Goal: Task Accomplishment & Management: Manage account settings

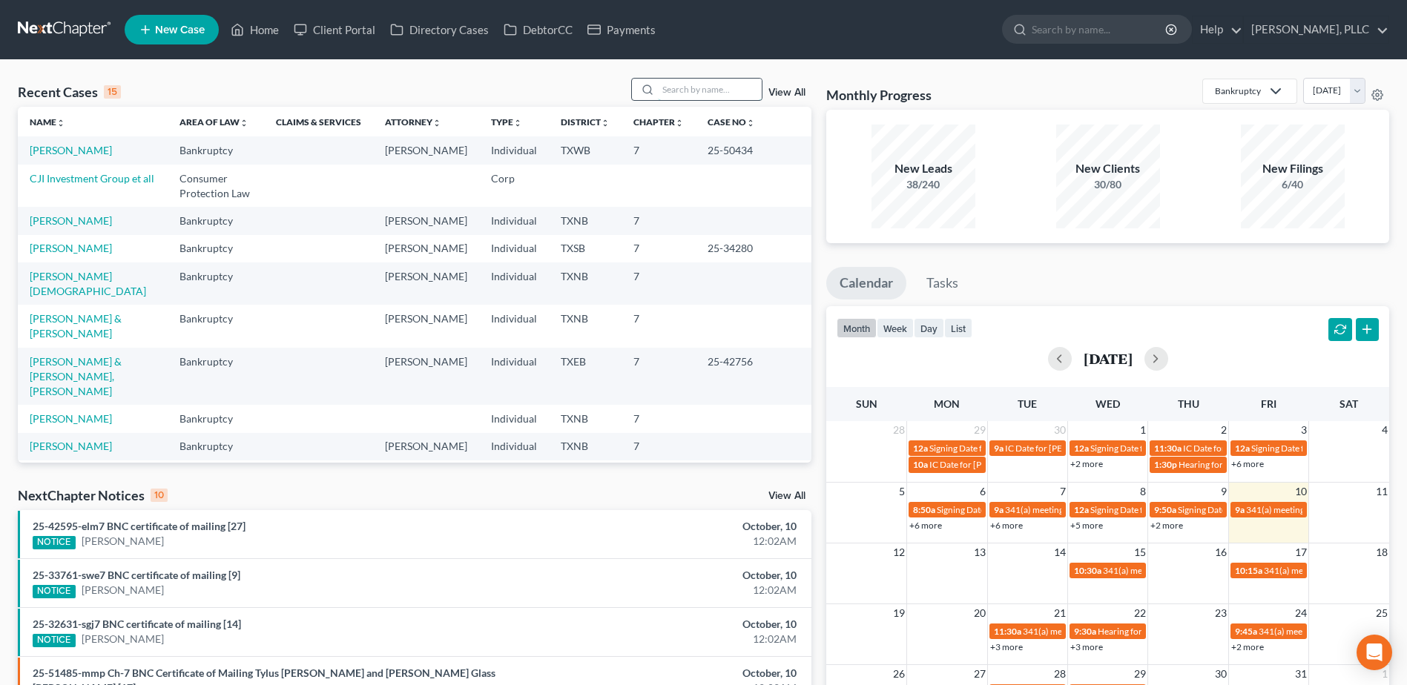
click at [745, 88] on input "search" at bounding box center [710, 90] width 104 height 22
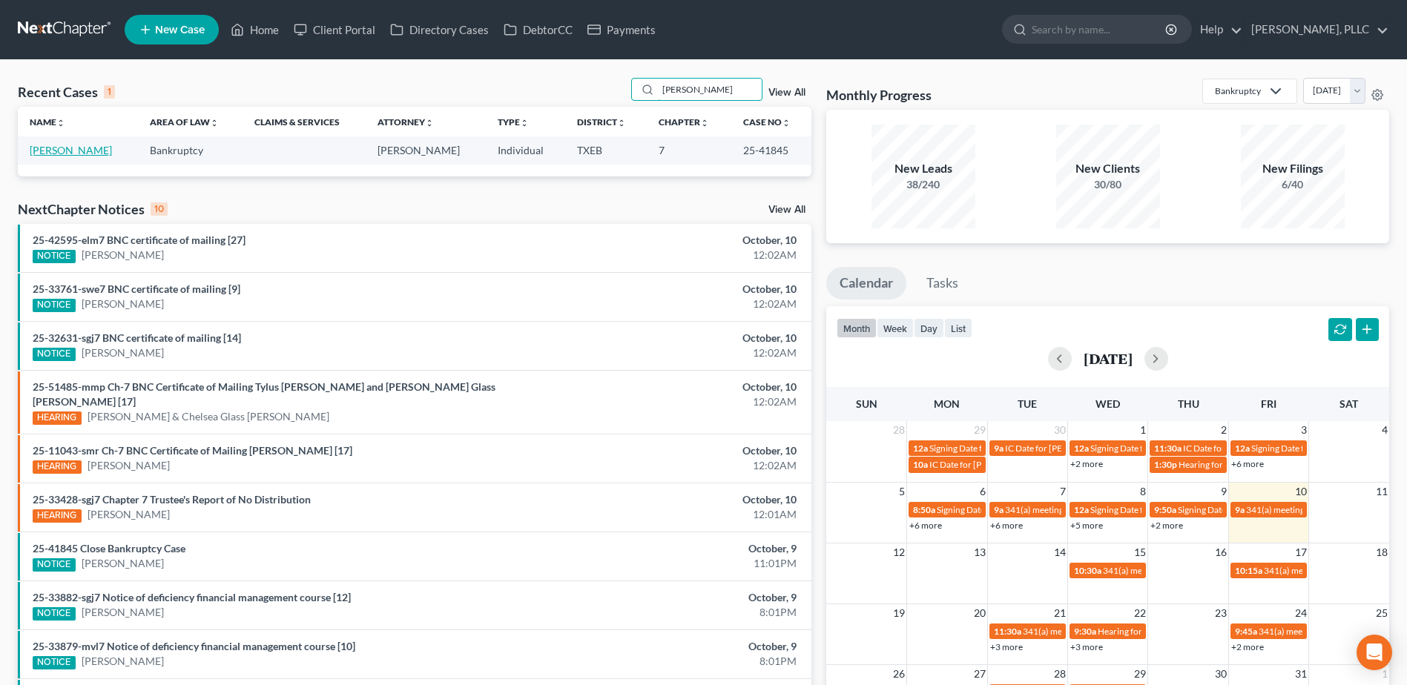
type input "[PERSON_NAME]"
click at [78, 146] on link "Haylock, Marie" at bounding box center [71, 150] width 82 height 13
select select "4"
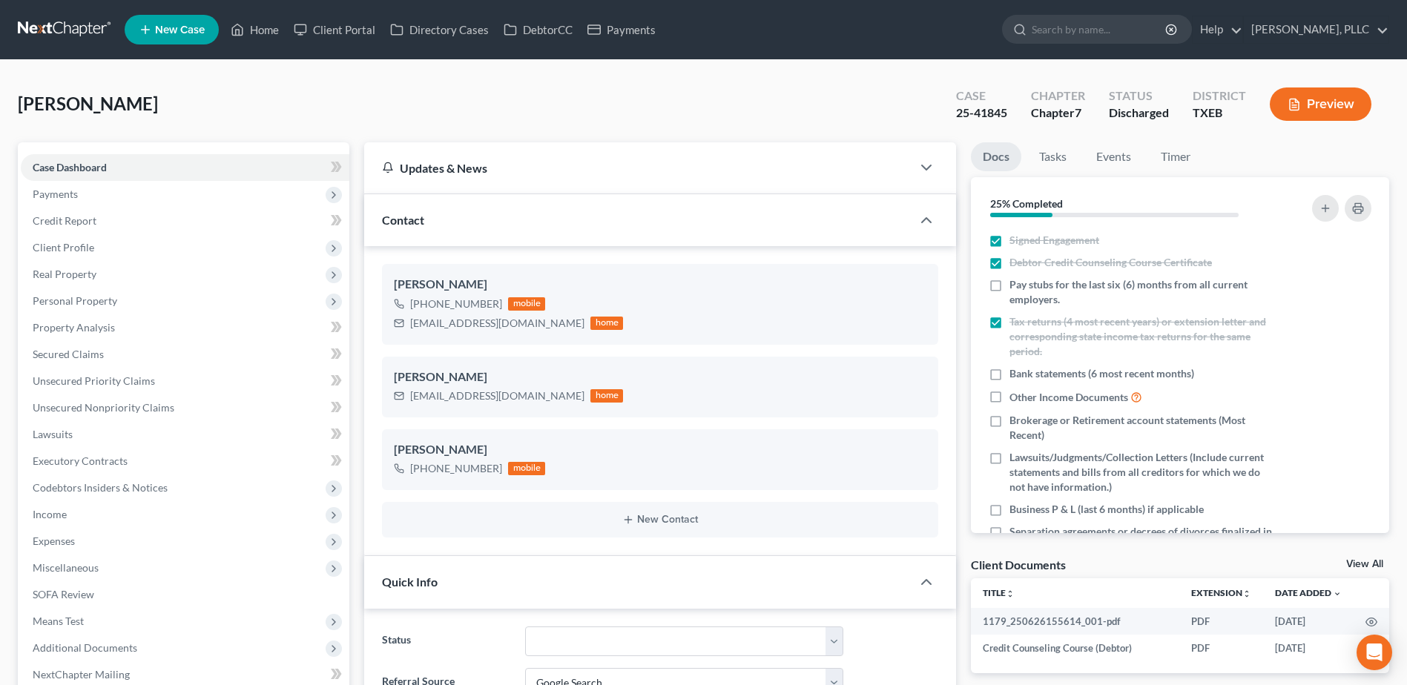
scroll to position [297, 0]
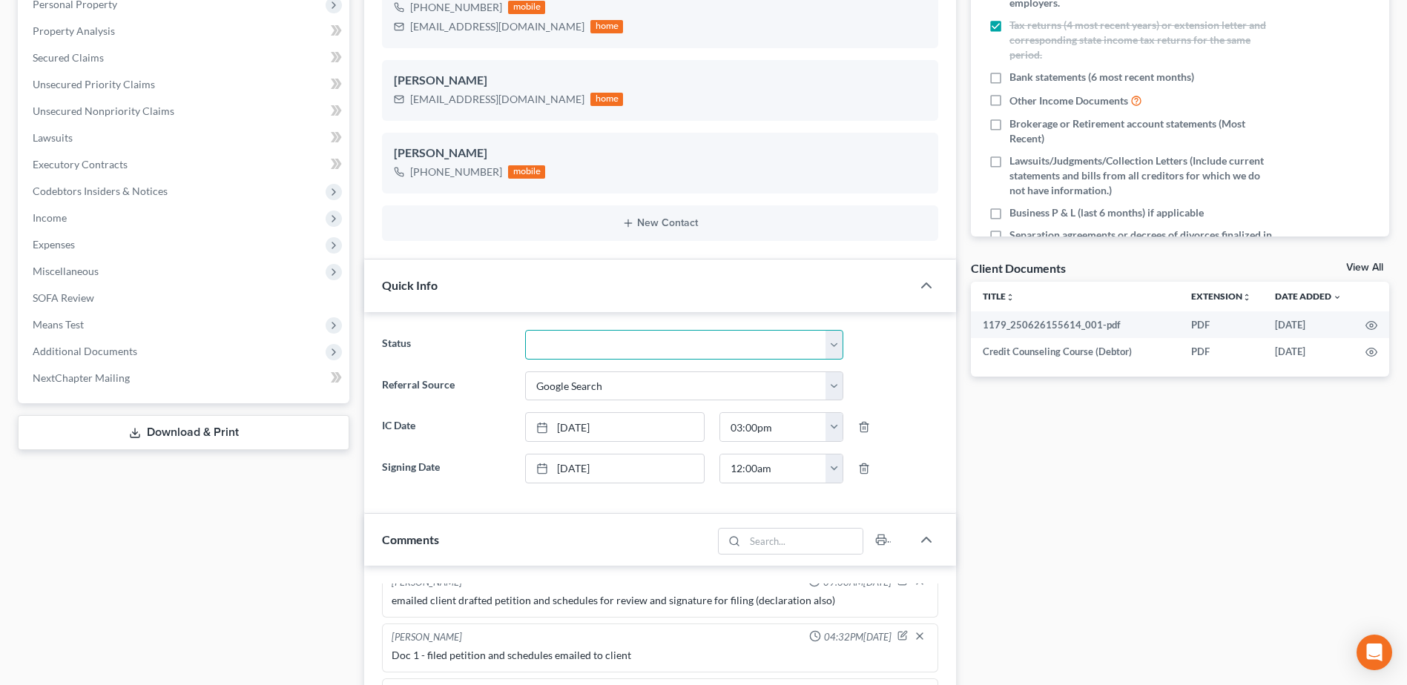
click at [837, 344] on select "Appellate Phase Case Closed Dead File Demand Letter Phase Discharged Discharge …" at bounding box center [684, 345] width 318 height 30
select select "1"
click at [525, 330] on select "Appellate Phase Case Closed Dead File Demand Letter Phase Discharged Discharge …" at bounding box center [684, 345] width 318 height 30
click at [1056, 481] on div "Docs Tasks Events Timer 25% Completed Nothing here yet! Signed Engagement Debto…" at bounding box center [1180, 587] width 433 height 1482
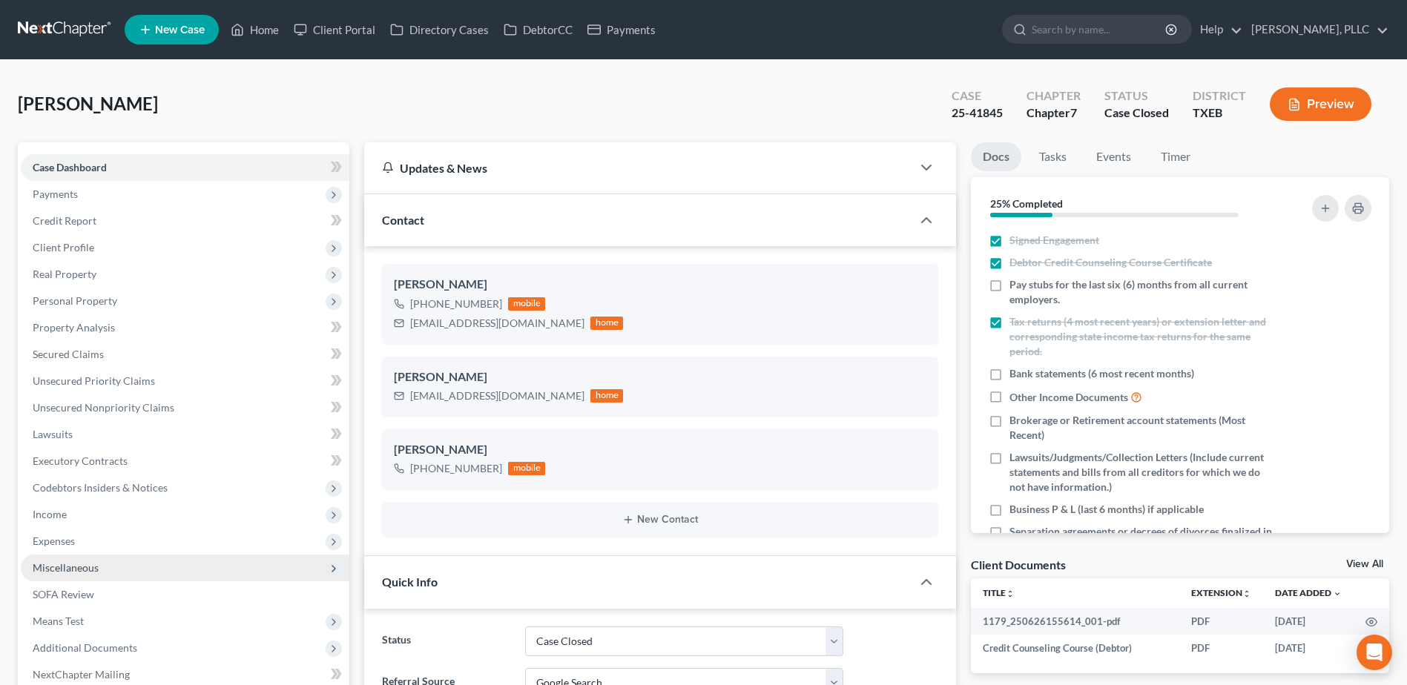
scroll to position [677, 0]
drag, startPoint x: 257, startPoint y: 27, endPoint x: 820, endPoint y: 219, distance: 594.6
click at [257, 27] on link "Home" at bounding box center [254, 29] width 63 height 27
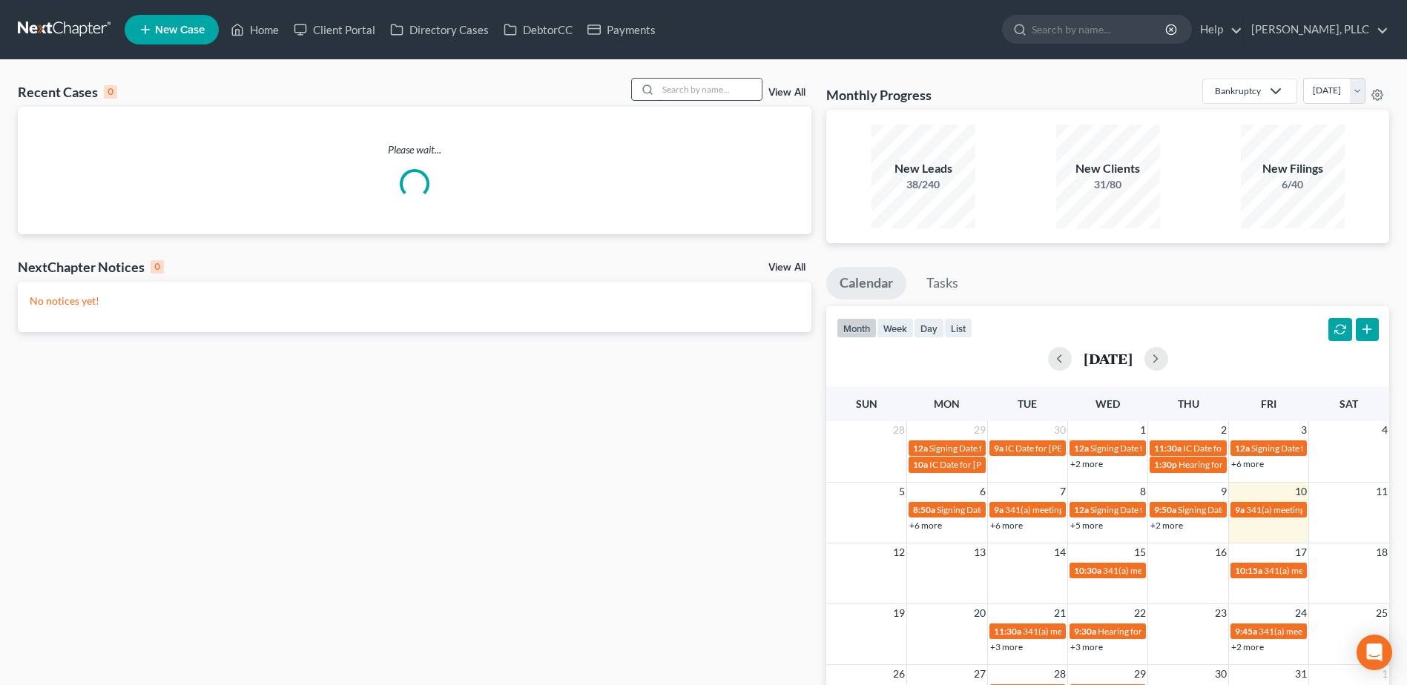
click at [721, 90] on input "search" at bounding box center [710, 90] width 104 height 22
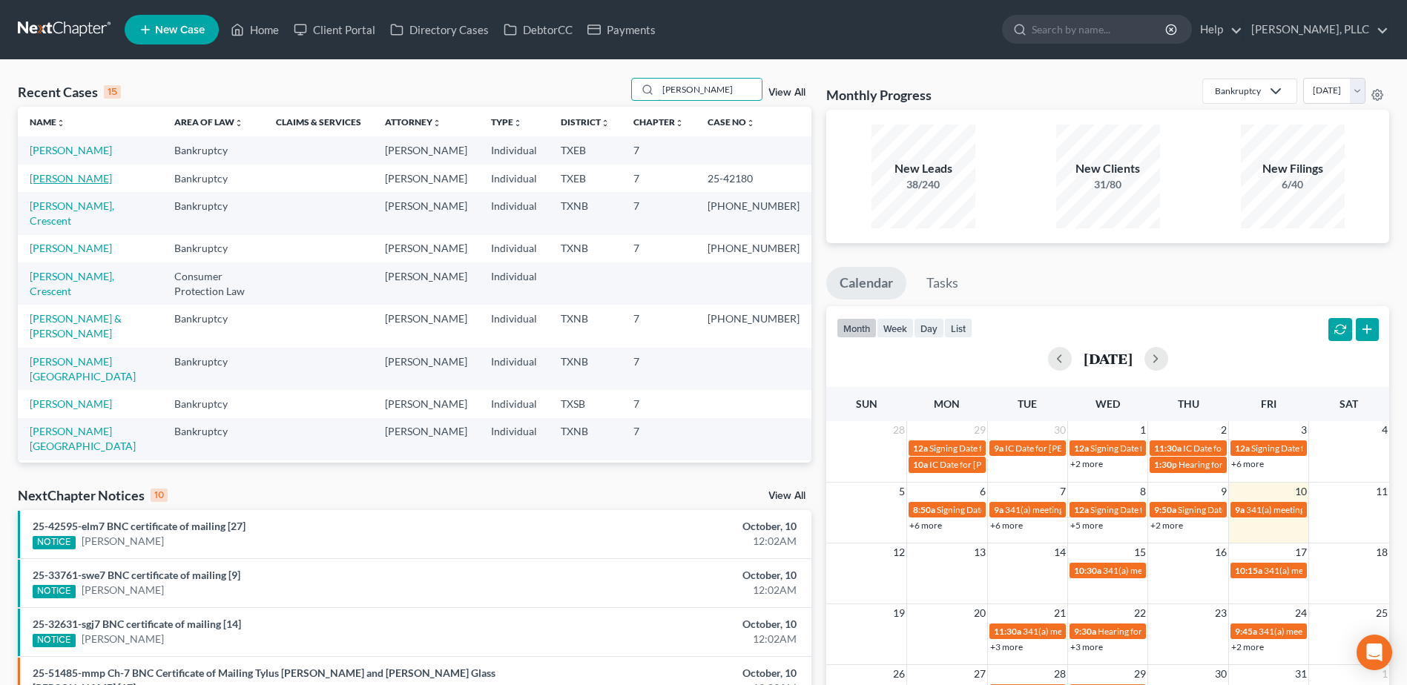
type input "davis"
click at [69, 182] on link "[PERSON_NAME]" at bounding box center [71, 178] width 82 height 13
select select "6"
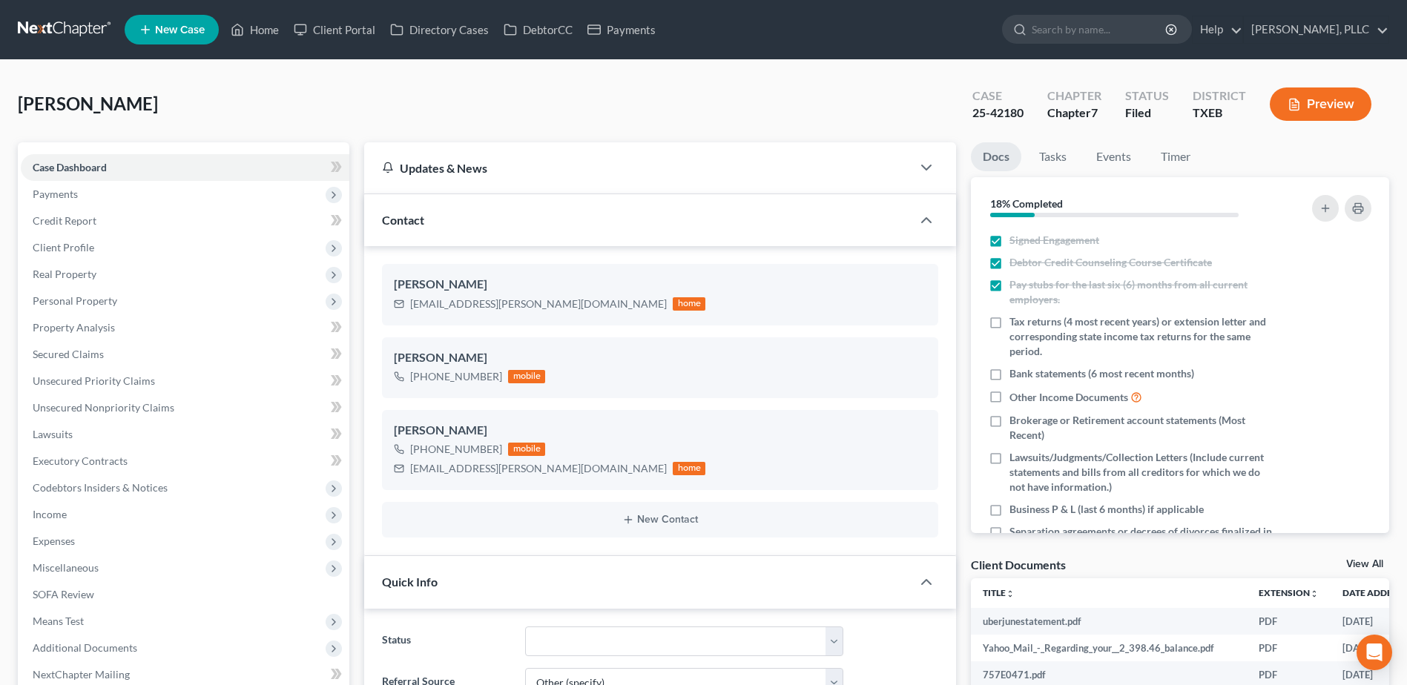
scroll to position [785, 0]
click at [97, 409] on span "Unsecured Nonpriority Claims" at bounding box center [104, 407] width 142 height 13
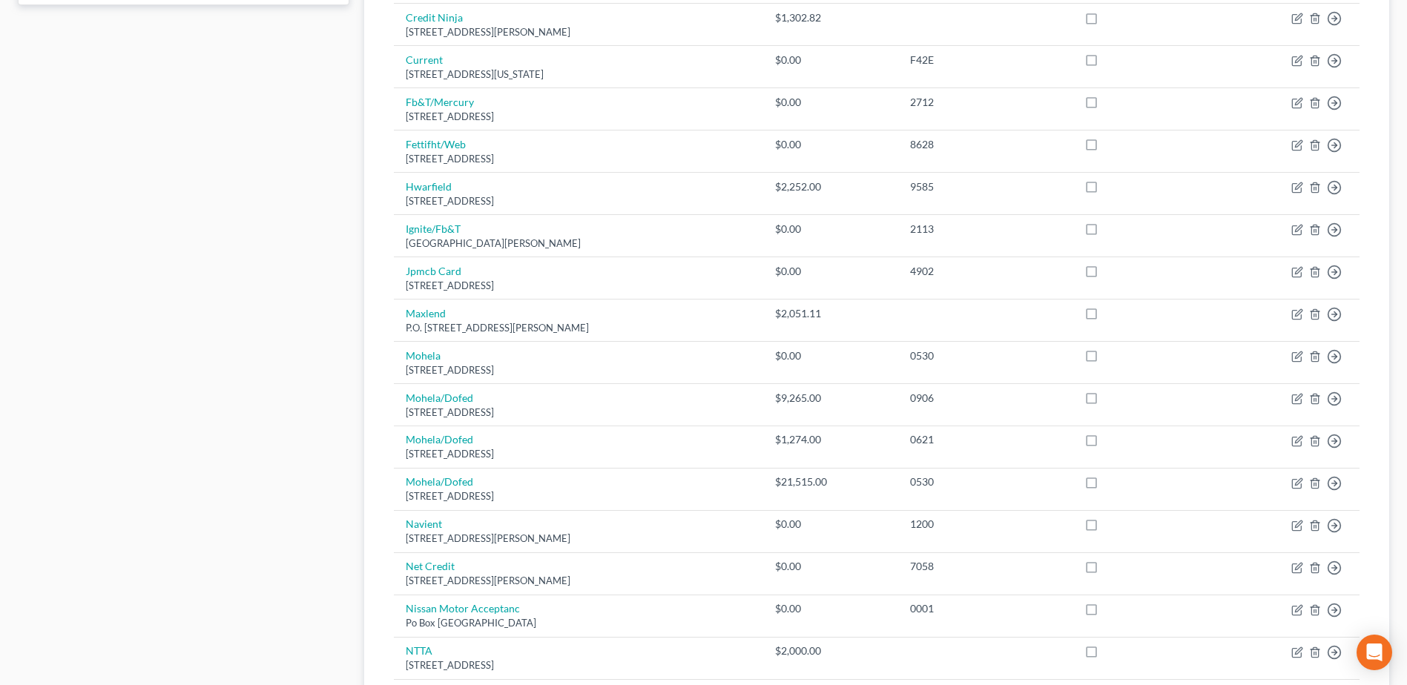
scroll to position [371, 0]
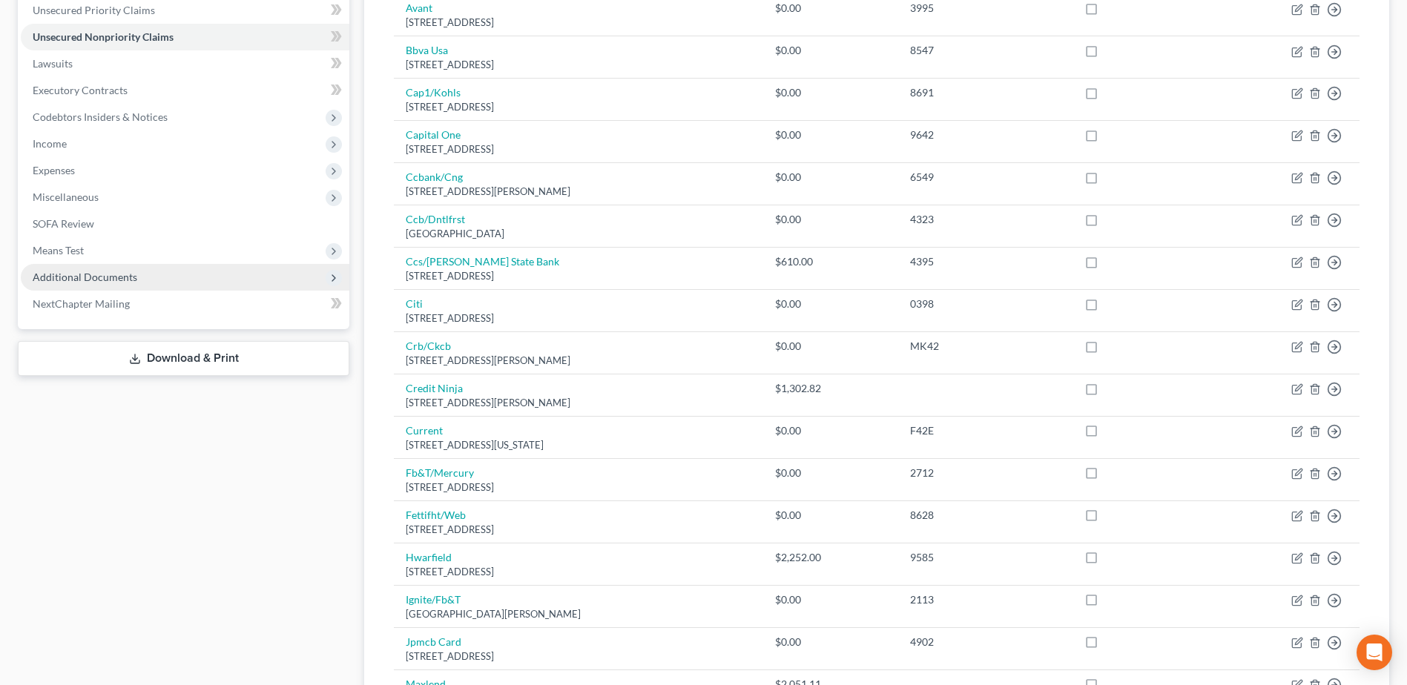
click at [97, 280] on span "Additional Documents" at bounding box center [85, 277] width 105 height 13
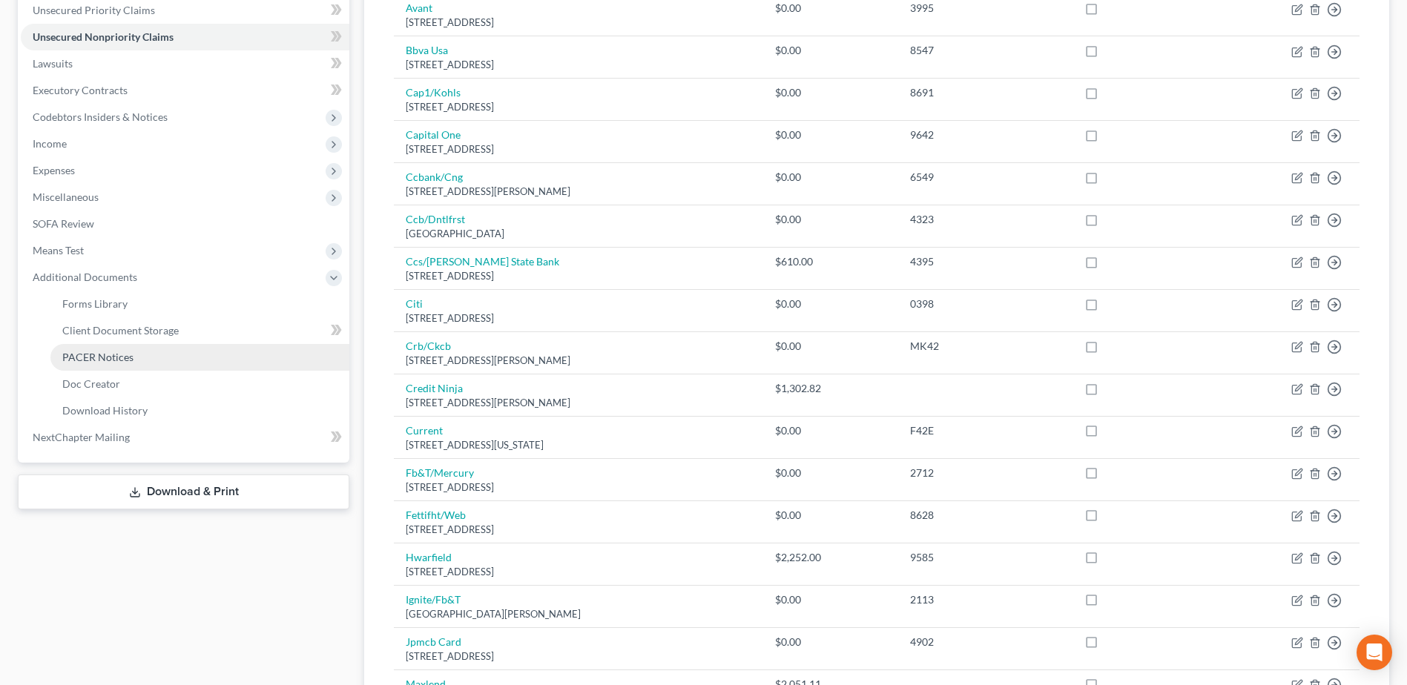
click at [114, 353] on span "PACER Notices" at bounding box center [97, 357] width 71 height 13
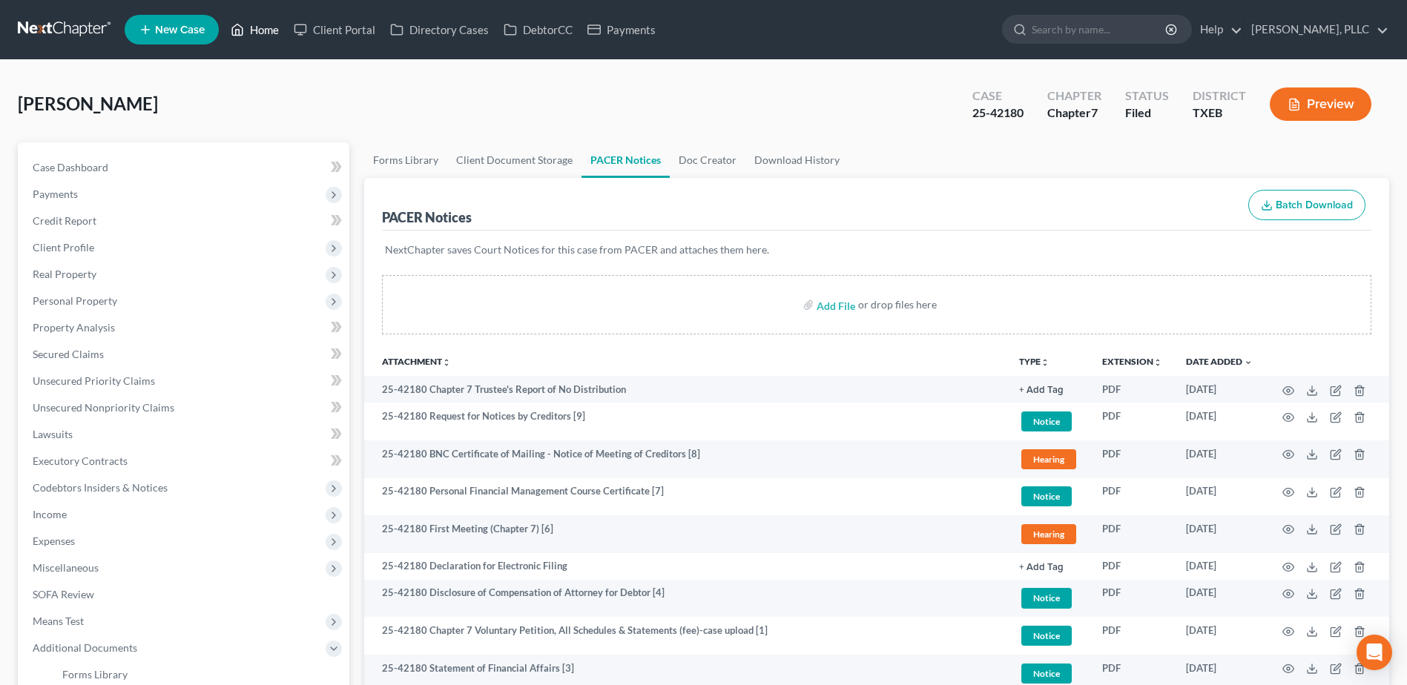
drag, startPoint x: 271, startPoint y: 34, endPoint x: 553, endPoint y: 130, distance: 297.0
click at [271, 34] on link "Home" at bounding box center [254, 29] width 63 height 27
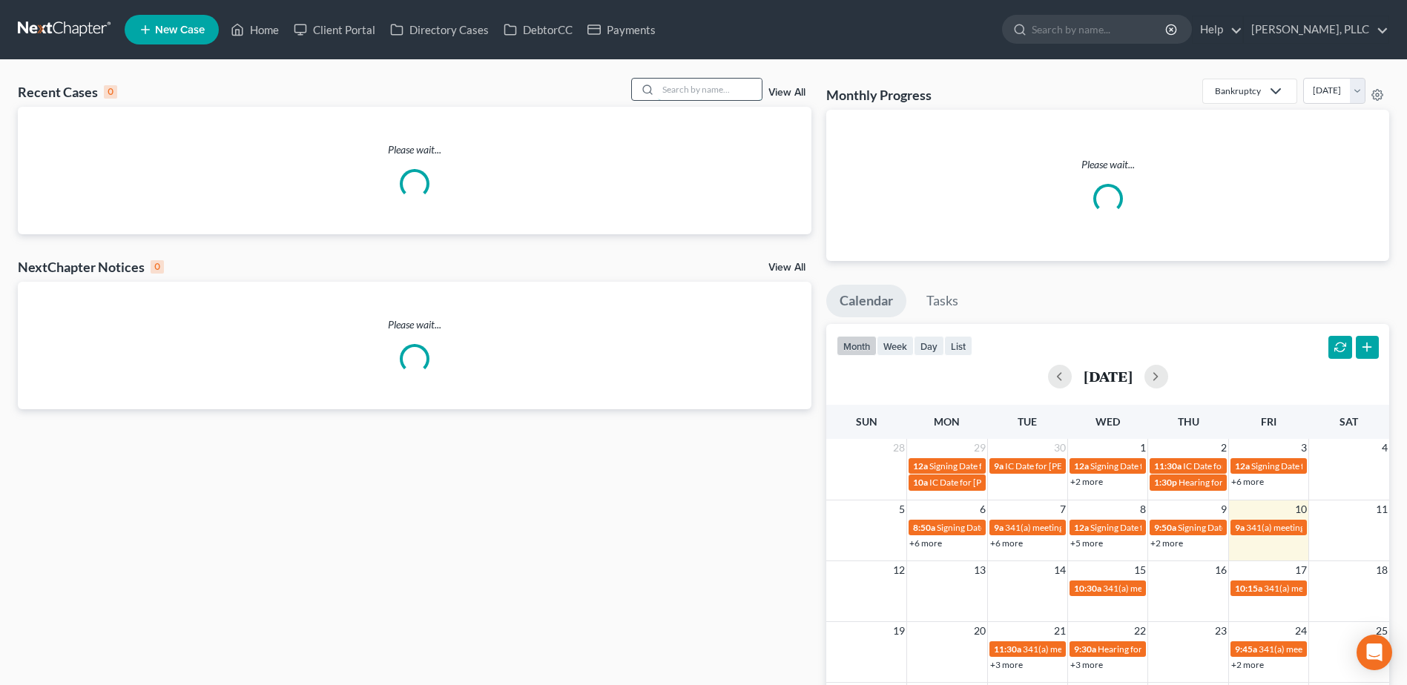
click at [726, 93] on input "search" at bounding box center [710, 90] width 104 height 22
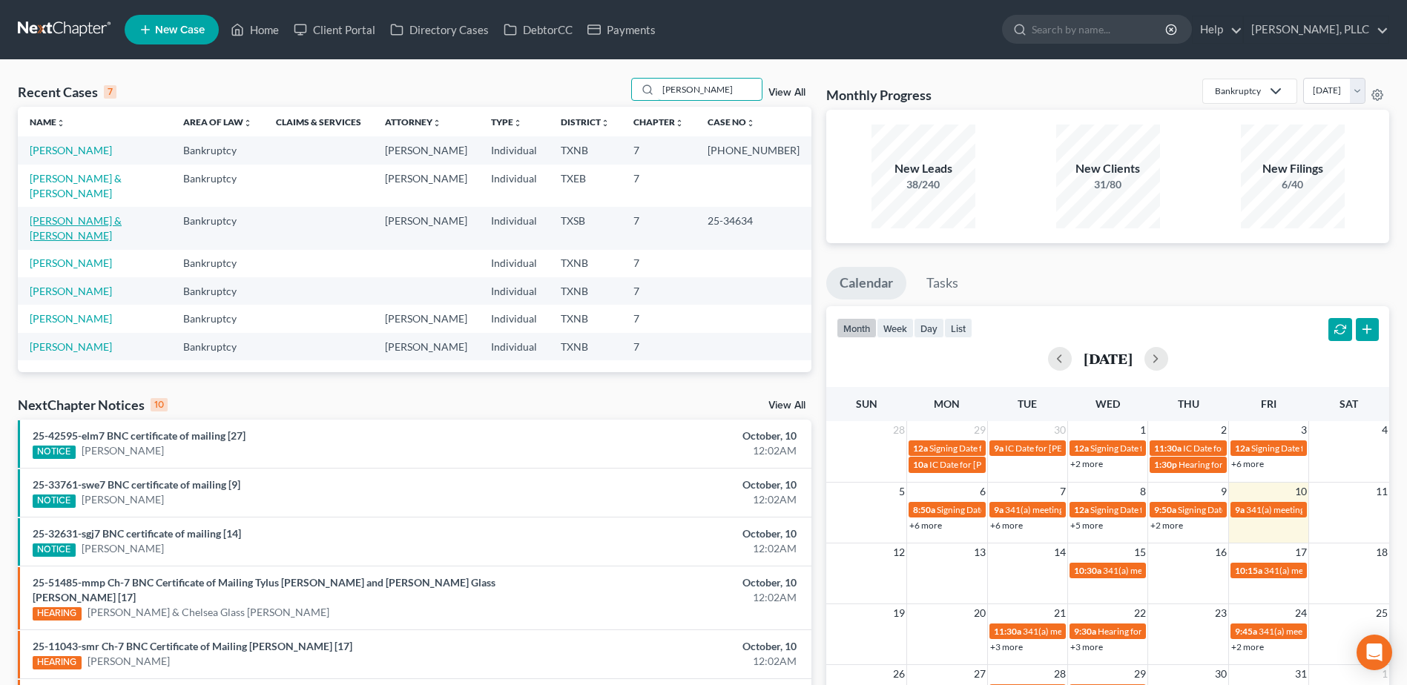
type input "rita"
click at [108, 214] on link "[PERSON_NAME] & [PERSON_NAME]" at bounding box center [76, 227] width 92 height 27
select select "4"
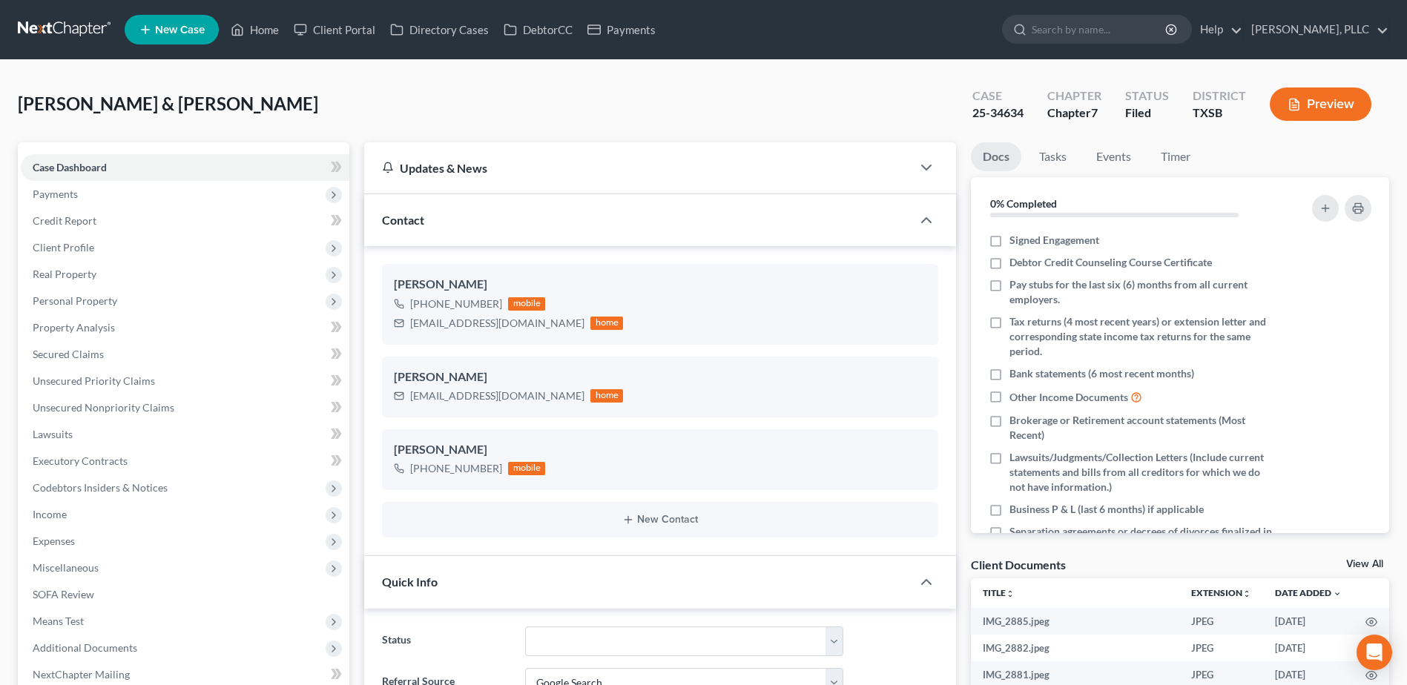
scroll to position [1817, 0]
click at [122, 407] on span "Unsecured Nonpriority Claims" at bounding box center [104, 407] width 142 height 13
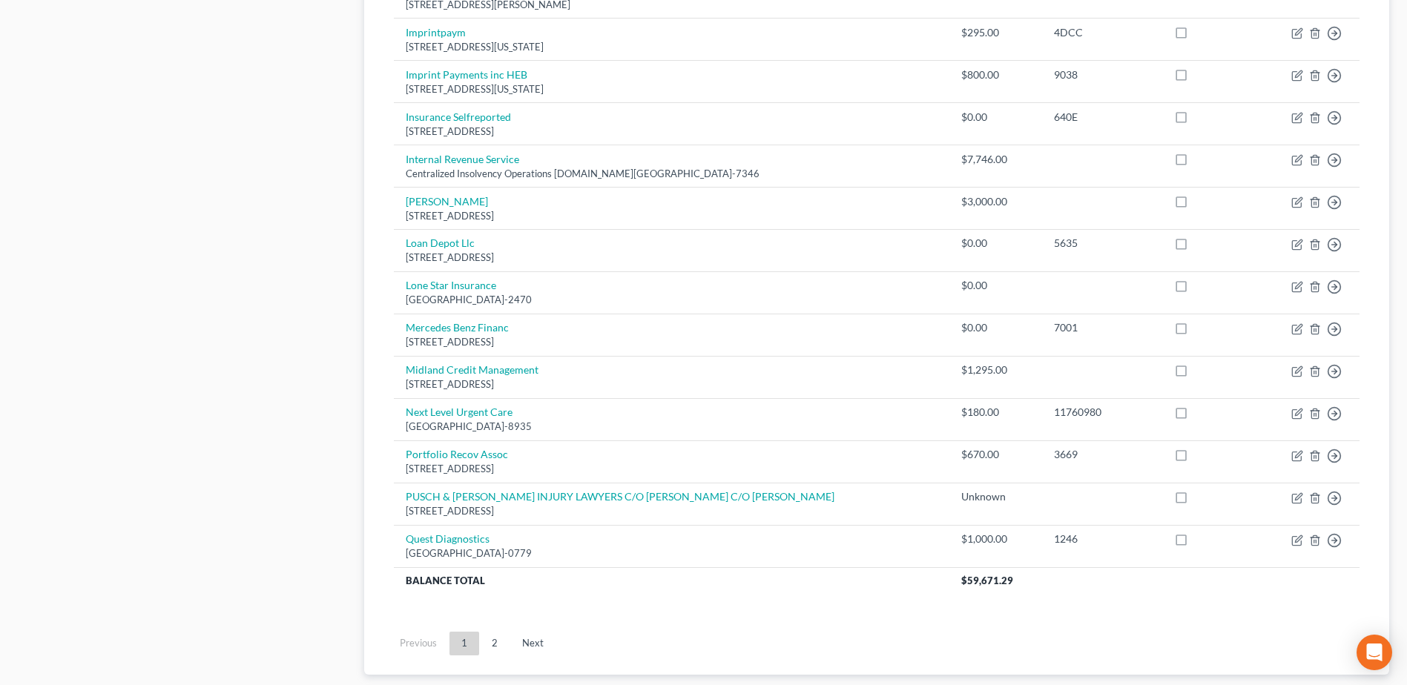
scroll to position [964, 0]
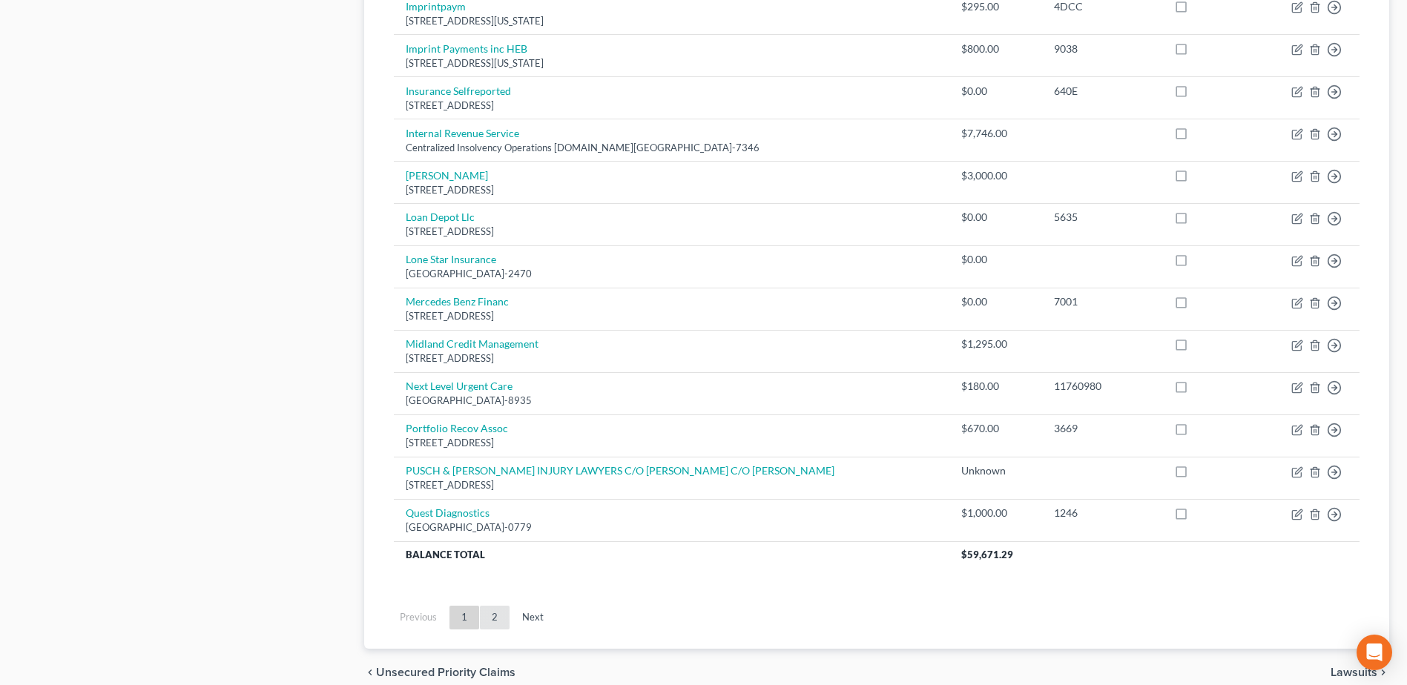
click at [497, 618] on link "2" at bounding box center [495, 618] width 30 height 24
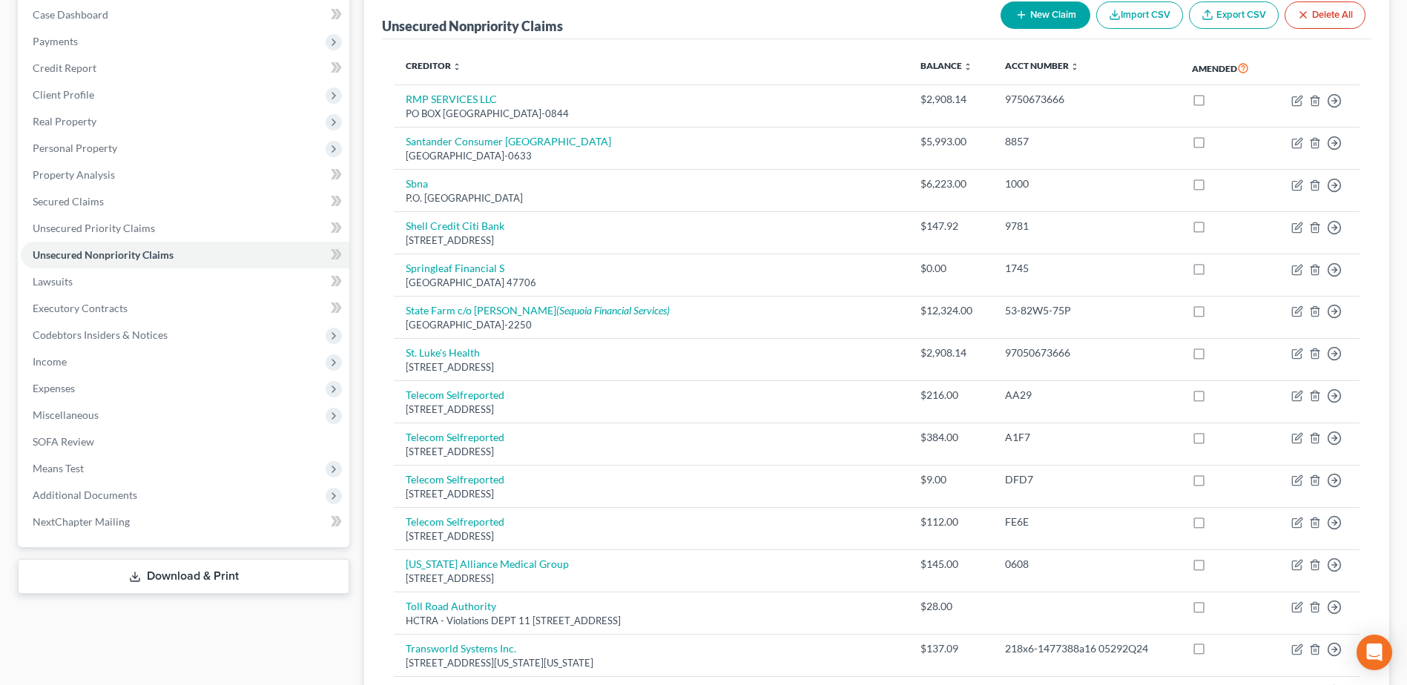
scroll to position [0, 0]
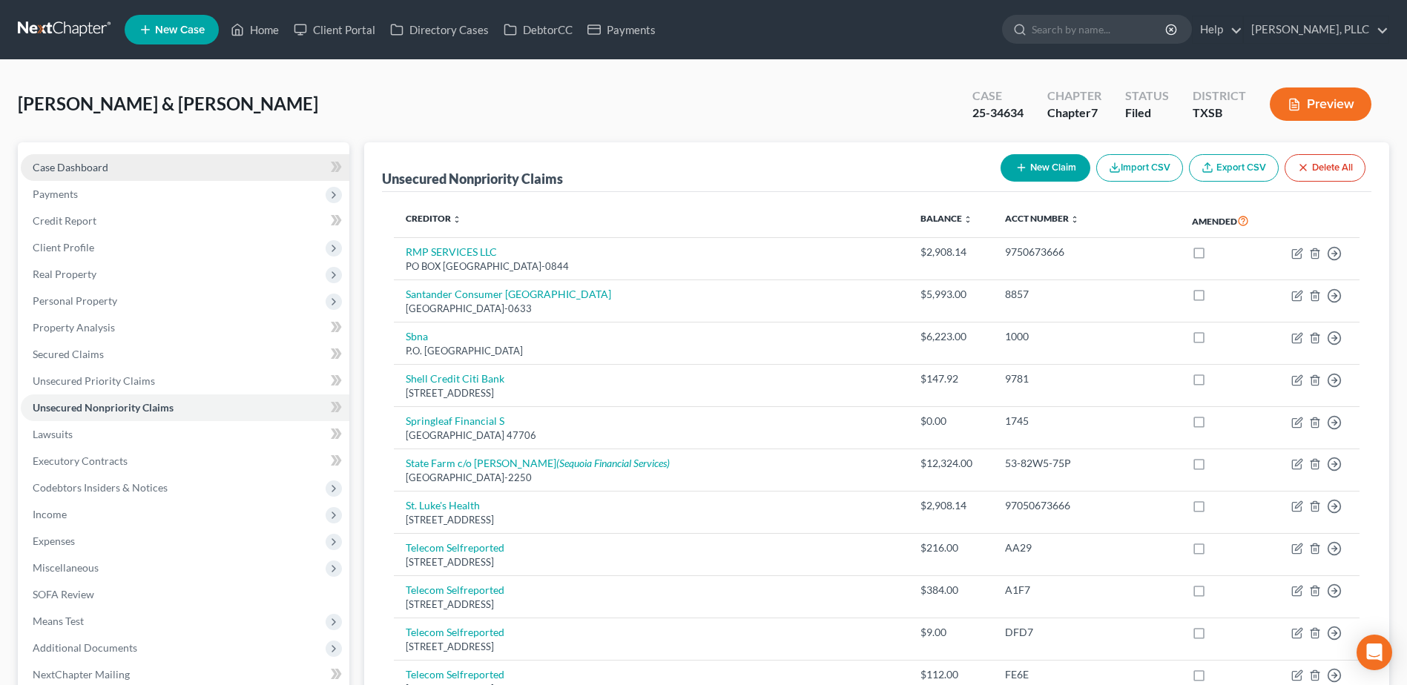
click at [59, 171] on span "Case Dashboard" at bounding box center [71, 167] width 76 height 13
select select "4"
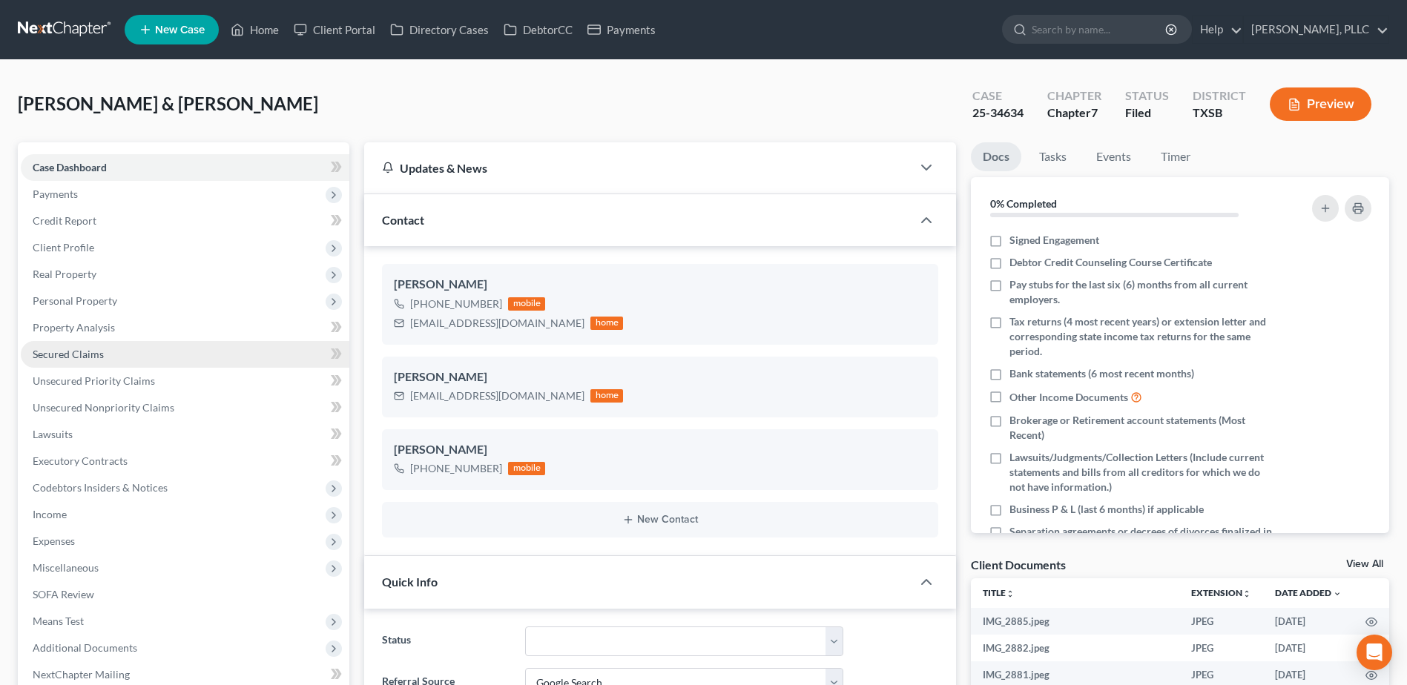
scroll to position [223, 0]
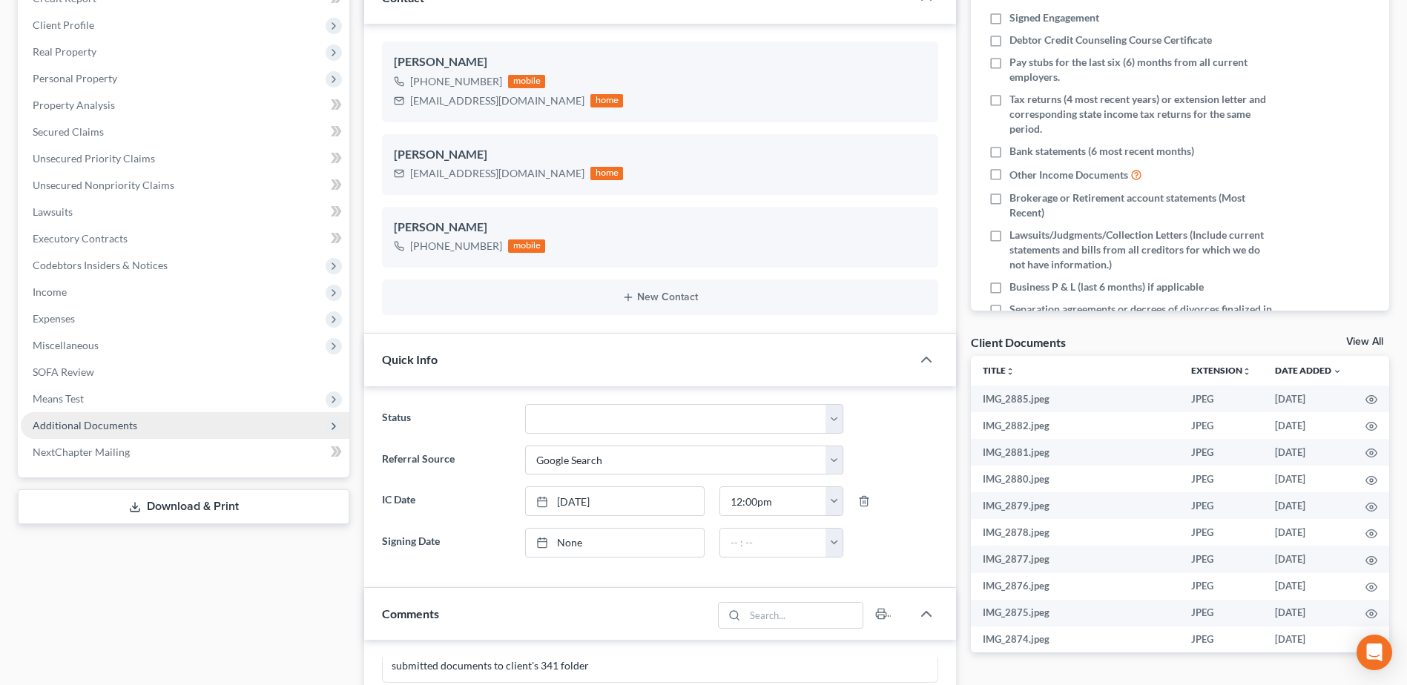
click at [96, 428] on span "Additional Documents" at bounding box center [85, 425] width 105 height 13
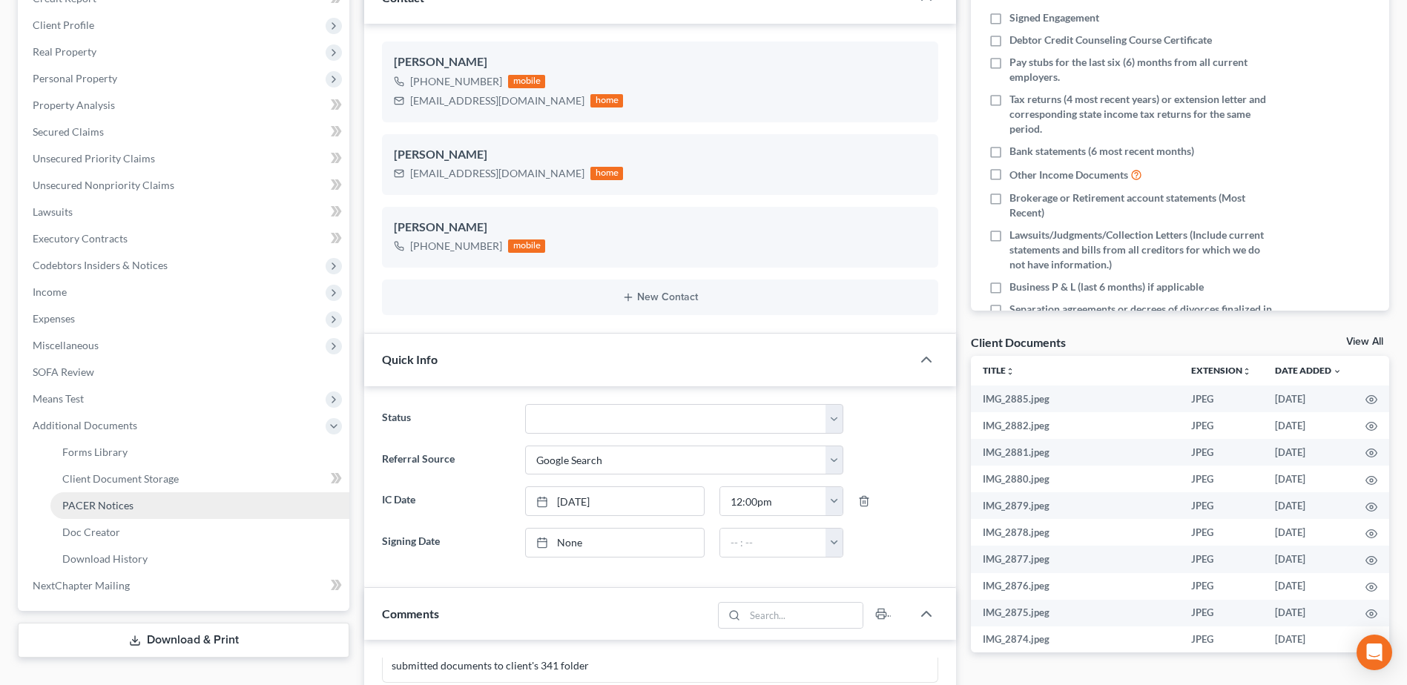
click at [105, 509] on span "PACER Notices" at bounding box center [97, 505] width 71 height 13
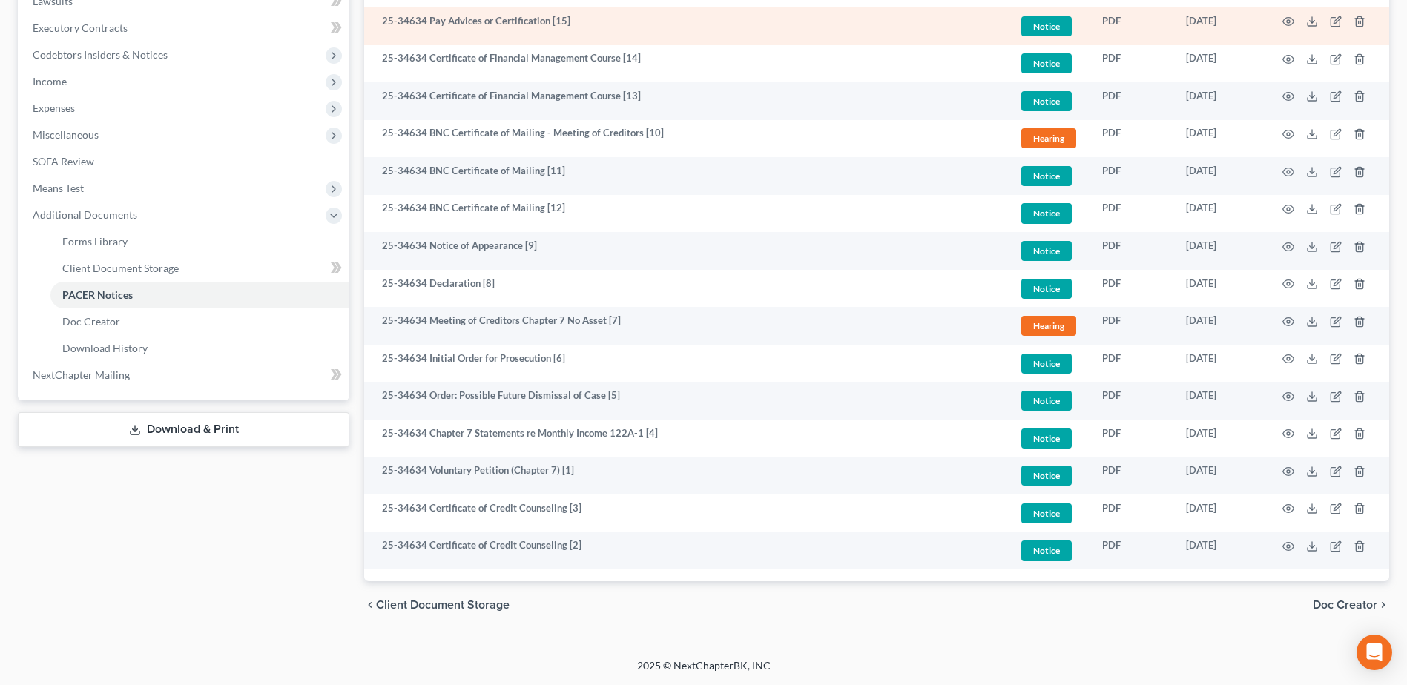
scroll to position [62, 0]
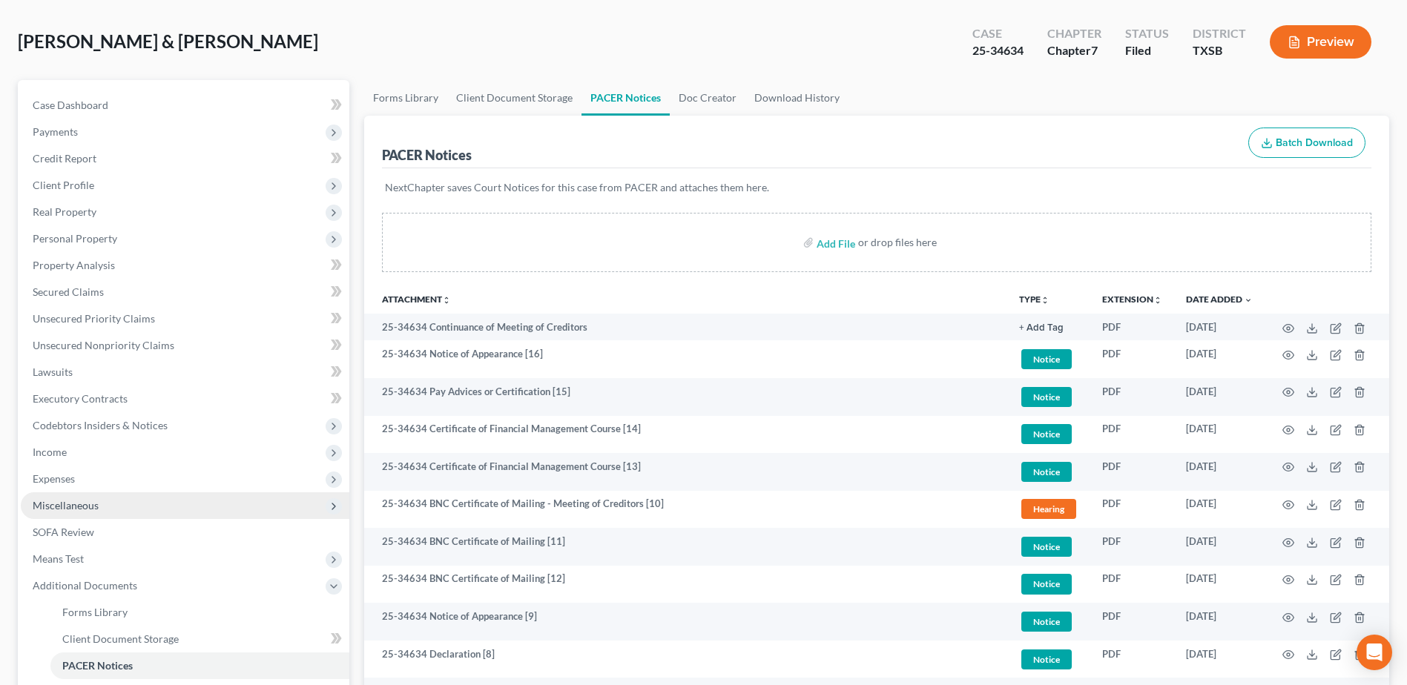
click at [78, 502] on span "Miscellaneous" at bounding box center [66, 505] width 66 height 13
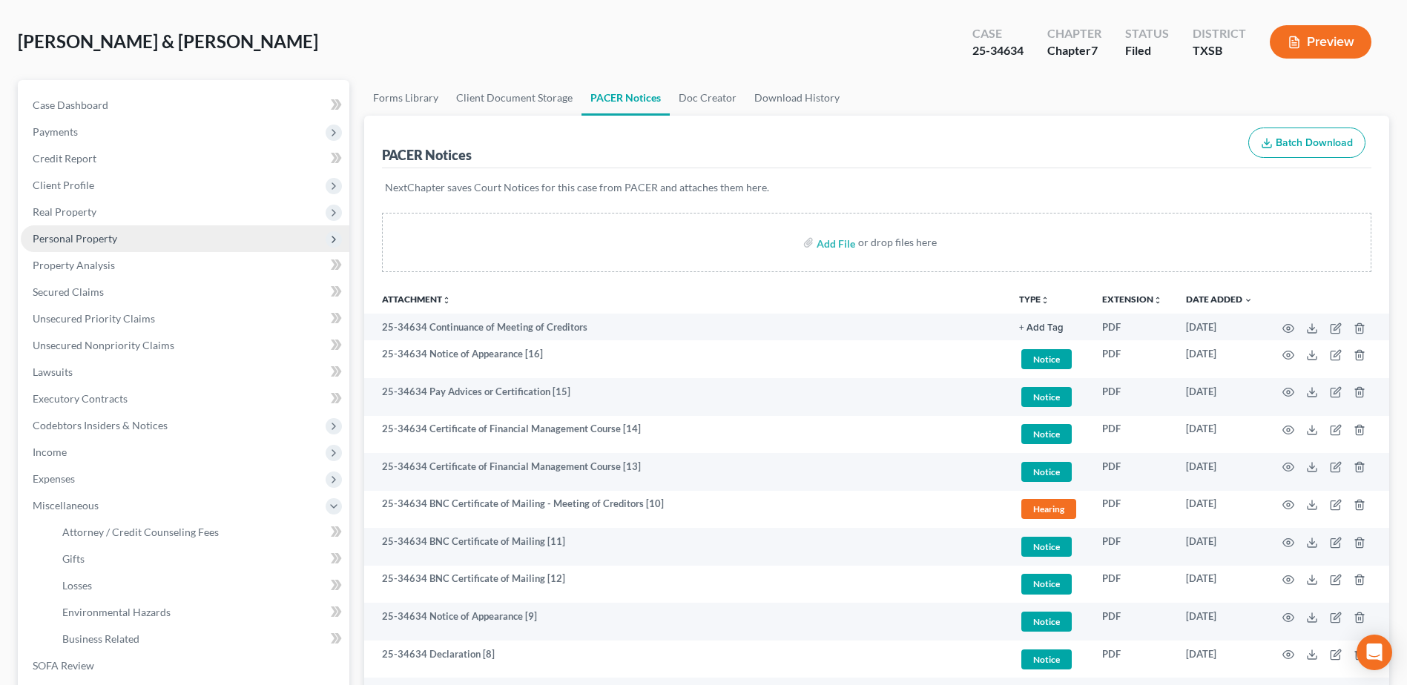
click at [88, 237] on span "Personal Property" at bounding box center [75, 238] width 85 height 13
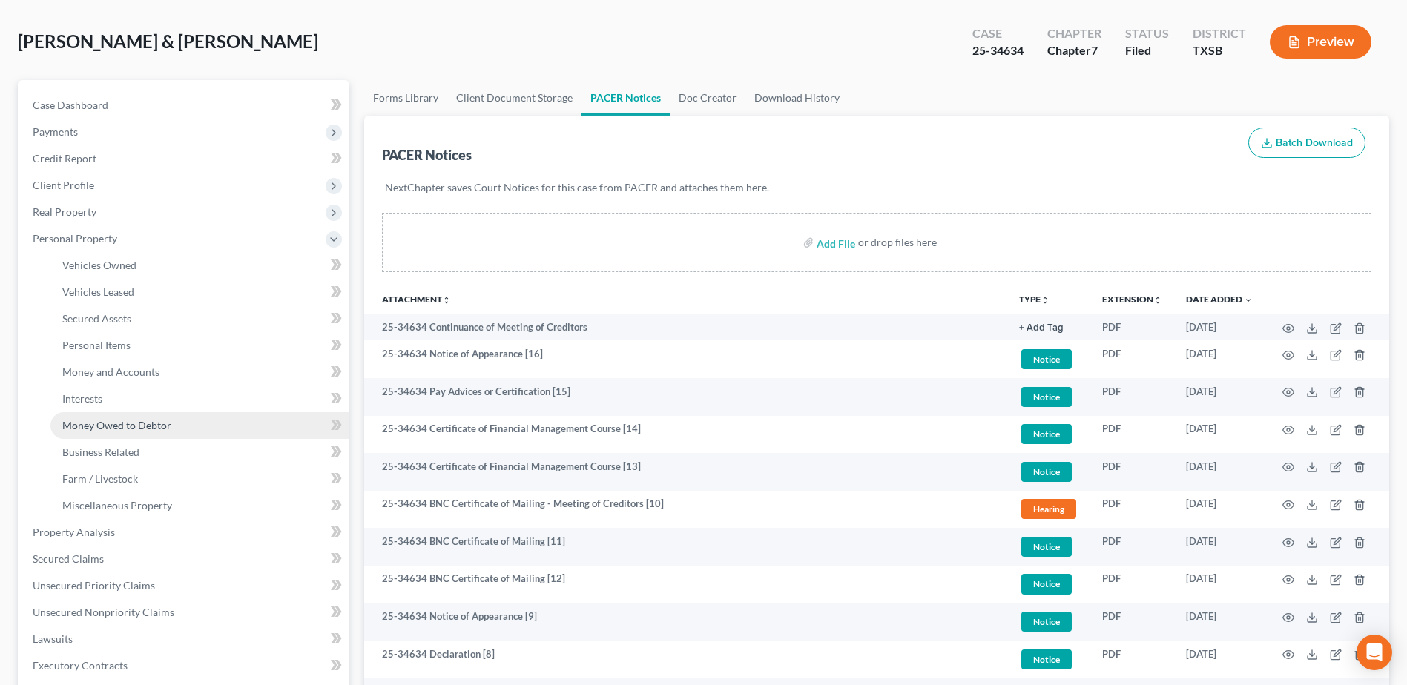
click at [119, 428] on span "Money Owed to Debtor" at bounding box center [116, 425] width 109 height 13
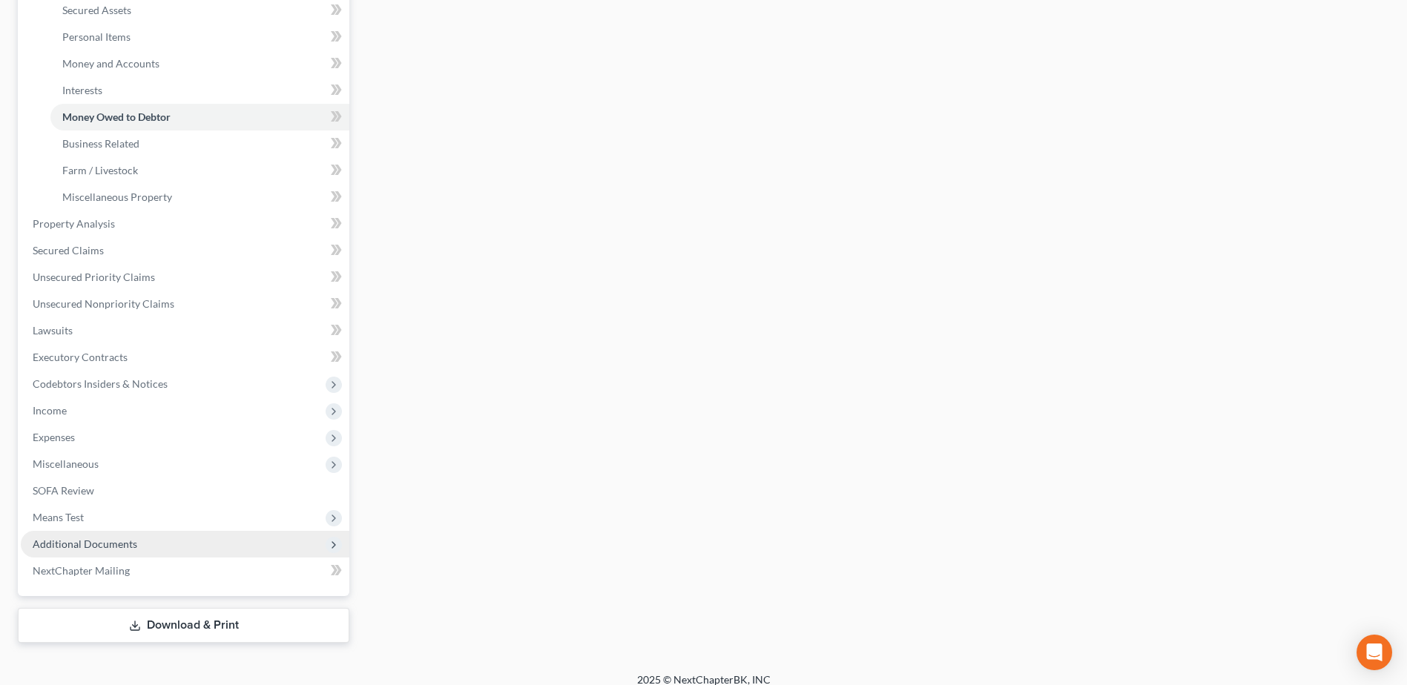
click at [102, 543] on span "Additional Documents" at bounding box center [85, 544] width 105 height 13
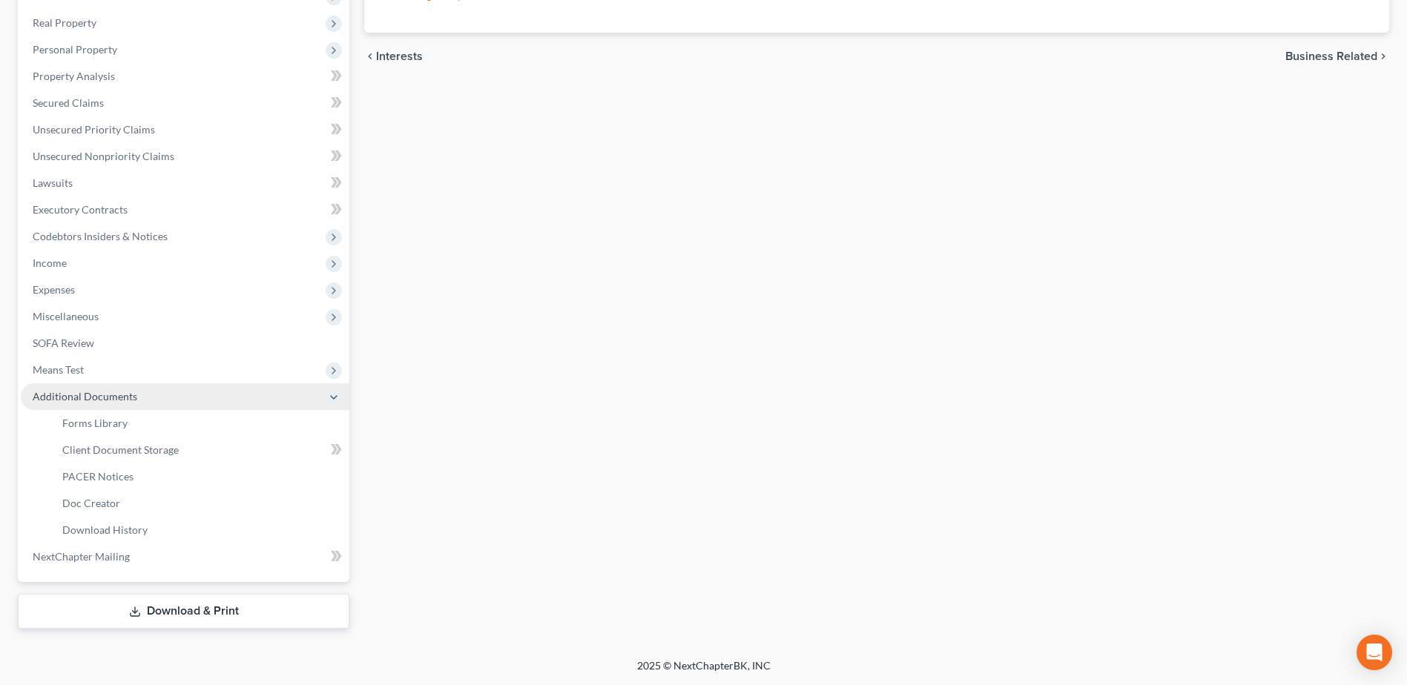
scroll to position [251, 0]
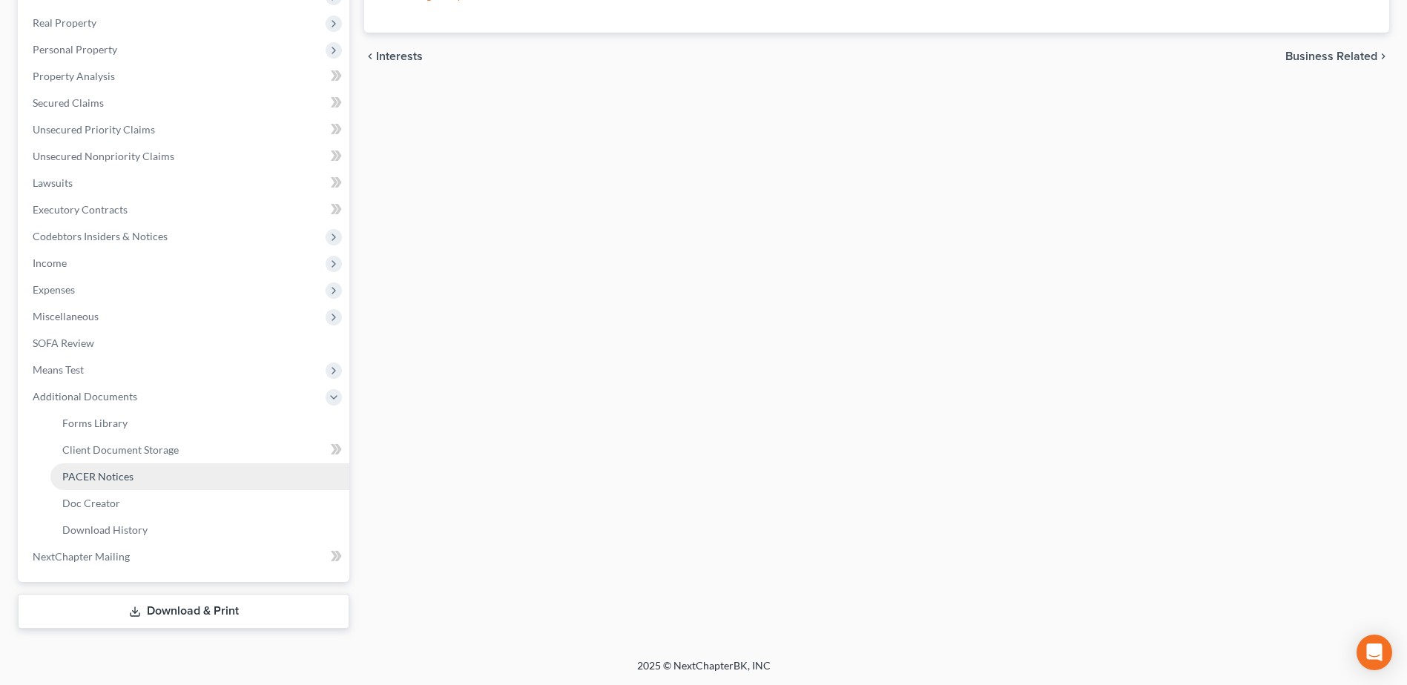
click at [105, 475] on span "PACER Notices" at bounding box center [97, 476] width 71 height 13
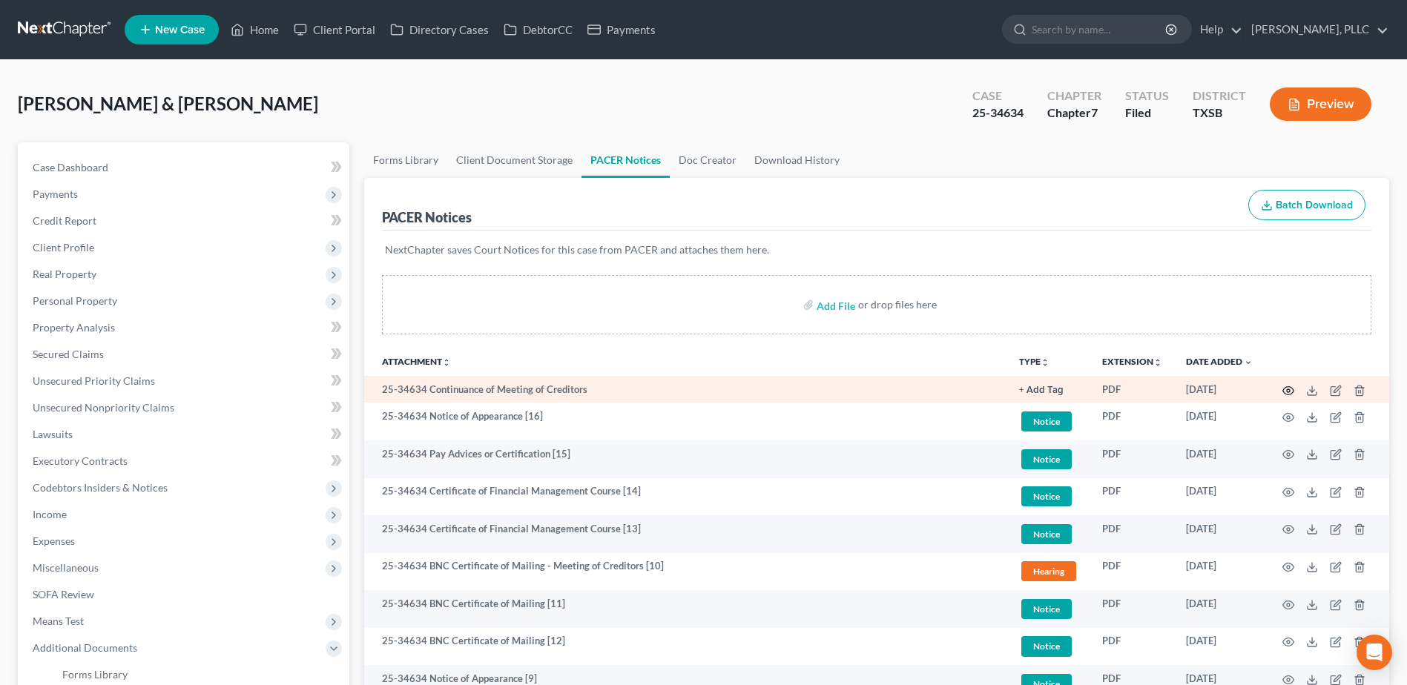
click at [1289, 387] on icon "button" at bounding box center [1288, 390] width 11 height 8
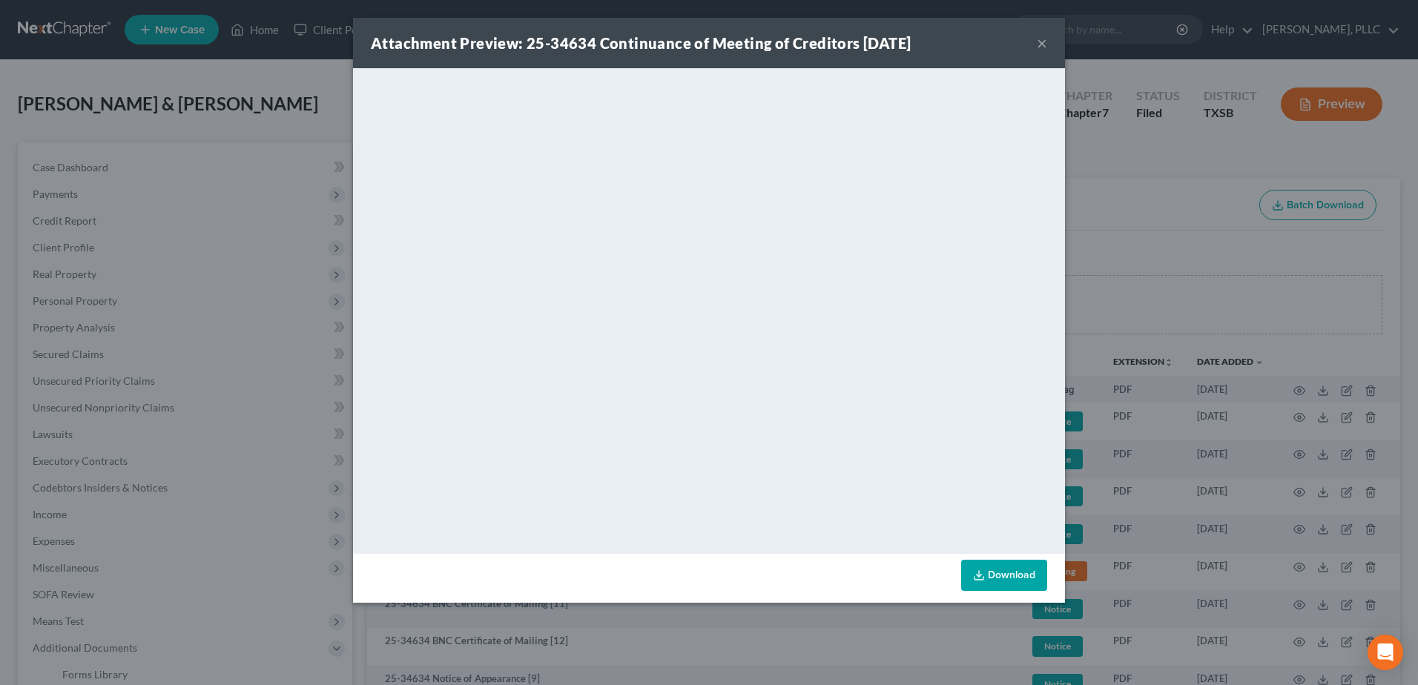
click at [1045, 43] on button "×" at bounding box center [1042, 43] width 10 height 18
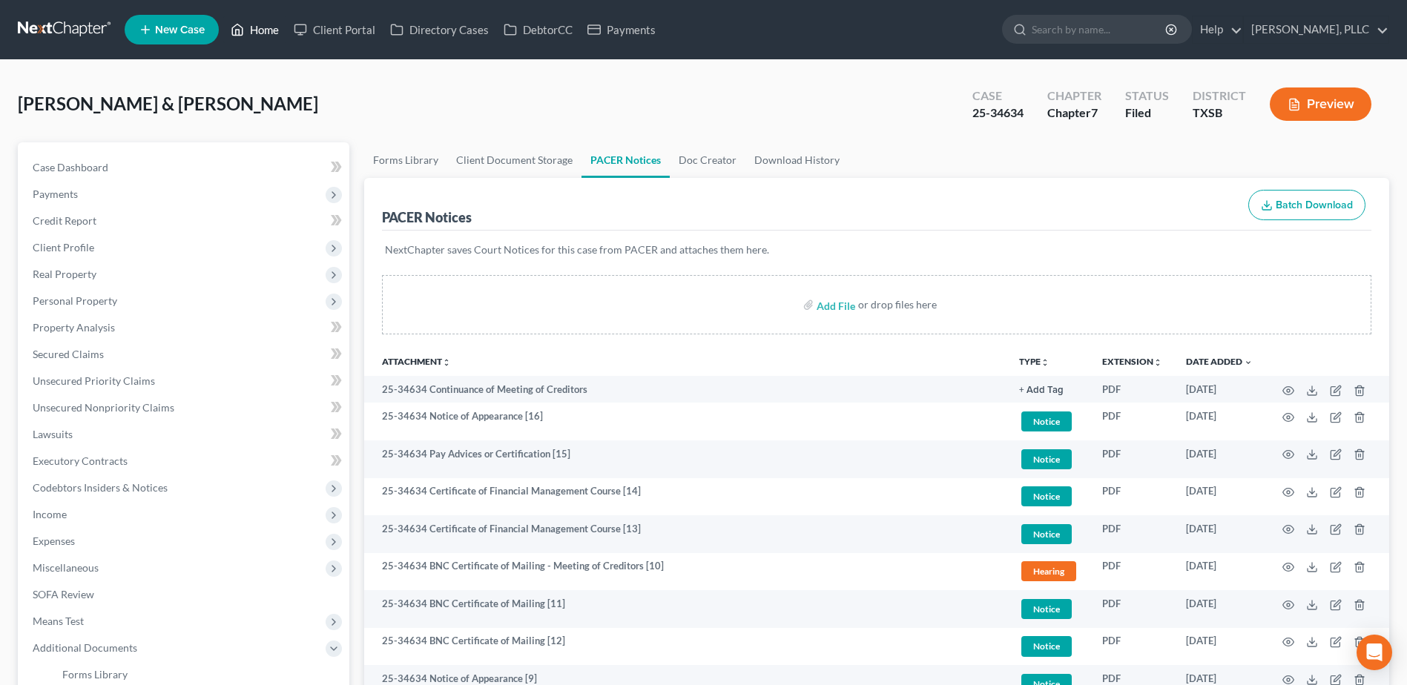
click at [265, 36] on link "Home" at bounding box center [254, 29] width 63 height 27
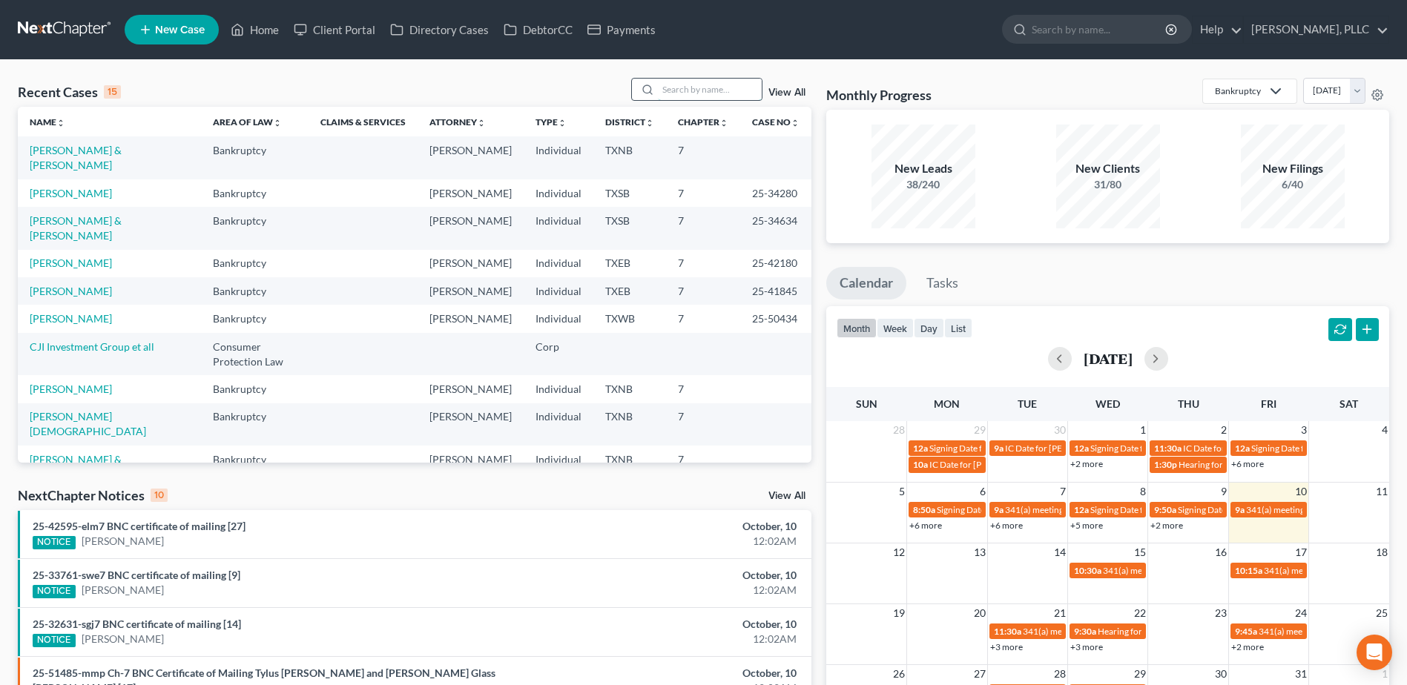
click at [702, 93] on input "search" at bounding box center [710, 90] width 104 height 22
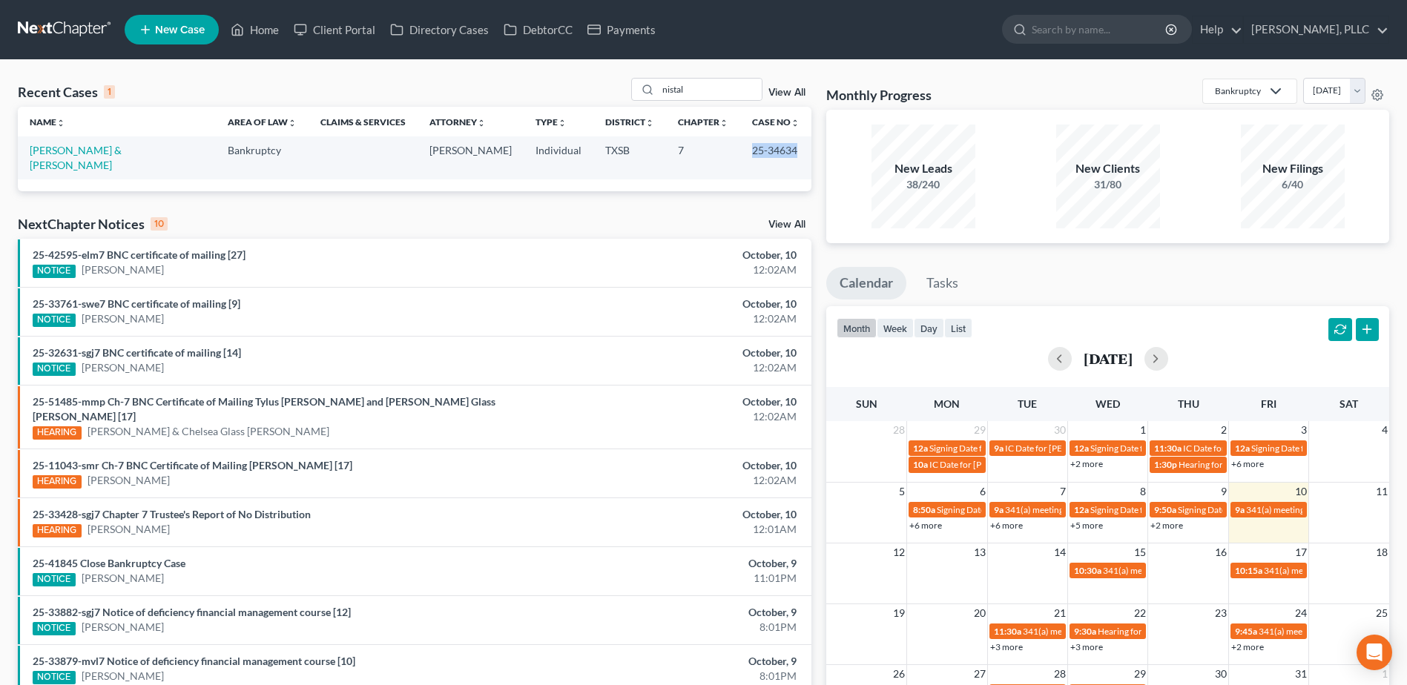
drag, startPoint x: 800, startPoint y: 154, endPoint x: 737, endPoint y: 155, distance: 63.8
click at [740, 155] on td "25-34634" at bounding box center [775, 157] width 71 height 42
copy td "25-34634"
click at [729, 93] on input "nistal" at bounding box center [710, 90] width 104 height 22
type input "n"
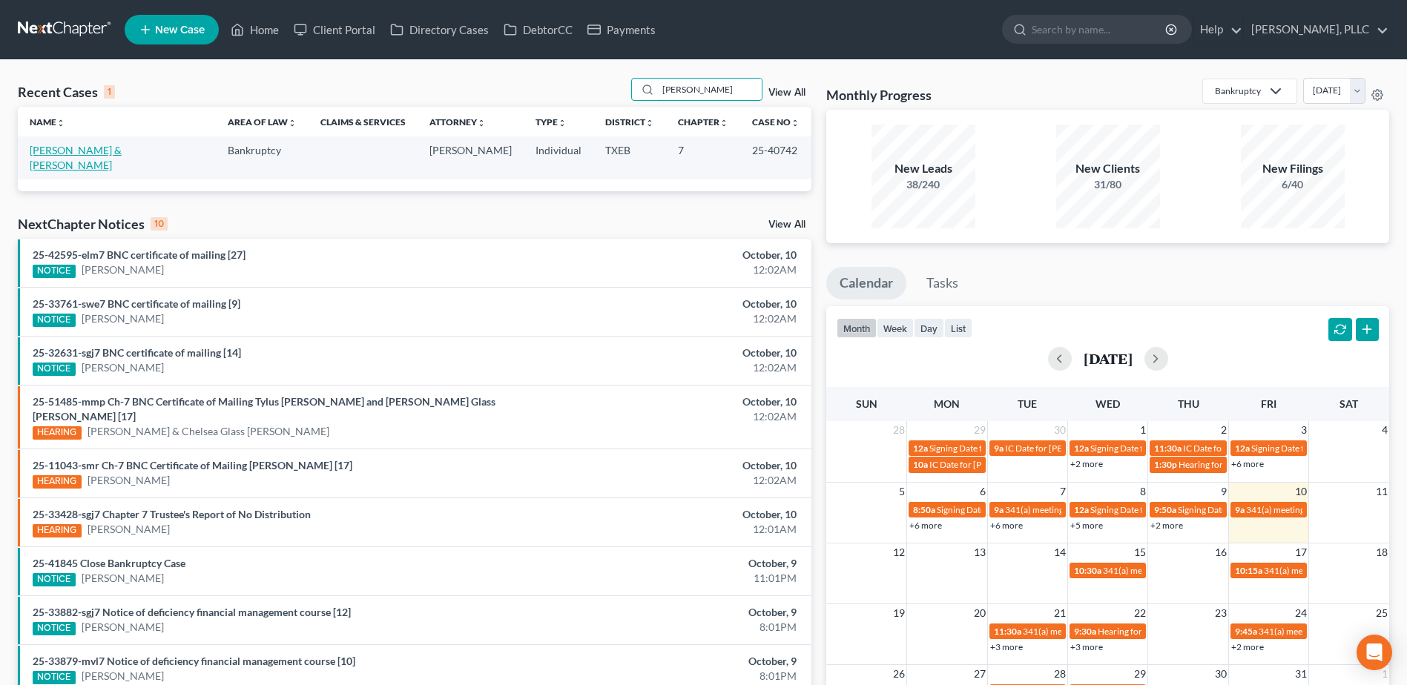
type input "carey"
click at [122, 152] on link "[PERSON_NAME] & [PERSON_NAME]" at bounding box center [76, 157] width 92 height 27
select select "0"
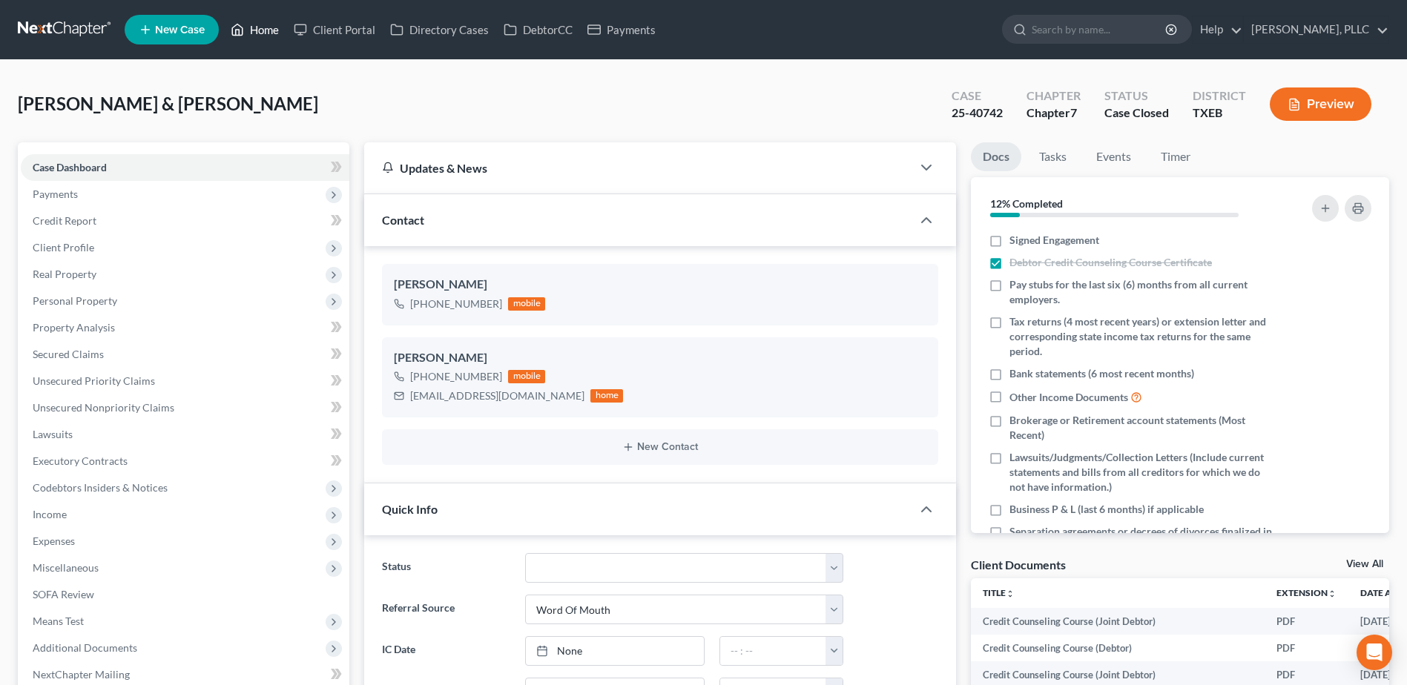
click at [262, 31] on link "Home" at bounding box center [254, 29] width 63 height 27
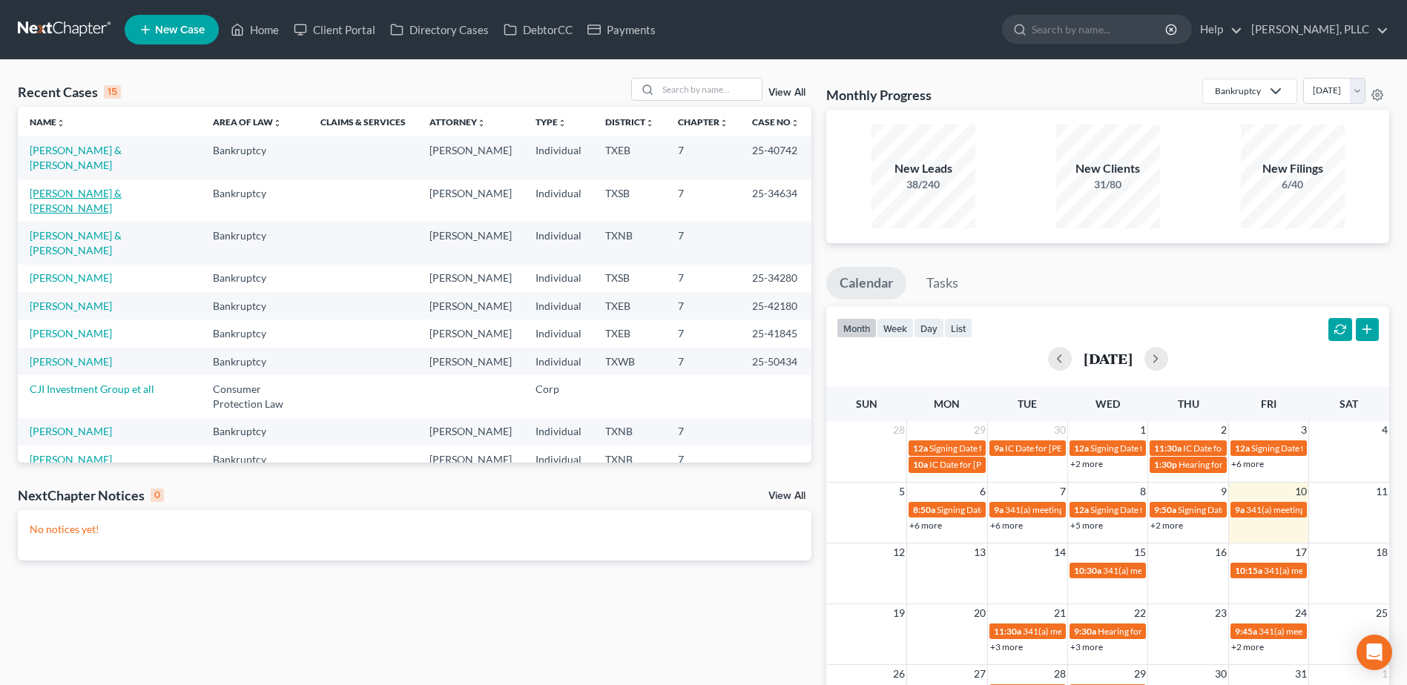
click at [99, 194] on link "[PERSON_NAME] & [PERSON_NAME]" at bounding box center [76, 200] width 92 height 27
select select "4"
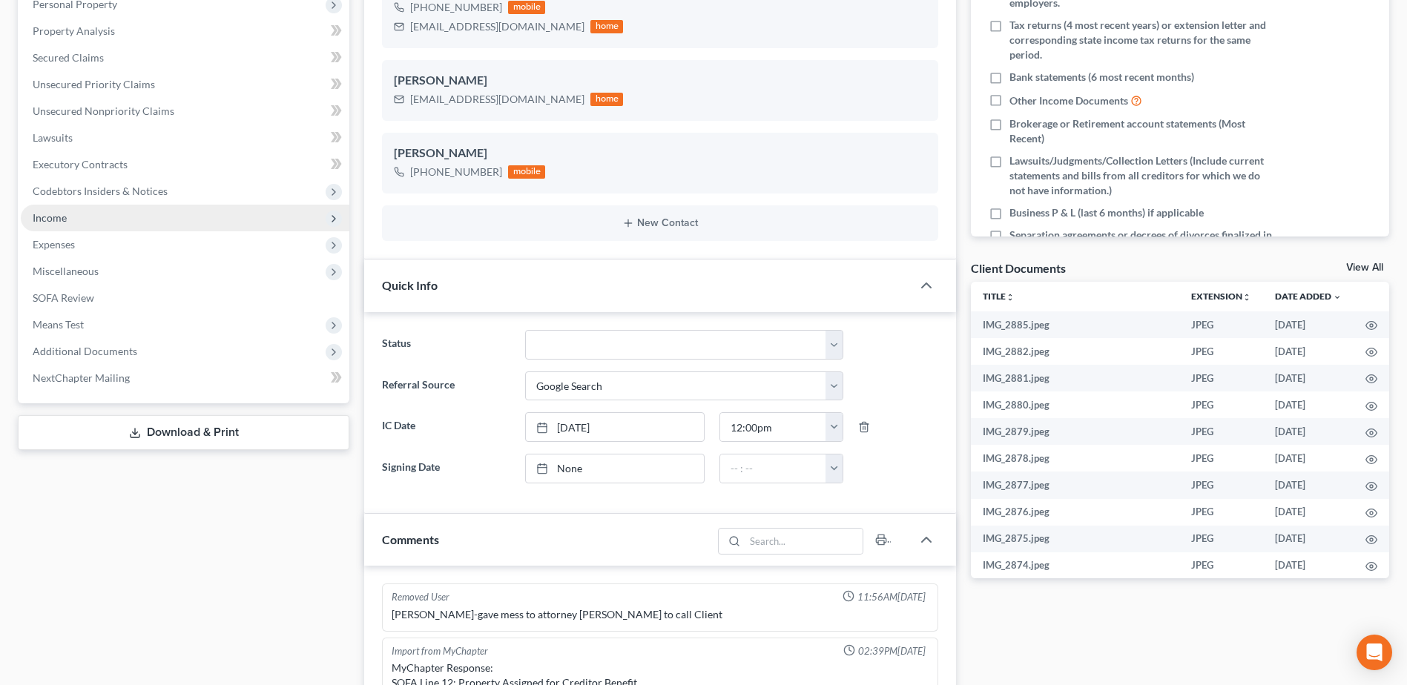
scroll to position [1817, 0]
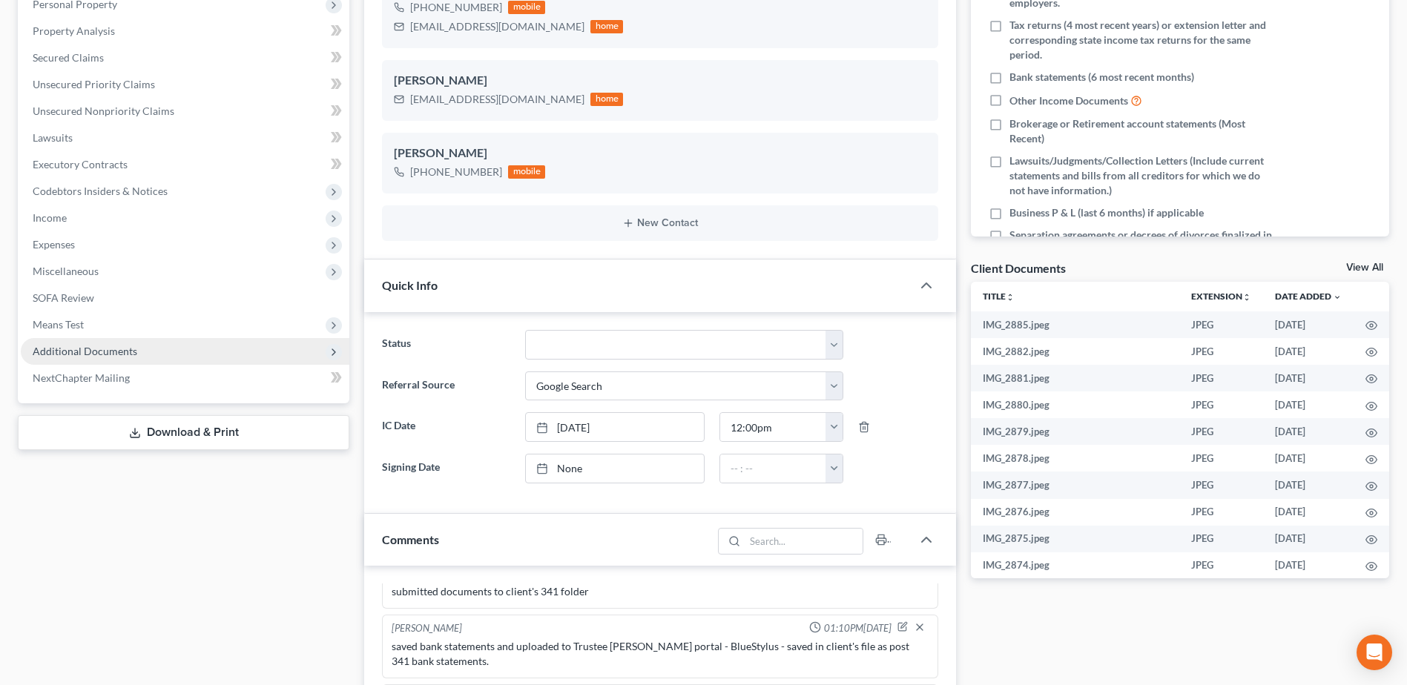
click at [106, 353] on span "Additional Documents" at bounding box center [85, 351] width 105 height 13
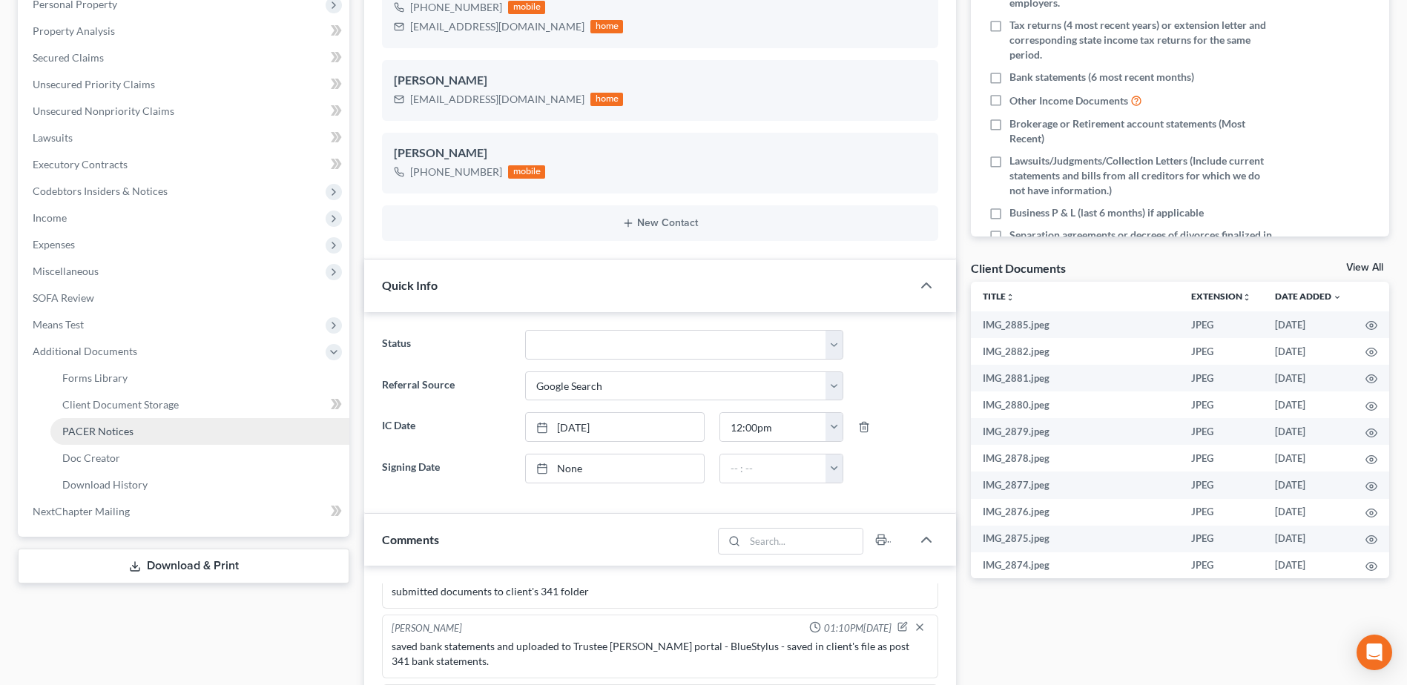
click at [88, 432] on span "PACER Notices" at bounding box center [97, 431] width 71 height 13
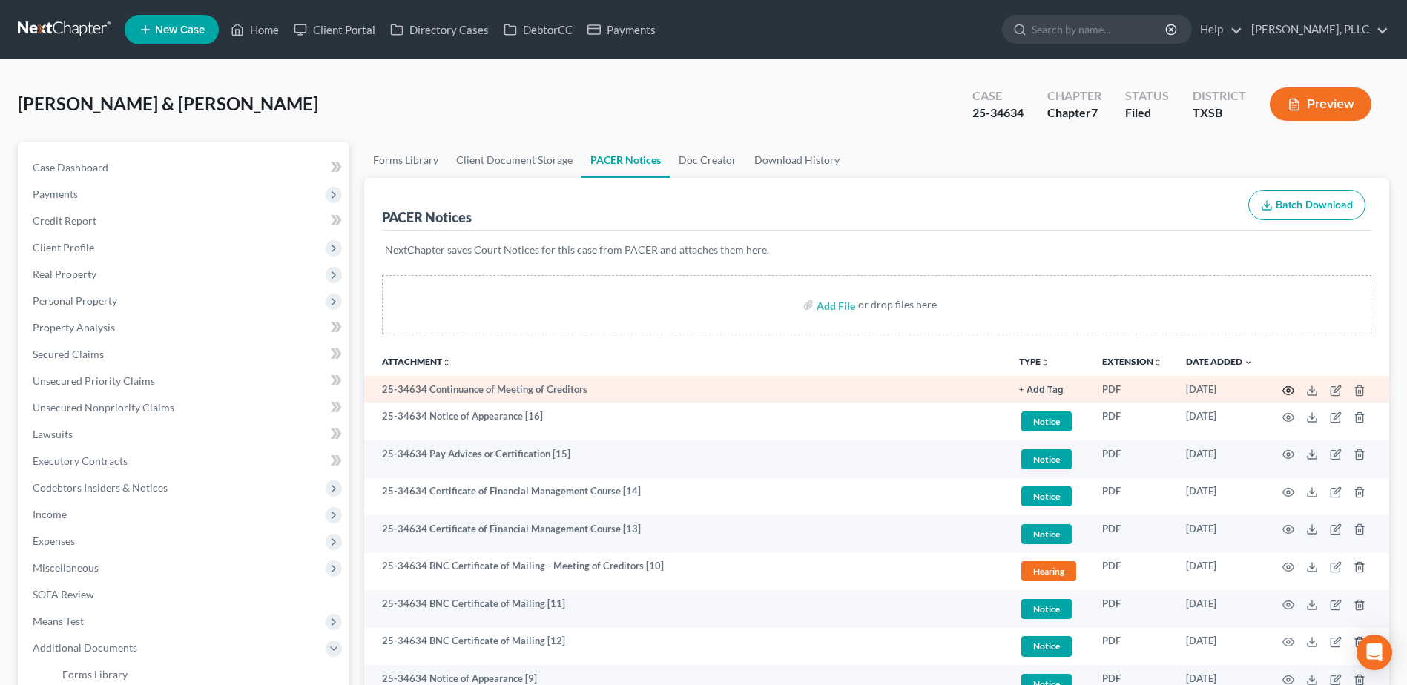
click at [1288, 392] on circle "button" at bounding box center [1288, 390] width 3 height 3
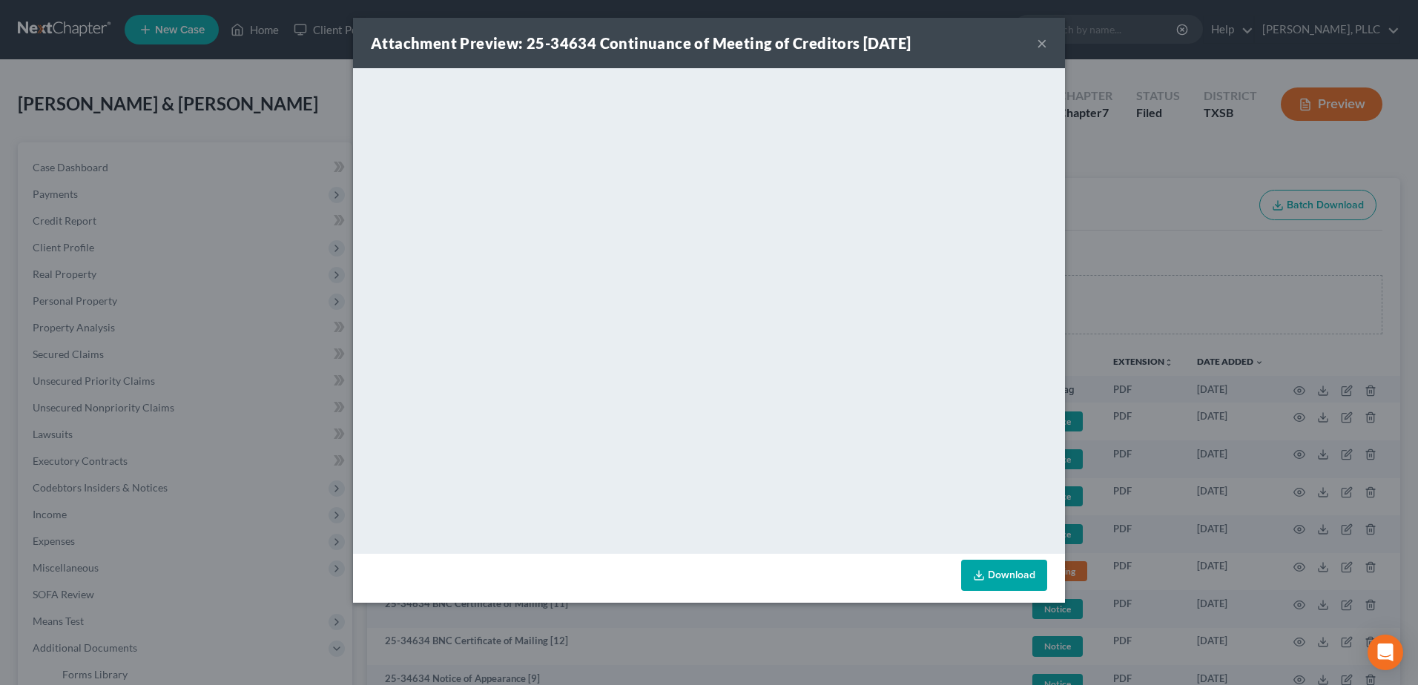
click at [1042, 38] on button "×" at bounding box center [1042, 43] width 10 height 18
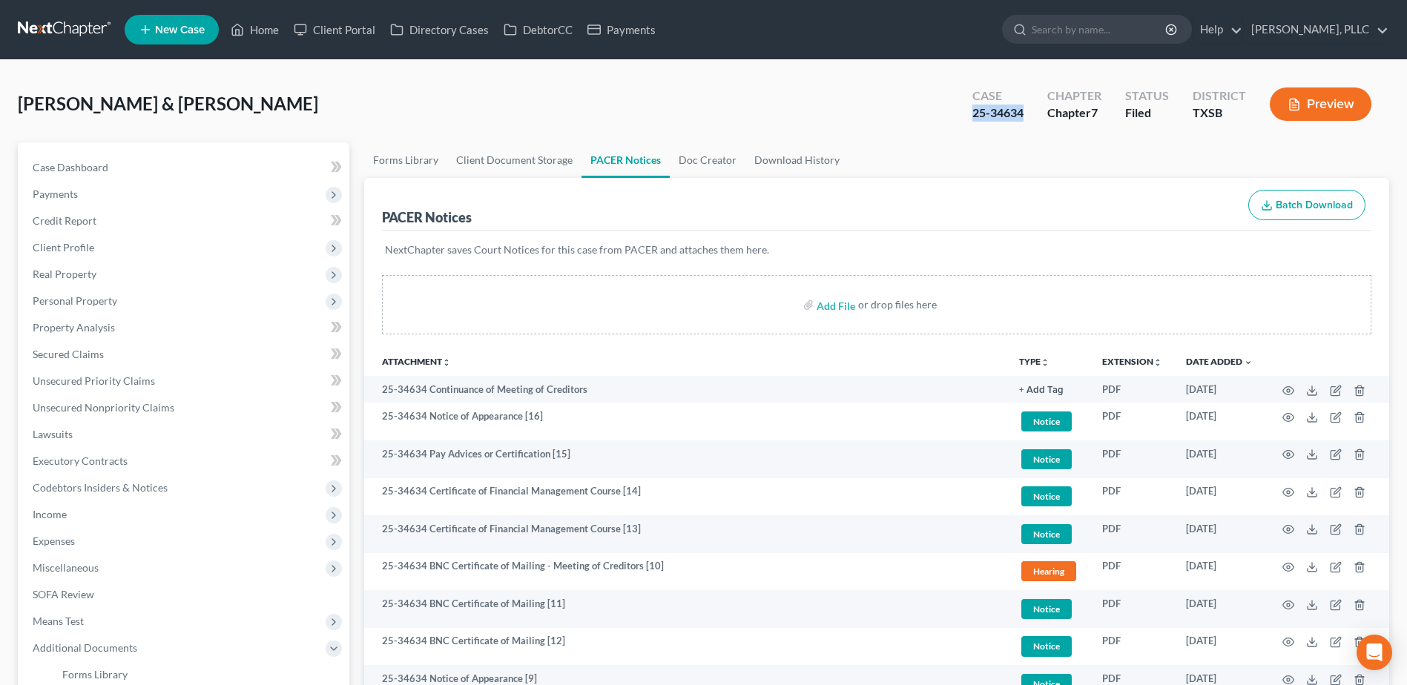
drag, startPoint x: 1023, startPoint y: 116, endPoint x: 955, endPoint y: 113, distance: 67.6
click at [955, 113] on div "Case 25-34634 Chapter Chapter 7 Status Filed District TXSB Preview" at bounding box center [1172, 104] width 435 height 53
copy div "25-34634"
drag, startPoint x: 59, startPoint y: 166, endPoint x: 0, endPoint y: 184, distance: 61.2
click at [59, 166] on span "Case Dashboard" at bounding box center [71, 167] width 76 height 13
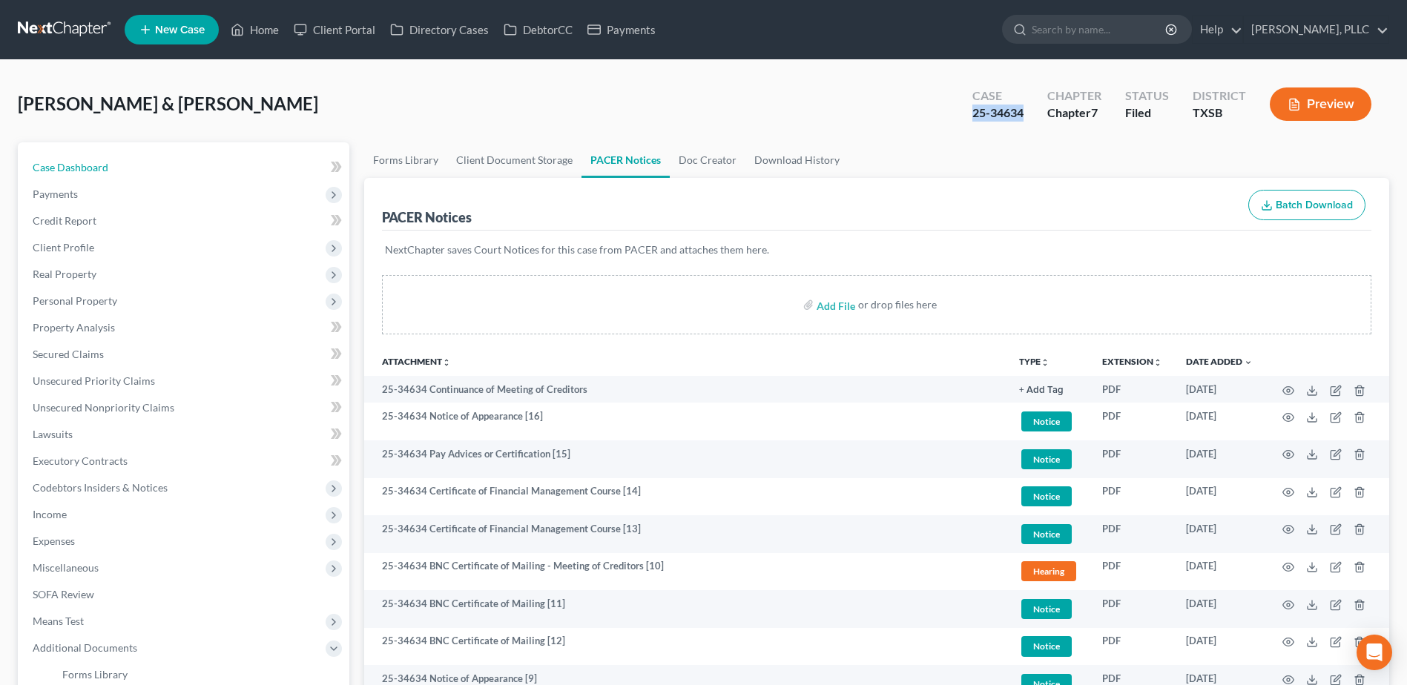
select select "4"
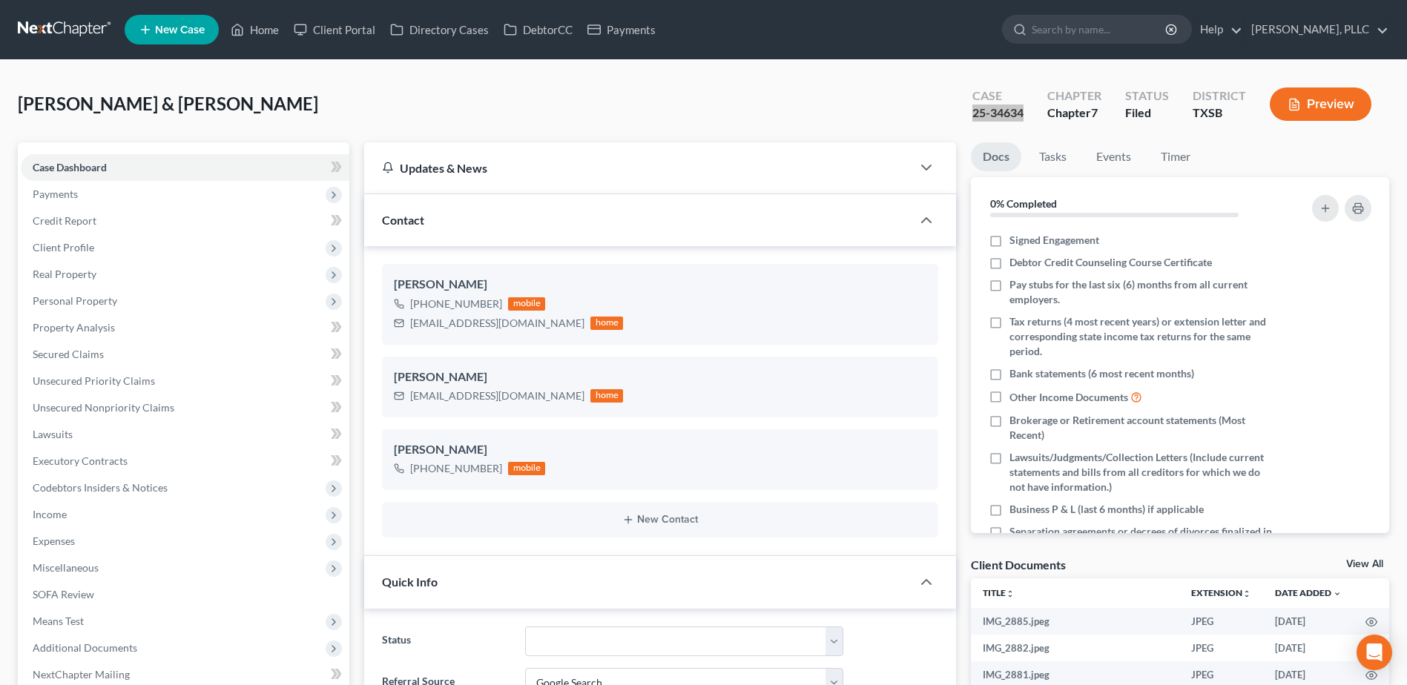
scroll to position [1817, 0]
click at [263, 31] on link "Home" at bounding box center [254, 29] width 63 height 27
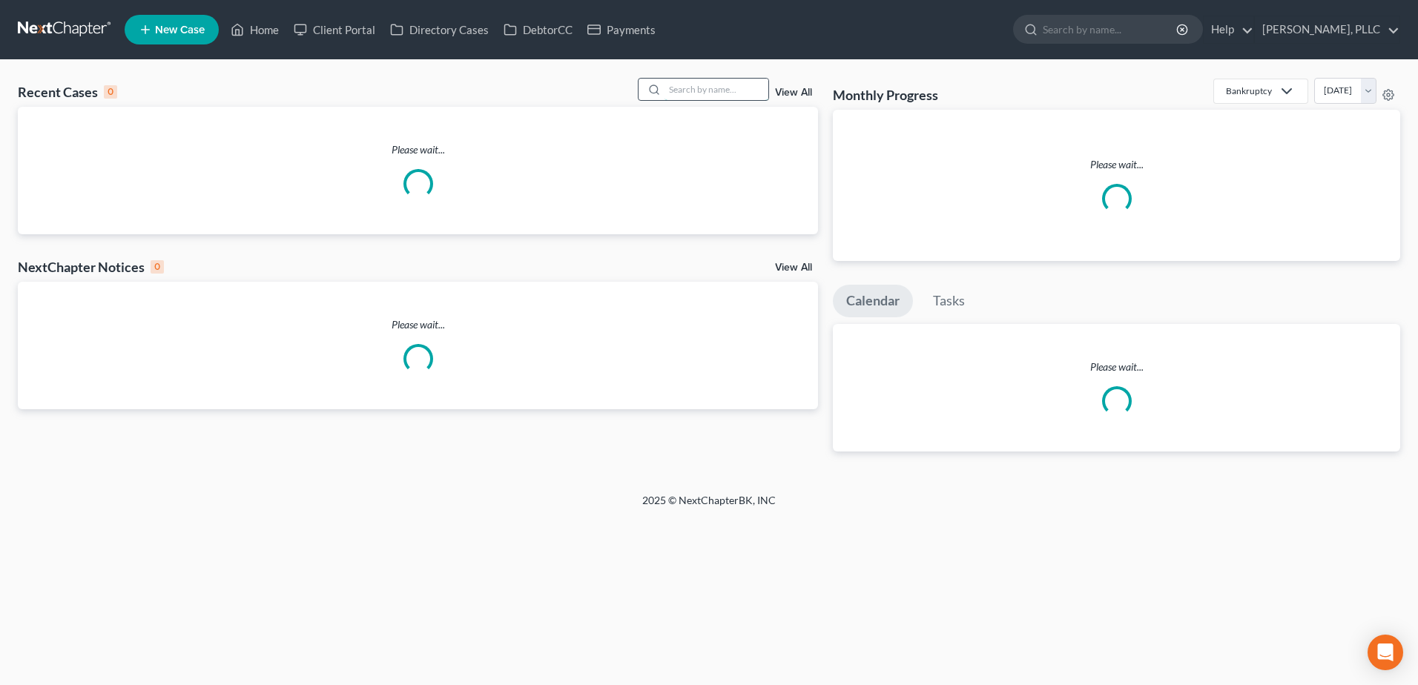
click at [730, 93] on input "search" at bounding box center [717, 90] width 104 height 22
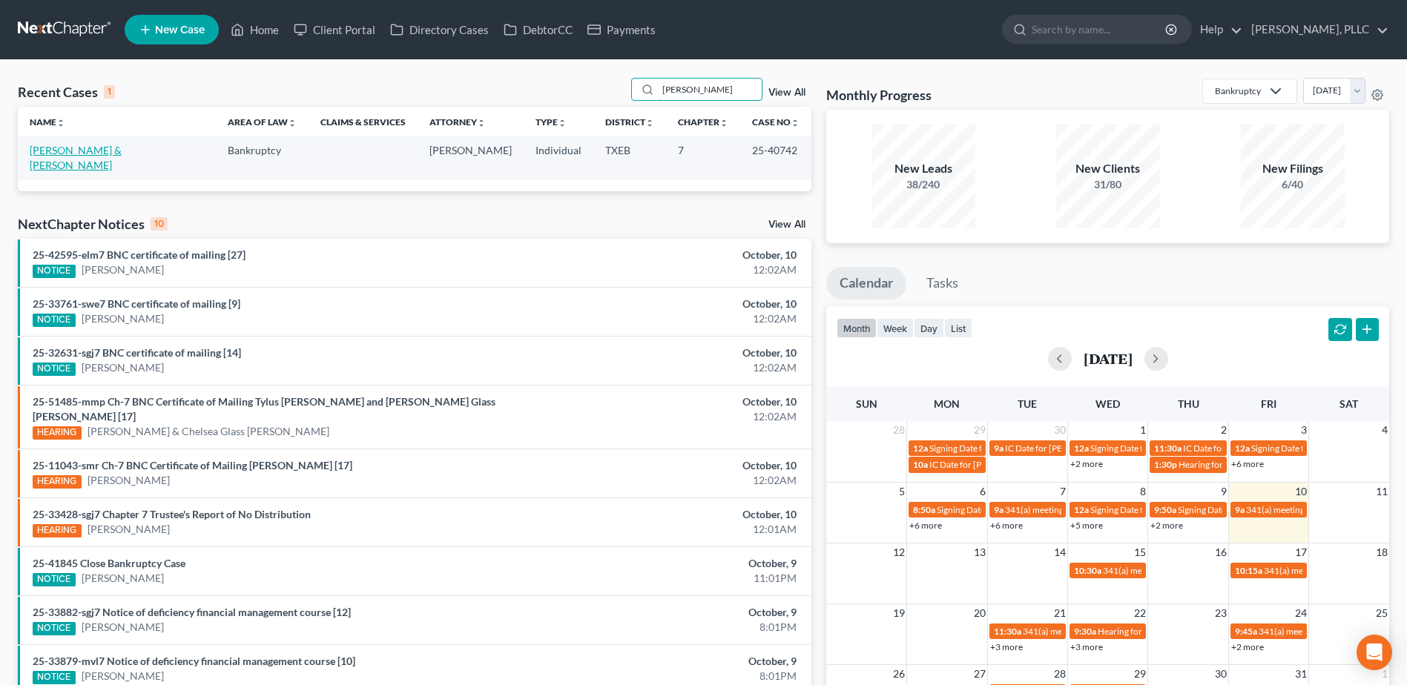
type input "carey"
click at [122, 153] on link "[PERSON_NAME] & [PERSON_NAME]" at bounding box center [76, 157] width 92 height 27
select select "0"
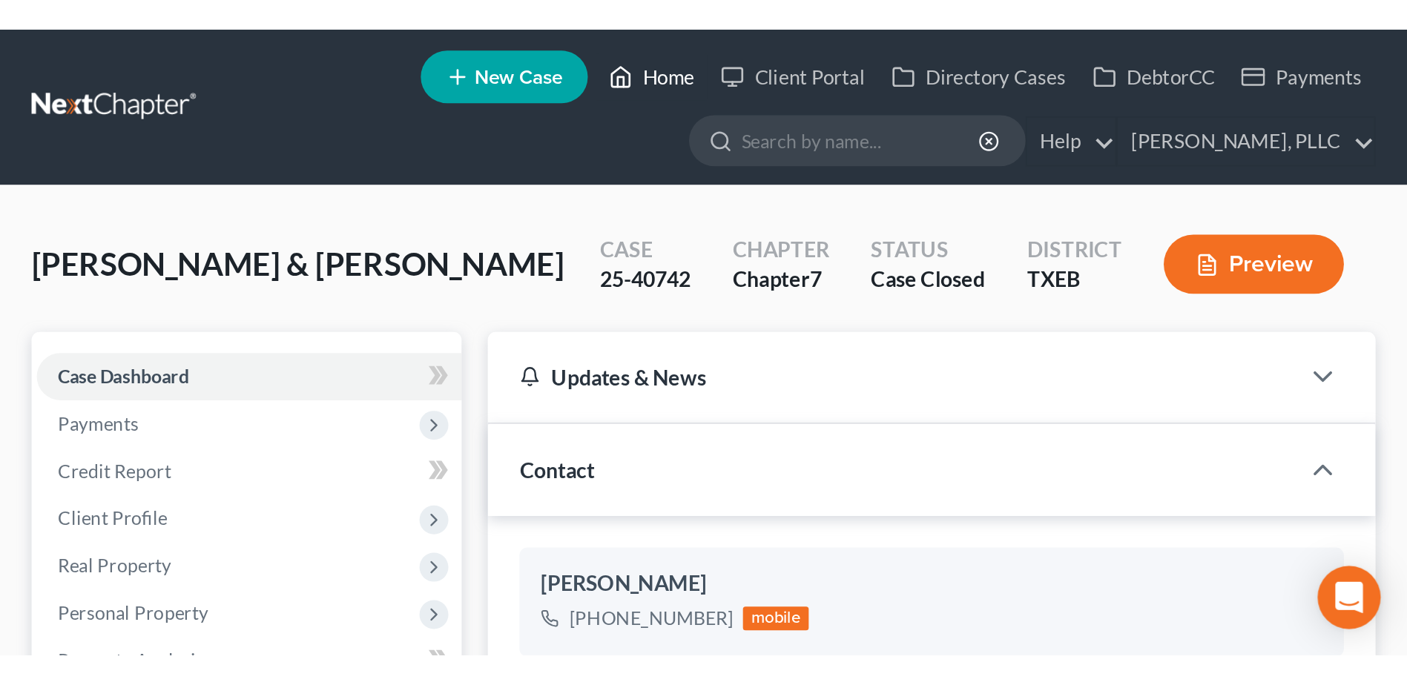
scroll to position [746, 0]
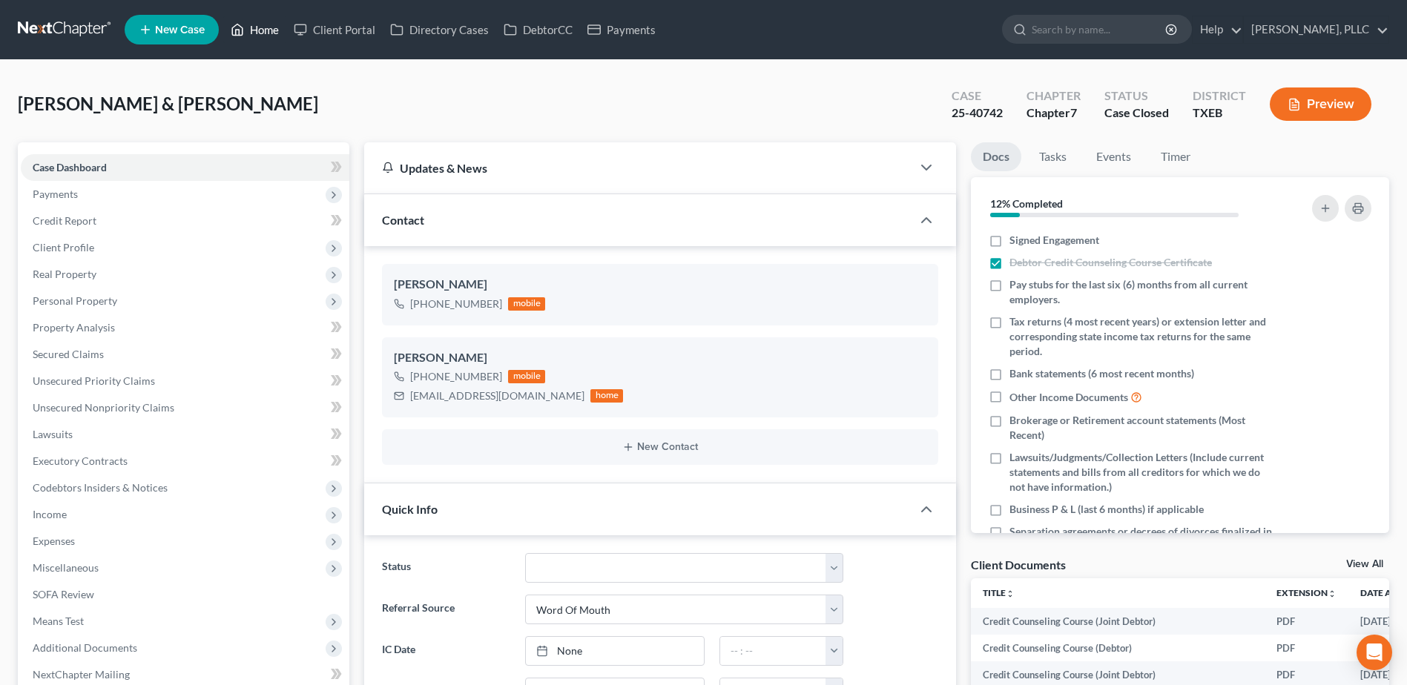
click at [260, 26] on link "Home" at bounding box center [254, 29] width 63 height 27
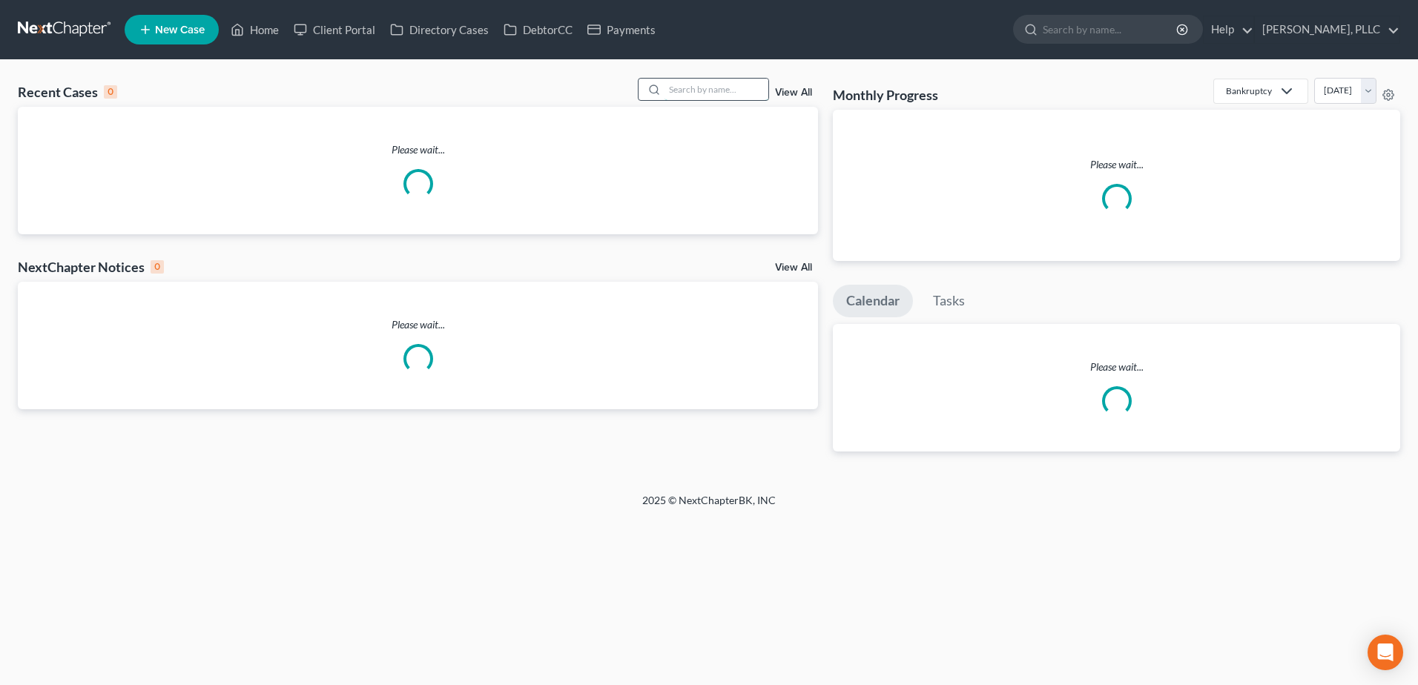
click at [742, 88] on input "search" at bounding box center [717, 90] width 104 height 22
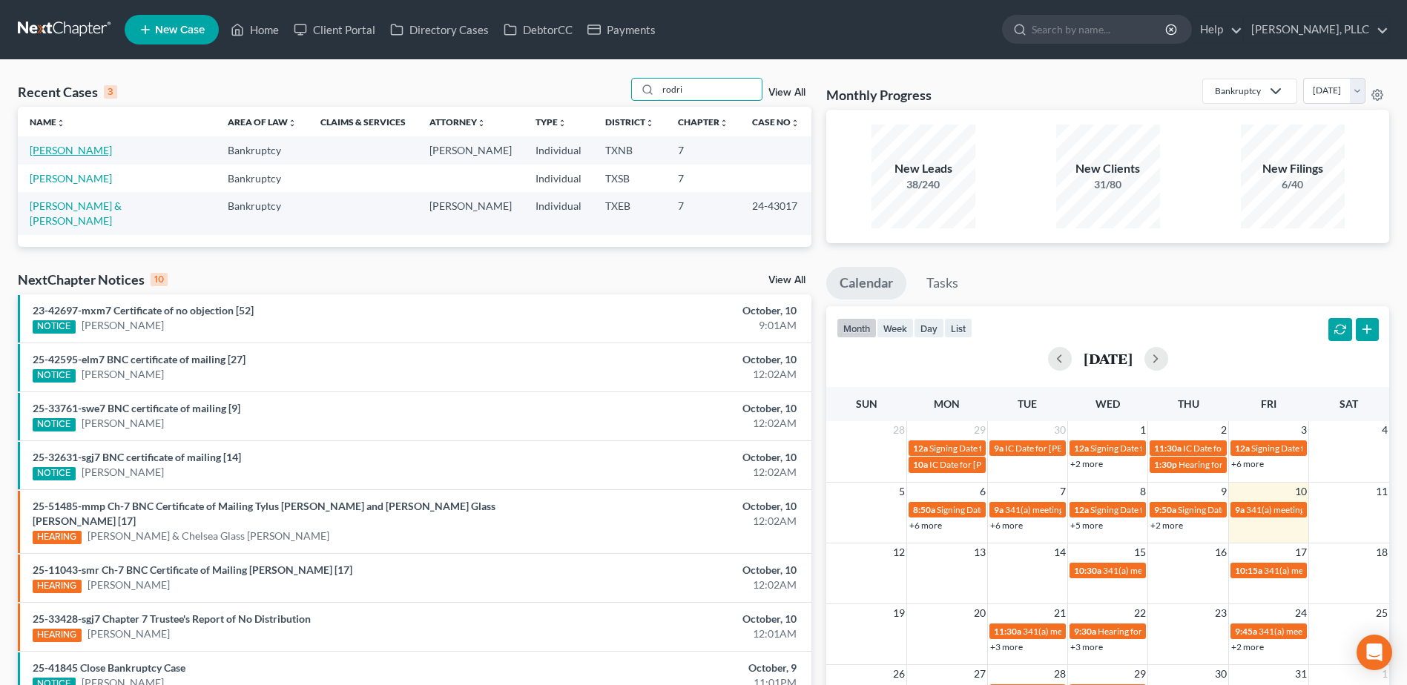
type input "rodri"
click at [73, 145] on link "[PERSON_NAME]" at bounding box center [71, 150] width 82 height 13
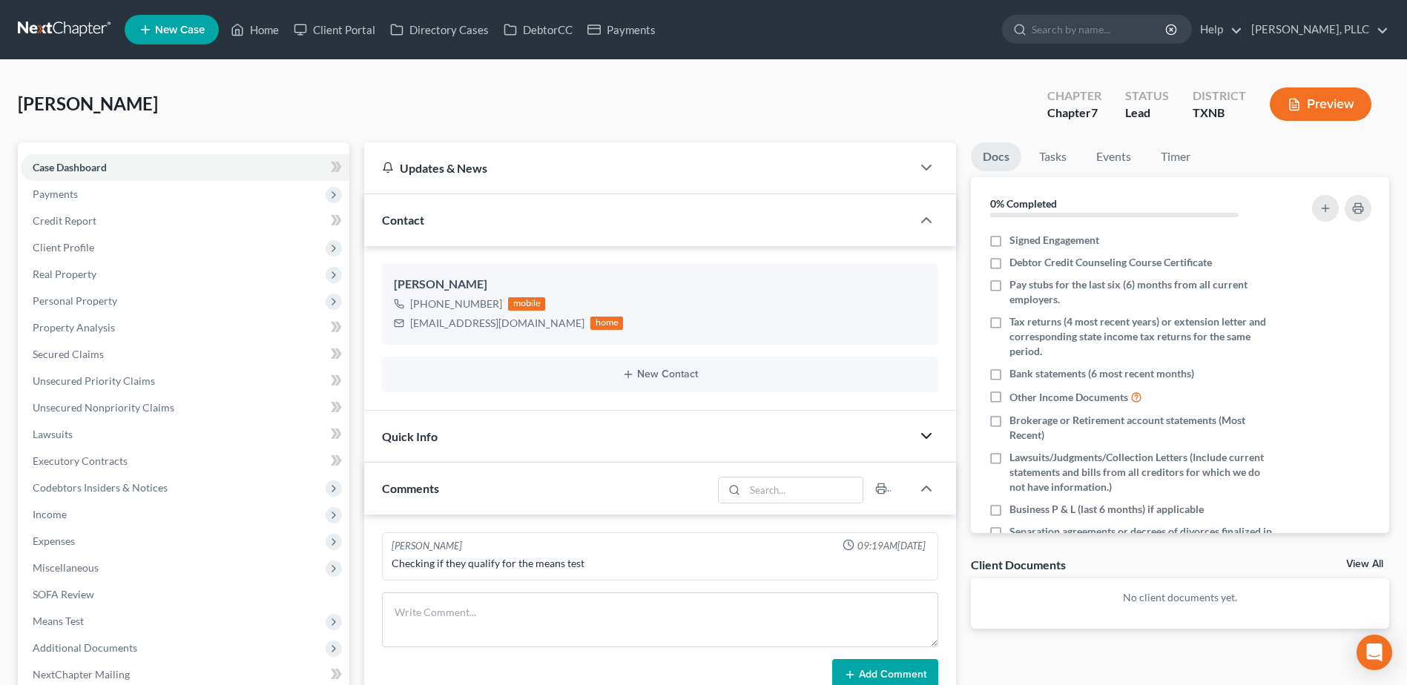
click at [933, 435] on icon "button" at bounding box center [927, 436] width 18 height 18
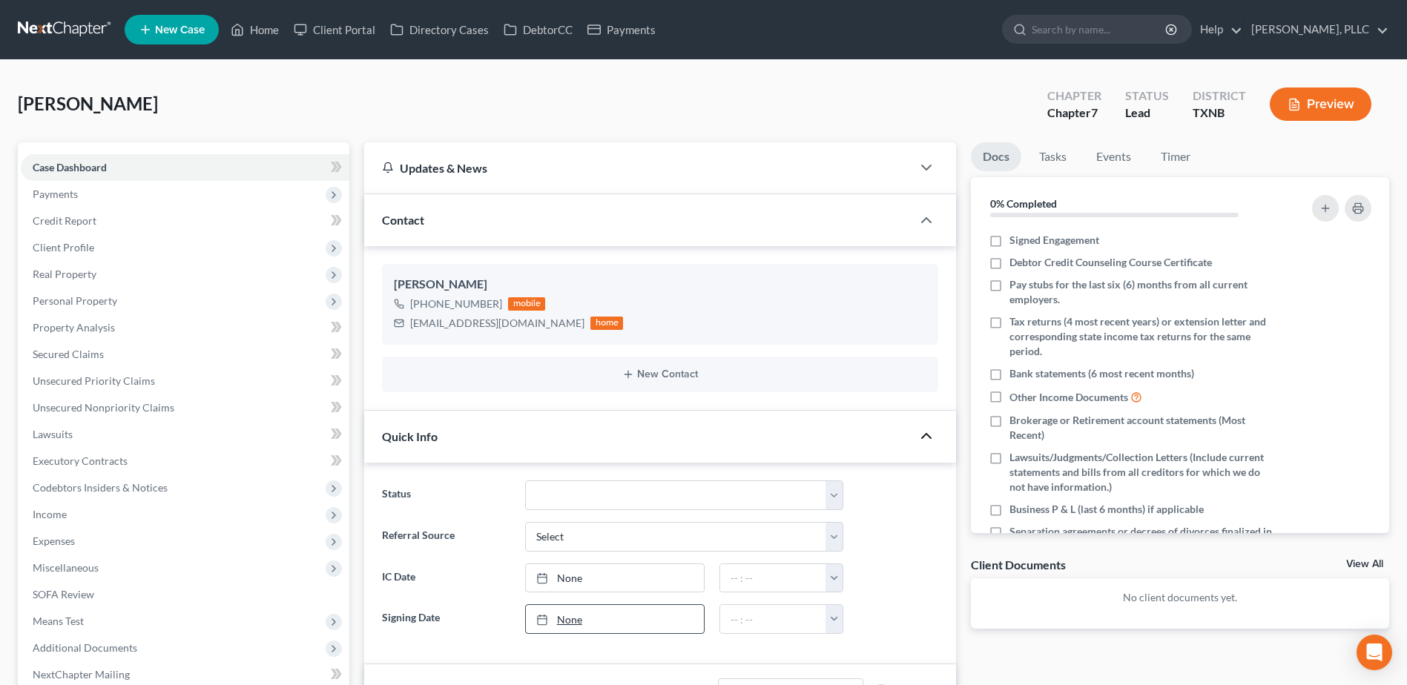
type input "[DATE]"
click at [573, 611] on link "[DATE]" at bounding box center [615, 619] width 178 height 28
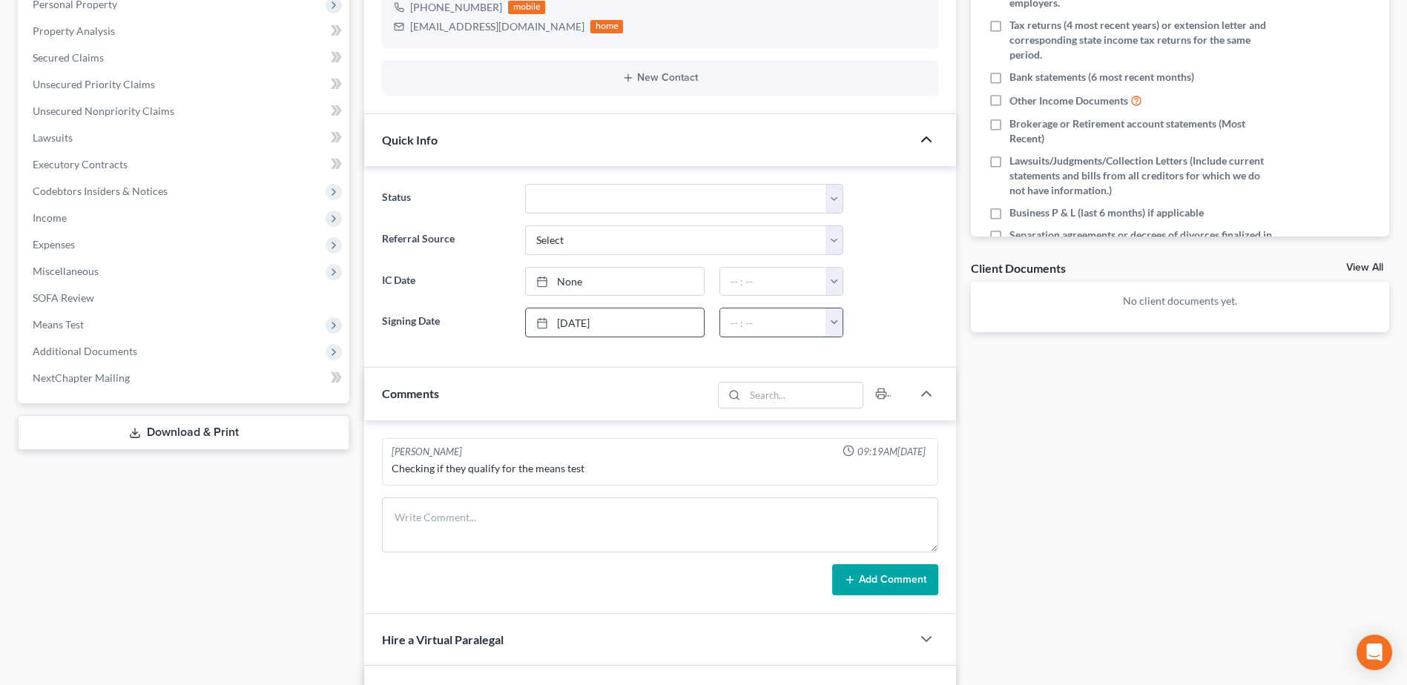
click at [724, 320] on input "text" at bounding box center [773, 323] width 106 height 28
type input "5:44 pm"
click at [824, 200] on select "Appellate Phase Case Closed Dead File Demand Letter Phase Discharged Discharge …" at bounding box center [684, 199] width 318 height 30
select select "13"
click at [525, 184] on select "Appellate Phase Case Closed Dead File Demand Letter Phase Discharged Discharge …" at bounding box center [684, 199] width 318 height 30
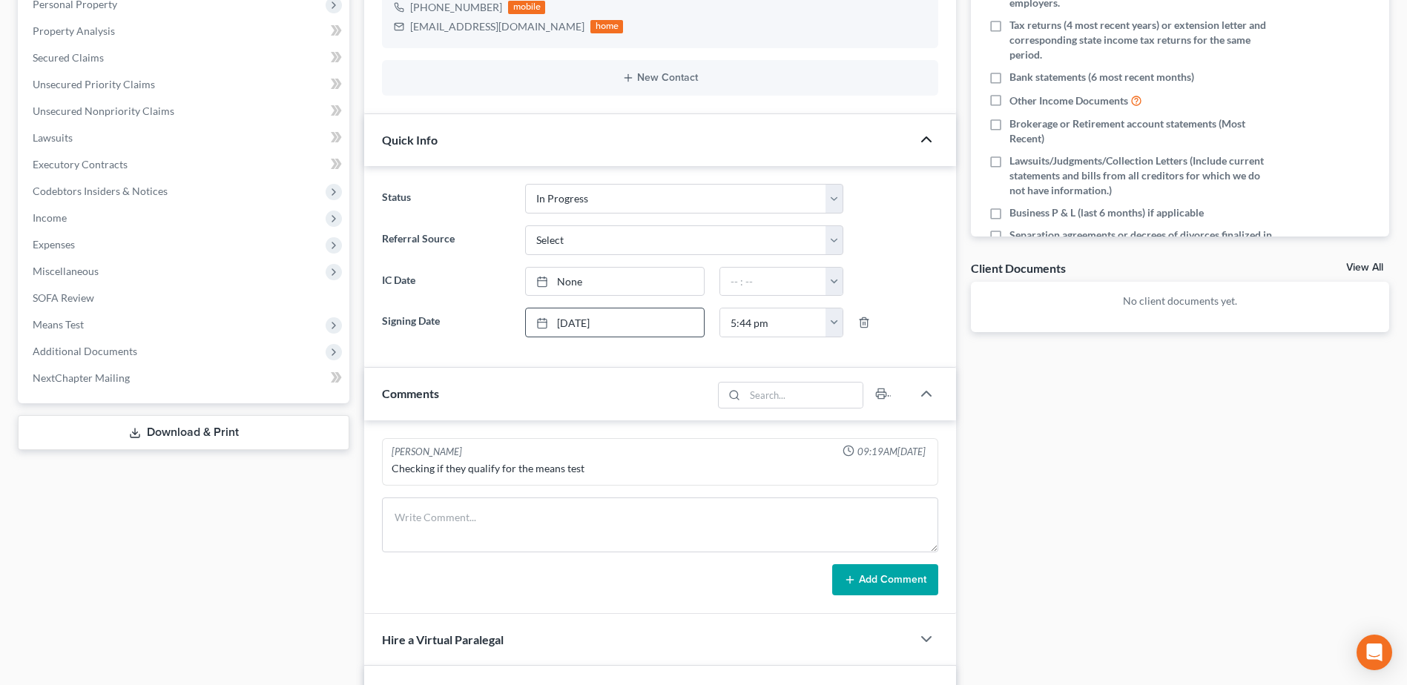
click at [1122, 481] on div "Docs Tasks Events Timer 0% Completed Nothing here yet! Signed Engagement Debtor…" at bounding box center [1180, 434] width 433 height 1176
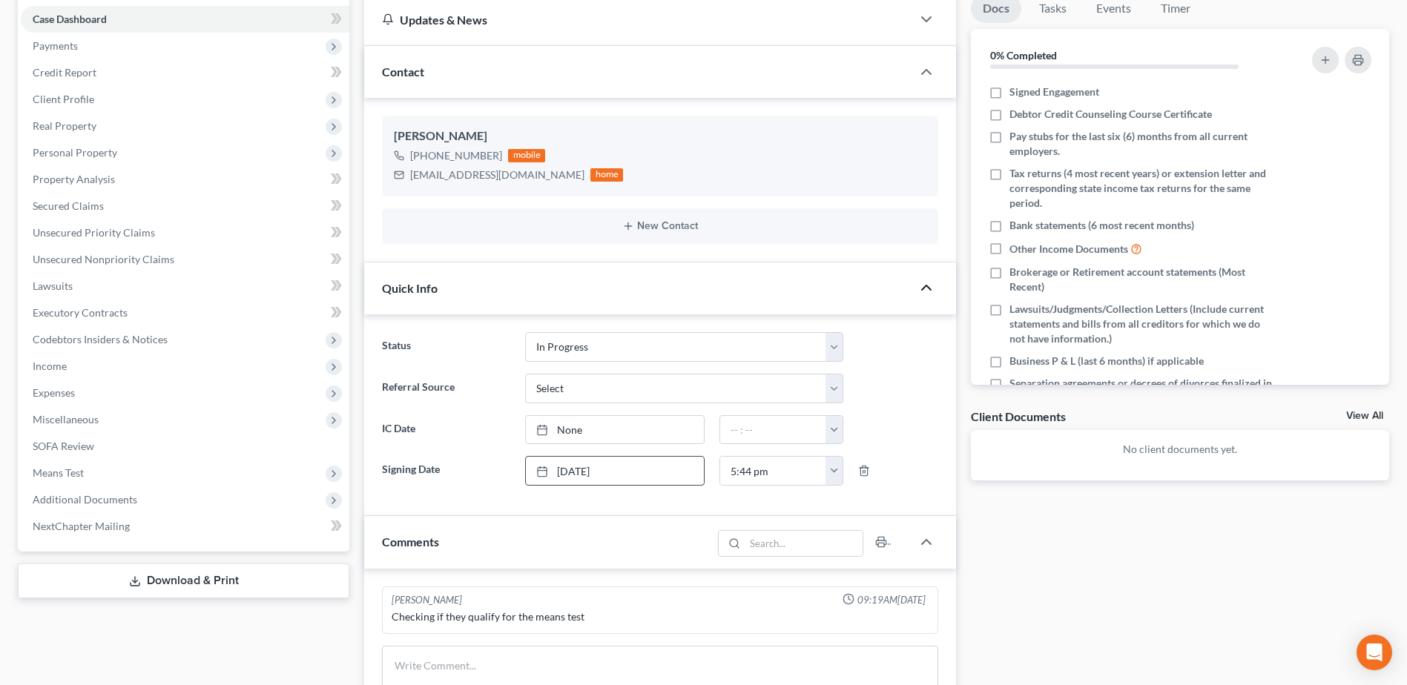
scroll to position [0, 0]
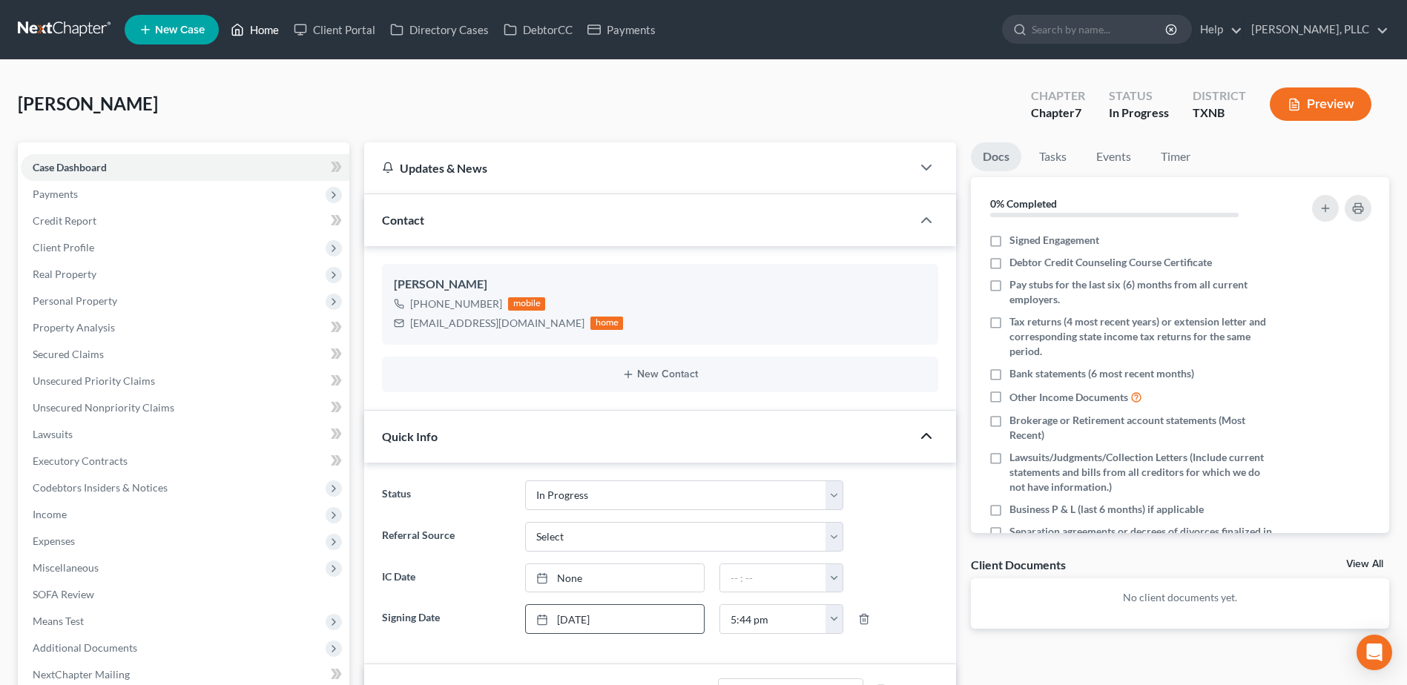
click at [258, 33] on link "Home" at bounding box center [254, 29] width 63 height 27
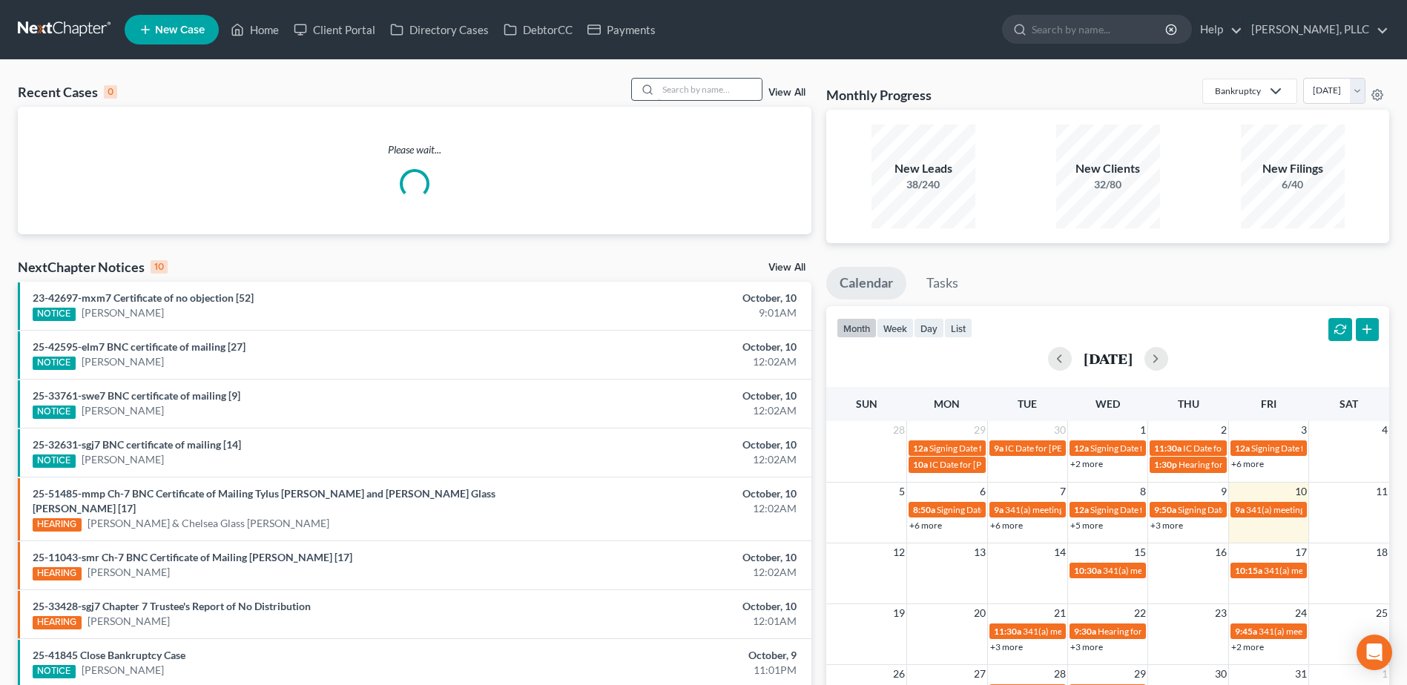
click at [747, 82] on input "search" at bounding box center [710, 90] width 104 height 22
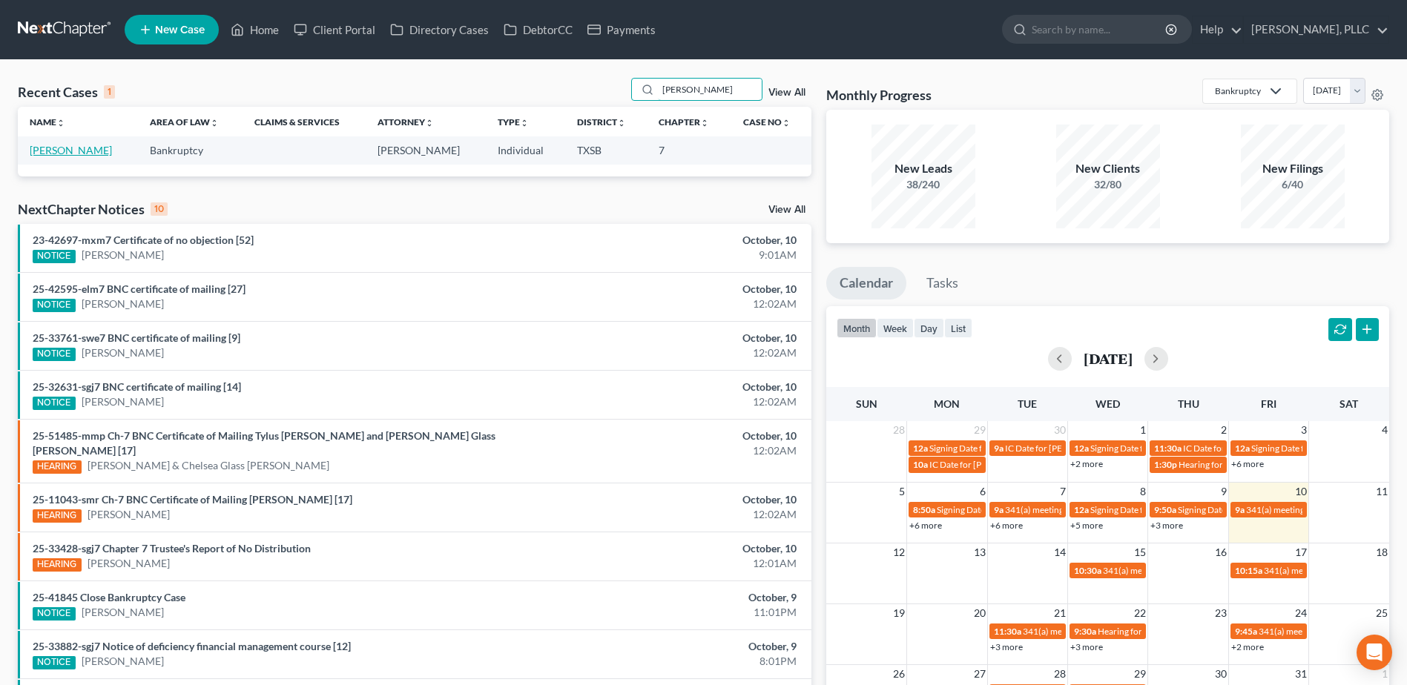
type input "reisner"
click at [64, 148] on link "[PERSON_NAME]" at bounding box center [71, 150] width 82 height 13
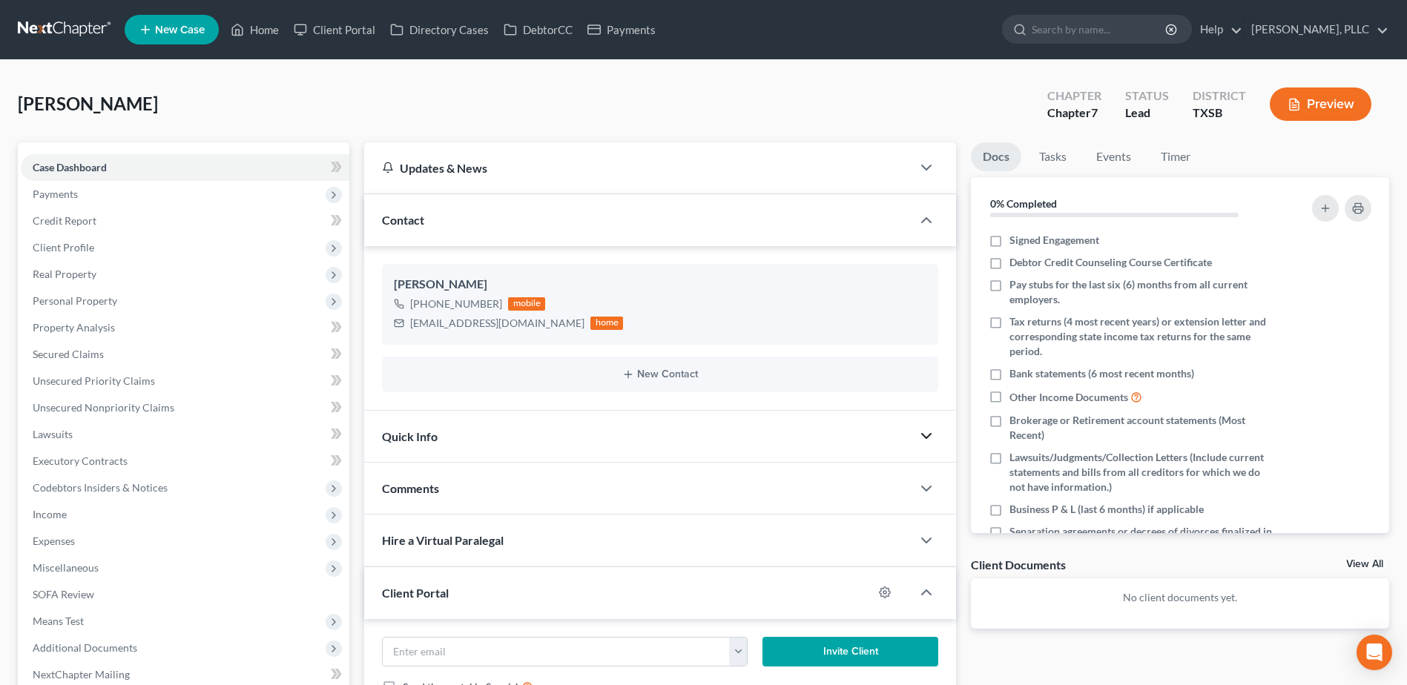
click at [924, 430] on icon "button" at bounding box center [927, 436] width 18 height 18
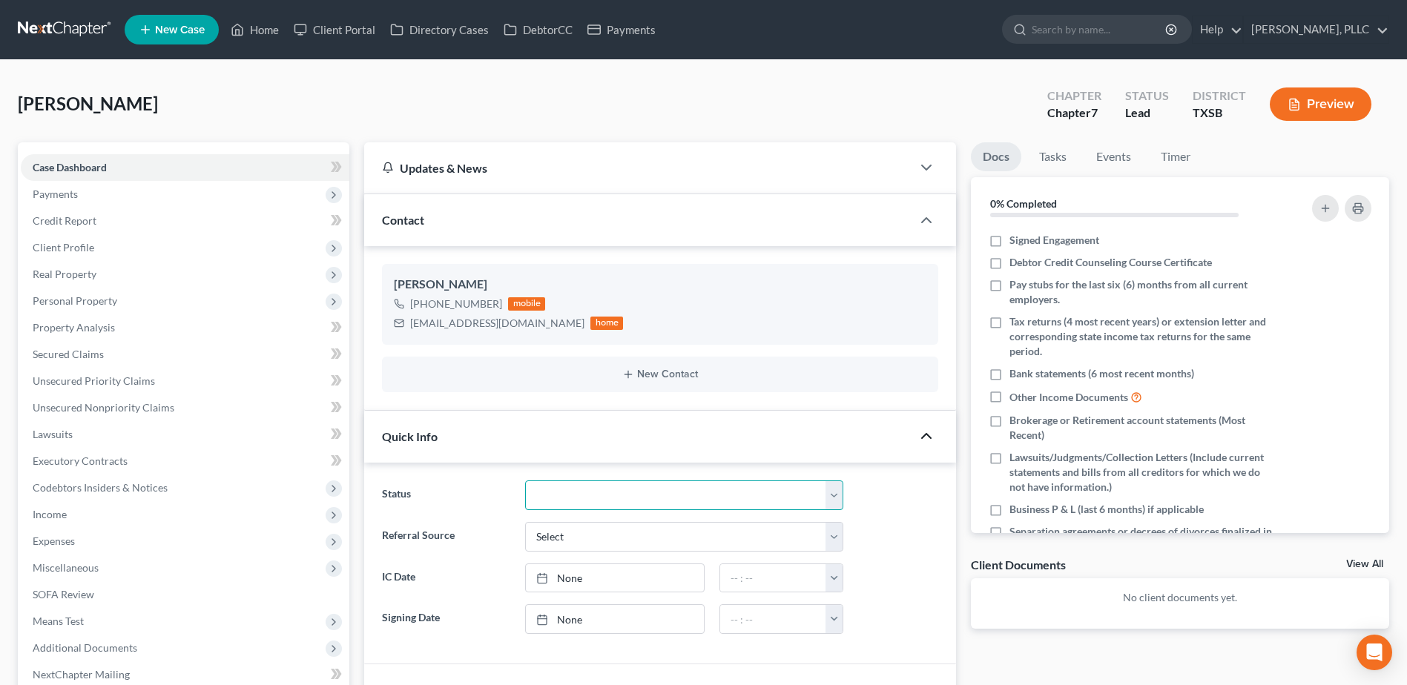
click at [834, 493] on select "Appellate Phase Case Closed Dead File Demand Letter Phase Discharged Discharge …" at bounding box center [684, 496] width 318 height 30
select select "13"
click at [525, 481] on select "Appellate Phase Case Closed Dead File Demand Letter Phase Discharged Discharge …" at bounding box center [684, 496] width 318 height 30
click at [1093, 647] on div "Docs Tasks Events Timer 0% Completed Nothing here yet! Signed Engagement Debtor…" at bounding box center [1180, 633] width 433 height 982
type input "[DATE]"
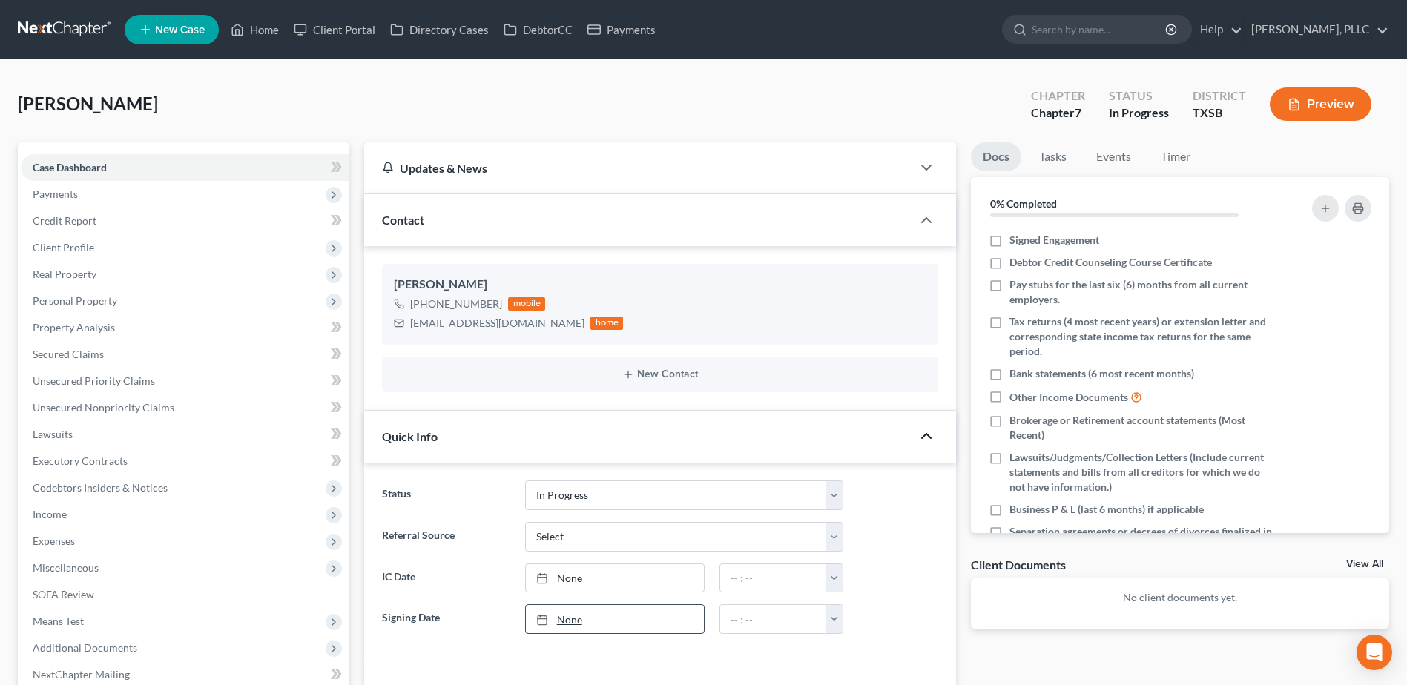
click at [569, 619] on link "None" at bounding box center [615, 619] width 178 height 28
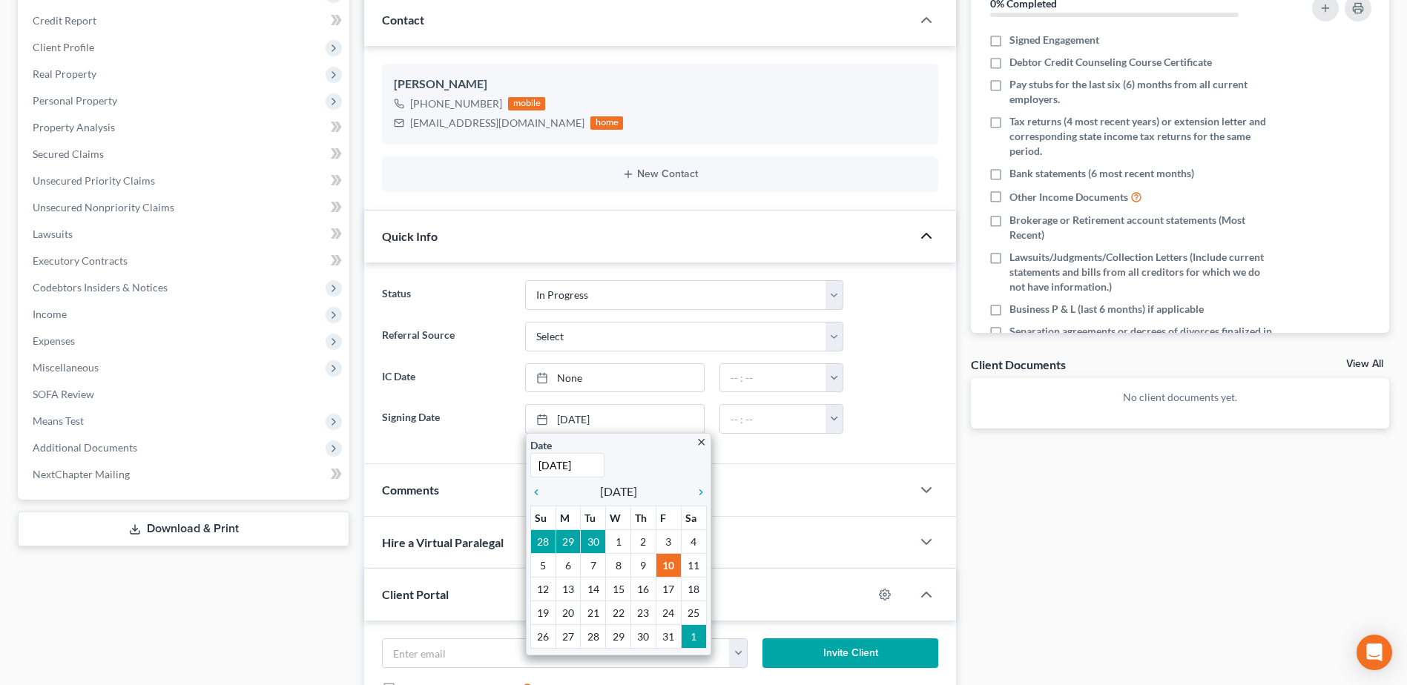
scroll to position [223, 0]
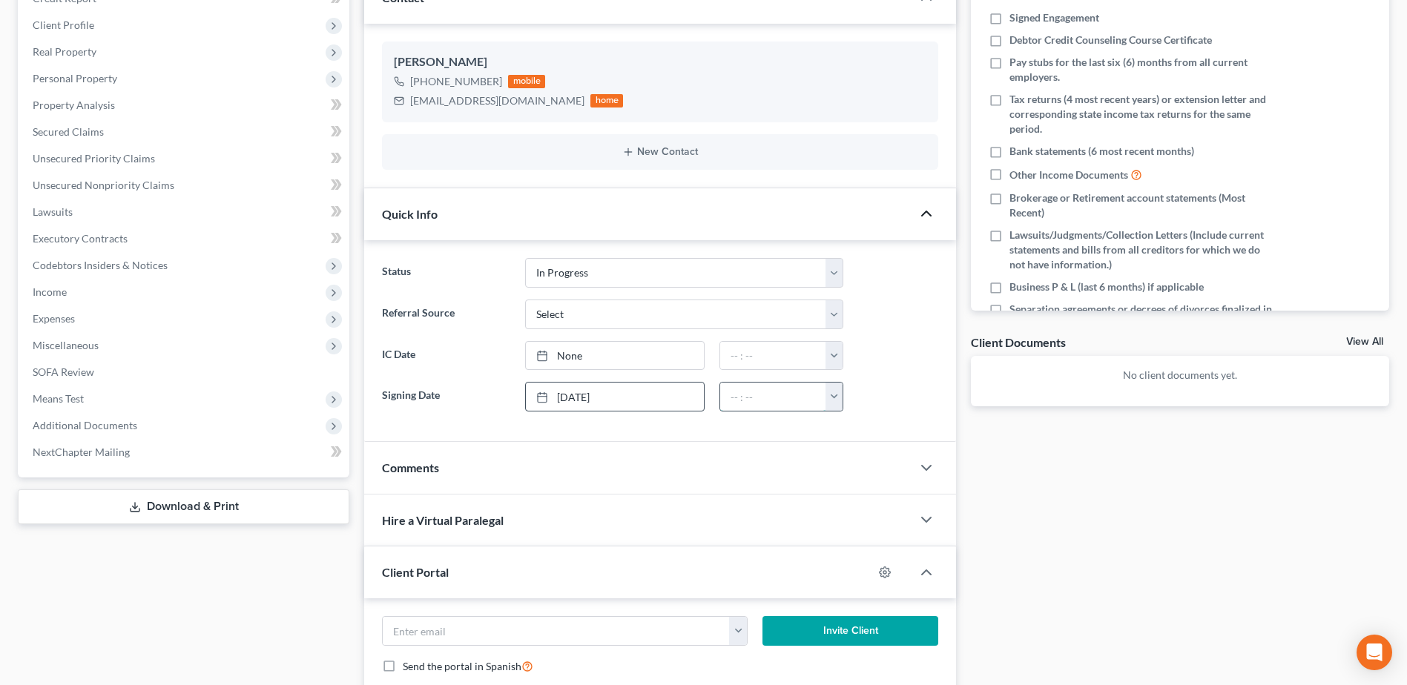
click at [742, 400] on input "text" at bounding box center [773, 397] width 106 height 28
type input "5:32 pm"
click at [1372, 585] on div "Docs Tasks Events Timer 0% Completed Nothing here yet! Signed Engagement Debtor…" at bounding box center [1180, 411] width 433 height 982
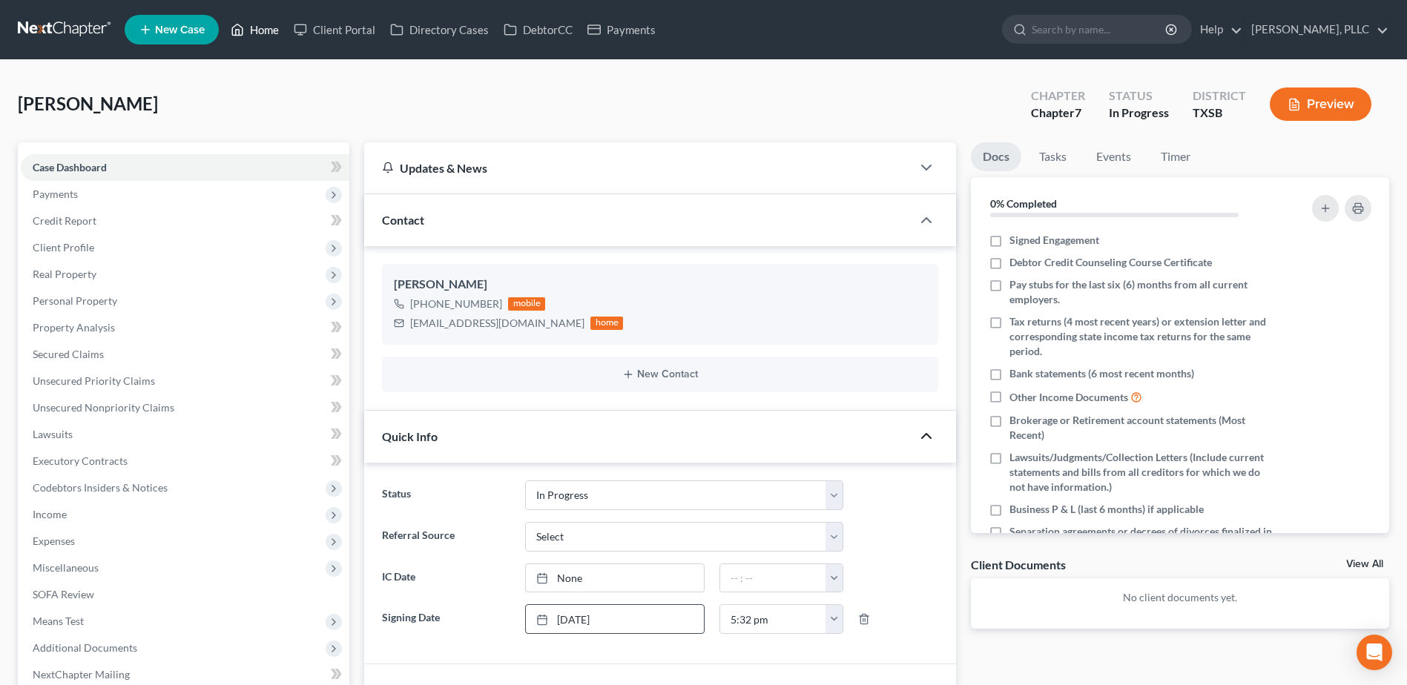
drag, startPoint x: 264, startPoint y: 28, endPoint x: 125, endPoint y: 62, distance: 142.8
click at [264, 28] on link "Home" at bounding box center [254, 29] width 63 height 27
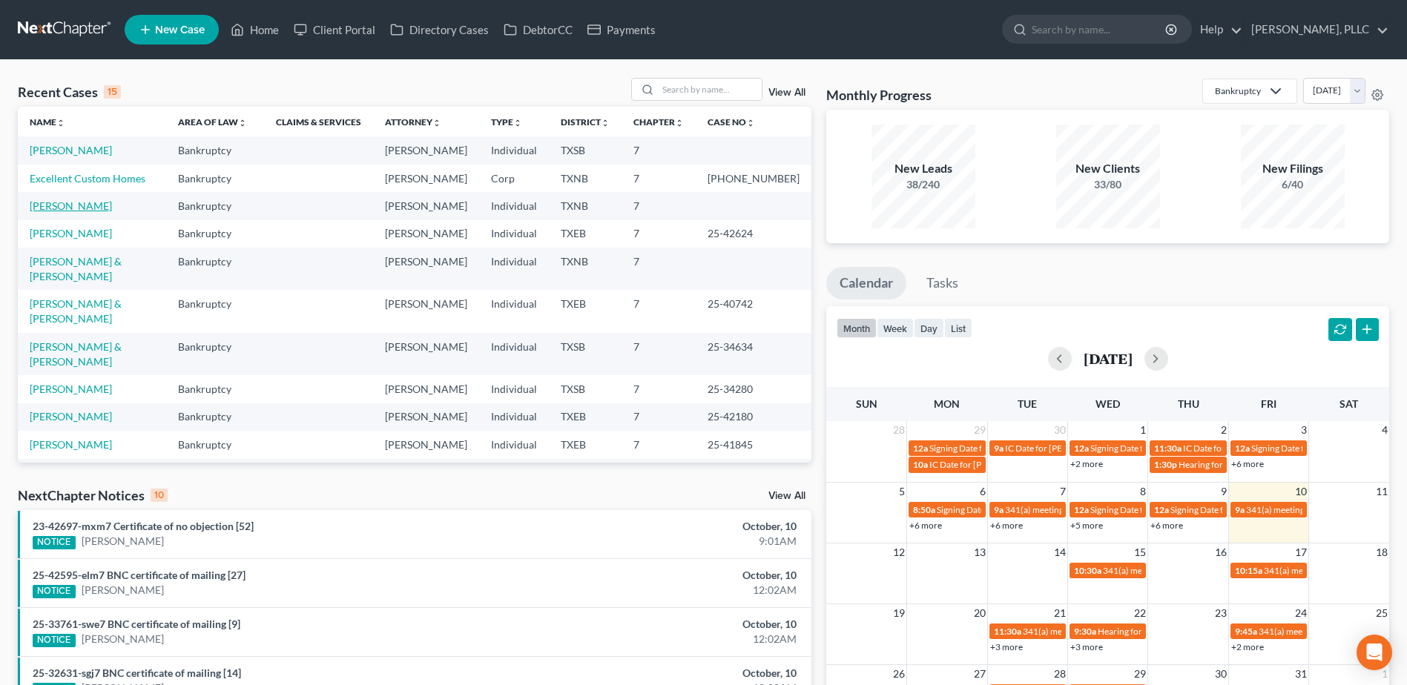
click at [55, 212] on link "[PERSON_NAME]" at bounding box center [71, 206] width 82 height 13
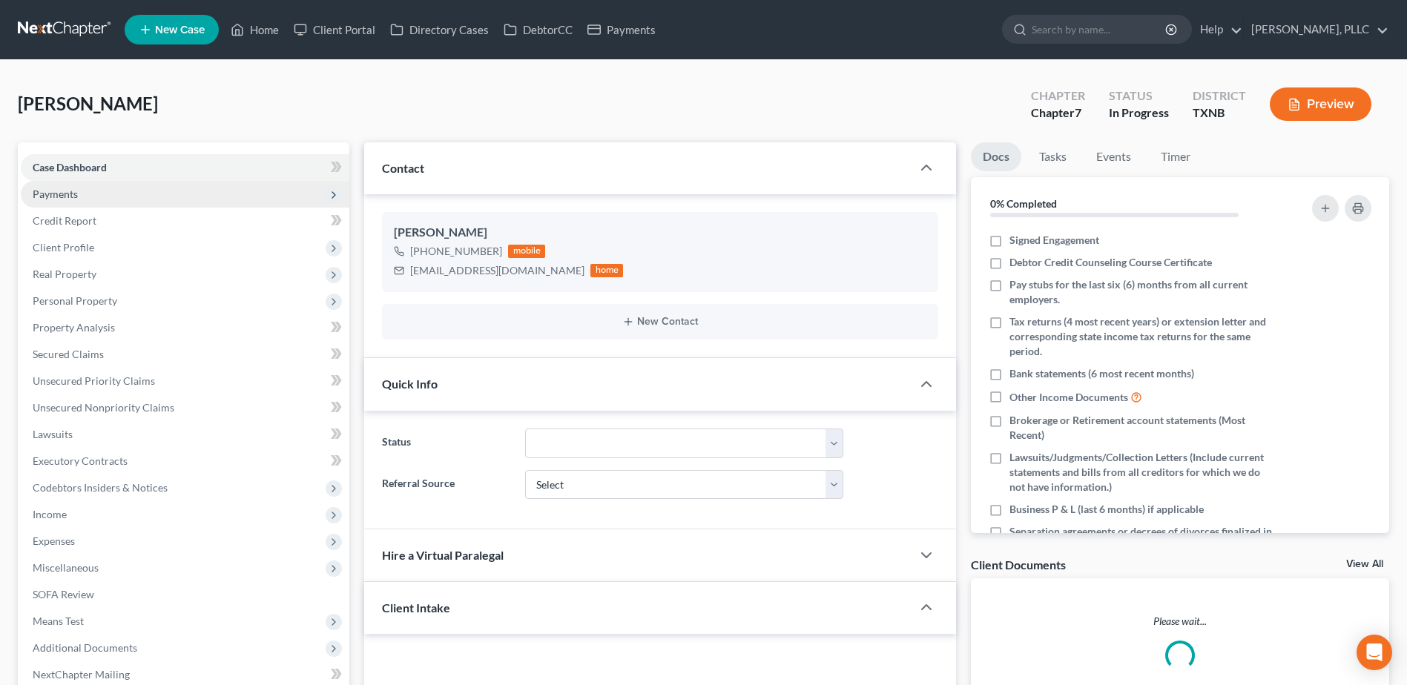
click at [65, 197] on span "Payments" at bounding box center [55, 194] width 45 height 13
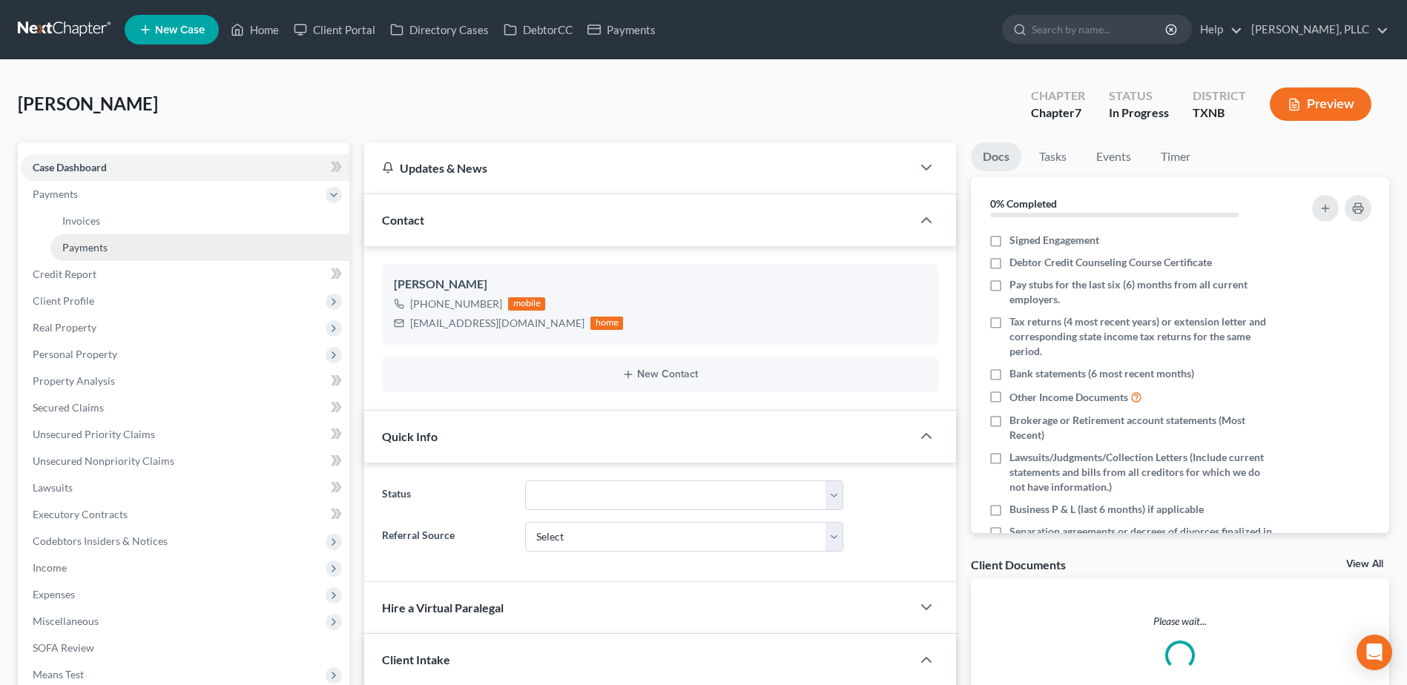
click at [91, 254] on link "Payments" at bounding box center [199, 247] width 299 height 27
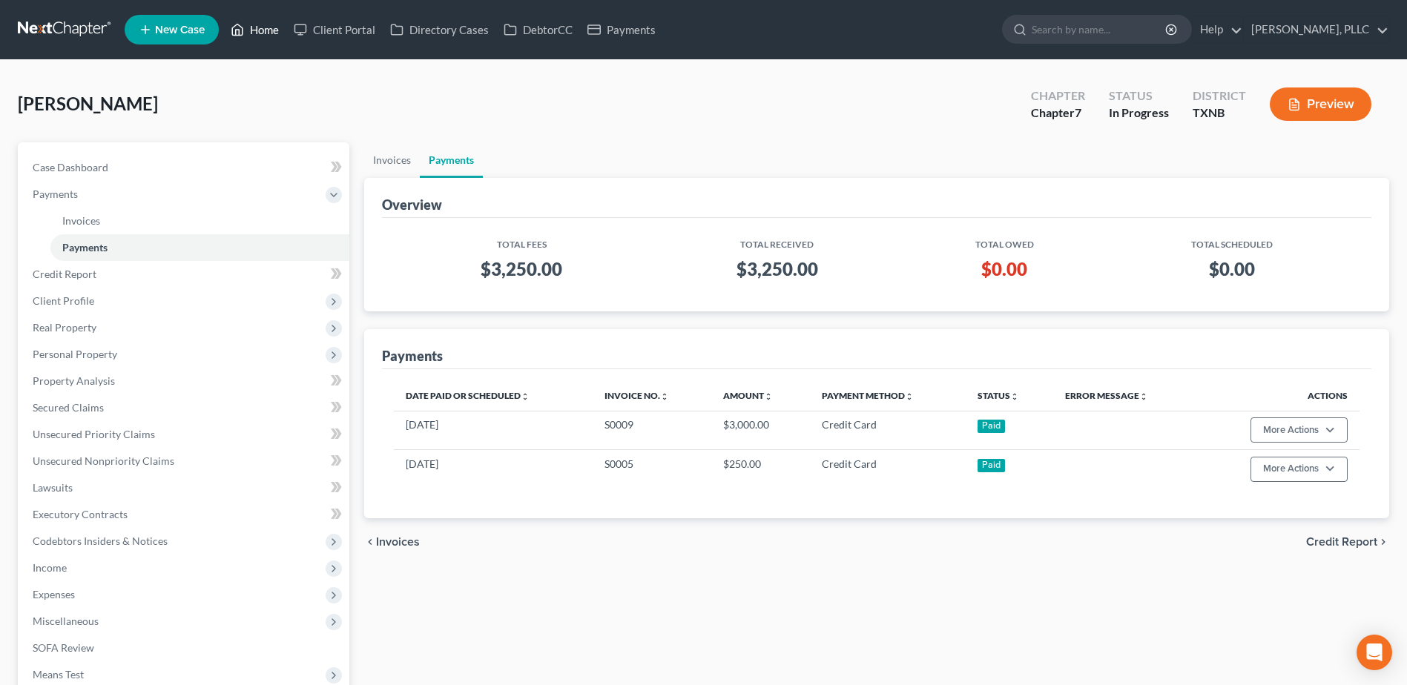
click at [274, 28] on link "Home" at bounding box center [254, 29] width 63 height 27
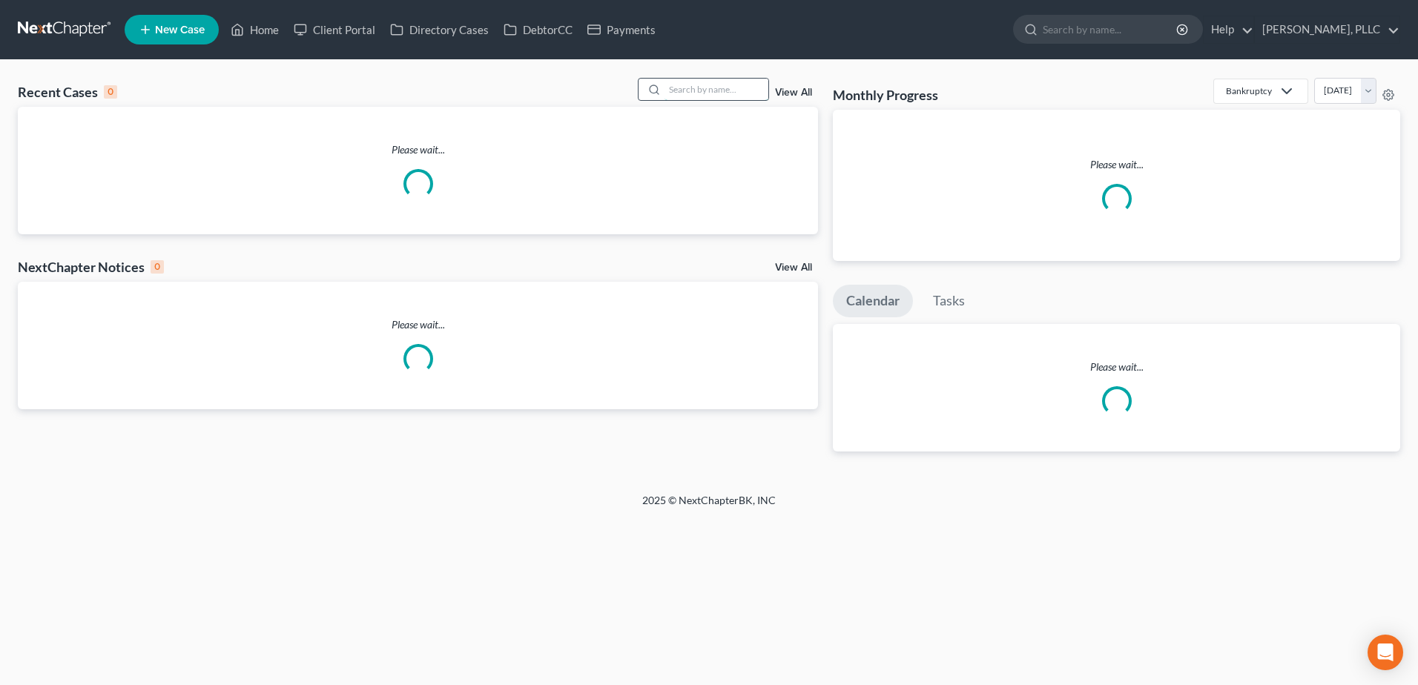
click at [721, 91] on input "search" at bounding box center [717, 90] width 104 height 22
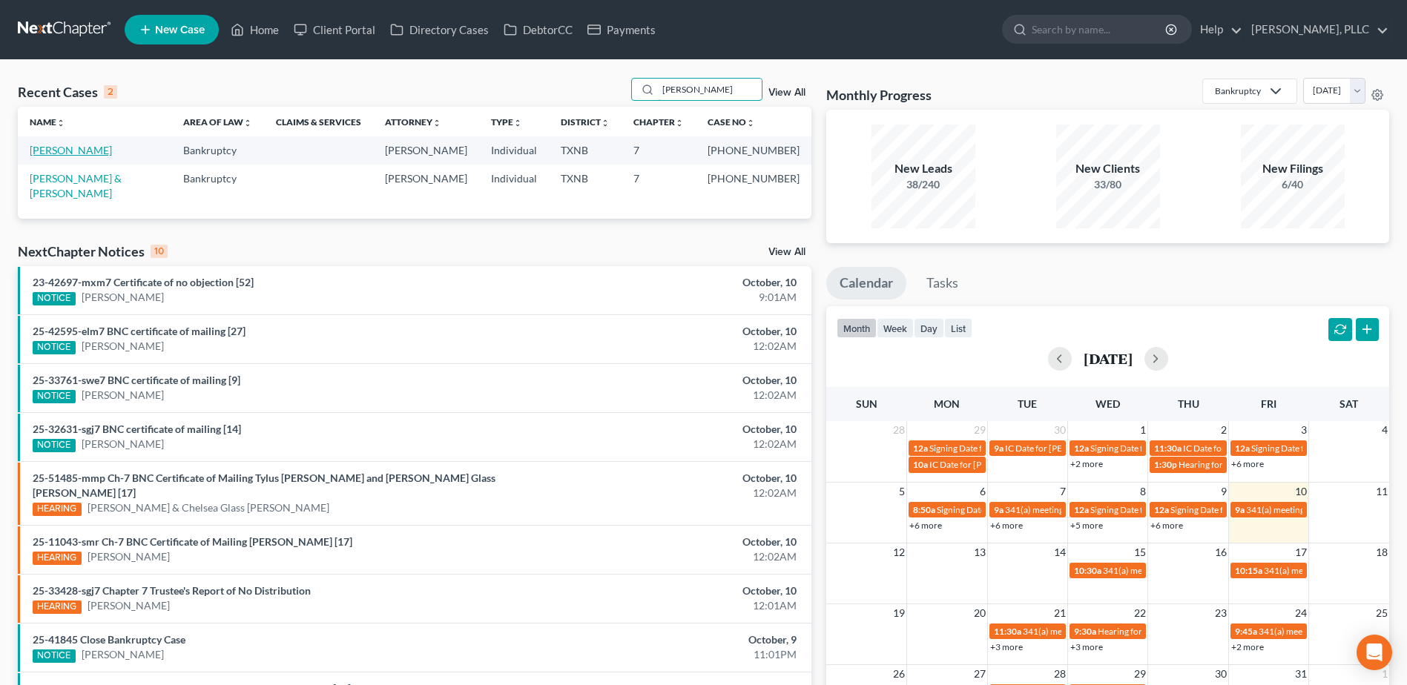
type input "tucker"
click at [90, 156] on link "[PERSON_NAME]" at bounding box center [71, 150] width 82 height 13
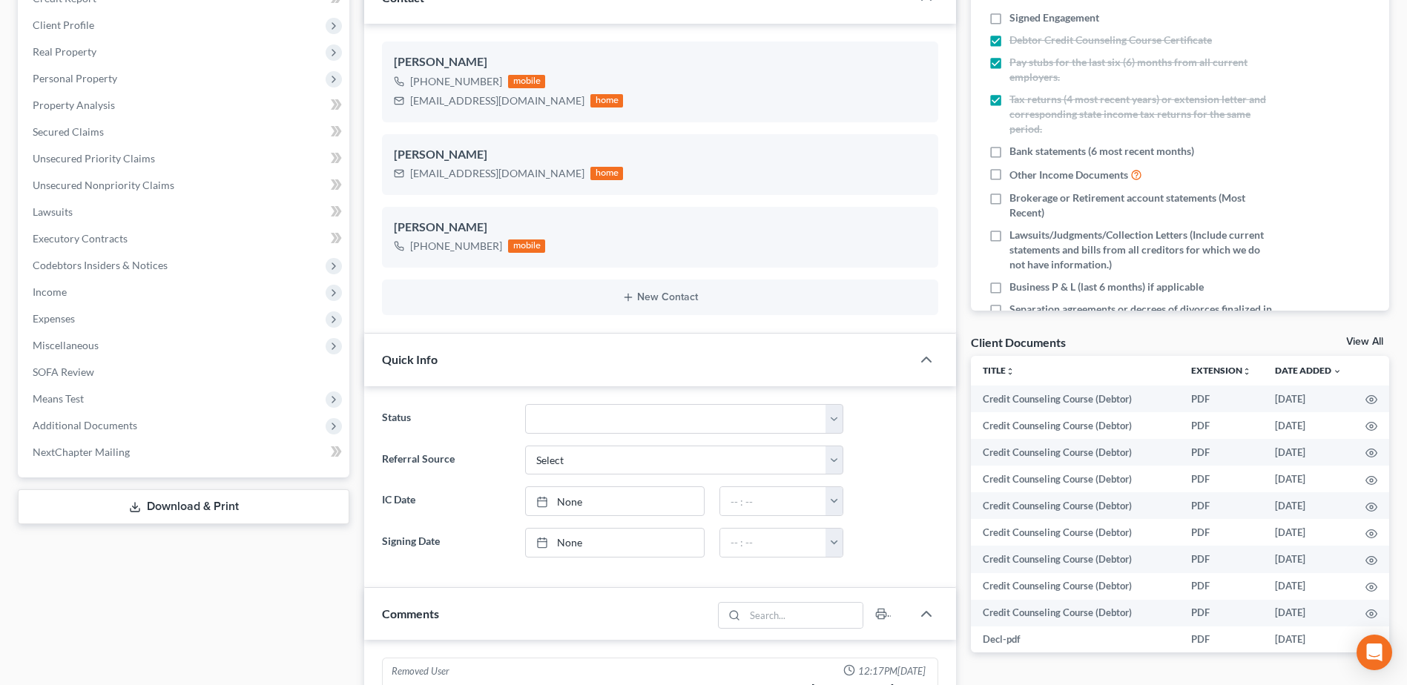
scroll to position [1696, 0]
drag, startPoint x: 834, startPoint y: 427, endPoint x: 840, endPoint y: 421, distance: 7.9
click at [834, 427] on select "Appellate Phase Case Closed Dead File Demand Letter Phase Discharged Discharge …" at bounding box center [684, 419] width 318 height 30
select select "1"
click at [525, 404] on select "Appellate Phase Case Closed Dead File Demand Letter Phase Discharged Discharge …" at bounding box center [684, 419] width 318 height 30
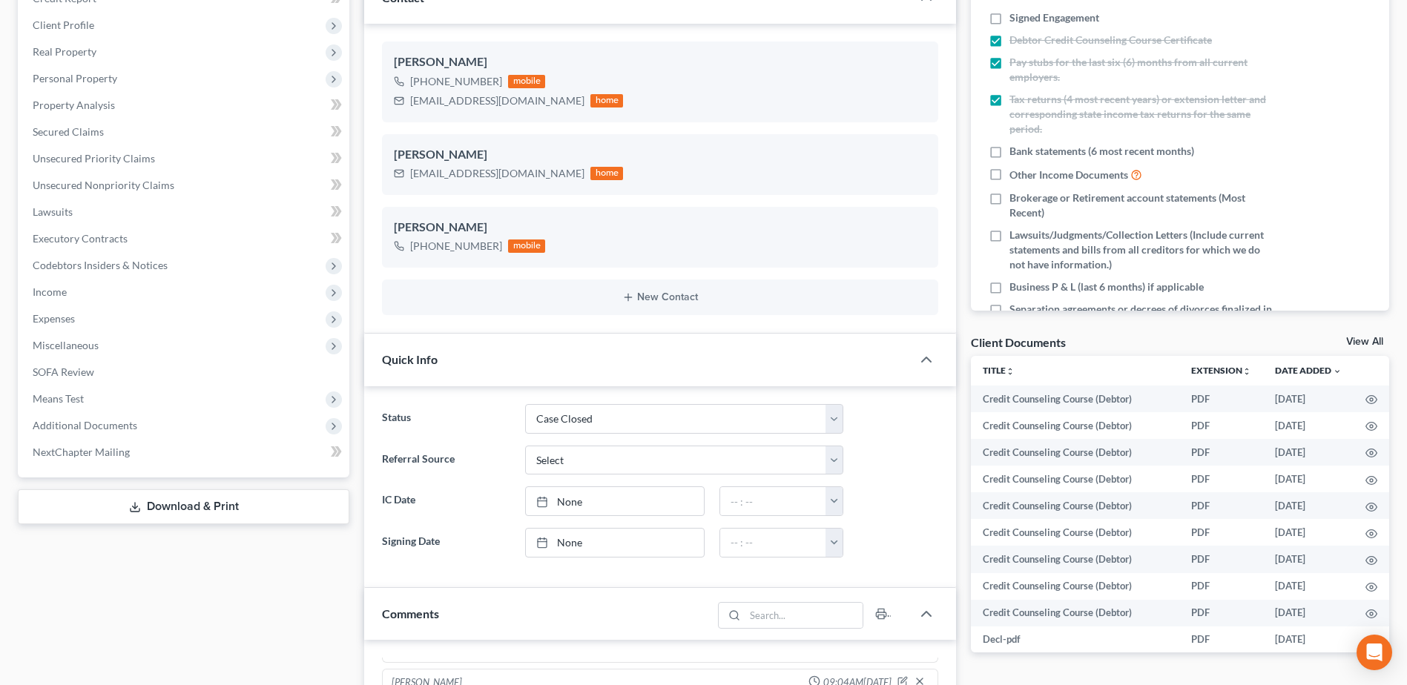
click at [200, 606] on div "Case Dashboard Payments Invoices Payments Payments Credit Report Client Profile" at bounding box center [183, 607] width 346 height 1375
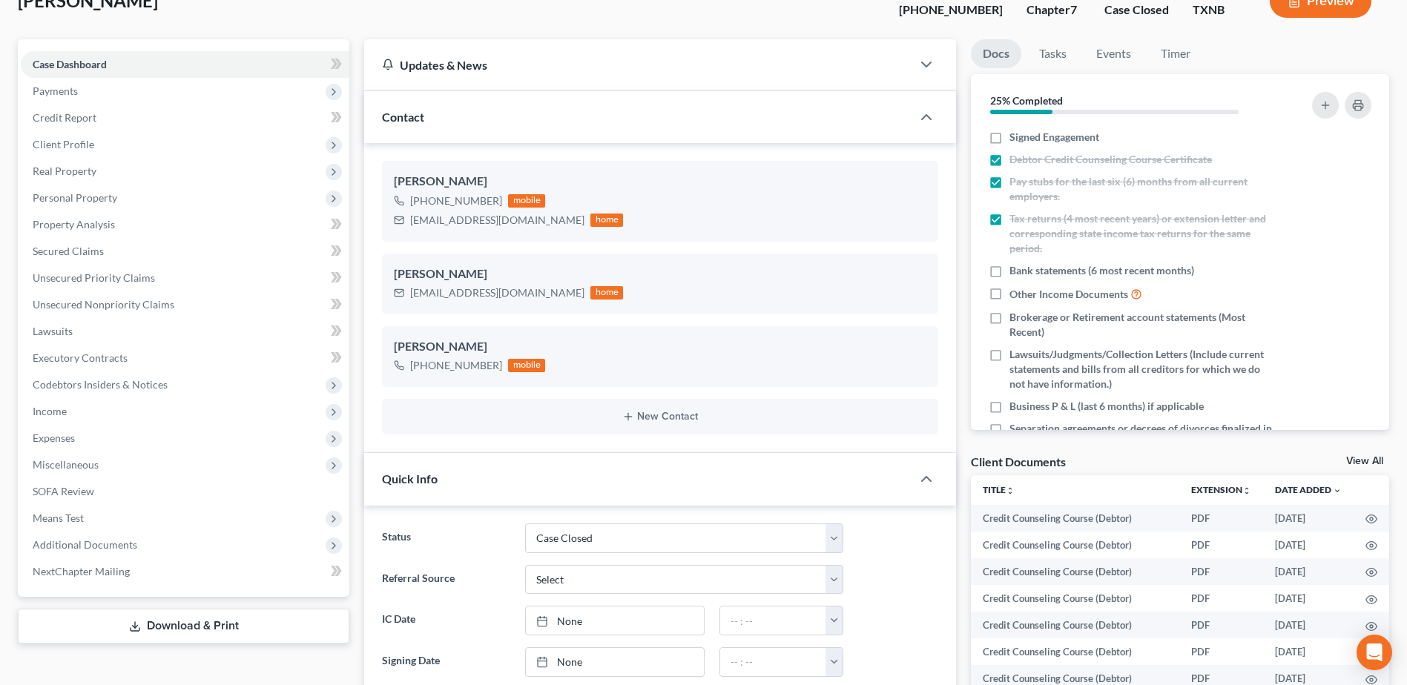
scroll to position [0, 0]
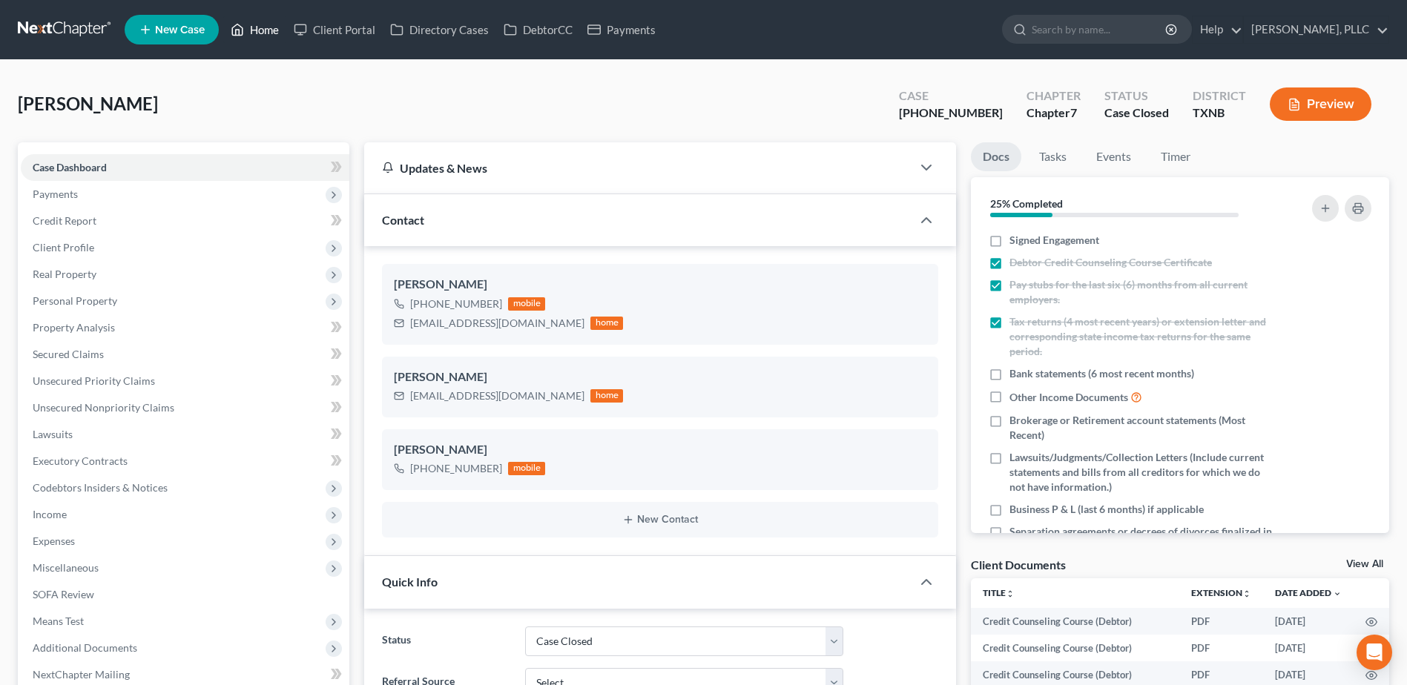
drag, startPoint x: 271, startPoint y: 33, endPoint x: 967, endPoint y: 139, distance: 703.9
click at [271, 33] on link "Home" at bounding box center [254, 29] width 63 height 27
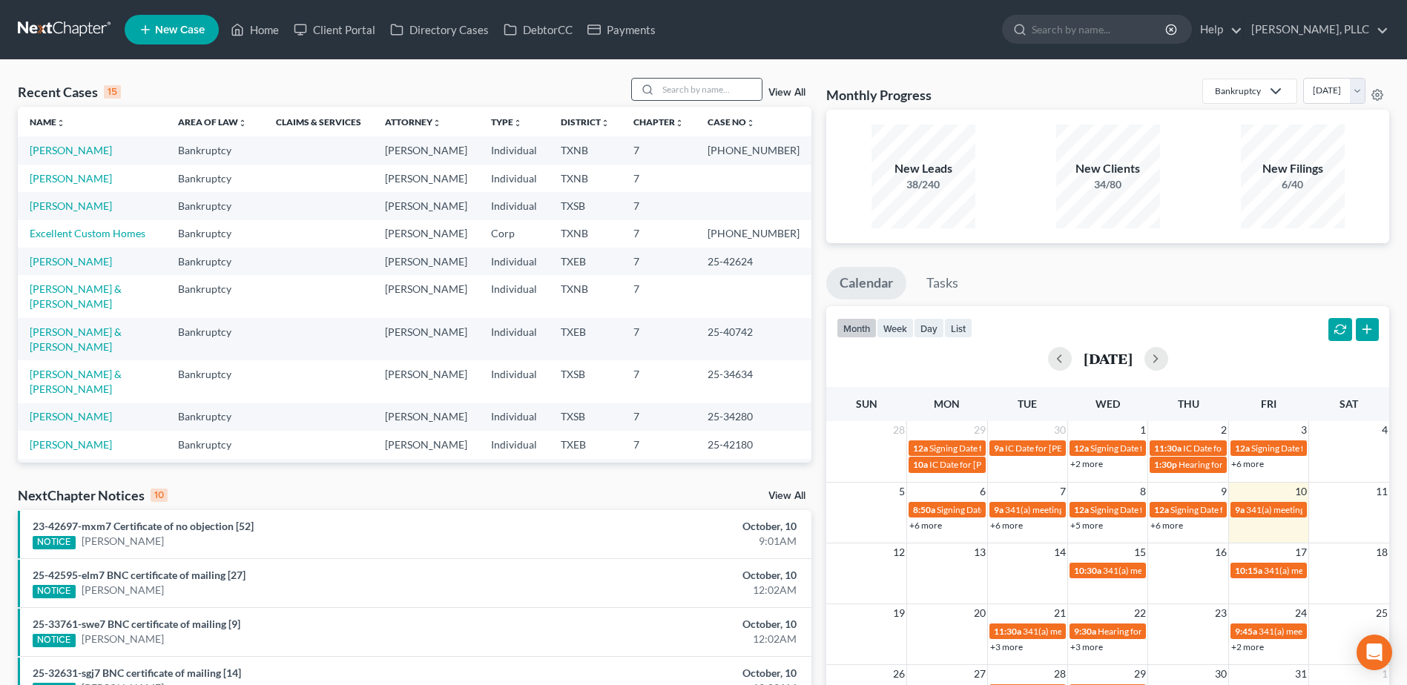
click at [657, 90] on div at bounding box center [645, 90] width 27 height 22
click at [706, 91] on input "search" at bounding box center [710, 90] width 104 height 22
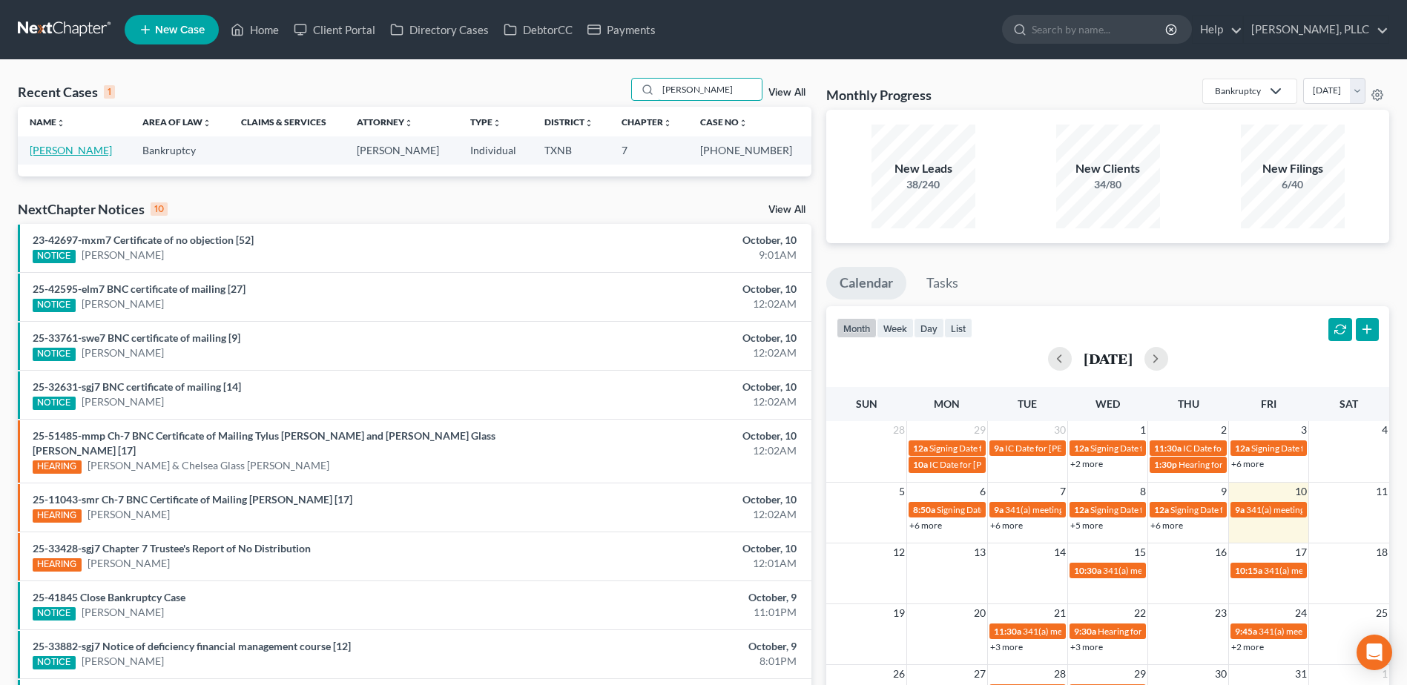
type input "boyland"
click at [65, 156] on link "[PERSON_NAME]" at bounding box center [71, 150] width 82 height 13
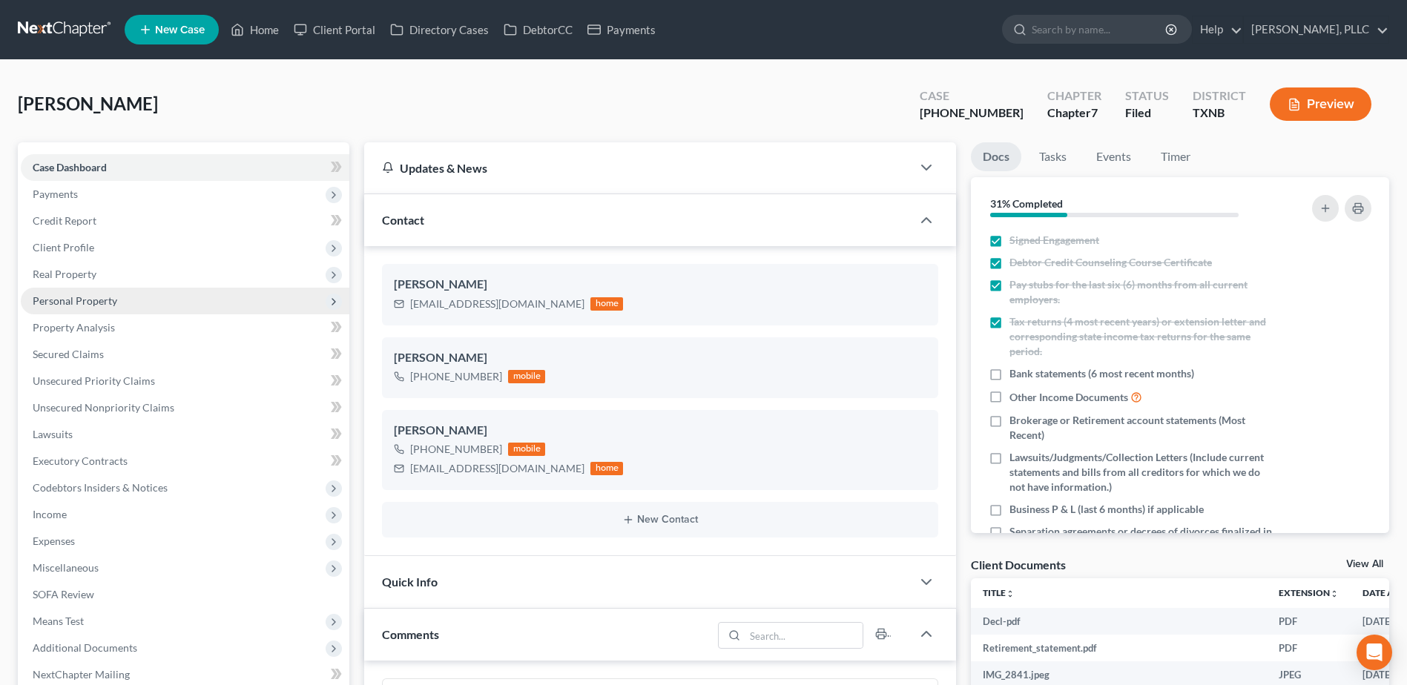
scroll to position [1171, 0]
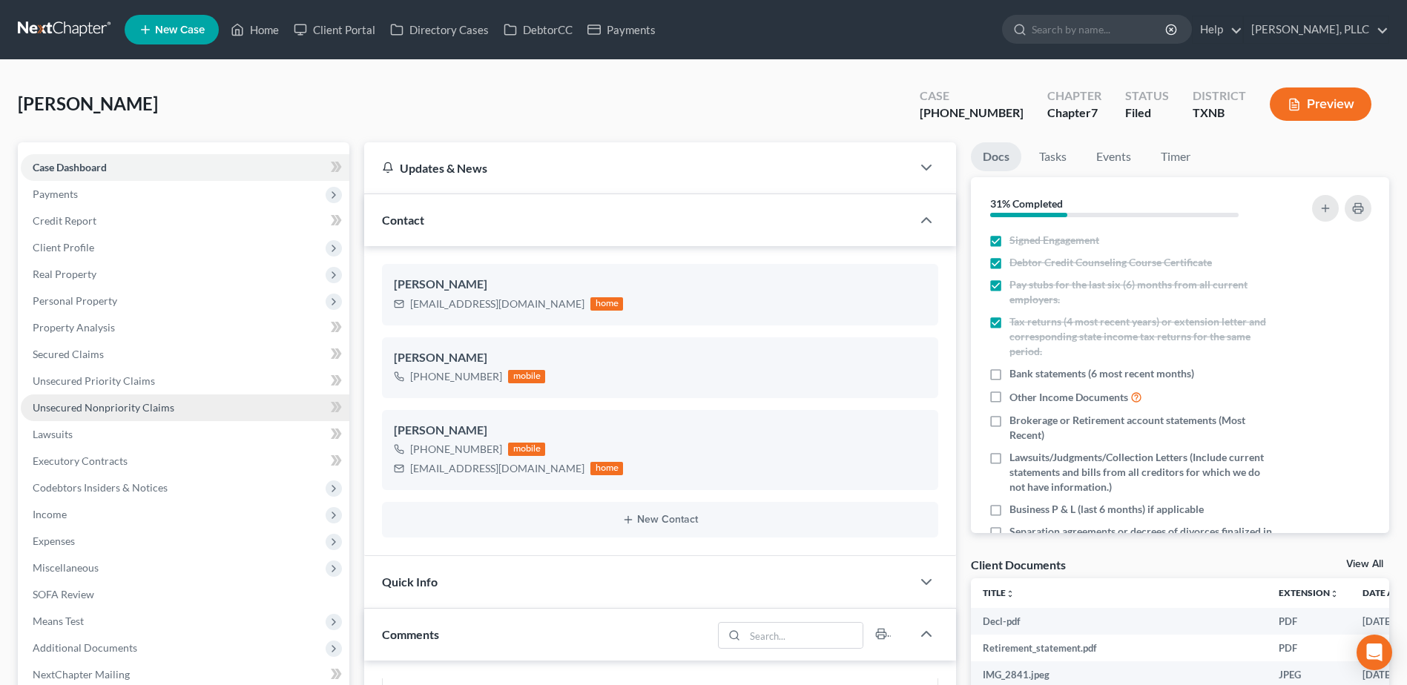
click at [148, 402] on span "Unsecured Nonpriority Claims" at bounding box center [104, 407] width 142 height 13
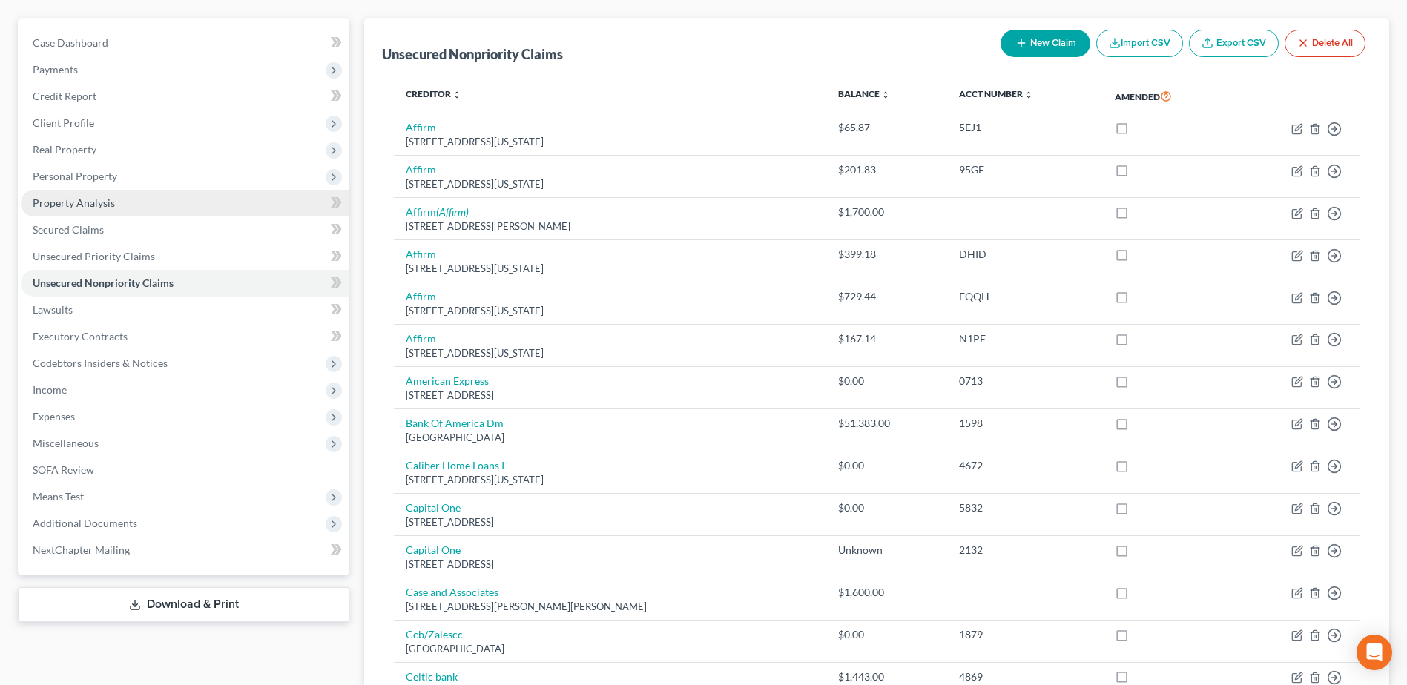
scroll to position [223, 0]
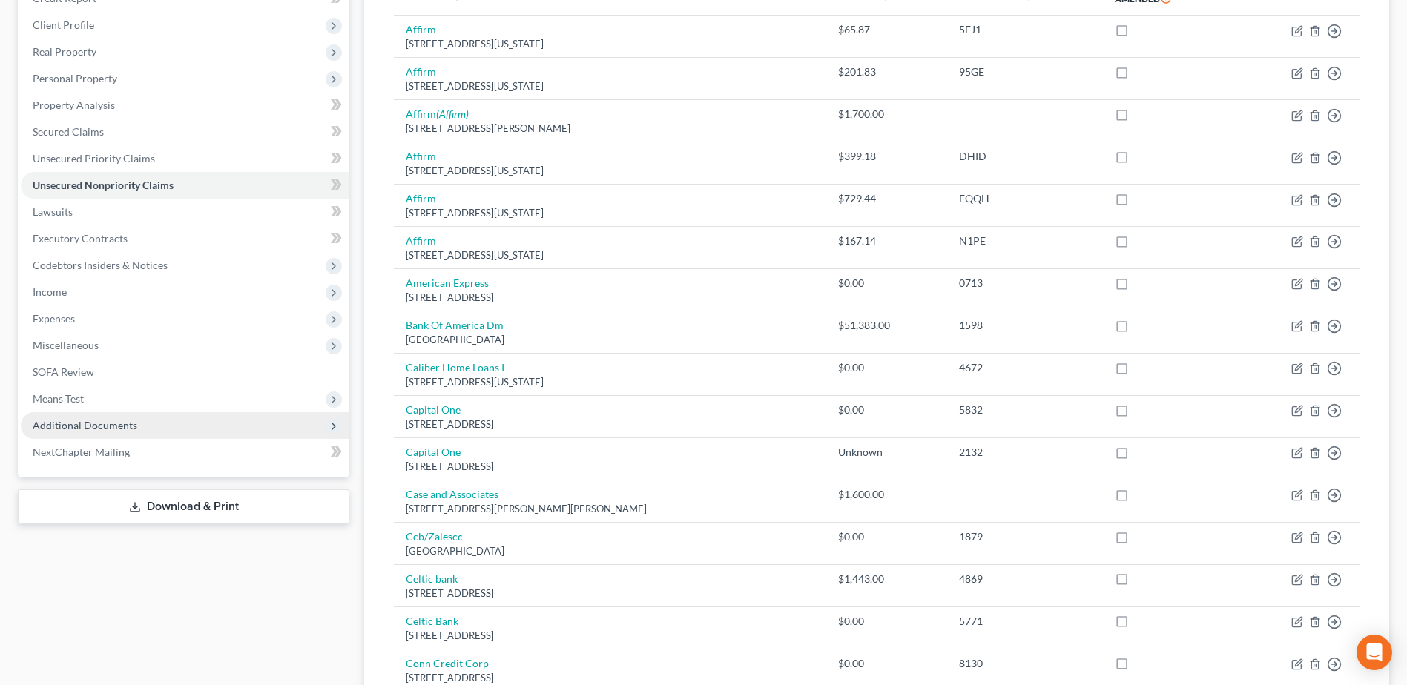
click at [116, 424] on span "Additional Documents" at bounding box center [85, 425] width 105 height 13
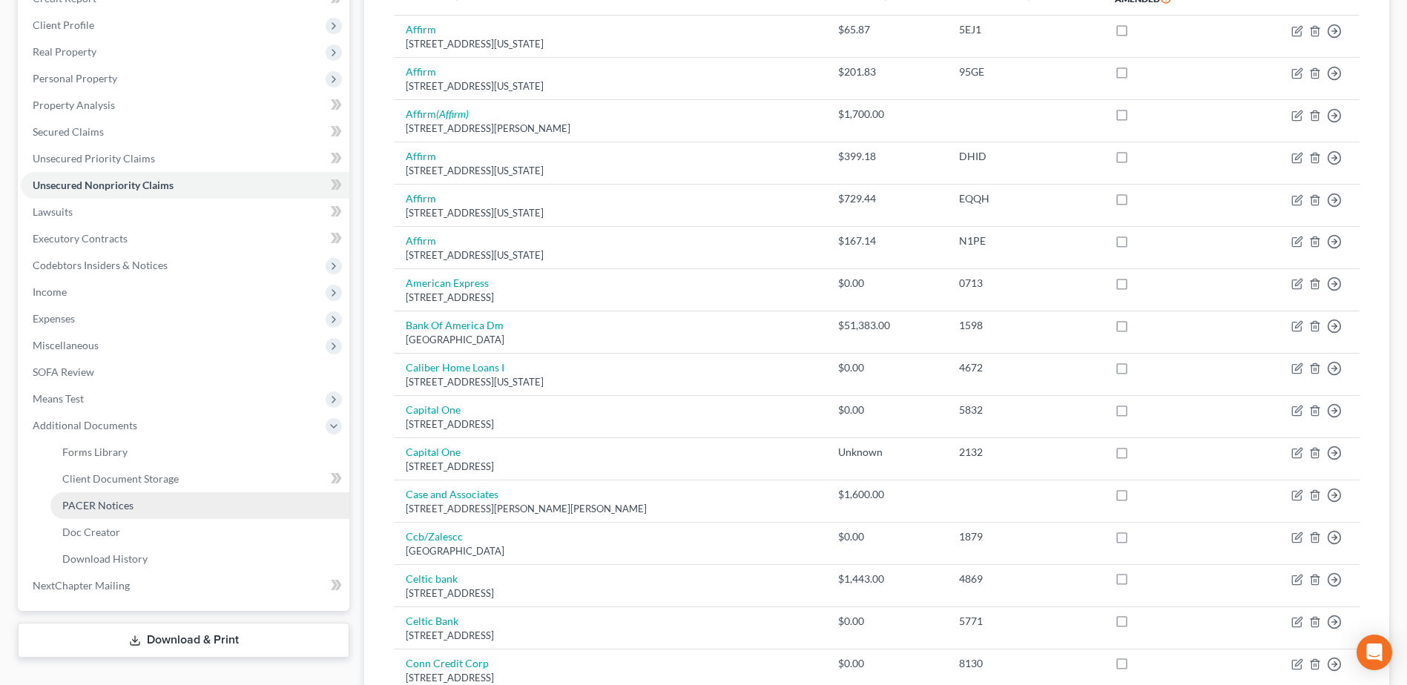
click at [115, 501] on span "PACER Notices" at bounding box center [97, 505] width 71 height 13
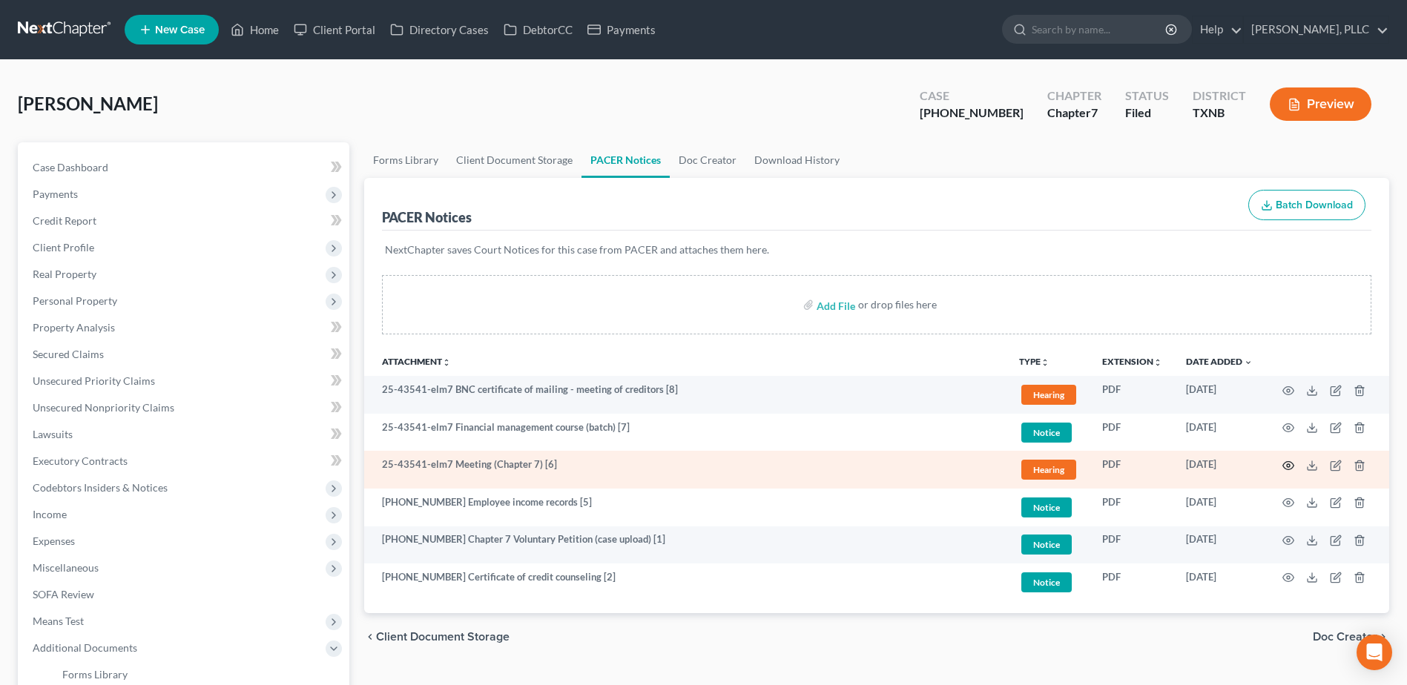
click at [1291, 465] on icon "button" at bounding box center [1289, 466] width 12 height 12
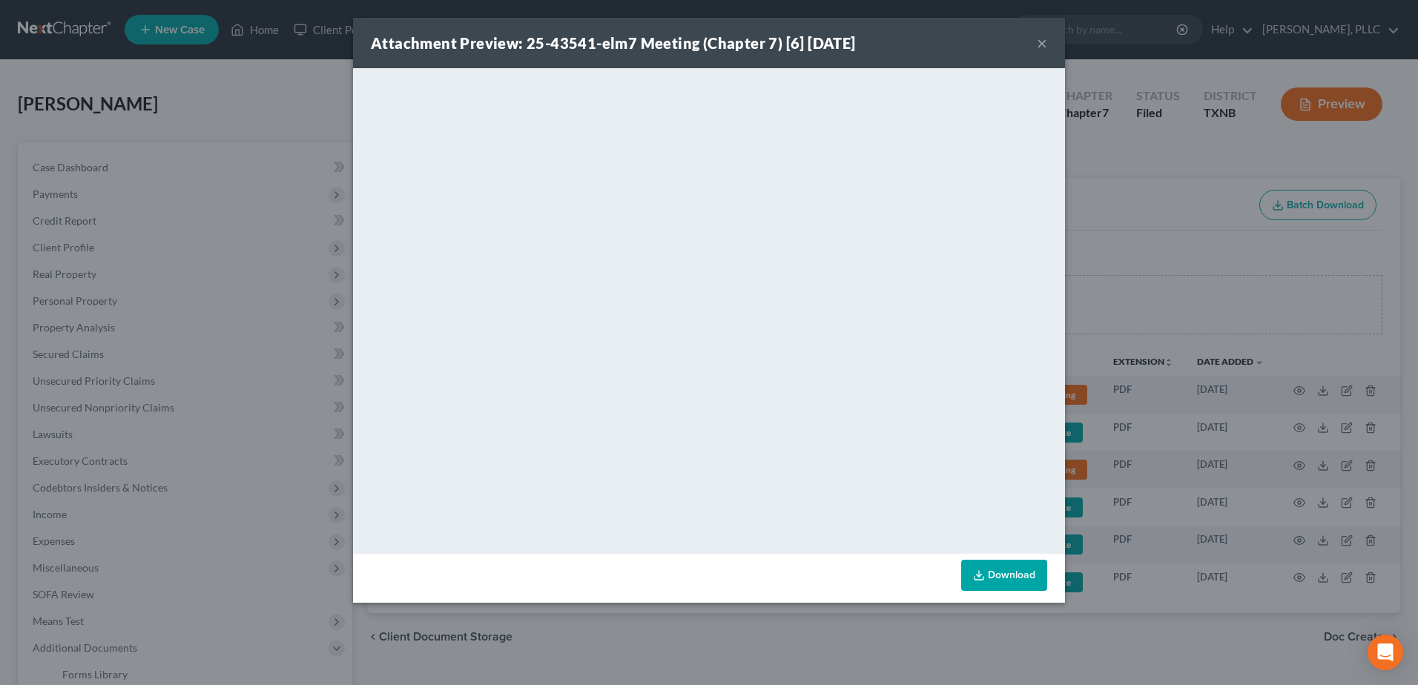
click at [1039, 48] on button "×" at bounding box center [1042, 43] width 10 height 18
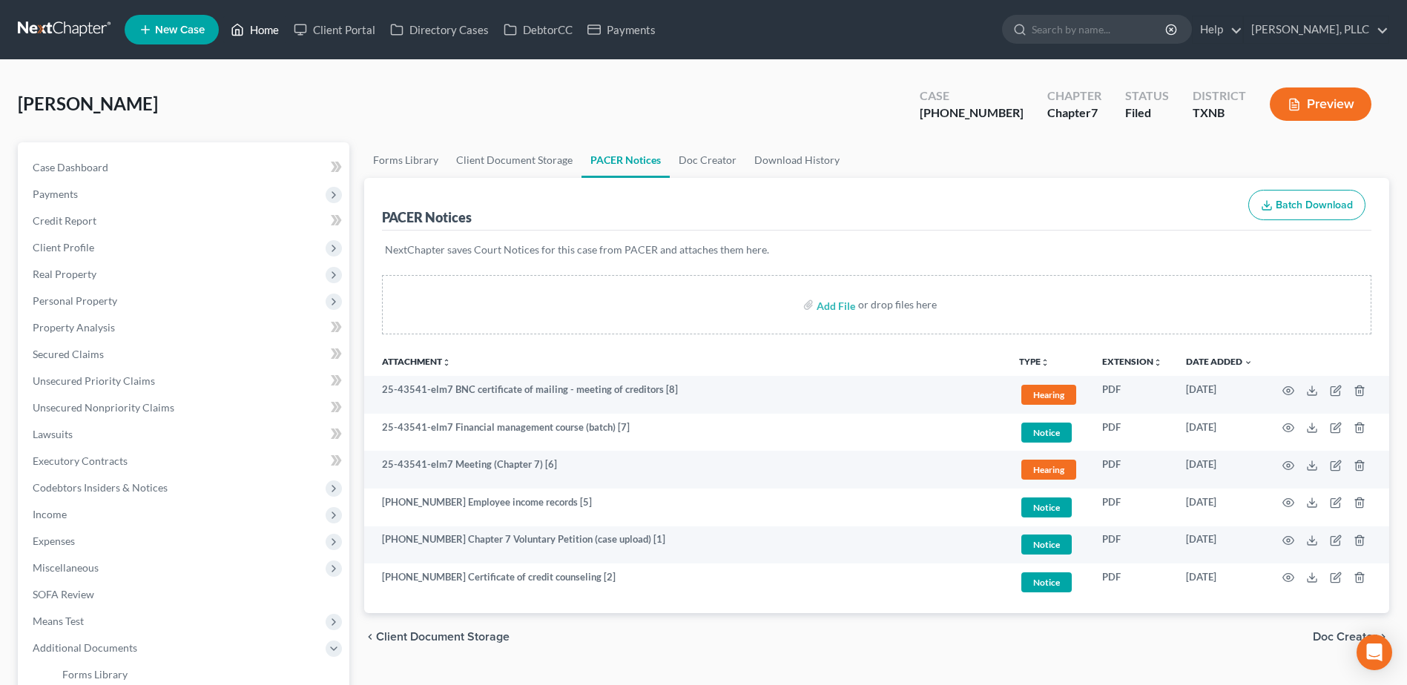
click at [270, 33] on link "Home" at bounding box center [254, 29] width 63 height 27
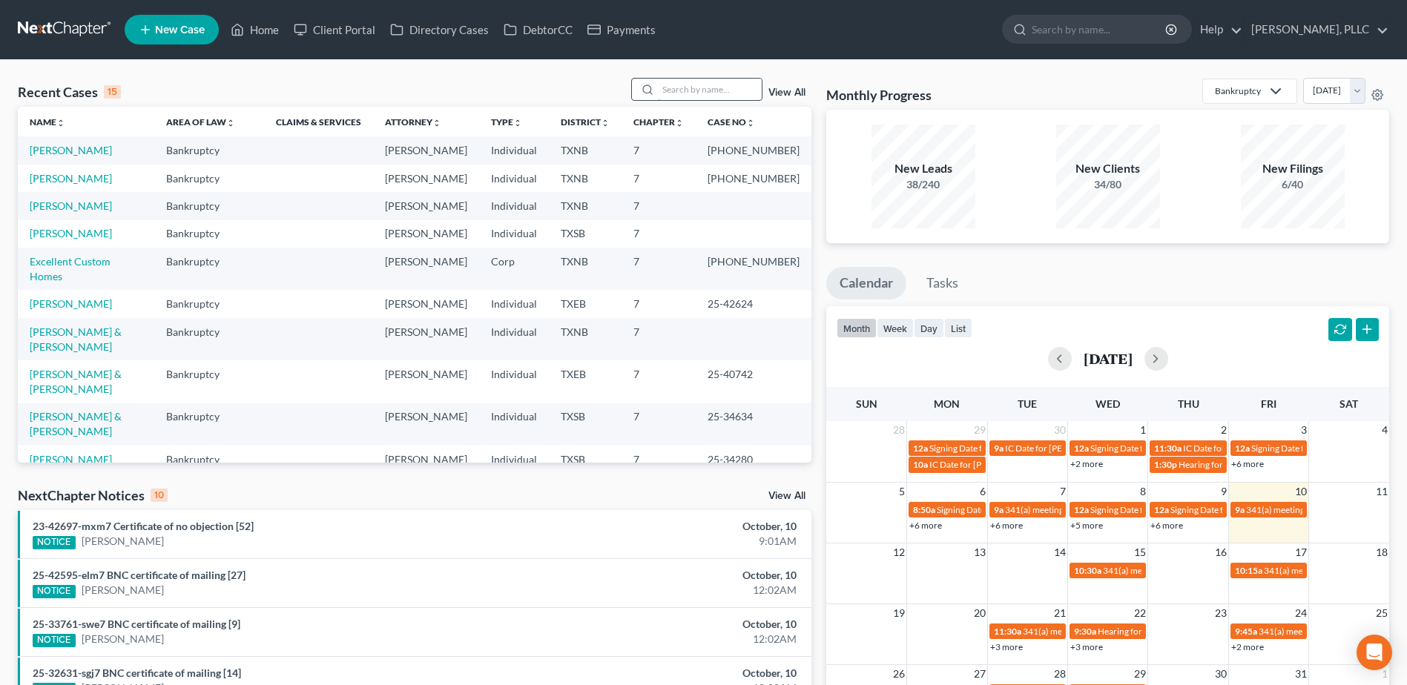
click at [711, 96] on input "search" at bounding box center [710, 90] width 104 height 22
type input "r"
click at [354, 30] on link "Client Portal" at bounding box center [334, 29] width 96 height 27
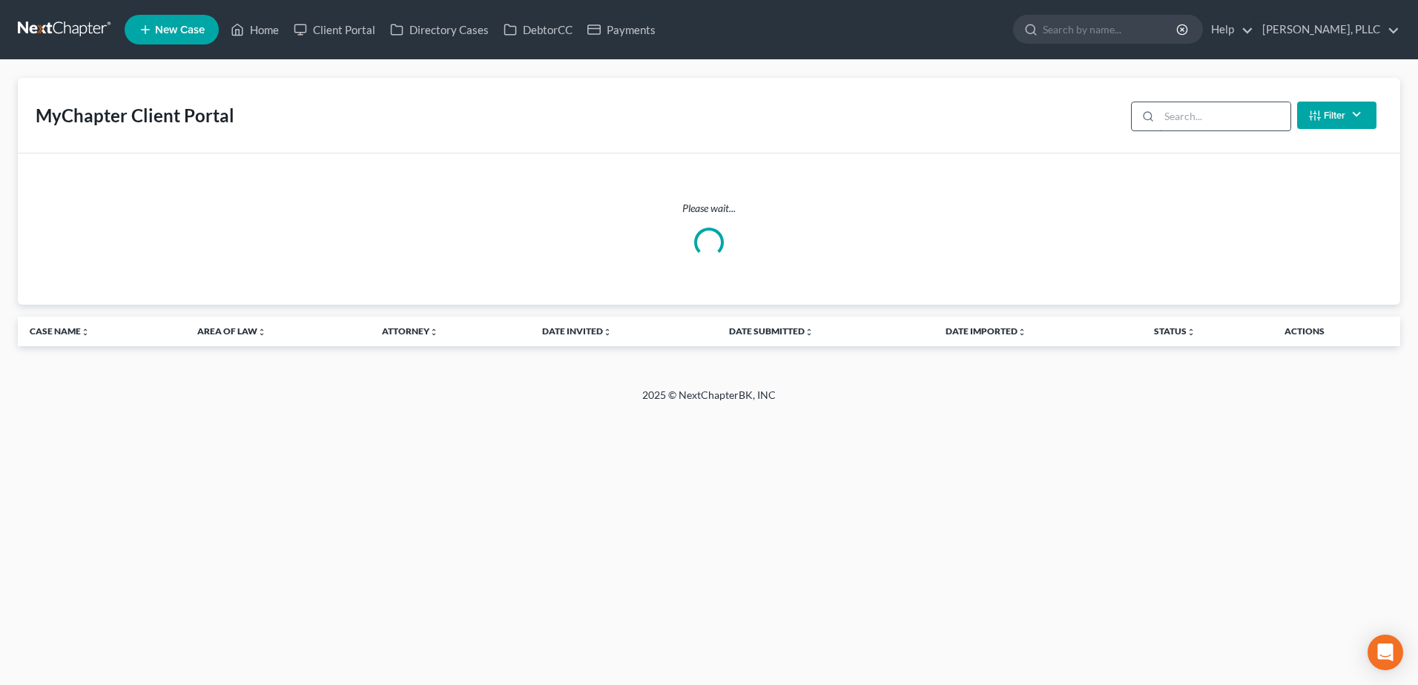
click at [1186, 114] on input "search" at bounding box center [1224, 116] width 131 height 28
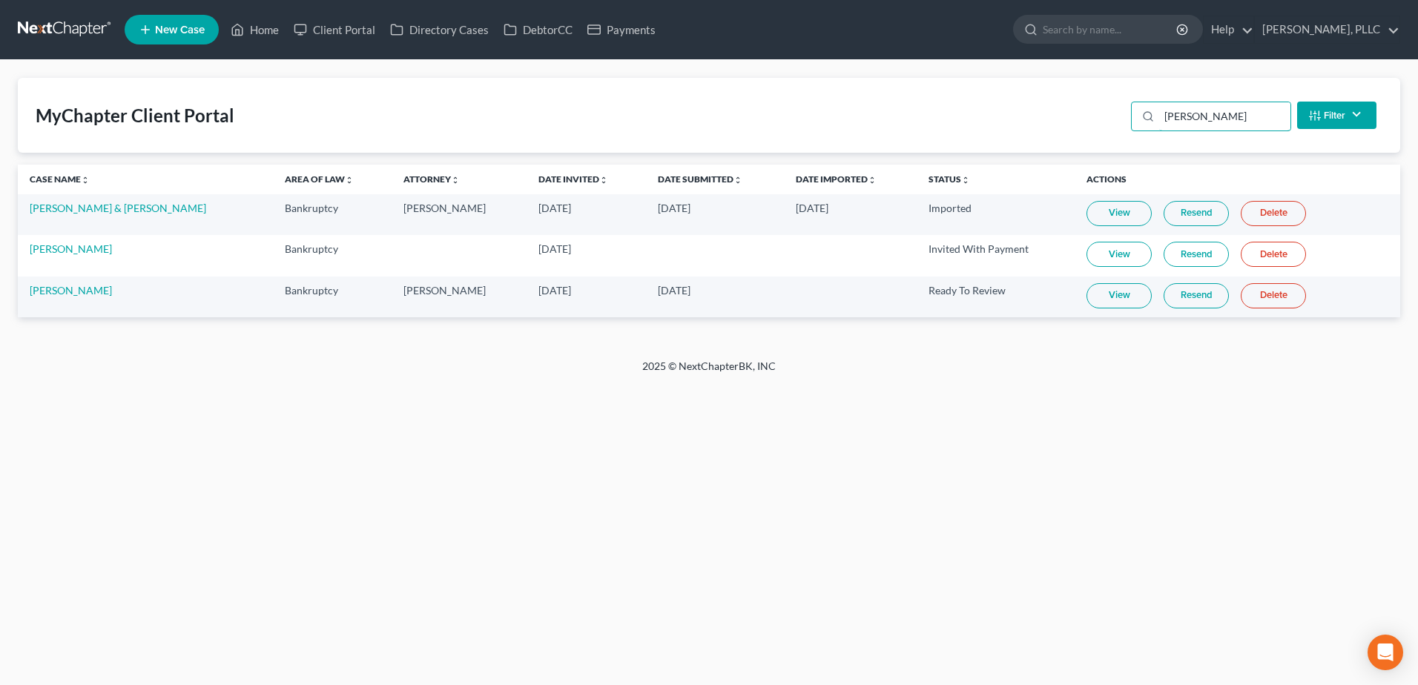
type input "[PERSON_NAME]"
click at [1118, 286] on link "View" at bounding box center [1119, 295] width 65 height 25
click at [57, 288] on link "[PERSON_NAME]" at bounding box center [71, 290] width 82 height 13
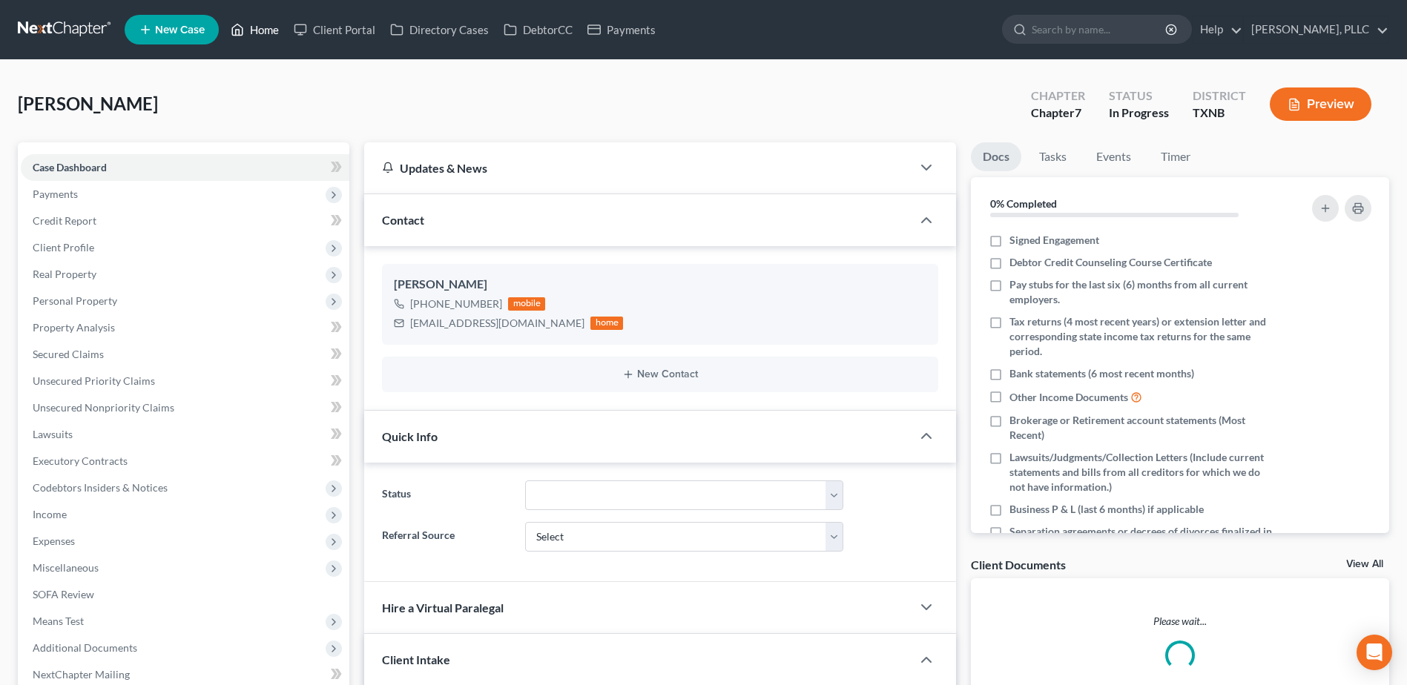
click at [269, 20] on link "Home" at bounding box center [254, 29] width 63 height 27
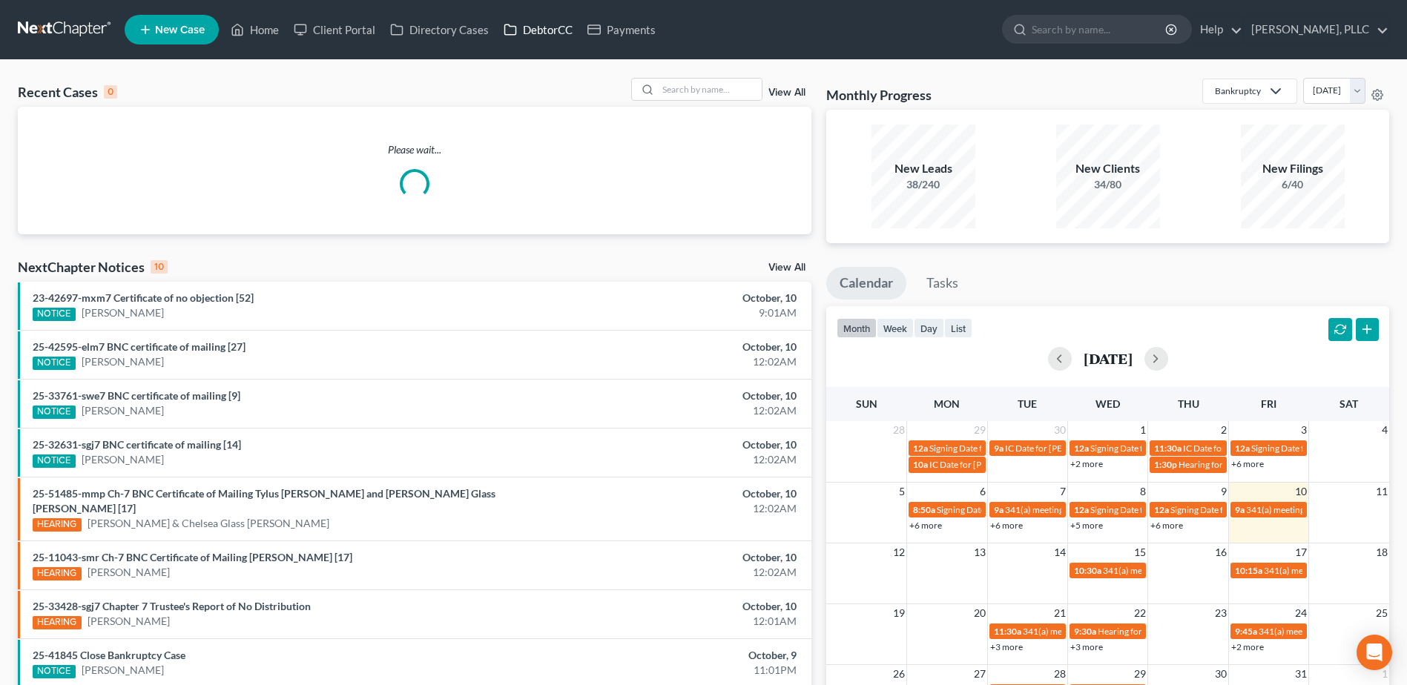
click at [544, 27] on link "DebtorCC" at bounding box center [538, 29] width 84 height 27
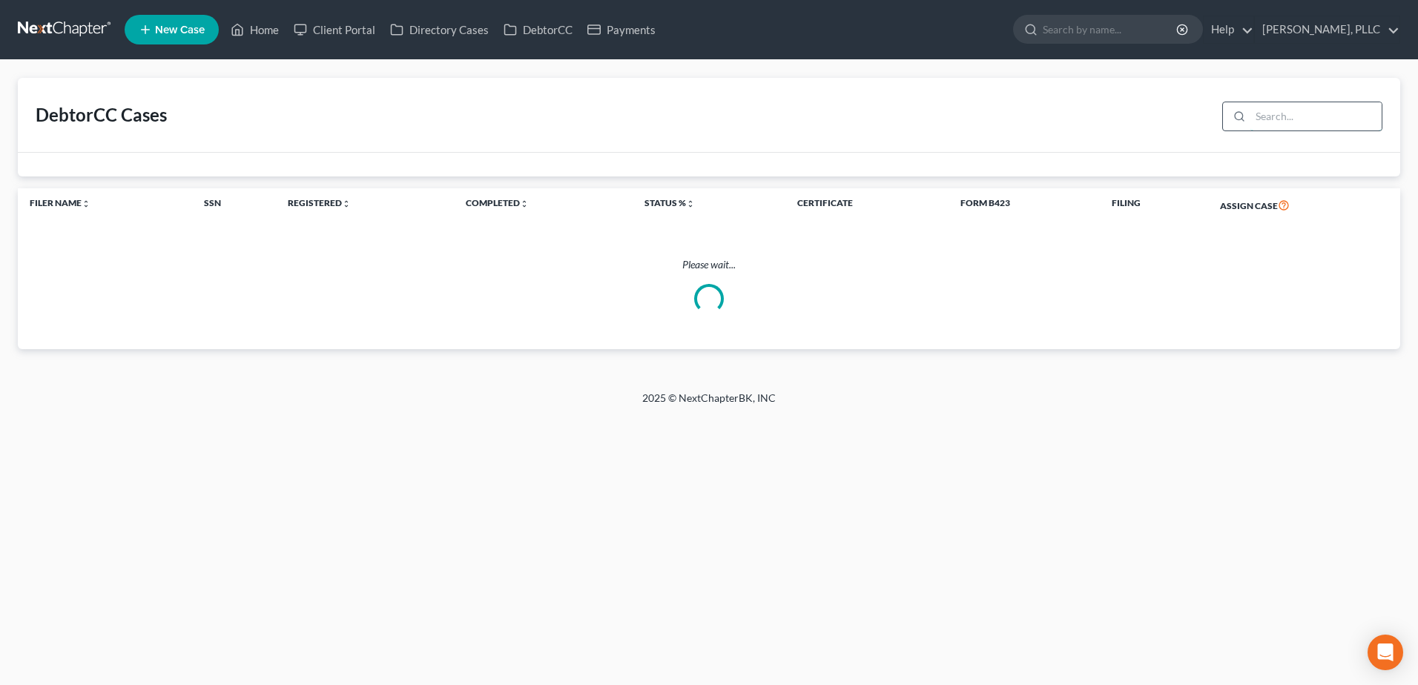
click at [1277, 119] on input "search" at bounding box center [1316, 116] width 131 height 28
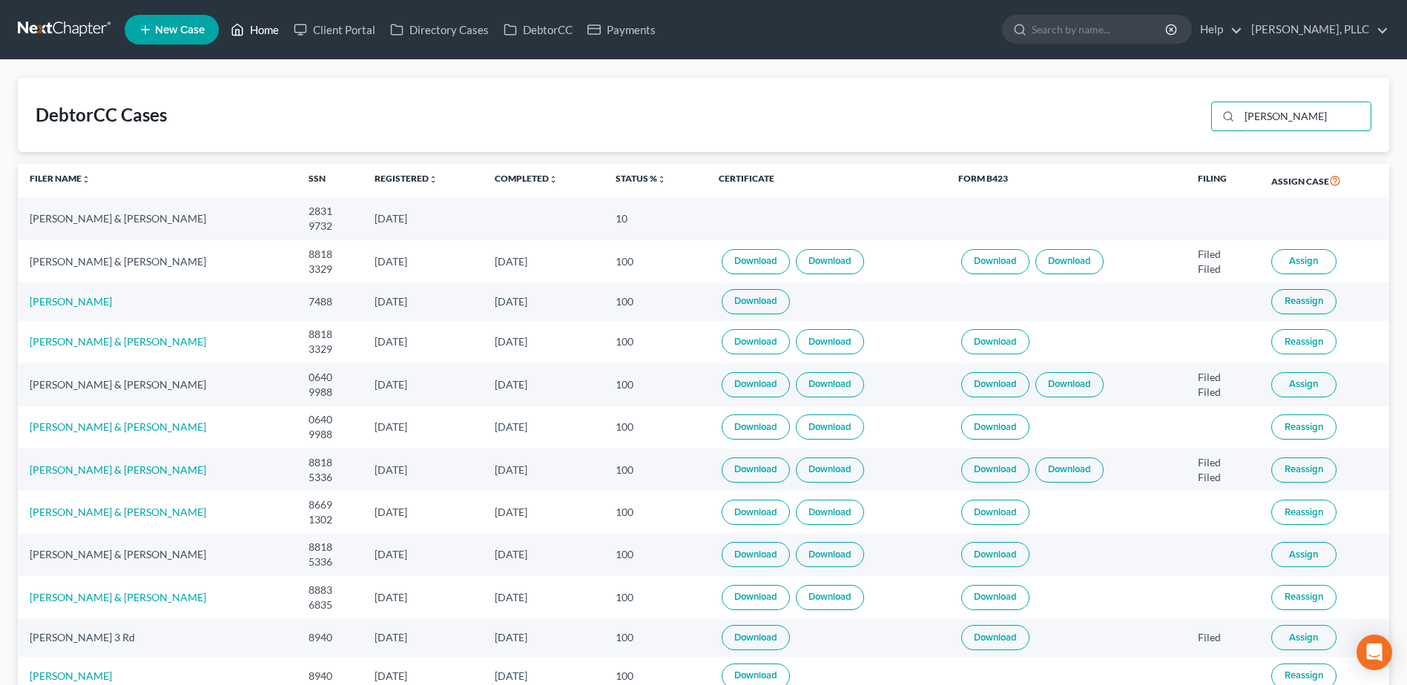
type input "[PERSON_NAME]"
click at [257, 29] on link "Home" at bounding box center [254, 29] width 63 height 27
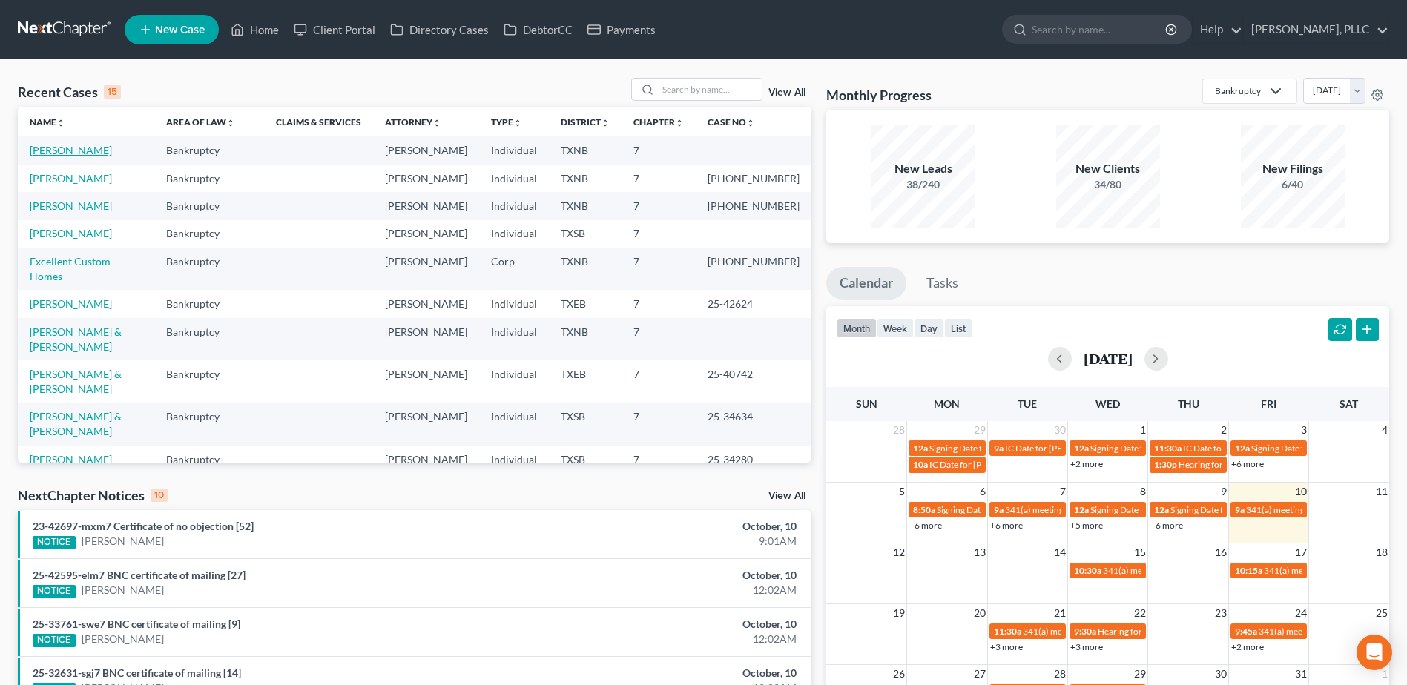
click at [92, 153] on link "[PERSON_NAME]" at bounding box center [71, 150] width 82 height 13
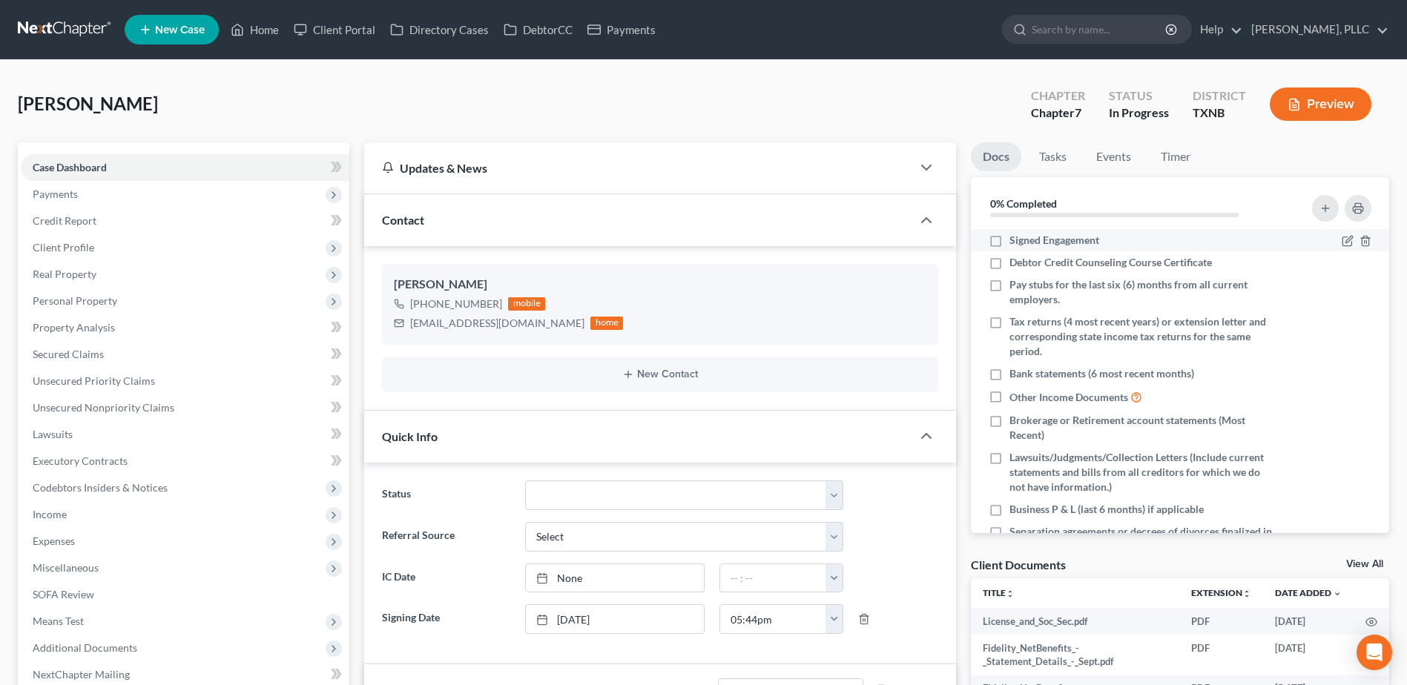
click at [1010, 243] on label "Signed Engagement" at bounding box center [1055, 240] width 90 height 15
click at [1015, 243] on input "Signed Engagement" at bounding box center [1020, 238] width 10 height 10
checkbox input "true"
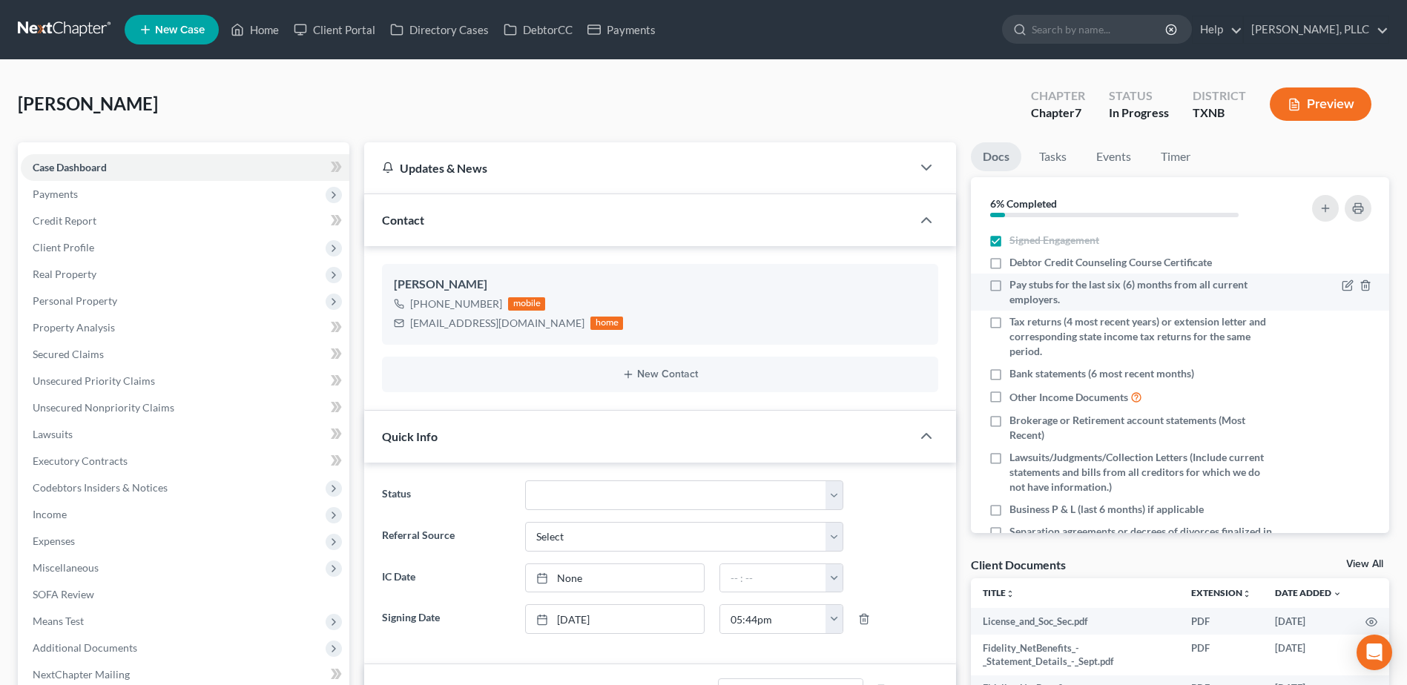
click at [1010, 287] on label "Pay stubs for the last six (6) months from all current employers." at bounding box center [1141, 292] width 263 height 30
click at [1015, 287] on input "Pay stubs for the last six (6) months from all current employers." at bounding box center [1020, 282] width 10 height 10
checkbox input "true"
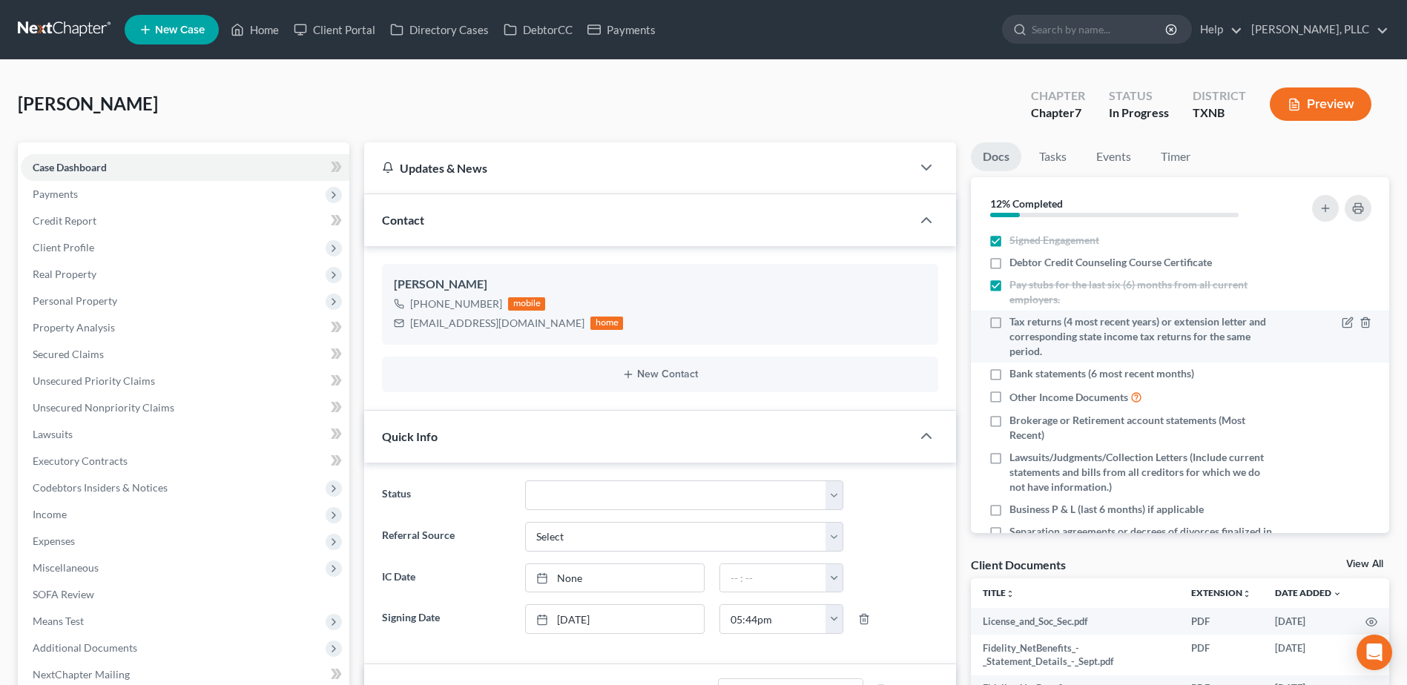
click at [1010, 323] on label "Tax returns (4 most recent years) or extension letter and corresponding state i…" at bounding box center [1141, 337] width 263 height 45
click at [1015, 323] on input "Tax returns (4 most recent years) or extension letter and corresponding state i…" at bounding box center [1020, 320] width 10 height 10
checkbox input "true"
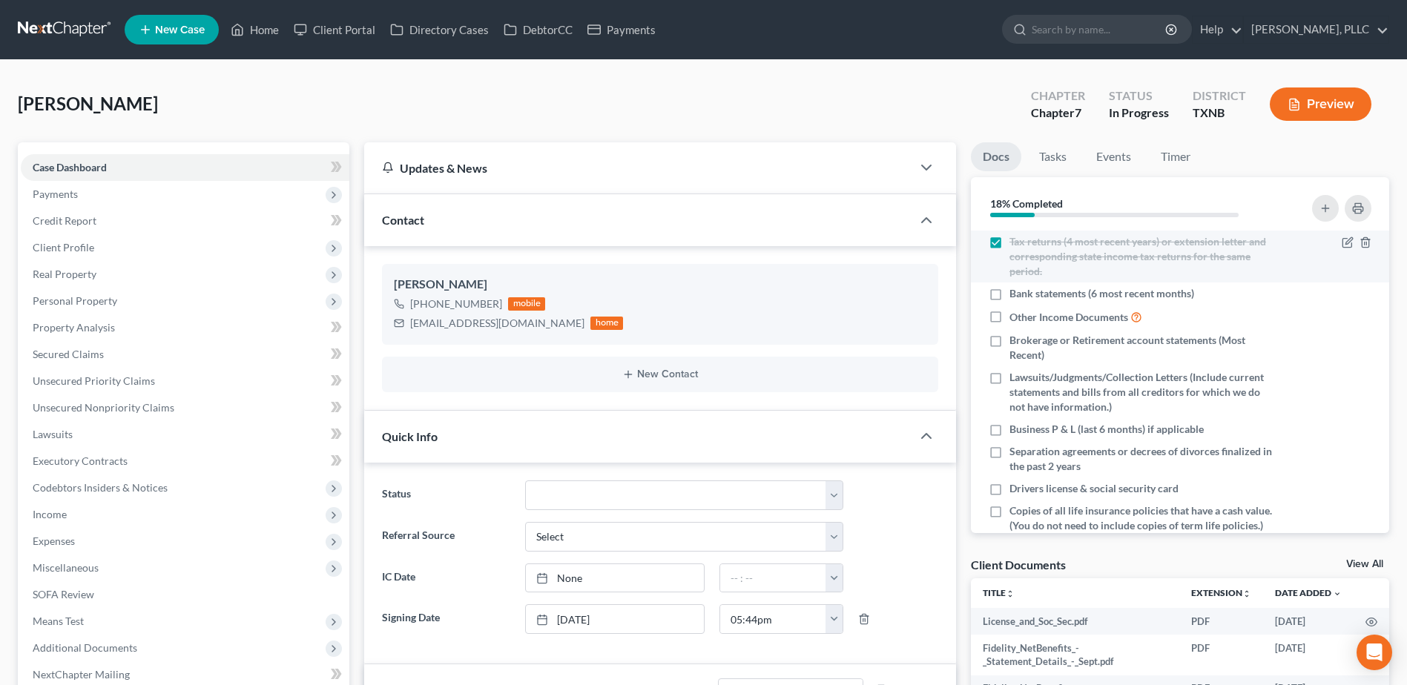
scroll to position [148, 0]
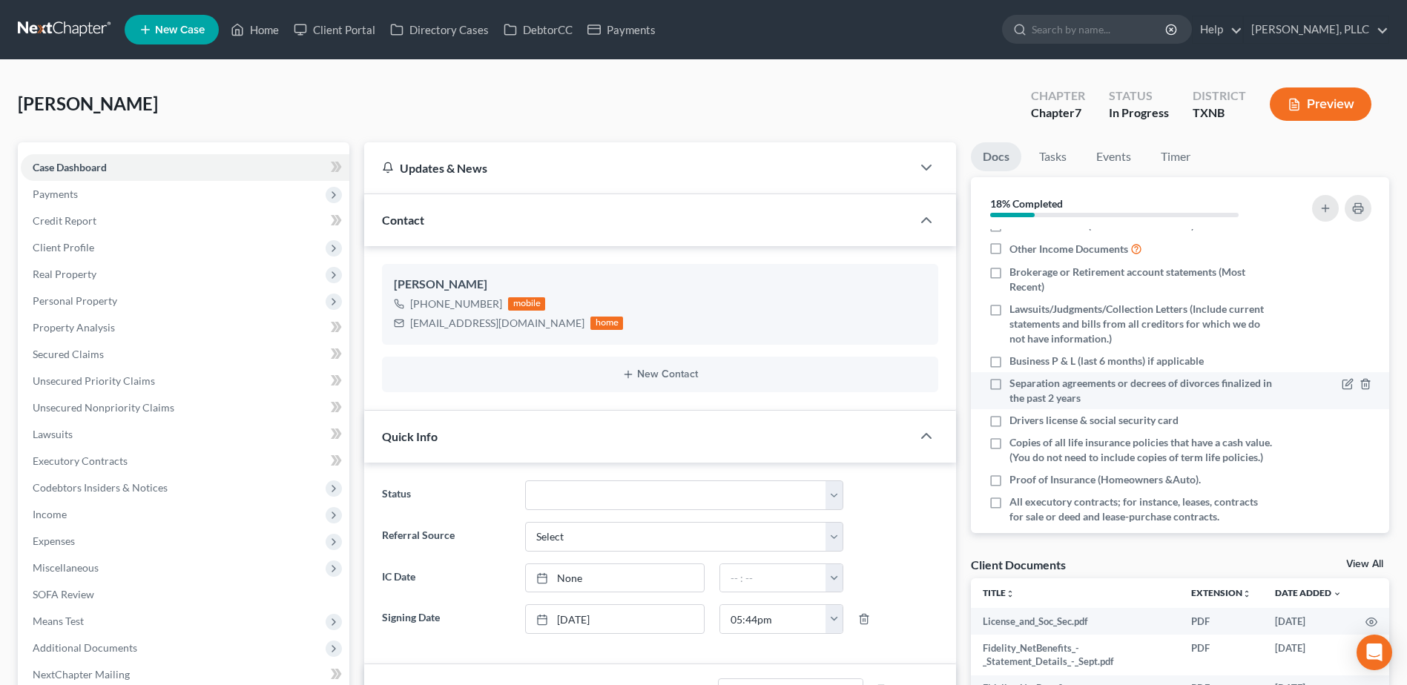
drag, startPoint x: 998, startPoint y: 424, endPoint x: 1220, endPoint y: 405, distance: 223.3
click at [1010, 423] on label "Drivers license & social security card" at bounding box center [1094, 420] width 169 height 15
click at [1015, 423] on input "Drivers license & social security card" at bounding box center [1020, 418] width 10 height 10
checkbox input "true"
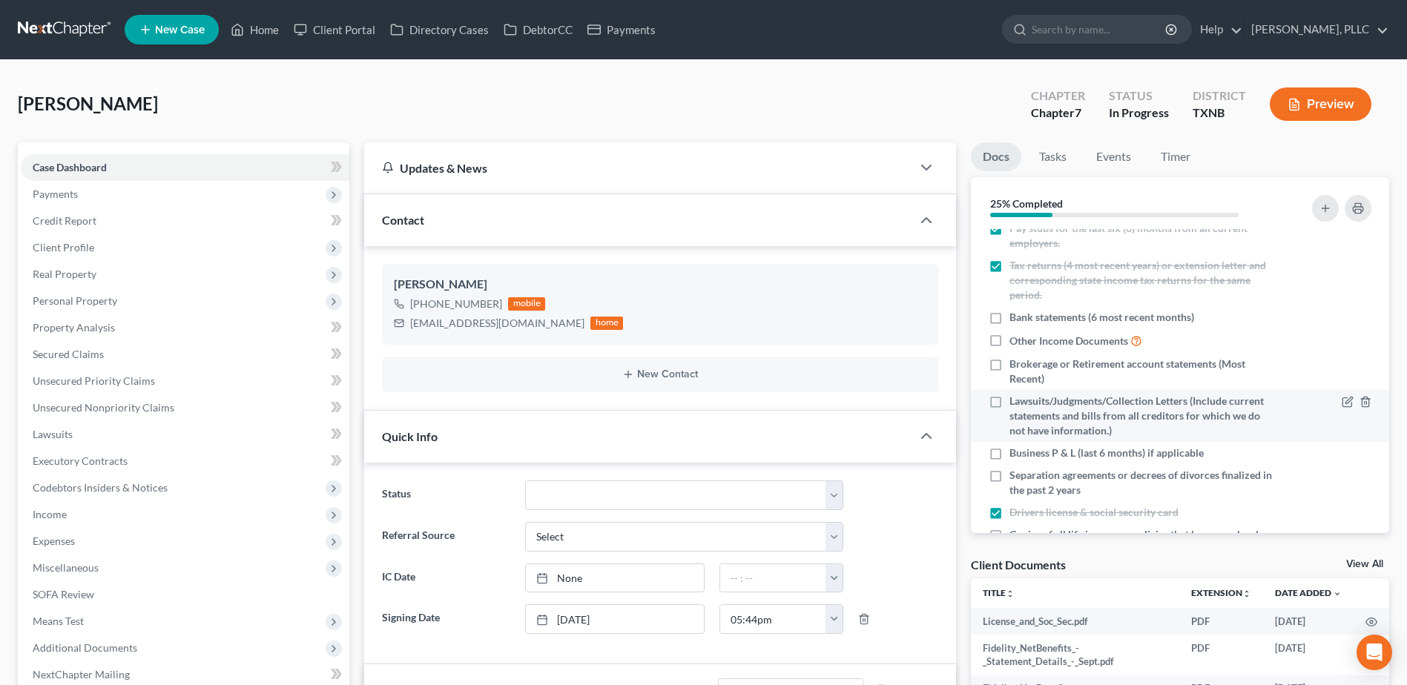
scroll to position [0, 0]
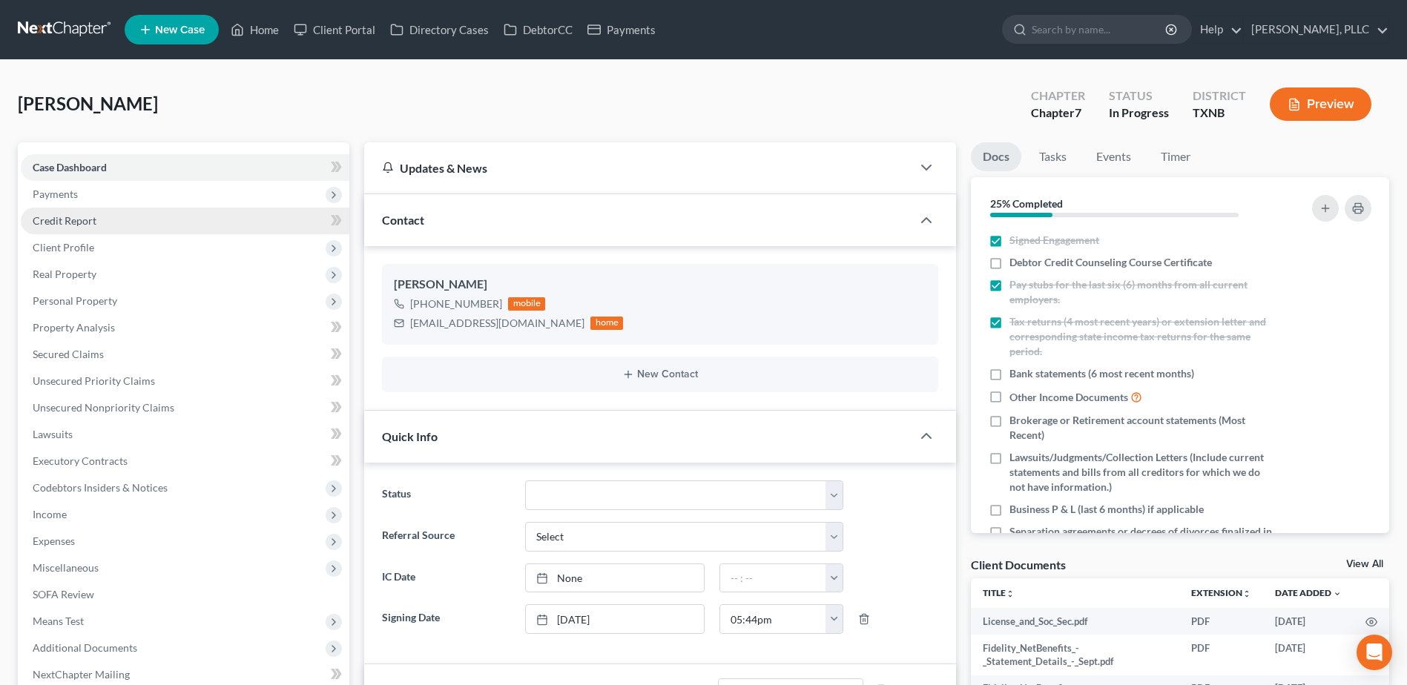
click at [74, 223] on span "Credit Report" at bounding box center [65, 220] width 64 height 13
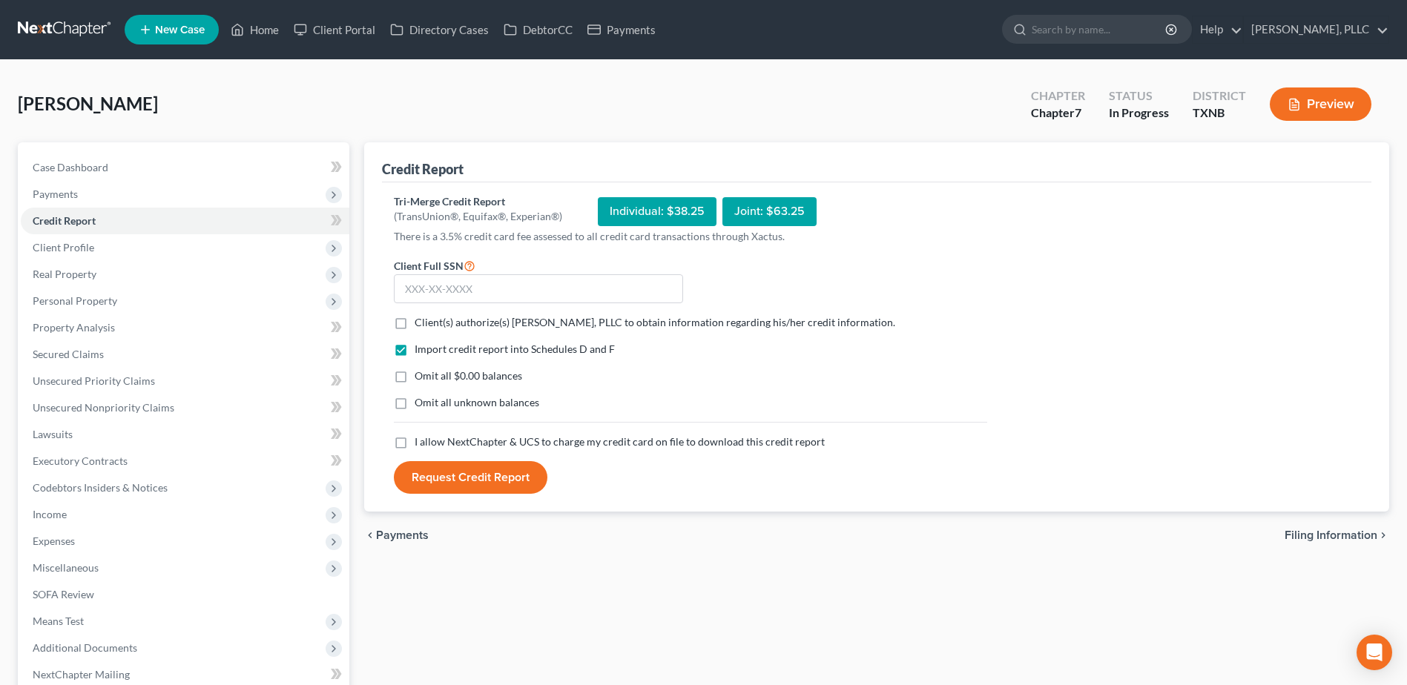
click at [415, 323] on label "Client(s) authorize(s) Guy Harvey Holman, PLLC to obtain information regarding …" at bounding box center [655, 322] width 481 height 15
click at [421, 323] on input "Client(s) authorize(s) Guy Harvey Holman, PLLC to obtain information regarding …" at bounding box center [426, 320] width 10 height 10
checkbox input "true"
click at [415, 447] on label "I allow NextChapter & UCS to charge my credit card on file to download this cre…" at bounding box center [620, 442] width 410 height 15
click at [421, 444] on input "I allow NextChapter & UCS to charge my credit card on file to download this cre…" at bounding box center [426, 440] width 10 height 10
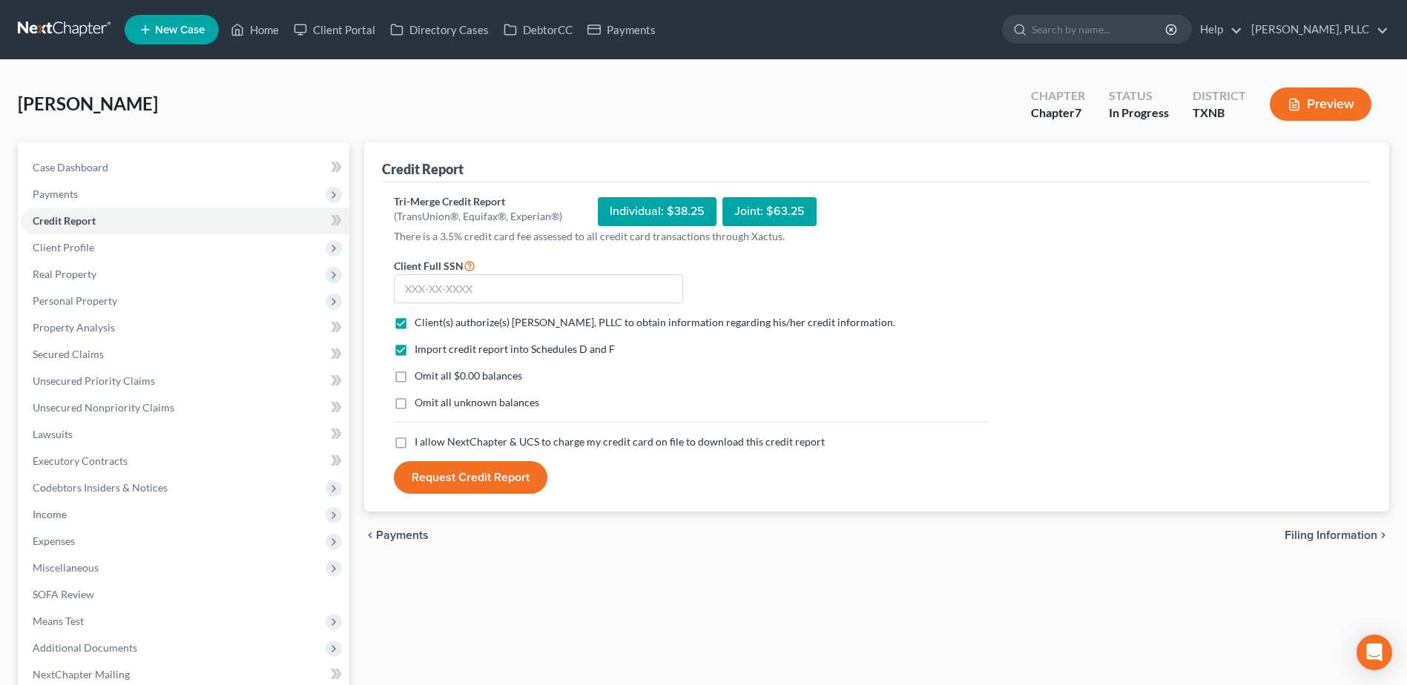
checkbox input "true"
click at [441, 285] on input "text" at bounding box center [538, 289] width 289 height 30
type input "136-92-5034"
click at [493, 474] on button "Request Credit Report" at bounding box center [471, 477] width 154 height 33
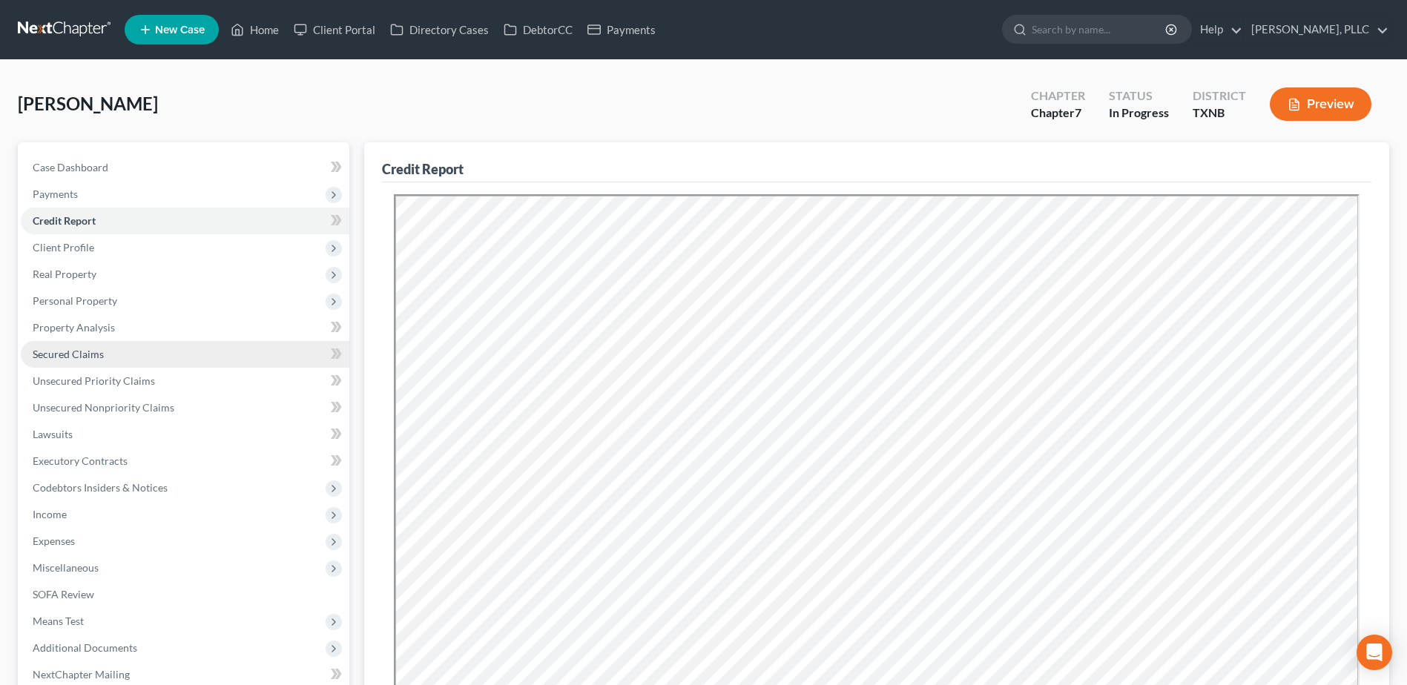
click at [76, 354] on span "Secured Claims" at bounding box center [68, 354] width 71 height 13
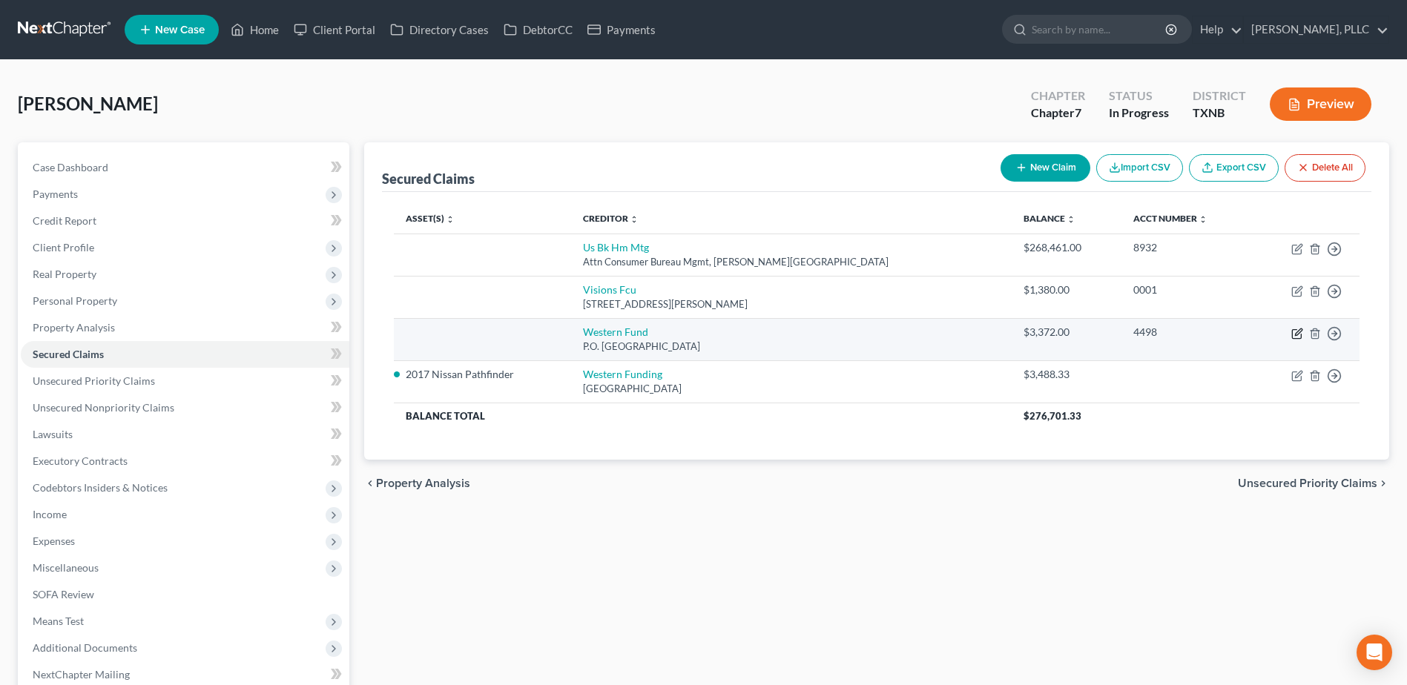
click at [1300, 332] on icon "button" at bounding box center [1298, 332] width 7 height 7
select select "31"
select select "0"
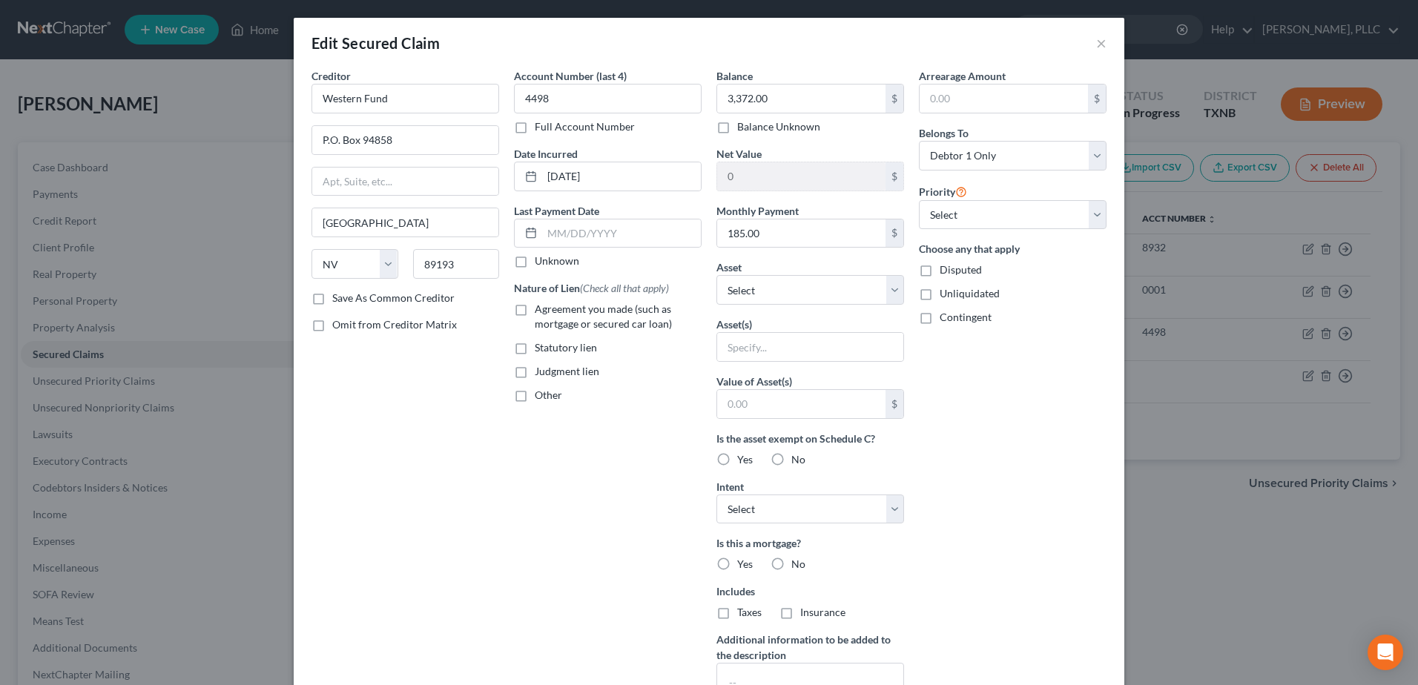
click at [535, 307] on label "Agreement you made (such as mortgage or secured car loan)" at bounding box center [618, 317] width 167 height 30
click at [541, 307] on input "Agreement you made (such as mortgage or secured car loan)" at bounding box center [546, 307] width 10 height 10
checkbox input "true"
click at [890, 291] on select "Select Other Multiple Assets 612 Norwood Drive - $0.0 612 Norwood Drive - $null…" at bounding box center [811, 290] width 188 height 30
select select "4"
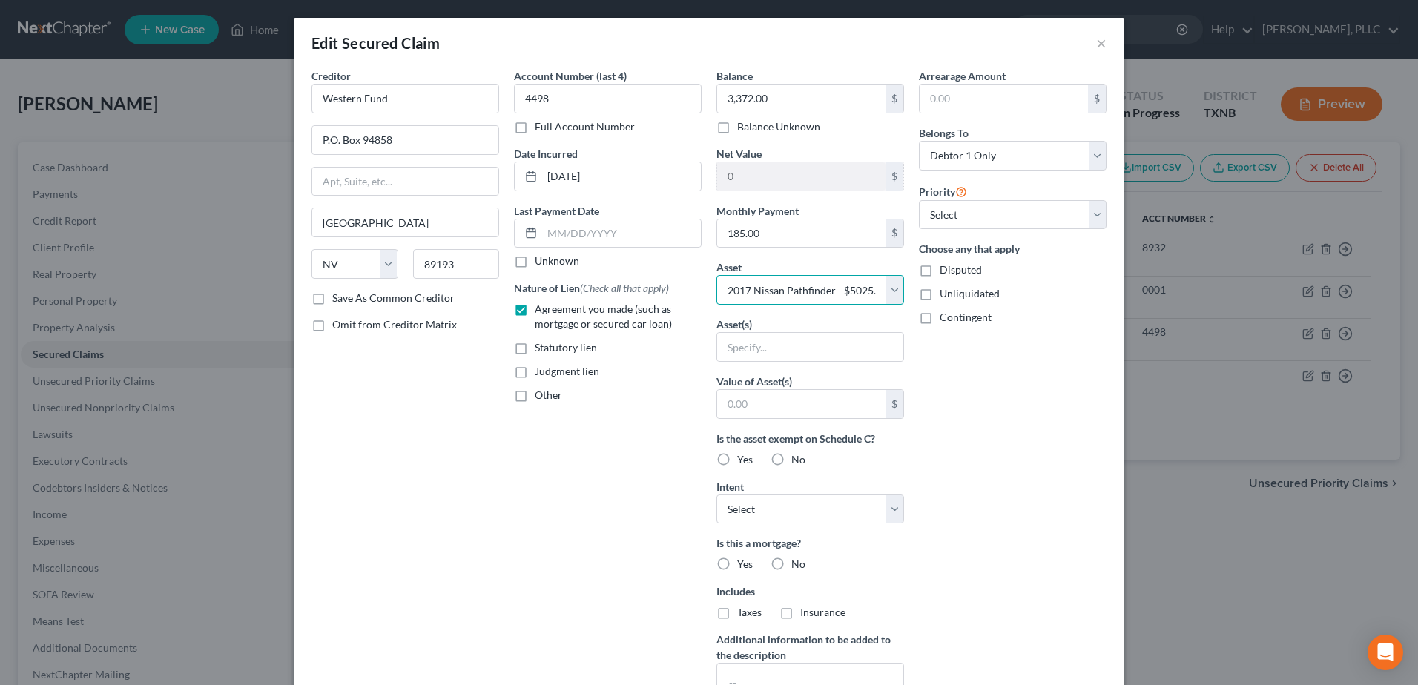
click at [717, 275] on select "Select Other Multiple Assets 612 Norwood Drive - $0.0 612 Norwood Drive - $null…" at bounding box center [811, 290] width 188 height 30
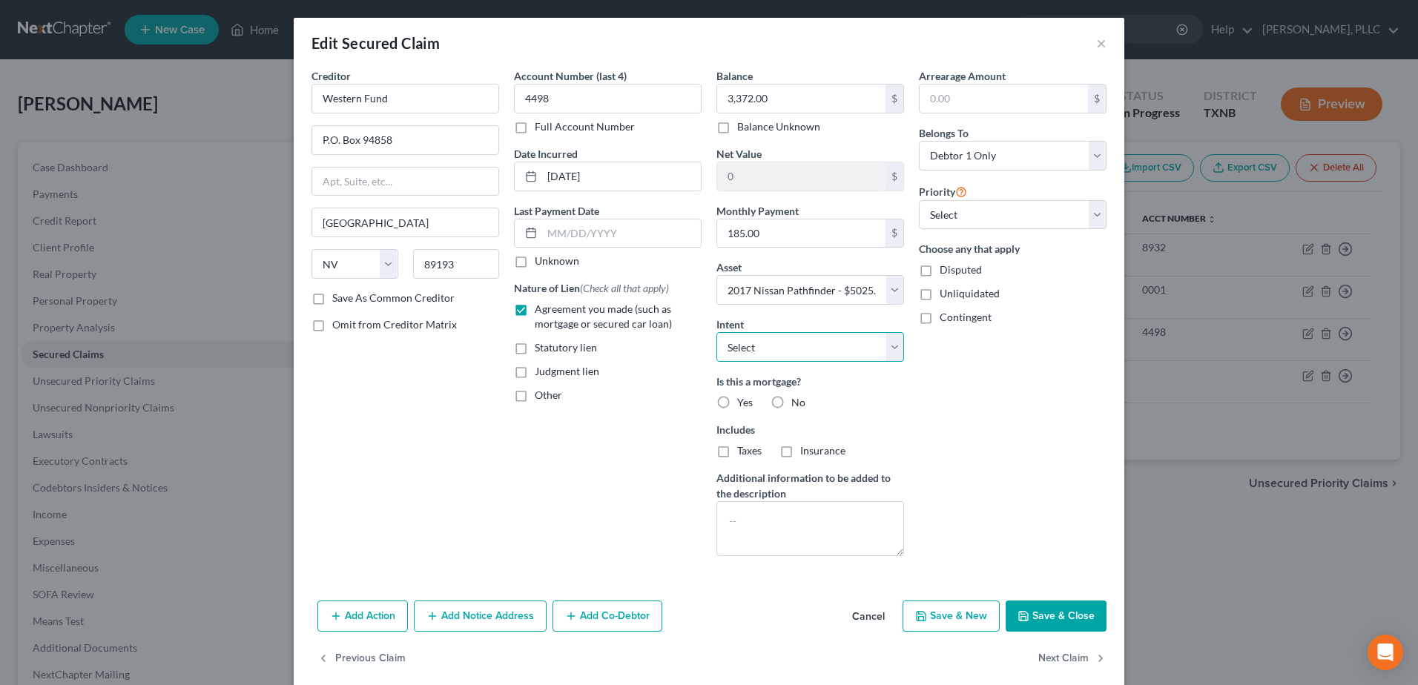
click at [887, 351] on select "Select Surrender Redeem Reaffirm Avoid Other" at bounding box center [811, 347] width 188 height 30
select select "2"
click at [717, 332] on select "Select Surrender Redeem Reaffirm Avoid Other" at bounding box center [811, 347] width 188 height 30
click at [1048, 612] on button "Save & Close" at bounding box center [1056, 616] width 101 height 31
select select
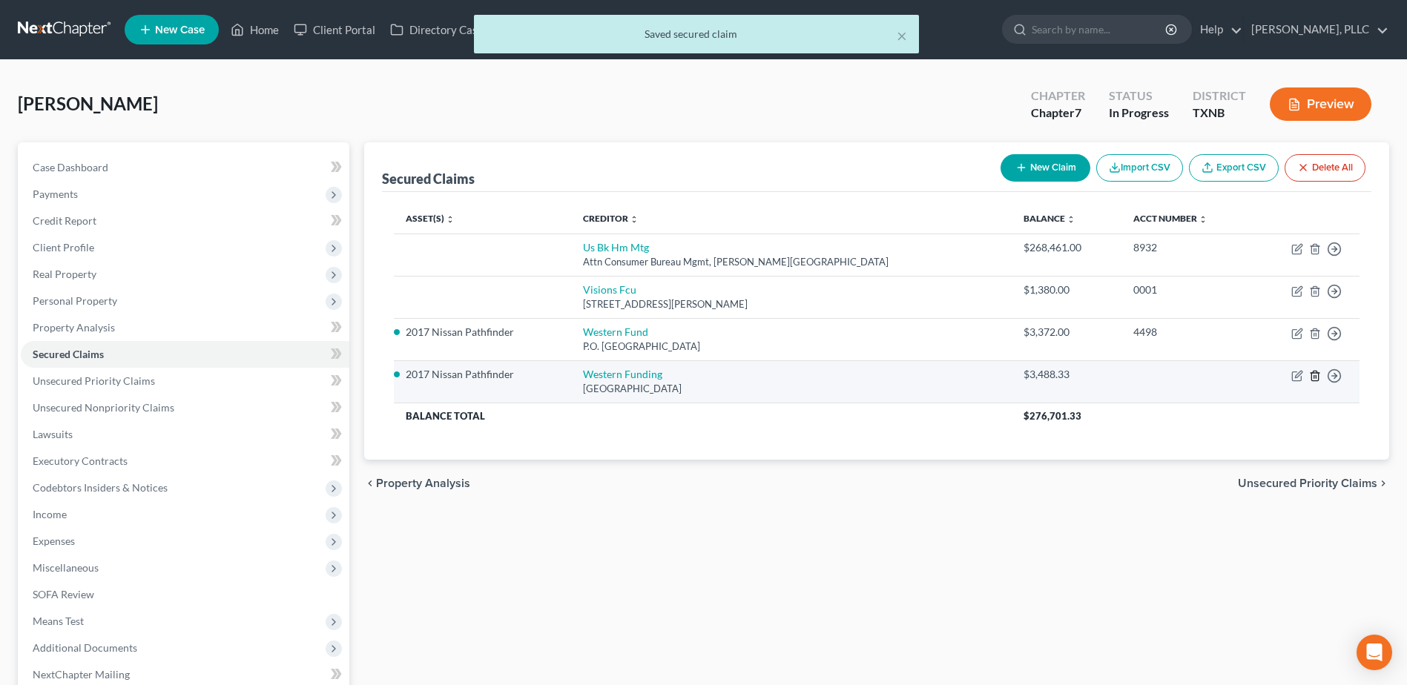
click at [1314, 376] on line "button" at bounding box center [1314, 376] width 0 height 3
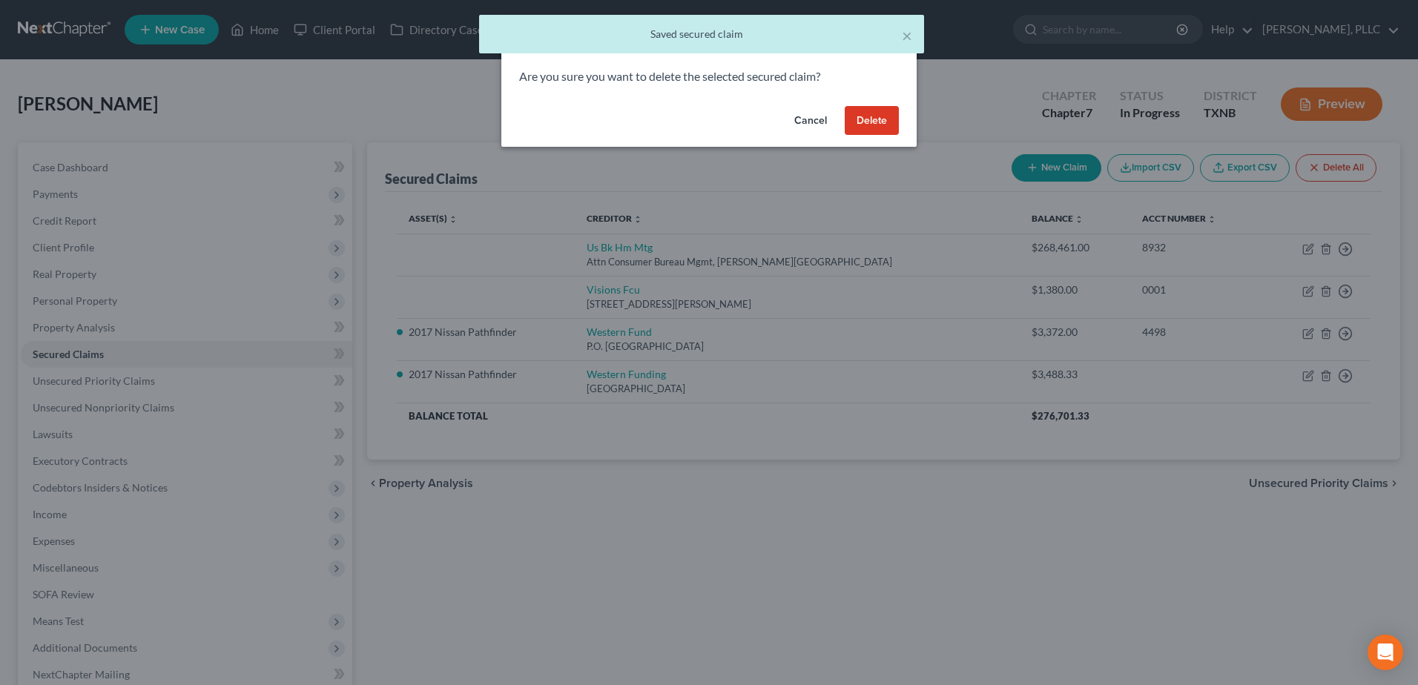
drag, startPoint x: 877, startPoint y: 123, endPoint x: 919, endPoint y: 162, distance: 57.7
click at [877, 122] on button "Delete" at bounding box center [872, 121] width 54 height 30
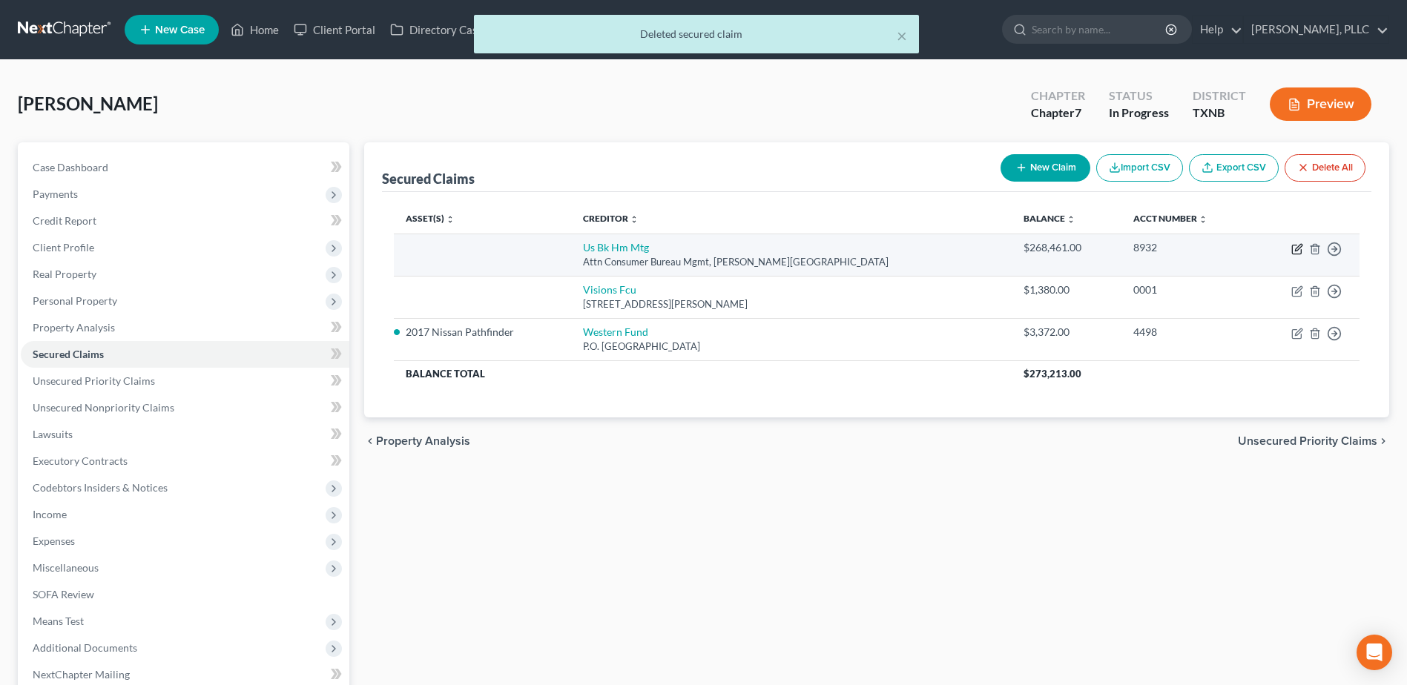
click at [1300, 248] on icon "button" at bounding box center [1298, 247] width 7 height 7
select select "24"
select select "0"
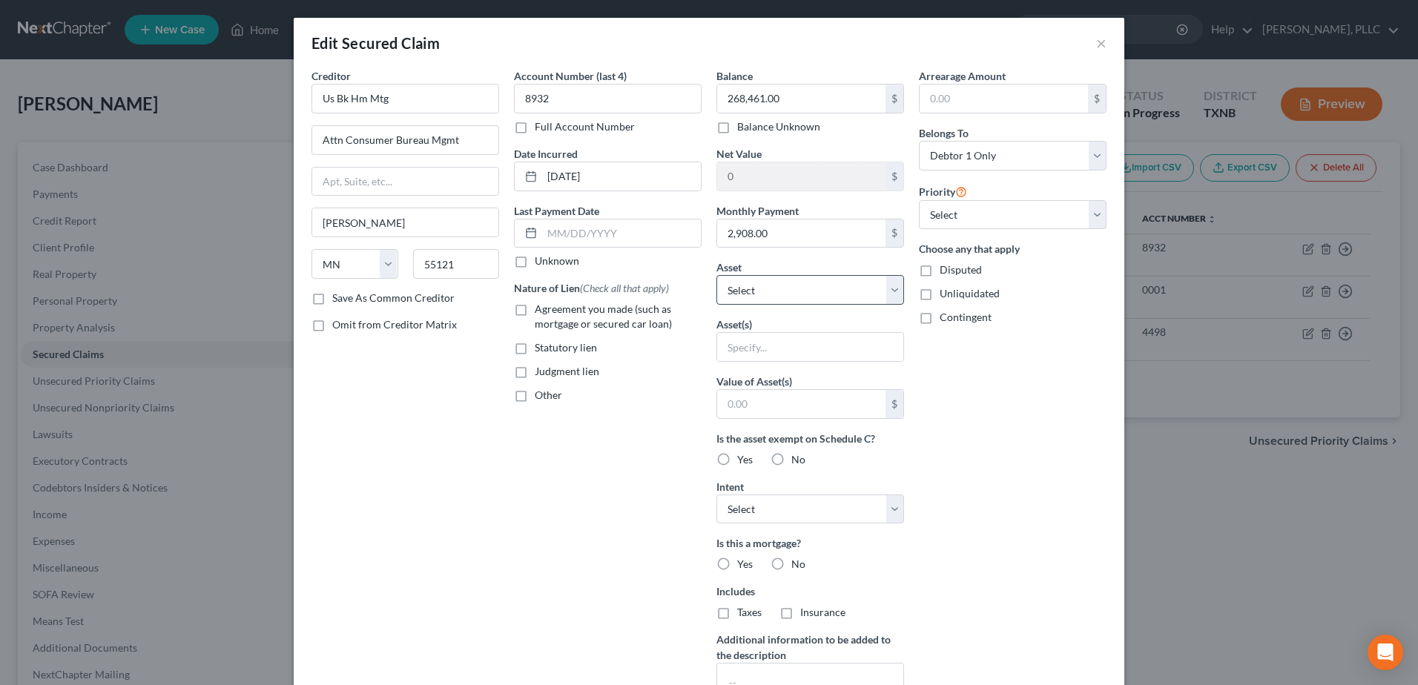
click at [535, 308] on label "Agreement you made (such as mortgage or secured car loan)" at bounding box center [618, 317] width 167 height 30
click at [541, 308] on input "Agreement you made (such as mortgage or secured car loan)" at bounding box center [546, 307] width 10 height 10
checkbox input "true"
click at [894, 294] on select "Select Other Multiple Assets 612 Norwood Drive - $0.0 612 Norwood Drive - $null…" at bounding box center [811, 290] width 188 height 30
select select "2"
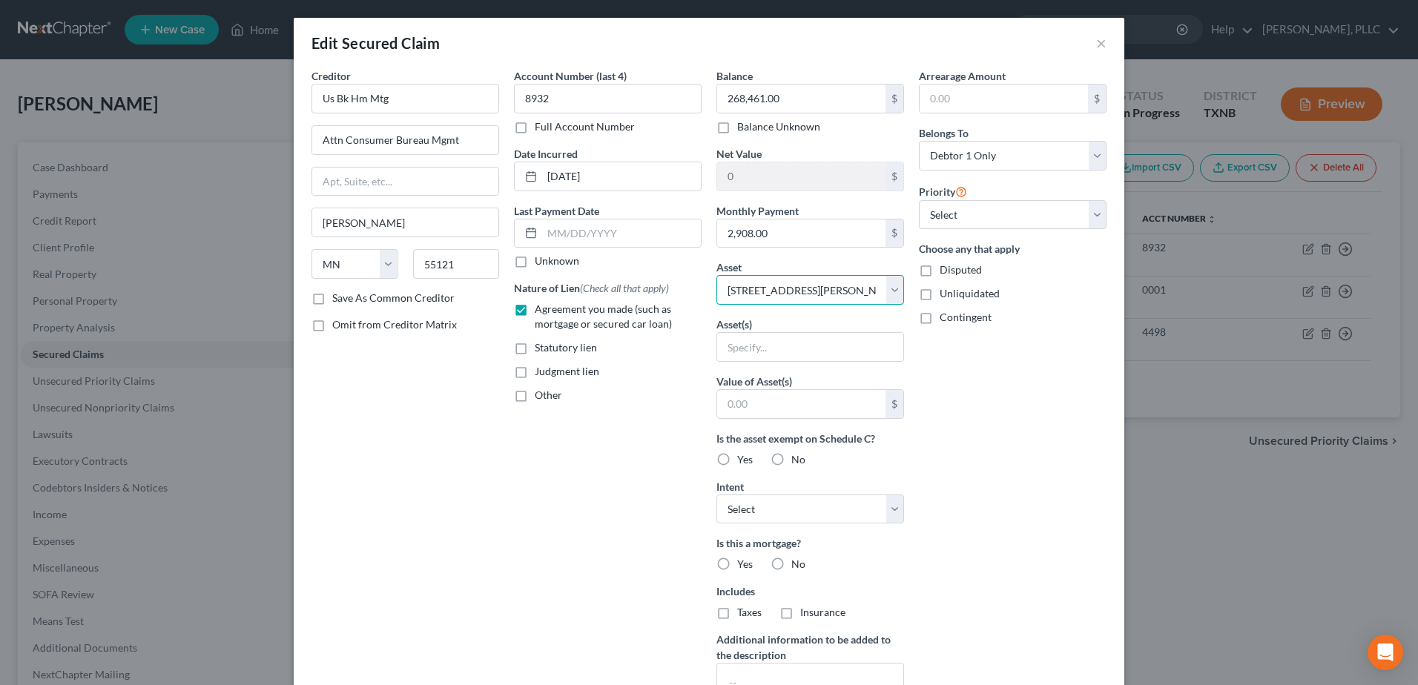
click at [717, 275] on select "Select Other Multiple Assets 612 Norwood Drive - $0.0 612 Norwood Drive - $null…" at bounding box center [811, 290] width 188 height 30
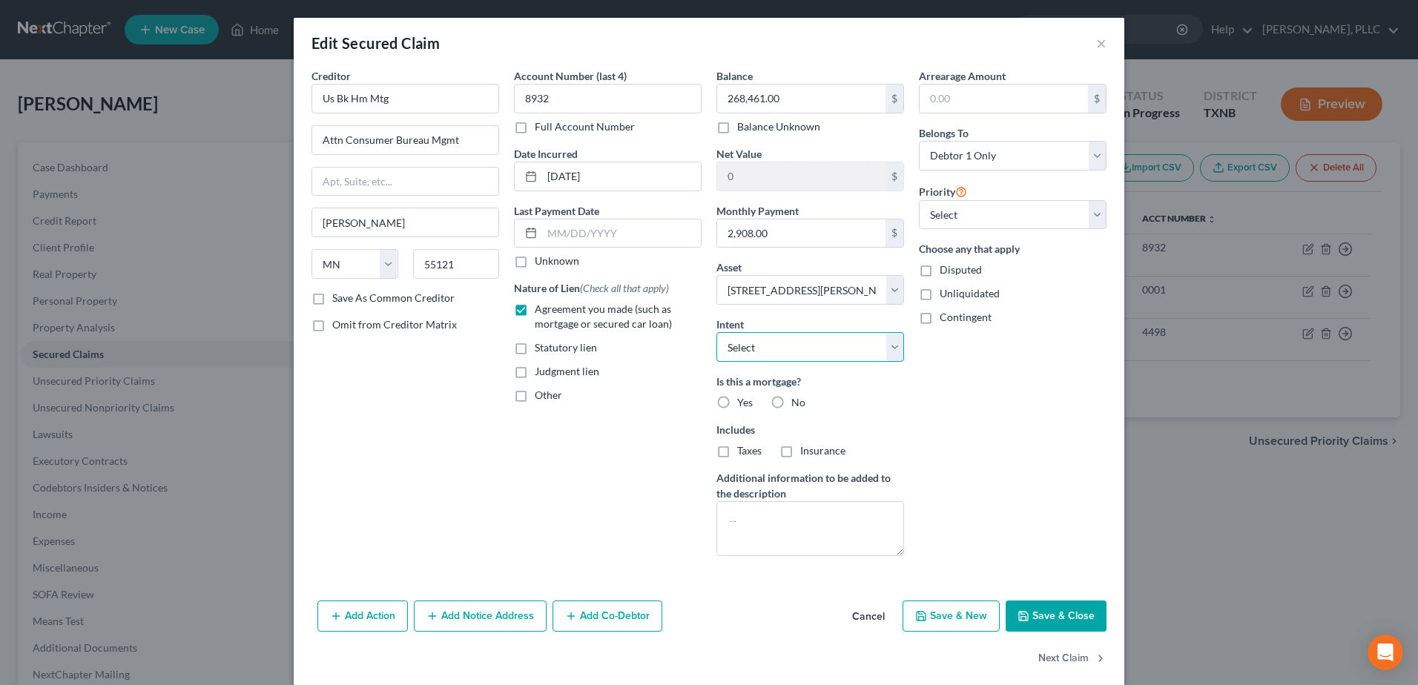
click at [886, 342] on select "Select Surrender Redeem Reaffirm Avoid Other" at bounding box center [811, 347] width 188 height 30
select select "2"
click at [717, 332] on select "Select Surrender Redeem Reaffirm Avoid Other" at bounding box center [811, 347] width 188 height 30
click at [1079, 621] on button "Save & Close" at bounding box center [1056, 616] width 101 height 31
select select
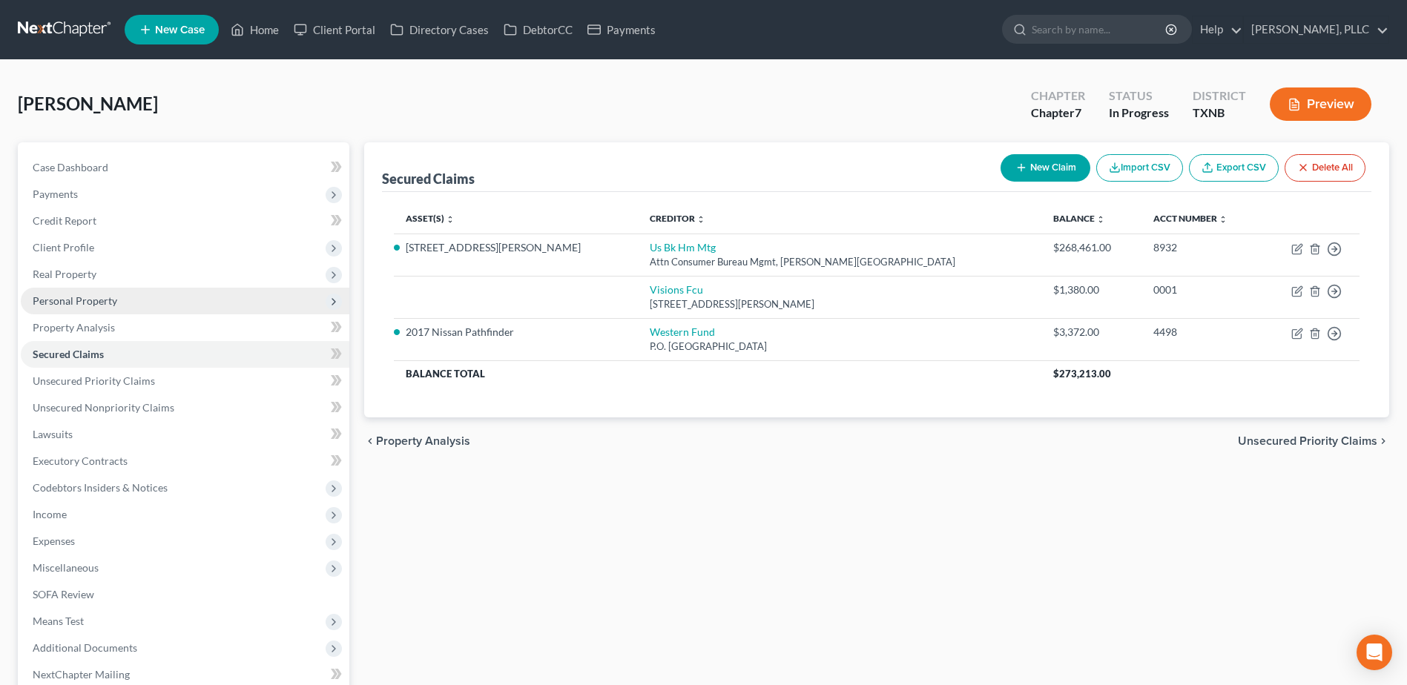
click at [74, 306] on span "Personal Property" at bounding box center [75, 300] width 85 height 13
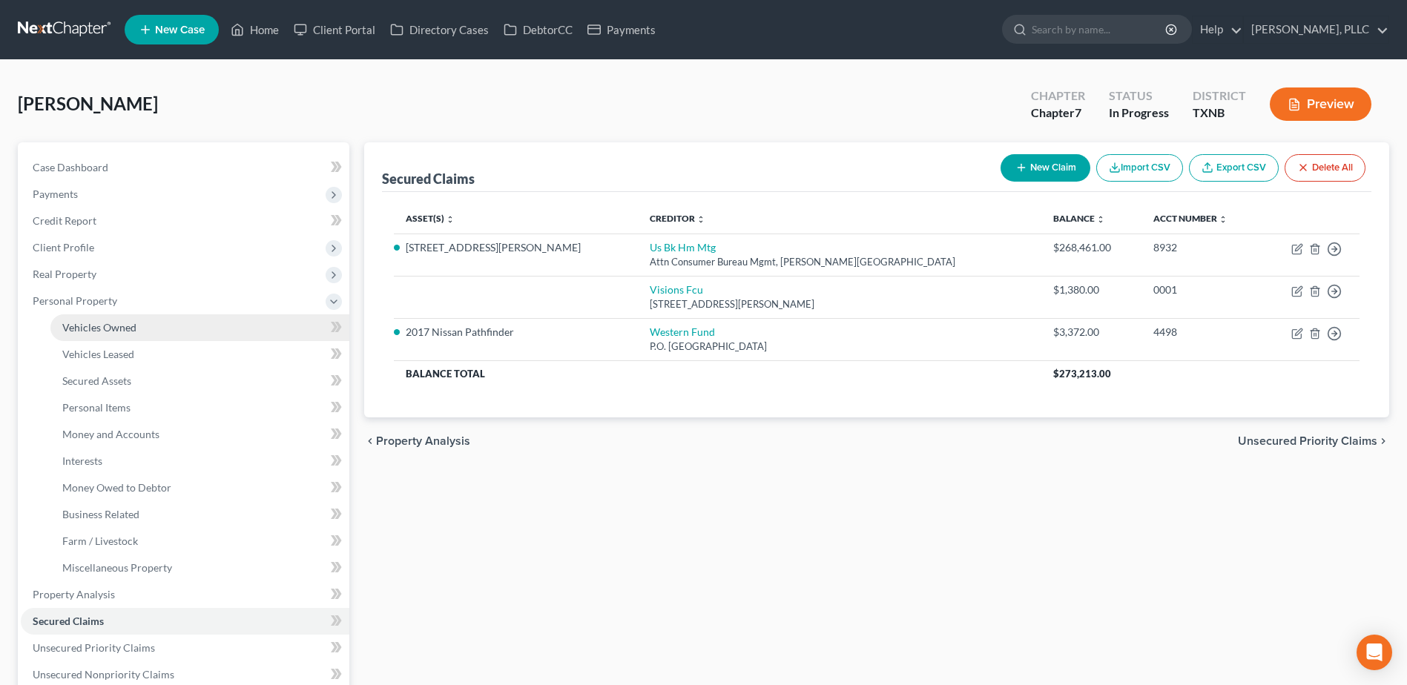
click at [82, 329] on span "Vehicles Owned" at bounding box center [99, 327] width 74 height 13
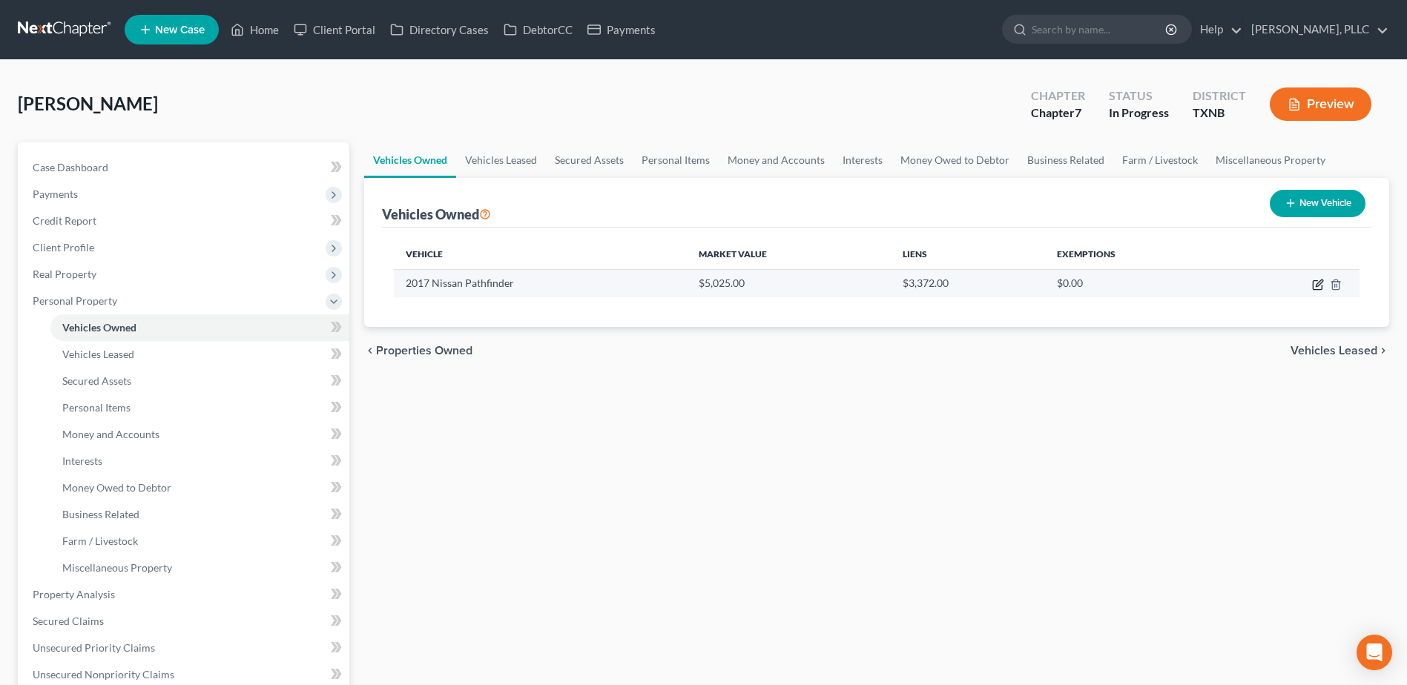
click at [1317, 284] on icon "button" at bounding box center [1319, 283] width 7 height 7
select select "0"
select select "9"
select select "4"
select select "31"
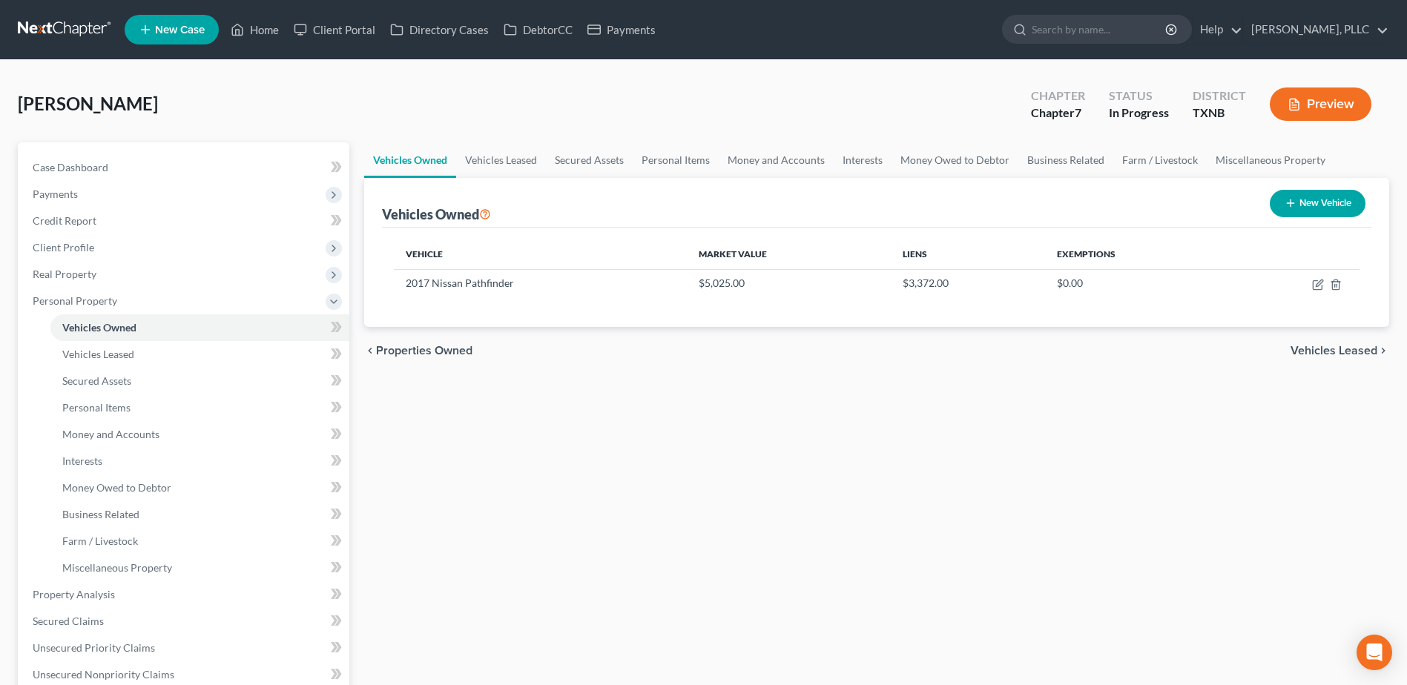
select select "0"
select select "2"
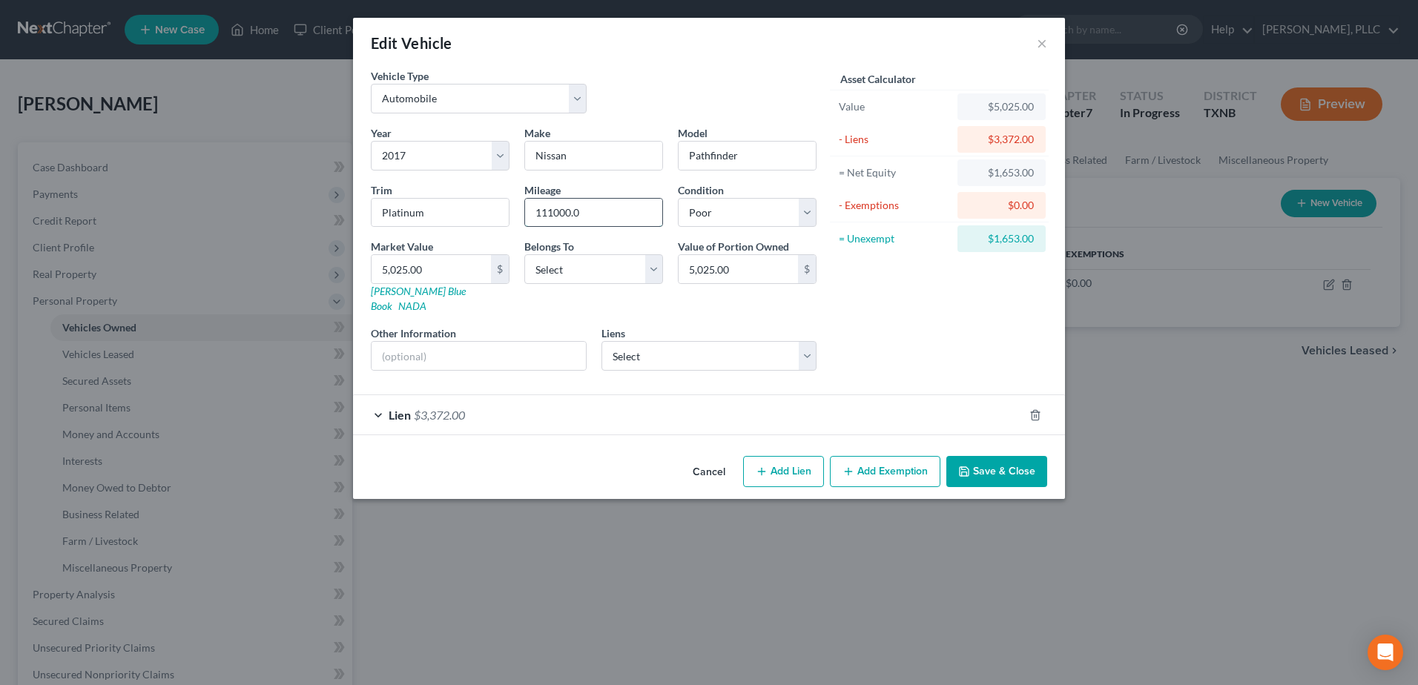
click at [590, 210] on input "111000.0" at bounding box center [593, 213] width 137 height 28
click at [379, 399] on div "Lien $3,372.00" at bounding box center [688, 414] width 671 height 39
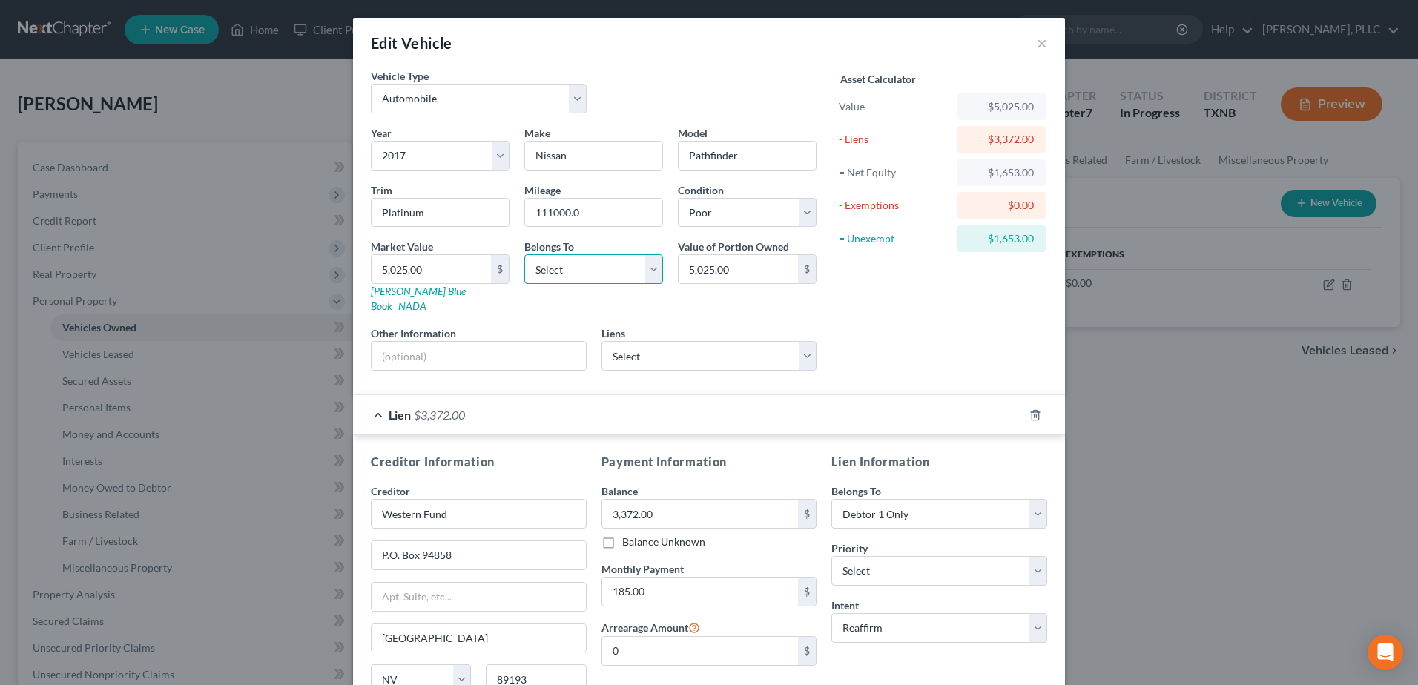
click at [648, 270] on select "Select Debtor 1 Only Debtor 2 Only Debtor 1 And Debtor 2 Only At Least One Of T…" at bounding box center [593, 269] width 139 height 30
select select "0"
click at [524, 254] on select "Select Debtor 1 Only Debtor 2 Only Debtor 1 And Debtor 2 Only At Least One Of T…" at bounding box center [593, 269] width 139 height 30
click at [590, 218] on input "111000.0" at bounding box center [593, 213] width 137 height 28
drag, startPoint x: 590, startPoint y: 218, endPoint x: 502, endPoint y: 214, distance: 87.6
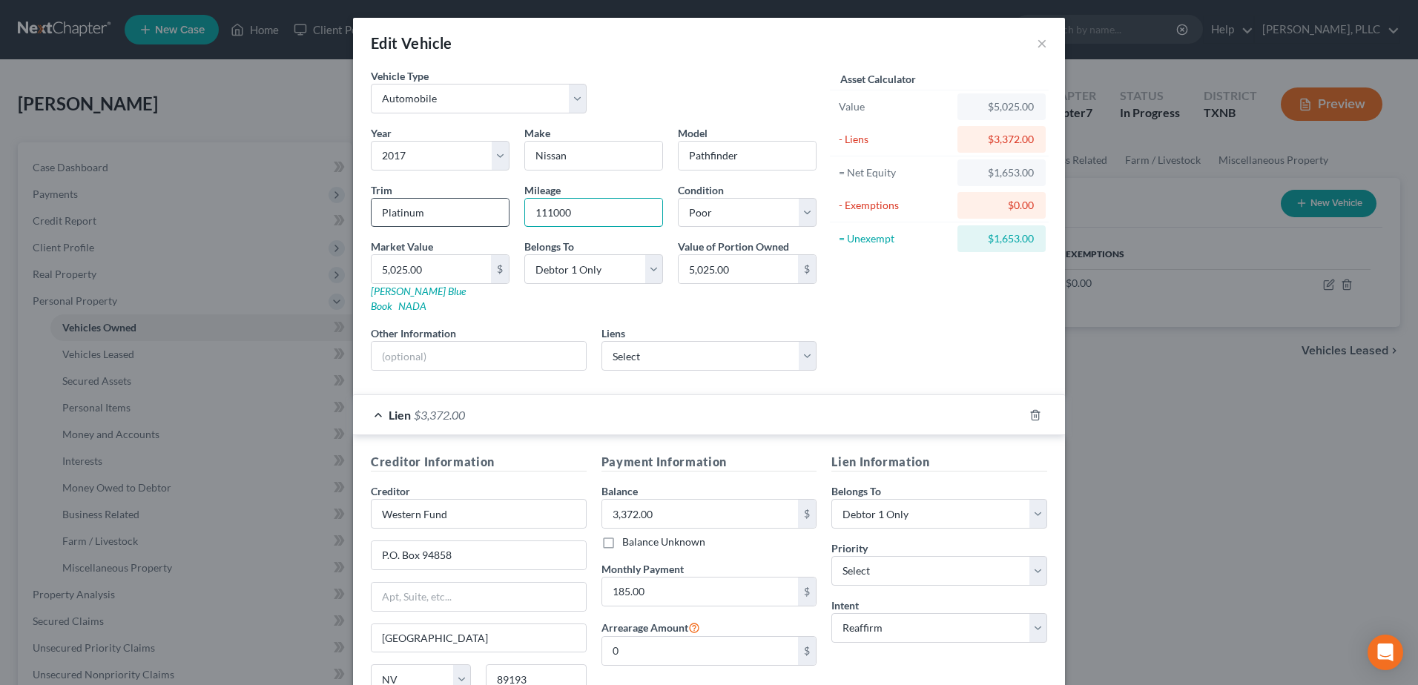
click at [502, 214] on div "Year Select 2026 2025 2024 2023 2022 2021 2020 2019 2018 2017 2016 2015 2014 20…" at bounding box center [593, 253] width 461 height 257
type input "111000"
click at [447, 264] on input "5,025.00" at bounding box center [431, 269] width 119 height 28
type input "3"
type input "3.00"
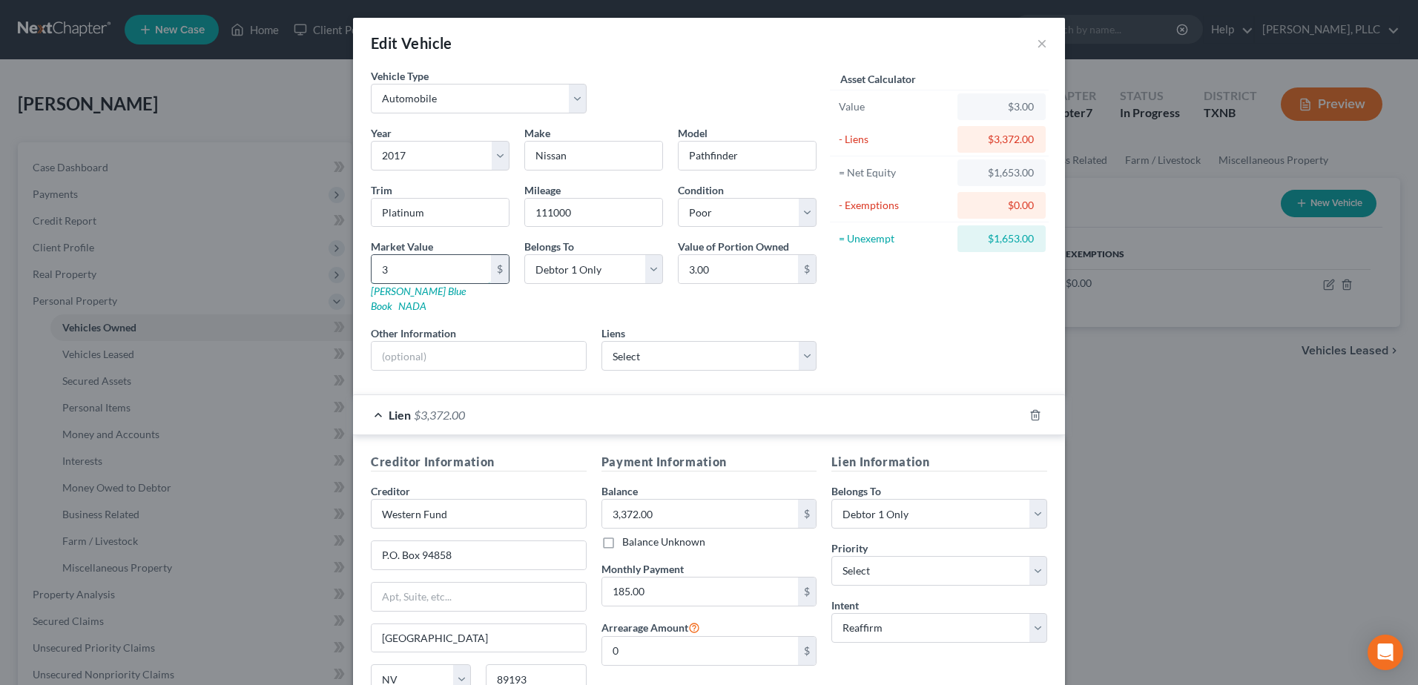
type input "32"
type input "32.00"
type input "327"
type input "327.00"
type input "3275"
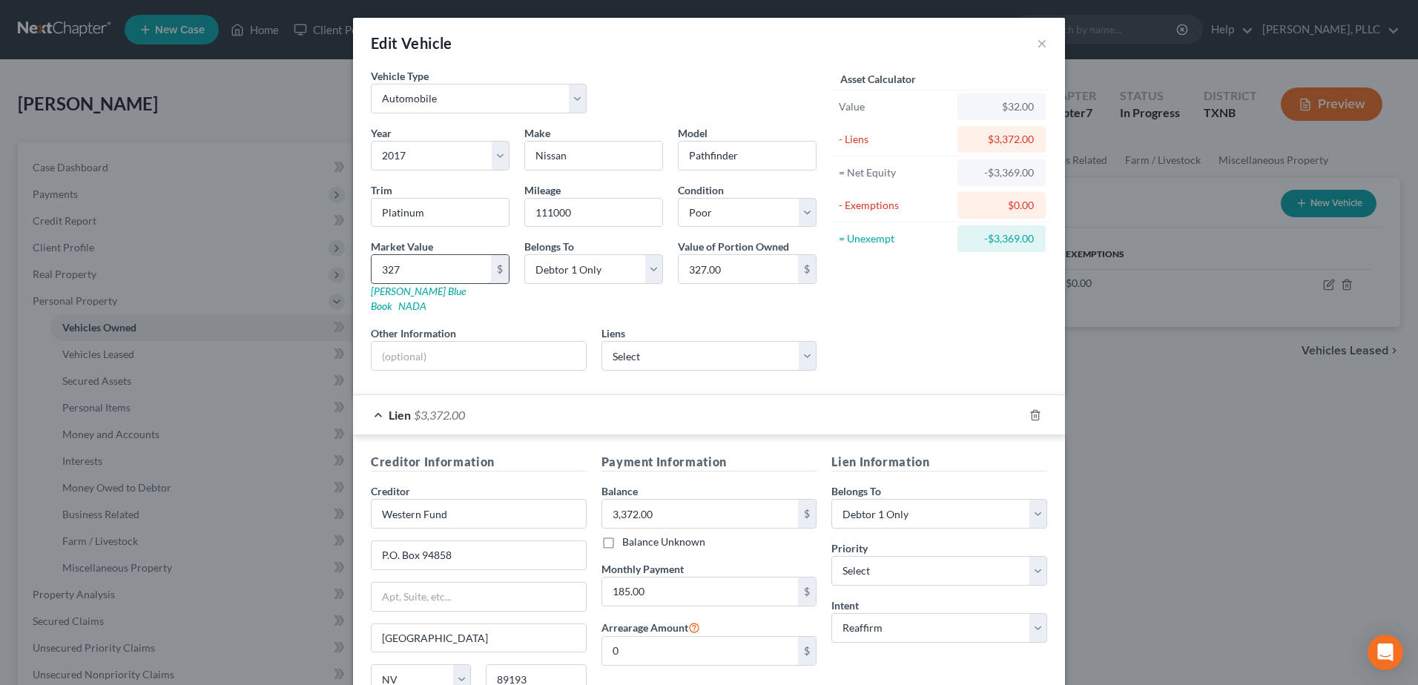
type input "3,275.00"
click at [980, 329] on div "Asset Calculator Value $3,275.00 - Liens $3,372.00 = Net Equity -$97.00 - Exemp…" at bounding box center [939, 225] width 231 height 315
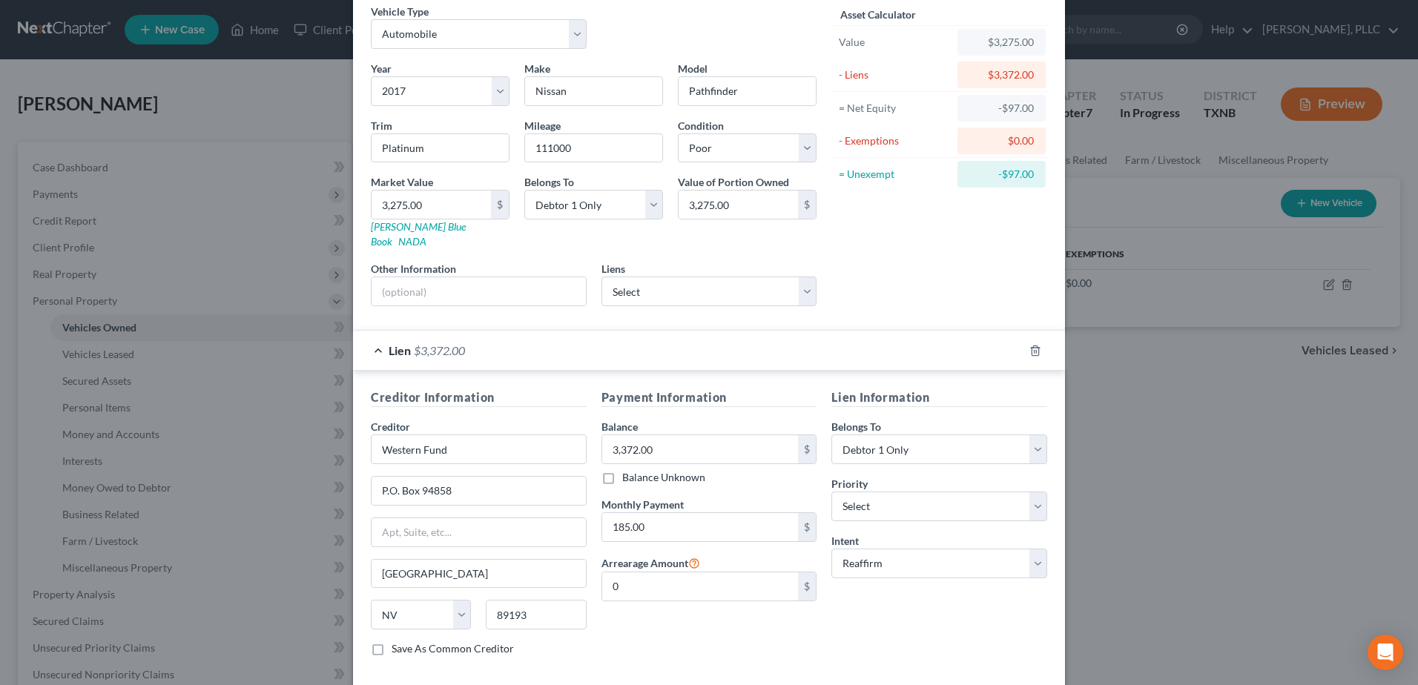
scroll to position [126, 0]
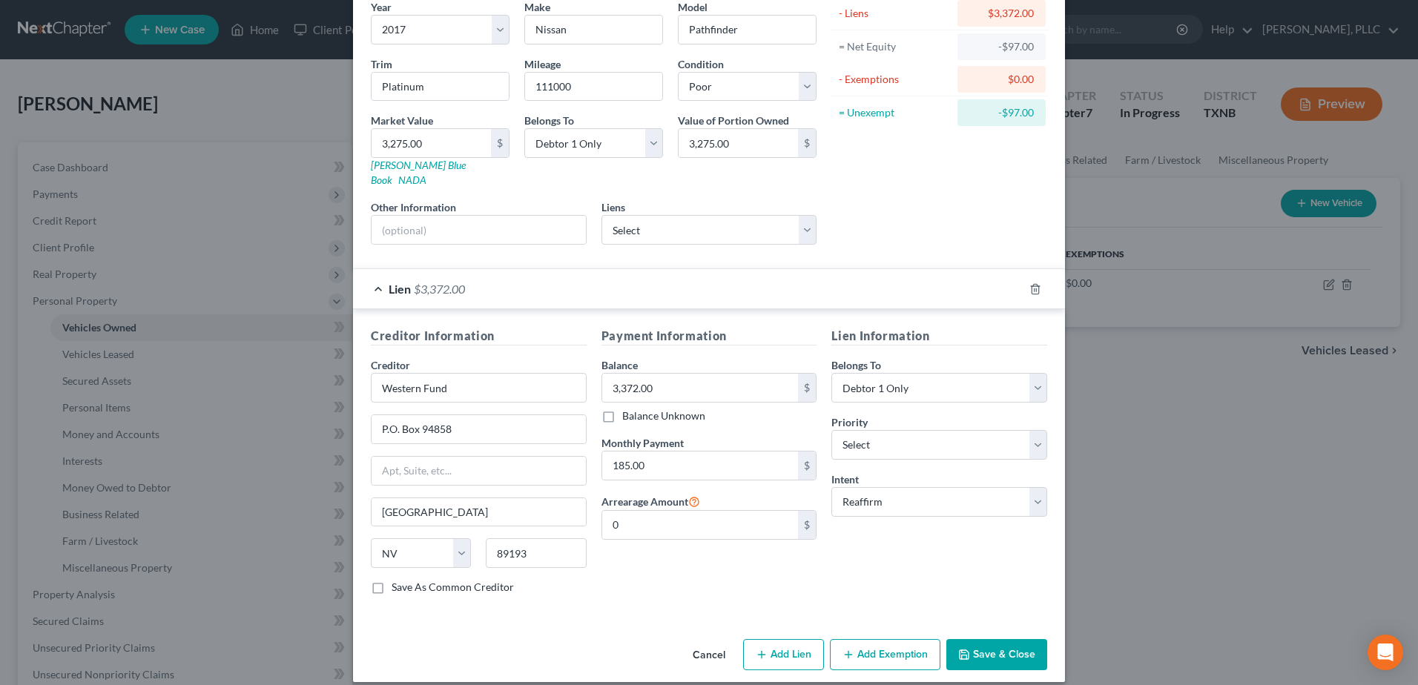
click at [1001, 648] on button "Save & Close" at bounding box center [996, 654] width 101 height 31
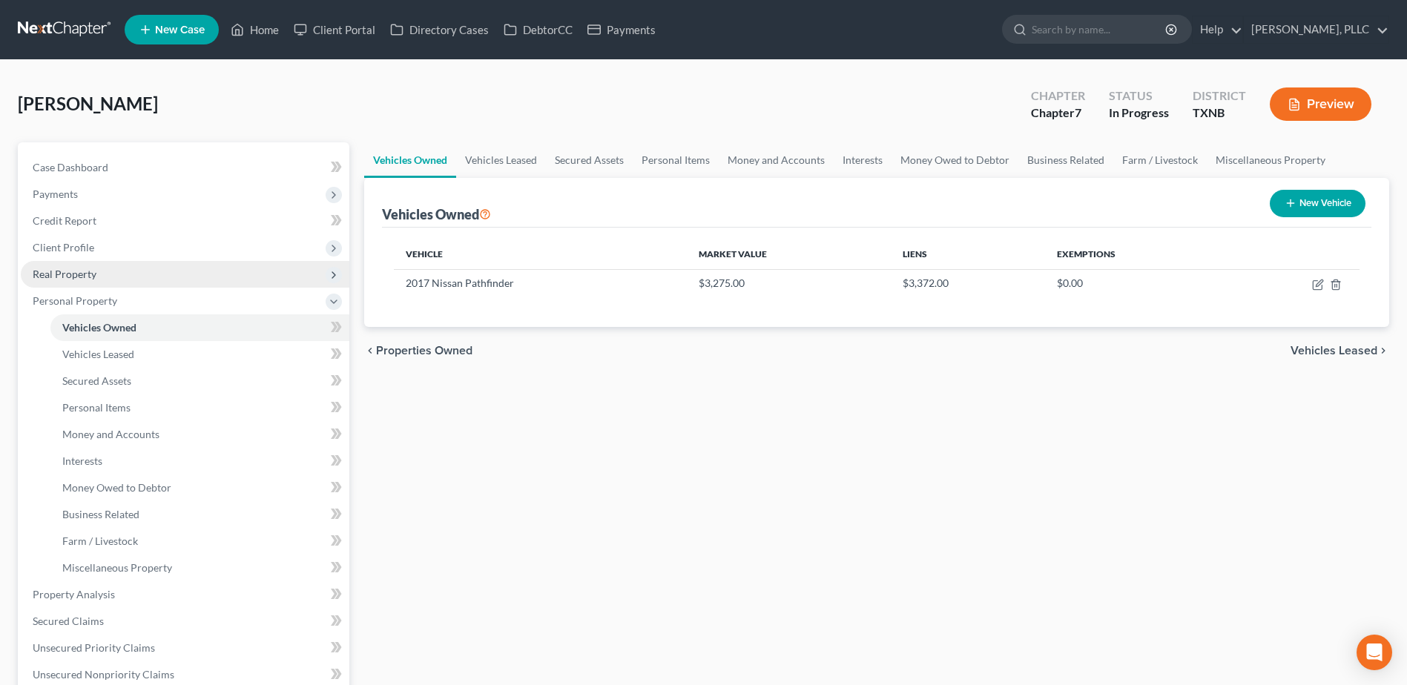
click at [78, 271] on span "Real Property" at bounding box center [65, 274] width 64 height 13
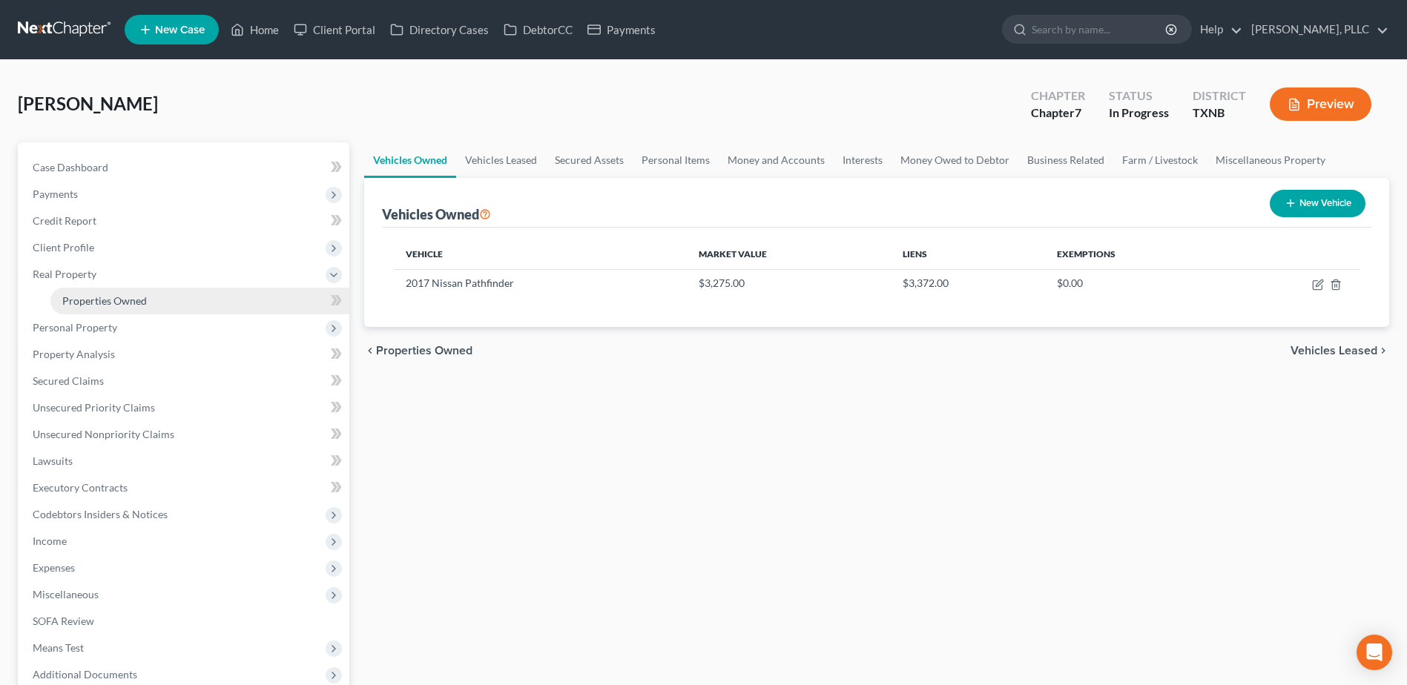
click at [91, 300] on span "Properties Owned" at bounding box center [104, 300] width 85 height 13
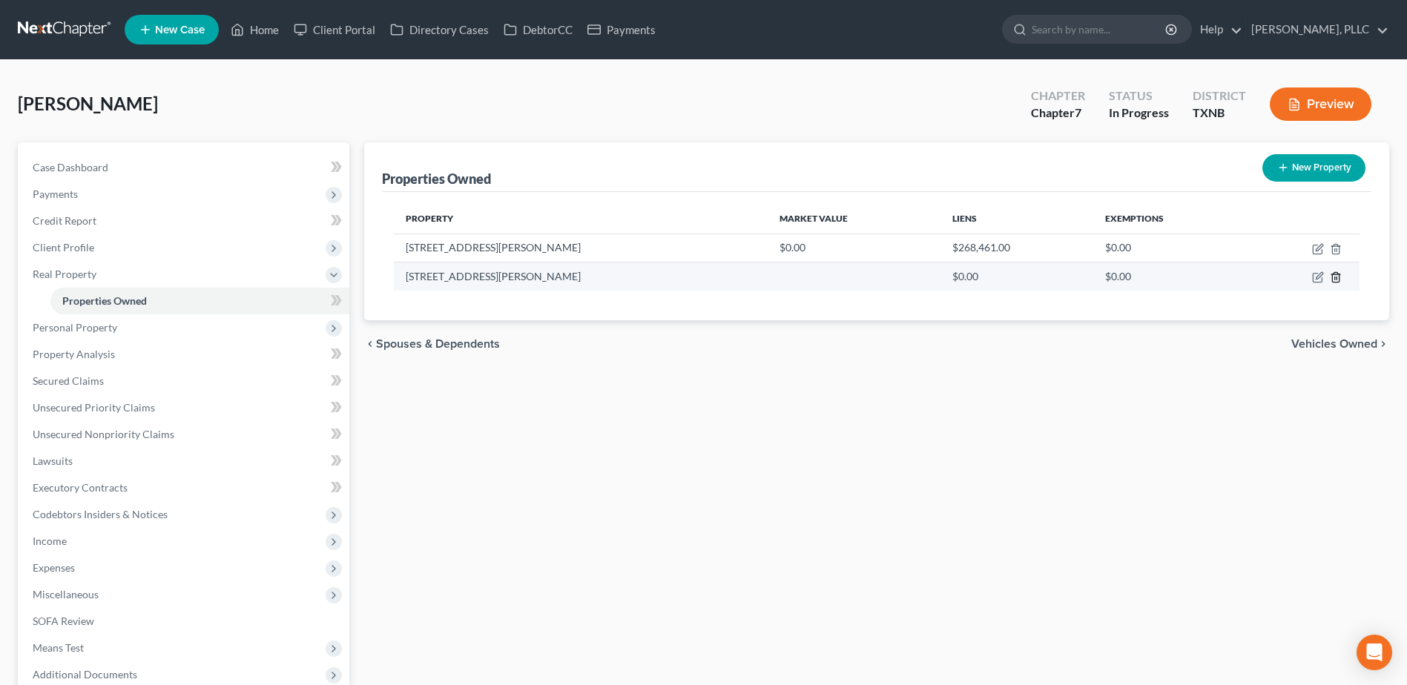
click at [1338, 280] on icon "button" at bounding box center [1336, 277] width 12 height 12
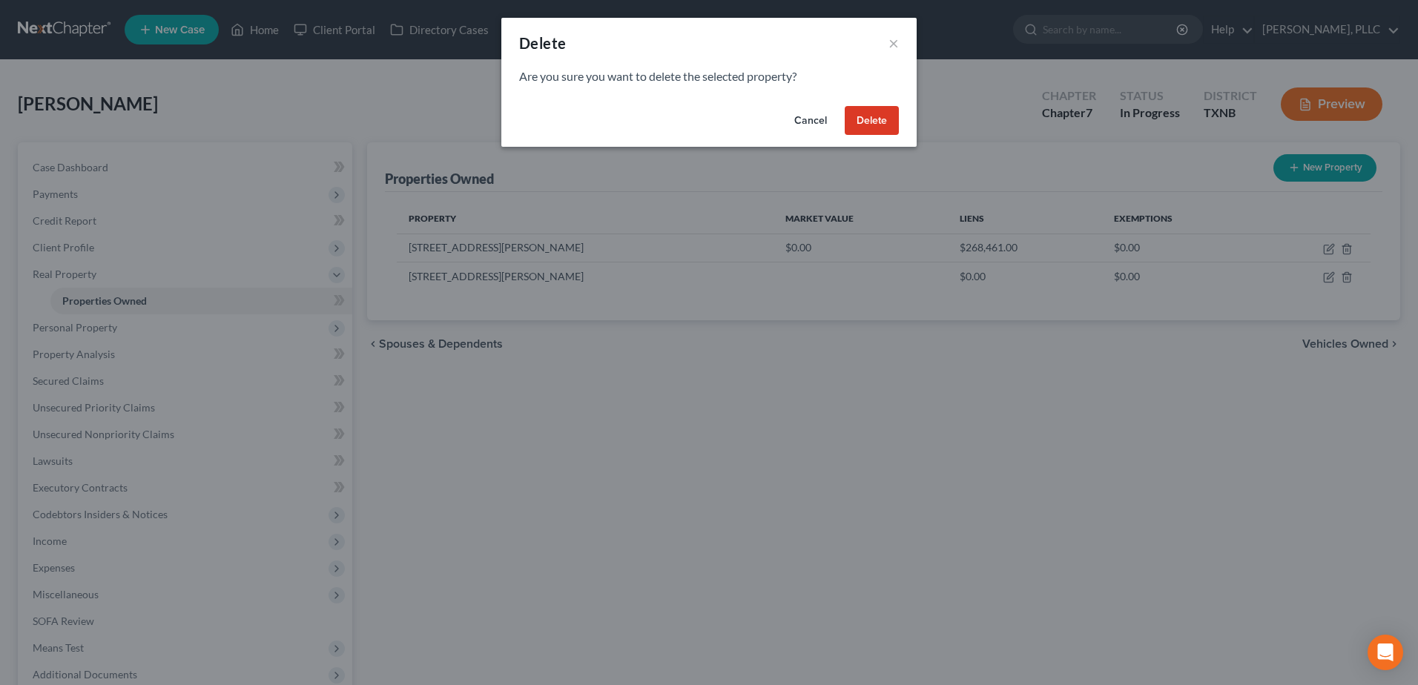
click at [863, 129] on button "Delete" at bounding box center [872, 121] width 54 height 30
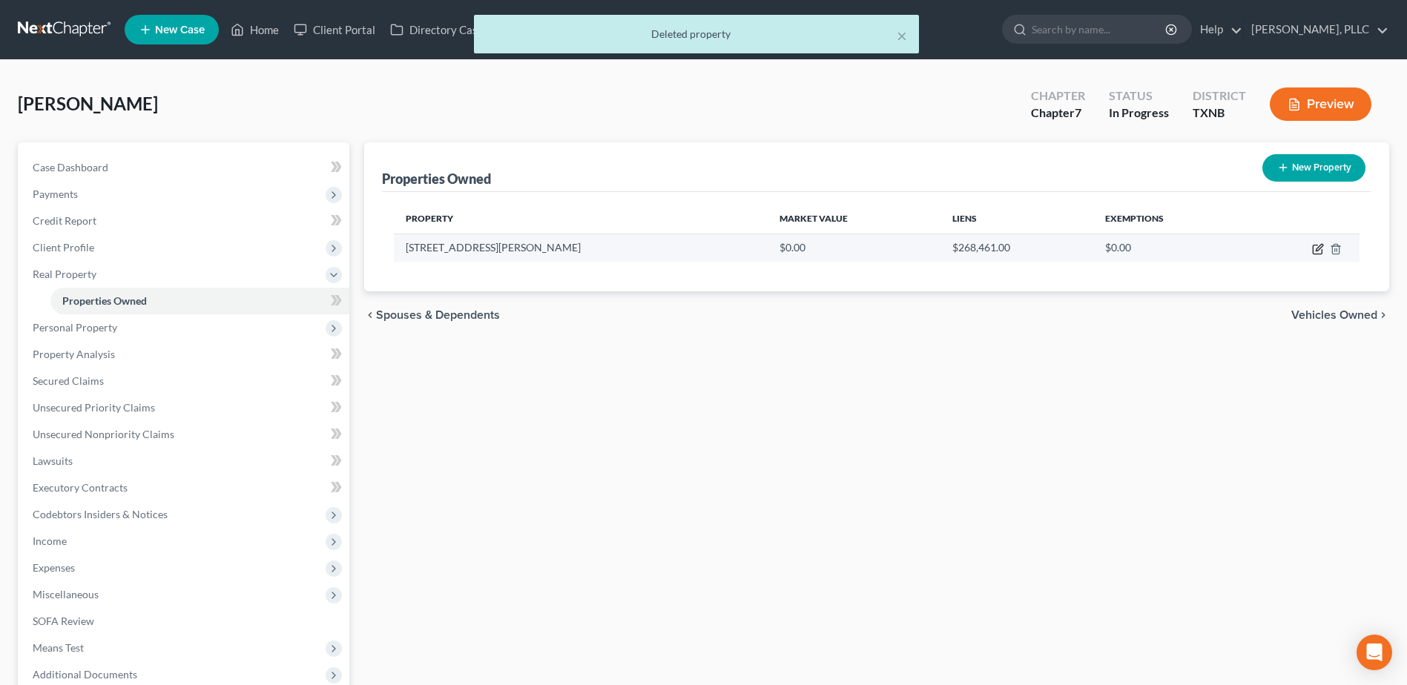
click at [1317, 248] on icon "button" at bounding box center [1318, 249] width 12 height 12
select select "45"
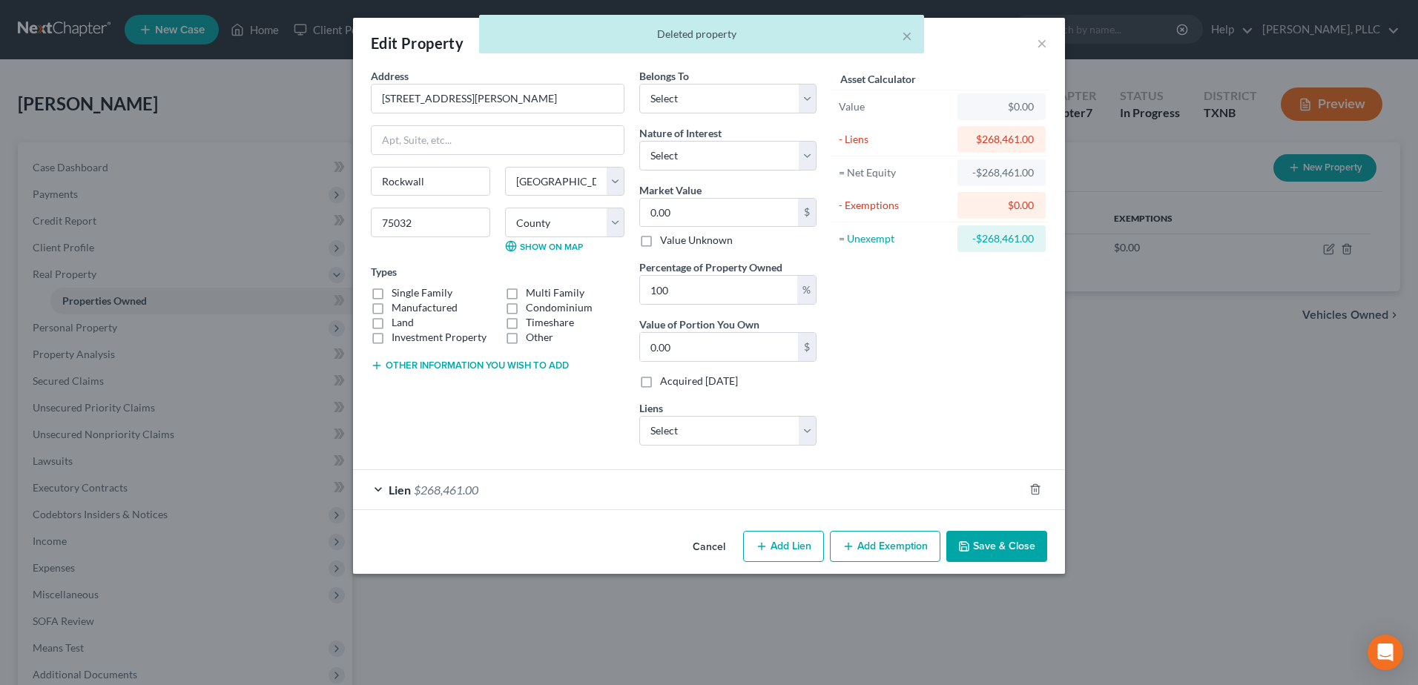
click at [392, 293] on label "Single Family" at bounding box center [422, 293] width 61 height 15
click at [398, 293] on input "Single Family" at bounding box center [403, 291] width 10 height 10
checkbox input "true"
click at [809, 99] on select "Select Debtor 1 Only Debtor 2 Only Debtor 1 And Debtor 2 Only At Least One Of T…" at bounding box center [727, 99] width 177 height 30
click at [990, 360] on div "Asset Calculator Value $0.00 - Liens $268,461.00 = Net Equity -$268,461.00 - Ex…" at bounding box center [939, 262] width 231 height 389
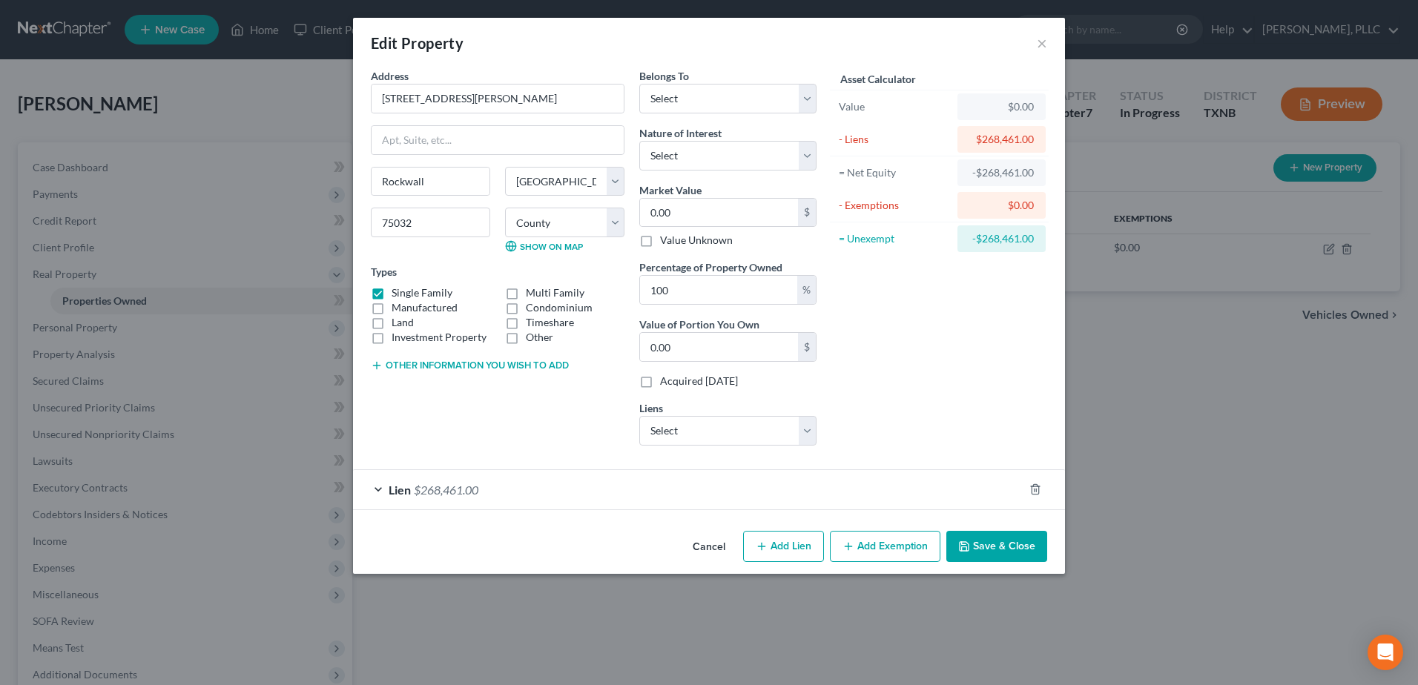
click at [380, 490] on div "Lien $268,461.00" at bounding box center [688, 489] width 671 height 39
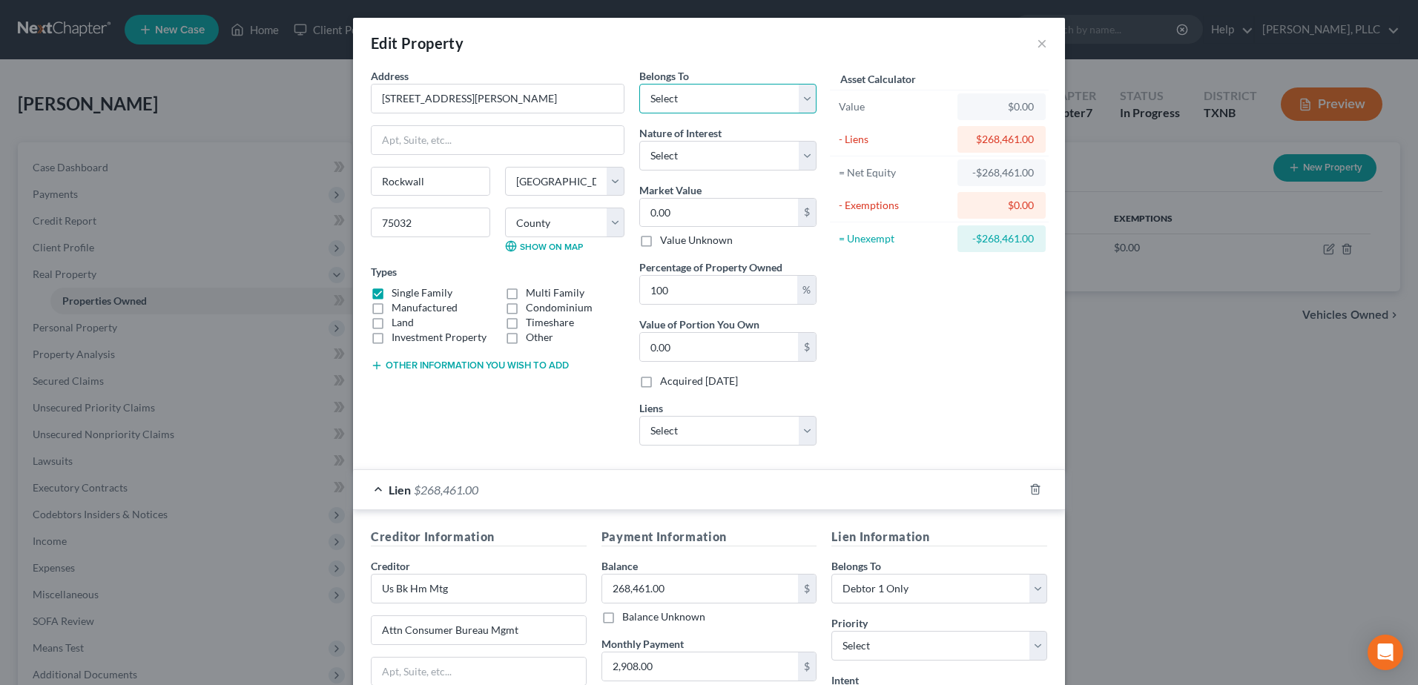
click at [795, 95] on select "Select Debtor 1 Only Debtor 2 Only Debtor 1 And Debtor 2 Only At Least One Of T…" at bounding box center [727, 99] width 177 height 30
select select "0"
click at [639, 84] on select "Select Debtor 1 Only Debtor 2 Only Debtor 1 And Debtor 2 Only At Least One Of T…" at bounding box center [727, 99] width 177 height 30
click at [802, 165] on select "Select Fee Simple Joint Tenant Life Estate Equitable Interest Future Interest T…" at bounding box center [727, 156] width 177 height 30
select select "0"
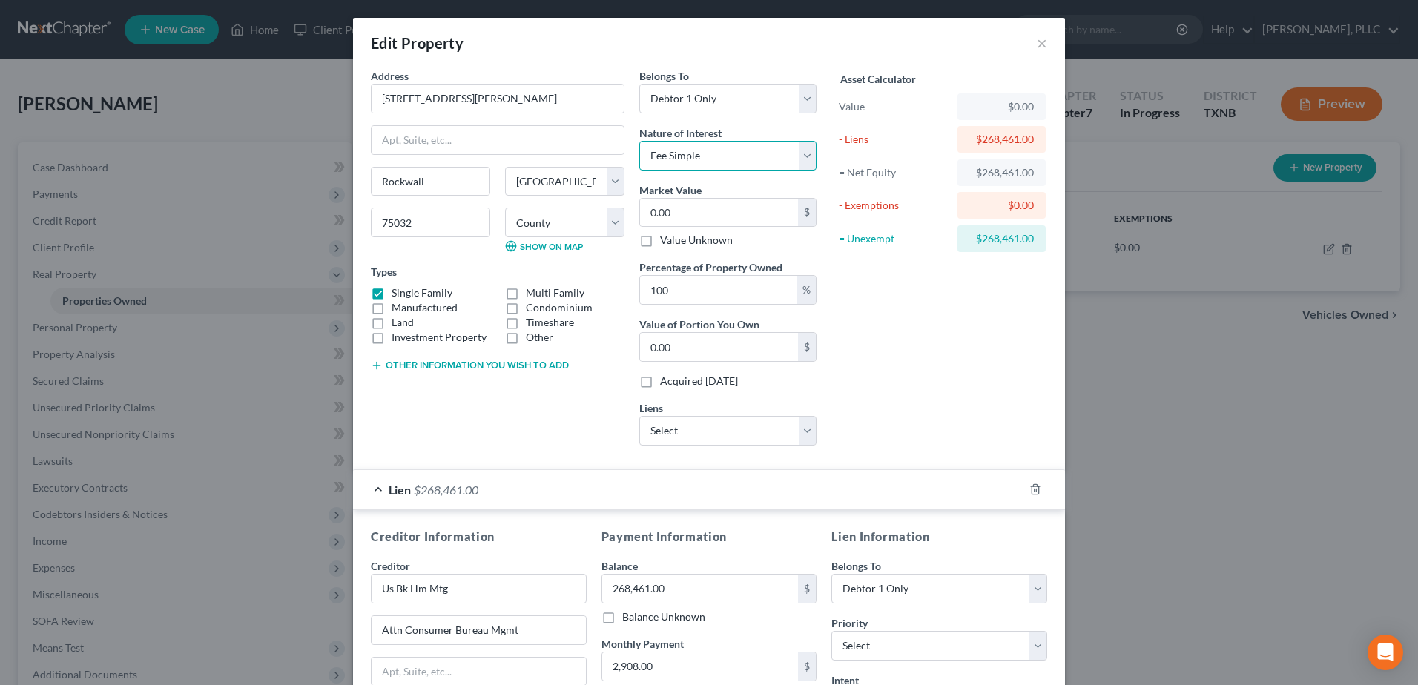
click at [639, 141] on select "Select Fee Simple Joint Tenant Life Estate Equitable Interest Future Interest T…" at bounding box center [727, 156] width 177 height 30
drag, startPoint x: 526, startPoint y: 91, endPoint x: 338, endPoint y: 86, distance: 188.5
click at [315, 96] on div "Edit Property × Address * 612 Norwood Drive Rockwall State AL AK AR AZ CA CO CT…" at bounding box center [709, 342] width 1418 height 685
click at [688, 216] on input "0.00" at bounding box center [719, 213] width 158 height 28
type input "4"
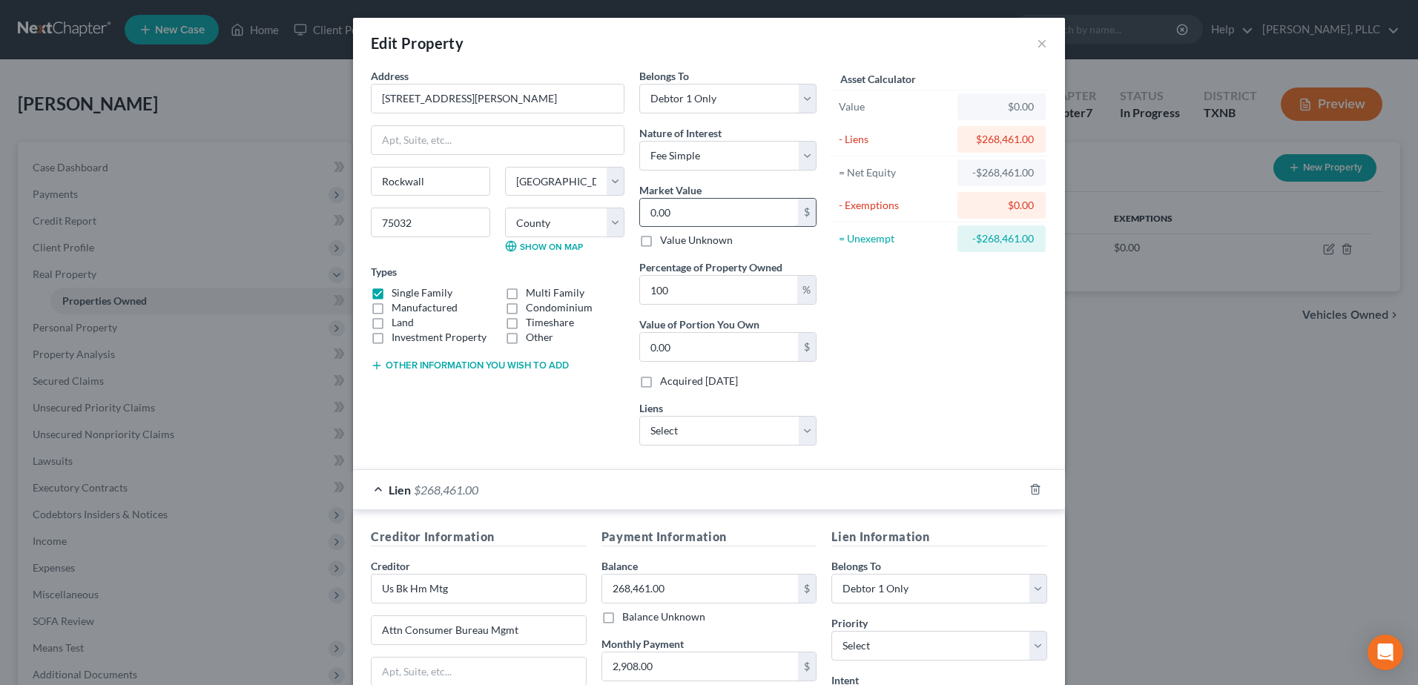
type input "4.00"
type input "40"
type input "40.00"
type input "401"
type input "401.00"
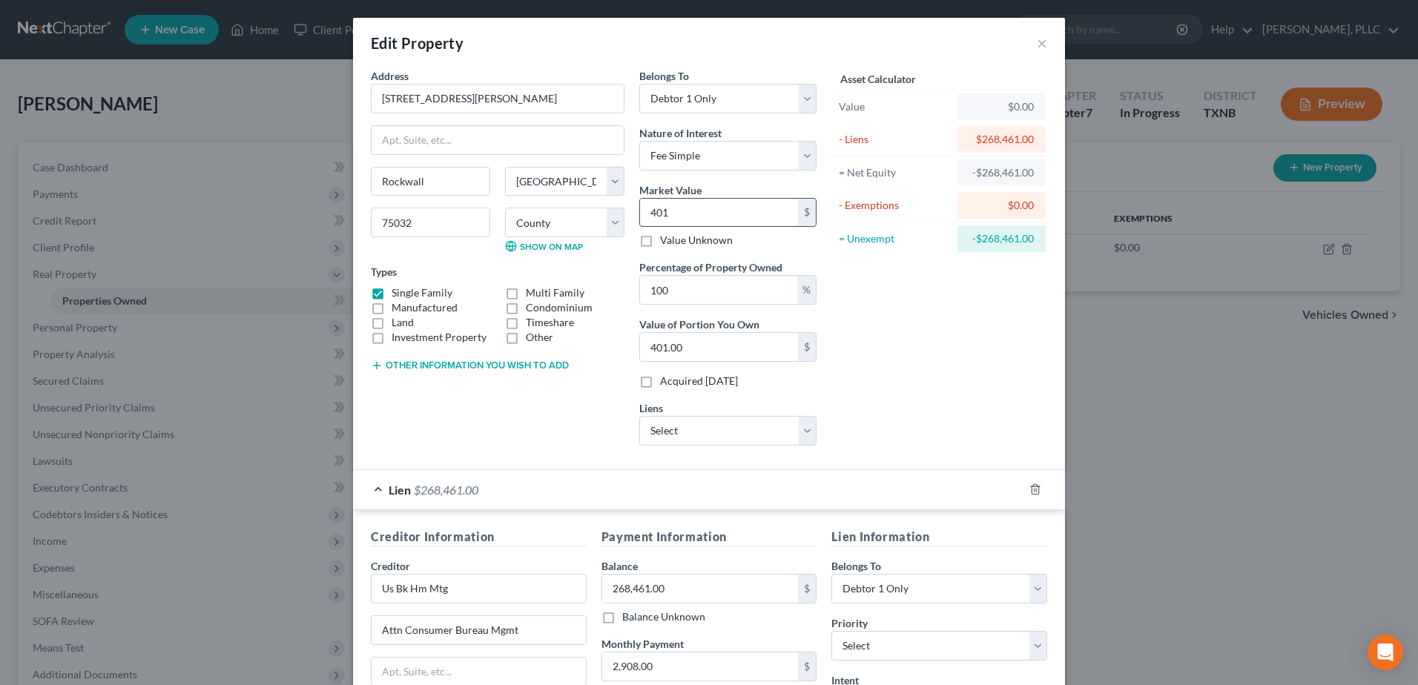
type input "4017"
type input "4,017.00"
type input "4,0170"
type input "40,170.00"
type input "401,700.00"
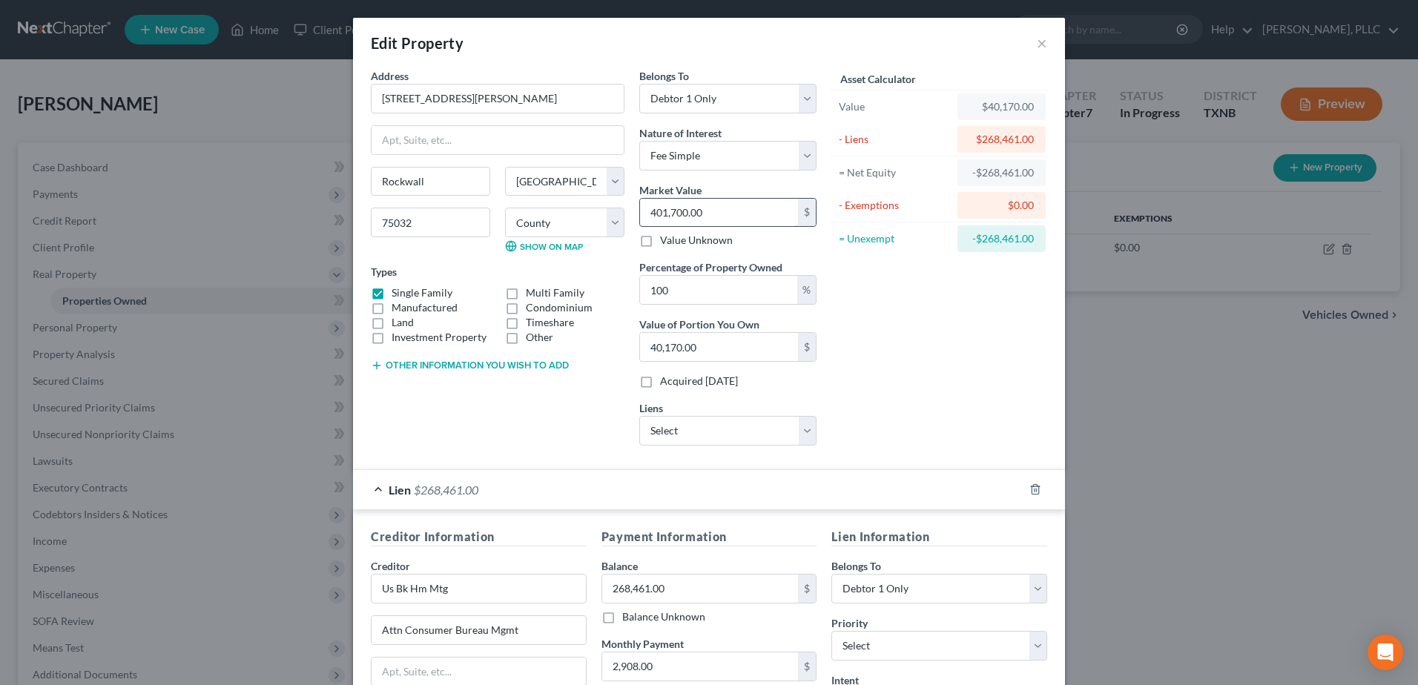
type input "401,700.00"
click at [969, 375] on div "Asset Calculator Value $401,700.00 - Liens $268,461.00 = Net Equity -$228,291.0…" at bounding box center [939, 262] width 231 height 389
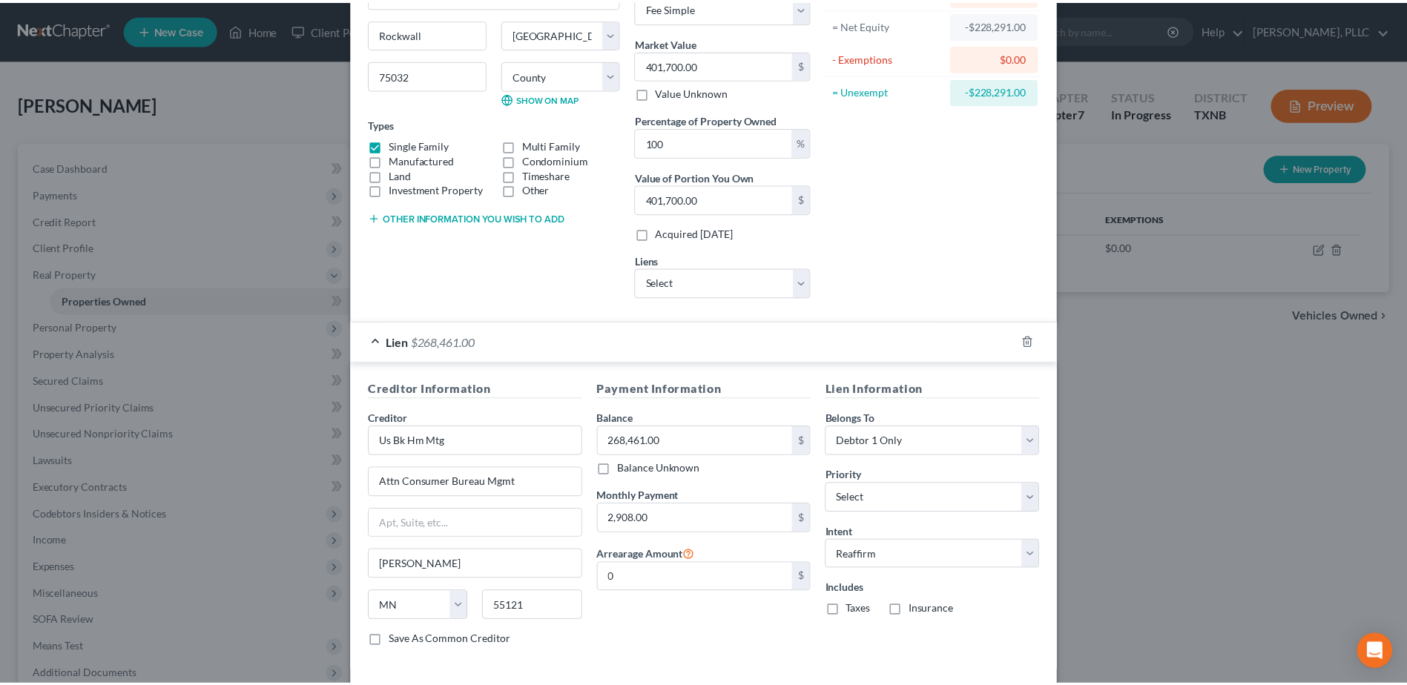
scroll to position [216, 0]
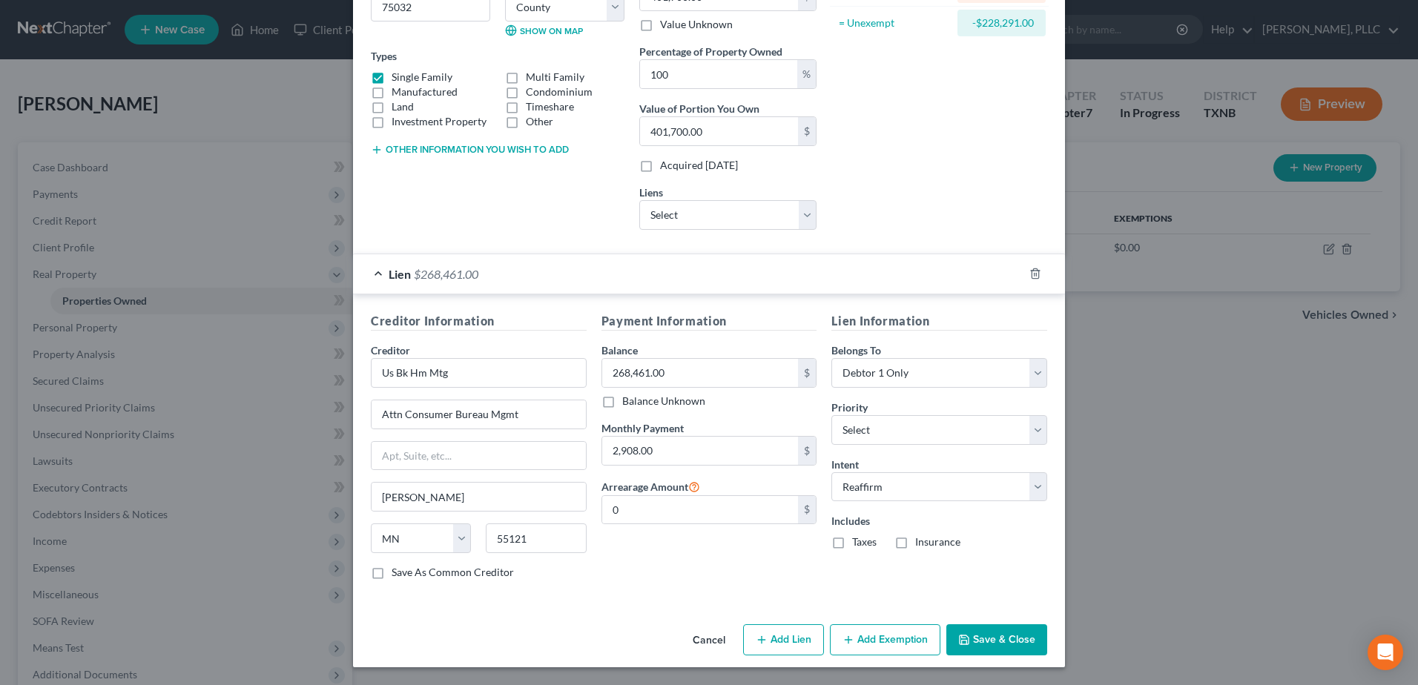
click at [852, 546] on label "Taxes" at bounding box center [864, 542] width 24 height 15
click at [858, 544] on input "Taxes" at bounding box center [863, 540] width 10 height 10
checkbox input "true"
click at [915, 543] on label "Insurance" at bounding box center [937, 542] width 45 height 15
click at [921, 543] on input "Insurance" at bounding box center [926, 540] width 10 height 10
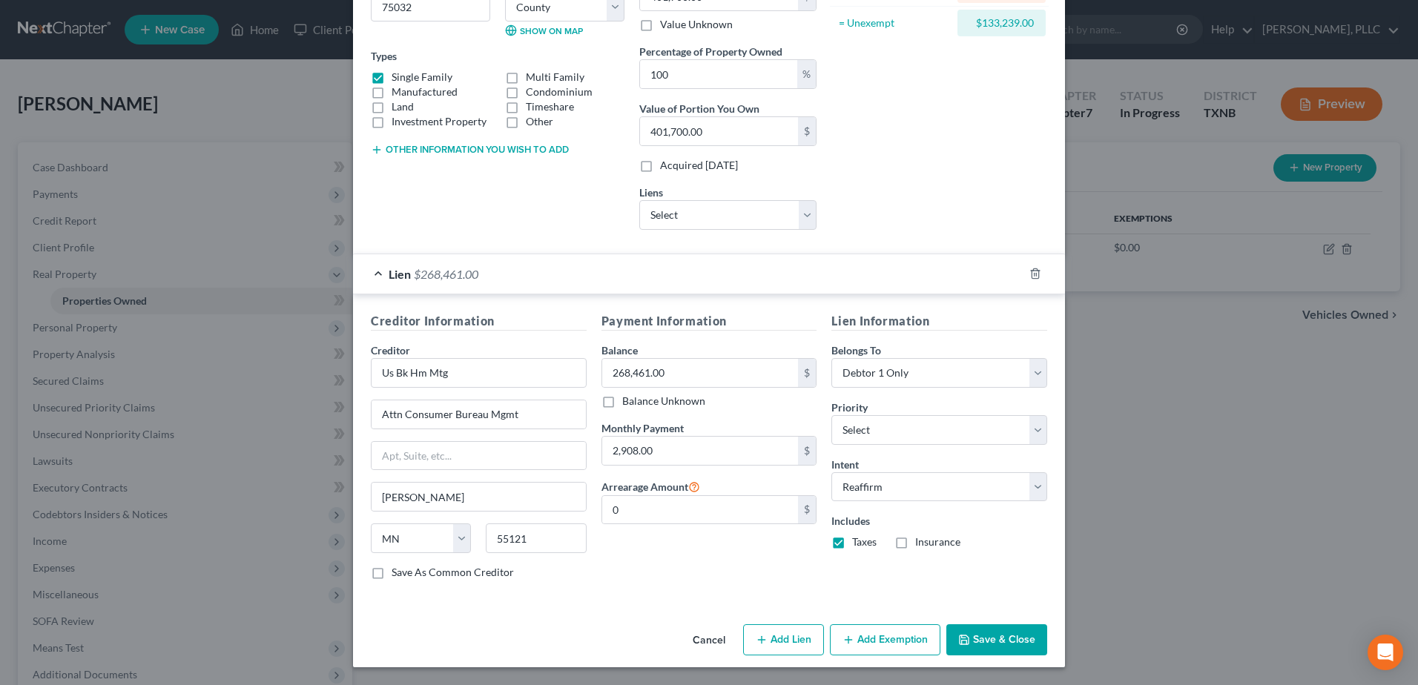
checkbox input "true"
click at [995, 636] on button "Save & Close" at bounding box center [996, 640] width 101 height 31
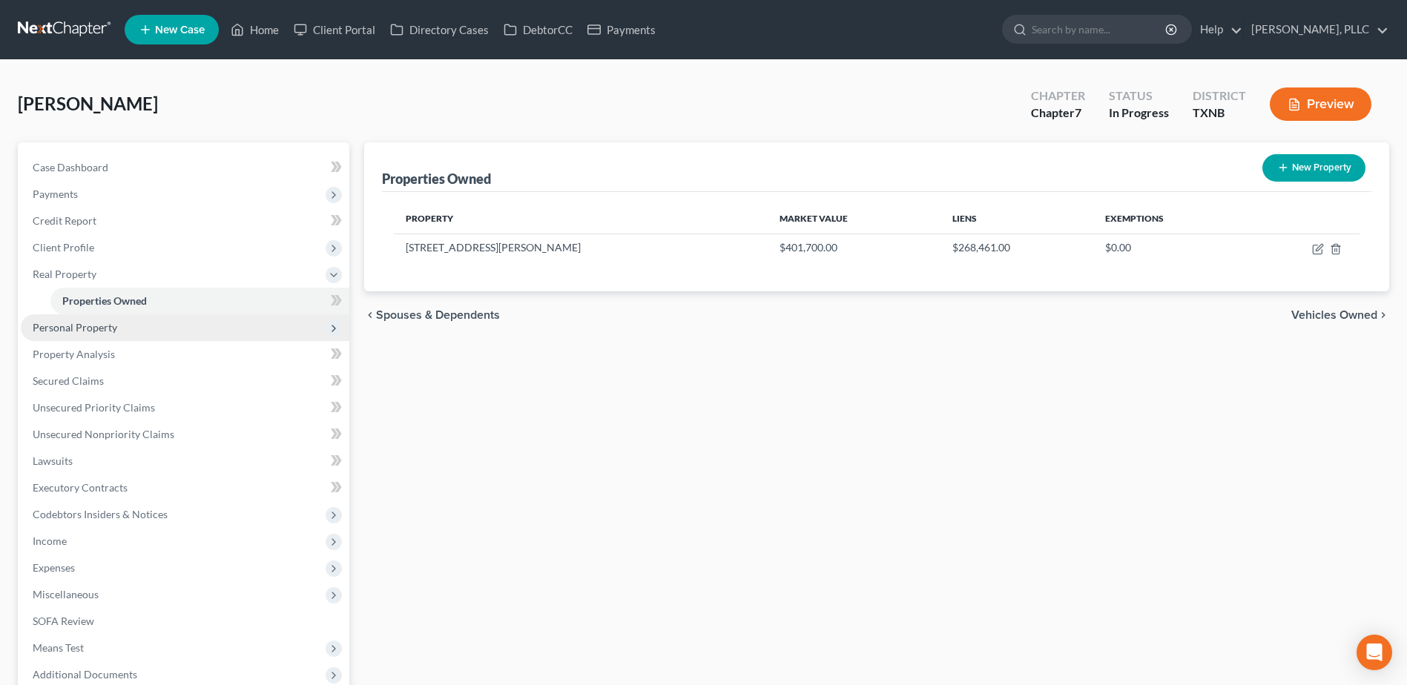
click at [93, 330] on span "Personal Property" at bounding box center [75, 327] width 85 height 13
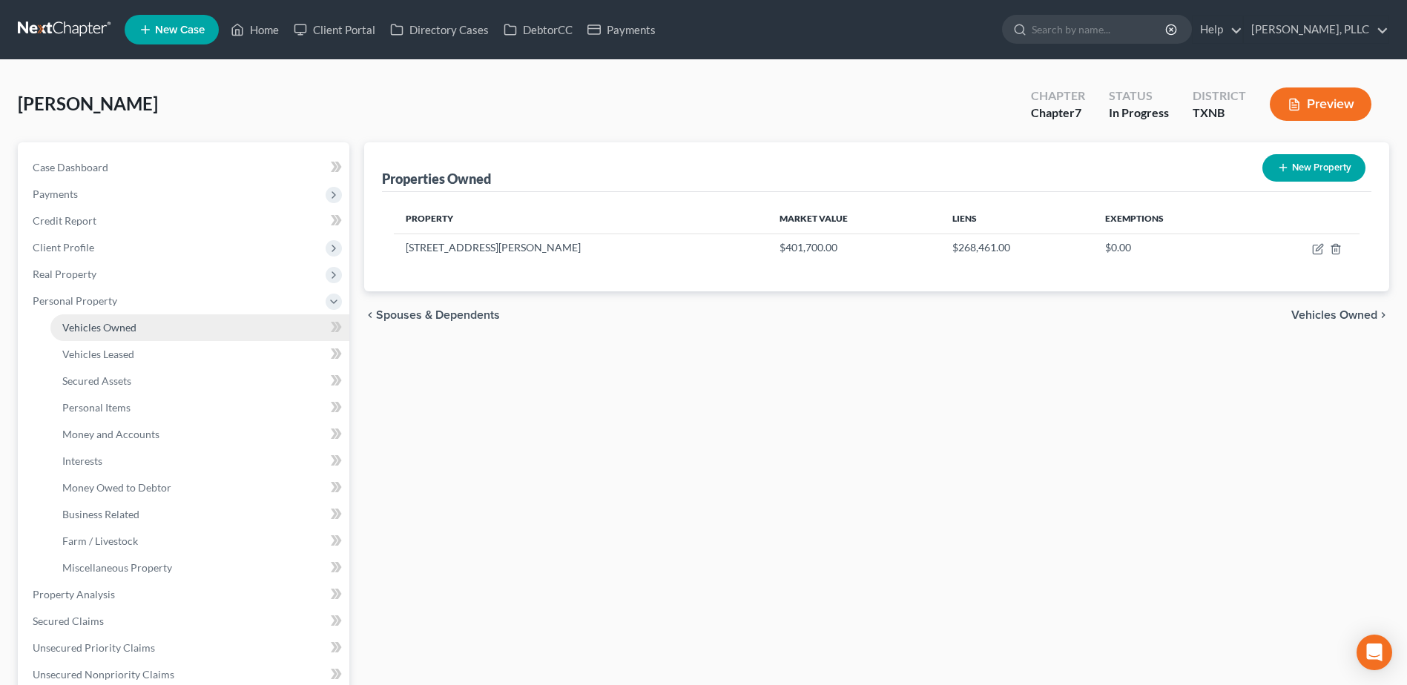
click at [96, 324] on span "Vehicles Owned" at bounding box center [99, 327] width 74 height 13
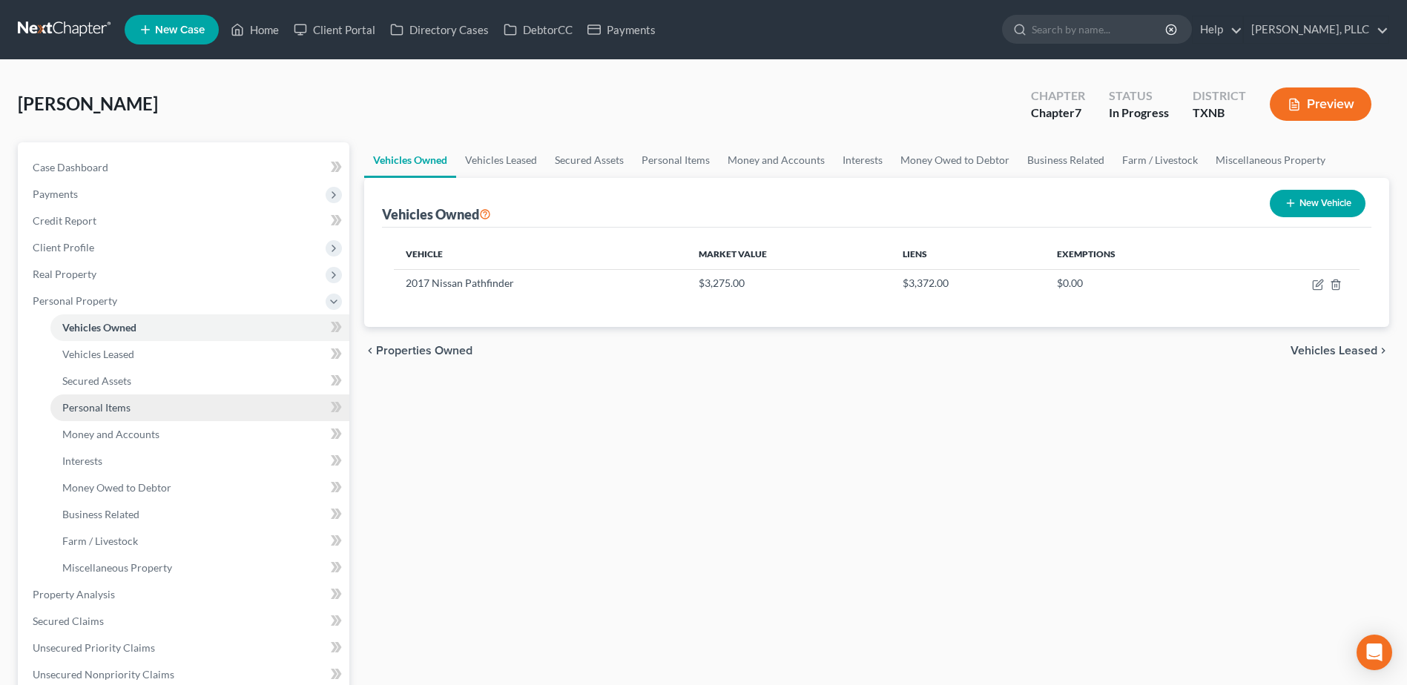
click at [100, 404] on span "Personal Items" at bounding box center [96, 407] width 68 height 13
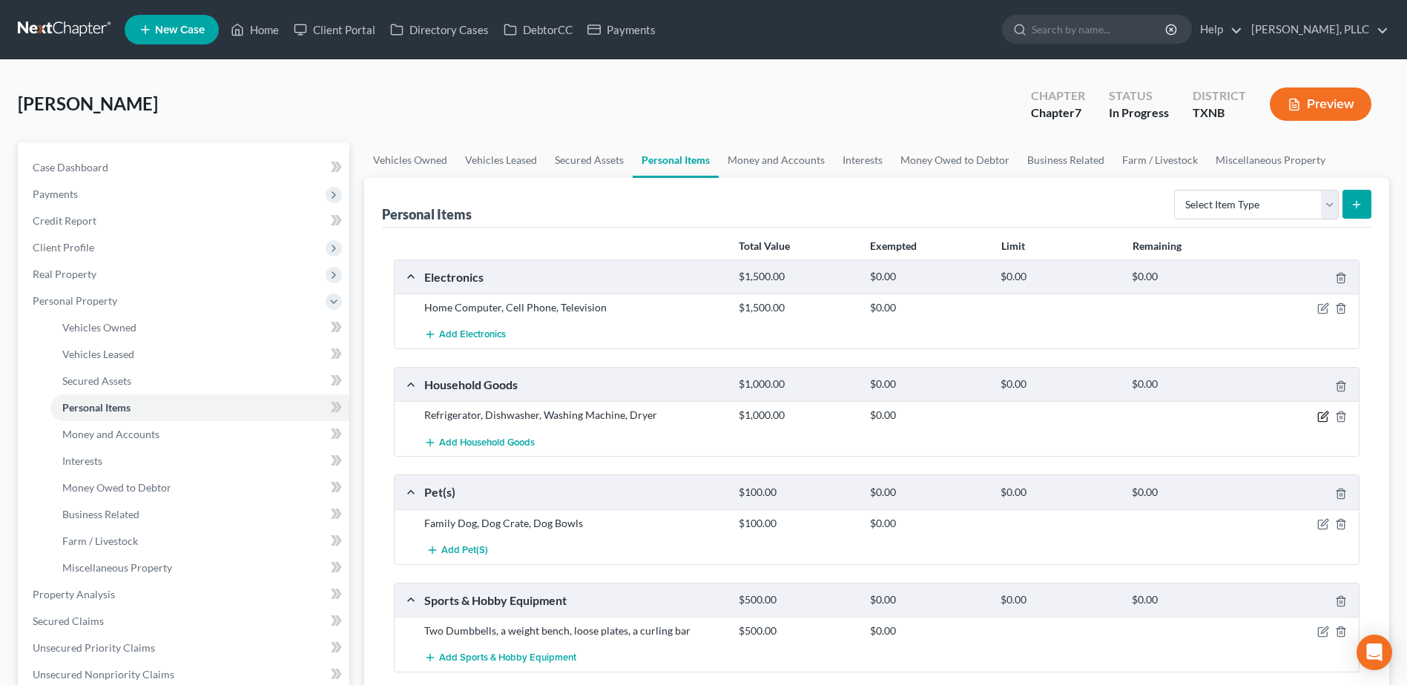
click at [1320, 418] on icon "button" at bounding box center [1323, 417] width 12 height 12
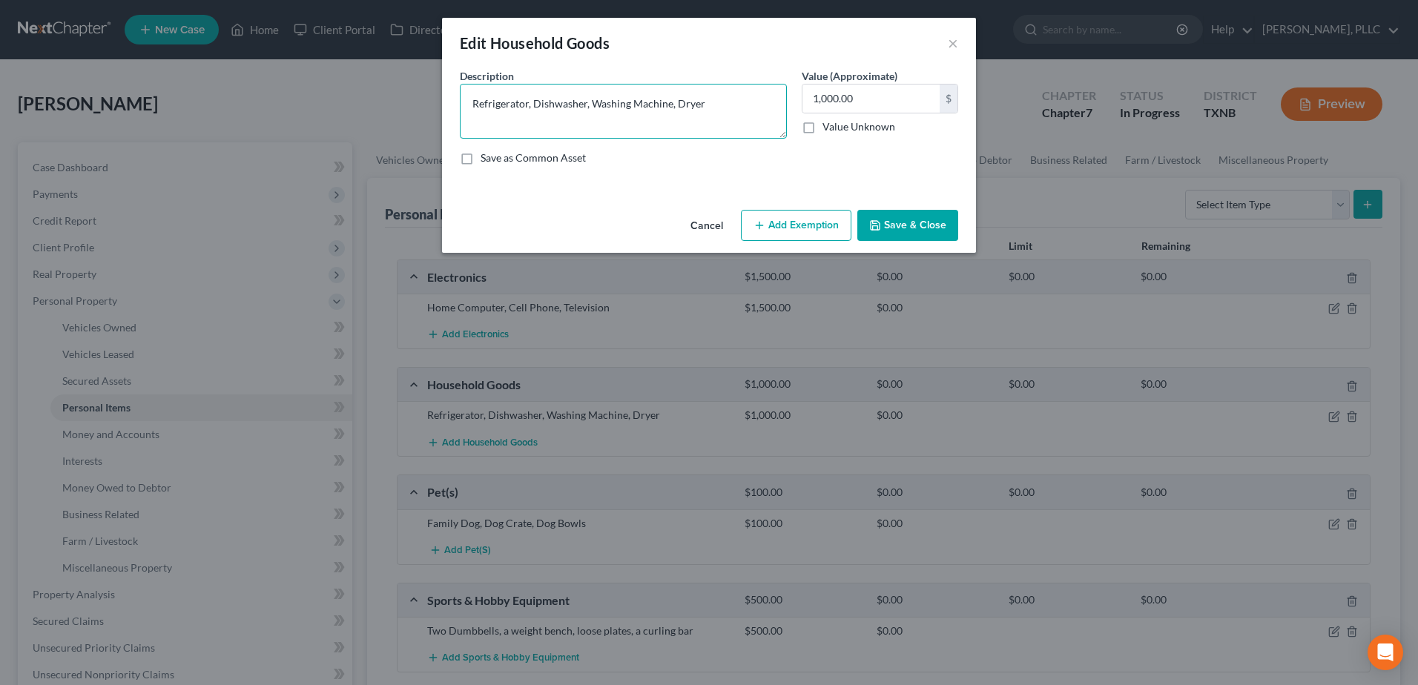
click at [722, 118] on textarea "Refrigerator, Dishwasher, Washing Machine, Dryer" at bounding box center [623, 111] width 327 height 55
click at [725, 105] on textarea "Refrigerator, Dishwasher, Washing Machine, Dryer" at bounding box center [623, 111] width 327 height 55
type textarea "Refrigerator, Dishwasher, Washing Machine, Dryer, bedroom furnishings, dining r…"
click at [886, 234] on button "Save & Close" at bounding box center [907, 225] width 101 height 31
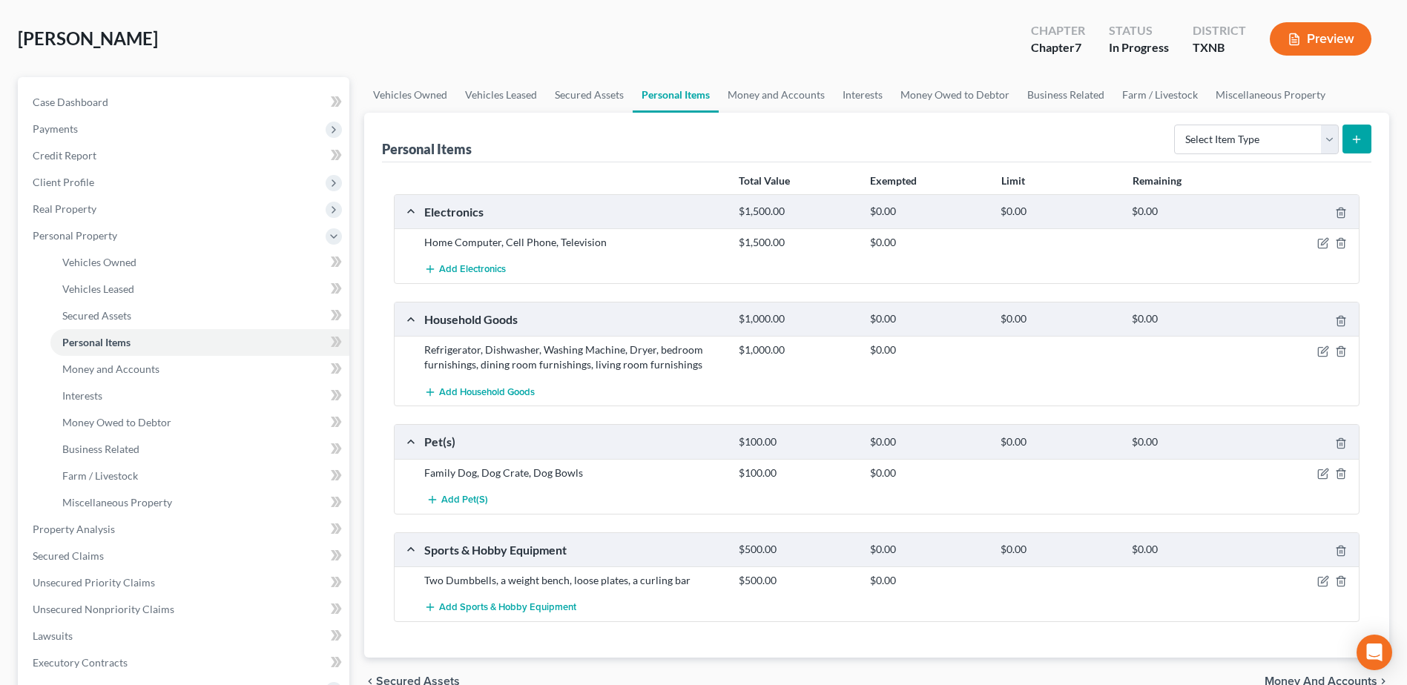
scroll to position [223, 0]
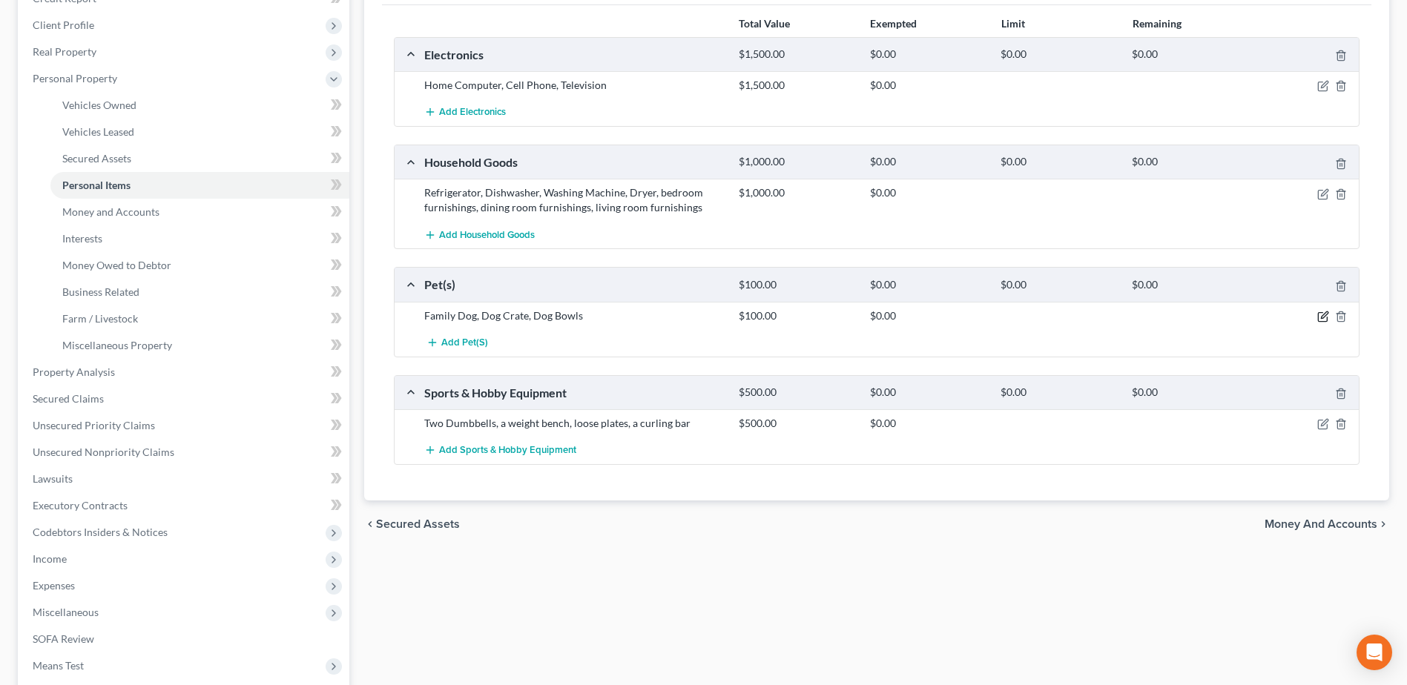
click at [1325, 317] on icon "button" at bounding box center [1324, 315] width 7 height 7
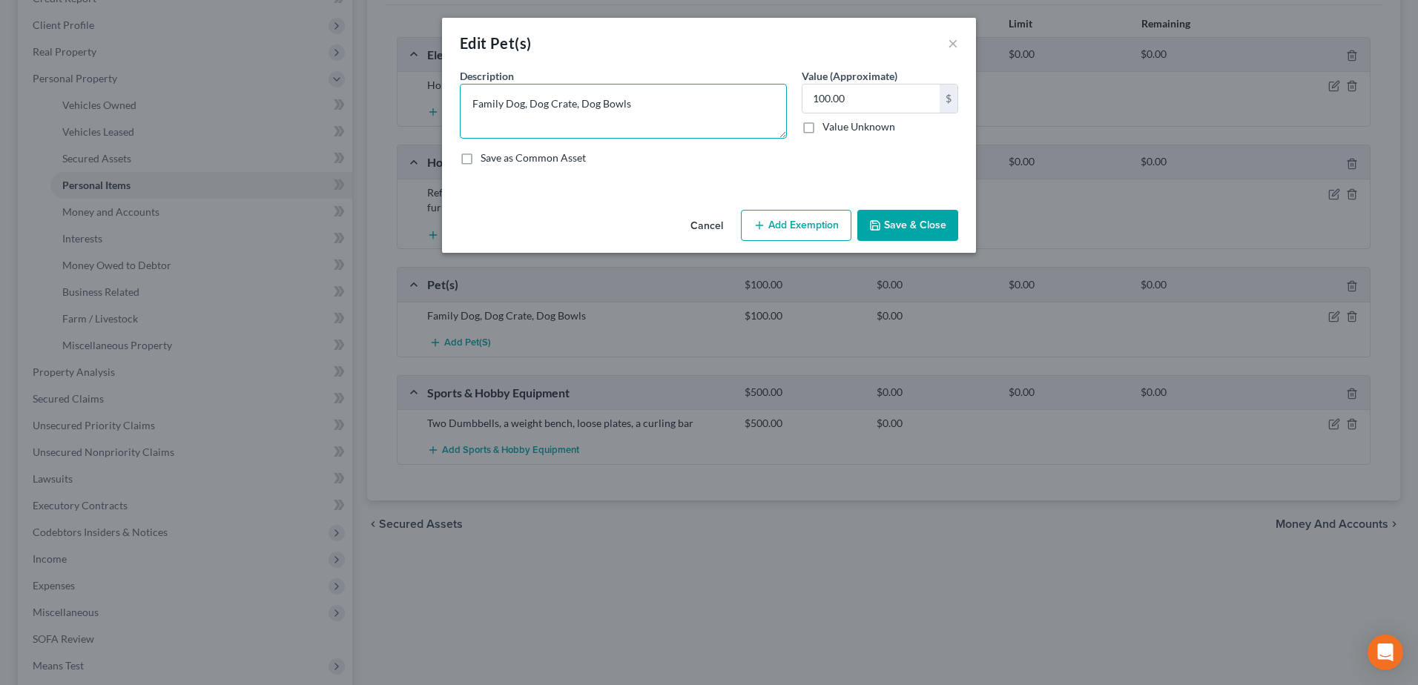
drag, startPoint x: 668, startPoint y: 102, endPoint x: 452, endPoint y: 99, distance: 215.1
click at [452, 99] on div "Description * Family Dog, Dog Crate, Dog Bowls" at bounding box center [623, 103] width 342 height 70
type textarea "F"
type textarea "Dog"
type input "50.00"
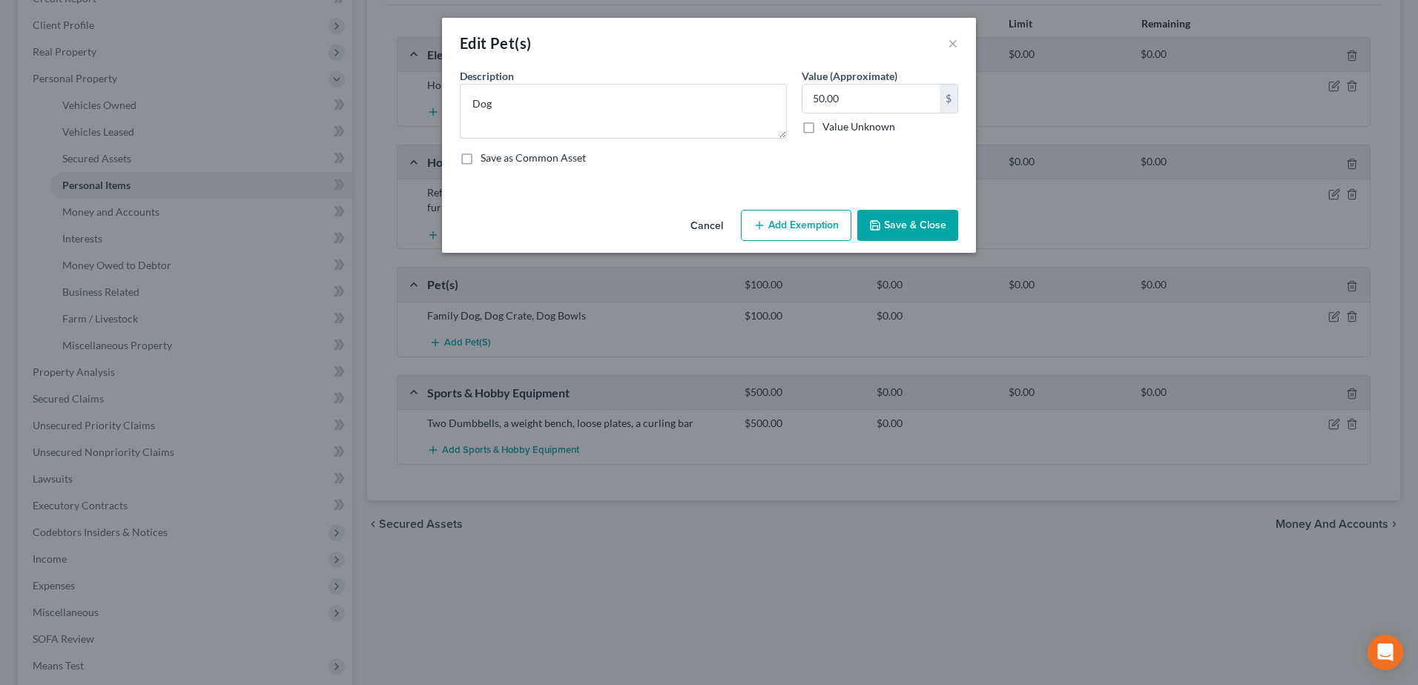
click at [904, 221] on button "Save & Close" at bounding box center [907, 225] width 101 height 31
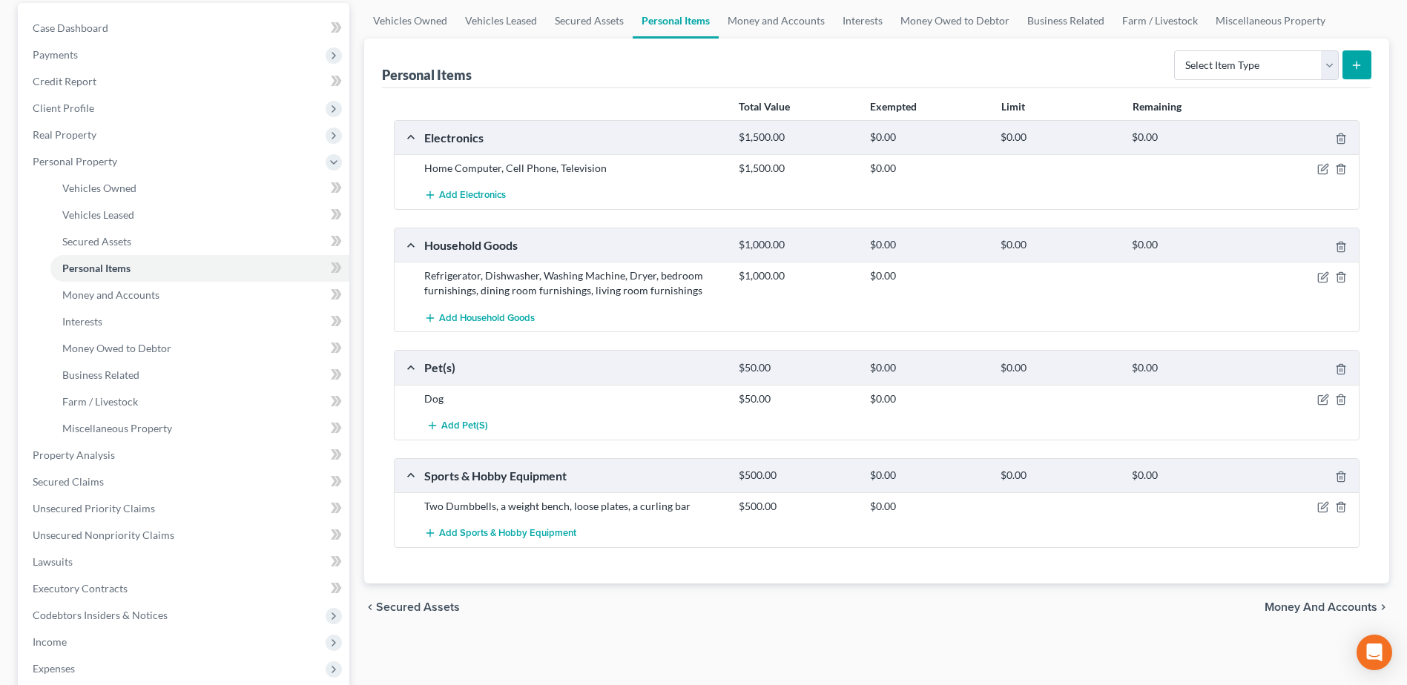
scroll to position [0, 0]
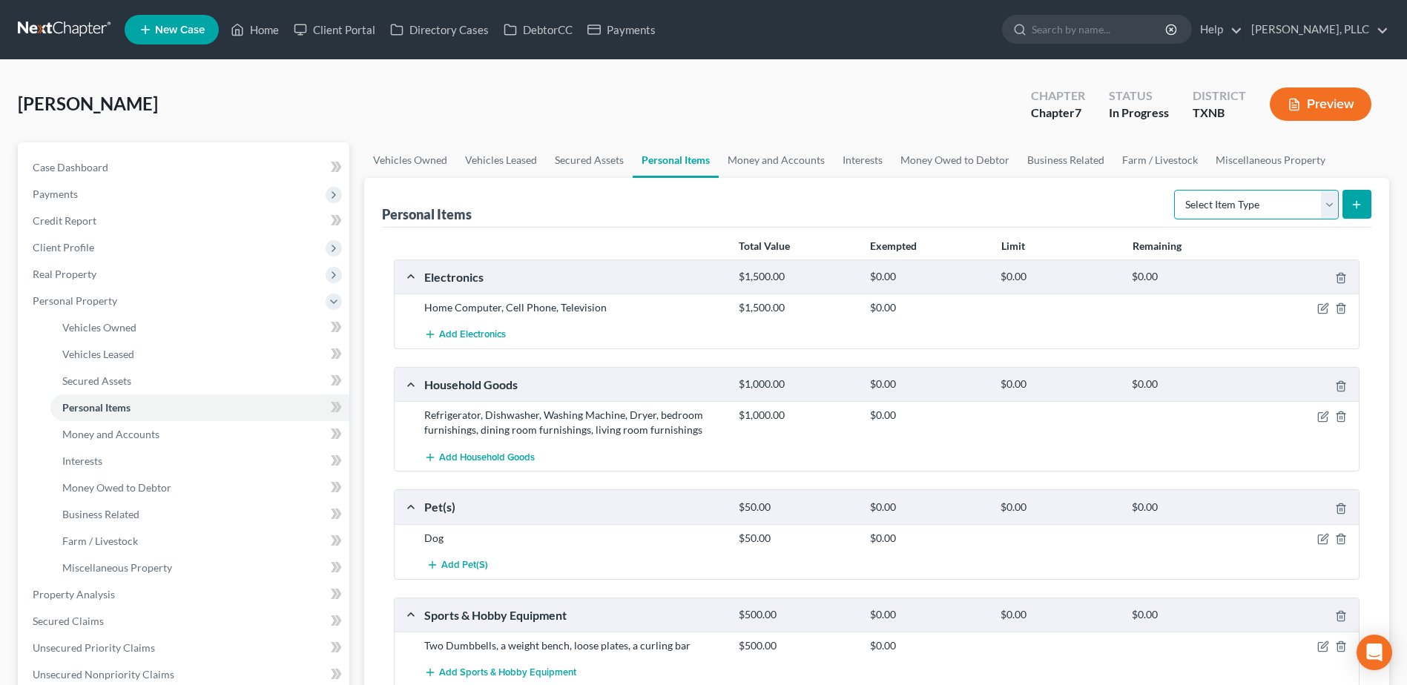
click at [1327, 208] on select "Select Item Type Clothing Collectibles Of Value Electronics Firearms Household …" at bounding box center [1256, 205] width 165 height 30
select select "clothing"
click at [1176, 190] on select "Select Item Type Clothing Collectibles Of Value Electronics Firearms Household …" at bounding box center [1256, 205] width 165 height 30
click at [1365, 205] on button "submit" at bounding box center [1357, 204] width 29 height 29
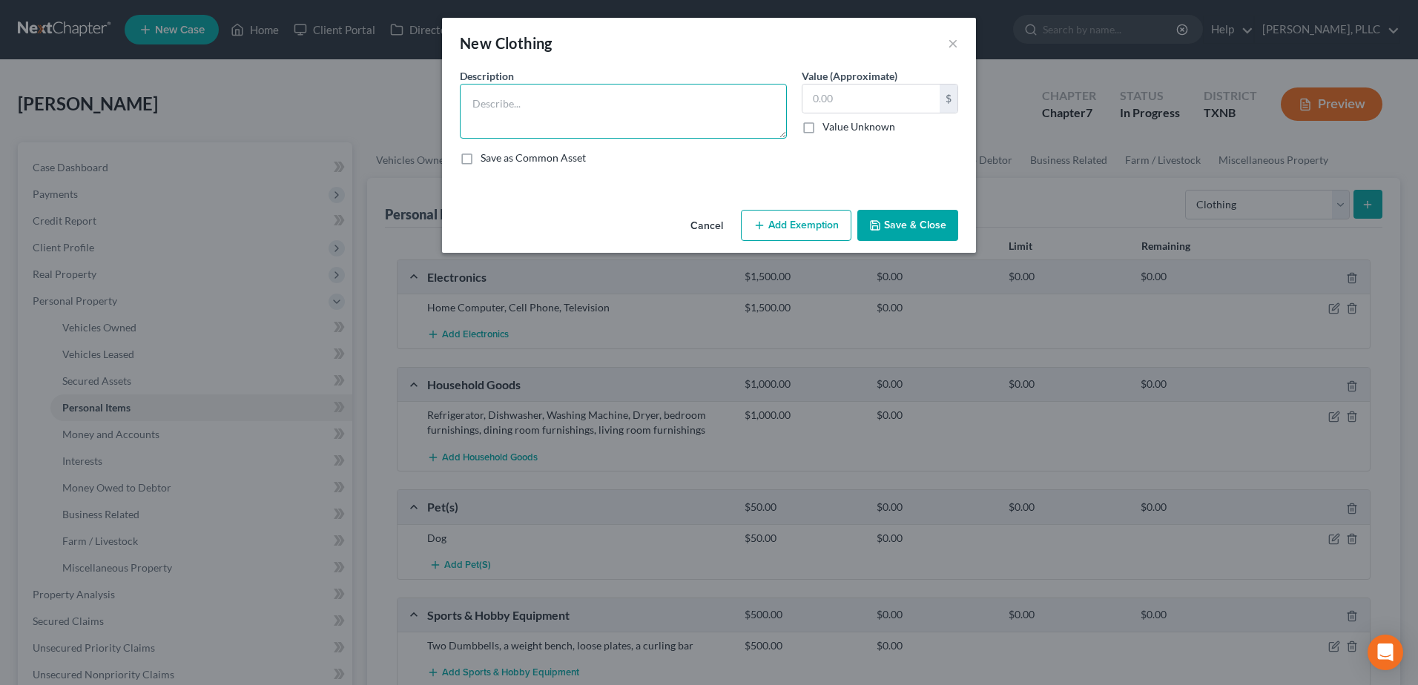
click at [571, 112] on textarea at bounding box center [623, 111] width 327 height 55
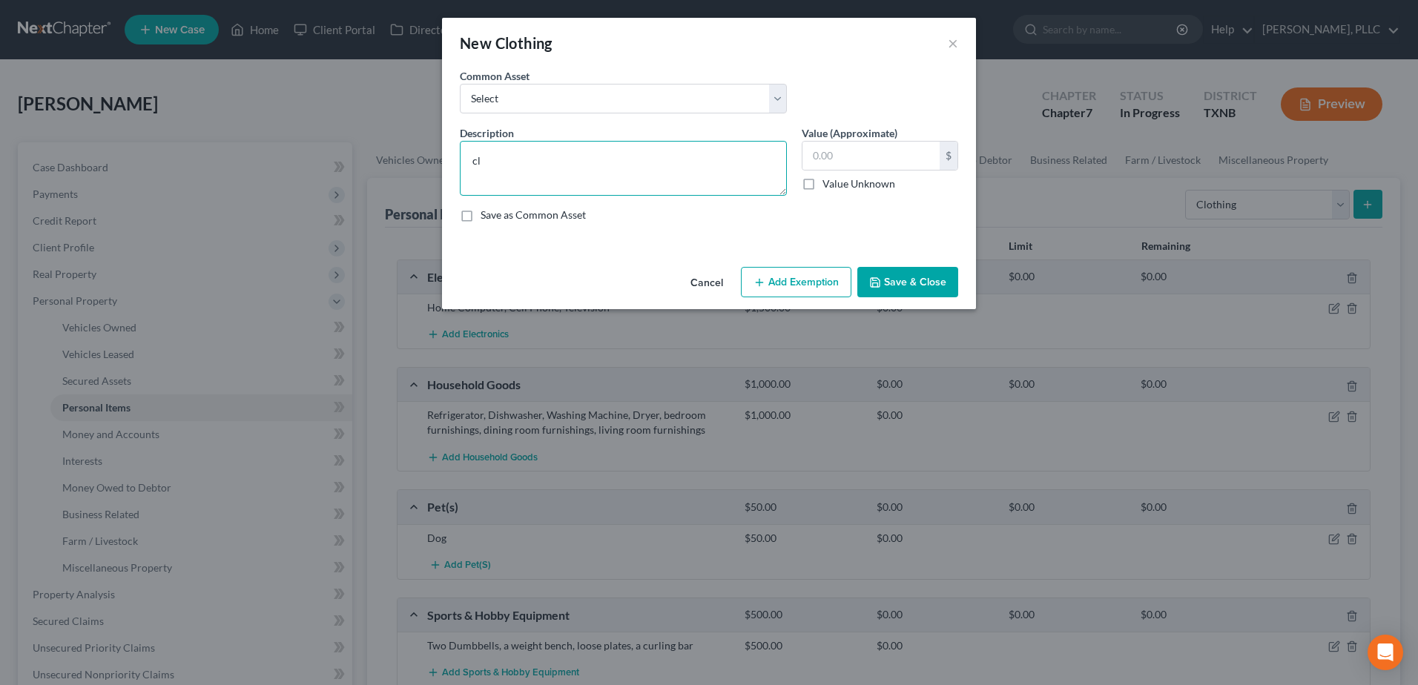
type textarea "c"
type textarea "Clothes, shoes"
type input "700.00"
click at [894, 273] on button "Save & Close" at bounding box center [907, 282] width 101 height 31
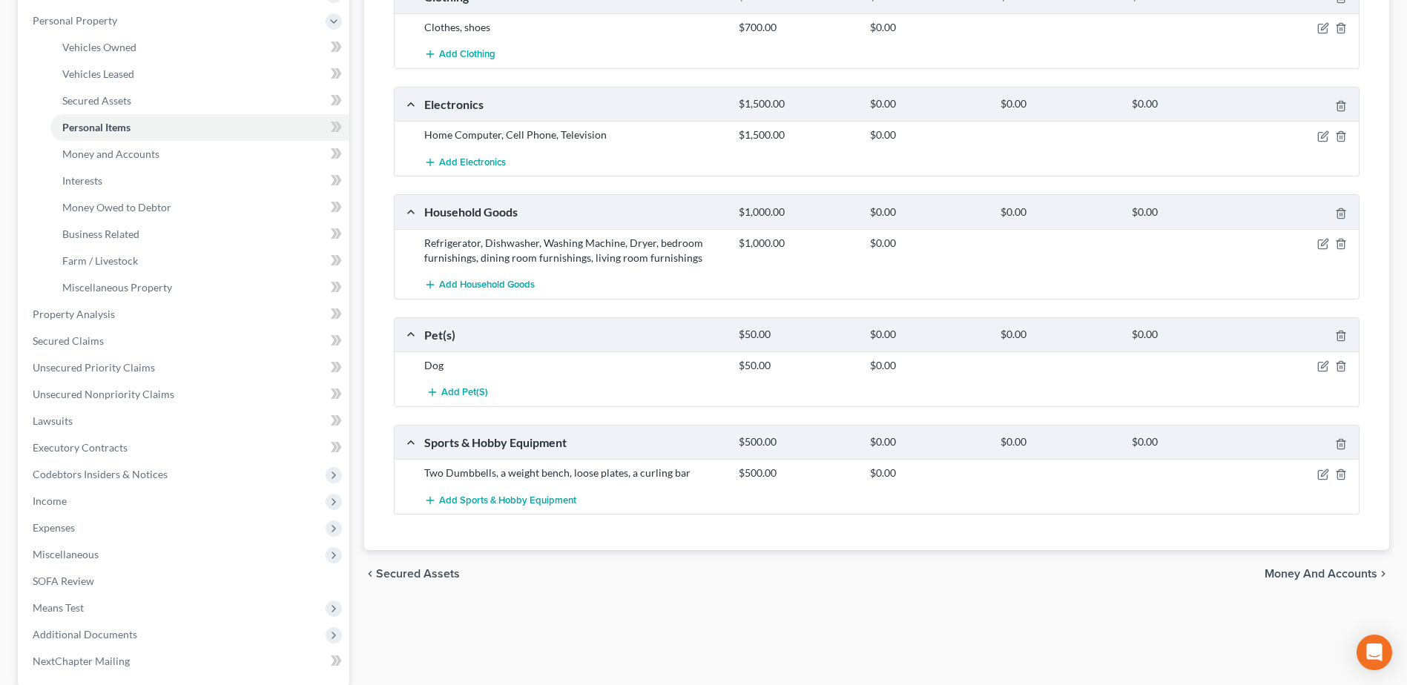
scroll to position [297, 0]
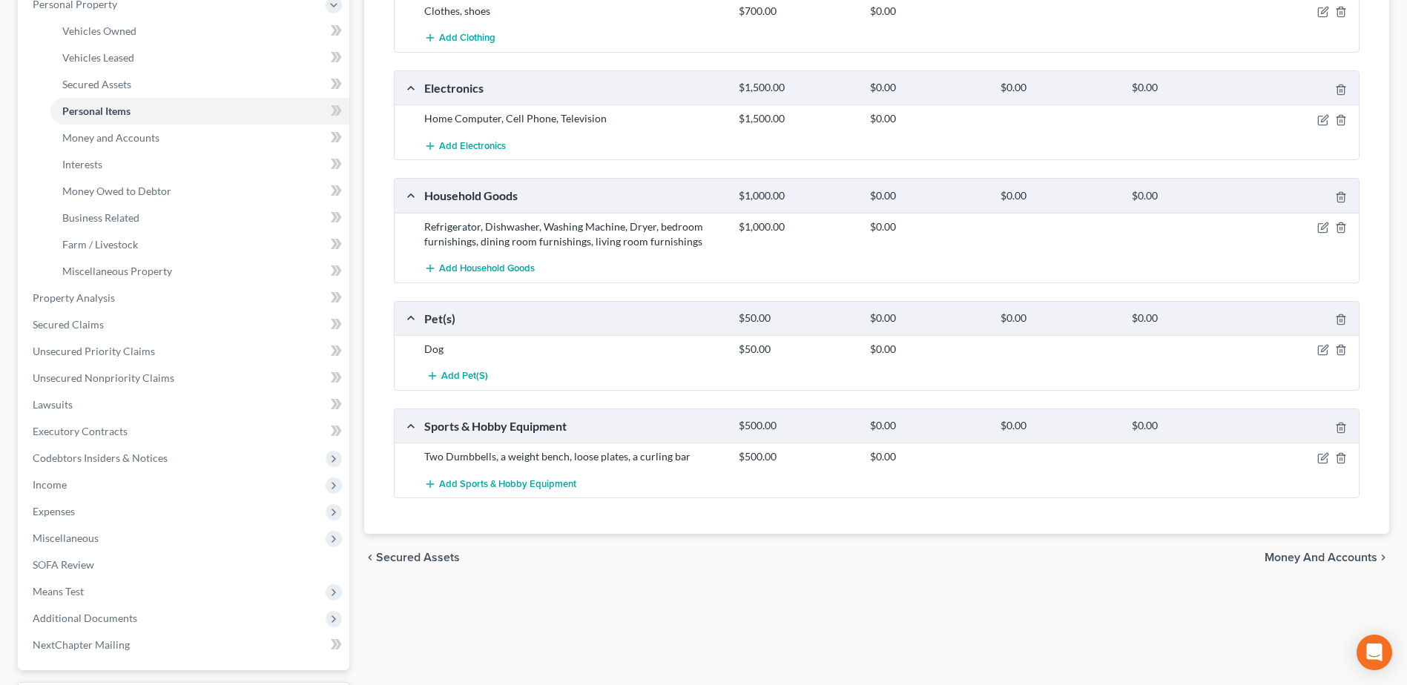
click at [1295, 553] on span "Money and Accounts" at bounding box center [1321, 558] width 113 height 12
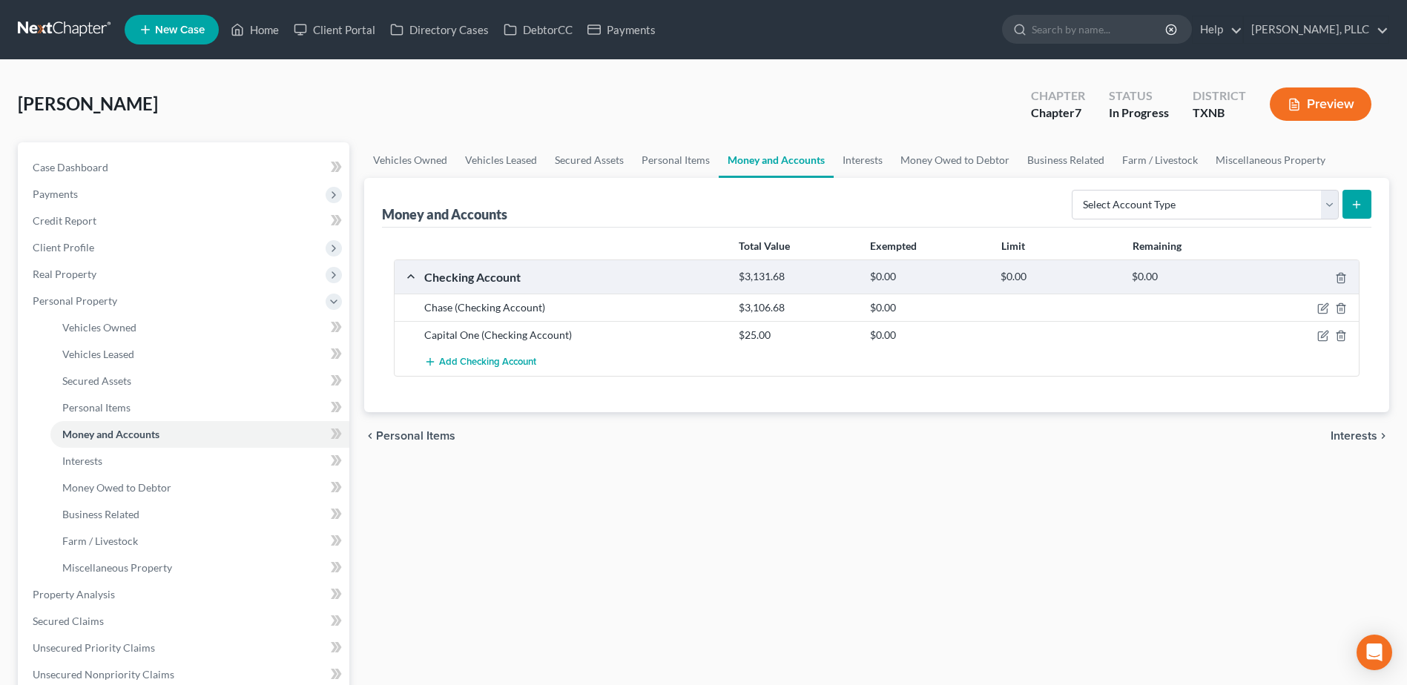
click at [1351, 438] on span "Interests" at bounding box center [1354, 436] width 47 height 12
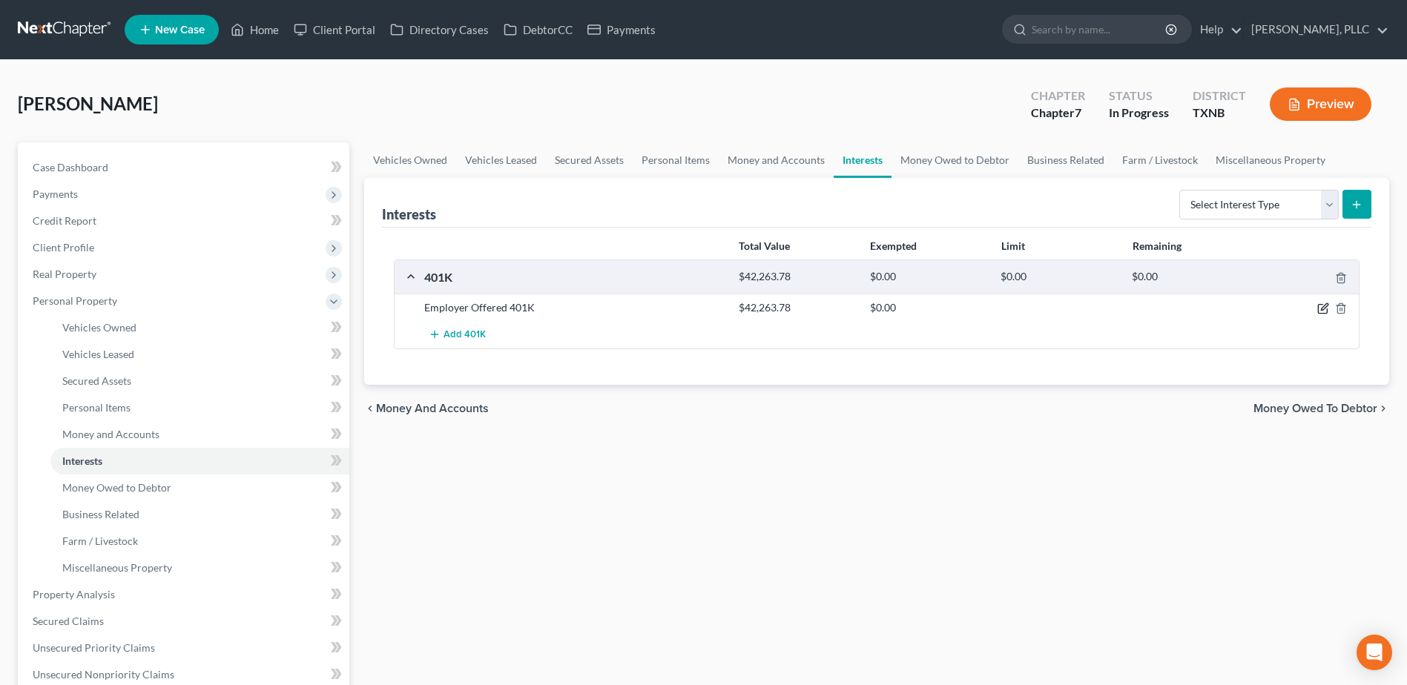
drag, startPoint x: 1326, startPoint y: 309, endPoint x: 1033, endPoint y: 330, distance: 294.5
click at [1326, 309] on icon "button" at bounding box center [1323, 309] width 12 height 12
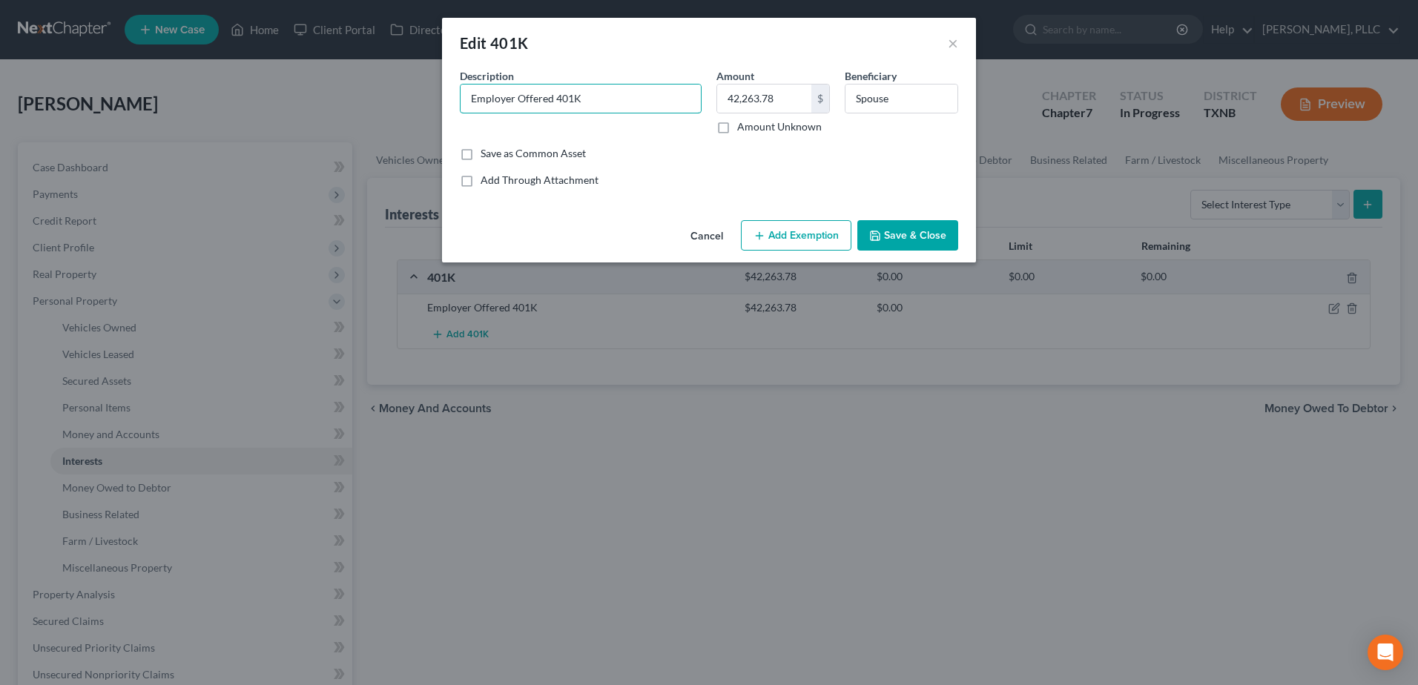
drag, startPoint x: 591, startPoint y: 96, endPoint x: 400, endPoint y: 101, distance: 191.4
click at [400, 100] on div "Edit 401K × An exemption set must first be selected from the Filing Information…" at bounding box center [709, 342] width 1418 height 685
type input "Fidelity"
click at [901, 105] on input "Spouse" at bounding box center [902, 99] width 112 height 28
type input "S"
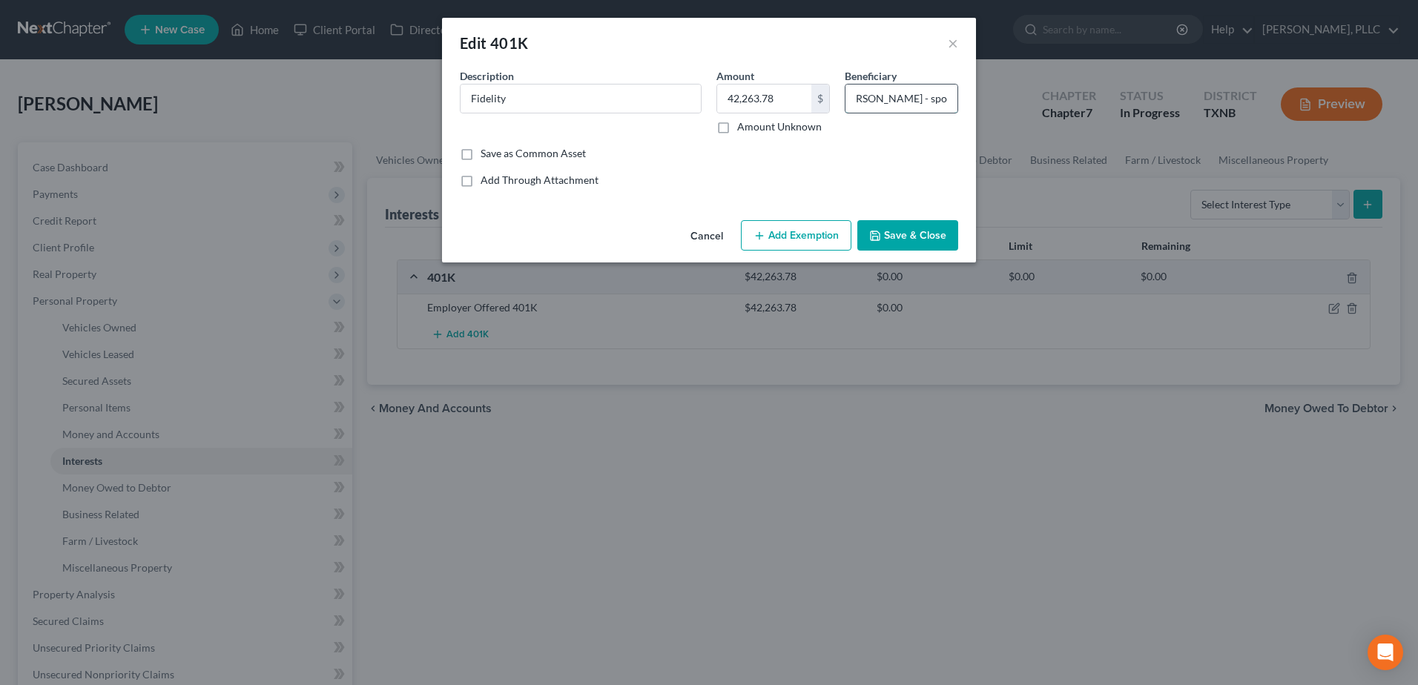
scroll to position [0, 21]
type input "Hope Rodriguez - spouse"
drag, startPoint x: 953, startPoint y: 234, endPoint x: 984, endPoint y: 320, distance: 91.5
click at [951, 234] on button "Save & Close" at bounding box center [907, 235] width 101 height 31
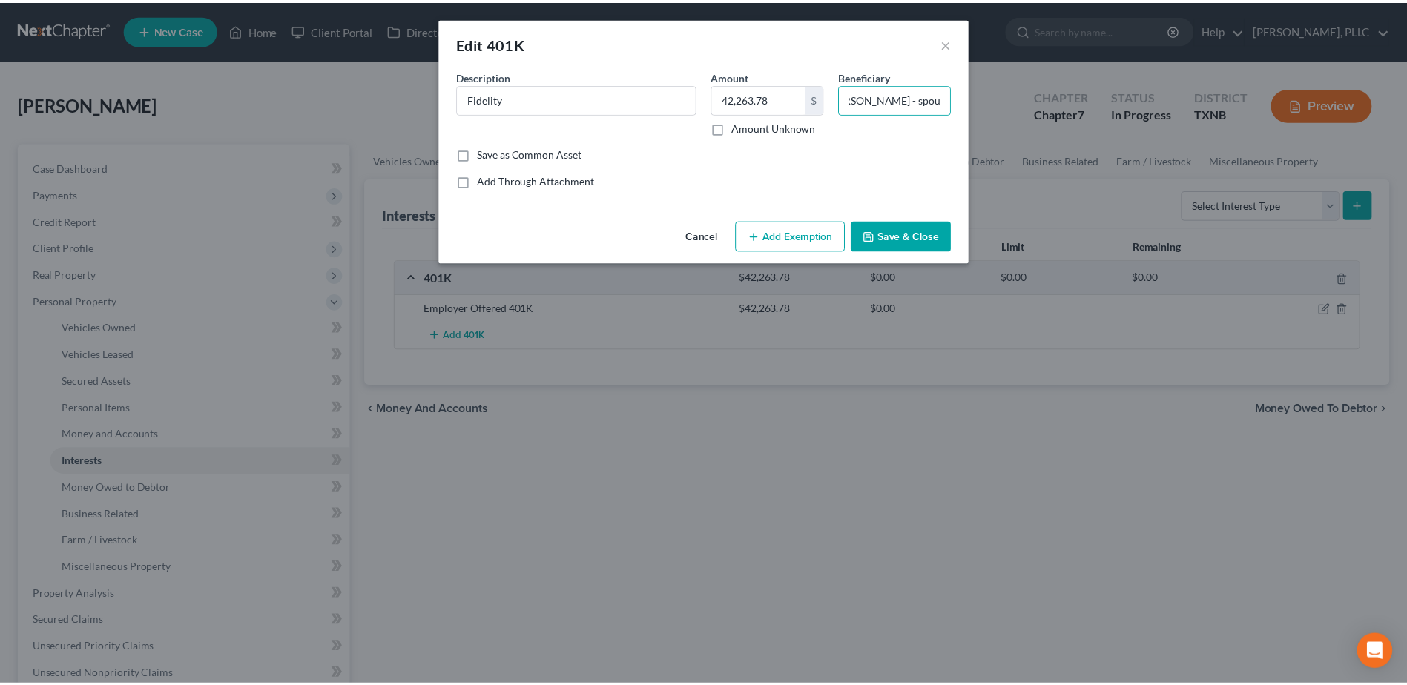
scroll to position [0, 0]
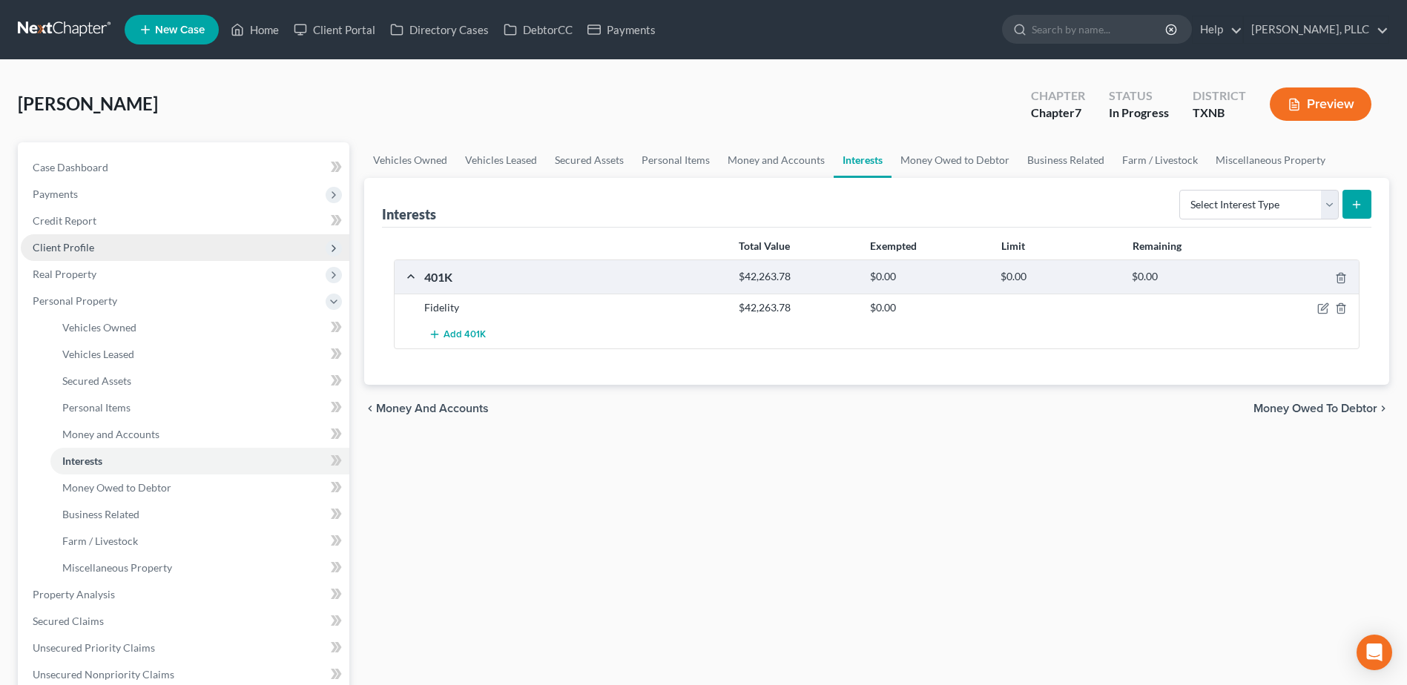
click at [68, 249] on span "Client Profile" at bounding box center [64, 247] width 62 height 13
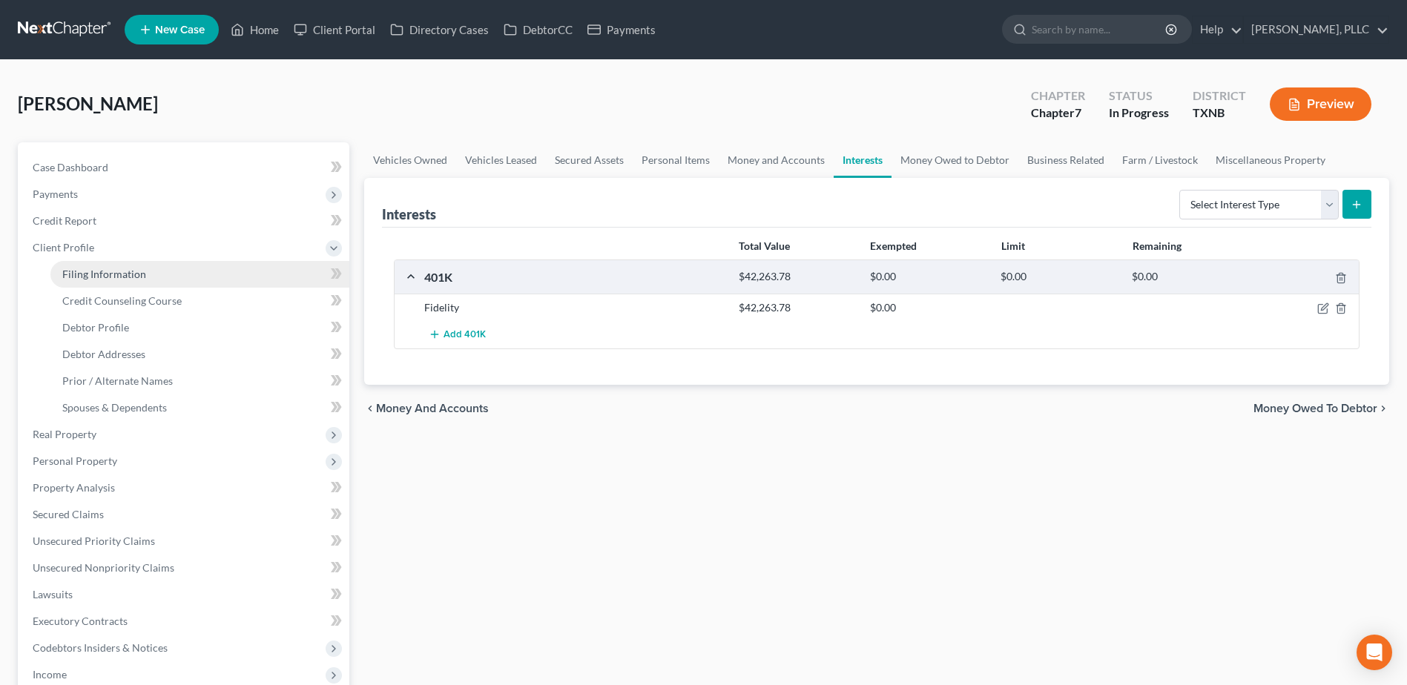
click at [146, 272] on link "Filing Information" at bounding box center [199, 274] width 299 height 27
select select "1"
select select "0"
select select "45"
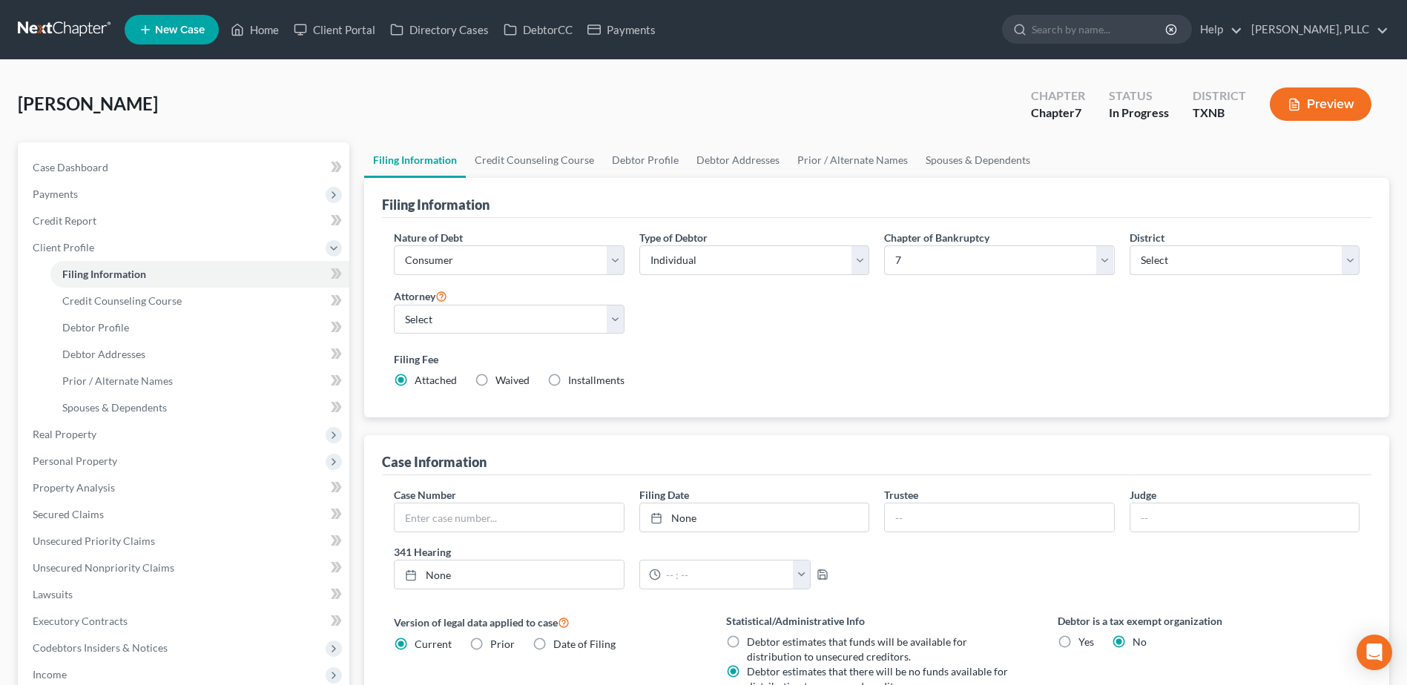
scroll to position [292, 0]
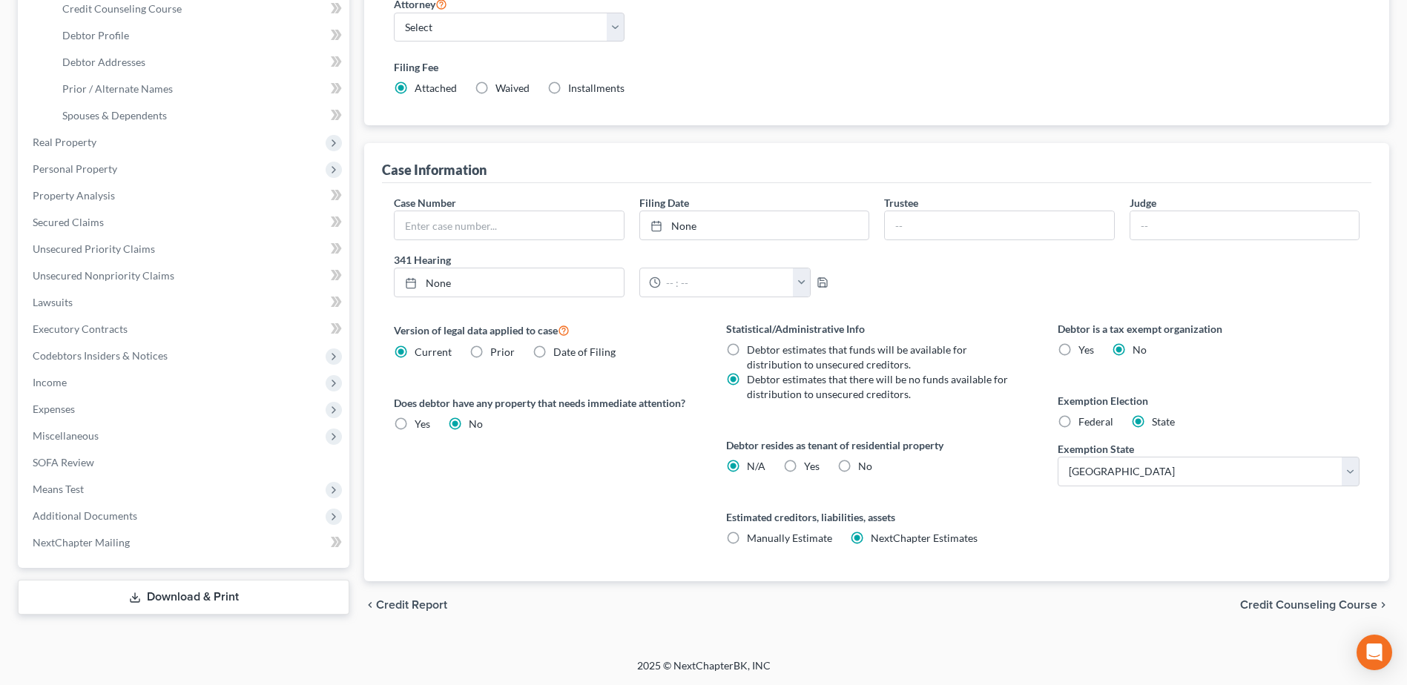
click at [858, 464] on label "No" at bounding box center [865, 466] width 14 height 15
click at [864, 464] on input "No" at bounding box center [869, 464] width 10 height 10
radio input "true"
radio input "false"
click at [1344, 606] on span "Credit Counseling Course" at bounding box center [1308, 605] width 137 height 12
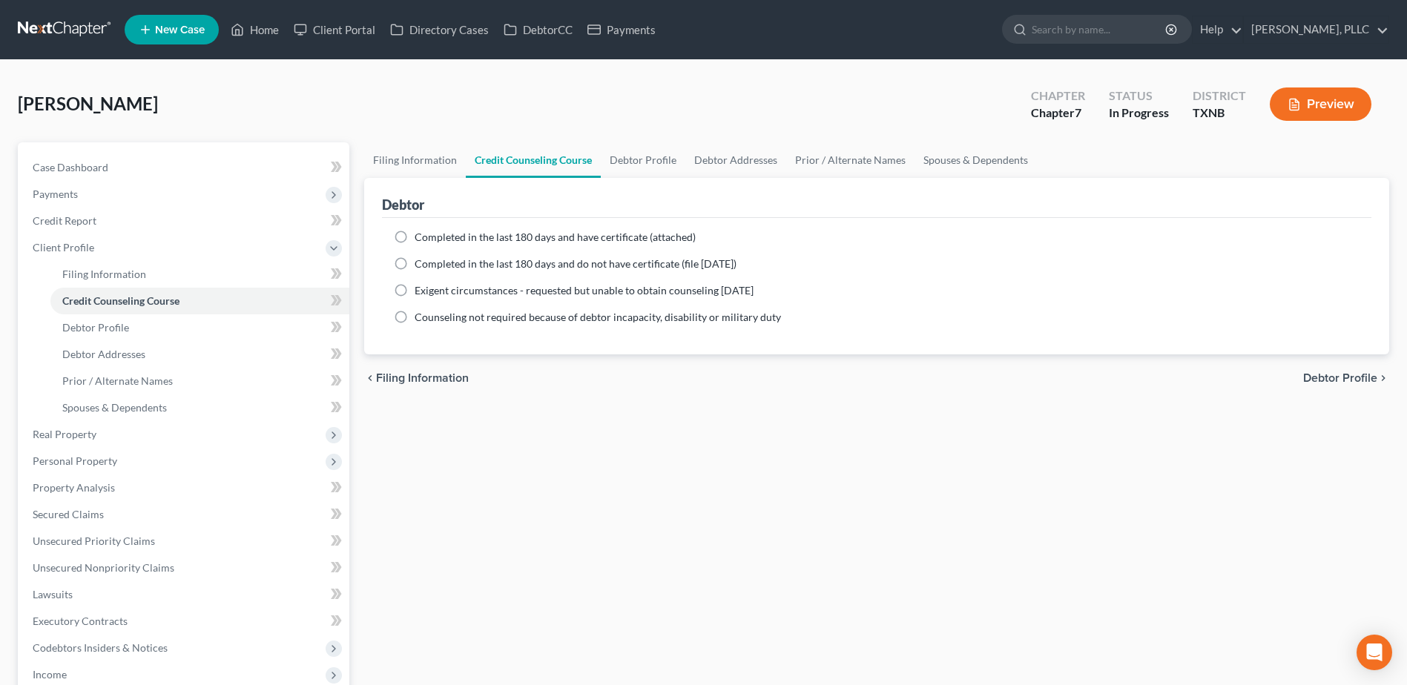
click at [1330, 375] on span "Debtor Profile" at bounding box center [1340, 378] width 74 height 12
select select "1"
select select "4"
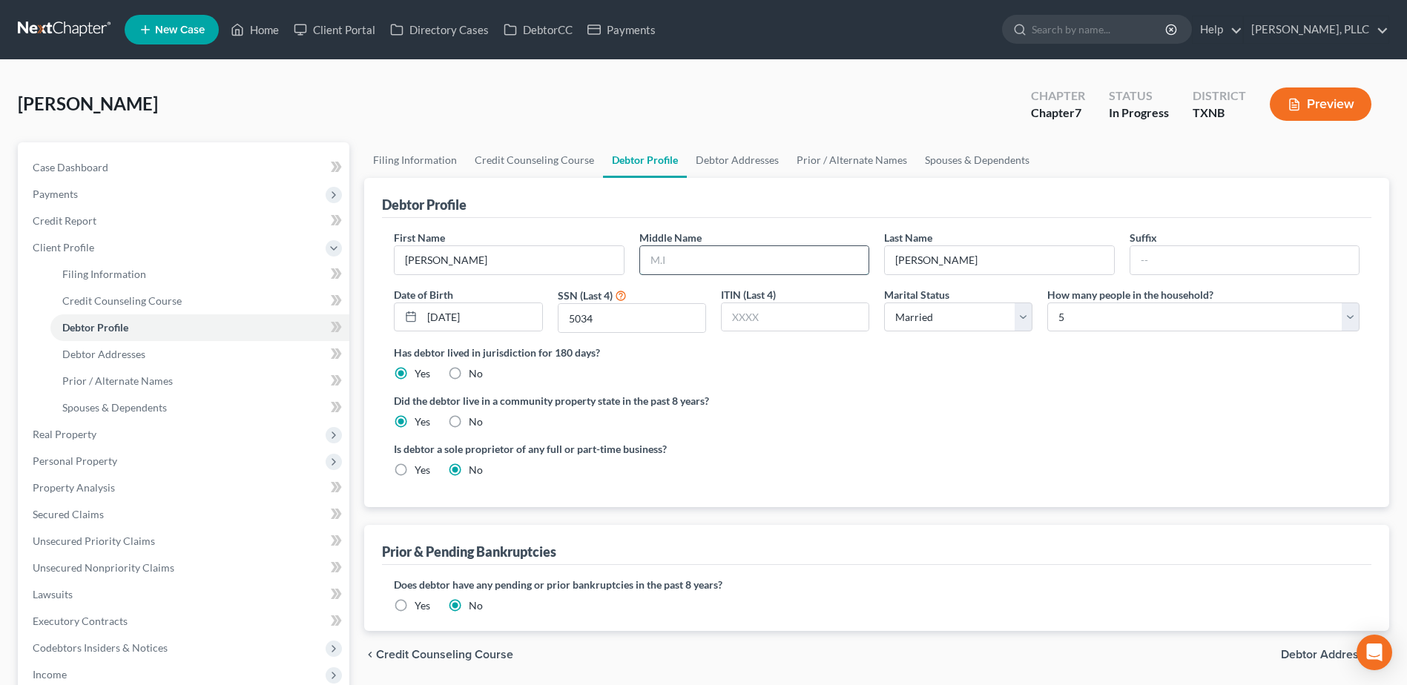
click at [694, 260] on input "text" at bounding box center [754, 260] width 228 height 28
type input "Tyler"
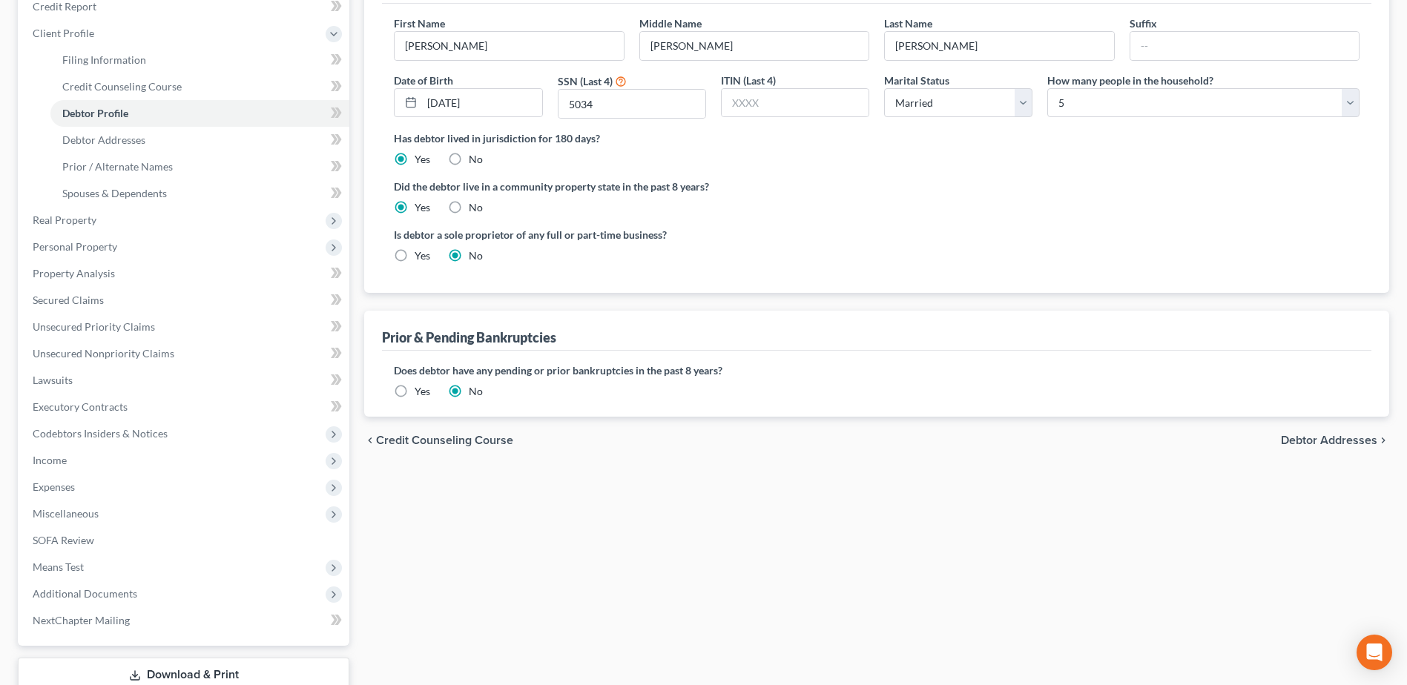
scroll to position [223, 0]
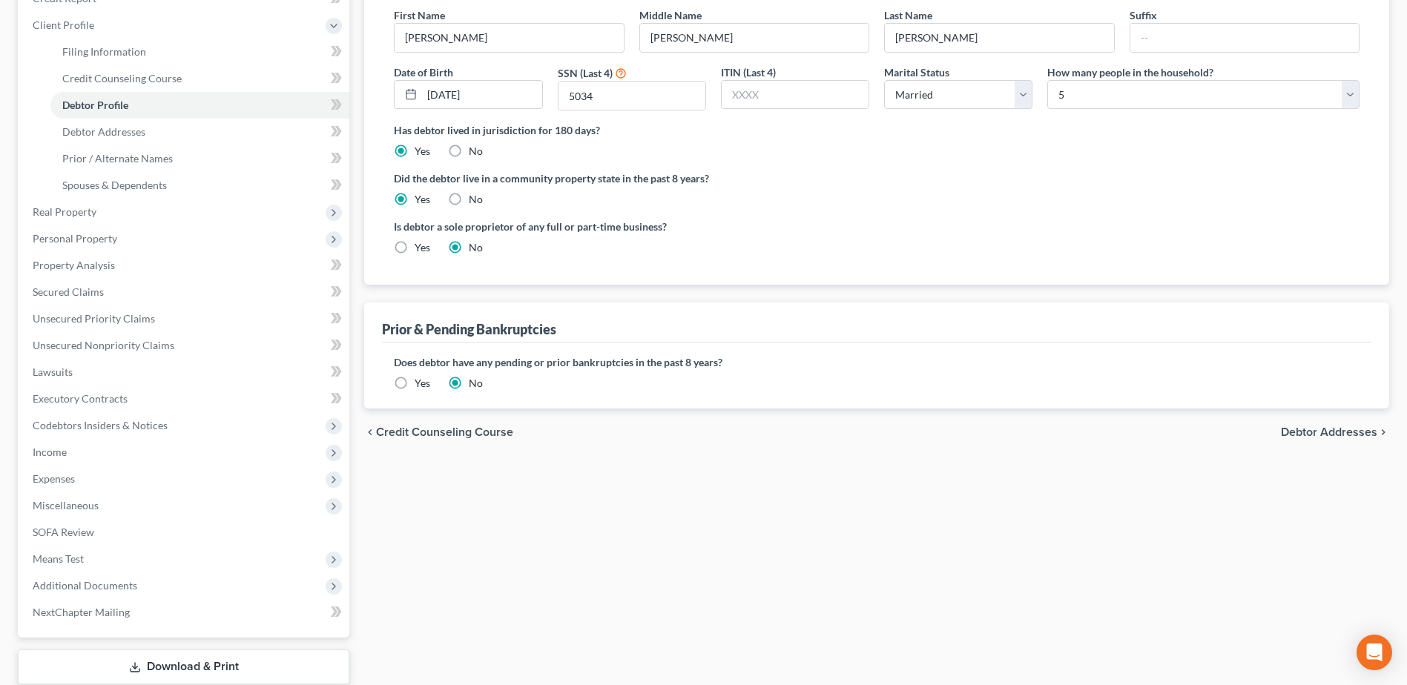
click at [1342, 431] on span "Debtor Addresses" at bounding box center [1329, 433] width 96 height 12
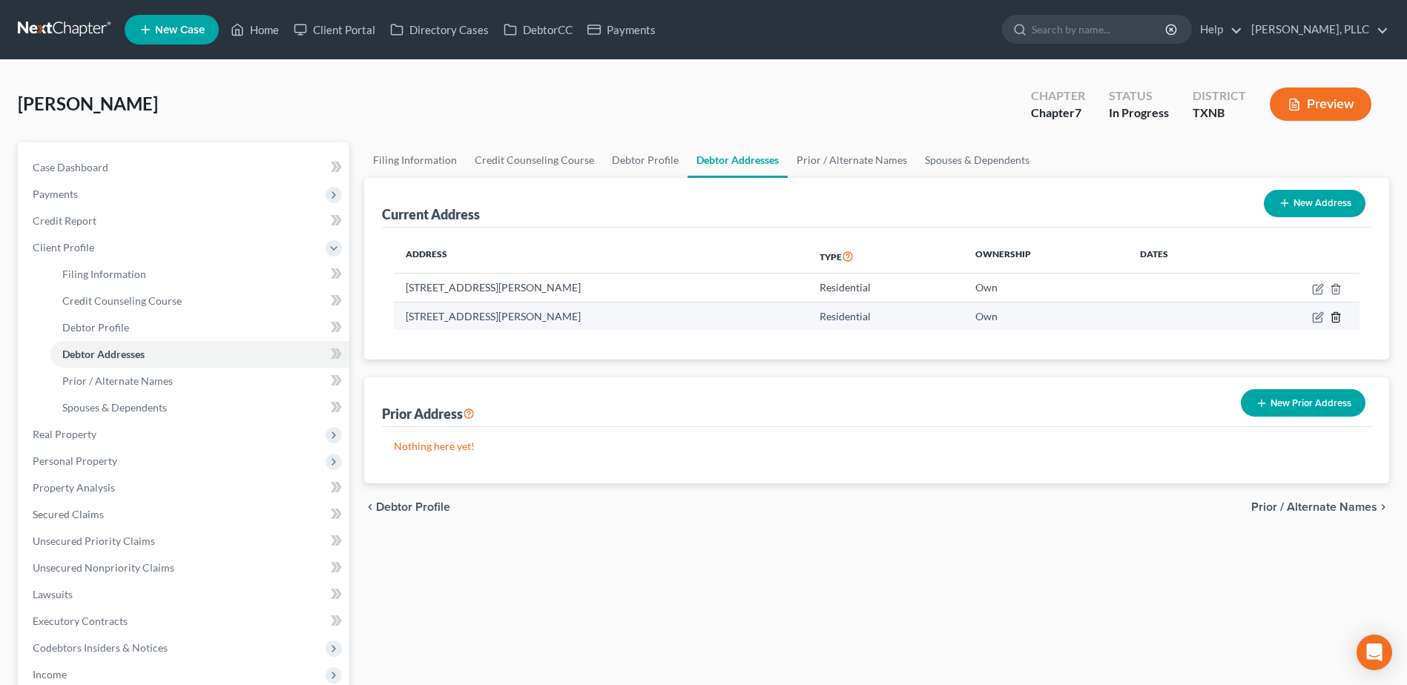
click at [1339, 318] on icon "button" at bounding box center [1335, 317] width 7 height 10
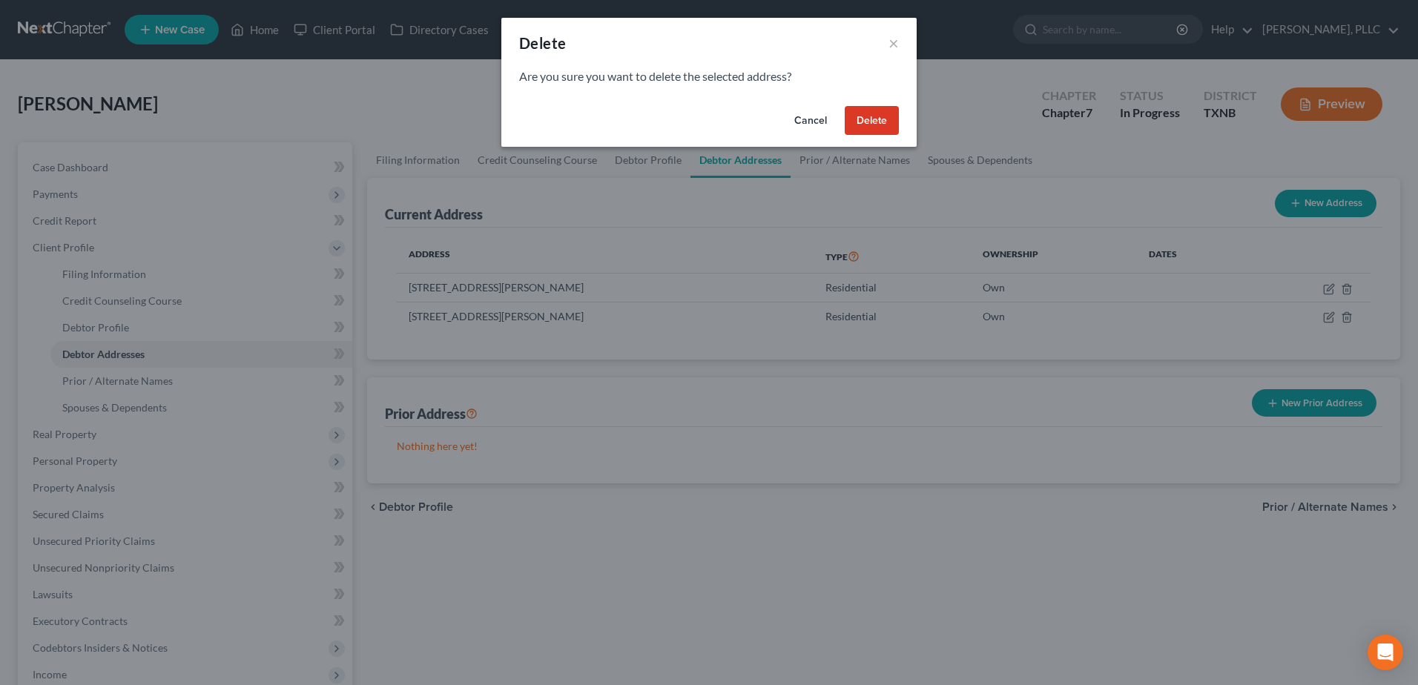
click at [857, 114] on button "Delete" at bounding box center [872, 121] width 54 height 30
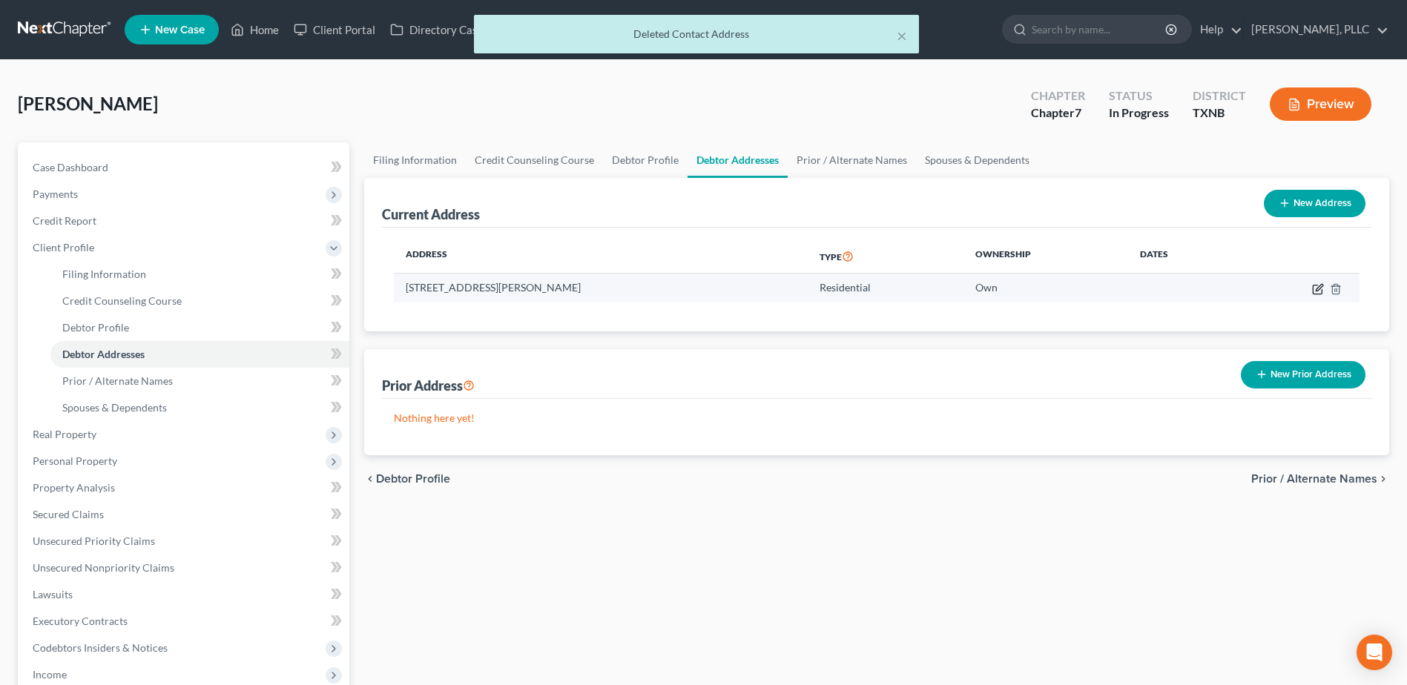
click at [1315, 289] on icon "button" at bounding box center [1318, 289] width 12 height 12
select select "45"
select select "198"
select select "0"
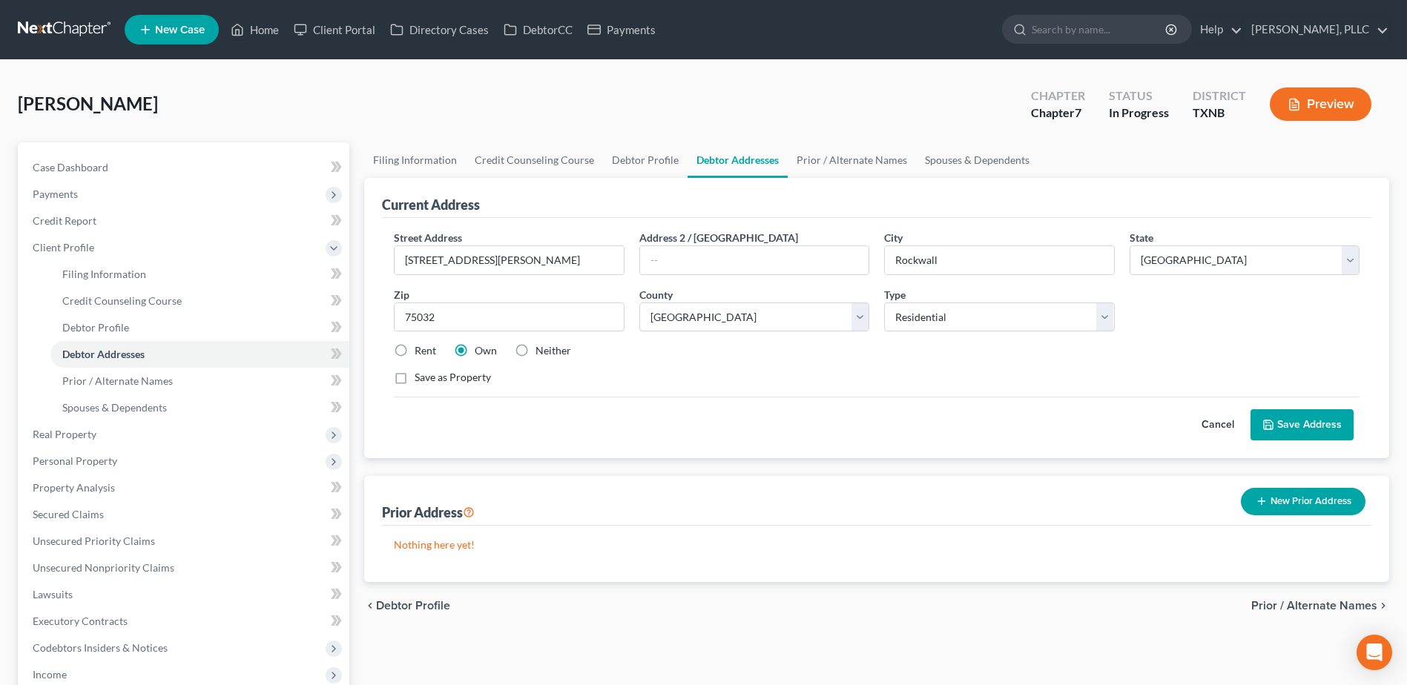
click at [1328, 604] on span "Prior / Alternate Names" at bounding box center [1314, 606] width 126 height 12
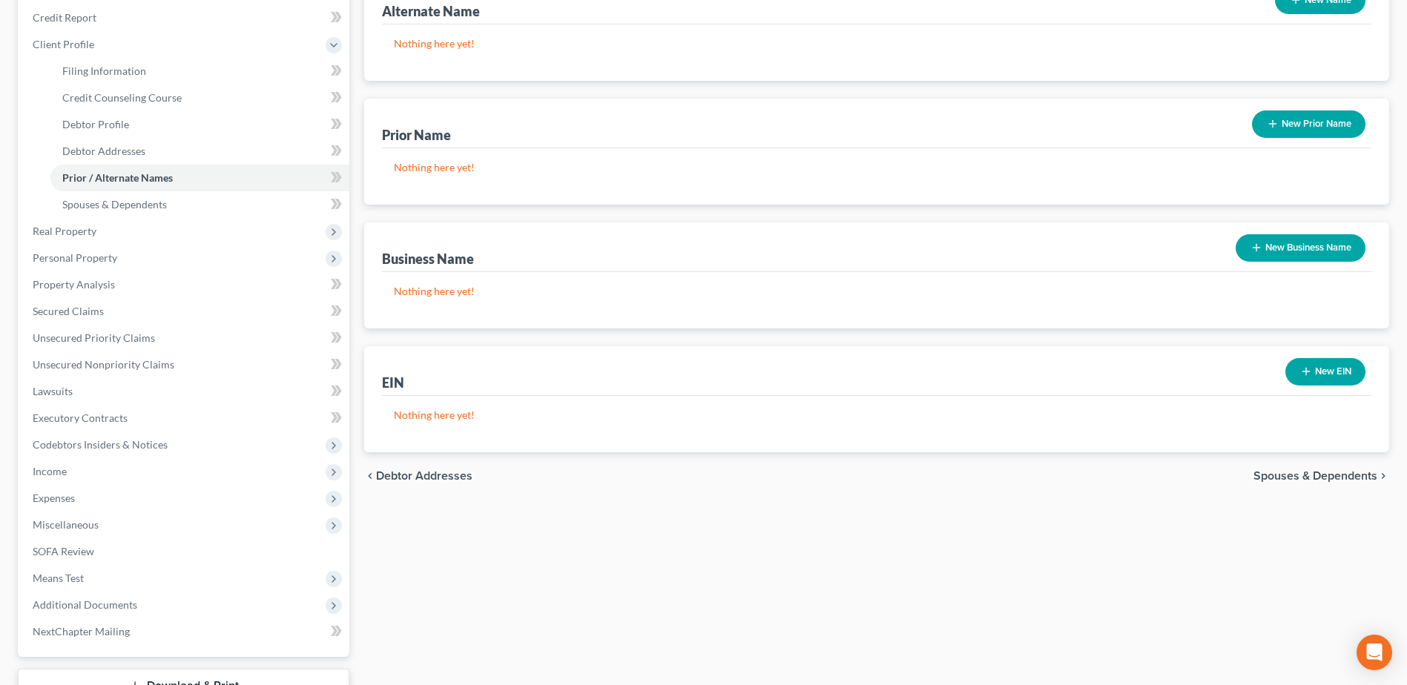
scroll to position [223, 0]
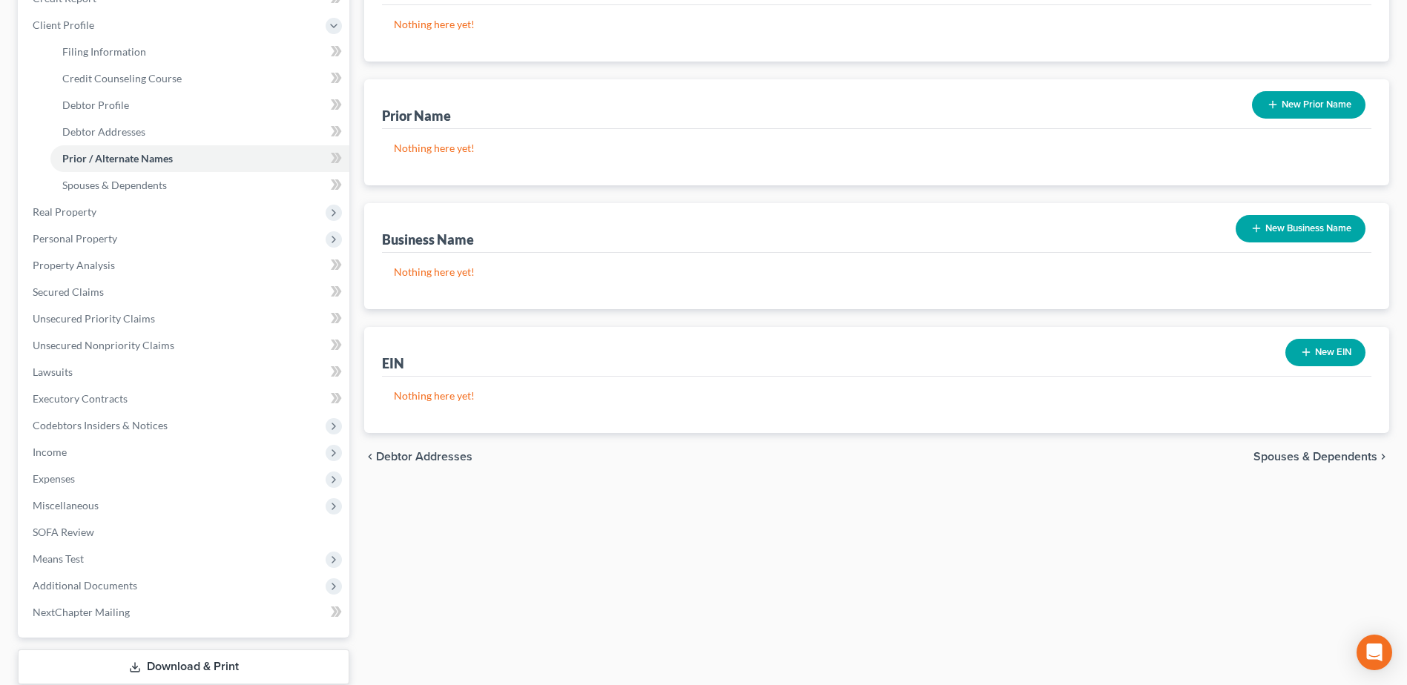
click at [1340, 458] on span "Spouses & Dependents" at bounding box center [1316, 457] width 124 height 12
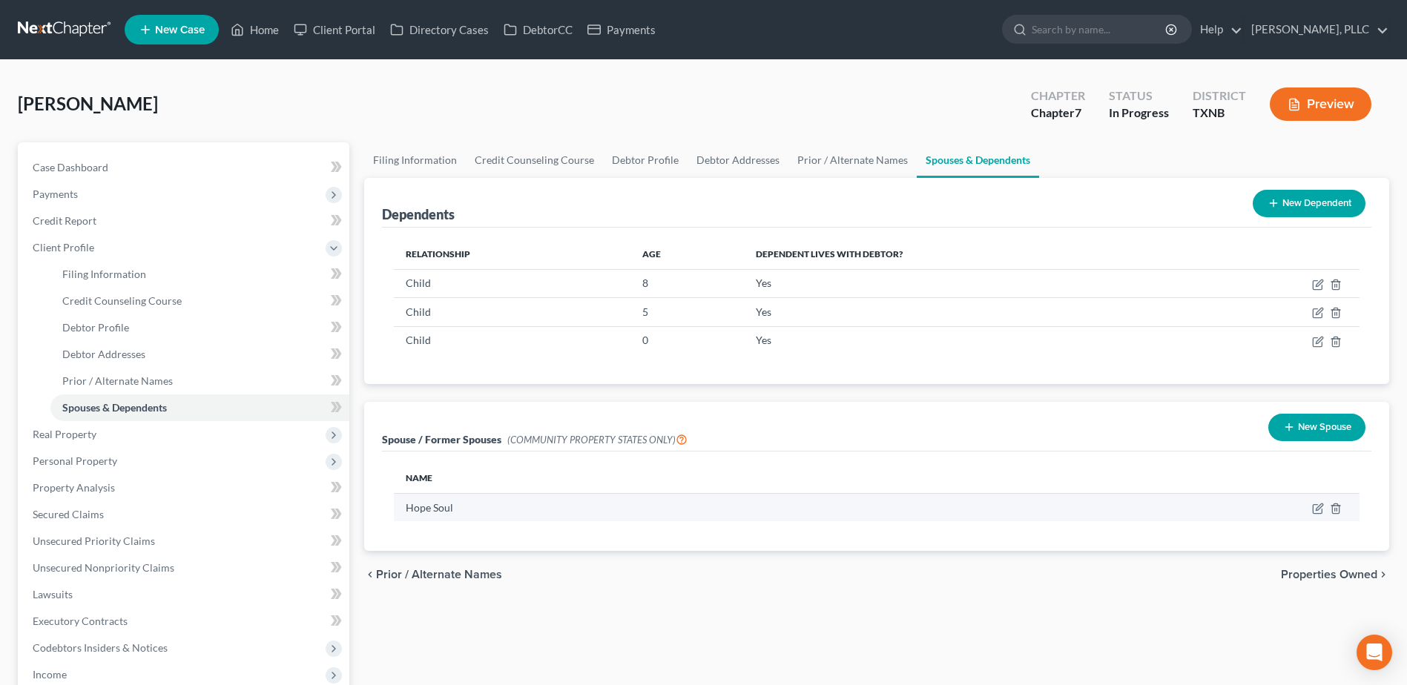
click at [1324, 505] on td at bounding box center [1140, 507] width 439 height 28
click at [1314, 510] on icon "button" at bounding box center [1318, 509] width 12 height 12
select select "8"
select select "45"
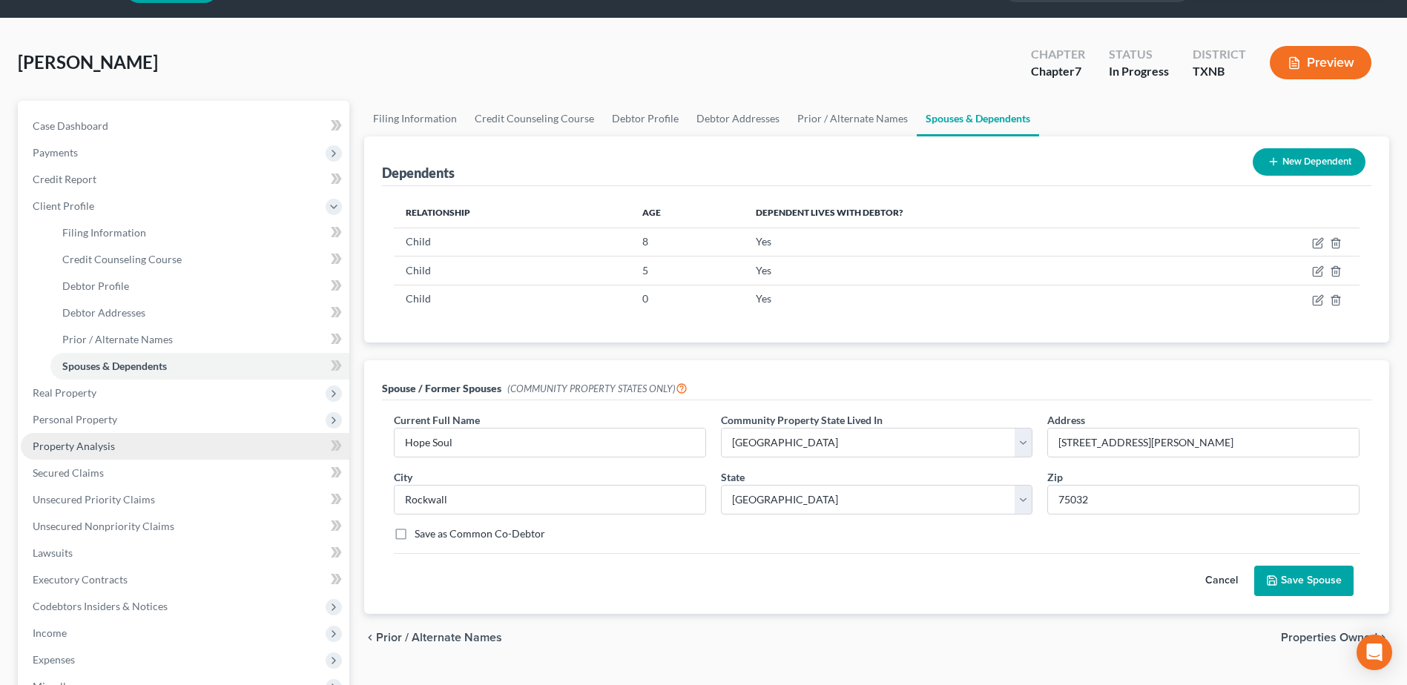
scroll to position [74, 0]
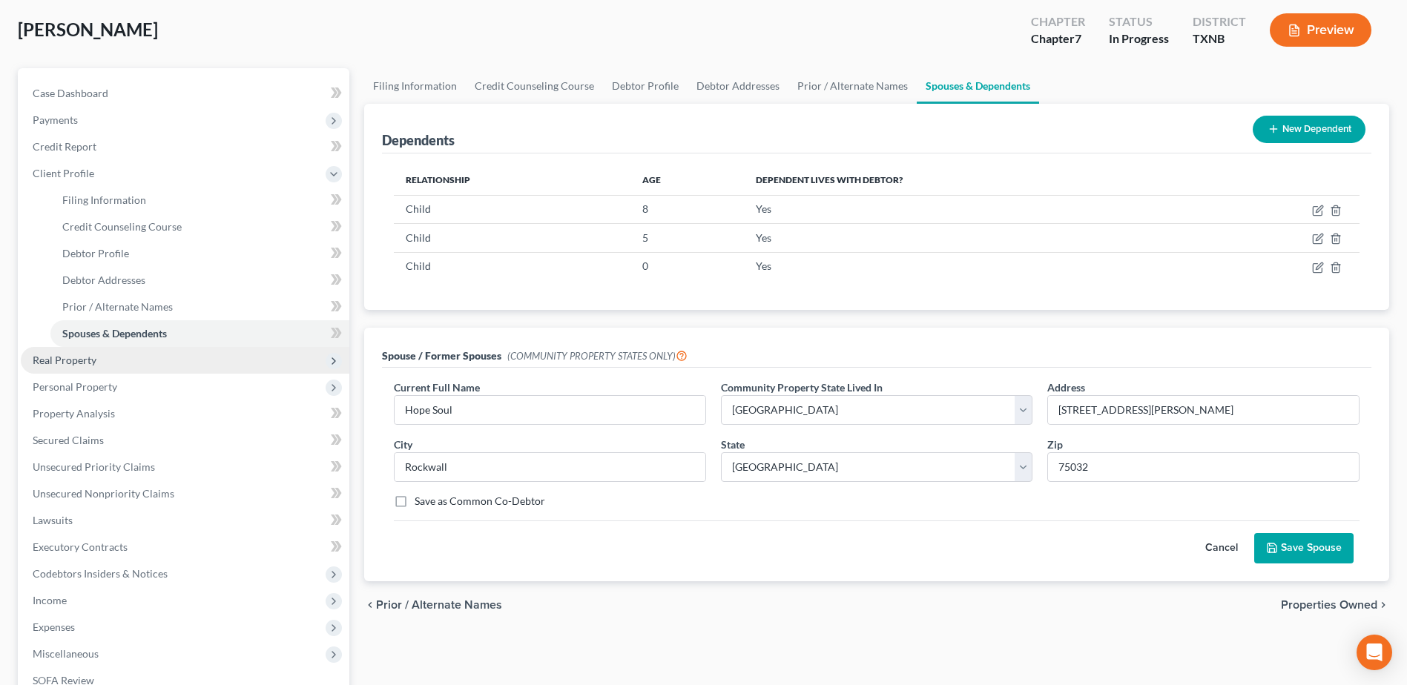
click at [84, 363] on span "Real Property" at bounding box center [65, 360] width 64 height 13
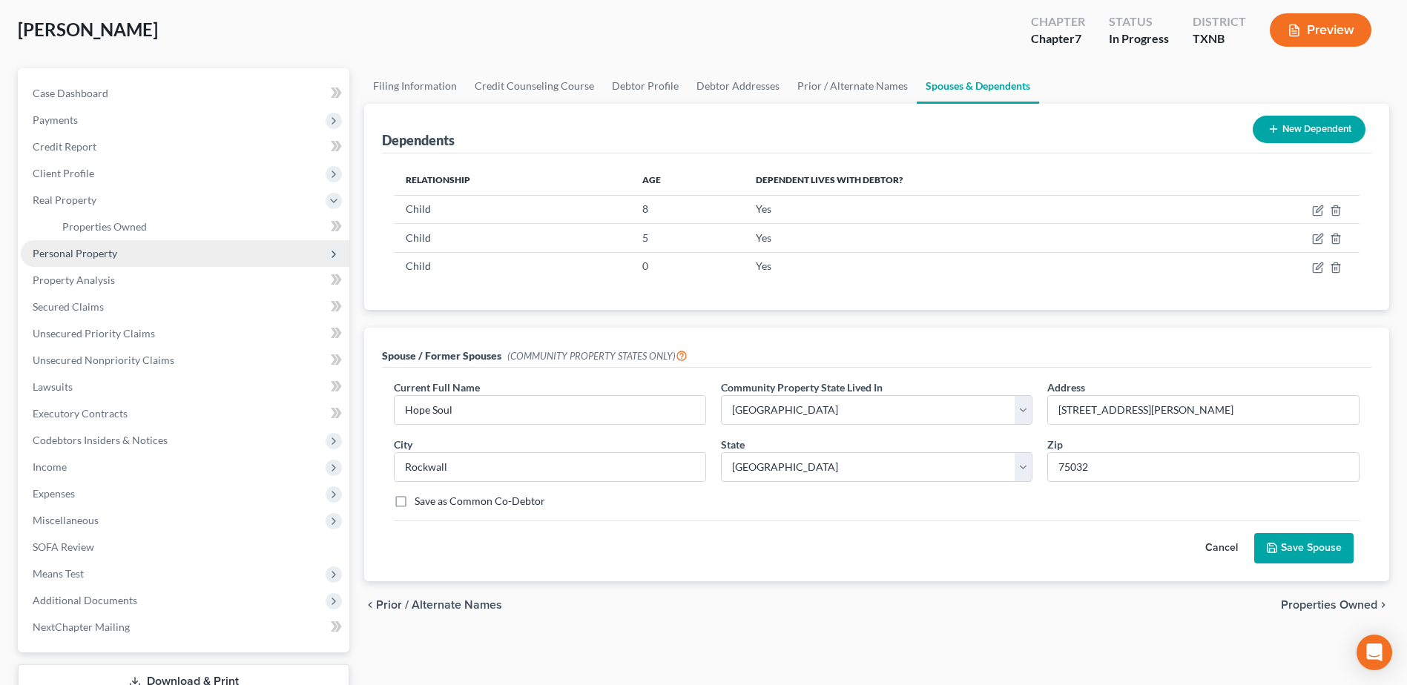
click at [96, 254] on span "Personal Property" at bounding box center [75, 253] width 85 height 13
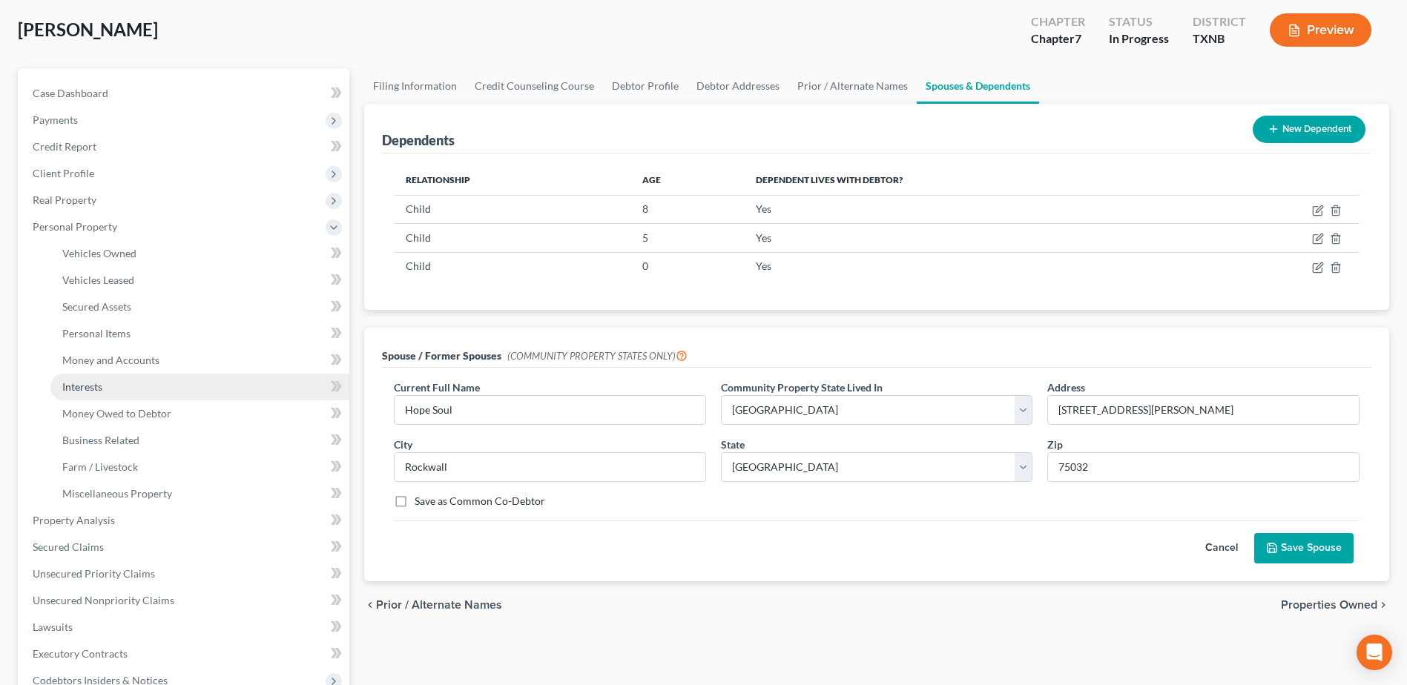
click at [86, 385] on span "Interests" at bounding box center [82, 387] width 40 height 13
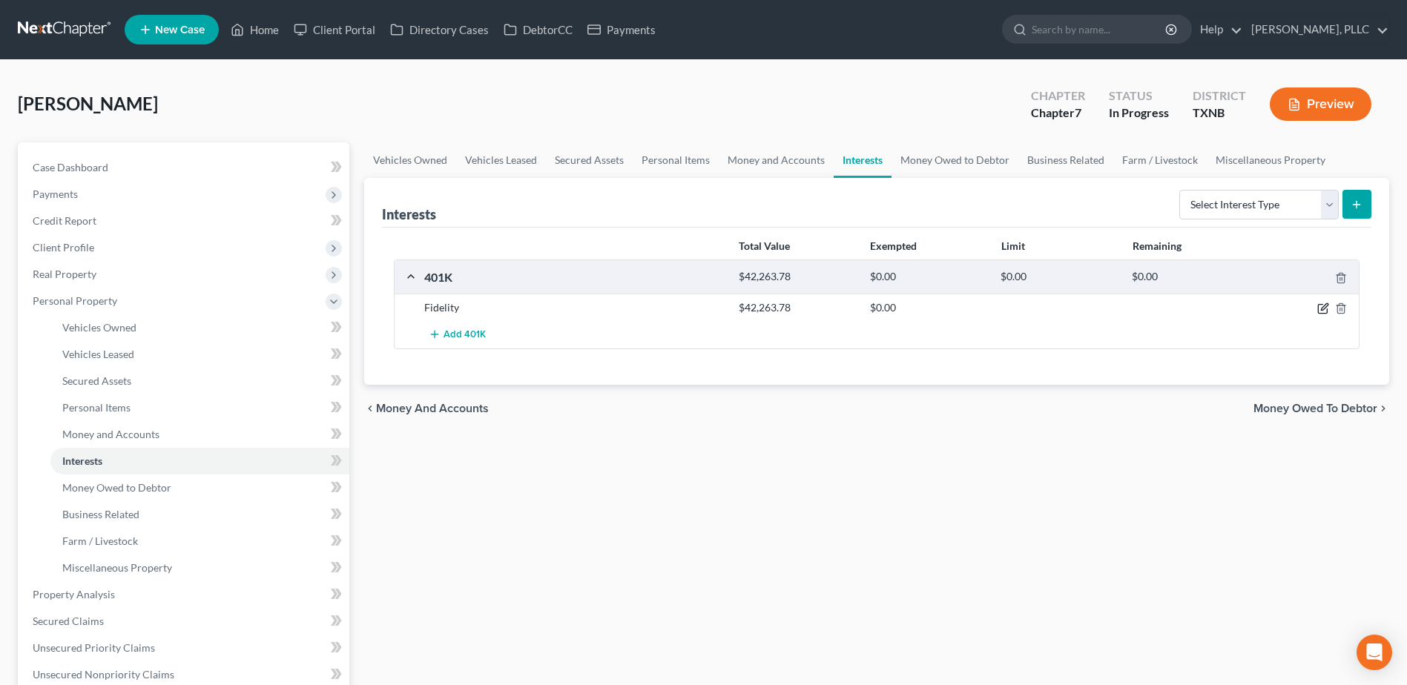
click at [1323, 308] on icon "button" at bounding box center [1323, 309] width 12 height 12
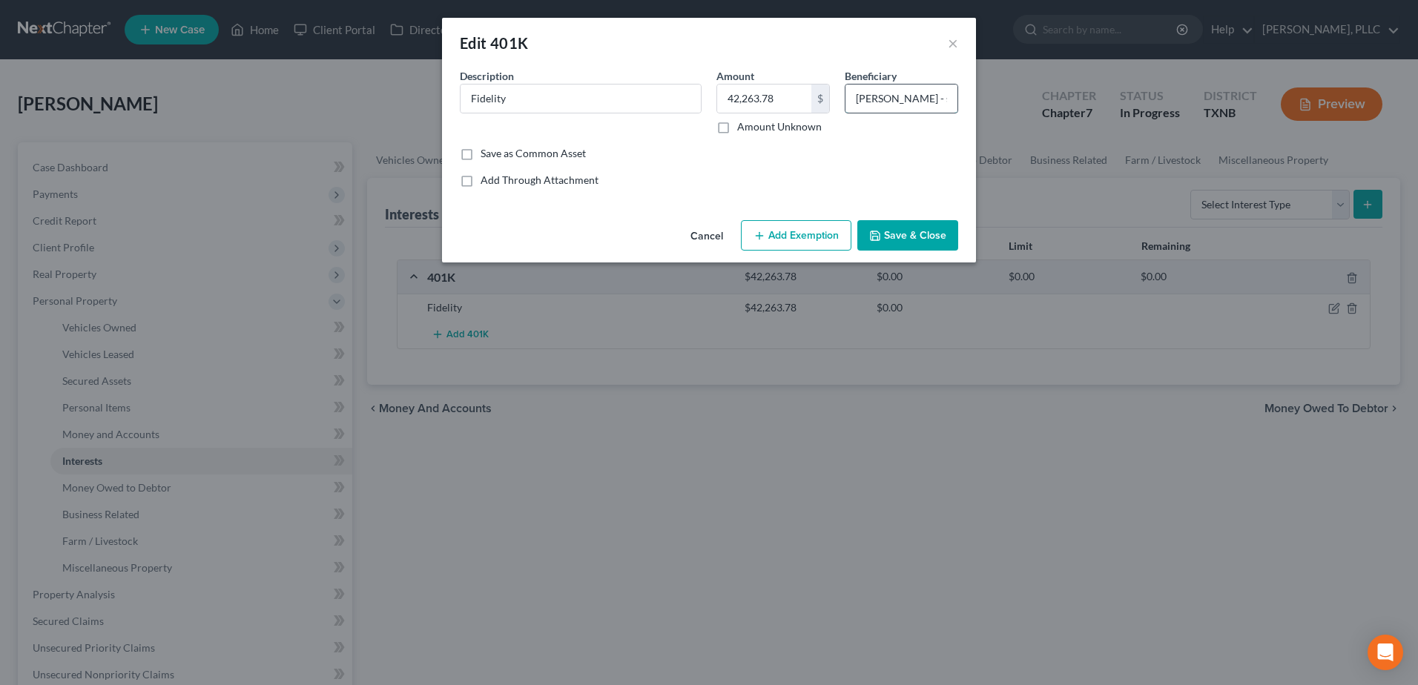
click at [944, 101] on input "Hope Rodriguez - spouse" at bounding box center [902, 99] width 112 height 28
click at [929, 98] on input "Hope Rodriguez - spouse" at bounding box center [902, 99] width 112 height 28
type input "Hope Soul - spouse"
click at [923, 240] on button "Save & Close" at bounding box center [907, 235] width 101 height 31
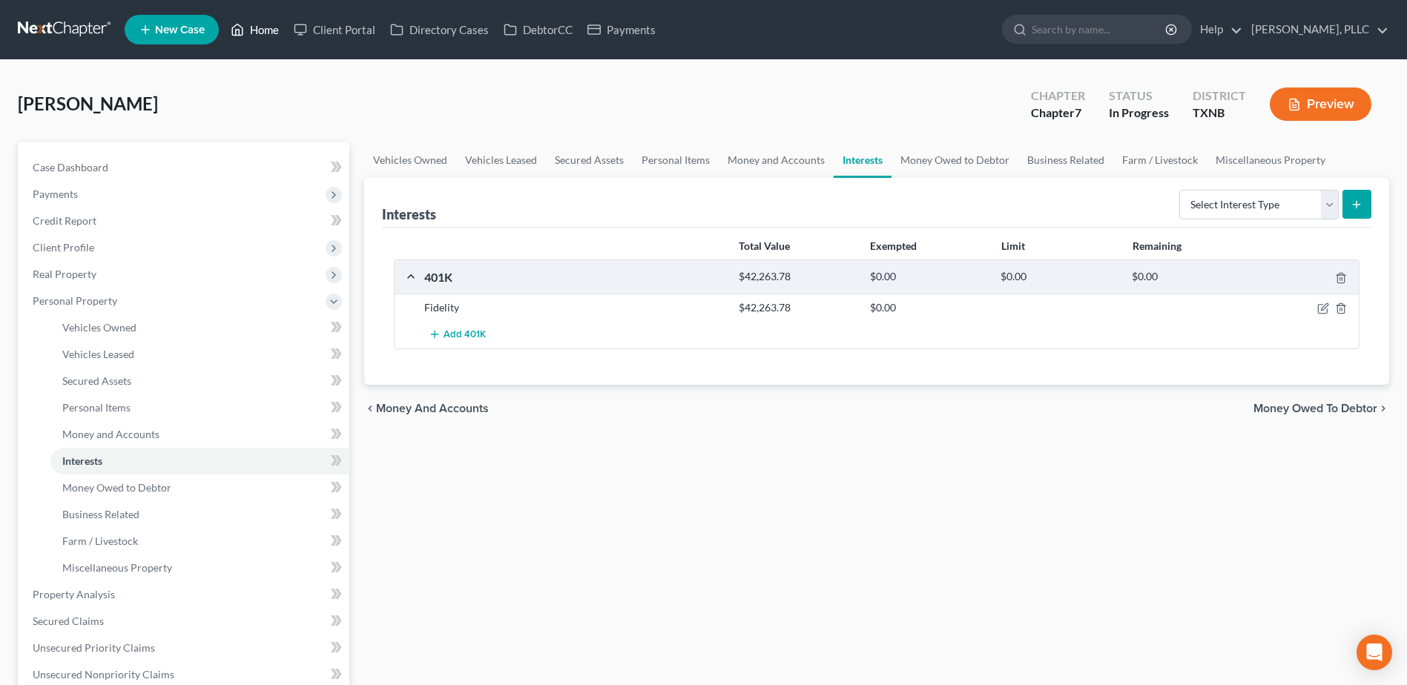
click at [266, 33] on link "Home" at bounding box center [254, 29] width 63 height 27
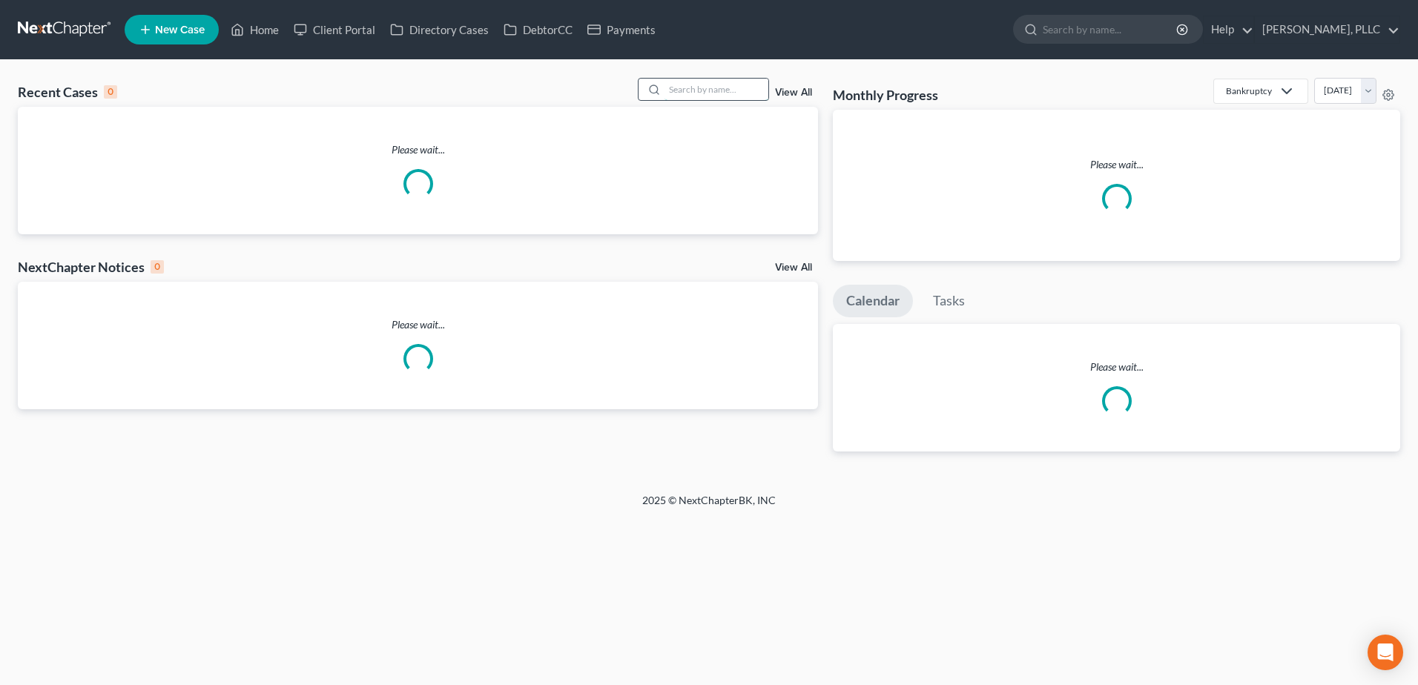
click at [731, 91] on input "search" at bounding box center [717, 90] width 104 height 22
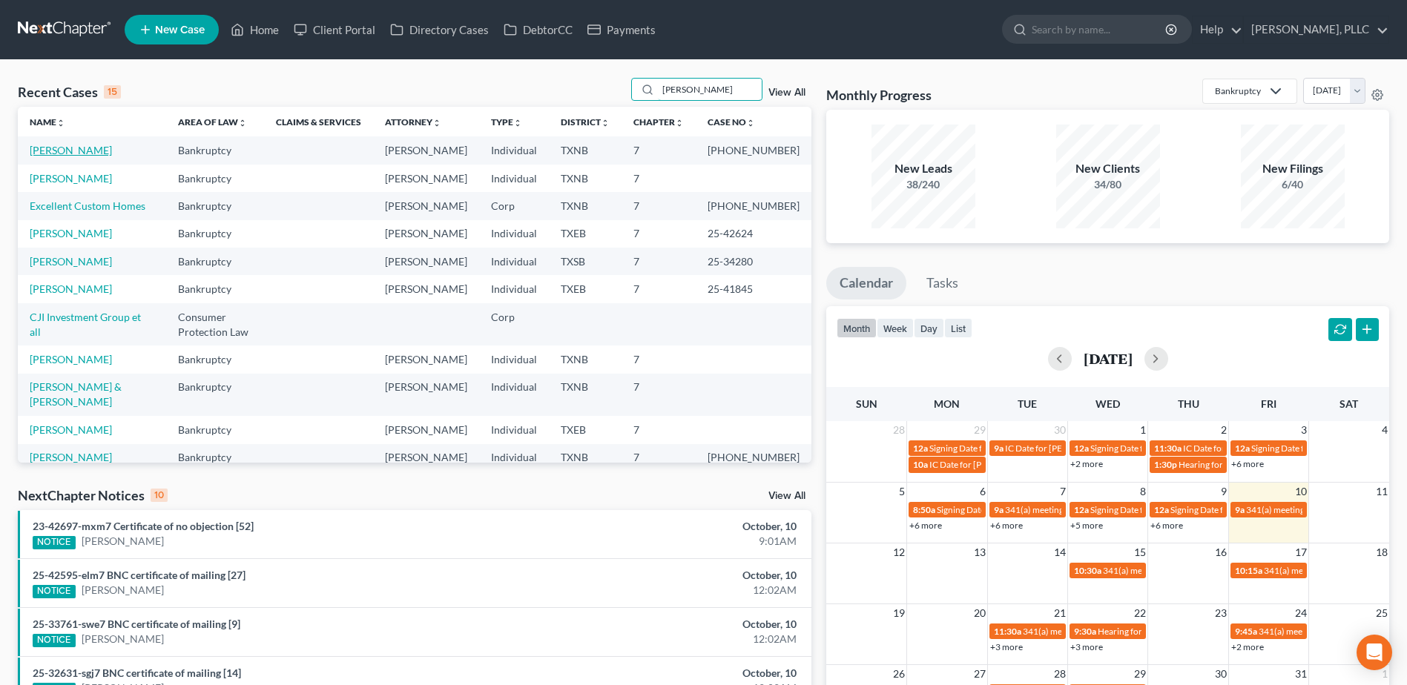
type input "myers"
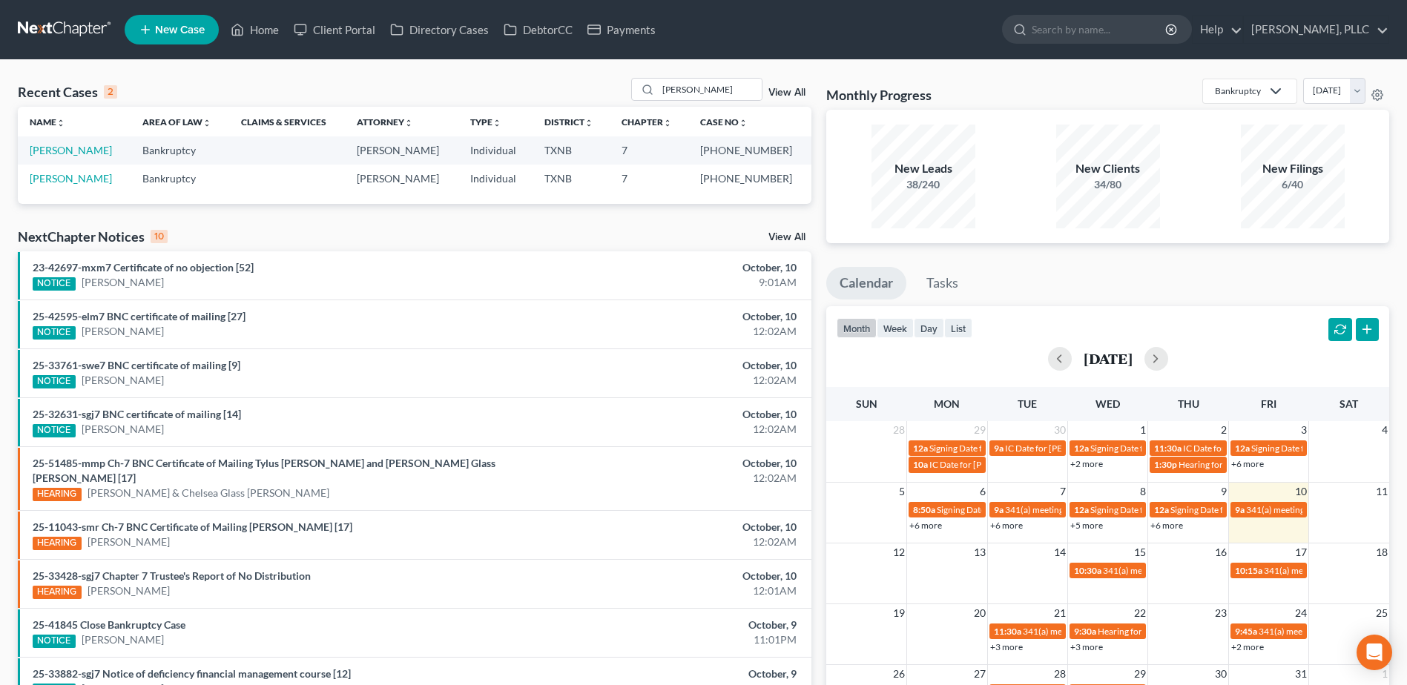
click at [70, 150] on link "[PERSON_NAME]" at bounding box center [71, 150] width 82 height 13
select select "4"
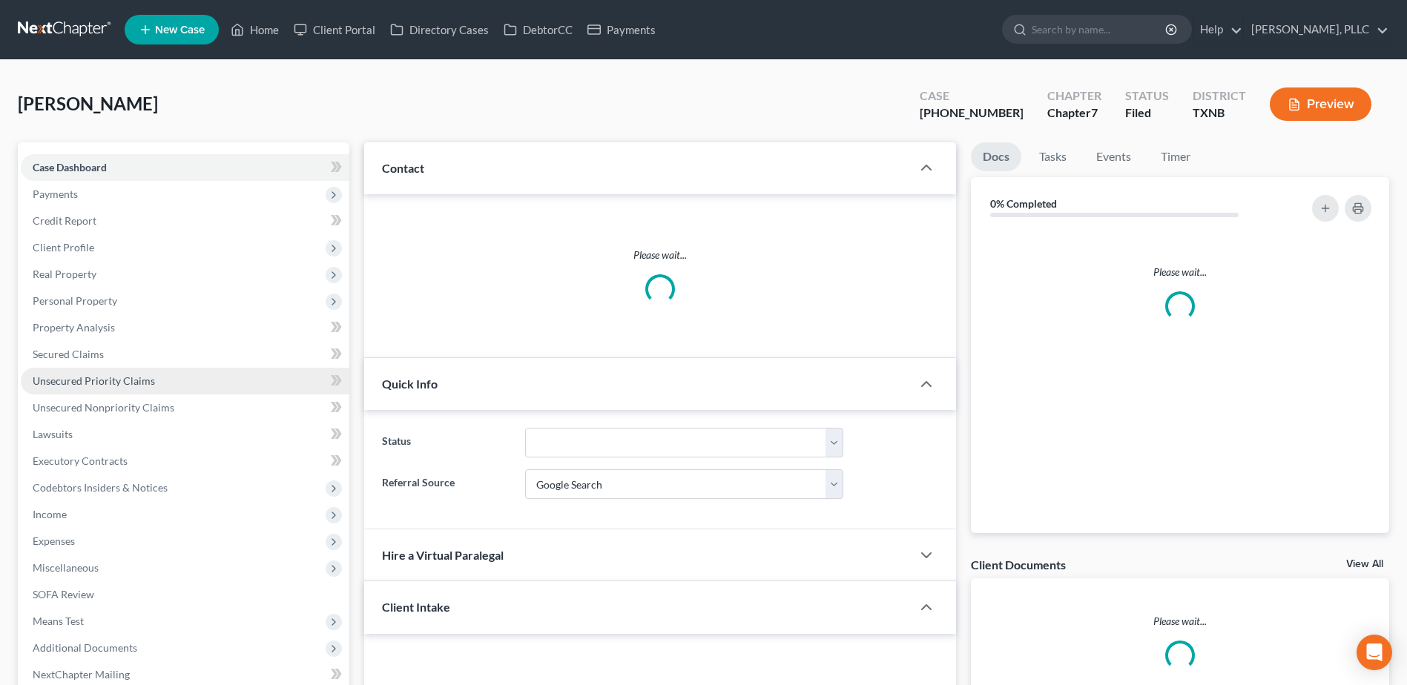
scroll to position [336, 0]
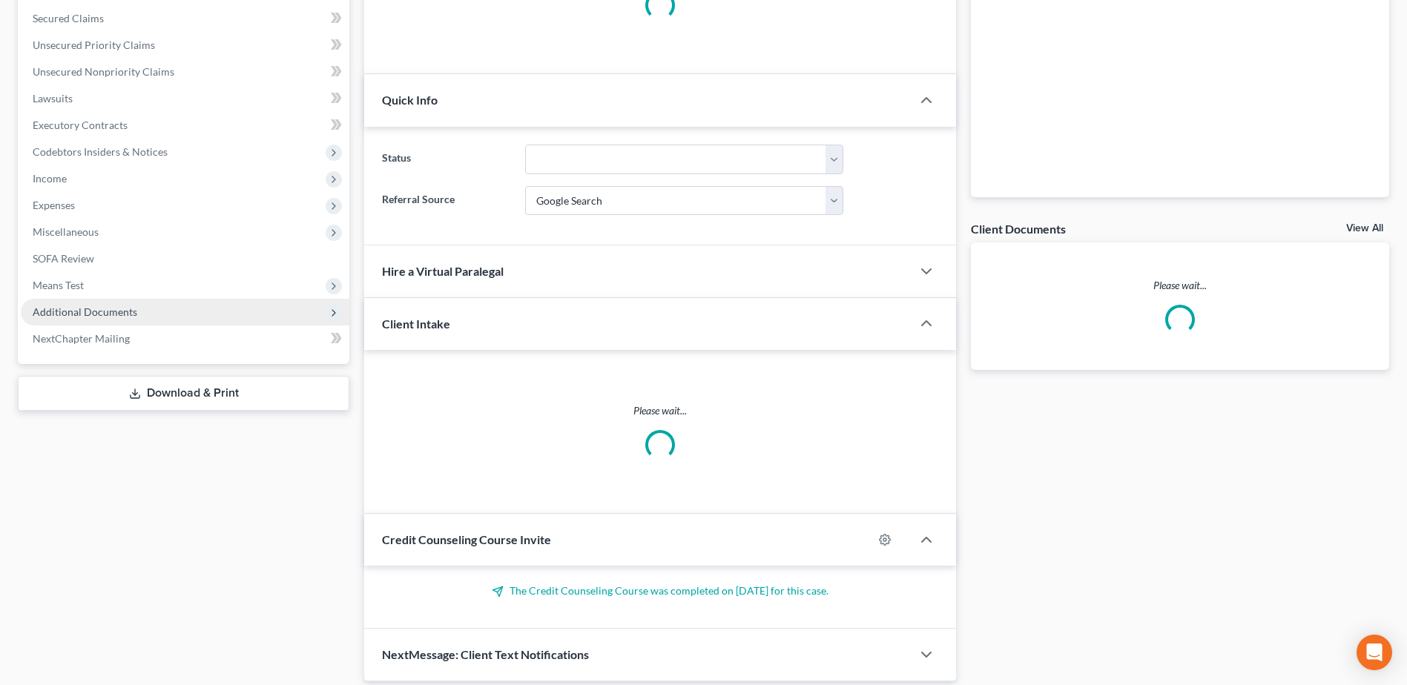
click at [108, 309] on span "Additional Documents" at bounding box center [85, 312] width 105 height 13
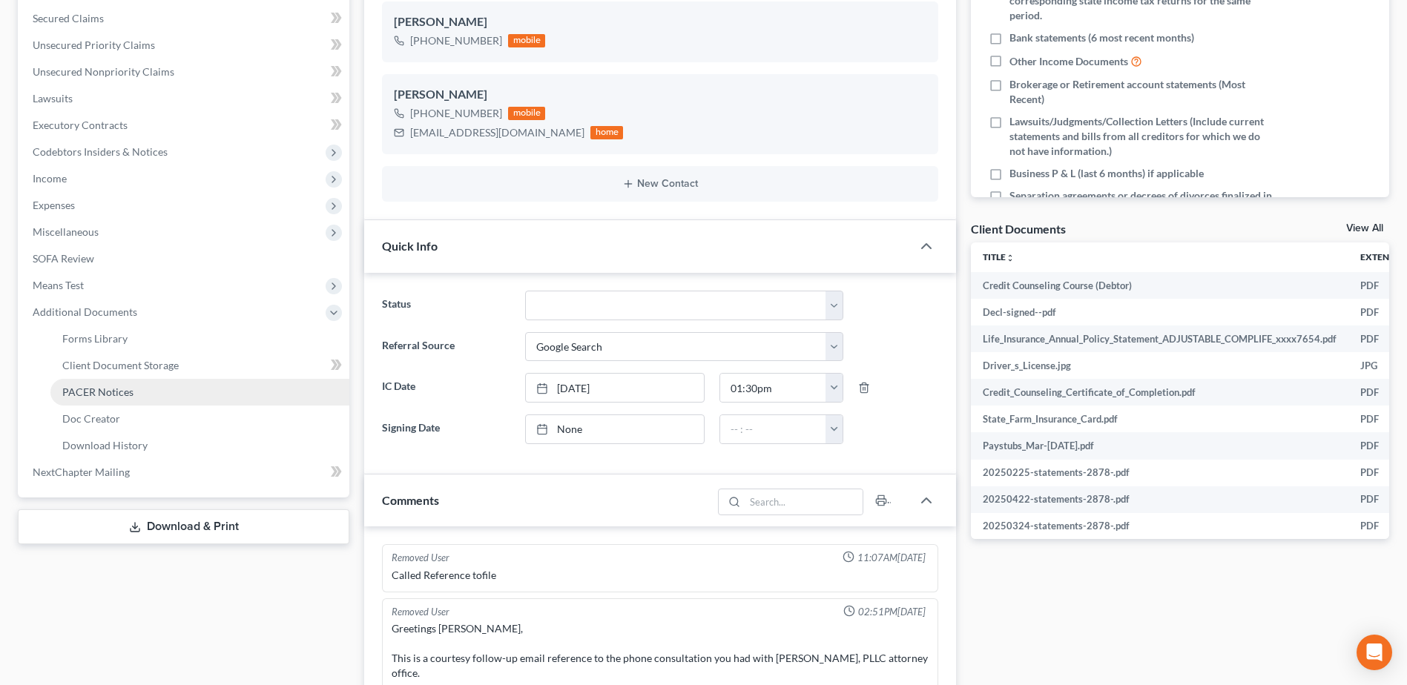
scroll to position [8295, 0]
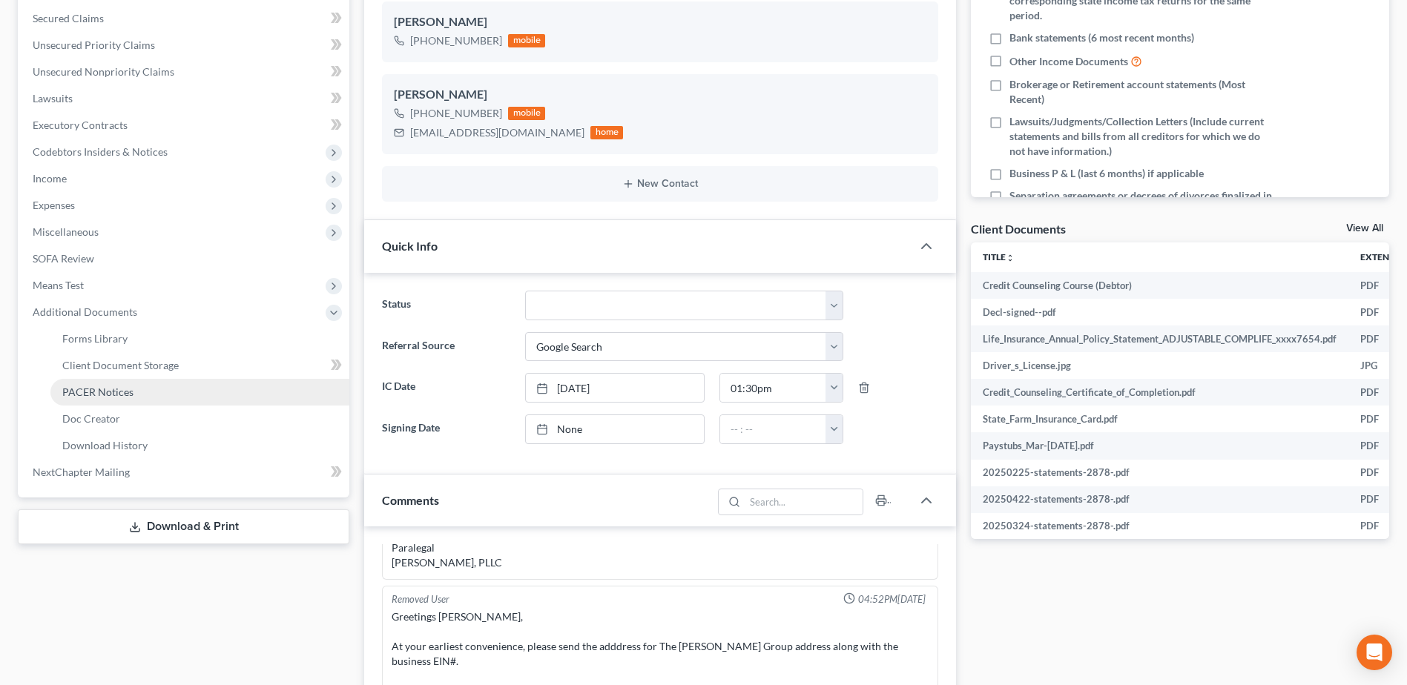
click at [99, 395] on span "PACER Notices" at bounding box center [97, 392] width 71 height 13
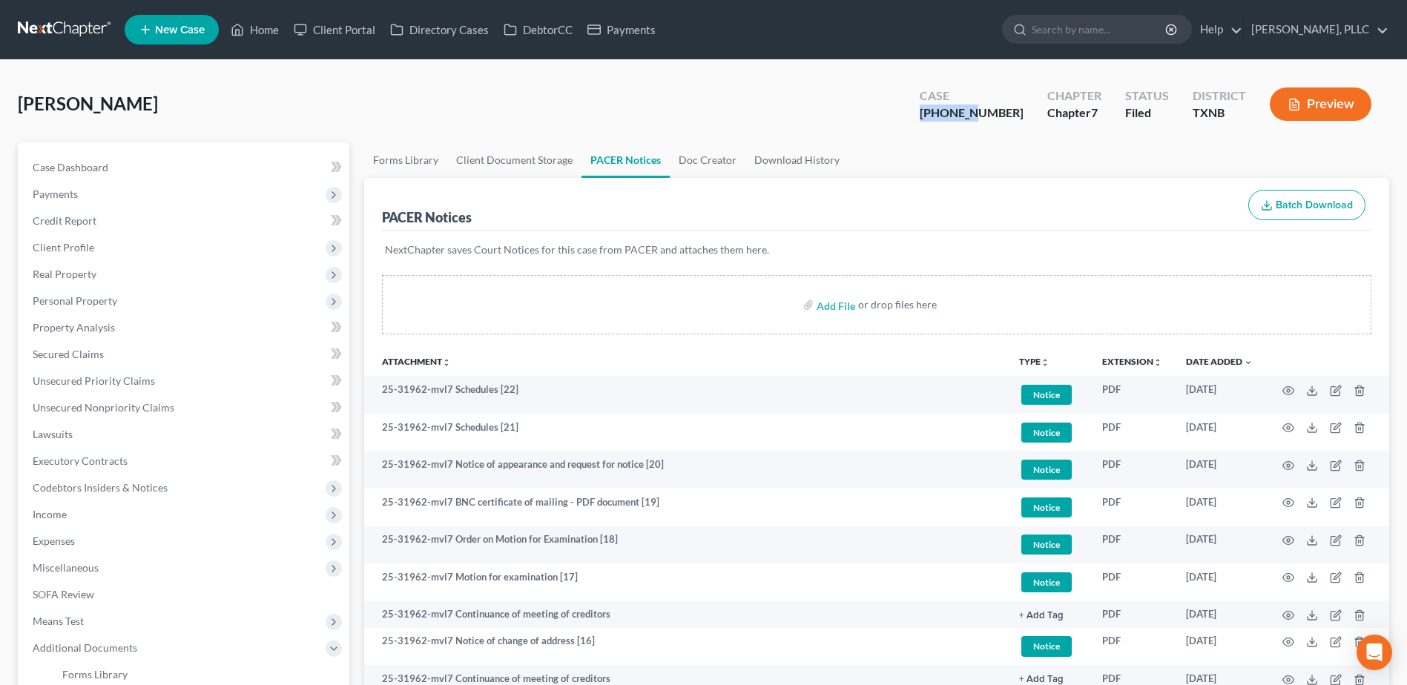
drag, startPoint x: 1013, startPoint y: 112, endPoint x: 958, endPoint y: 113, distance: 55.7
click at [957, 112] on div "Case 25-31962-7" at bounding box center [972, 106] width 128 height 44
copy div "25-31962"
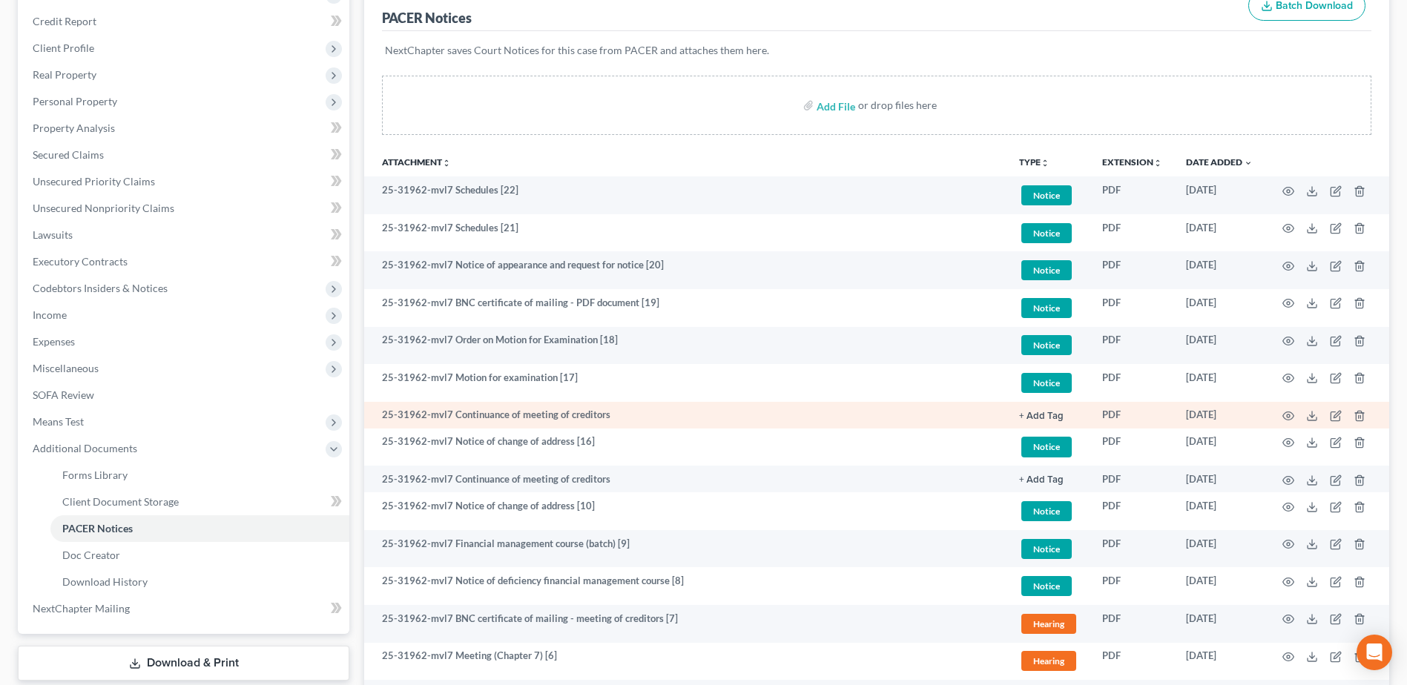
scroll to position [223, 0]
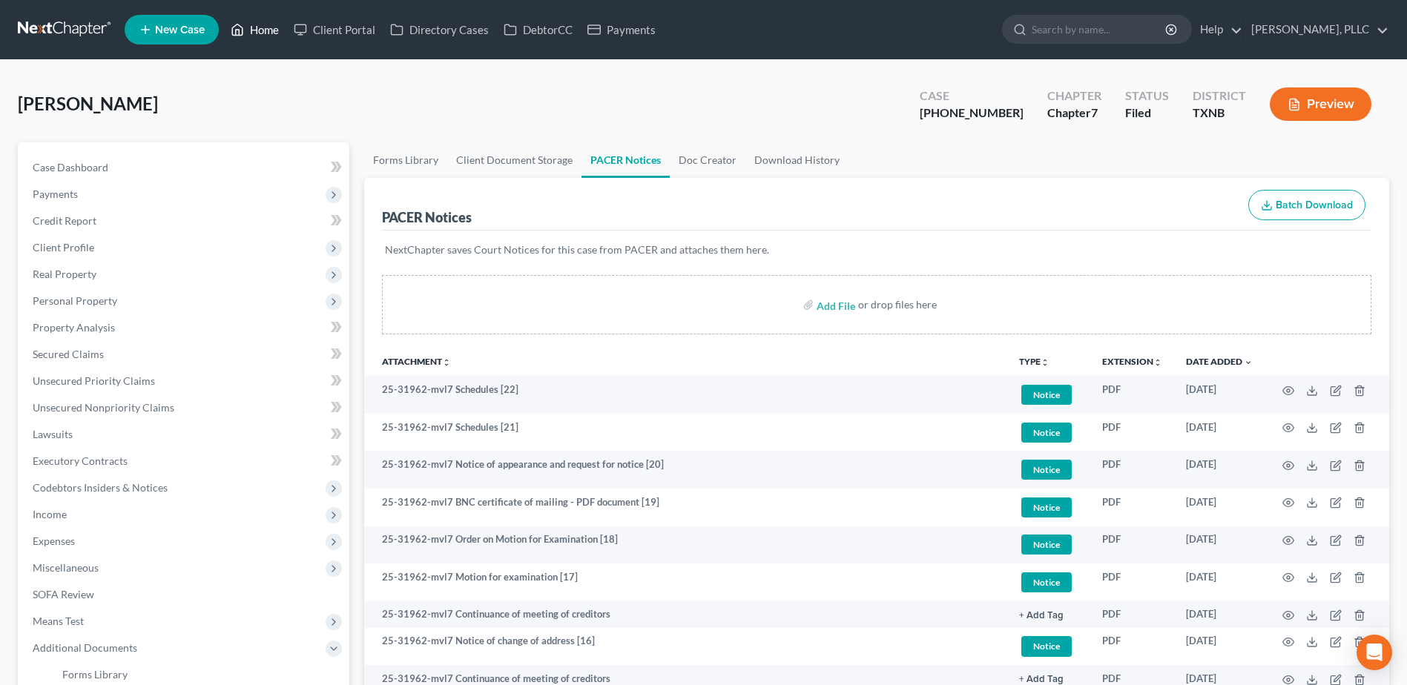
click at [264, 34] on link "Home" at bounding box center [254, 29] width 63 height 27
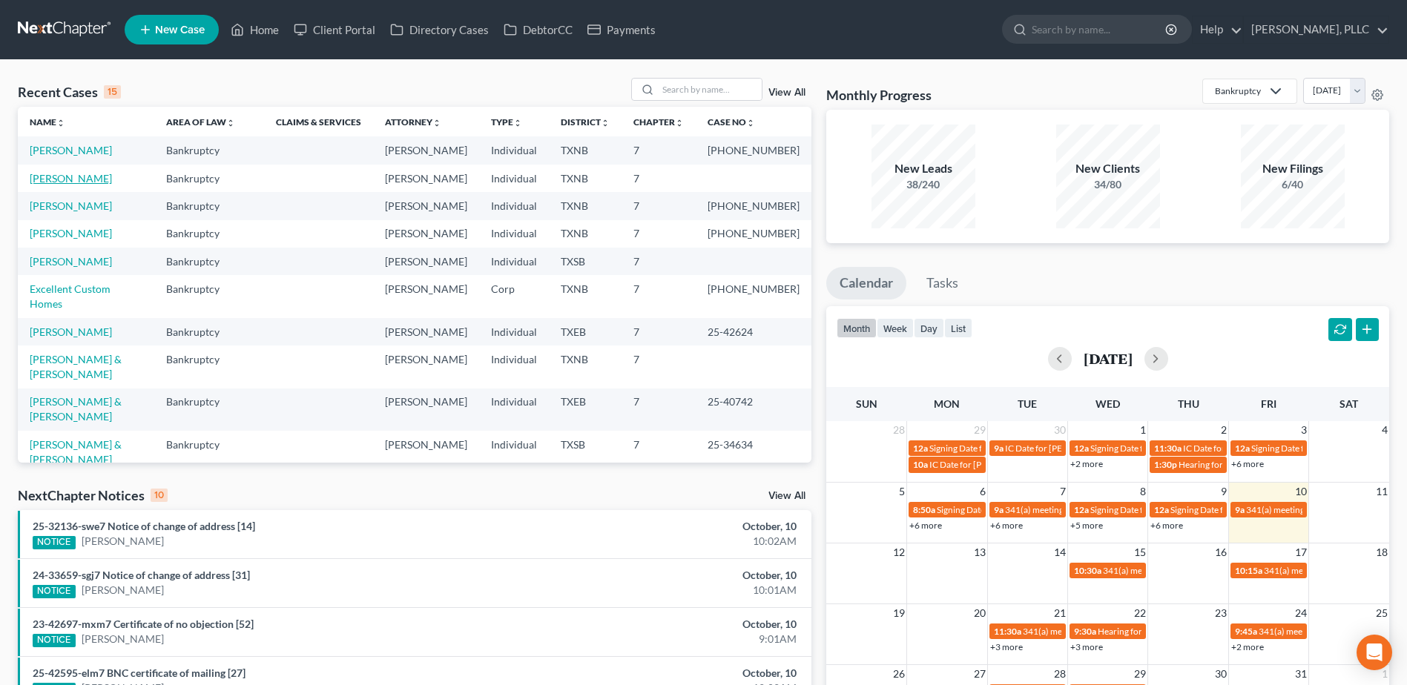
click at [61, 185] on link "[PERSON_NAME]" at bounding box center [71, 178] width 82 height 13
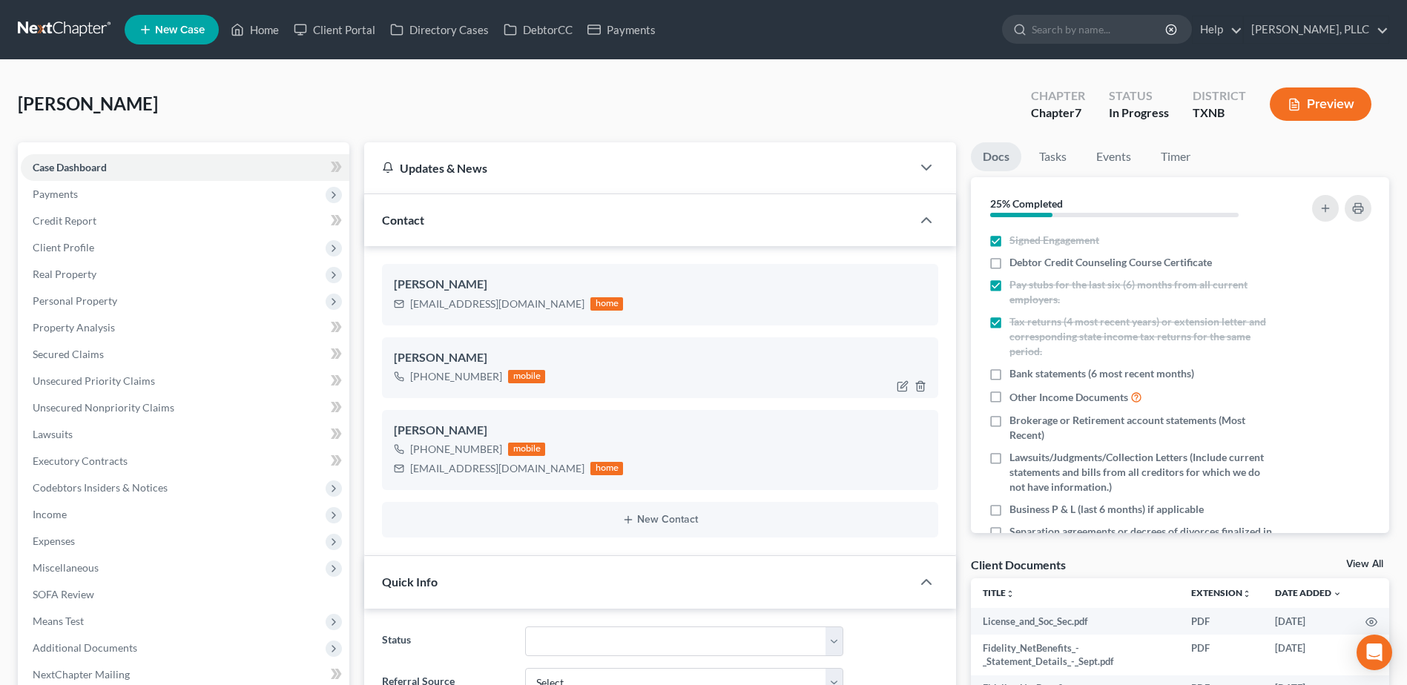
scroll to position [148, 0]
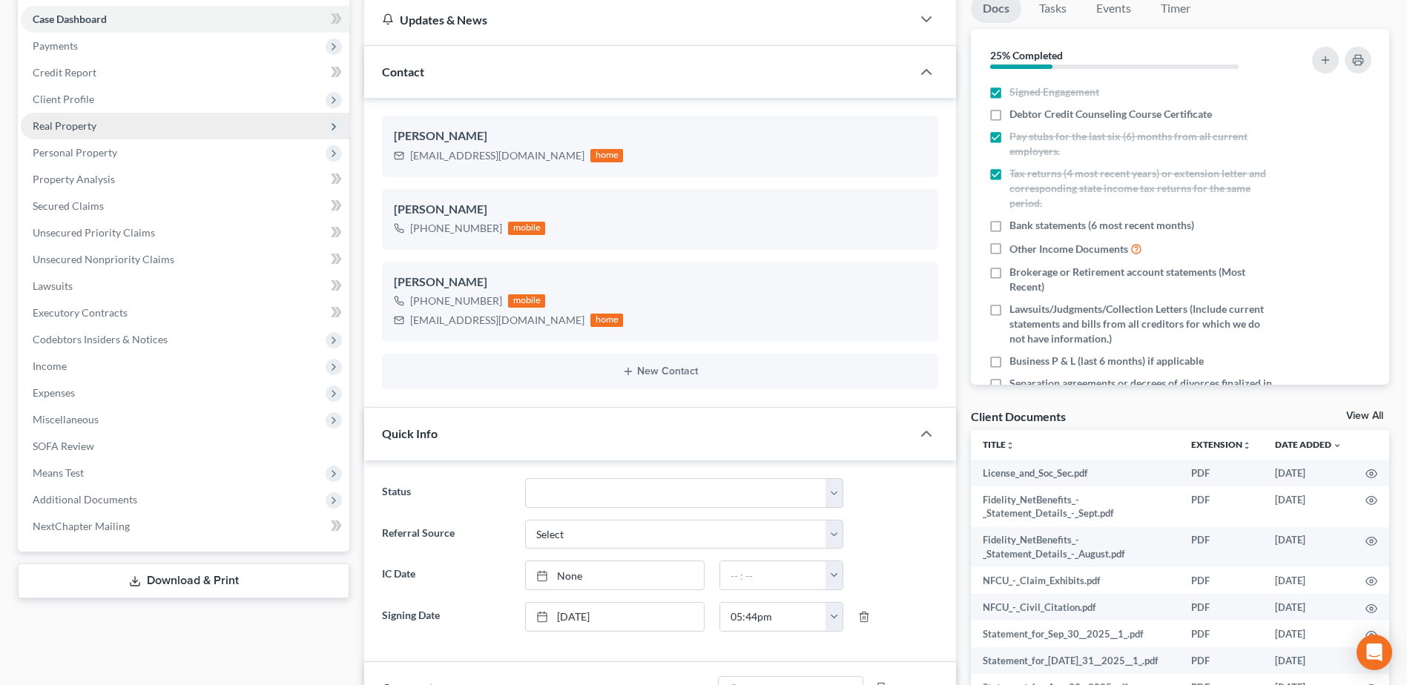
click at [57, 127] on span "Real Property" at bounding box center [65, 125] width 64 height 13
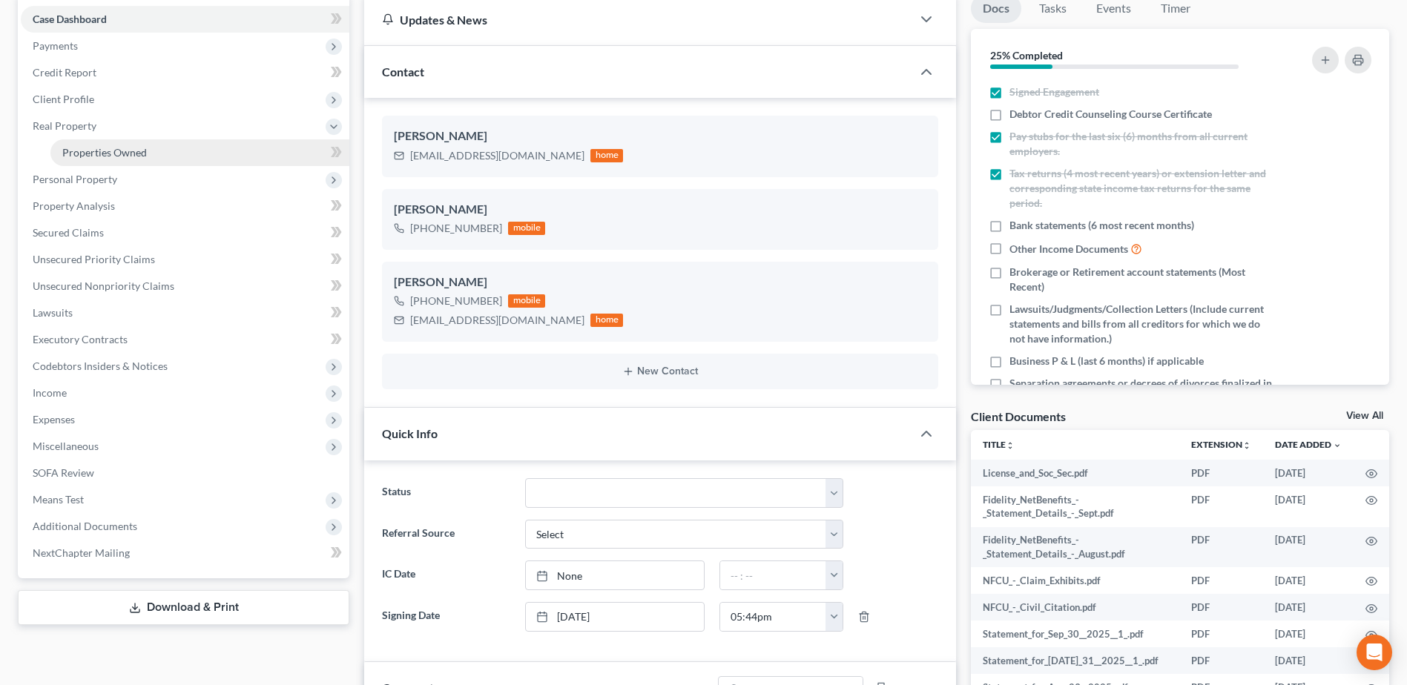
click at [85, 157] on span "Properties Owned" at bounding box center [104, 152] width 85 height 13
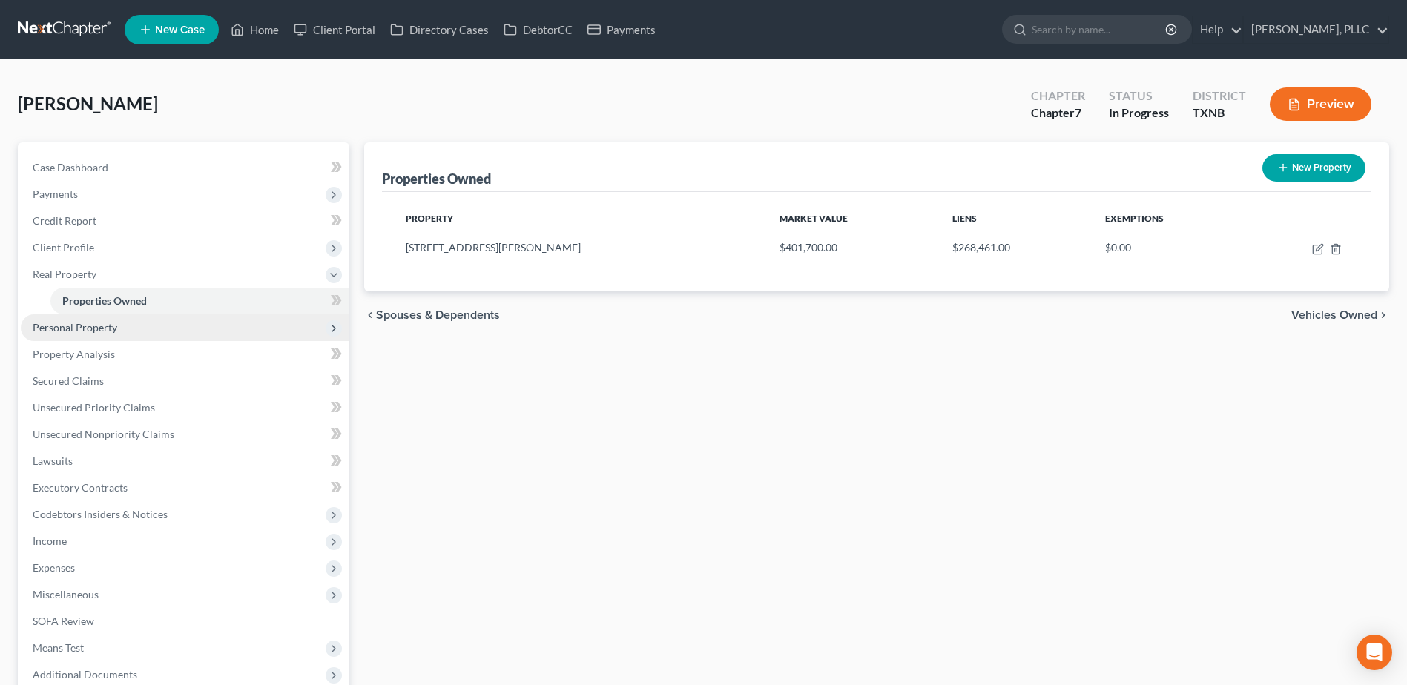
click at [59, 332] on span "Personal Property" at bounding box center [75, 327] width 85 height 13
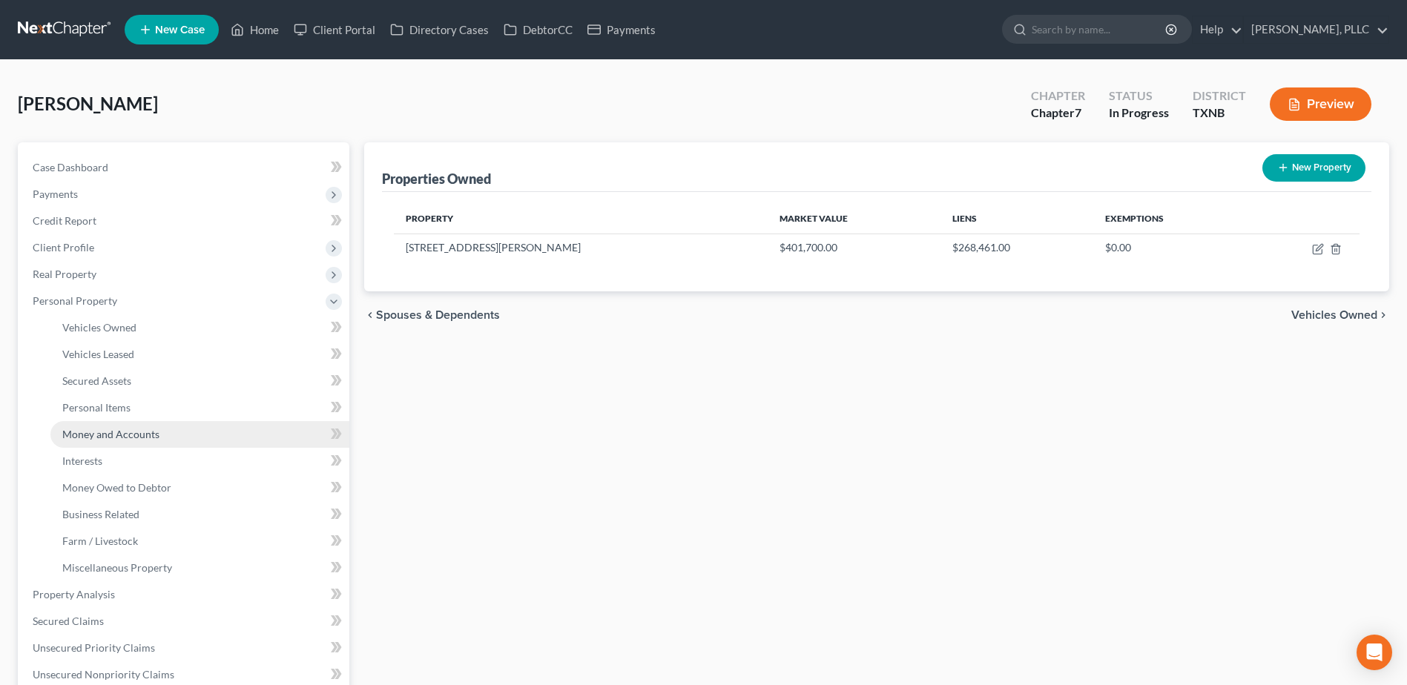
click at [139, 428] on span "Money and Accounts" at bounding box center [110, 434] width 97 height 13
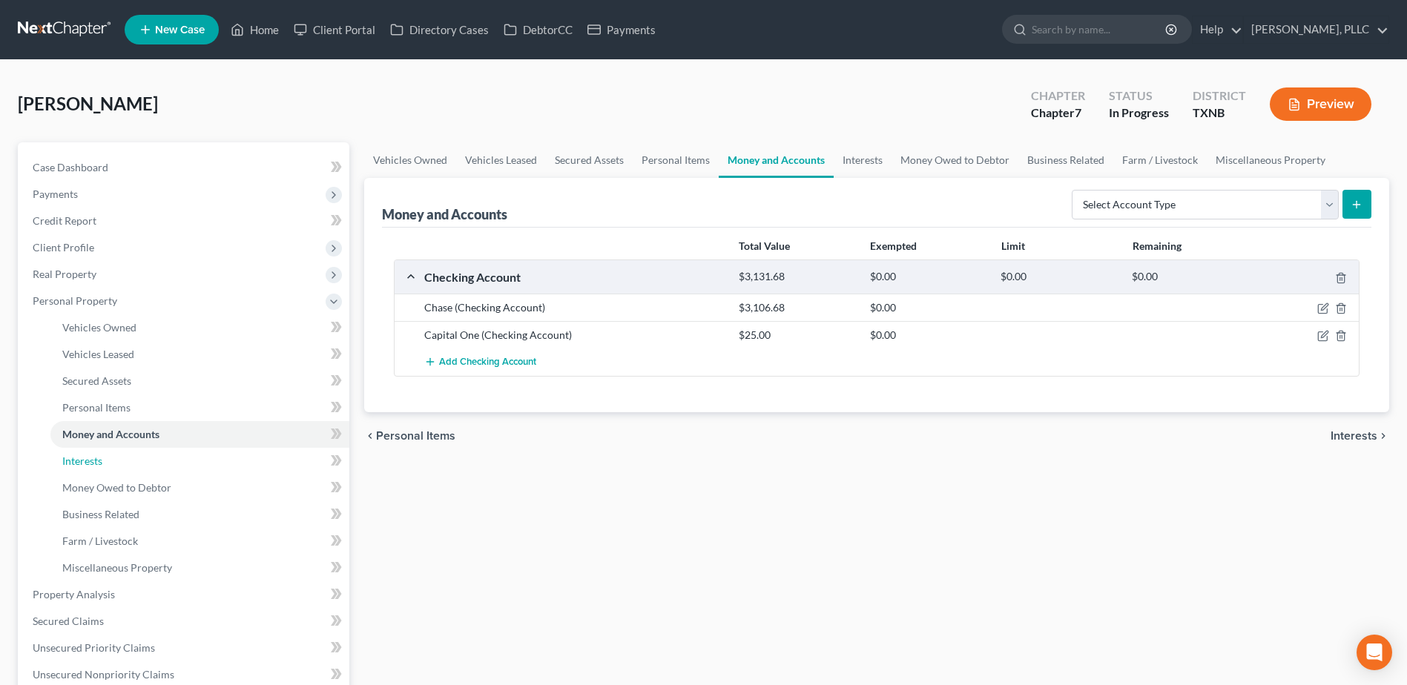
click at [92, 459] on span "Interests" at bounding box center [82, 461] width 40 height 13
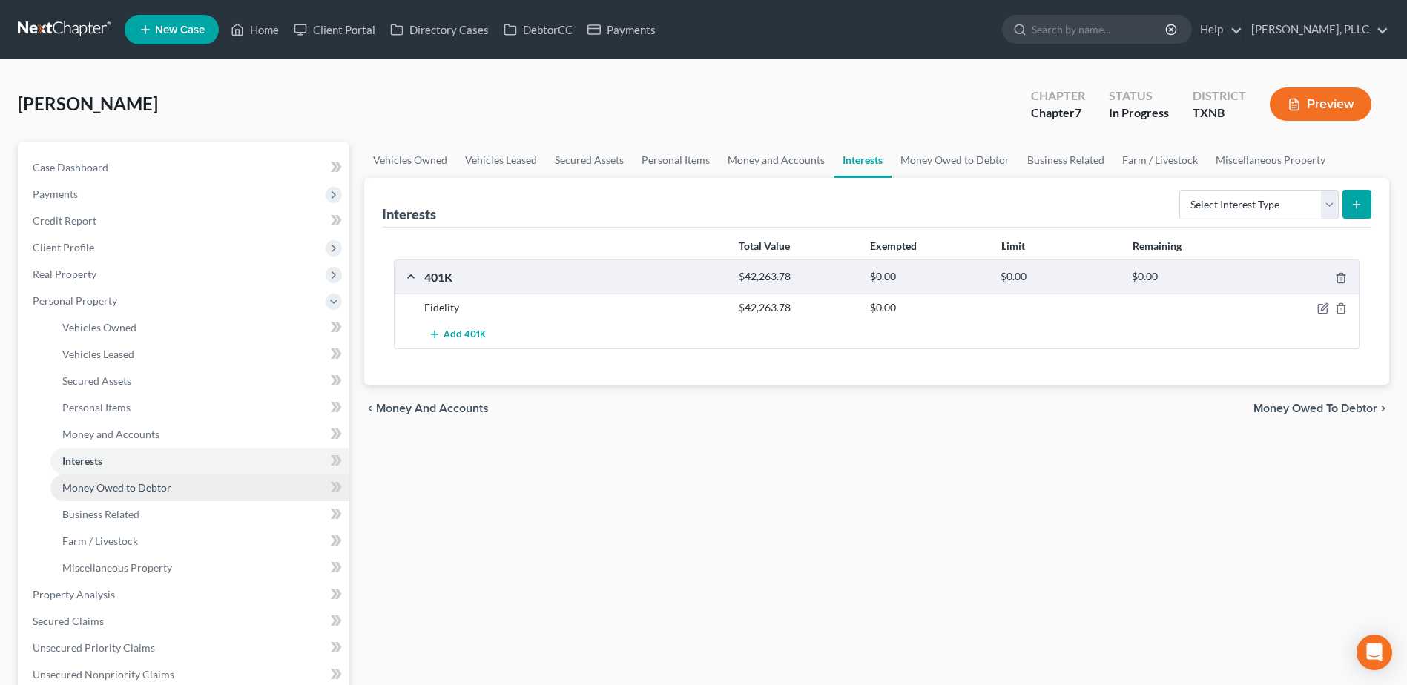
click at [134, 491] on span "Money Owed to Debtor" at bounding box center [116, 487] width 109 height 13
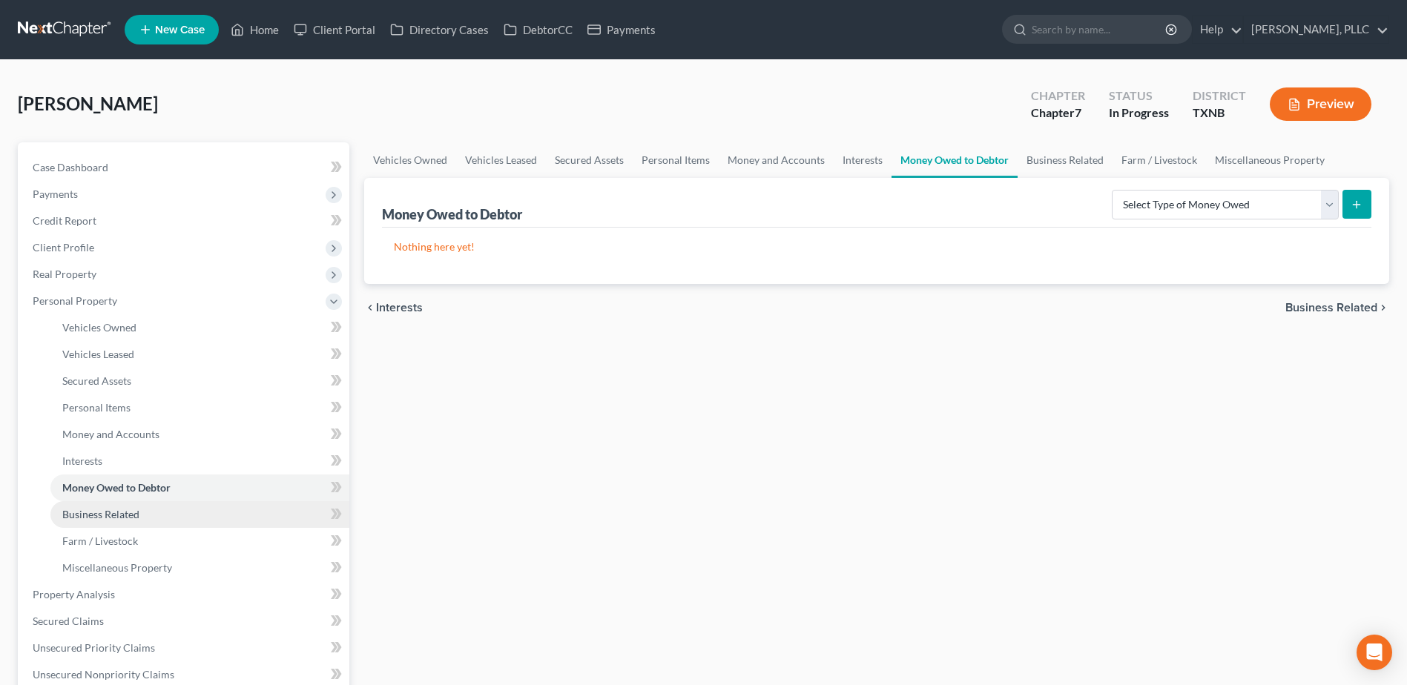
click at [117, 517] on span "Business Related" at bounding box center [100, 514] width 77 height 13
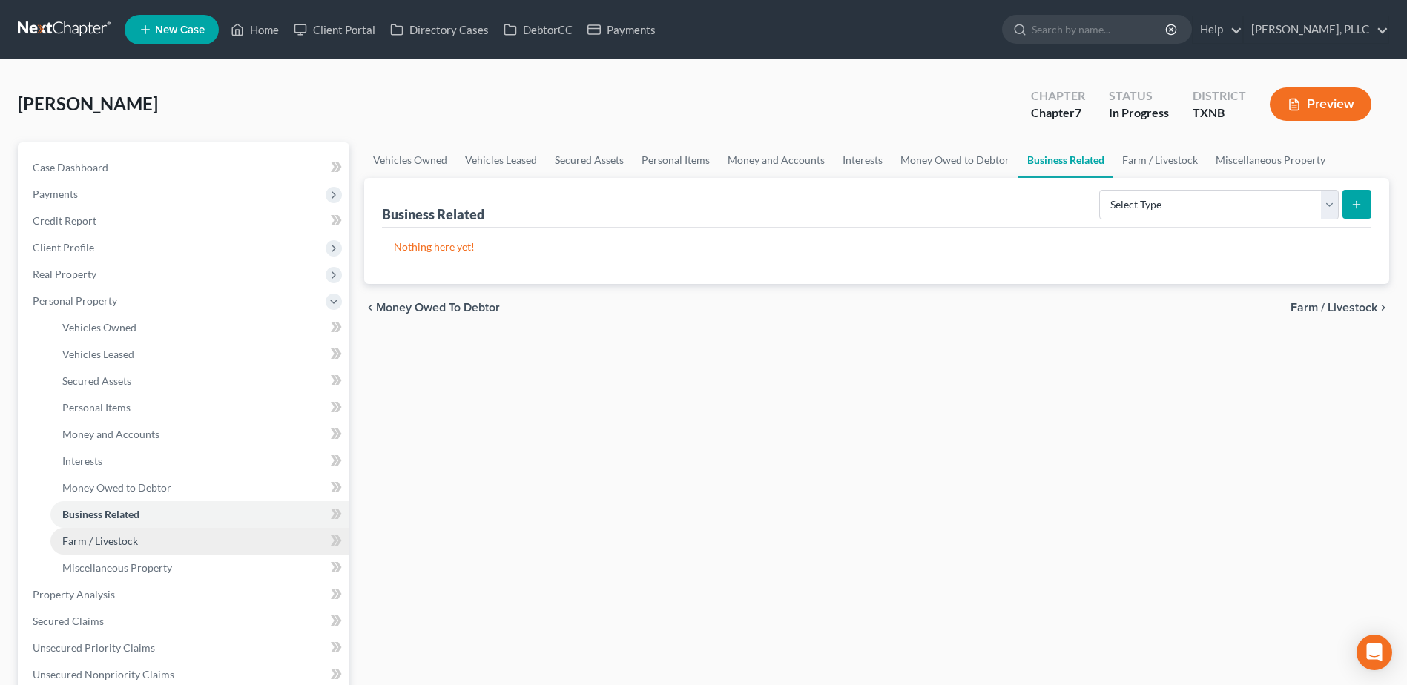
click at [112, 545] on span "Farm / Livestock" at bounding box center [100, 541] width 76 height 13
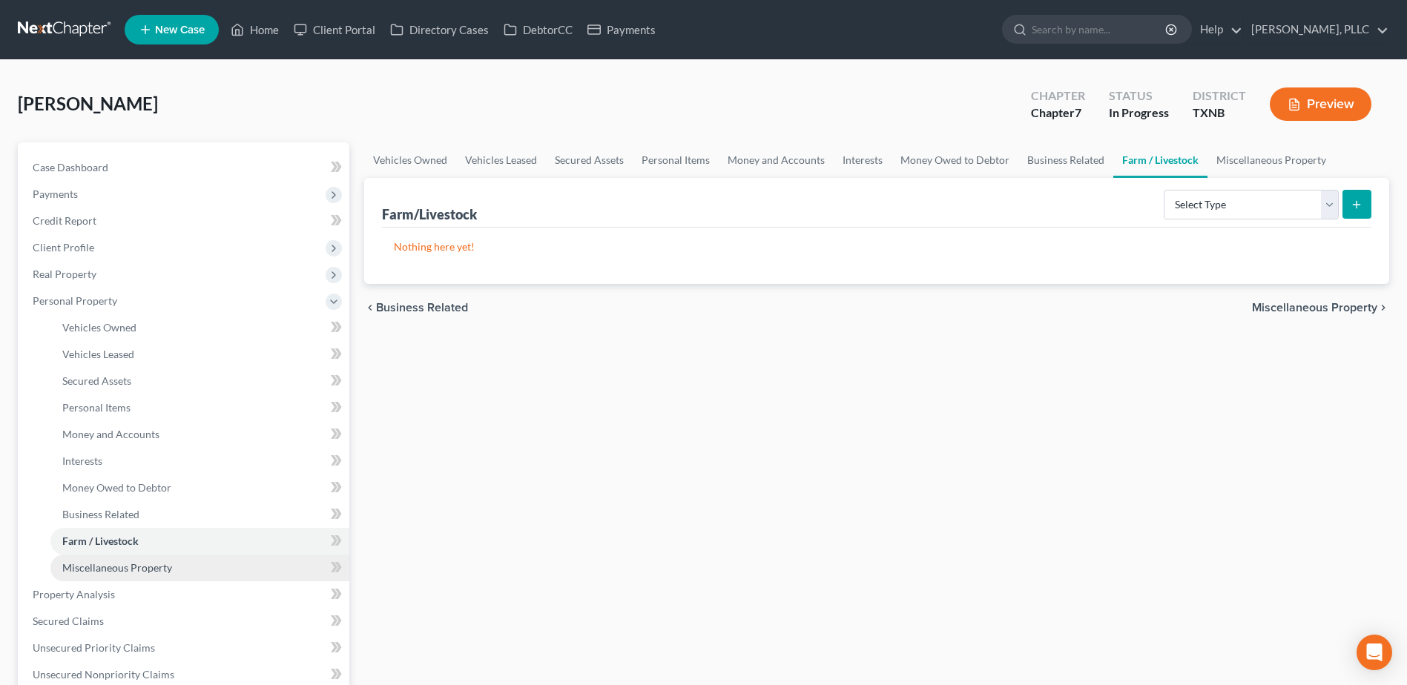
click at [131, 569] on span "Miscellaneous Property" at bounding box center [117, 568] width 110 height 13
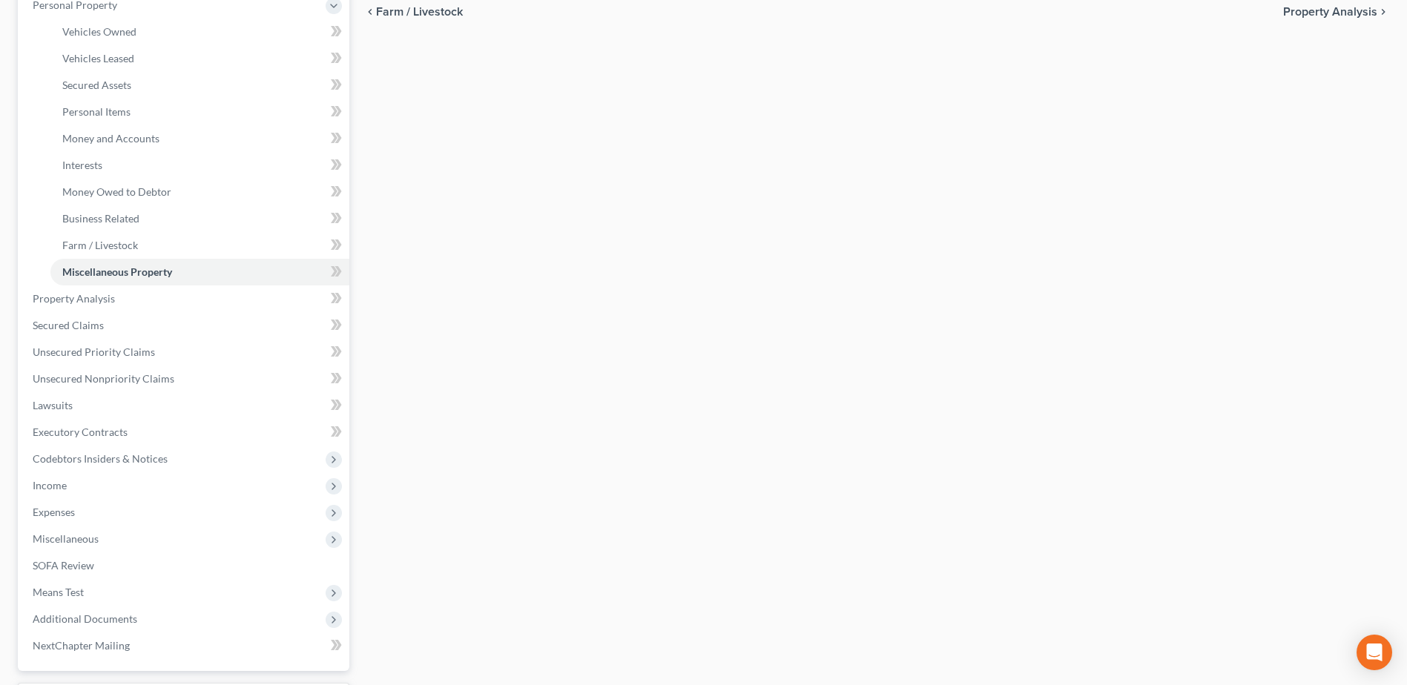
scroll to position [297, 0]
click at [120, 295] on link "Property Analysis" at bounding box center [185, 298] width 329 height 27
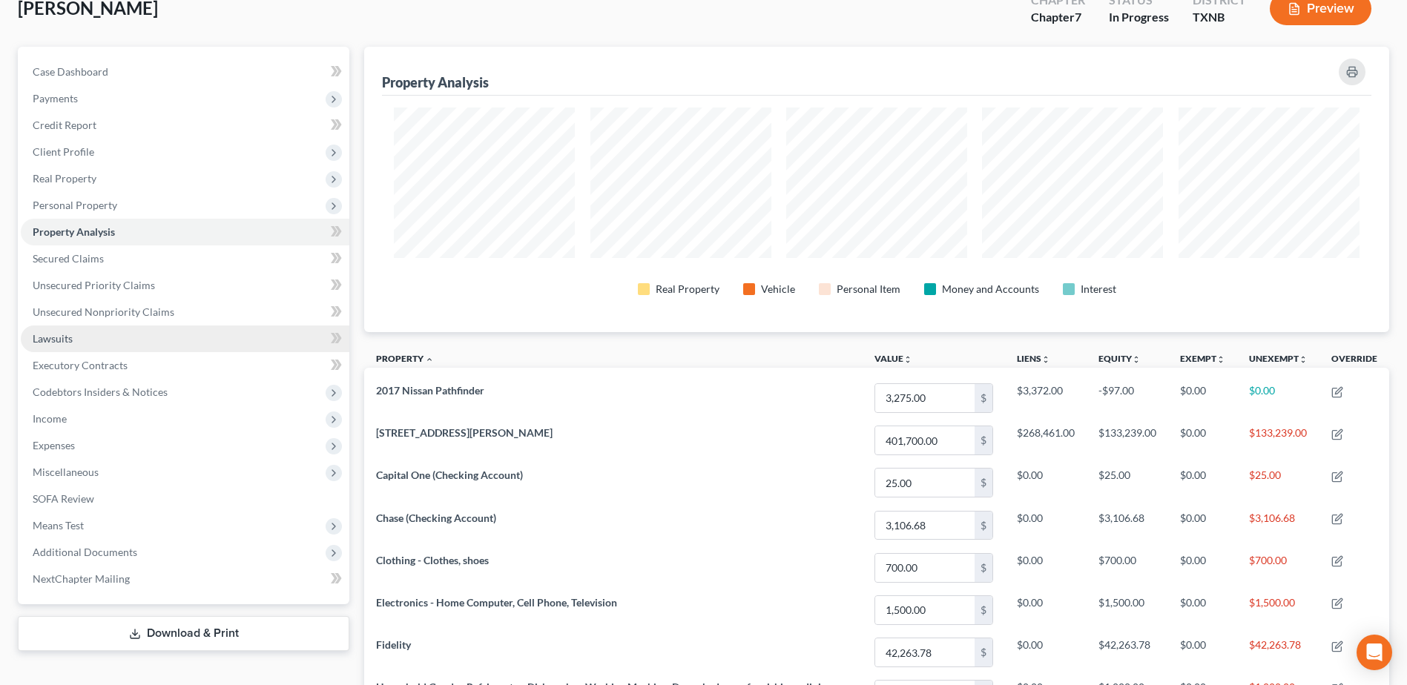
scroll to position [148, 0]
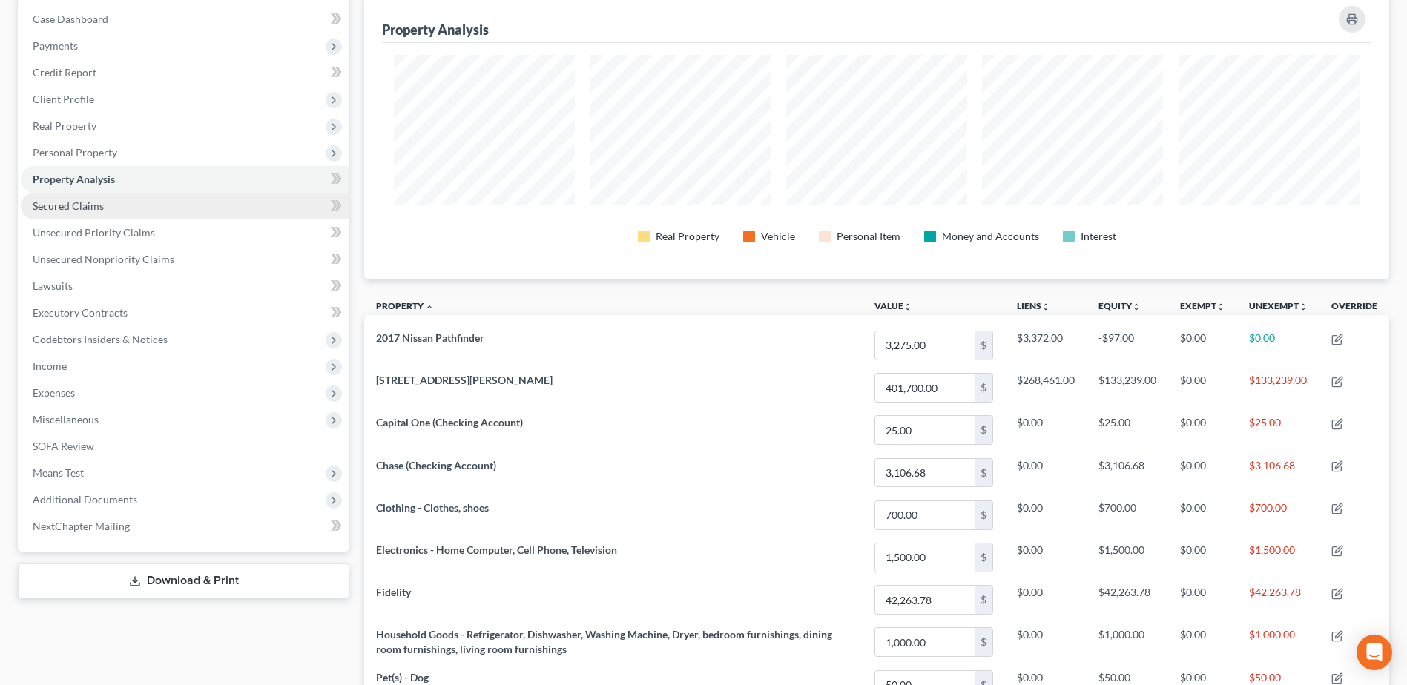
click at [81, 205] on span "Secured Claims" at bounding box center [68, 206] width 71 height 13
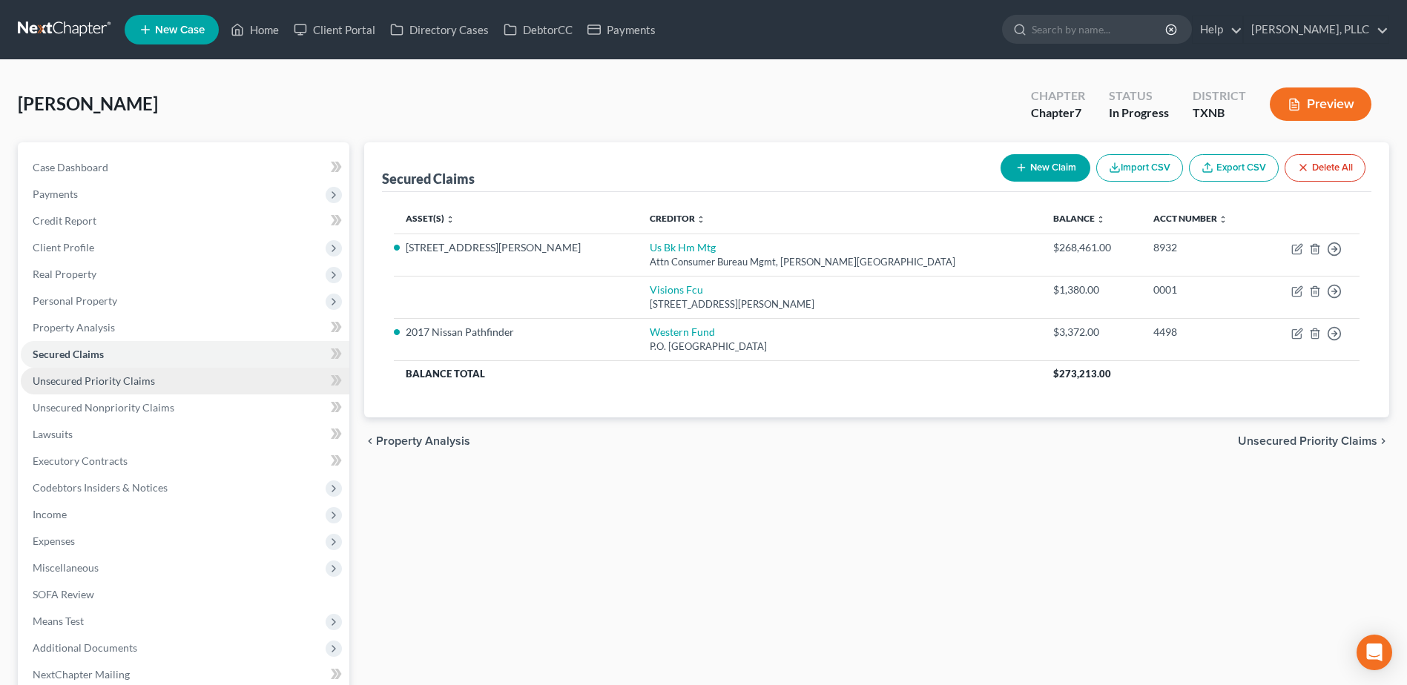
click at [93, 376] on span "Unsecured Priority Claims" at bounding box center [94, 381] width 122 height 13
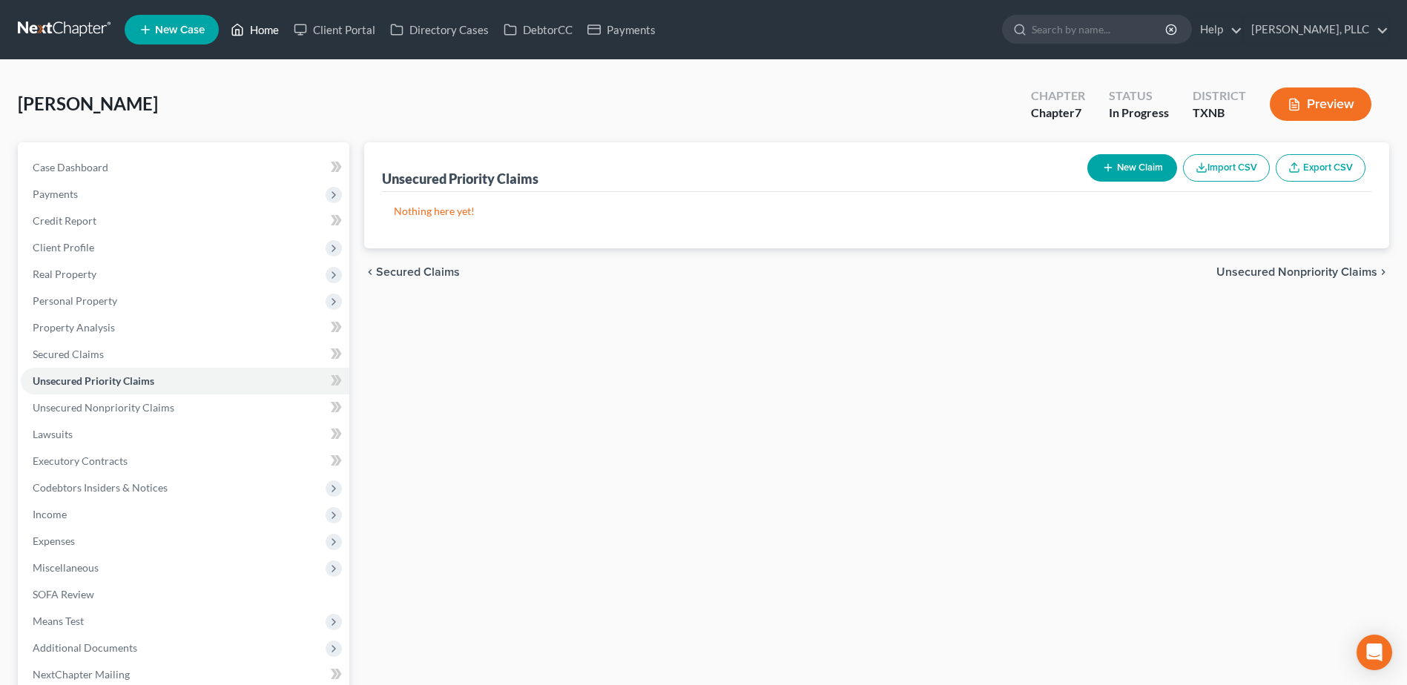
click at [269, 29] on link "Home" at bounding box center [254, 29] width 63 height 27
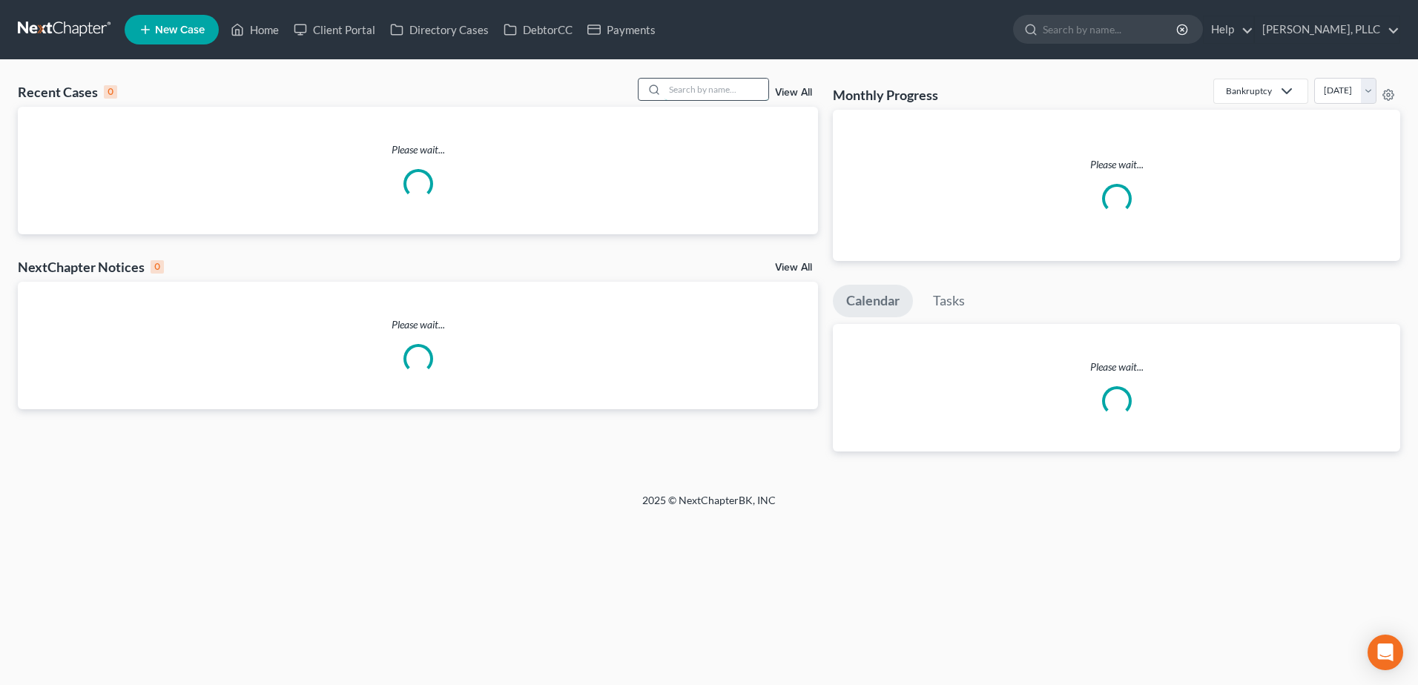
click at [728, 85] on input "search" at bounding box center [717, 90] width 104 height 22
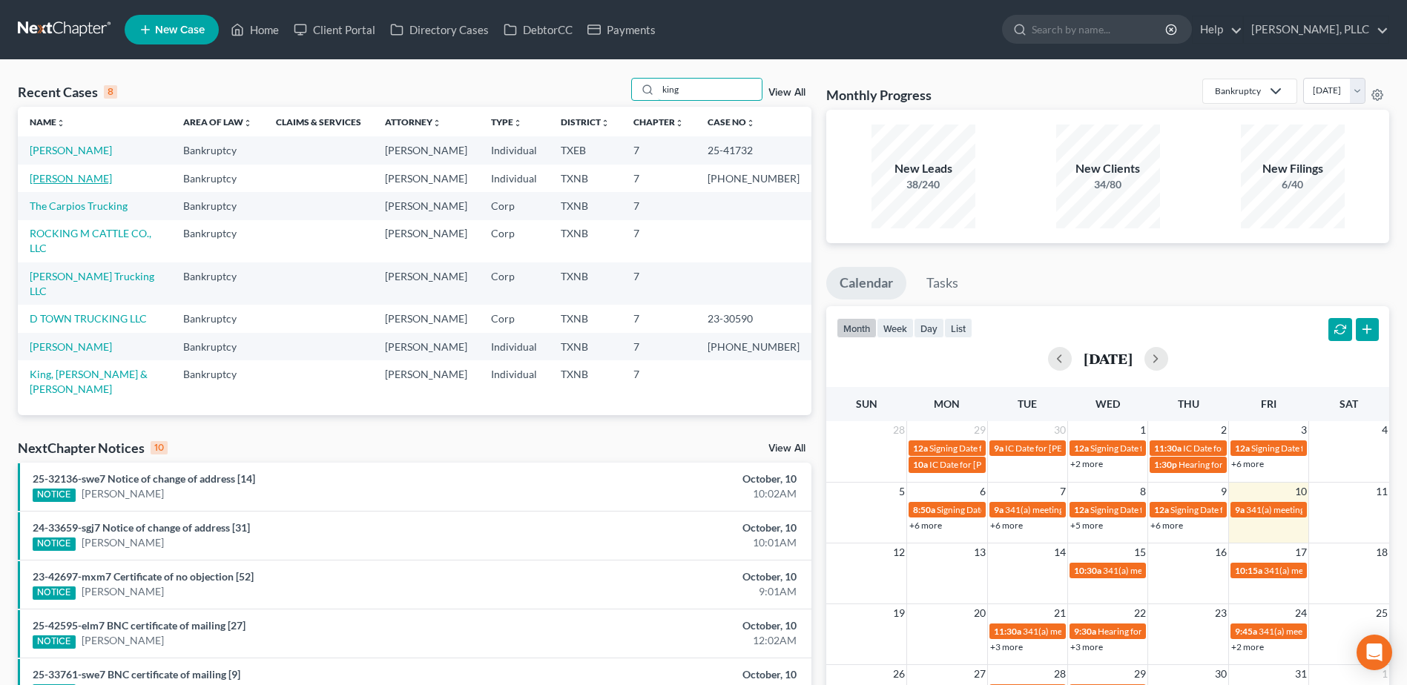
type input "king"
click at [87, 180] on link "[PERSON_NAME]" at bounding box center [71, 178] width 82 height 13
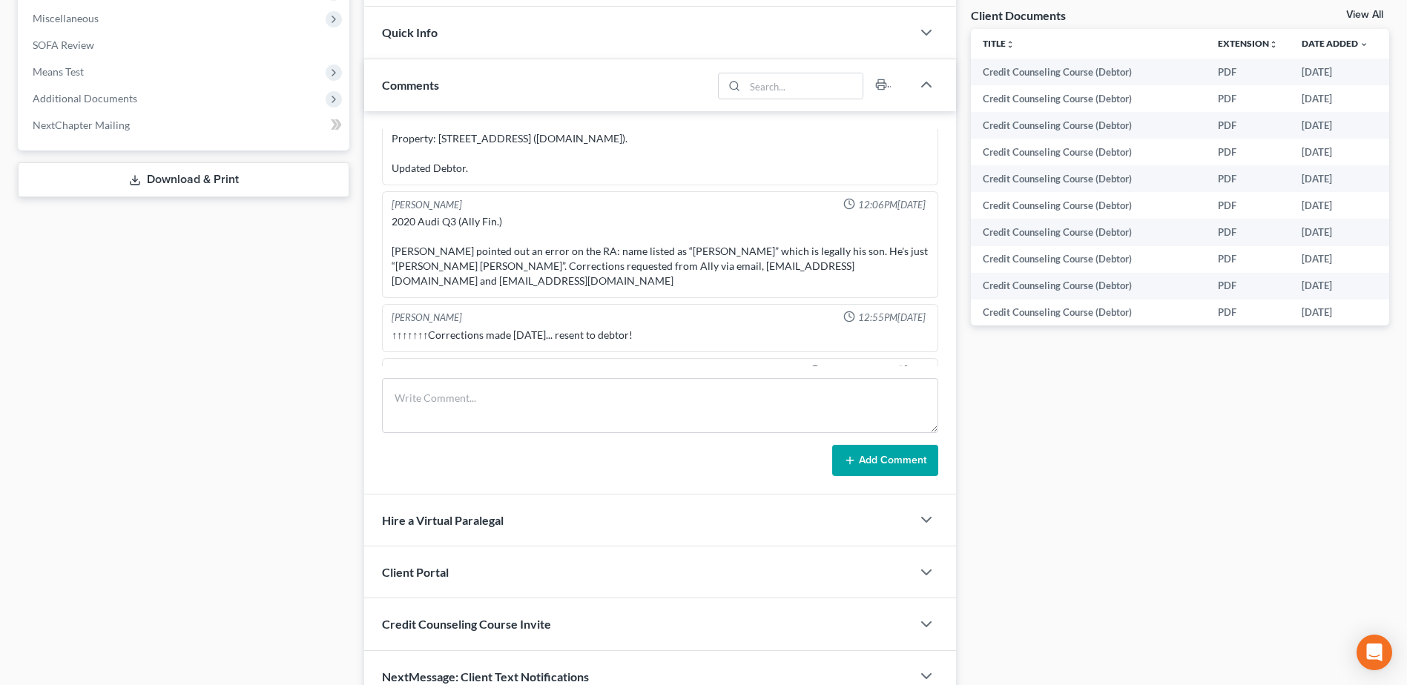
scroll to position [2522, 0]
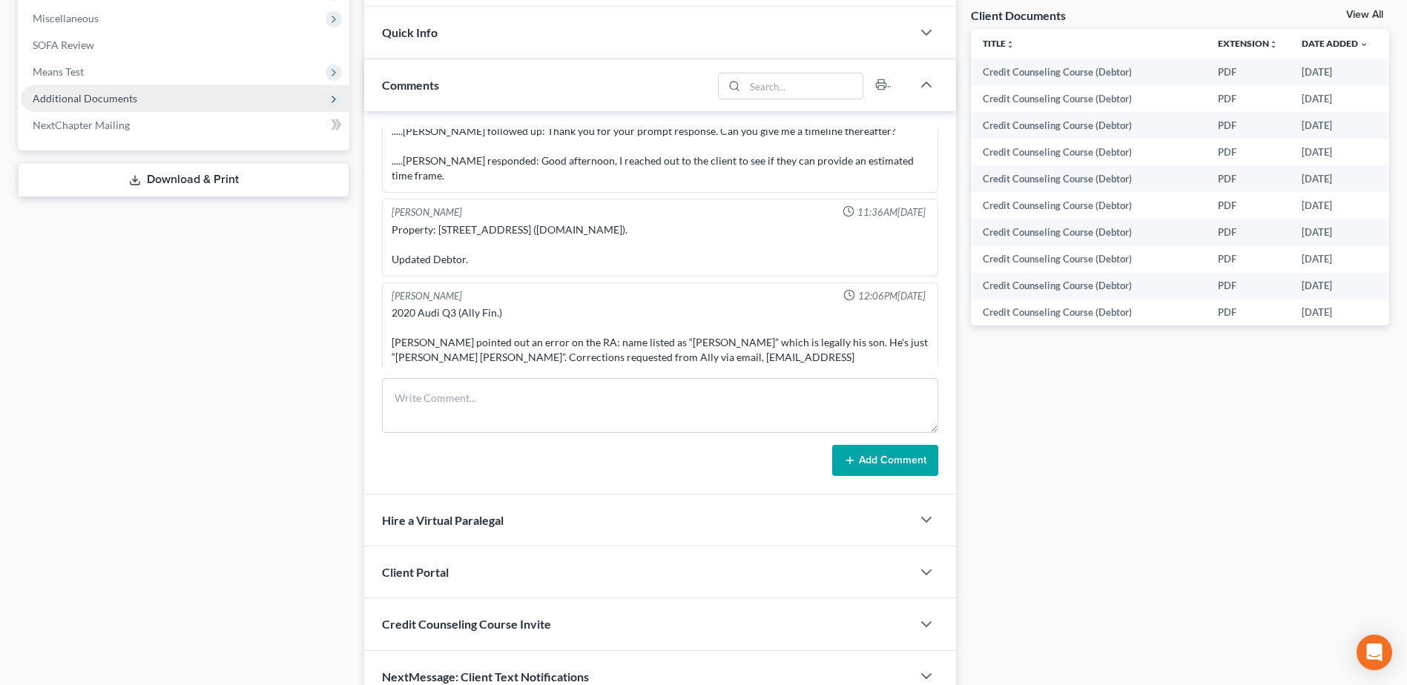
click at [56, 93] on span "Additional Documents" at bounding box center [85, 98] width 105 height 13
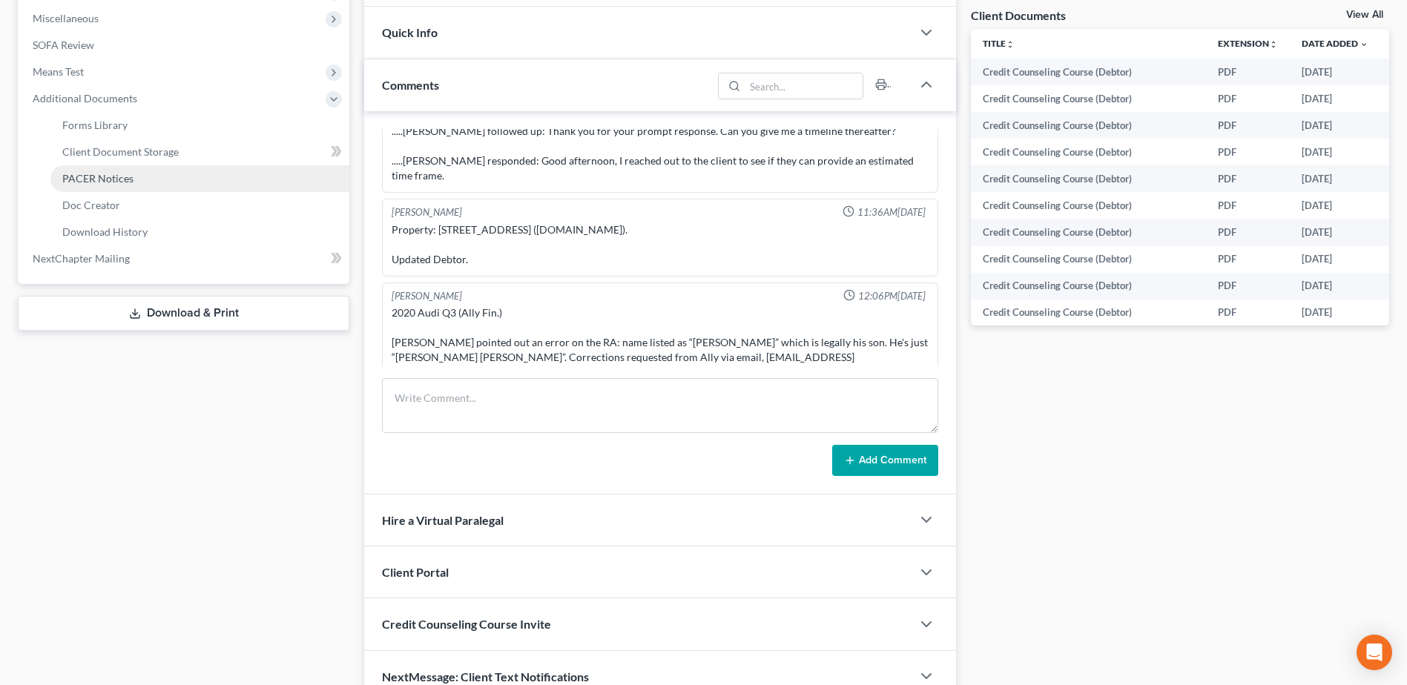
click at [93, 182] on span "PACER Notices" at bounding box center [97, 178] width 71 height 13
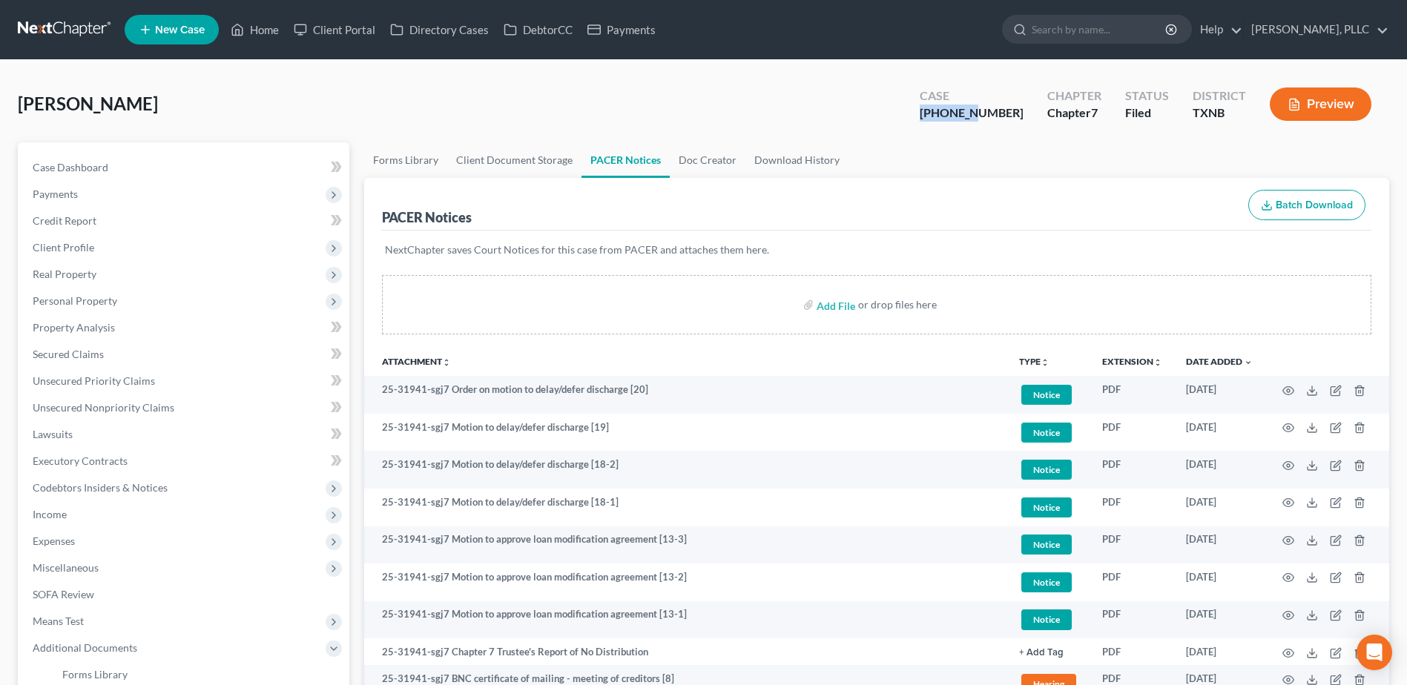
drag, startPoint x: 1012, startPoint y: 113, endPoint x: 955, endPoint y: 113, distance: 57.1
click at [955, 113] on div "Case [PHONE_NUMBER]" at bounding box center [972, 106] width 128 height 44
copy div "25-31941"
click at [280, 28] on link "Home" at bounding box center [254, 29] width 63 height 27
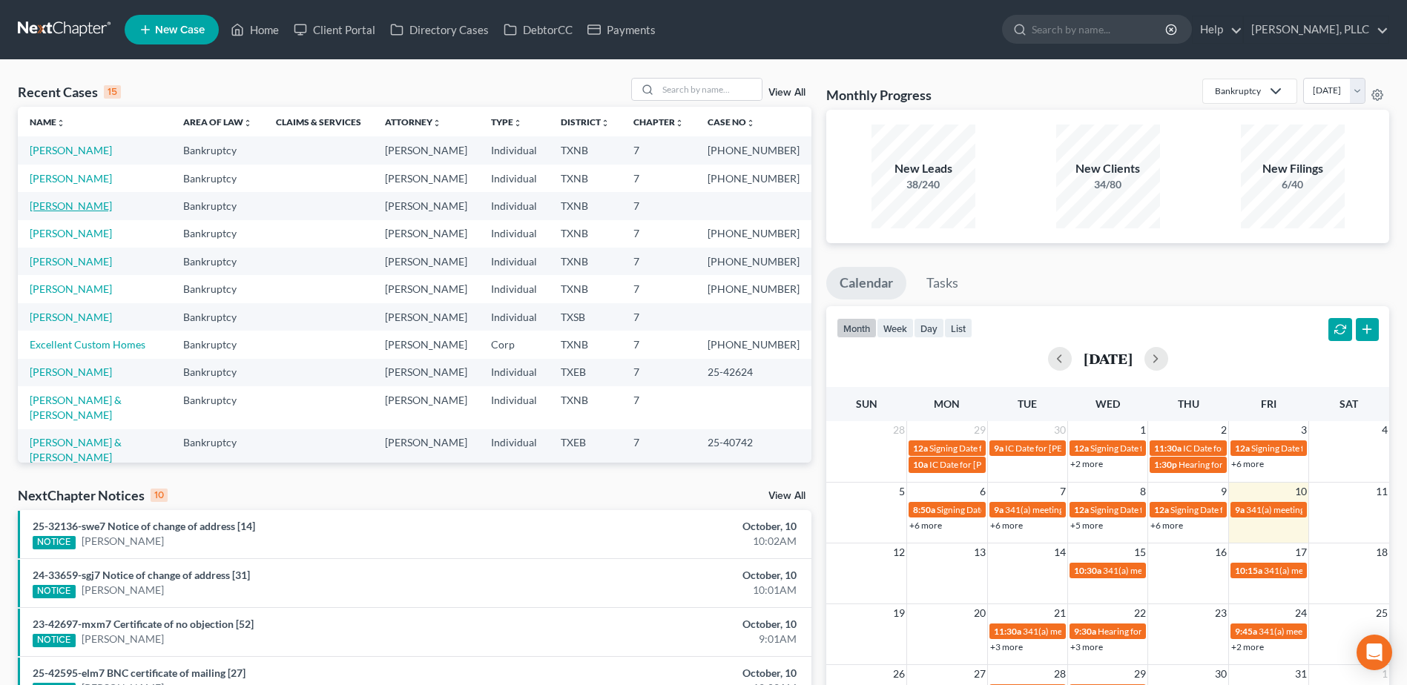
click at [95, 202] on link "[PERSON_NAME]" at bounding box center [71, 206] width 82 height 13
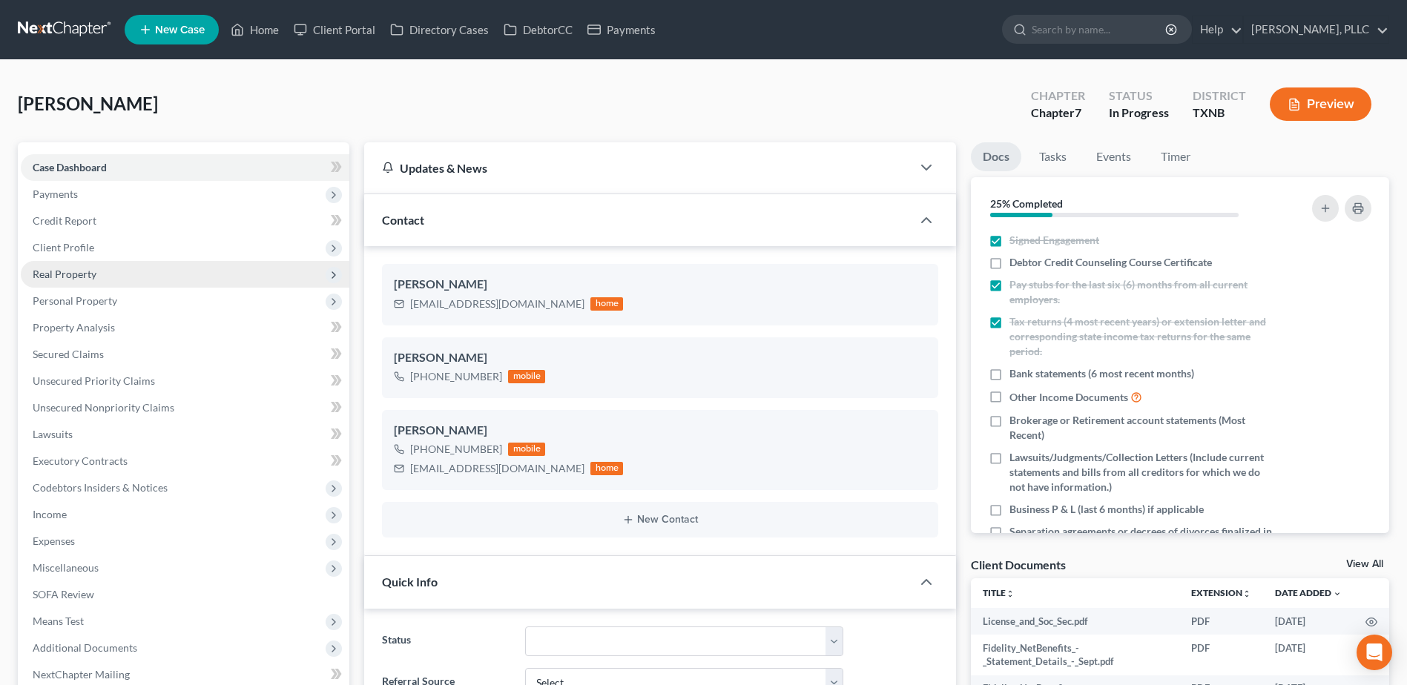
scroll to position [312, 0]
click at [76, 294] on span "Personal Property" at bounding box center [75, 300] width 85 height 13
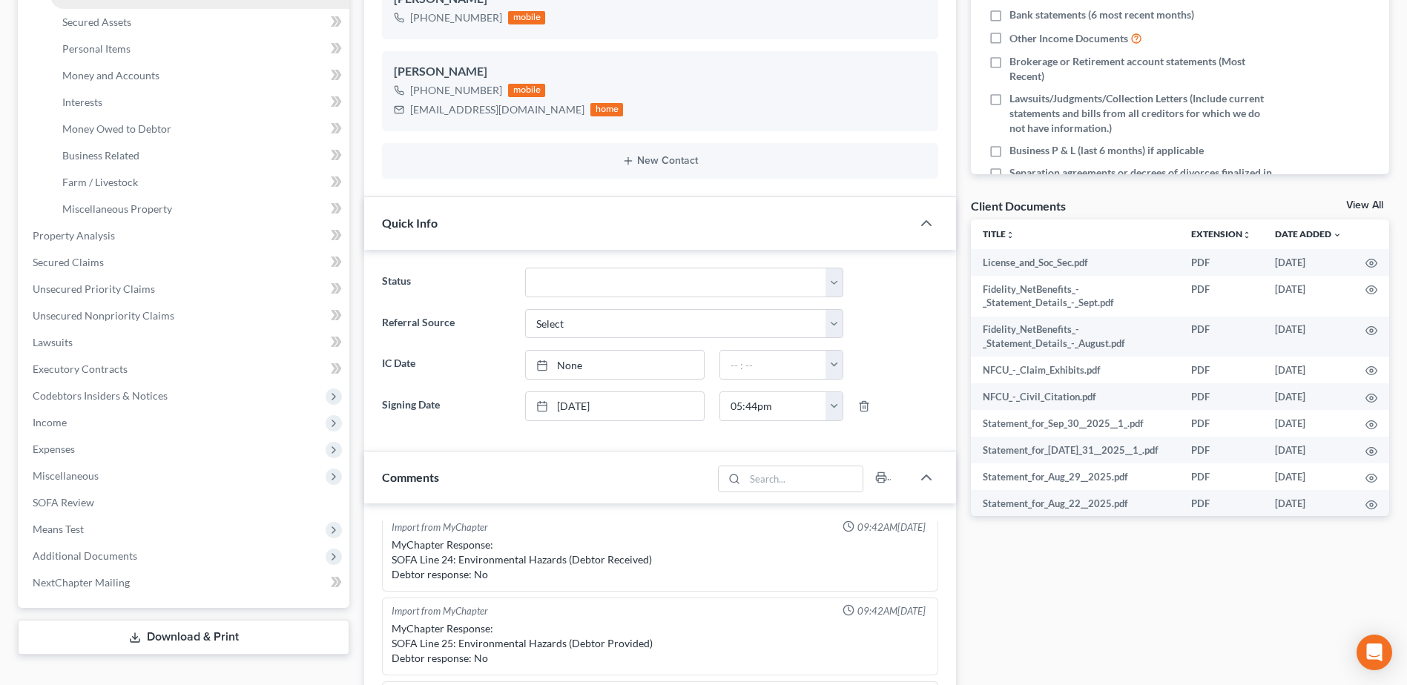
scroll to position [371, 0]
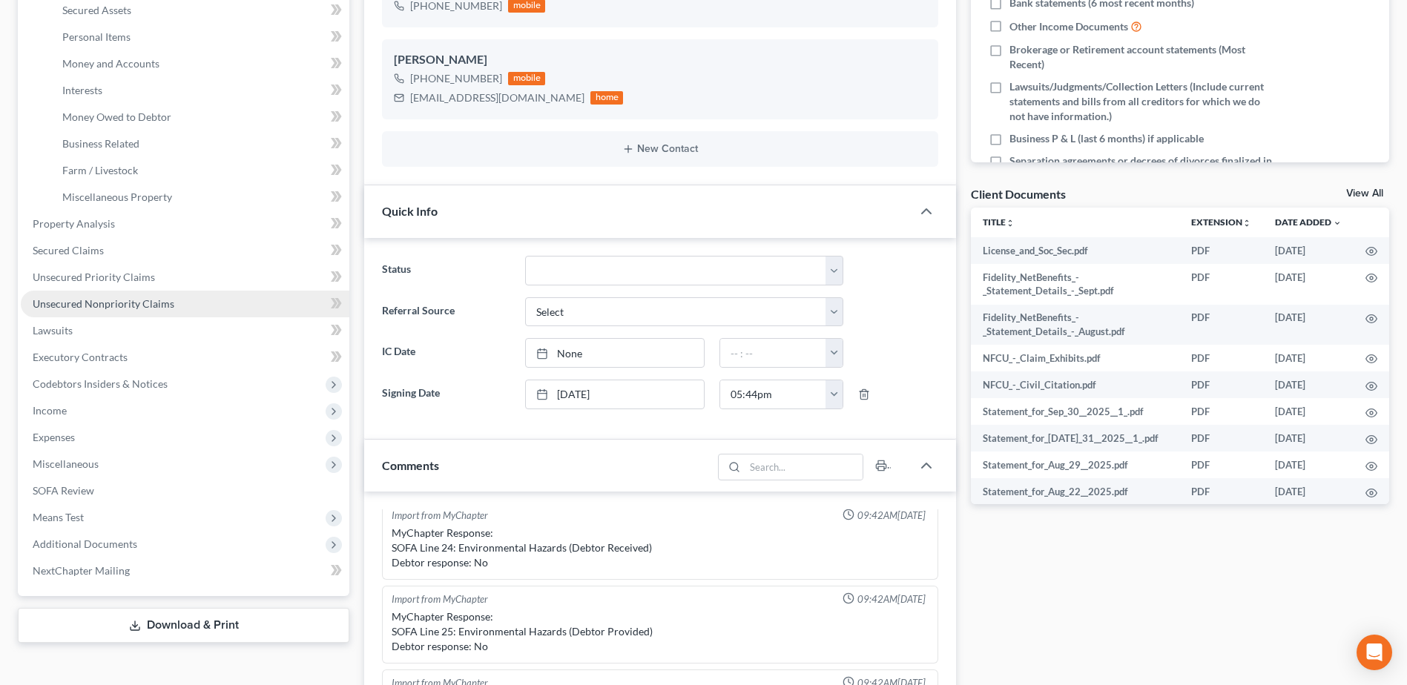
click at [125, 297] on span "Unsecured Nonpriority Claims" at bounding box center [104, 303] width 142 height 13
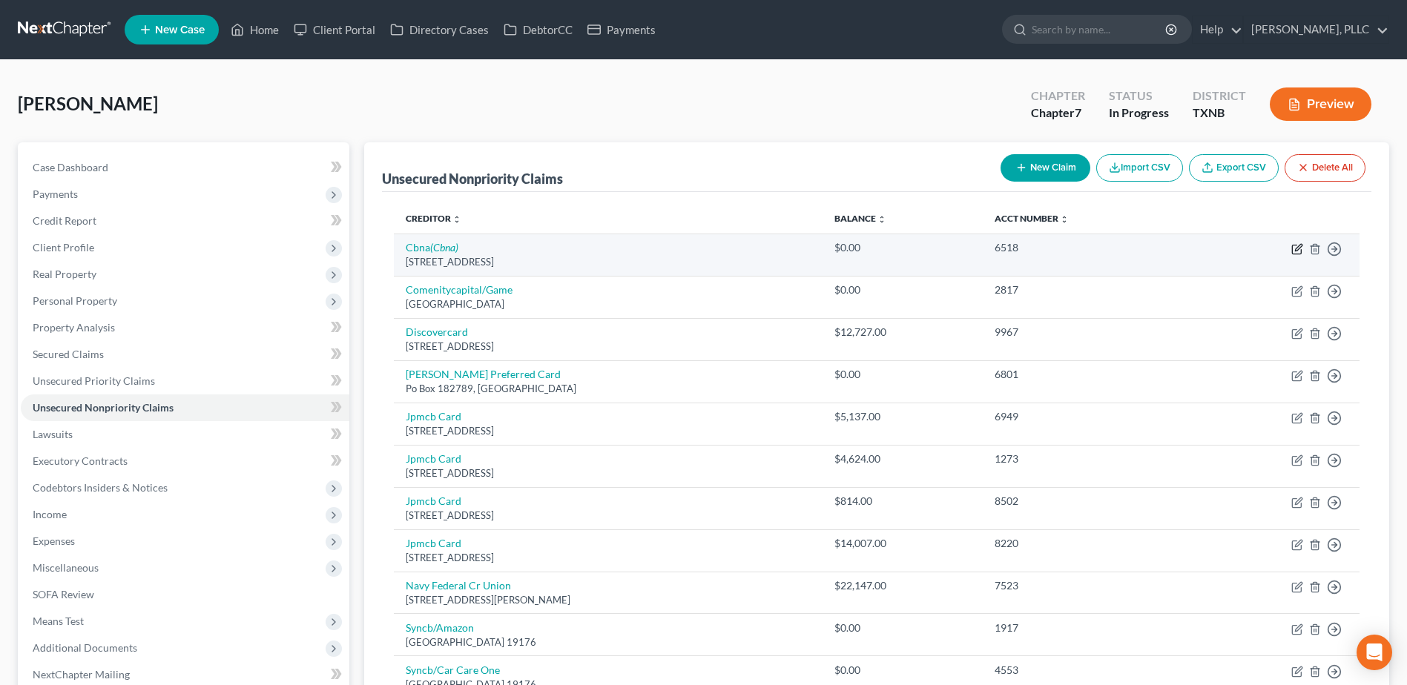
click at [1297, 249] on icon "button" at bounding box center [1297, 249] width 12 height 12
select select "43"
select select "2"
select select "0"
select select "43"
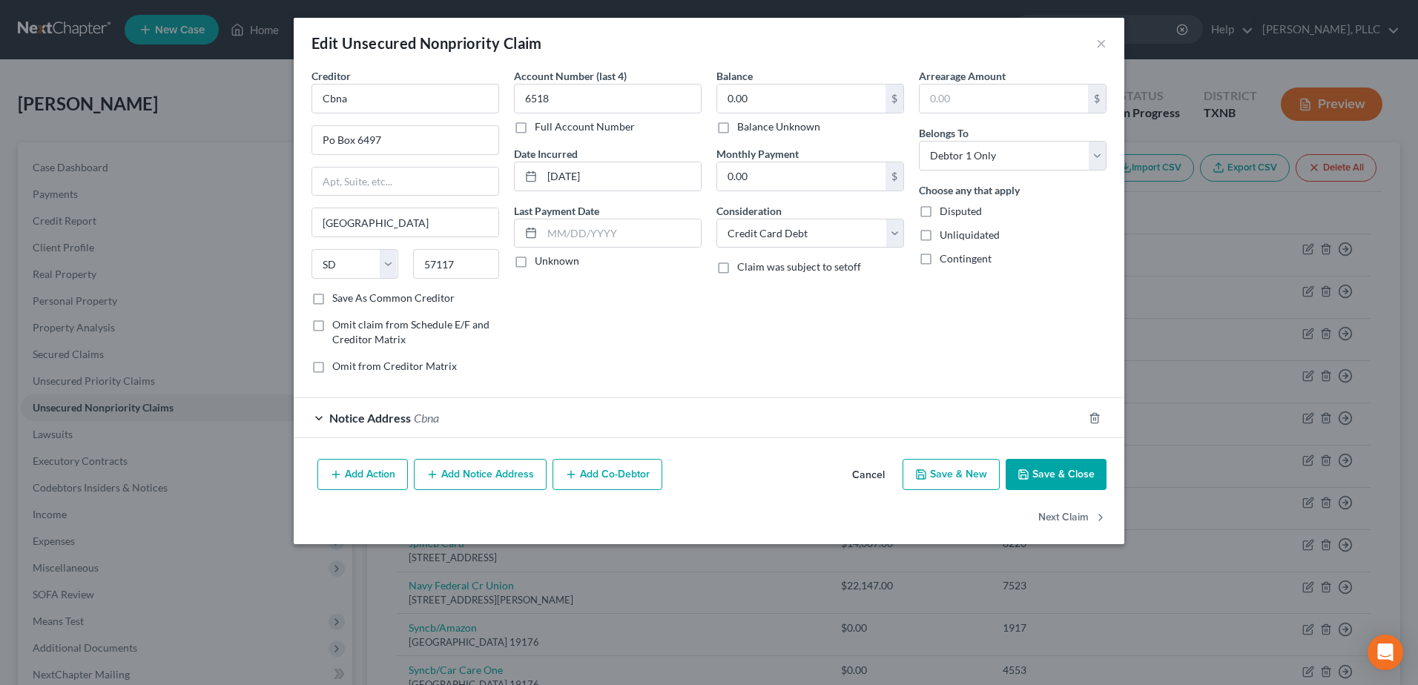
click at [314, 415] on div "Notice Address Cbna" at bounding box center [688, 417] width 789 height 39
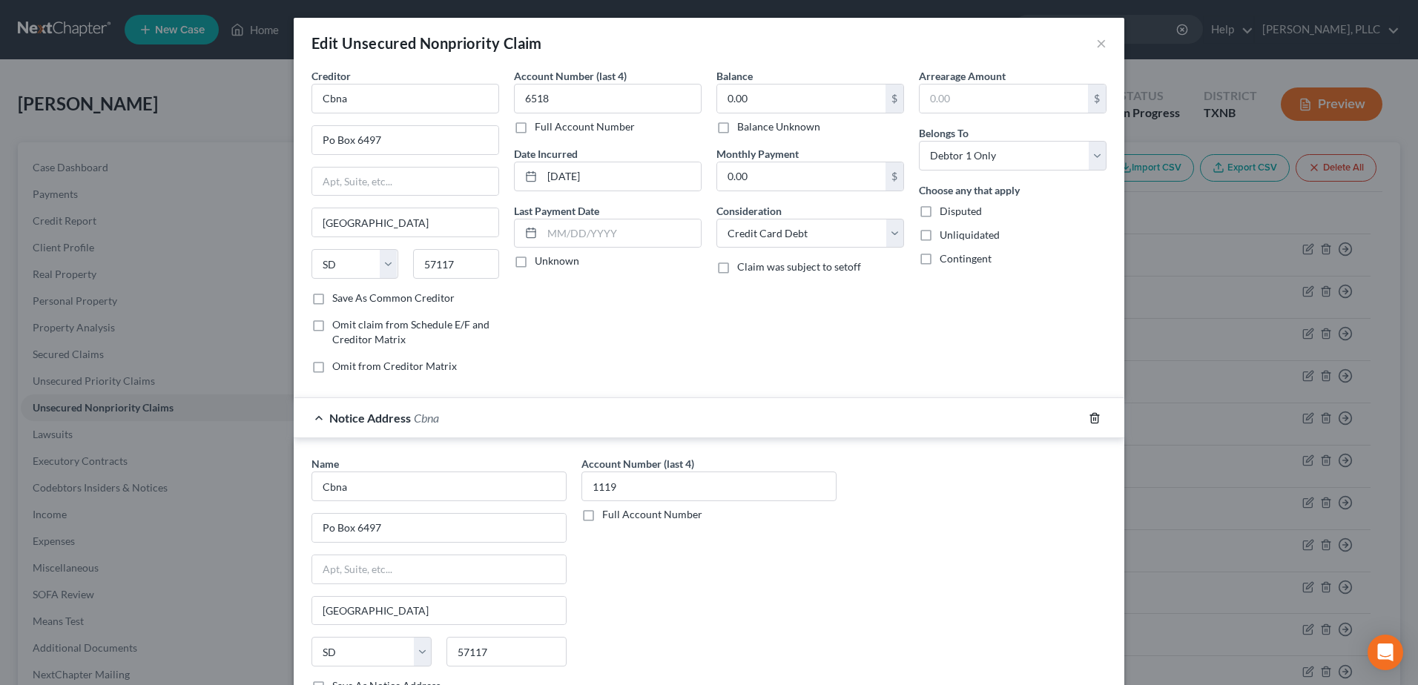
click at [1090, 417] on icon "button" at bounding box center [1095, 418] width 12 height 12
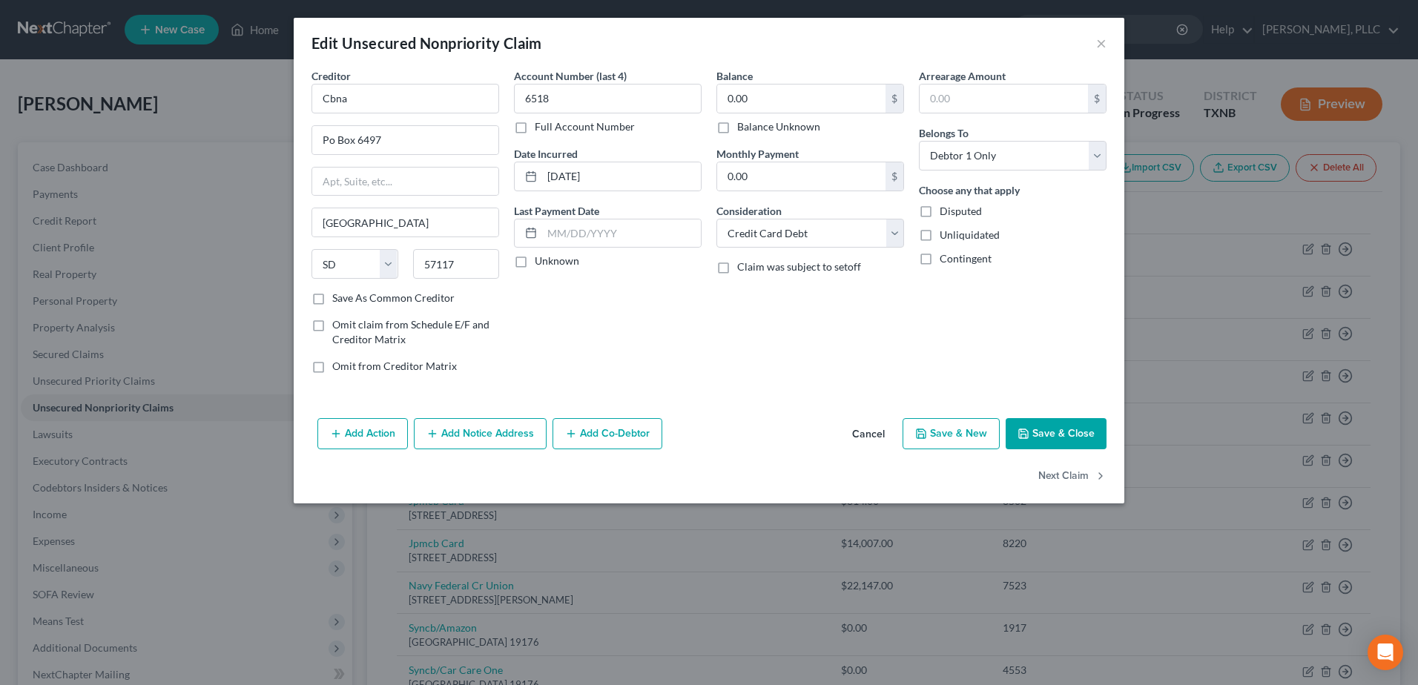
click at [1077, 434] on button "Save & Close" at bounding box center [1056, 433] width 101 height 31
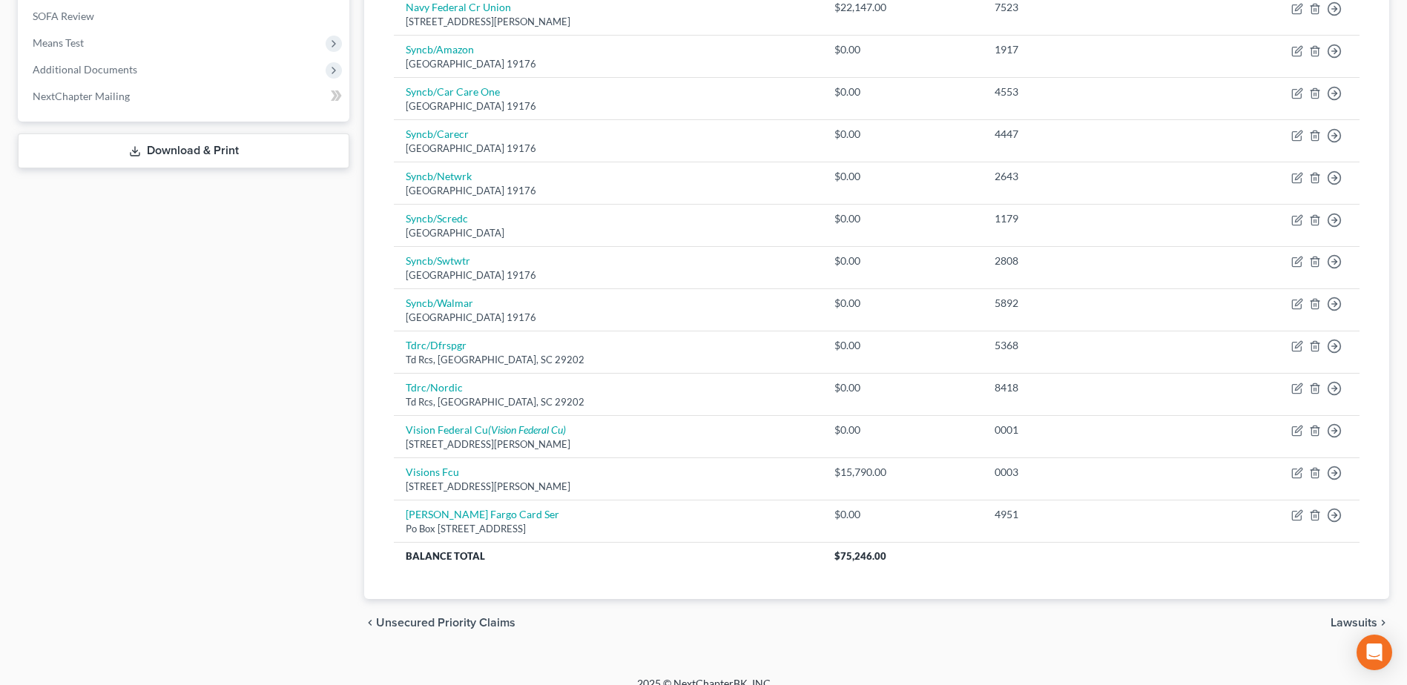
scroll to position [593, 0]
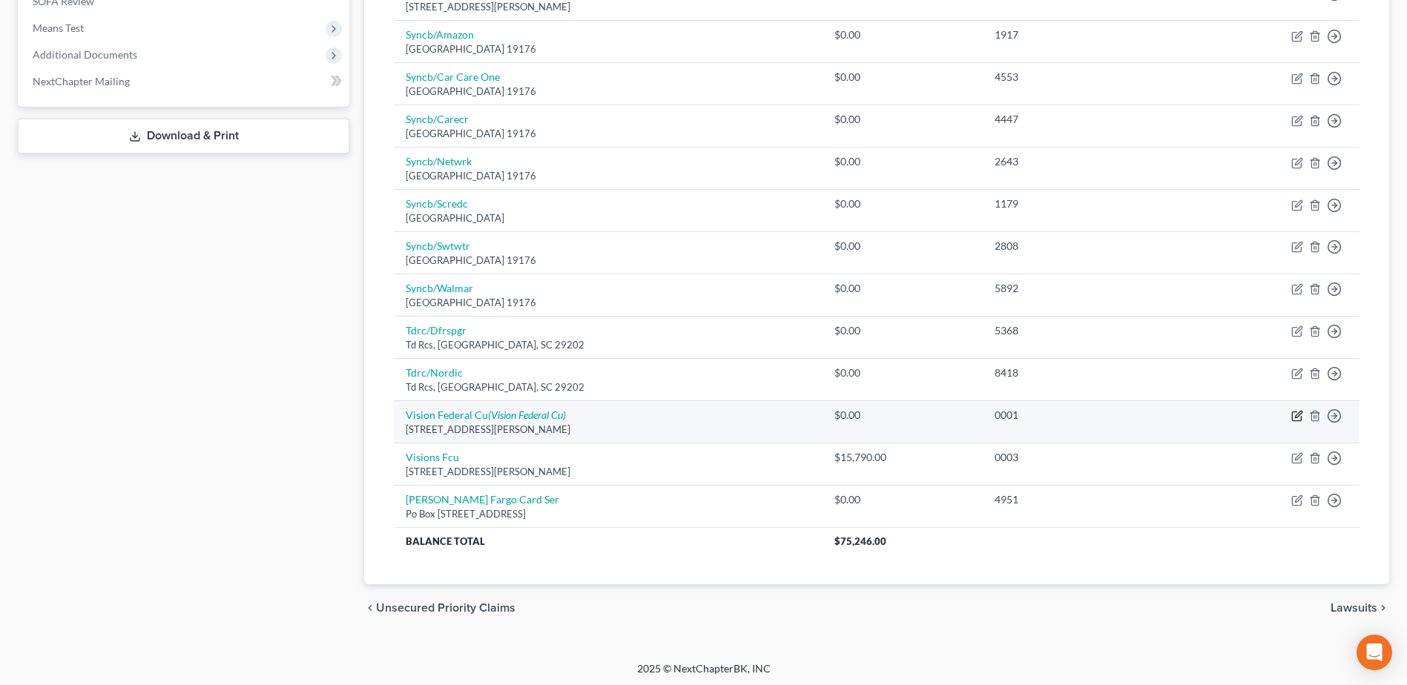
click at [1297, 415] on icon "button" at bounding box center [1297, 416] width 12 height 12
select select "35"
select select "0"
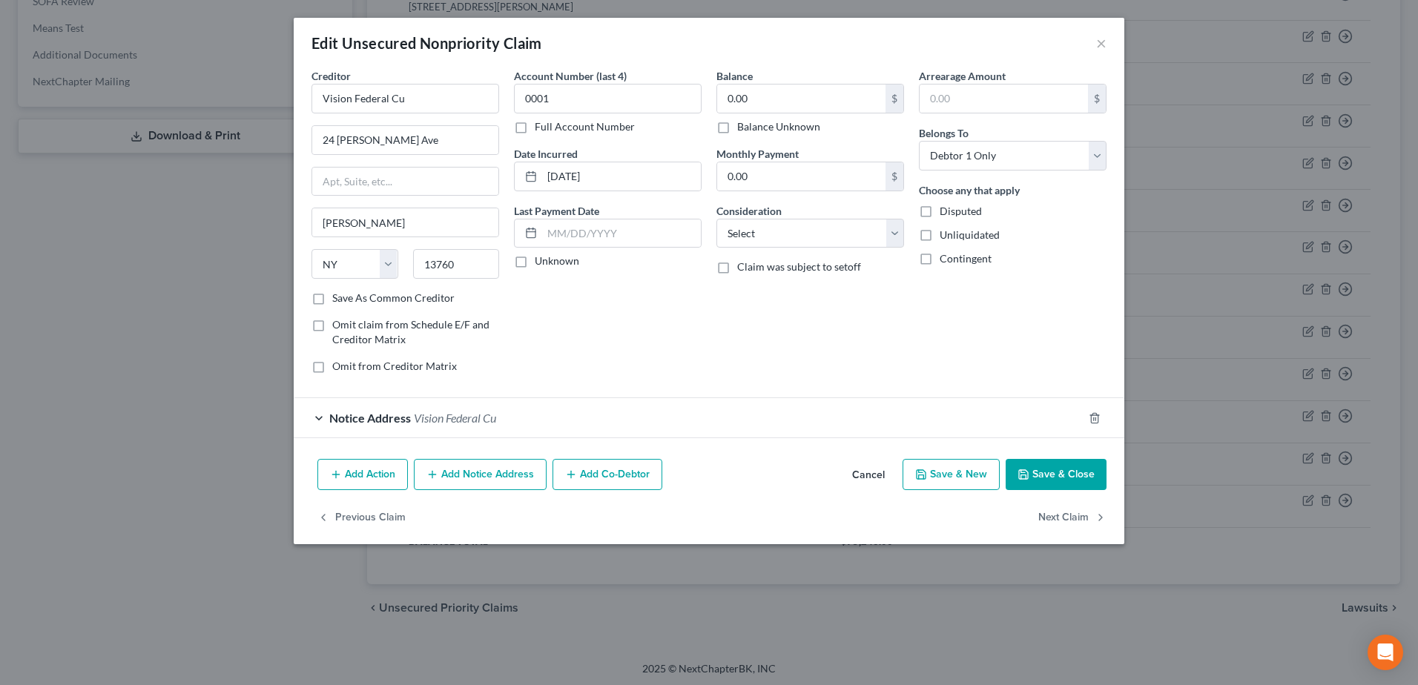
click at [322, 418] on div "Notice Address Vision Federal Cu" at bounding box center [688, 417] width 789 height 39
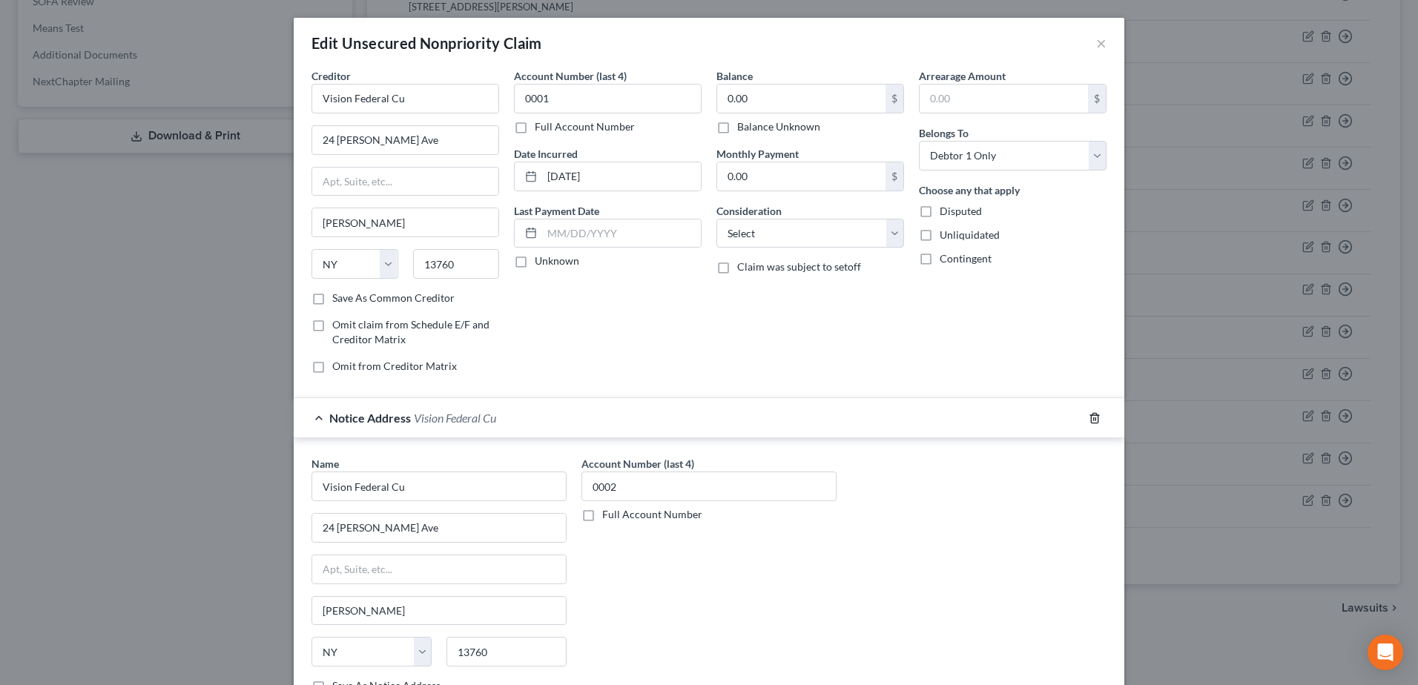
click at [1091, 418] on icon "button" at bounding box center [1095, 418] width 12 height 12
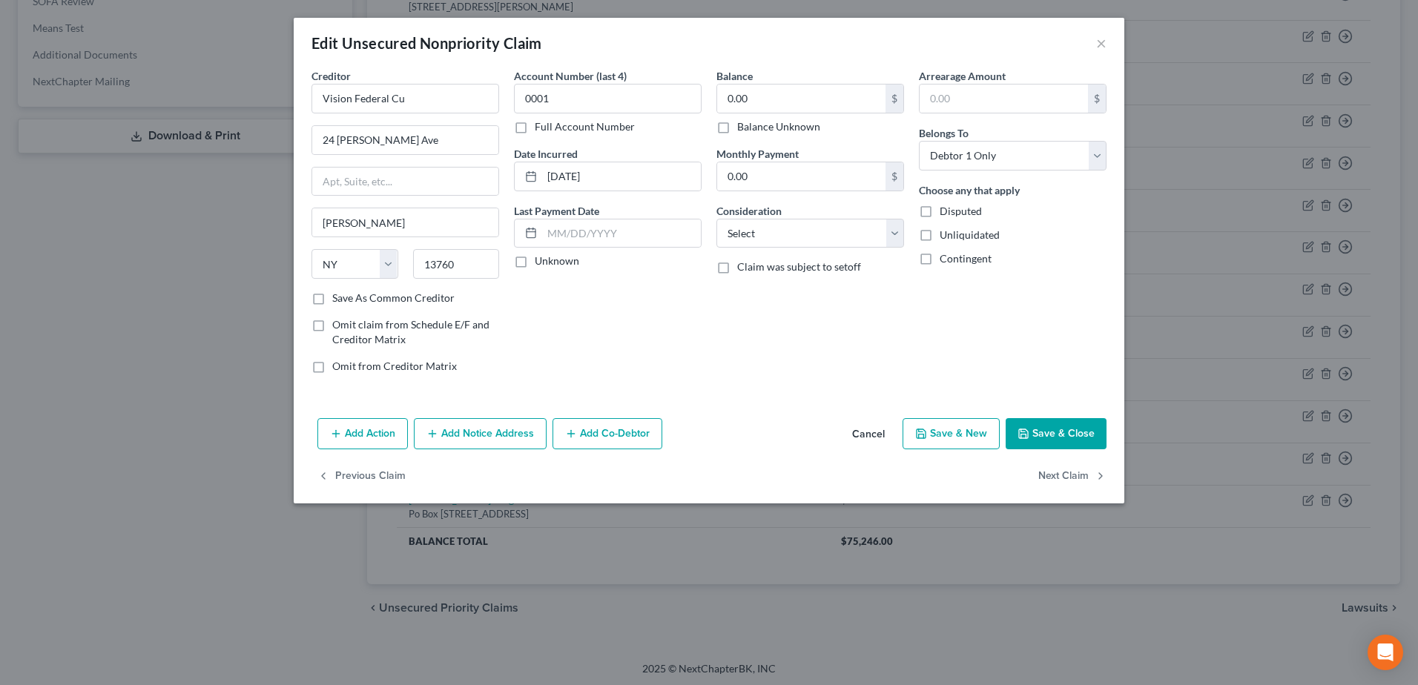
click at [1051, 432] on button "Save & Close" at bounding box center [1056, 433] width 101 height 31
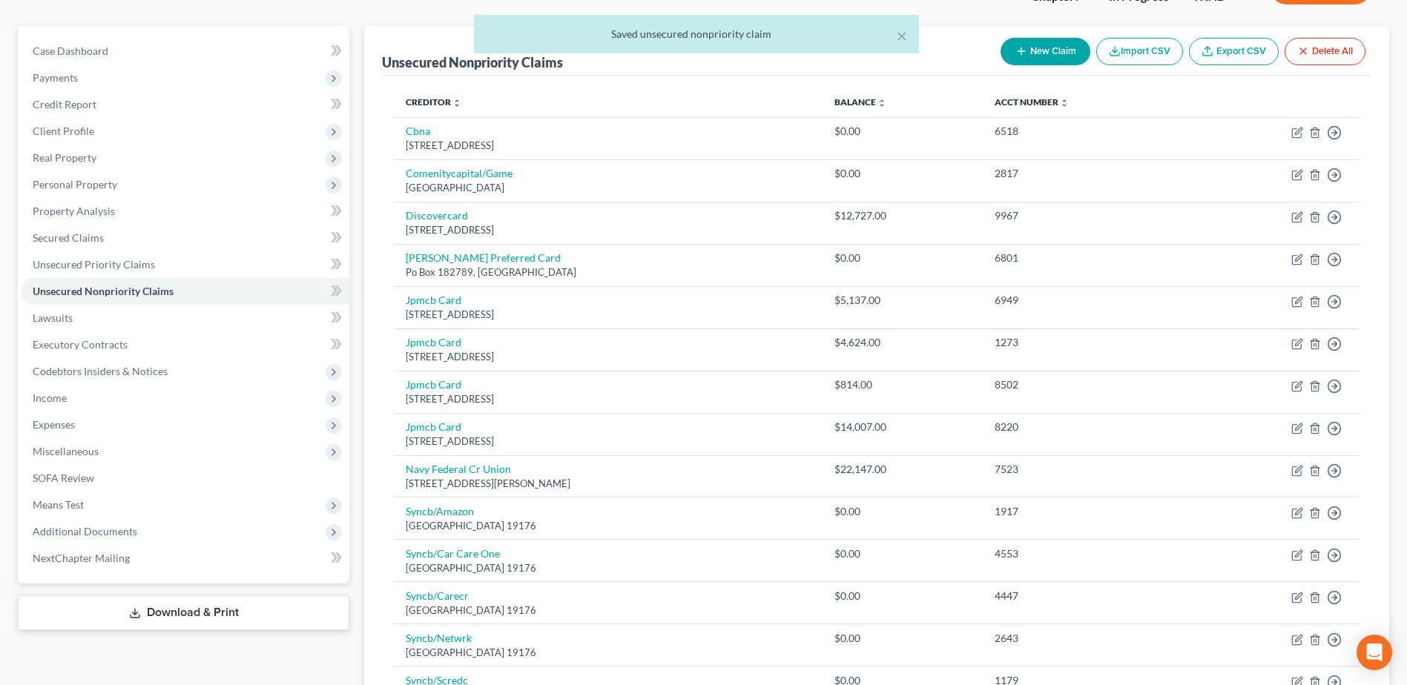
scroll to position [74, 0]
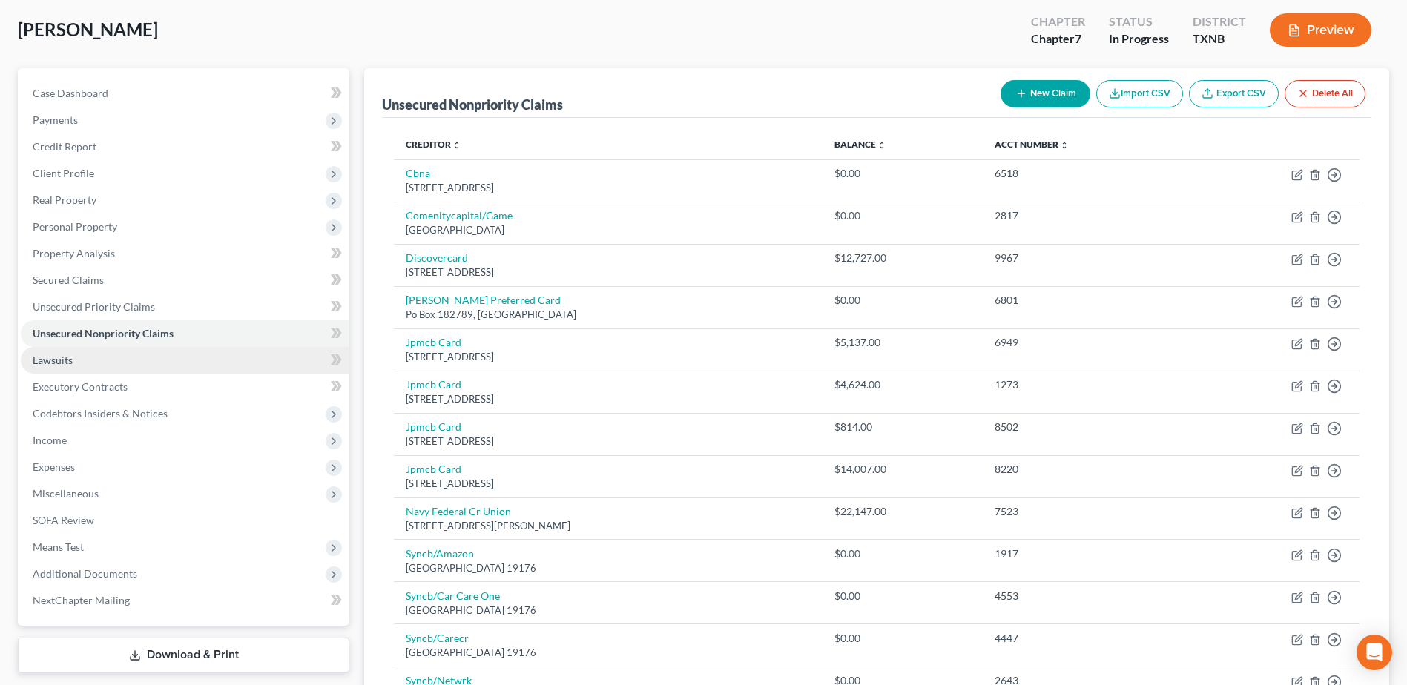
click at [63, 360] on span "Lawsuits" at bounding box center [53, 360] width 40 height 13
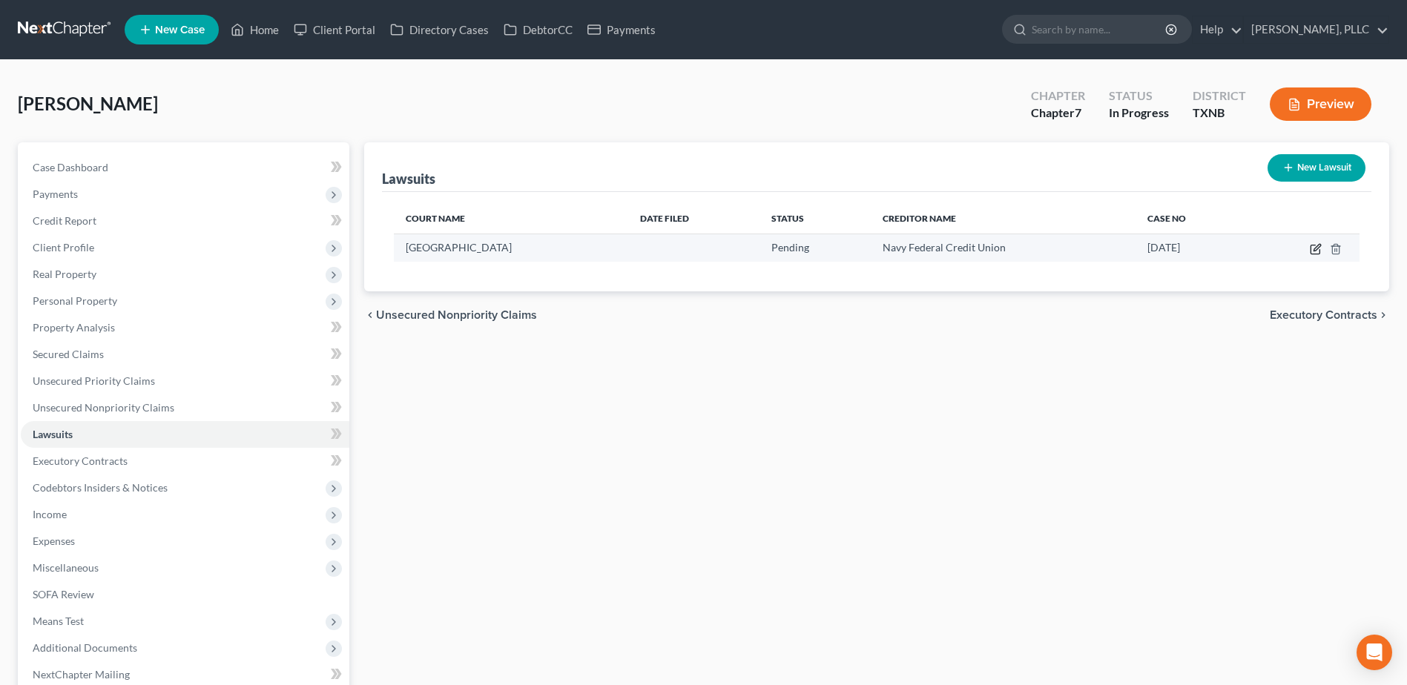
click at [1312, 252] on icon "button" at bounding box center [1316, 249] width 12 height 12
select select "45"
select select "0"
select select "48"
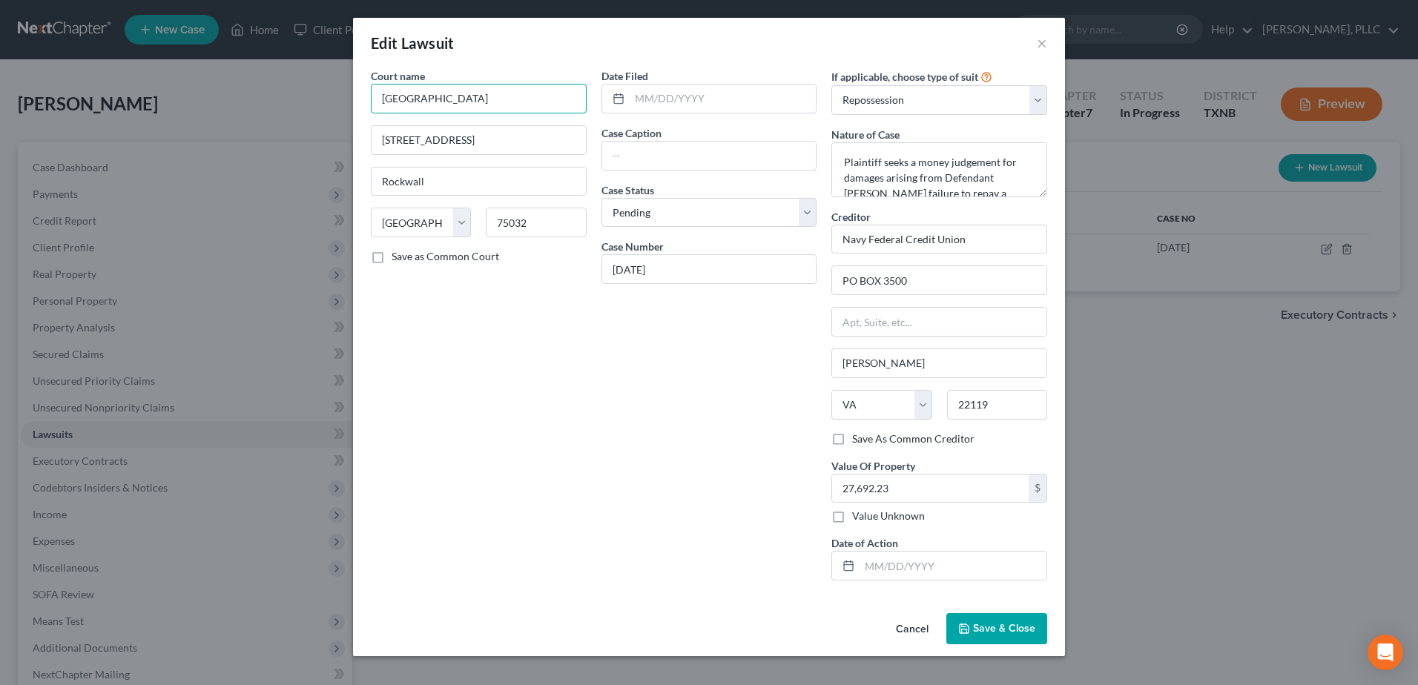
click at [537, 104] on input "[GEOGRAPHIC_DATA]" at bounding box center [479, 99] width 216 height 30
type input "[GEOGRAPHIC_DATA], At Law 1"
click at [536, 132] on input "[STREET_ADDRESS]" at bounding box center [479, 140] width 214 height 28
type input "[STREET_ADDRESS]"
click at [748, 99] on input "text" at bounding box center [723, 99] width 187 height 28
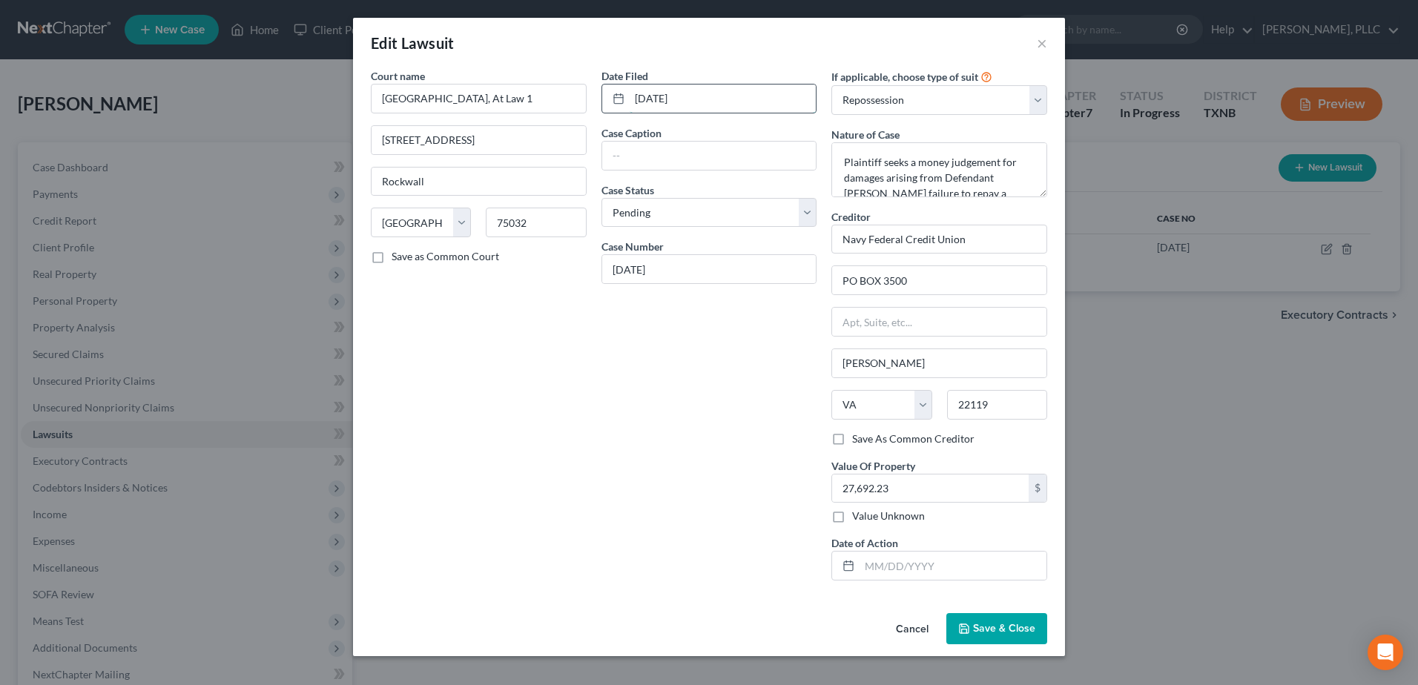
type input "[DATE]"
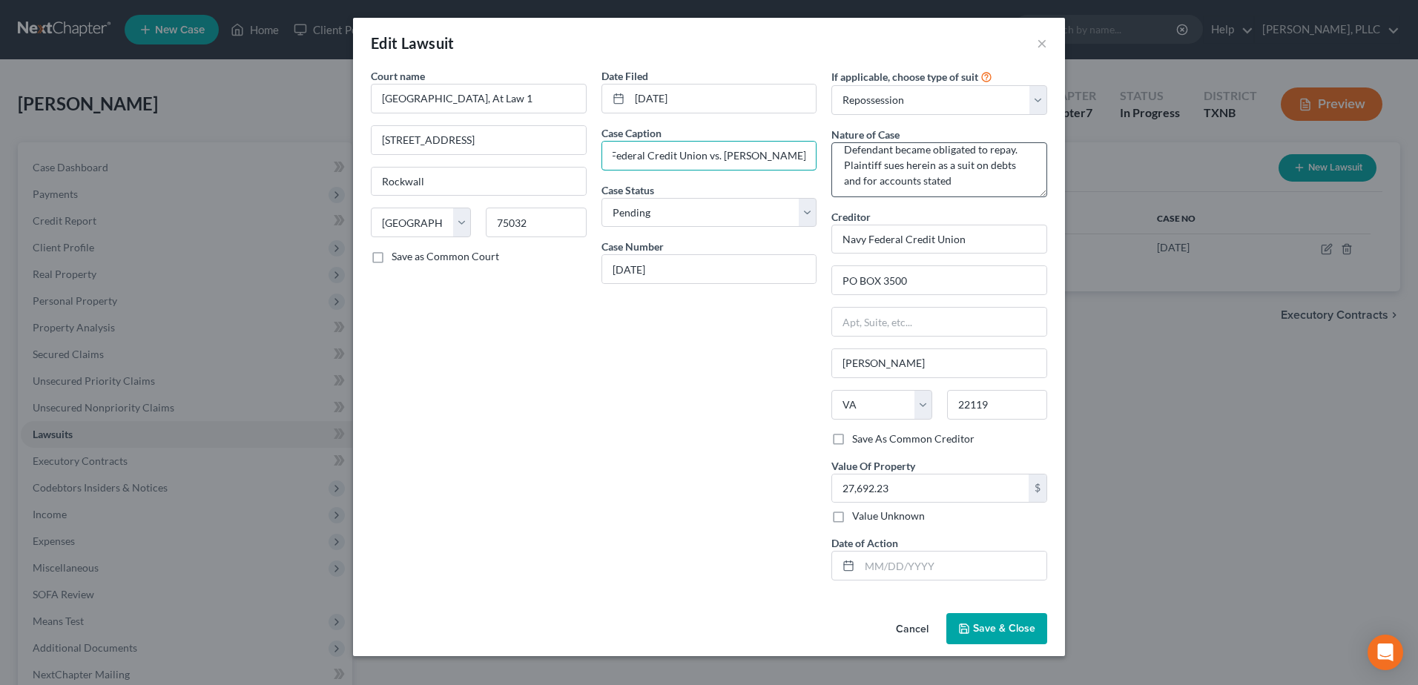
scroll to position [109, 0]
type input "Navy Federal Credit Union vs. [PERSON_NAME]"
click at [1036, 100] on select "Select Repossession Garnishment Foreclosure Attached, Seized, Or Levied Other" at bounding box center [940, 100] width 216 height 30
select select "4"
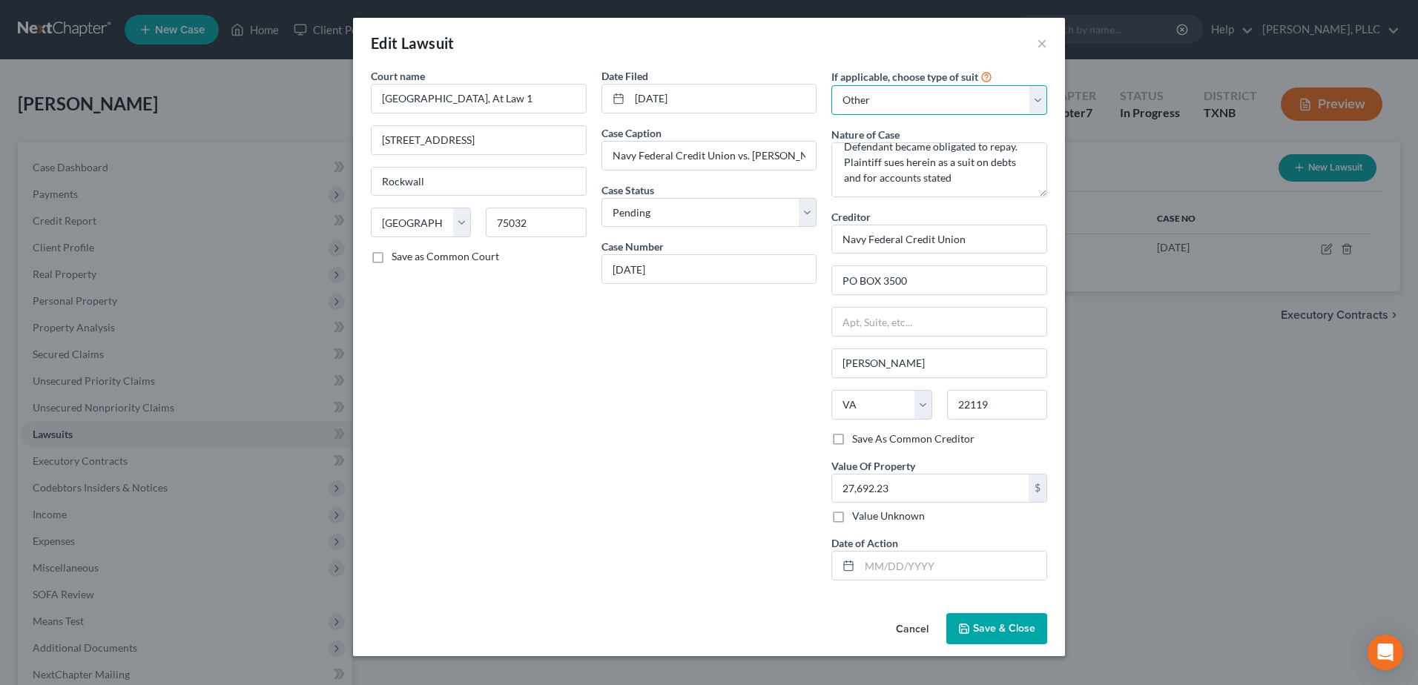
click at [832, 85] on select "Select Repossession Garnishment Foreclosure Attached, Seized, Or Levied Other" at bounding box center [940, 100] width 216 height 30
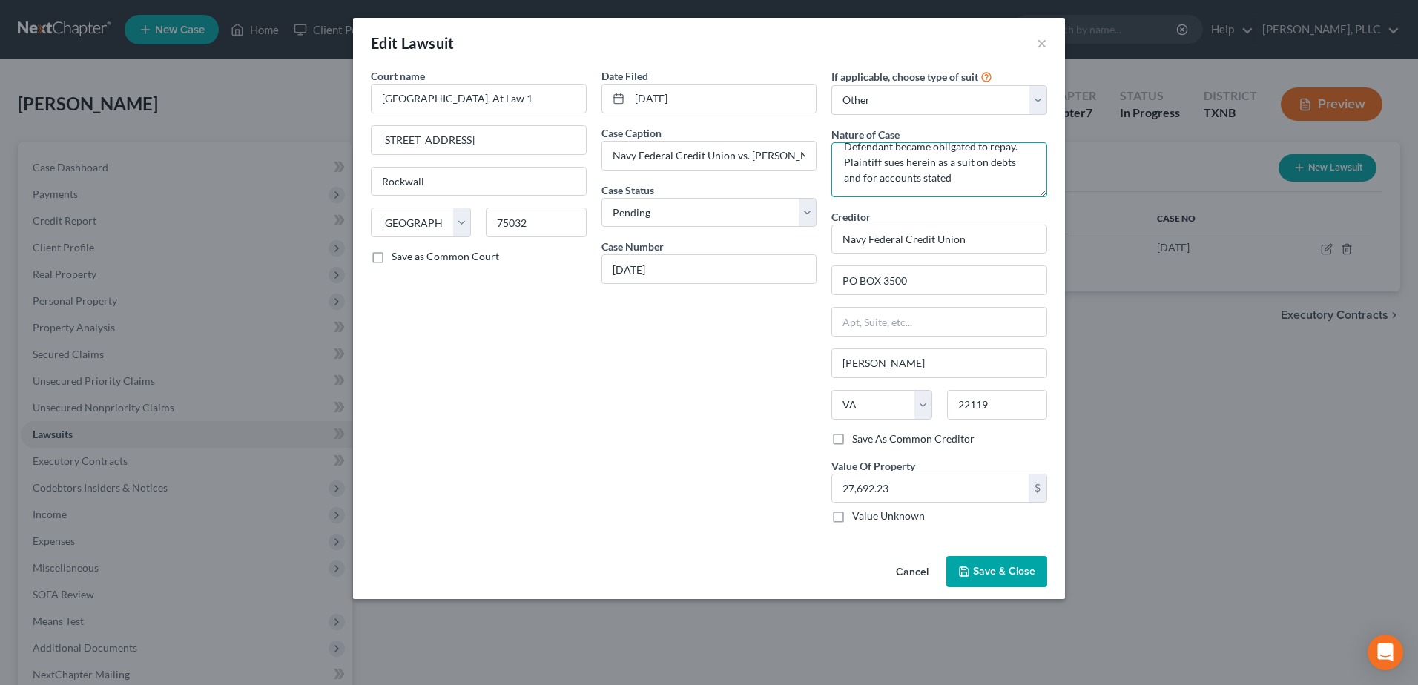
click at [818, 134] on div "Court name * [GEOGRAPHIC_DATA], At Law 1 1111 E. [GEOGRAPHIC_DATA] [US_STATE] A…" at bounding box center [708, 301] width 691 height 467
type textarea "Plaintiff seeks a money judgement for damages arising from Defendant [PERSON_NA…"
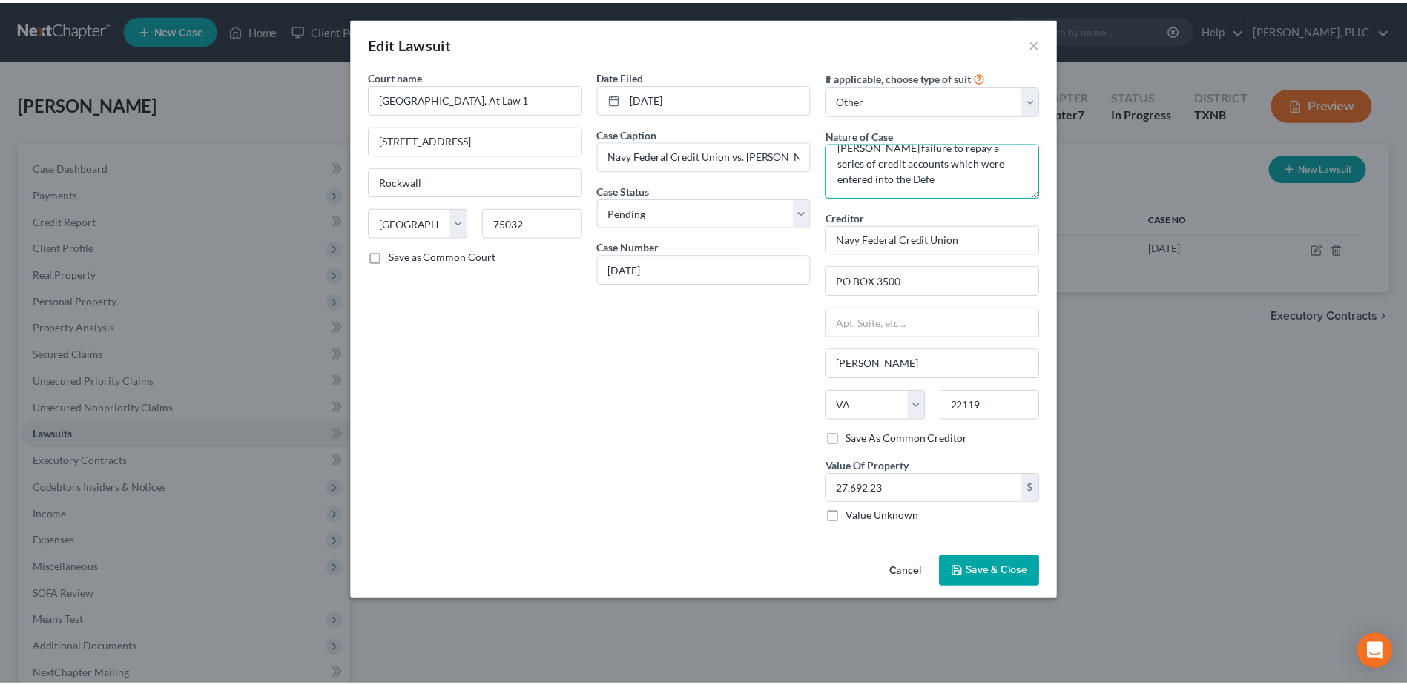
scroll to position [0, 0]
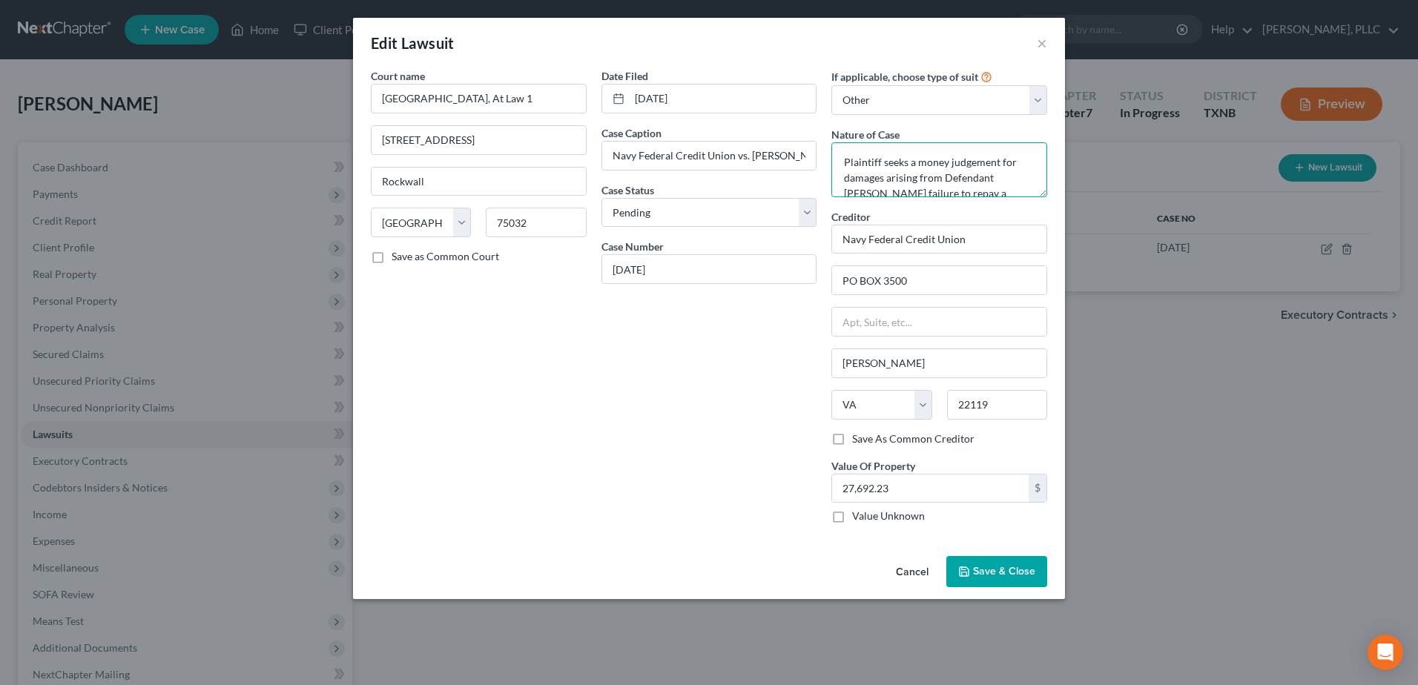
drag, startPoint x: 924, startPoint y: 180, endPoint x: 818, endPoint y: 119, distance: 121.9
click at [818, 119] on div "Court name * [GEOGRAPHIC_DATA], At Law 1 1111 E. [GEOGRAPHIC_DATA] [US_STATE] A…" at bounding box center [708, 301] width 691 height 467
type textarea "Debt Collection"
click at [987, 240] on input "Navy Federal Credit Union" at bounding box center [940, 240] width 216 height 30
click at [1009, 576] on span "Save & Close" at bounding box center [1004, 571] width 62 height 13
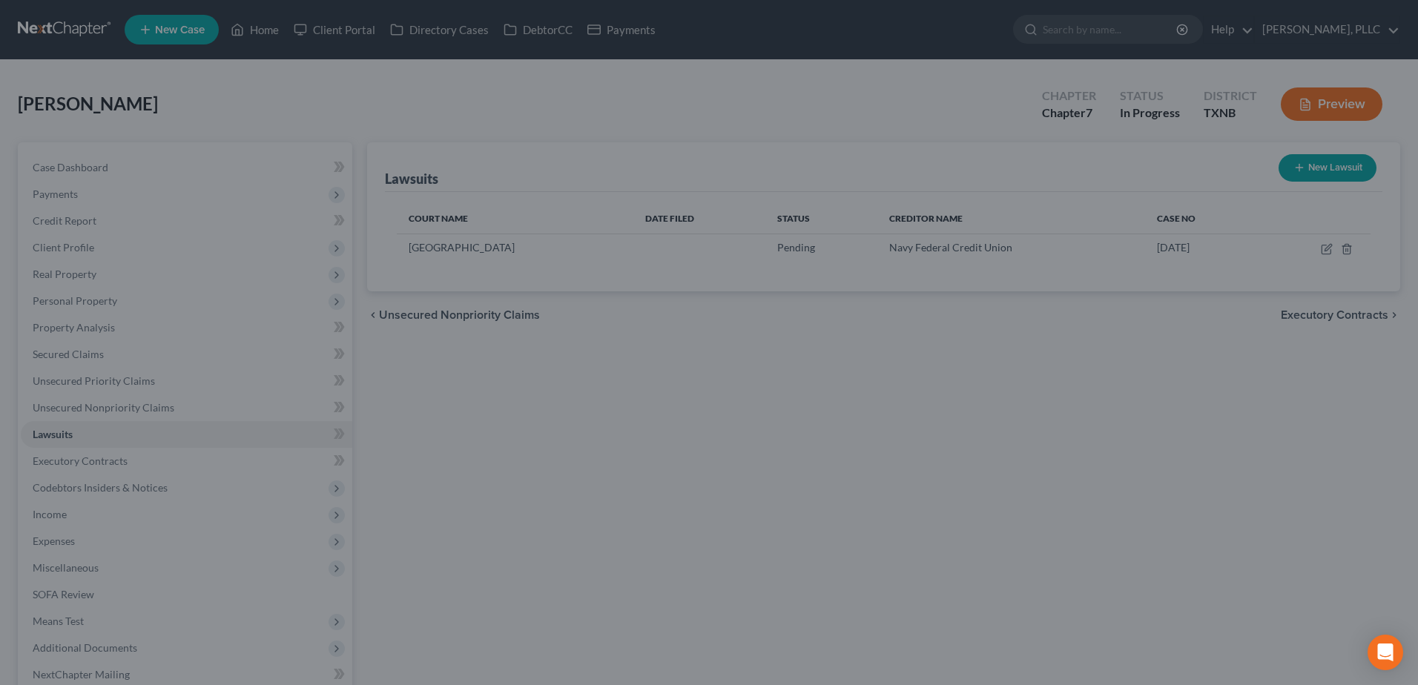
type input "Navy Federal Credit Union c/o"
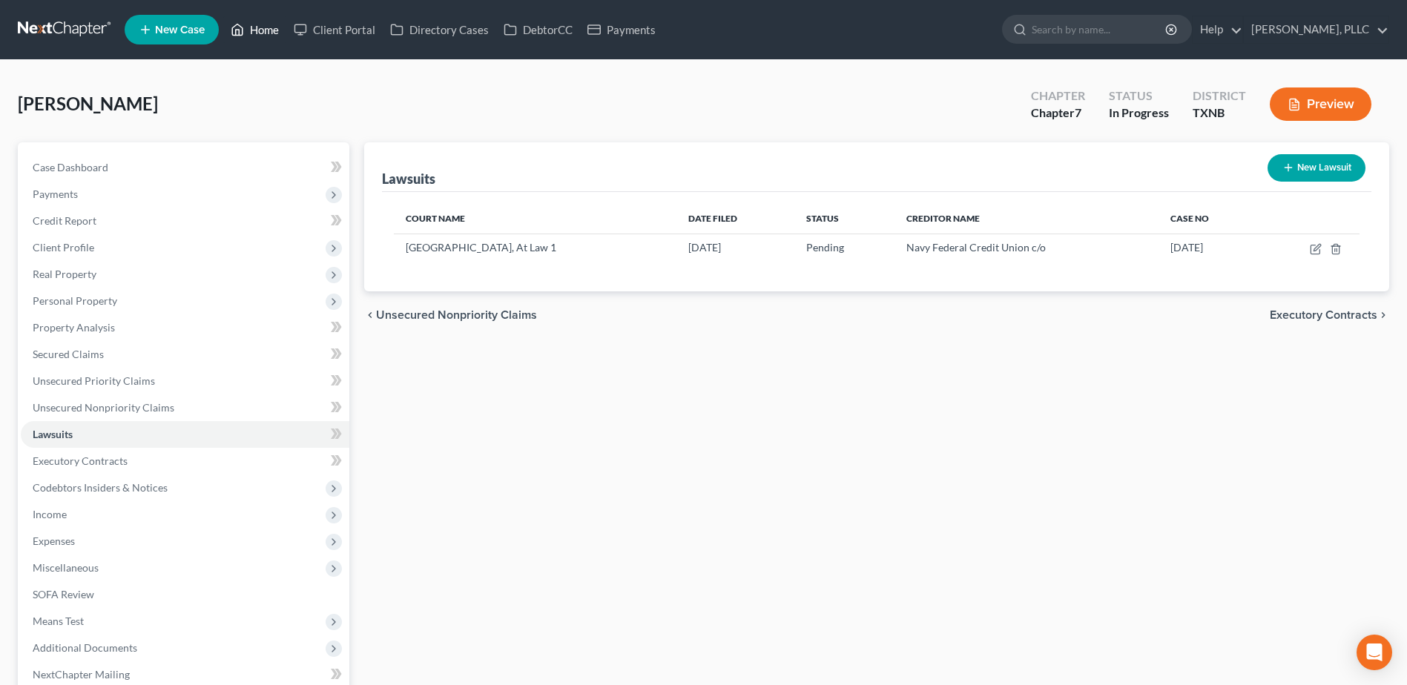
click at [269, 33] on link "Home" at bounding box center [254, 29] width 63 height 27
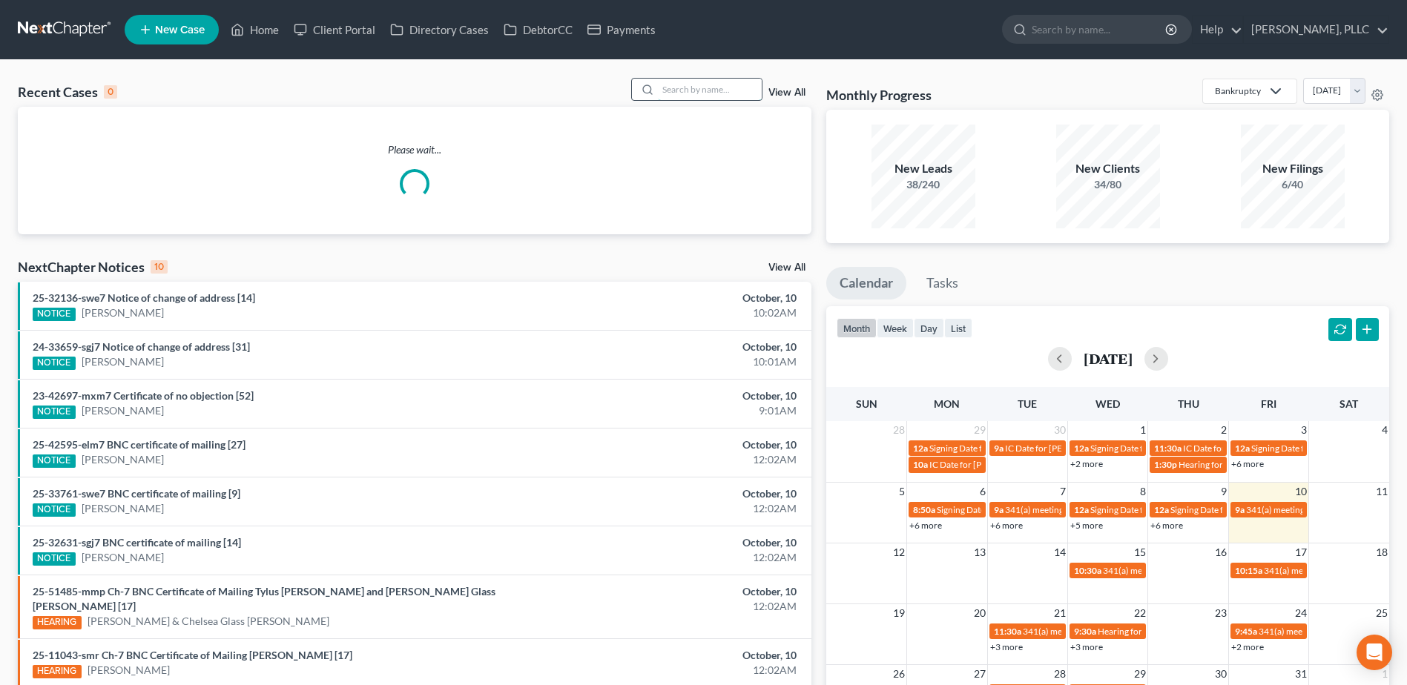
click at [716, 96] on input "search" at bounding box center [710, 90] width 104 height 22
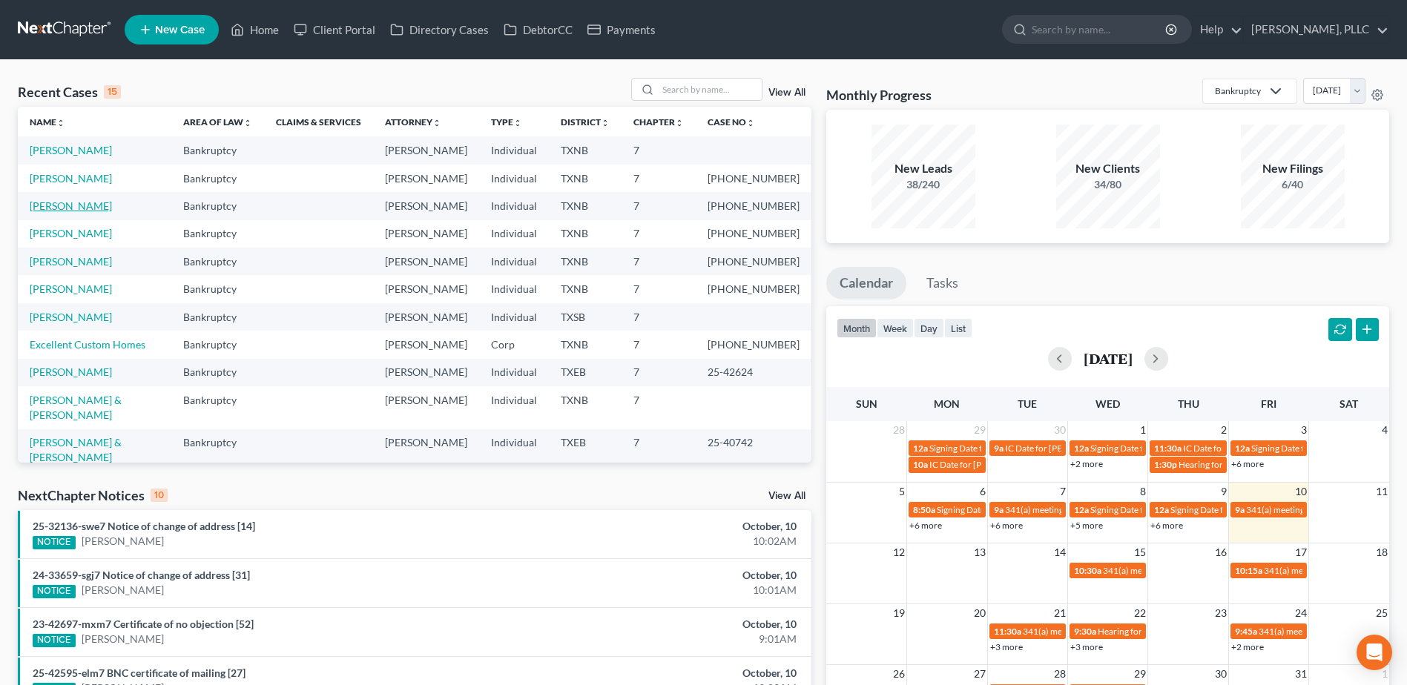
click at [88, 205] on link "[PERSON_NAME]" at bounding box center [71, 206] width 82 height 13
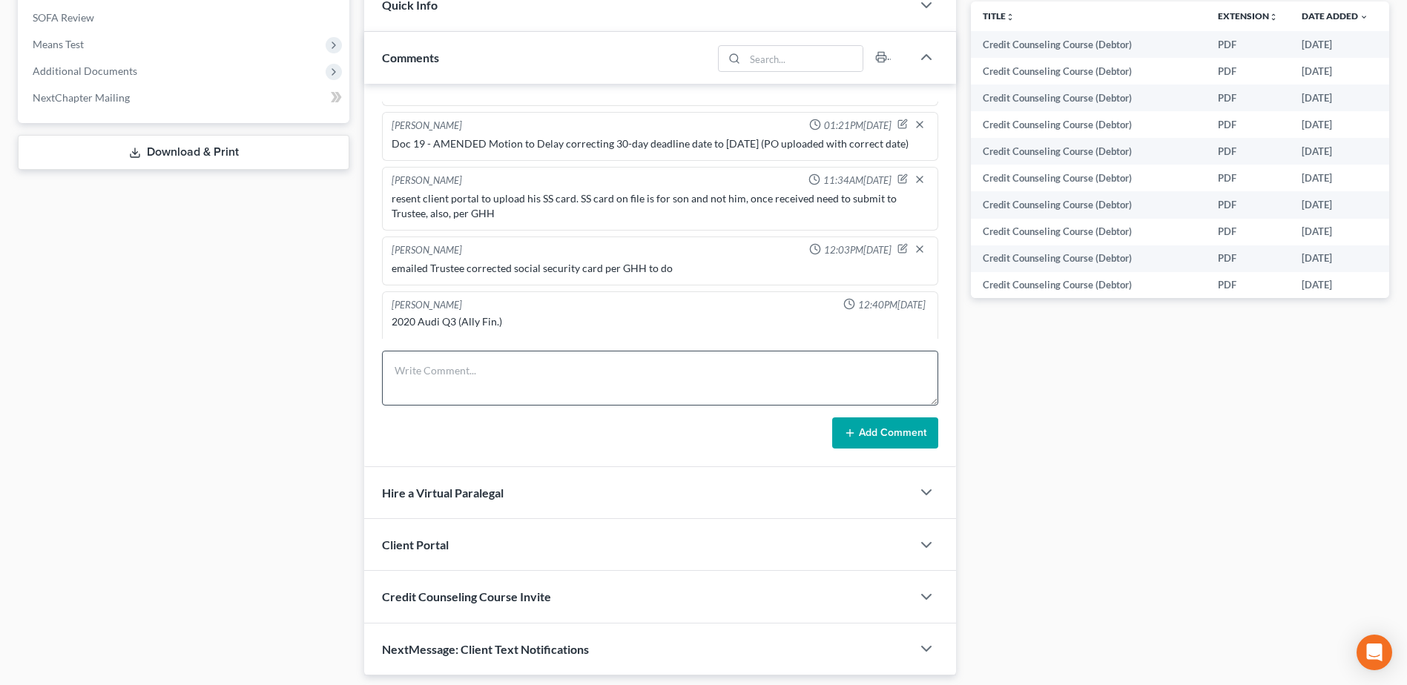
scroll to position [624, 0]
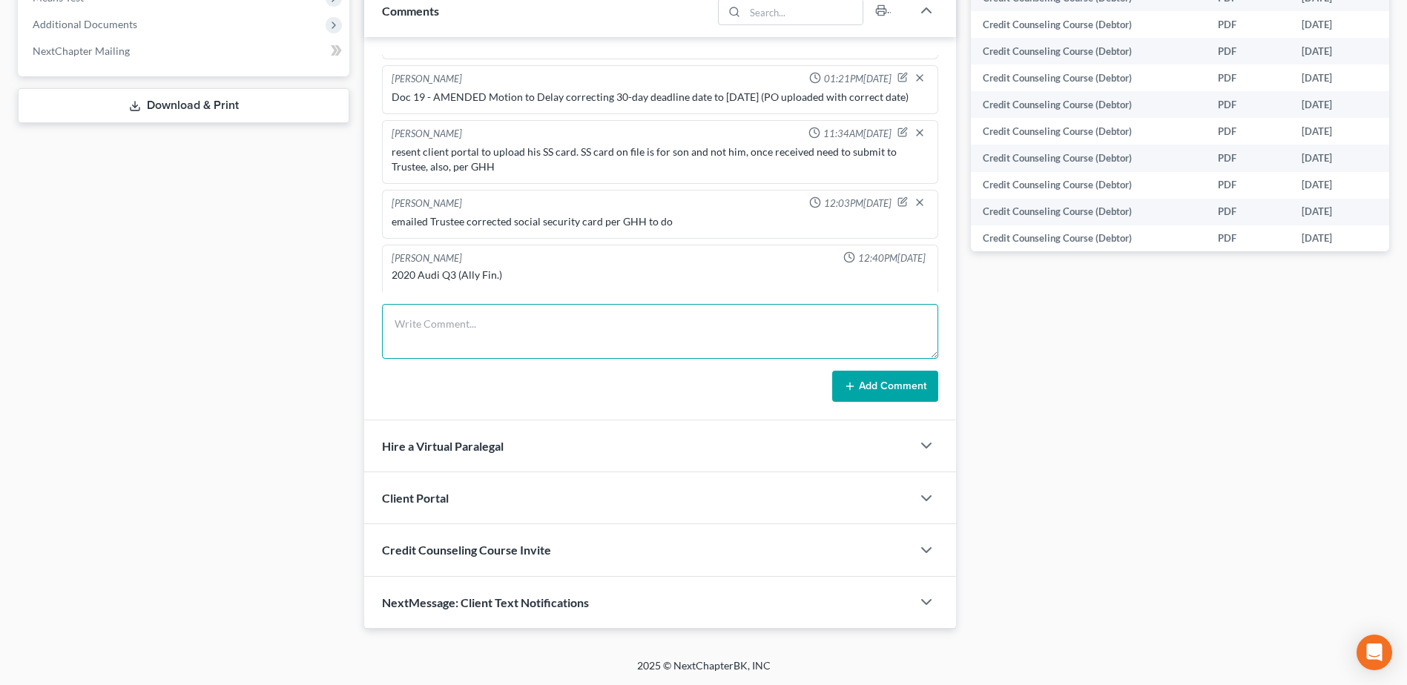
click at [559, 332] on textarea at bounding box center [660, 331] width 556 height 55
type textarea "M"
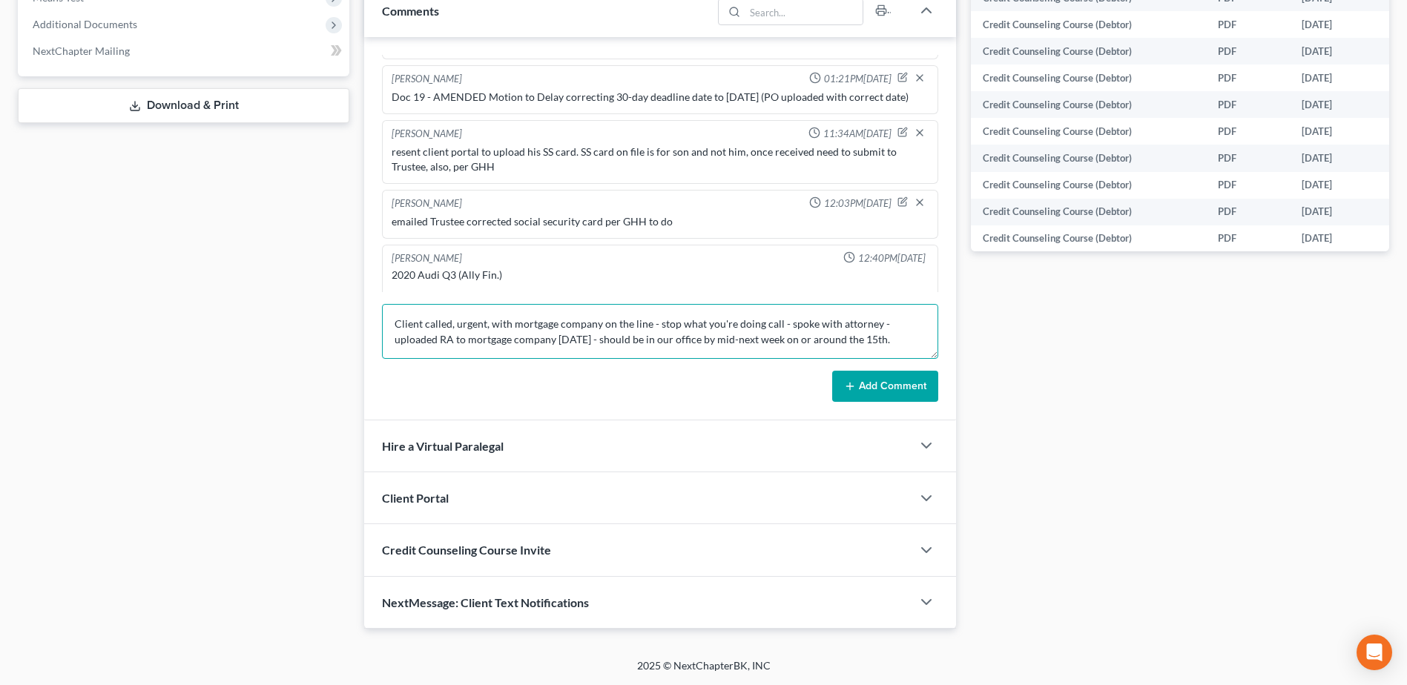
click at [874, 326] on textarea "Client called, urgent, with mortgage company on the line - stop what you're doi…" at bounding box center [660, 331] width 556 height 55
click at [525, 346] on textarea "Client called, urgent, with mortgage company on the line - stop what you're doi…" at bounding box center [660, 331] width 556 height 55
click at [504, 353] on textarea "Client called, urgent, with mortgage company on the line - stop what you're doi…" at bounding box center [660, 331] width 556 height 55
type textarea "Client called, urgent, with mortgage company on the line - stop what you're doi…"
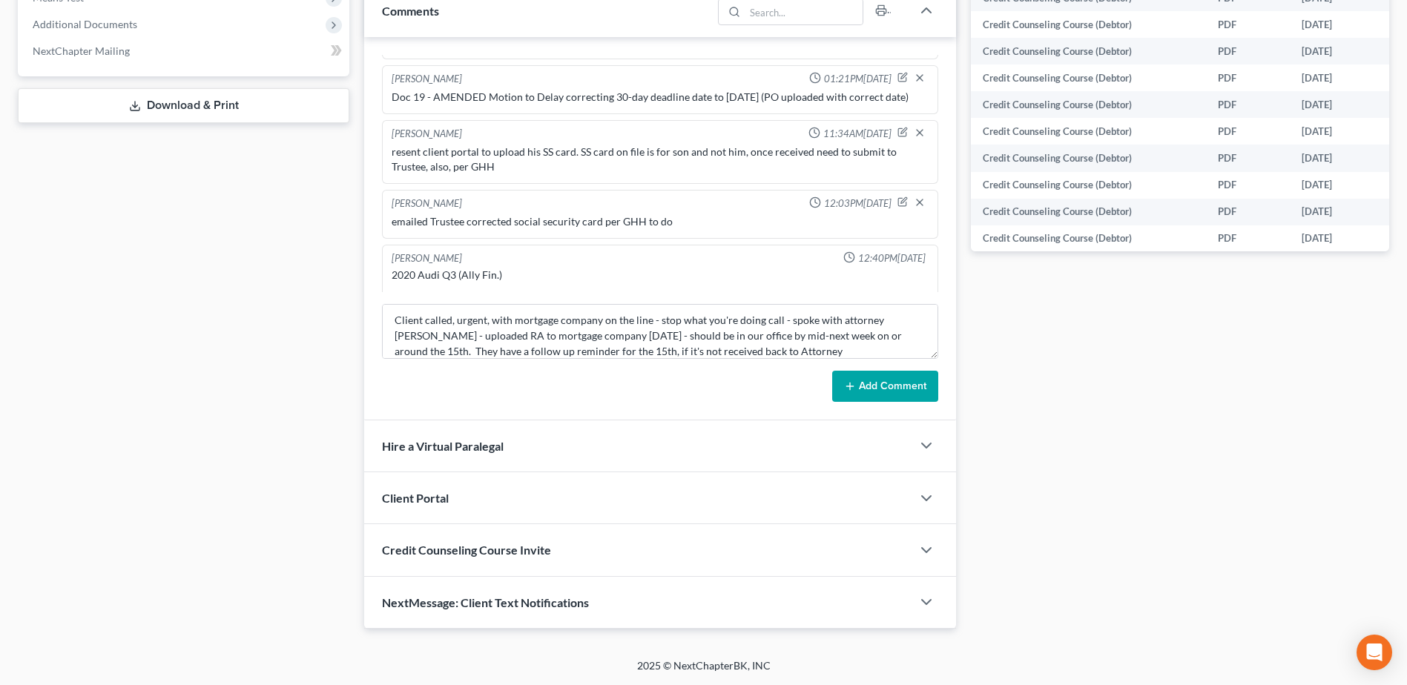
click at [846, 392] on button "Add Comment" at bounding box center [885, 386] width 106 height 31
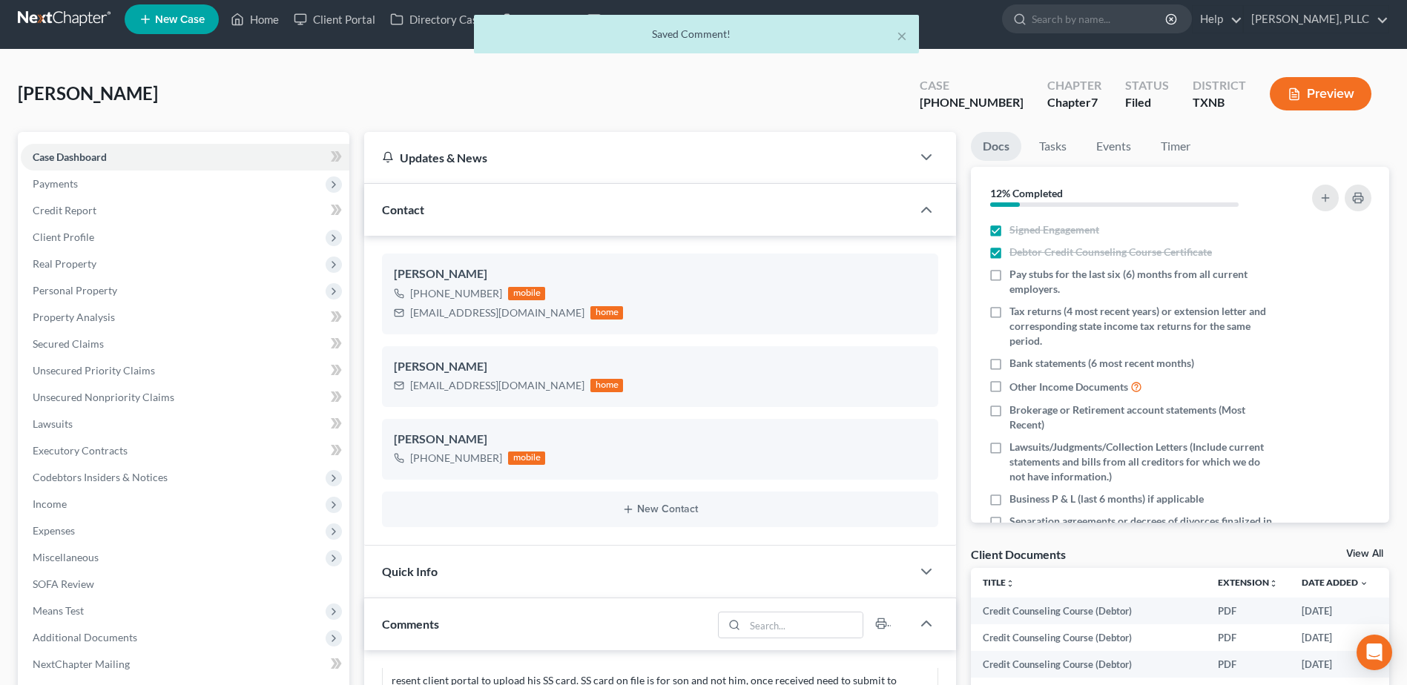
scroll to position [0, 0]
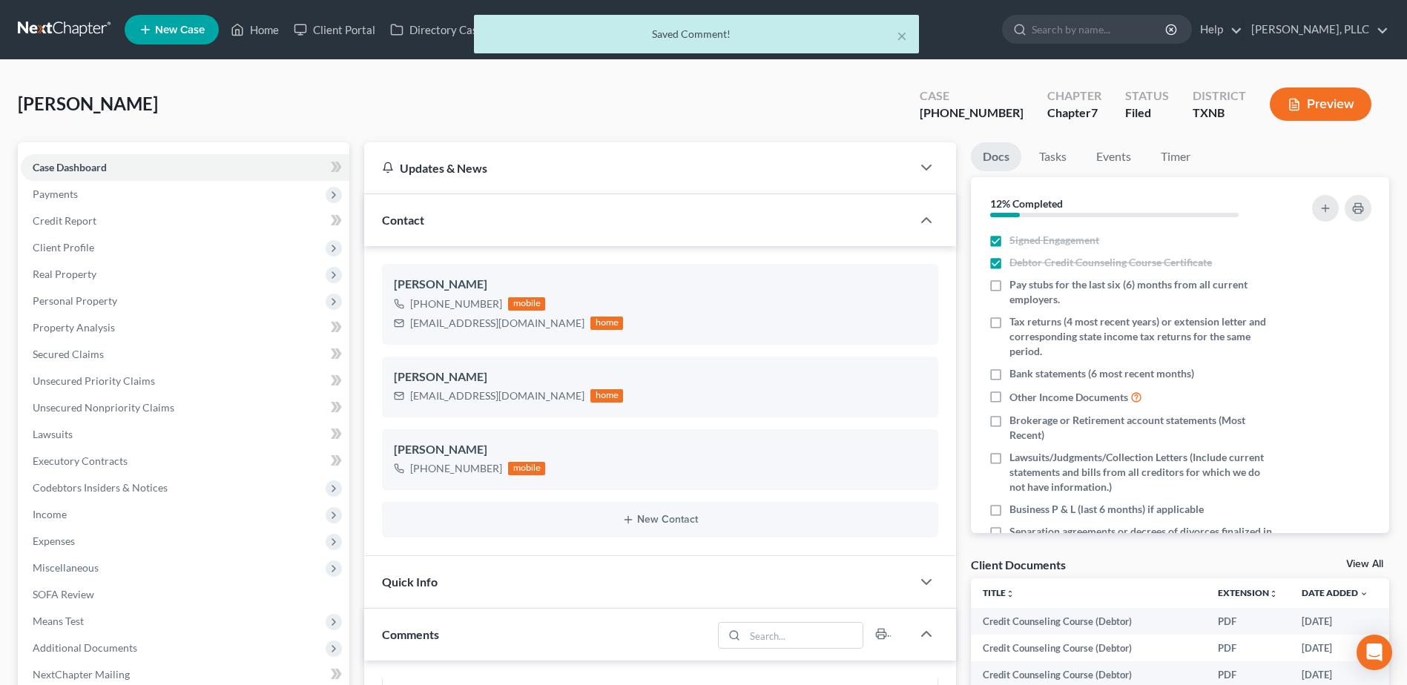
click at [269, 28] on div "× Saved Comment!" at bounding box center [696, 38] width 1407 height 46
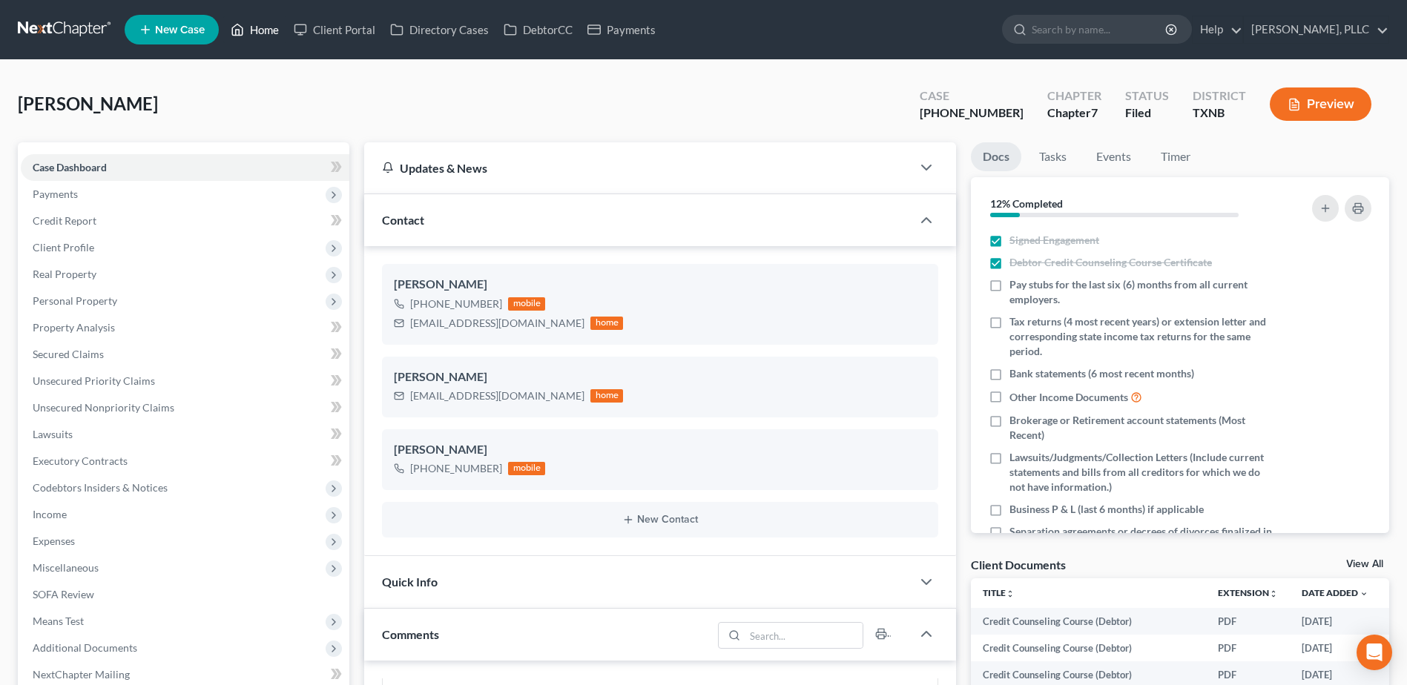
click at [270, 30] on link "Home" at bounding box center [254, 29] width 63 height 27
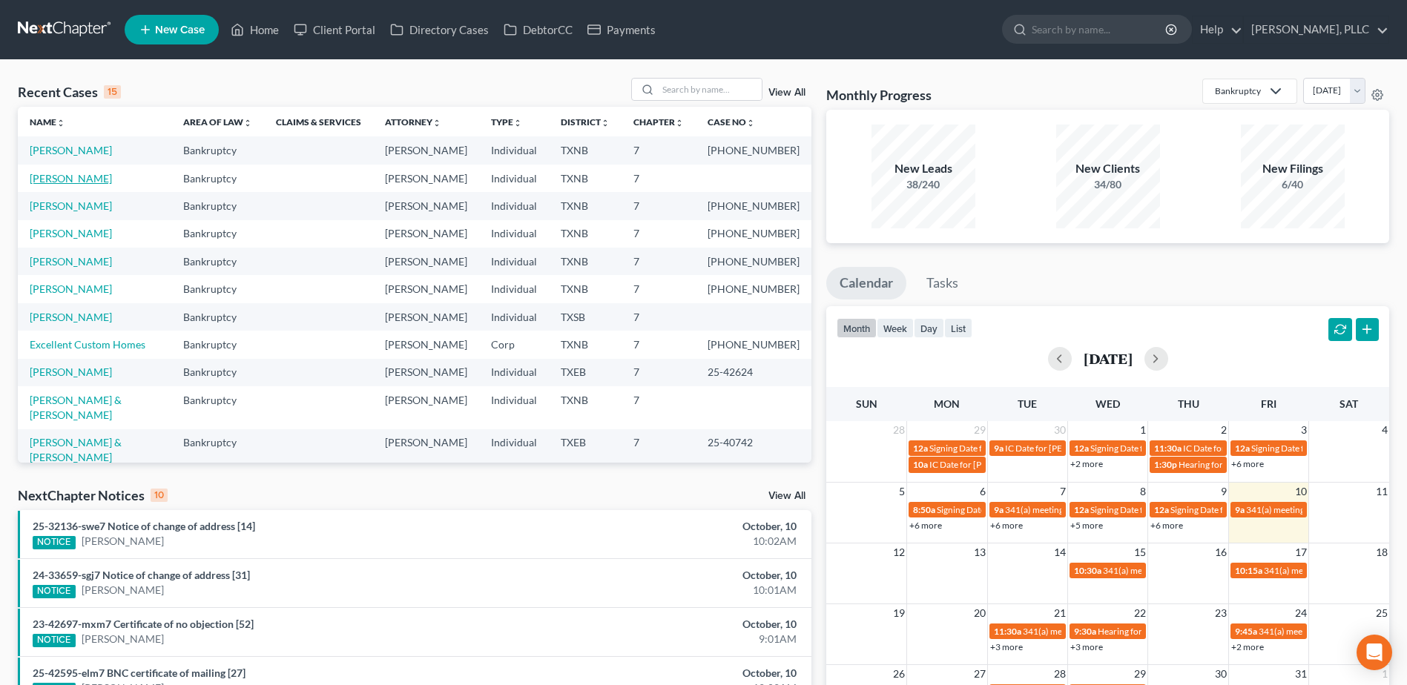
click at [68, 176] on link "[PERSON_NAME]" at bounding box center [71, 178] width 82 height 13
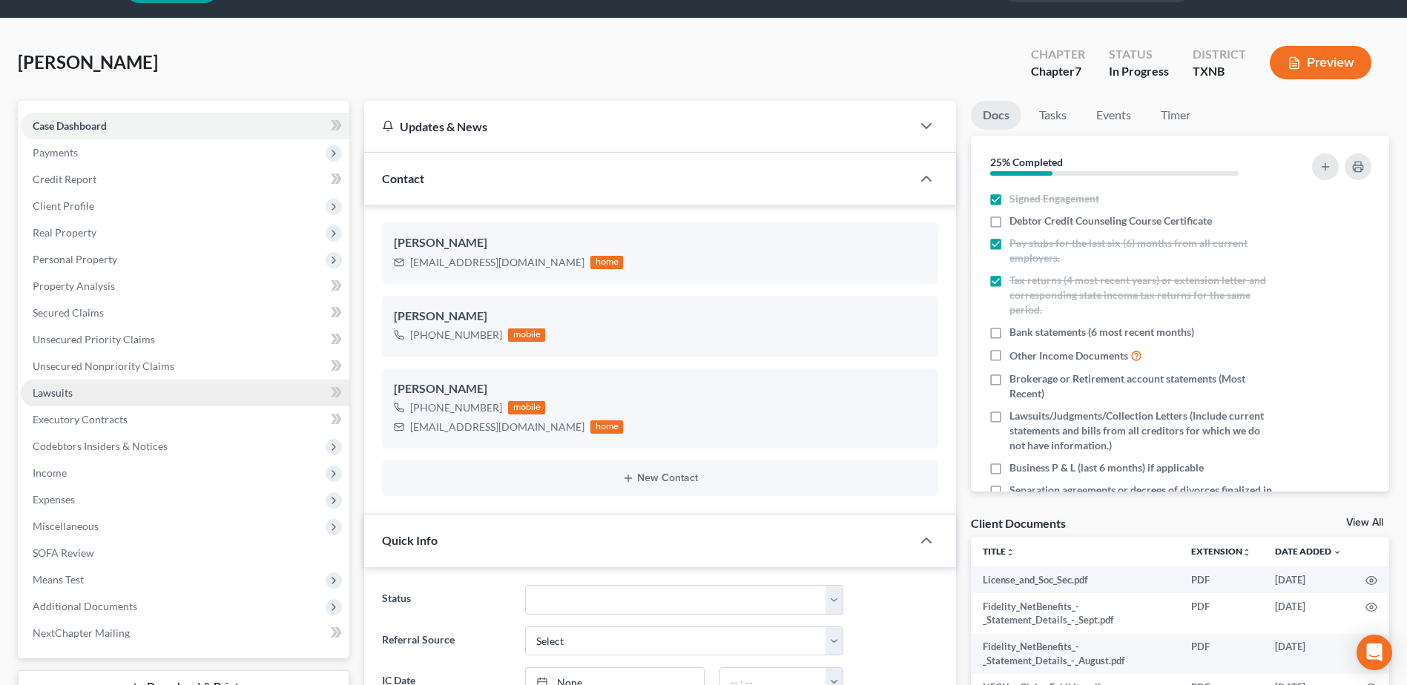
scroll to position [74, 0]
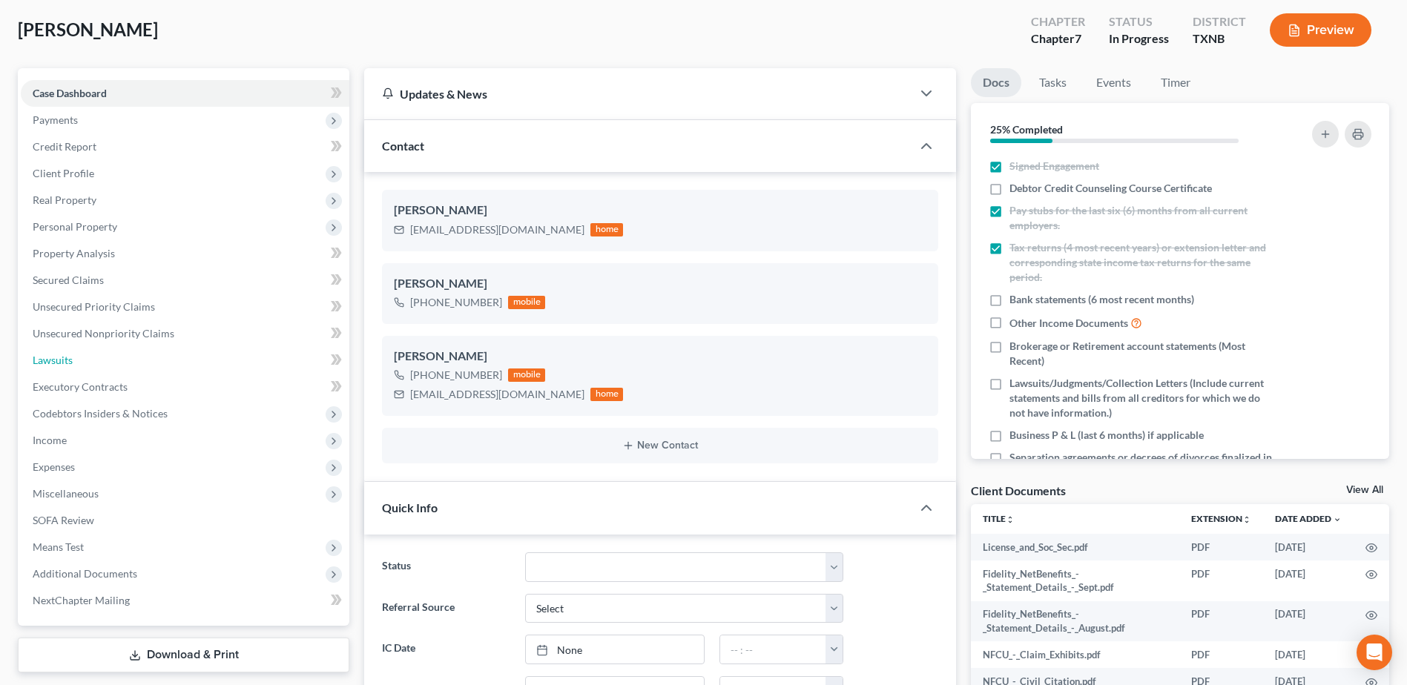
drag, startPoint x: 64, startPoint y: 360, endPoint x: 633, endPoint y: 373, distance: 569.8
click at [64, 360] on span "Lawsuits" at bounding box center [53, 360] width 40 height 13
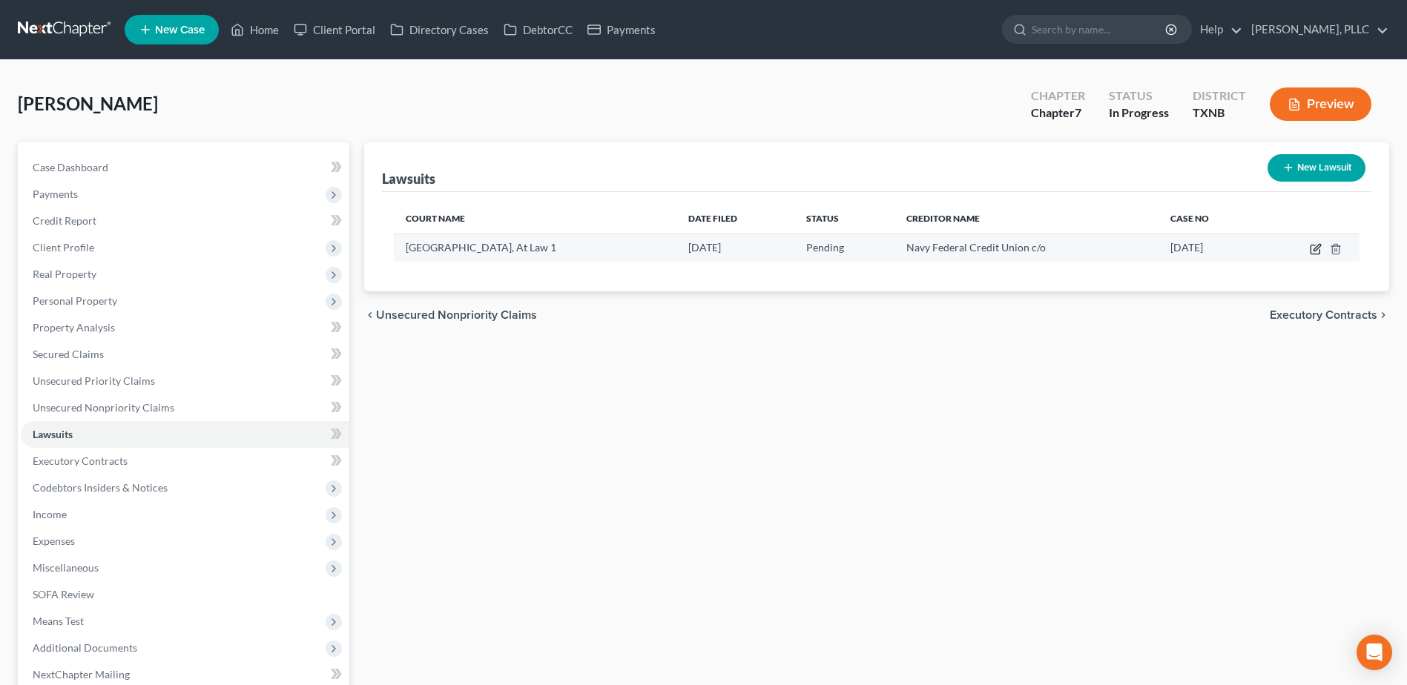
click at [1316, 251] on icon "button" at bounding box center [1316, 249] width 12 height 12
select select "45"
select select "0"
select select "4"
select select "48"
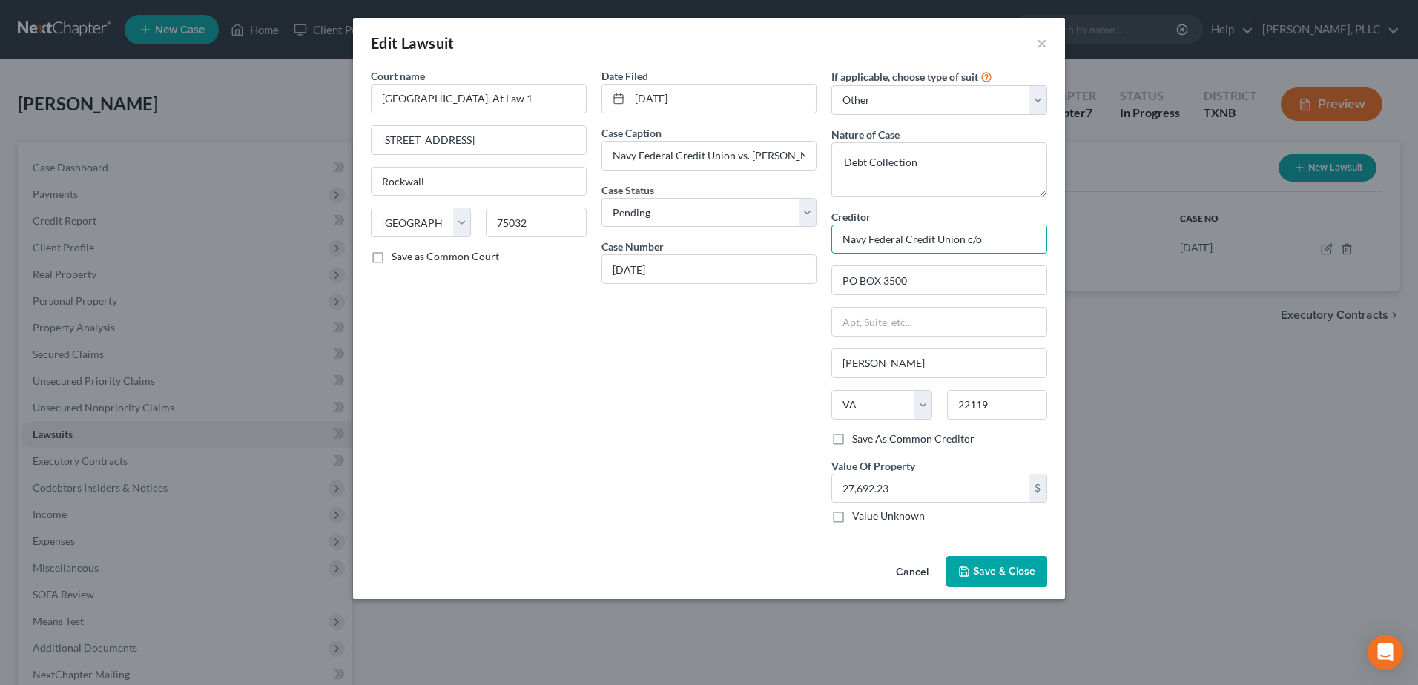
click at [1039, 244] on input "Navy Federal Credit Union c/o" at bounding box center [940, 240] width 216 height 30
type input "Navy Federal Credit Union c/o Scott & Associates, PC"
type input "PO Box 115220"
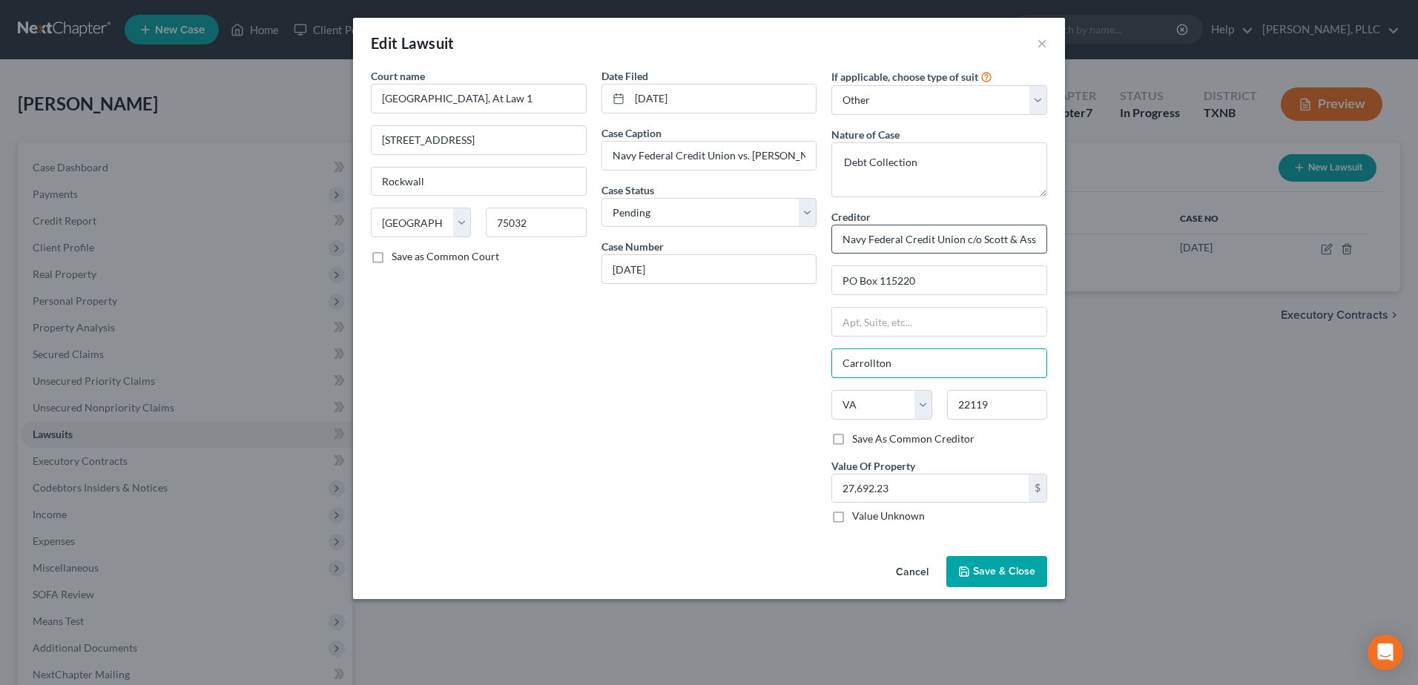
type input "Carrollton"
click at [877, 411] on select "State [US_STATE] AK AR AZ CA CO CT DE DC [GEOGRAPHIC_DATA] [GEOGRAPHIC_DATA] GU…" at bounding box center [882, 405] width 100 height 30
select select "45"
click at [832, 390] on select "State [US_STATE] AK AR AZ CA CO CT DE DC [GEOGRAPHIC_DATA] [GEOGRAPHIC_DATA] GU…" at bounding box center [882, 405] width 100 height 30
type input "75011"
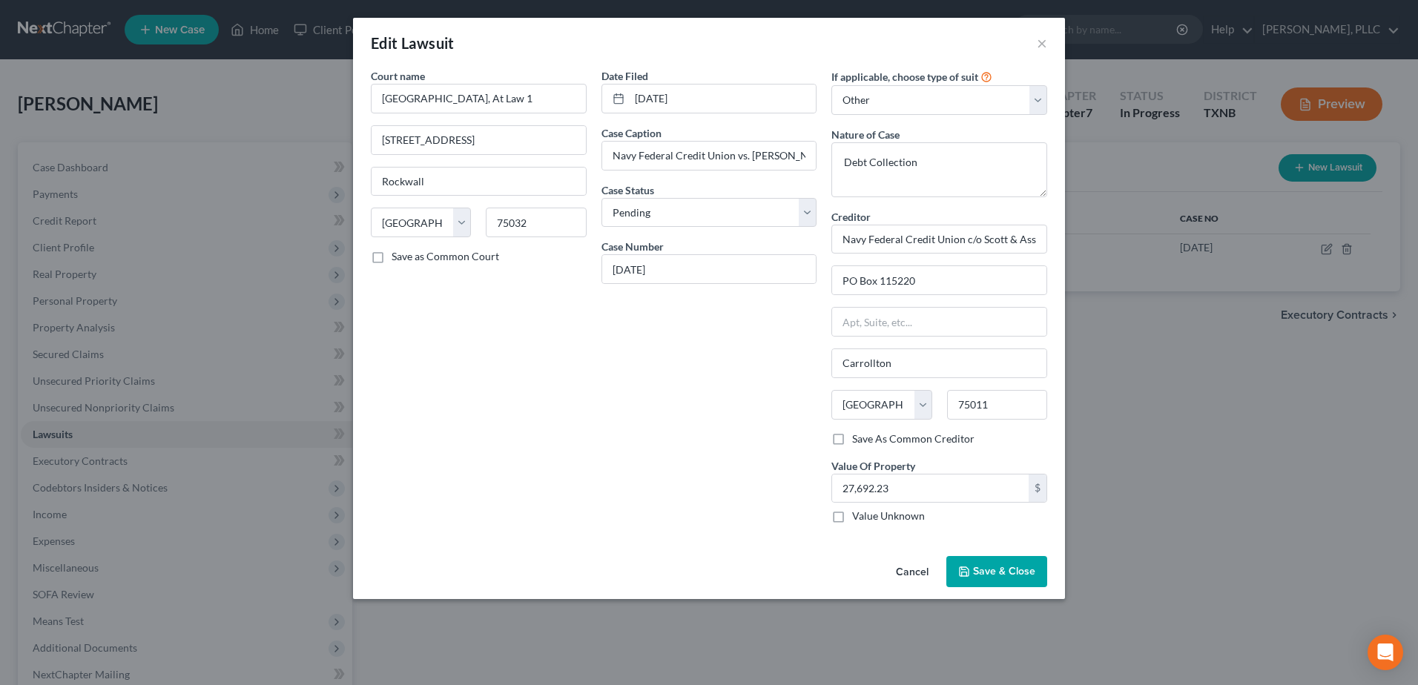
click at [544, 522] on div "Court name * [GEOGRAPHIC_DATA], At Law 1 1111 E. [GEOGRAPHIC_DATA] [US_STATE] A…" at bounding box center [478, 301] width 231 height 467
drag, startPoint x: 837, startPoint y: 238, endPoint x: 1196, endPoint y: 240, distance: 359.0
click at [1196, 240] on div "Edit Lawsuit × Court name * [GEOGRAPHIC_DATA], At Law 1 1111 E. [GEOGRAPHIC_DAT…" at bounding box center [709, 342] width 1418 height 685
click at [1004, 576] on span "Save & Close" at bounding box center [1004, 571] width 62 height 13
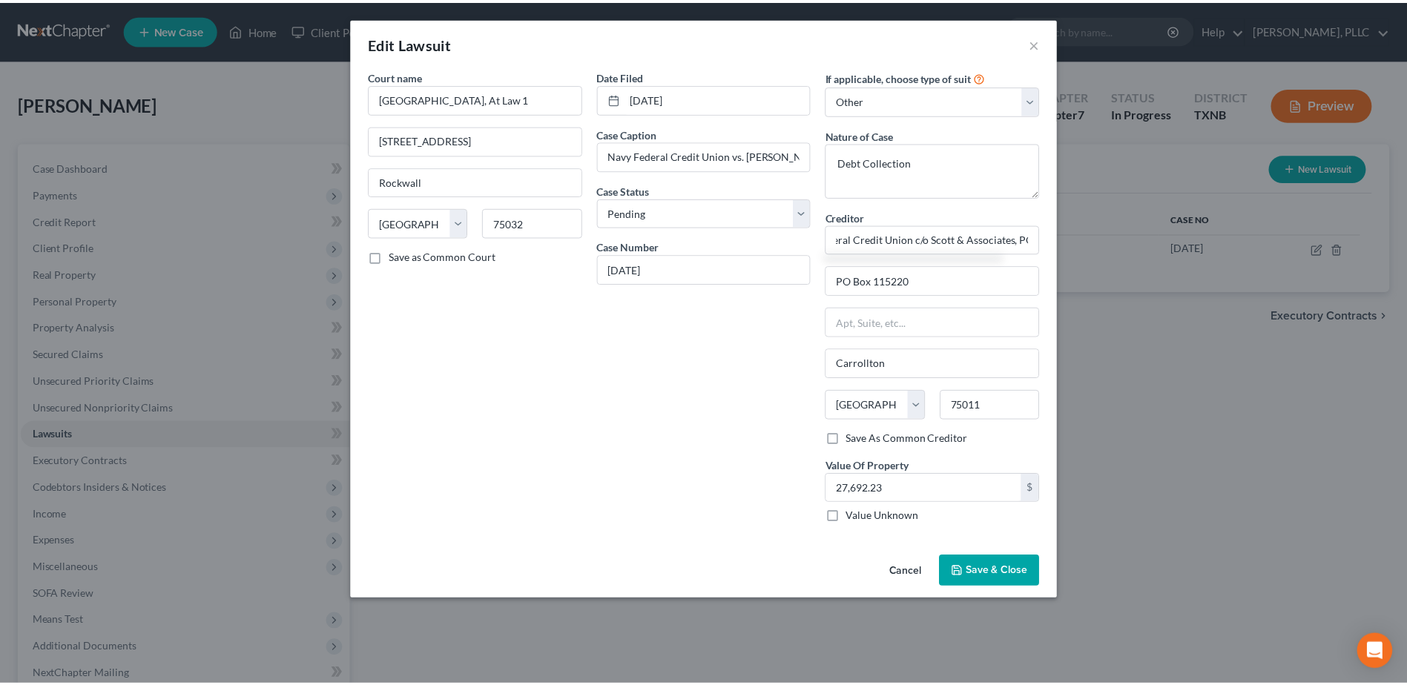
scroll to position [0, 0]
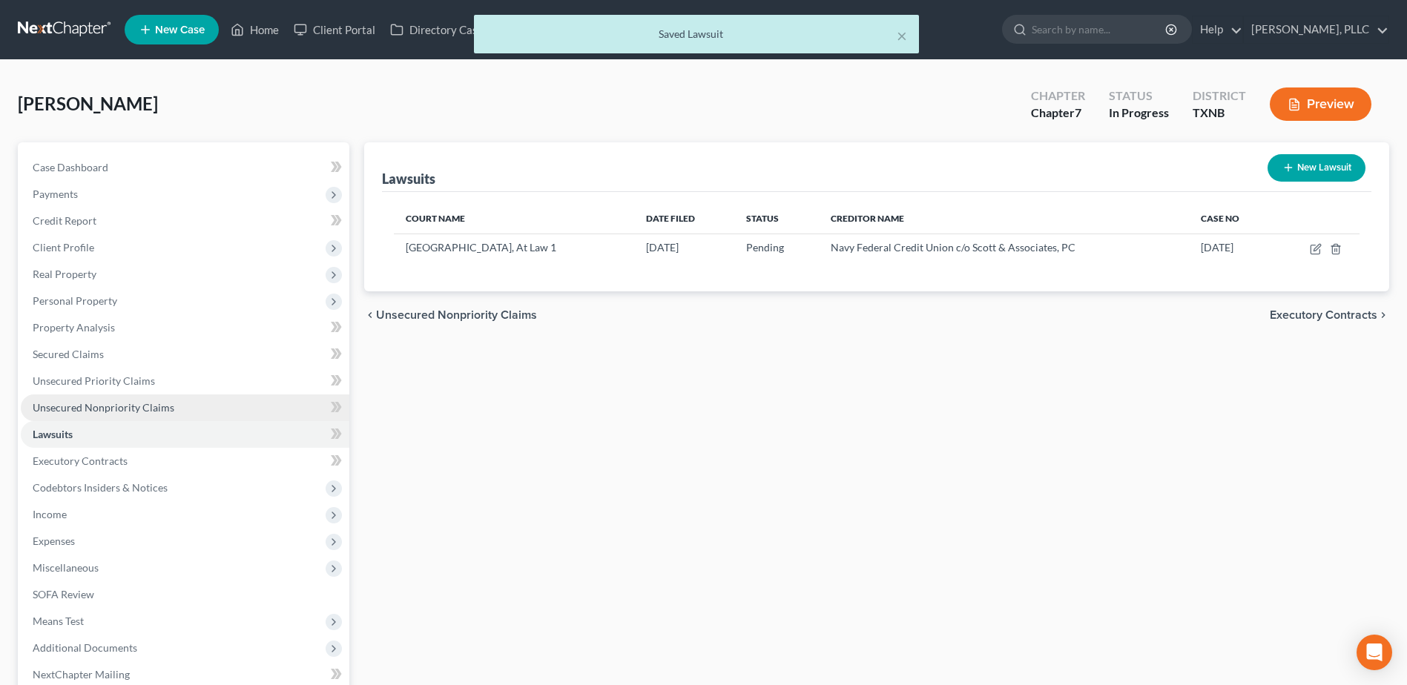
click at [118, 406] on span "Unsecured Nonpriority Claims" at bounding box center [104, 407] width 142 height 13
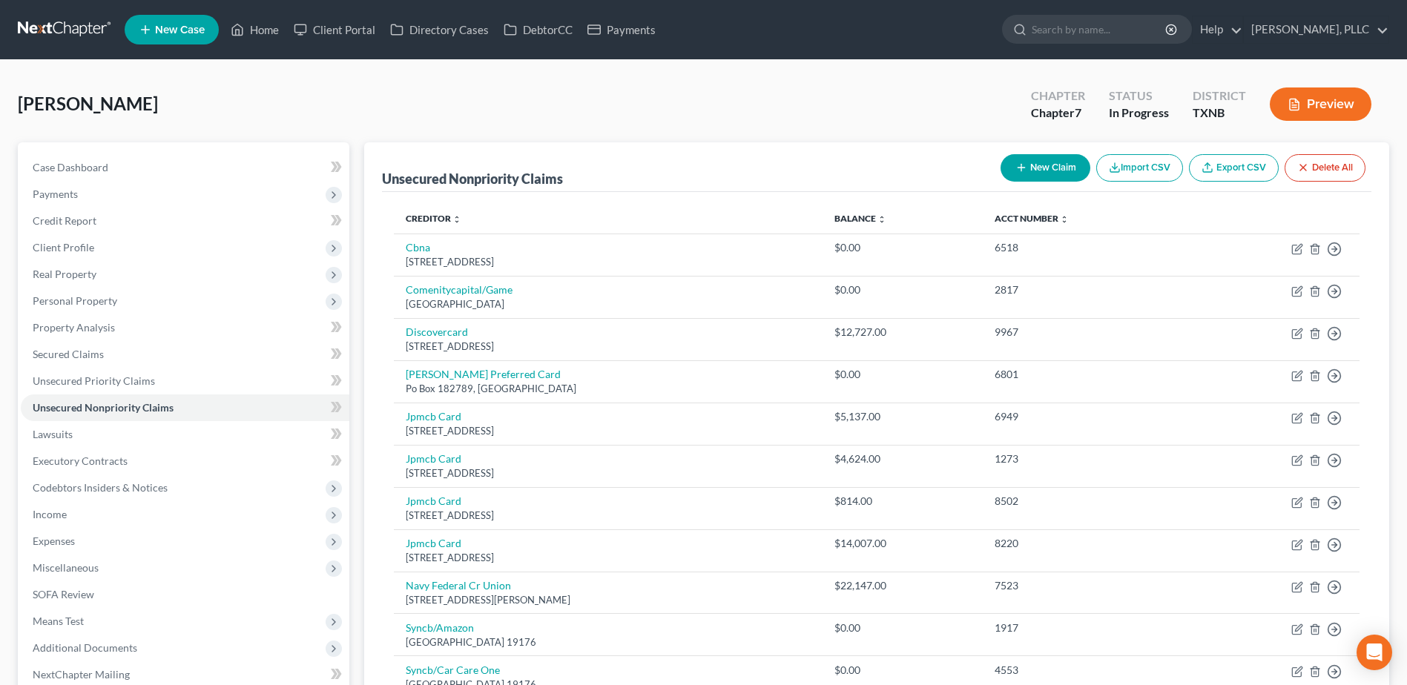
click at [1061, 168] on button "New Claim" at bounding box center [1046, 167] width 90 height 27
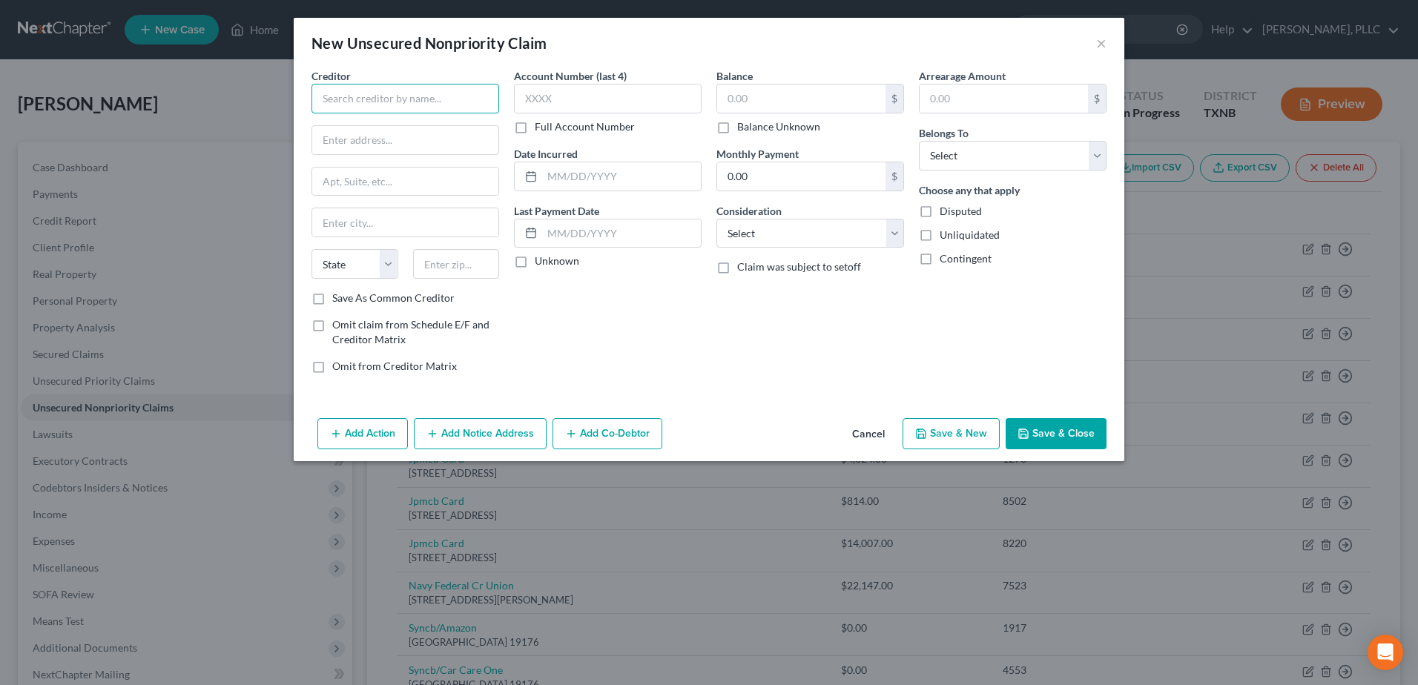
click at [393, 102] on input "text" at bounding box center [406, 99] width 188 height 30
paste input "Navy Federal Credit Union c/o Scott & Associates, PC"
type input "Navy Federal Credit Union c/o Scott & Associates, PC"
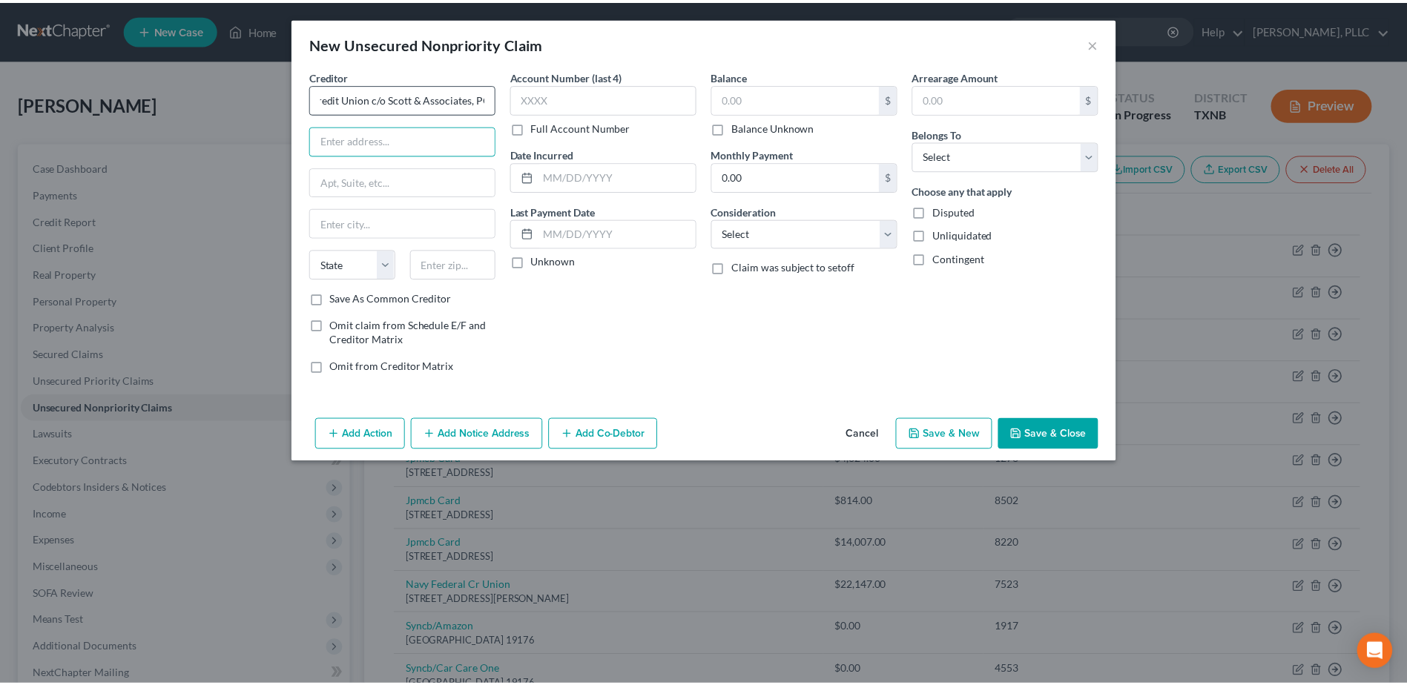
scroll to position [0, 0]
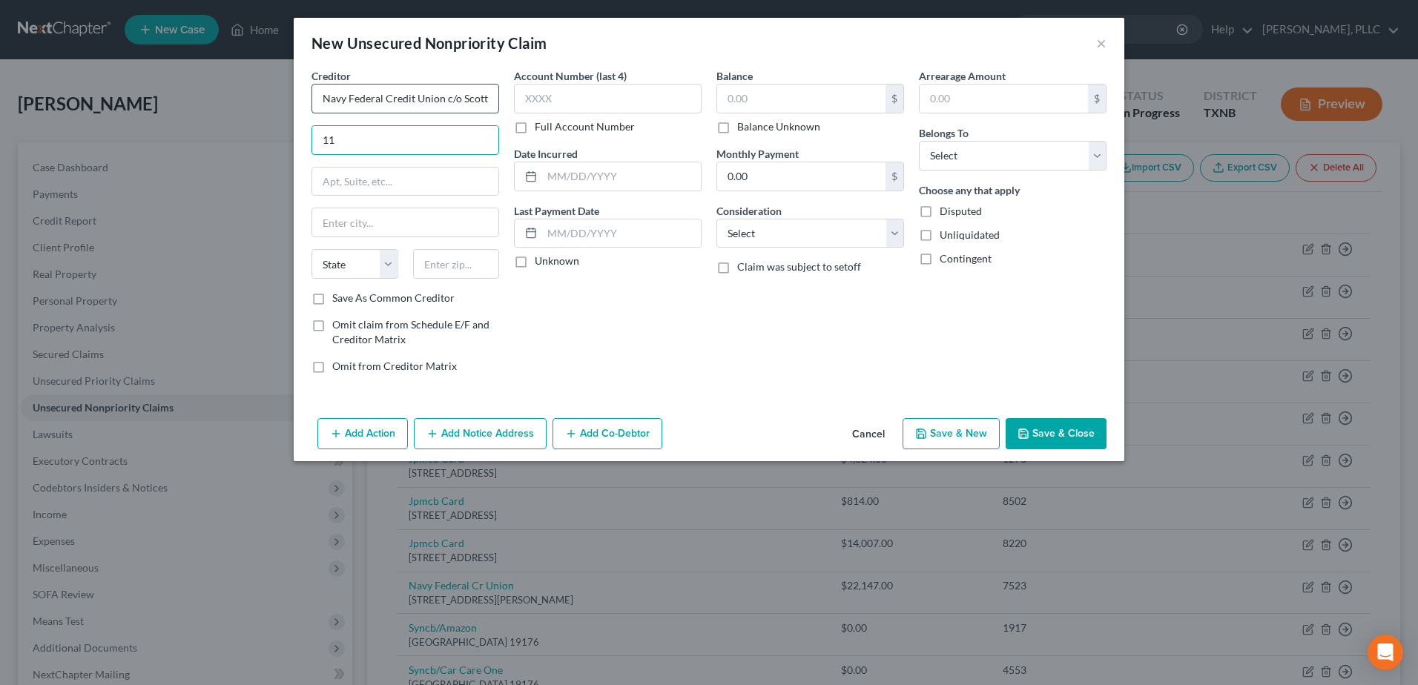
type input "1"
type input "PO Box 115220"
type input "Carrollton"
select select "45"
type input "75011"
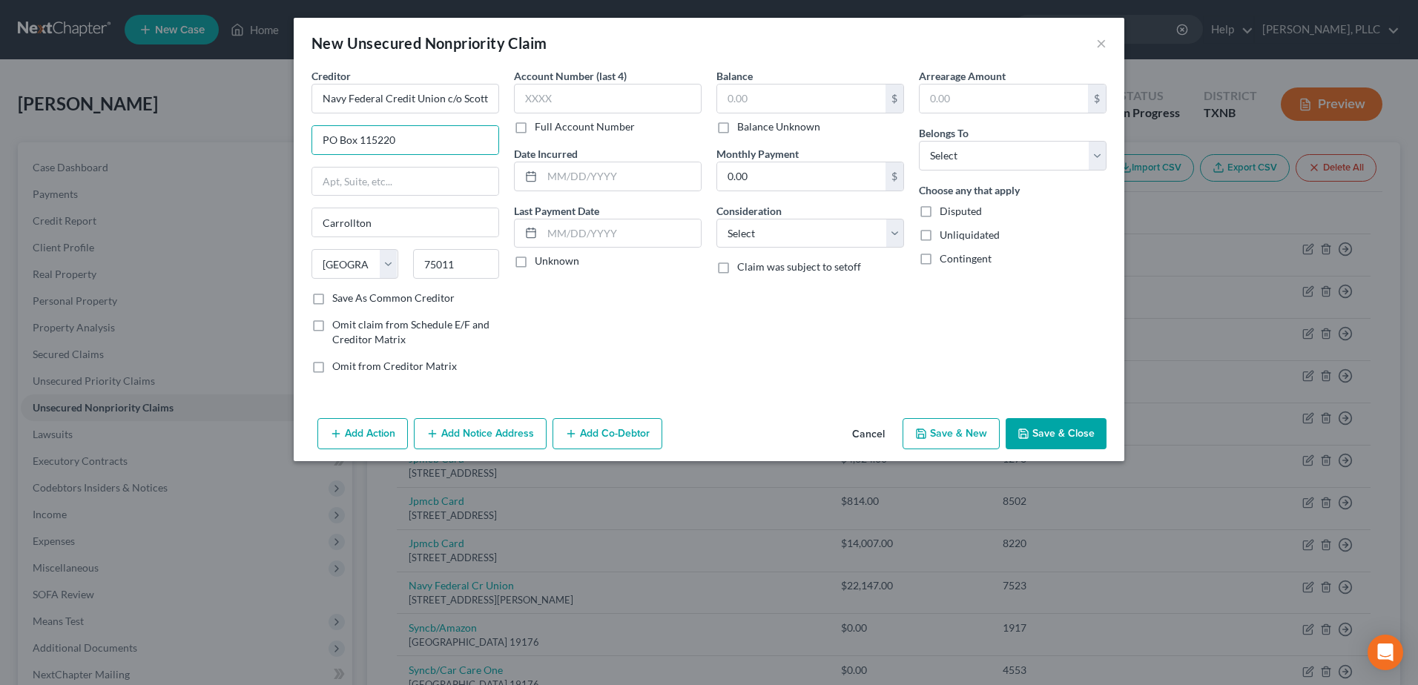
click at [717, 332] on div "Balance $ Balance Unknown Balance Undetermined $ Balance Unknown Monthly Paymen…" at bounding box center [810, 226] width 203 height 317
click at [1099, 162] on select "Select Debtor 1 Only Debtor 2 Only Debtor 1 And Debtor 2 Only At Least One Of T…" at bounding box center [1013, 156] width 188 height 30
select select "0"
click at [919, 141] on select "Select Debtor 1 Only Debtor 2 Only Debtor 1 And Debtor 2 Only At Least One Of T…" at bounding box center [1013, 156] width 188 height 30
click at [1064, 435] on button "Save & Close" at bounding box center [1056, 433] width 101 height 31
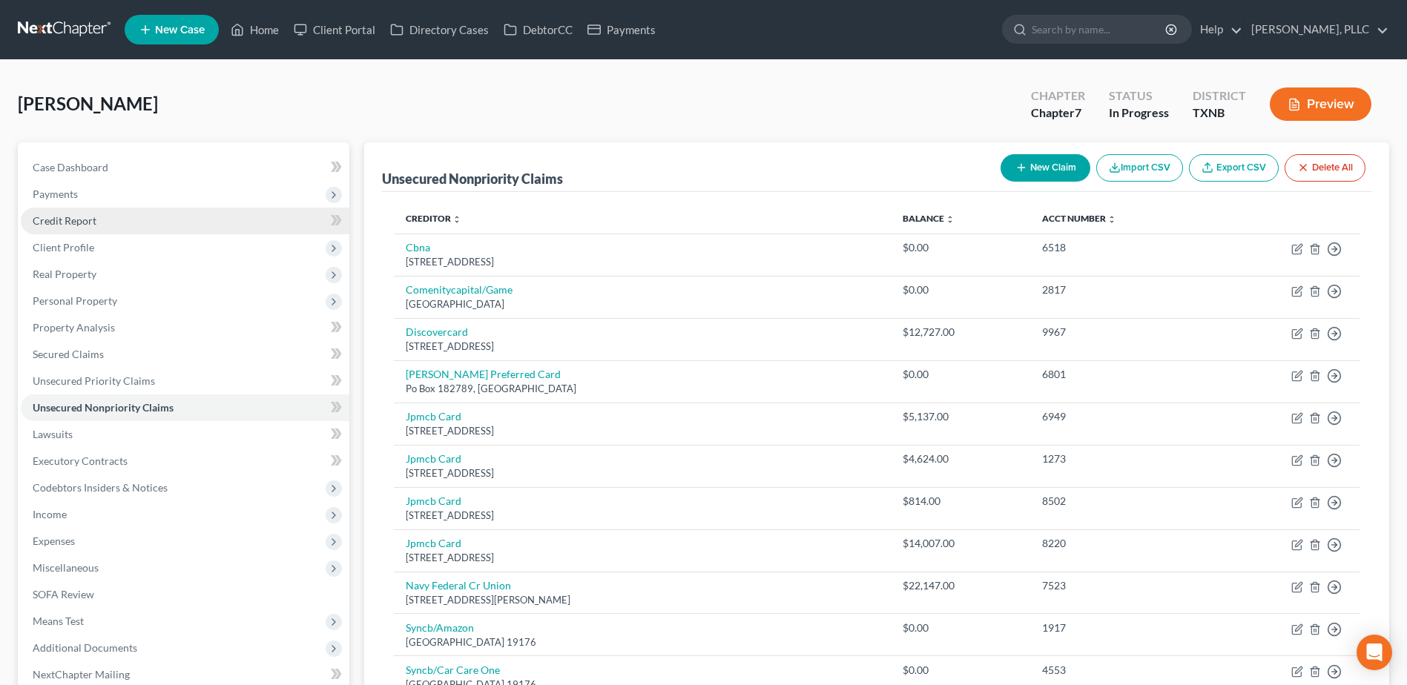
click at [76, 218] on span "Credit Report" at bounding box center [65, 220] width 64 height 13
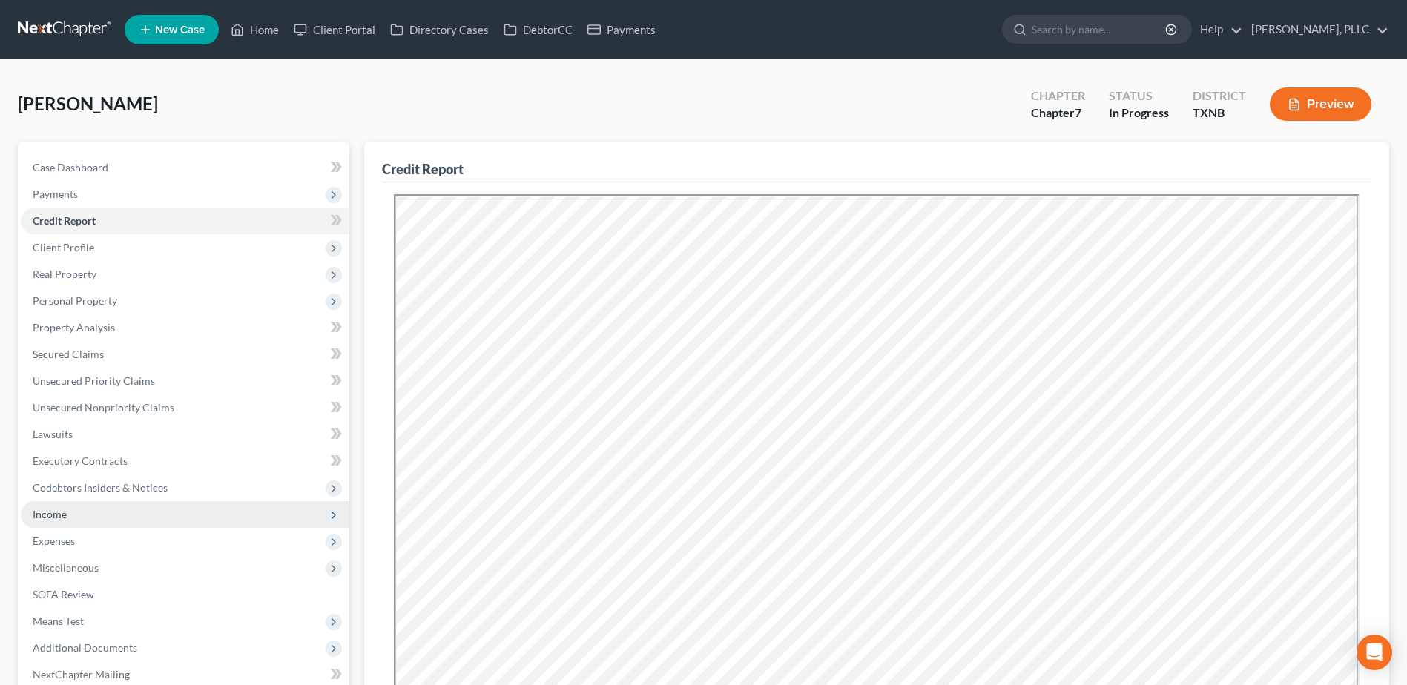
click at [85, 512] on span "Income" at bounding box center [185, 514] width 329 height 27
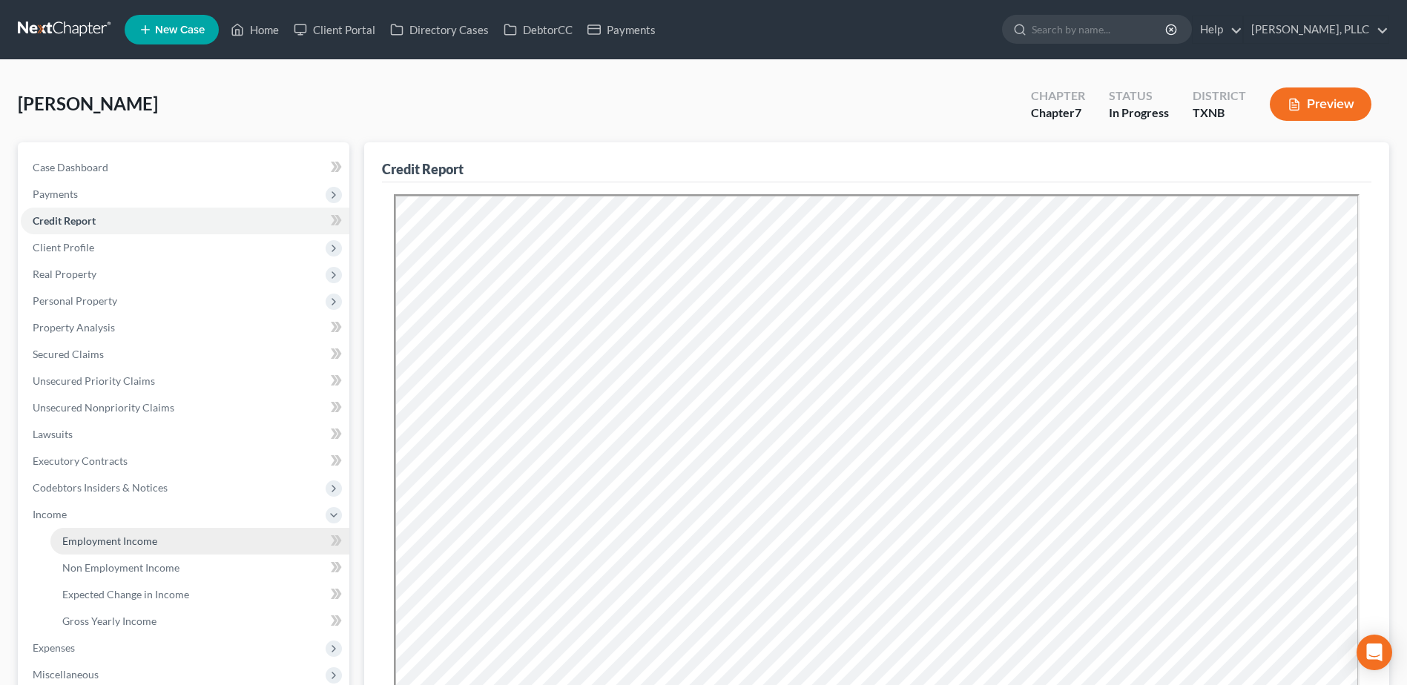
click at [112, 542] on span "Employment Income" at bounding box center [109, 541] width 95 height 13
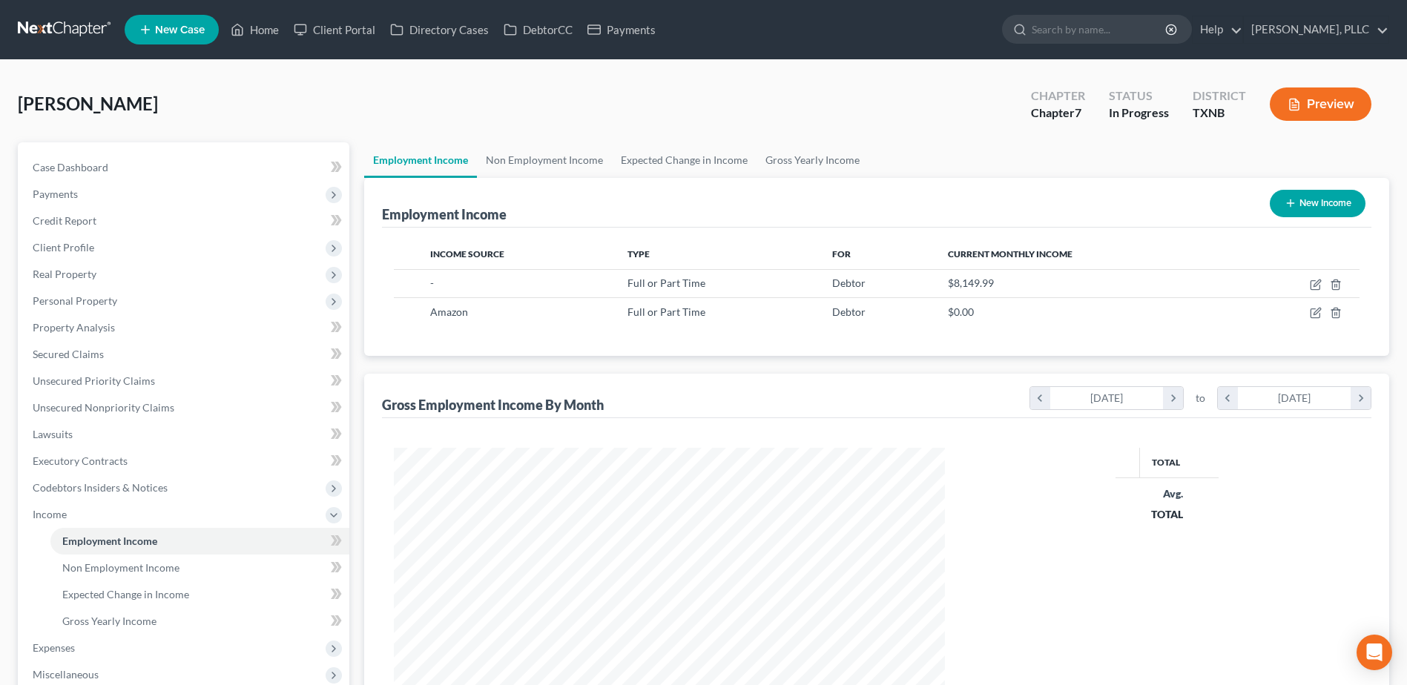
scroll to position [275, 580]
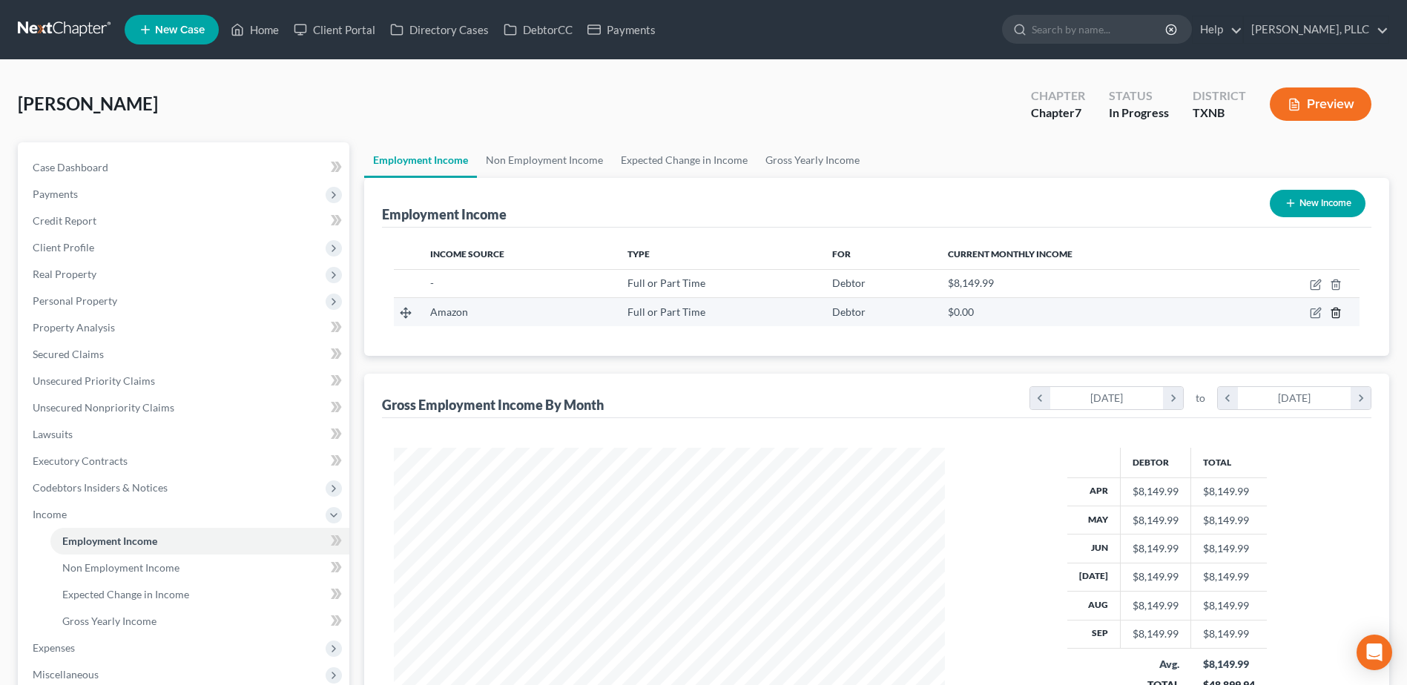
click at [1337, 312] on icon "button" at bounding box center [1336, 313] width 12 height 12
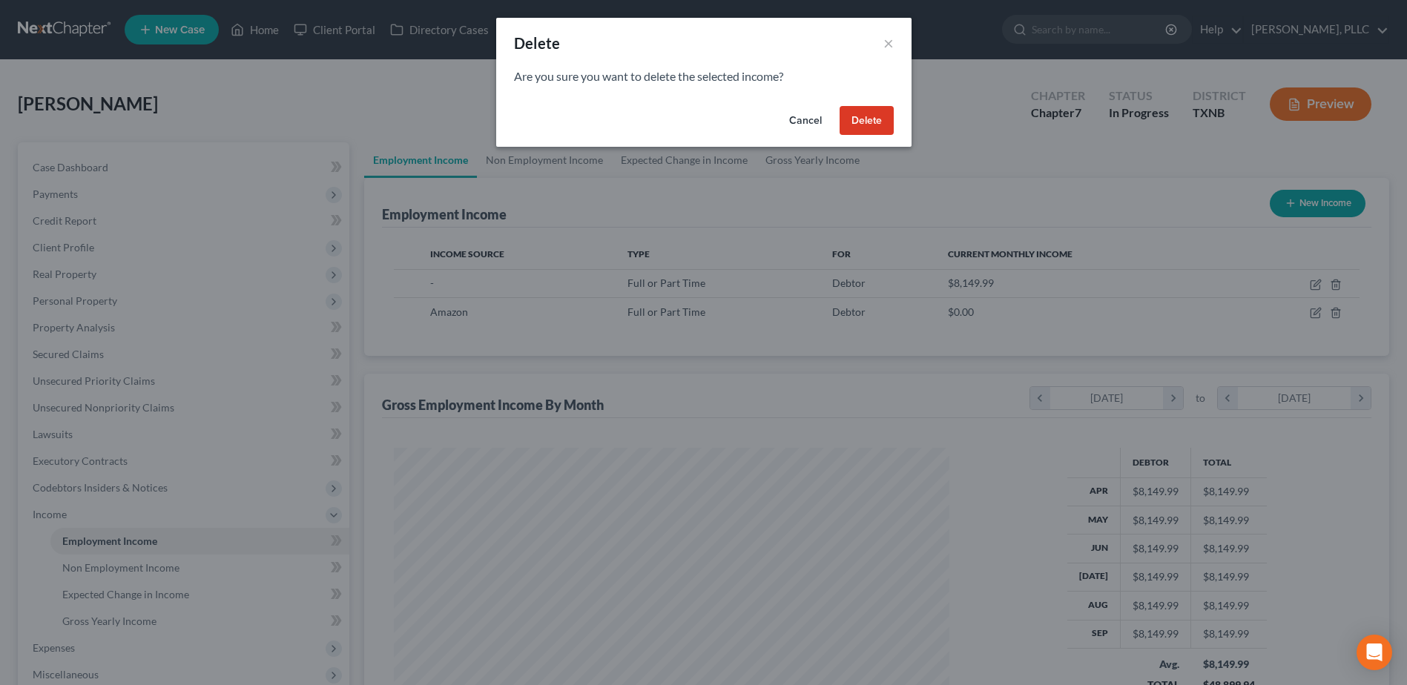
scroll to position [277, 586]
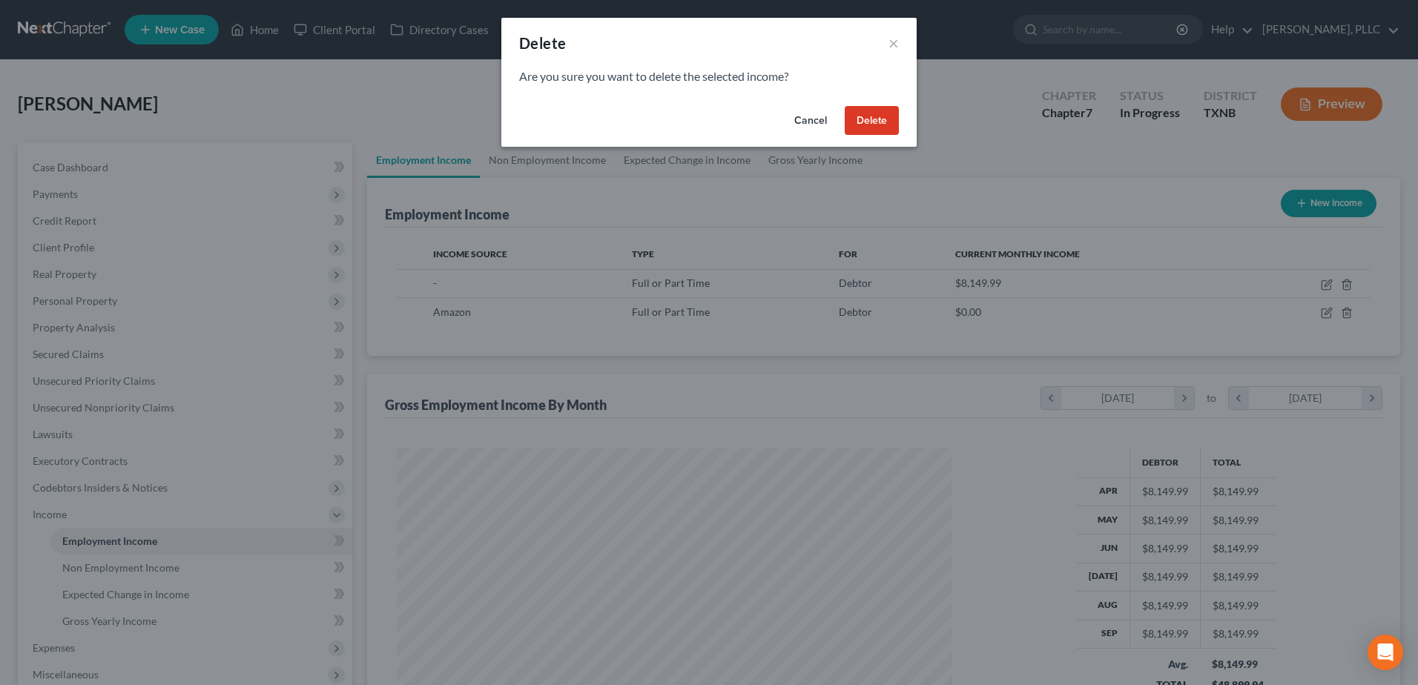
click at [880, 122] on button "Delete" at bounding box center [872, 121] width 54 height 30
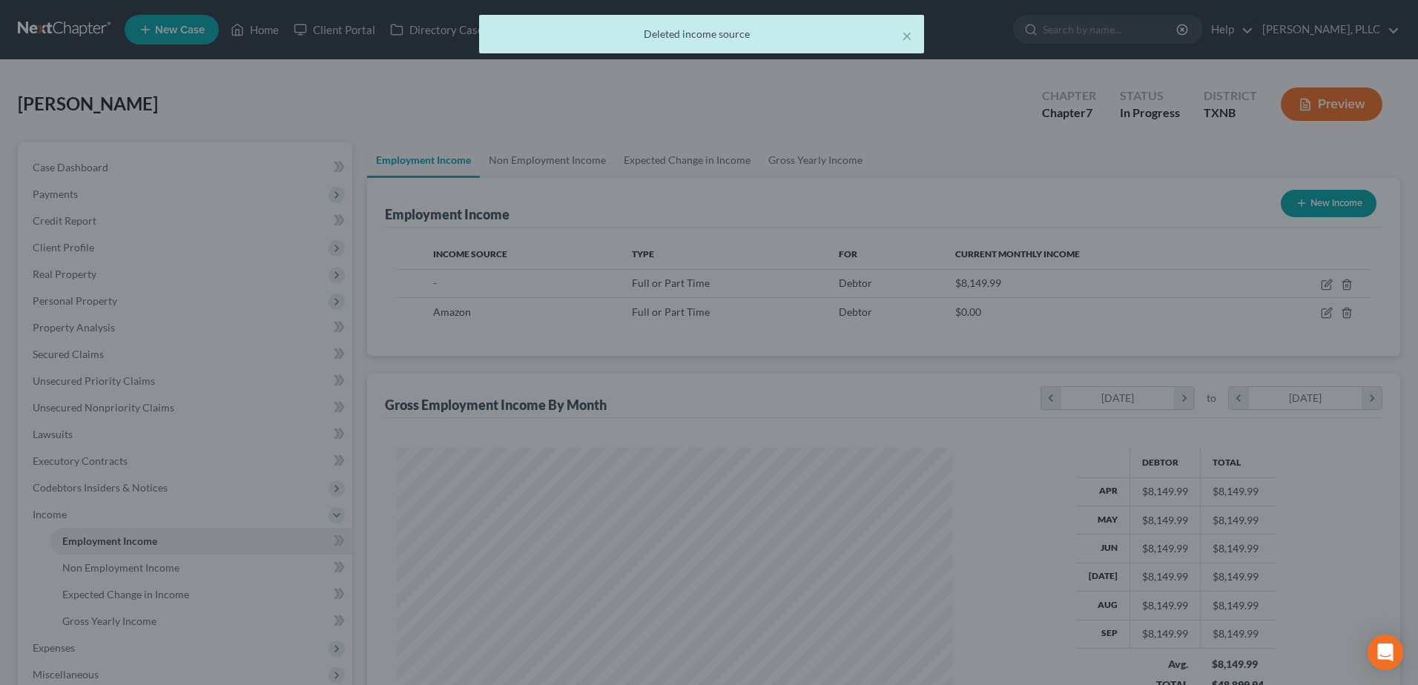
scroll to position [741489, 741183]
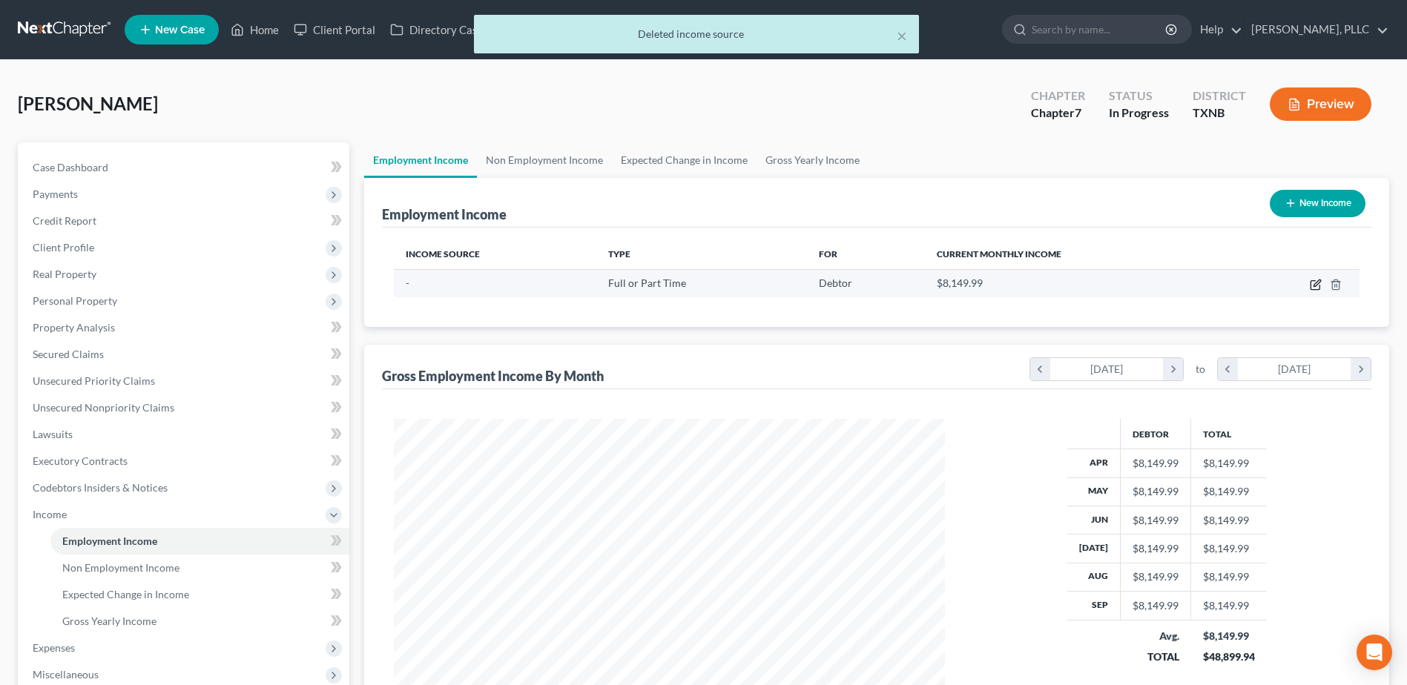
click at [1311, 284] on icon "button" at bounding box center [1315, 285] width 9 height 9
select select "0"
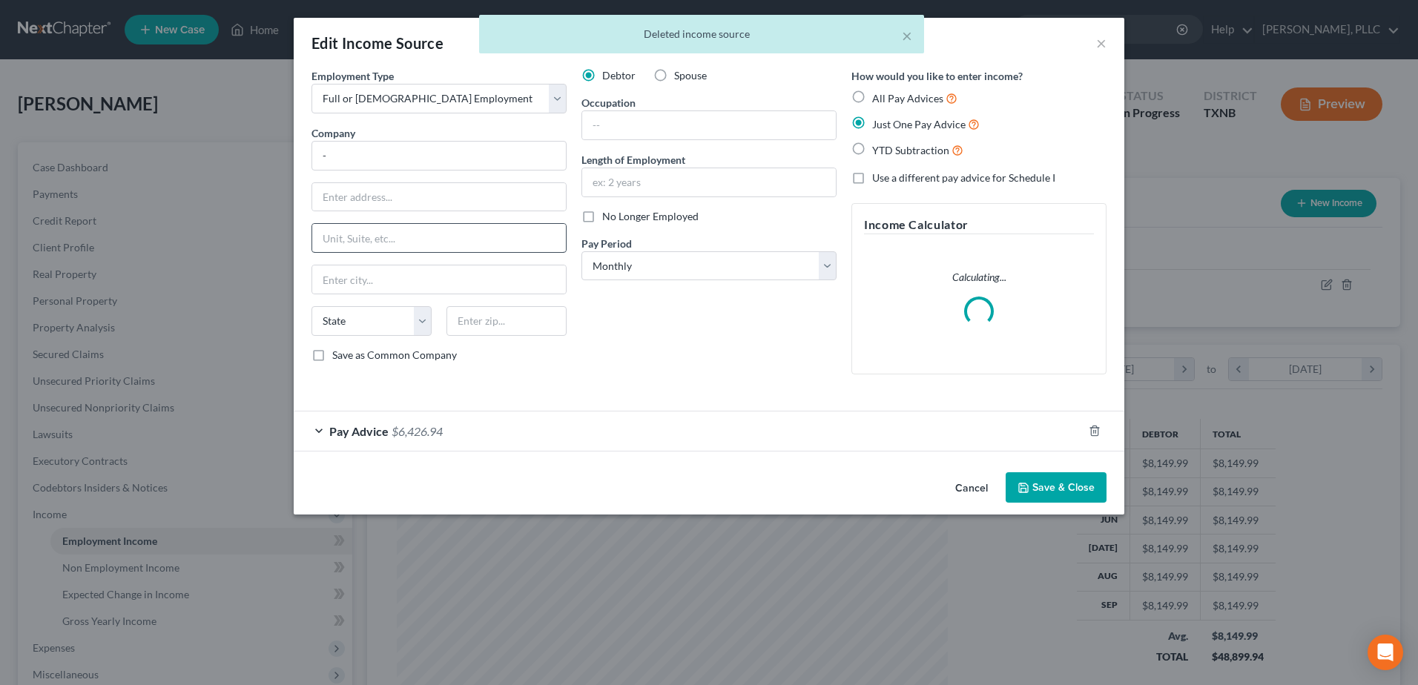
scroll to position [277, 586]
click at [406, 154] on input "-" at bounding box center [439, 156] width 255 height 30
drag, startPoint x: 383, startPoint y: 153, endPoint x: 290, endPoint y: 148, distance: 93.6
click at [290, 148] on div "Edit Income Source × Employment Type * Select Full or [DEMOGRAPHIC_DATA] Employ…" at bounding box center [709, 342] width 1418 height 685
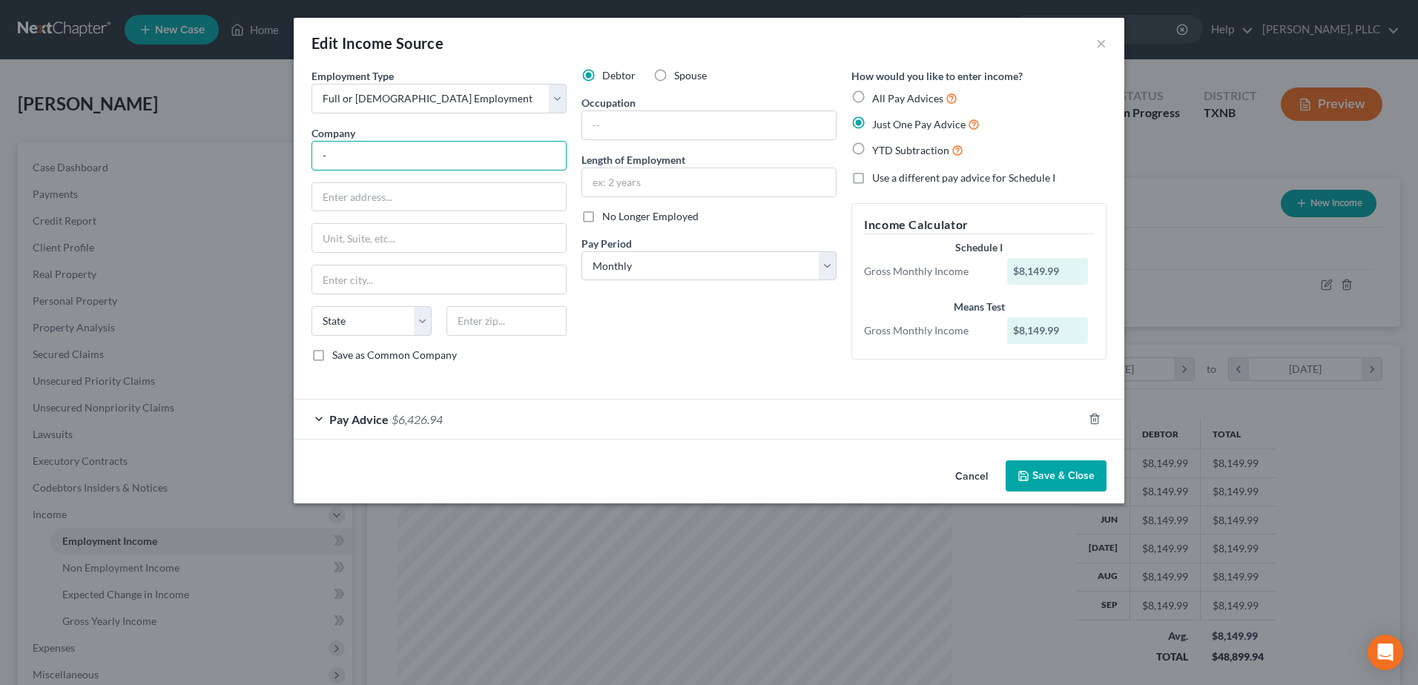
click at [503, 164] on input "-" at bounding box center [439, 156] width 255 height 30
type input "Amazon"
type input "[STREET_ADDRESS]"
type input "[GEOGRAPHIC_DATA]"
select select "50"
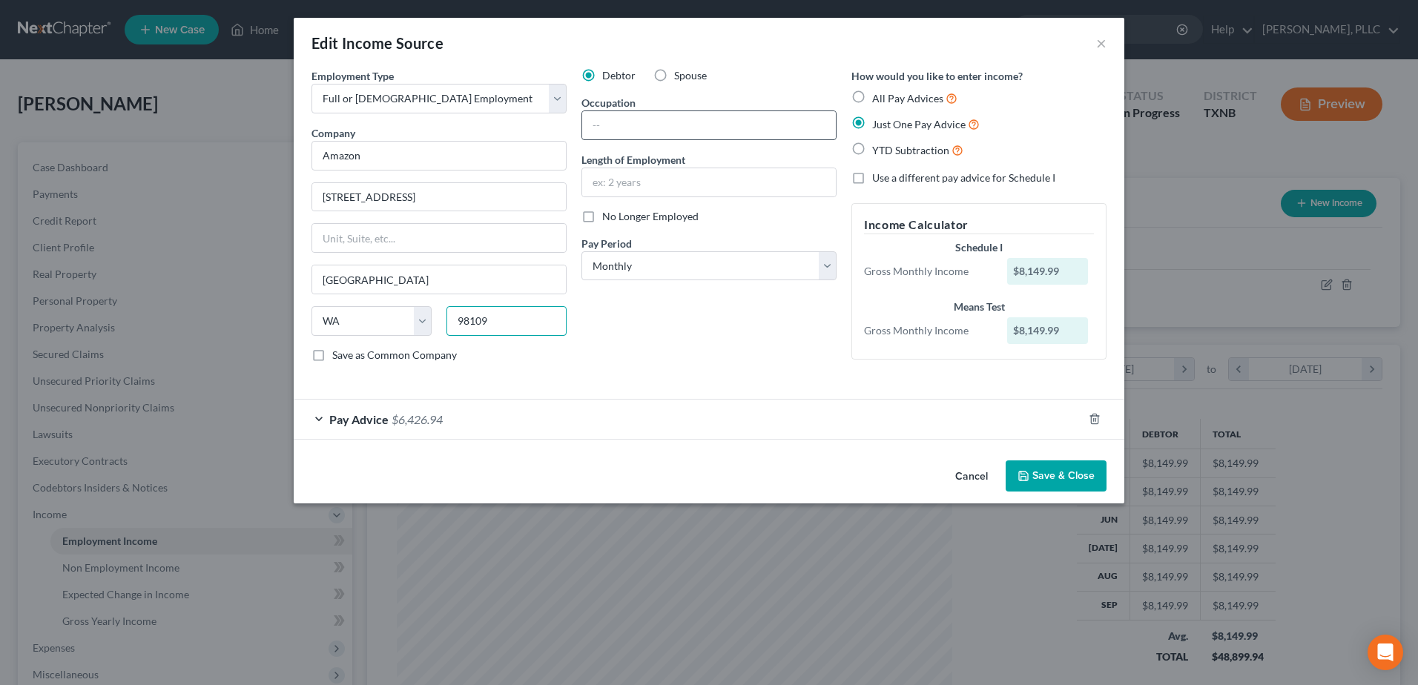
type input "98109"
click at [689, 126] on input "text" at bounding box center [709, 125] width 254 height 28
type input "-"
click at [320, 419] on div "Pay Advice $6,426.94" at bounding box center [688, 419] width 789 height 39
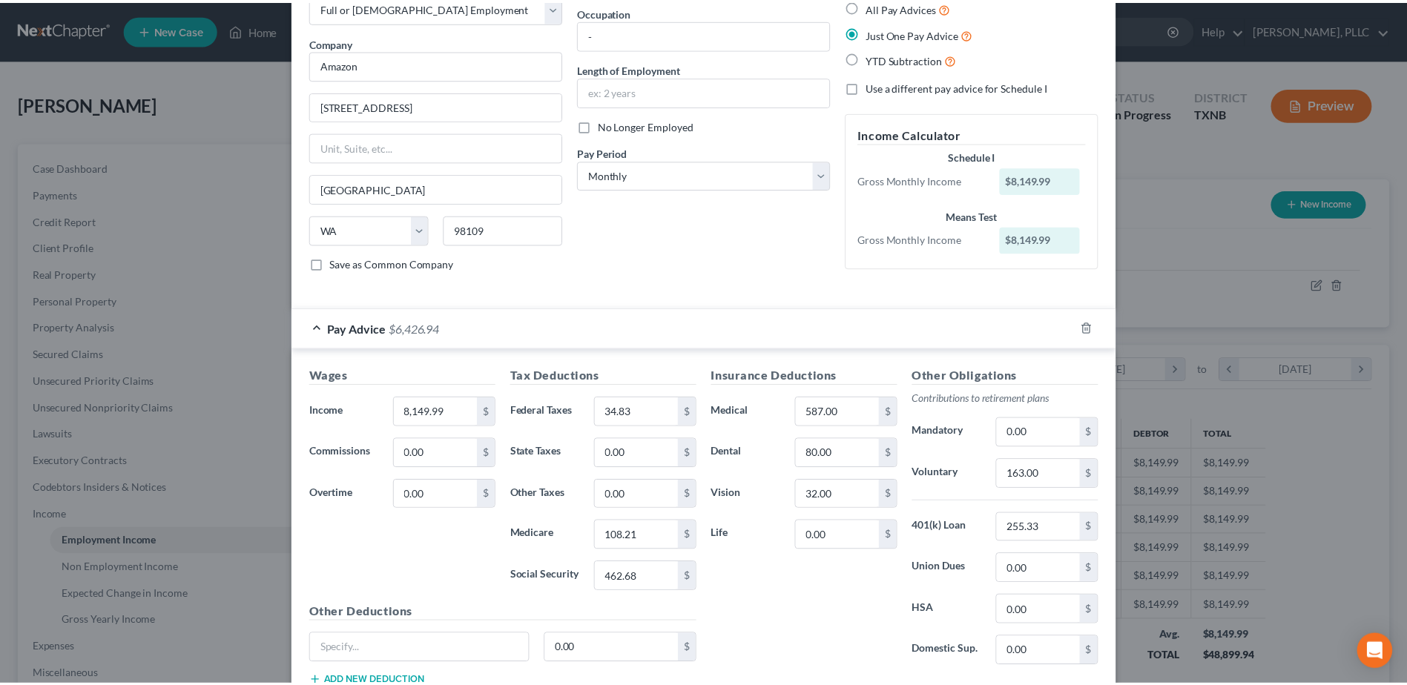
scroll to position [198, 0]
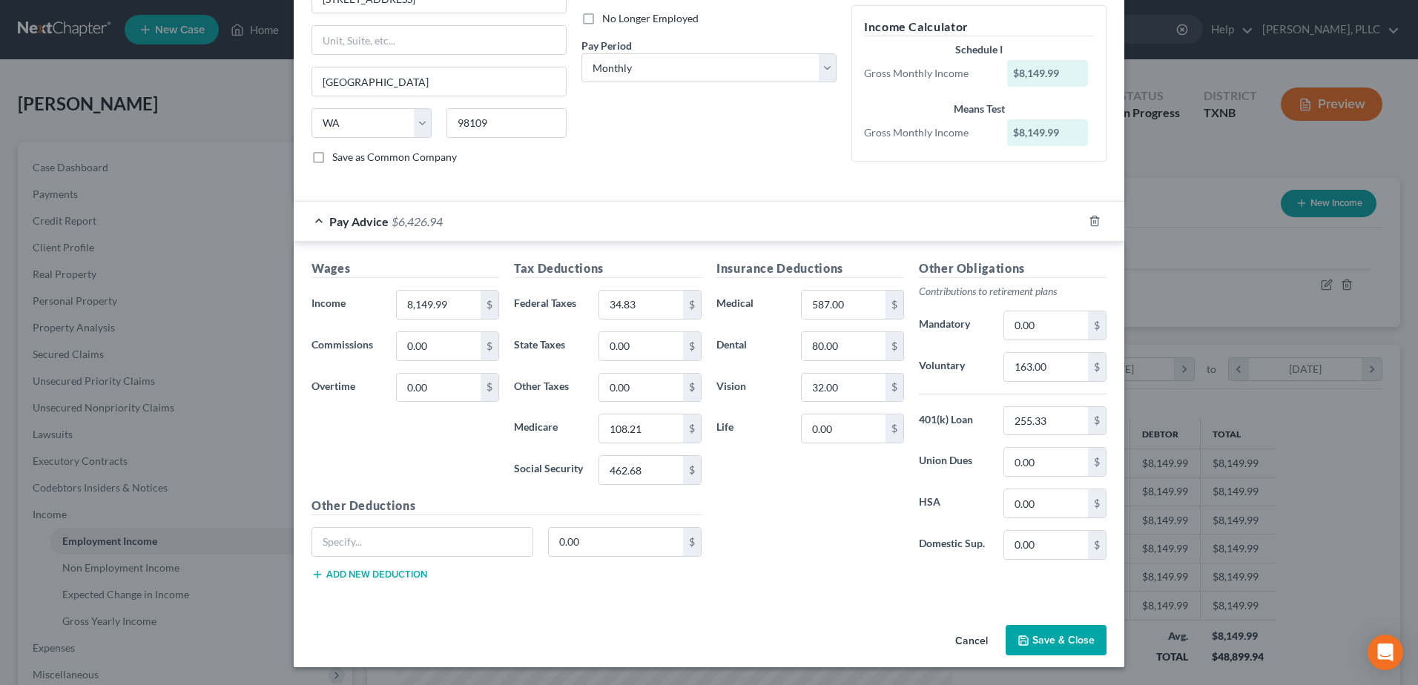
click at [1083, 645] on button "Save & Close" at bounding box center [1056, 640] width 101 height 31
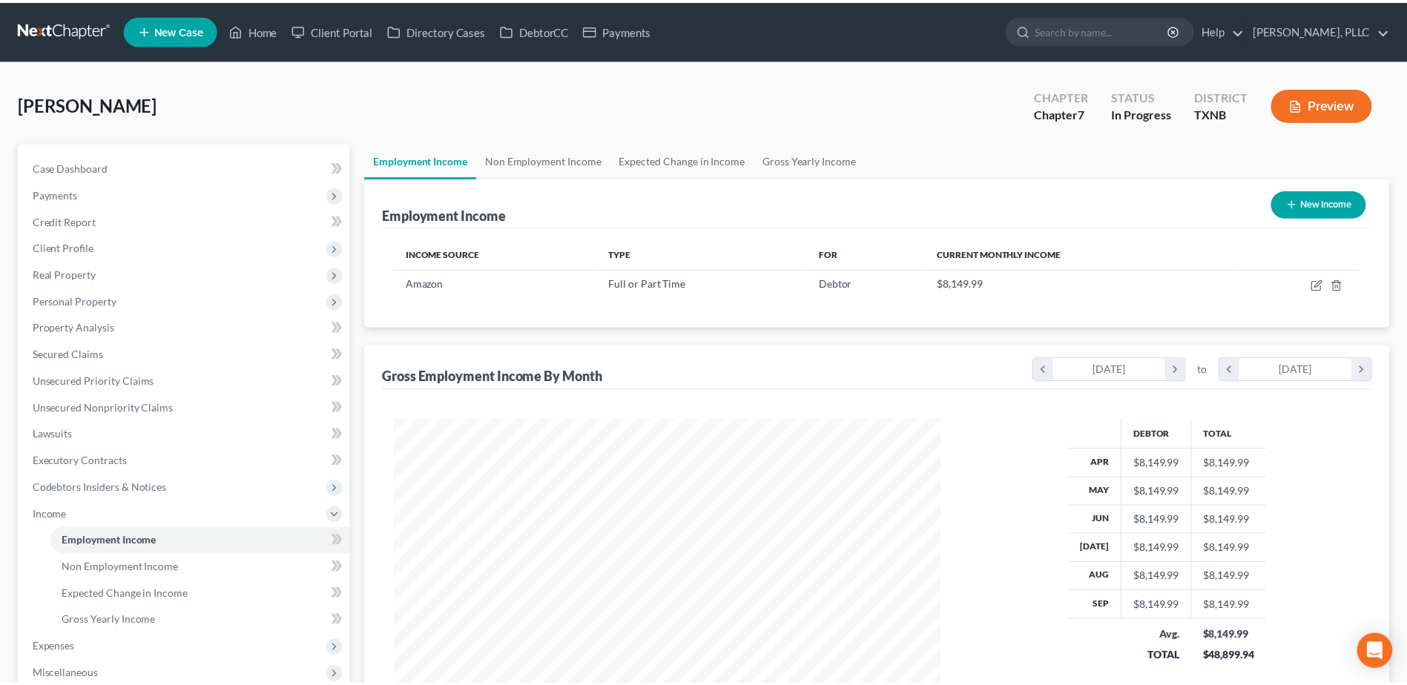
scroll to position [741489, 741183]
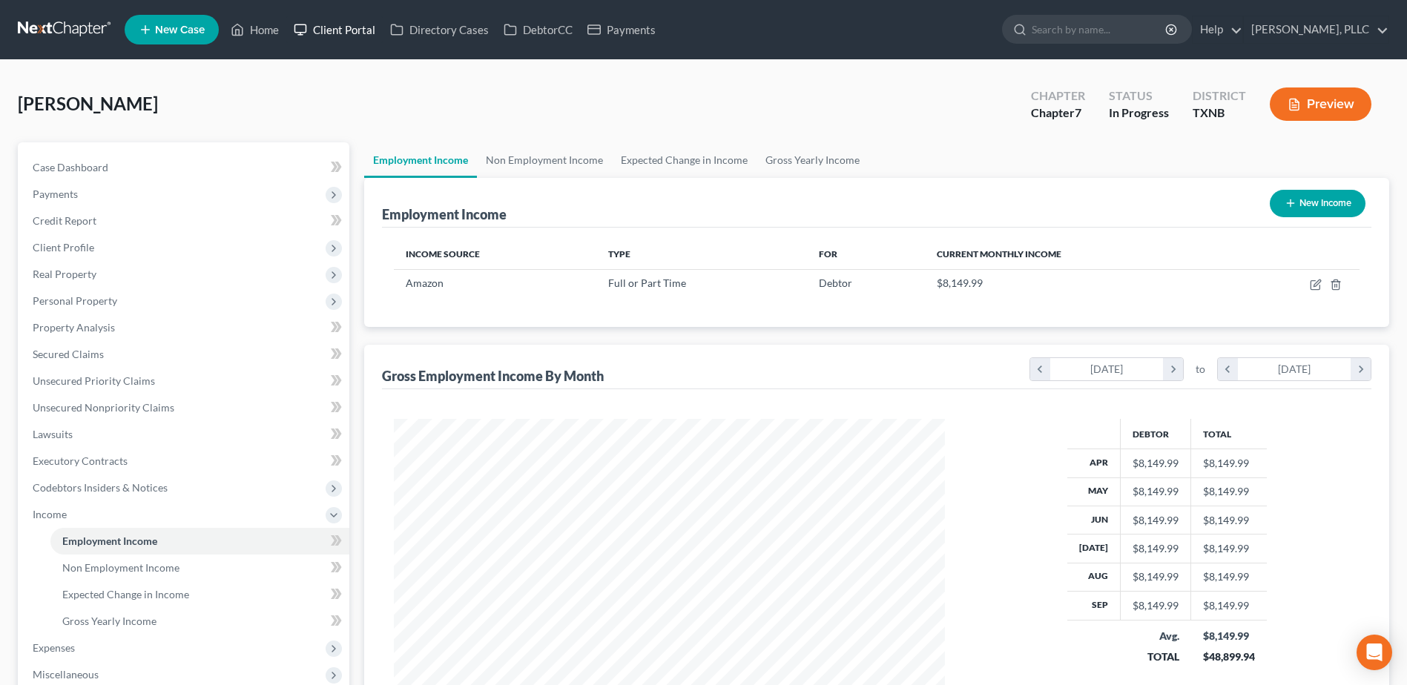
click at [345, 32] on link "Client Portal" at bounding box center [334, 29] width 96 height 27
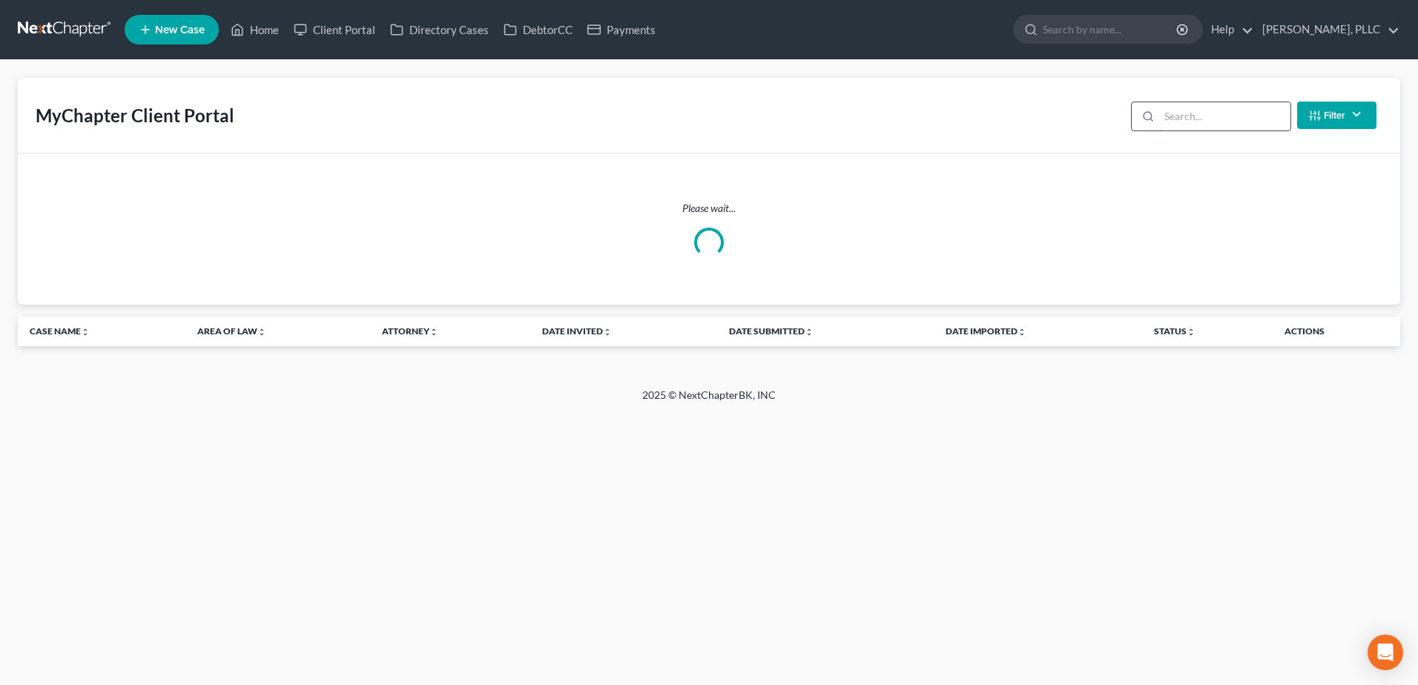
click at [1216, 119] on input "search" at bounding box center [1224, 116] width 131 height 28
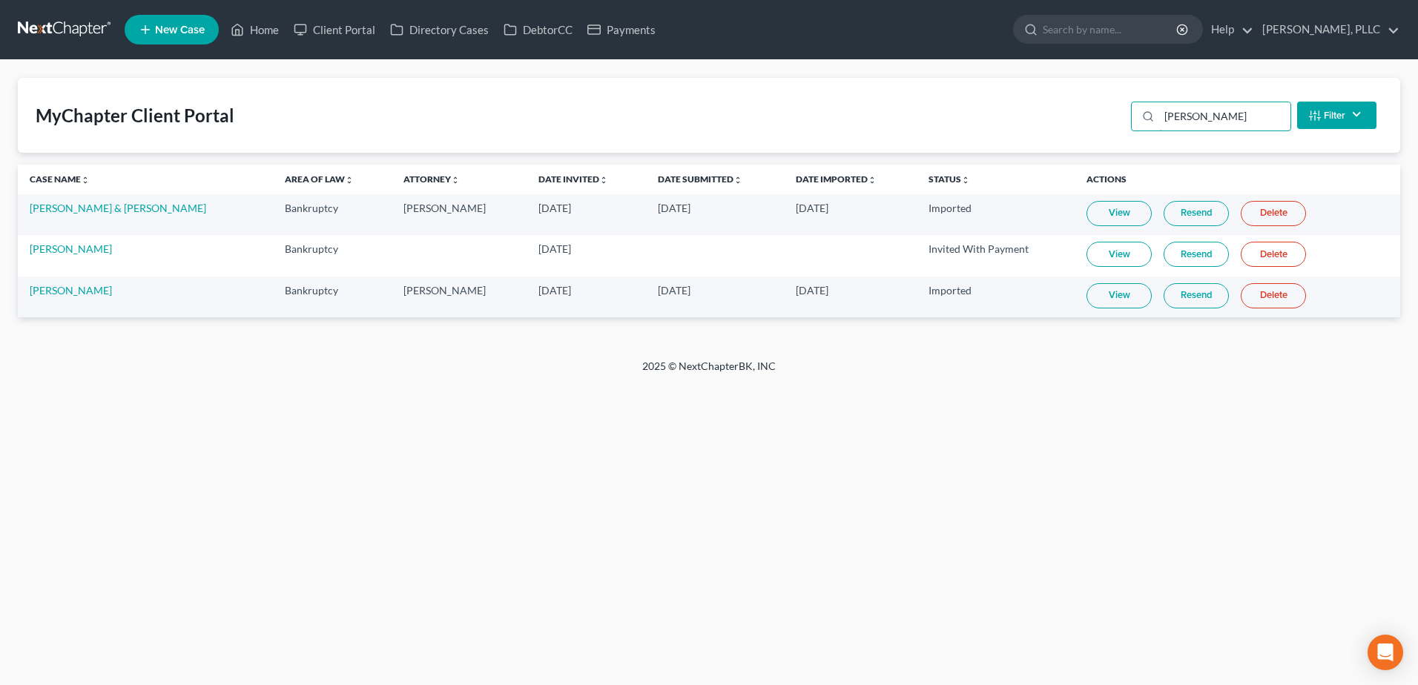
type input "[PERSON_NAME]"
click at [1130, 296] on link "View" at bounding box center [1119, 295] width 65 height 25
click at [72, 293] on link "[PERSON_NAME]" at bounding box center [71, 290] width 82 height 13
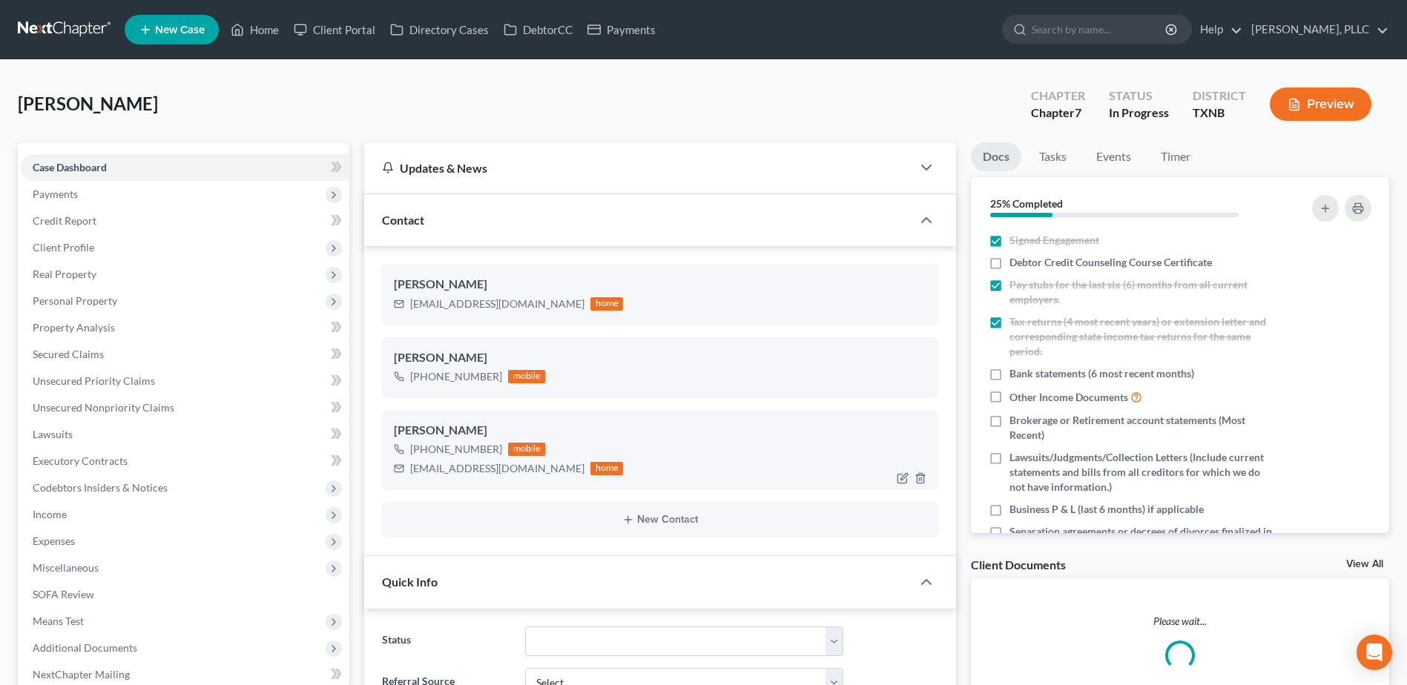
click at [62, 516] on span "Income" at bounding box center [50, 514] width 34 height 13
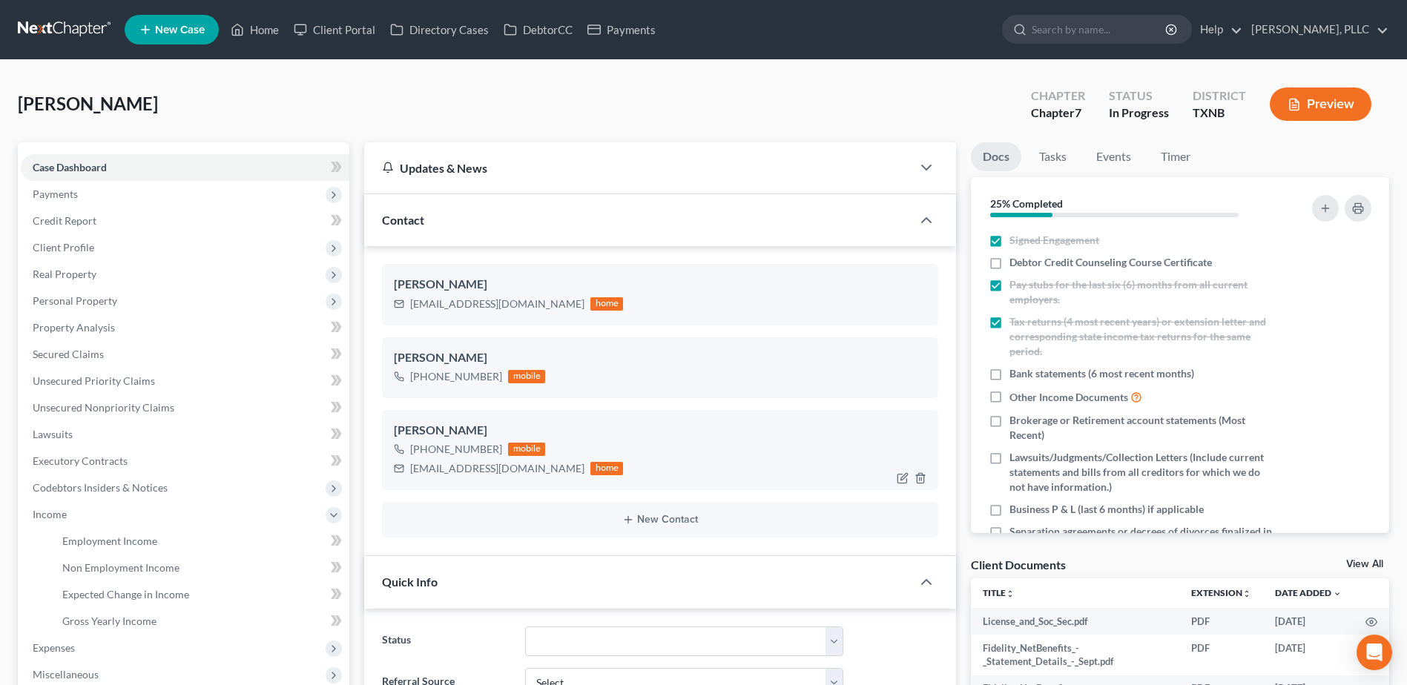
scroll to position [312, 0]
click at [107, 539] on span "Employment Income" at bounding box center [109, 541] width 95 height 13
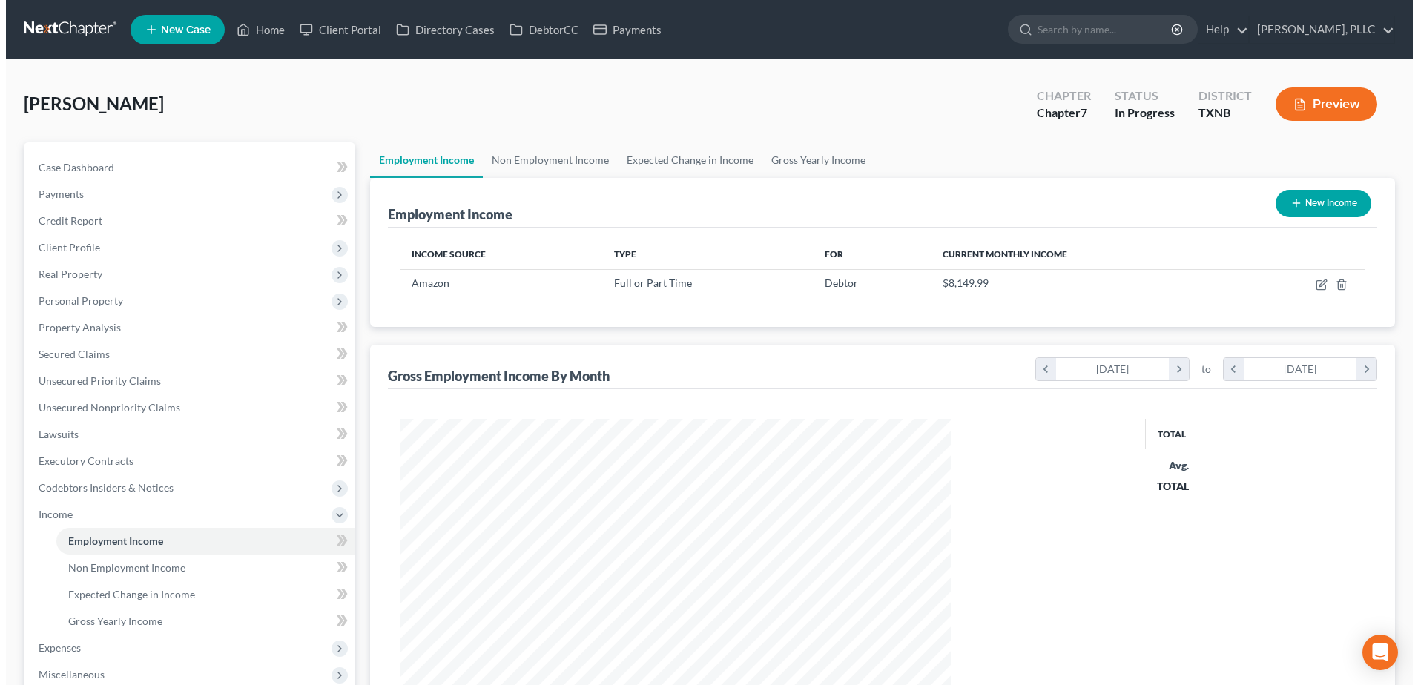
scroll to position [275, 580]
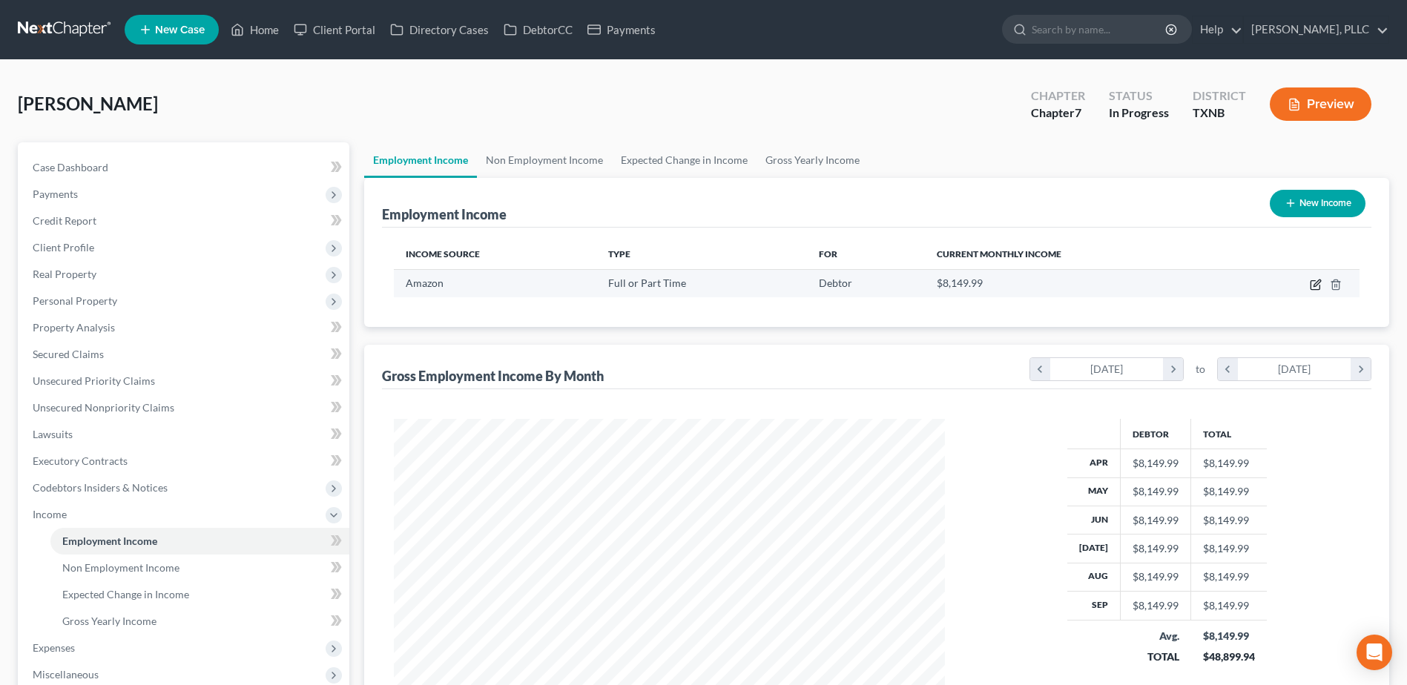
click at [1317, 286] on icon "button" at bounding box center [1317, 283] width 7 height 7
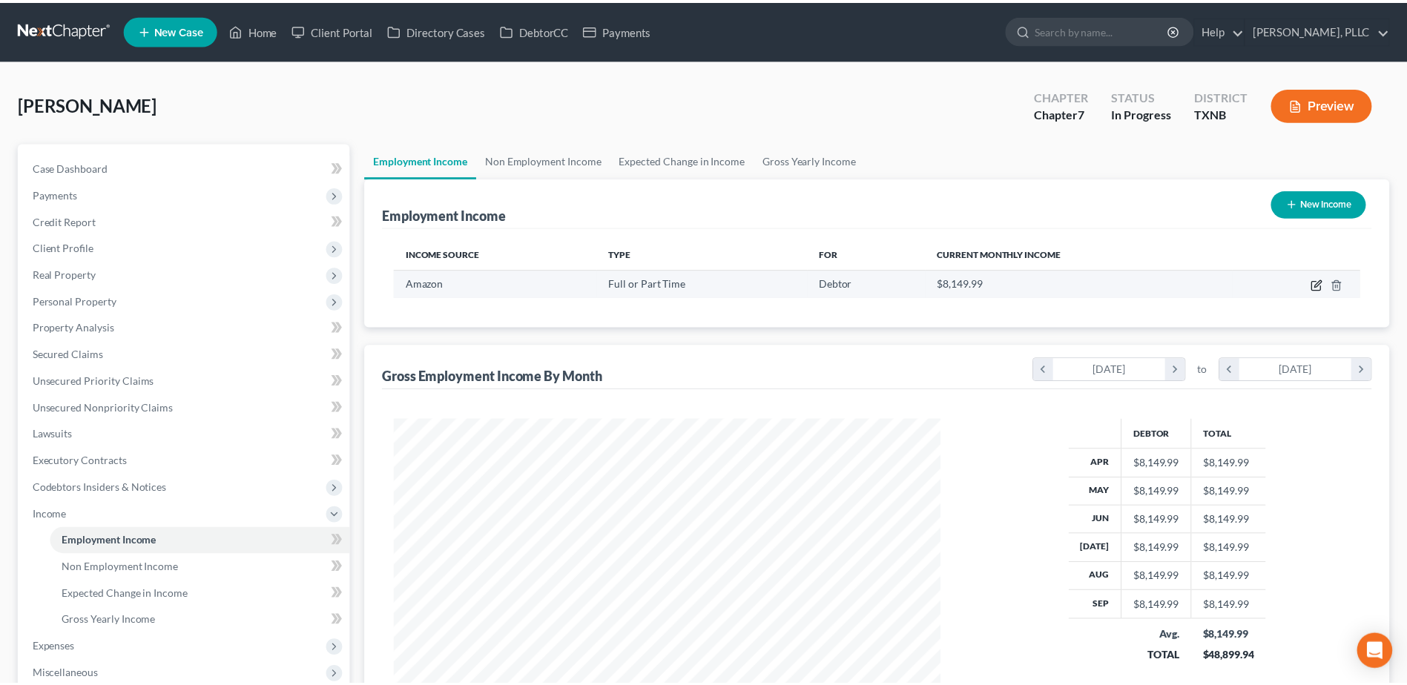
scroll to position [277, 586]
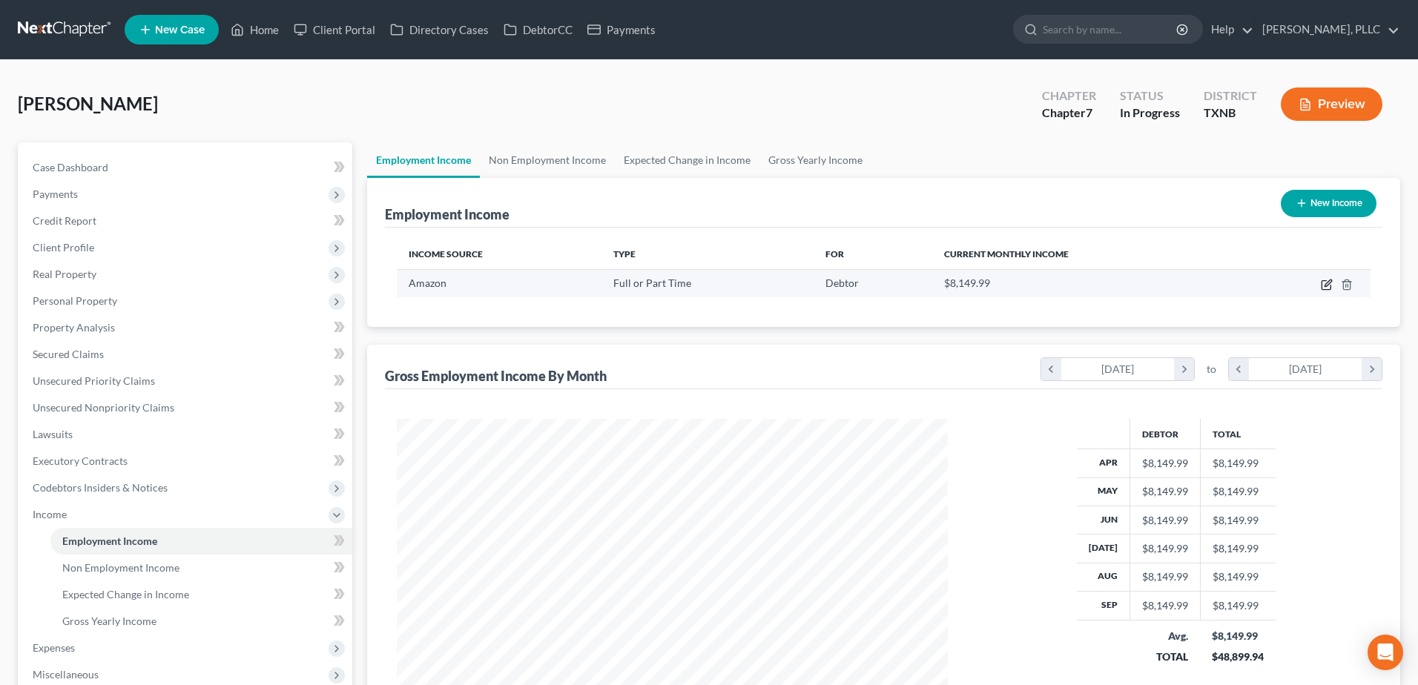
select select "0"
select select "50"
select select "0"
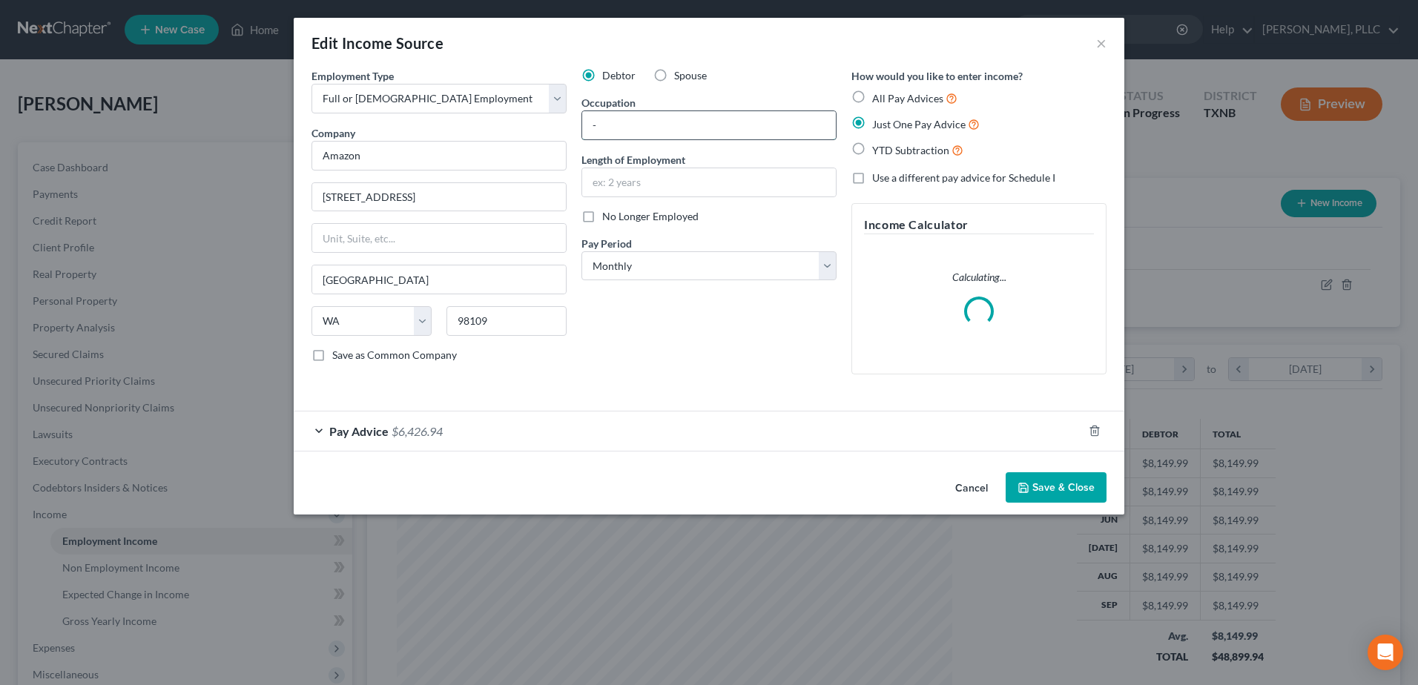
click at [634, 112] on input "-" at bounding box center [709, 125] width 254 height 28
paste input "Loss Prevention Manager"
type input "Loss Prevention Manager"
click at [652, 186] on input "text" at bounding box center [709, 182] width 254 height 28
click at [671, 302] on div "Debtor Spouse Occupation Loss Prevention Manager Length of Employment 7 years 3…" at bounding box center [709, 227] width 270 height 318
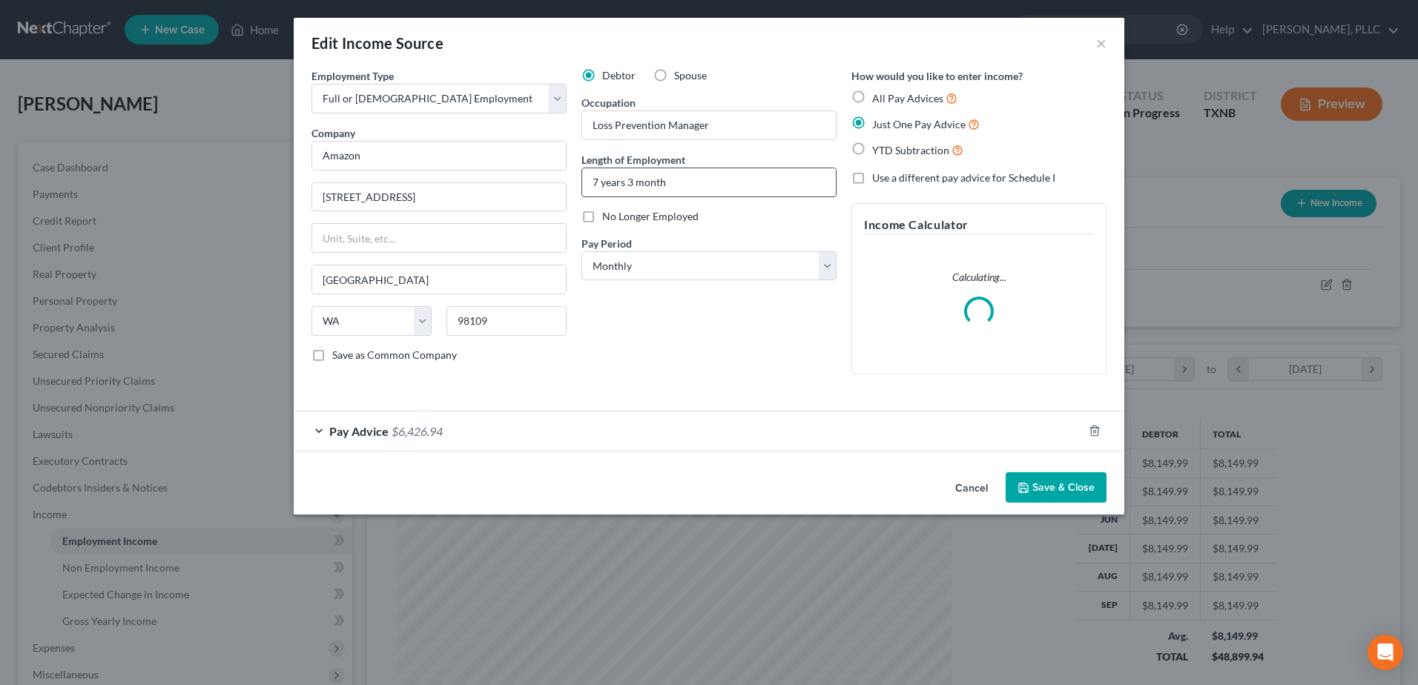
click at [673, 184] on input "7 years 3 month" at bounding box center [709, 182] width 254 height 28
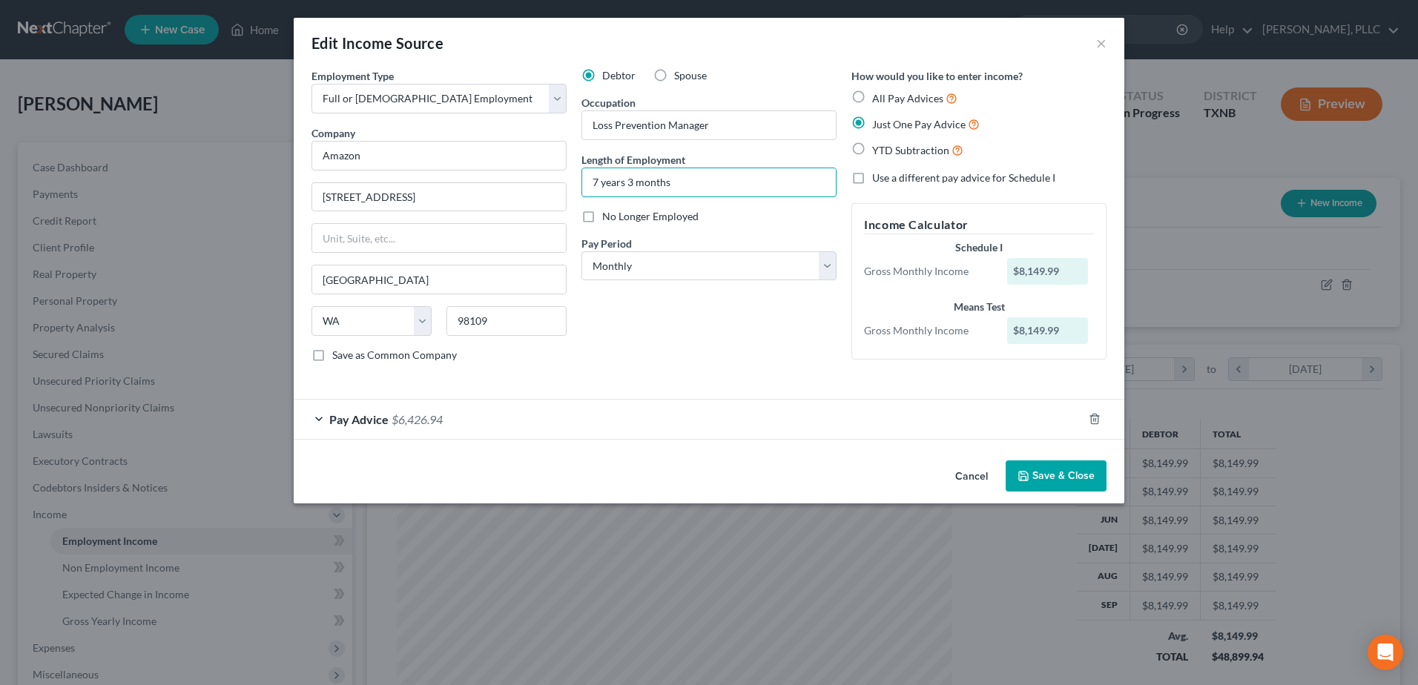
type input "7 years 3 months"
click at [786, 349] on div "Debtor Spouse Occupation Loss Prevention Manager Length of Employment 7 years 3…" at bounding box center [709, 221] width 270 height 306
click at [1081, 479] on button "Save & Close" at bounding box center [1056, 476] width 101 height 31
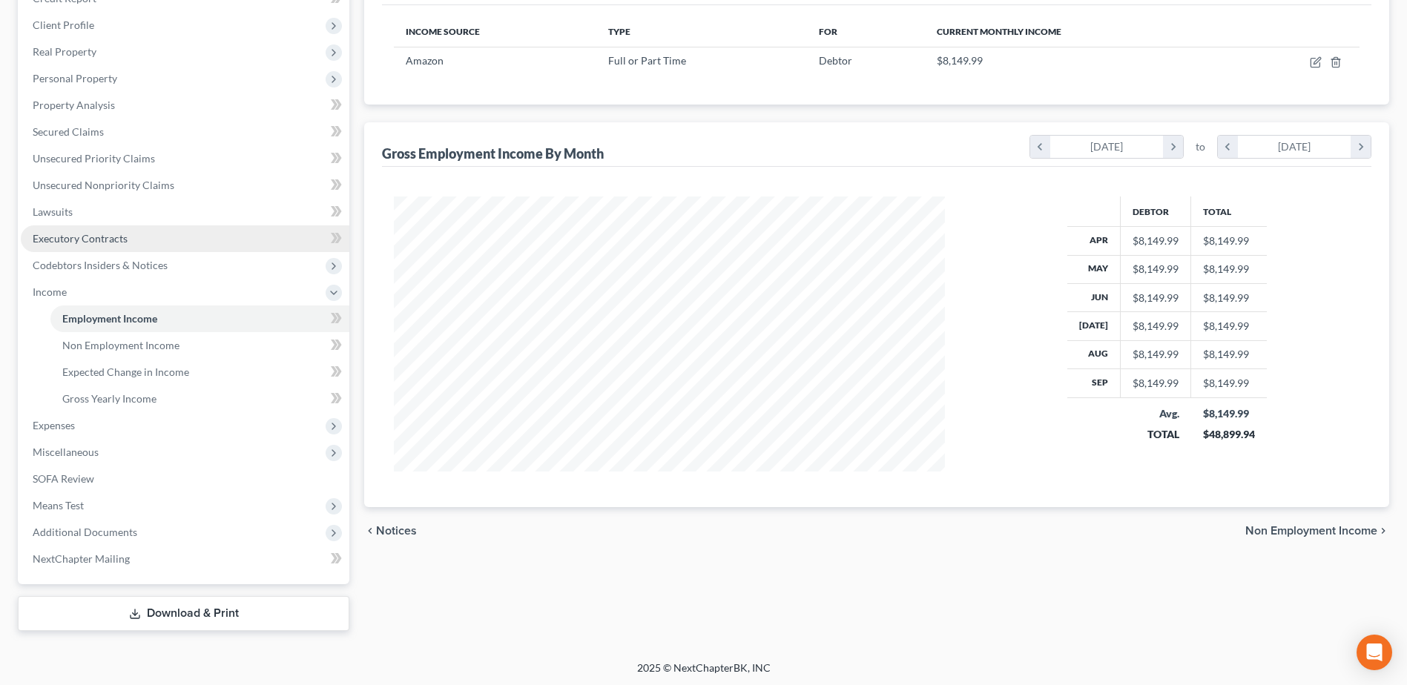
scroll to position [0, 0]
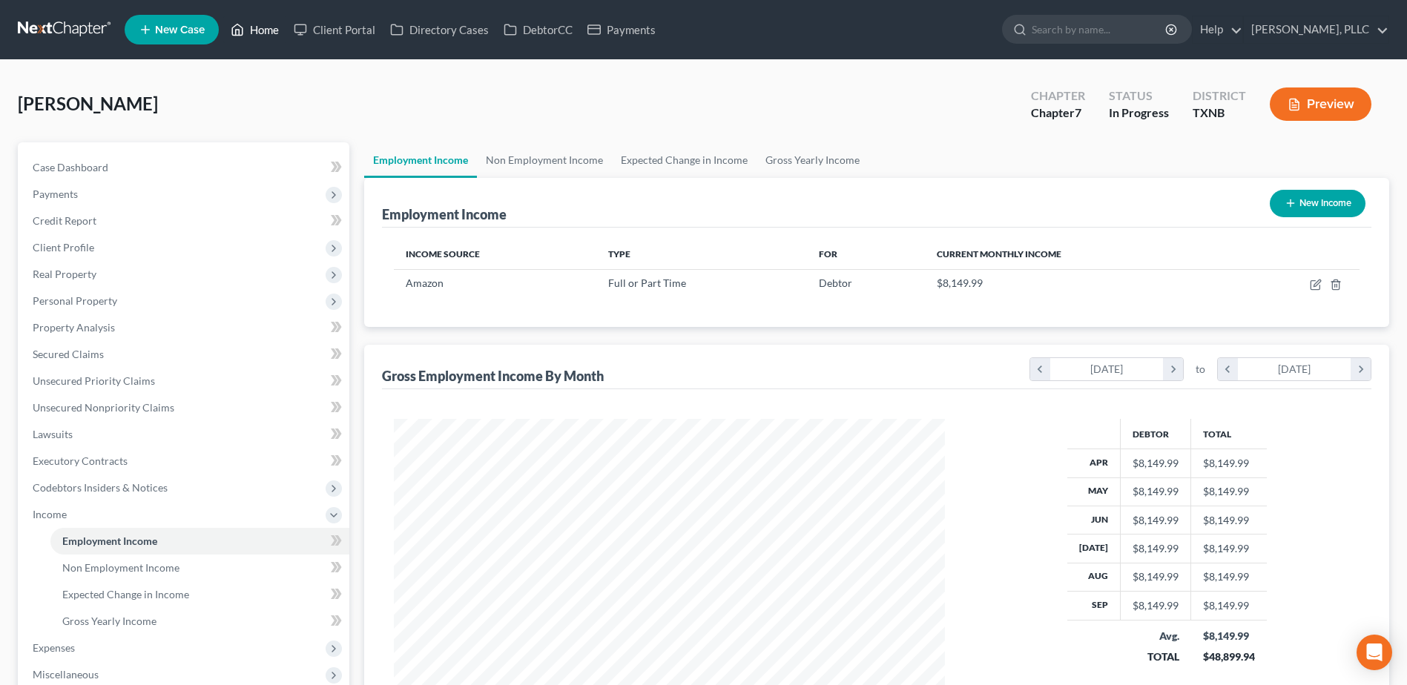
click at [262, 31] on link "Home" at bounding box center [254, 29] width 63 height 27
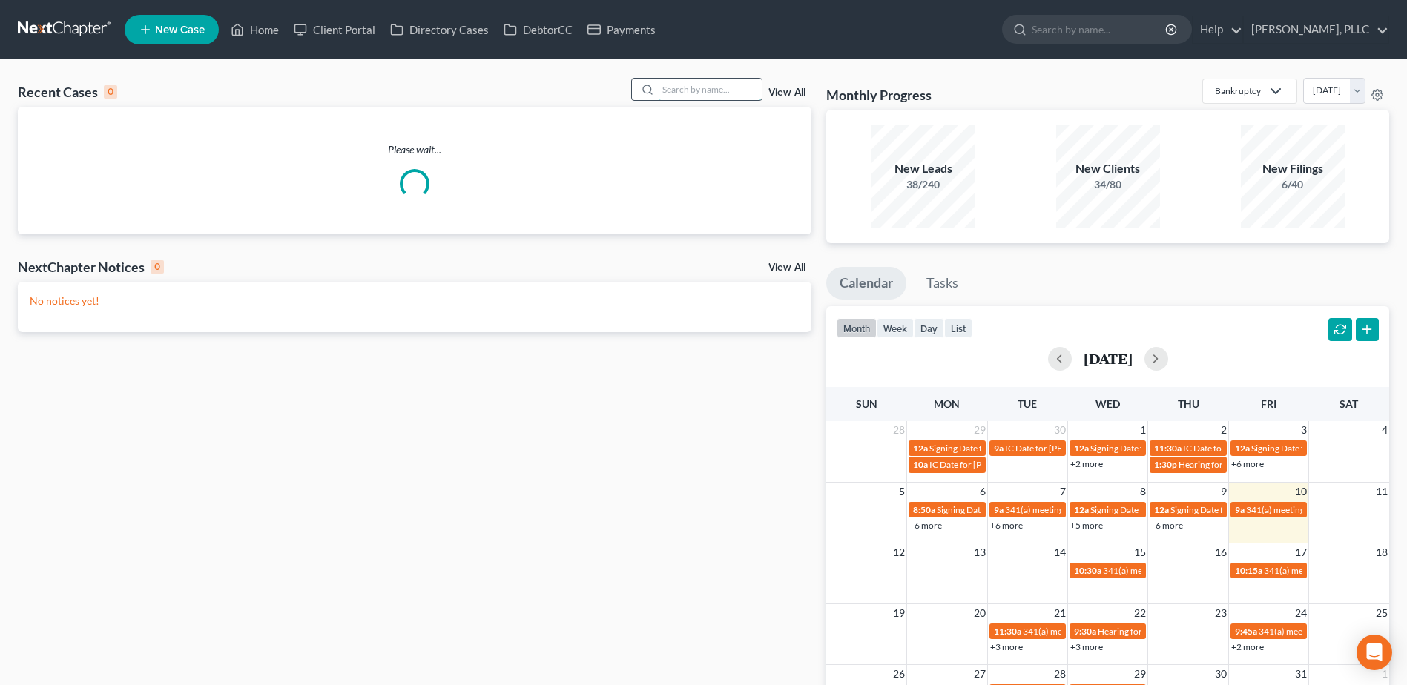
click at [705, 95] on input "search" at bounding box center [710, 90] width 104 height 22
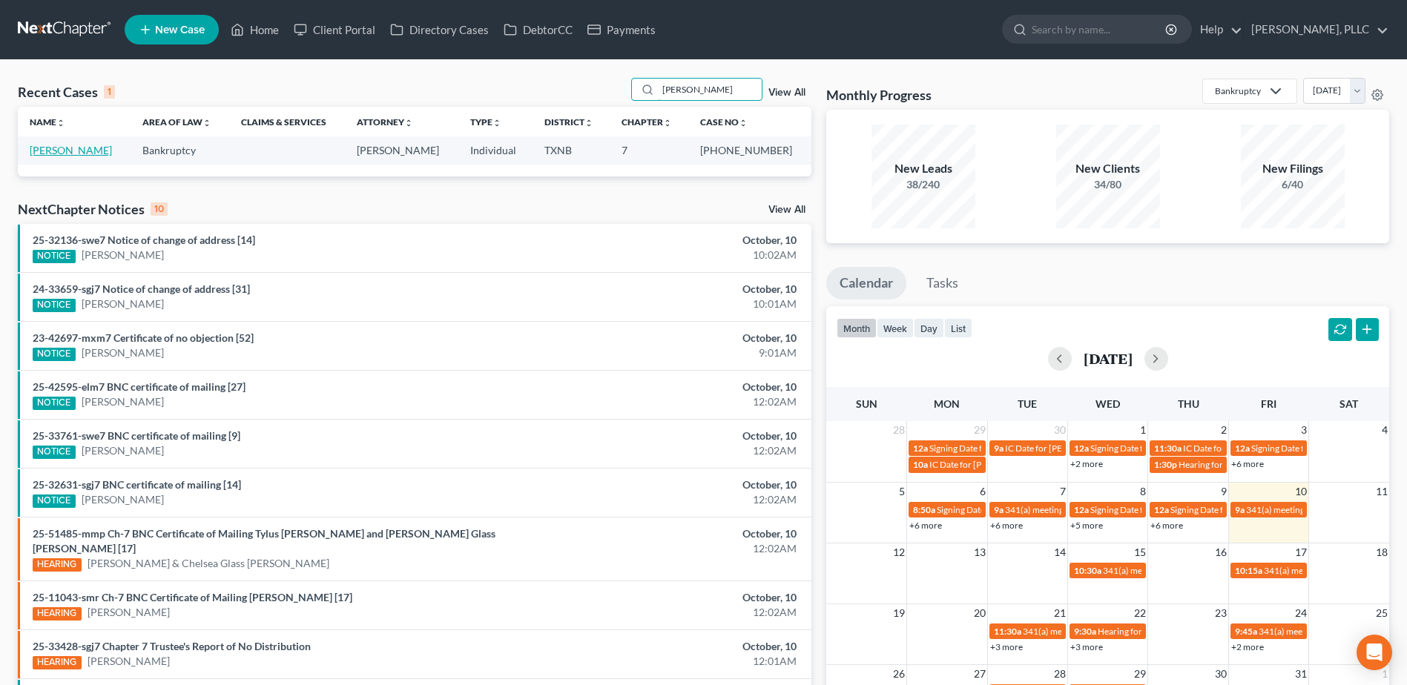
type input "[PERSON_NAME]"
click at [86, 150] on link "[PERSON_NAME]" at bounding box center [71, 150] width 82 height 13
select select "3"
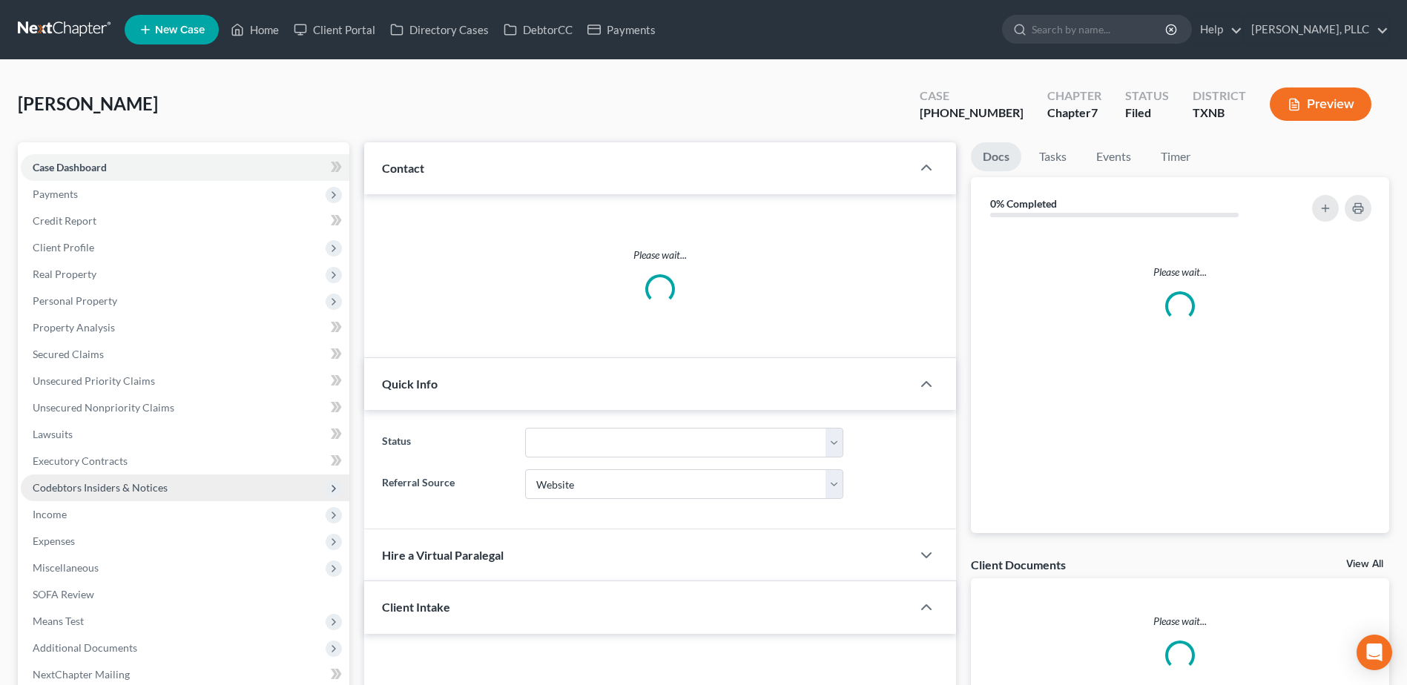
click at [73, 489] on span "Codebtors Insiders & Notices" at bounding box center [100, 487] width 135 height 13
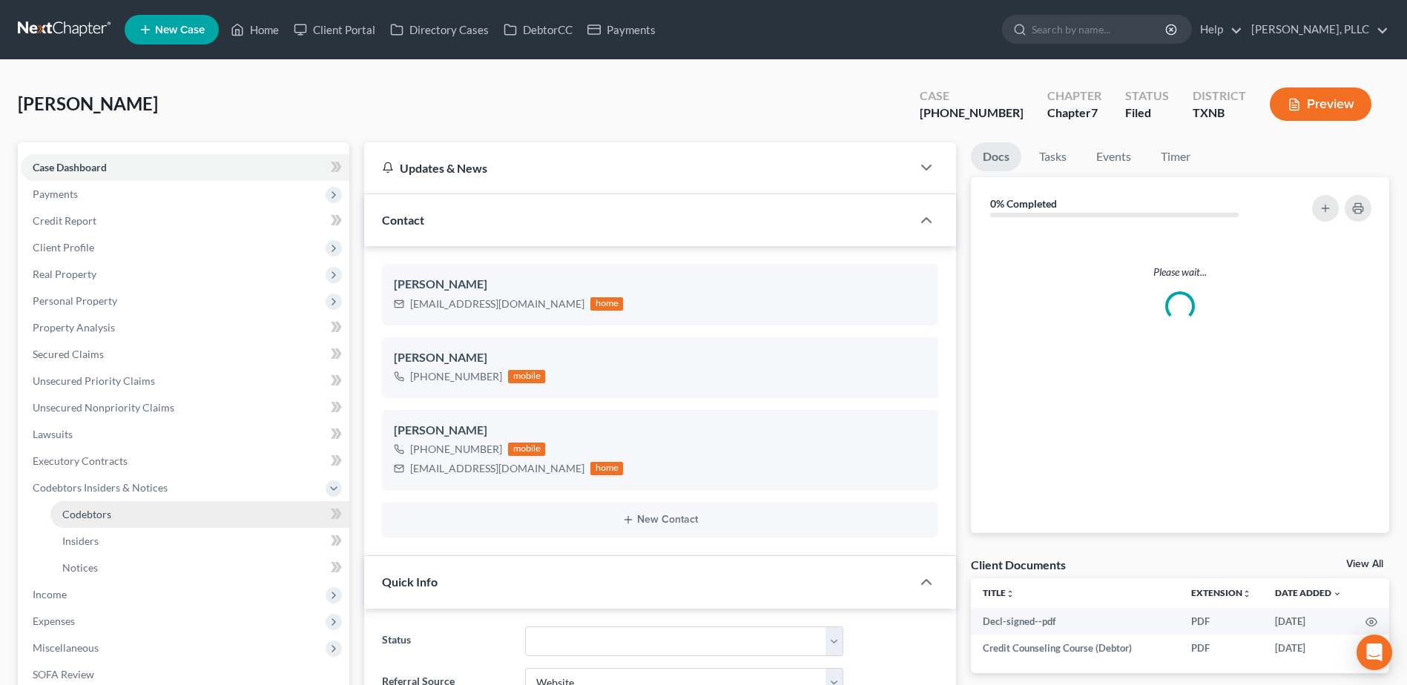
click at [84, 518] on span "Codebtors" at bounding box center [86, 514] width 49 height 13
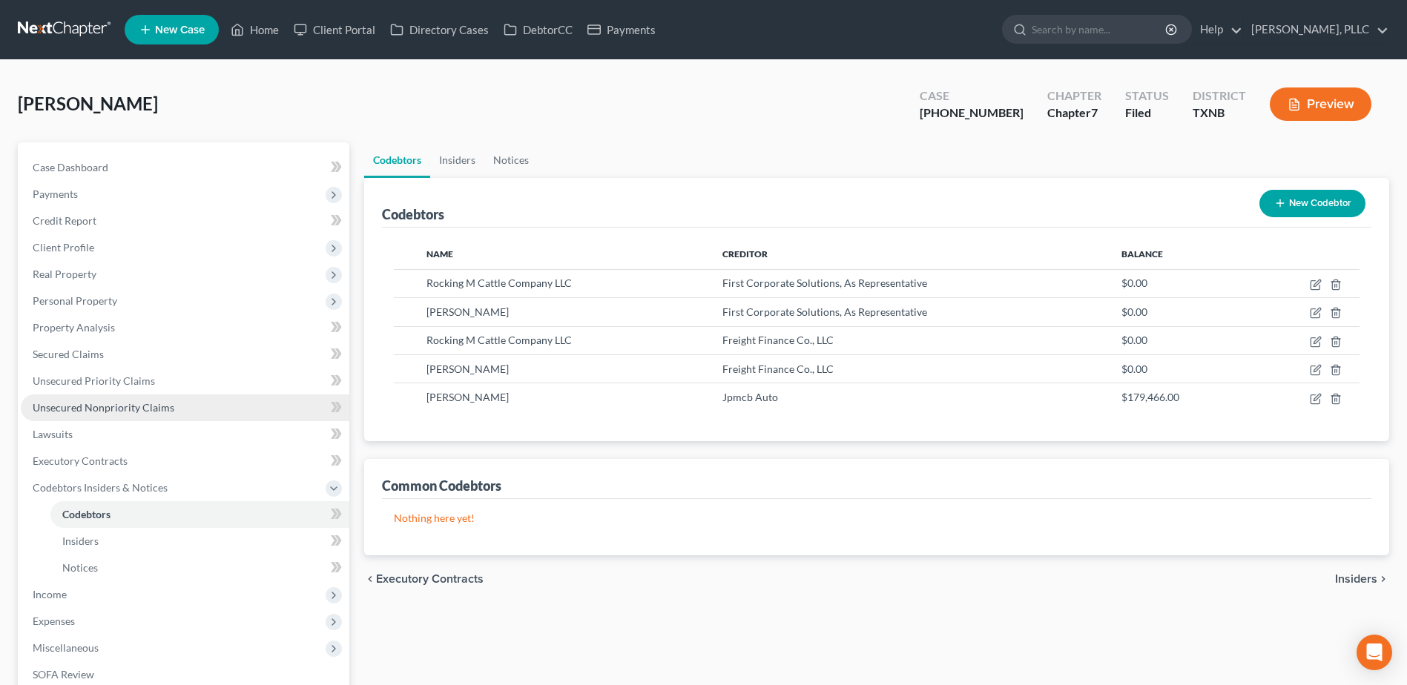
click at [113, 402] on span "Unsecured Nonpriority Claims" at bounding box center [104, 407] width 142 height 13
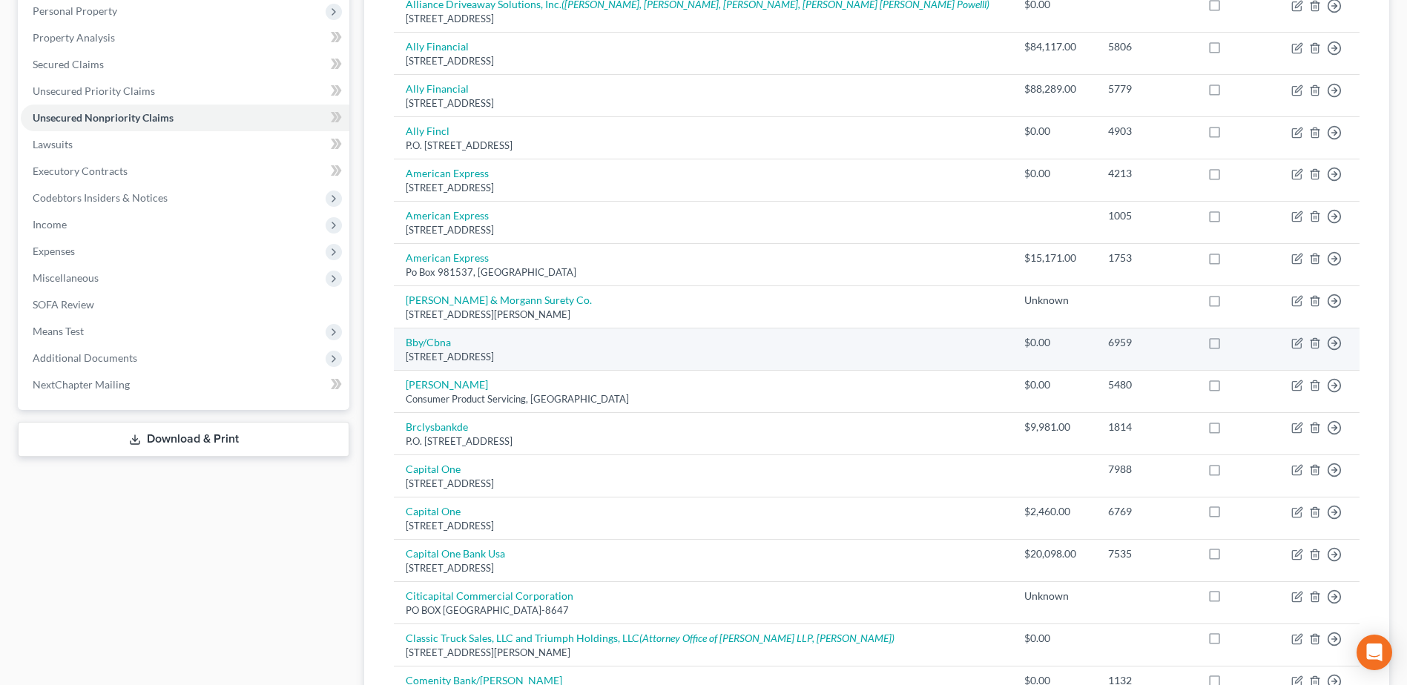
scroll to position [297, 0]
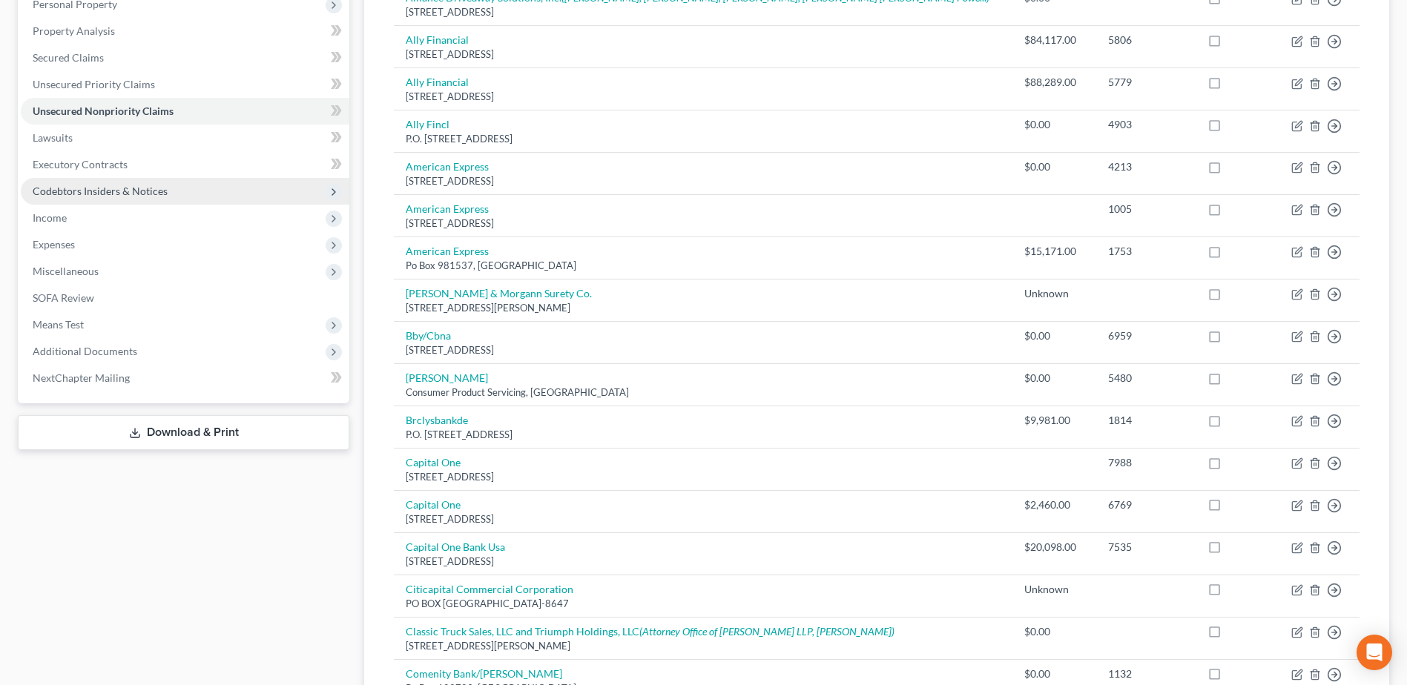
click at [68, 194] on span "Codebtors Insiders & Notices" at bounding box center [100, 191] width 135 height 13
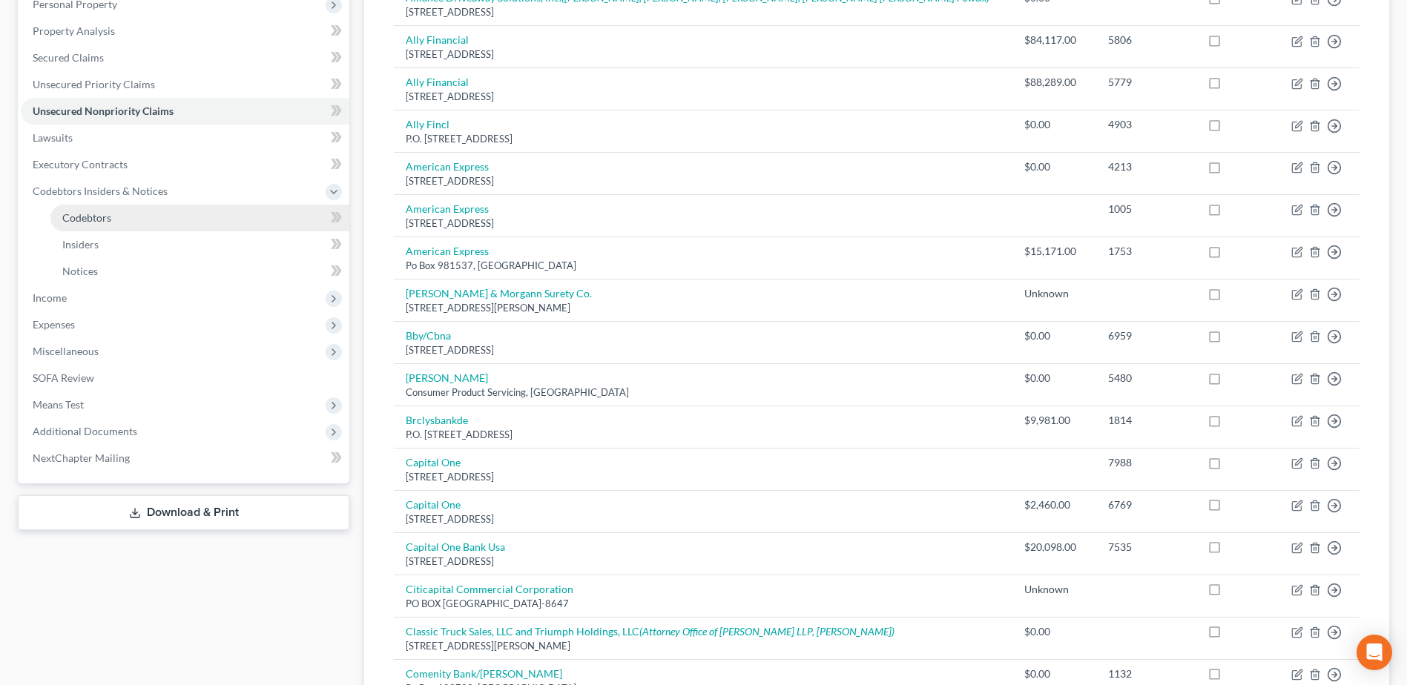
click at [91, 219] on span "Codebtors" at bounding box center [86, 217] width 49 height 13
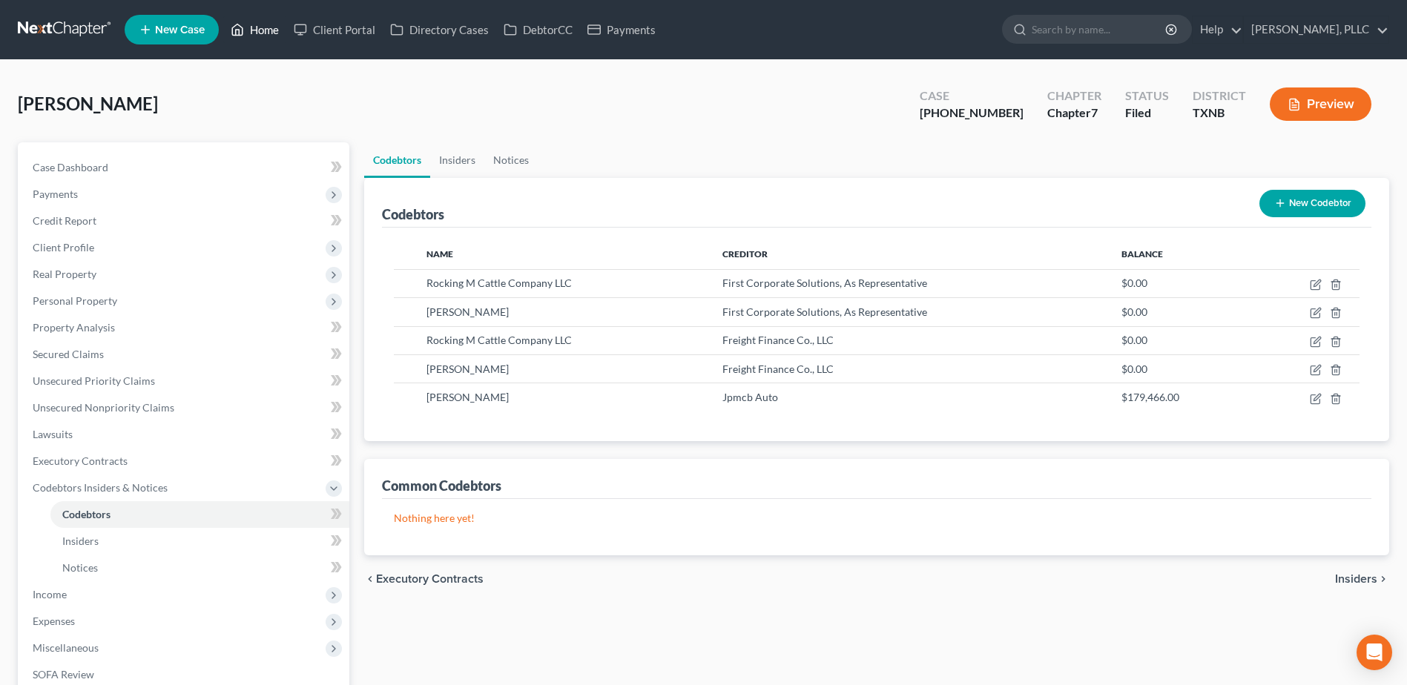
click at [269, 27] on link "Home" at bounding box center [254, 29] width 63 height 27
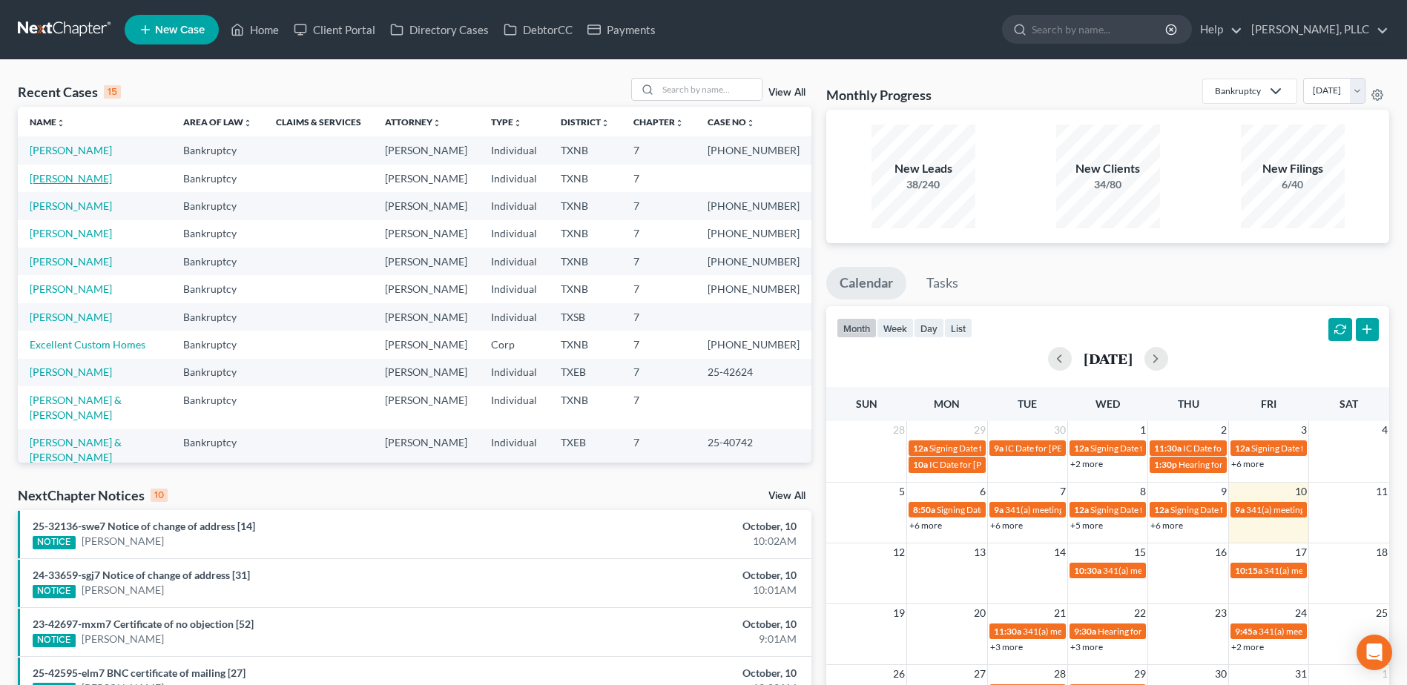
click at [77, 175] on link "[PERSON_NAME]" at bounding box center [71, 178] width 82 height 13
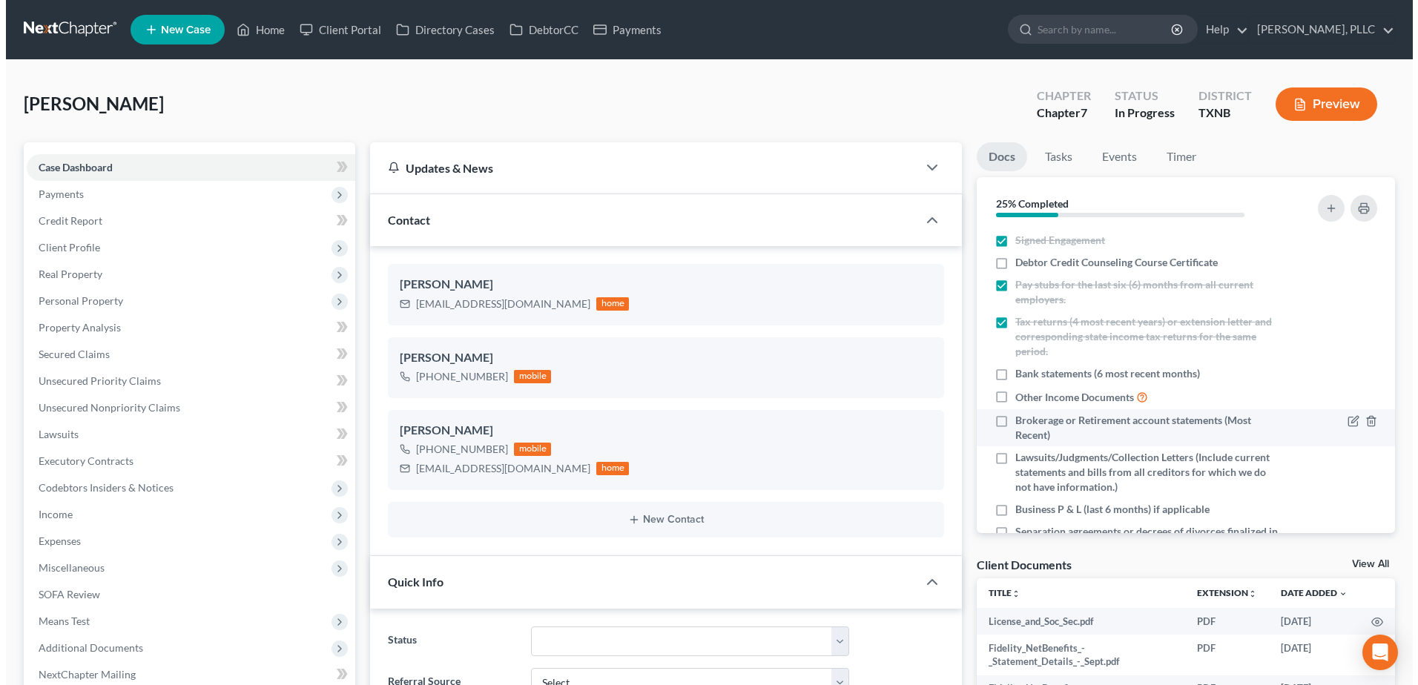
scroll to position [312, 0]
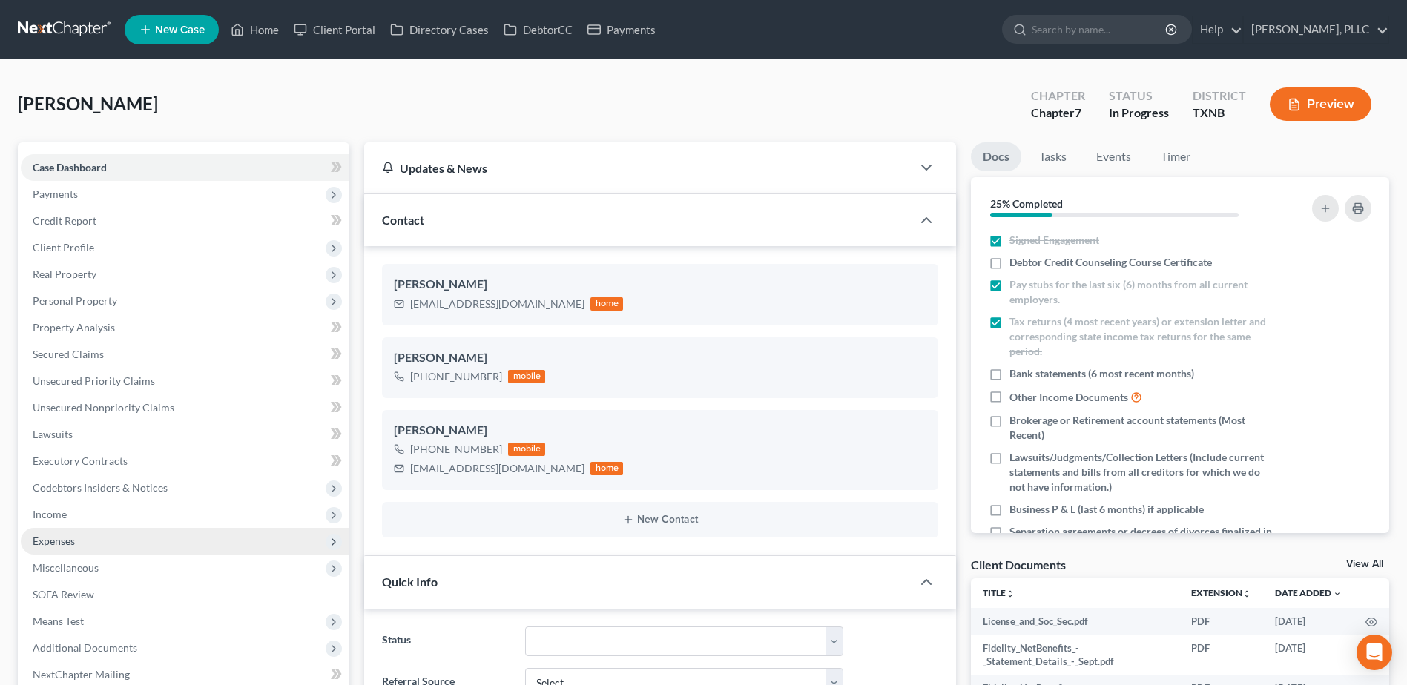
click at [50, 537] on span "Expenses" at bounding box center [54, 541] width 42 height 13
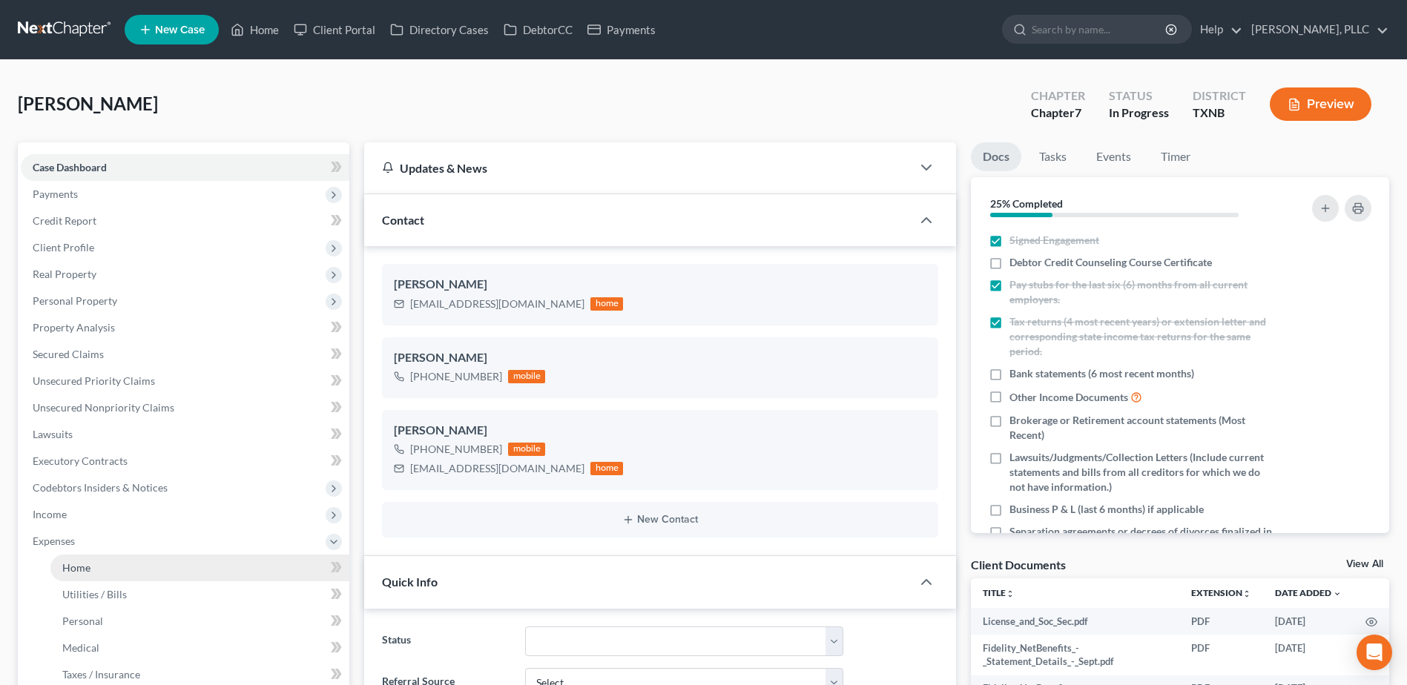
click at [72, 562] on span "Home" at bounding box center [76, 568] width 28 height 13
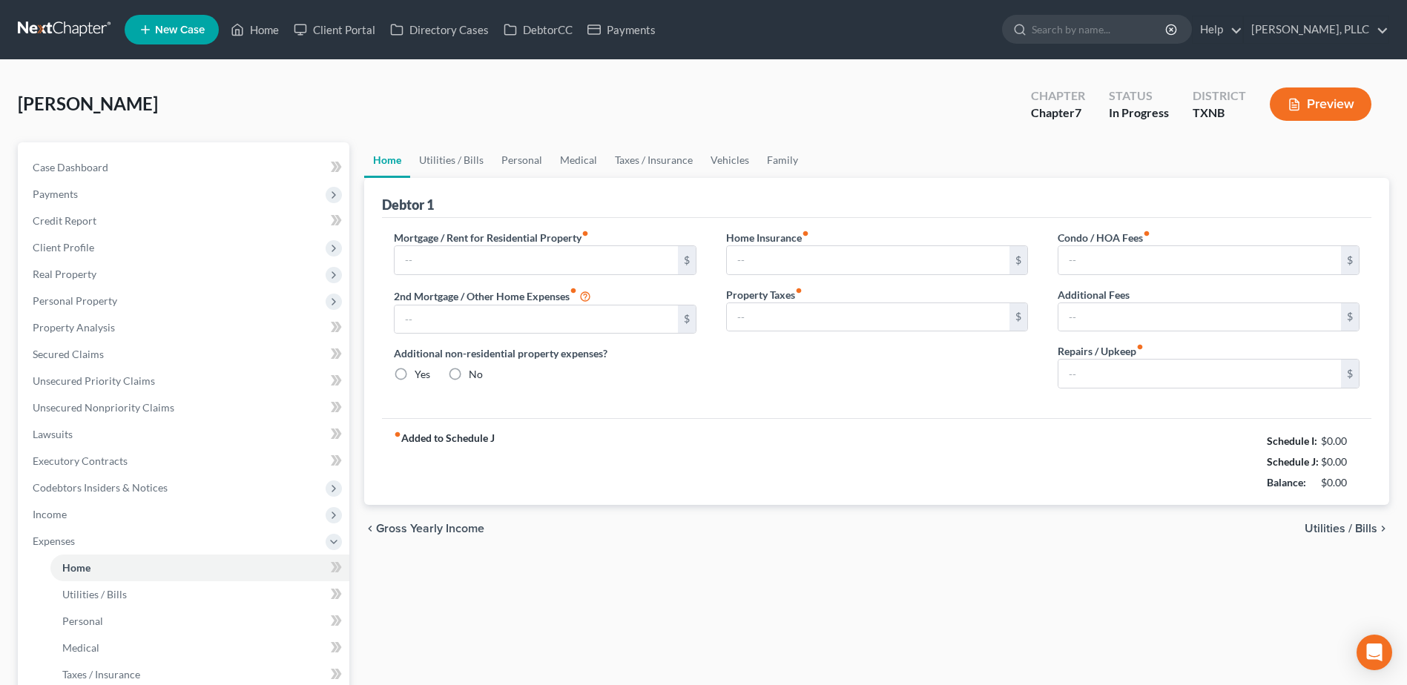
type input "0.00"
radio input "true"
type input "0.00"
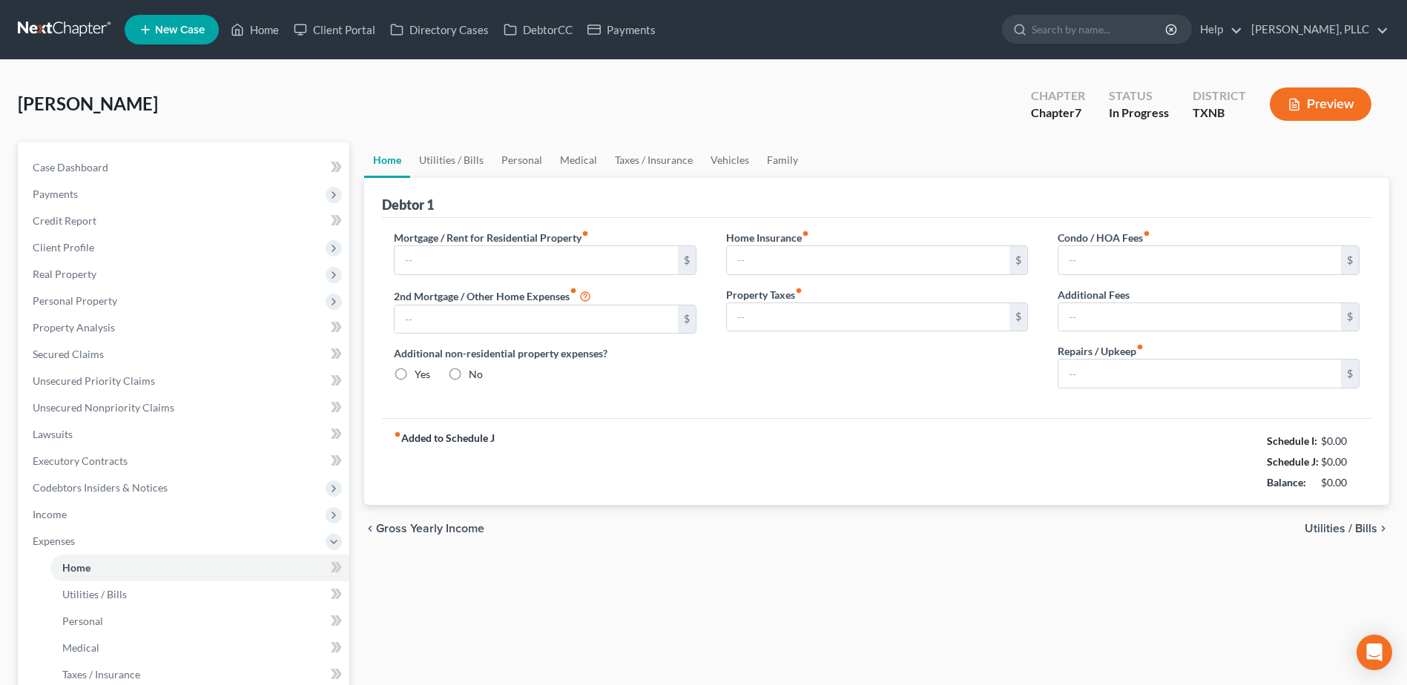
type input "0.00"
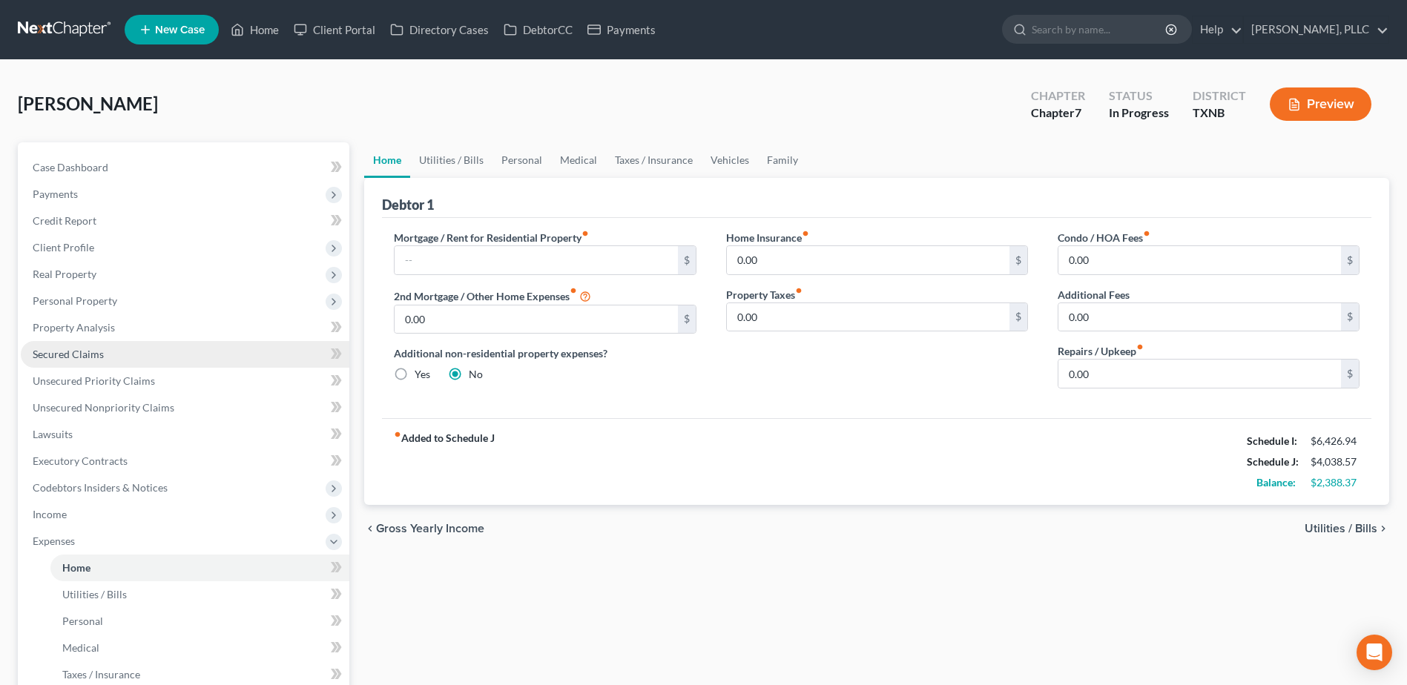
click at [97, 352] on span "Secured Claims" at bounding box center [68, 354] width 71 height 13
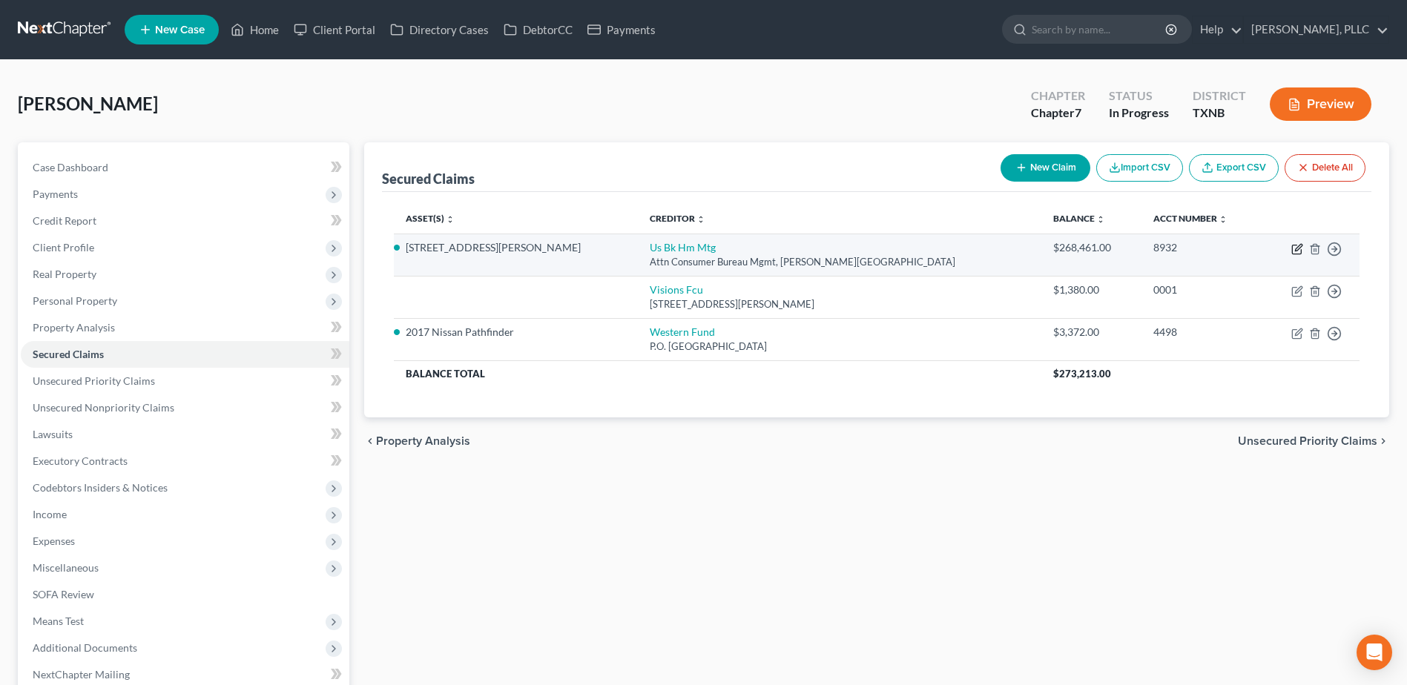
click at [1301, 248] on icon "button" at bounding box center [1297, 249] width 12 height 12
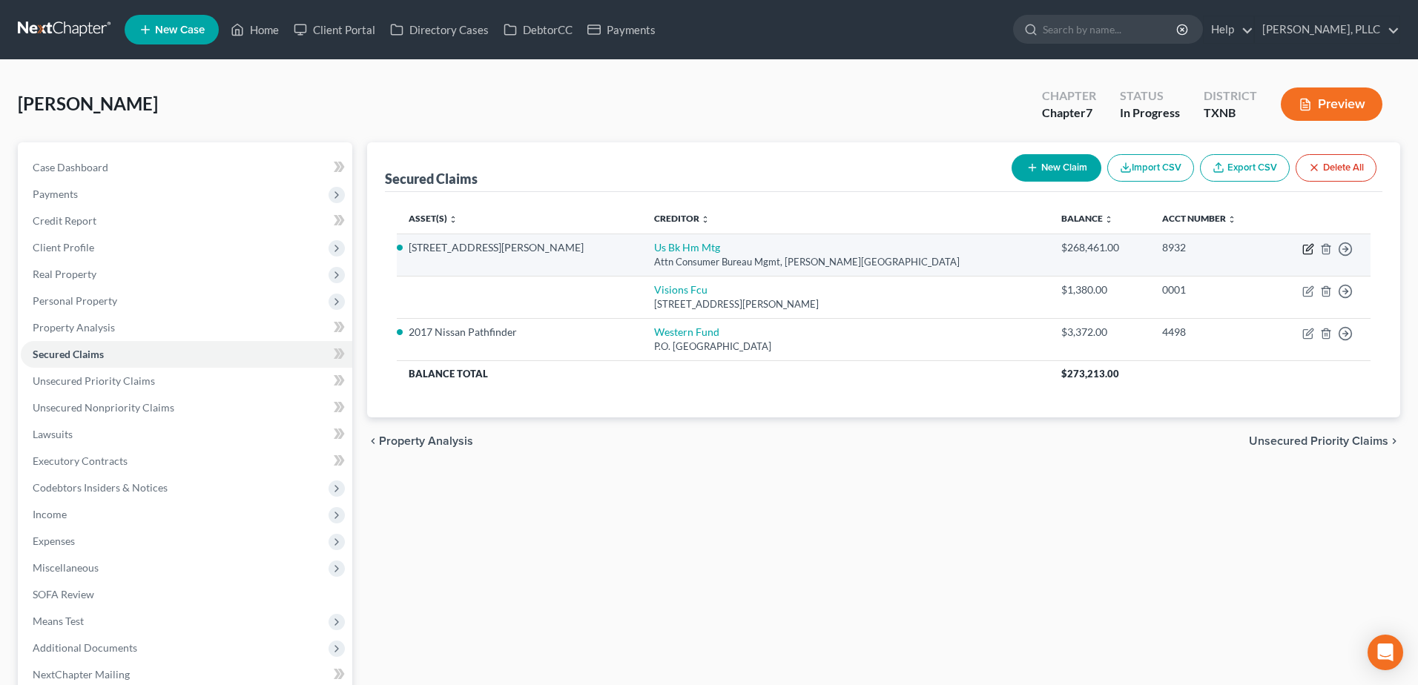
select select "24"
select select "2"
select select "0"
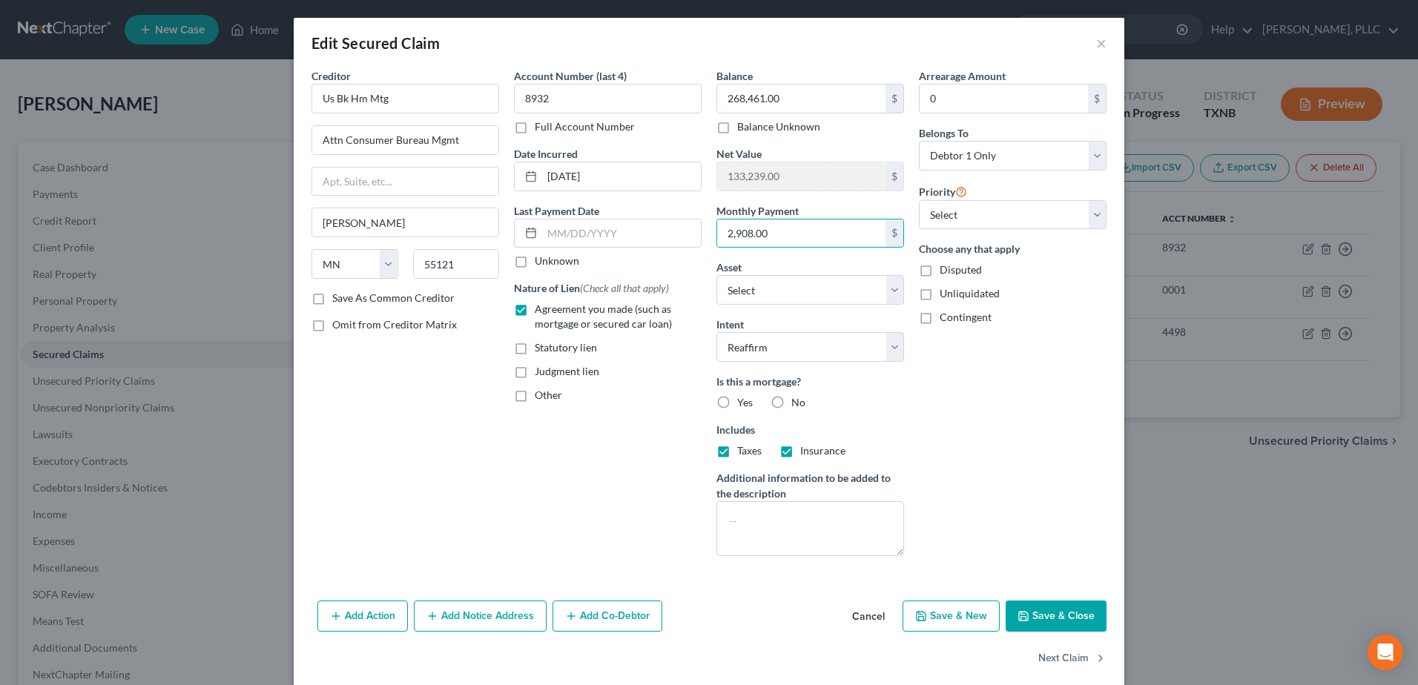
click at [863, 616] on button "Cancel" at bounding box center [868, 617] width 56 height 30
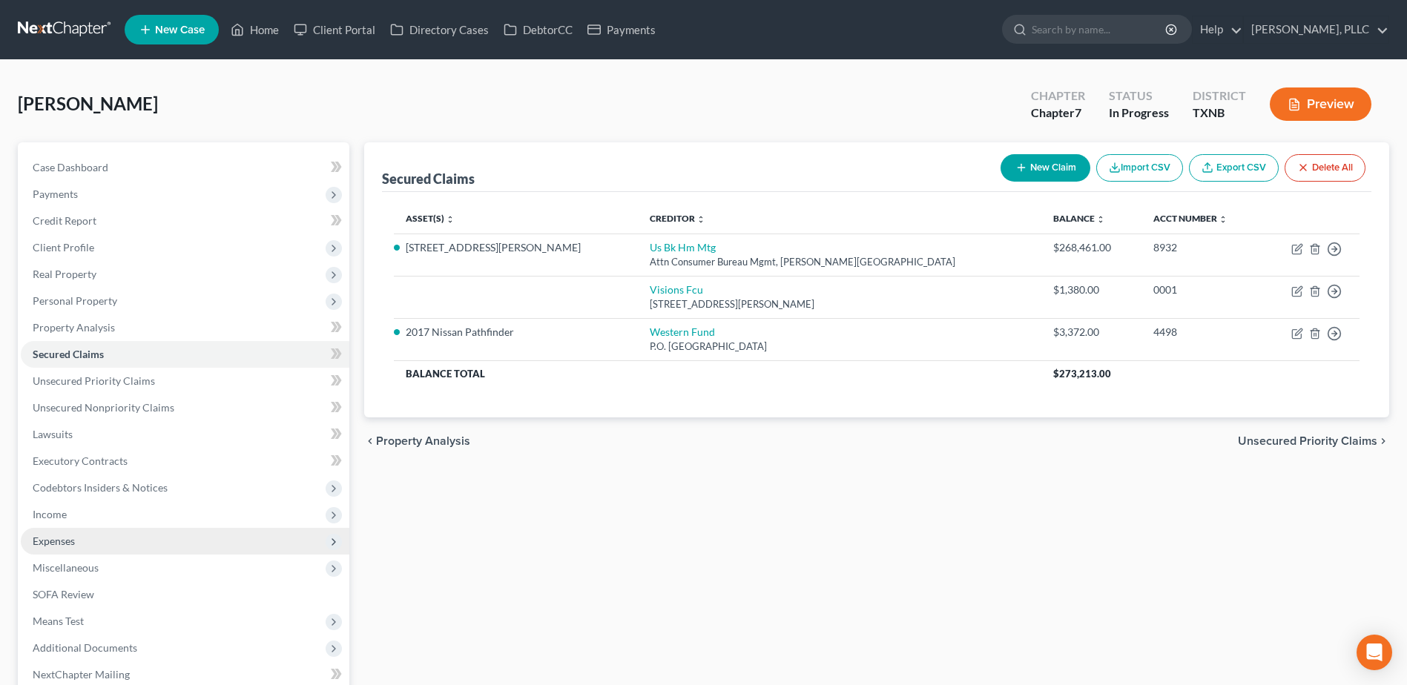
click at [64, 546] on span "Expenses" at bounding box center [54, 541] width 42 height 13
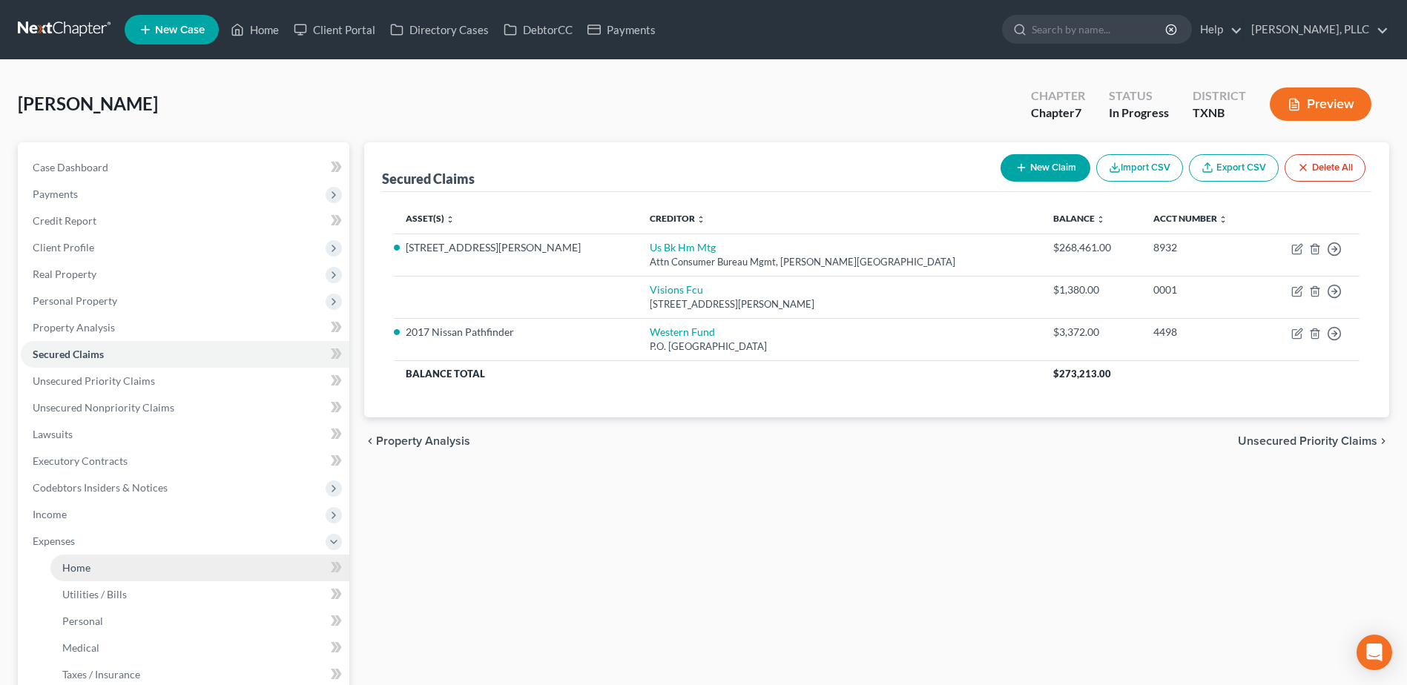
click at [74, 567] on span "Home" at bounding box center [76, 568] width 28 height 13
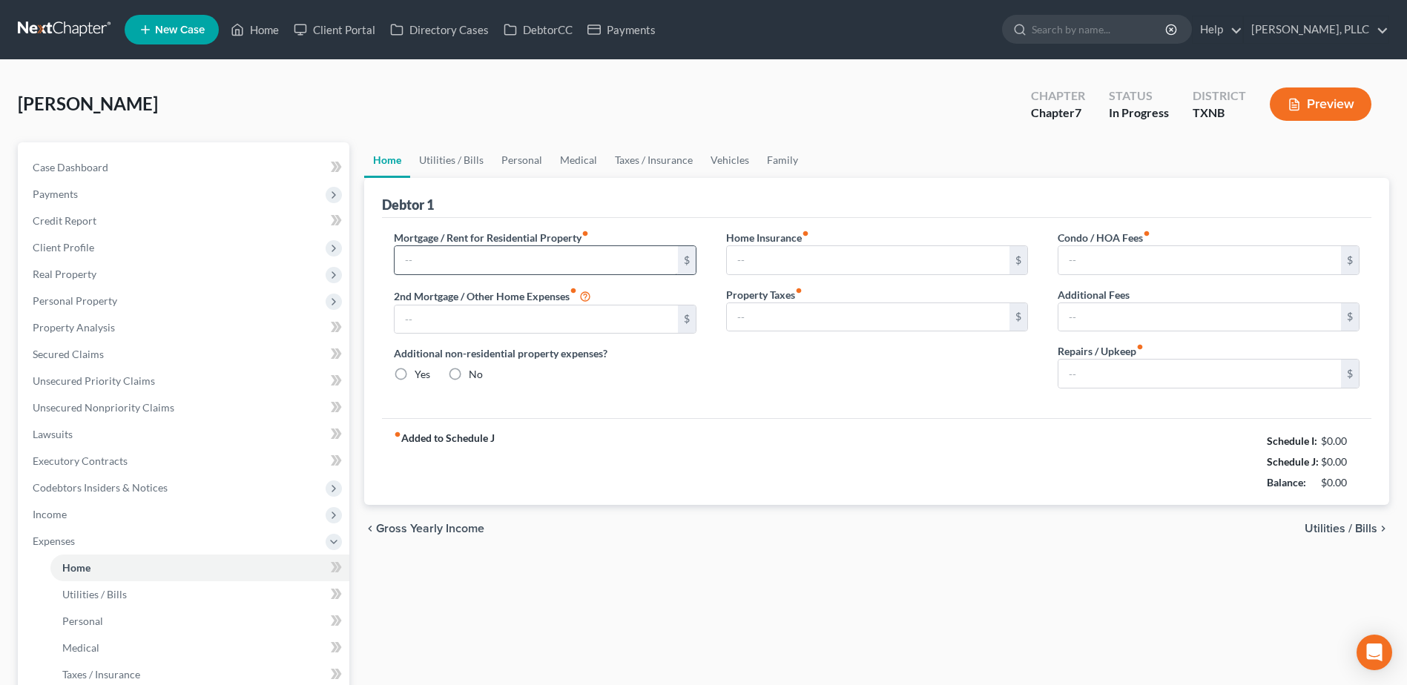
type input "0.00"
radio input "true"
type input "0.00"
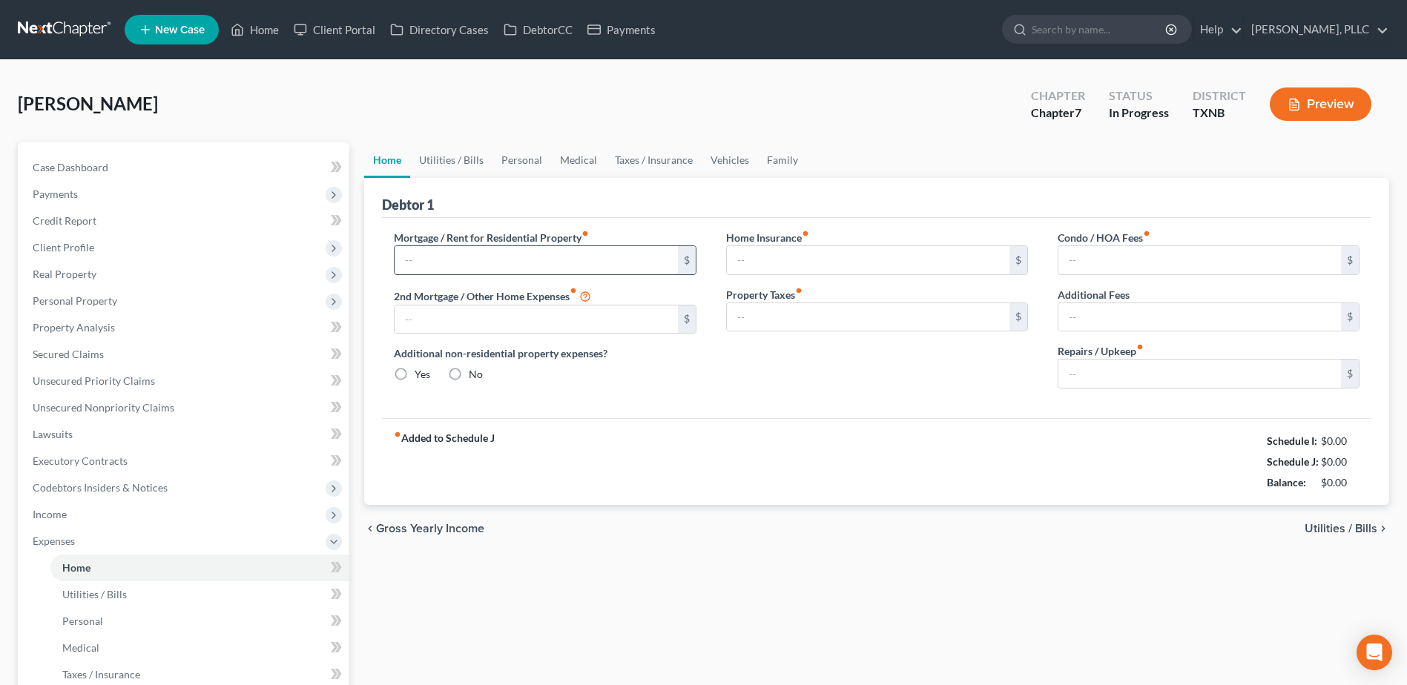
type input "0.00"
click at [427, 260] on input "text" at bounding box center [536, 260] width 283 height 28
paste input "2,908.00"
type input "2,908.00"
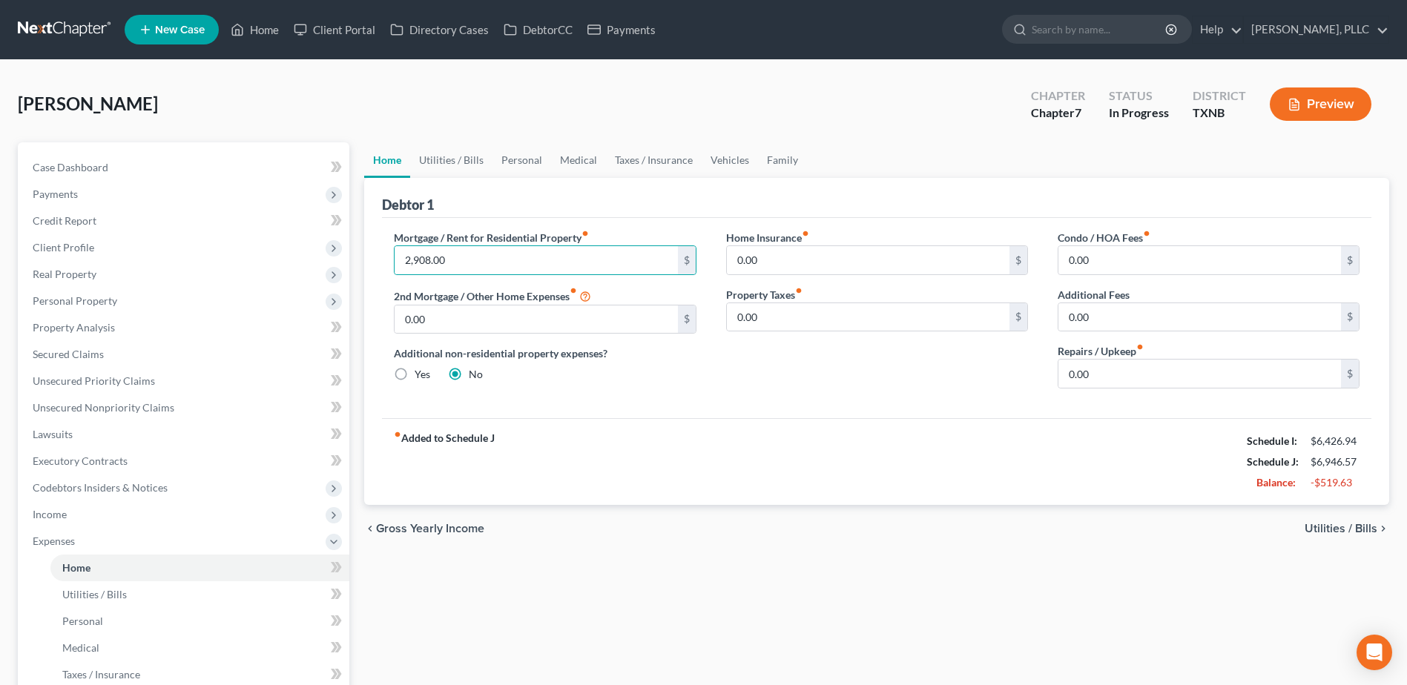
click at [795, 441] on div "fiber_manual_record Added to Schedule J Schedule I: $6,426.94 Schedule J: $6,94…" at bounding box center [877, 461] width 990 height 87
click at [446, 163] on link "Utilities / Bills" at bounding box center [451, 160] width 82 height 36
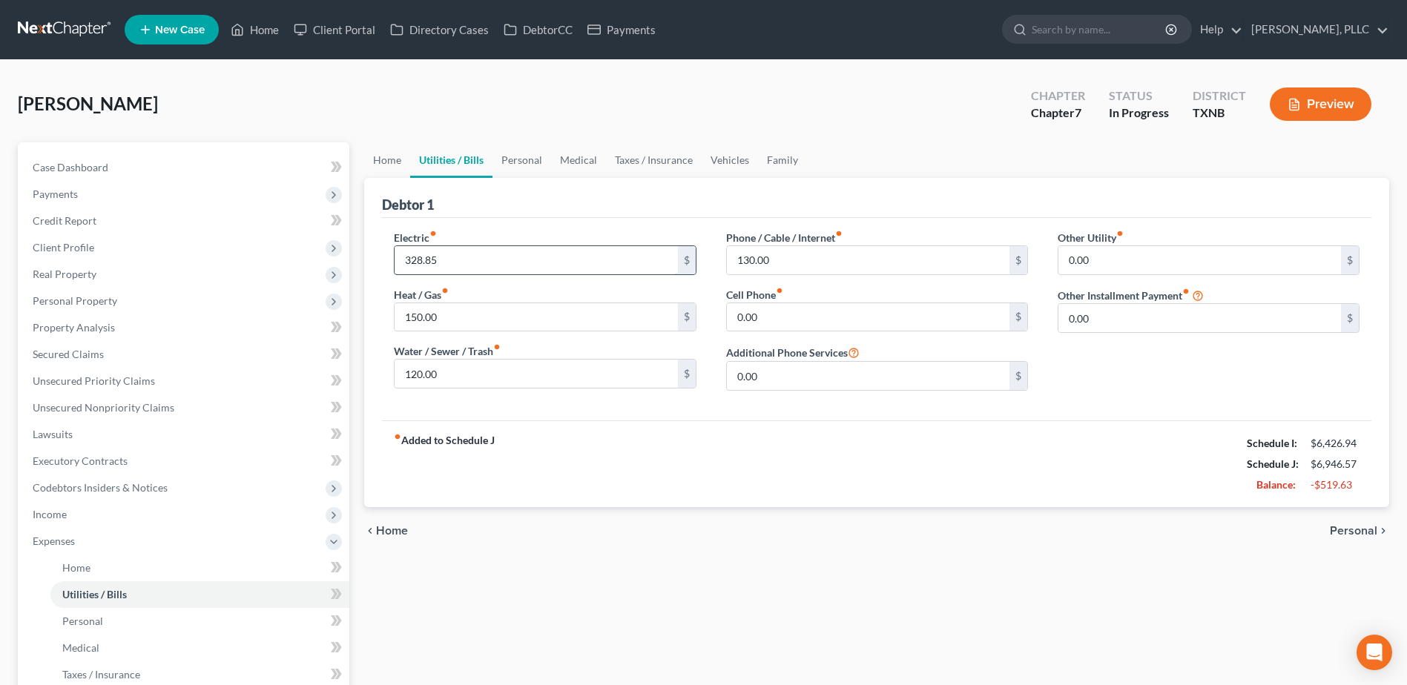
click at [479, 257] on input "328.85" at bounding box center [536, 260] width 283 height 28
type input "300.00"
click at [458, 313] on input "150.00" at bounding box center [536, 317] width 283 height 28
type input "75.00"
click at [866, 254] on input "130.00" at bounding box center [868, 260] width 283 height 28
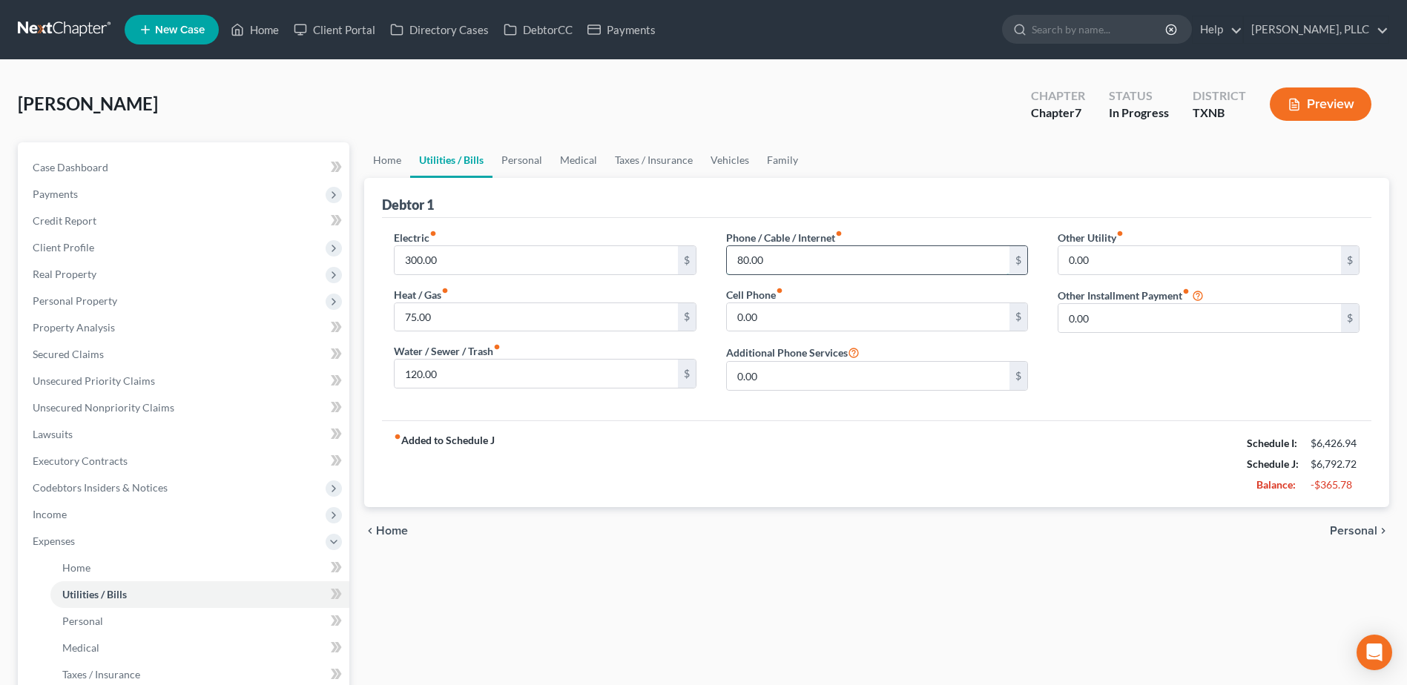
type input "80.00"
type input "100.00"
click at [539, 158] on link "Personal" at bounding box center [522, 160] width 59 height 36
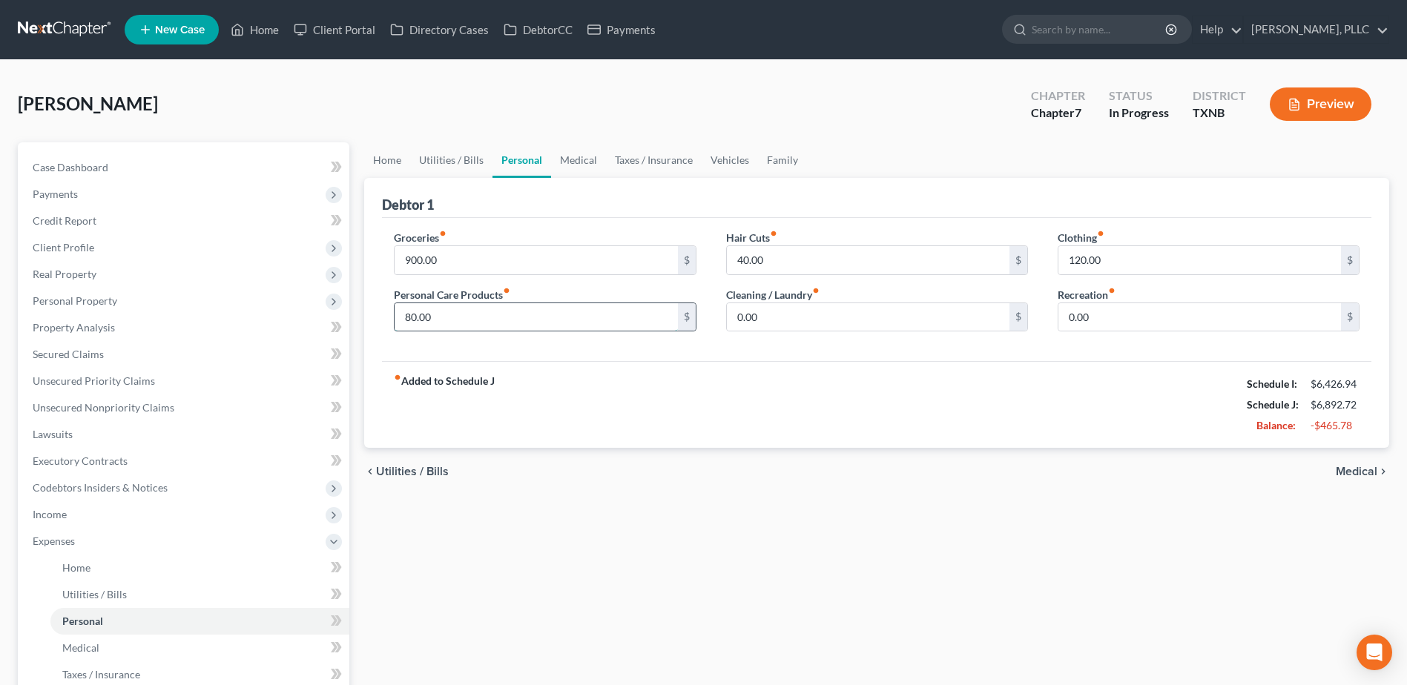
click at [481, 314] on input "80.00" at bounding box center [536, 317] width 283 height 28
type input "50.00"
click at [801, 320] on input "0.00" at bounding box center [868, 317] width 283 height 28
type input "30.00"
click at [1121, 311] on input "0.00" at bounding box center [1199, 317] width 283 height 28
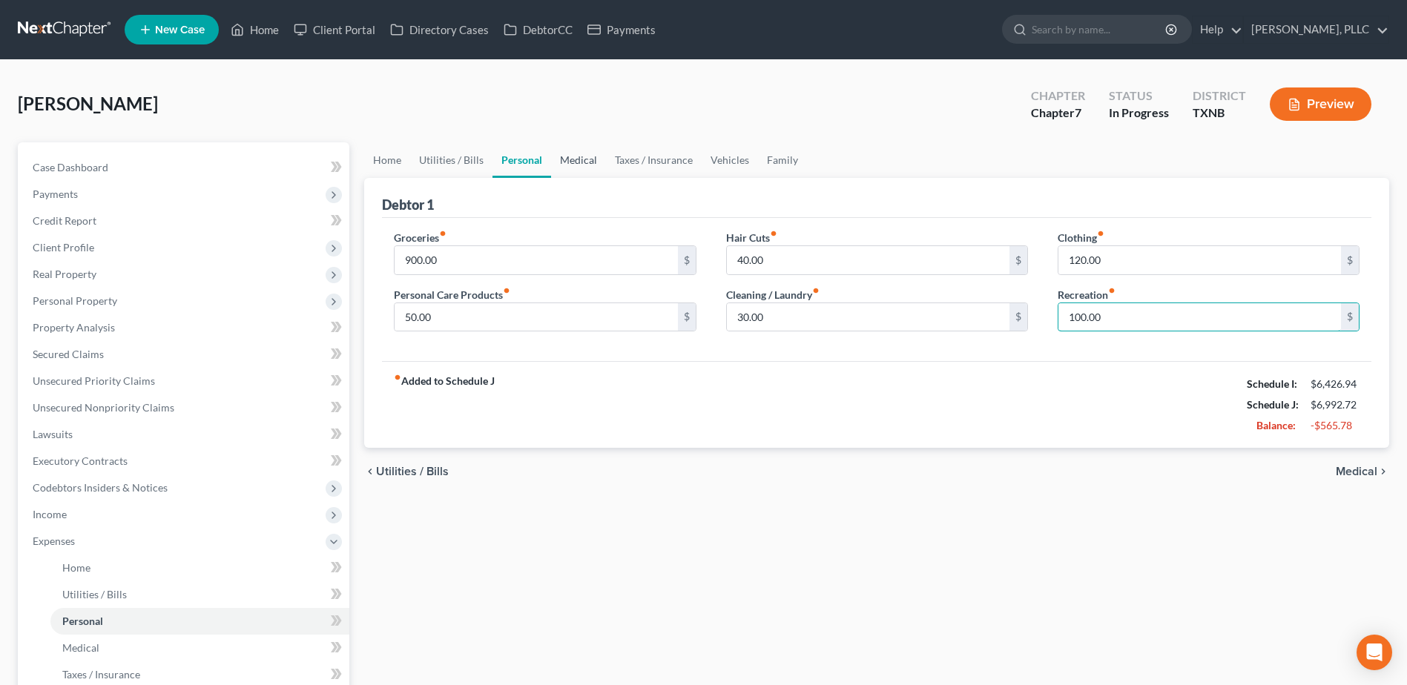
type input "100.00"
click at [570, 159] on link "Medical" at bounding box center [578, 160] width 55 height 36
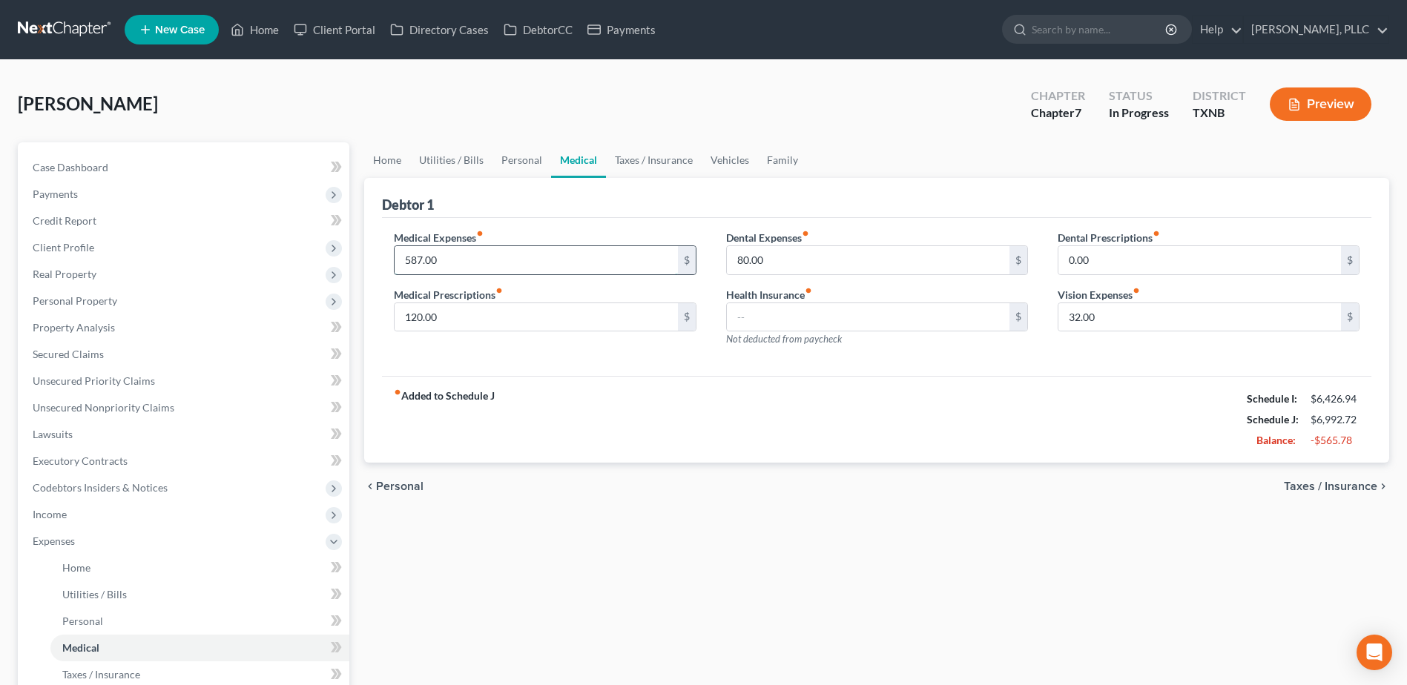
click at [550, 262] on input "587.00" at bounding box center [536, 260] width 283 height 28
type input "110.00"
click at [451, 315] on input "120.00" at bounding box center [536, 317] width 283 height 28
type input "50.00"
click at [649, 161] on link "Taxes / Insurance" at bounding box center [654, 160] width 96 height 36
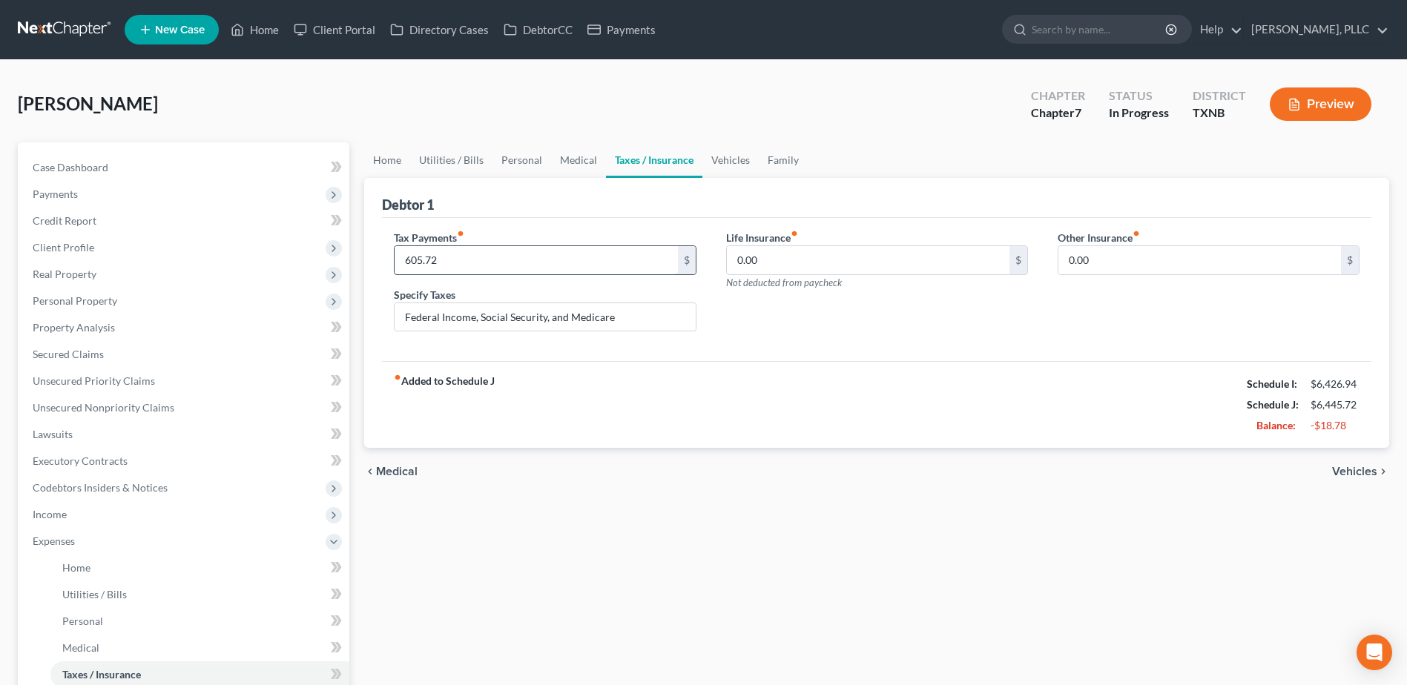
click at [570, 266] on input "605.72" at bounding box center [536, 260] width 283 height 28
type input "0.00"
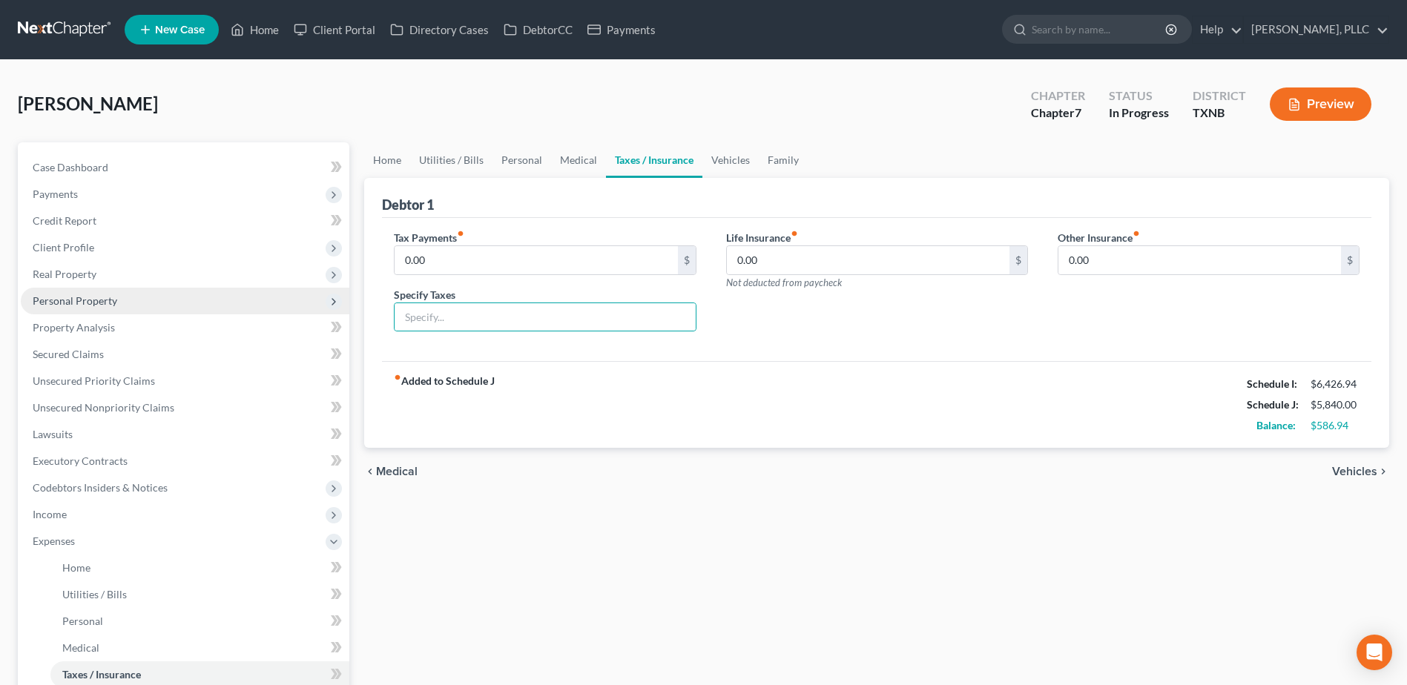
click at [73, 296] on span "Personal Property" at bounding box center [75, 300] width 85 height 13
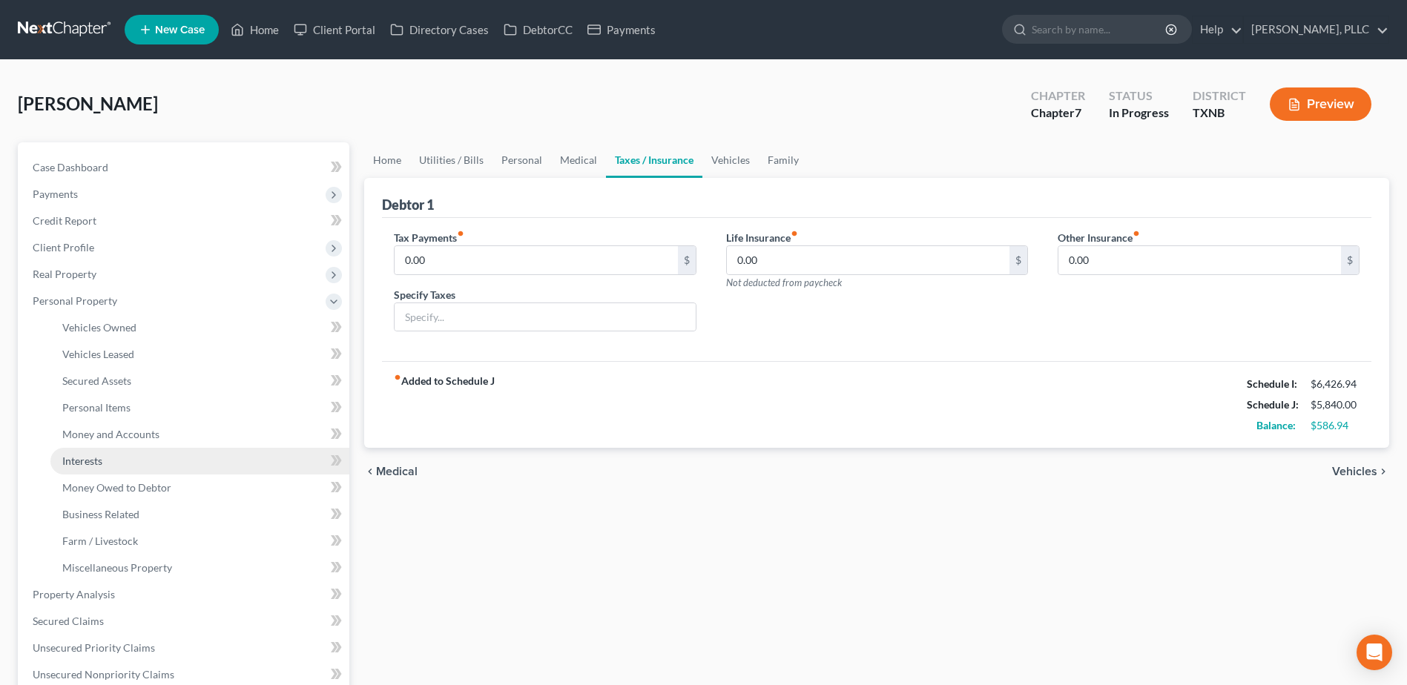
click at [75, 458] on span "Interests" at bounding box center [82, 461] width 40 height 13
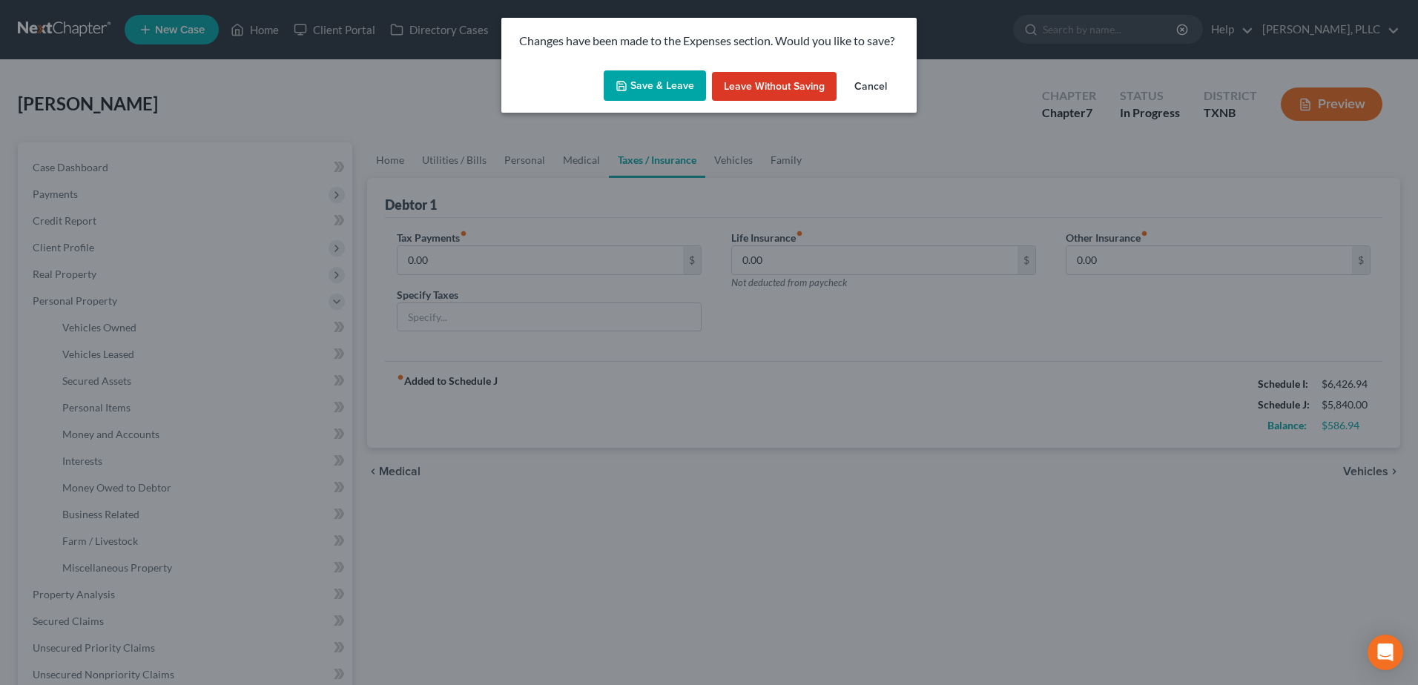
drag, startPoint x: 642, startPoint y: 74, endPoint x: 604, endPoint y: 222, distance: 152.6
click at [642, 73] on button "Save & Leave" at bounding box center [655, 85] width 102 height 31
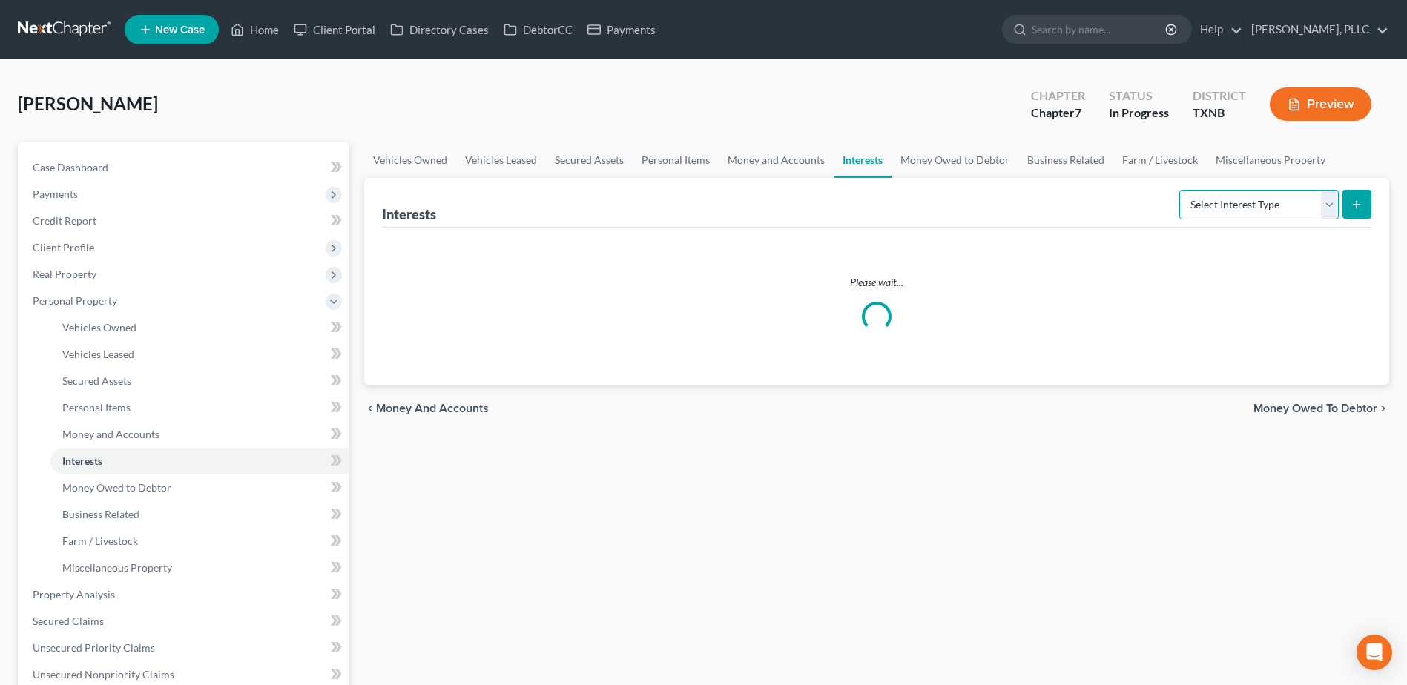
click at [1331, 211] on select "Select Interest Type 401K Annuity Bond Education IRA Government Bond Government…" at bounding box center [1258, 205] width 159 height 30
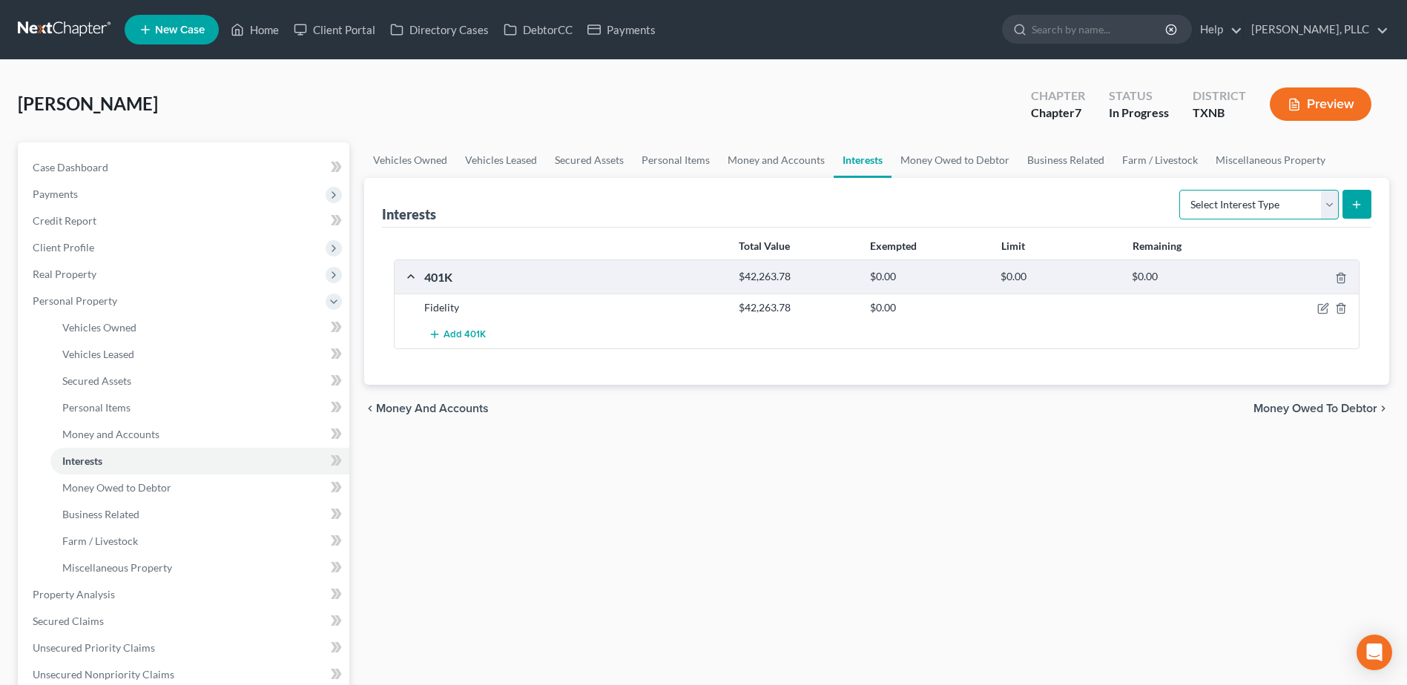
select select "term_life_insurance"
click at [1181, 190] on select "Select Interest Type 401K Annuity Bond Education IRA Government Bond Government…" at bounding box center [1258, 205] width 159 height 30
click at [1361, 204] on icon "submit" at bounding box center [1357, 205] width 12 height 12
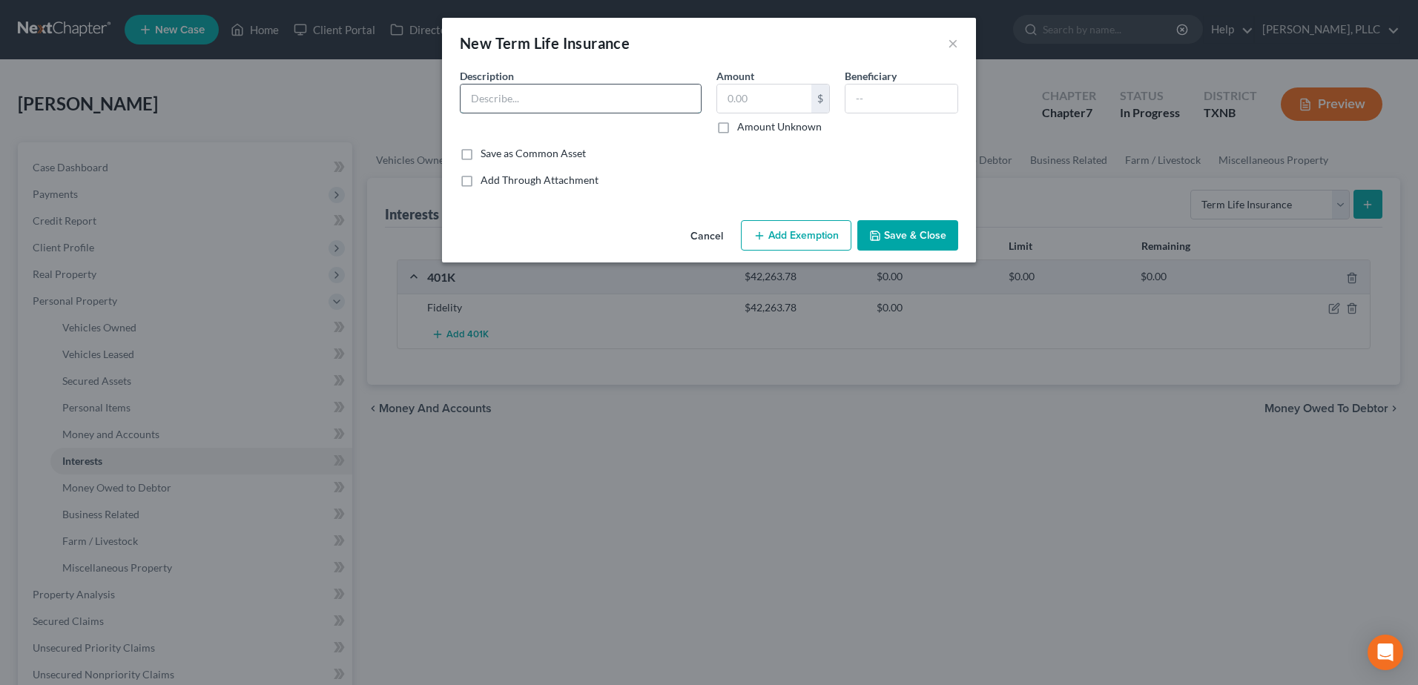
click at [527, 93] on input "text" at bounding box center [581, 99] width 240 height 28
click at [650, 100] on input "Group Life Insurance (death benefit $75,000.00)" at bounding box center [581, 99] width 240 height 28
drag, startPoint x: 667, startPoint y: 94, endPoint x: 753, endPoint y: 88, distance: 86.2
click at [753, 88] on div "Description * Group Life Insurance (death benefit $260,000.00) Amount $ Amount …" at bounding box center [708, 107] width 513 height 78
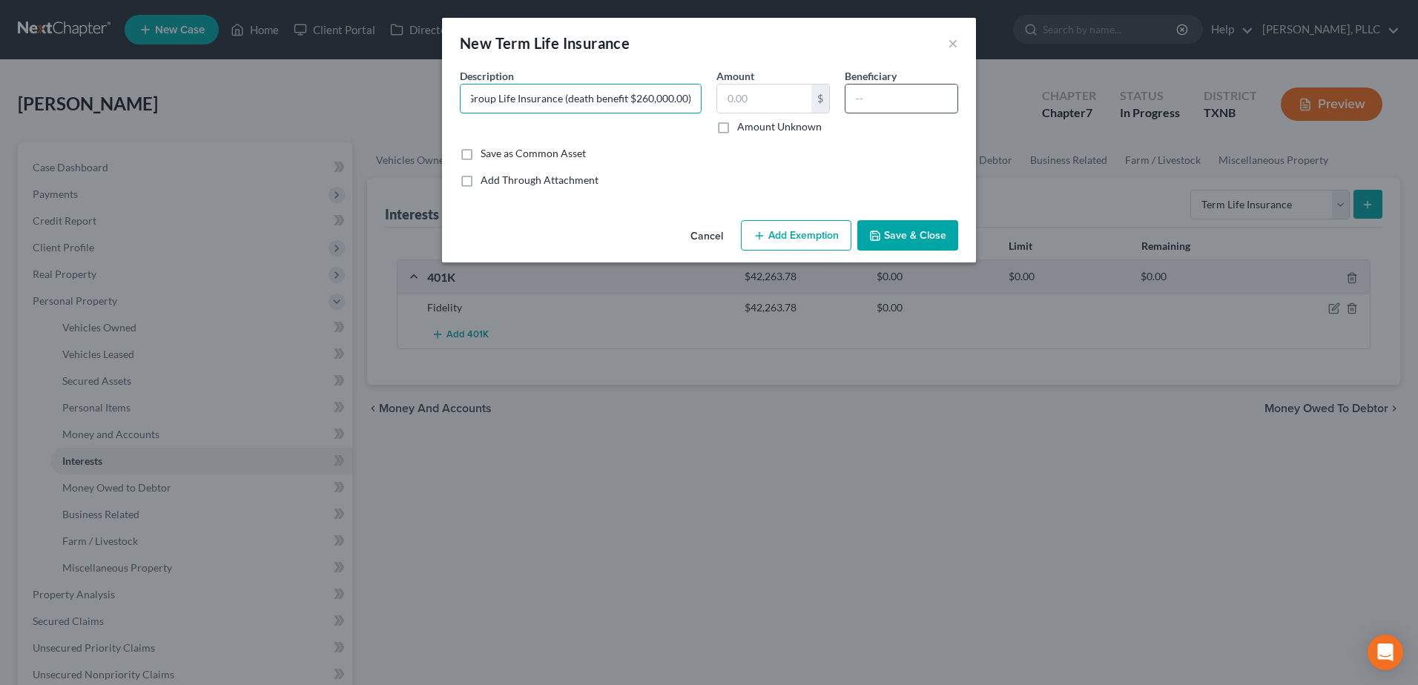
type input "Group Life Insurance (death benefit $260,000.00)"
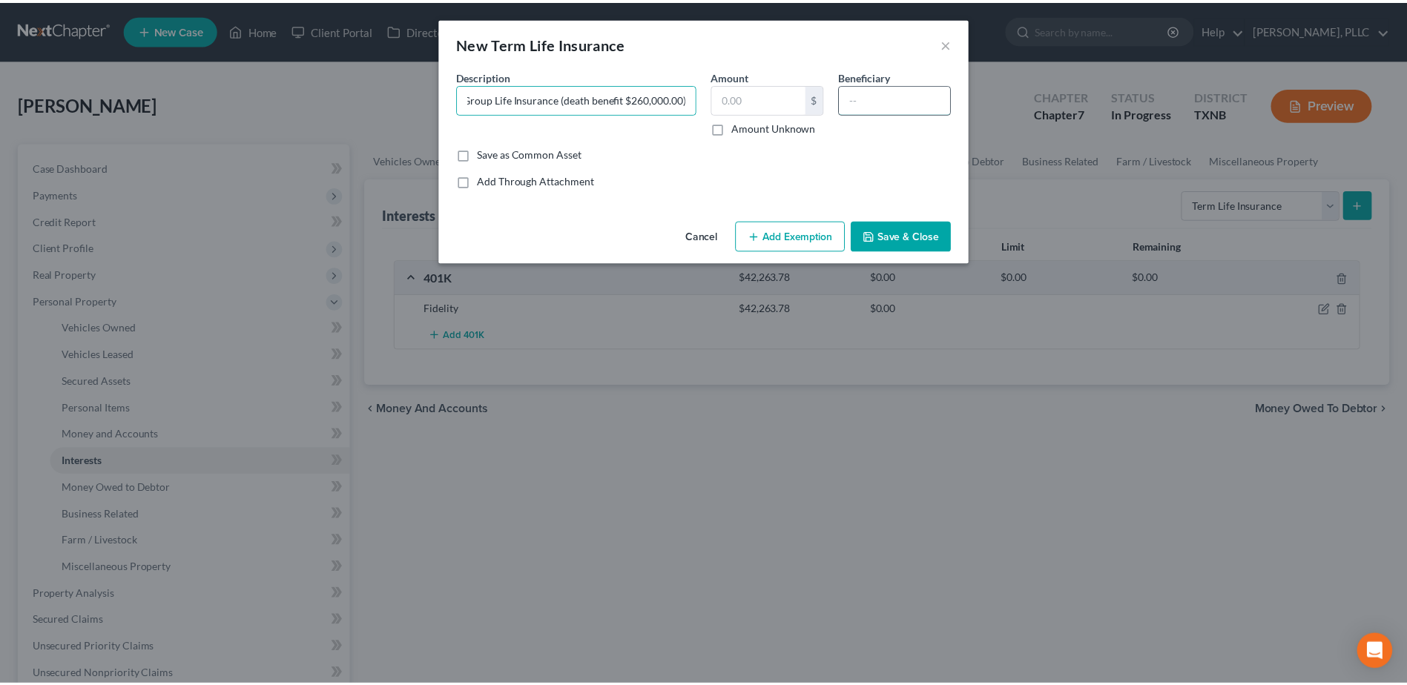
scroll to position [0, 0]
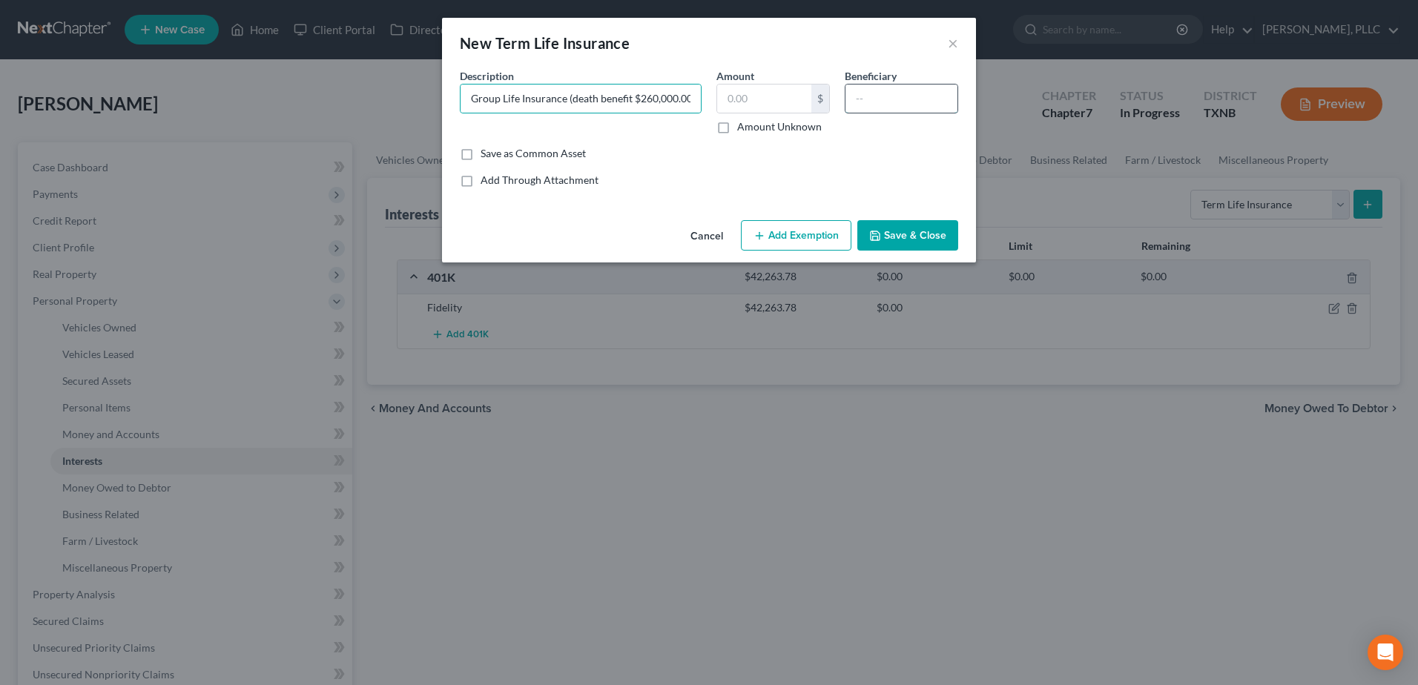
click at [873, 96] on input "text" at bounding box center [902, 99] width 112 height 28
type input "Hope Soul - spouse"
click at [925, 243] on button "Save & Close" at bounding box center [907, 235] width 101 height 31
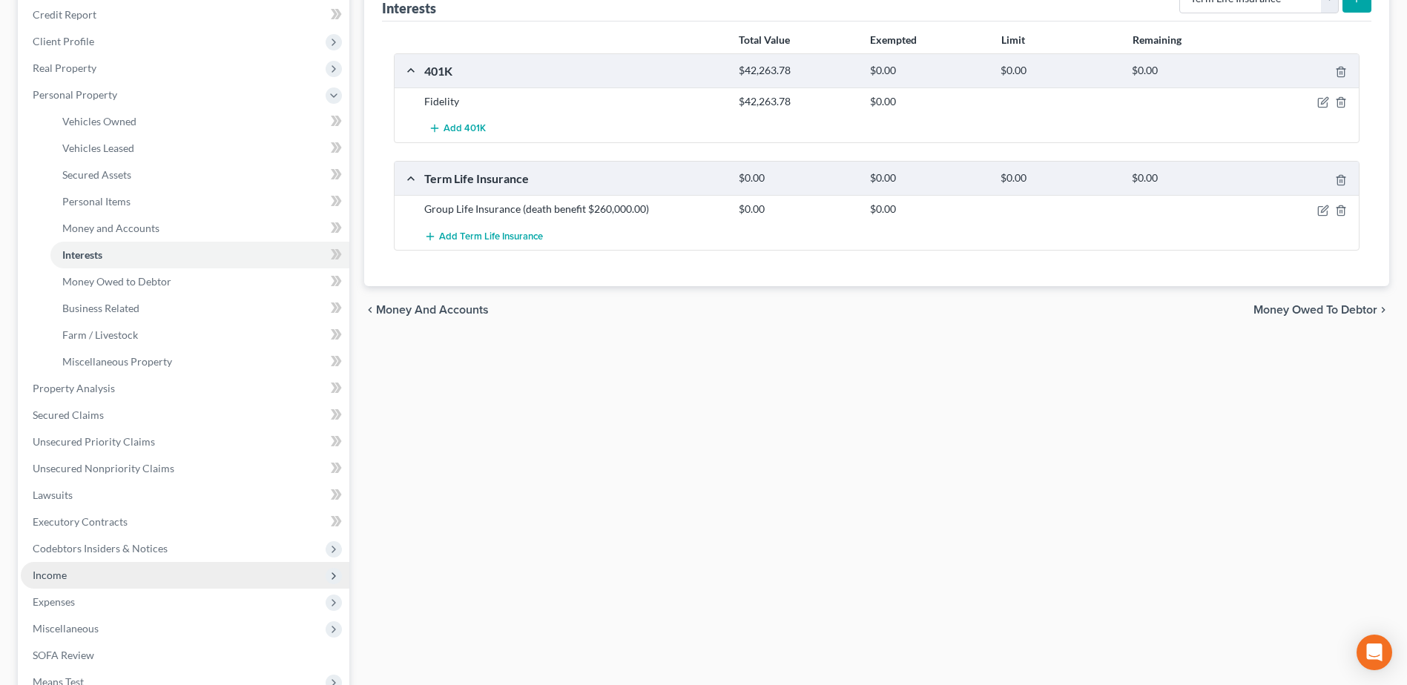
scroll to position [223, 0]
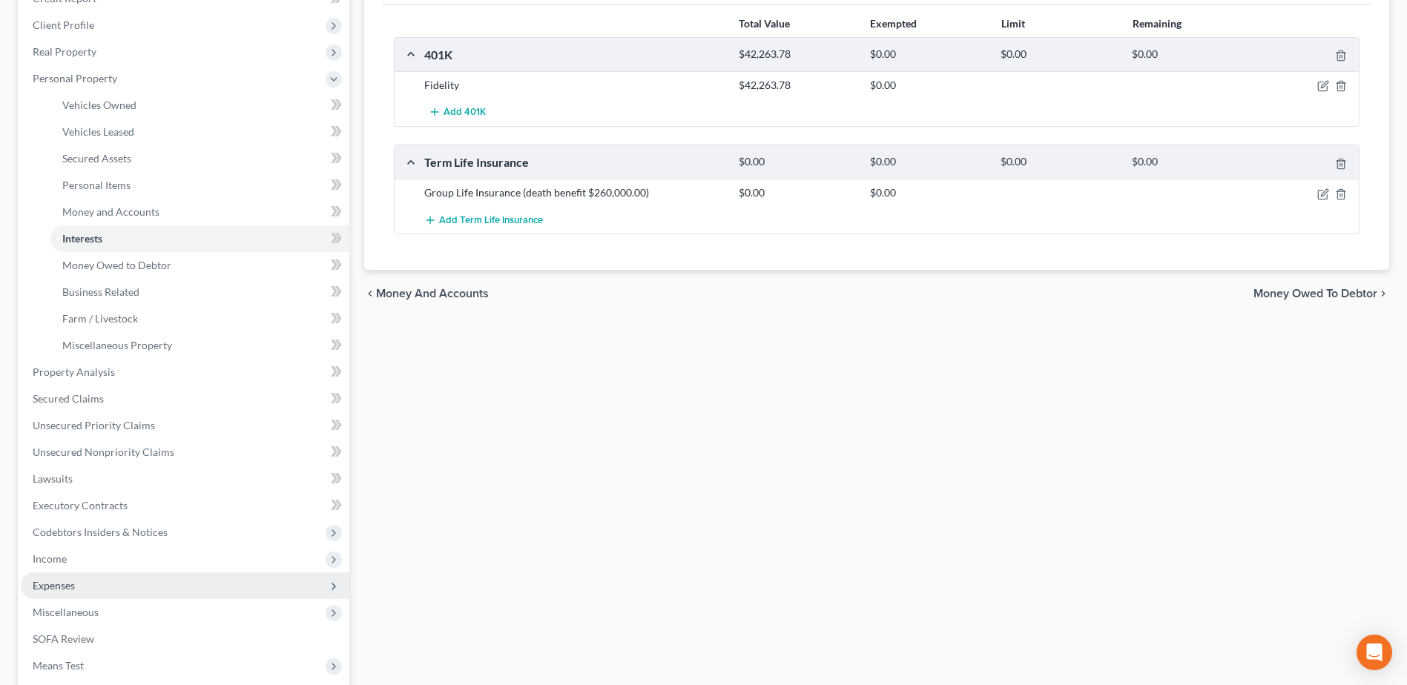
click at [70, 585] on span "Expenses" at bounding box center [54, 585] width 42 height 13
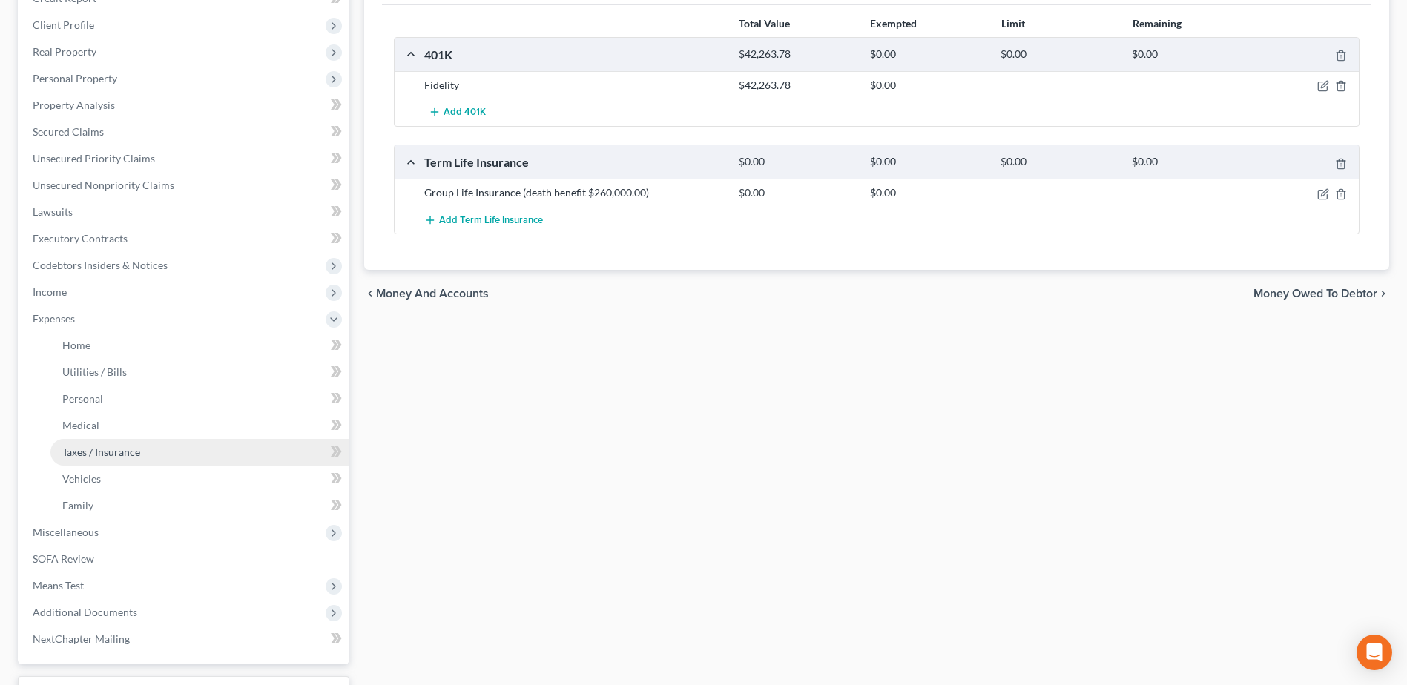
click at [115, 450] on span "Taxes / Insurance" at bounding box center [101, 452] width 78 height 13
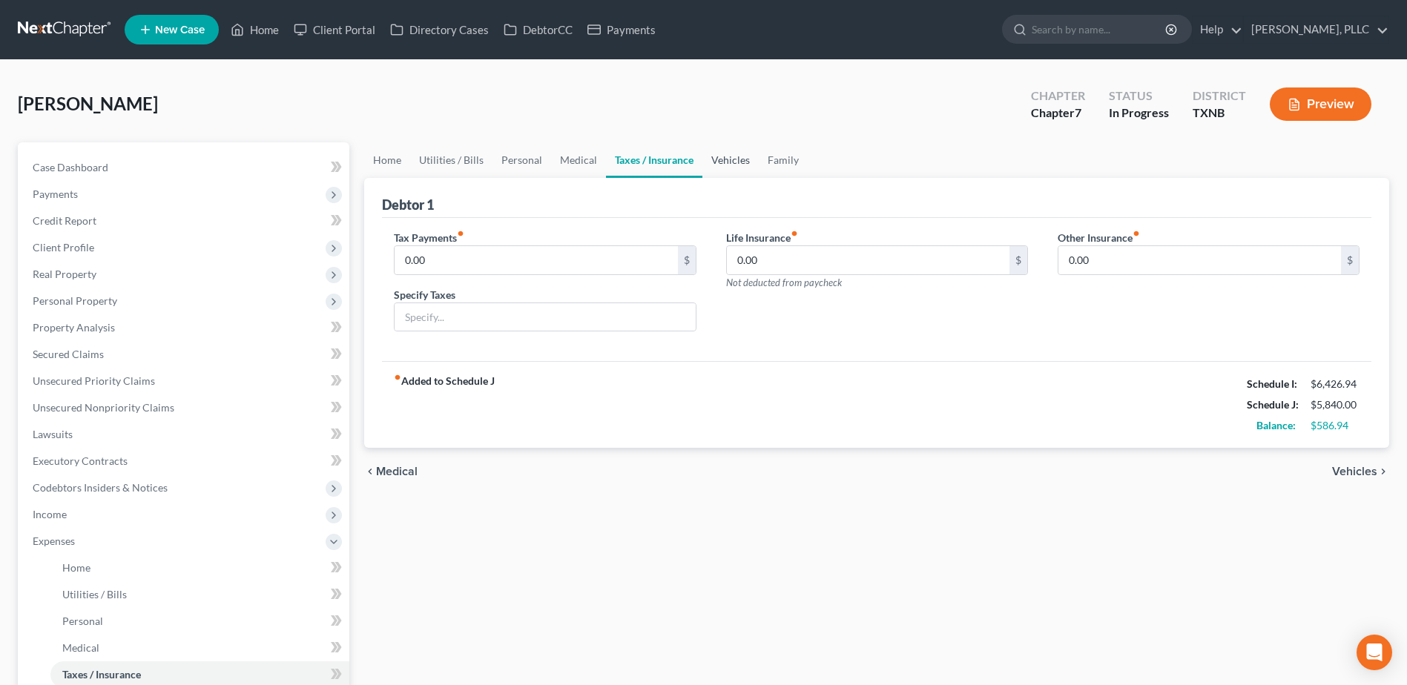
click at [729, 160] on link "Vehicles" at bounding box center [730, 160] width 56 height 36
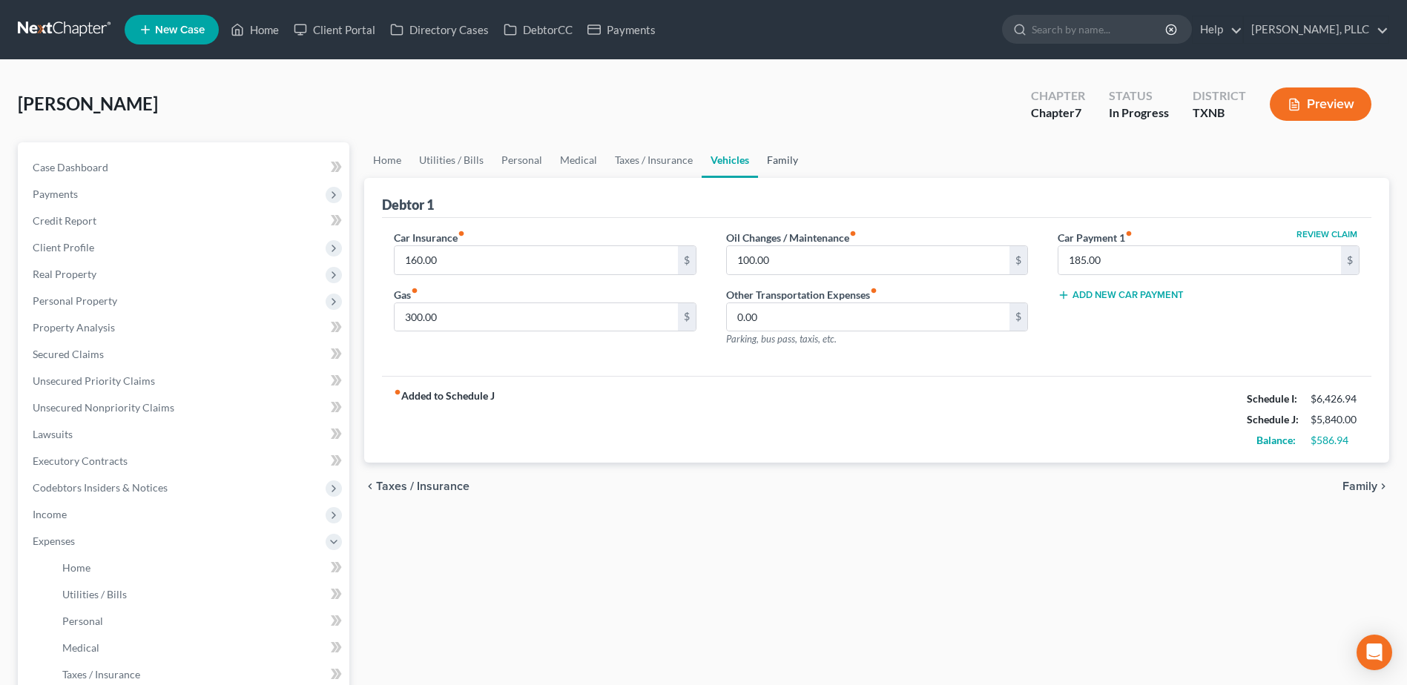
drag, startPoint x: 780, startPoint y: 159, endPoint x: 834, endPoint y: 174, distance: 56.9
click at [780, 159] on link "Family" at bounding box center [782, 160] width 49 height 36
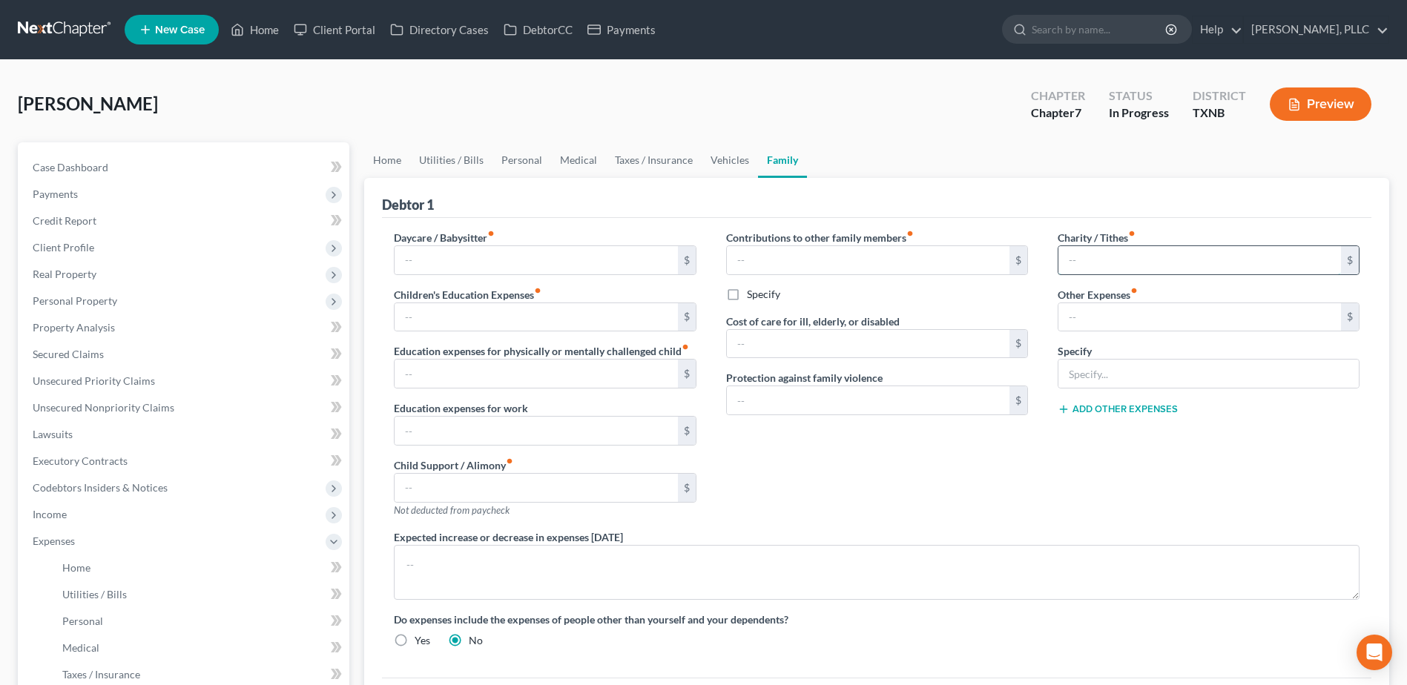
click at [1177, 254] on input "text" at bounding box center [1199, 260] width 283 height 28
type input "150.00"
click at [389, 161] on link "Home" at bounding box center [387, 160] width 46 height 36
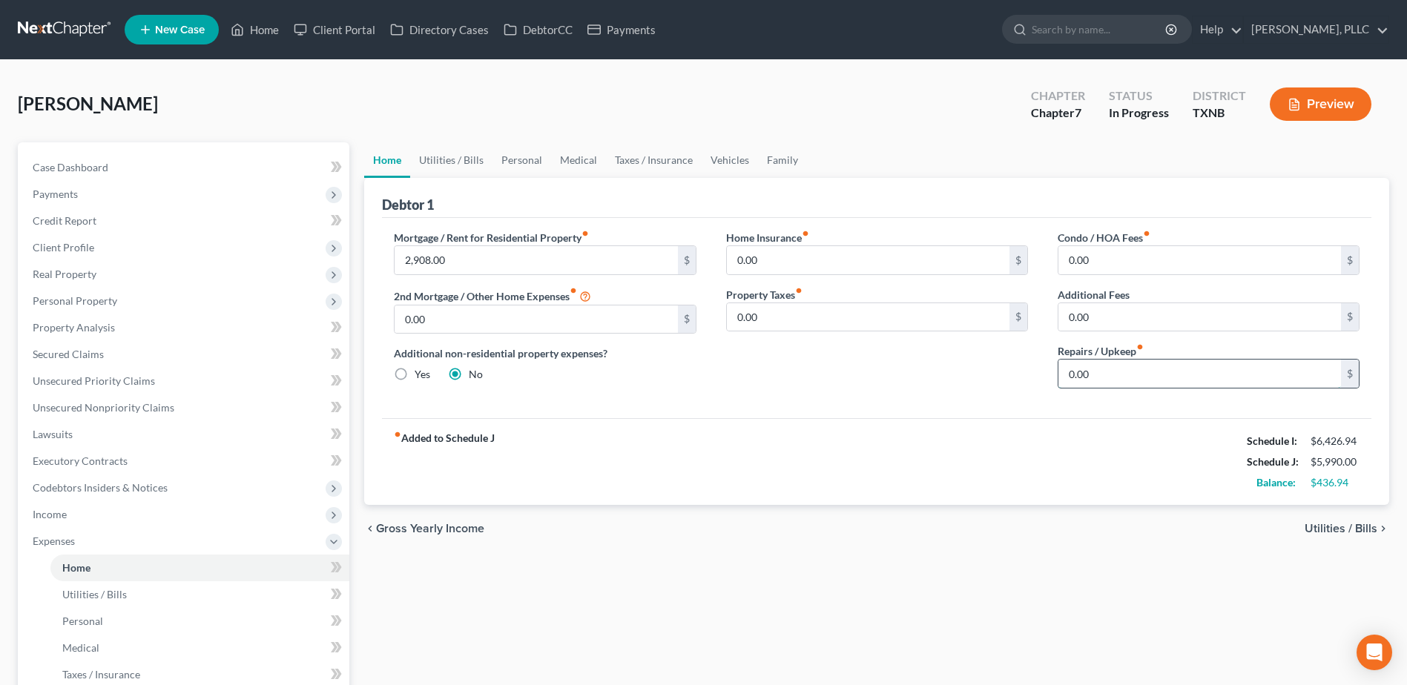
click at [1156, 373] on input "0.00" at bounding box center [1199, 374] width 283 height 28
type input "100.00"
click at [450, 164] on link "Utilities / Bills" at bounding box center [451, 160] width 82 height 36
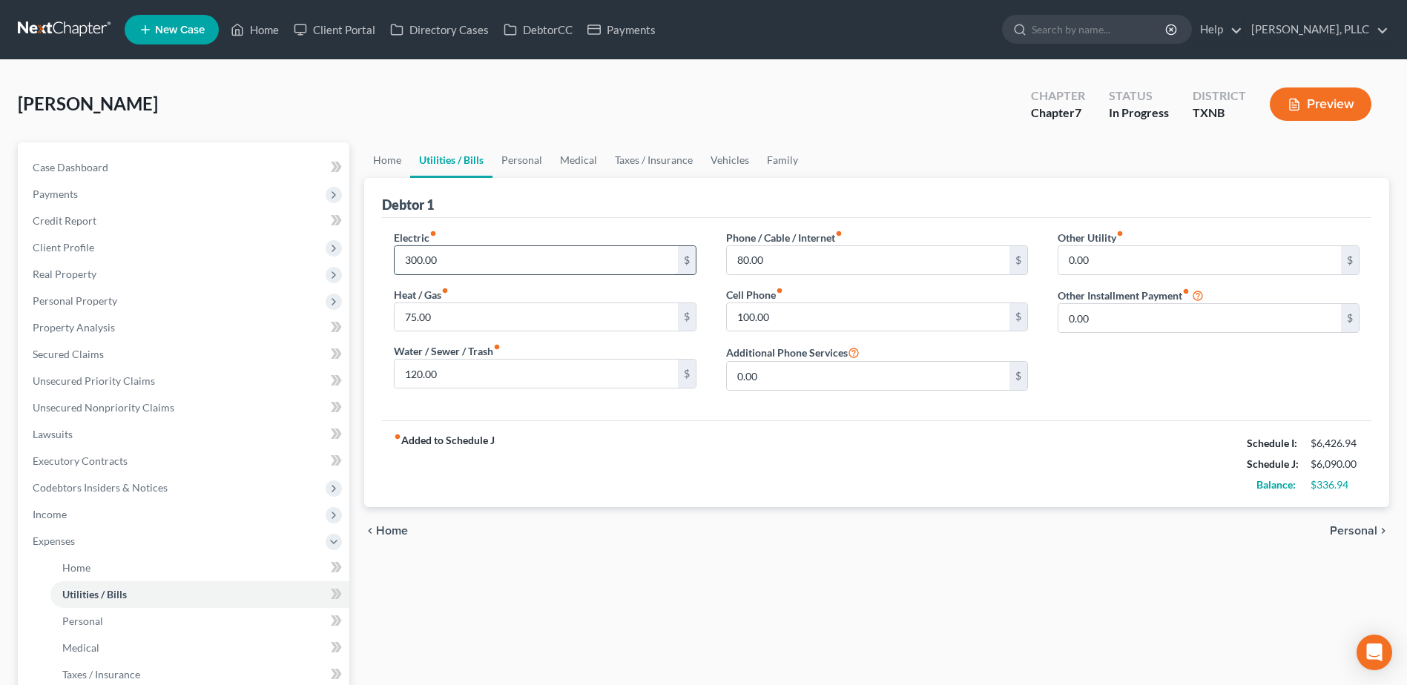
click at [442, 256] on input "300.00" at bounding box center [536, 260] width 283 height 28
type input "2"
type input "385.00"
click at [435, 311] on input "75.00" at bounding box center [536, 317] width 283 height 28
type input "125.00"
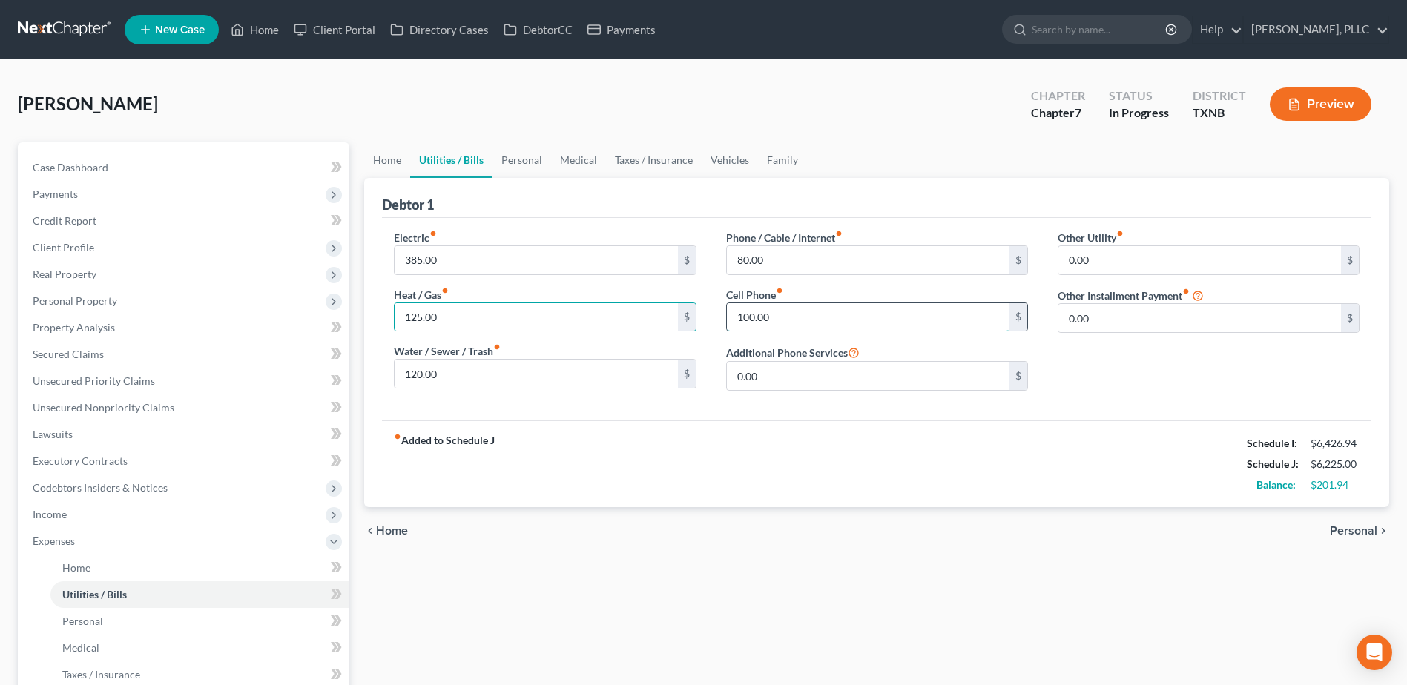
click at [809, 314] on input "100.00" at bounding box center [868, 317] width 283 height 28
type input "3"
type input "130.00"
click at [526, 157] on link "Personal" at bounding box center [522, 160] width 59 height 36
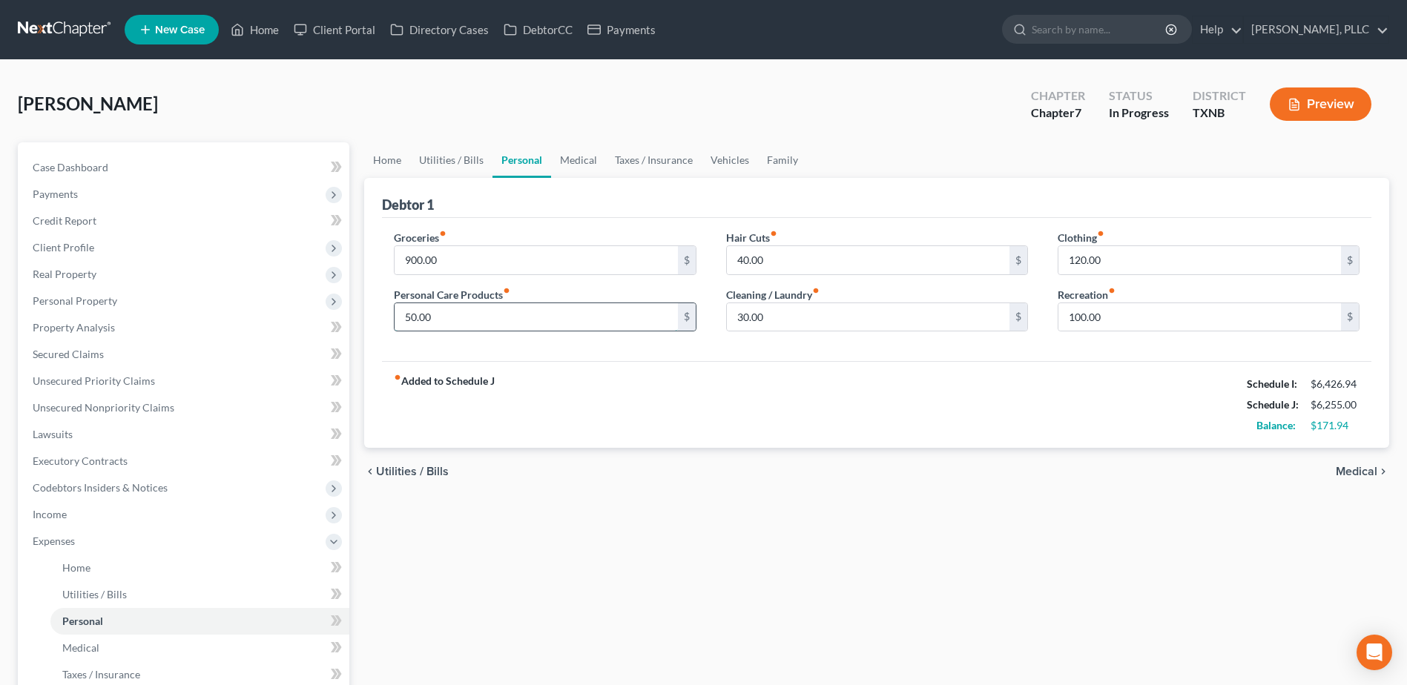
click at [463, 314] on input "50.00" at bounding box center [536, 317] width 283 height 28
type input "90.00"
click at [786, 257] on input "40.00" at bounding box center [868, 260] width 283 height 28
type input "100.00"
click at [1113, 482] on div "chevron_left Utilities / Bills Medical chevron_right" at bounding box center [876, 471] width 1025 height 47
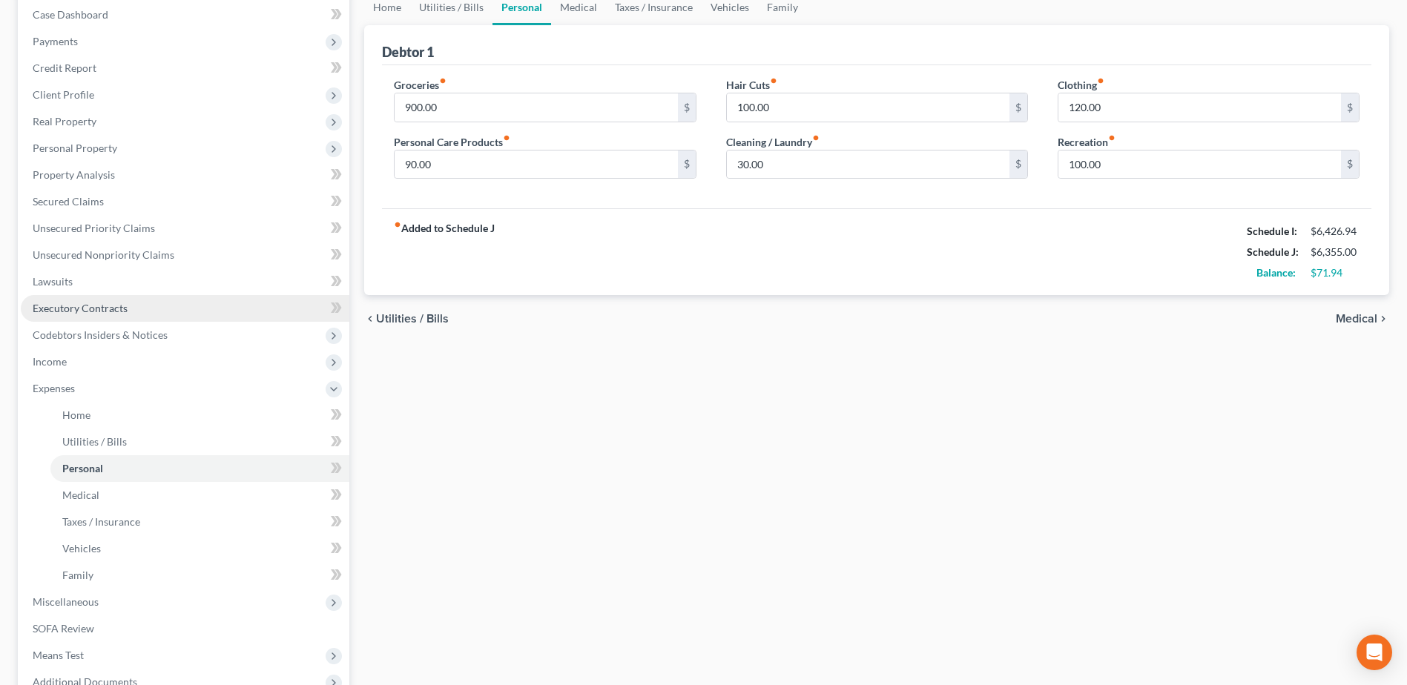
scroll to position [223, 0]
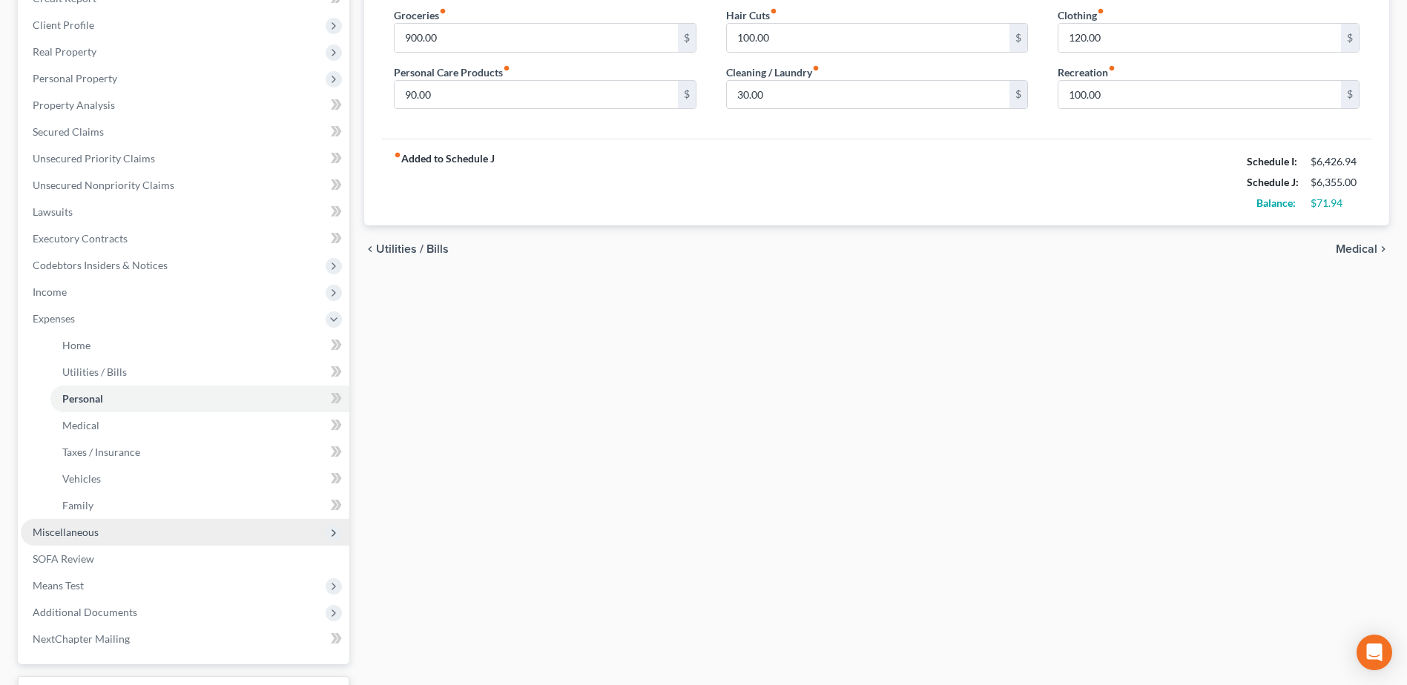
click at [76, 527] on span "Miscellaneous" at bounding box center [66, 532] width 66 height 13
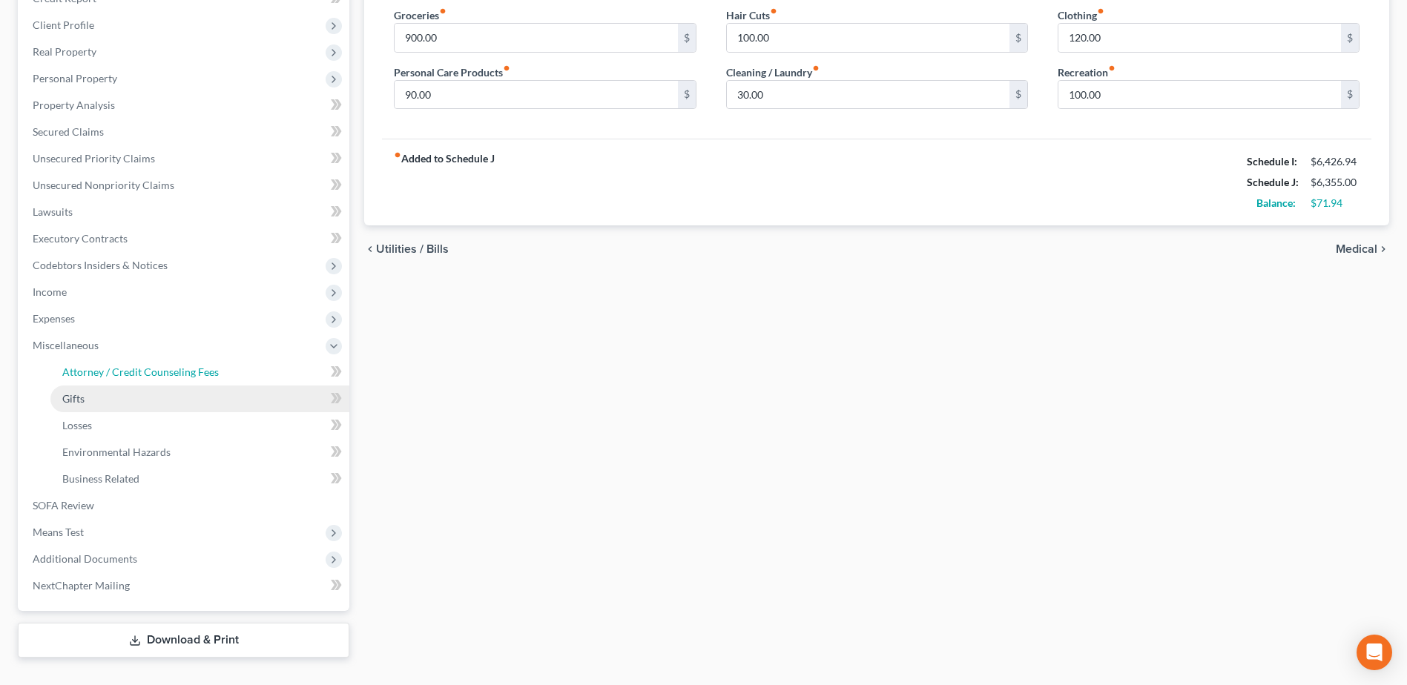
click at [119, 372] on span "Attorney / Credit Counseling Fees" at bounding box center [140, 372] width 157 height 13
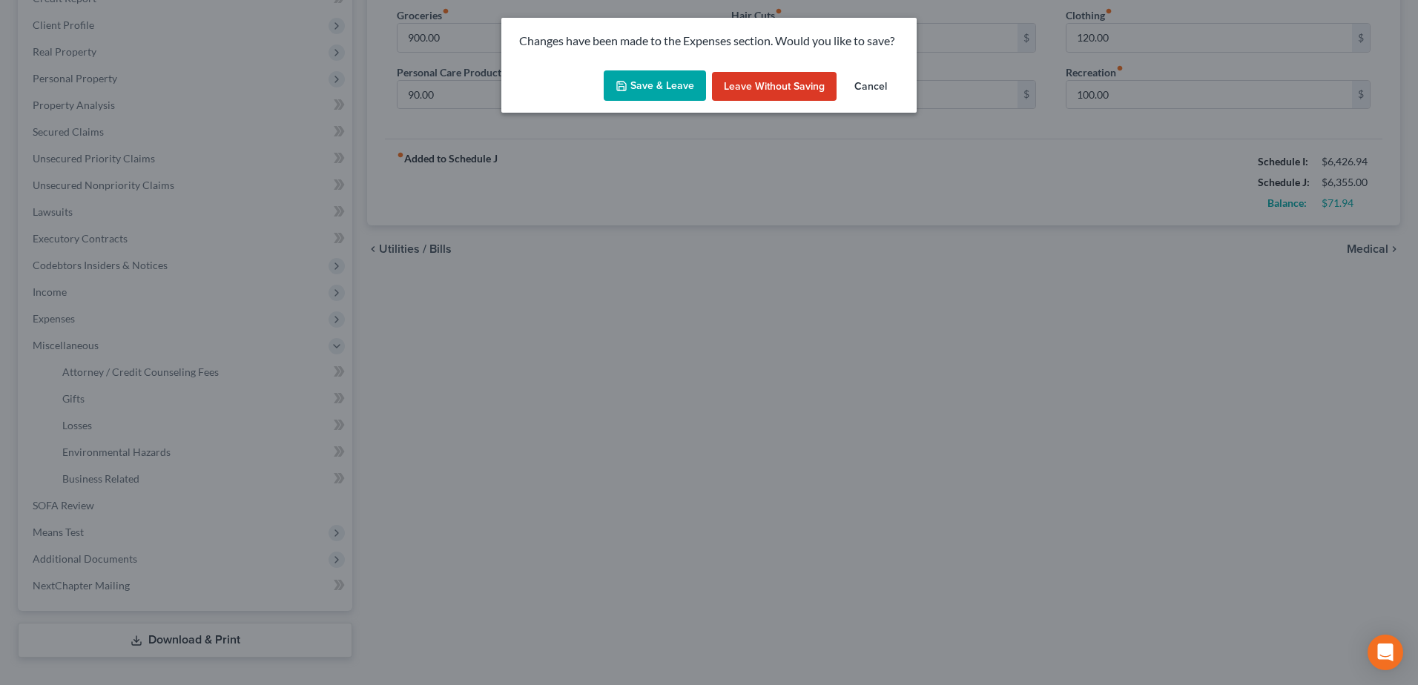
click at [672, 76] on button "Save & Leave" at bounding box center [655, 85] width 102 height 31
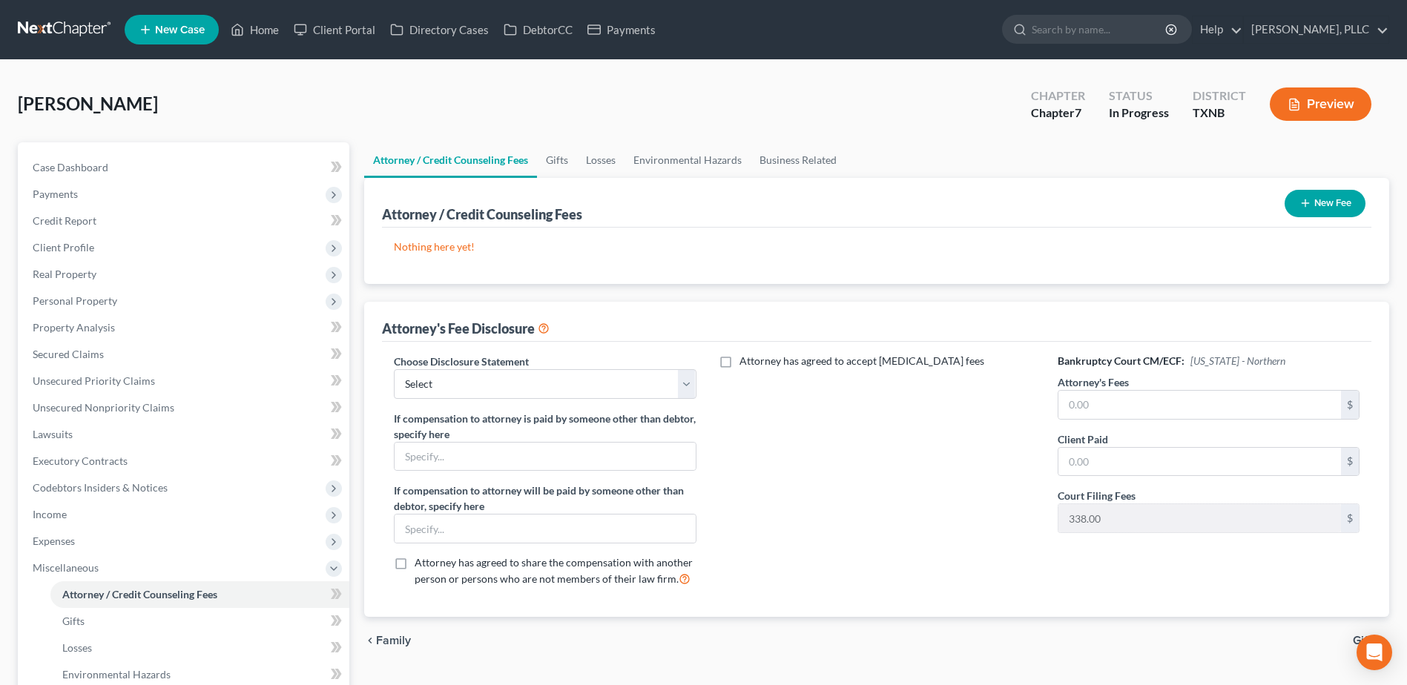
click at [1324, 208] on button "New Fee" at bounding box center [1325, 203] width 81 height 27
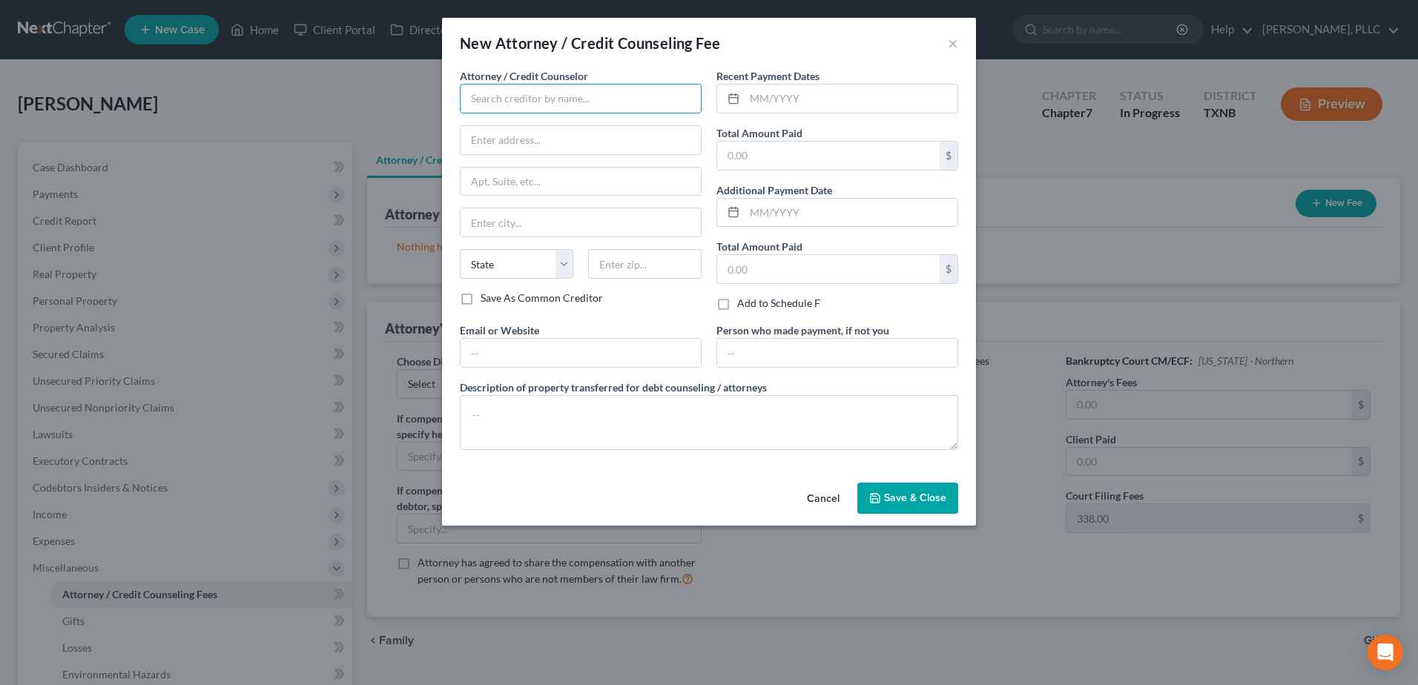
click at [557, 104] on input "text" at bounding box center [581, 99] width 242 height 30
type input "[PERSON_NAME], PLLC"
type input "[STREET_ADDRESS][PERSON_NAME][PERSON_NAME]"
type input "Ste 445"
type input "[GEOGRAPHIC_DATA]"
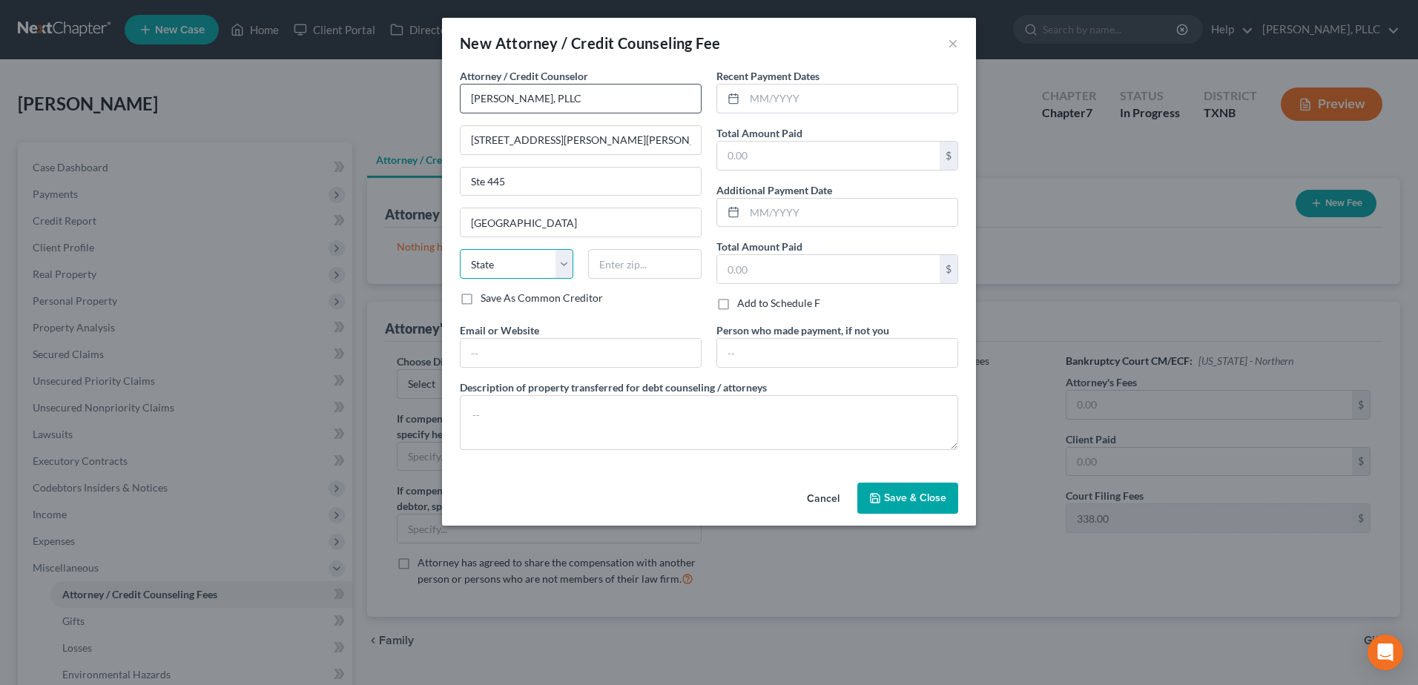
select select "45"
type input "75243"
click at [794, 106] on input "text" at bounding box center [851, 99] width 213 height 28
click at [795, 93] on input "text" at bounding box center [851, 99] width 213 height 28
type input "0"
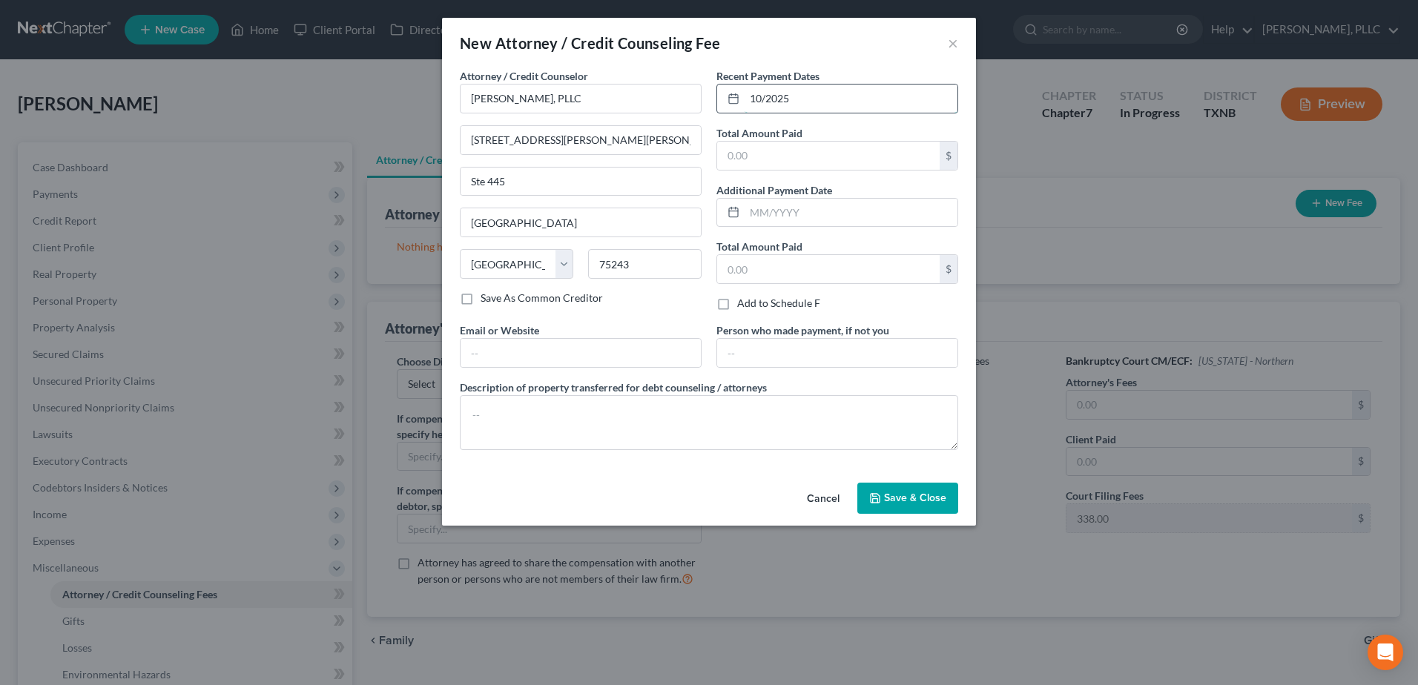
type input "10/2025"
type input "3,250.00"
click at [805, 348] on input "text" at bounding box center [837, 353] width 240 height 28
type input "Debtor"
click at [516, 412] on textarea at bounding box center [709, 422] width 498 height 55
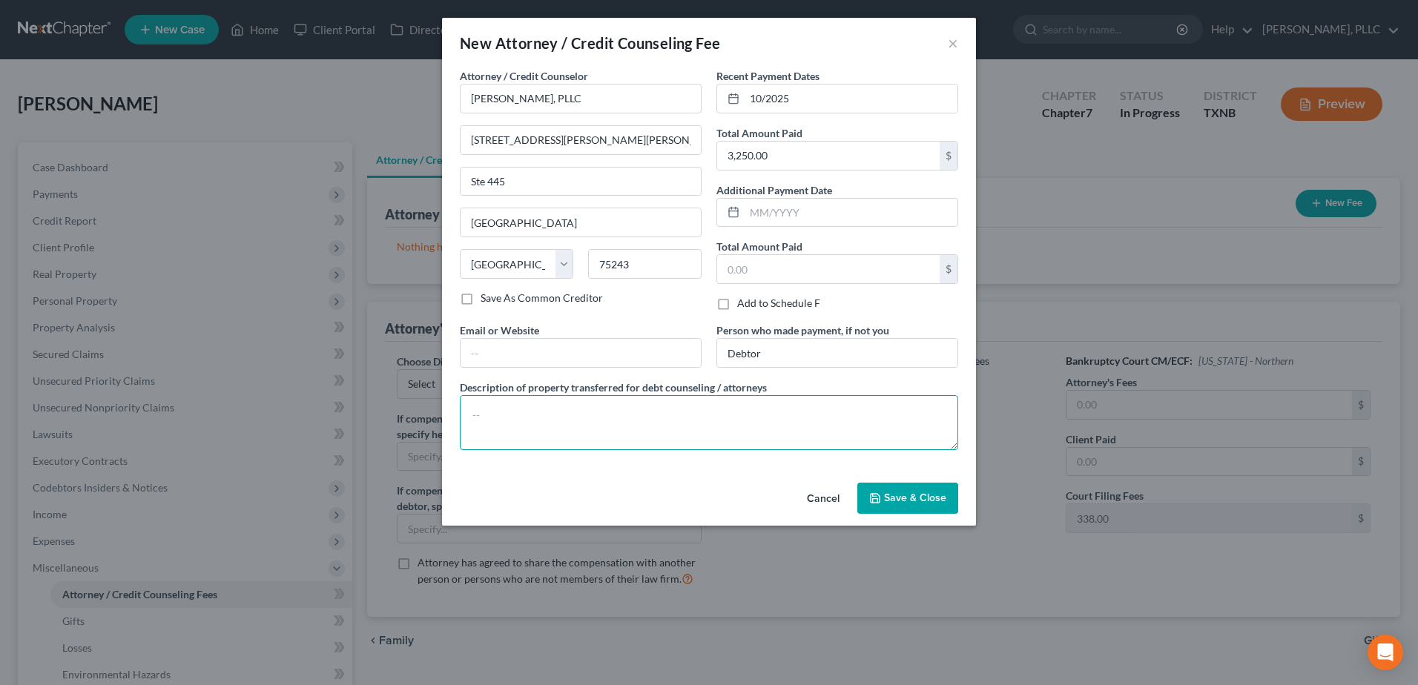
paste textarea "(Cash payment for bankruptcy legal services incl $338.00 court filing fee, $50.…"
type textarea "(Cash payment for bankruptcy legal services incl $338.00 court filing fee, $50.…"
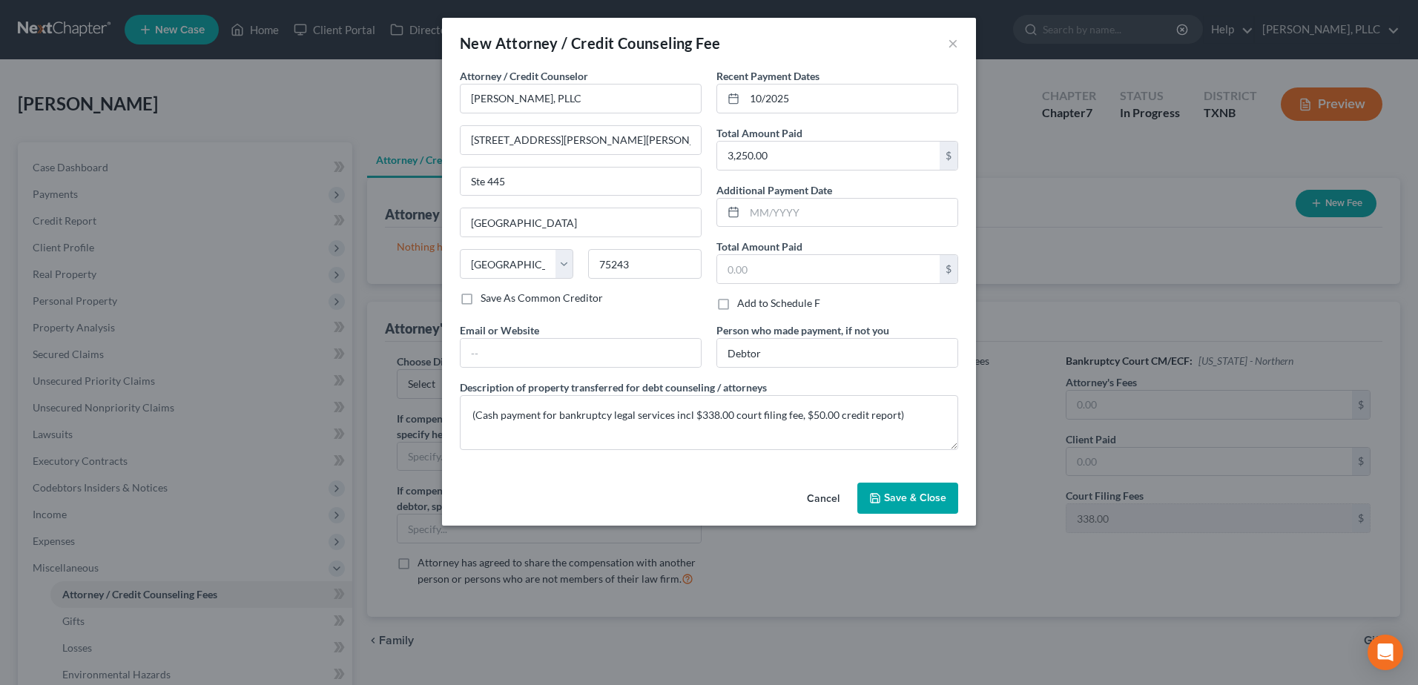
click at [881, 503] on icon "button" at bounding box center [875, 499] width 12 height 12
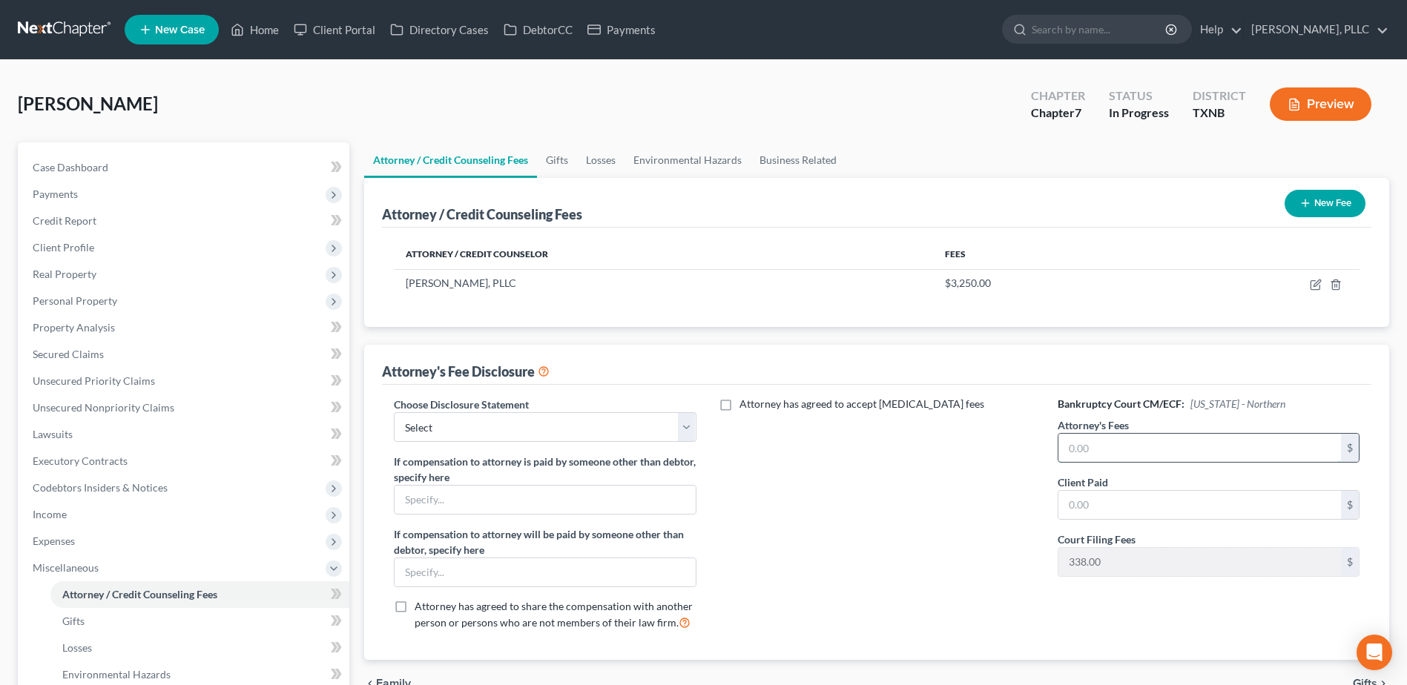
click at [1220, 455] on input "text" at bounding box center [1199, 448] width 283 height 28
type input "2,862.00"
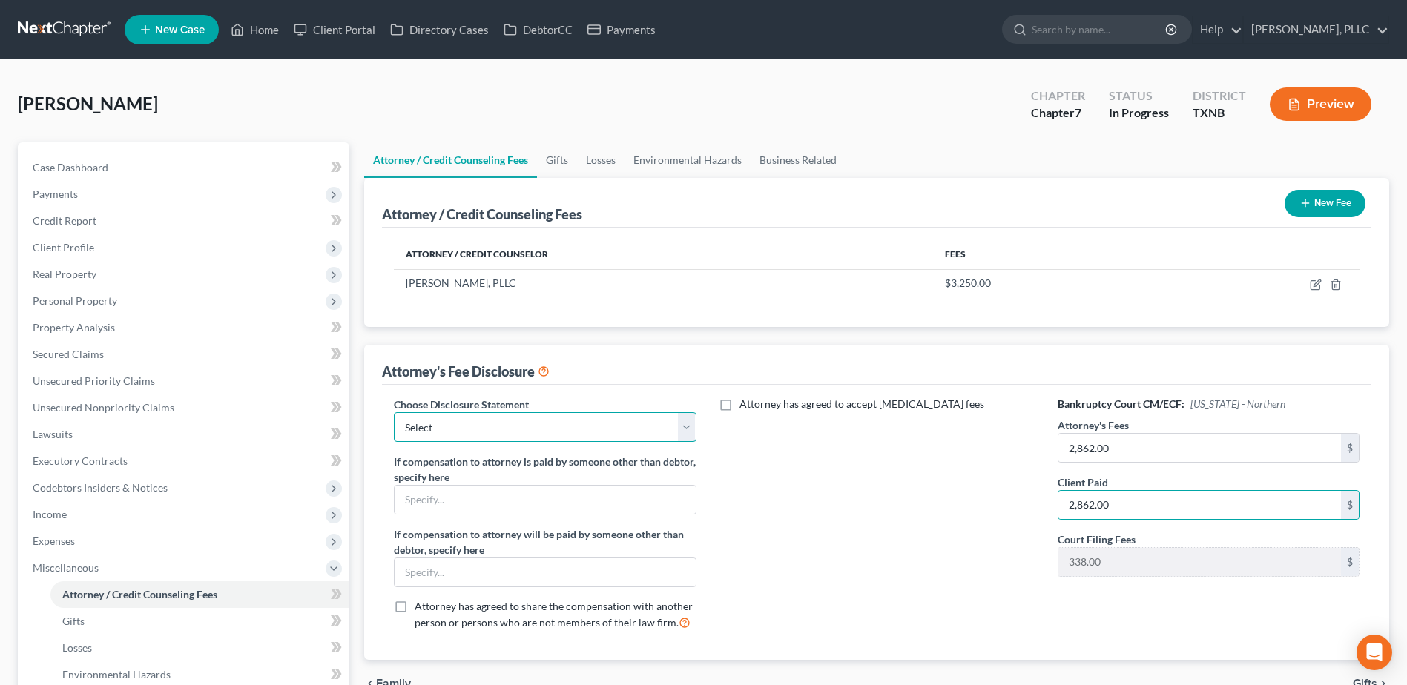
click at [688, 432] on select "Select Fee Disclosure Supplement" at bounding box center [545, 427] width 302 height 30
select select "0"
click at [394, 412] on select "Select Fee Disclosure Supplement" at bounding box center [545, 427] width 302 height 30
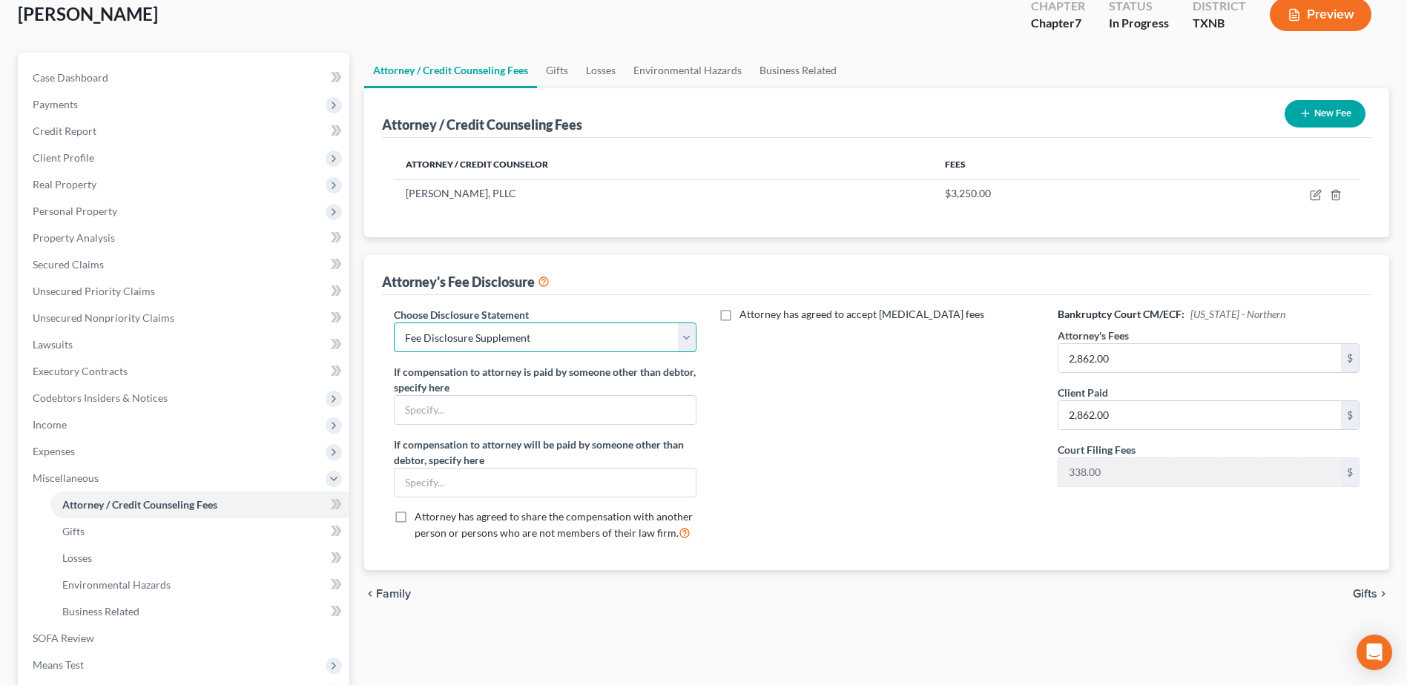
scroll to position [223, 0]
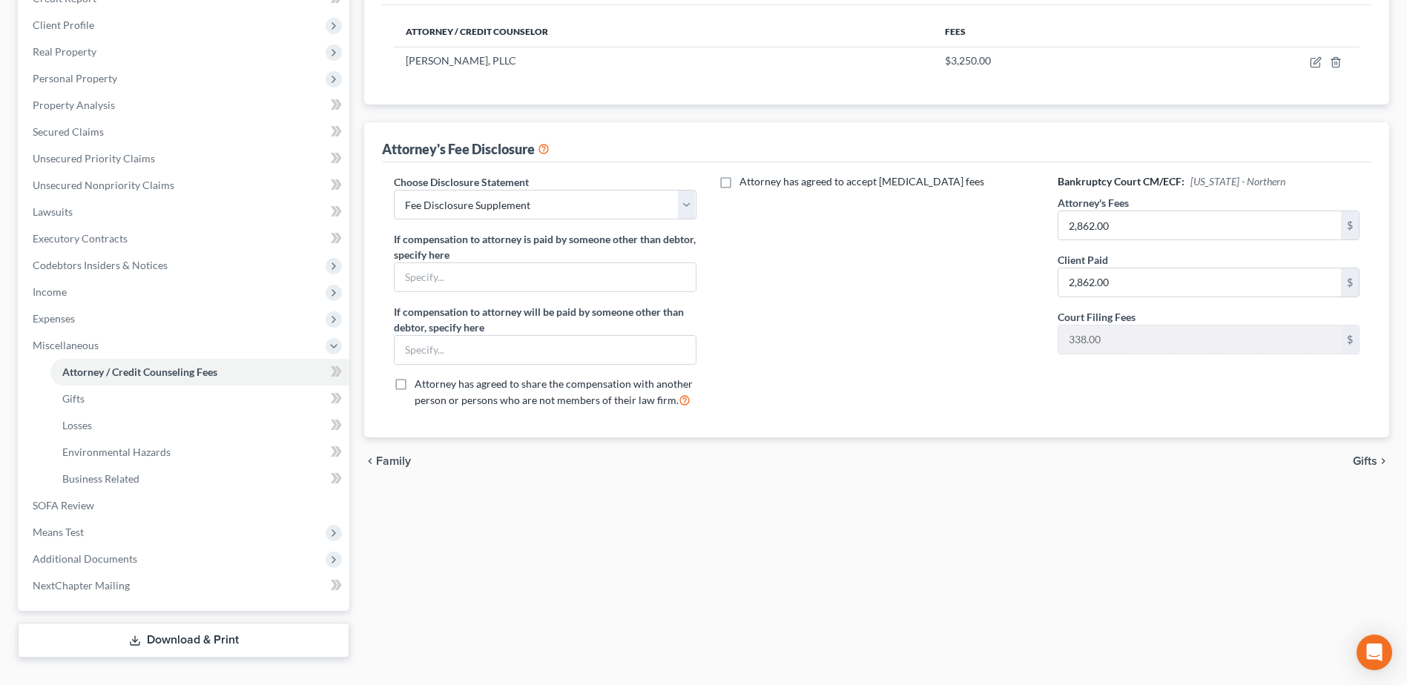
click at [1377, 458] on icon "chevron_right" at bounding box center [1383, 461] width 12 height 12
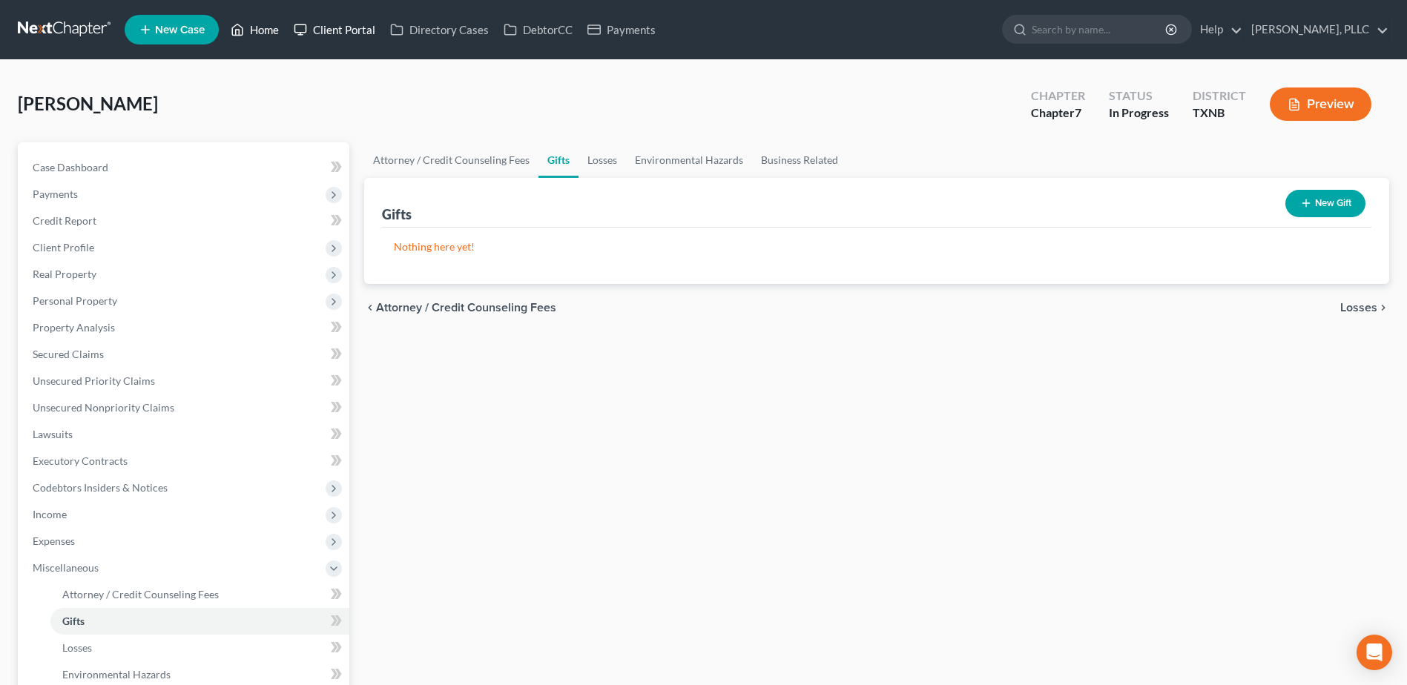
drag, startPoint x: 268, startPoint y: 28, endPoint x: 296, endPoint y: 36, distance: 29.3
click at [268, 28] on link "Home" at bounding box center [254, 29] width 63 height 27
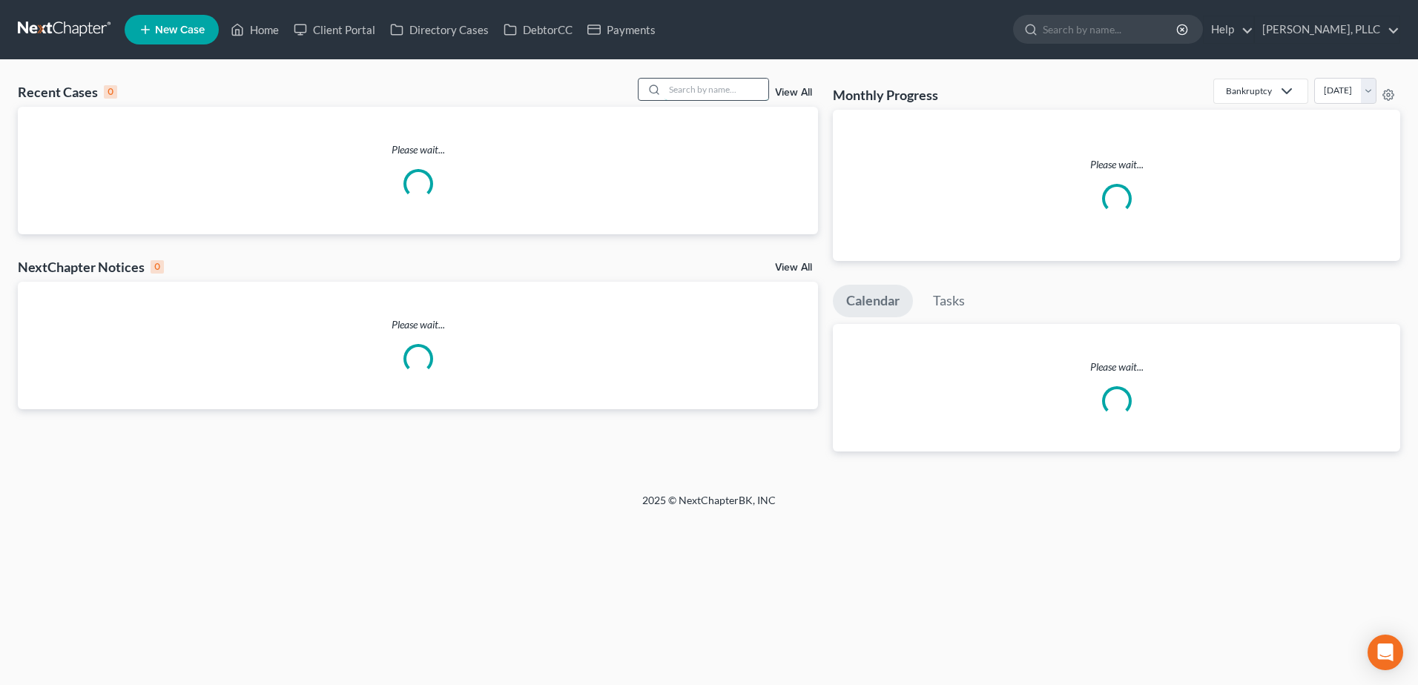
click at [731, 90] on input "search" at bounding box center [717, 90] width 104 height 22
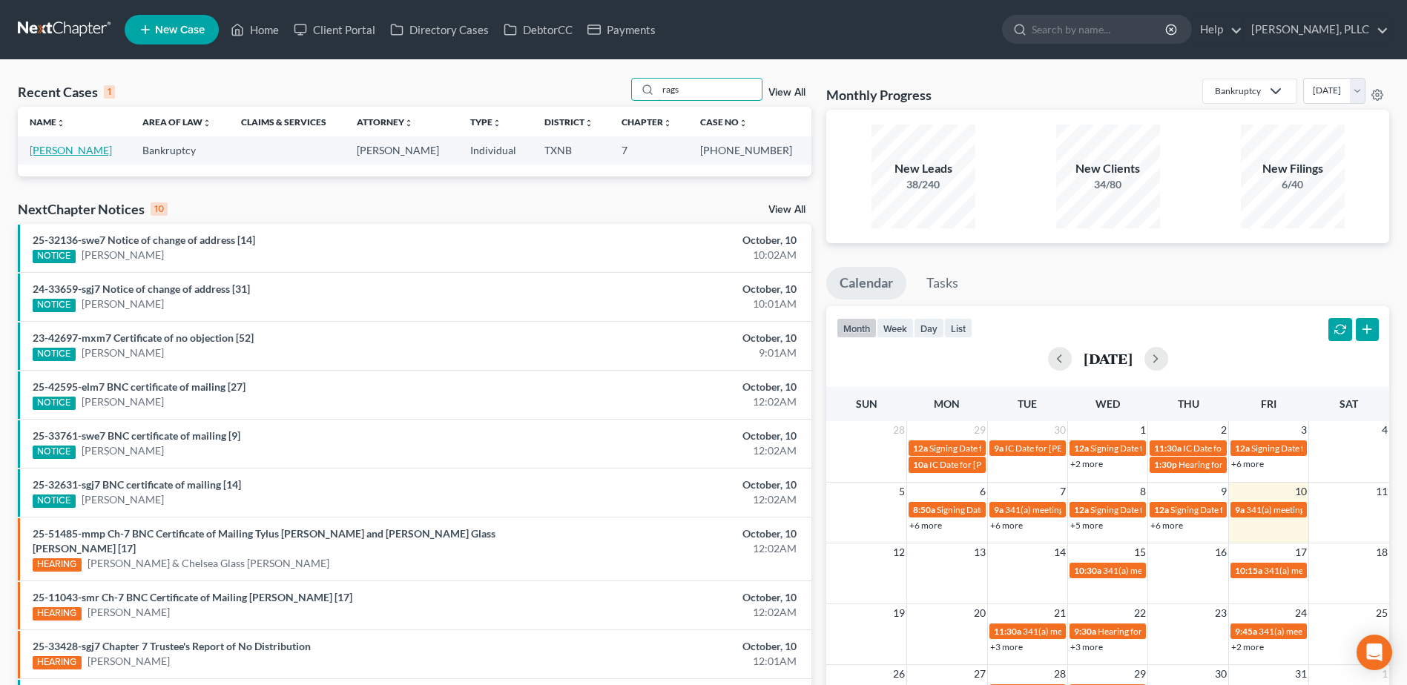
type input "rags"
click at [64, 152] on link "[PERSON_NAME]" at bounding box center [71, 150] width 82 height 13
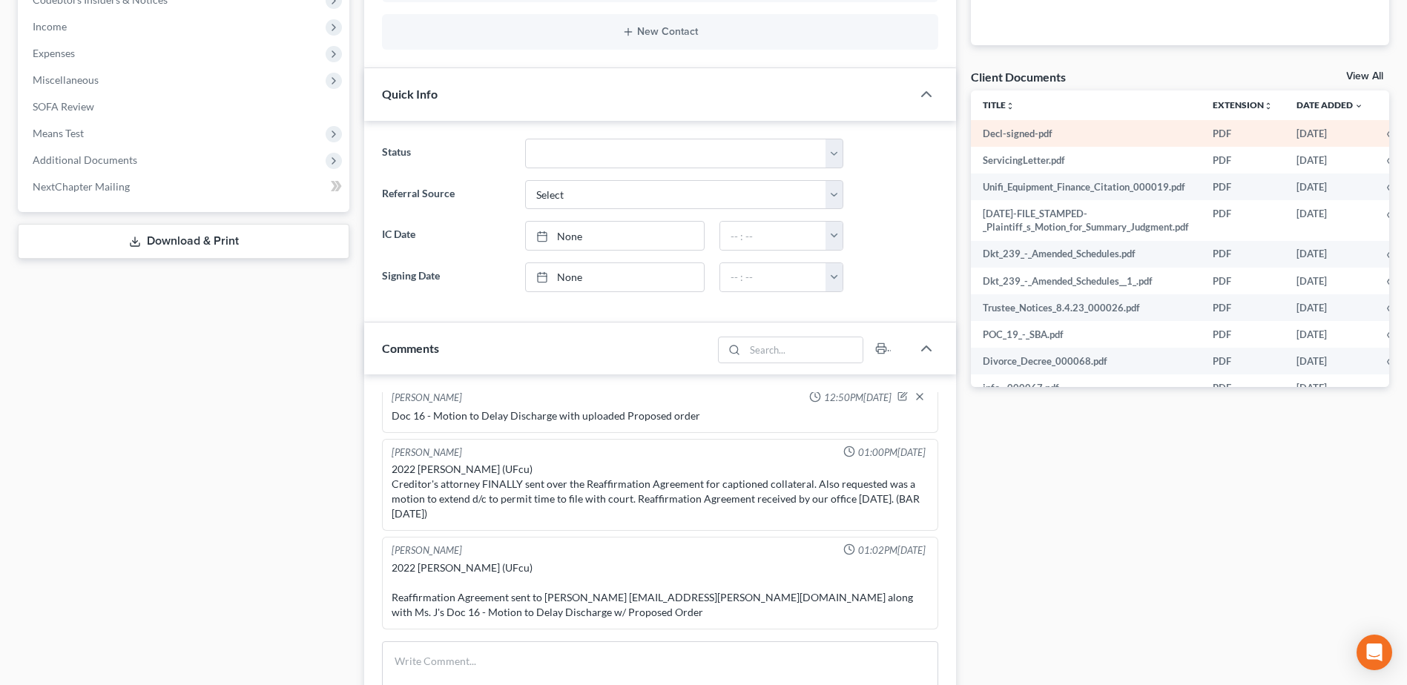
scroll to position [306, 0]
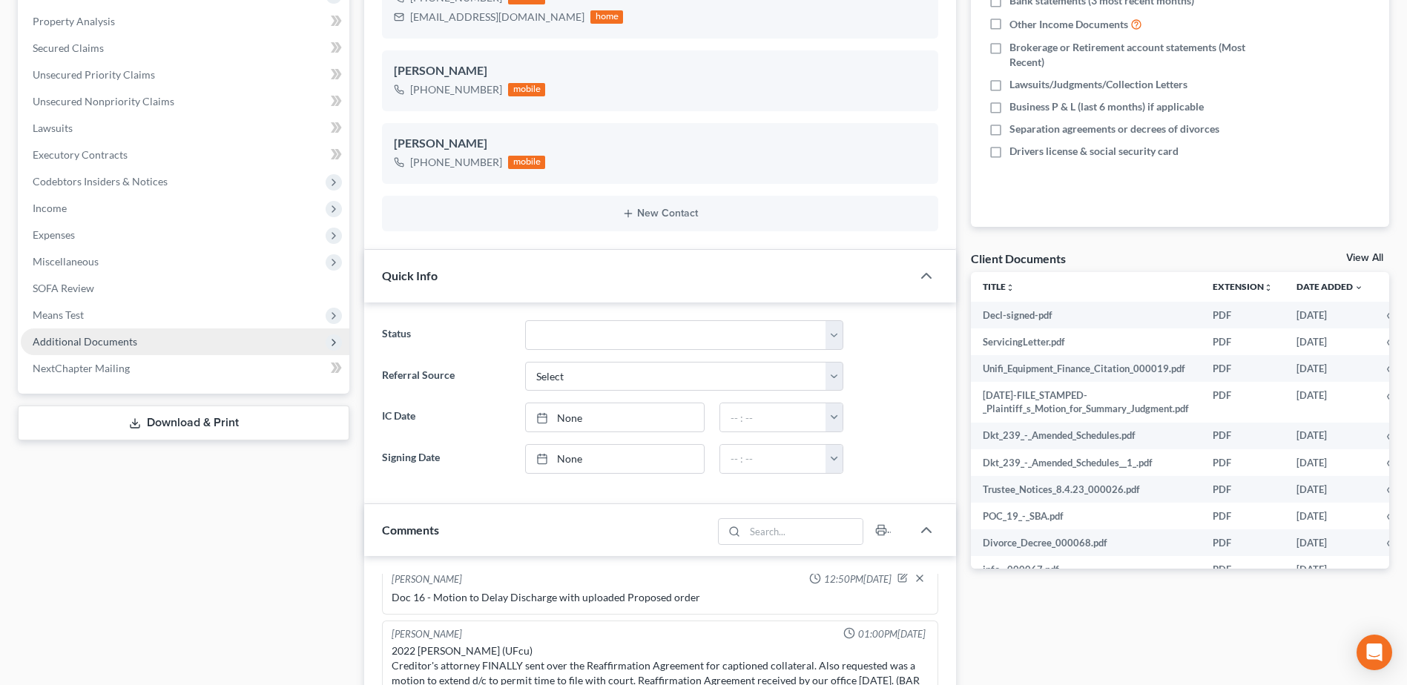
click at [81, 345] on span "Additional Documents" at bounding box center [85, 341] width 105 height 13
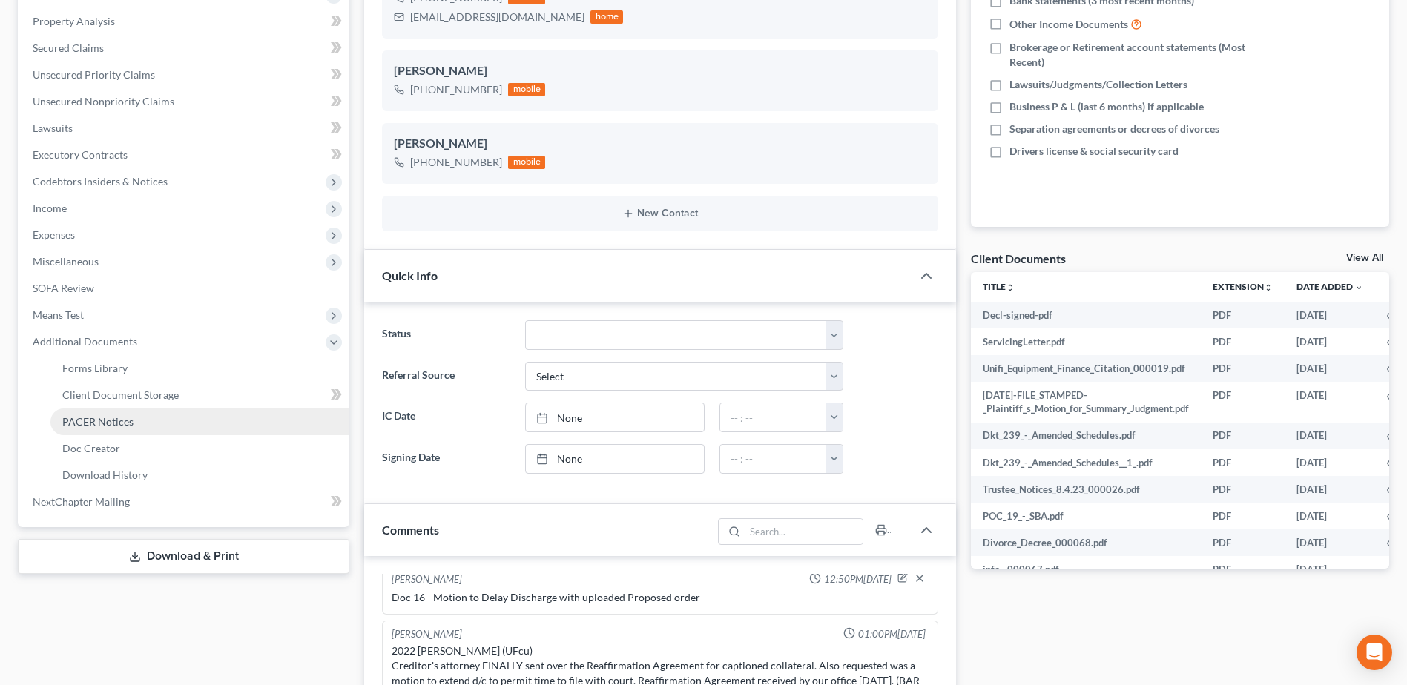
click at [116, 420] on span "PACER Notices" at bounding box center [97, 421] width 71 height 13
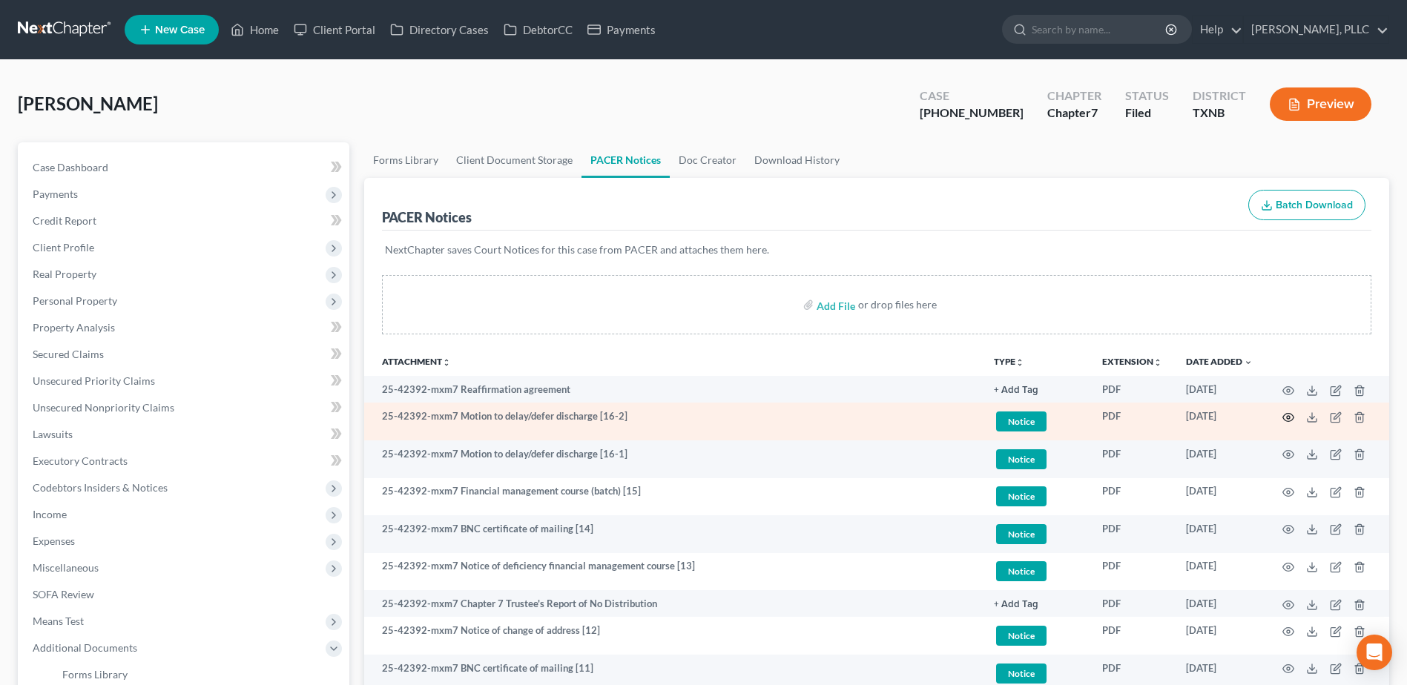
click at [1290, 418] on circle "button" at bounding box center [1288, 417] width 3 height 3
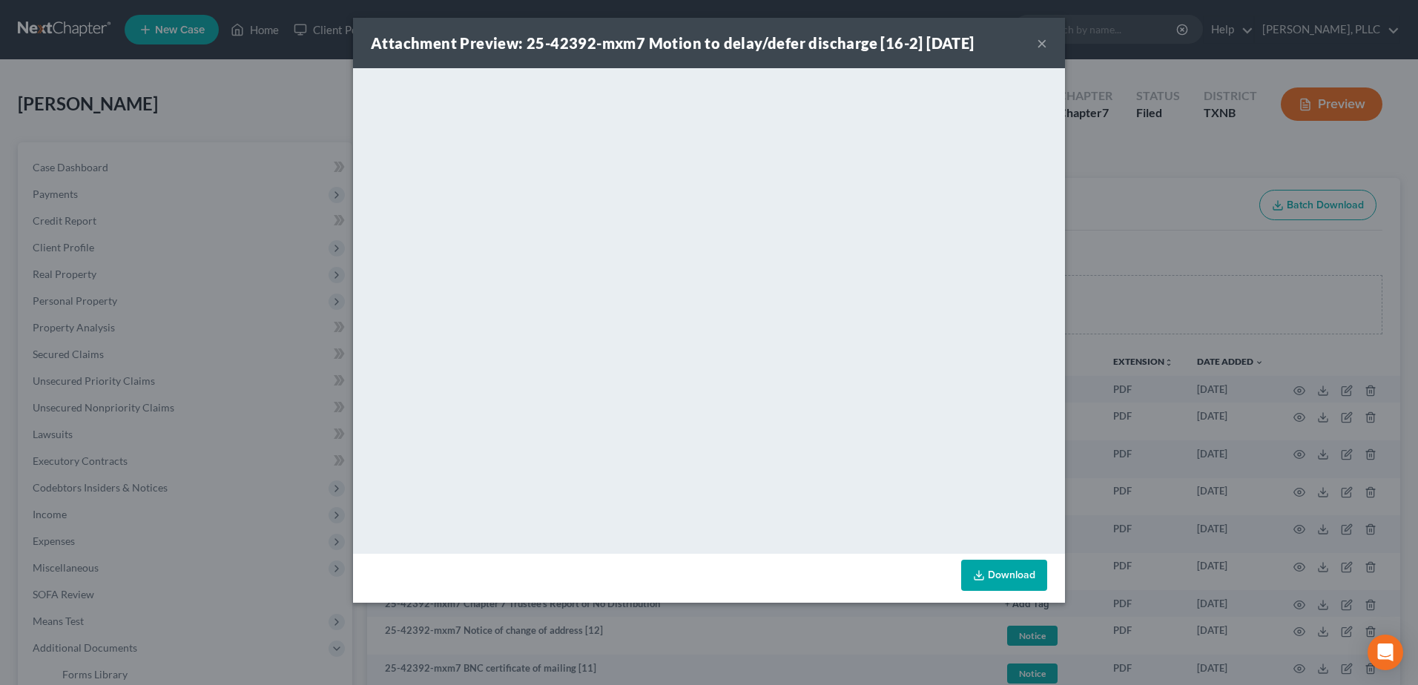
click at [1044, 42] on button "×" at bounding box center [1042, 43] width 10 height 18
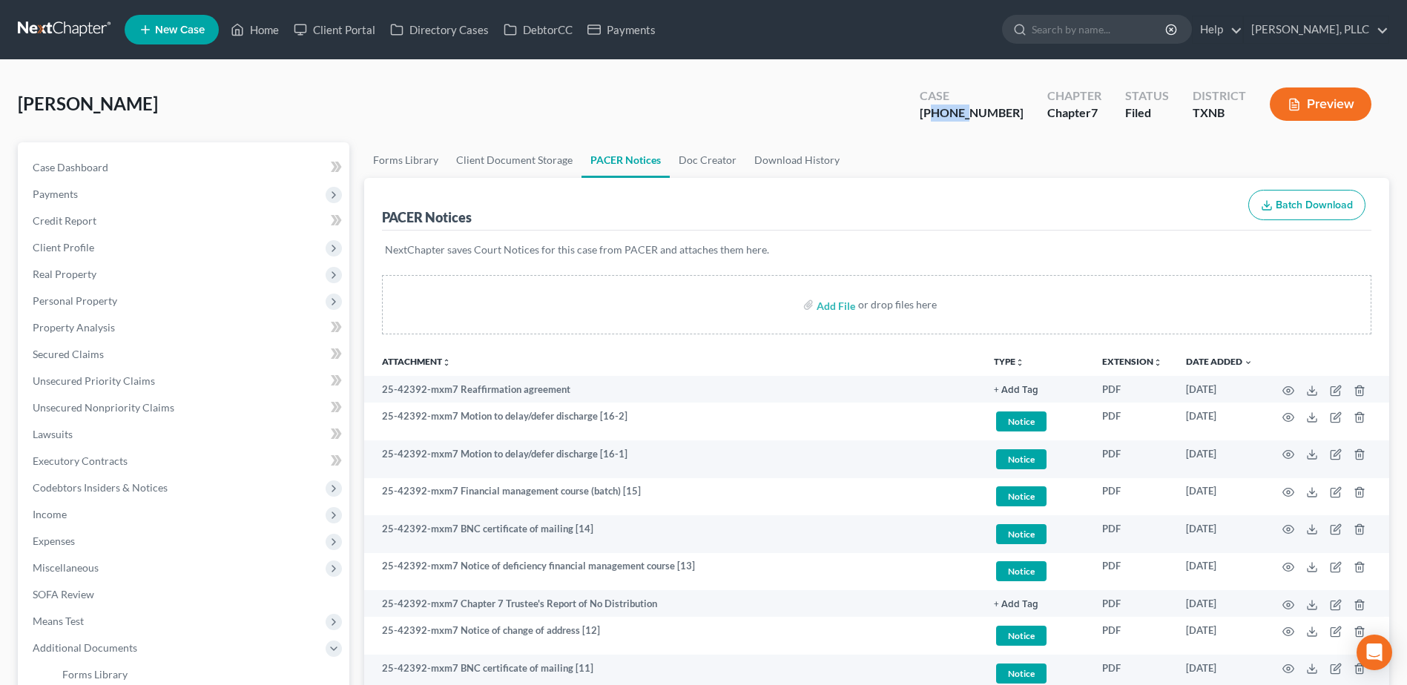
drag, startPoint x: 1011, startPoint y: 115, endPoint x: 1023, endPoint y: 125, distance: 15.3
click at [978, 120] on div "[PHONE_NUMBER]" at bounding box center [972, 113] width 104 height 17
click at [1022, 126] on div "Case [PHONE_NUMBER]" at bounding box center [972, 106] width 128 height 44
drag, startPoint x: 1015, startPoint y: 113, endPoint x: 954, endPoint y: 111, distance: 61.6
click at [952, 112] on div "Case [PHONE_NUMBER]" at bounding box center [972, 106] width 128 height 44
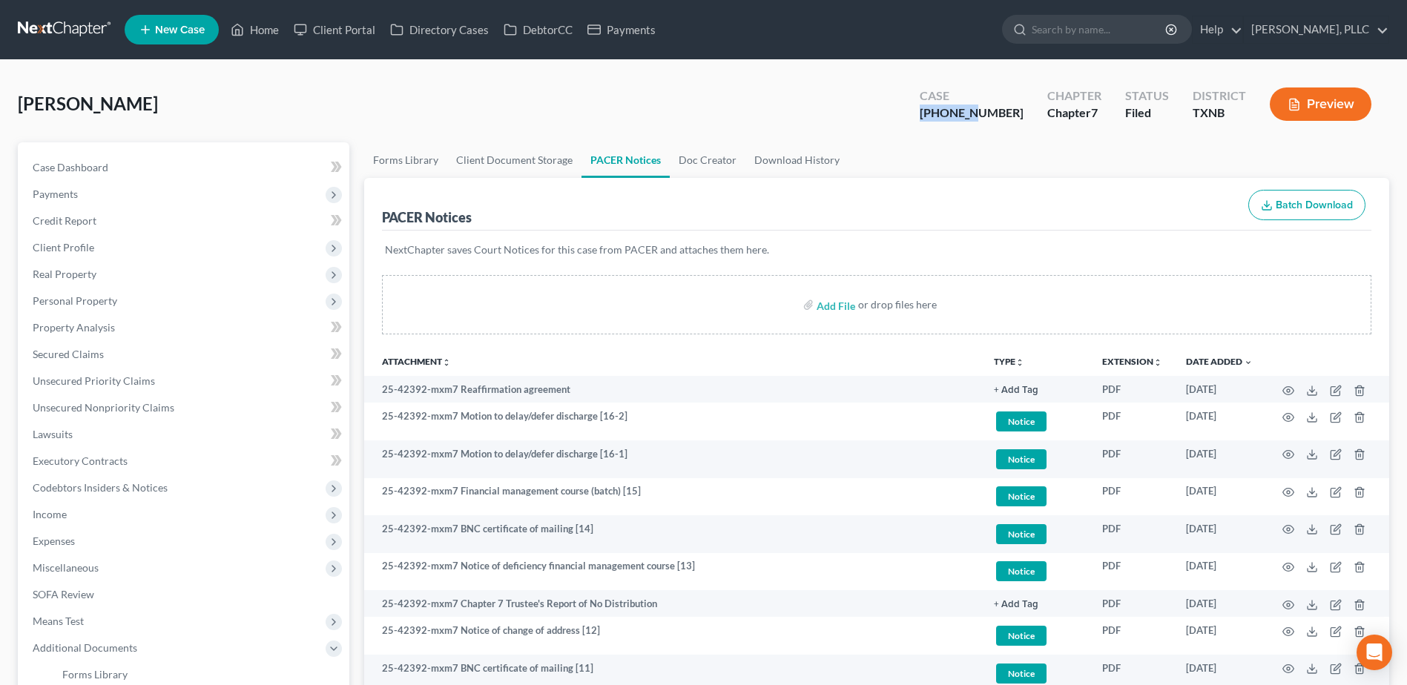
copy div "25-42392"
drag, startPoint x: 111, startPoint y: 349, endPoint x: 274, endPoint y: 28, distance: 359.9
click at [274, 28] on link "Home" at bounding box center [254, 29] width 63 height 27
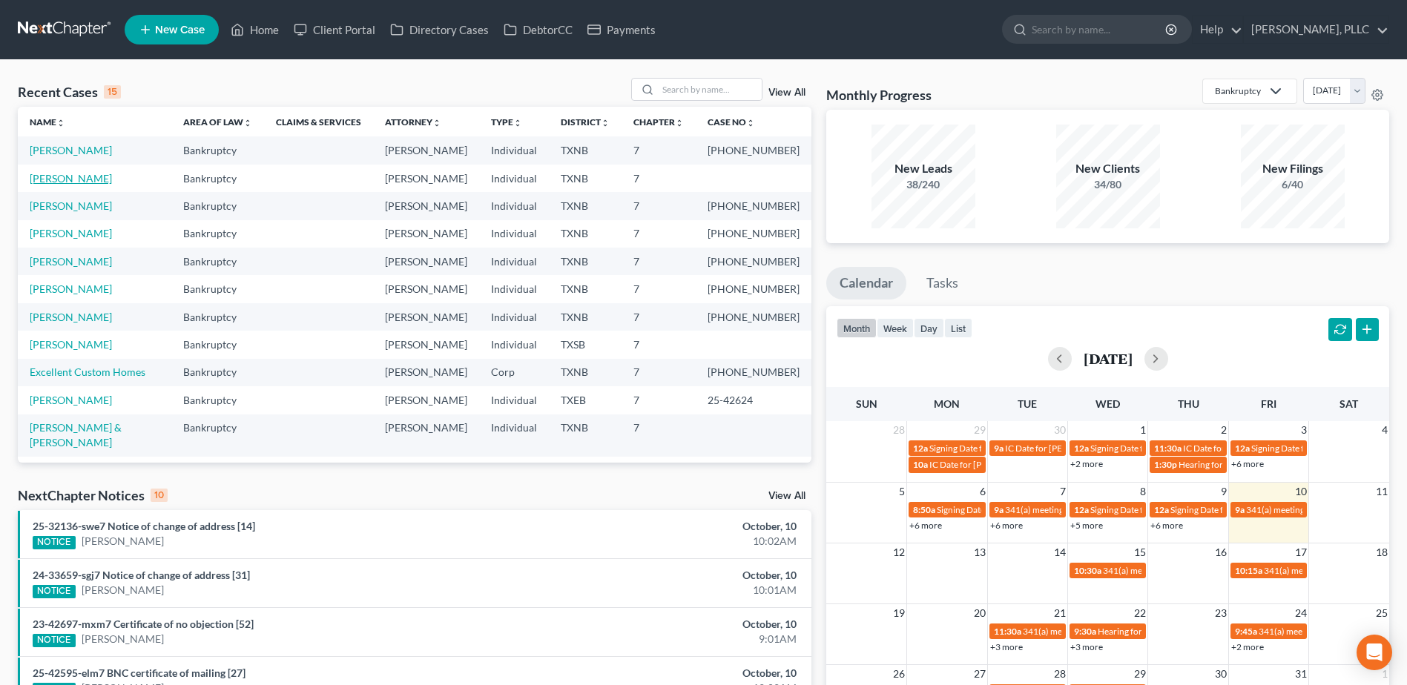
click at [88, 179] on link "[PERSON_NAME]" at bounding box center [71, 178] width 82 height 13
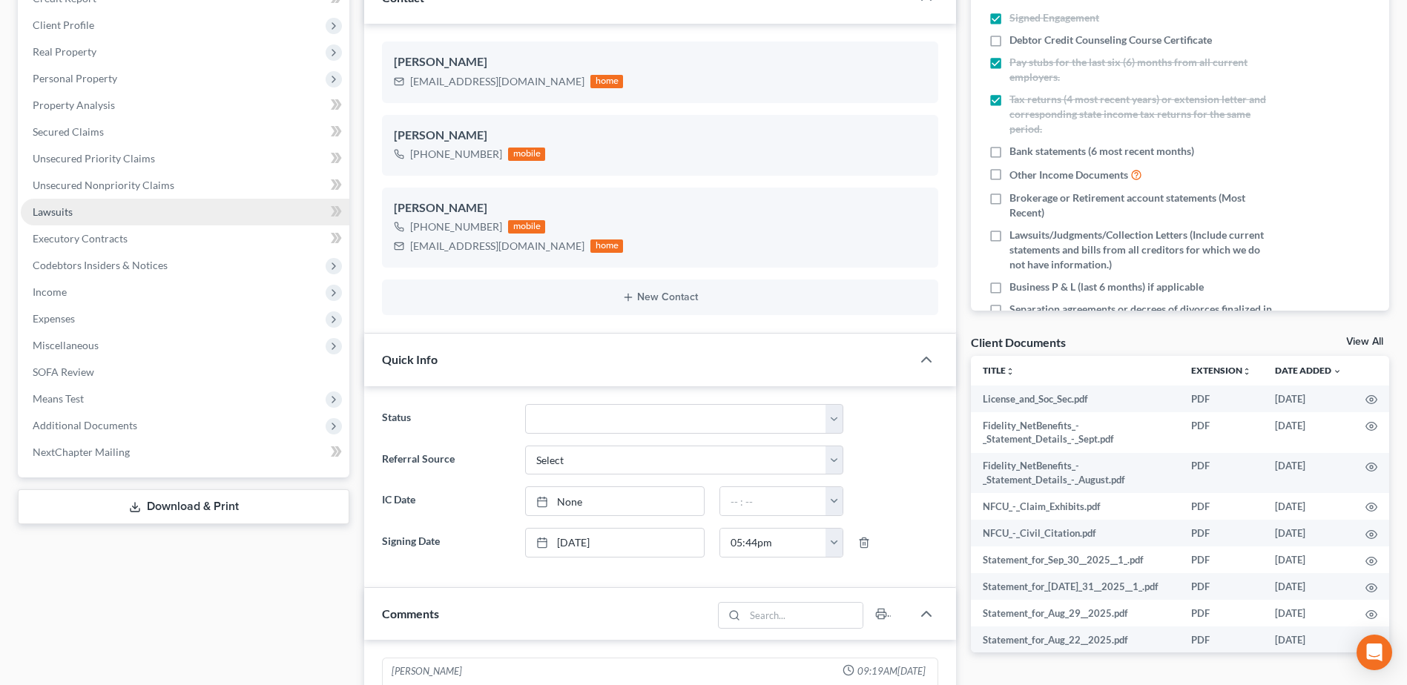
scroll to position [312, 0]
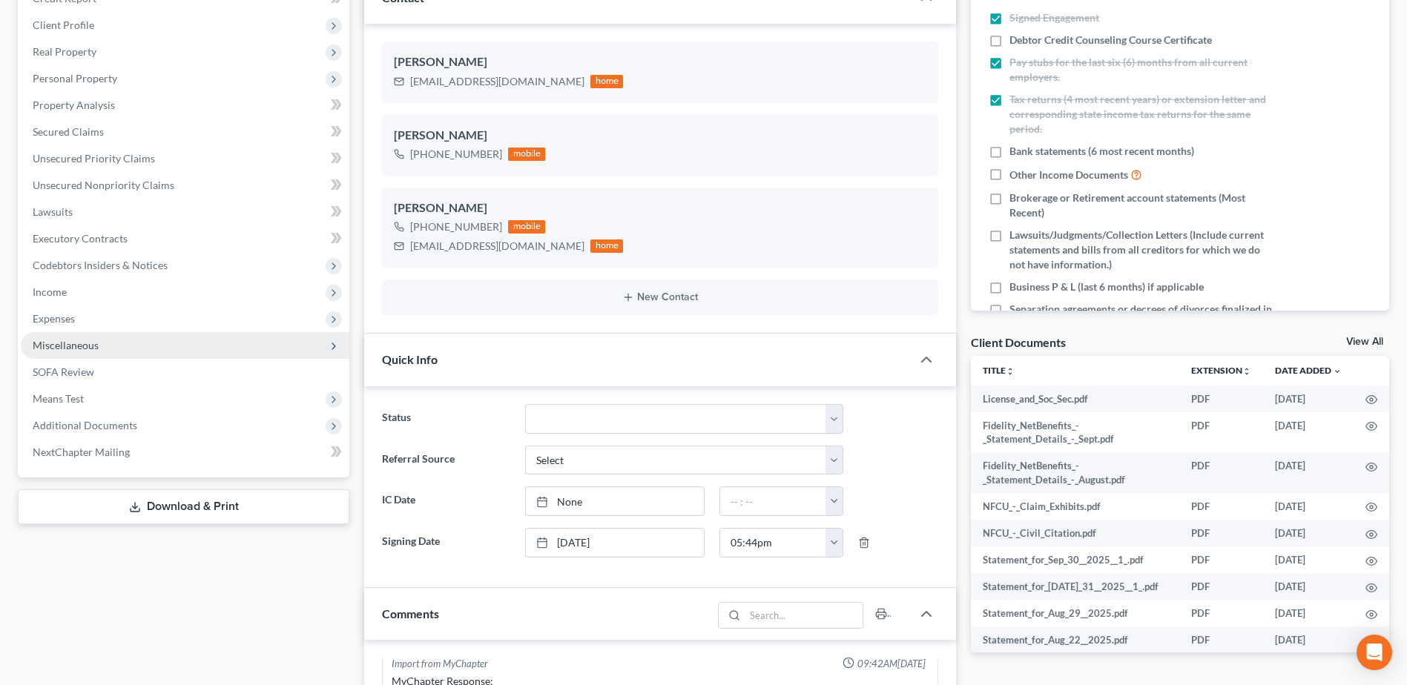
click at [73, 345] on span "Miscellaneous" at bounding box center [66, 345] width 66 height 13
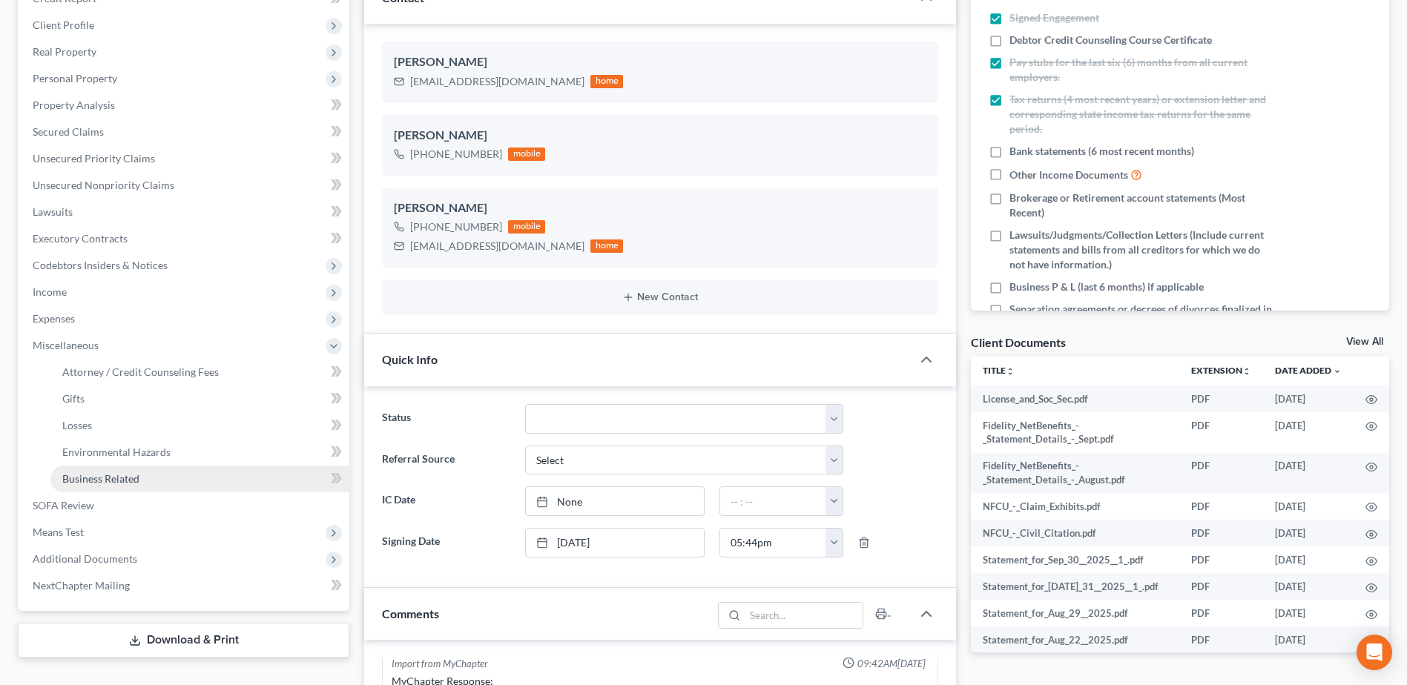
click at [104, 478] on span "Business Related" at bounding box center [100, 479] width 77 height 13
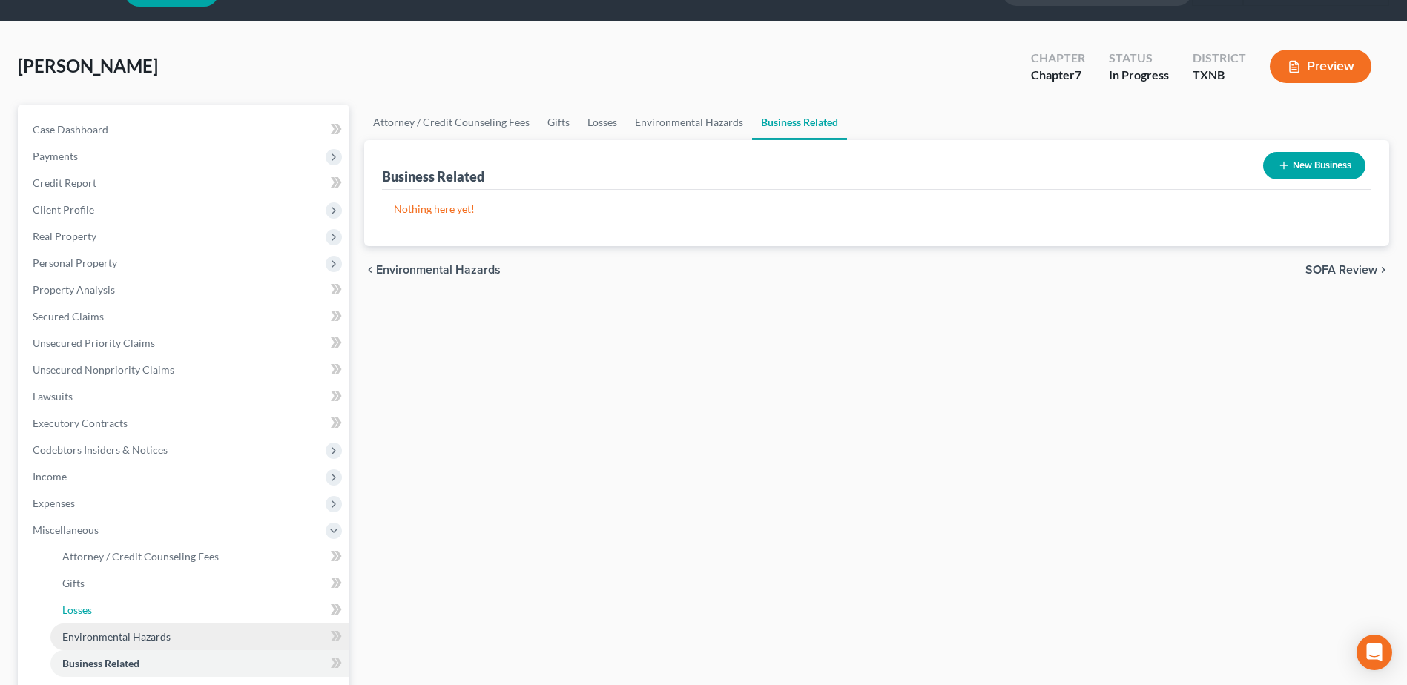
click at [84, 622] on ul "Attorney / Credit Counseling Fees Attorney / Bankruptcy Fees Gifts Losses" at bounding box center [185, 611] width 329 height 134
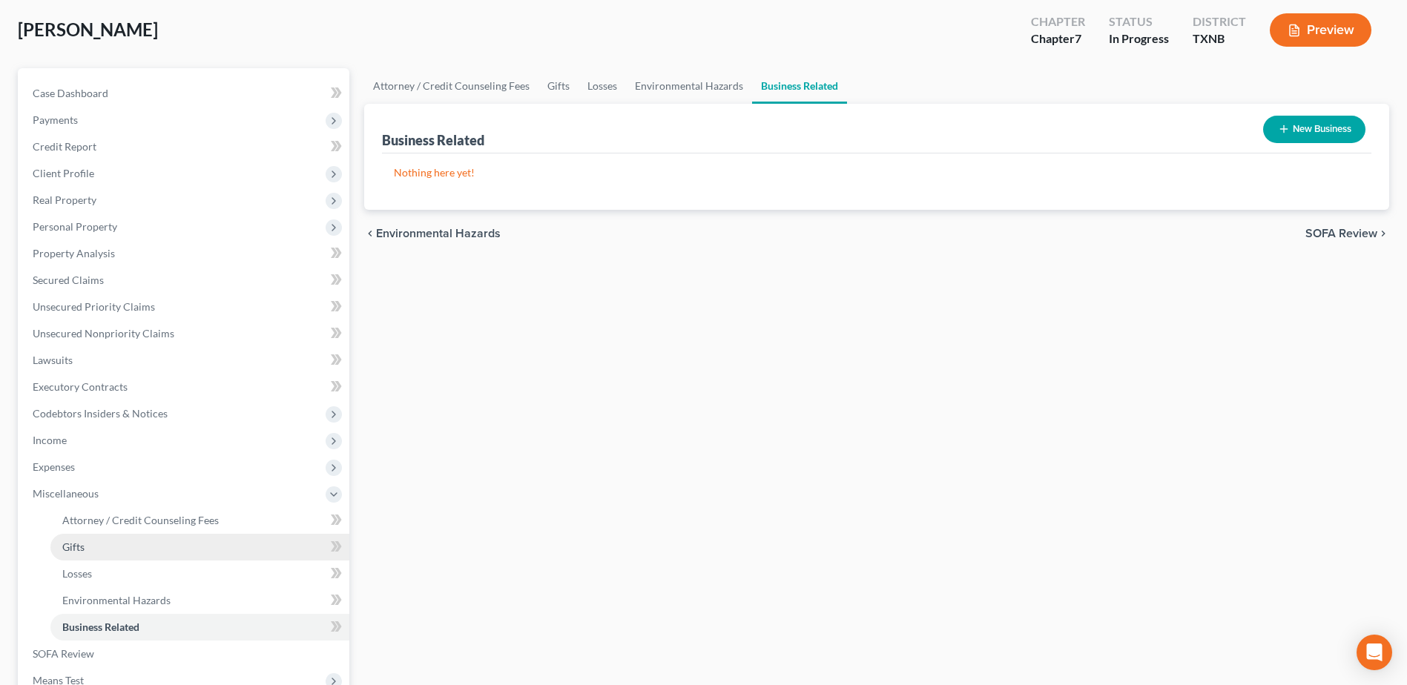
click at [76, 547] on span "Gifts" at bounding box center [73, 547] width 22 height 13
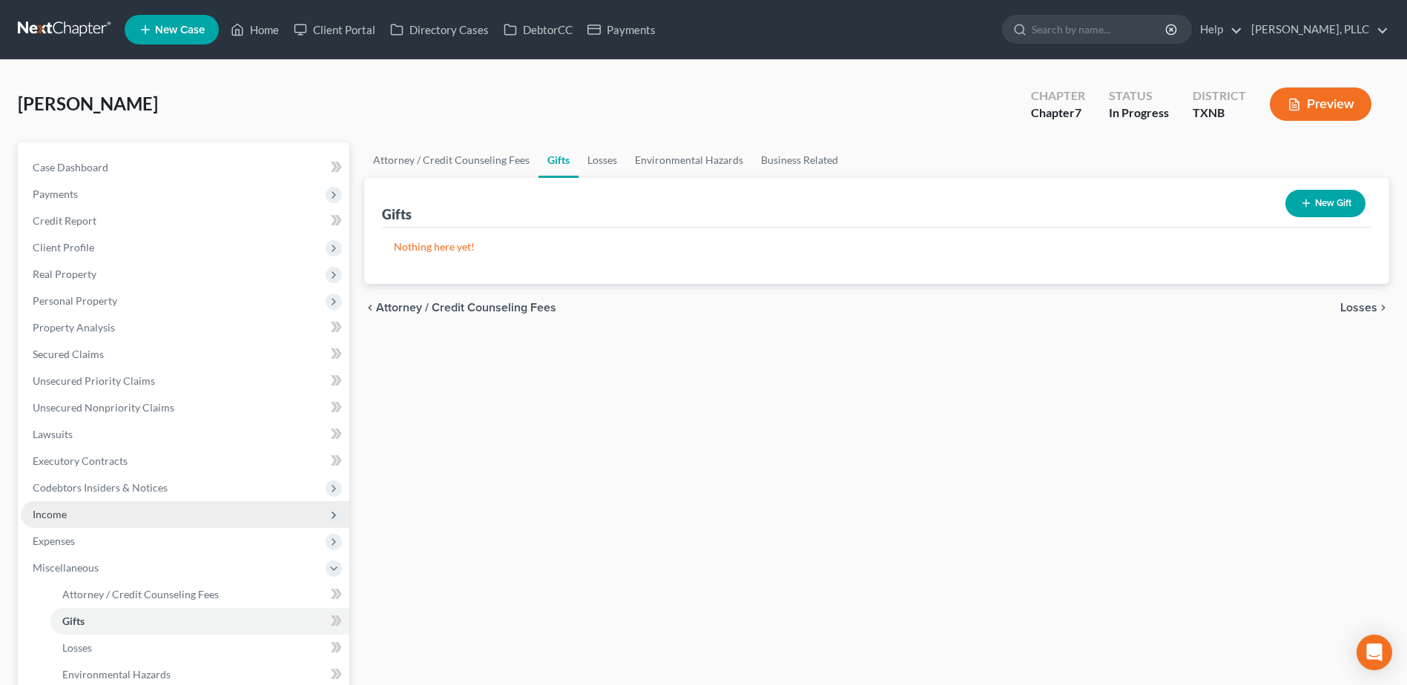
click at [77, 649] on span "Losses" at bounding box center [77, 648] width 30 height 13
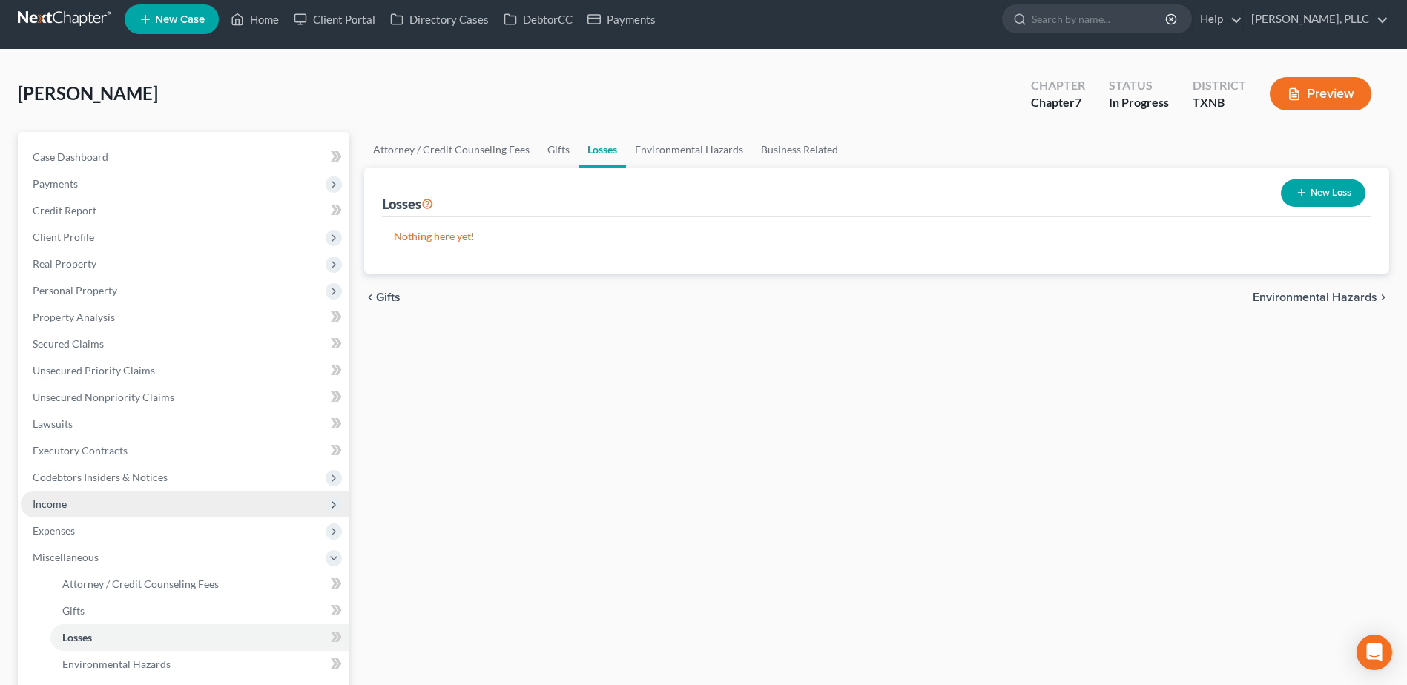
scroll to position [251, 0]
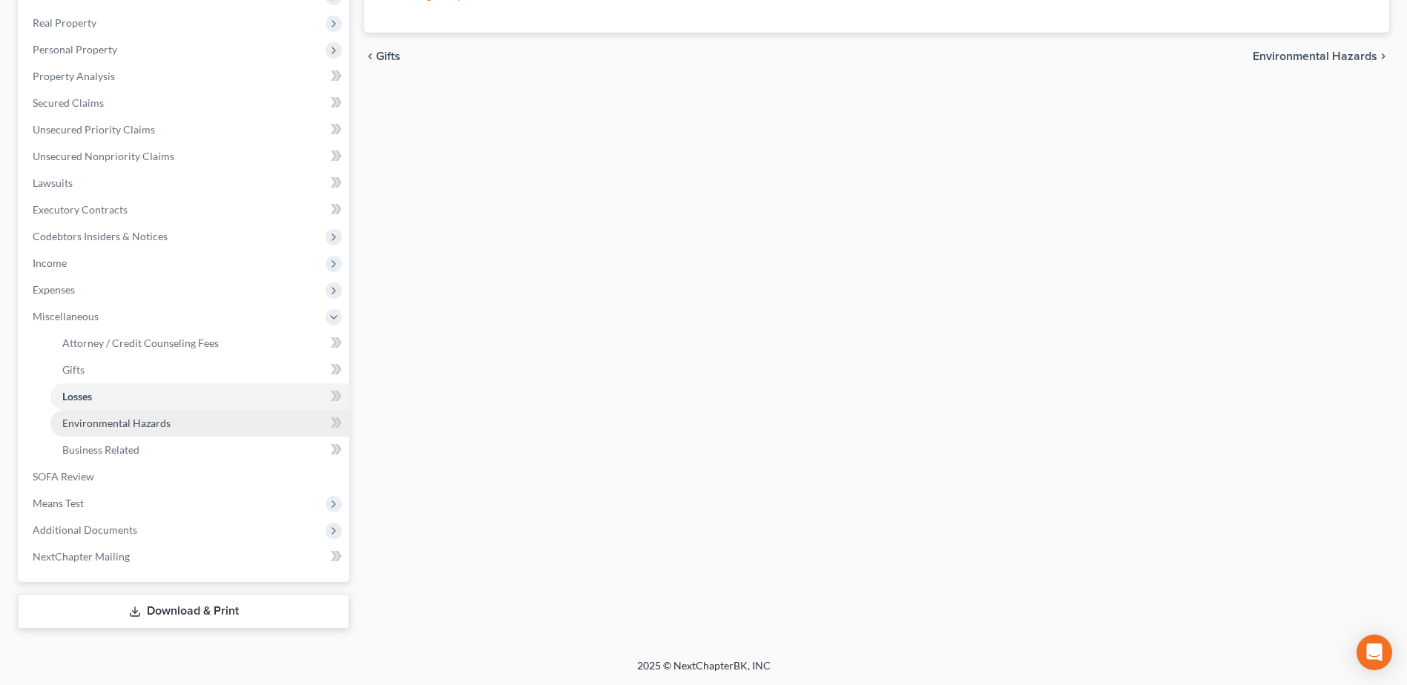
click at [114, 425] on span "Environmental Hazards" at bounding box center [116, 423] width 108 height 13
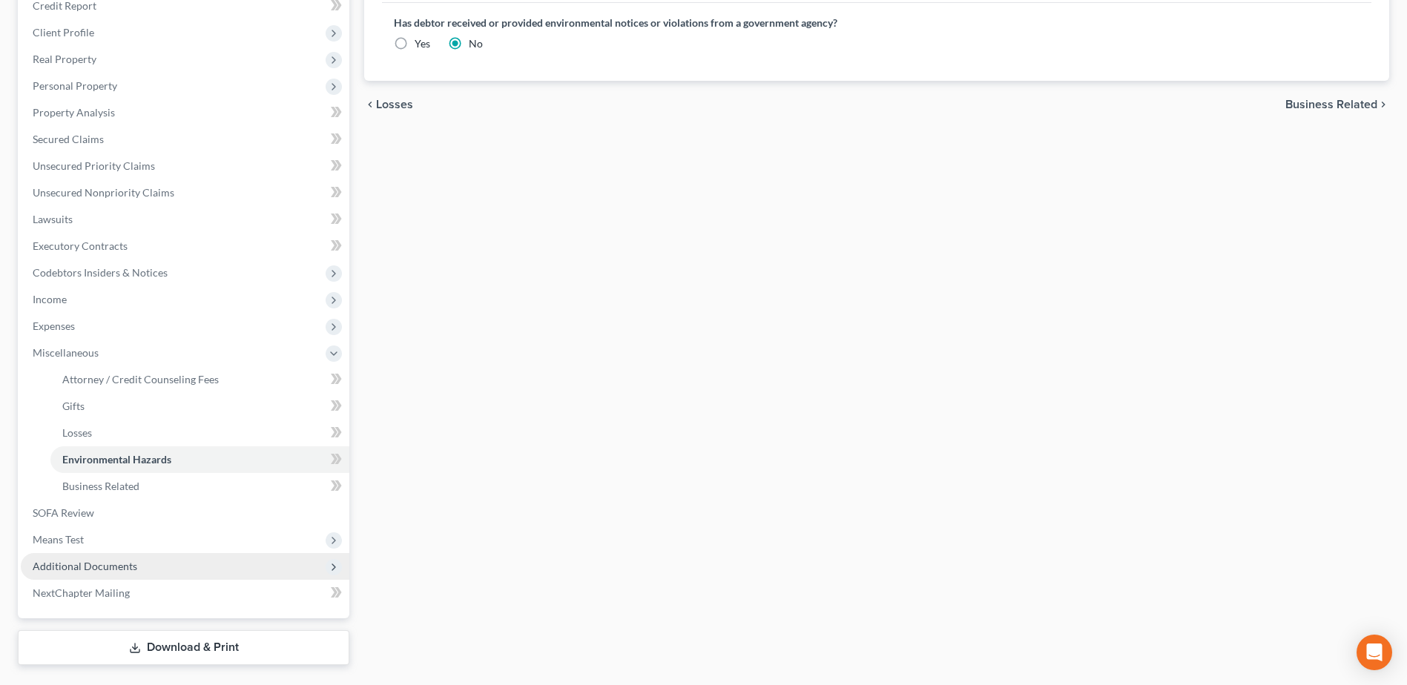
scroll to position [251, 0]
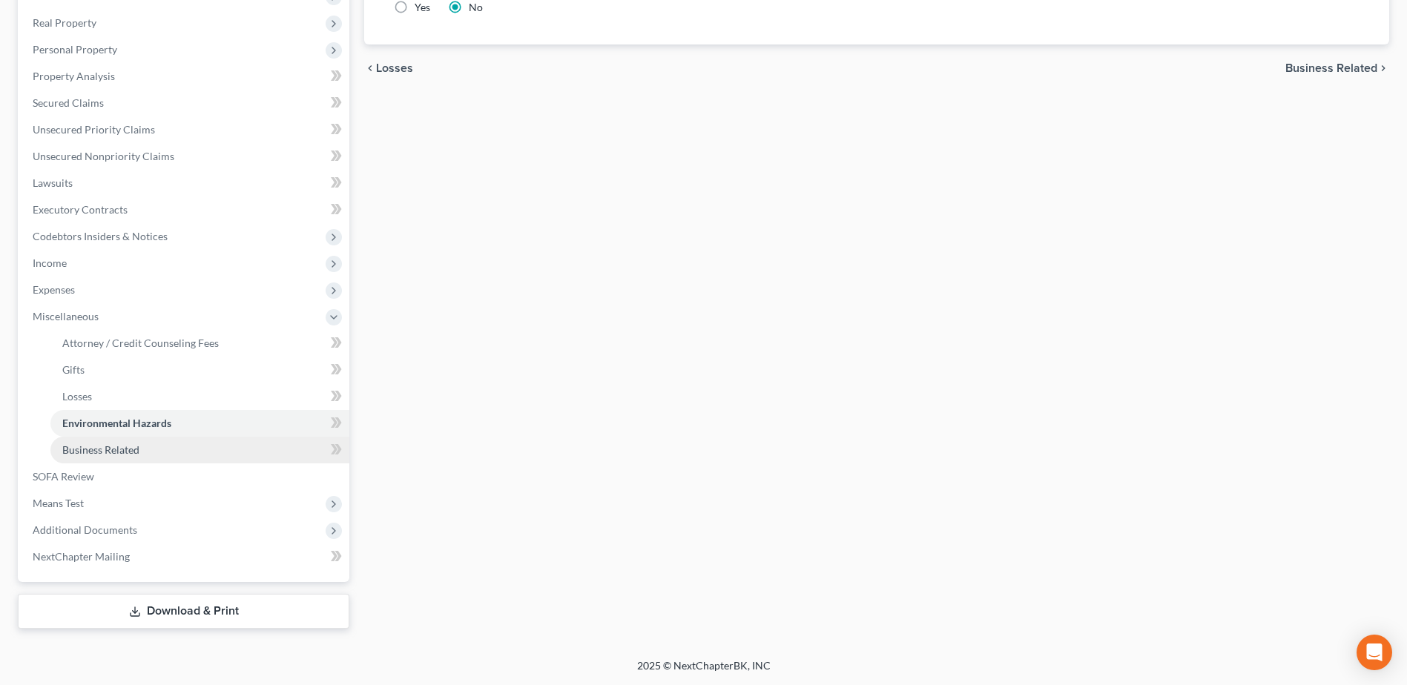
click at [130, 448] on span "Business Related" at bounding box center [100, 450] width 77 height 13
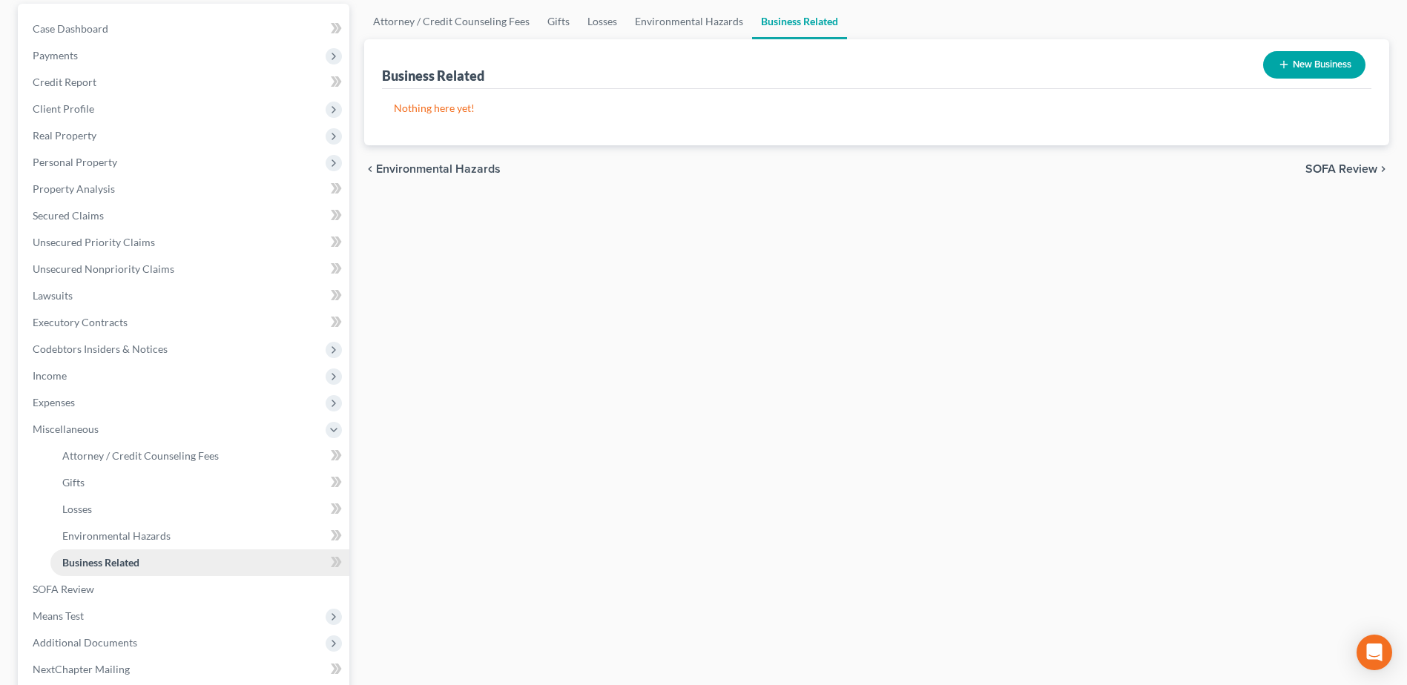
scroll to position [251, 0]
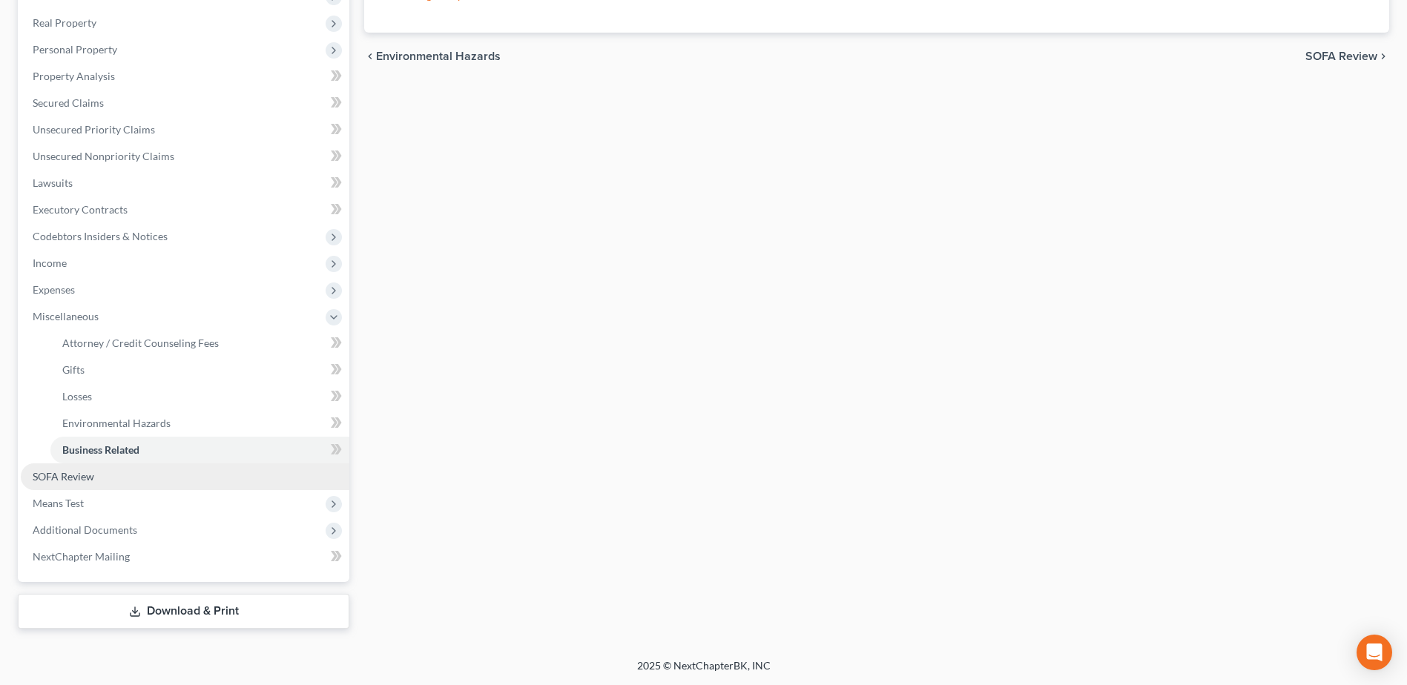
click at [47, 478] on span "SOFA Review" at bounding box center [64, 476] width 62 height 13
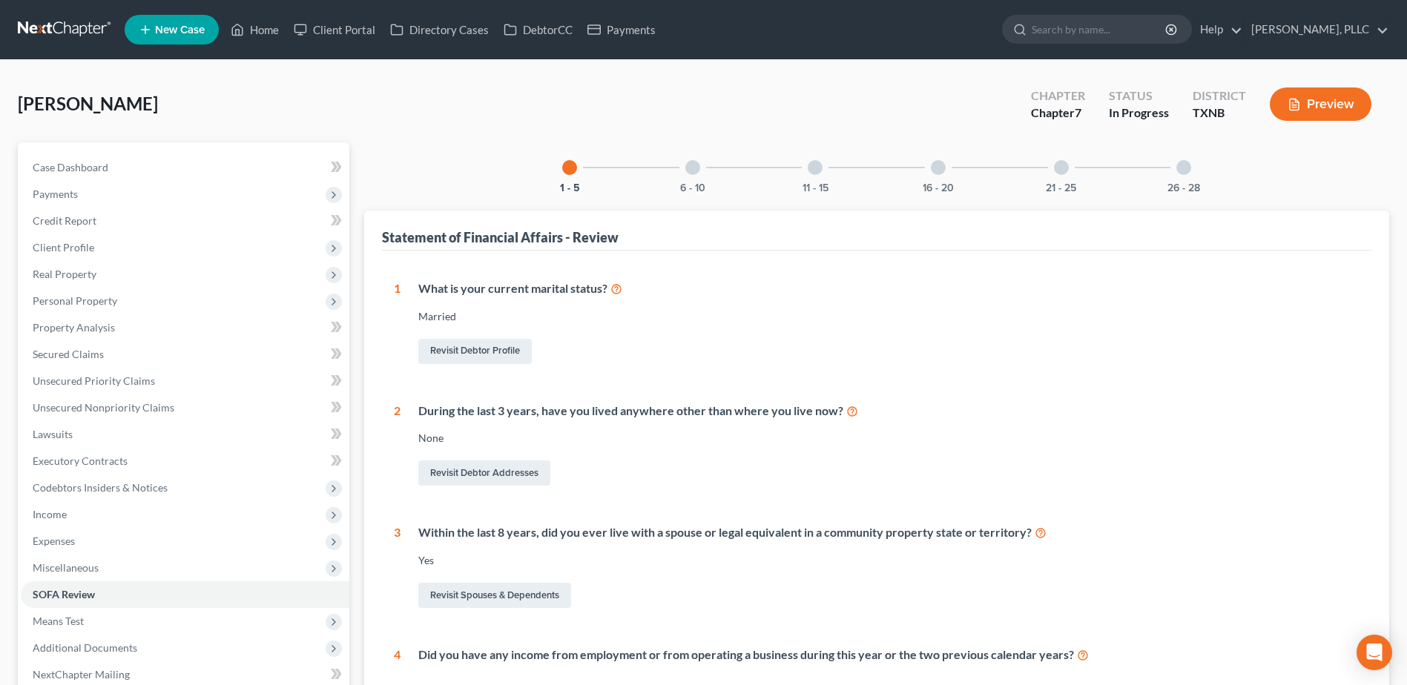
scroll to position [430, 0]
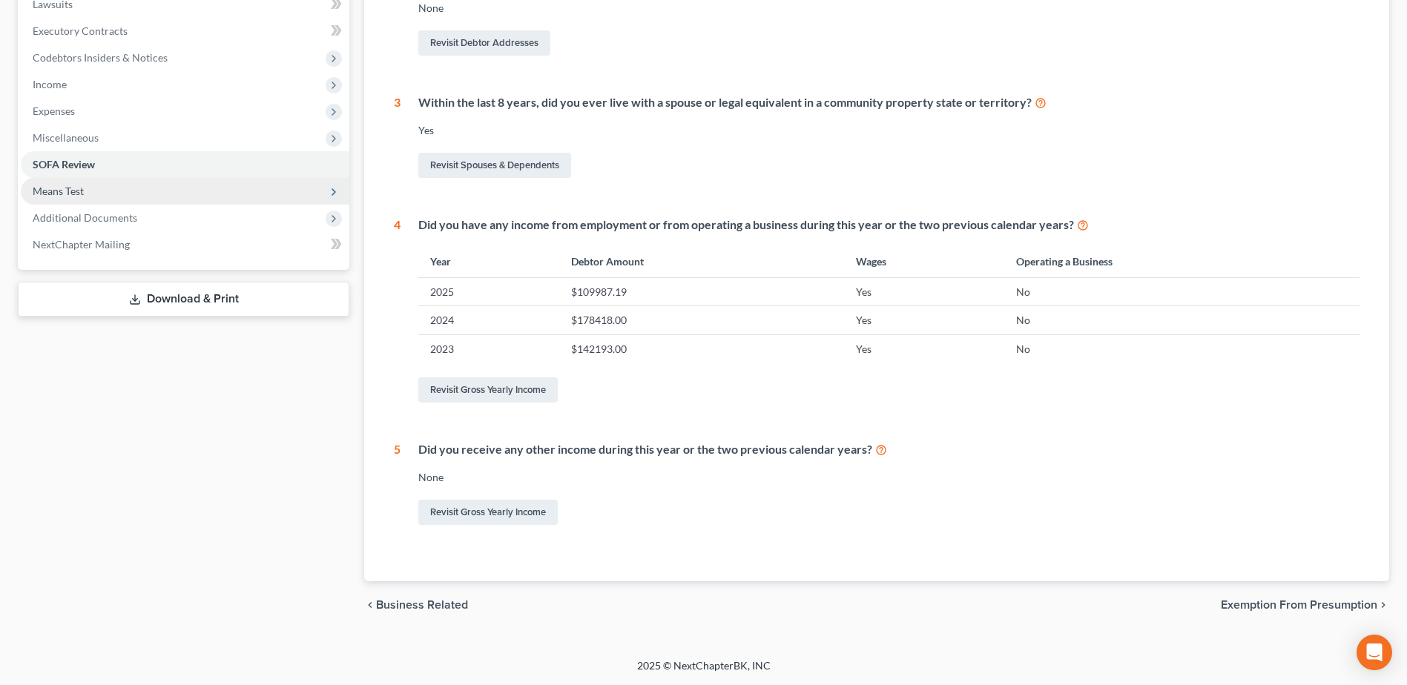
click at [78, 191] on span "Means Test" at bounding box center [58, 191] width 51 height 13
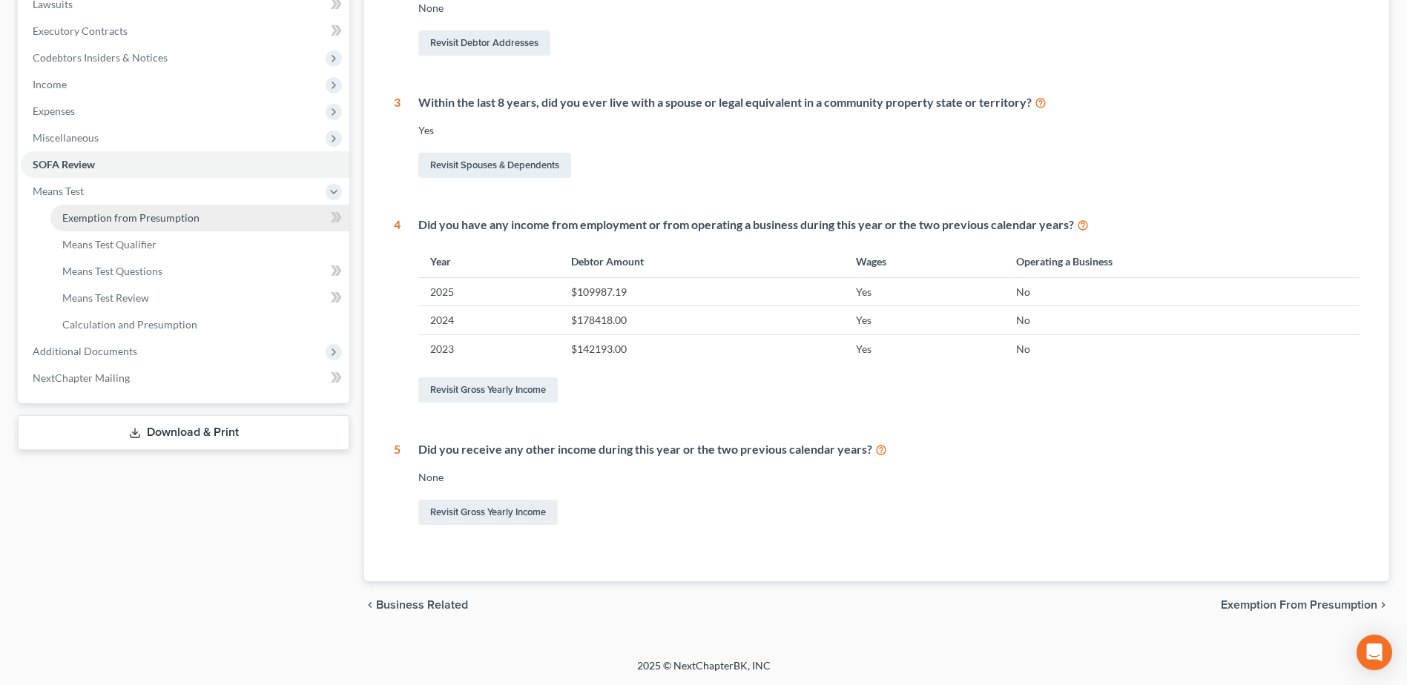
click at [102, 219] on span "Exemption from Presumption" at bounding box center [130, 217] width 137 height 13
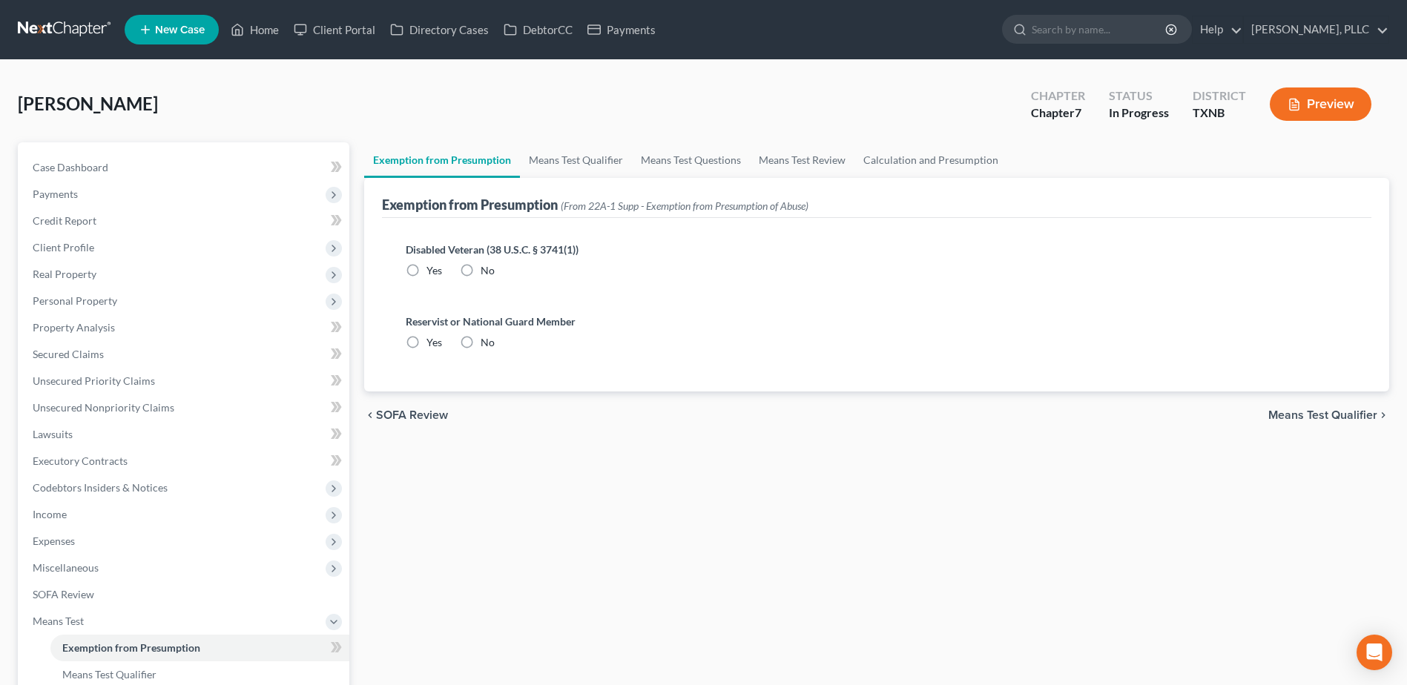
click at [481, 272] on label "No" at bounding box center [488, 270] width 14 height 15
click at [487, 272] on input "No" at bounding box center [492, 268] width 10 height 10
radio input "true"
click at [481, 346] on label "No" at bounding box center [488, 342] width 14 height 15
click at [487, 345] on input "No" at bounding box center [492, 340] width 10 height 10
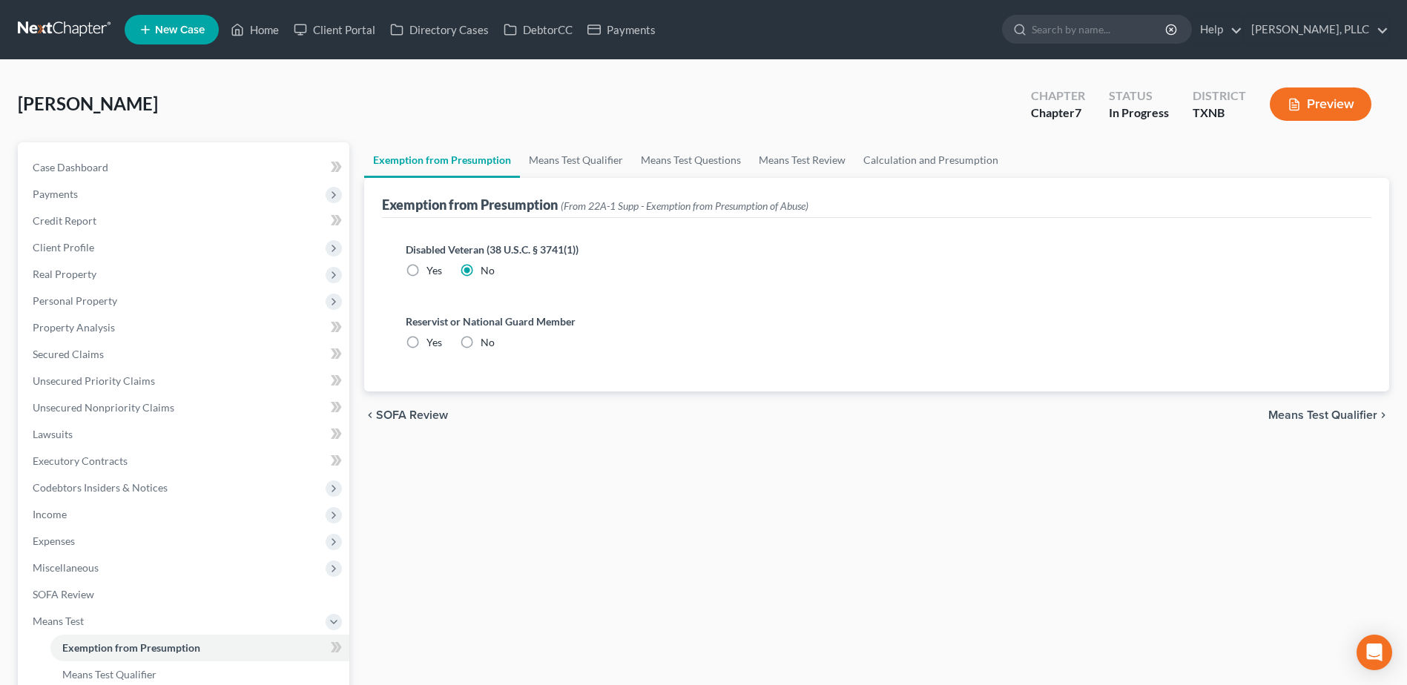
radio input "true"
click at [567, 165] on link "Means Test Qualifier" at bounding box center [576, 160] width 112 height 36
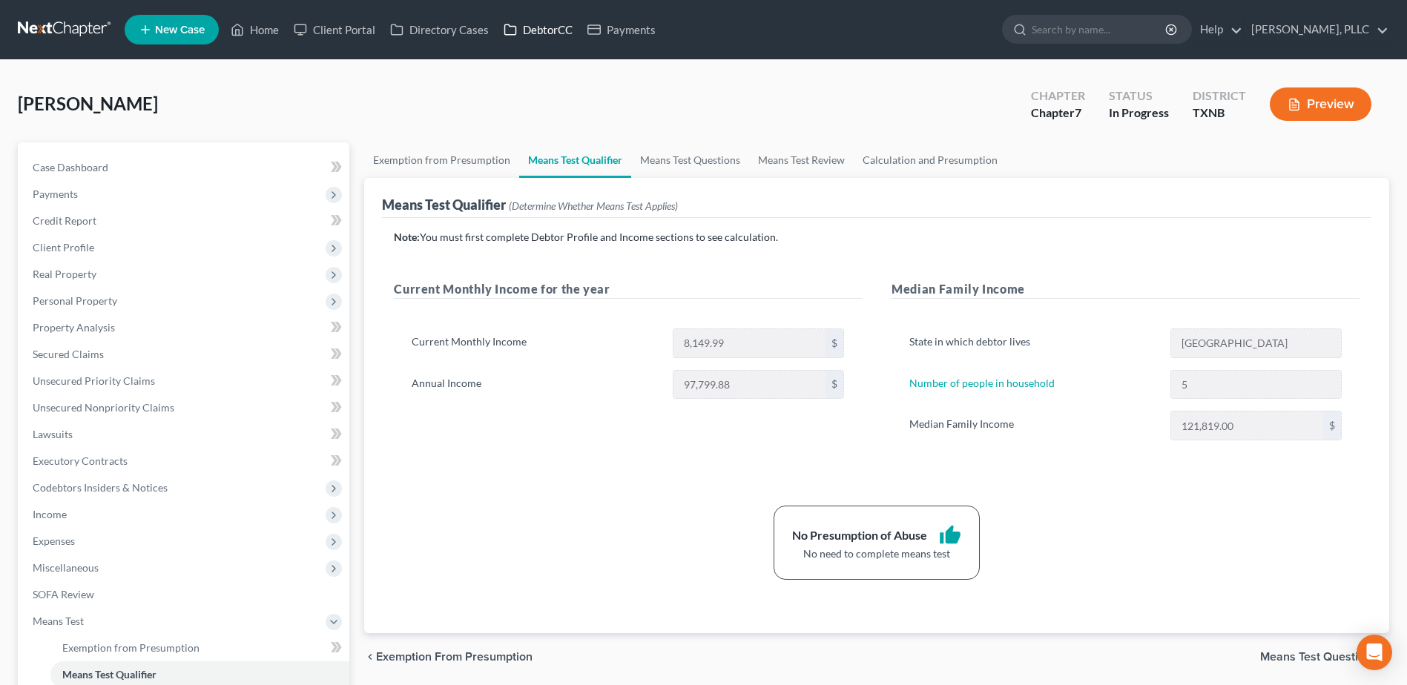
click at [544, 30] on link "DebtorCC" at bounding box center [538, 29] width 84 height 27
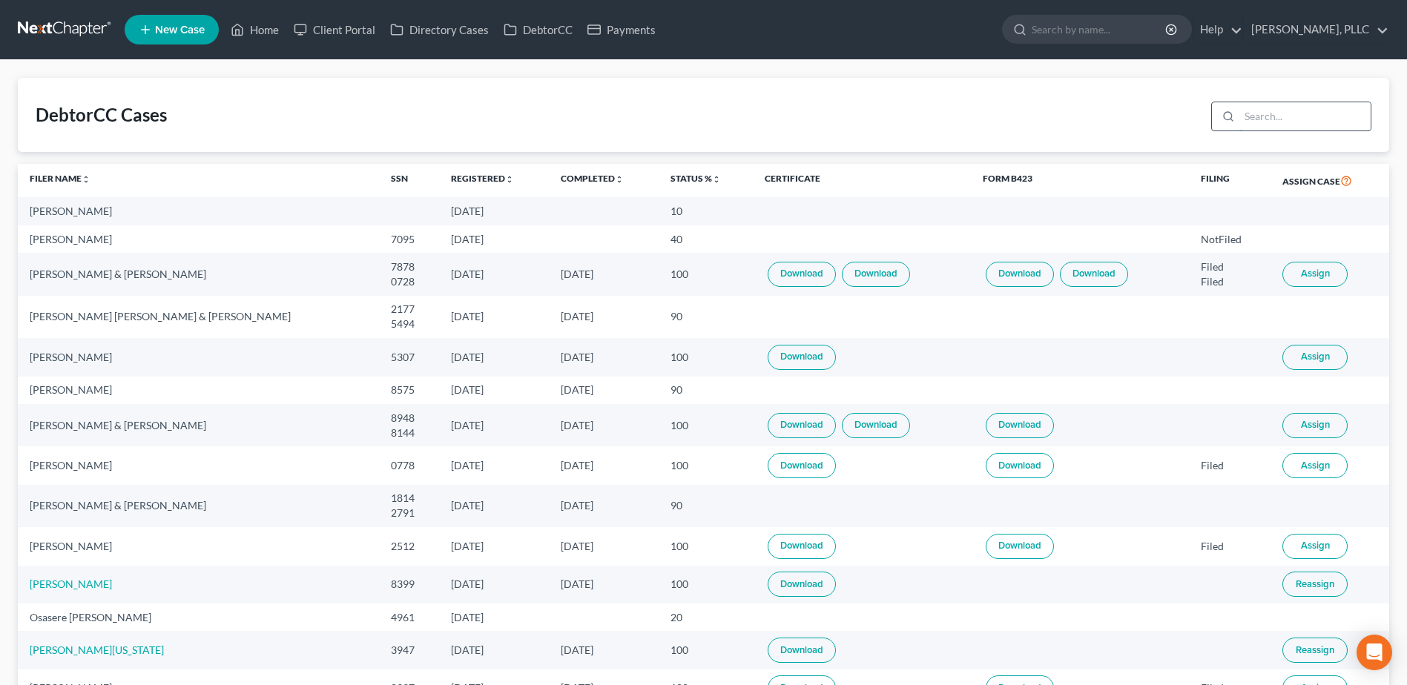
click at [1306, 112] on input "search" at bounding box center [1304, 116] width 131 height 28
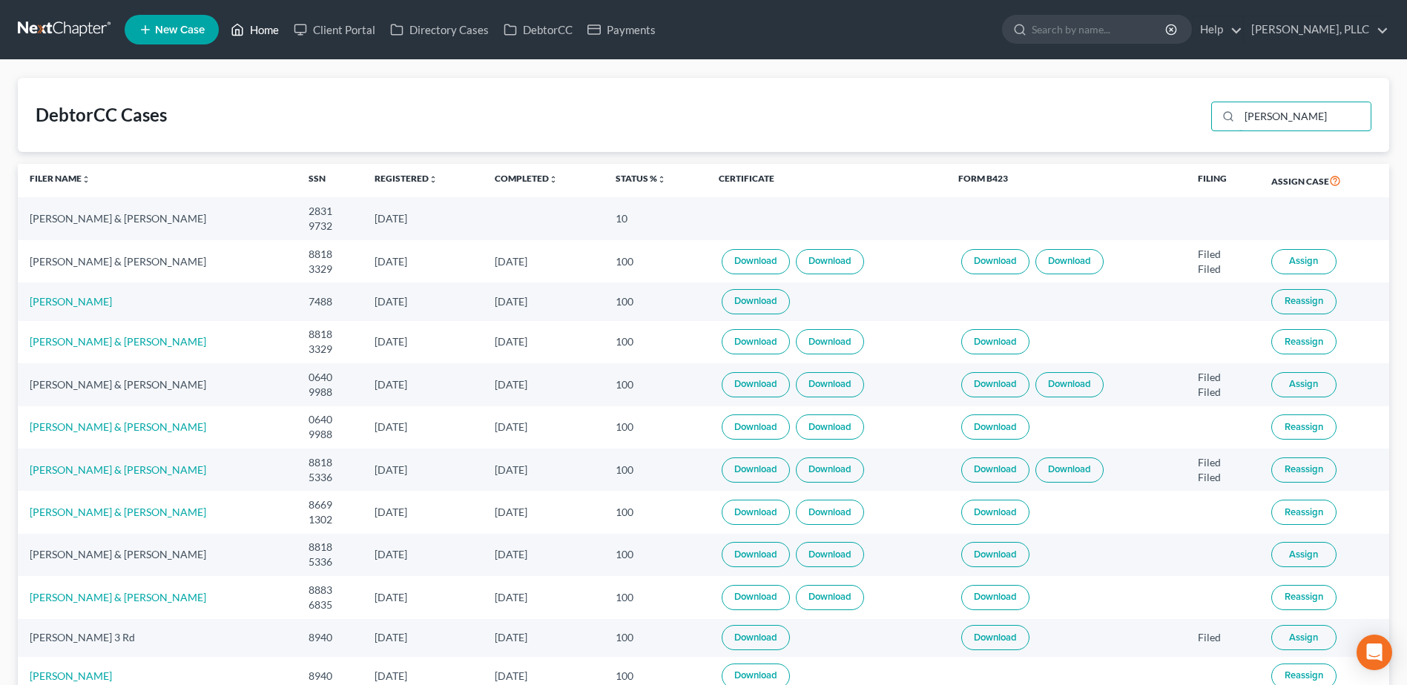
type input "[PERSON_NAME]"
click at [261, 31] on link "Home" at bounding box center [254, 29] width 63 height 27
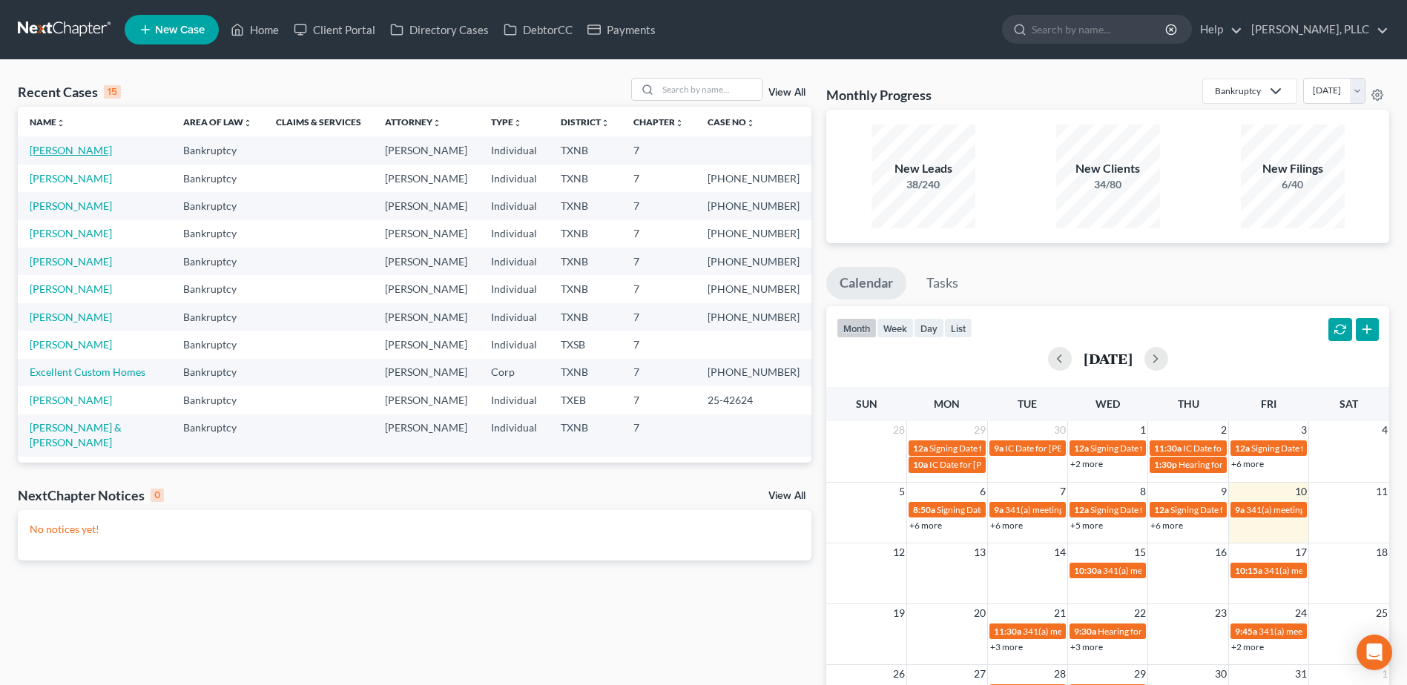
click at [88, 155] on link "[PERSON_NAME]" at bounding box center [71, 150] width 82 height 13
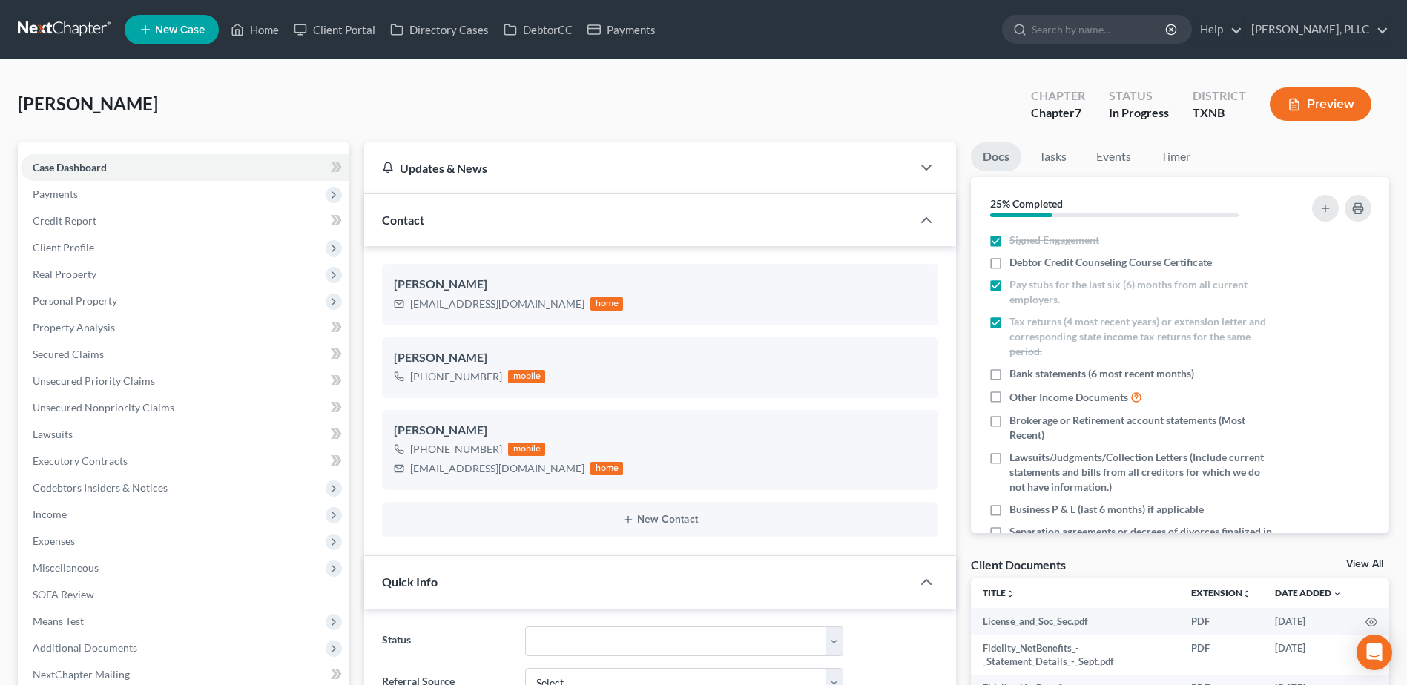
scroll to position [312, 0]
click at [58, 358] on span "Secured Claims" at bounding box center [68, 354] width 71 height 13
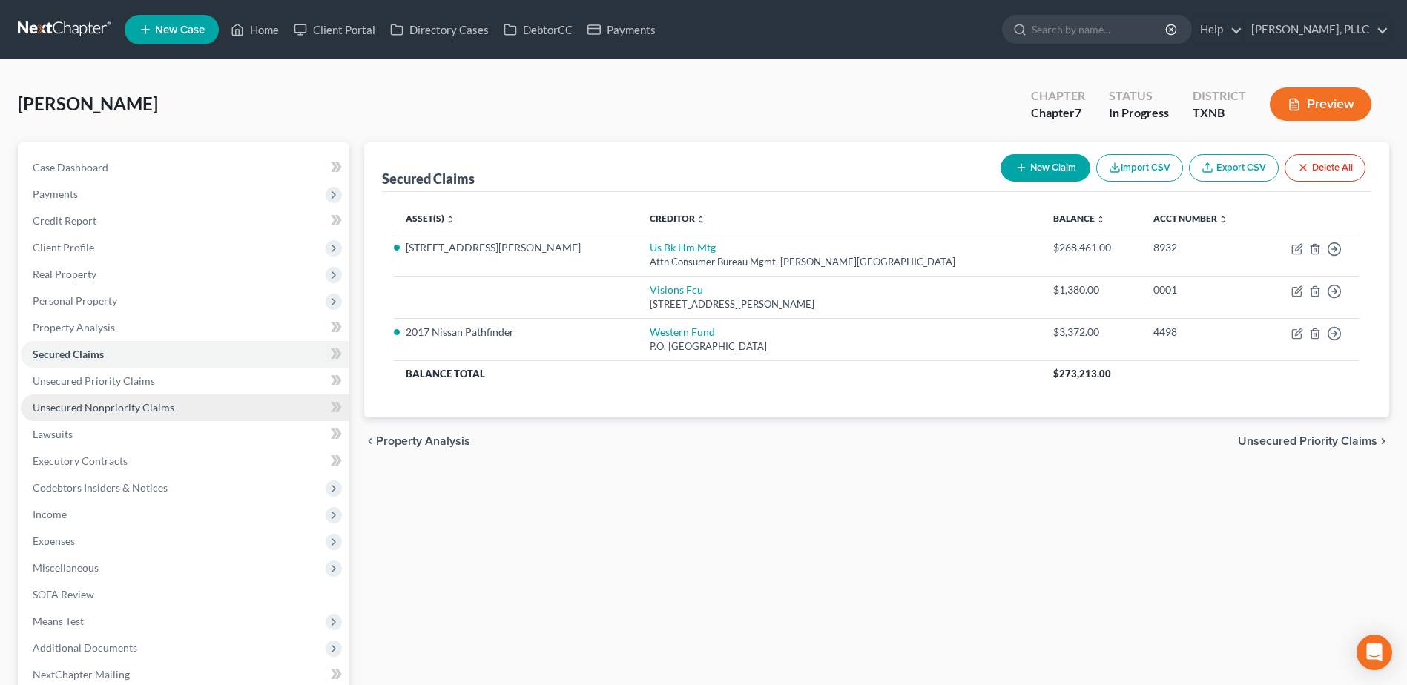
click at [96, 402] on span "Unsecured Nonpriority Claims" at bounding box center [104, 407] width 142 height 13
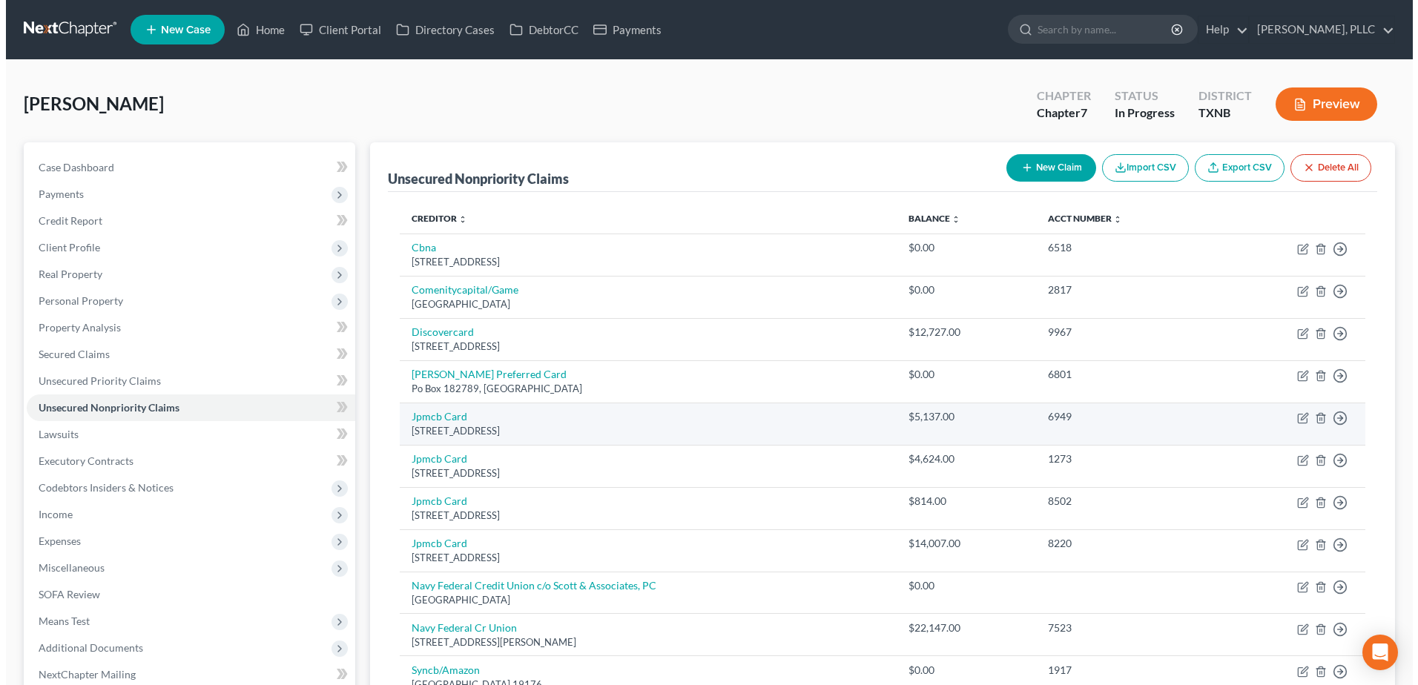
scroll to position [519, 0]
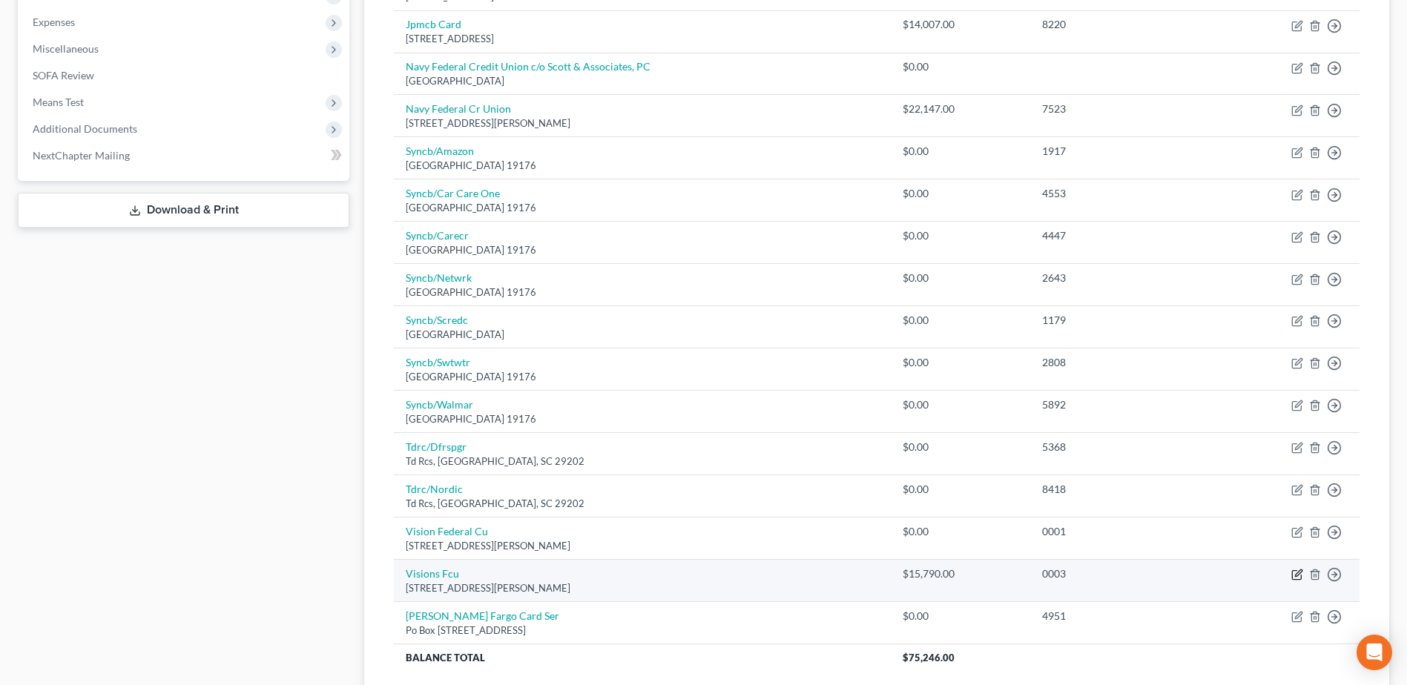
click at [1298, 574] on icon "button" at bounding box center [1297, 575] width 12 height 12
select select "35"
select select "0"
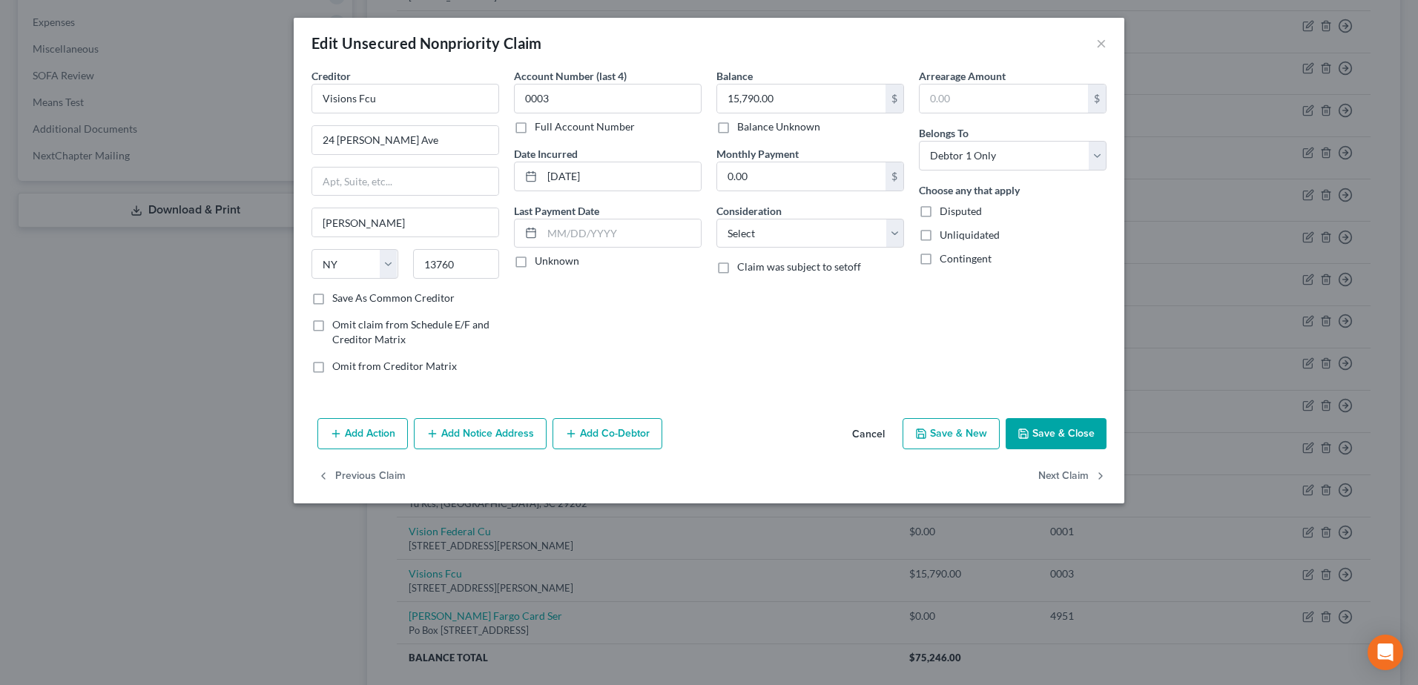
click at [368, 427] on button "Add Action" at bounding box center [362, 433] width 90 height 31
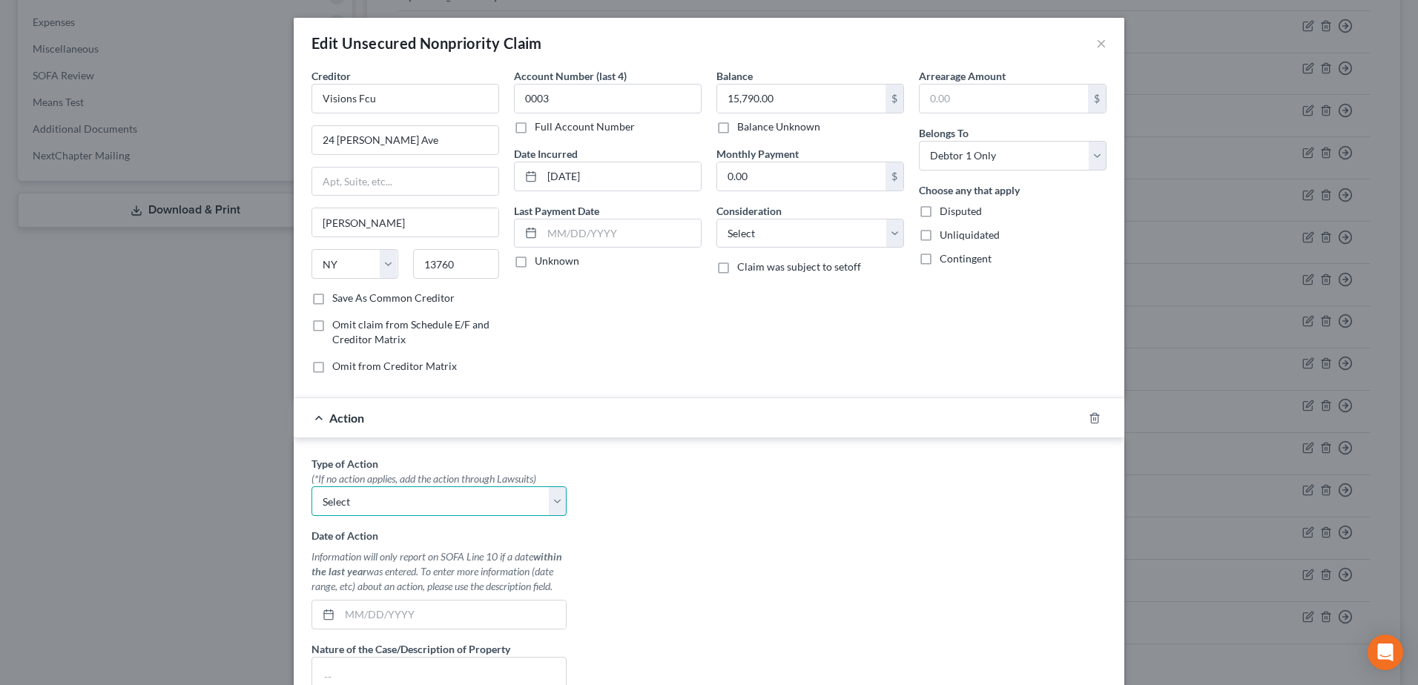
click at [550, 502] on select "Select Repossession Garnishment Foreclosure Personal Injury Attached, Seized, O…" at bounding box center [439, 502] width 255 height 30
select select "0"
click at [312, 487] on select "Select Repossession Garnishment Foreclosure Personal Injury Attached, Seized, O…" at bounding box center [439, 502] width 255 height 30
click at [890, 234] on select "Select Cable / Satellite Services Collection Agency Credit Card Debt Debt Couns…" at bounding box center [811, 234] width 188 height 30
select select "4"
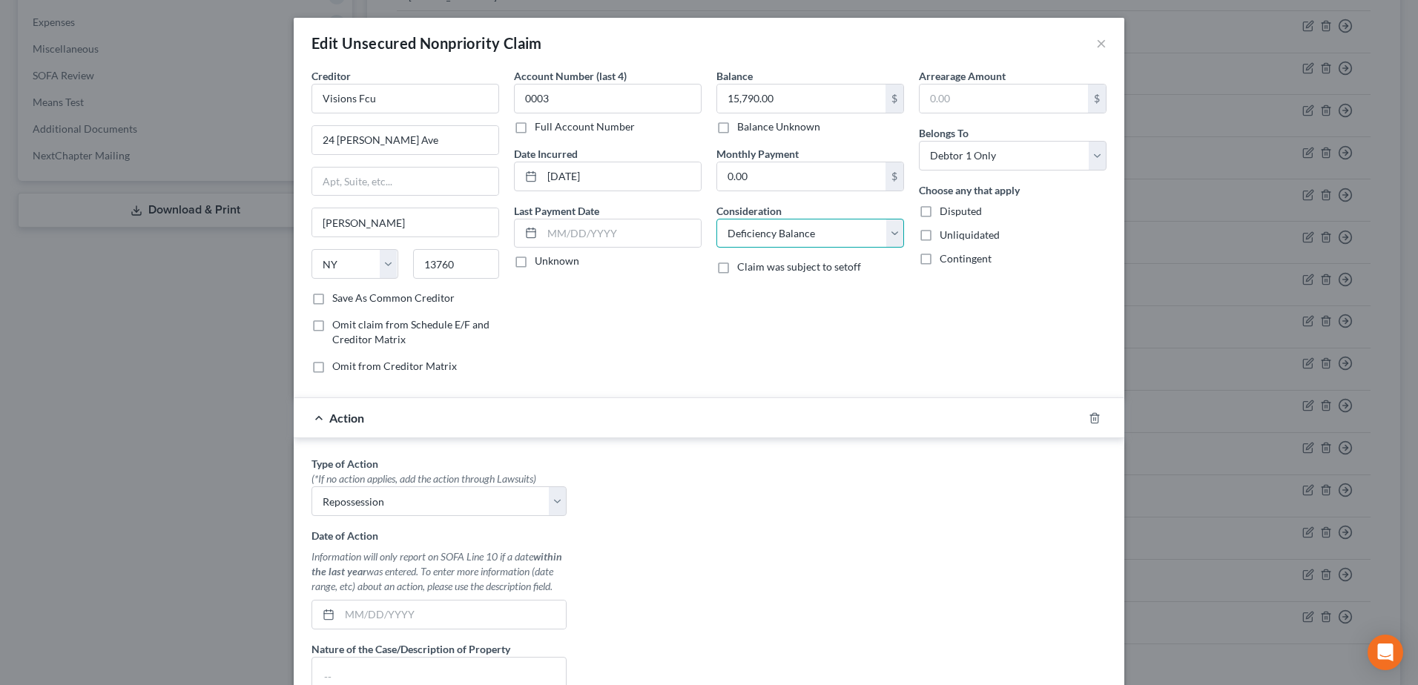
click at [717, 219] on select "Select Cable / Satellite Services Collection Agency Credit Card Debt Debt Couns…" at bounding box center [811, 234] width 188 height 30
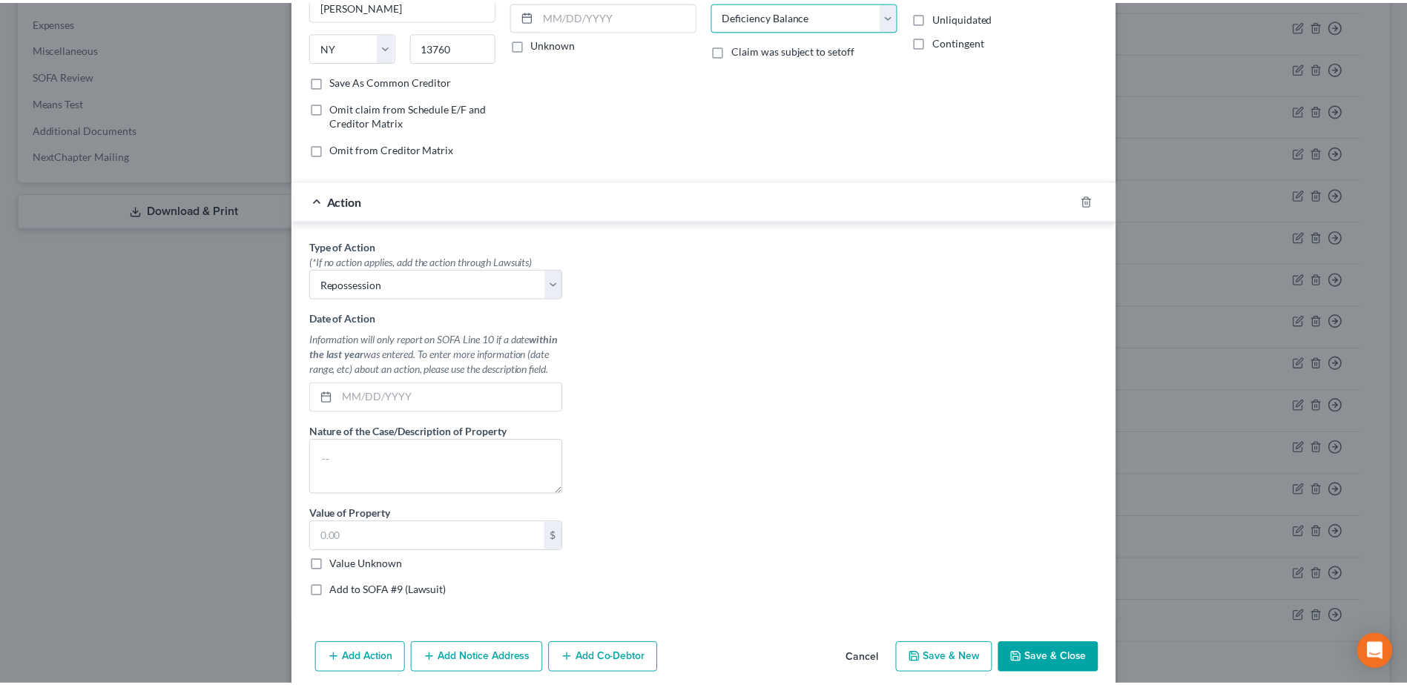
scroll to position [223, 0]
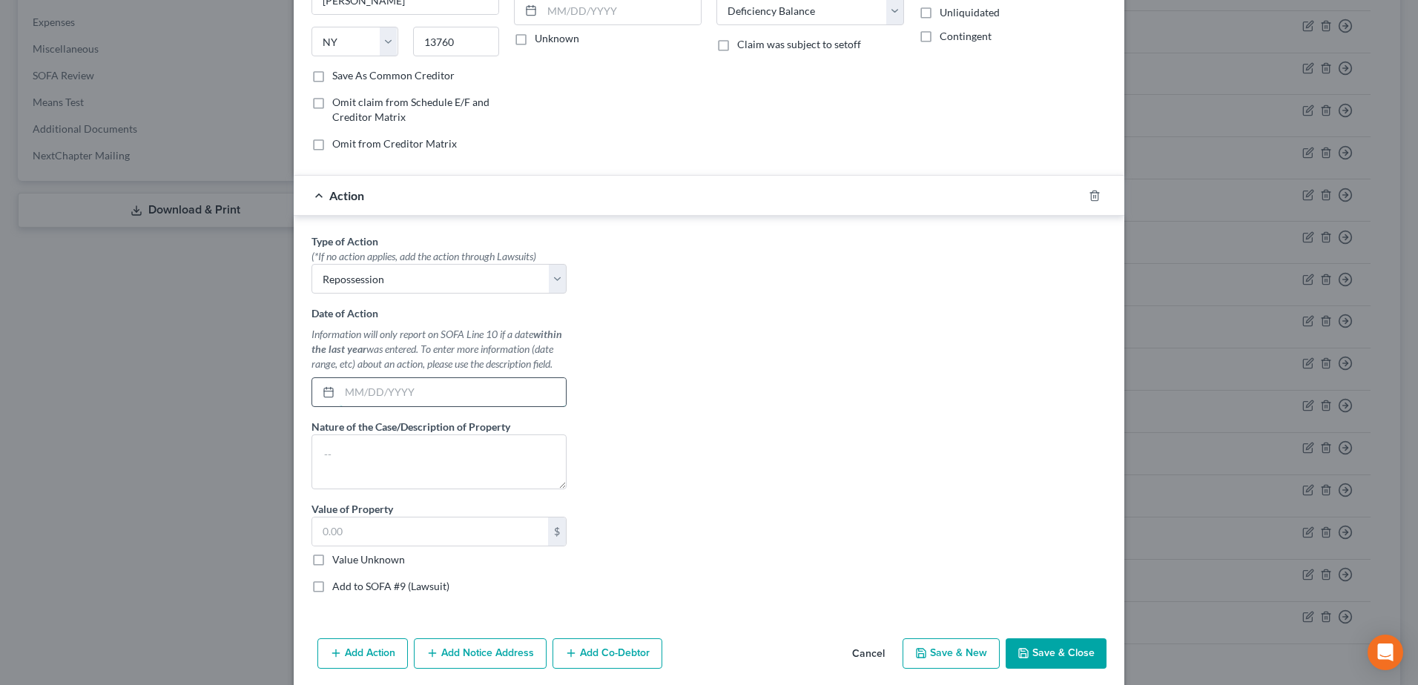
click at [381, 388] on input "text" at bounding box center [453, 392] width 226 height 28
type input "[DATE]"
click at [398, 444] on textarea at bounding box center [439, 462] width 255 height 55
type textarea "2014 Jeep Grand Cherokee, 150,000 miles"
click at [1047, 663] on button "Save & Close" at bounding box center [1056, 654] width 101 height 31
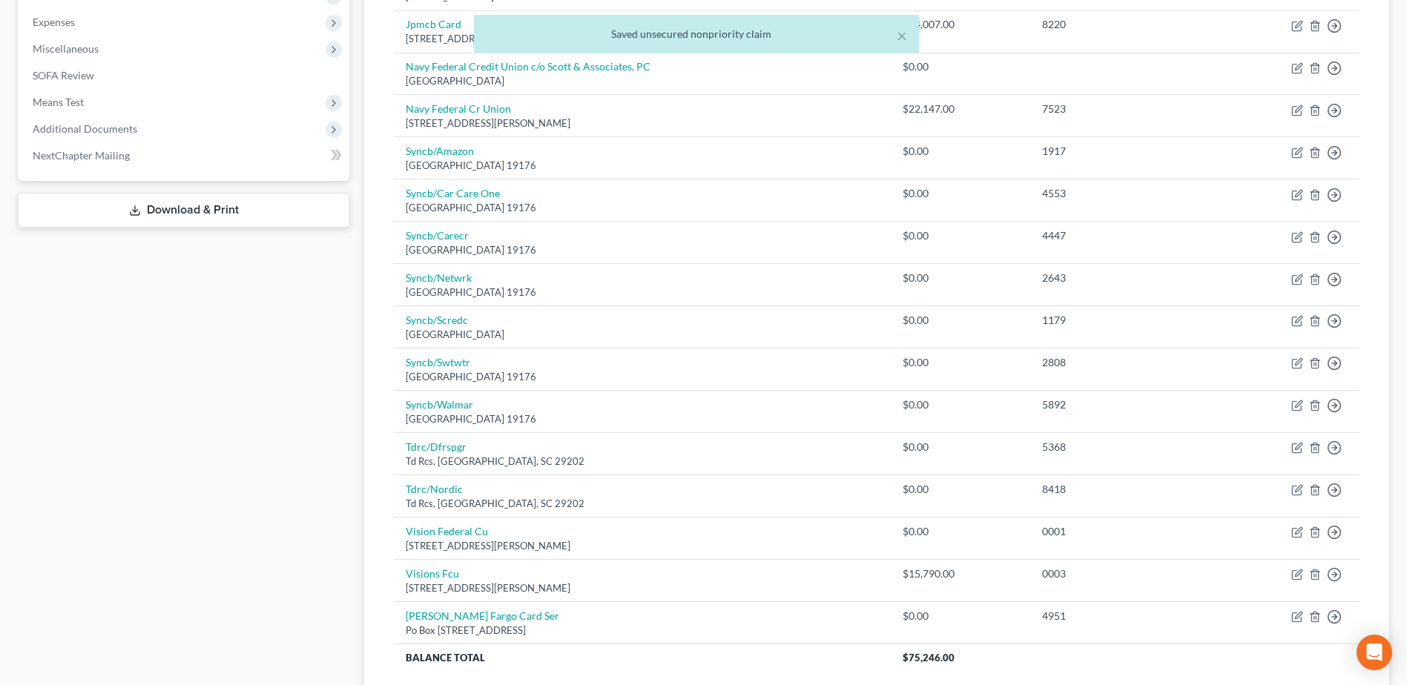
scroll to position [0, 0]
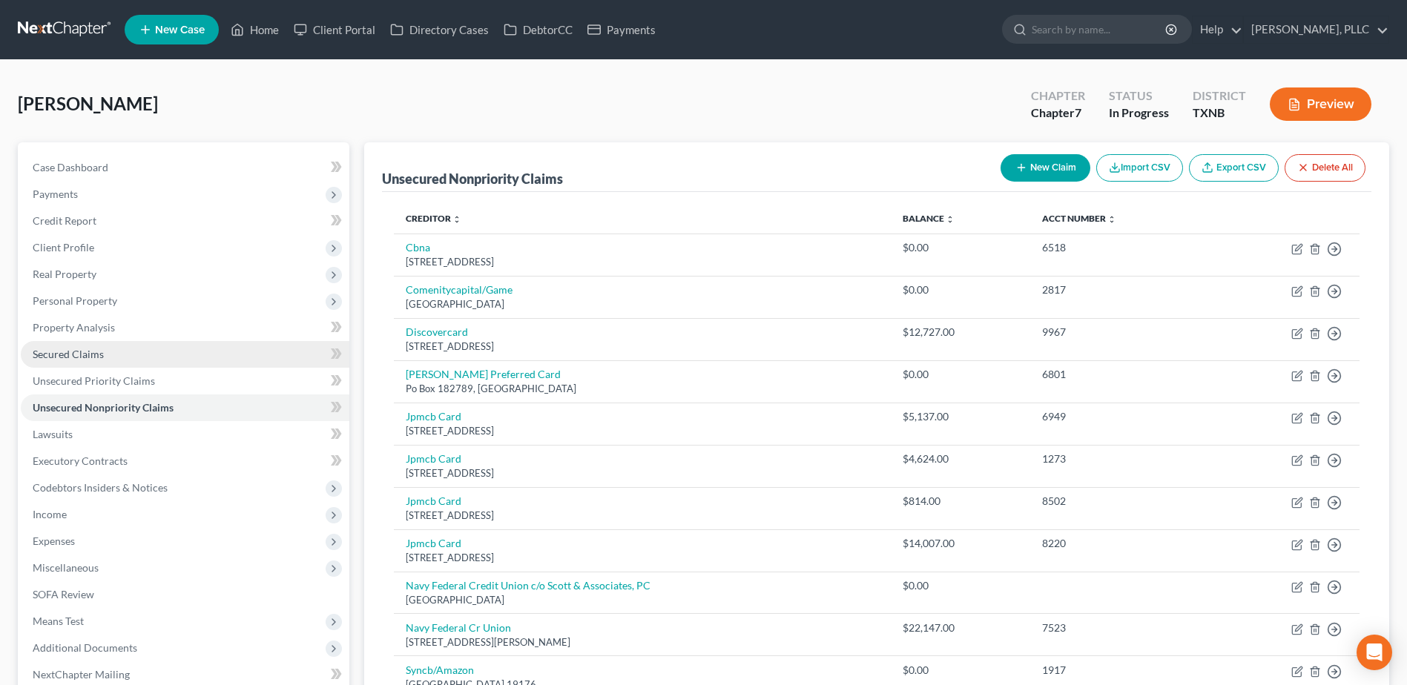
click at [85, 357] on span "Secured Claims" at bounding box center [68, 354] width 71 height 13
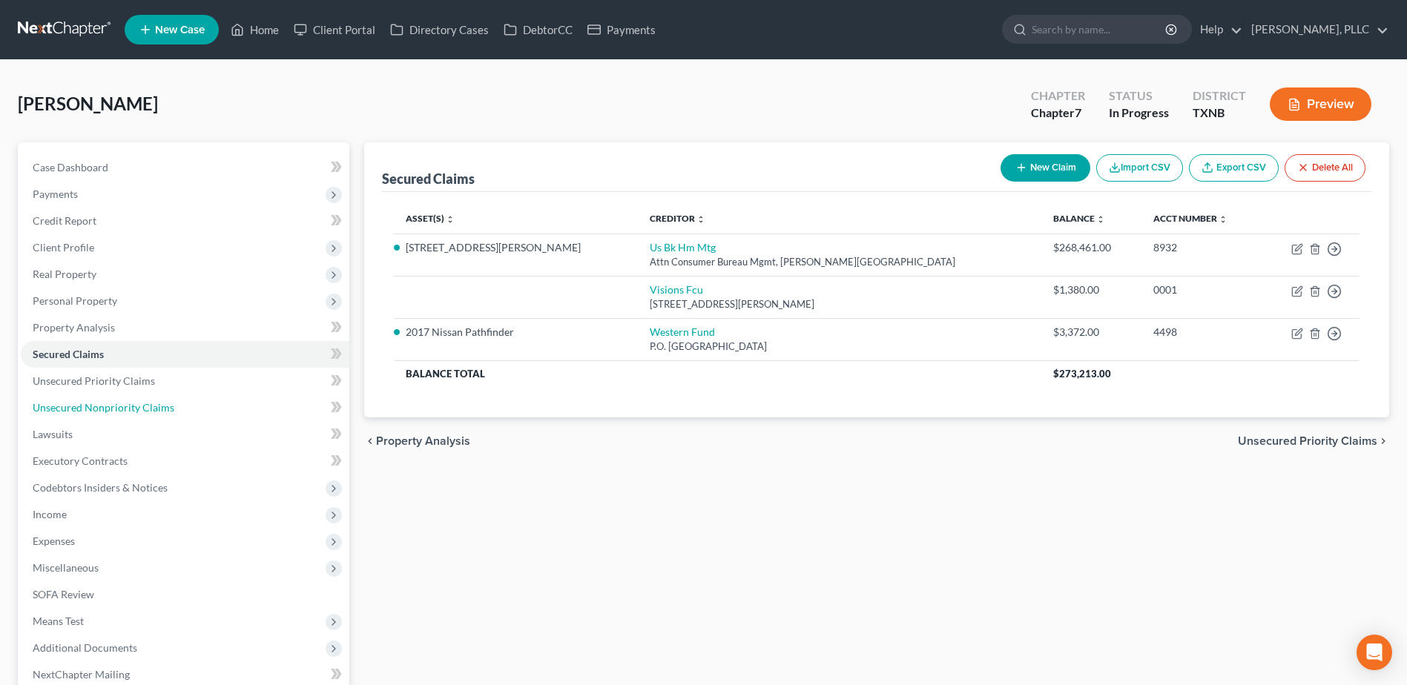
drag, startPoint x: 143, startPoint y: 409, endPoint x: 629, endPoint y: 473, distance: 489.9
click at [143, 409] on span "Unsecured Nonpriority Claims" at bounding box center [104, 407] width 142 height 13
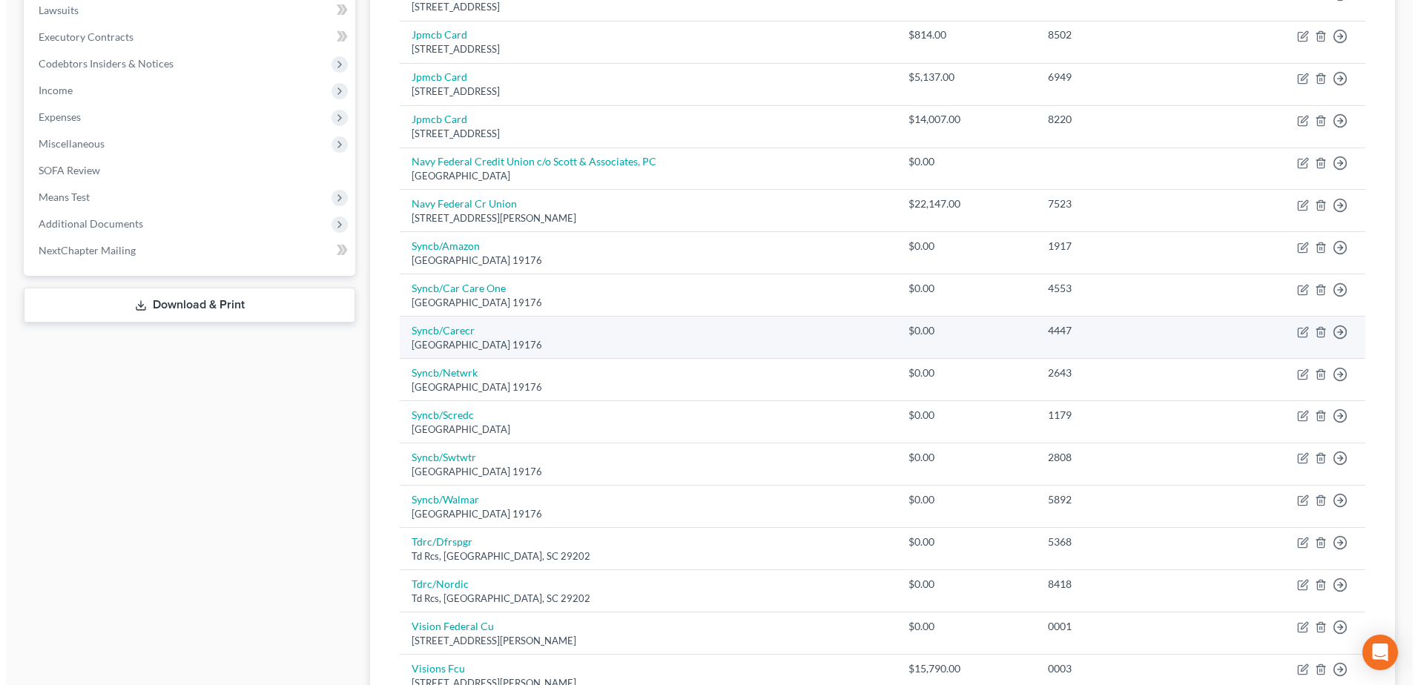
scroll to position [639, 0]
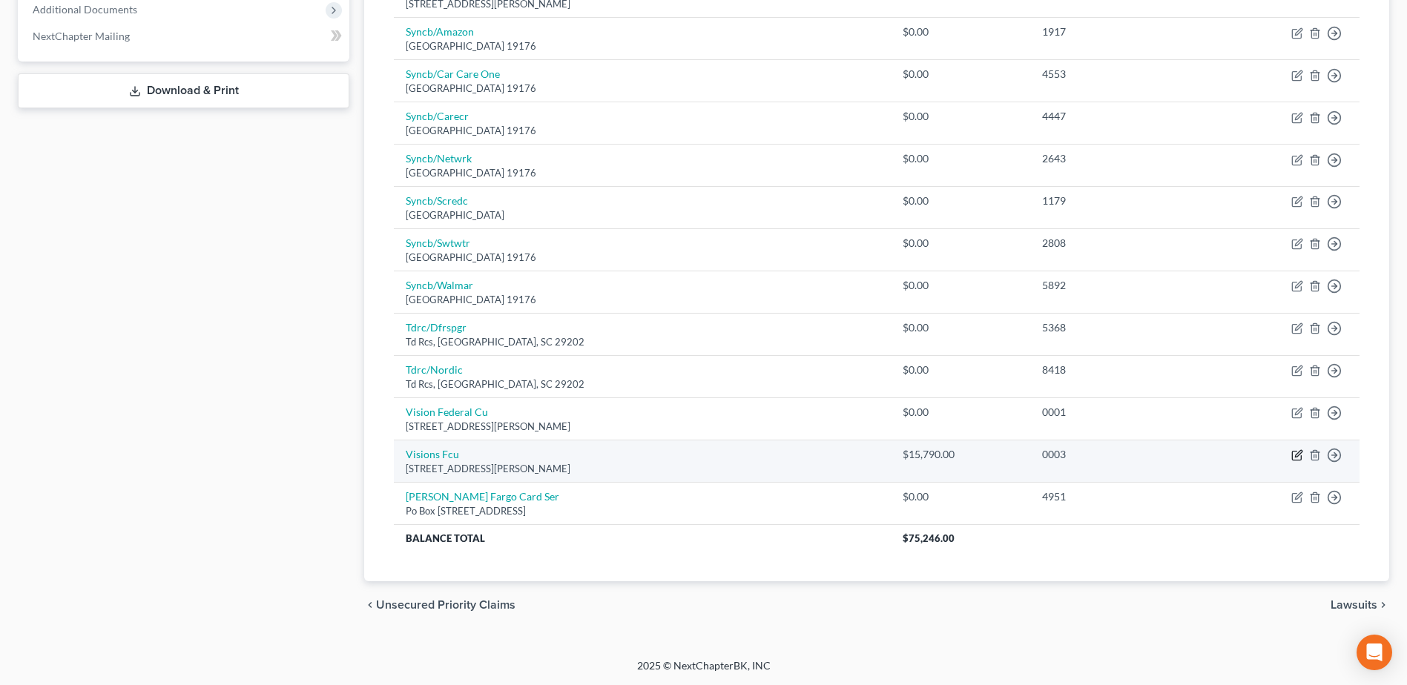
click at [1298, 457] on icon "button" at bounding box center [1298, 454] width 7 height 7
select select "35"
select select "4"
select select "0"
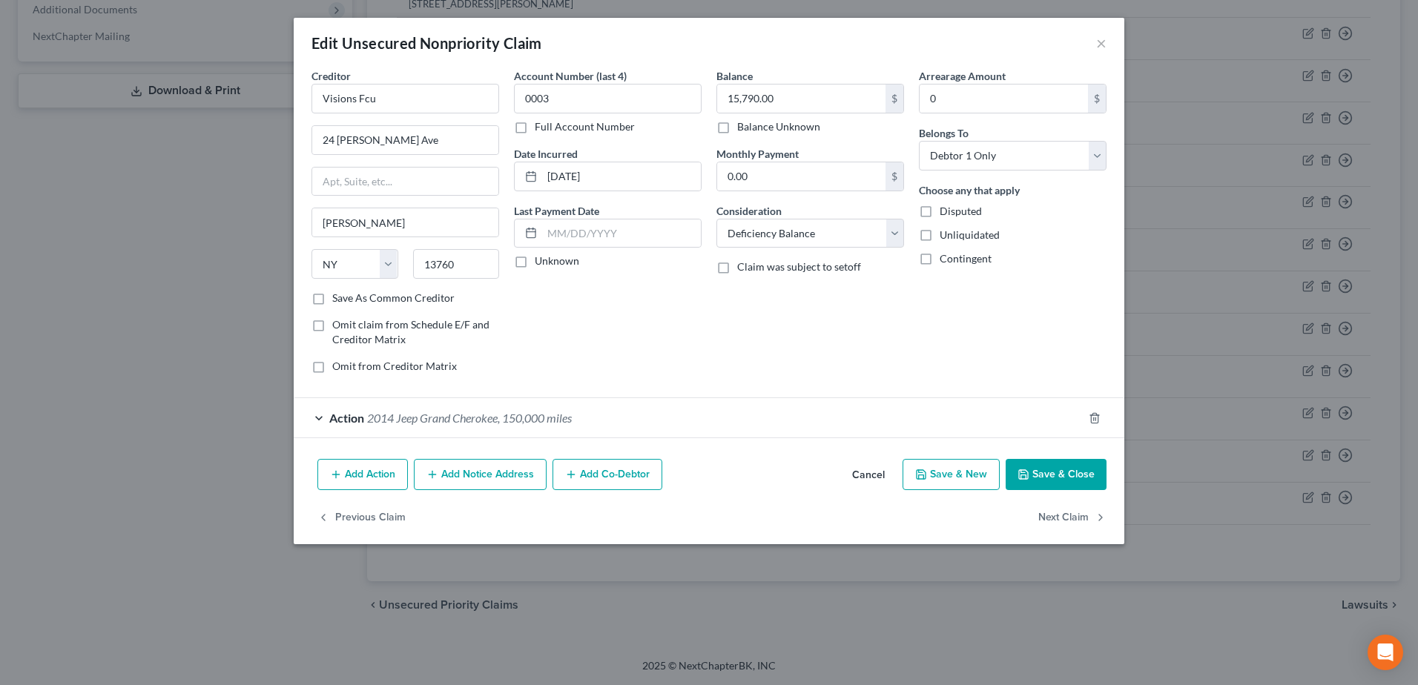
click at [313, 418] on div "Action 2014 Jeep Grand Cherokee, 150,000 miles" at bounding box center [688, 417] width 789 height 39
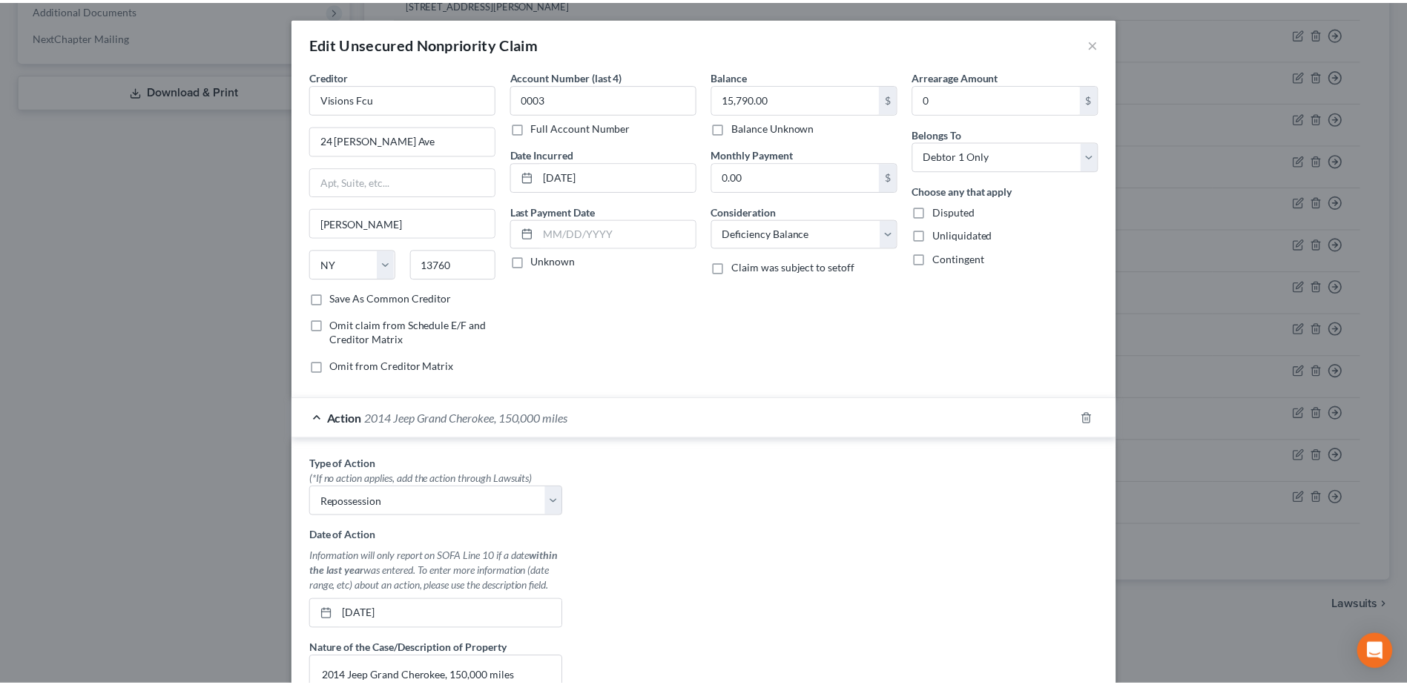
scroll to position [279, 0]
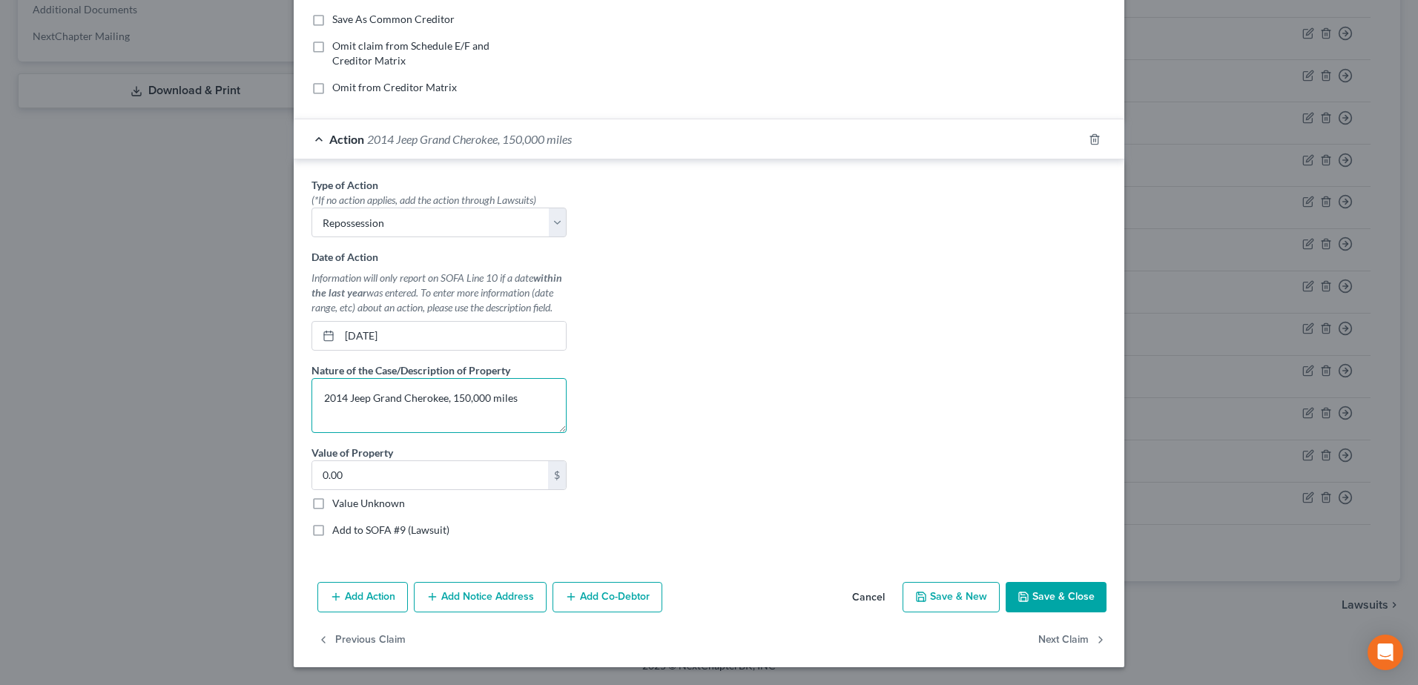
drag, startPoint x: 541, startPoint y: 394, endPoint x: 275, endPoint y: 396, distance: 265.6
click at [275, 396] on div "Edit Unsecured Nonpriority Claim × Creditor * Visions Fcu 24 [PERSON_NAME] Ave …" at bounding box center [709, 342] width 1418 height 685
click at [880, 599] on button "Cancel" at bounding box center [868, 599] width 56 height 30
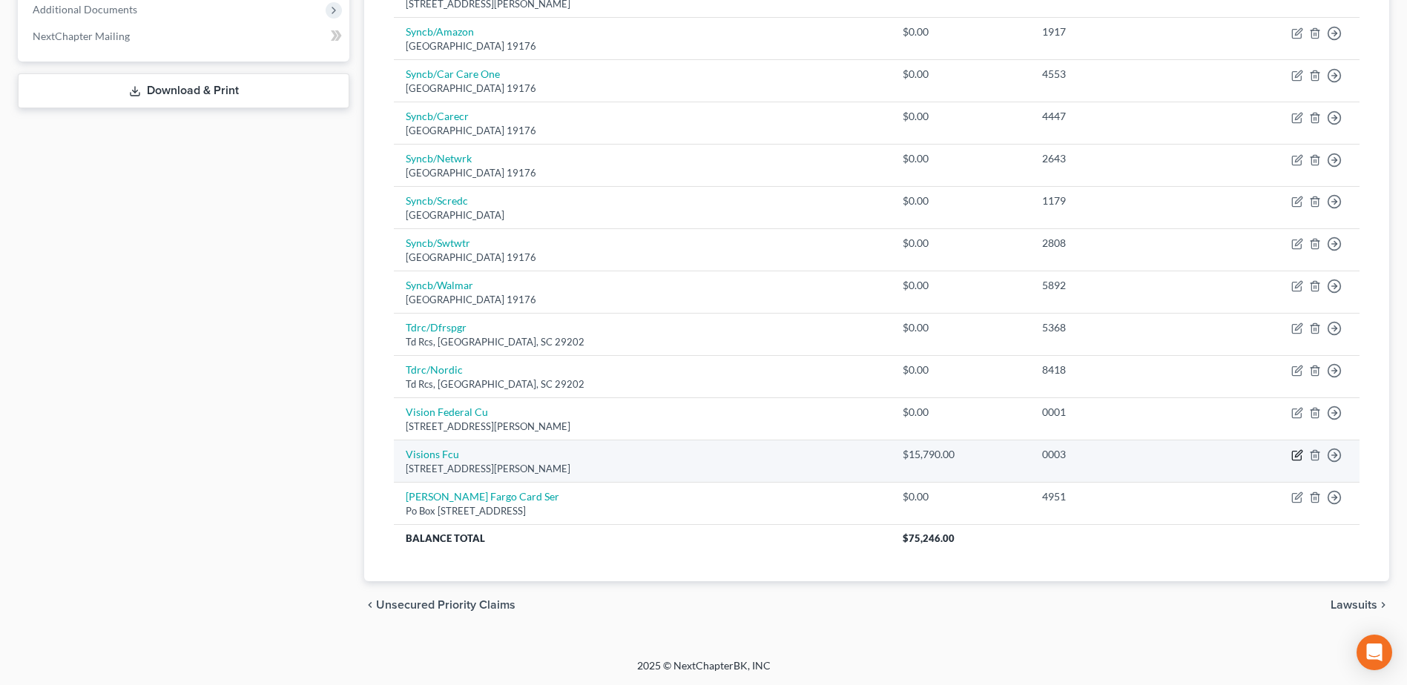
click at [1295, 455] on icon "button" at bounding box center [1297, 456] width 12 height 12
select select "35"
select select "4"
select select "0"
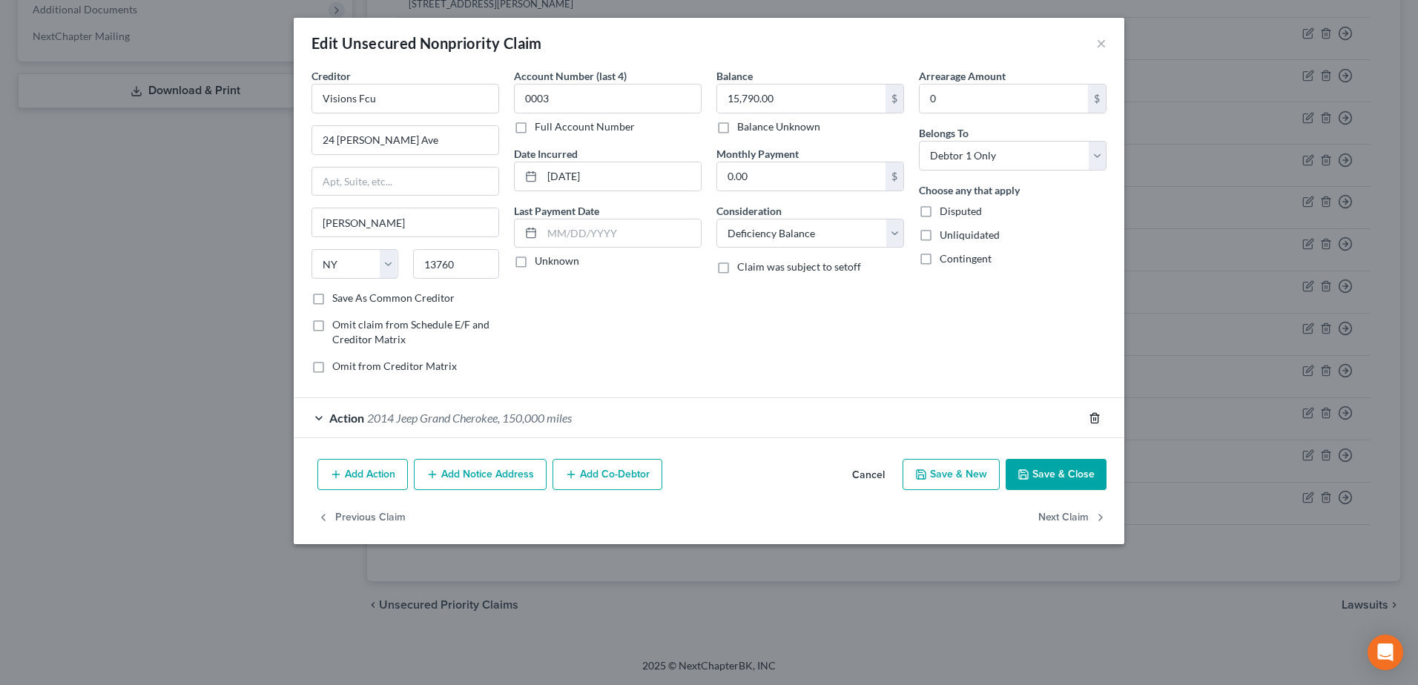
click at [1089, 415] on icon "button" at bounding box center [1095, 418] width 12 height 12
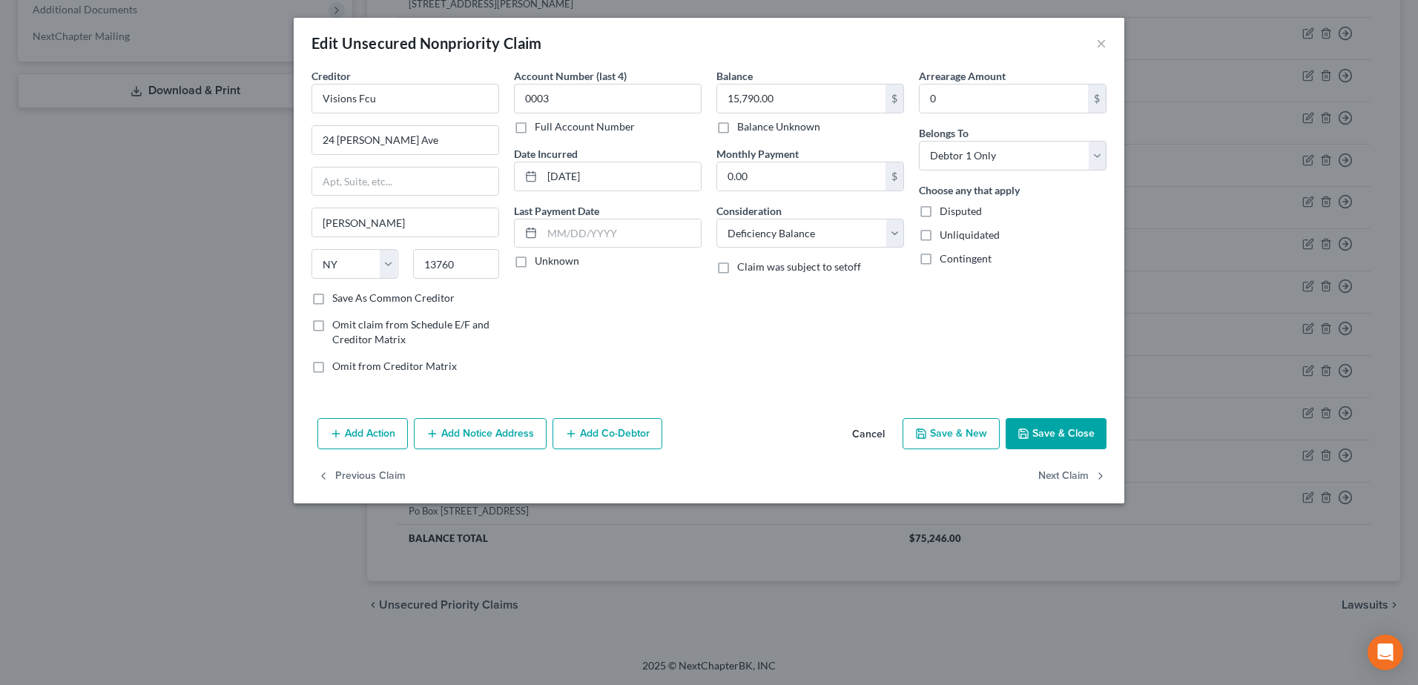
click at [1070, 427] on button "Save & Close" at bounding box center [1056, 433] width 101 height 31
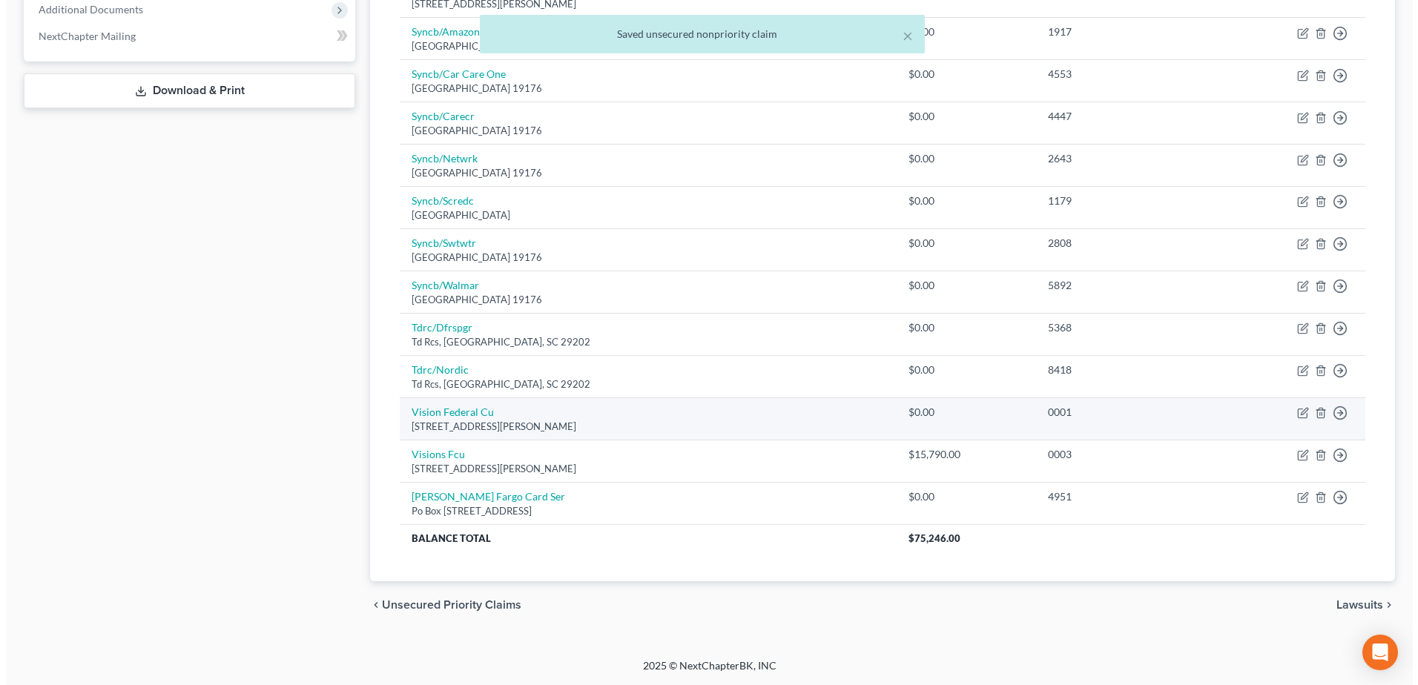
scroll to position [0, 0]
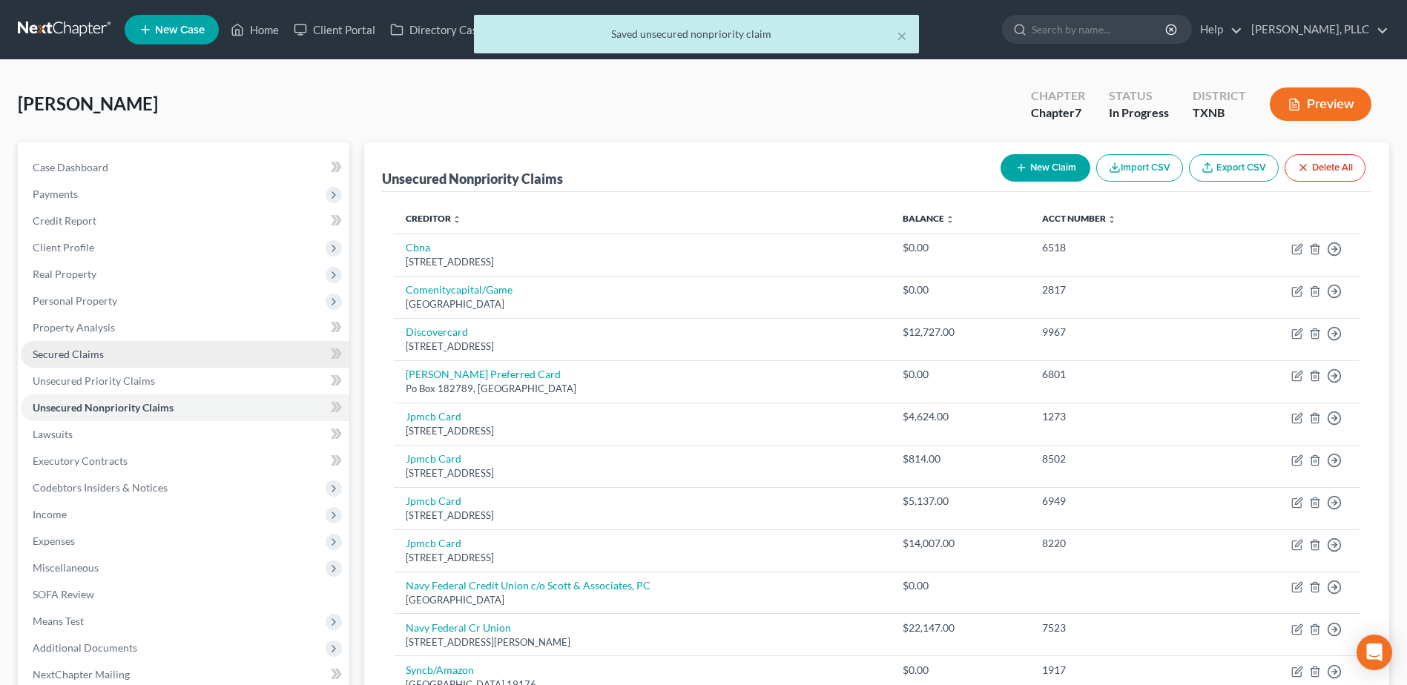
click at [79, 358] on span "Secured Claims" at bounding box center [68, 354] width 71 height 13
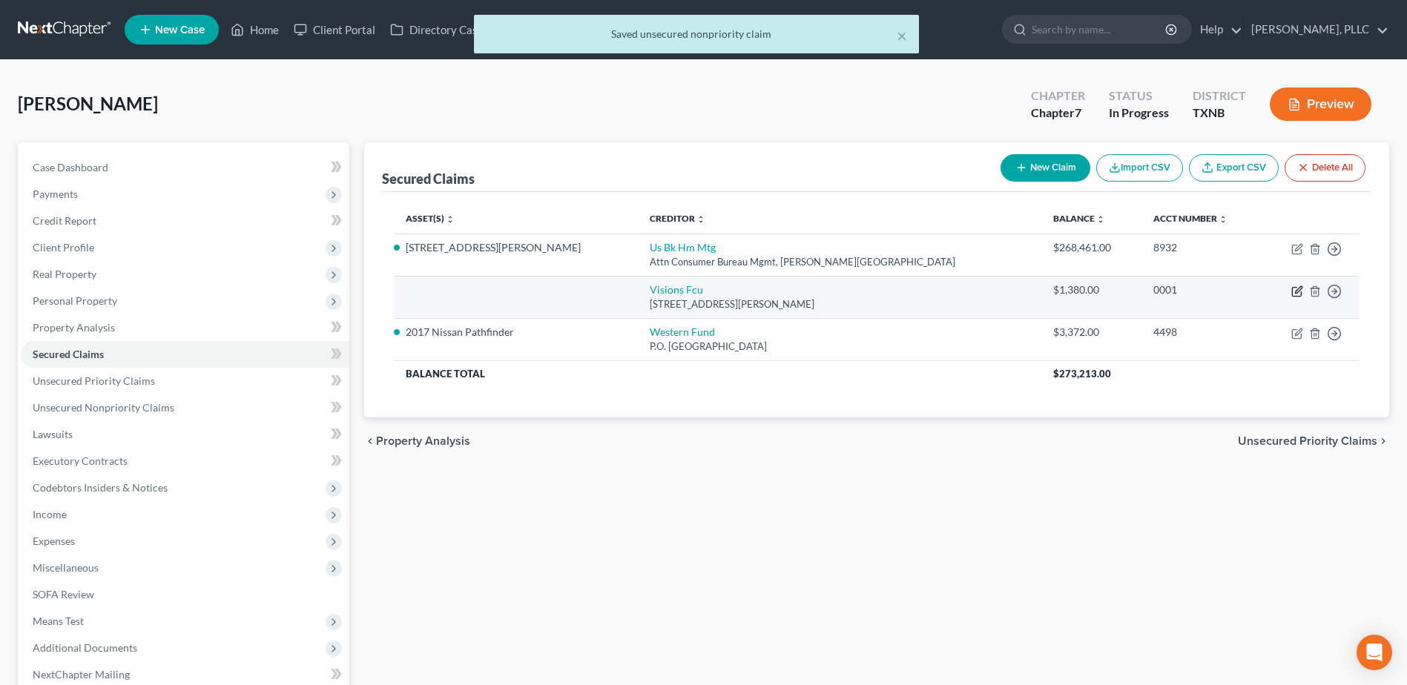
click at [1296, 292] on icon "button" at bounding box center [1298, 289] width 7 height 7
select select "35"
select select "0"
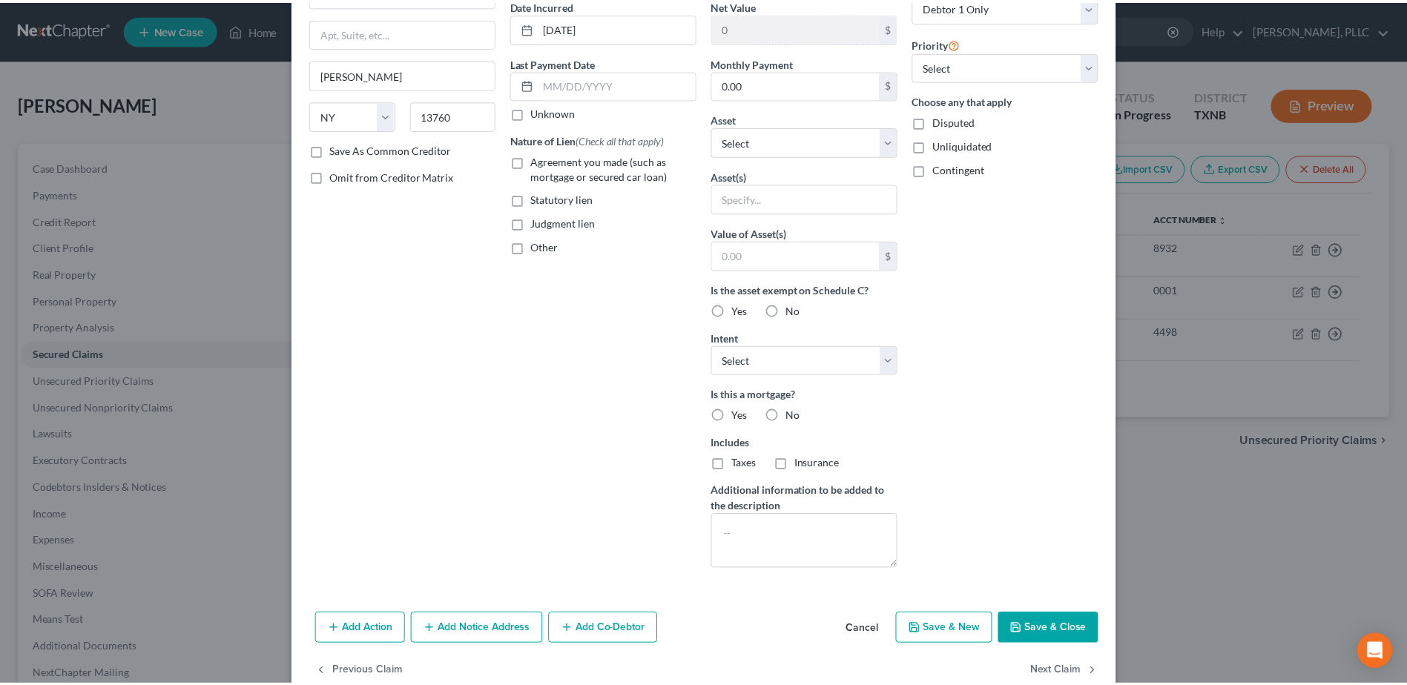
scroll to position [181, 0]
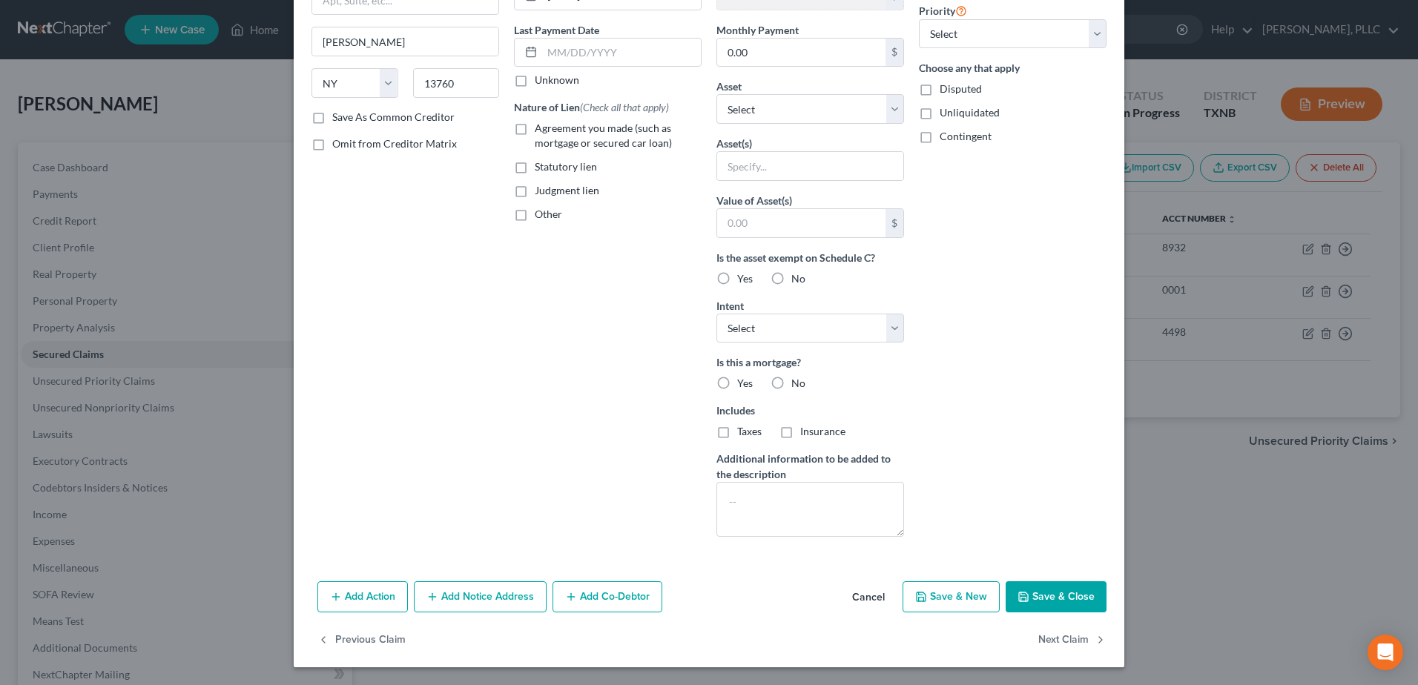
click at [859, 591] on button "Cancel" at bounding box center [868, 598] width 56 height 30
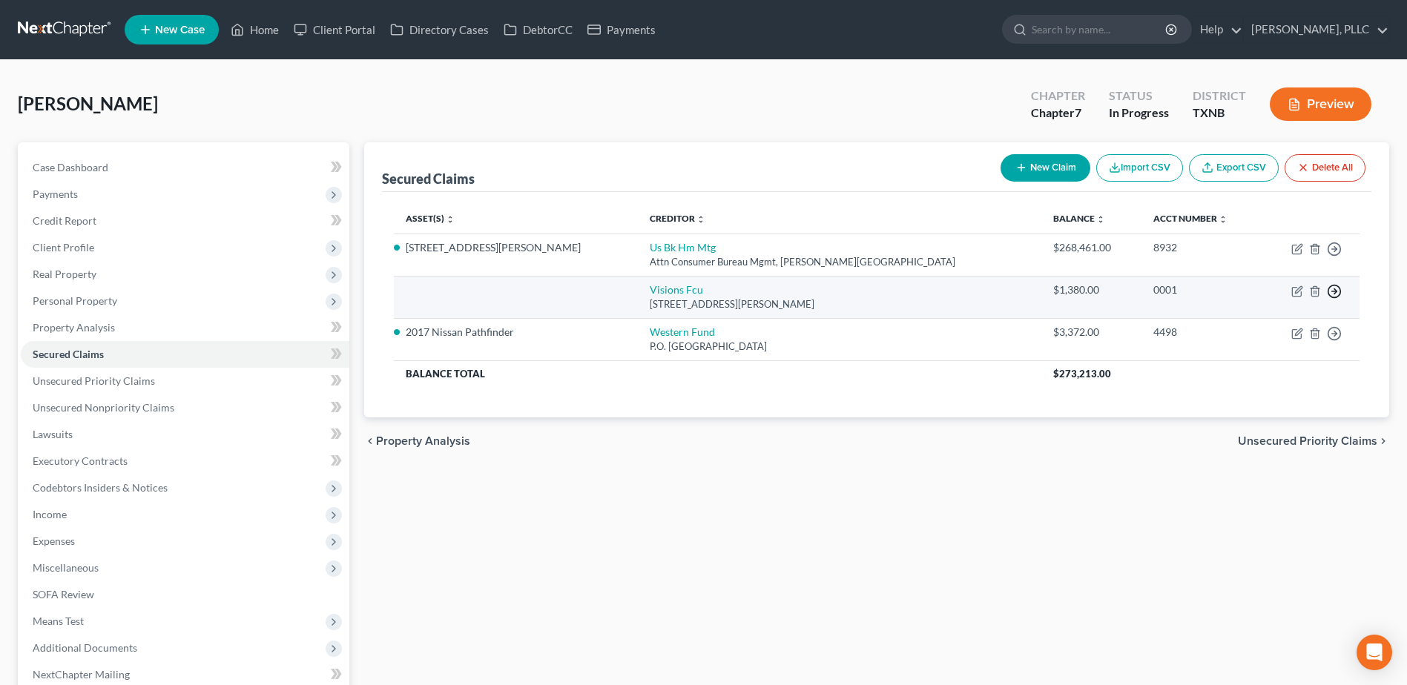
click at [1333, 291] on icon "button" at bounding box center [1334, 291] width 15 height 15
click at [1263, 324] on link "Move to F" at bounding box center [1267, 327] width 124 height 25
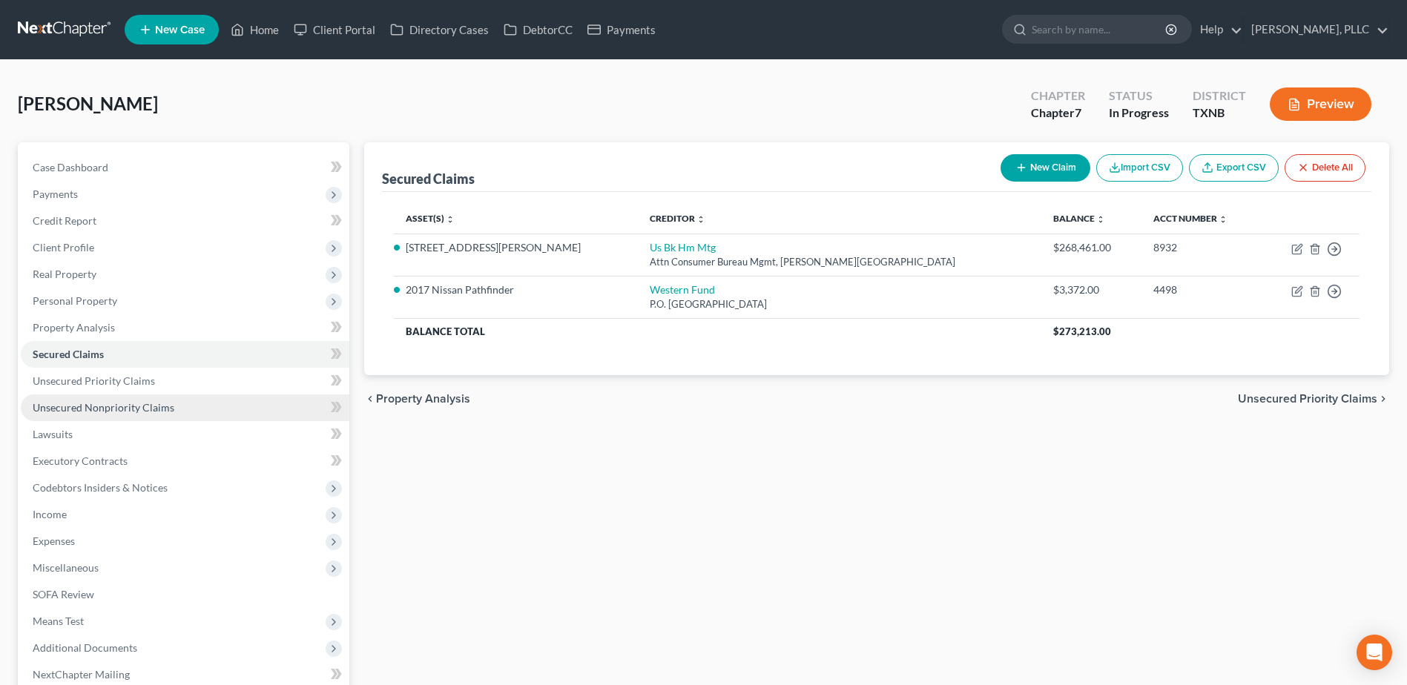
click at [131, 411] on span "Unsecured Nonpriority Claims" at bounding box center [104, 407] width 142 height 13
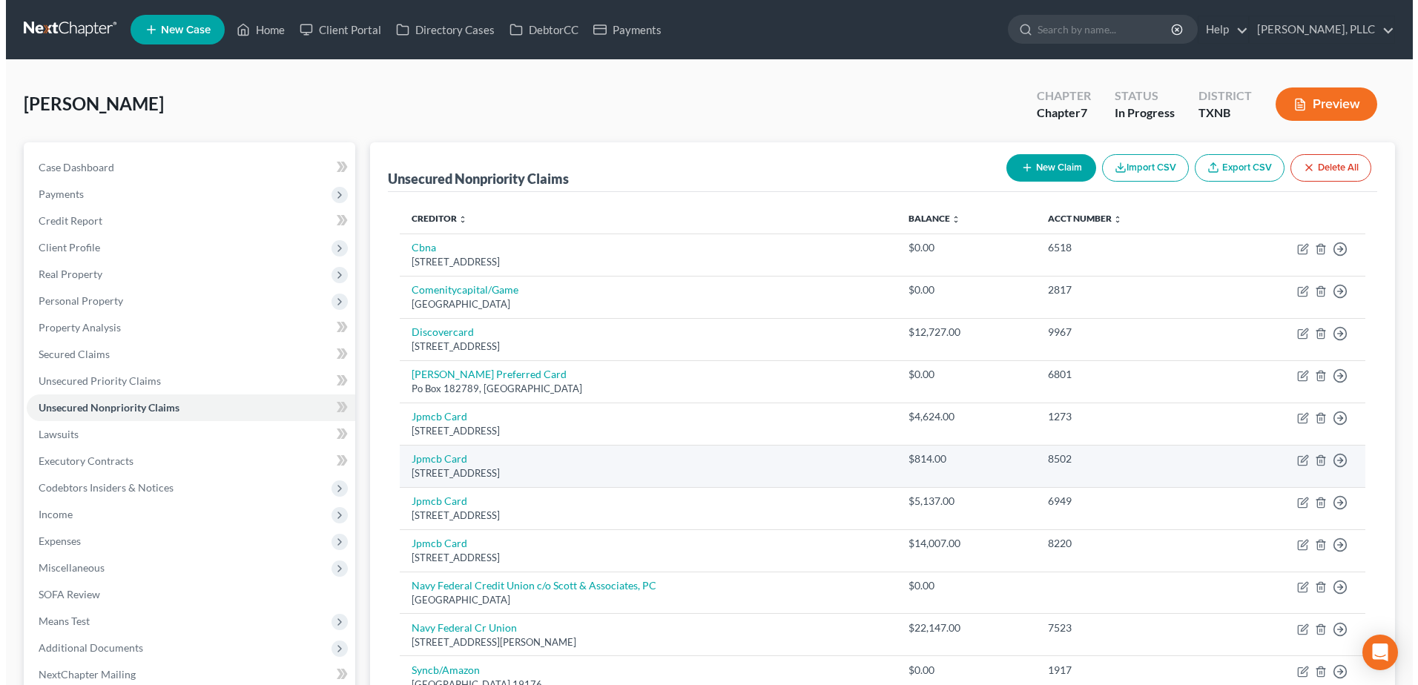
scroll to position [681, 0]
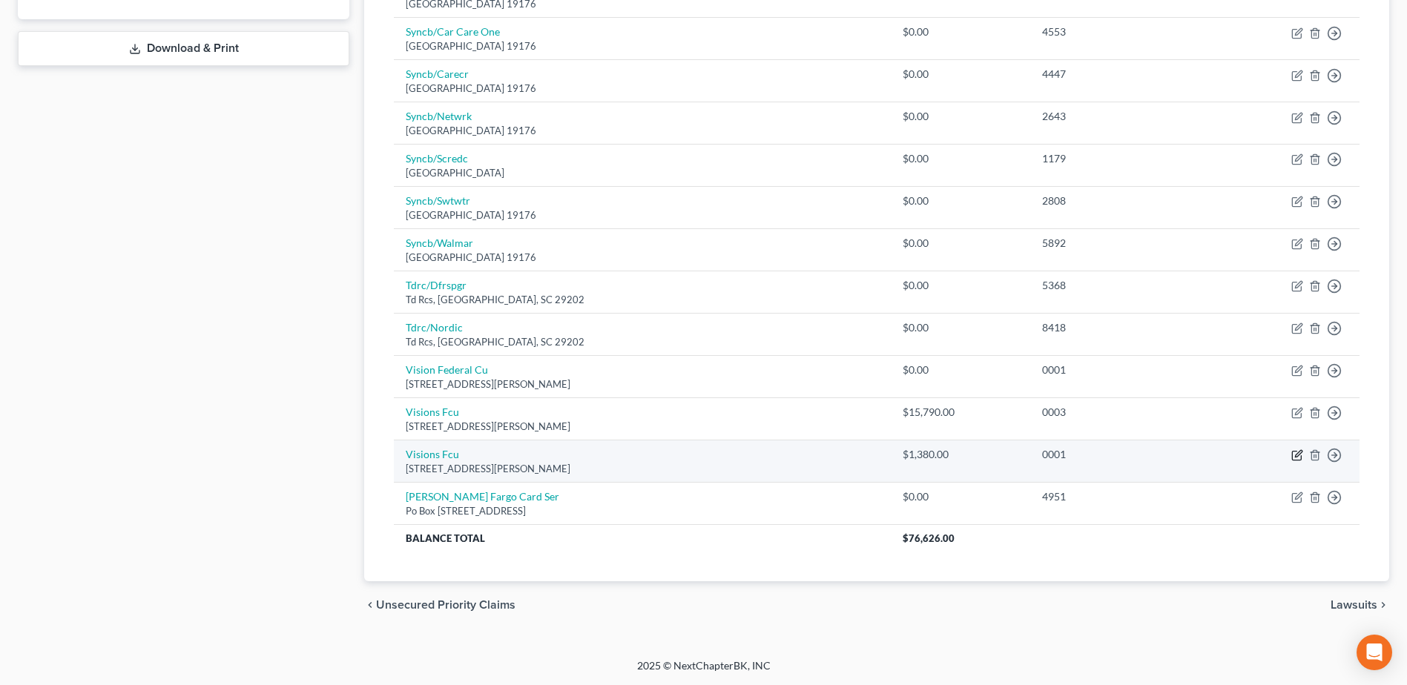
click at [1297, 453] on icon "button" at bounding box center [1297, 456] width 12 height 12
select select "35"
select select "0"
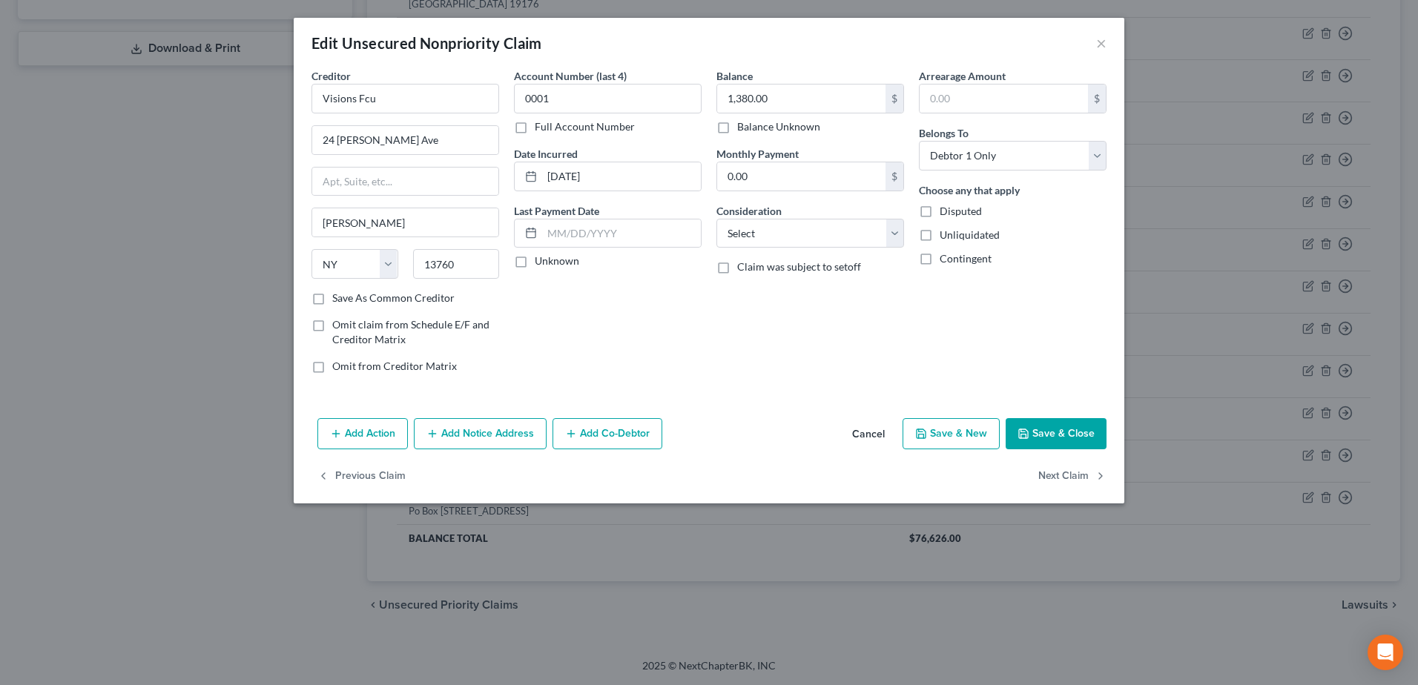
click at [352, 433] on button "Add Action" at bounding box center [362, 433] width 90 height 31
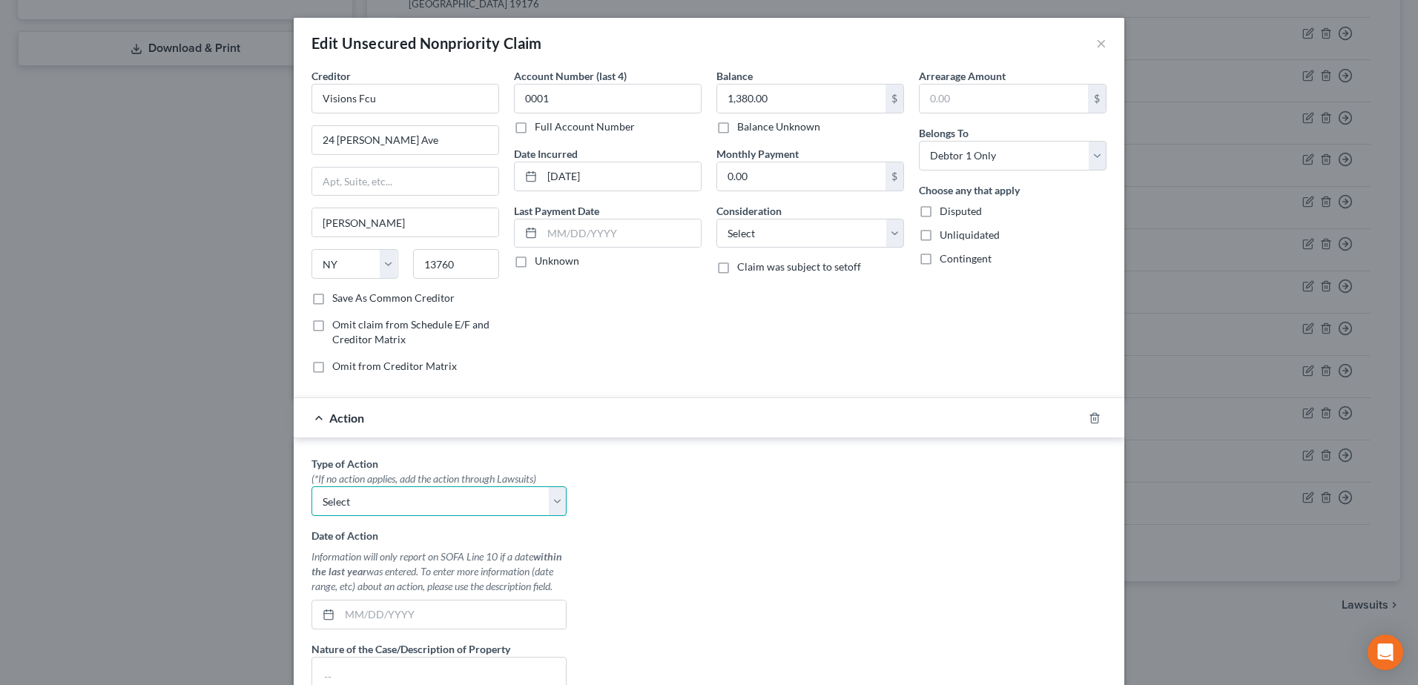
click at [559, 503] on select "Select Repossession Garnishment Foreclosure Personal Injury Attached, Seized, O…" at bounding box center [439, 502] width 255 height 30
select select "0"
click at [312, 487] on select "Select Repossession Garnishment Foreclosure Personal Injury Attached, Seized, O…" at bounding box center [439, 502] width 255 height 30
click at [394, 610] on input "text" at bounding box center [453, 615] width 226 height 28
type input "[DATE]"
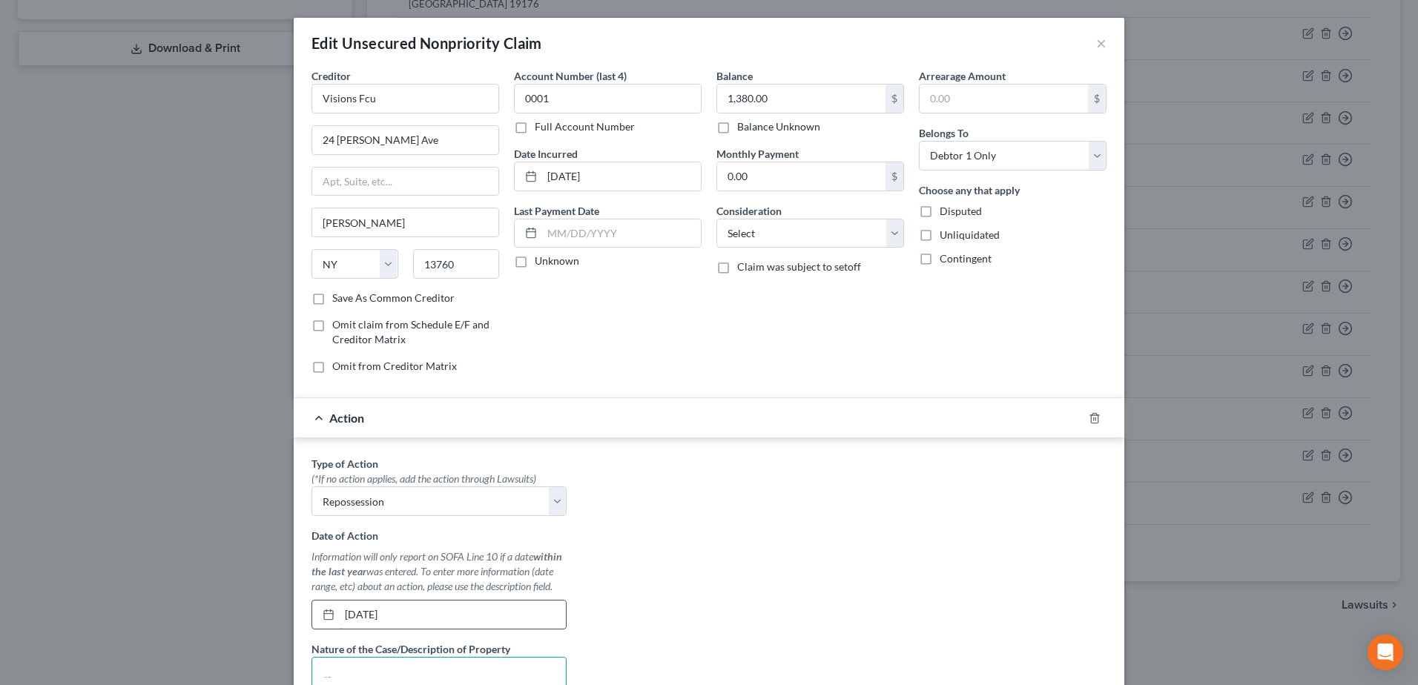
paste textarea "2014 Jeep Grand Cherokee, 150,000 miles"
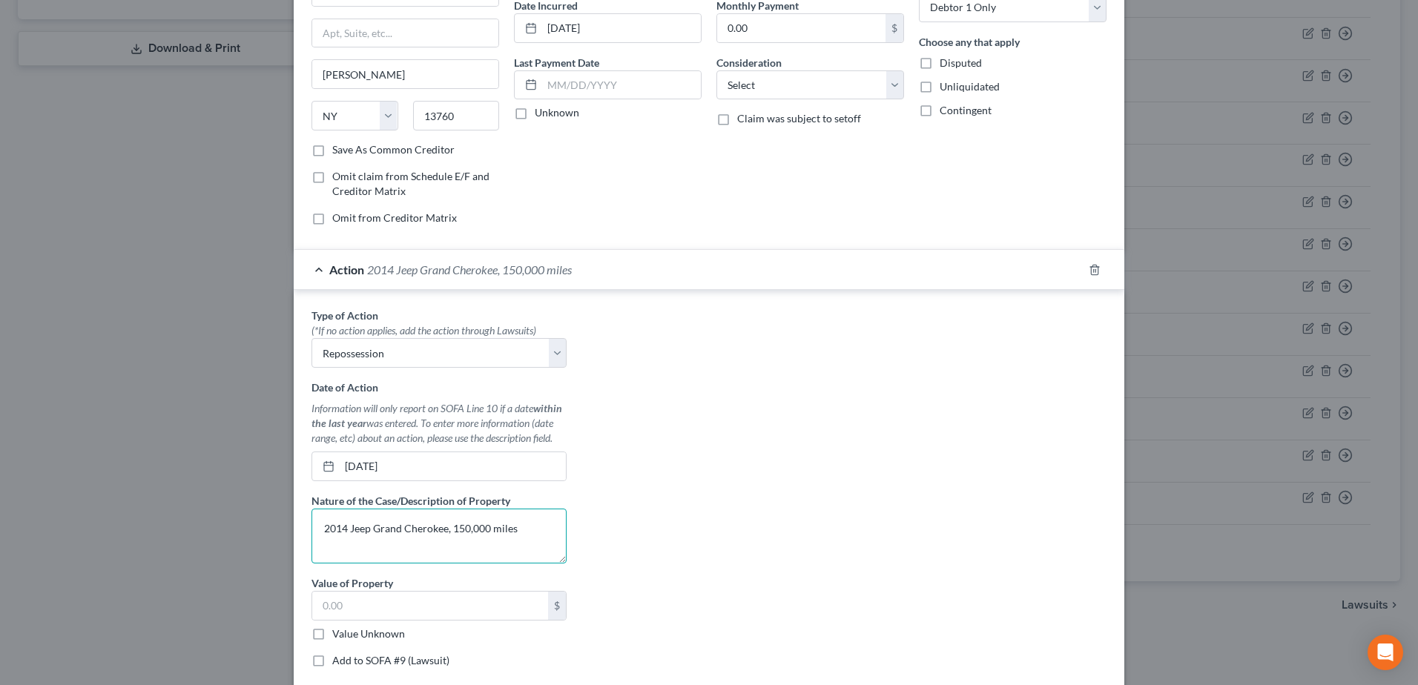
drag, startPoint x: 529, startPoint y: 530, endPoint x: 448, endPoint y: 530, distance: 80.9
click at [448, 530] on textarea "2014 Jeep Grand Cherokee, 150,000 miles" at bounding box center [439, 536] width 255 height 55
click at [481, 533] on textarea "2014 Jeep Grand Cherokee, 150,000 miles" at bounding box center [439, 536] width 255 height 55
drag, startPoint x: 485, startPoint y: 529, endPoint x: 447, endPoint y: 529, distance: 37.8
click at [447, 529] on textarea "2014 Jeep Grand Cherokee, 150,000 miles" at bounding box center [439, 536] width 255 height 55
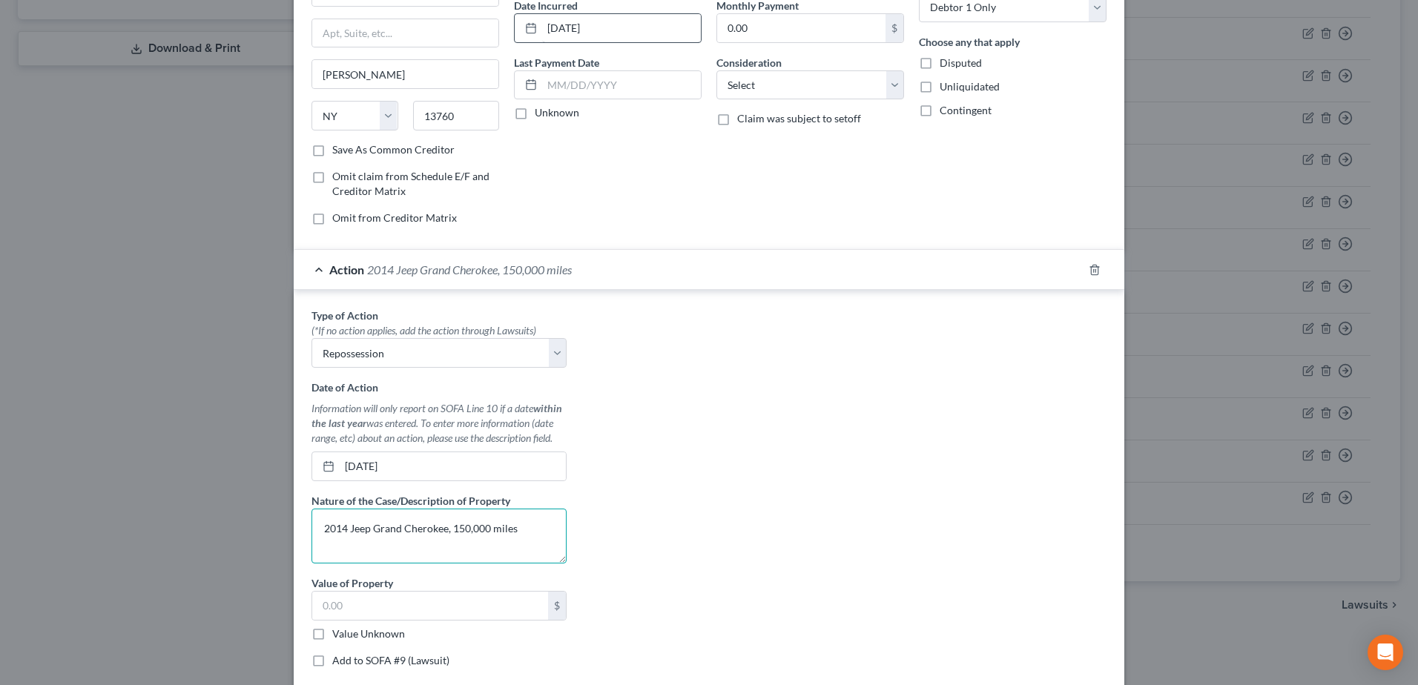
type textarea "2014 Jeep Grand Cherokee, 150,000 miles"
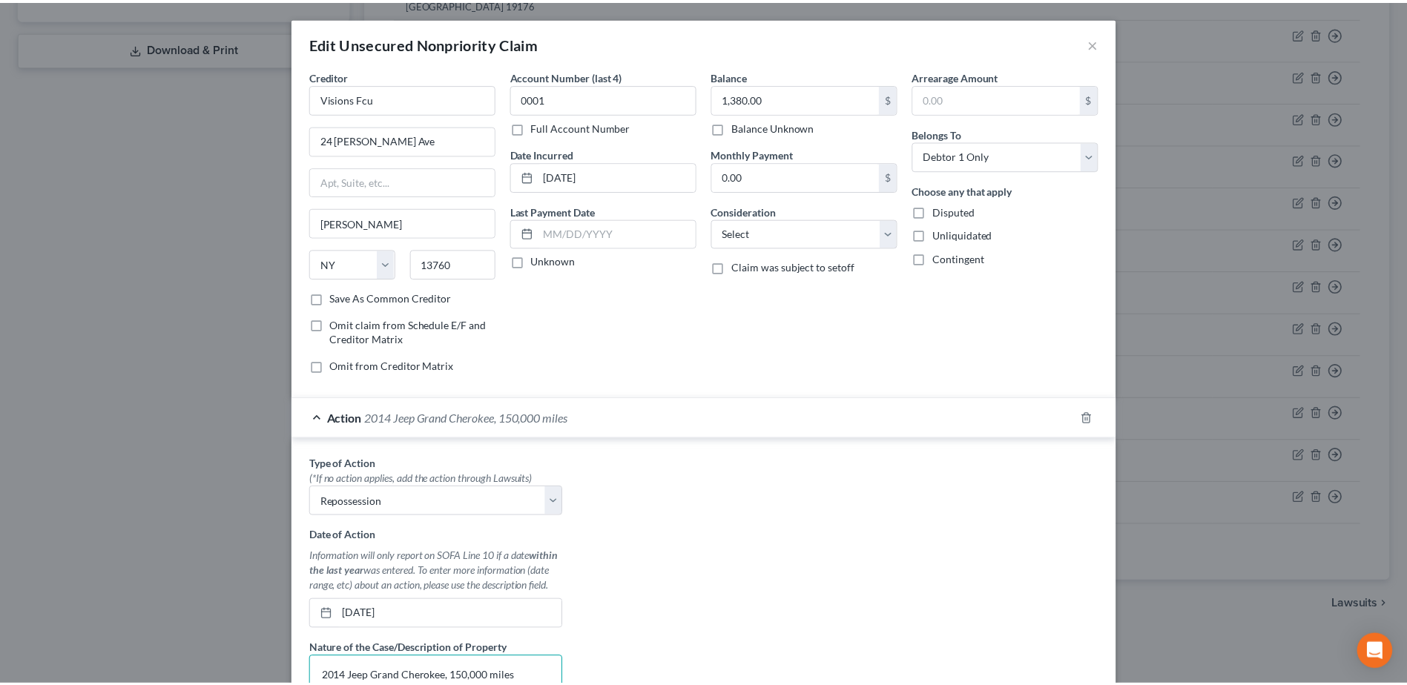
scroll to position [223, 0]
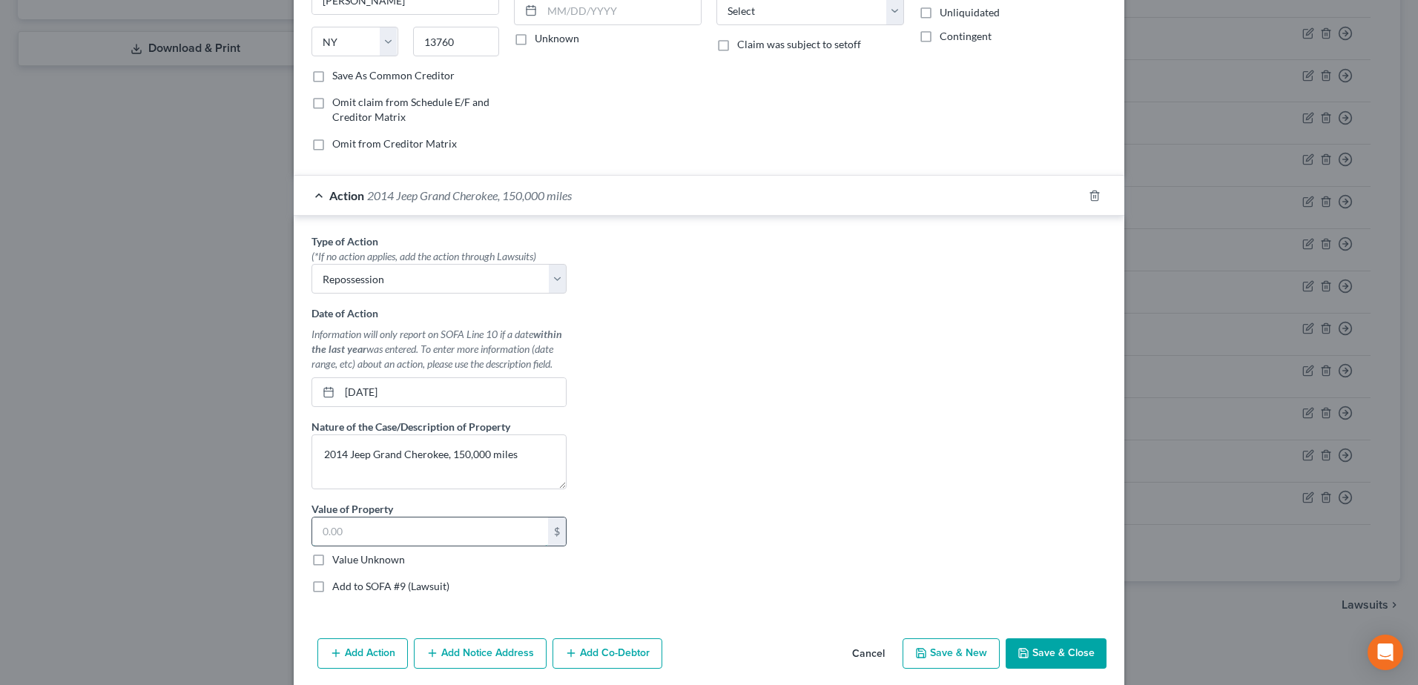
click at [407, 528] on input "text" at bounding box center [430, 532] width 236 height 28
type input "6,475.00"
click at [1066, 646] on button "Save & Close" at bounding box center [1056, 654] width 101 height 31
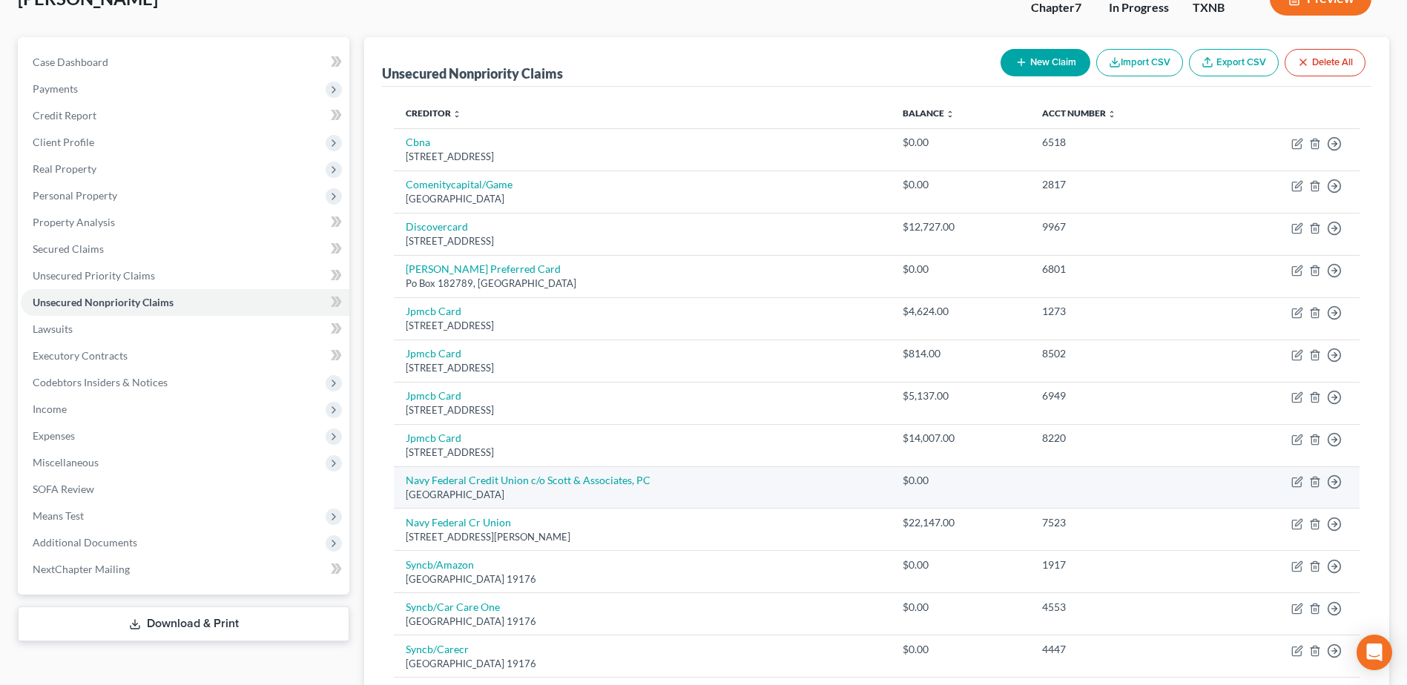
scroll to position [0, 0]
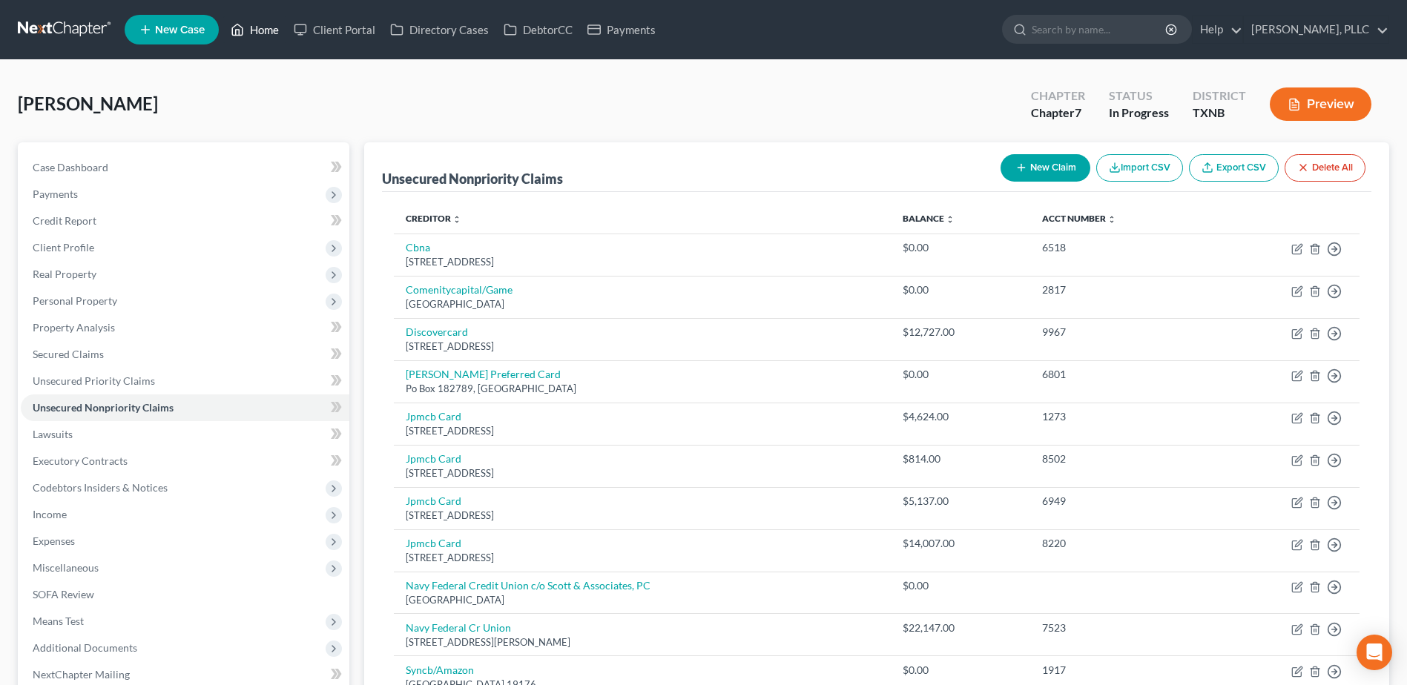
click at [254, 30] on link "Home" at bounding box center [254, 29] width 63 height 27
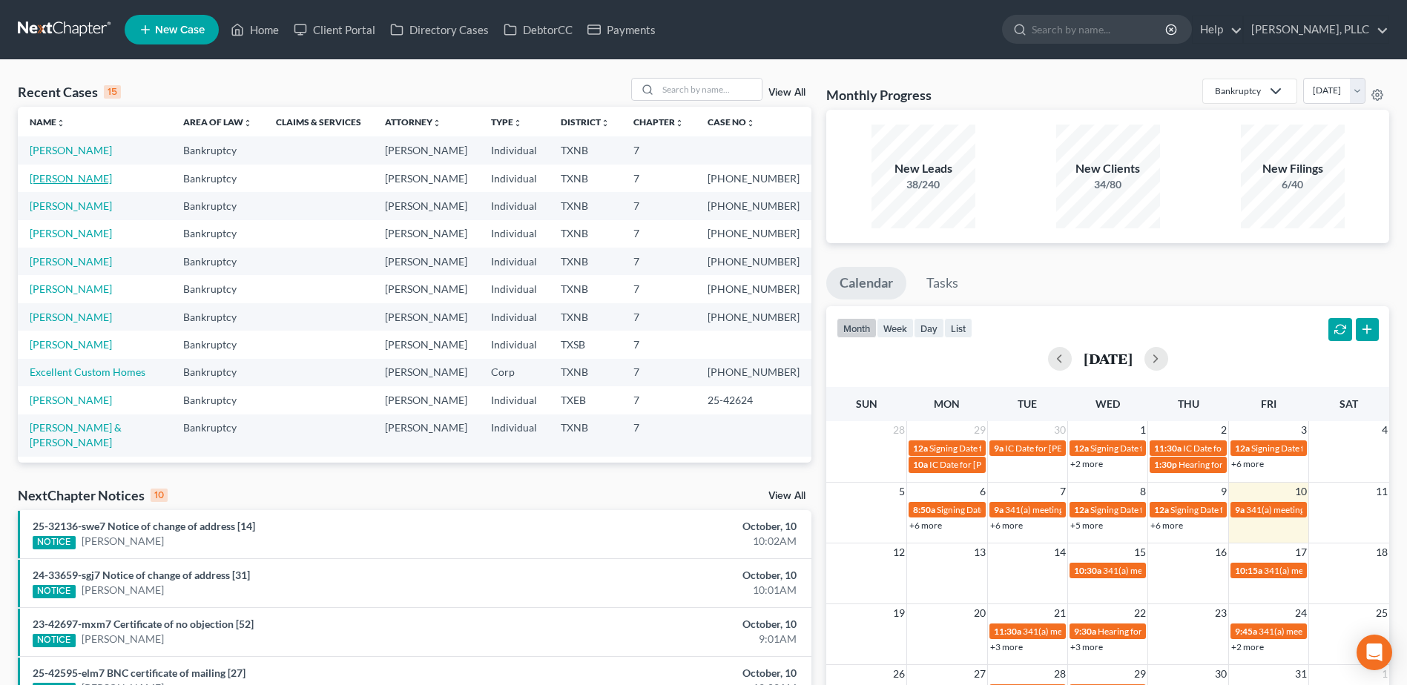
click at [62, 176] on link "[PERSON_NAME]" at bounding box center [71, 178] width 82 height 13
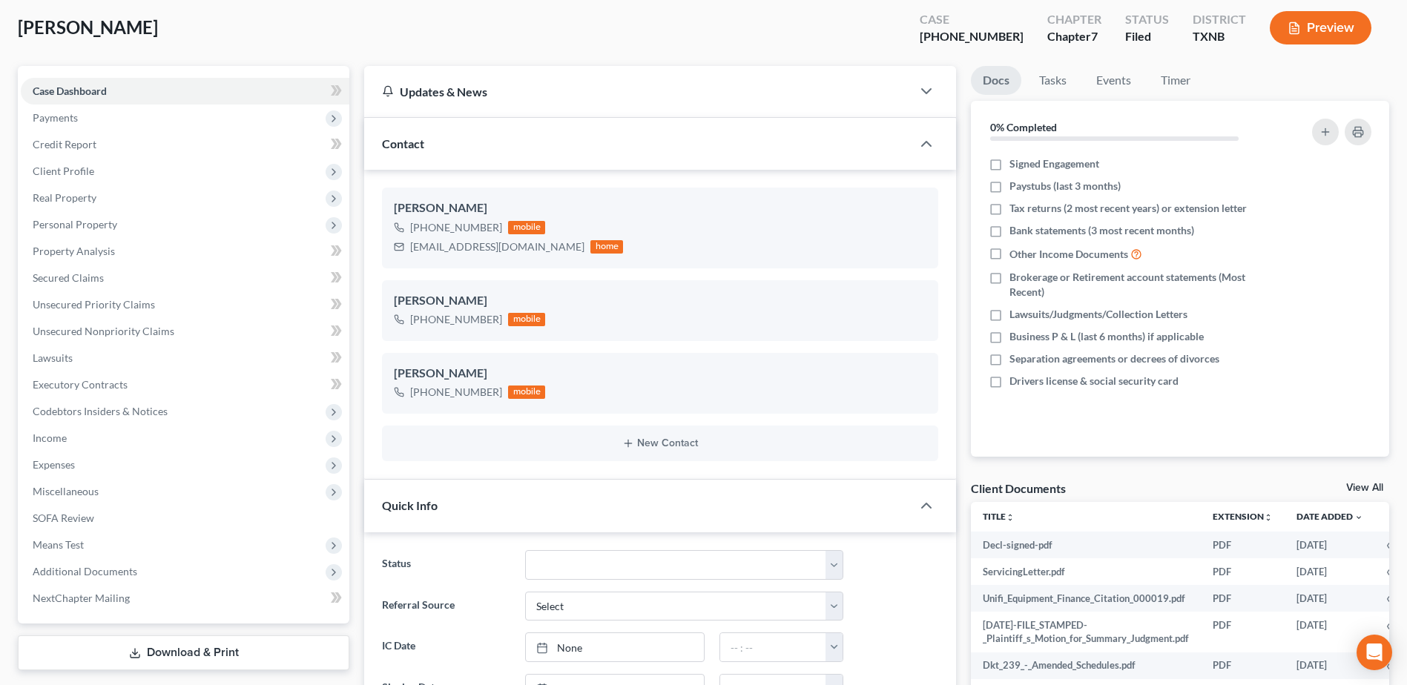
scroll to position [297, 0]
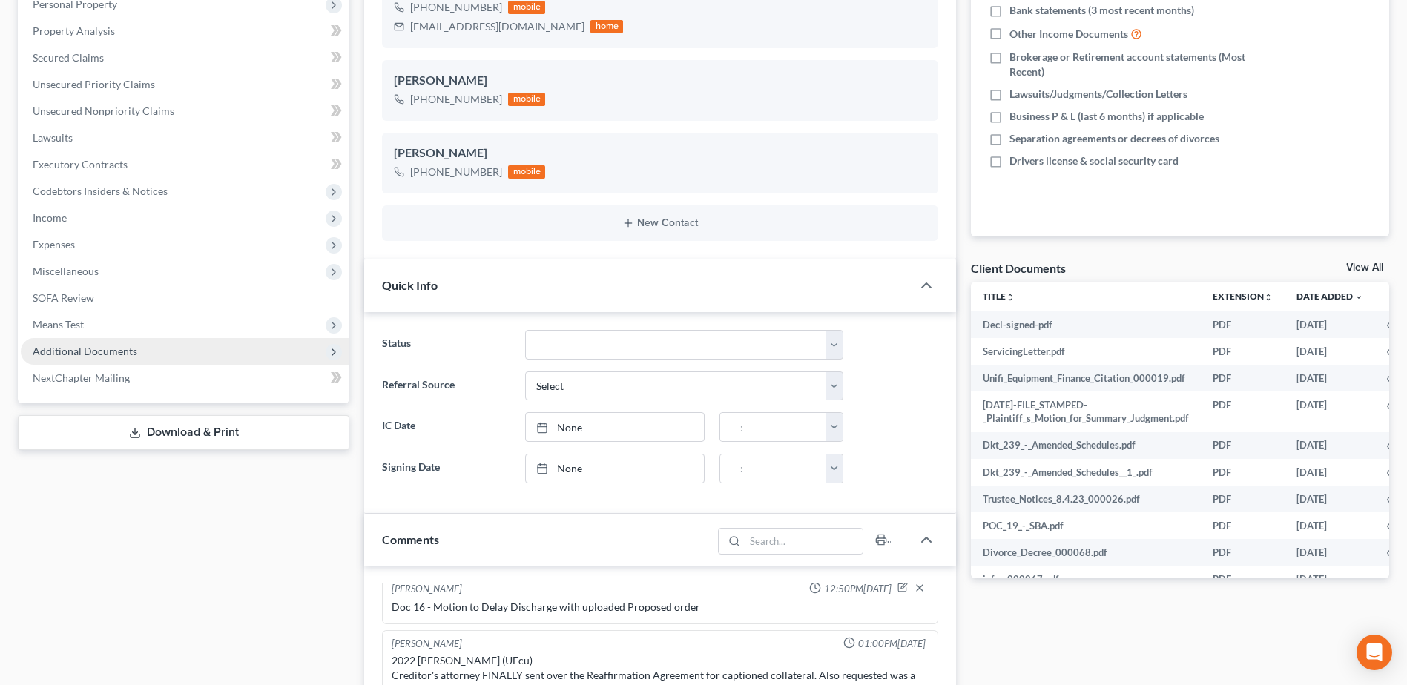
click at [88, 350] on span "Additional Documents" at bounding box center [85, 351] width 105 height 13
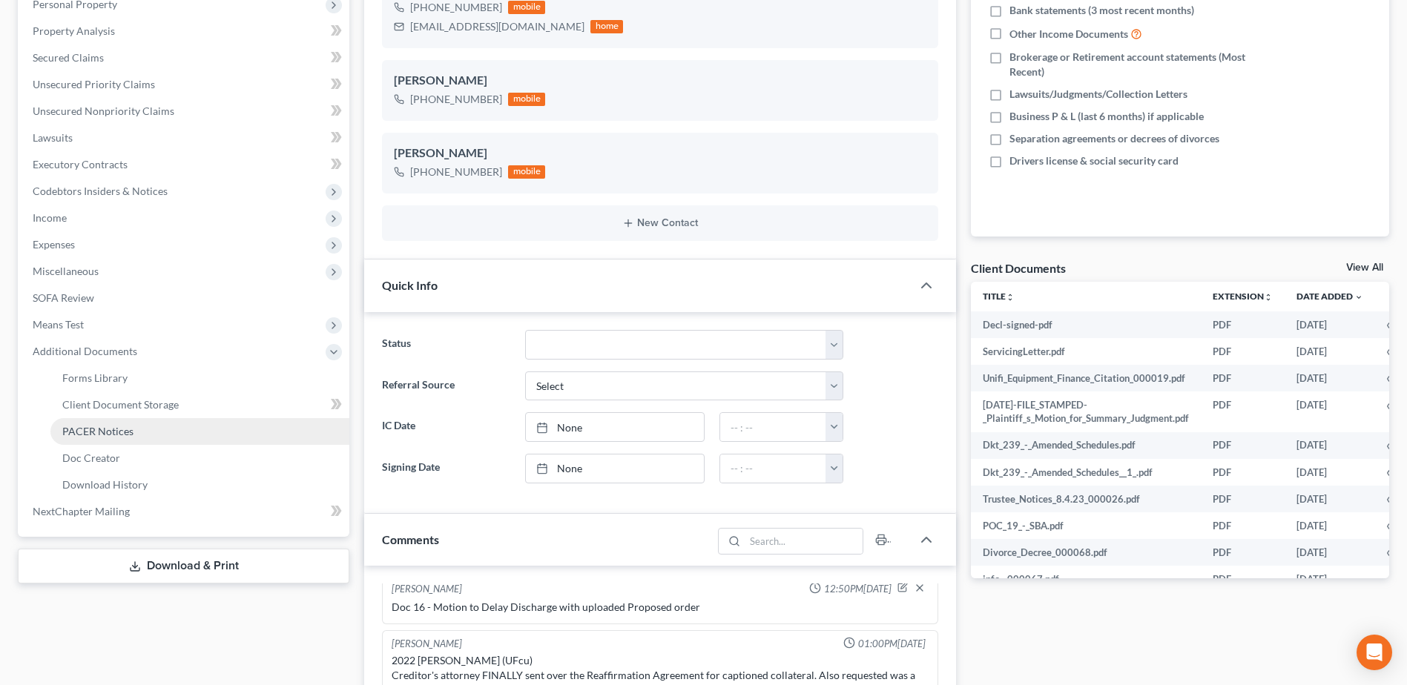
click at [111, 432] on span "PACER Notices" at bounding box center [97, 431] width 71 height 13
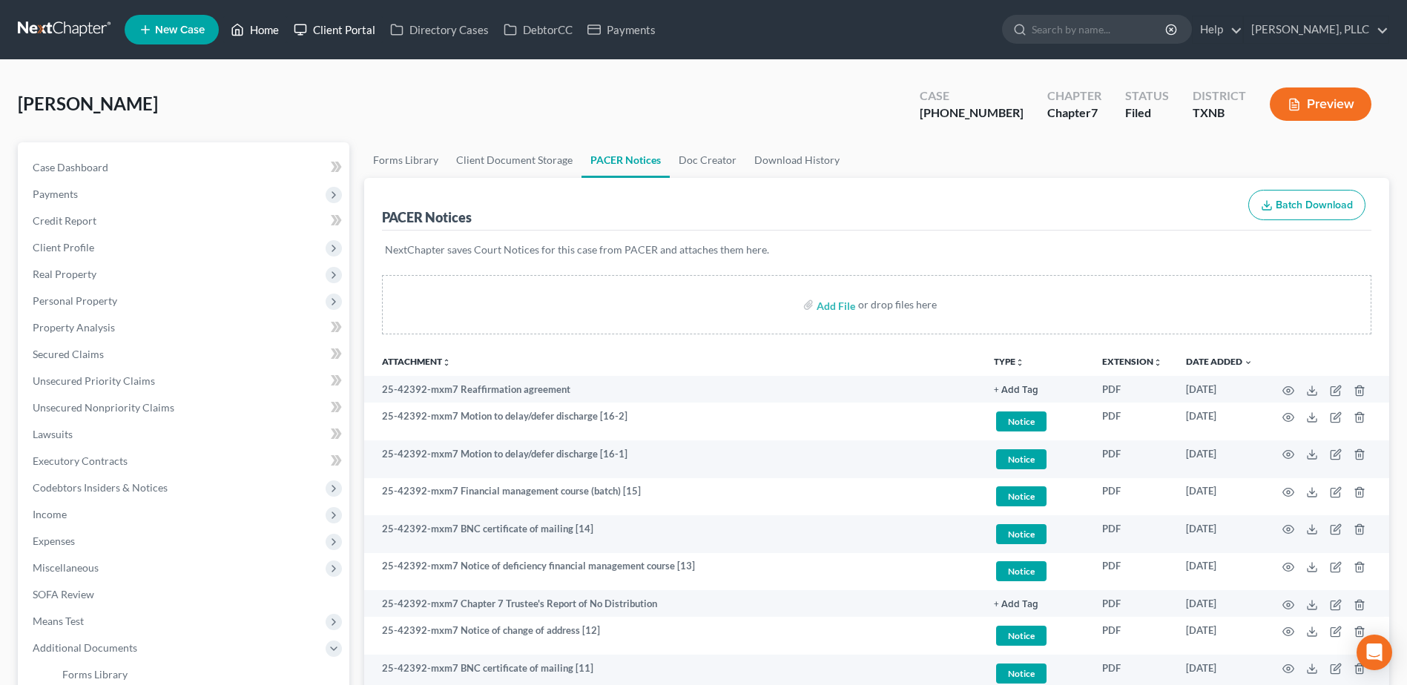
drag, startPoint x: 264, startPoint y: 32, endPoint x: 310, endPoint y: 31, distance: 46.0
click at [264, 31] on link "Home" at bounding box center [254, 29] width 63 height 27
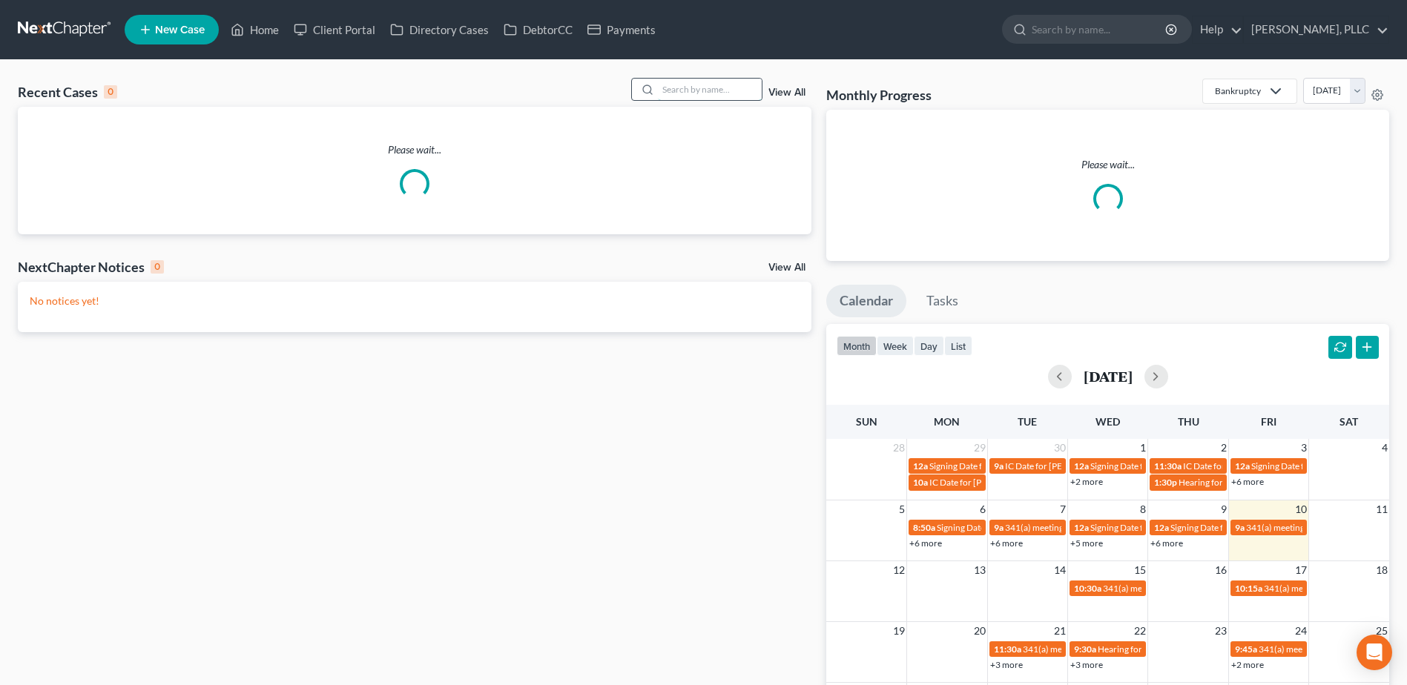
click at [705, 88] on input "search" at bounding box center [710, 90] width 104 height 22
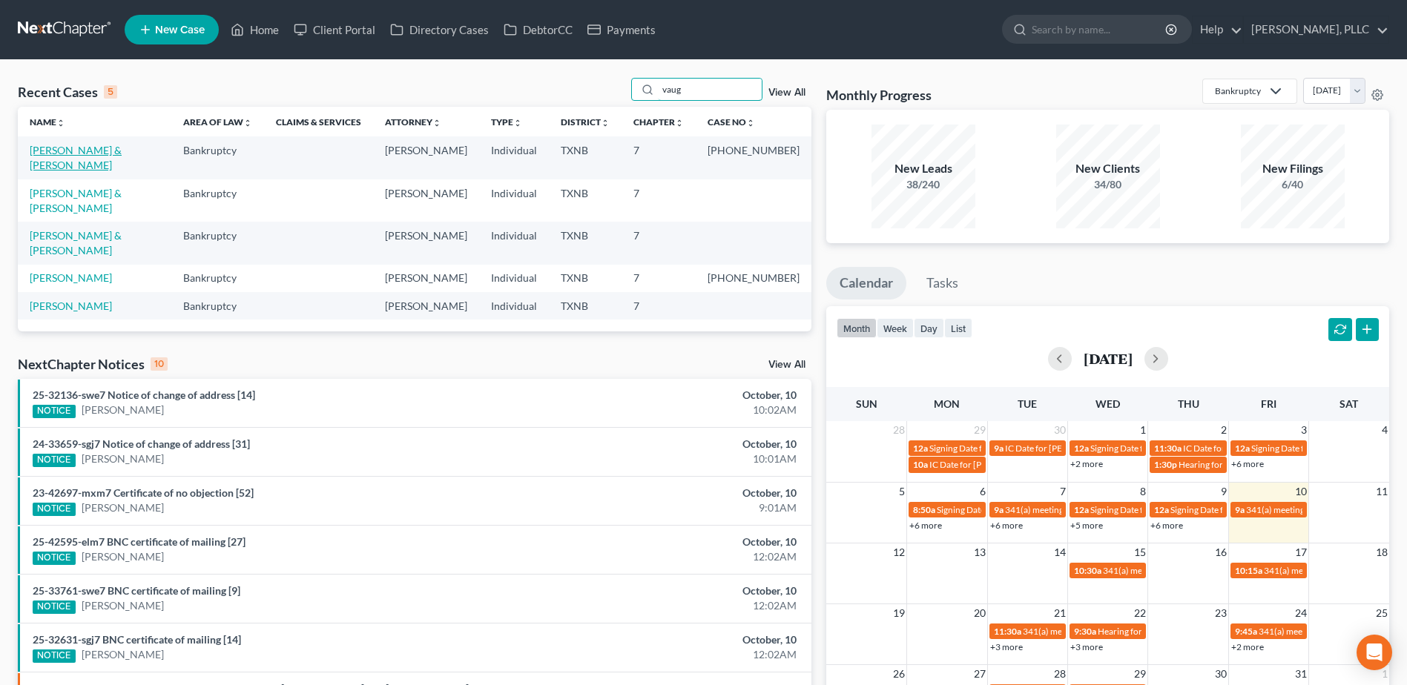
type input "vaug"
click at [90, 147] on link "[PERSON_NAME] & [PERSON_NAME]" at bounding box center [76, 157] width 92 height 27
select select "4"
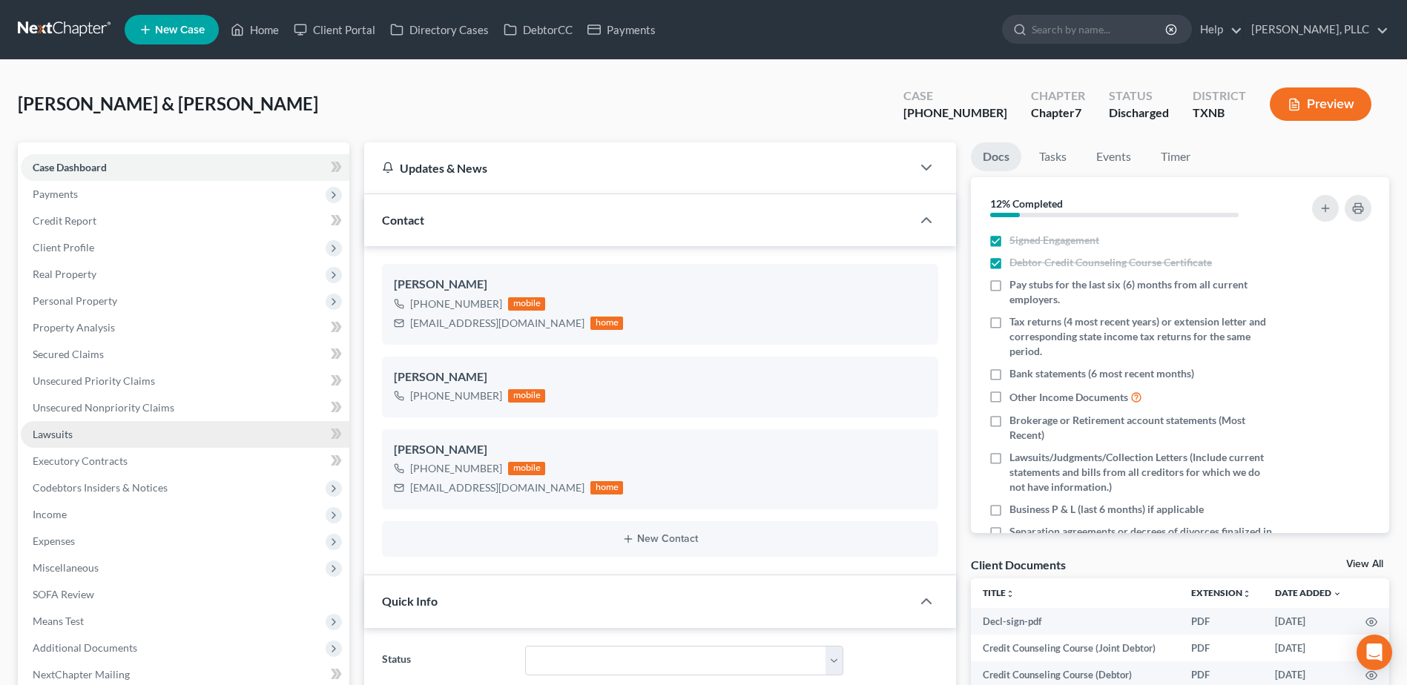
scroll to position [371, 0]
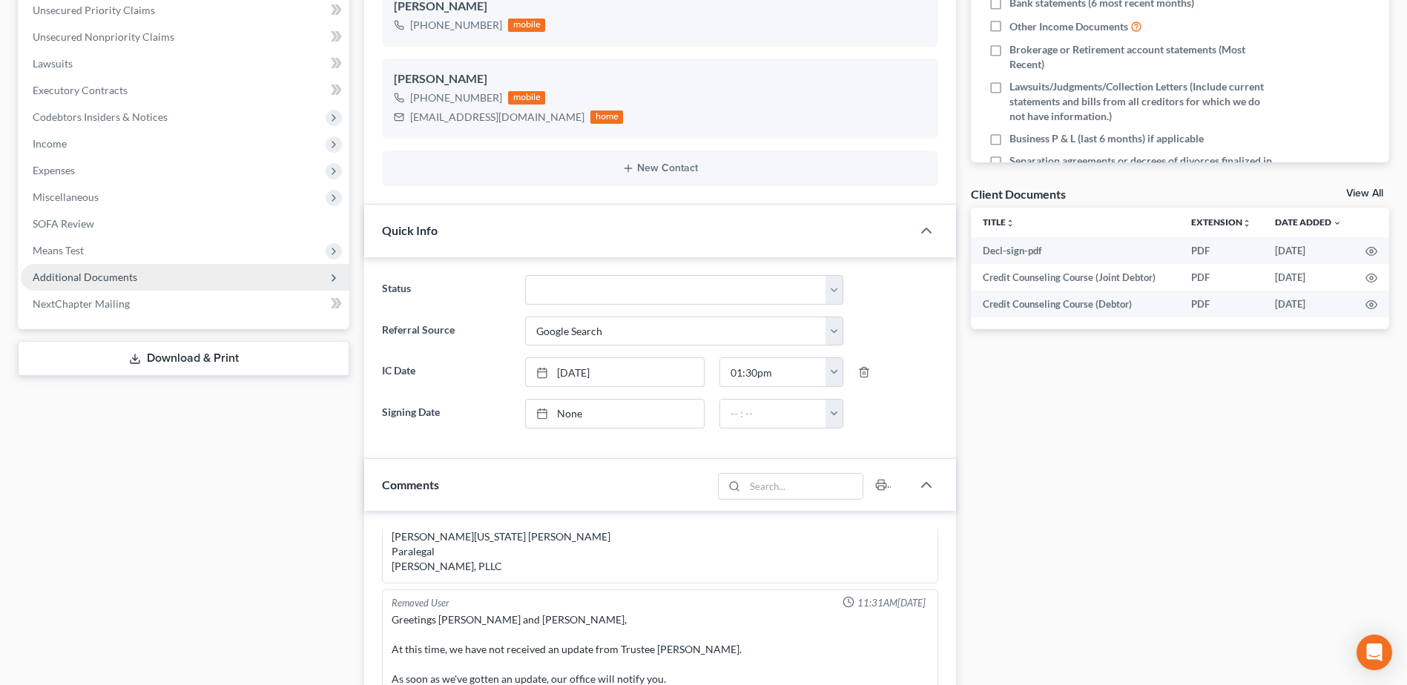
click at [116, 284] on span "Additional Documents" at bounding box center [185, 277] width 329 height 27
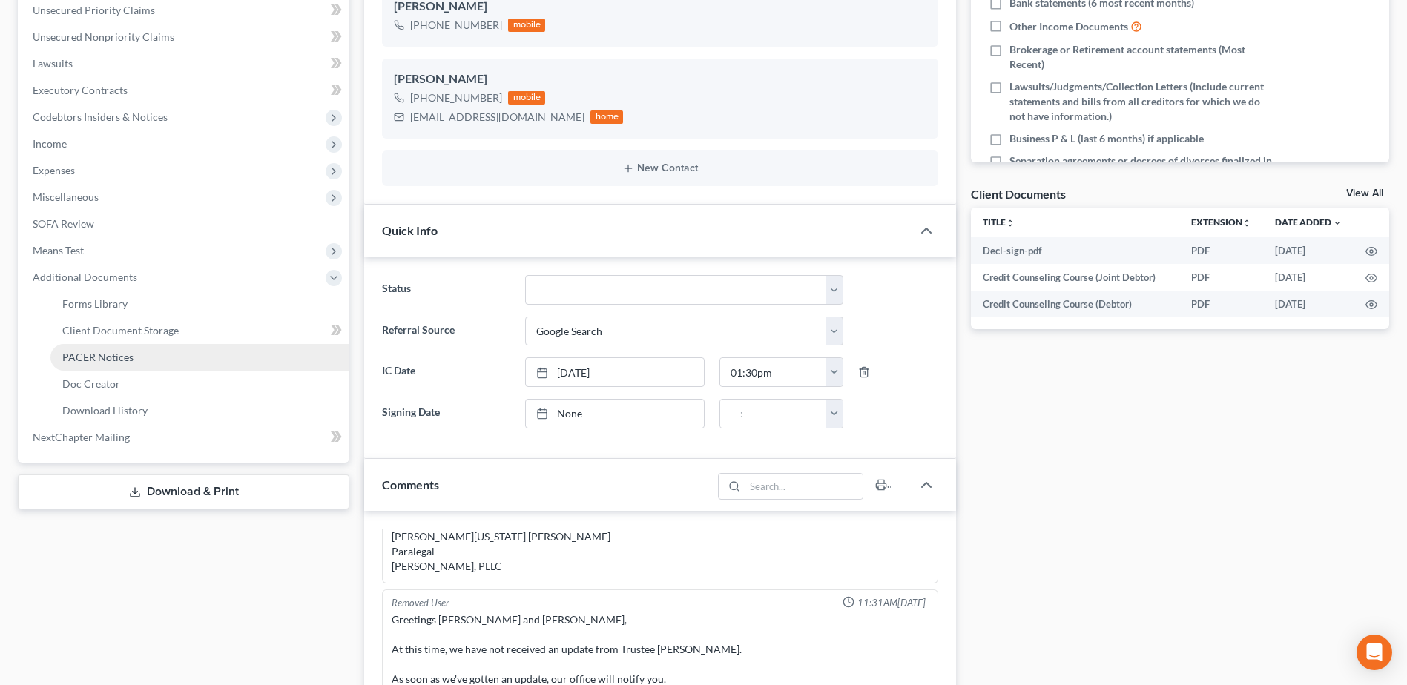
click at [108, 354] on span "PACER Notices" at bounding box center [97, 357] width 71 height 13
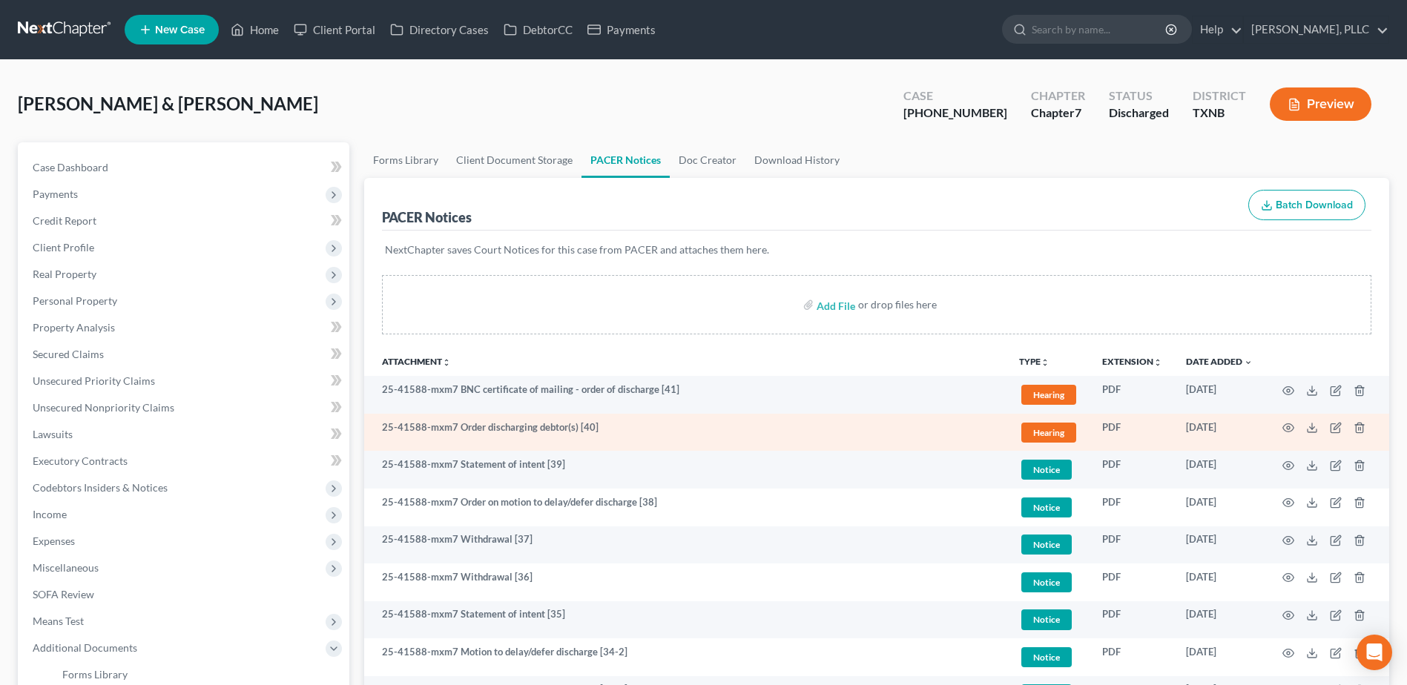
scroll to position [74, 0]
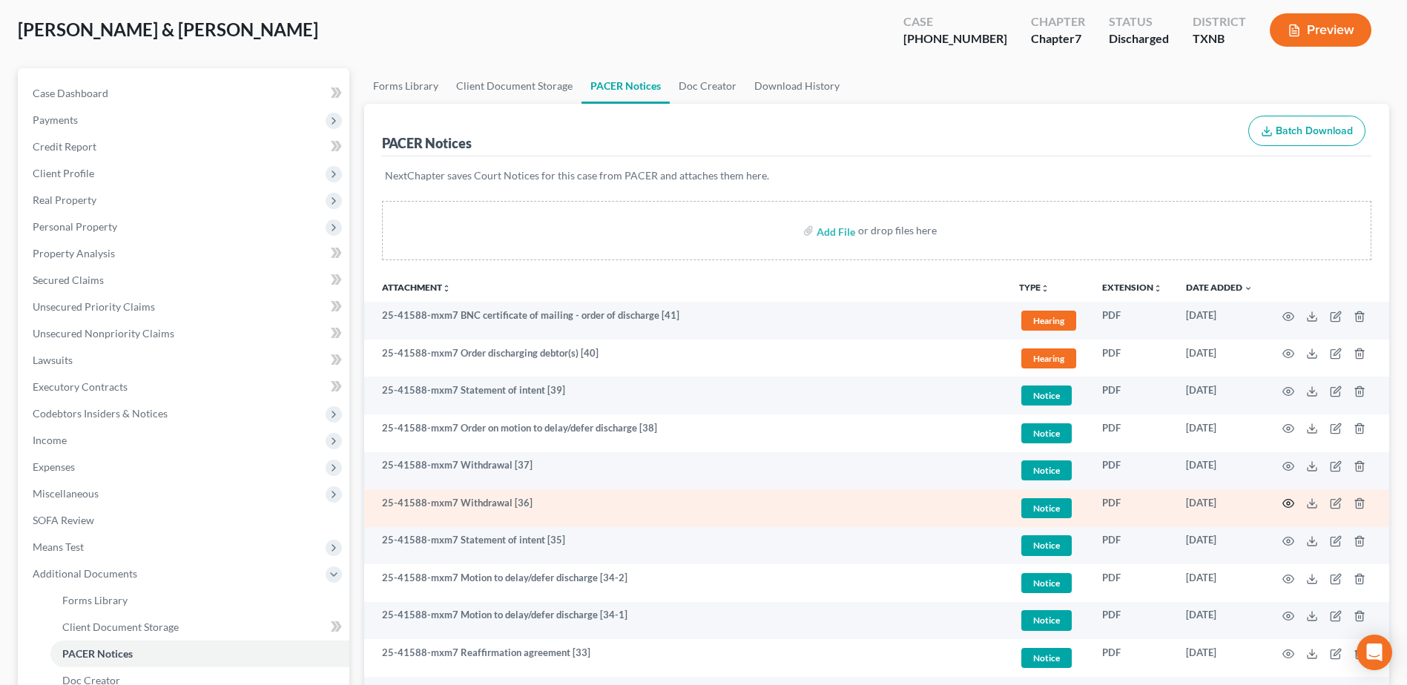
click at [1291, 501] on icon "button" at bounding box center [1289, 504] width 12 height 12
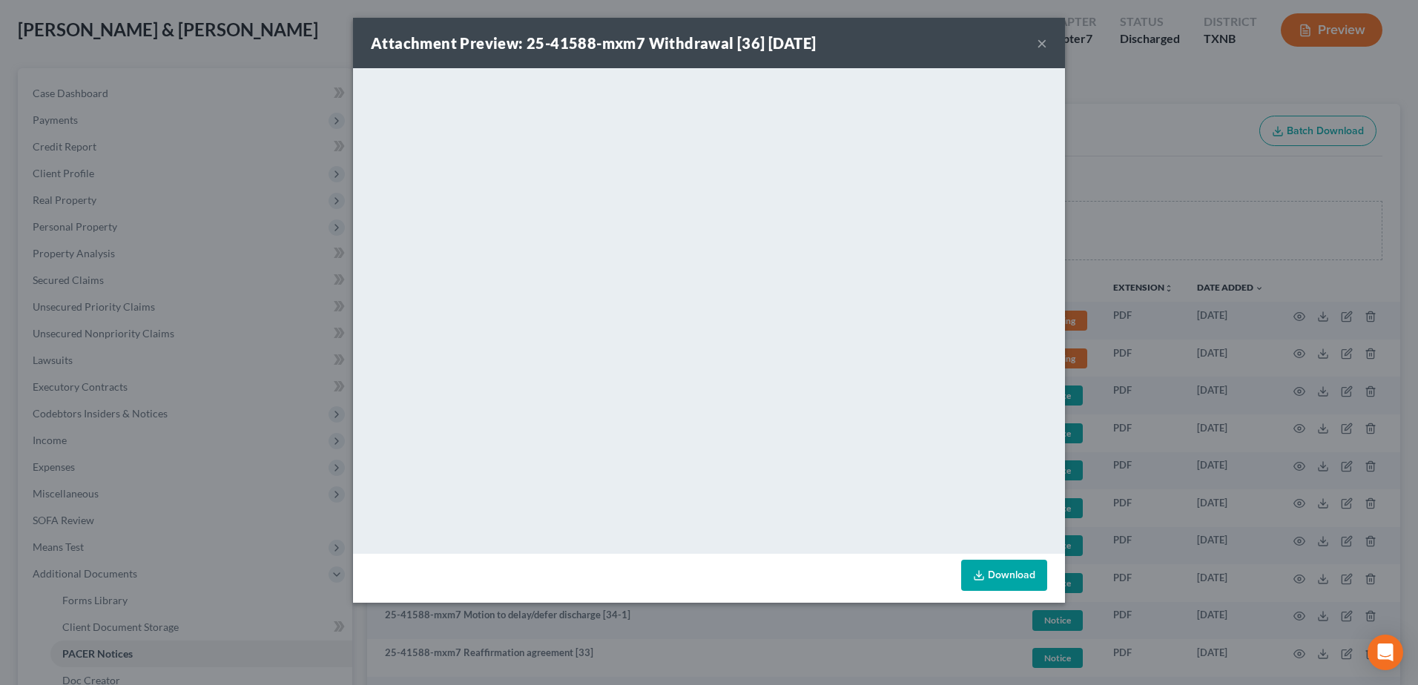
drag, startPoint x: 1043, startPoint y: 44, endPoint x: 1064, endPoint y: 149, distance: 107.5
click at [1042, 44] on button "×" at bounding box center [1042, 43] width 10 height 18
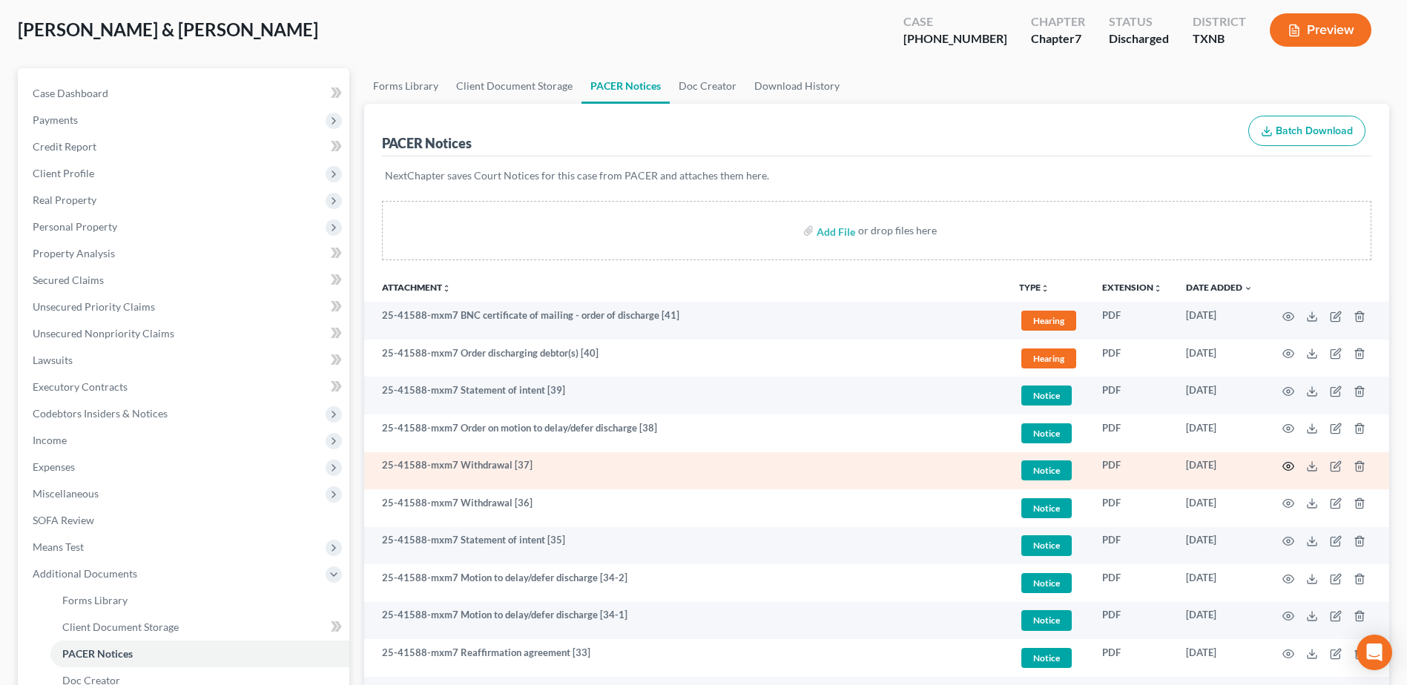
click at [1287, 464] on icon "button" at bounding box center [1289, 467] width 12 height 12
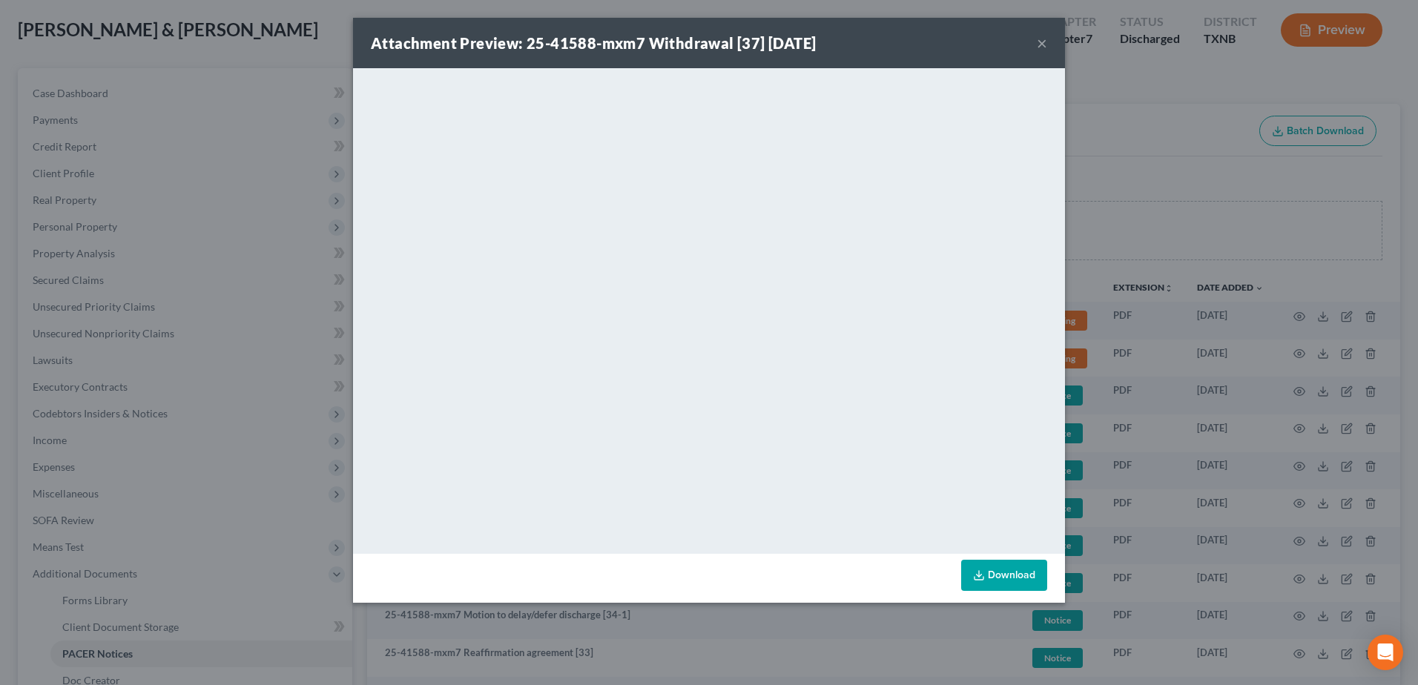
click at [1041, 42] on button "×" at bounding box center [1042, 43] width 10 height 18
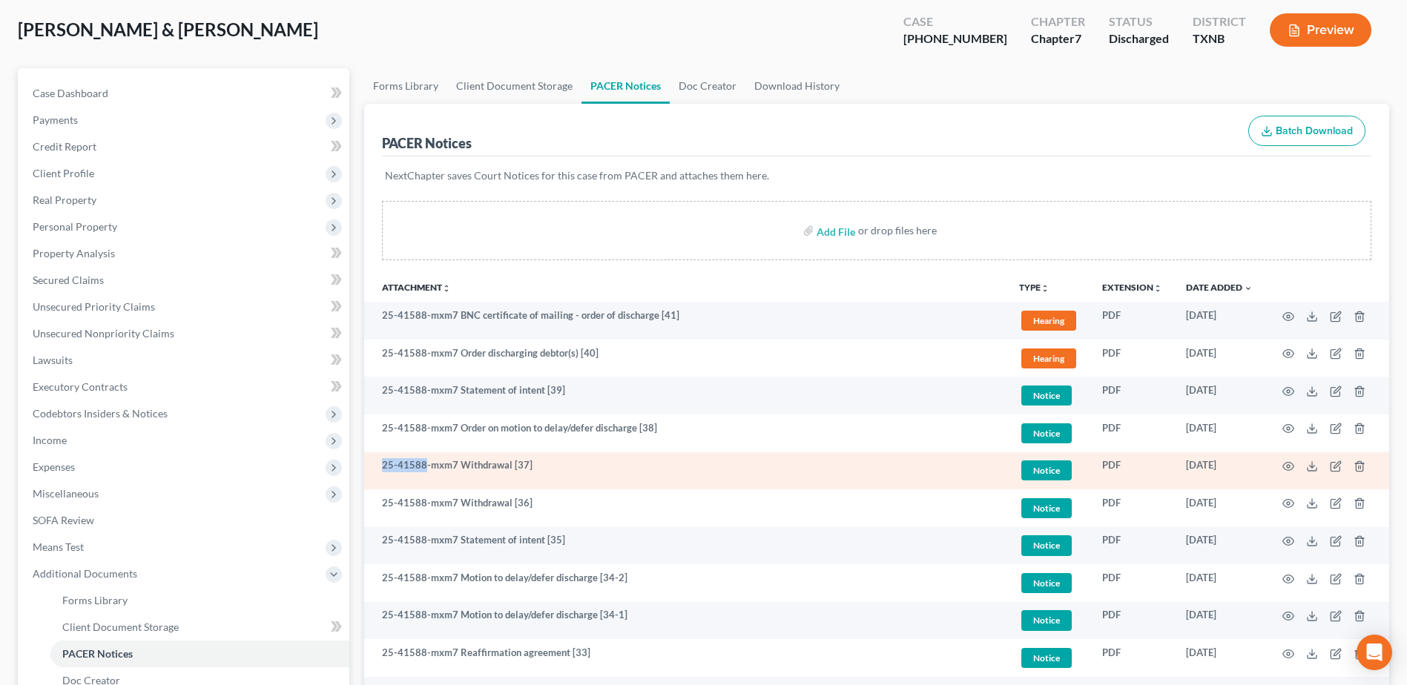
drag, startPoint x: 425, startPoint y: 465, endPoint x: 385, endPoint y: 465, distance: 40.1
click at [385, 465] on td "25-41588-mxm7 Withdrawal [37]" at bounding box center [685, 471] width 643 height 38
copy td "25-41588"
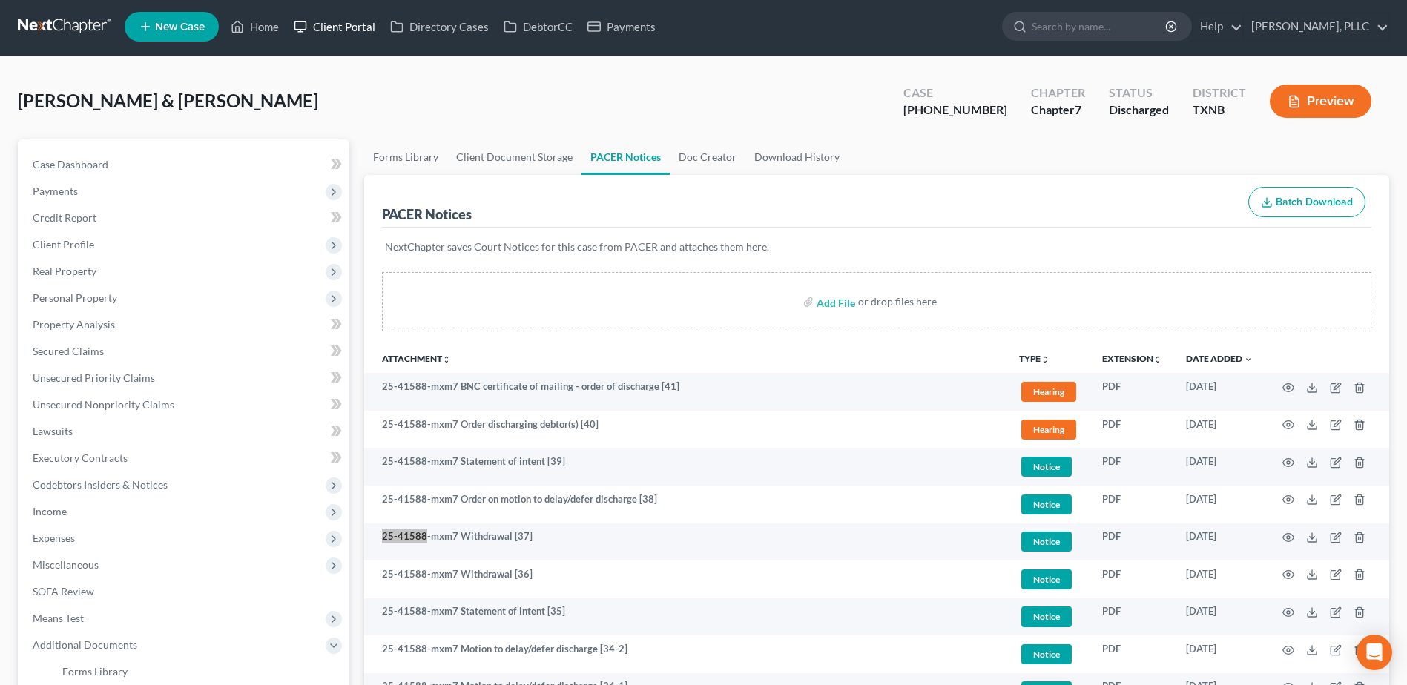
scroll to position [0, 0]
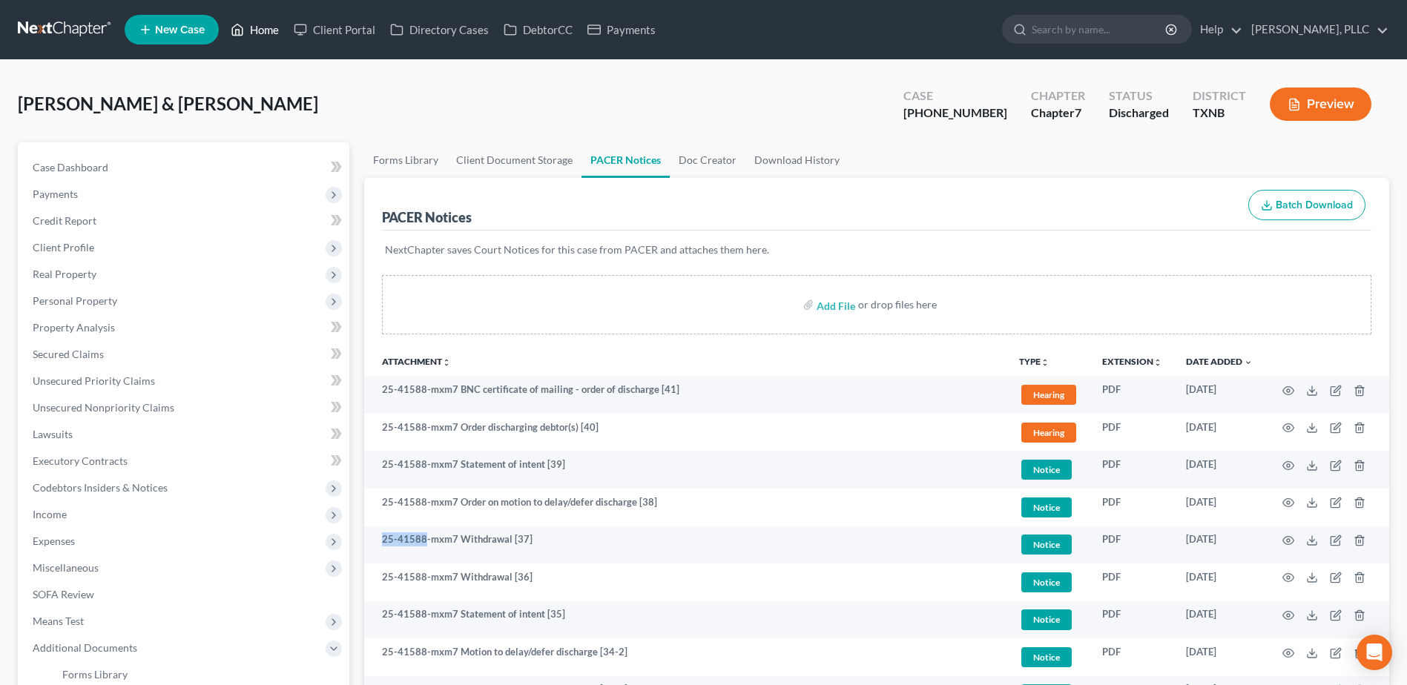
click at [269, 31] on link "Home" at bounding box center [254, 29] width 63 height 27
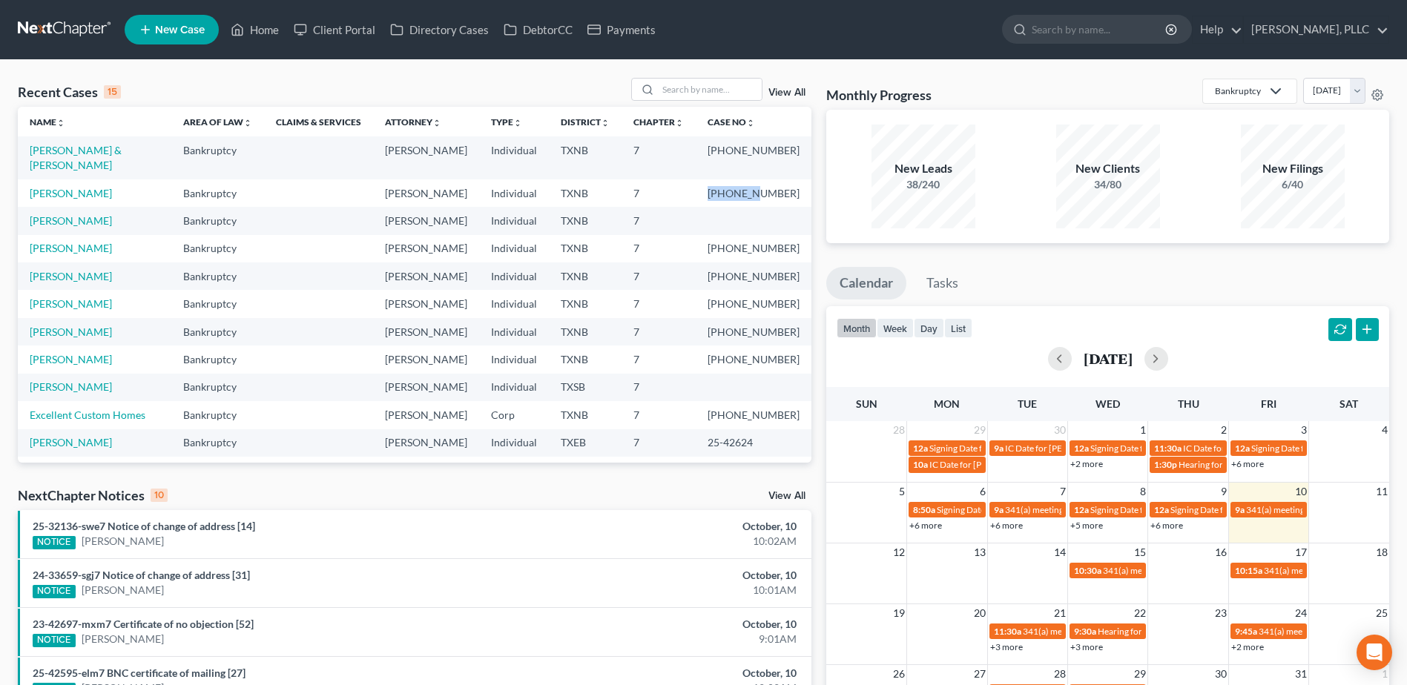
drag, startPoint x: 772, startPoint y: 180, endPoint x: 722, endPoint y: 180, distance: 50.4
click at [726, 181] on td "[PHONE_NUMBER]" at bounding box center [754, 193] width 116 height 27
click at [85, 187] on link "[PERSON_NAME]" at bounding box center [71, 193] width 82 height 13
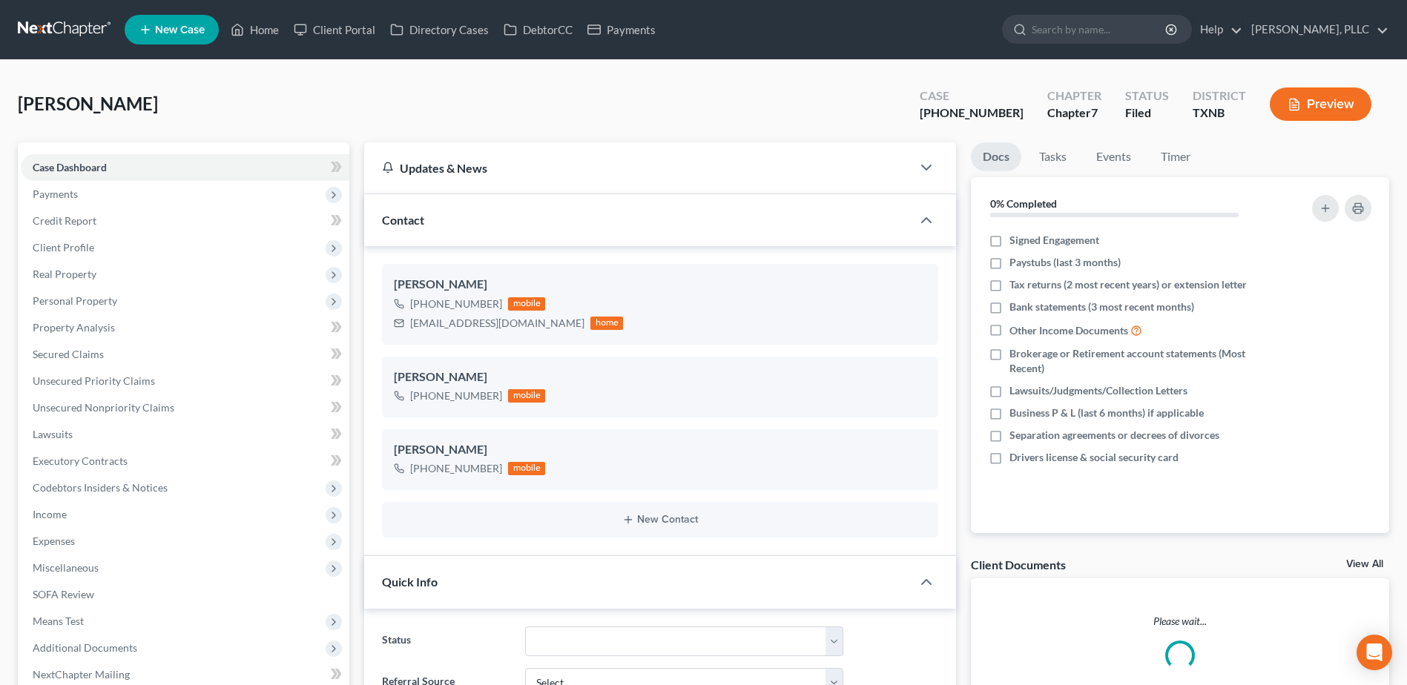
scroll to position [7726, 0]
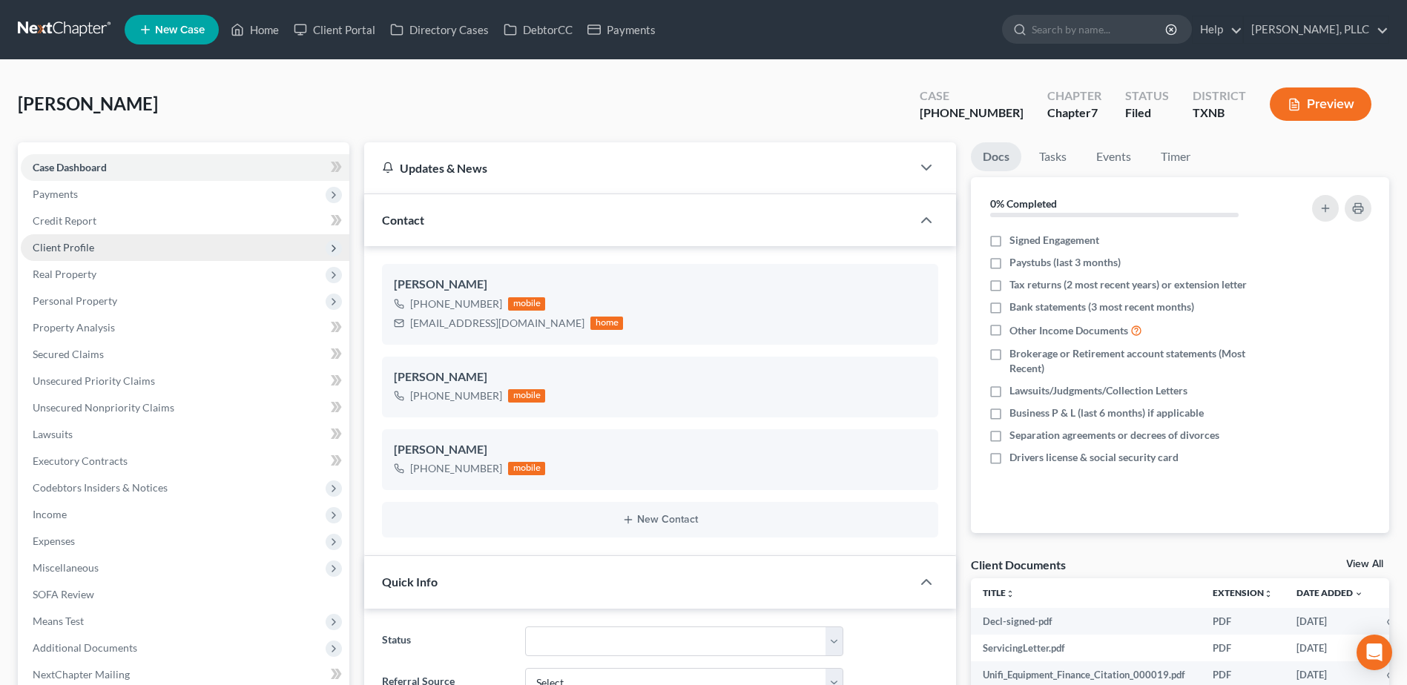
click at [76, 246] on span "Client Profile" at bounding box center [64, 247] width 62 height 13
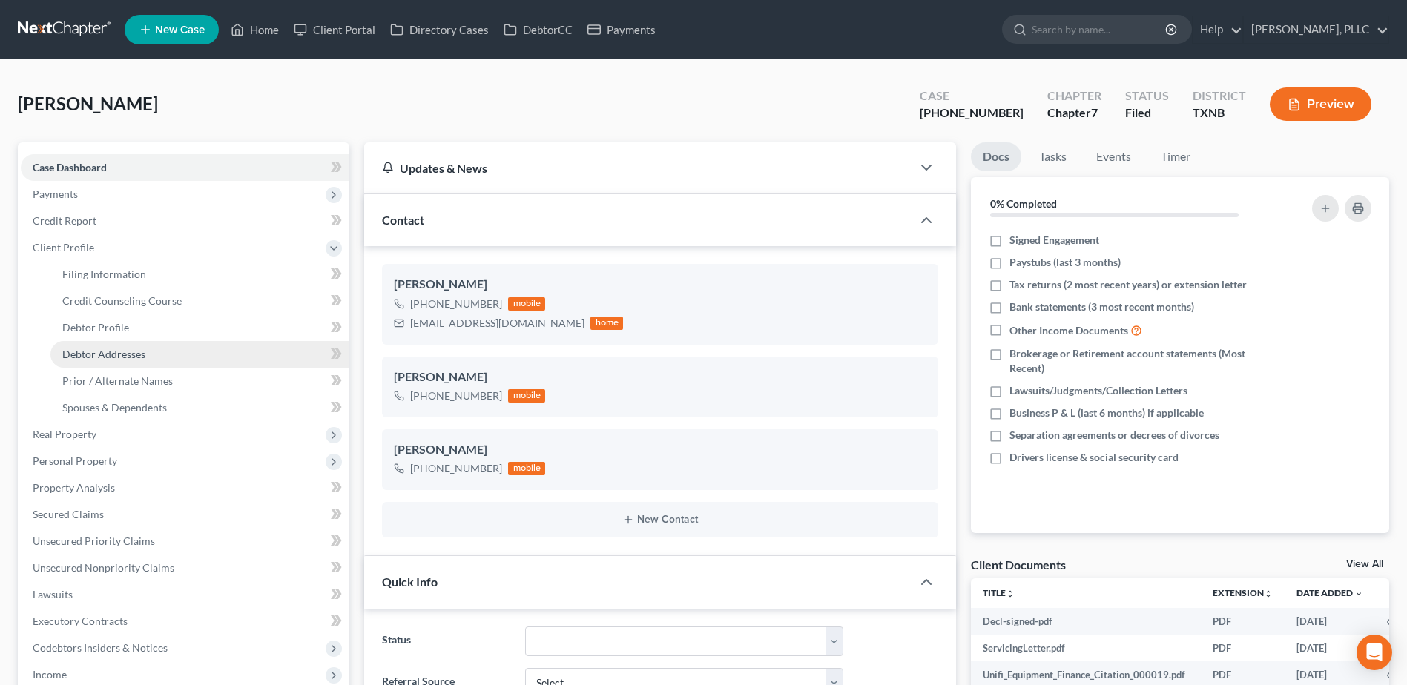
click at [95, 353] on span "Debtor Addresses" at bounding box center [103, 354] width 83 height 13
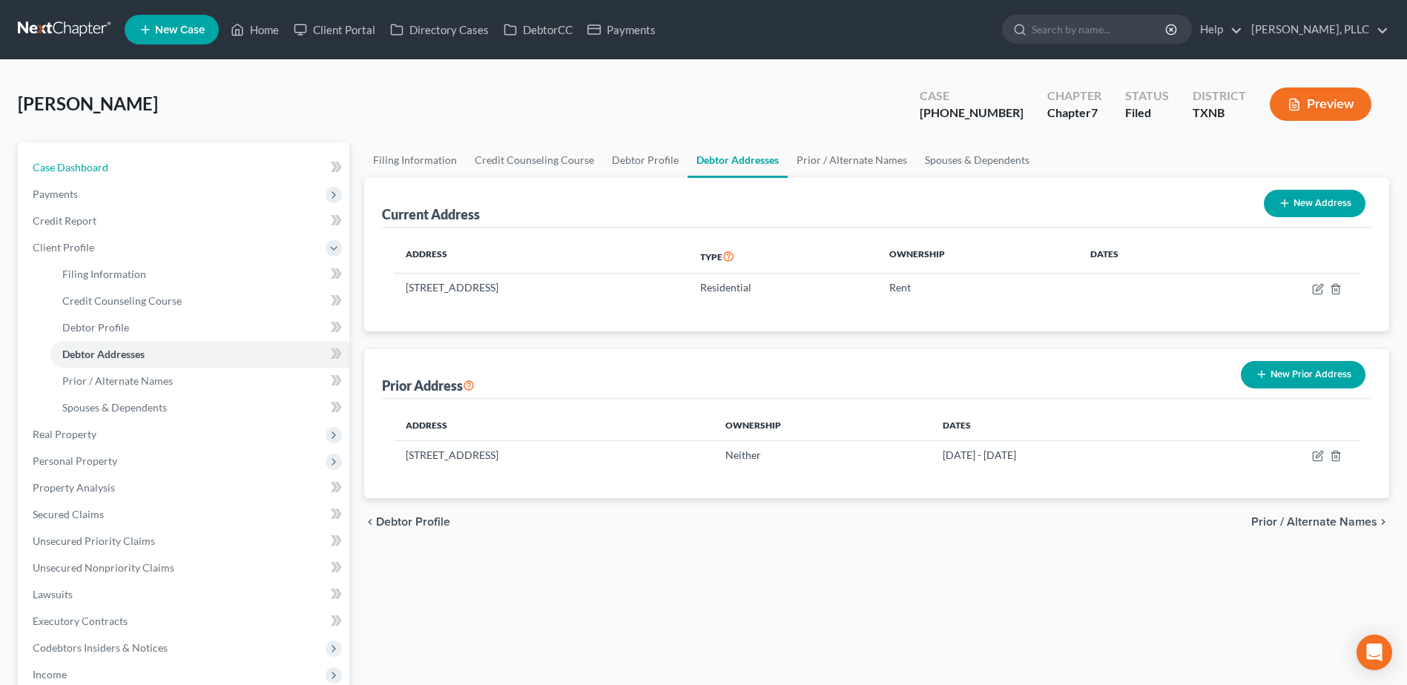
drag, startPoint x: 81, startPoint y: 162, endPoint x: 564, endPoint y: 228, distance: 488.1
click at [81, 162] on span "Case Dashboard" at bounding box center [71, 167] width 76 height 13
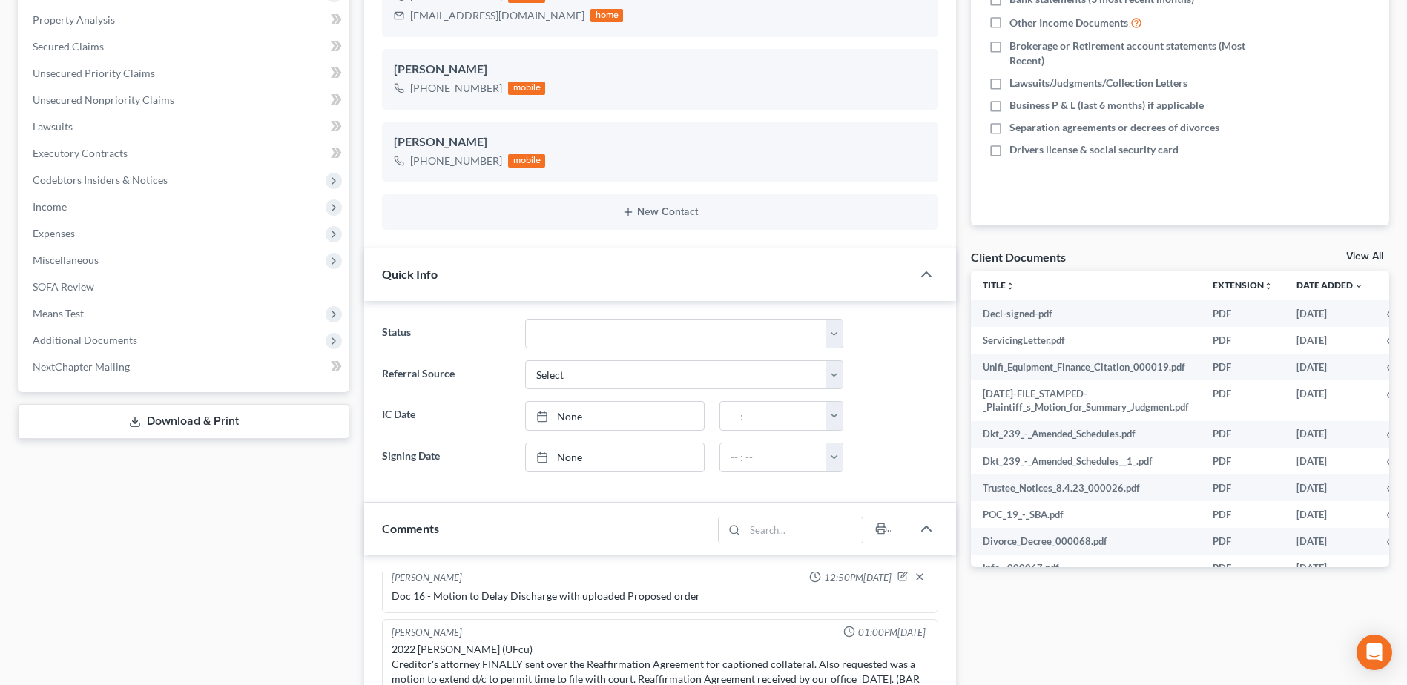
scroll to position [605, 0]
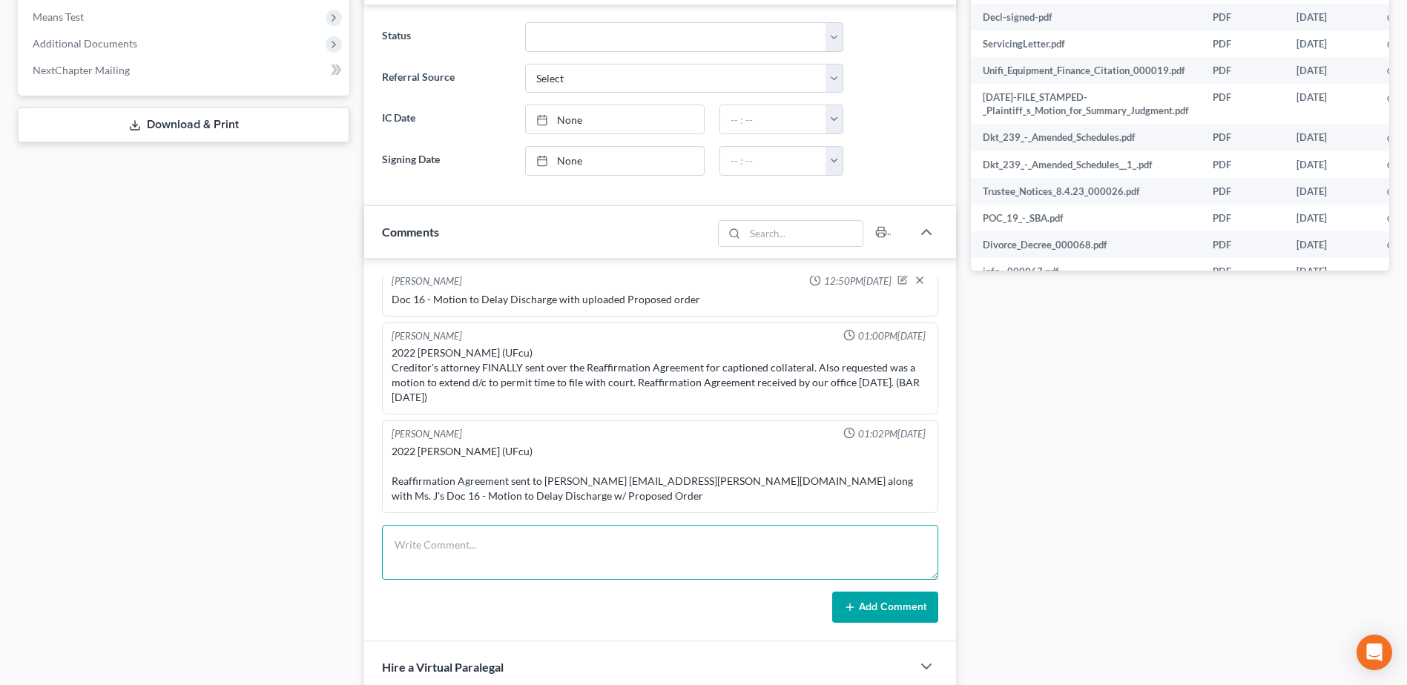
click at [702, 549] on textarea at bounding box center [660, 552] width 556 height 55
type textarea "Doc 18 - Withdraw Mtn to Delay Discharge - to get discharge sooner"
click at [883, 613] on button "Add Comment" at bounding box center [885, 607] width 106 height 31
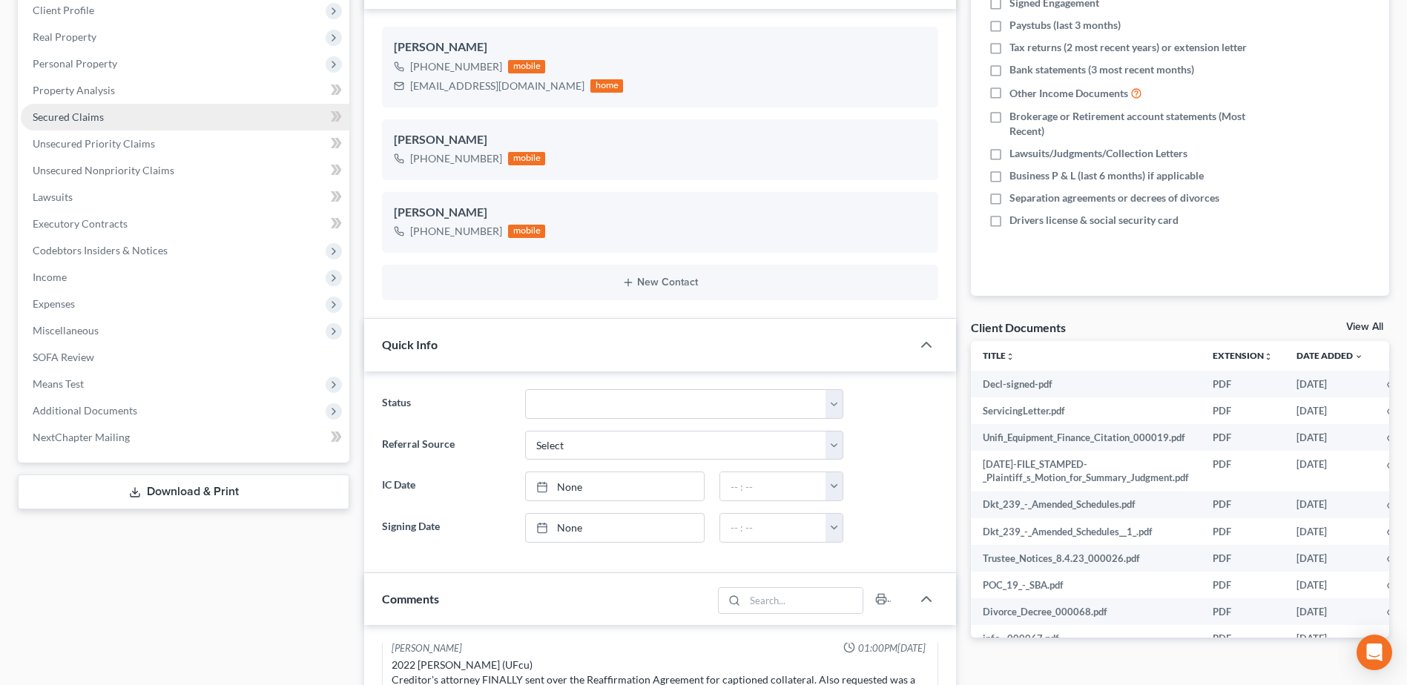
scroll to position [0, 0]
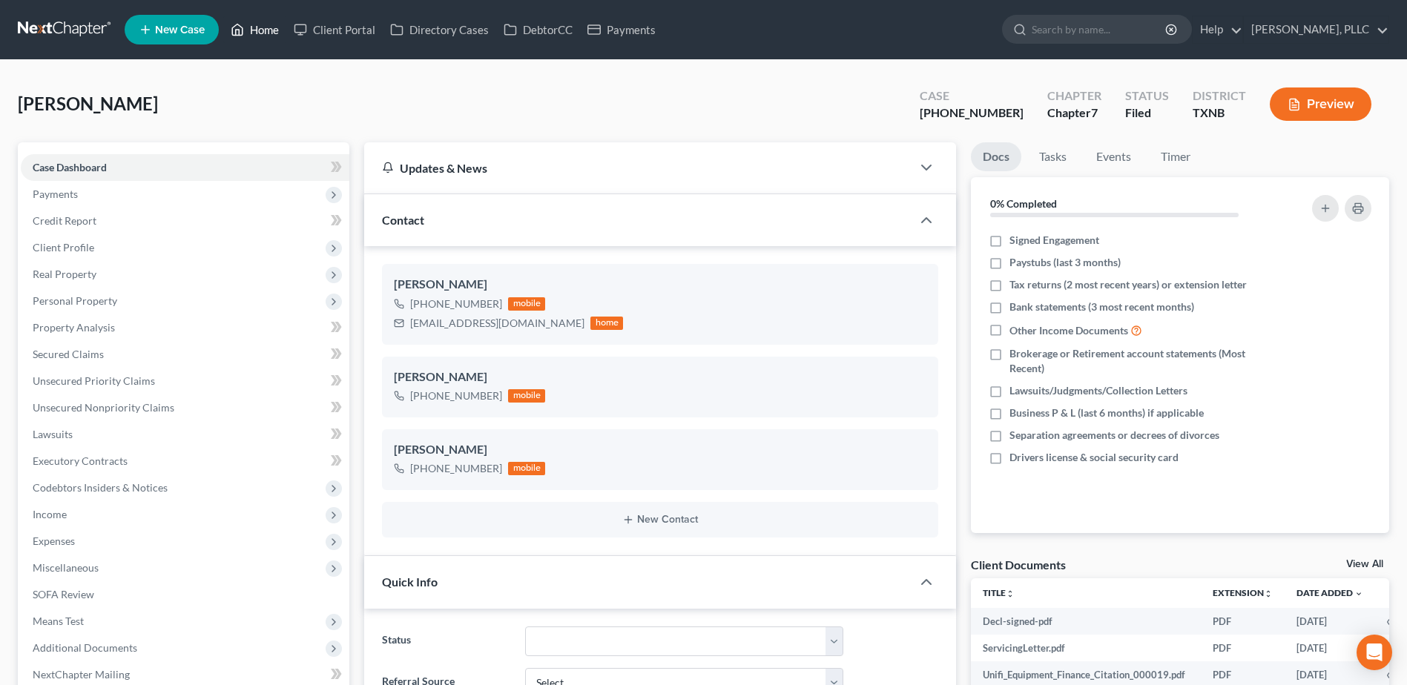
drag, startPoint x: 260, startPoint y: 23, endPoint x: 370, endPoint y: 135, distance: 156.8
click at [260, 23] on link "Home" at bounding box center [254, 29] width 63 height 27
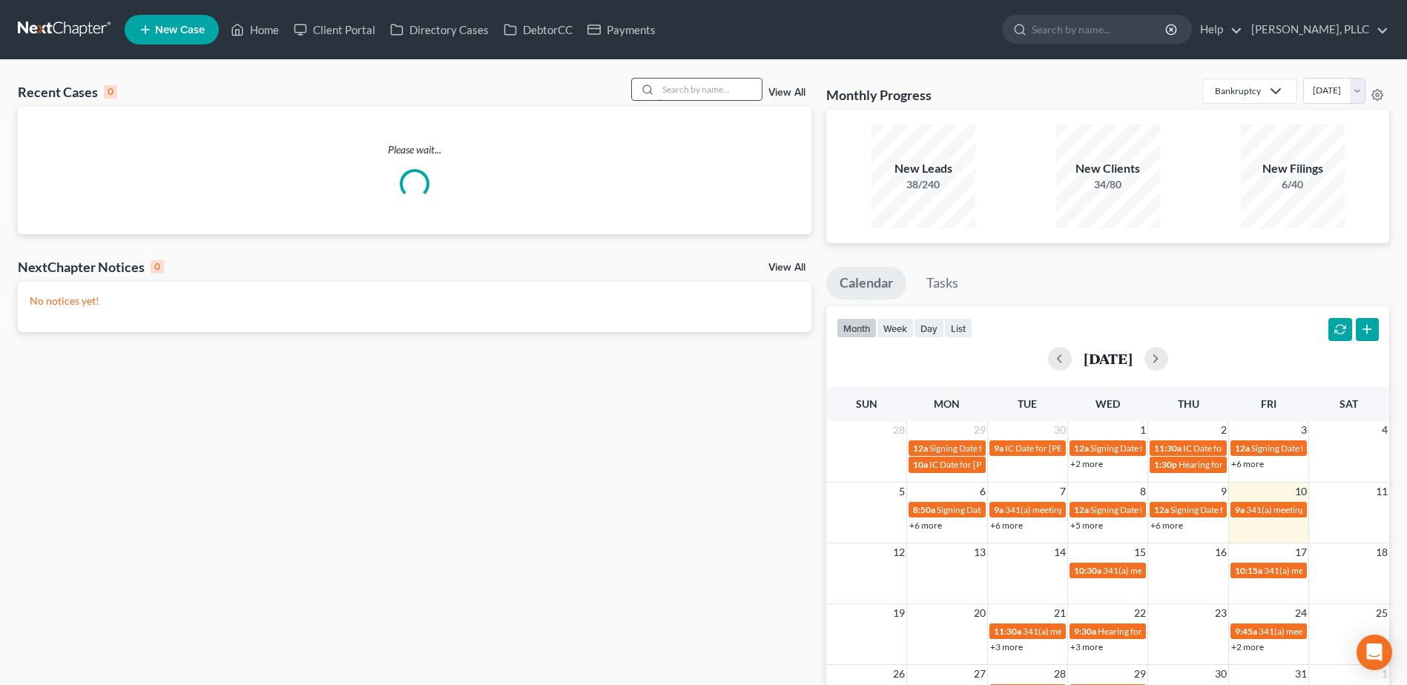
click at [688, 92] on input "search" at bounding box center [710, 90] width 104 height 22
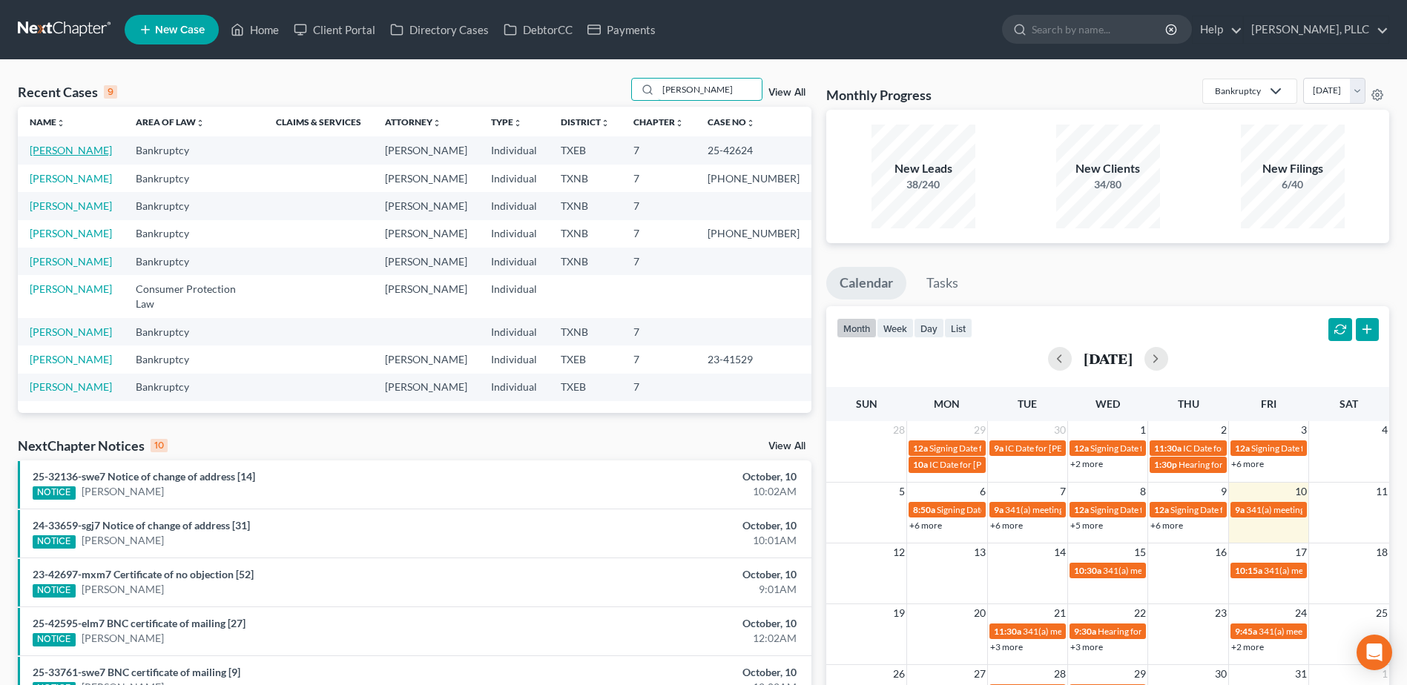
type input "[PERSON_NAME]"
click at [89, 152] on link "[PERSON_NAME]" at bounding box center [71, 150] width 82 height 13
select select "4"
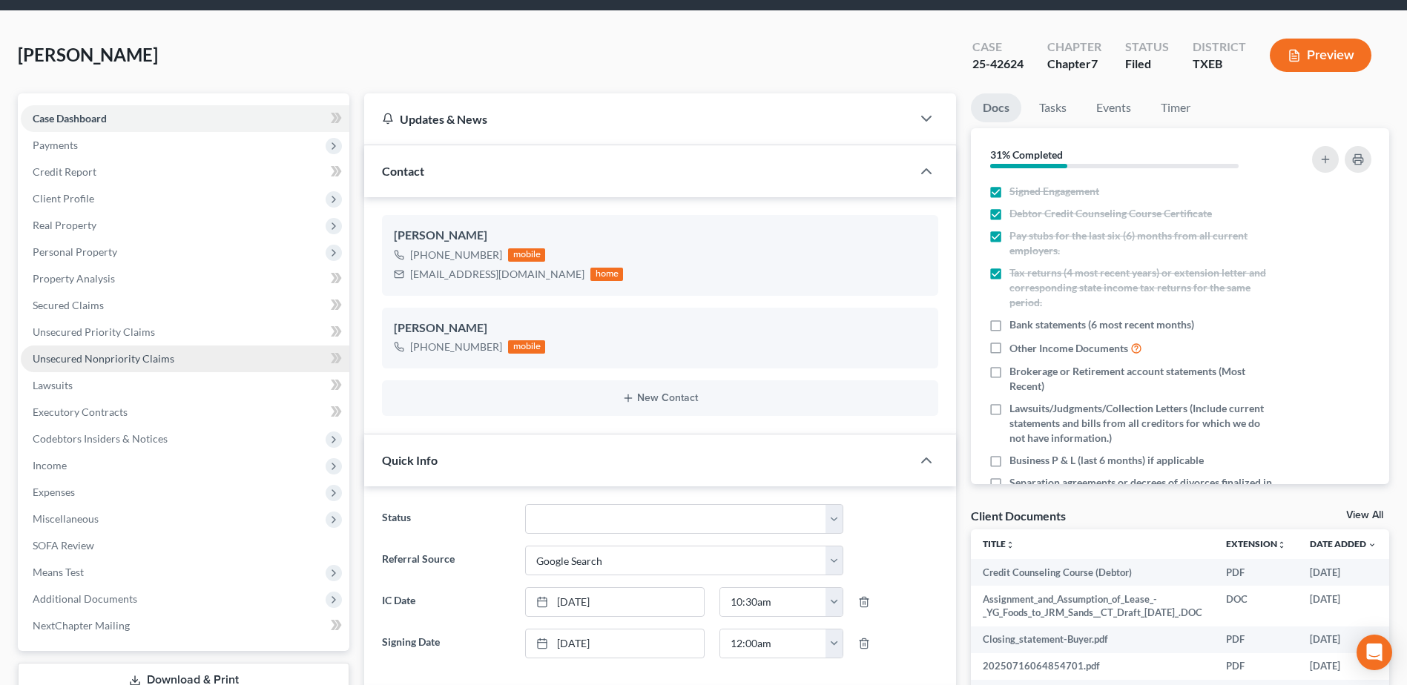
scroll to position [74, 0]
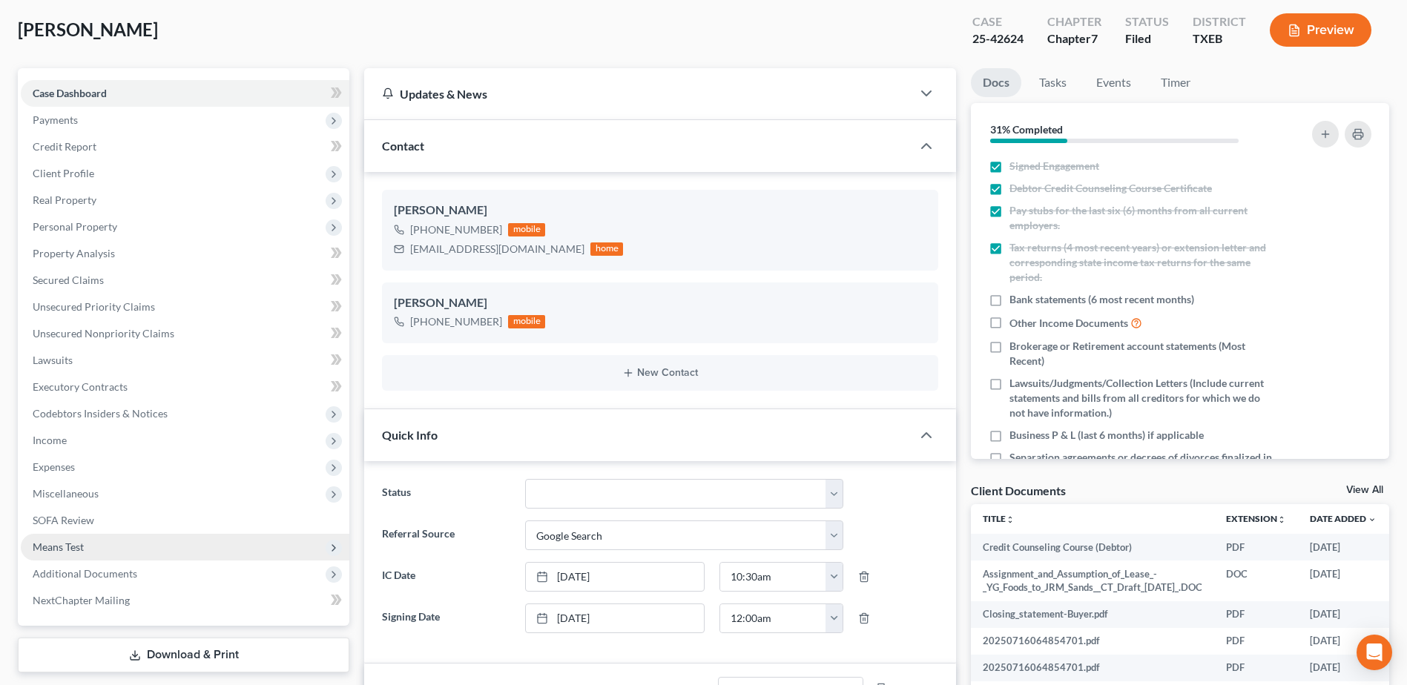
drag, startPoint x: 85, startPoint y: 567, endPoint x: 216, endPoint y: 542, distance: 133.7
click at [85, 567] on span "Additional Documents" at bounding box center [85, 573] width 105 height 13
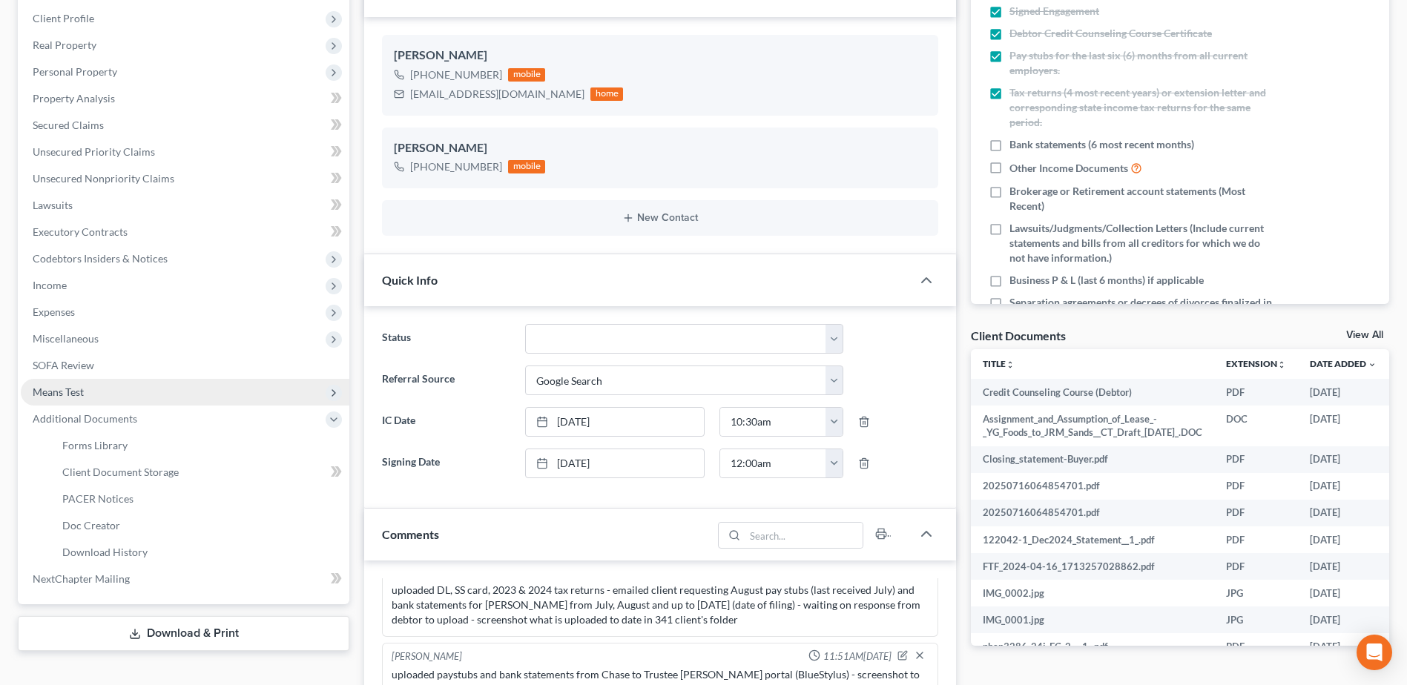
scroll to position [297, 0]
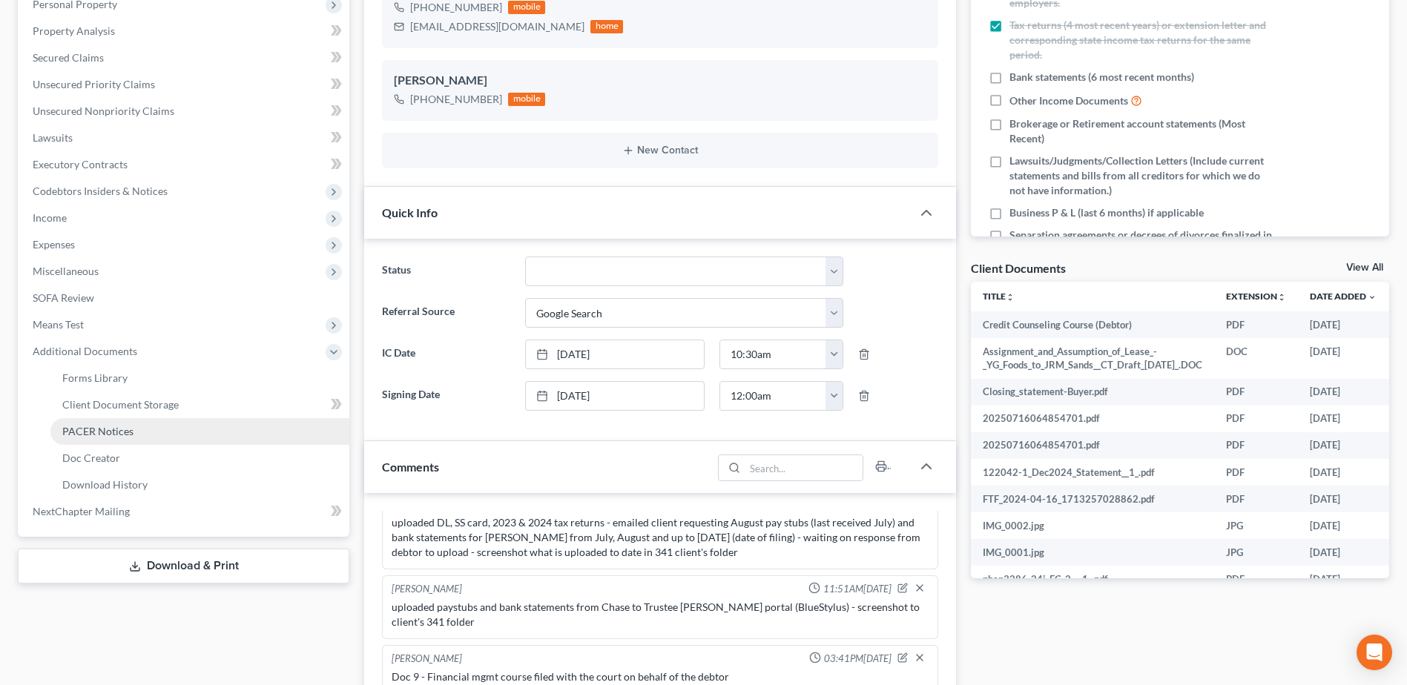
click at [128, 432] on span "PACER Notices" at bounding box center [97, 431] width 71 height 13
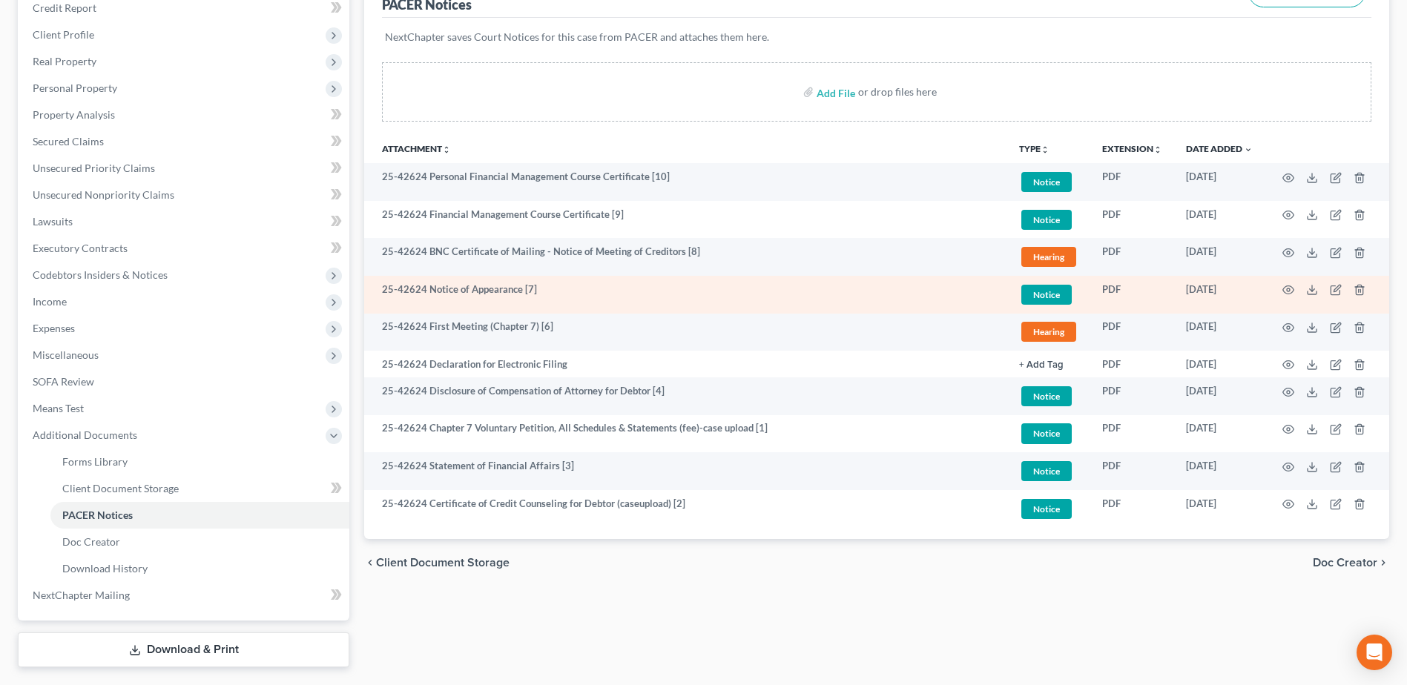
scroll to position [251, 0]
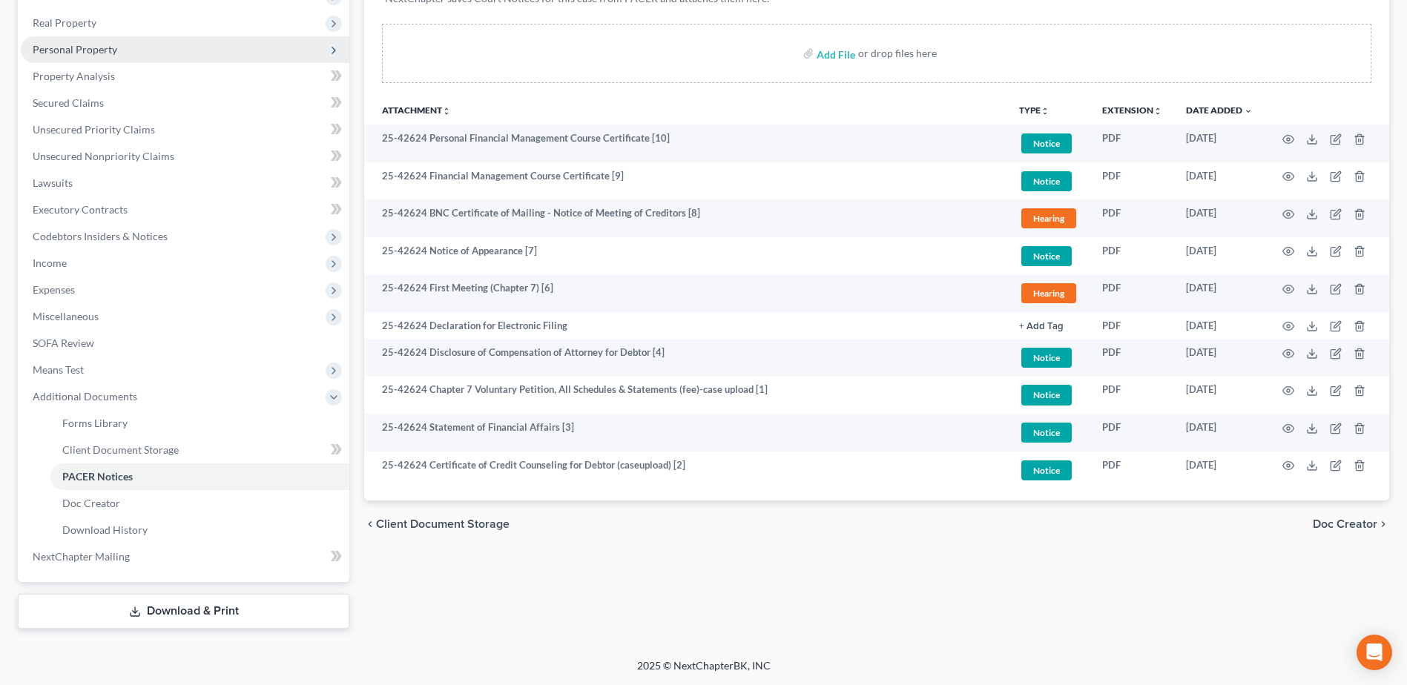
click at [82, 50] on span "Personal Property" at bounding box center [75, 49] width 85 height 13
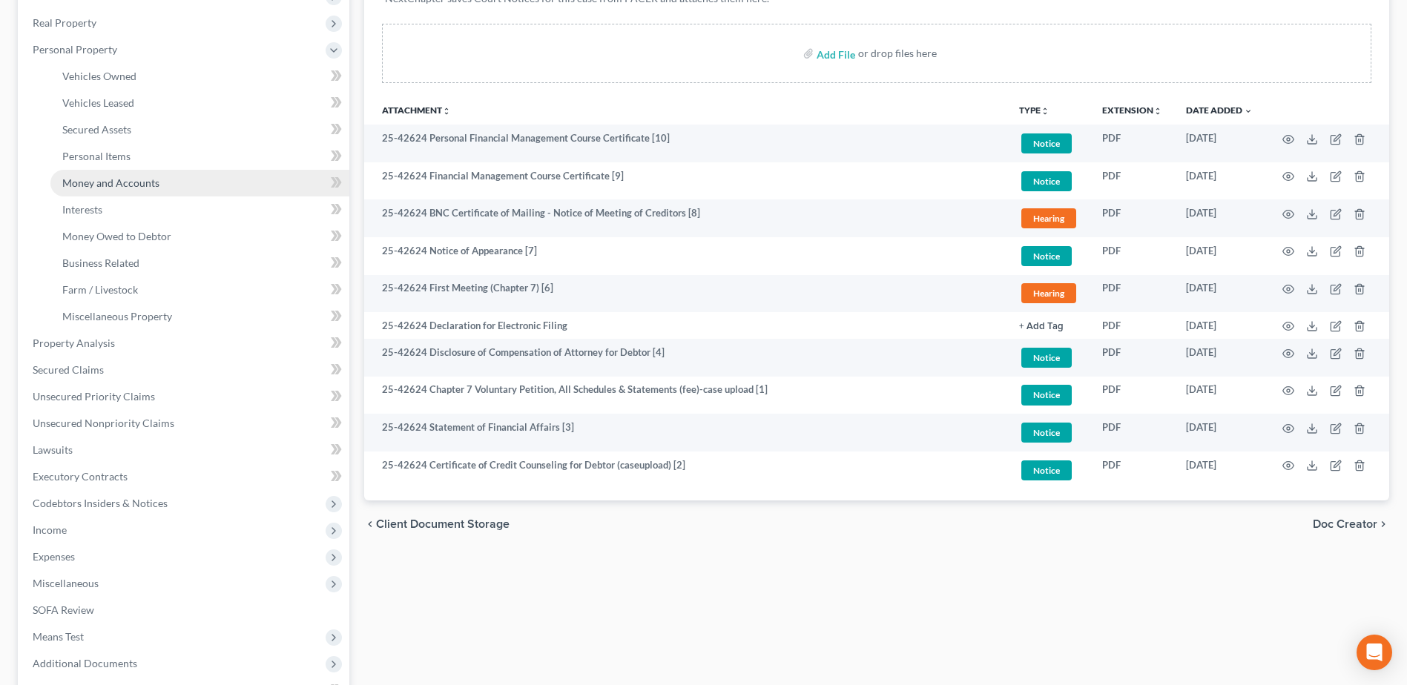
click at [97, 192] on link "Money and Accounts" at bounding box center [199, 183] width 299 height 27
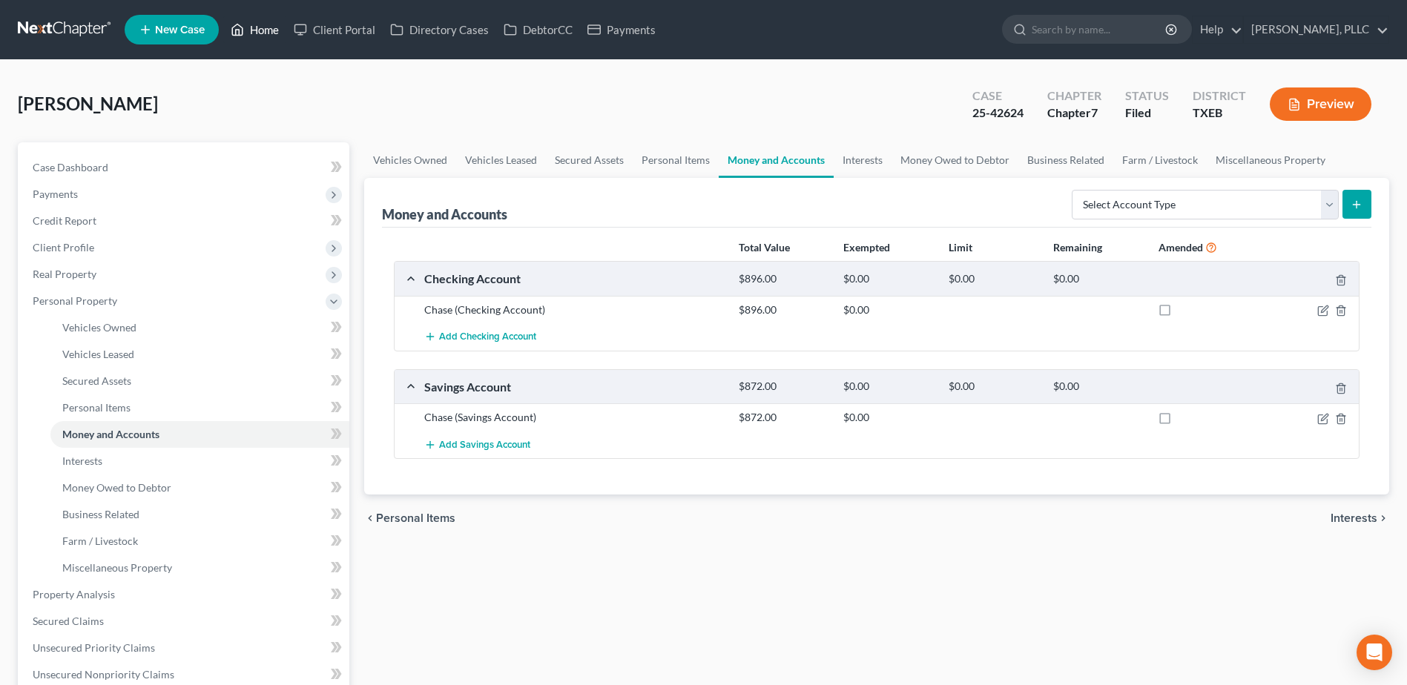
click at [265, 32] on link "Home" at bounding box center [254, 29] width 63 height 27
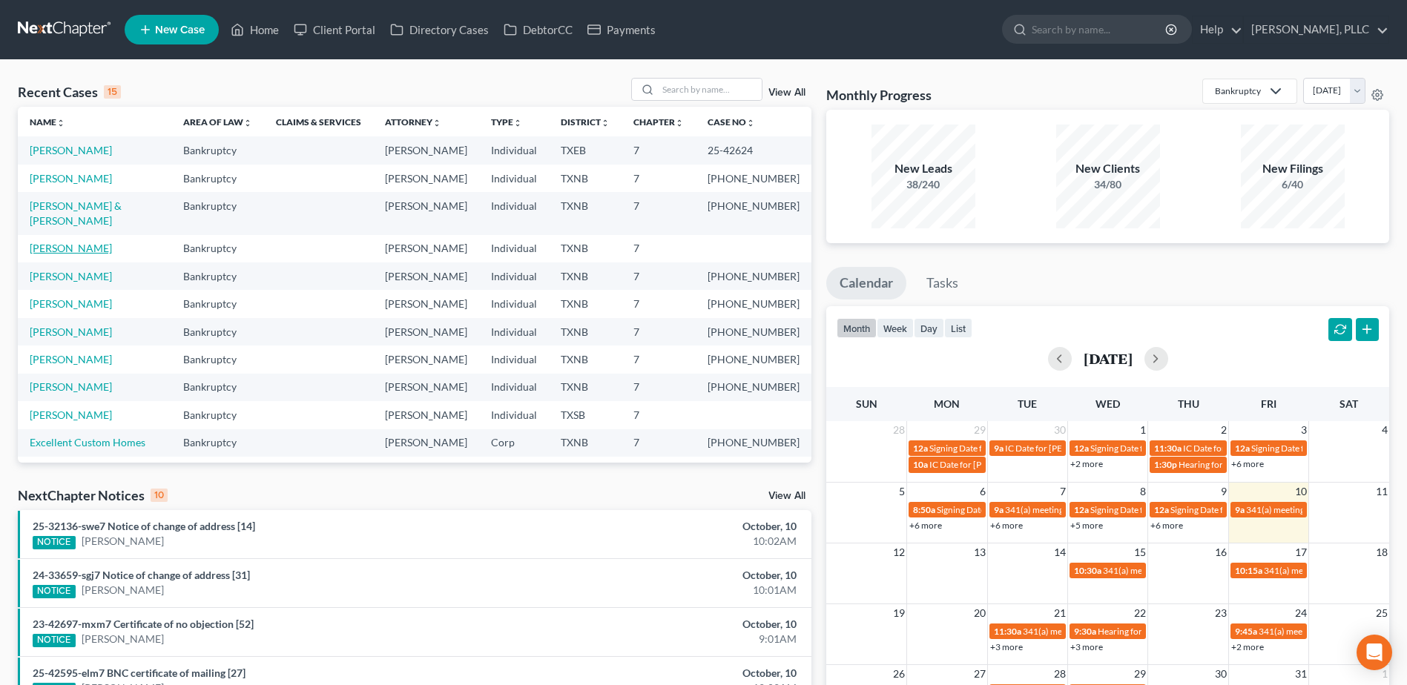
click at [79, 242] on link "[PERSON_NAME]" at bounding box center [71, 248] width 82 height 13
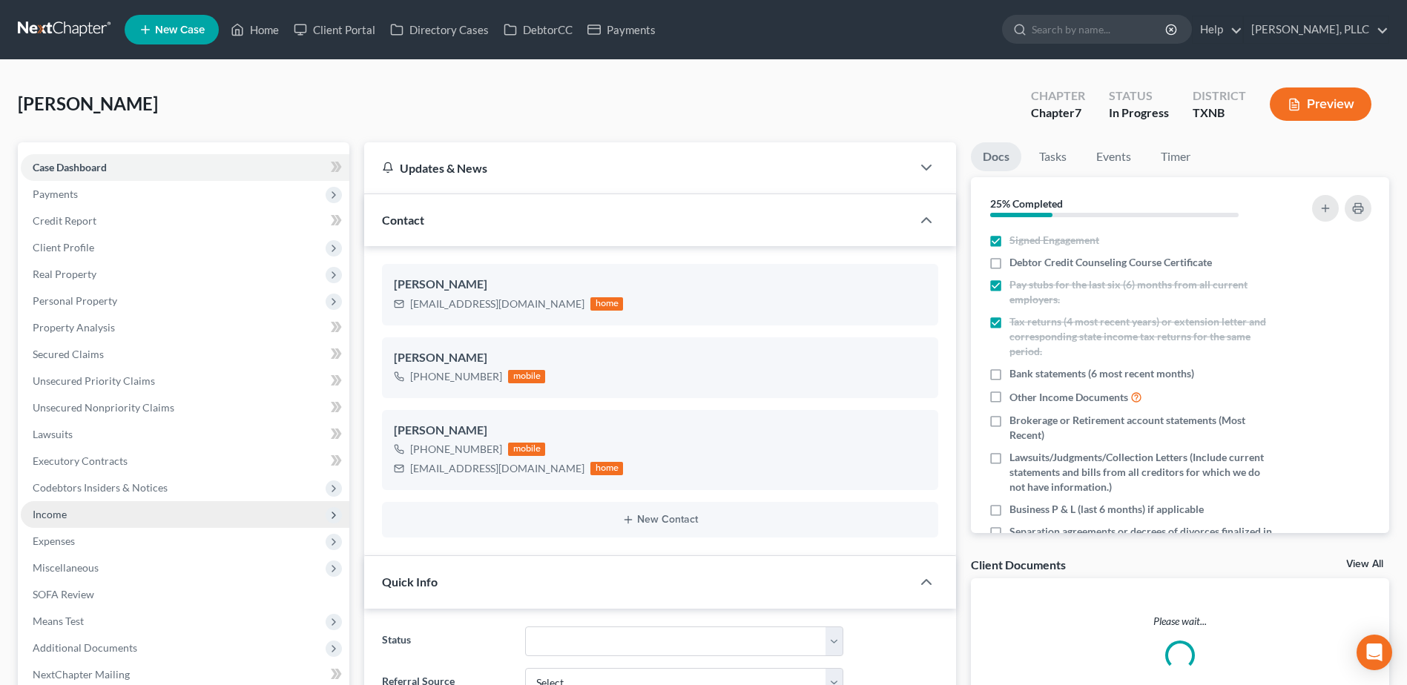
click at [68, 513] on span "Income" at bounding box center [185, 514] width 329 height 27
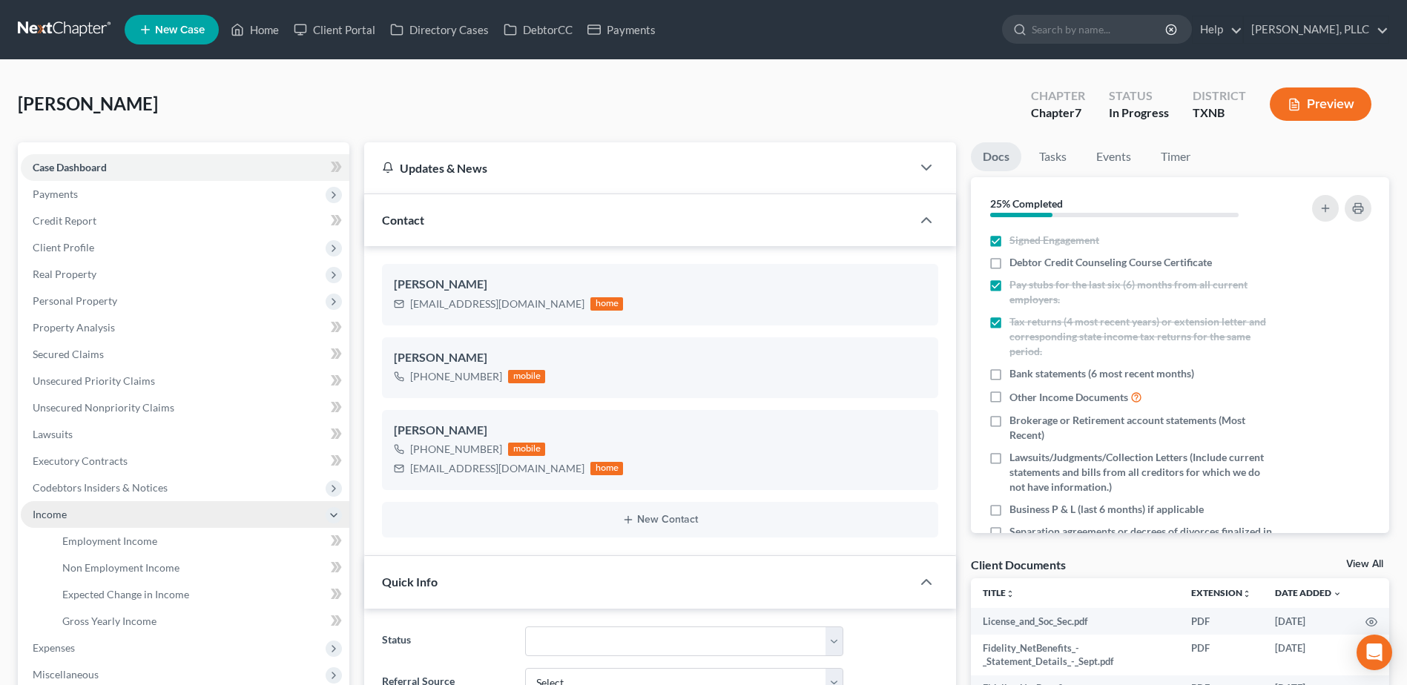
scroll to position [312, 0]
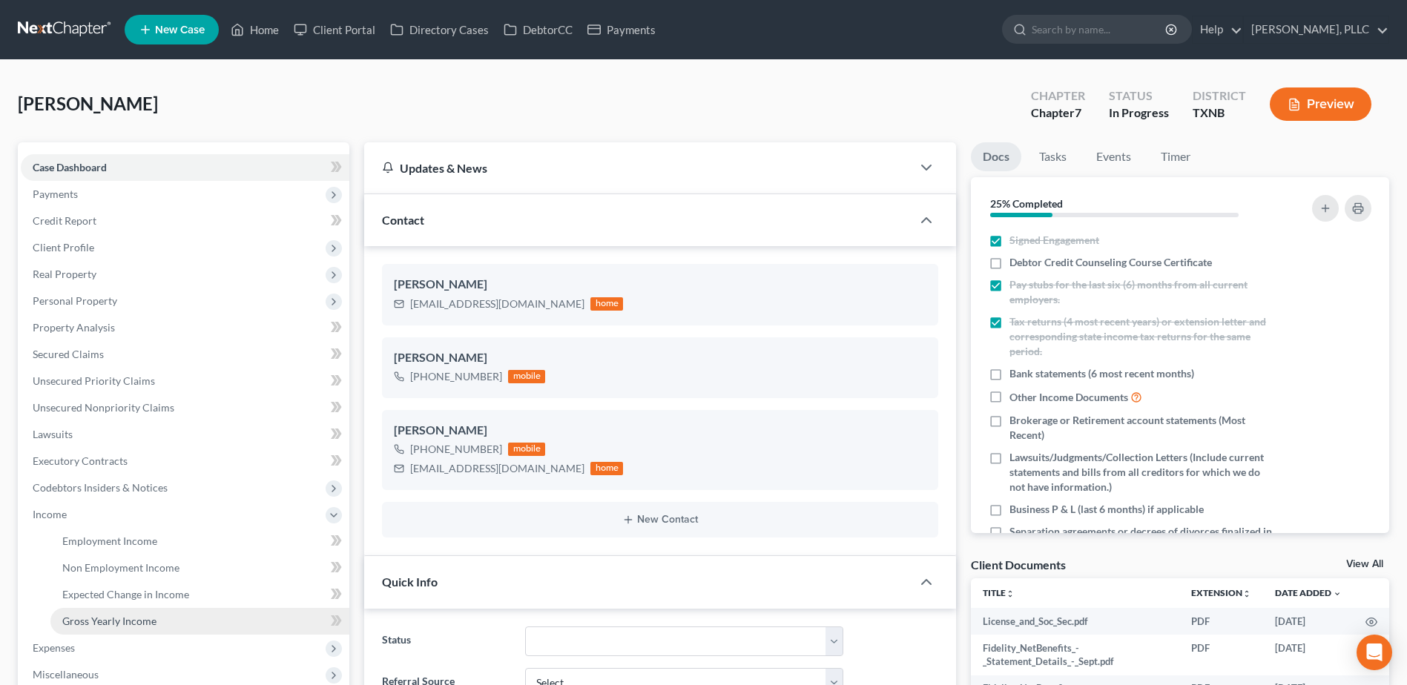
click at [122, 619] on span "Gross Yearly Income" at bounding box center [109, 621] width 94 height 13
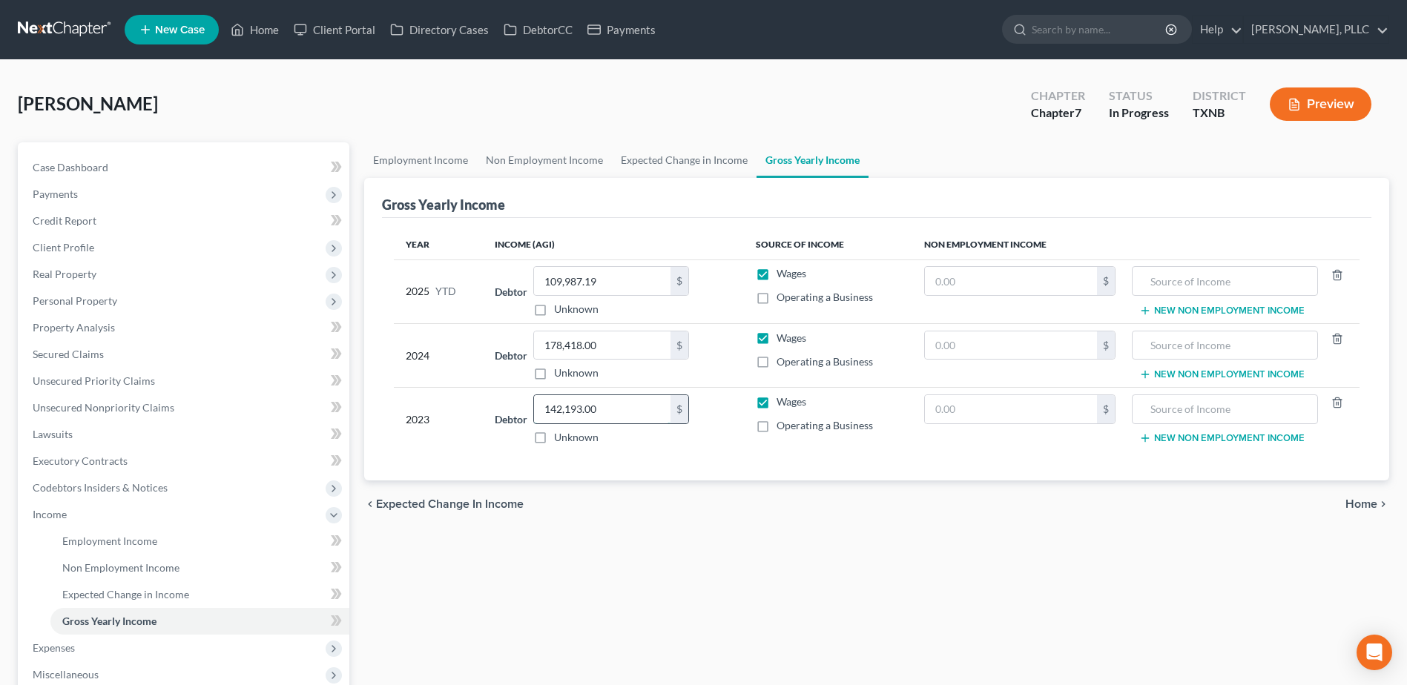
click at [599, 411] on input "142,193.00" at bounding box center [602, 409] width 136 height 28
type input "142,943.00"
click at [691, 499] on div "chevron_left Expected Change in Income Home chevron_right" at bounding box center [876, 504] width 1025 height 47
click at [1377, 503] on icon "chevron_right" at bounding box center [1383, 504] width 12 height 12
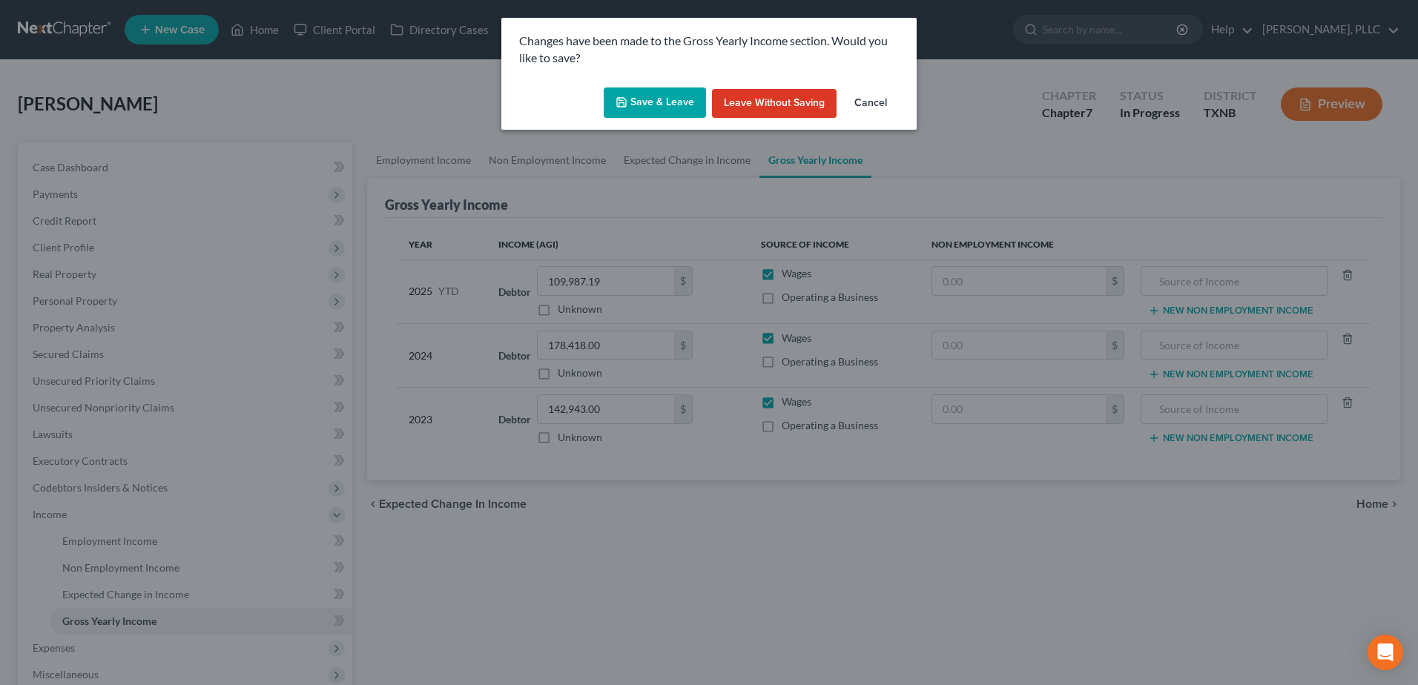
click at [652, 95] on button "Save & Leave" at bounding box center [655, 103] width 102 height 31
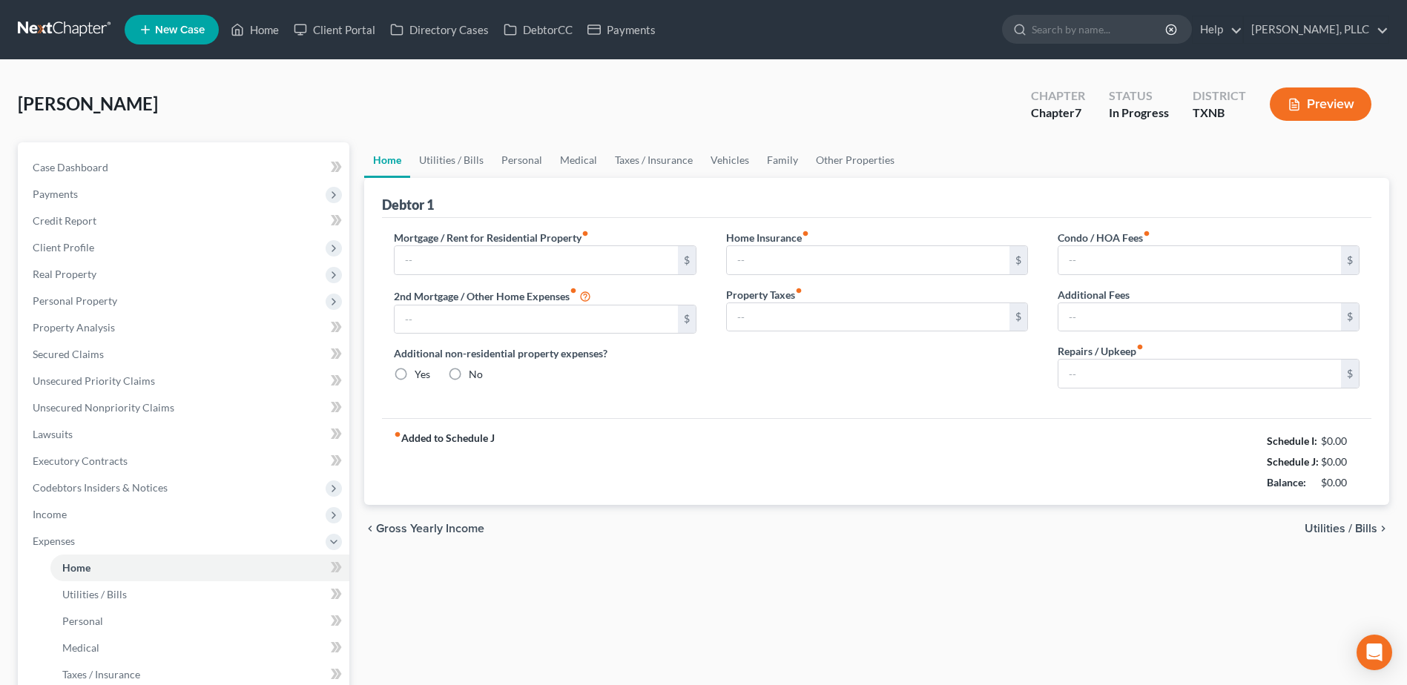
scroll to position [297, 0]
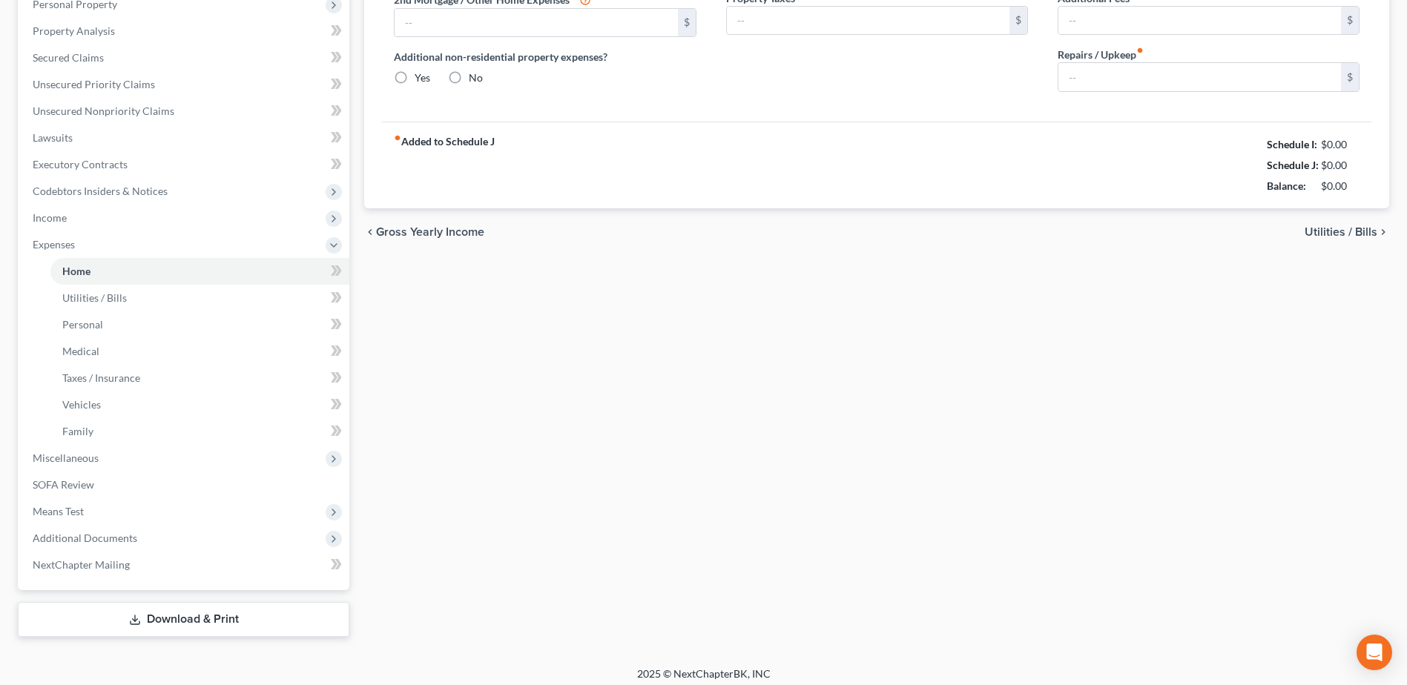
type input "2,908.00"
type input "0.00"
radio input "true"
type input "0.00"
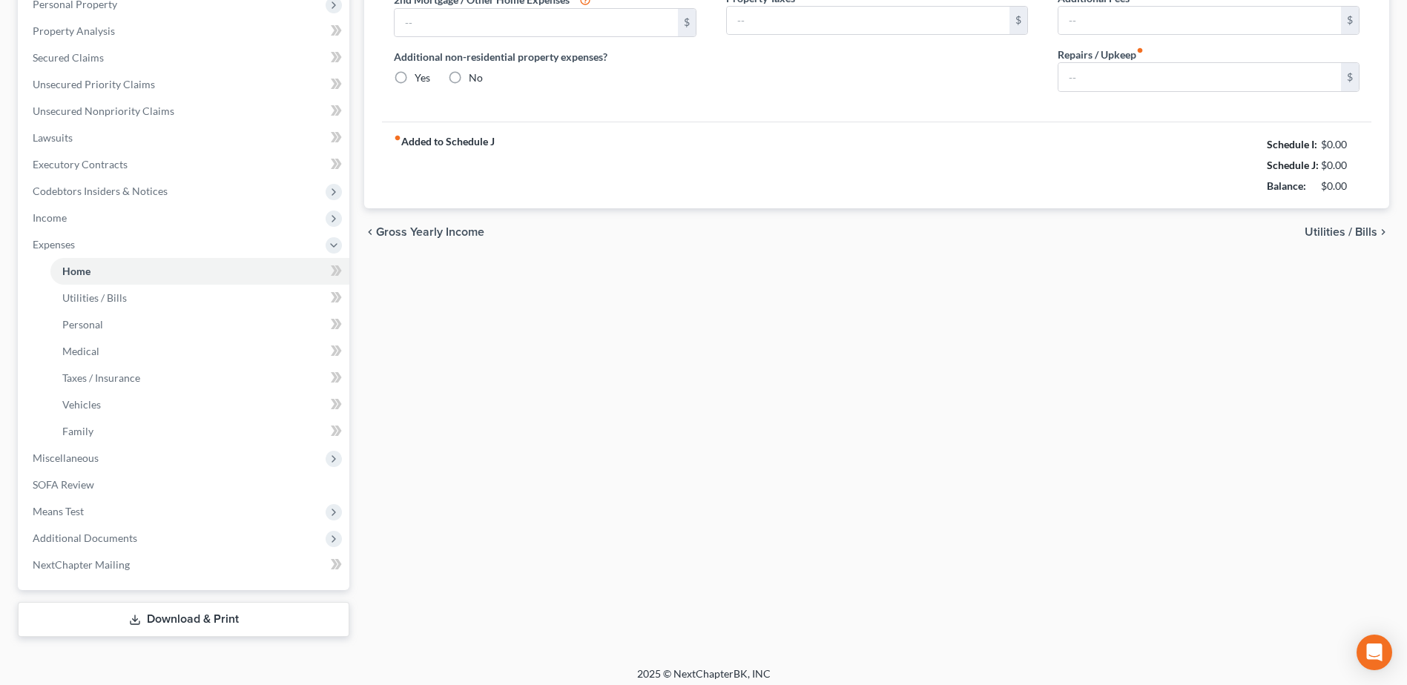
type input "0.00"
type input "100.00"
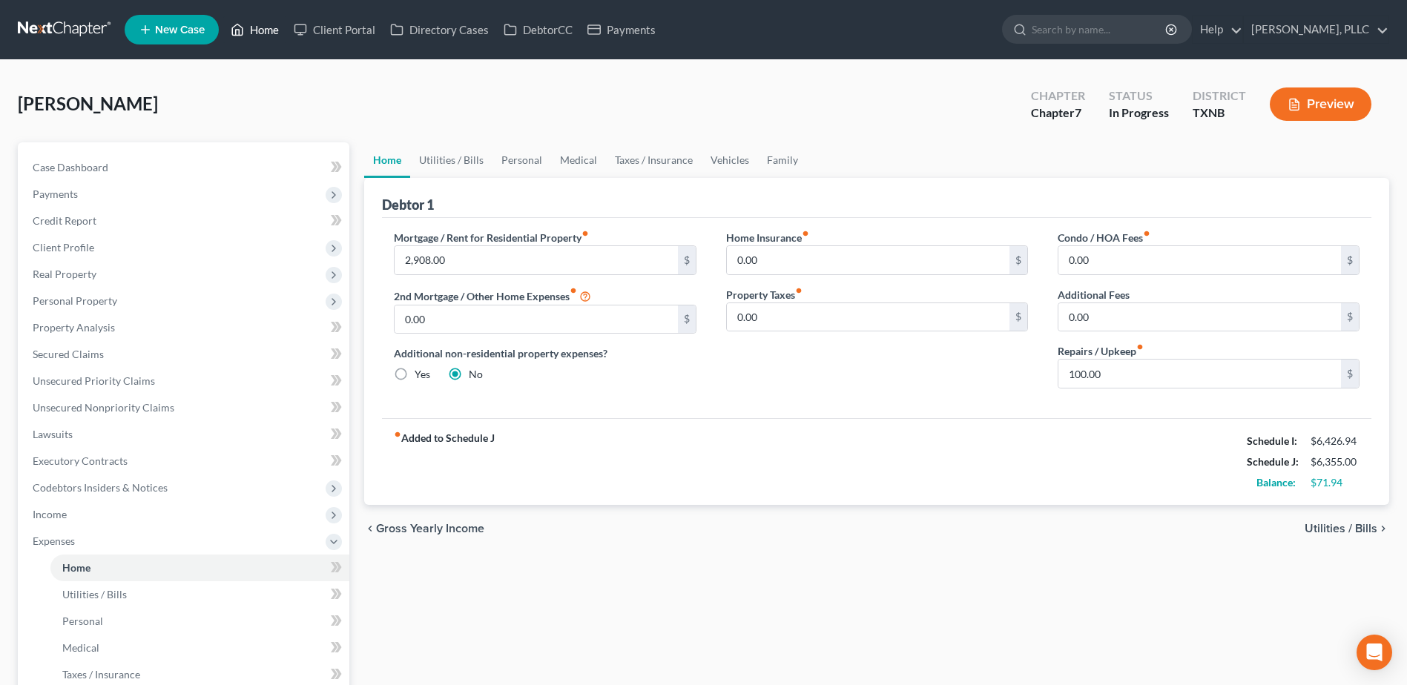
click at [264, 27] on link "Home" at bounding box center [254, 29] width 63 height 27
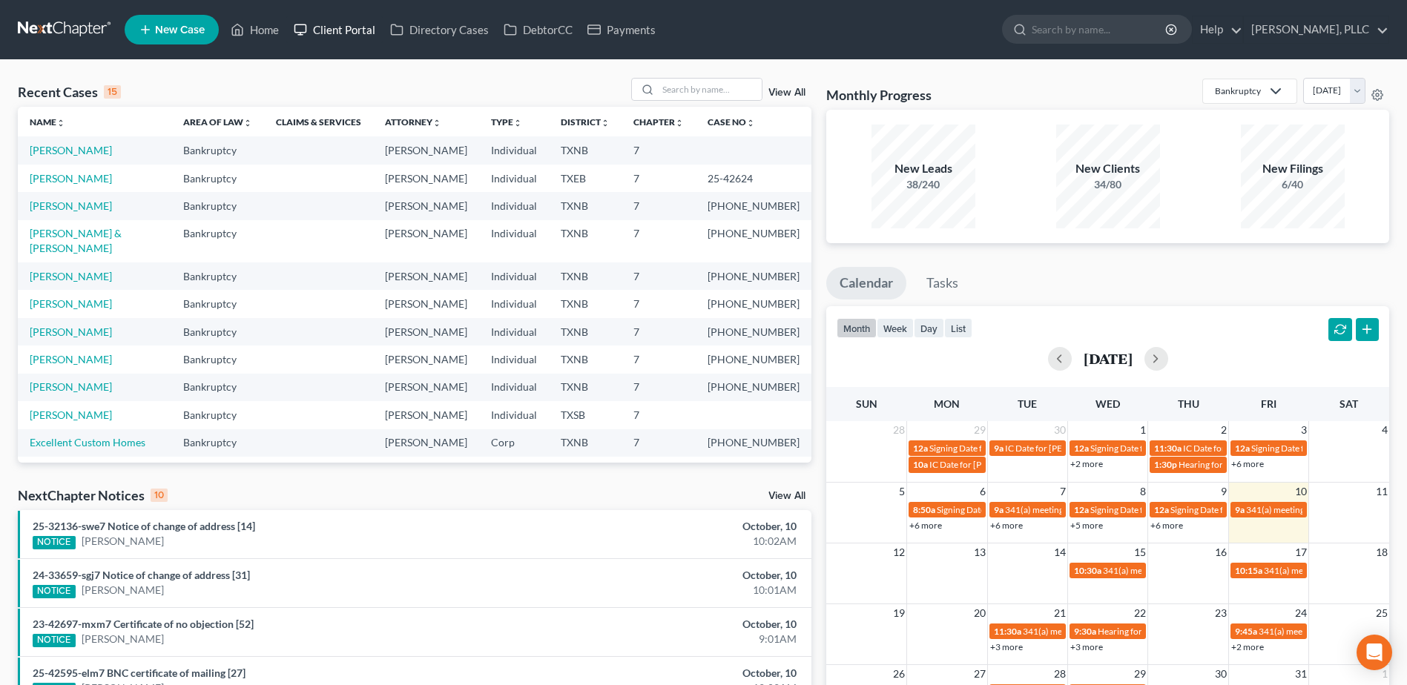
click at [347, 33] on link "Client Portal" at bounding box center [334, 29] width 96 height 27
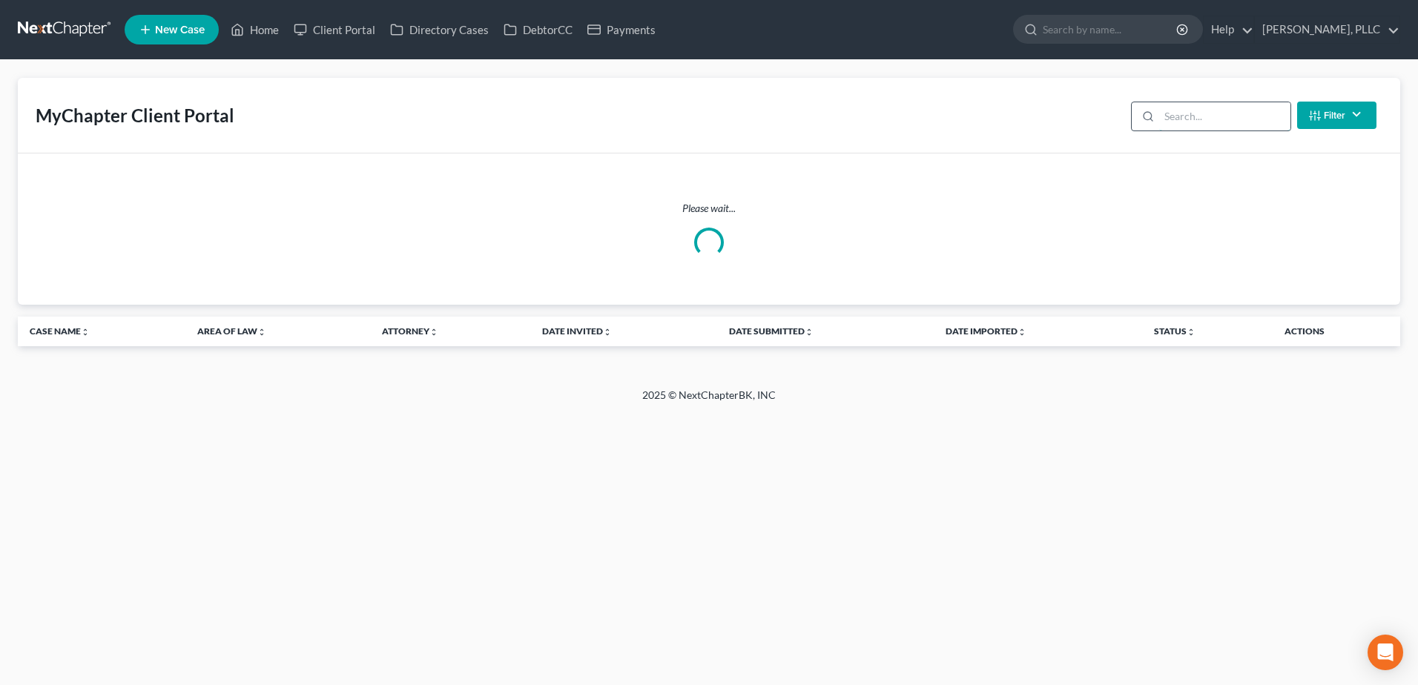
click at [1192, 116] on input "search" at bounding box center [1224, 116] width 131 height 28
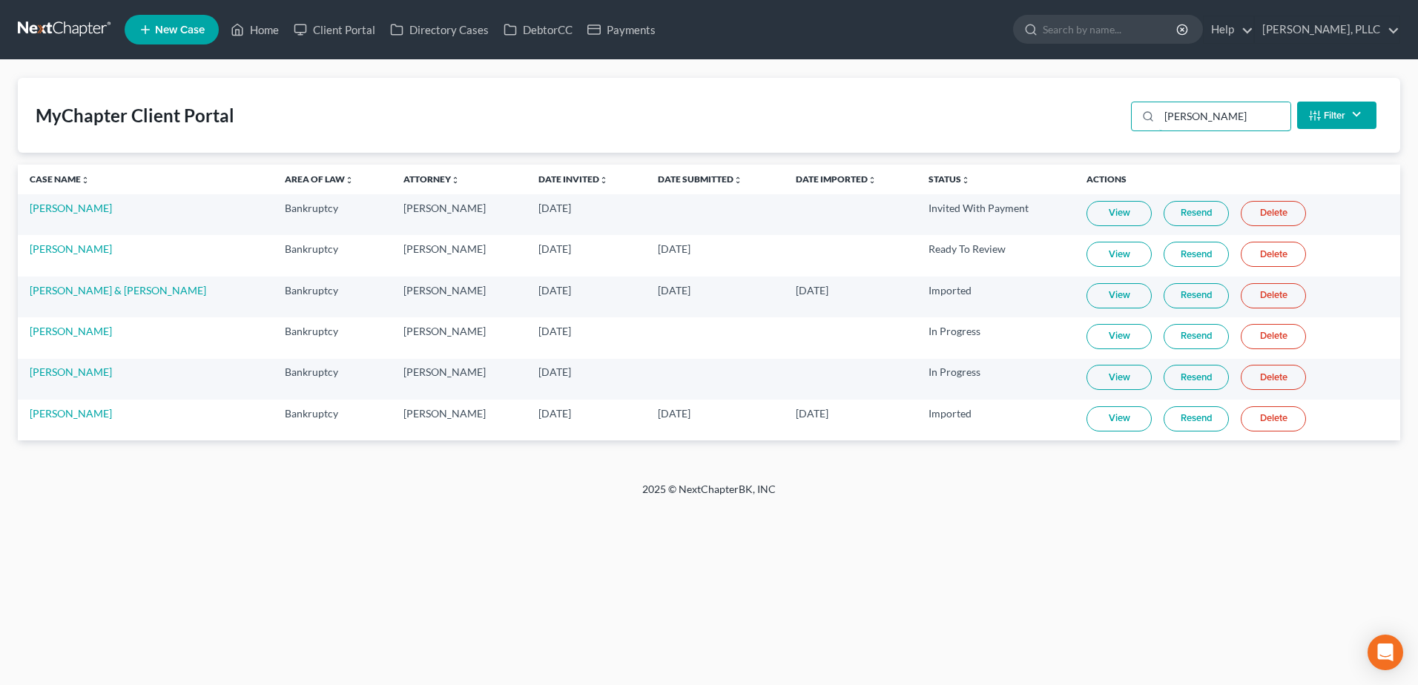
type input "[PERSON_NAME]"
click at [1119, 383] on link "View" at bounding box center [1119, 377] width 65 height 25
click at [541, 30] on link "DebtorCC" at bounding box center [538, 29] width 84 height 27
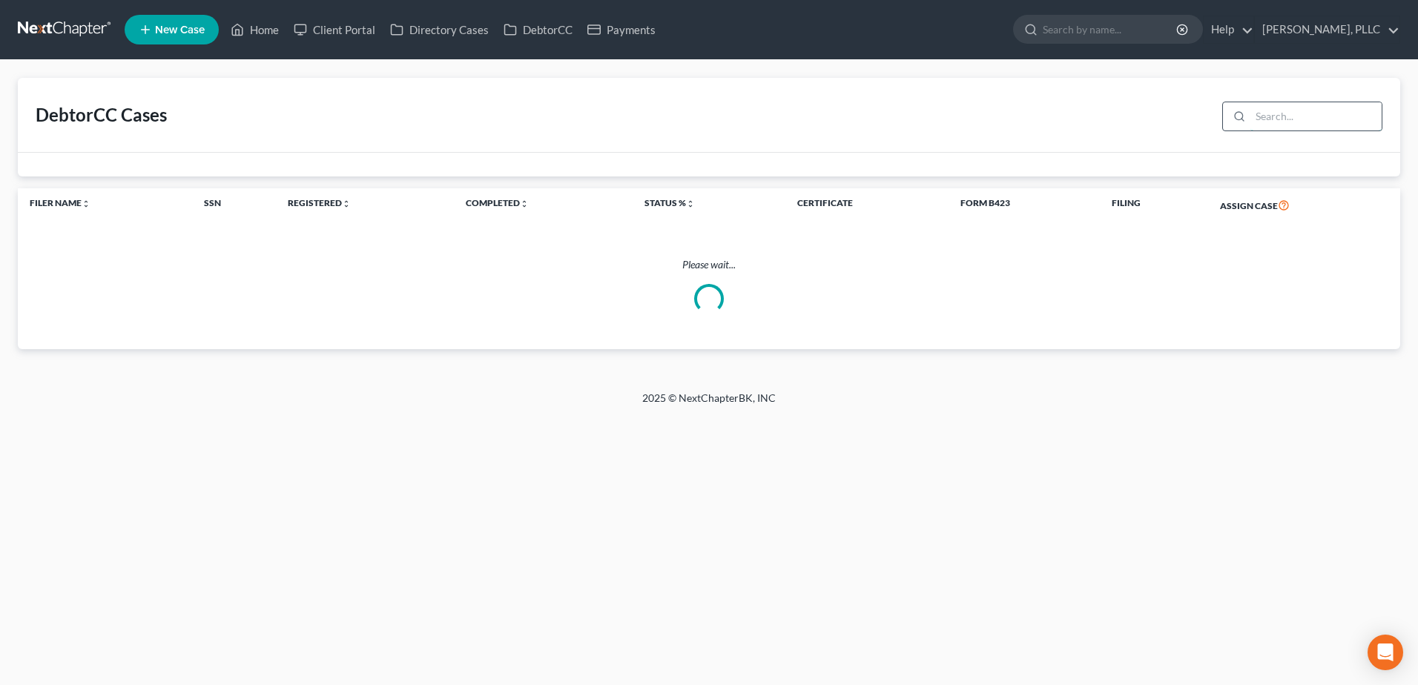
click at [1304, 106] on input "search" at bounding box center [1316, 116] width 131 height 28
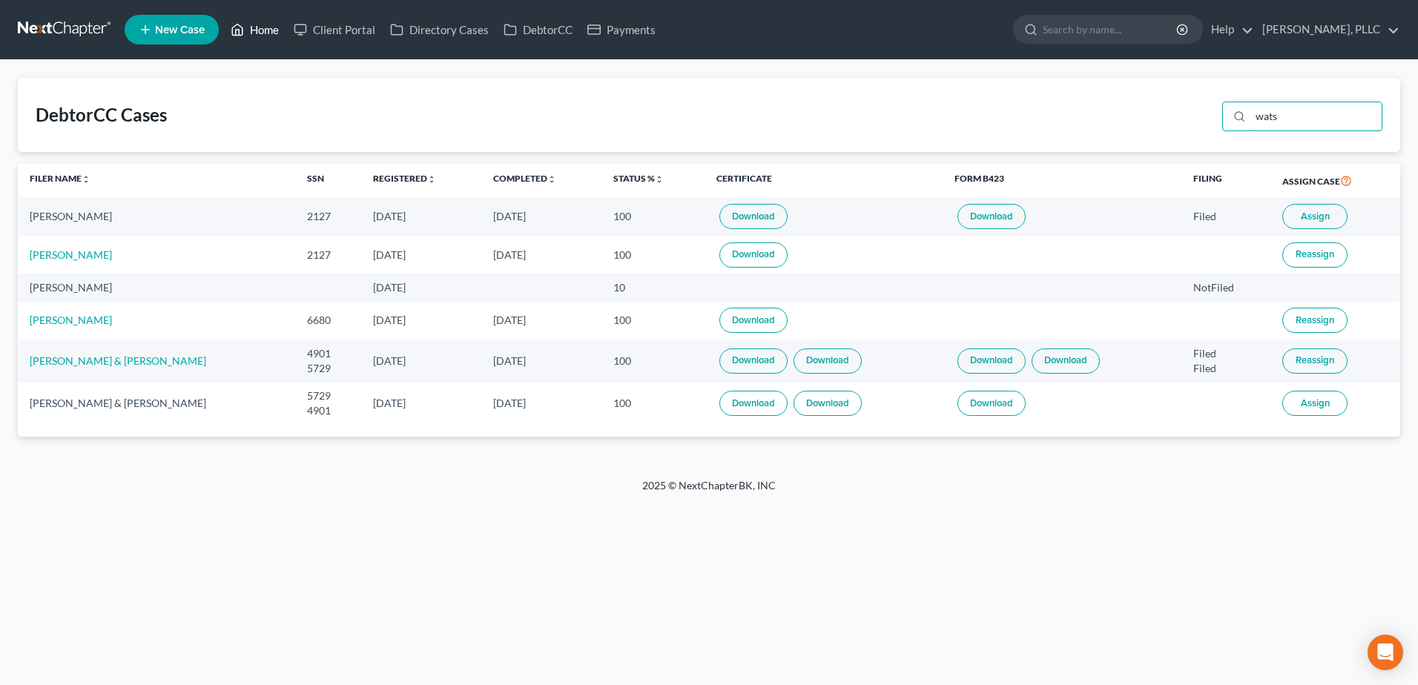
type input "wats"
click at [259, 29] on link "Home" at bounding box center [254, 29] width 63 height 27
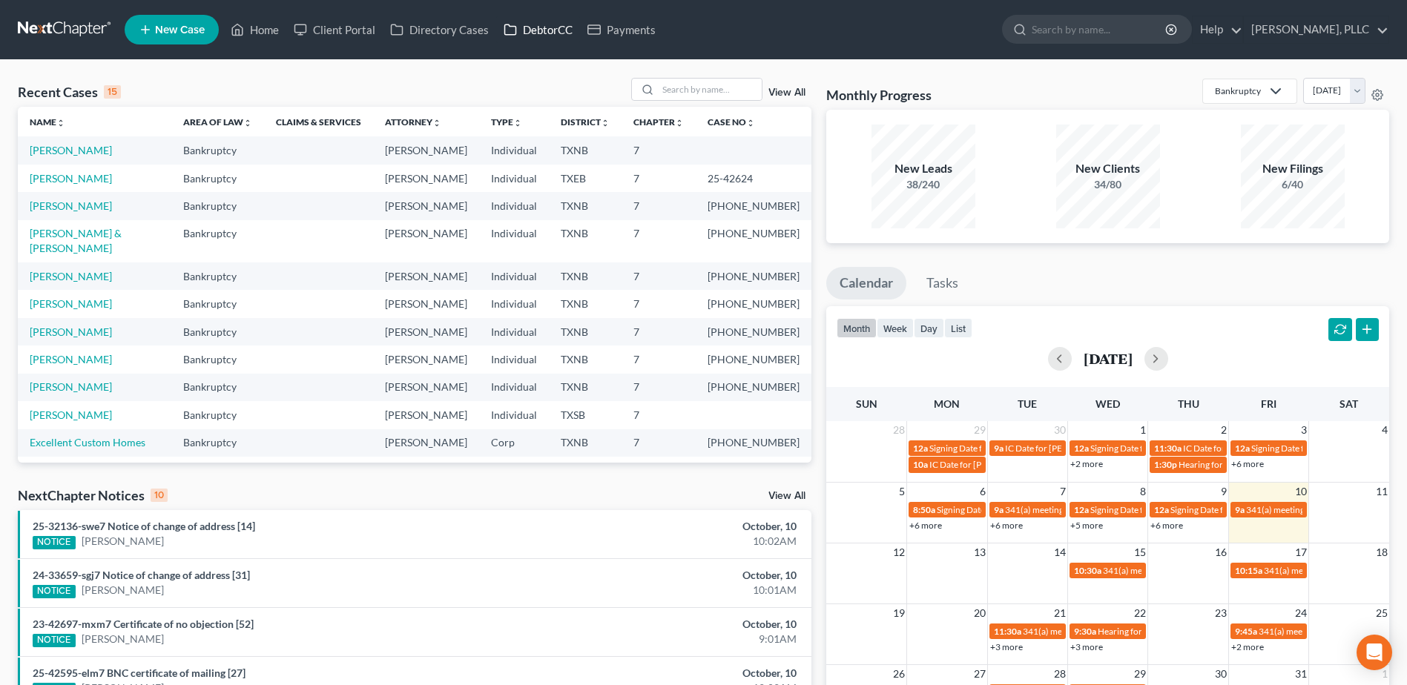
click at [563, 33] on link "DebtorCC" at bounding box center [538, 29] width 84 height 27
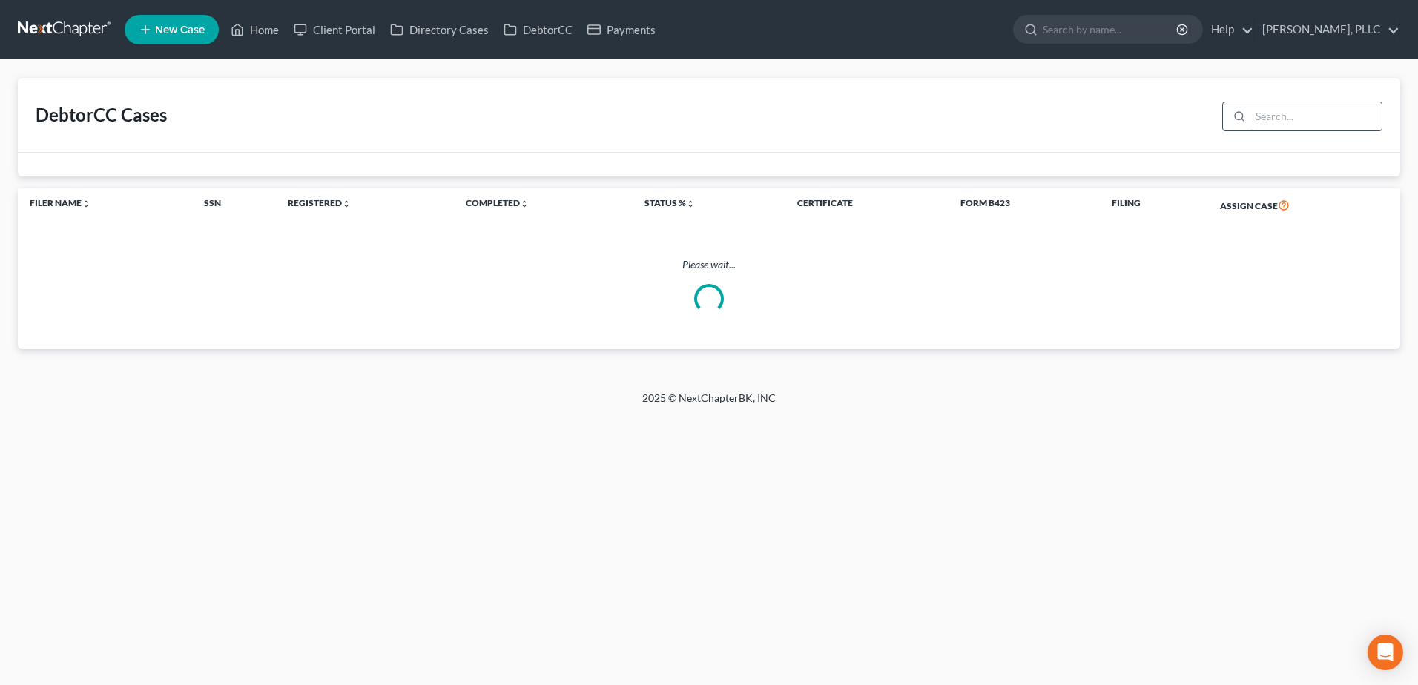
click at [1310, 106] on input "search" at bounding box center [1316, 116] width 131 height 28
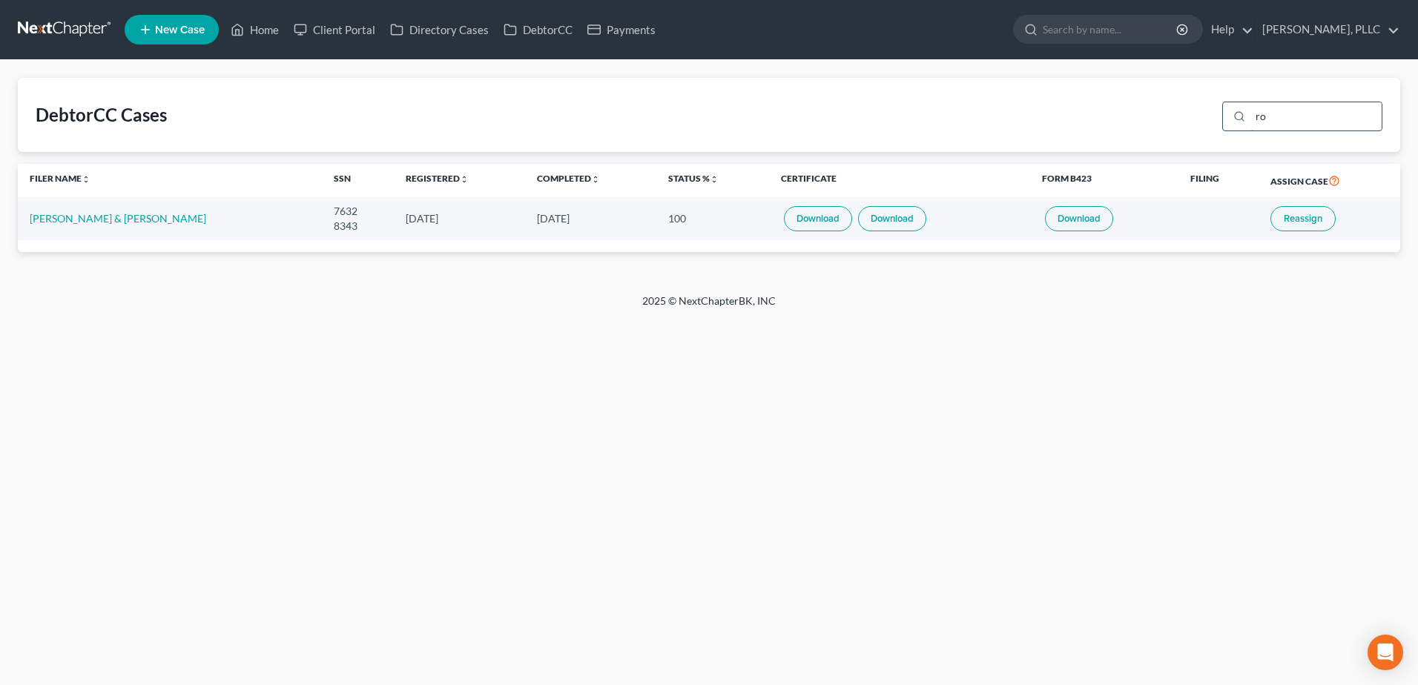
type input "r"
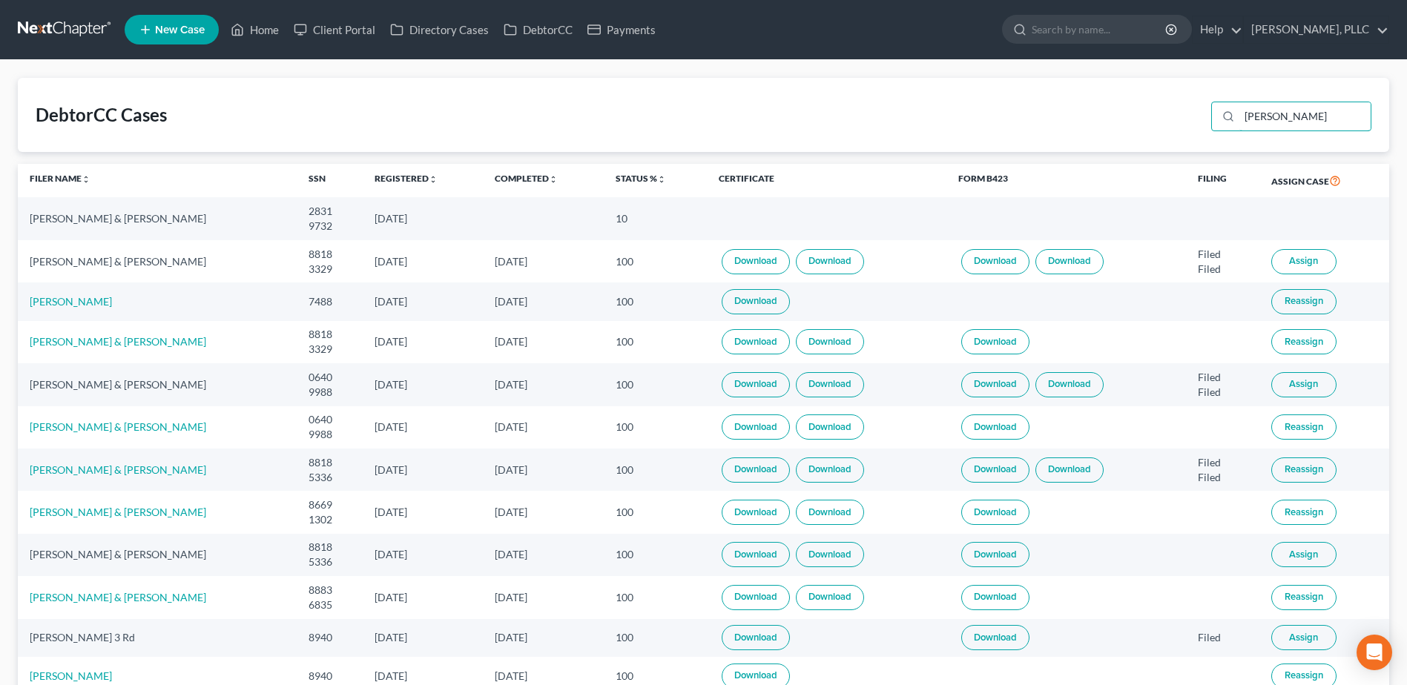
type input "[PERSON_NAME]"
click at [269, 27] on link "Home" at bounding box center [254, 29] width 63 height 27
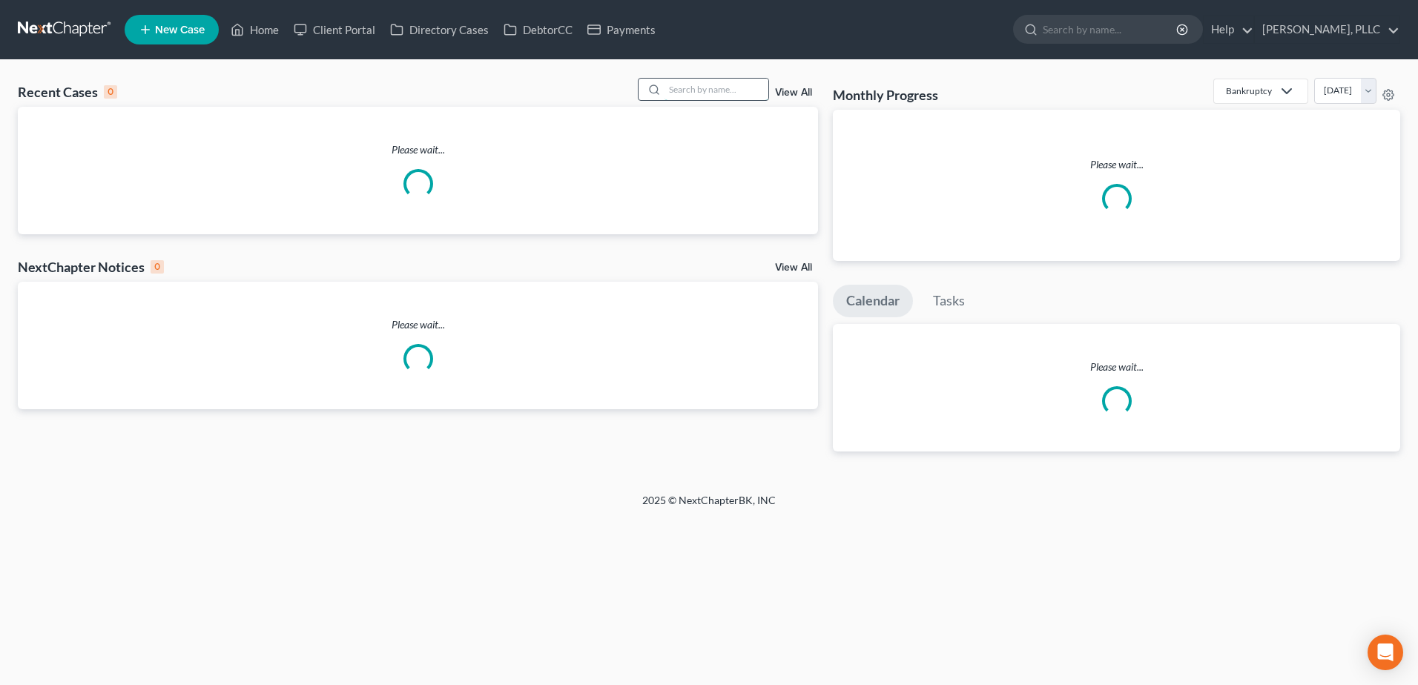
click at [740, 90] on input "search" at bounding box center [717, 90] width 104 height 22
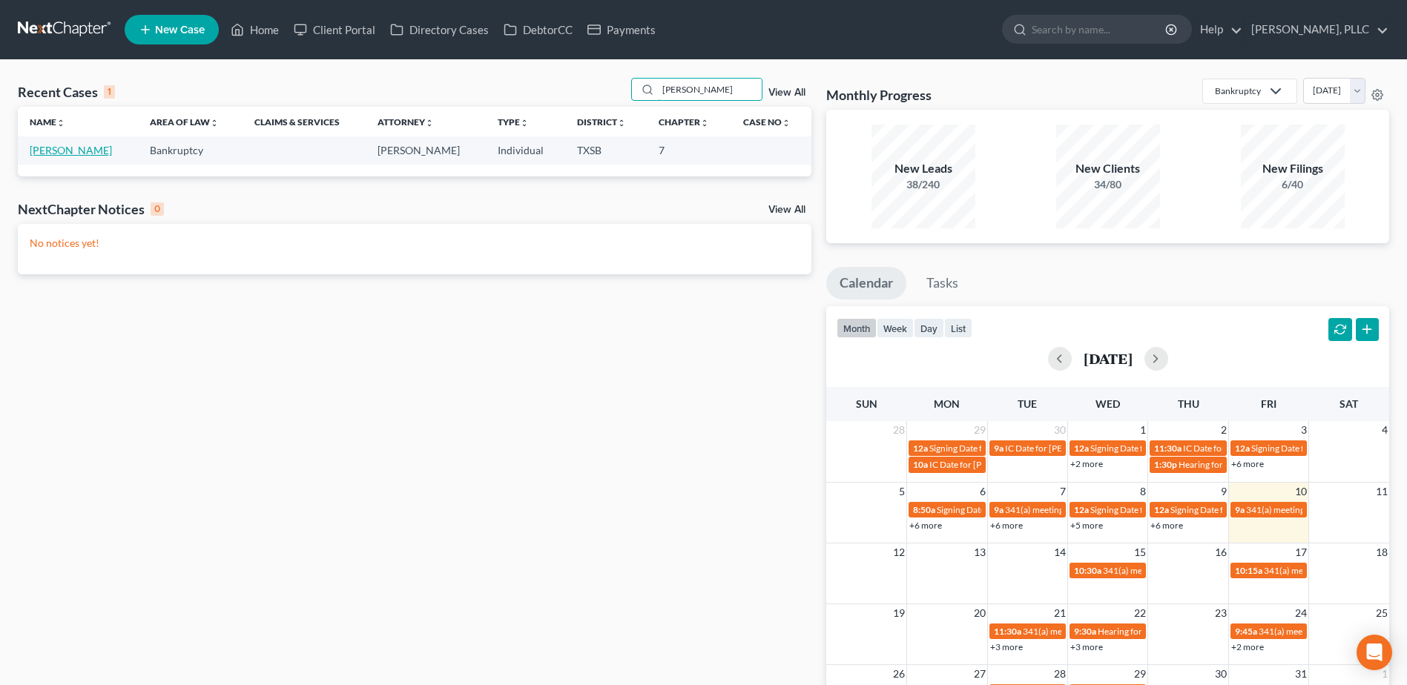
type input "[PERSON_NAME]"
click at [65, 153] on link "[PERSON_NAME]" at bounding box center [71, 150] width 82 height 13
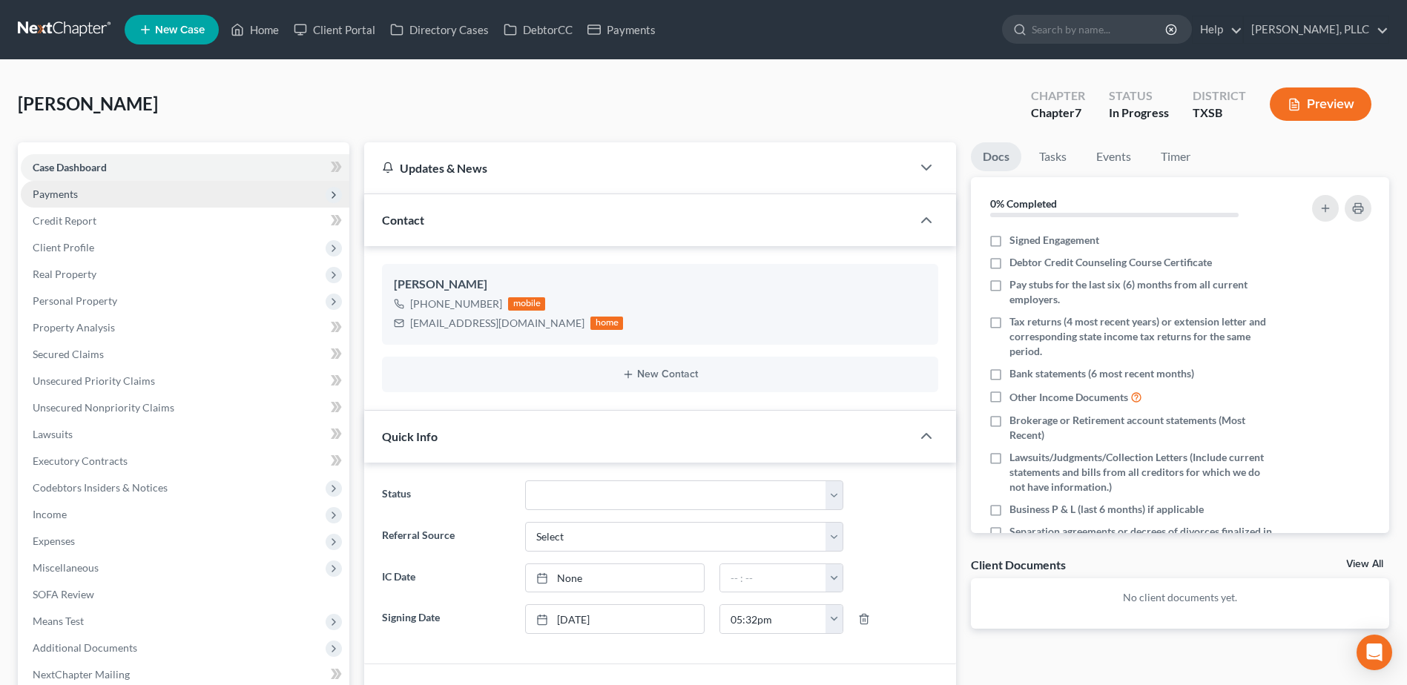
click at [62, 195] on span "Payments" at bounding box center [55, 194] width 45 height 13
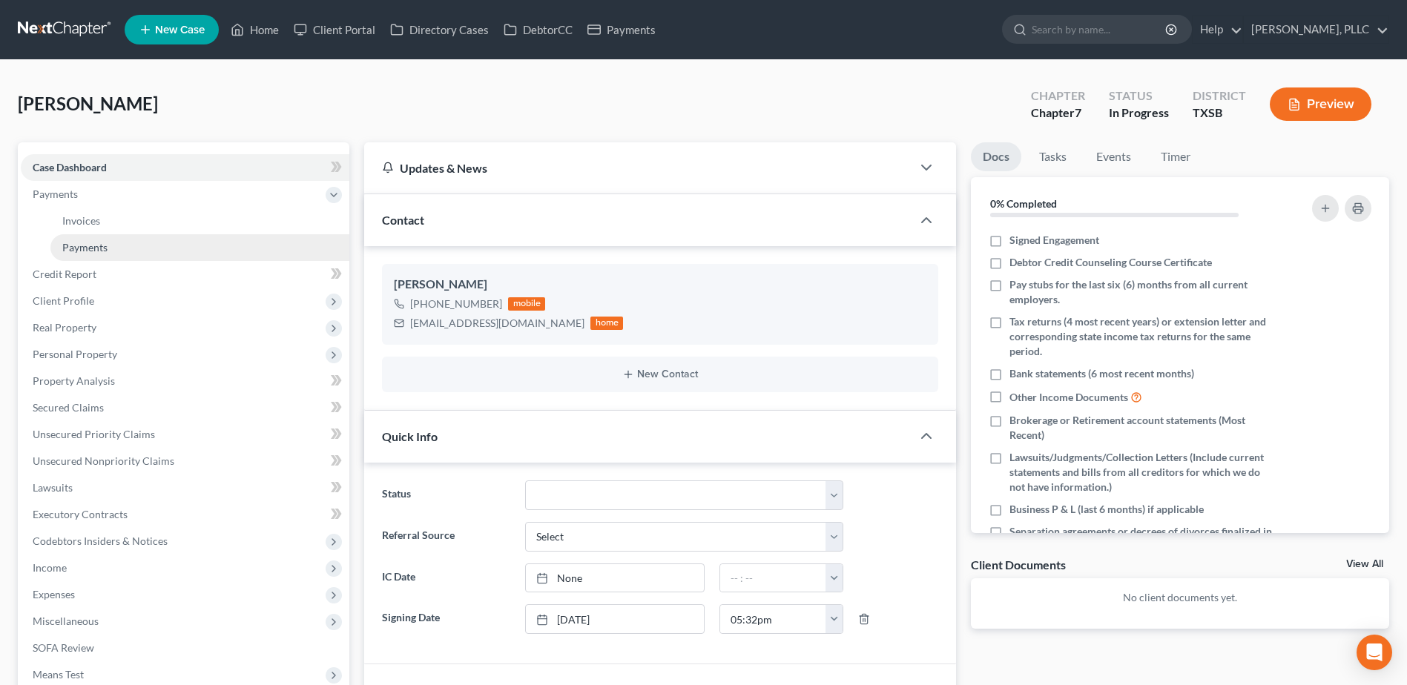
click at [92, 255] on link "Payments" at bounding box center [199, 247] width 299 height 27
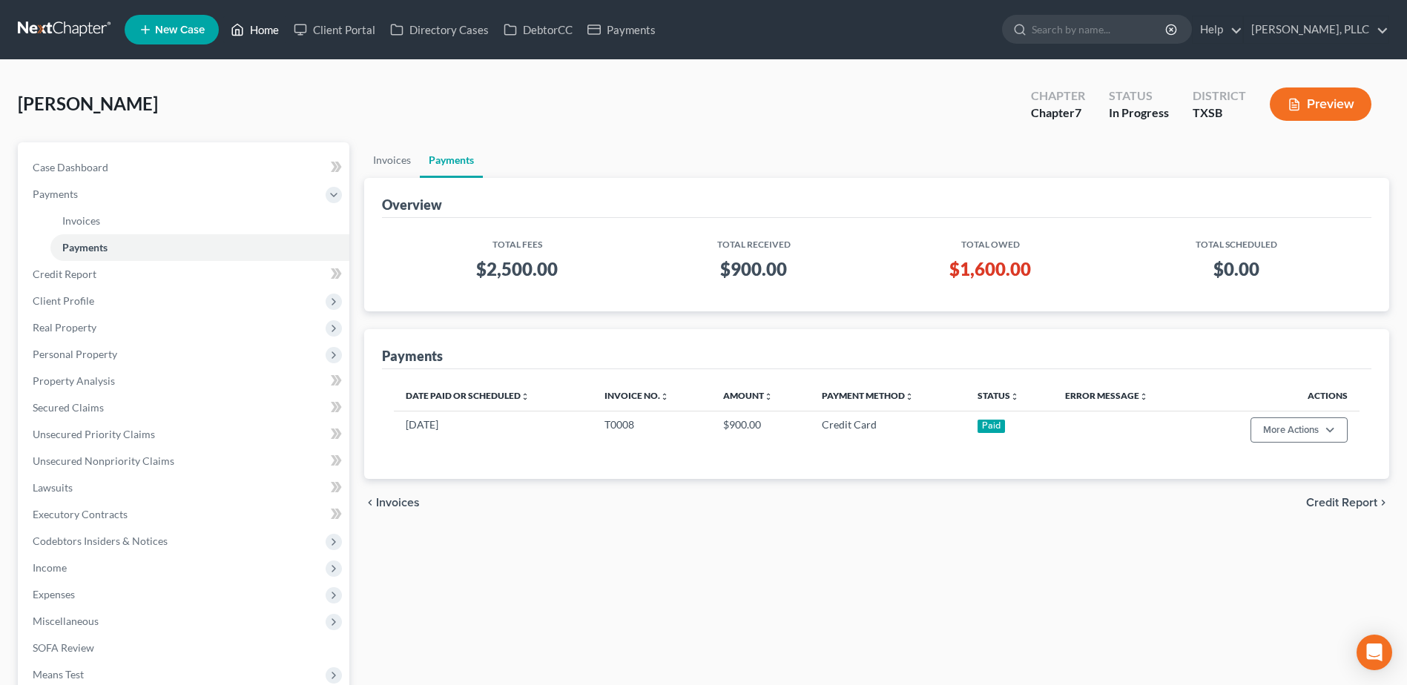
click at [277, 27] on link "Home" at bounding box center [254, 29] width 63 height 27
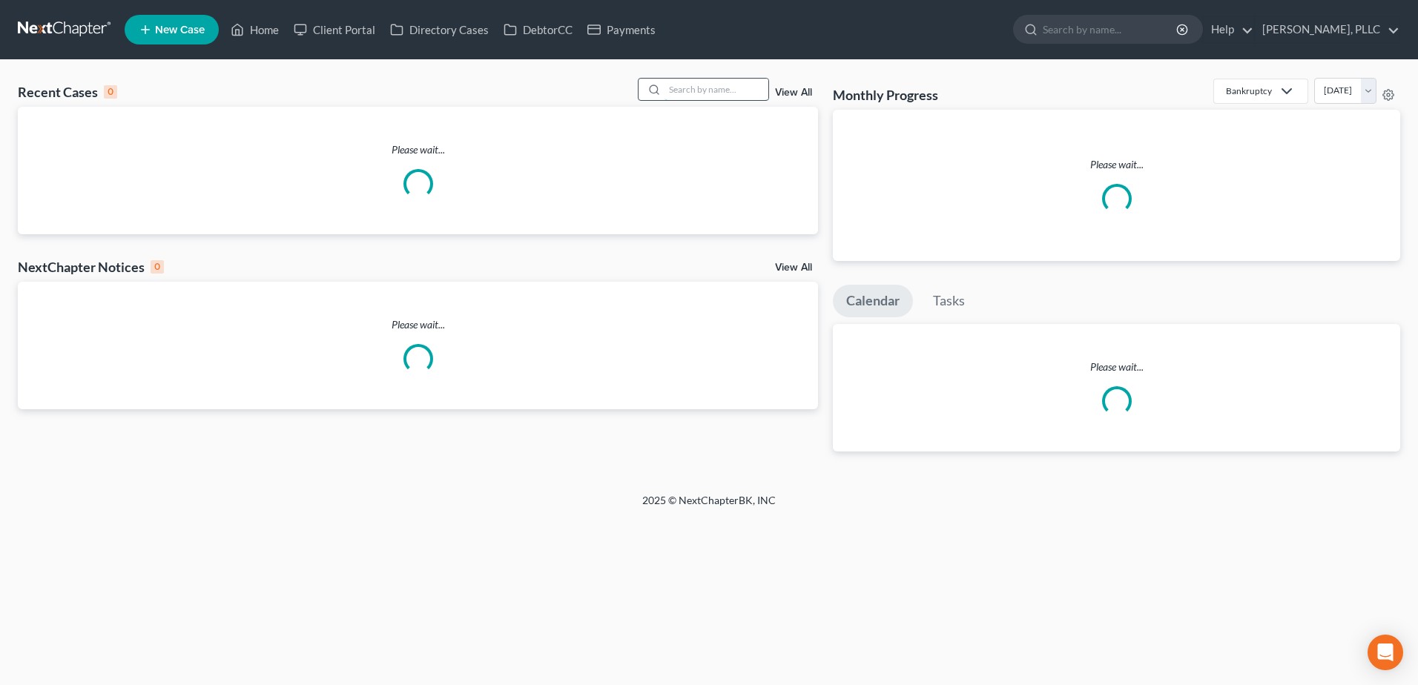
click at [688, 89] on input "search" at bounding box center [717, 90] width 104 height 22
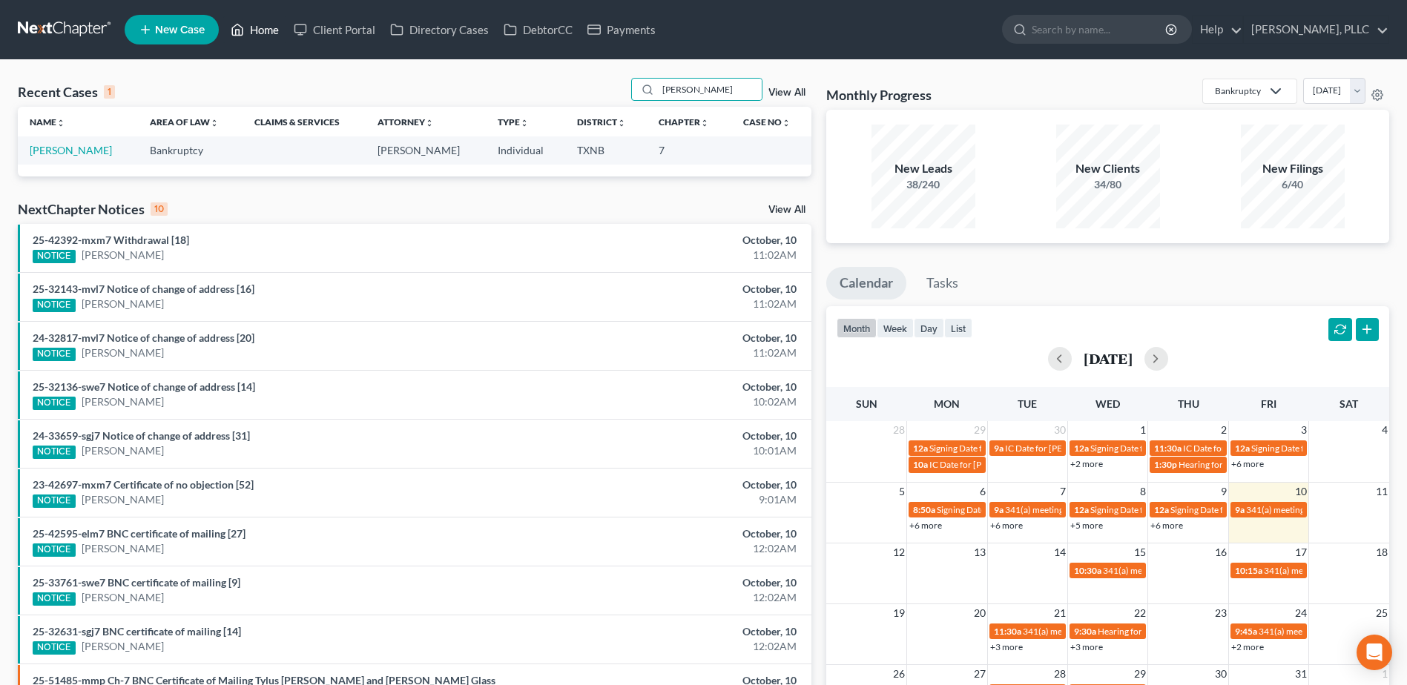
click at [267, 30] on link "Home" at bounding box center [254, 29] width 63 height 27
click at [702, 93] on input "[PERSON_NAME]" at bounding box center [710, 90] width 104 height 22
type input "b"
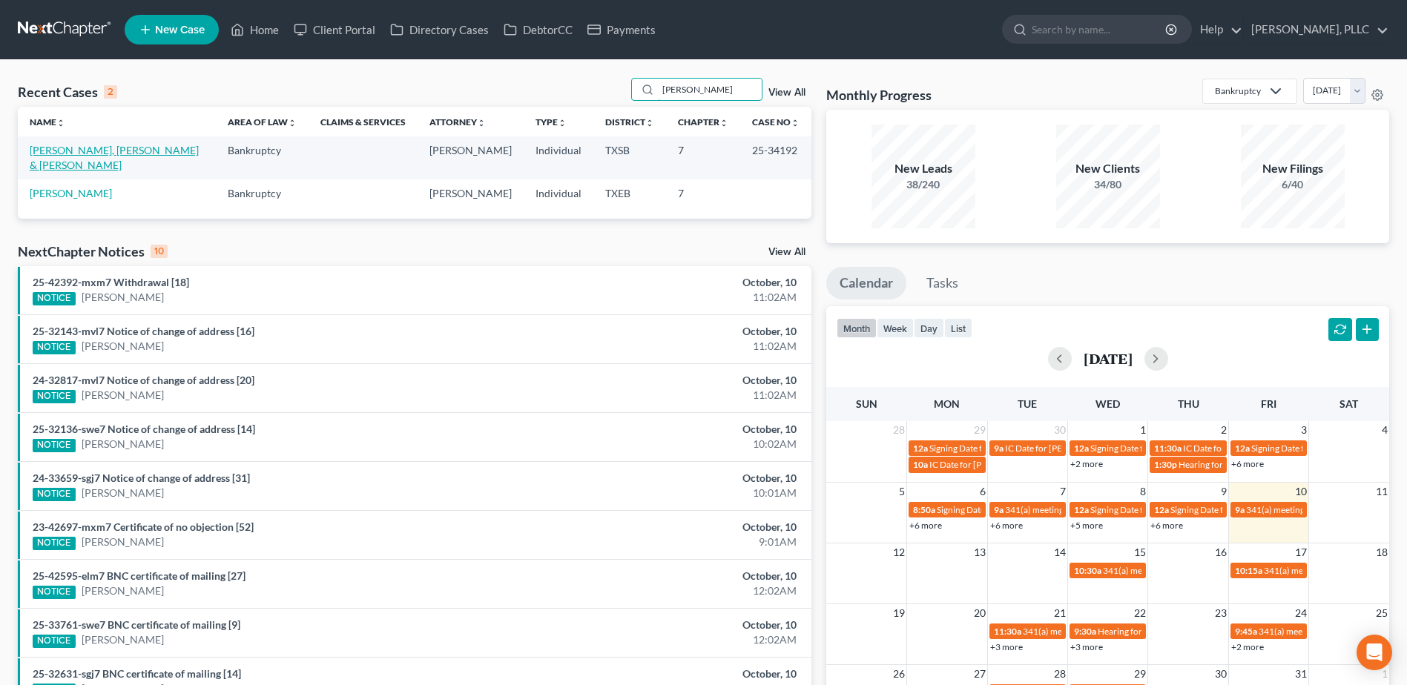
type input "[PERSON_NAME]"
click at [111, 154] on link "[PERSON_NAME], [PERSON_NAME] & [PERSON_NAME]" at bounding box center [114, 157] width 169 height 27
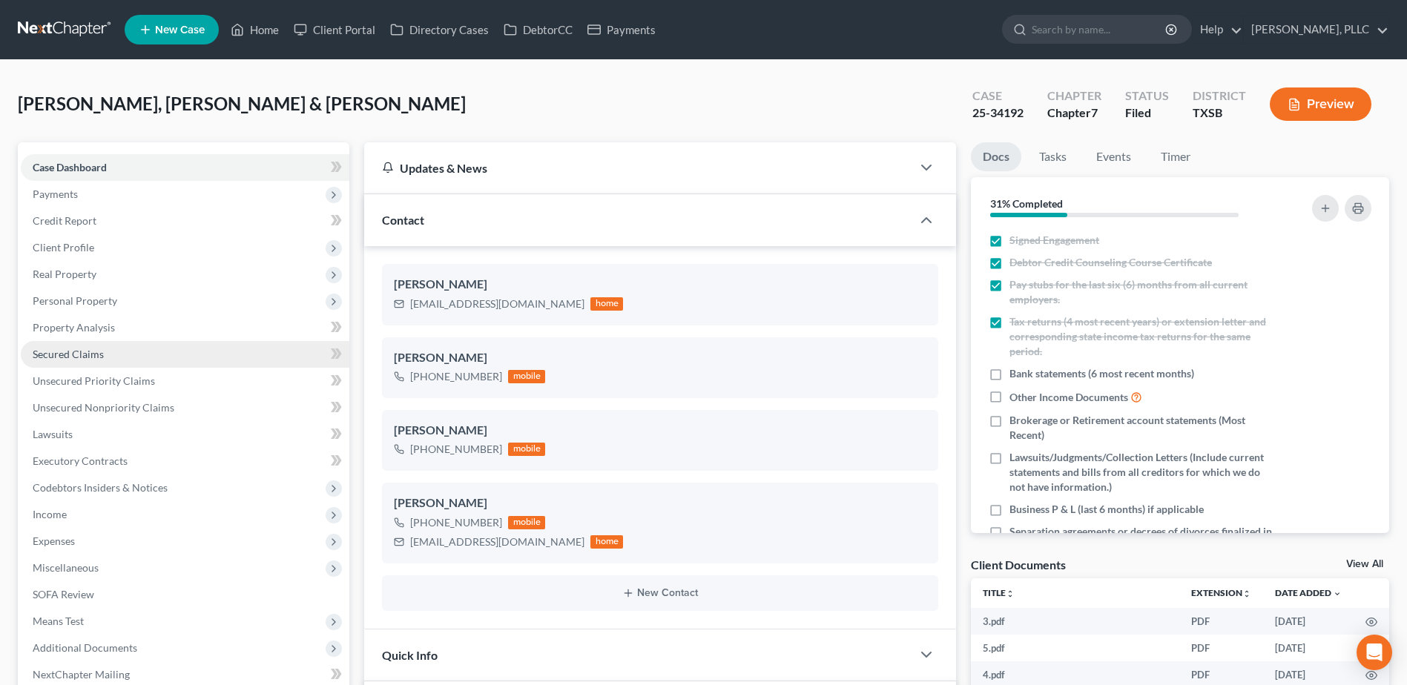
click at [75, 349] on span "Secured Claims" at bounding box center [68, 354] width 71 height 13
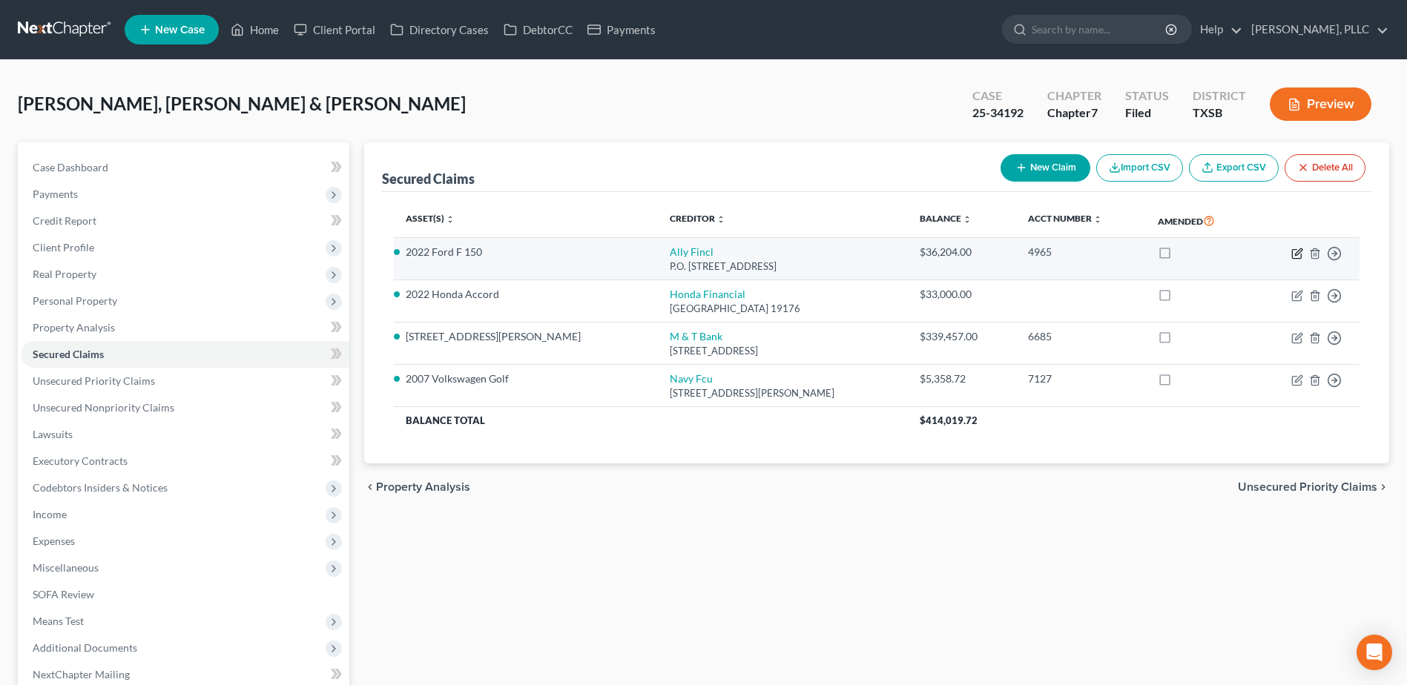
click at [1295, 257] on icon "button" at bounding box center [1297, 254] width 12 height 12
select select "24"
select select "2"
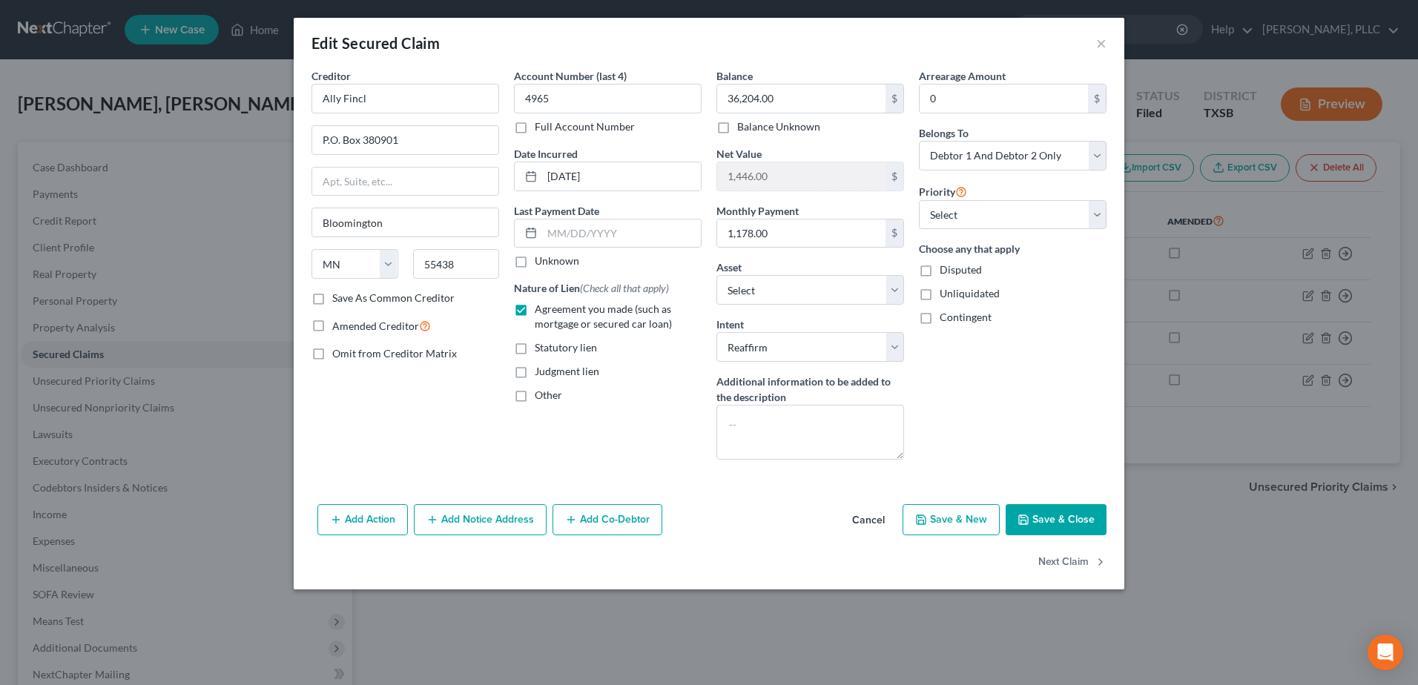
click at [875, 521] on button "Cancel" at bounding box center [868, 521] width 56 height 30
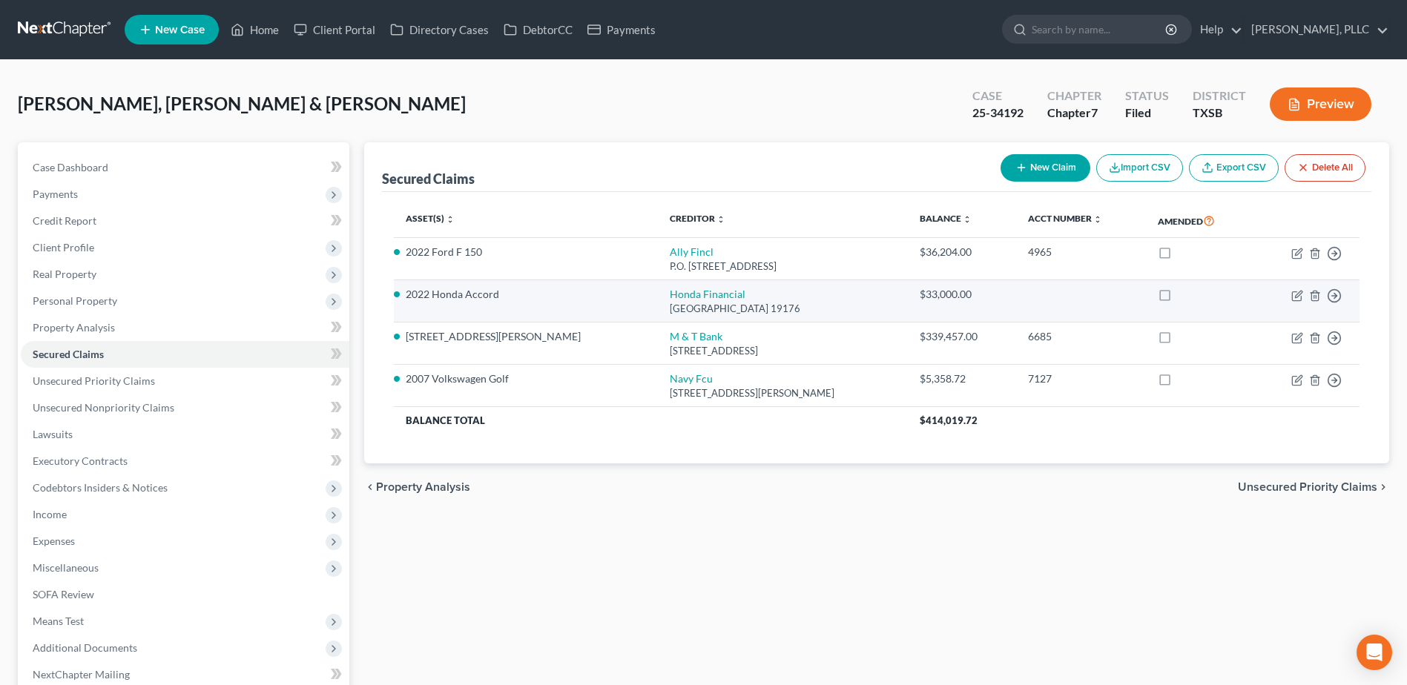
click at [80, 162] on span "Case Dashboard" at bounding box center [71, 167] width 76 height 13
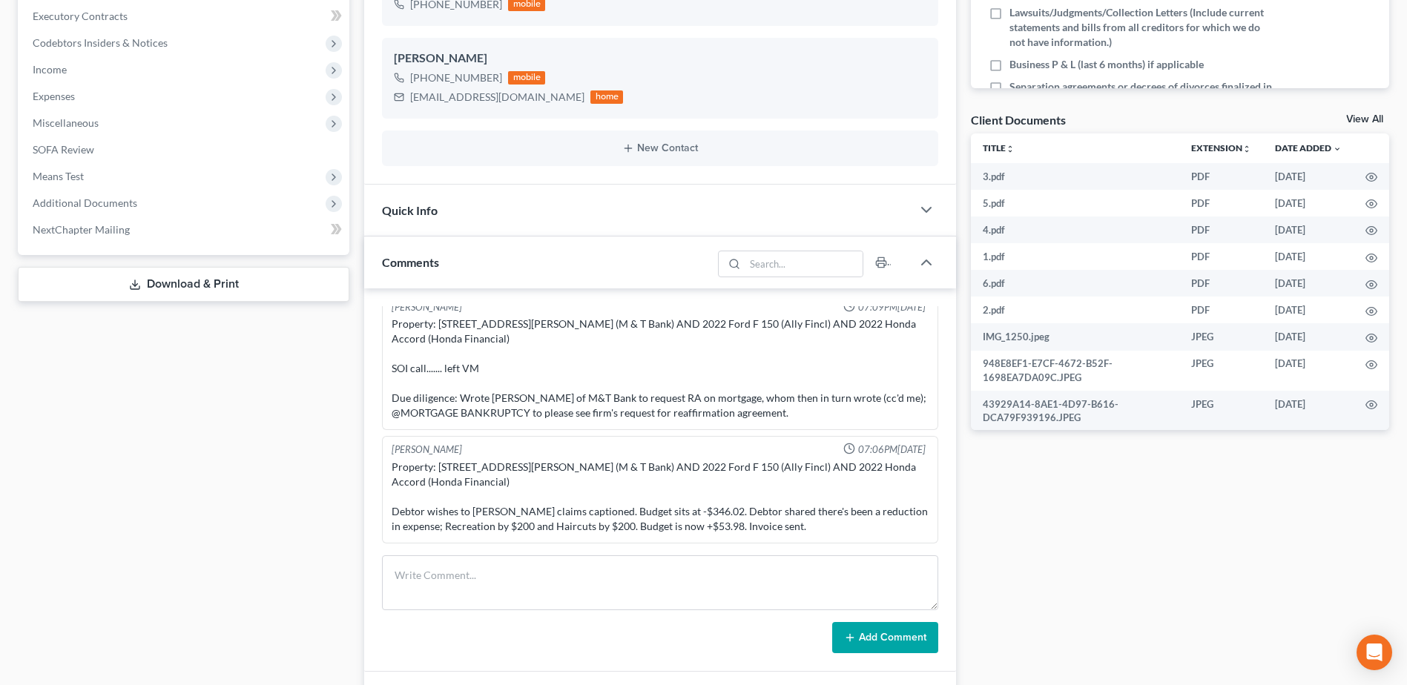
scroll to position [148, 0]
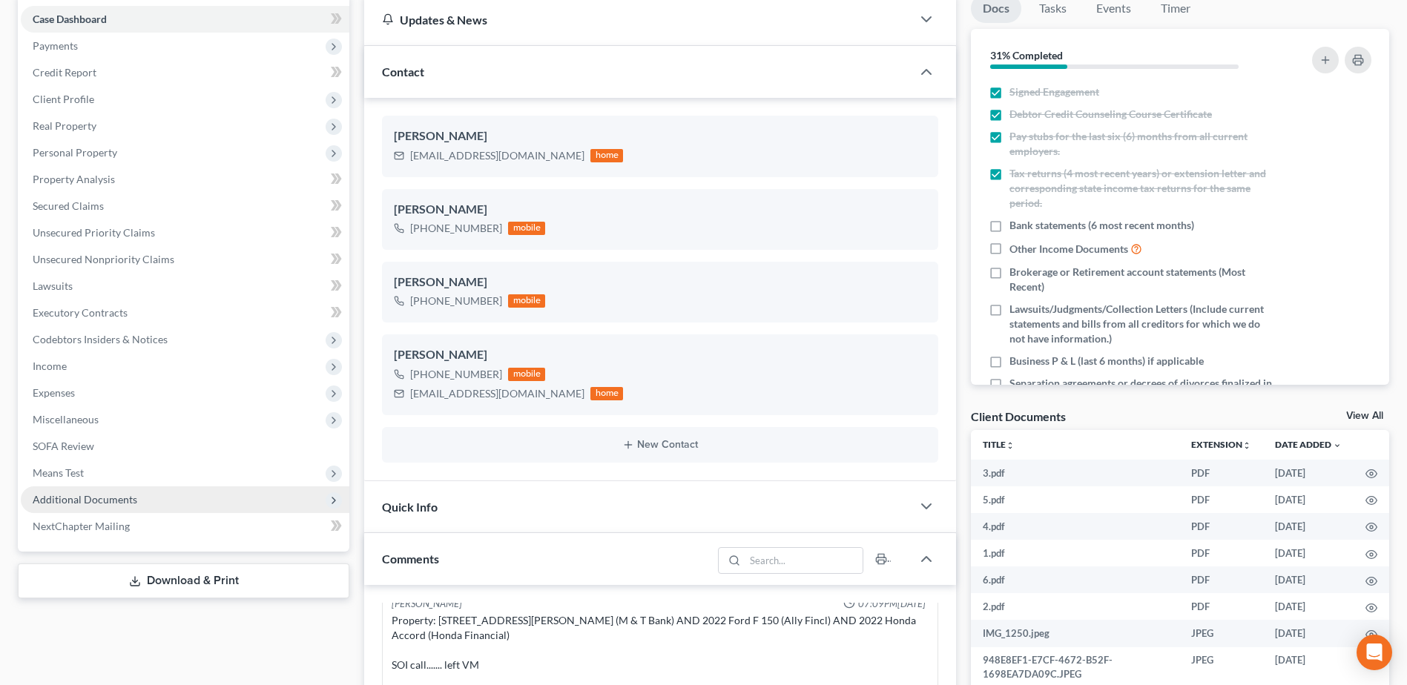
click at [108, 497] on span "Additional Documents" at bounding box center [85, 499] width 105 height 13
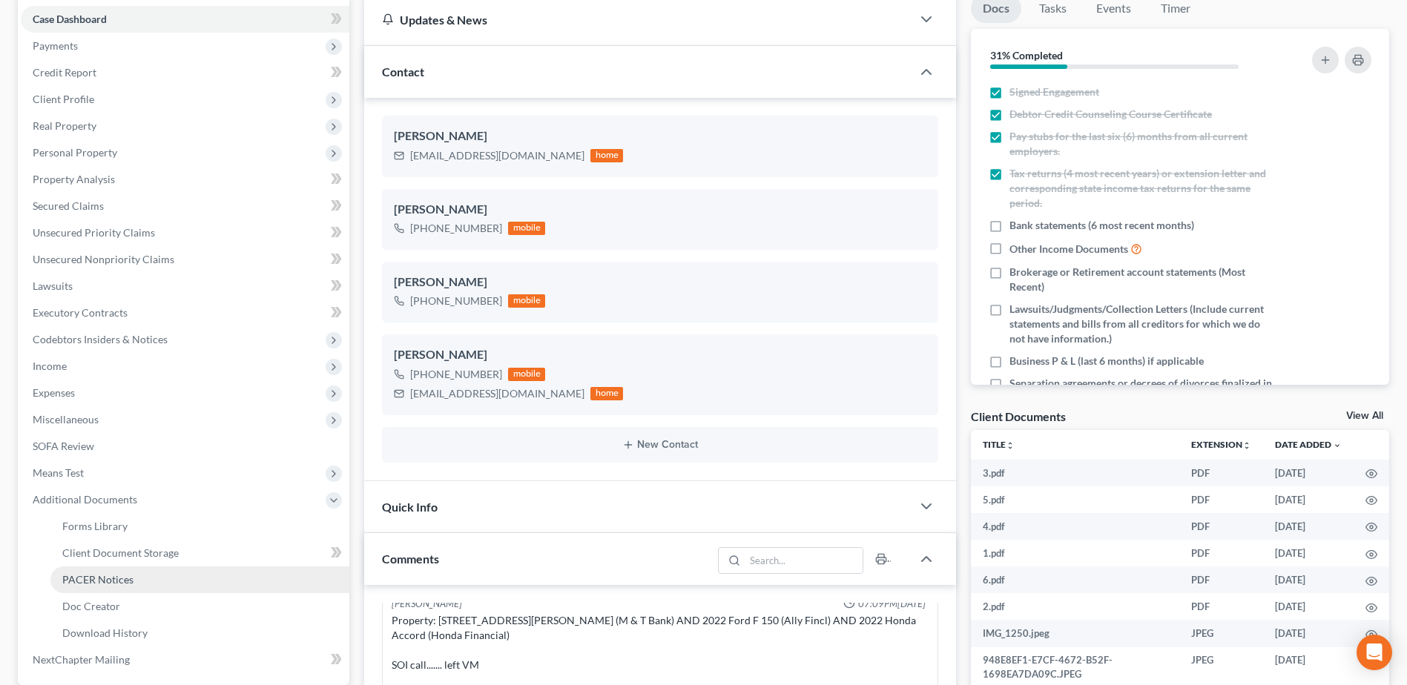
click at [103, 572] on link "PACER Notices" at bounding box center [199, 580] width 299 height 27
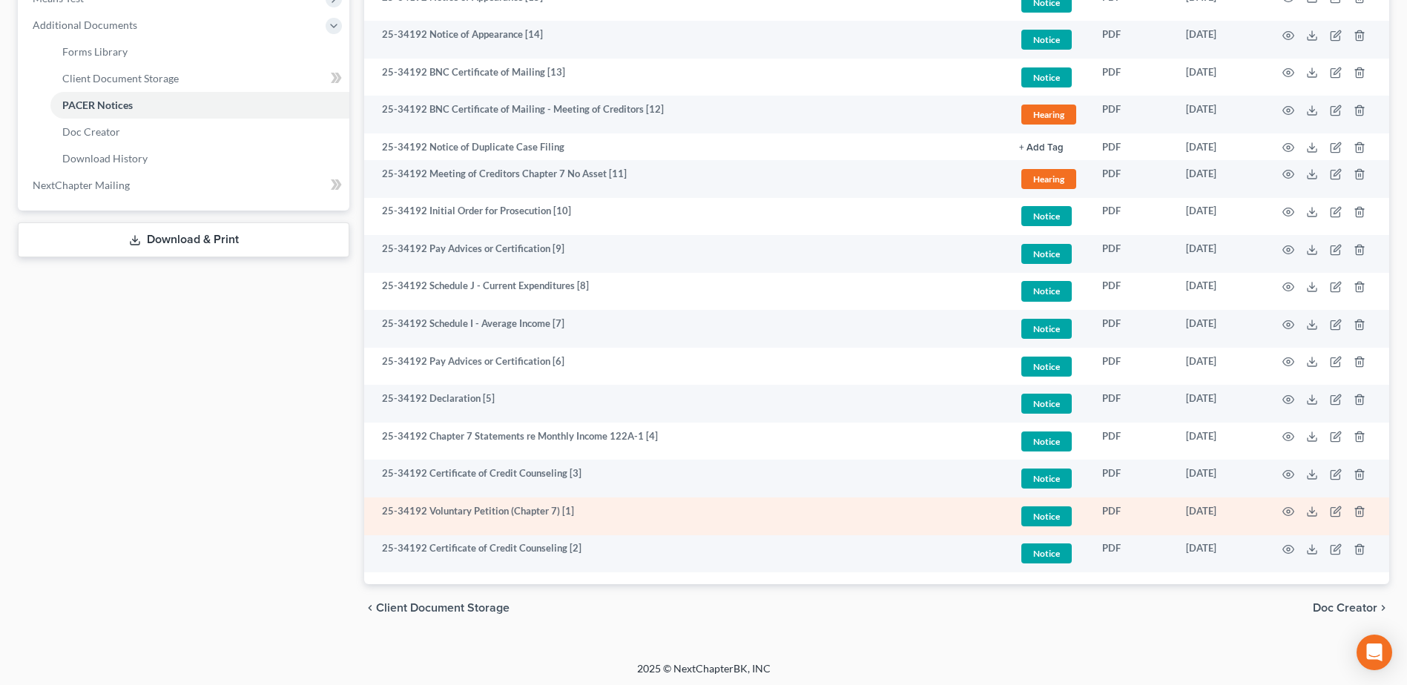
scroll to position [626, 0]
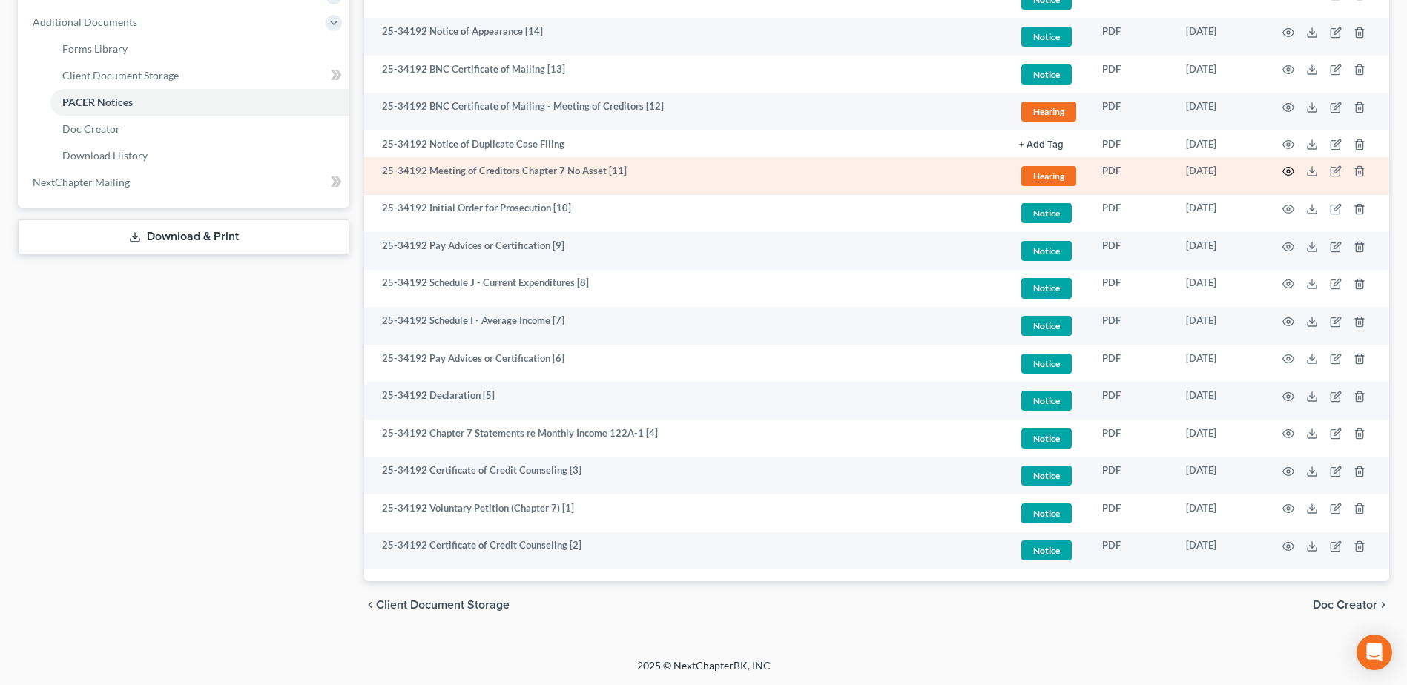
click at [1287, 171] on circle "button" at bounding box center [1288, 171] width 3 height 3
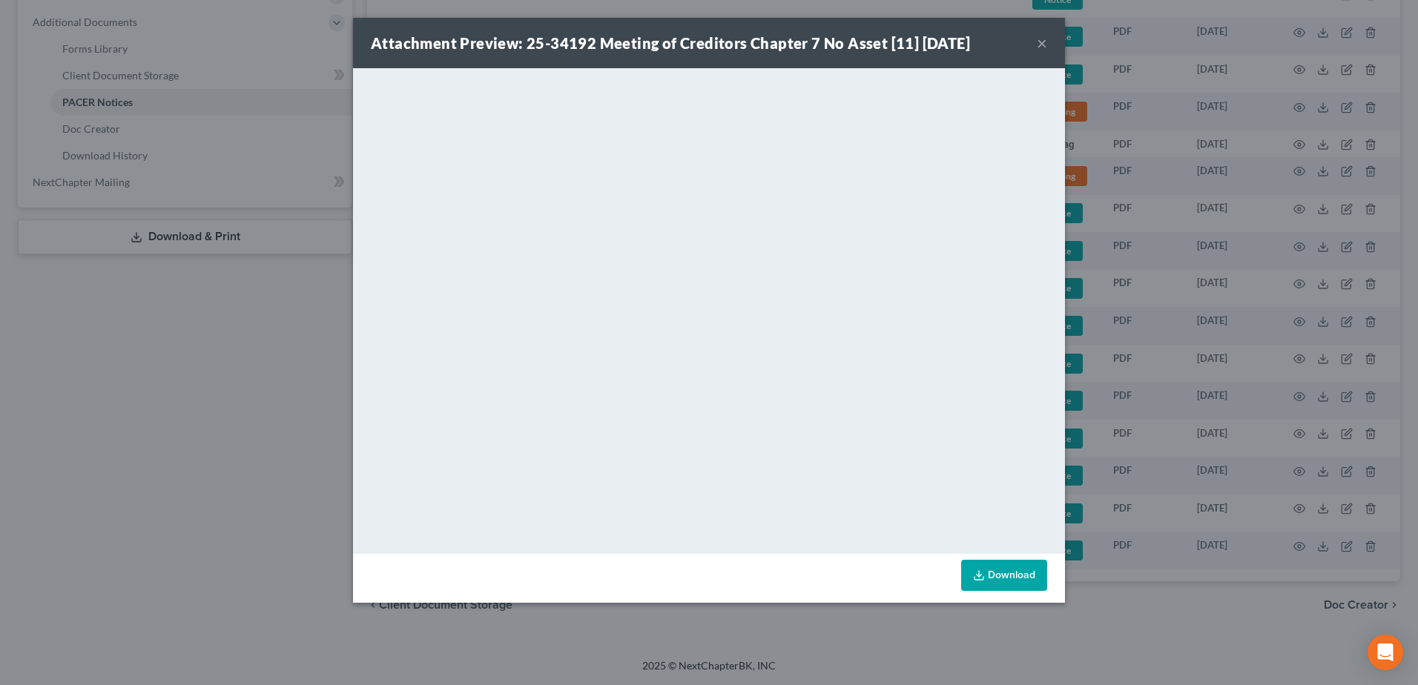
click at [1046, 47] on button "×" at bounding box center [1042, 43] width 10 height 18
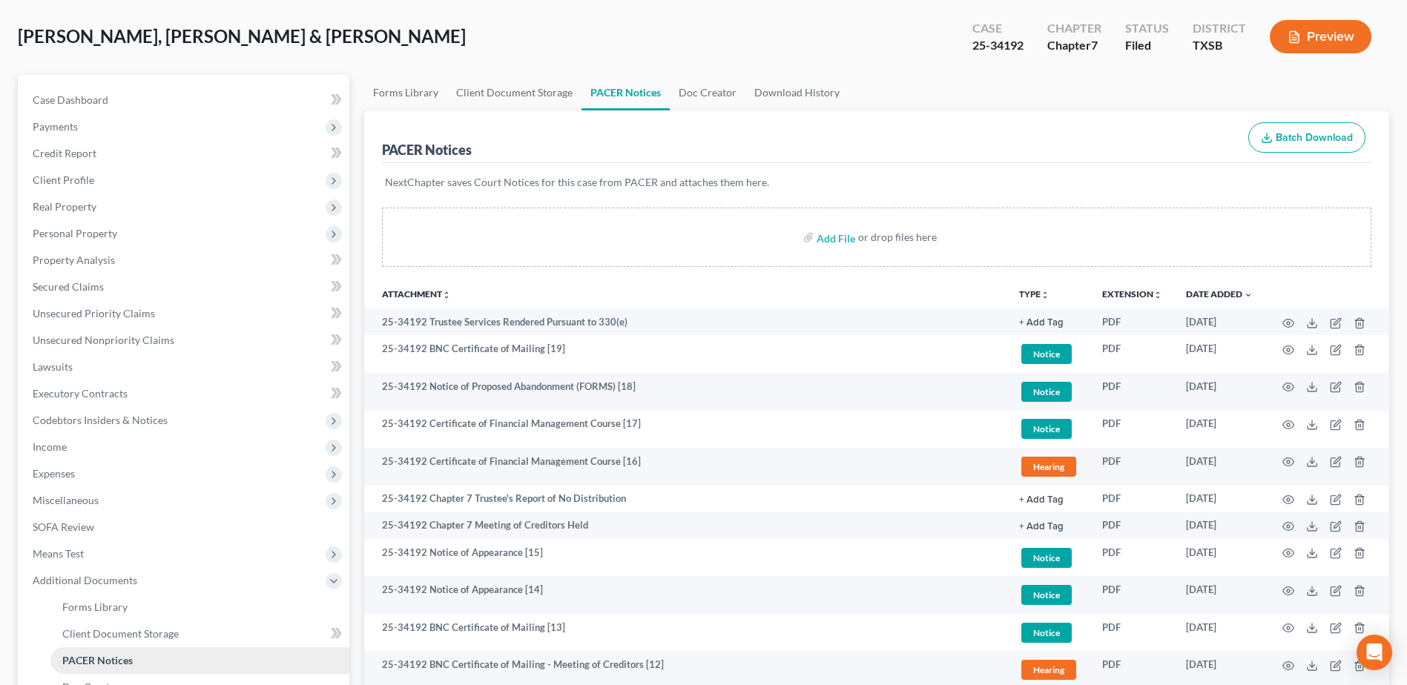
scroll to position [0, 0]
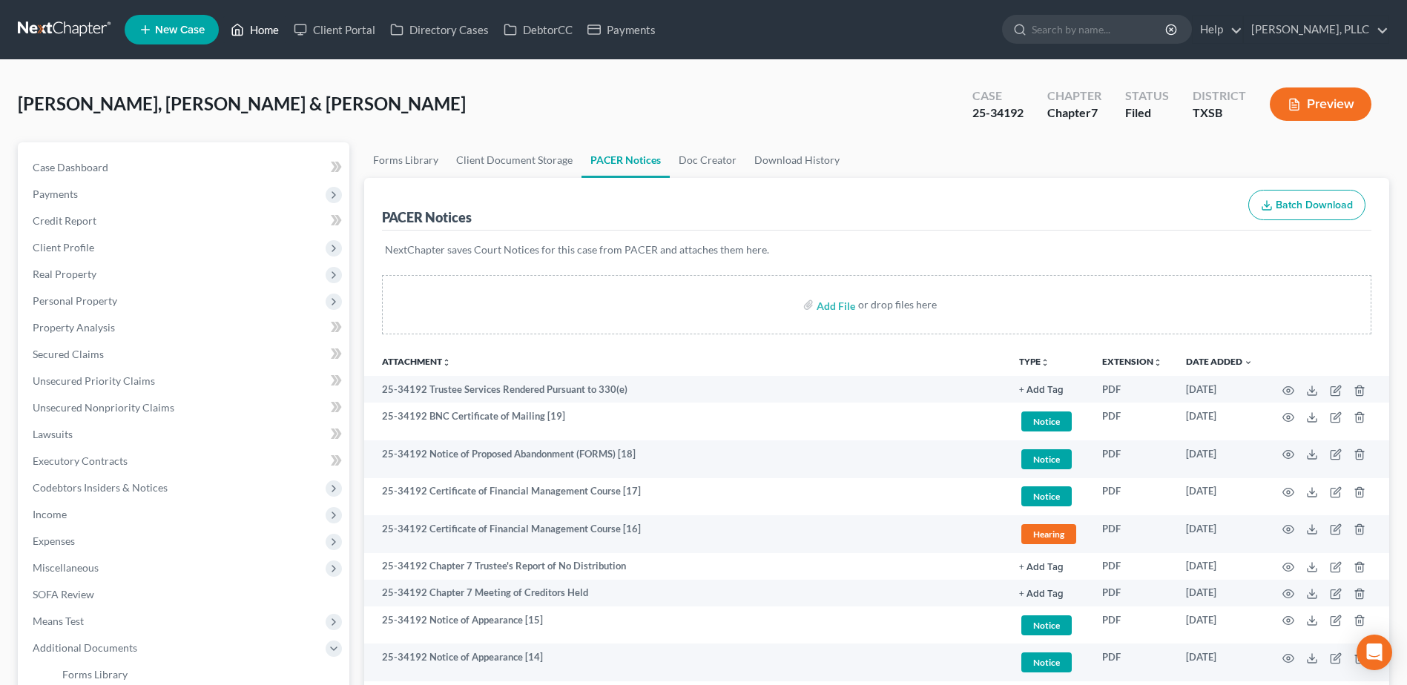
click at [271, 30] on link "Home" at bounding box center [254, 29] width 63 height 27
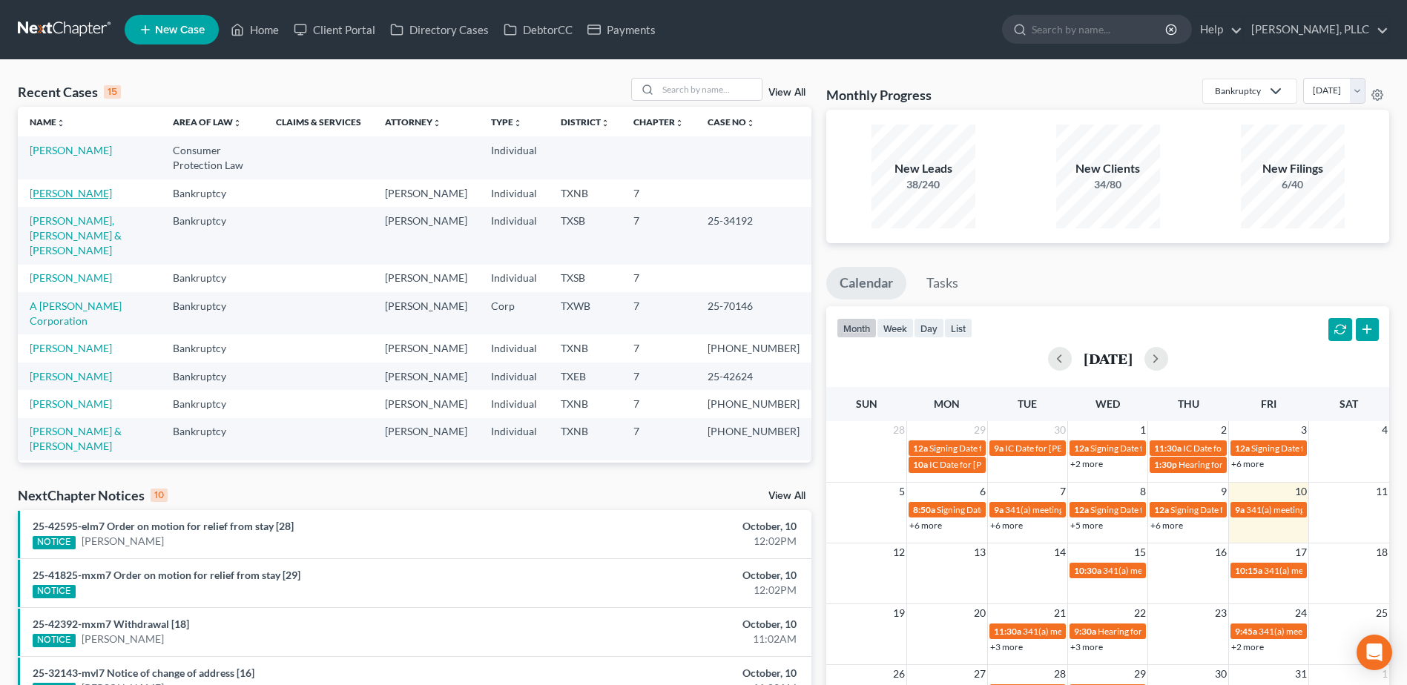
click at [84, 196] on link "[PERSON_NAME]" at bounding box center [71, 193] width 82 height 13
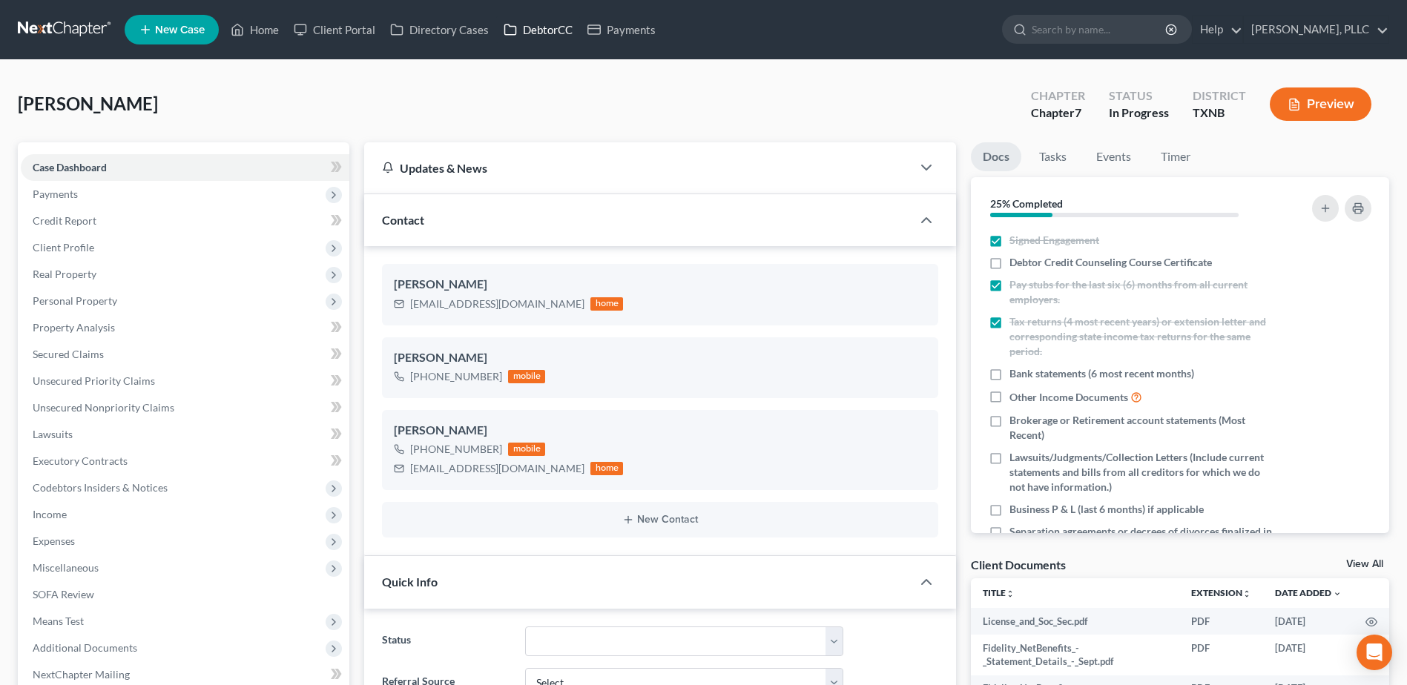
scroll to position [312, 0]
click at [556, 29] on link "DebtorCC" at bounding box center [538, 29] width 84 height 27
click at [1010, 264] on label "Debtor Credit Counseling Course Certificate" at bounding box center [1111, 262] width 203 height 15
click at [1015, 264] on input "Debtor Credit Counseling Course Certificate" at bounding box center [1020, 260] width 10 height 10
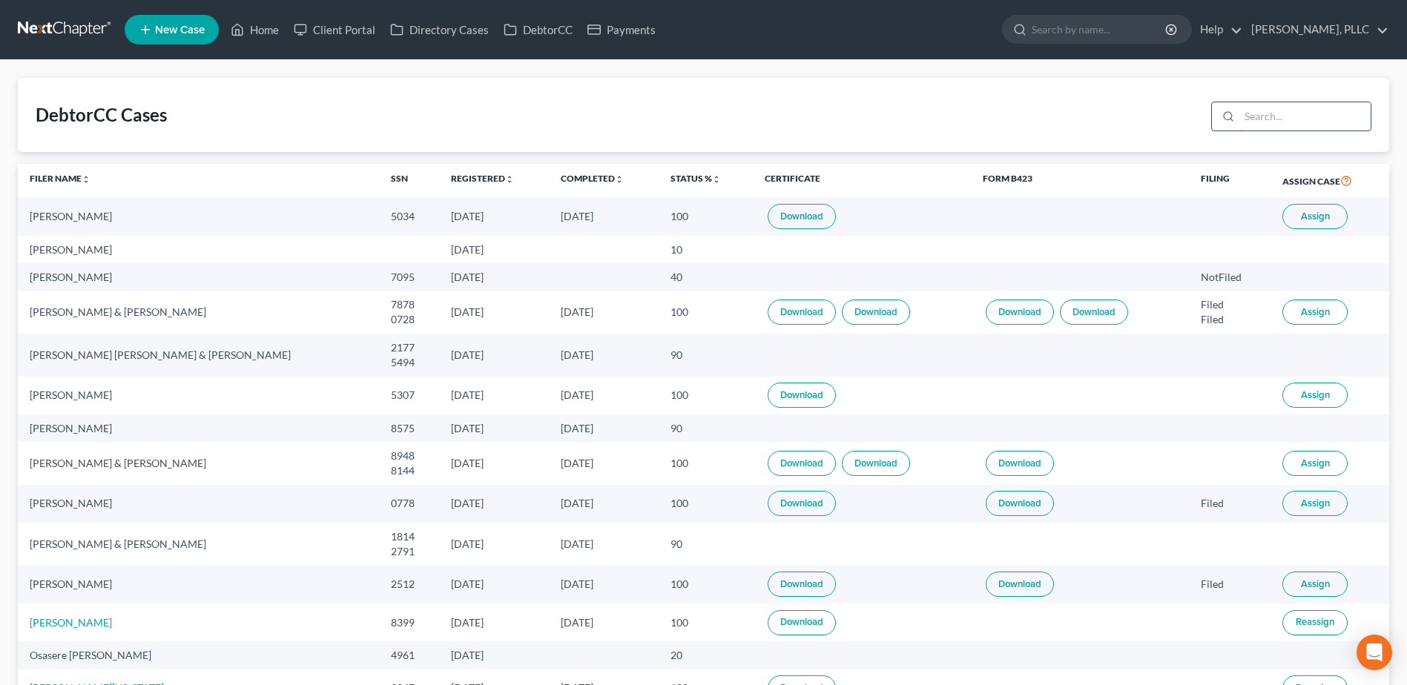
click at [1254, 112] on input "search" at bounding box center [1304, 116] width 131 height 28
click at [1320, 225] on button "Assign" at bounding box center [1315, 216] width 65 height 25
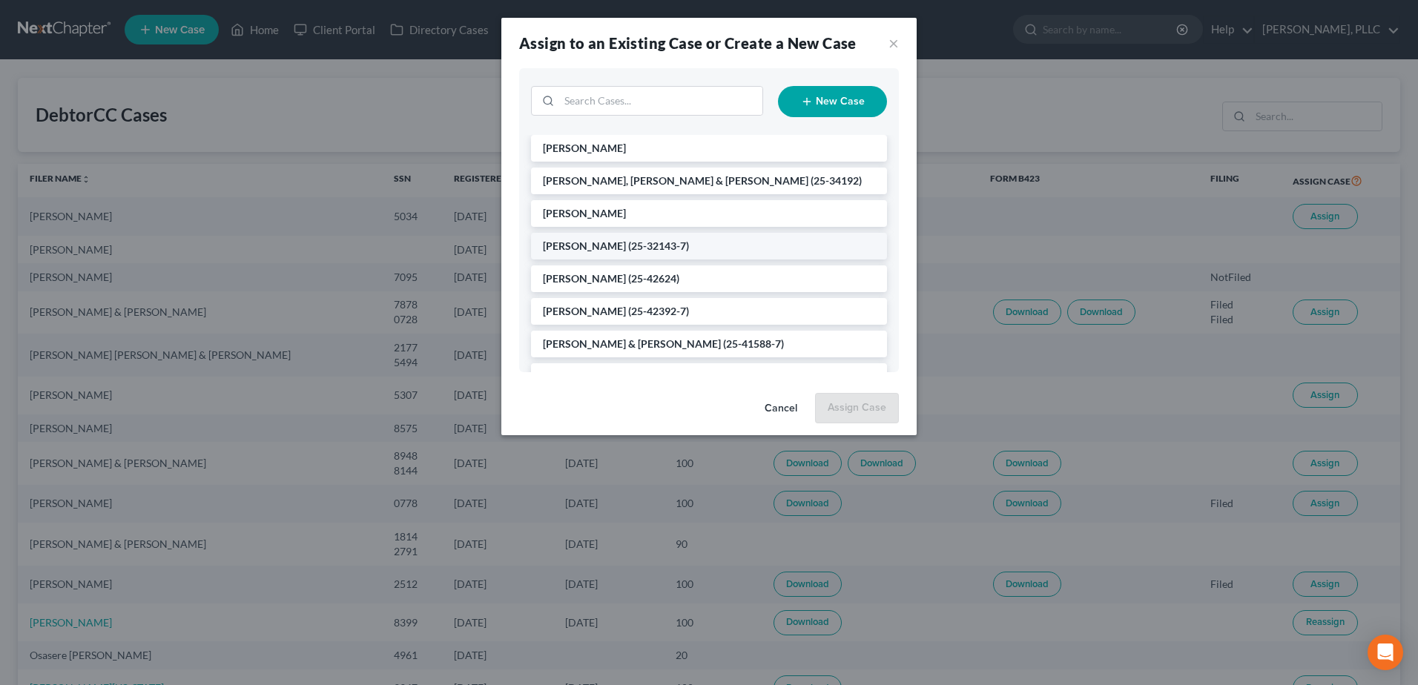
click at [613, 147] on span "[PERSON_NAME]" at bounding box center [584, 148] width 83 height 13
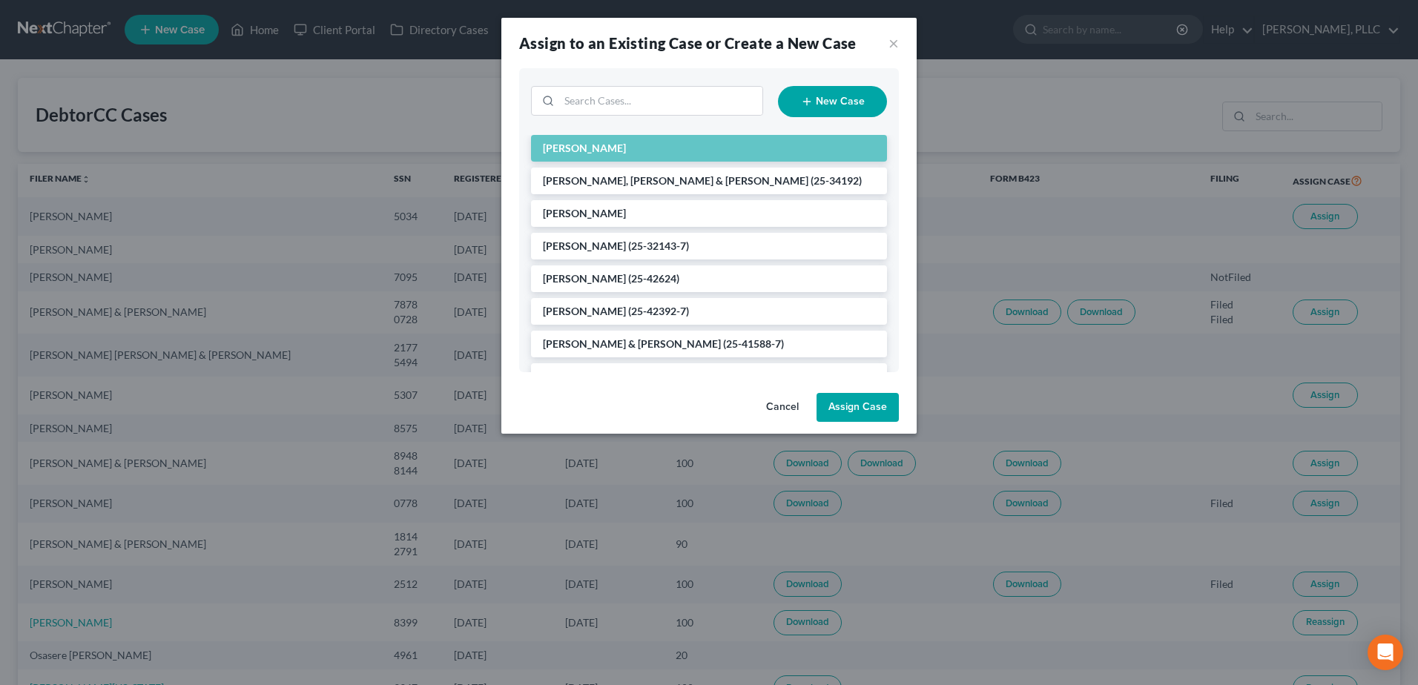
click at [859, 407] on button "Assign Case" at bounding box center [858, 408] width 82 height 30
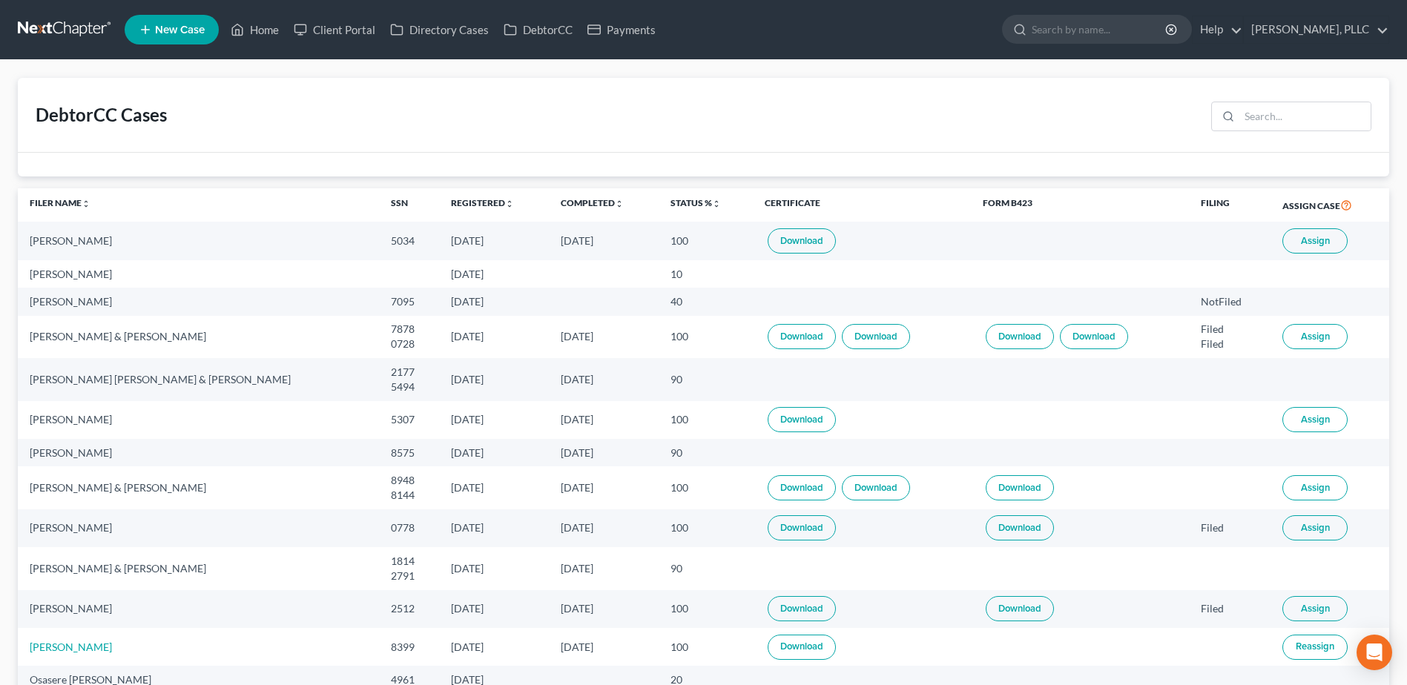
click at [753, 234] on td "Download" at bounding box center [862, 241] width 218 height 38
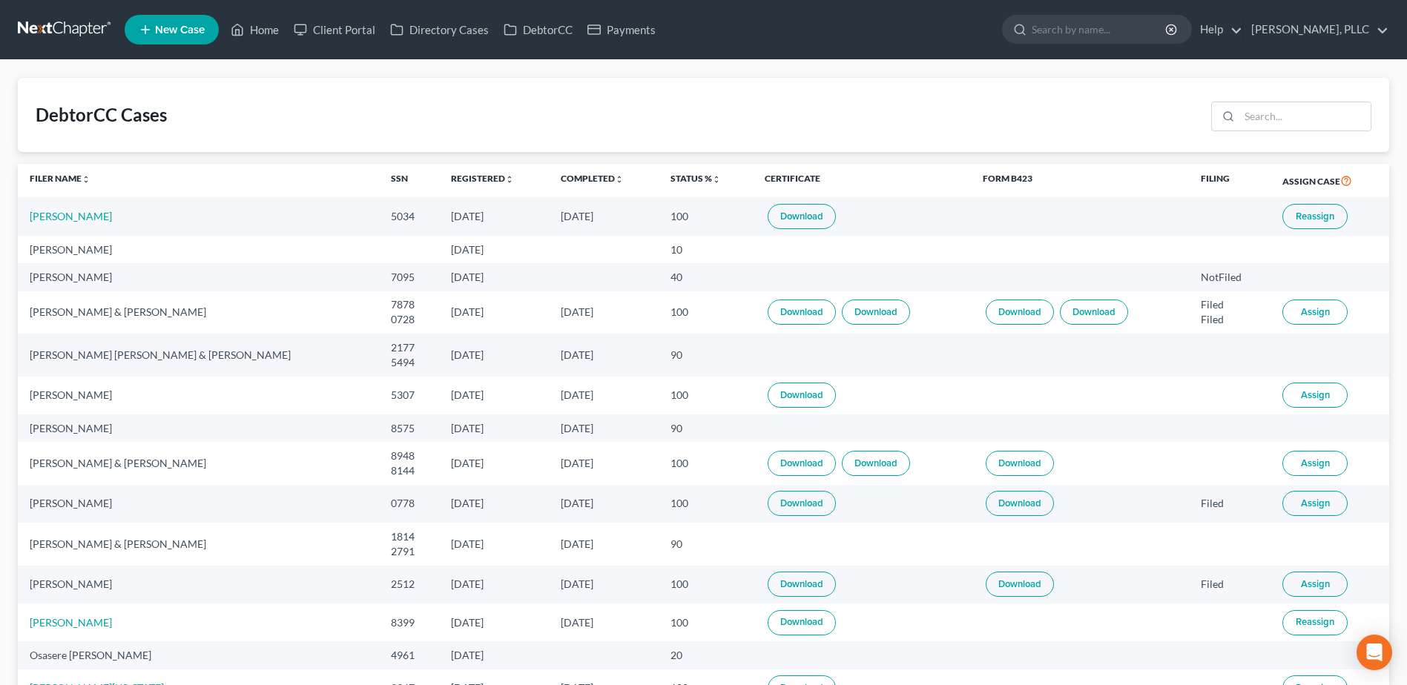
click at [768, 226] on link "Download" at bounding box center [802, 216] width 68 height 25
drag, startPoint x: 80, startPoint y: 213, endPoint x: 369, endPoint y: 257, distance: 292.0
click at [80, 213] on link "[PERSON_NAME]" at bounding box center [71, 216] width 82 height 13
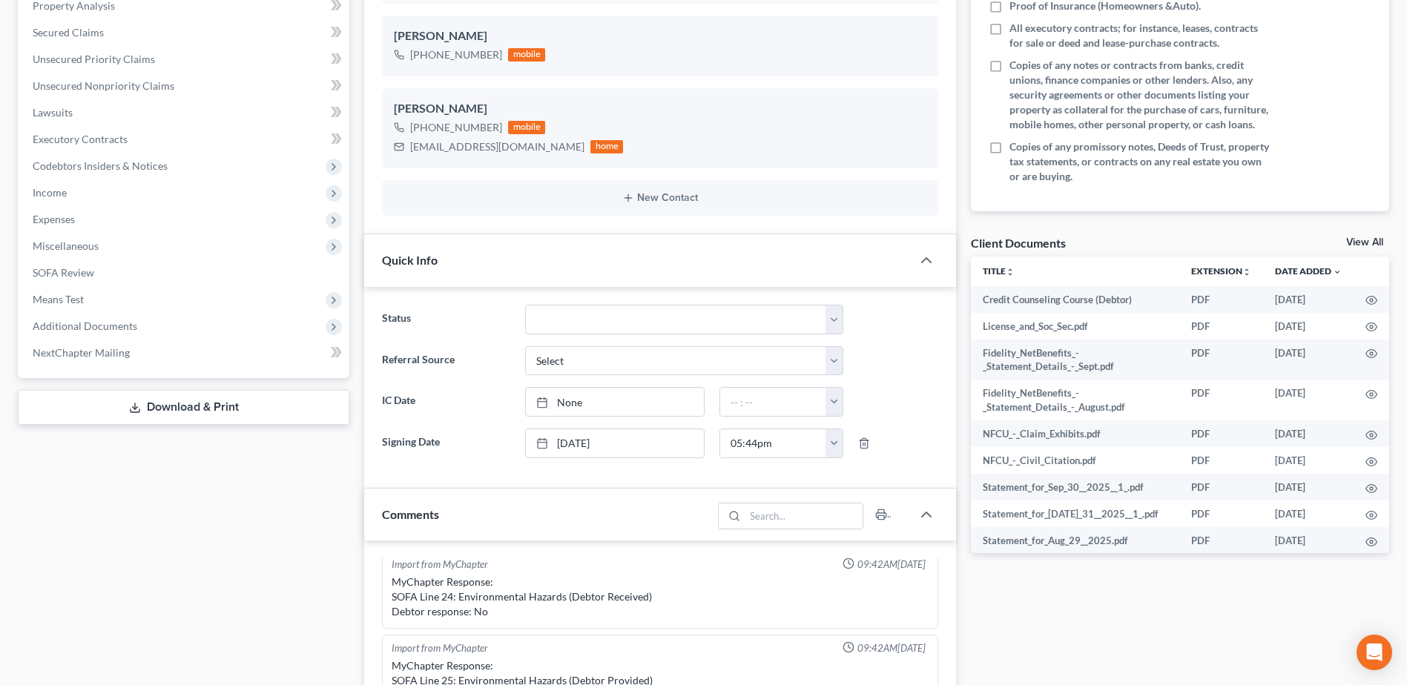
scroll to position [323, 0]
click at [1365, 239] on link "View All" at bounding box center [1364, 241] width 37 height 10
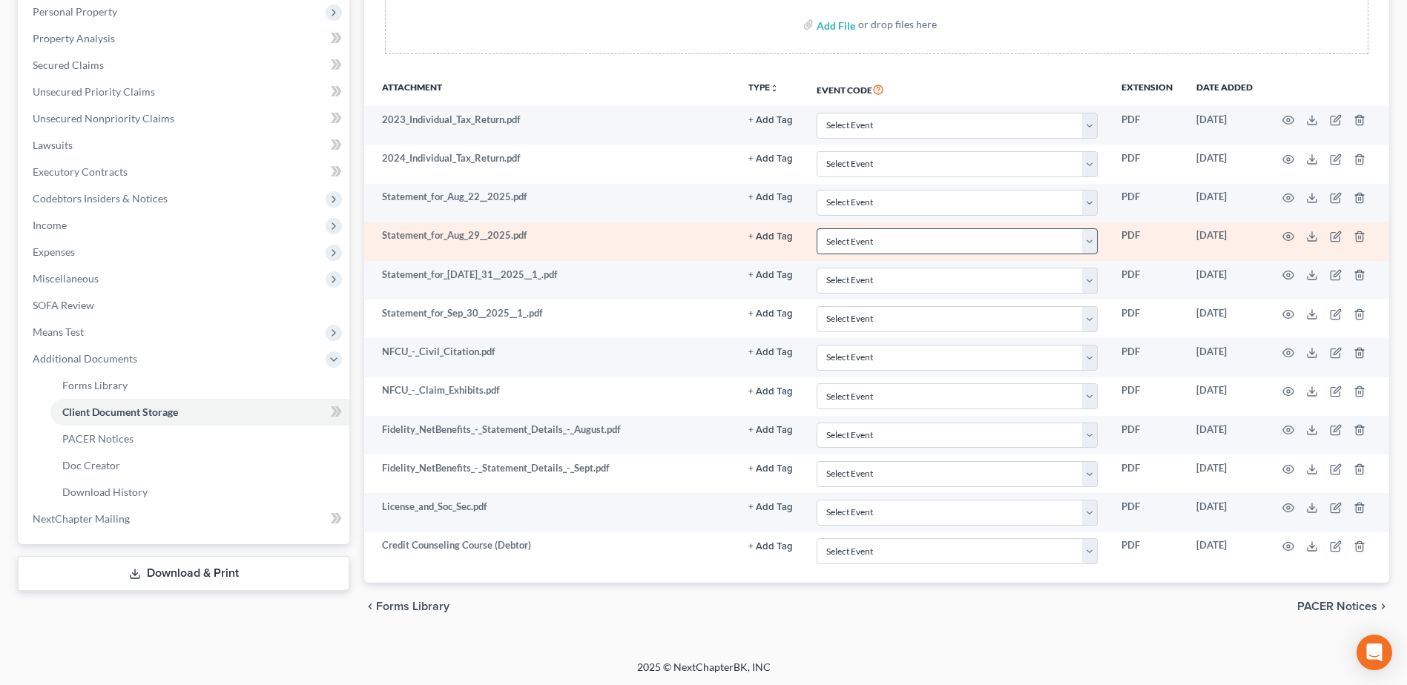
scroll to position [291, 0]
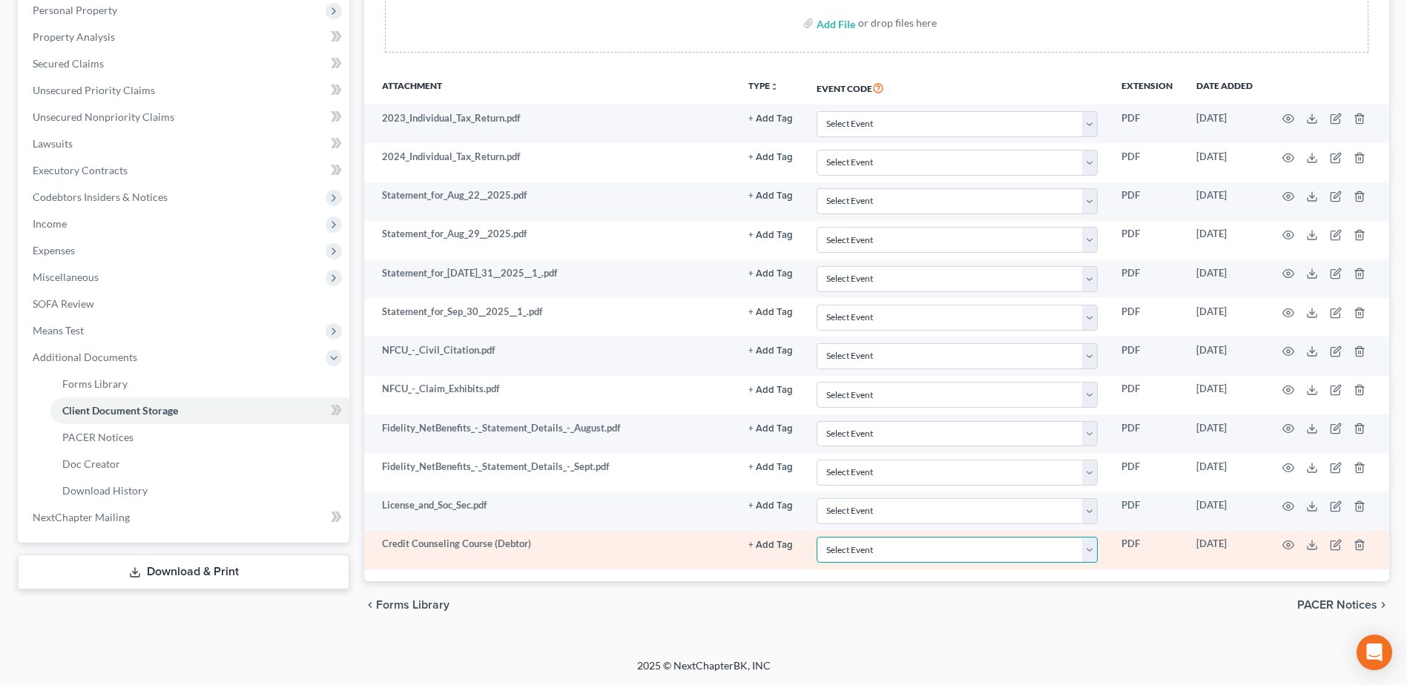
click at [1089, 555] on select "Select Event 20 Largest unsecured creditors Amended petition Attachment to Volu…" at bounding box center [957, 550] width 281 height 26
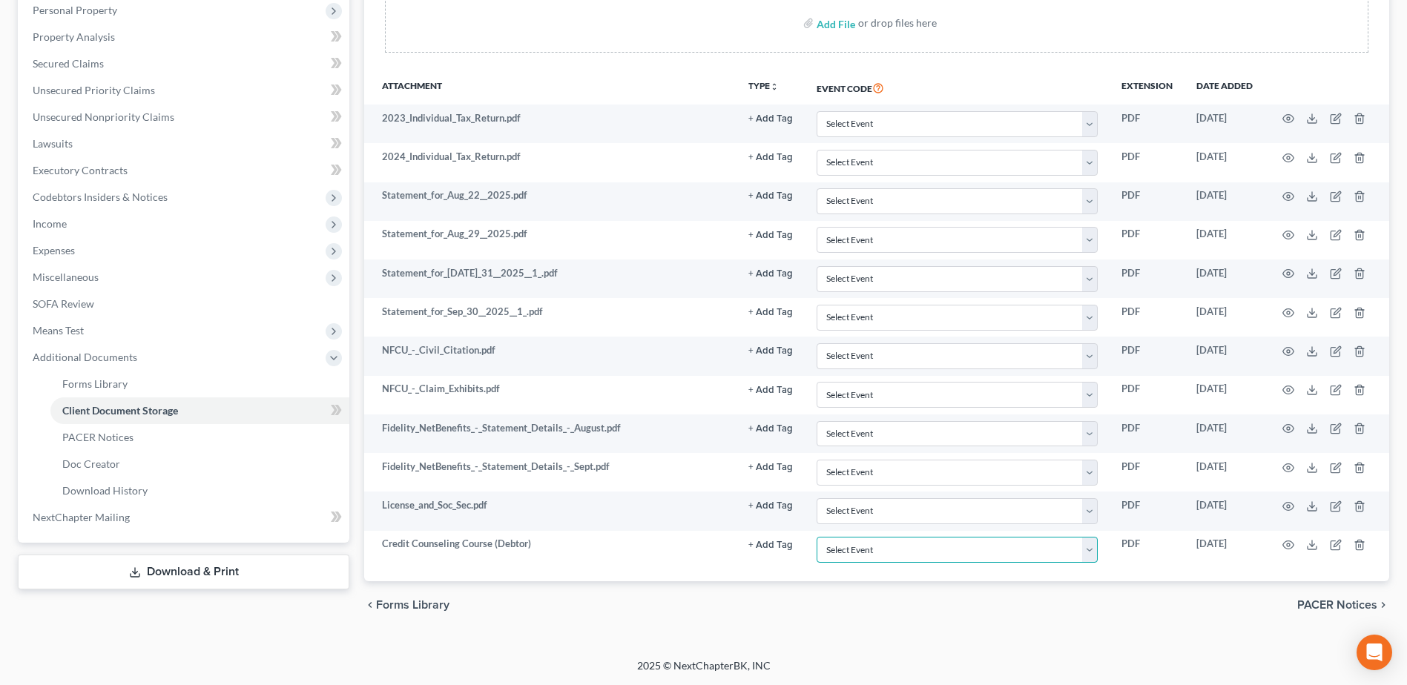
select select "6"
click at [817, 537] on select "Select Event 20 Largest unsecured creditors Amended petition Attachment to Volu…" at bounding box center [957, 550] width 281 height 26
click at [1114, 603] on div "chevron_left Forms Library PACER Notices chevron_right" at bounding box center [876, 605] width 1025 height 47
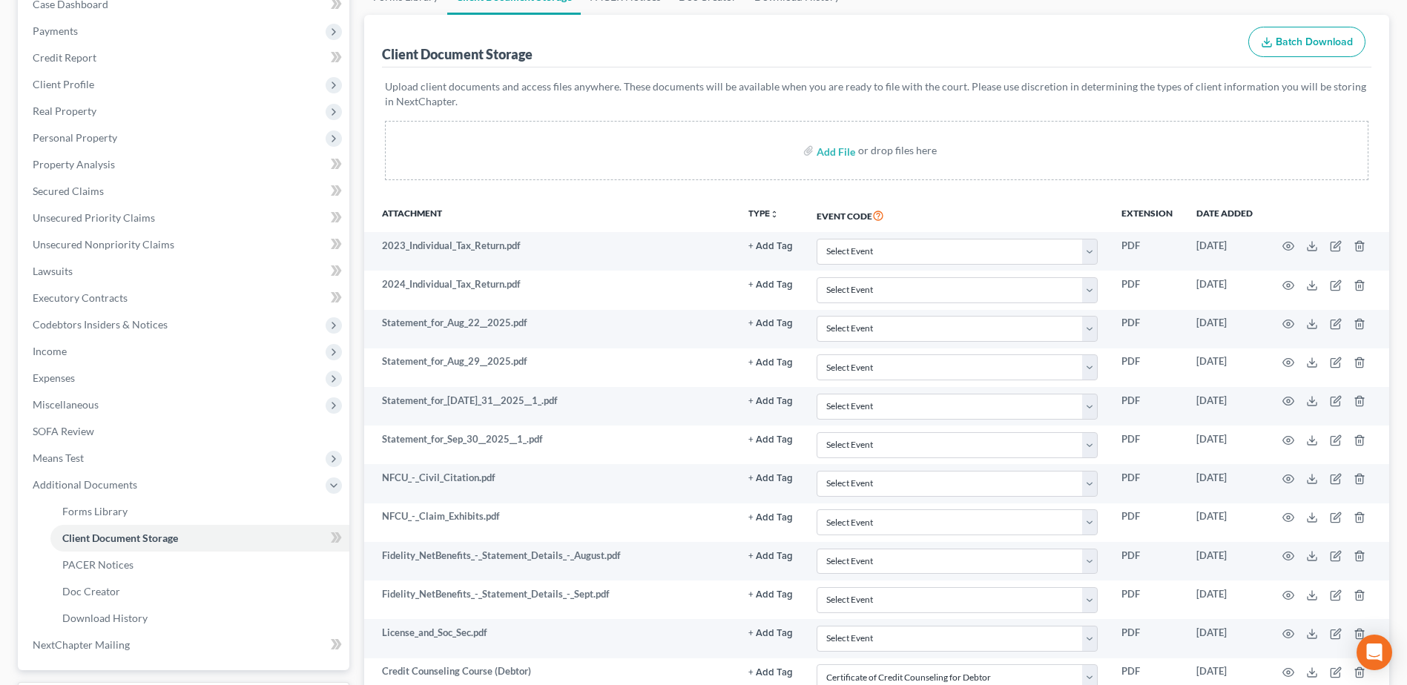
scroll to position [0, 0]
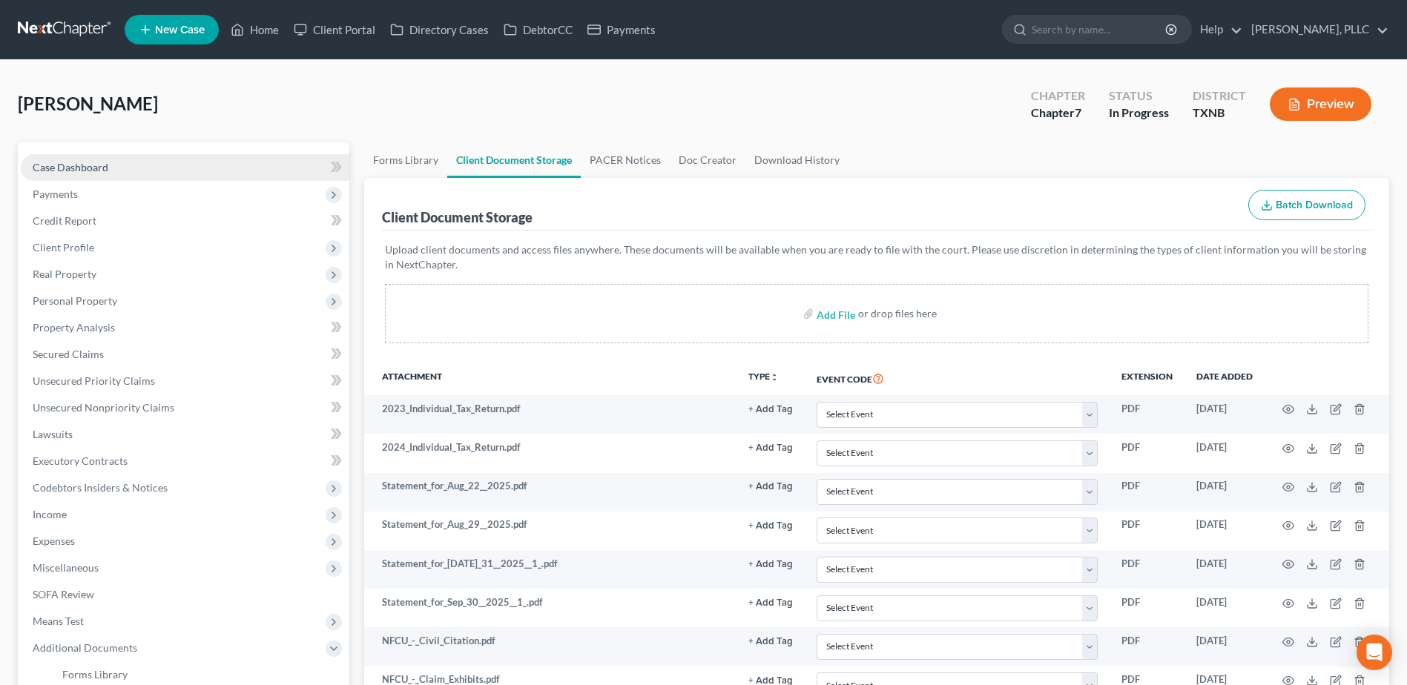
click at [66, 172] on span "Case Dashboard" at bounding box center [71, 167] width 76 height 13
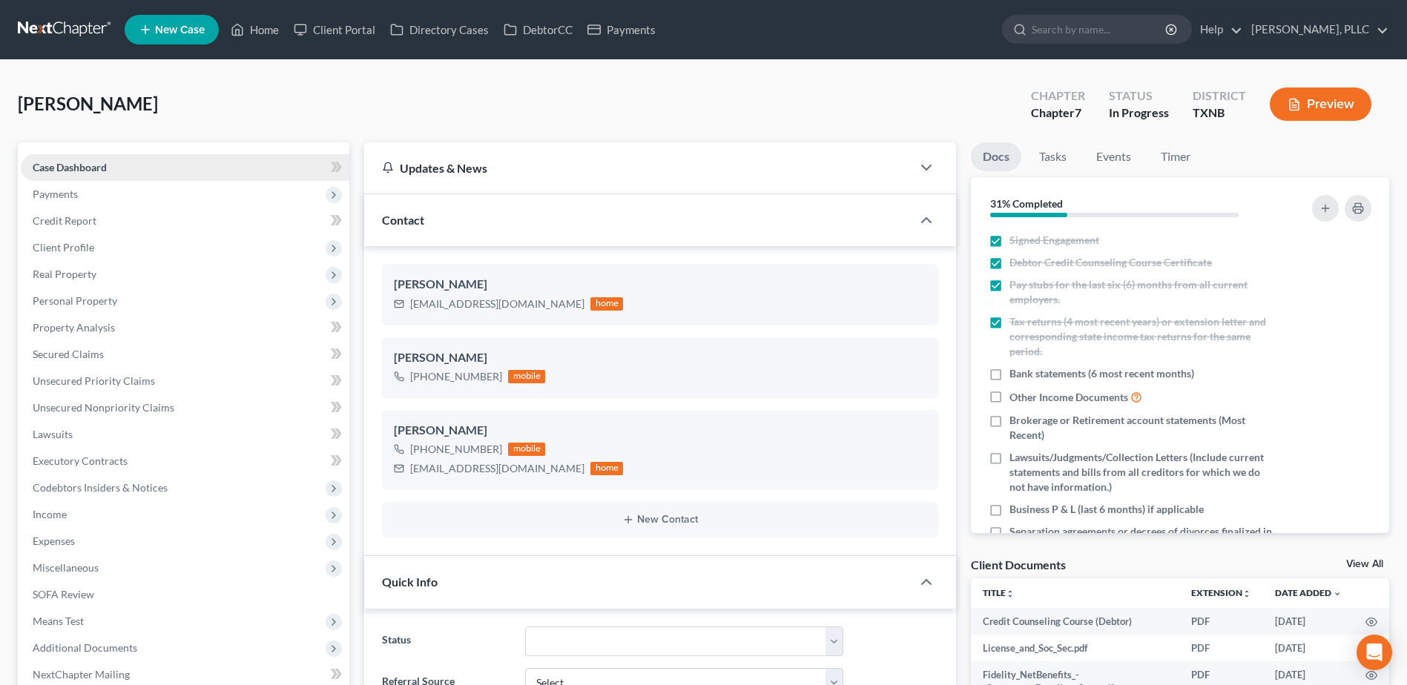
scroll to position [312, 0]
click at [275, 26] on link "Home" at bounding box center [254, 29] width 63 height 27
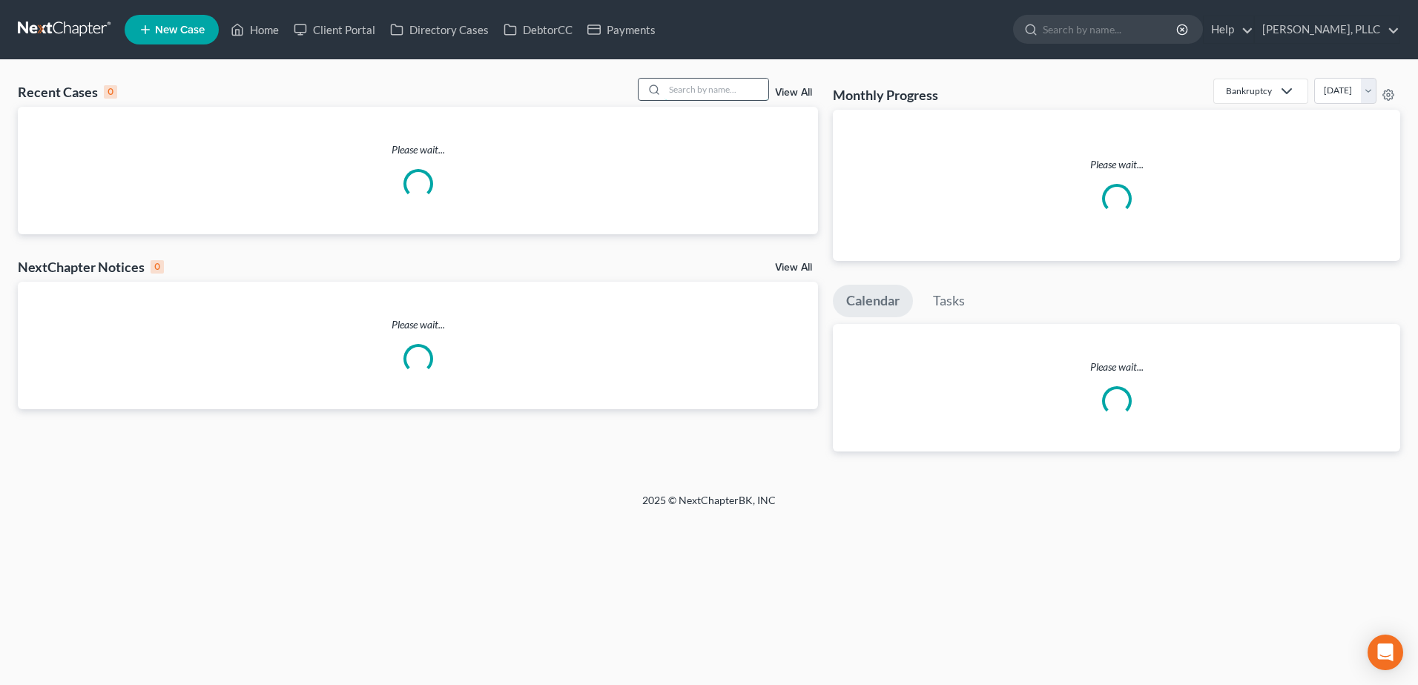
click at [709, 95] on input "search" at bounding box center [717, 90] width 104 height 22
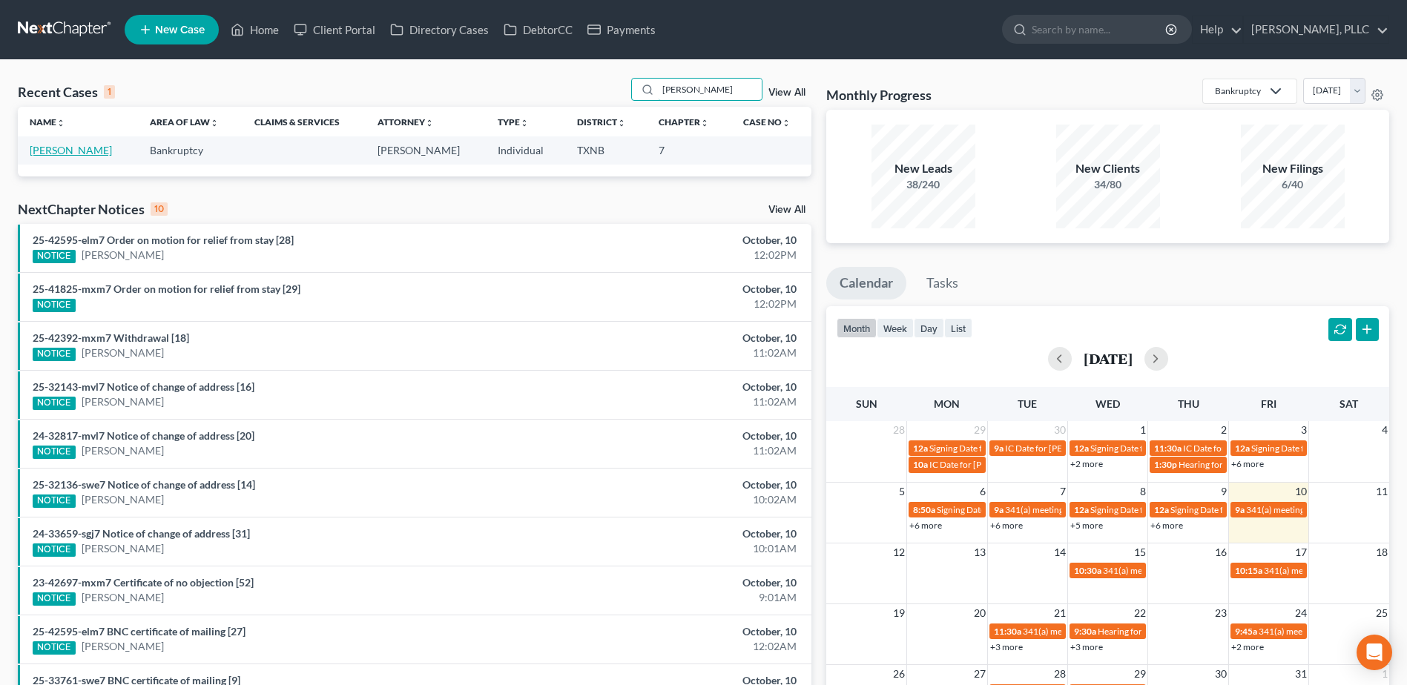
type input "[PERSON_NAME]"
click at [73, 147] on link "[PERSON_NAME]" at bounding box center [71, 150] width 82 height 13
select select "4"
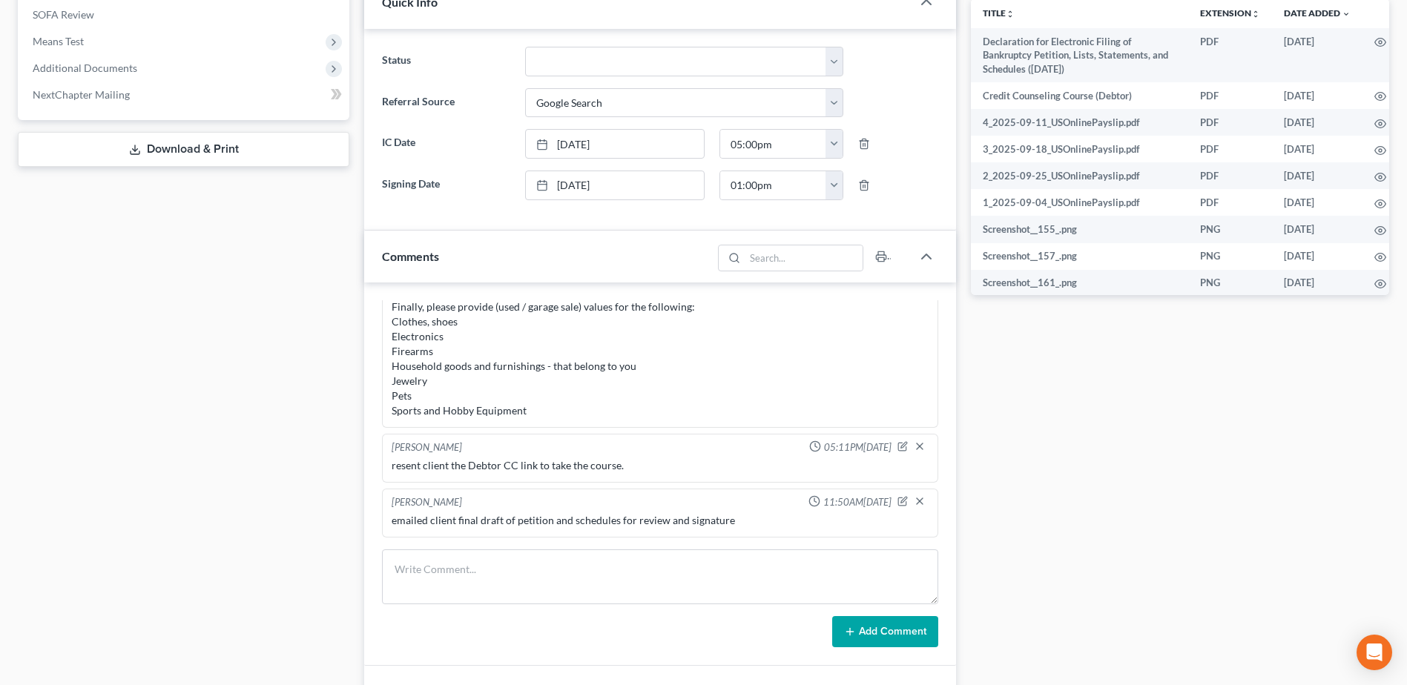
scroll to position [445, 0]
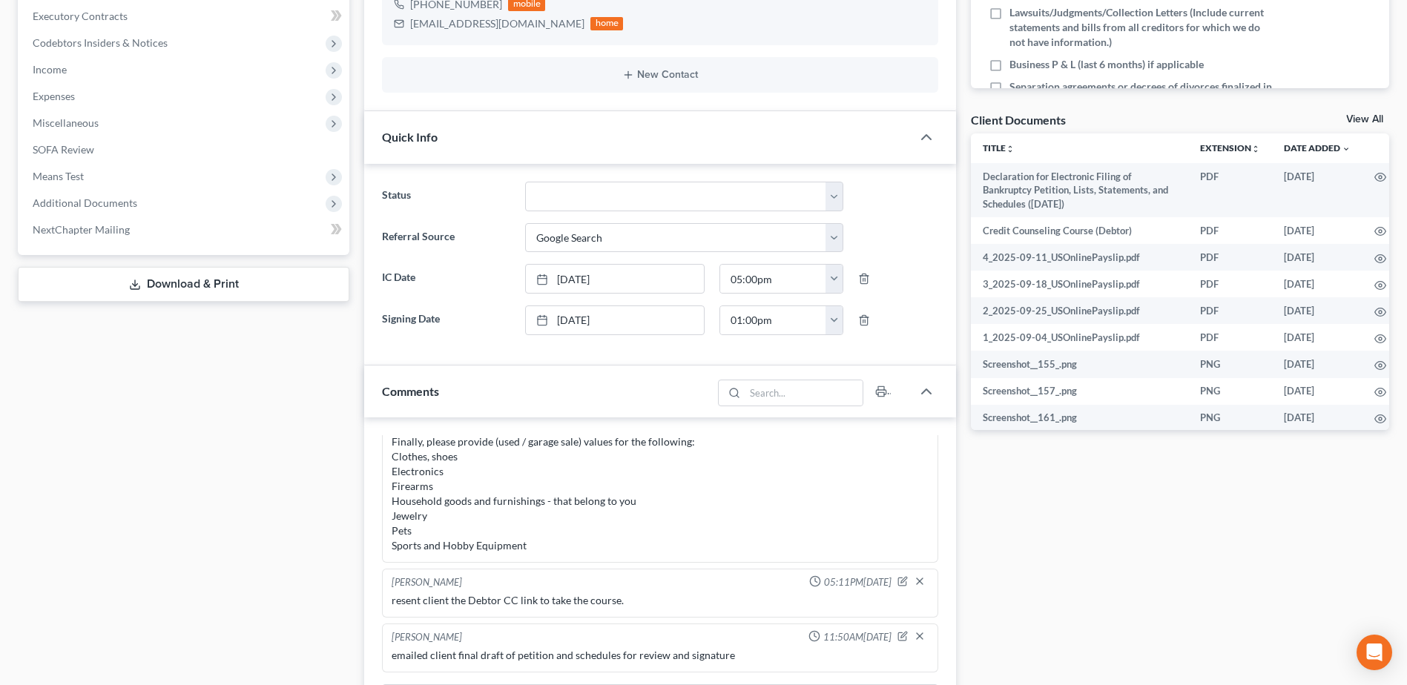
click at [222, 291] on link "Download & Print" at bounding box center [184, 284] width 332 height 35
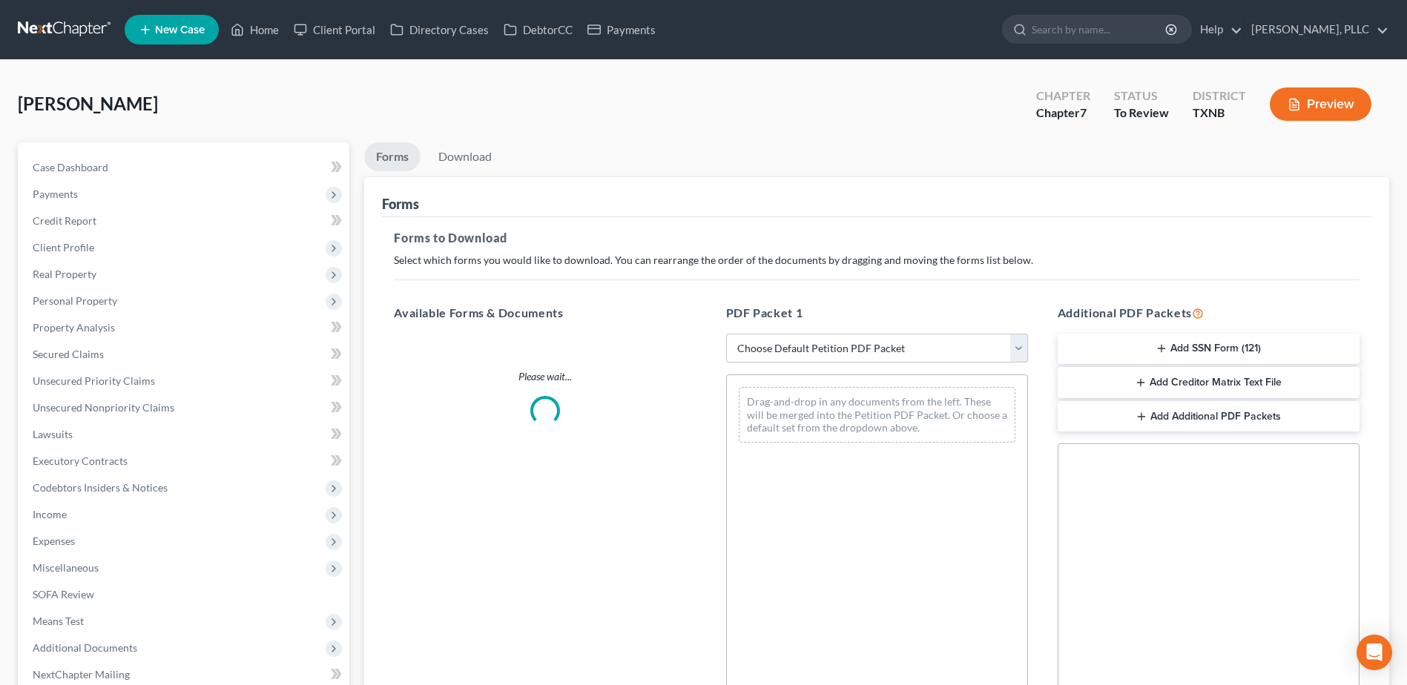
click at [1018, 352] on select "Choose Default Petition PDF Packet Complete Bankruptcy Petition (all forms and …" at bounding box center [877, 349] width 302 height 30
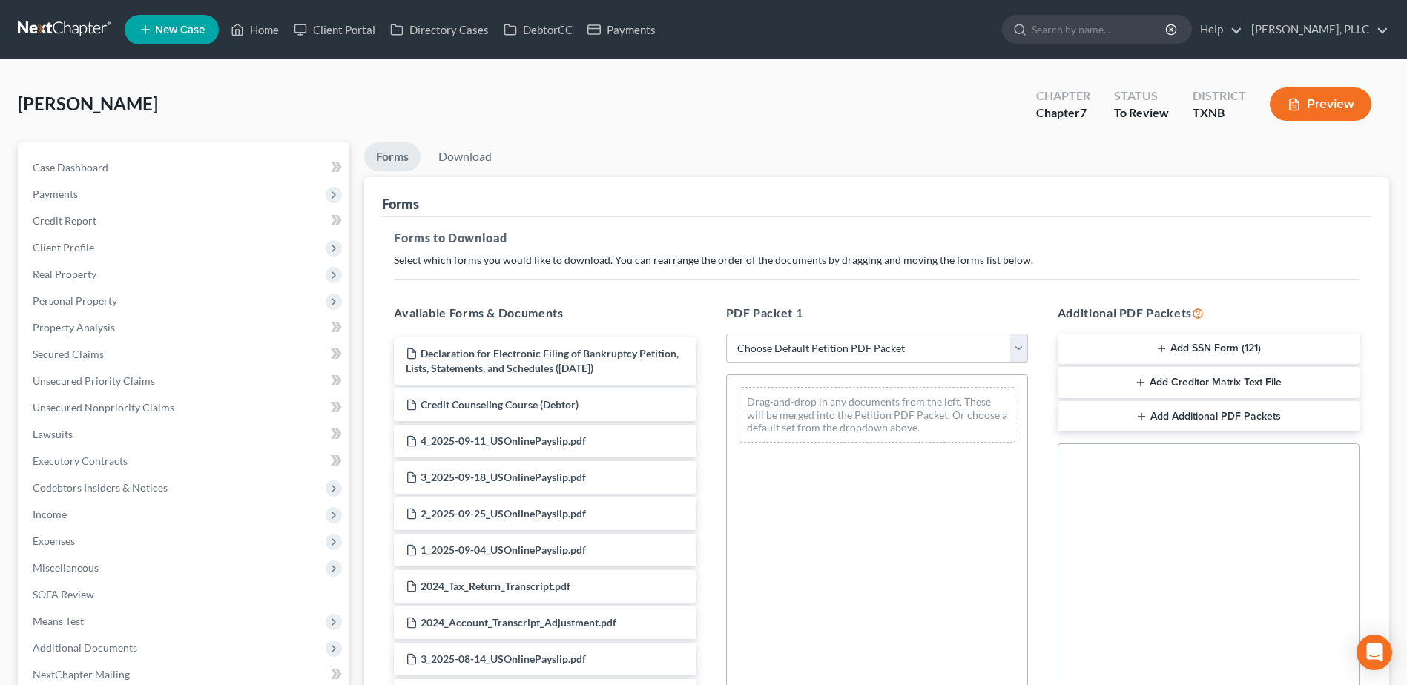
select select "0"
click at [726, 334] on select "Choose Default Petition PDF Packet Complete Bankruptcy Petition (all forms and …" at bounding box center [877, 349] width 302 height 30
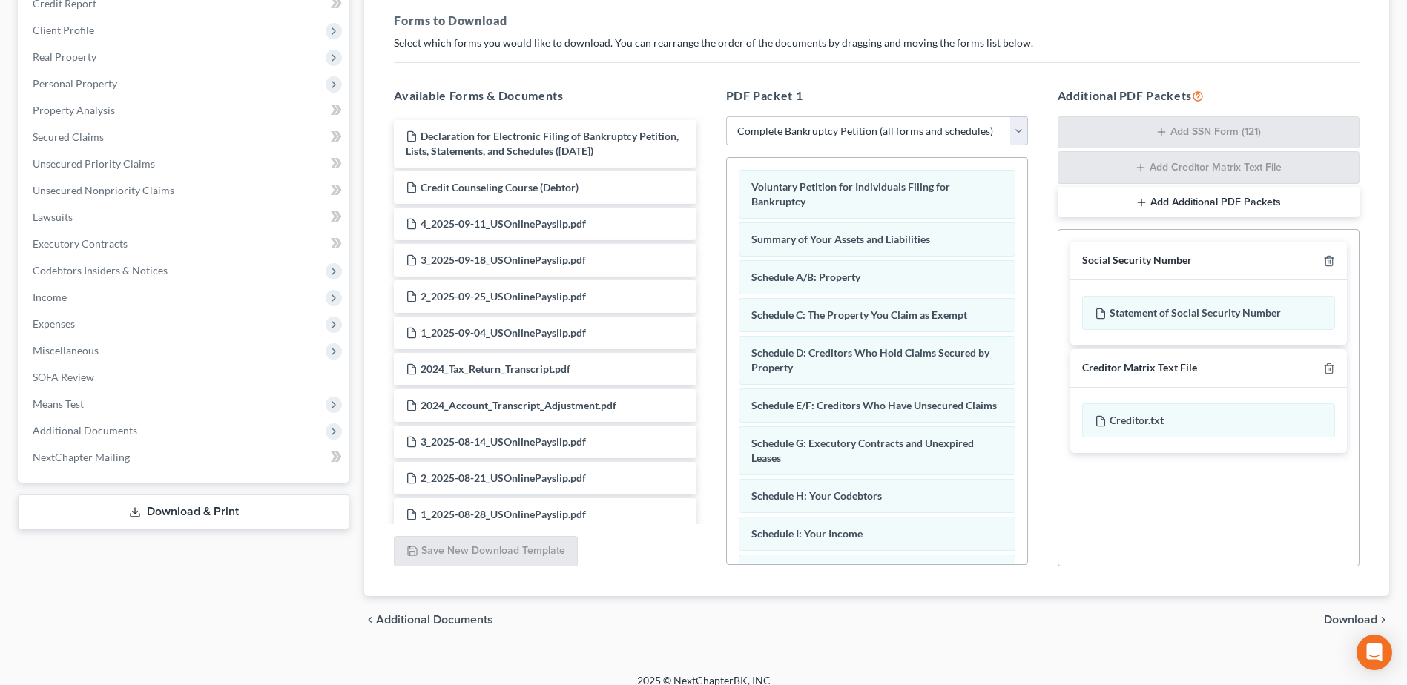
scroll to position [219, 0]
click at [1332, 257] on icon "button" at bounding box center [1329, 260] width 7 height 10
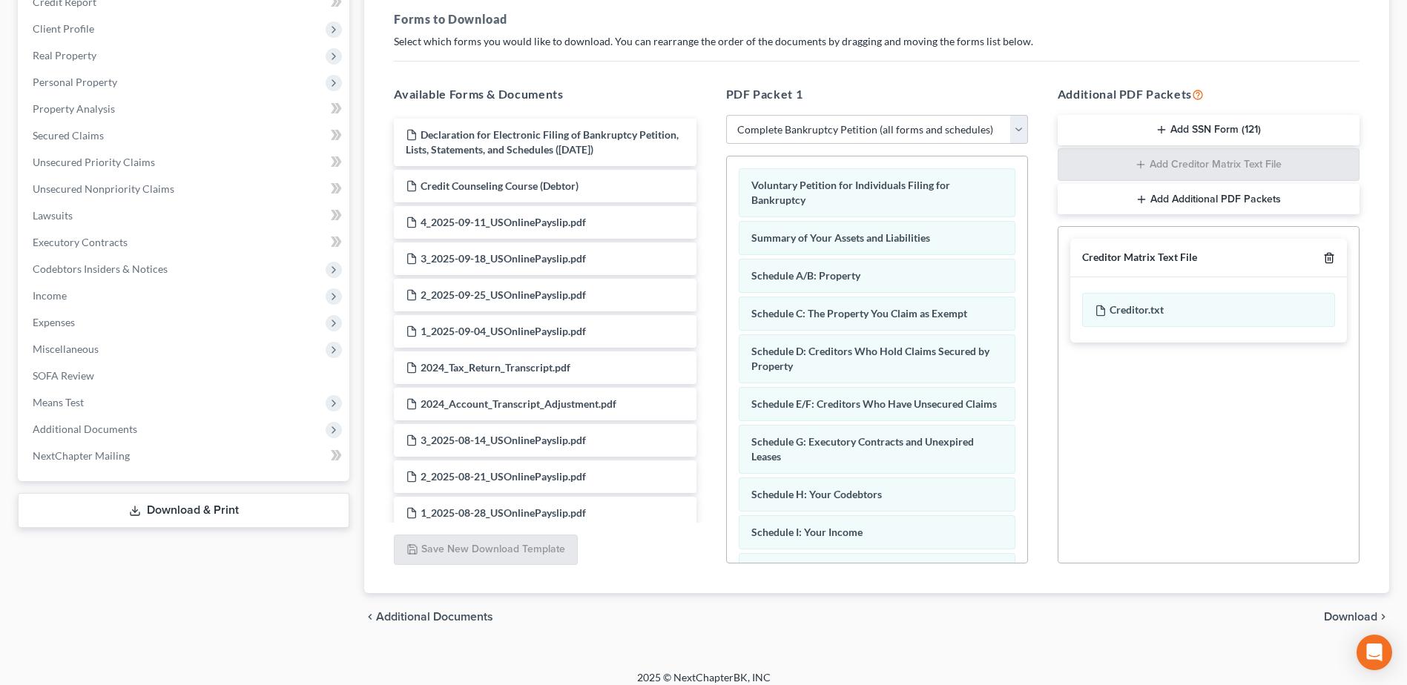
click at [1332, 257] on icon "button" at bounding box center [1329, 259] width 7 height 10
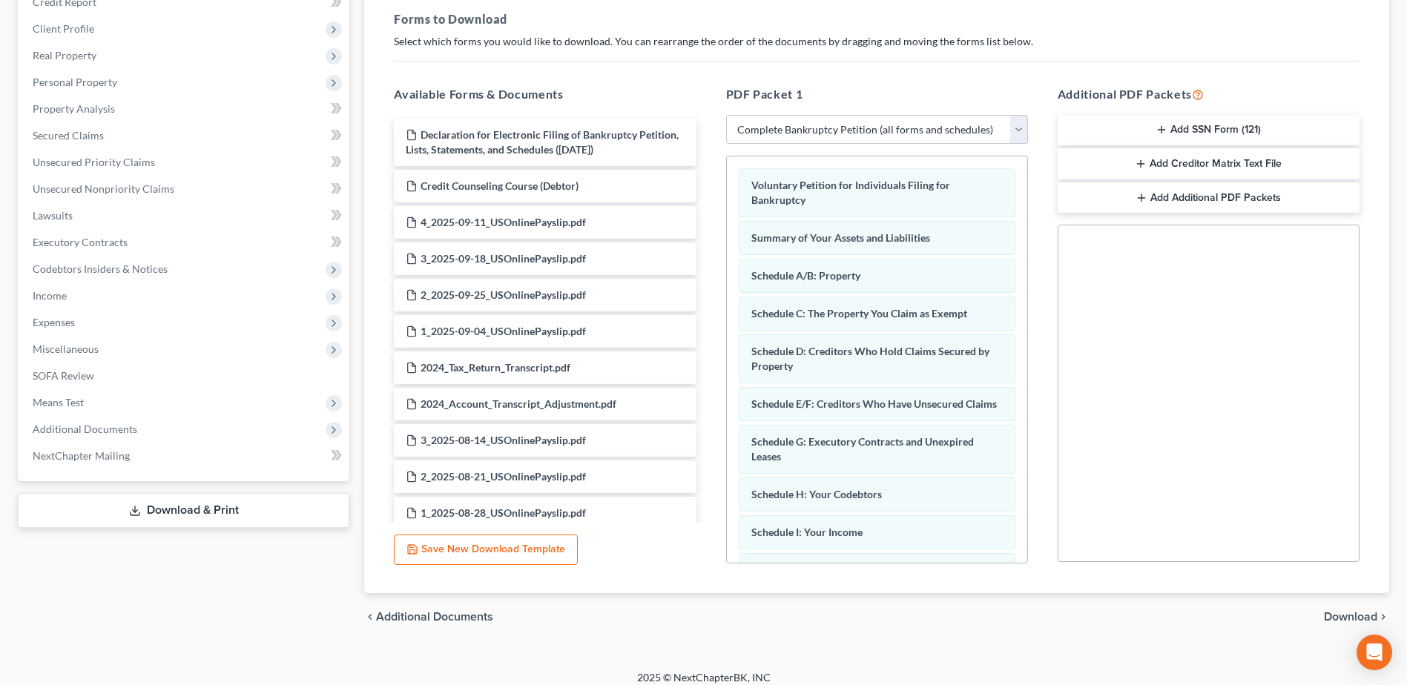
click at [1358, 616] on span "Download" at bounding box center [1350, 617] width 53 height 12
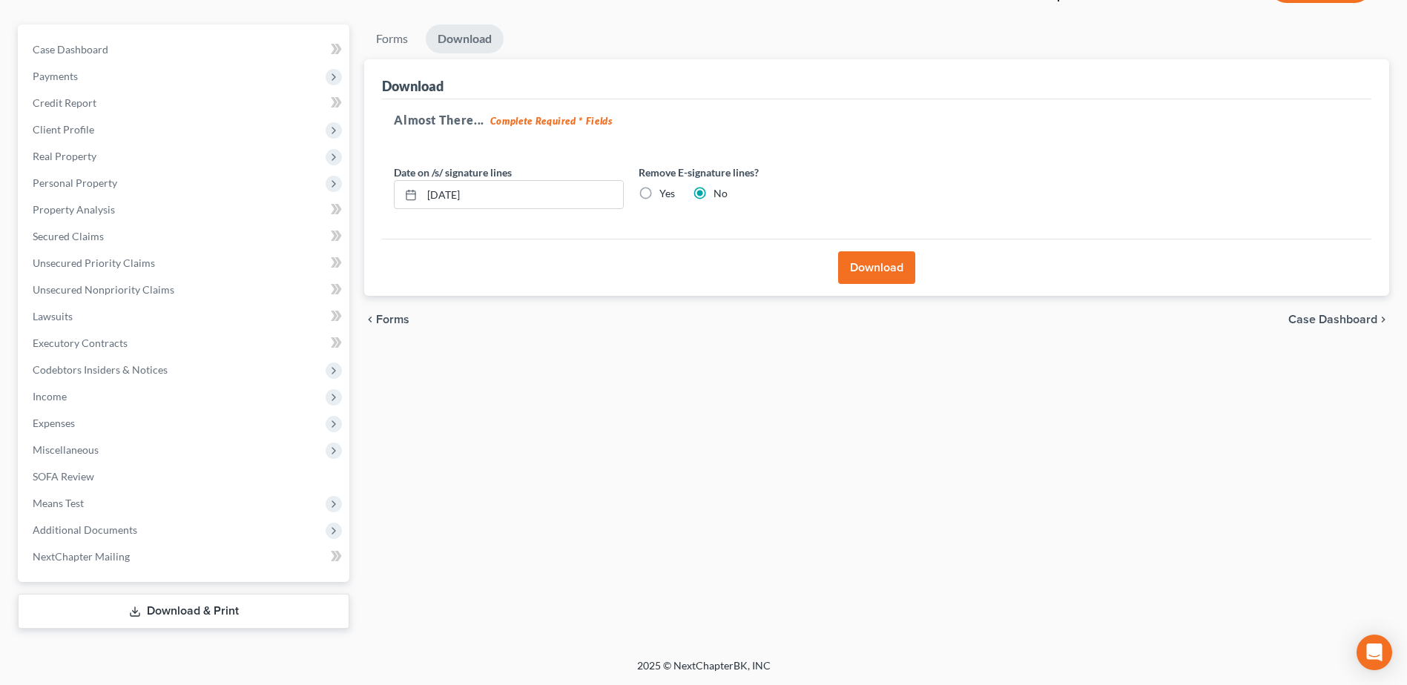
scroll to position [118, 0]
click at [890, 264] on button "Download" at bounding box center [876, 267] width 77 height 33
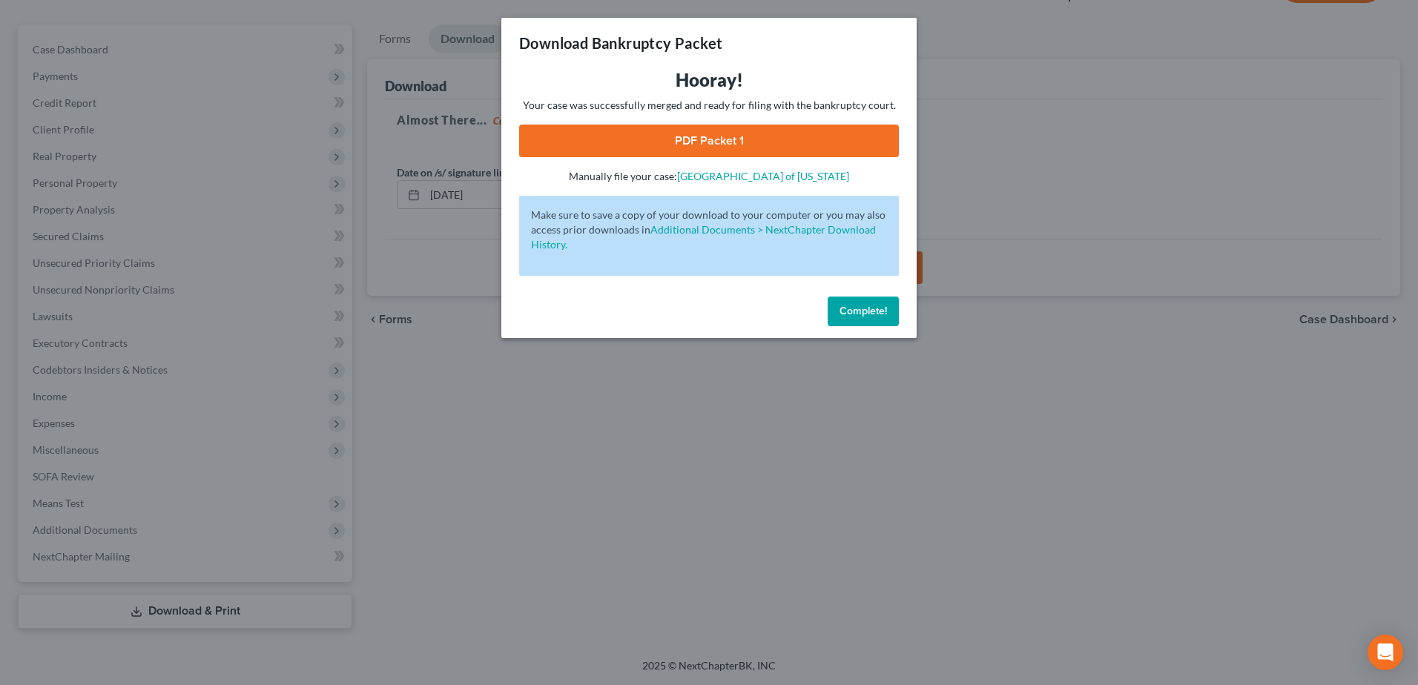
click at [682, 138] on link "PDF Packet 1" at bounding box center [709, 141] width 380 height 33
drag, startPoint x: 866, startPoint y: 320, endPoint x: 1418, endPoint y: 633, distance: 634.8
click at [866, 319] on button "Complete!" at bounding box center [863, 312] width 71 height 30
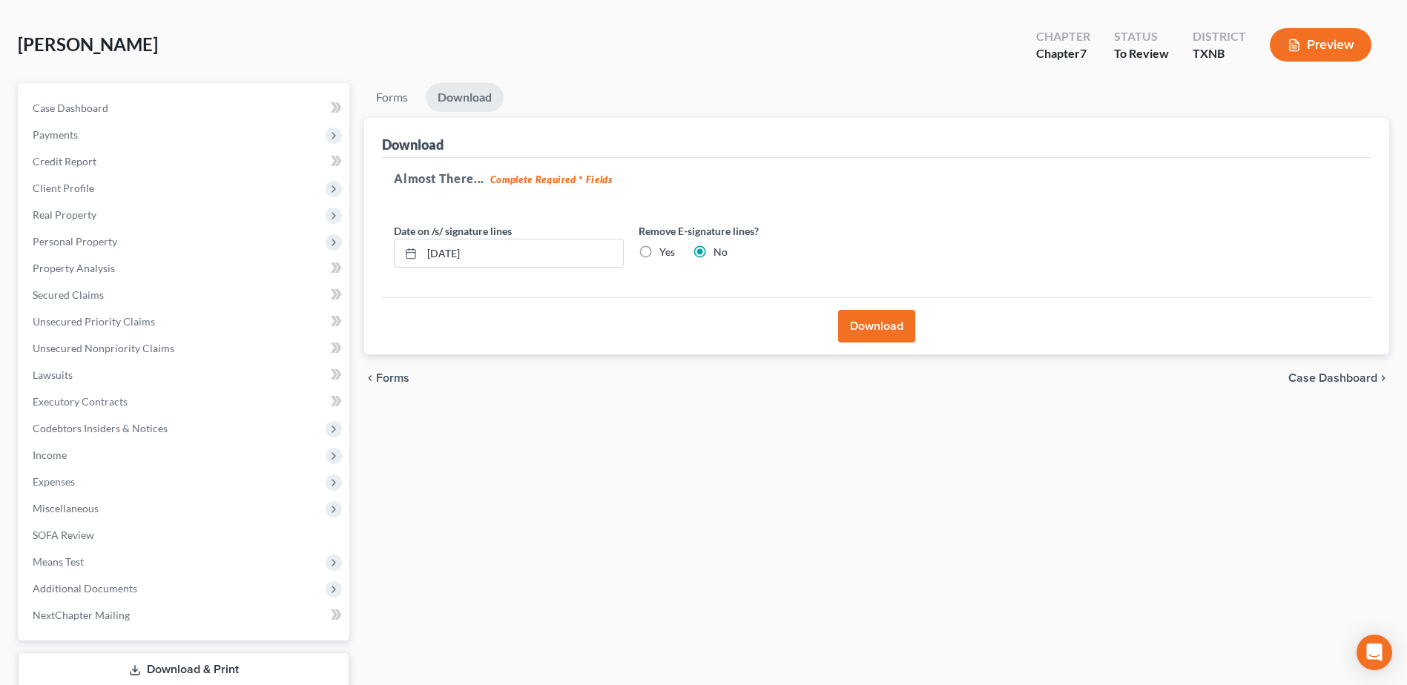
scroll to position [0, 0]
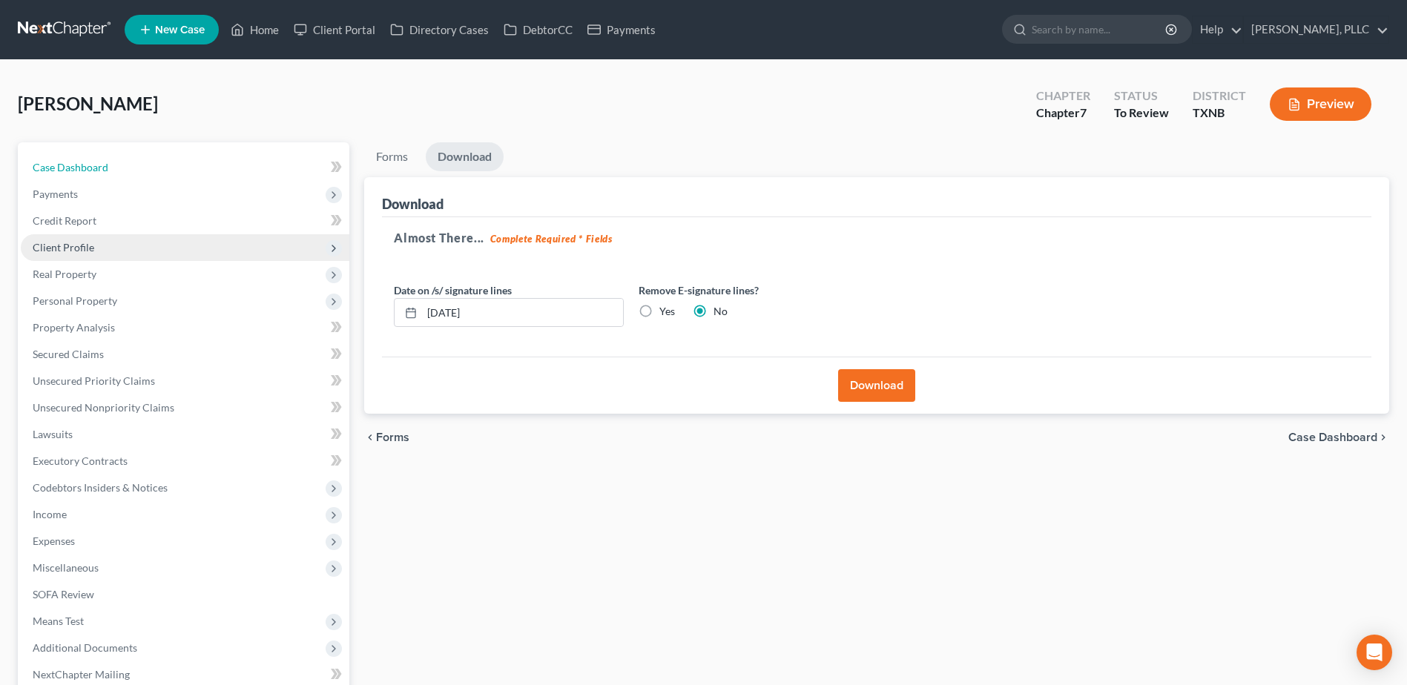
drag, startPoint x: 79, startPoint y: 171, endPoint x: 28, endPoint y: 258, distance: 100.4
click at [79, 171] on span "Case Dashboard" at bounding box center [71, 167] width 76 height 13
select select "4"
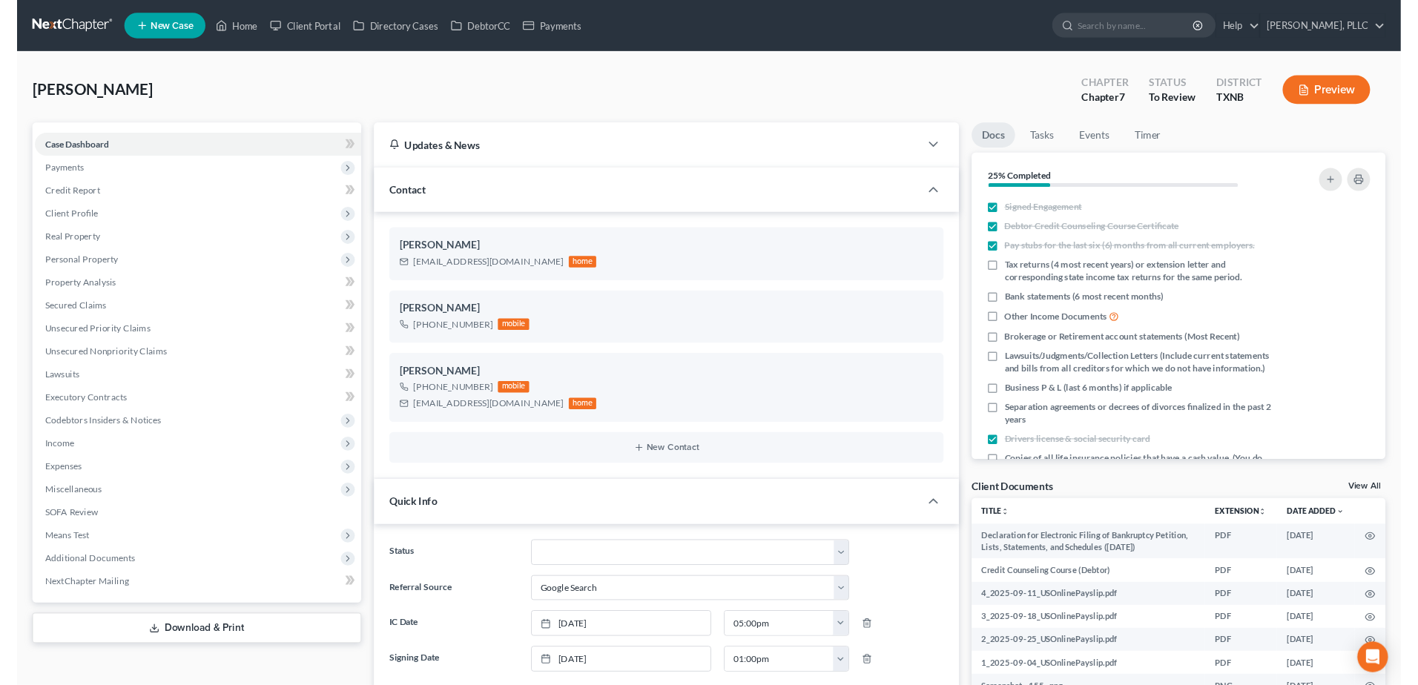
scroll to position [1008, 0]
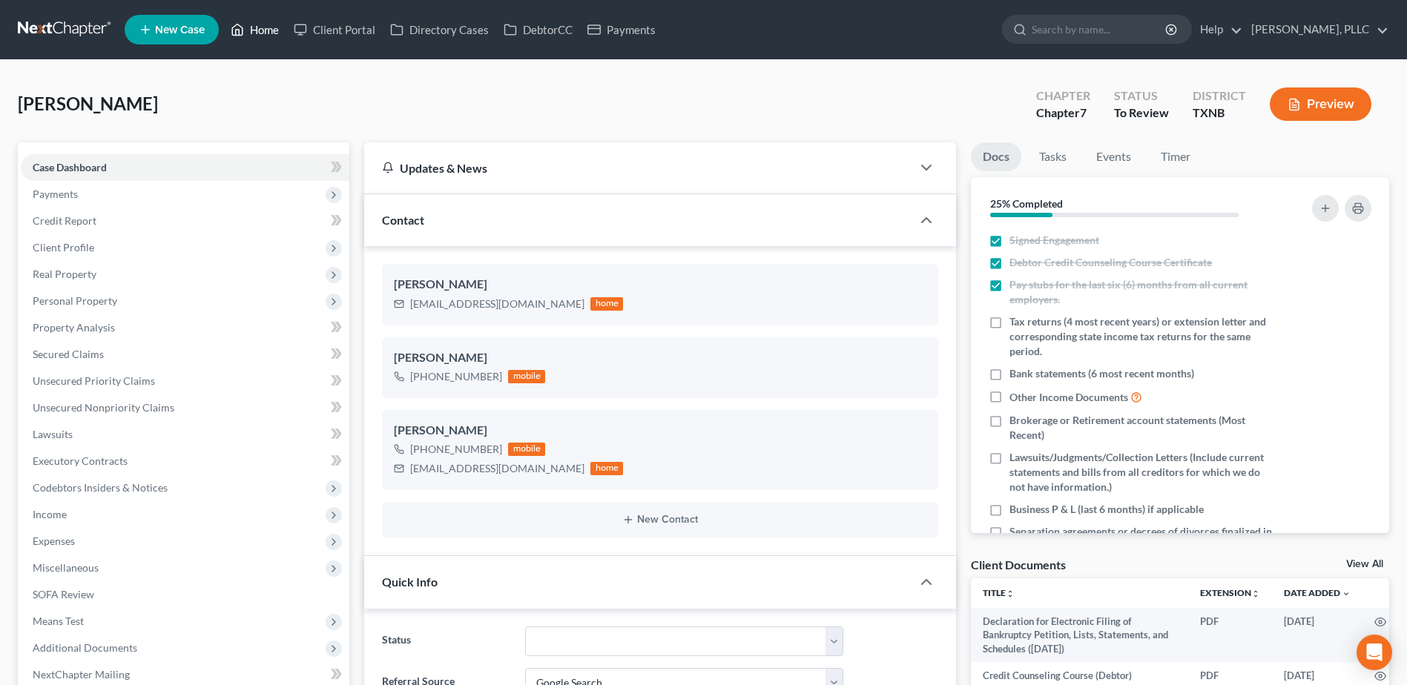
click at [271, 30] on link "Home" at bounding box center [254, 29] width 63 height 27
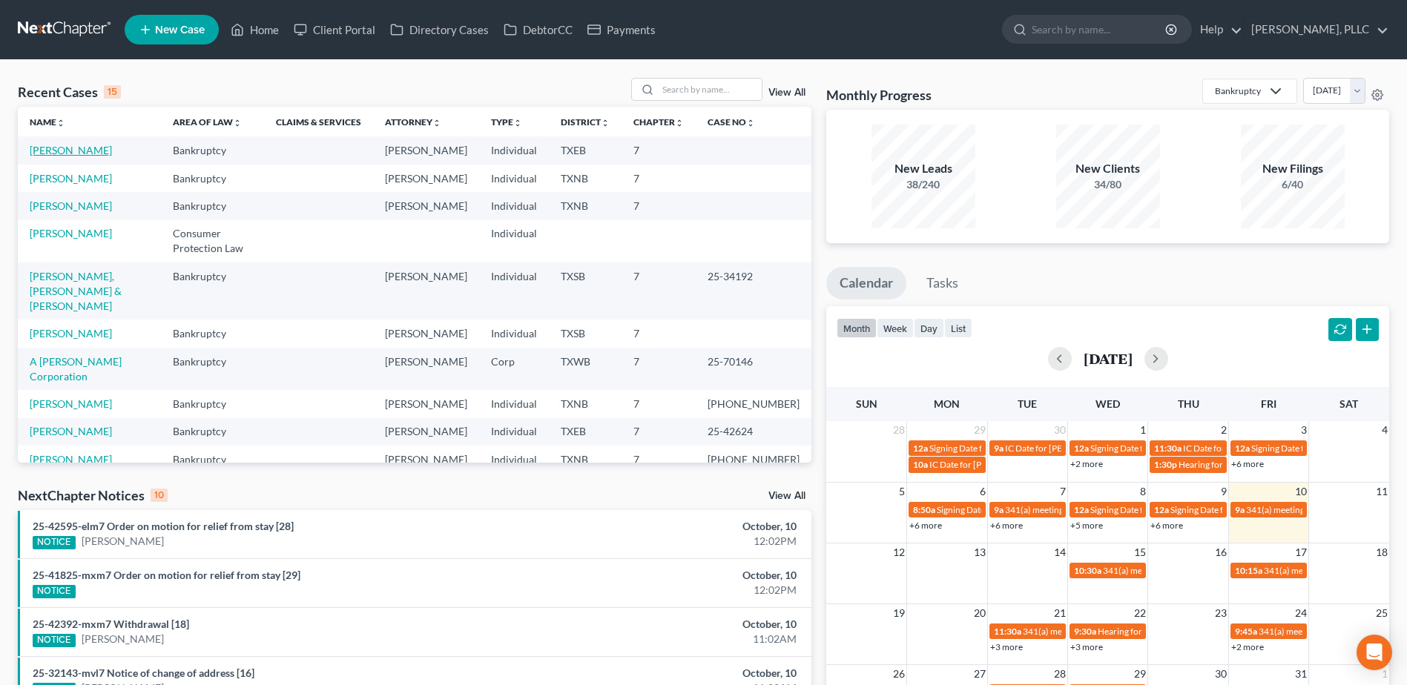
click at [85, 154] on link "[PERSON_NAME]" at bounding box center [71, 150] width 82 height 13
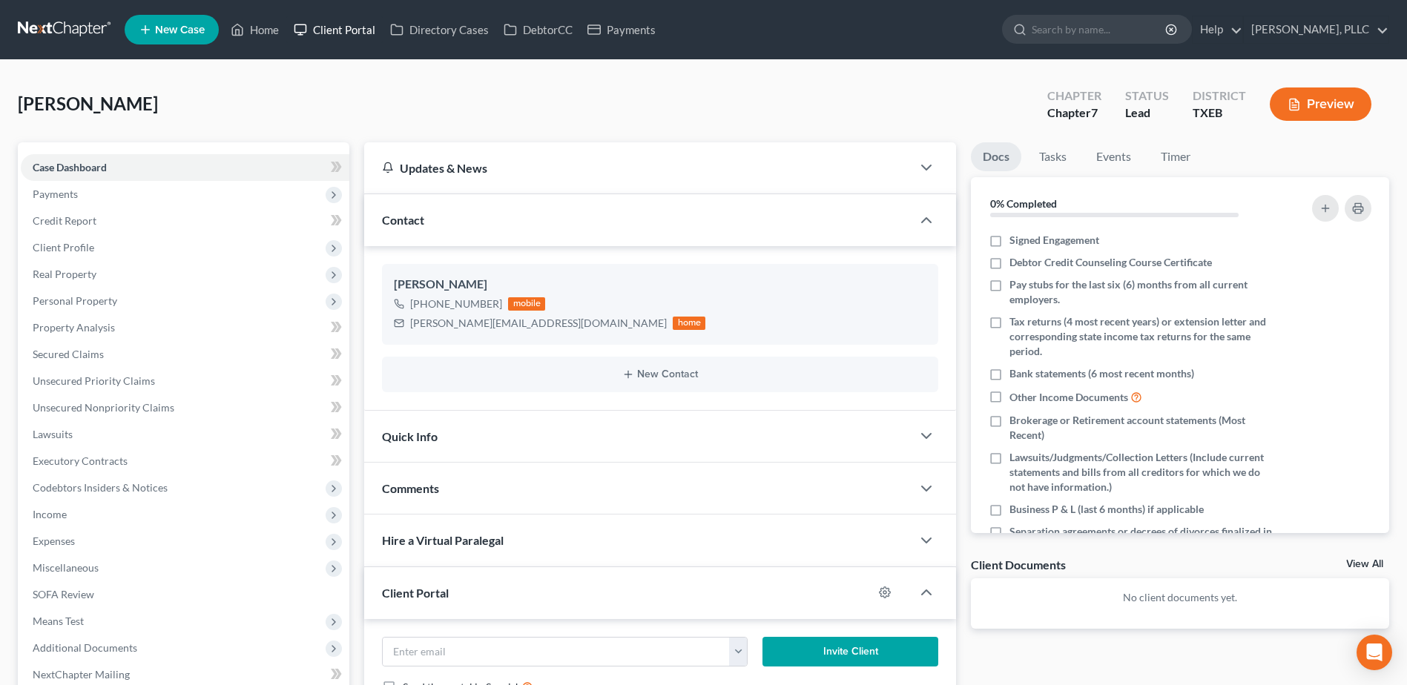
drag, startPoint x: 346, startPoint y: 30, endPoint x: 1196, endPoint y: 208, distance: 867.6
click at [346, 30] on link "Client Portal" at bounding box center [334, 29] width 96 height 27
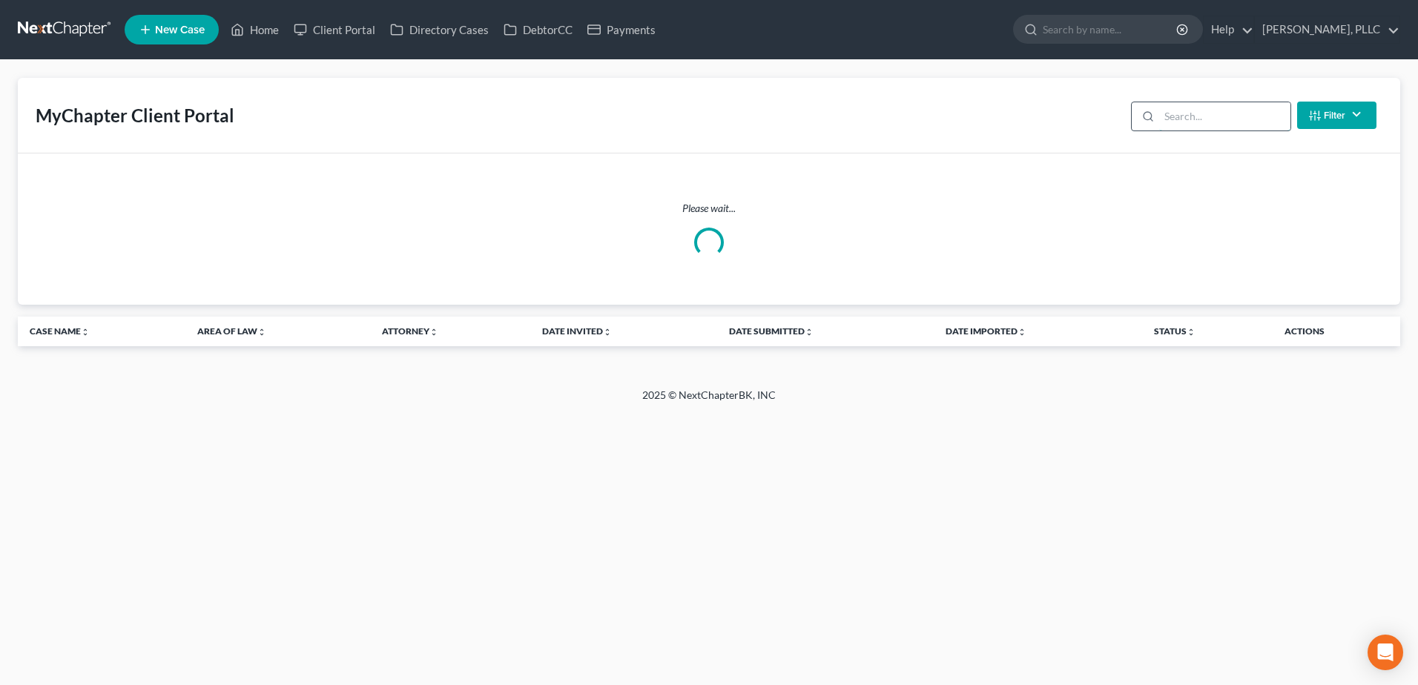
click at [1179, 121] on input "search" at bounding box center [1224, 116] width 131 height 28
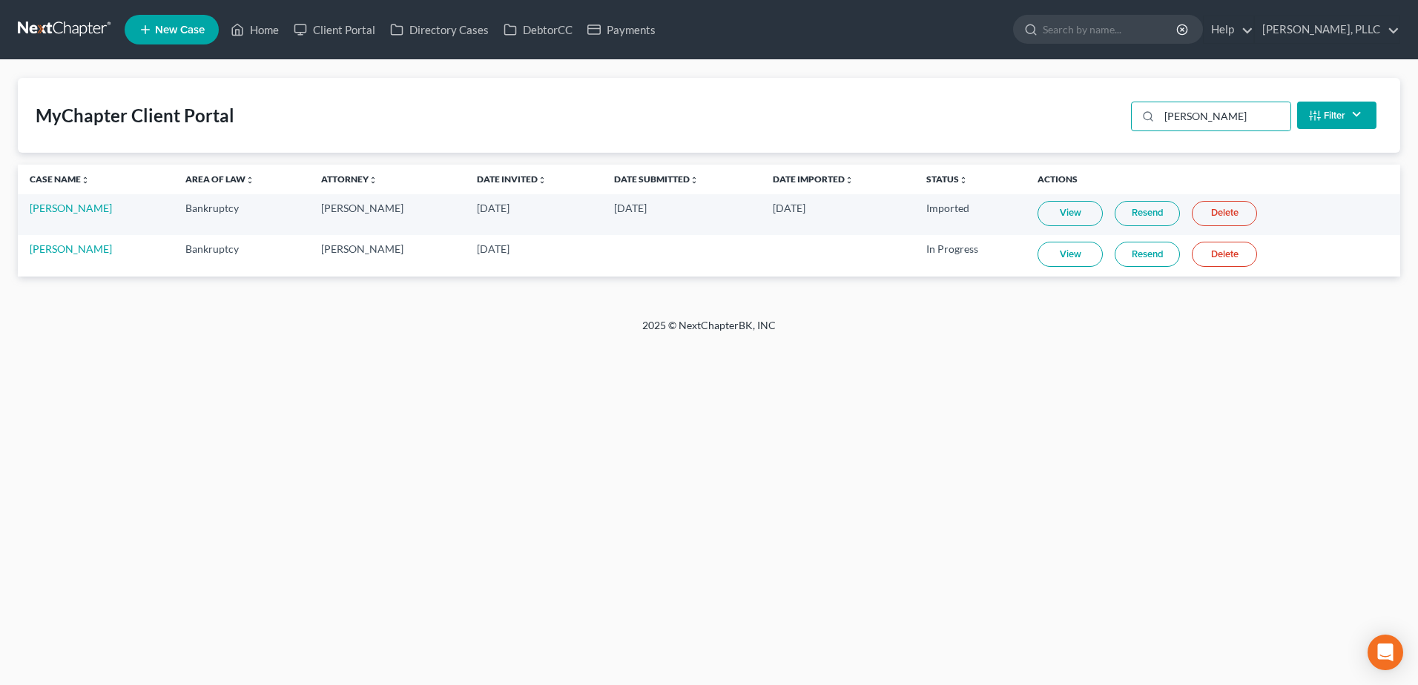
click at [1071, 259] on link "View" at bounding box center [1070, 254] width 65 height 25
click at [1219, 119] on input "[PERSON_NAME]" at bounding box center [1224, 116] width 131 height 28
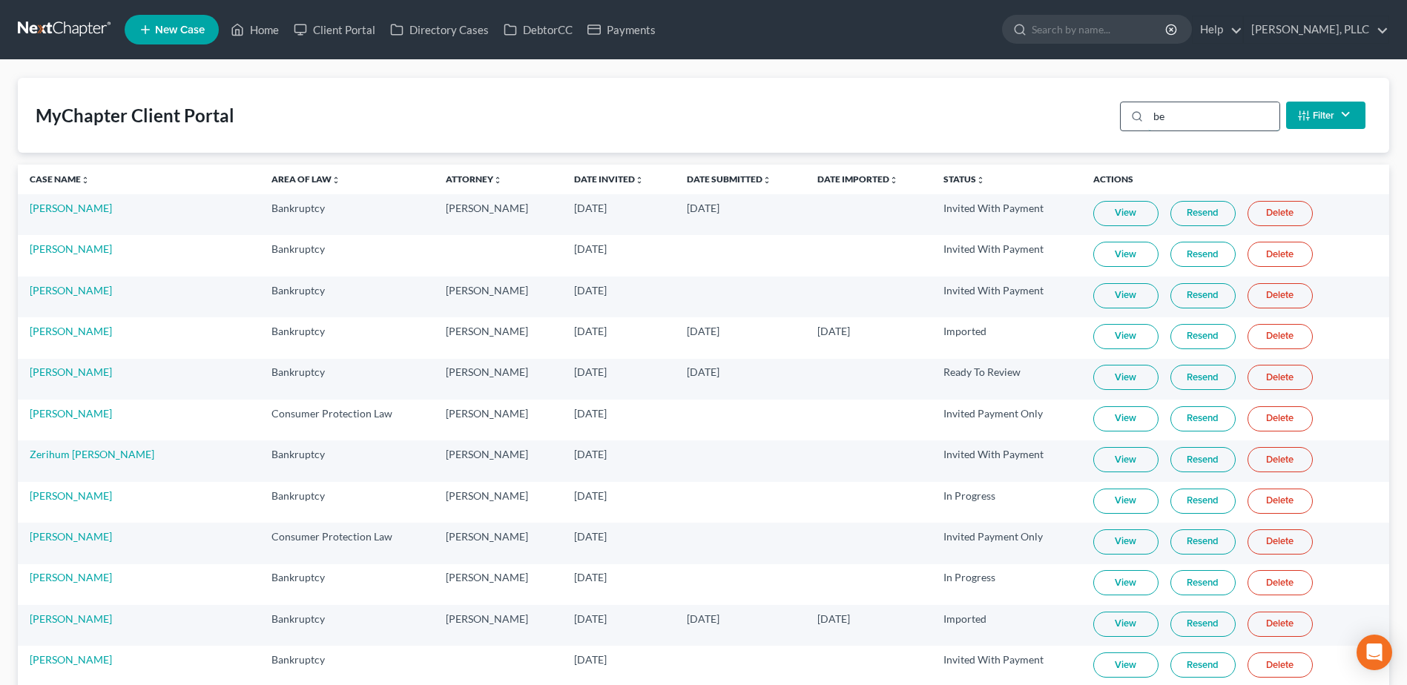
type input "b"
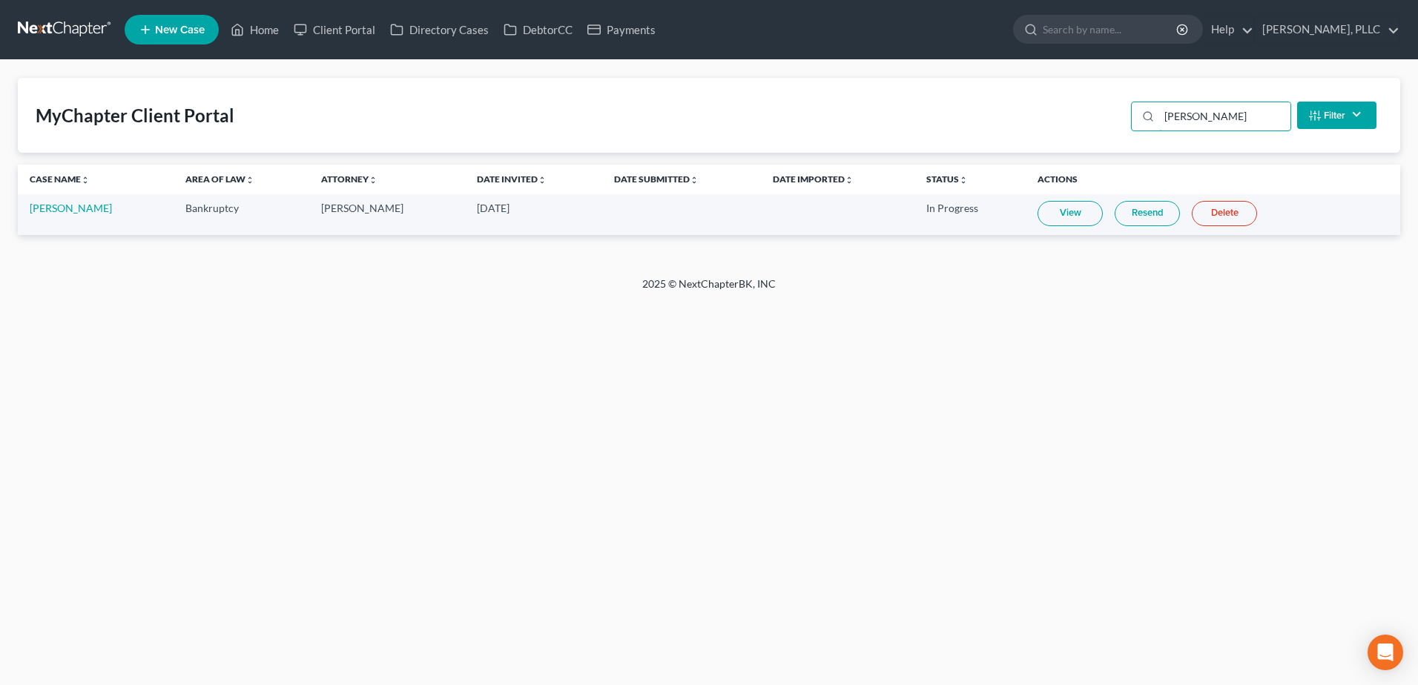
type input "[PERSON_NAME]"
click at [1051, 220] on link "View" at bounding box center [1070, 213] width 65 height 25
click at [262, 34] on link "Home" at bounding box center [254, 29] width 63 height 27
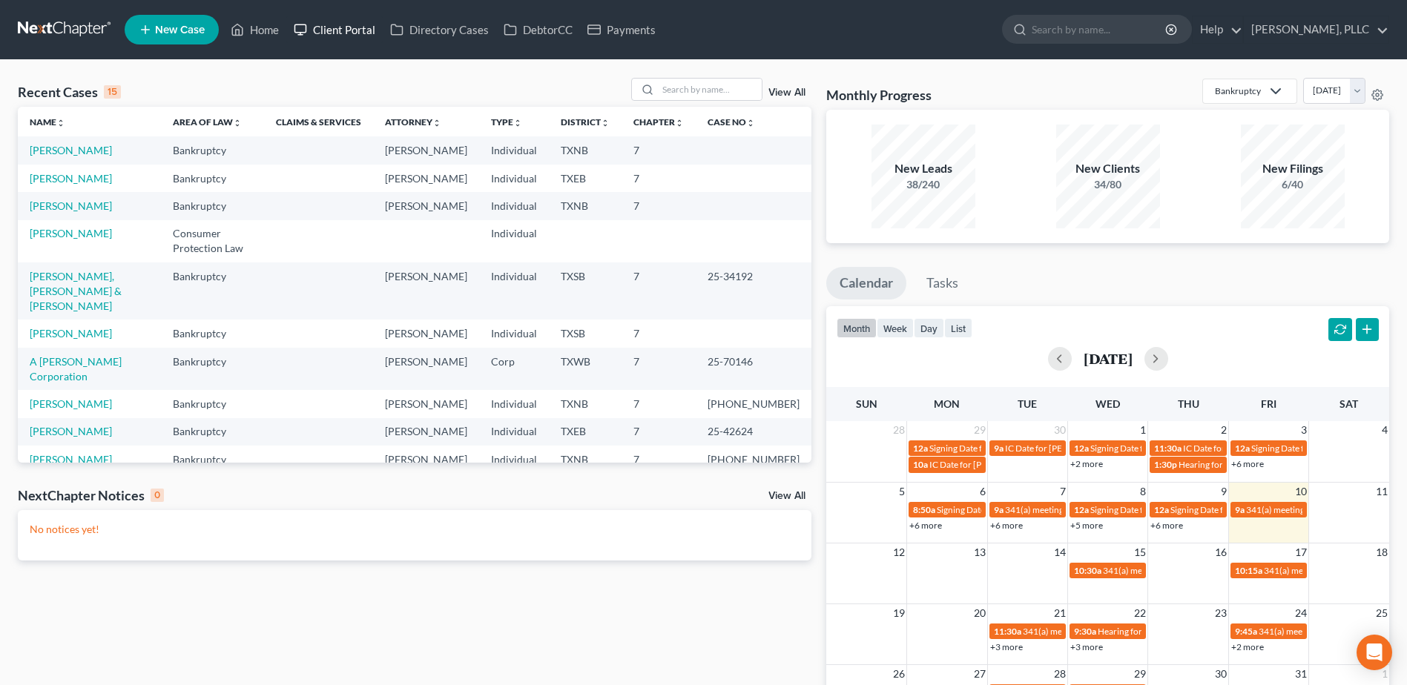
click at [343, 27] on link "Client Portal" at bounding box center [334, 29] width 96 height 27
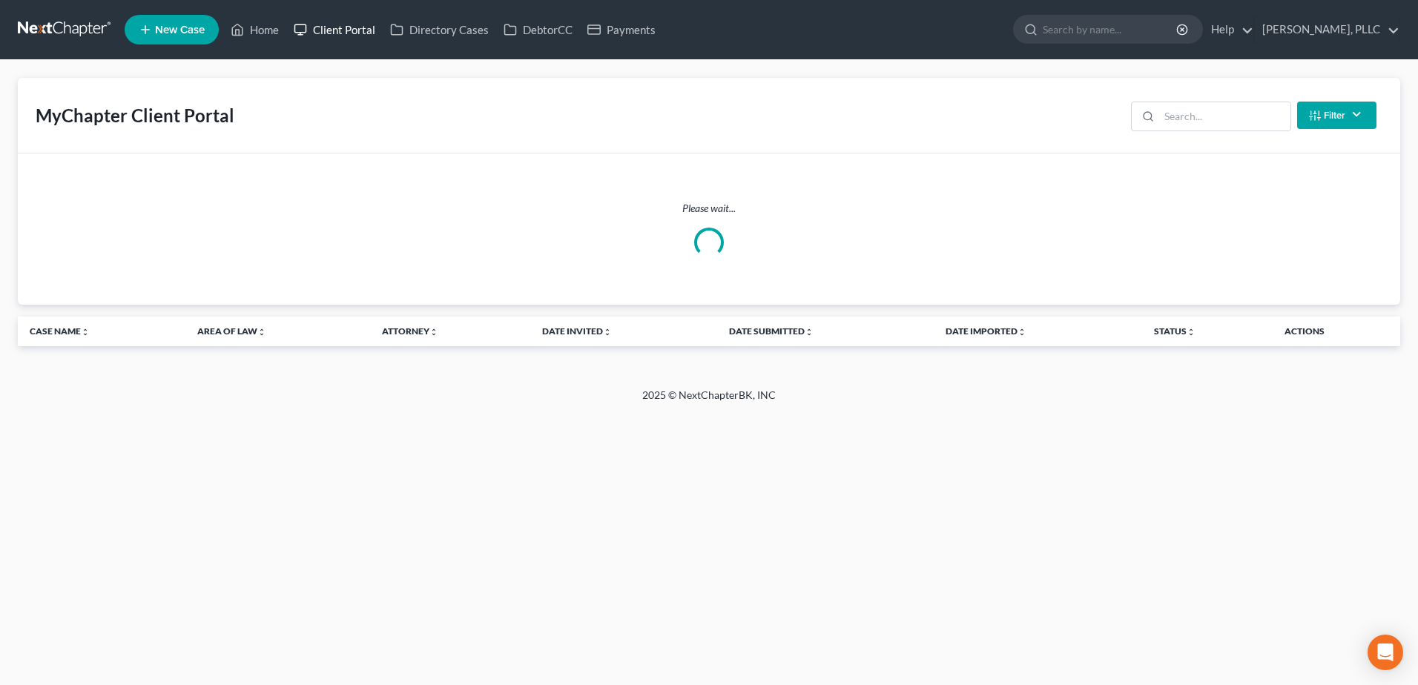
click at [286, 16] on link "Client Portal" at bounding box center [334, 29] width 96 height 27
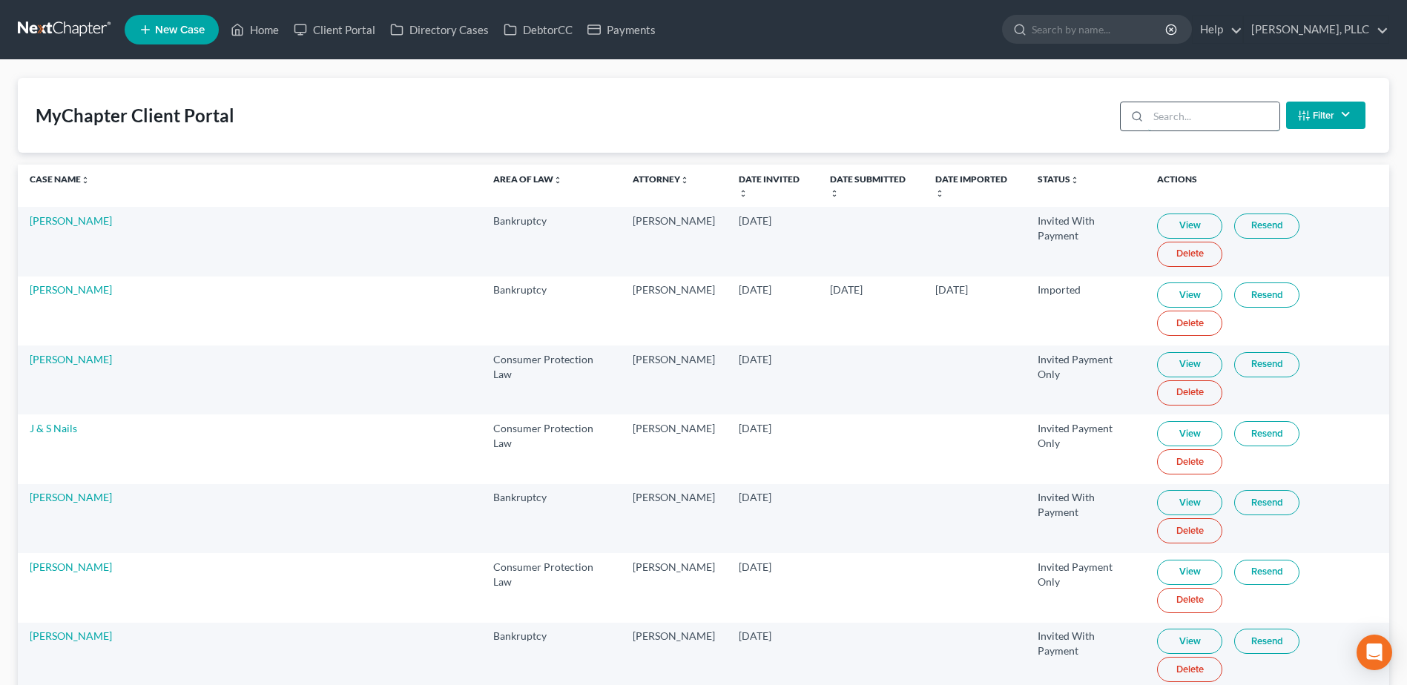
click at [1213, 112] on input "search" at bounding box center [1213, 116] width 131 height 28
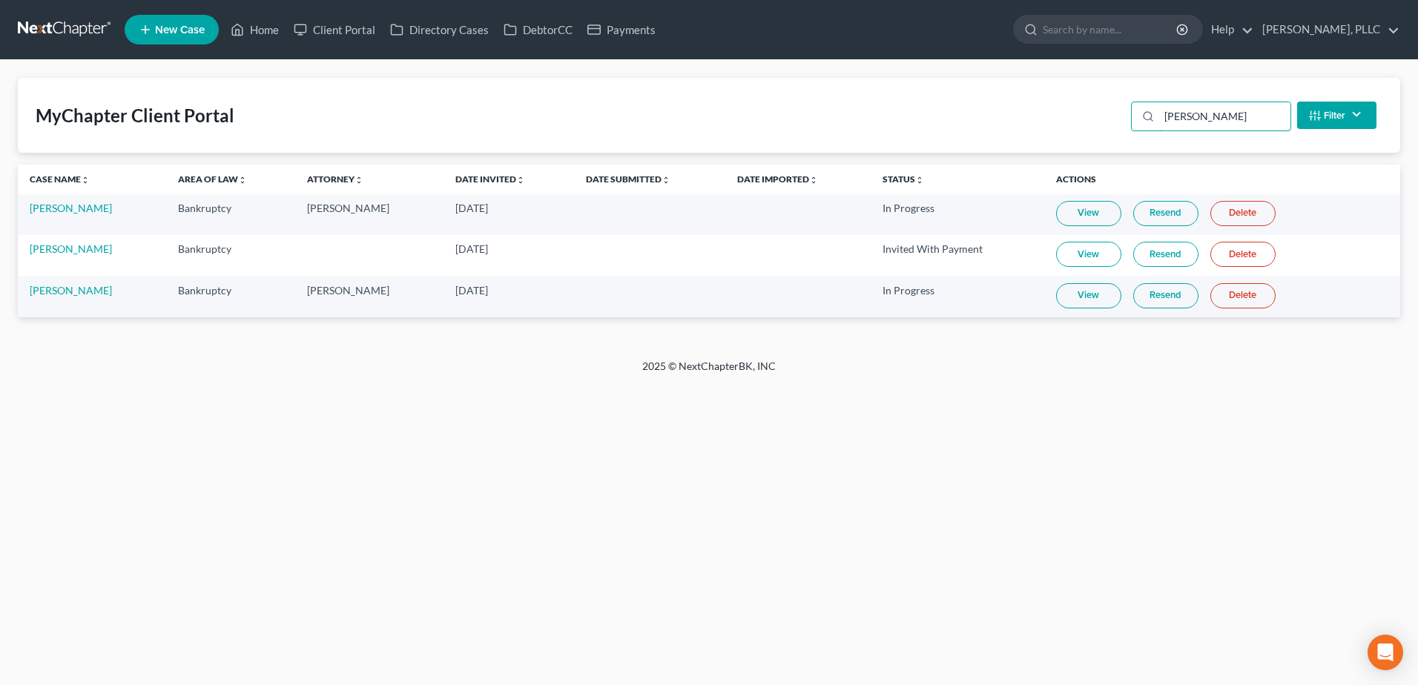
type input "franklin"
click at [1067, 217] on link "View" at bounding box center [1088, 213] width 65 height 25
click at [57, 209] on link "[PERSON_NAME]" at bounding box center [71, 208] width 82 height 13
select select "1"
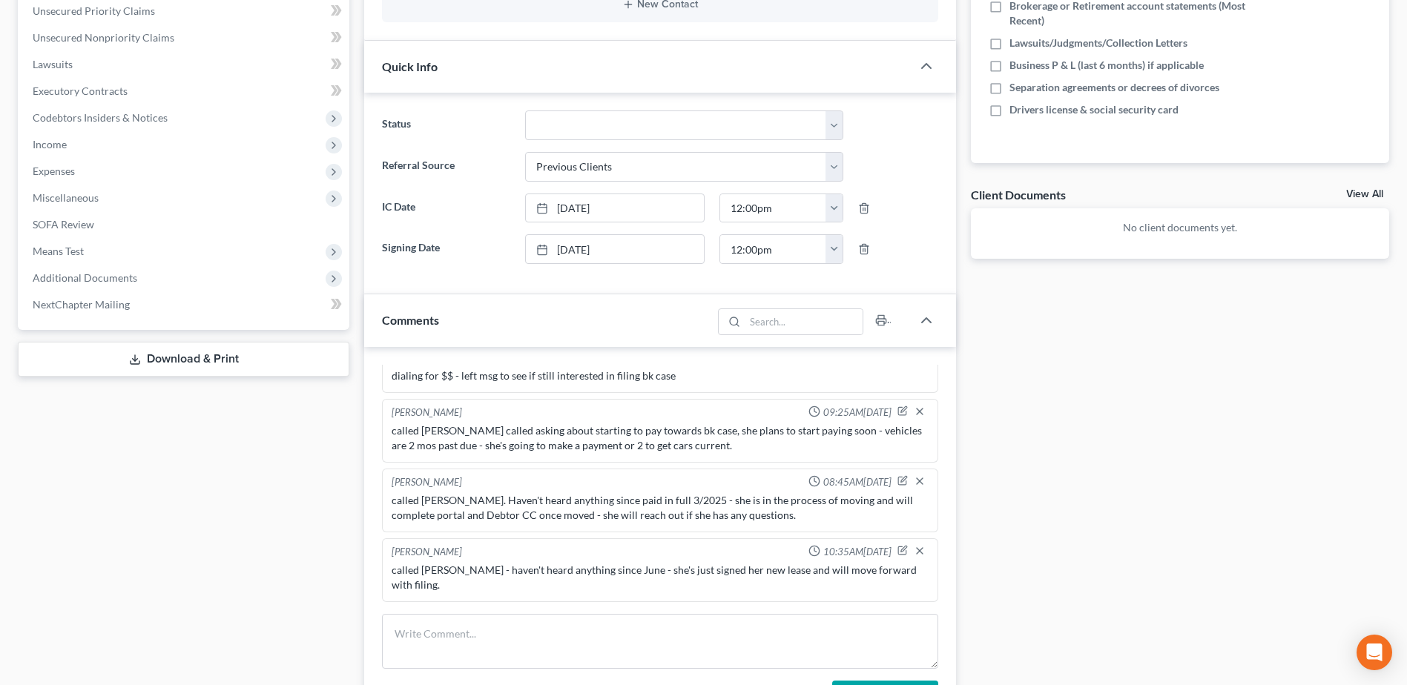
scroll to position [371, 0]
click at [523, 633] on textarea at bounding box center [660, 640] width 556 height 55
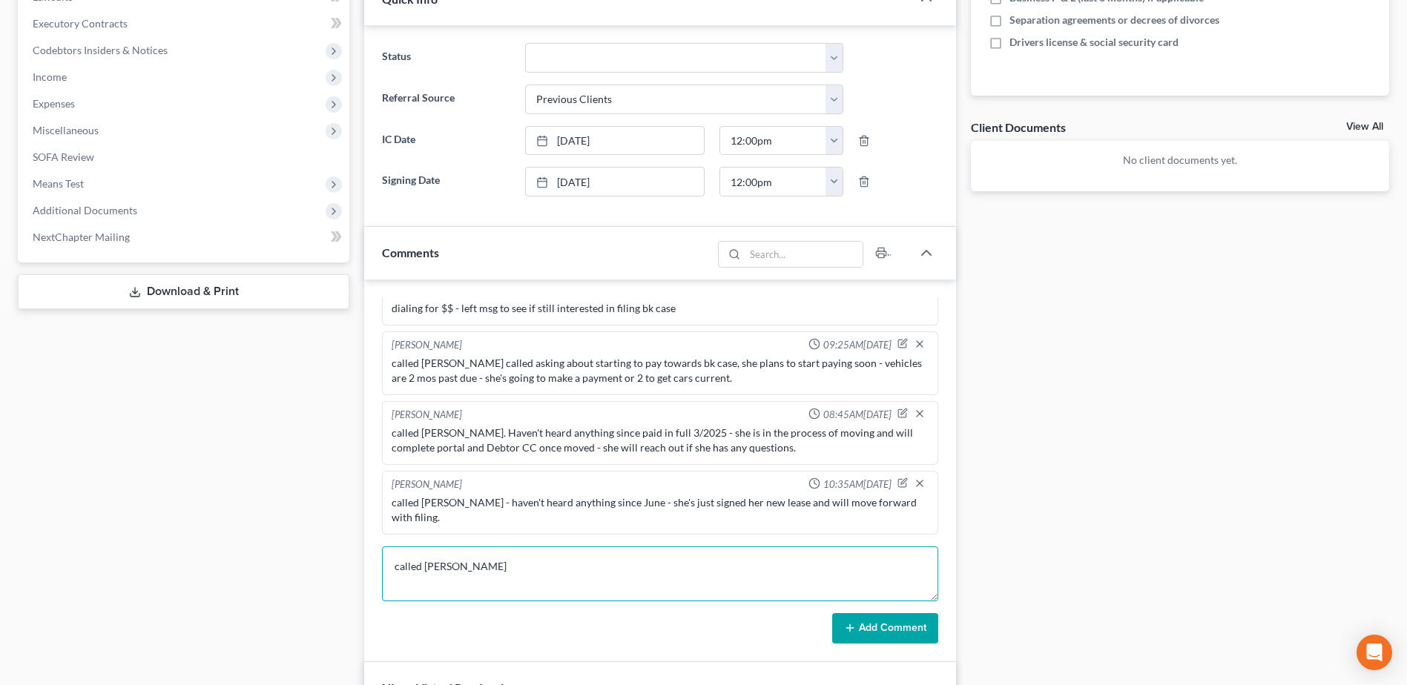
scroll to position [445, 0]
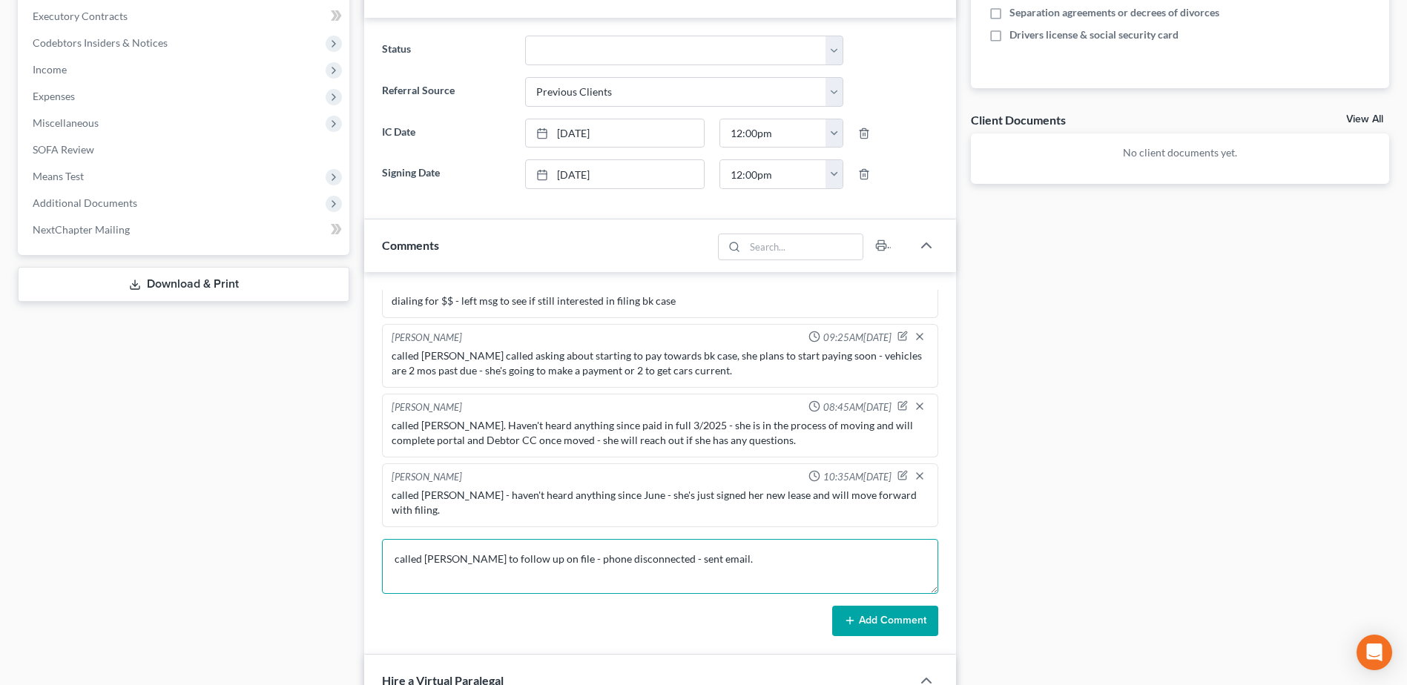
type textarea "called Ms. Franklin to follow up on file - phone disconnected - sent email."
click at [893, 613] on button "Add Comment" at bounding box center [885, 621] width 106 height 31
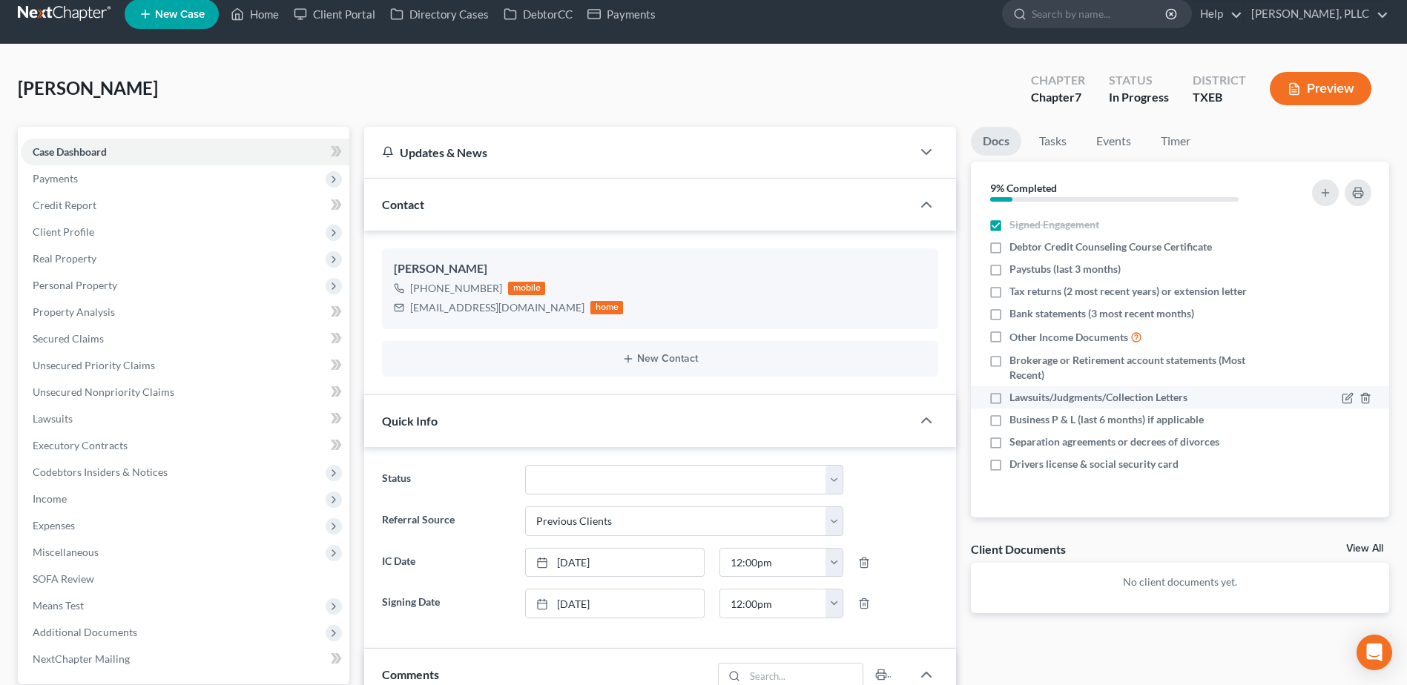
scroll to position [0, 0]
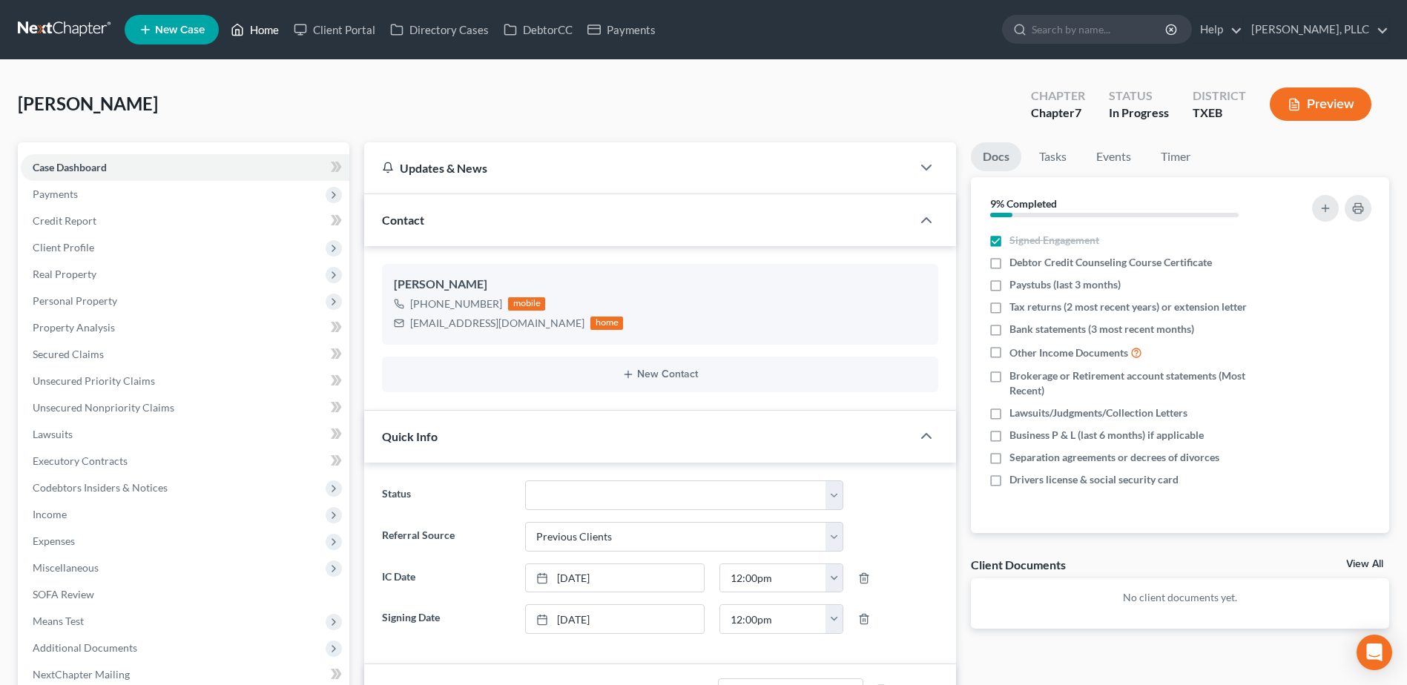
drag, startPoint x: 261, startPoint y: 28, endPoint x: 818, endPoint y: 82, distance: 559.6
click at [261, 28] on link "Home" at bounding box center [254, 29] width 63 height 27
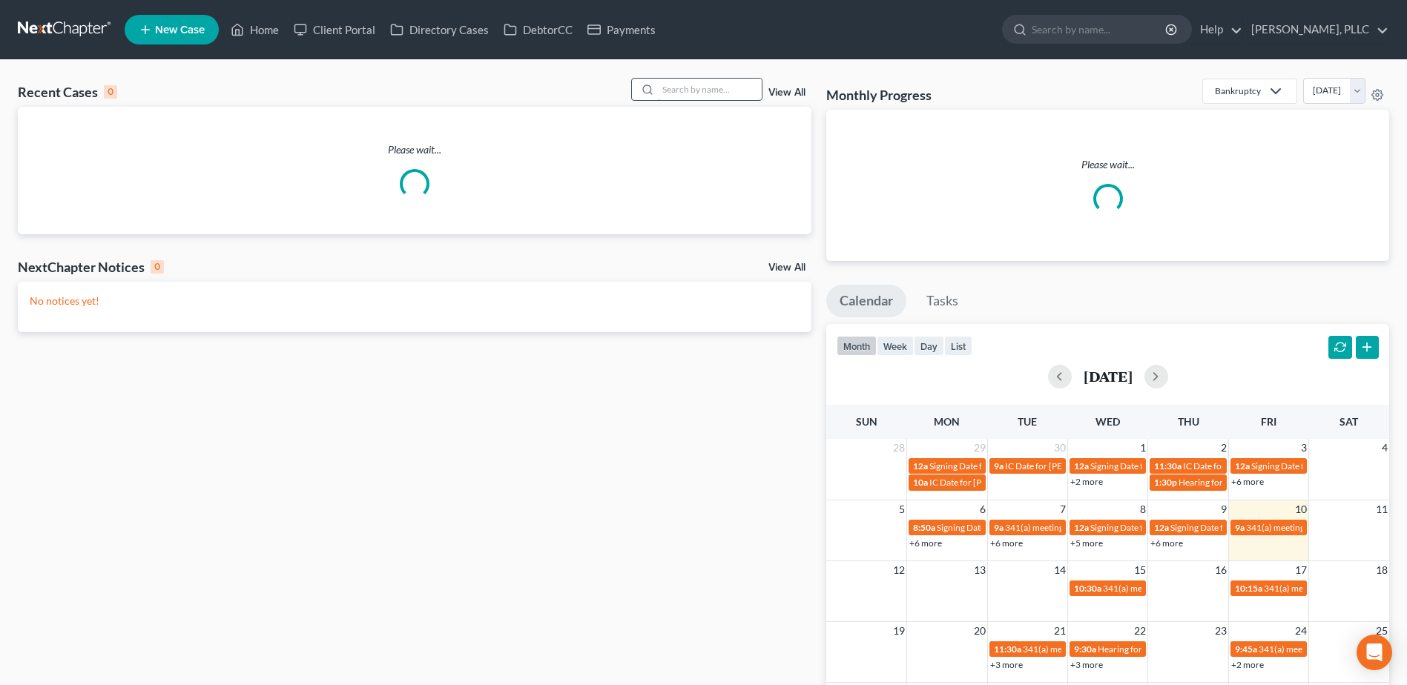
click at [686, 87] on input "search" at bounding box center [710, 90] width 104 height 22
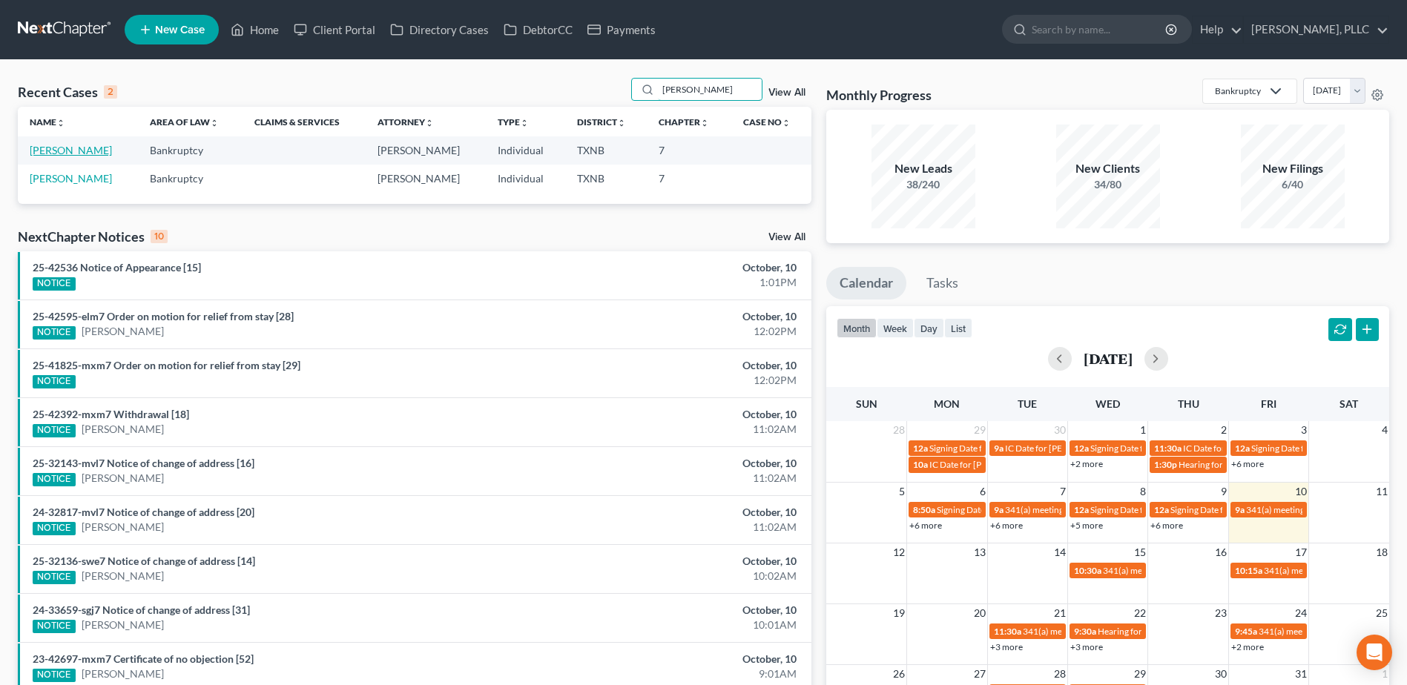
type input "atkin"
click at [69, 149] on link "Atkins, Lucille" at bounding box center [71, 150] width 82 height 13
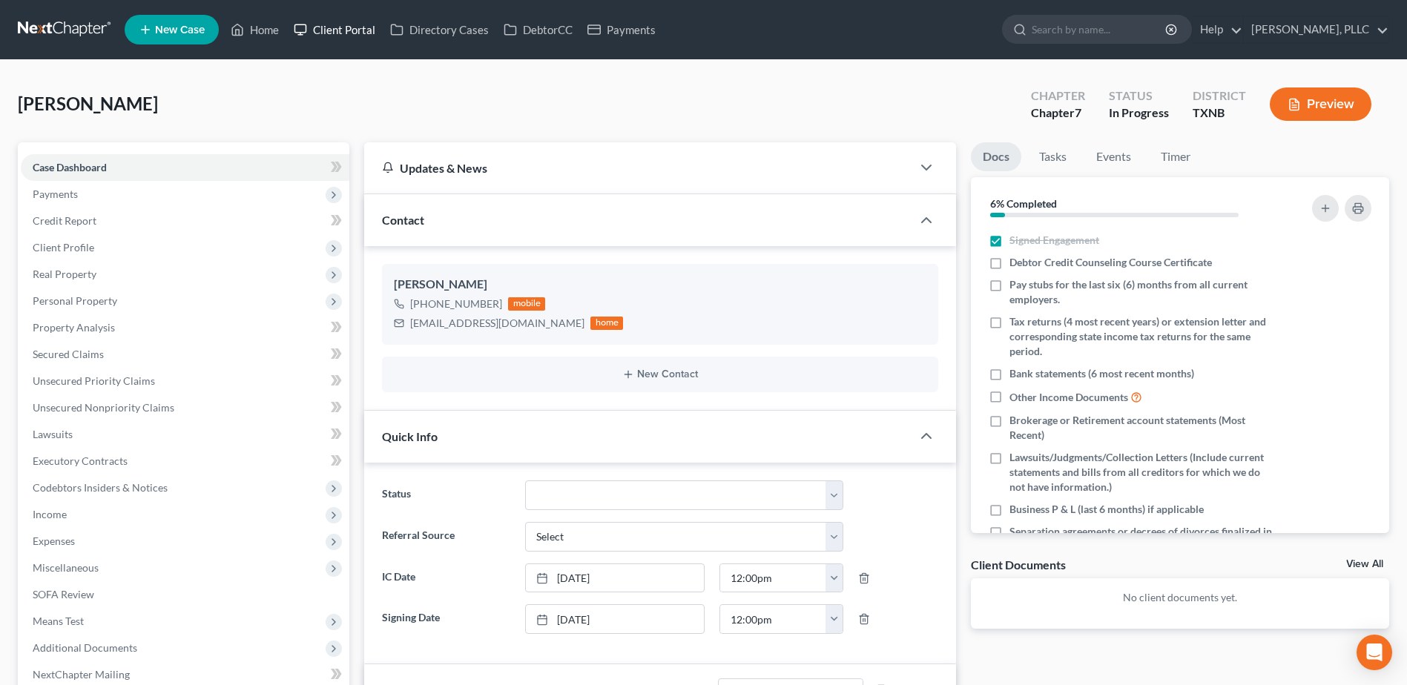
drag, startPoint x: 353, startPoint y: 30, endPoint x: 0, endPoint y: 193, distance: 388.7
click at [353, 30] on link "Client Portal" at bounding box center [334, 29] width 96 height 27
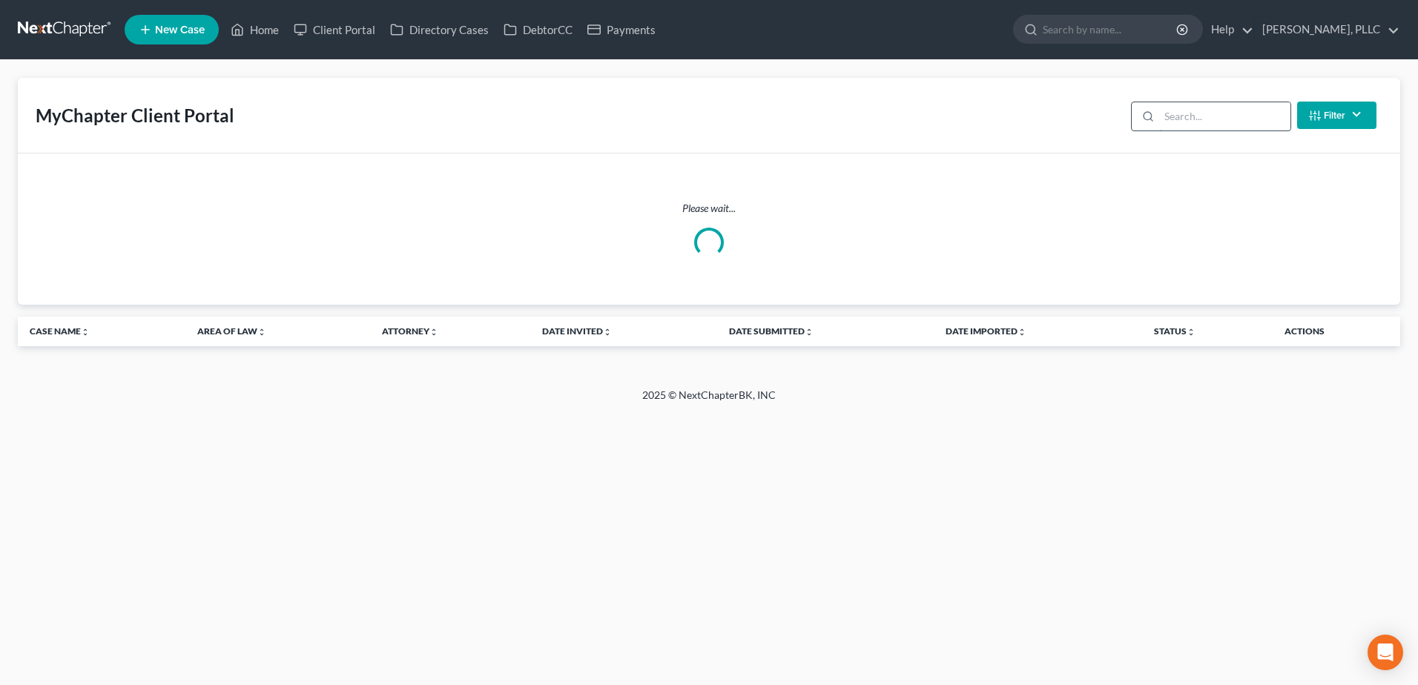
click at [1211, 119] on input "search" at bounding box center [1224, 116] width 131 height 28
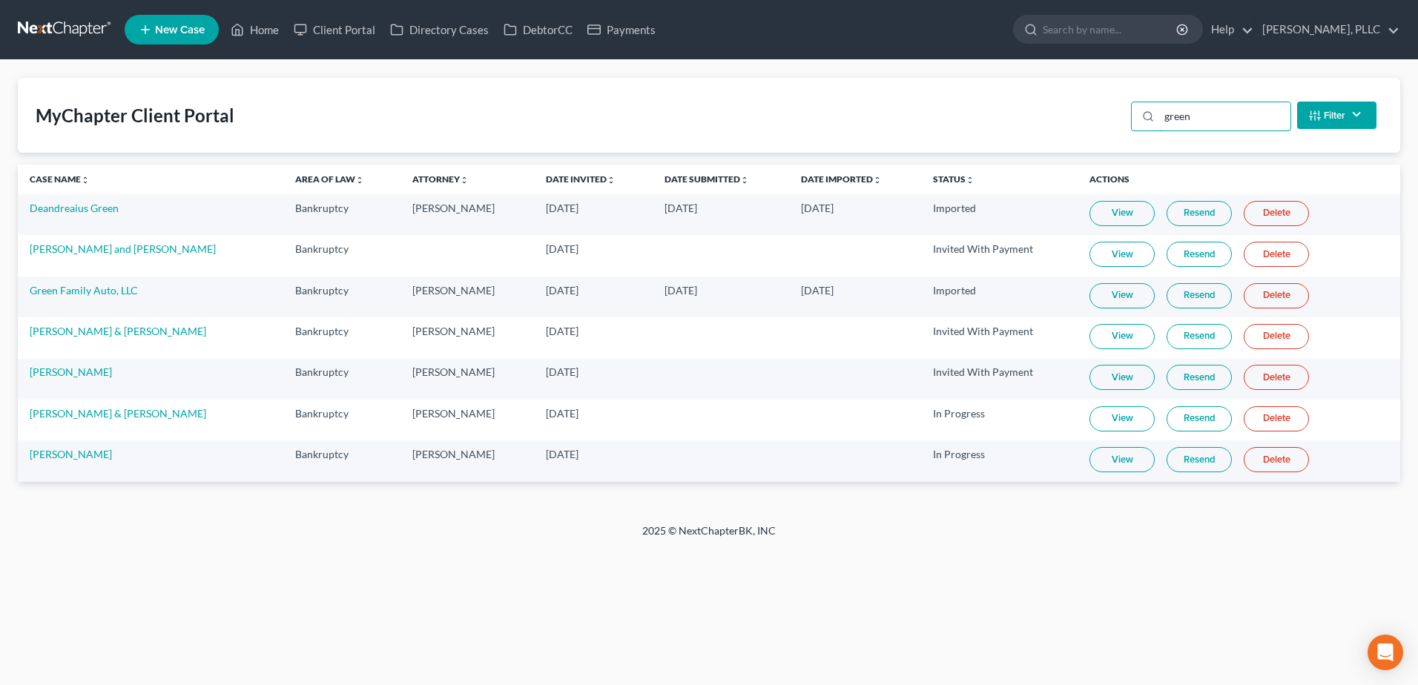
type input "green"
click at [1120, 406] on link "View" at bounding box center [1122, 418] width 65 height 25
drag, startPoint x: 272, startPoint y: 34, endPoint x: 958, endPoint y: 136, distance: 693.0
click at [272, 34] on link "Home" at bounding box center [254, 29] width 63 height 27
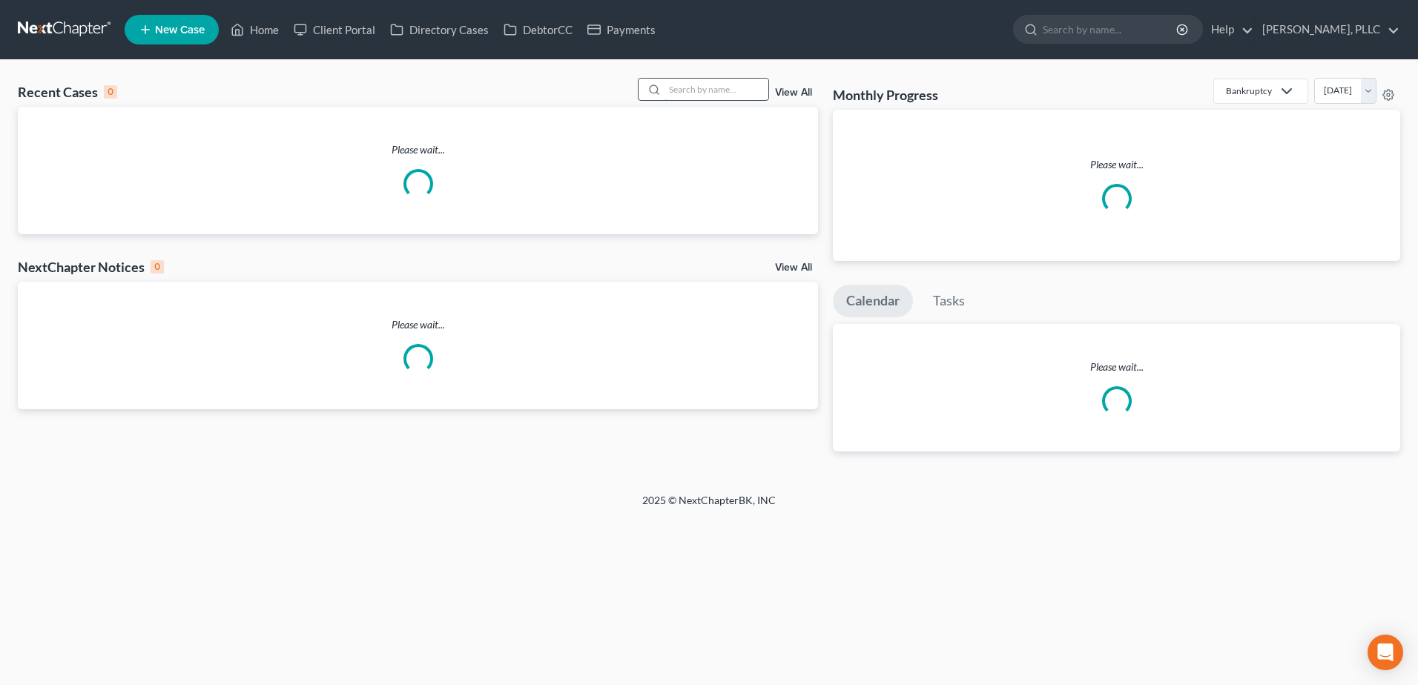
click at [718, 90] on input "search" at bounding box center [717, 90] width 104 height 22
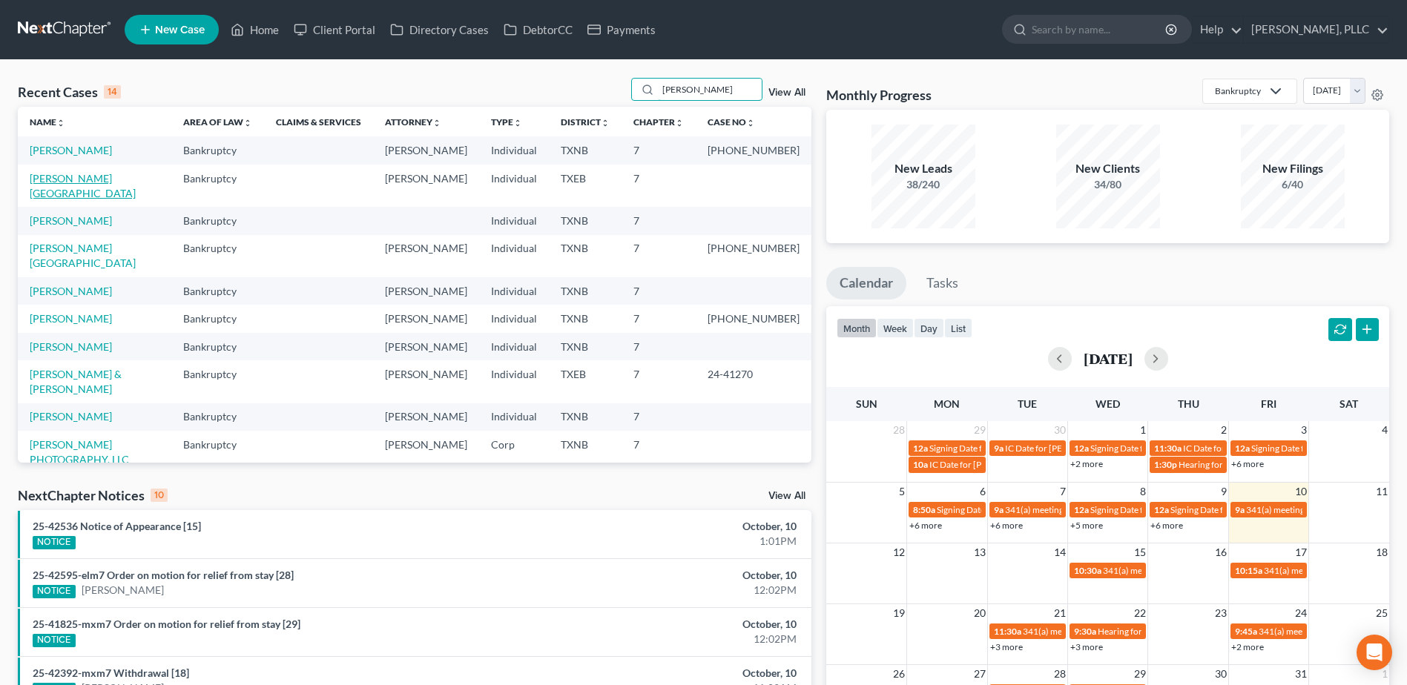
type input "harris"
click at [81, 180] on link "Harris, Keston" at bounding box center [83, 185] width 106 height 27
select select "4"
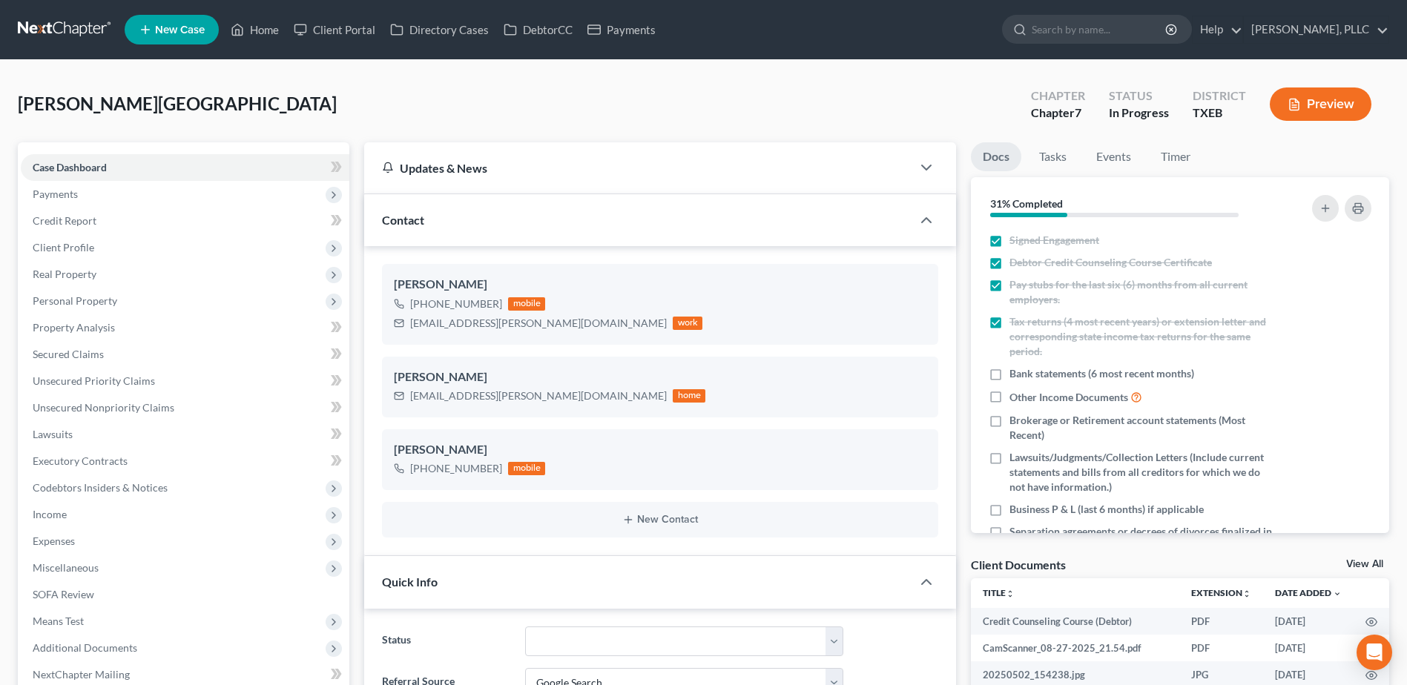
scroll to position [589, 0]
drag, startPoint x: 269, startPoint y: 31, endPoint x: 718, endPoint y: 118, distance: 457.8
click at [269, 31] on link "Home" at bounding box center [254, 29] width 63 height 27
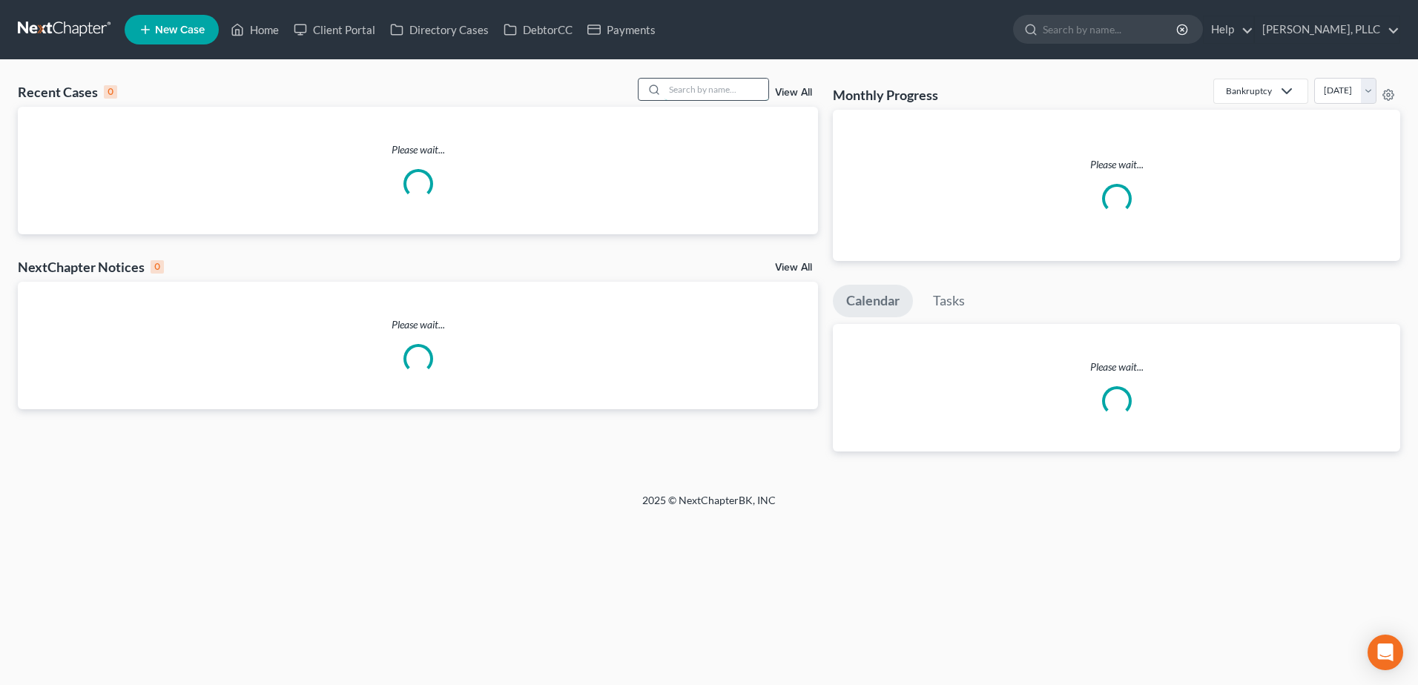
click at [717, 93] on input "search" at bounding box center [717, 90] width 104 height 22
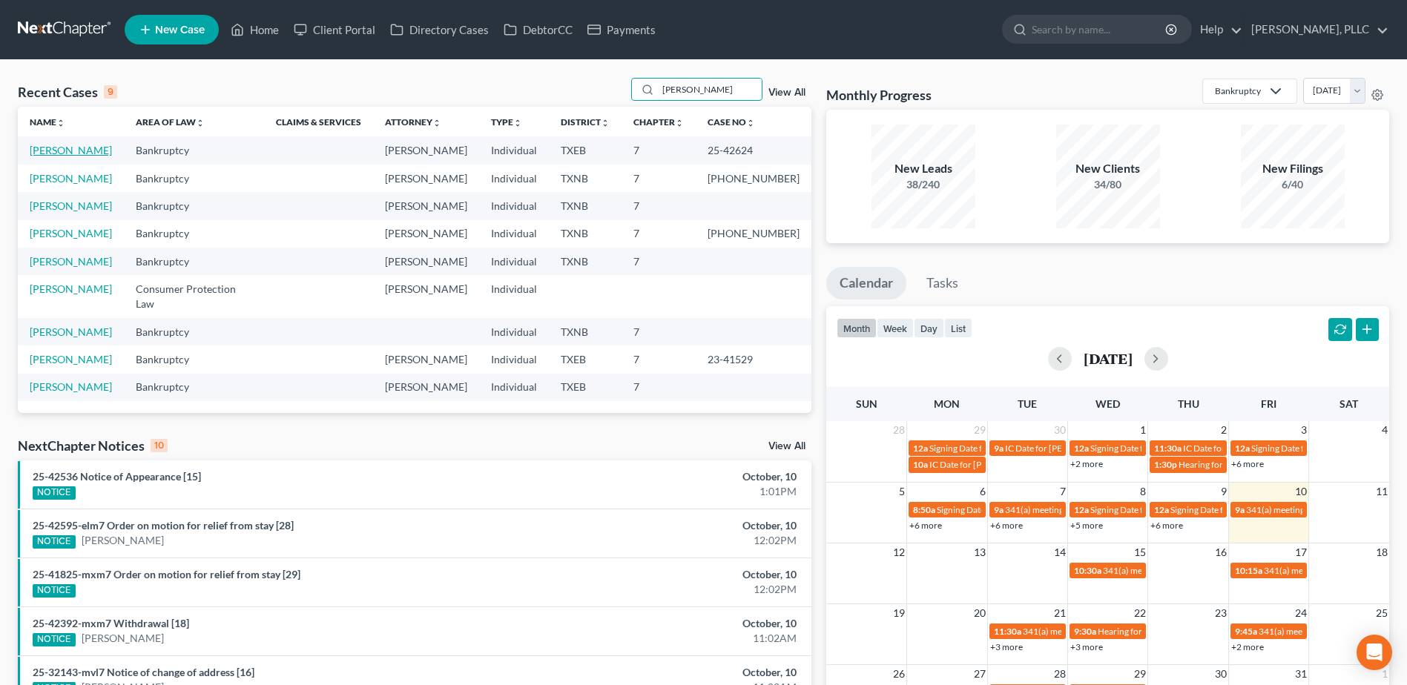
type input "[PERSON_NAME]"
click at [75, 149] on link "[PERSON_NAME]" at bounding box center [71, 150] width 82 height 13
select select "4"
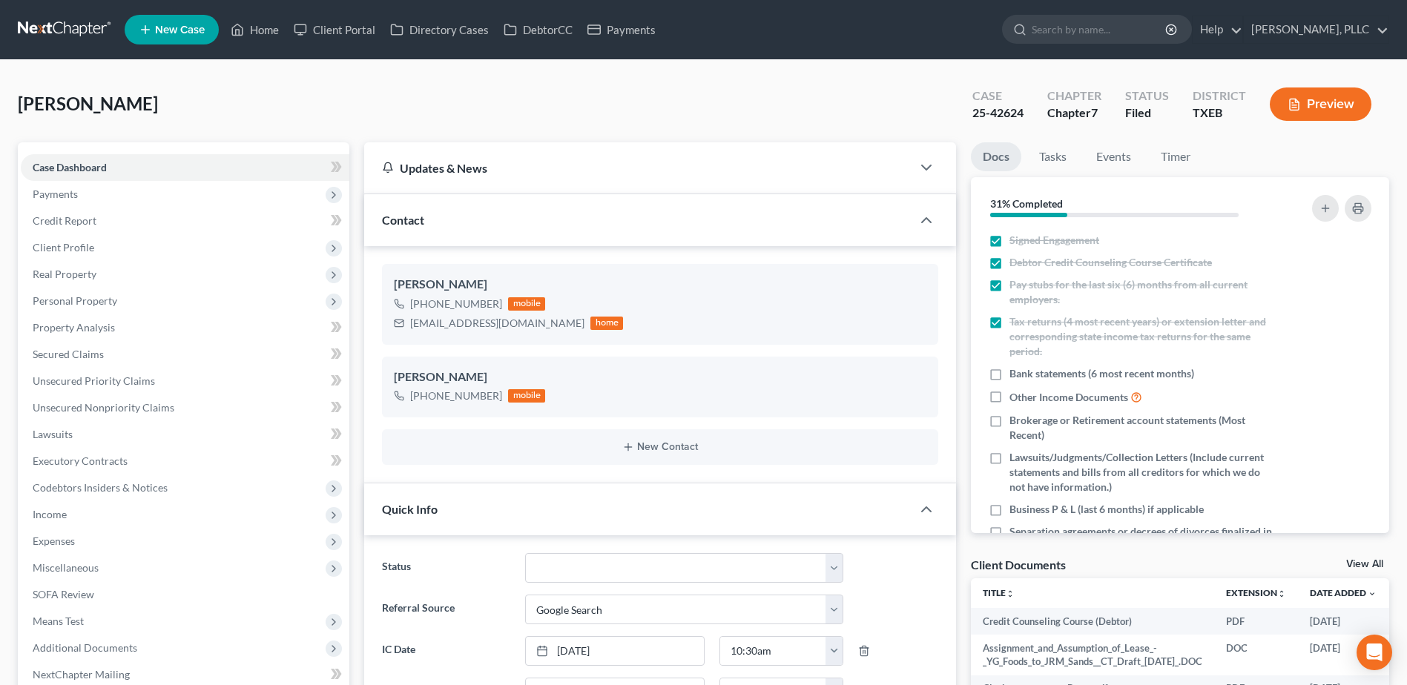
scroll to position [1146, 0]
drag, startPoint x: 559, startPoint y: 323, endPoint x: 401, endPoint y: 325, distance: 158.0
click at [401, 325] on div "margaretphan12345@gmail.com home" at bounding box center [508, 323] width 229 height 19
copy div "[EMAIL_ADDRESS][DOMAIN_NAME]"
drag, startPoint x: 260, startPoint y: 30, endPoint x: 865, endPoint y: 191, distance: 625.4
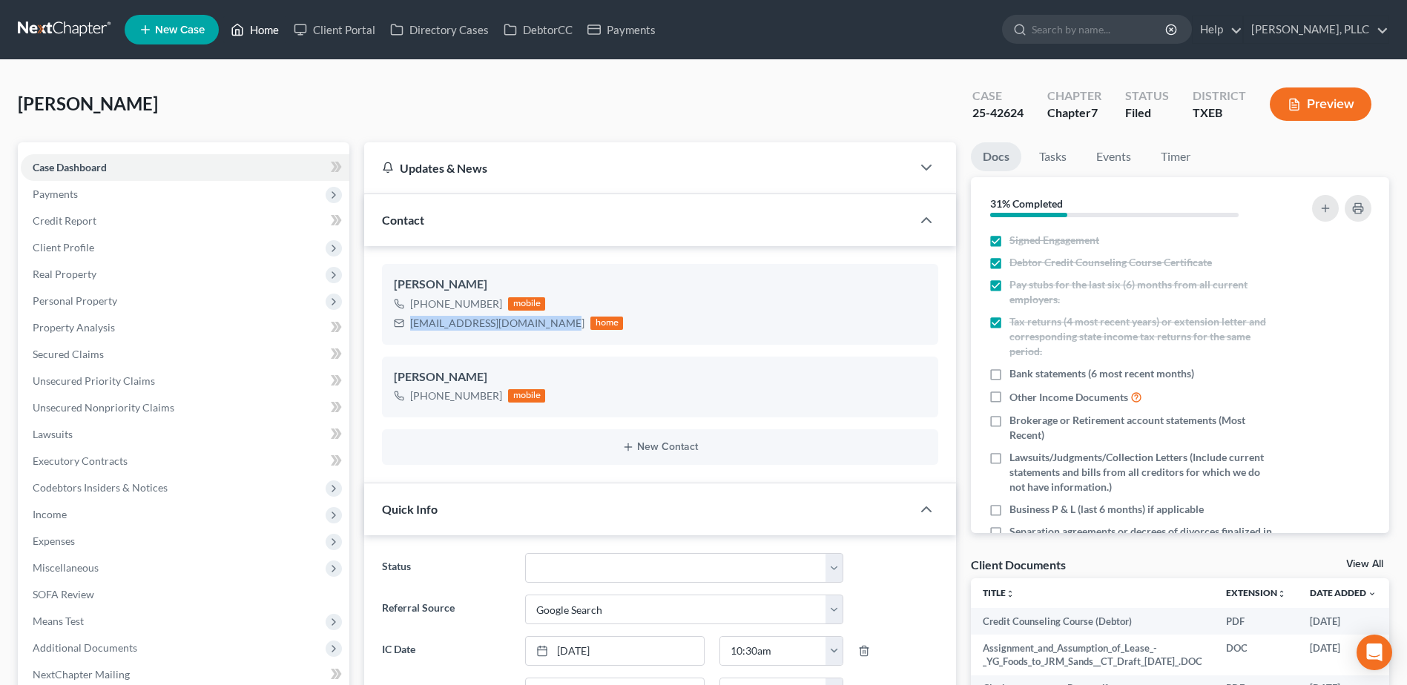
click at [261, 30] on link "Home" at bounding box center [254, 29] width 63 height 27
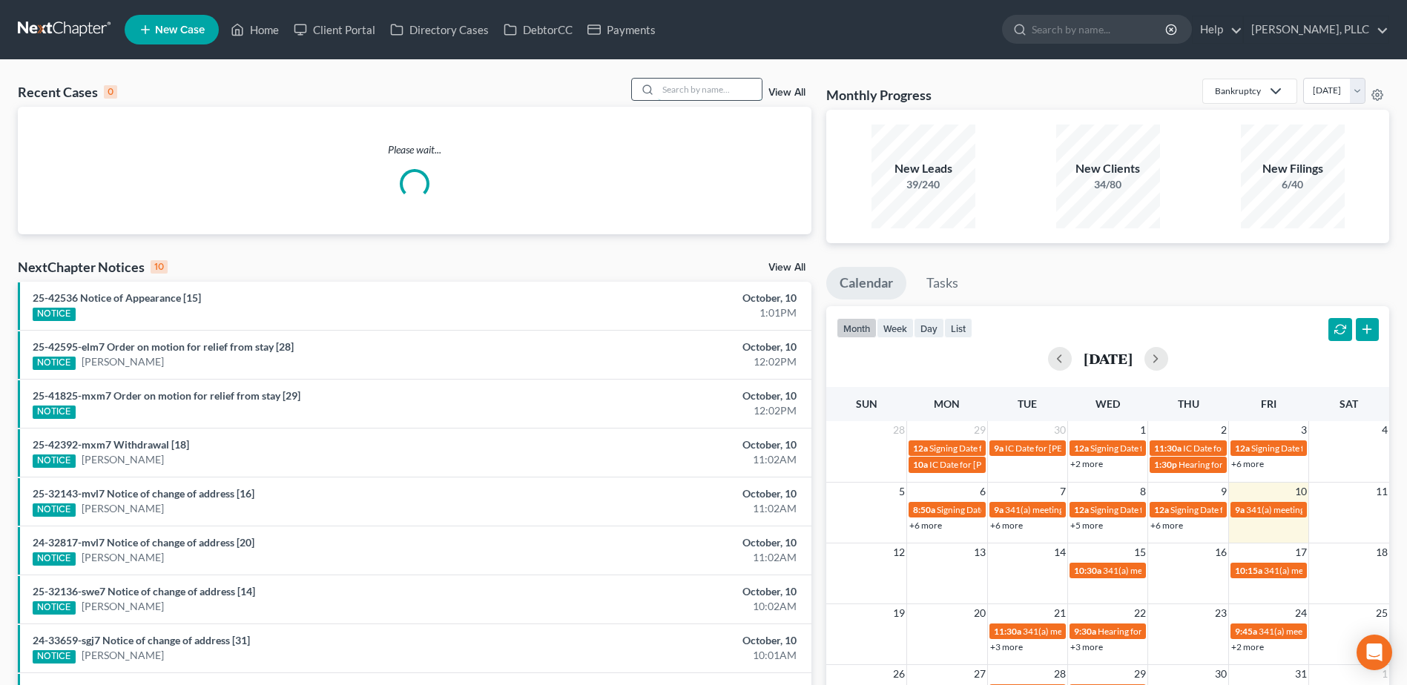
click at [697, 94] on input "search" at bounding box center [710, 90] width 104 height 22
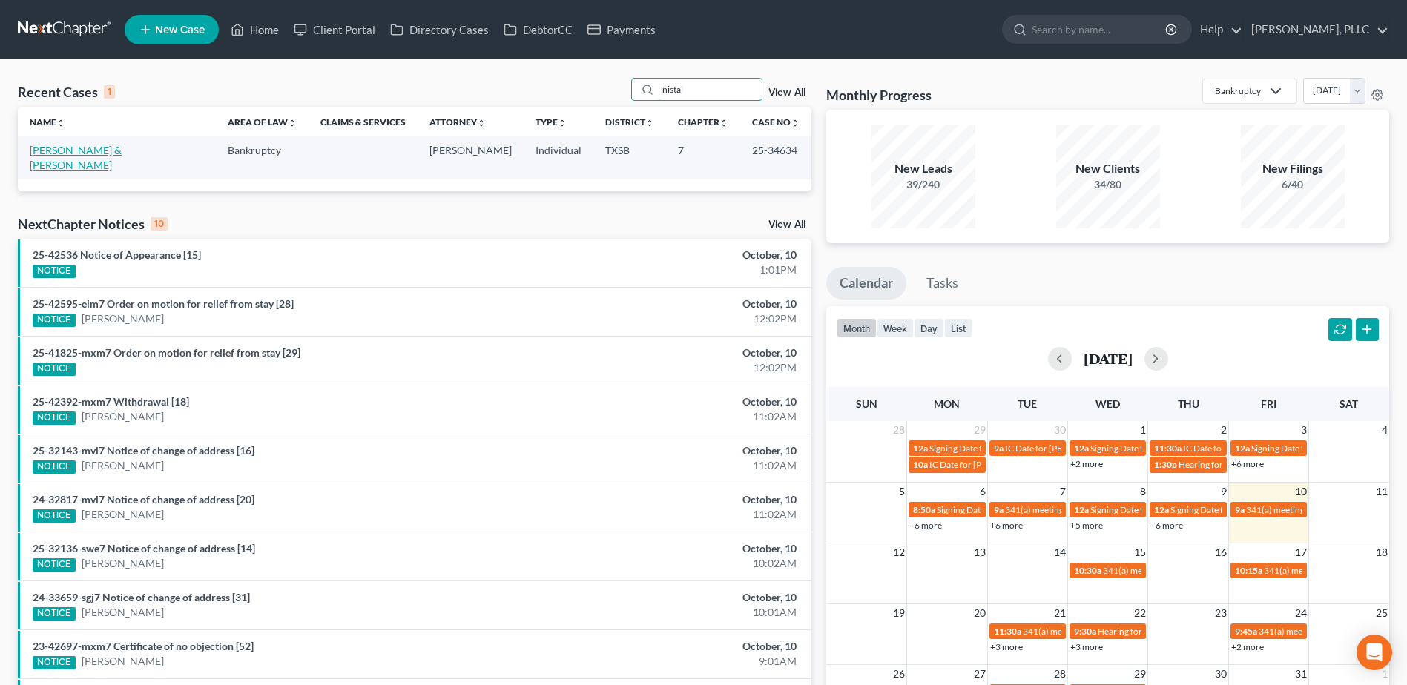
type input "nistal"
click at [105, 146] on link "[PERSON_NAME] & [PERSON_NAME]" at bounding box center [76, 157] width 92 height 27
select select "4"
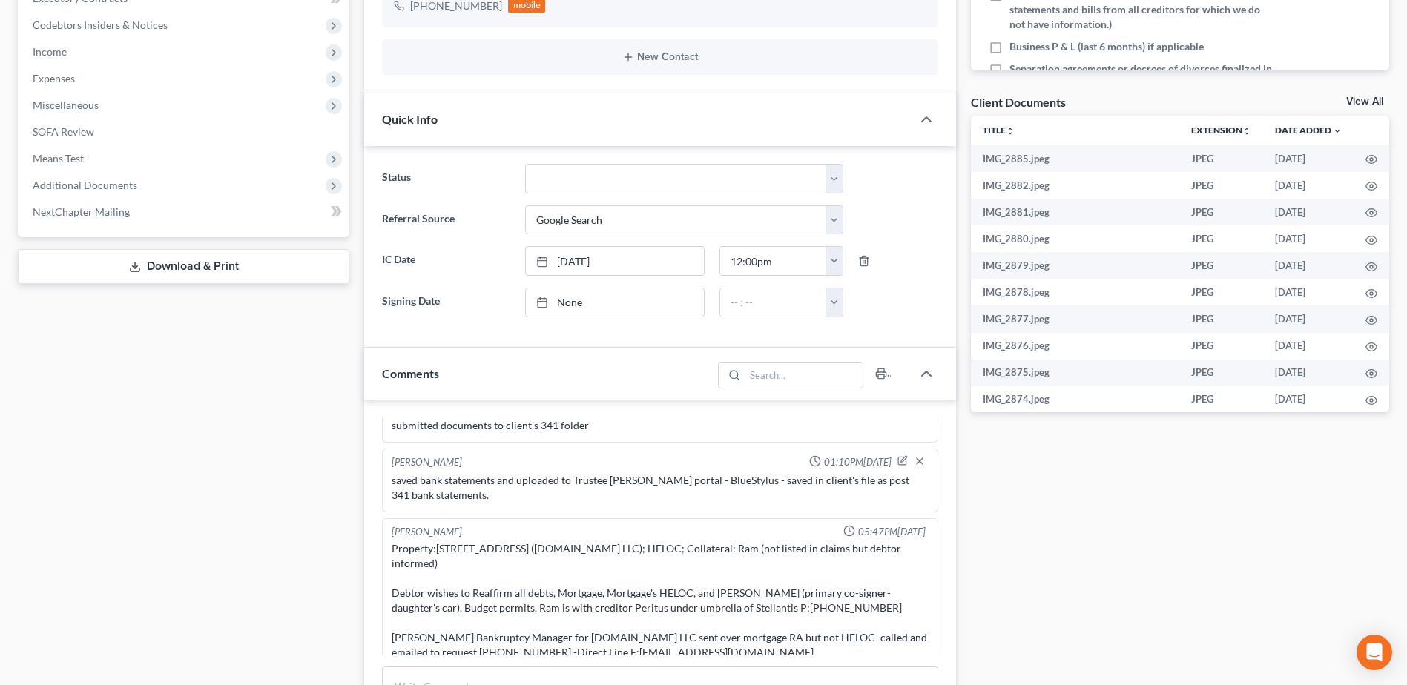
scroll to position [685, 0]
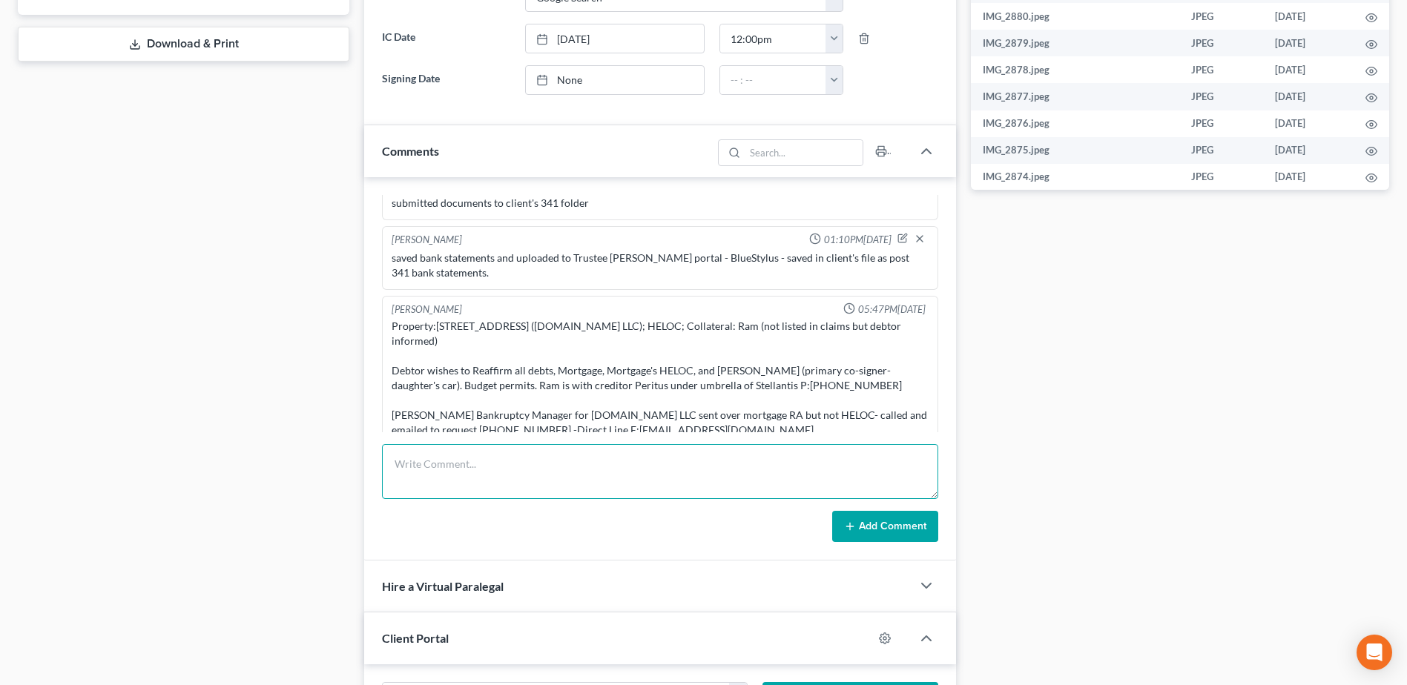
click at [559, 475] on textarea at bounding box center [660, 471] width 556 height 55
type textarea "emailed client continued 341 meeting information"
click at [882, 536] on button "Add Comment" at bounding box center [885, 526] width 106 height 31
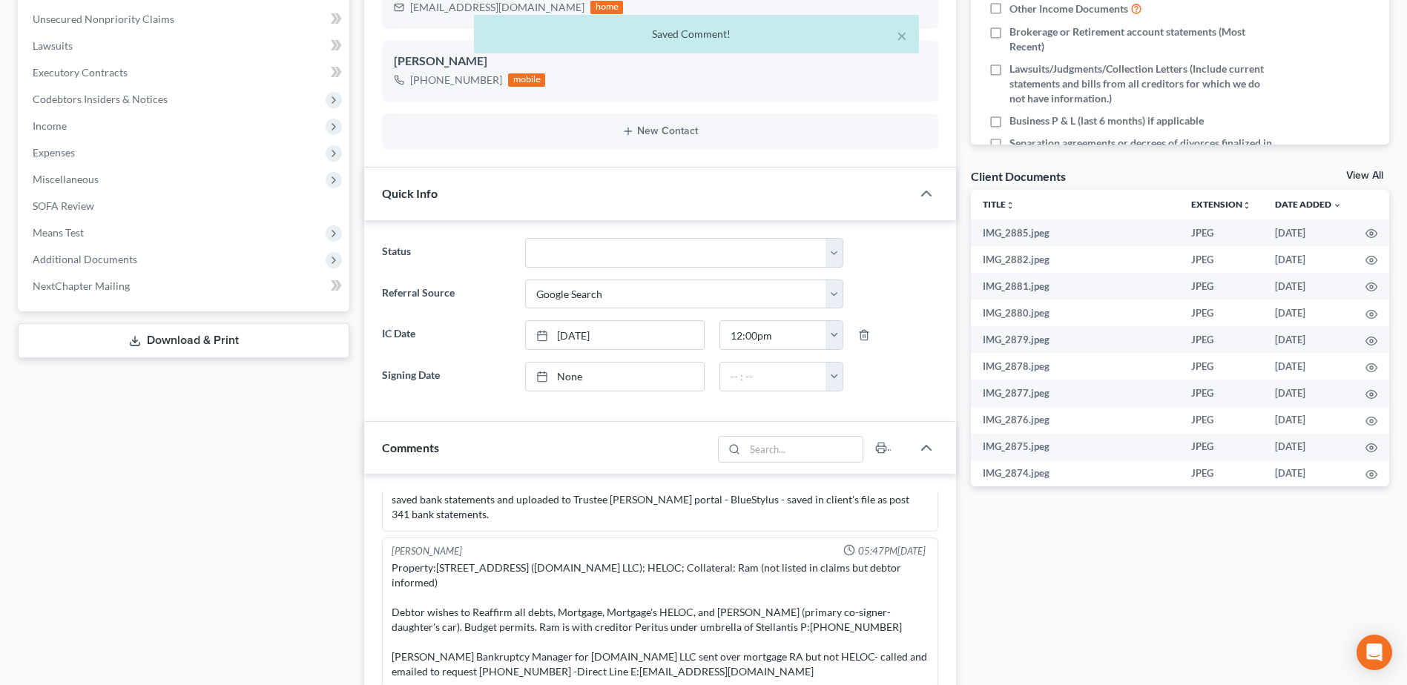
scroll to position [0, 0]
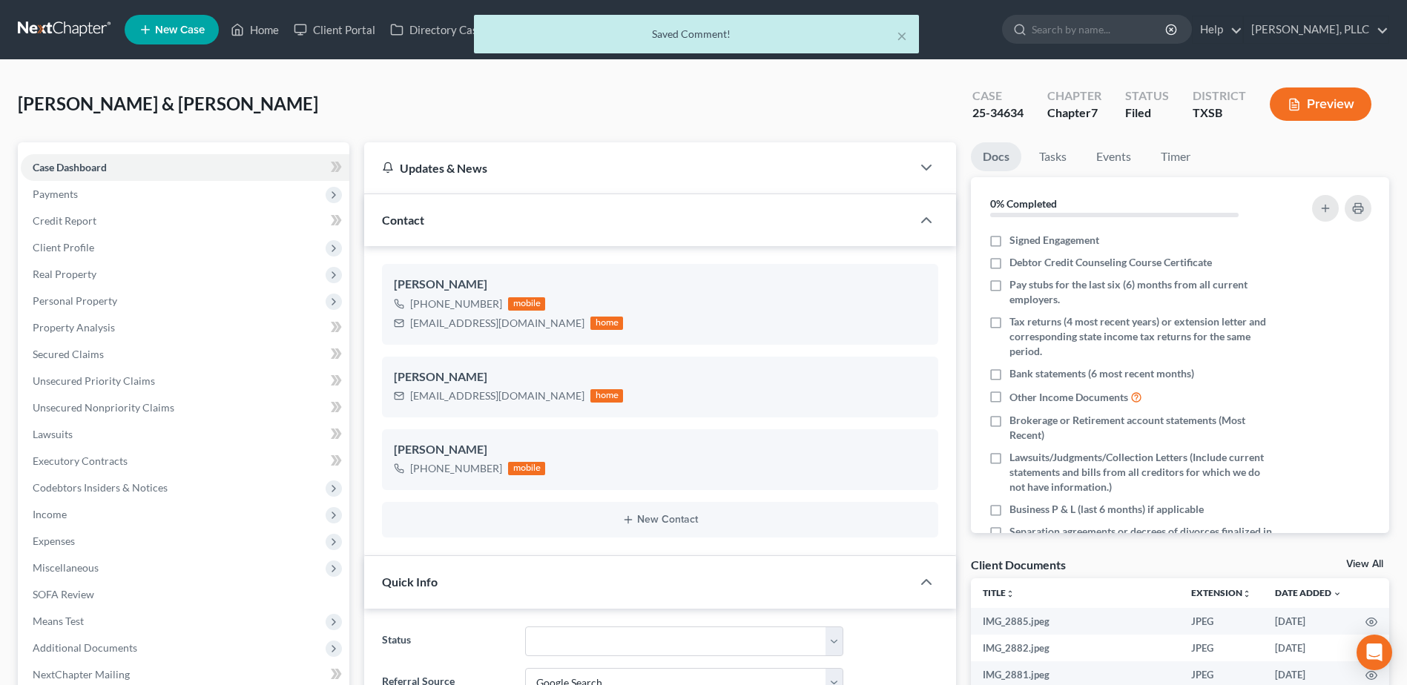
click at [263, 30] on div "× Saved Comment!" at bounding box center [696, 38] width 1407 height 46
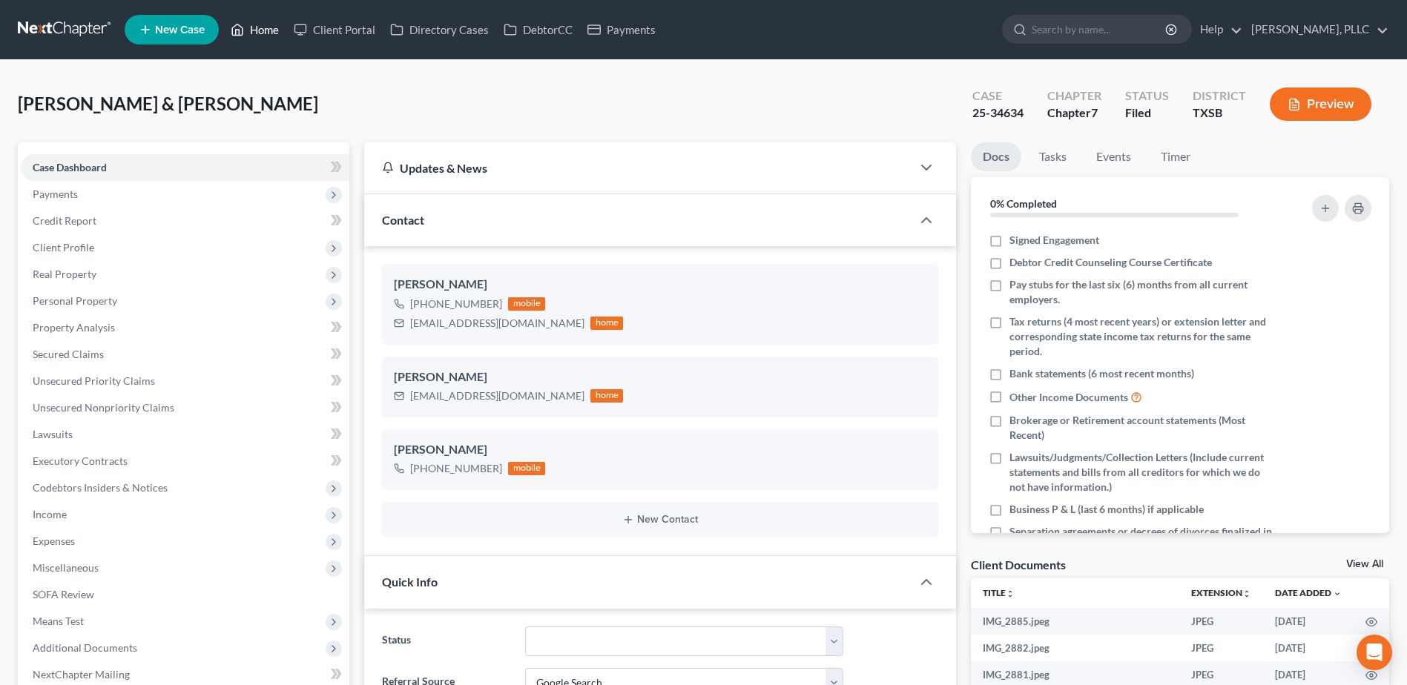
click at [260, 30] on link "Home" at bounding box center [254, 29] width 63 height 27
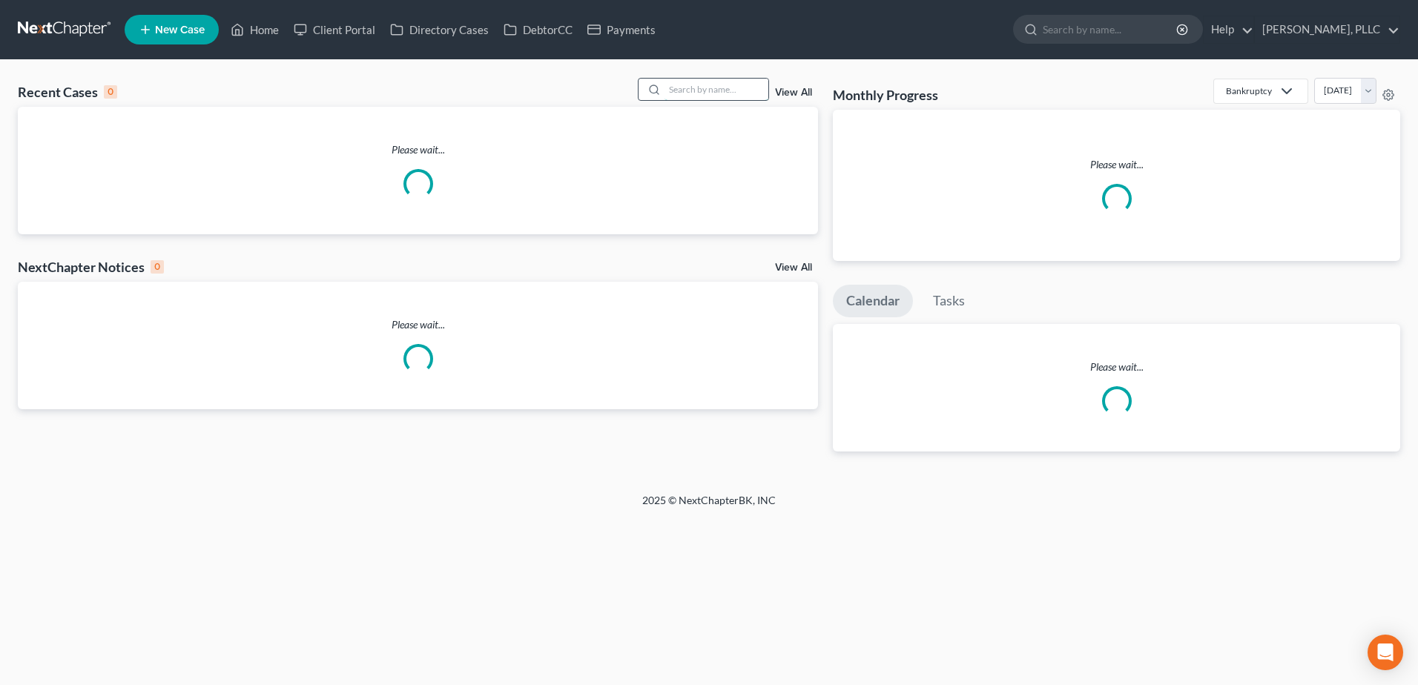
click at [721, 88] on input "search" at bounding box center [717, 90] width 104 height 22
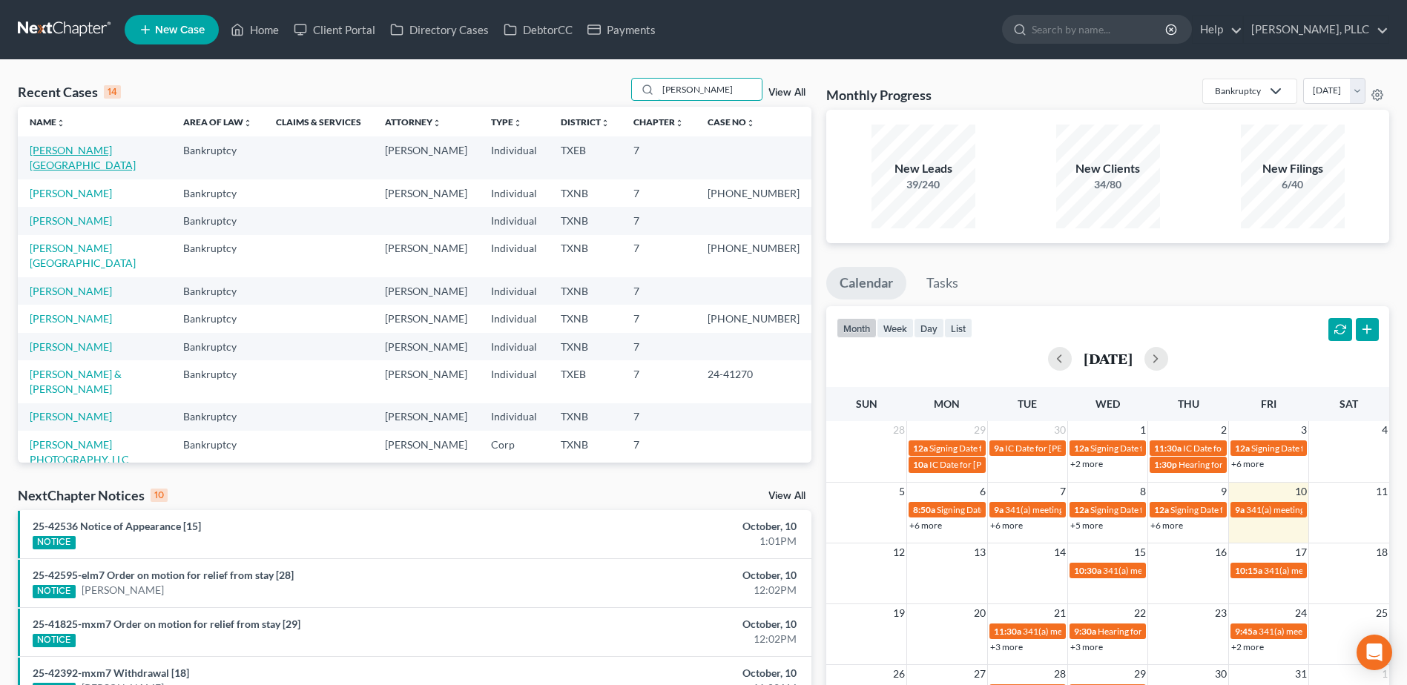
type input "harris"
click at [66, 151] on link "Harris, Keston" at bounding box center [83, 157] width 106 height 27
select select "4"
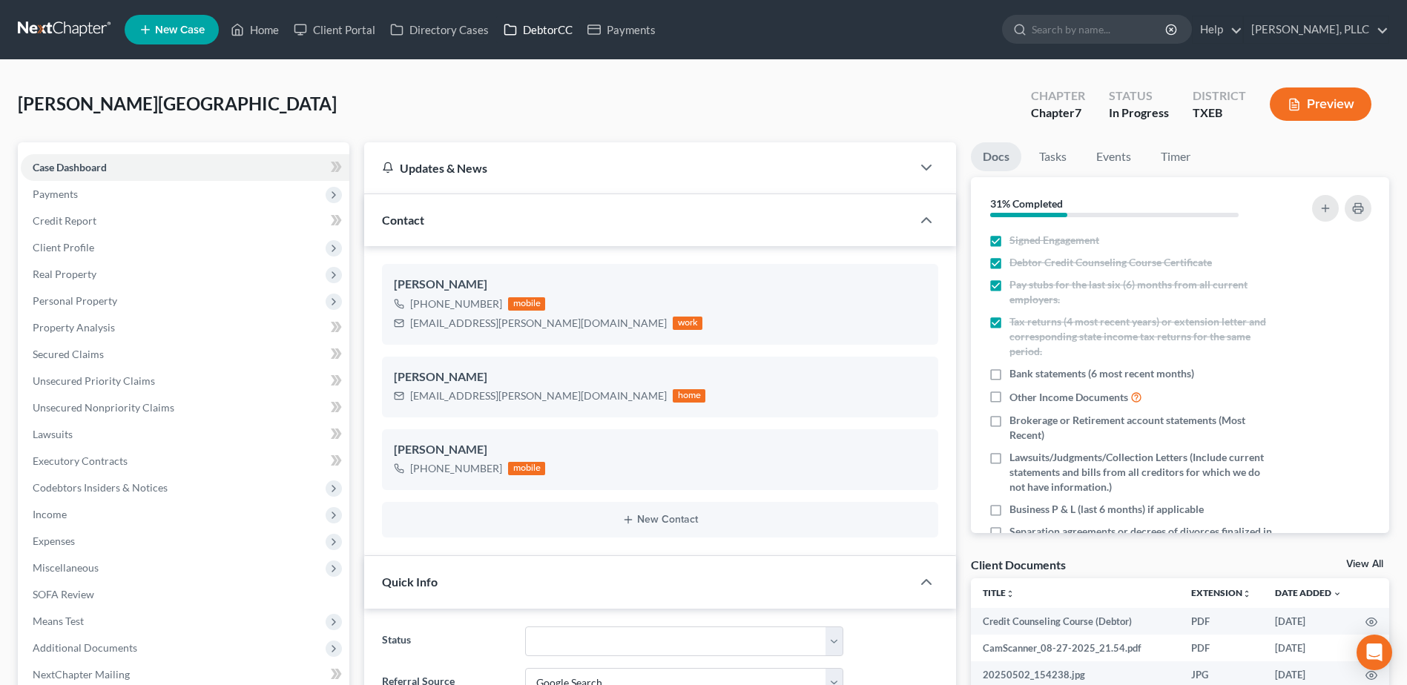
click at [572, 19] on link "DebtorCC" at bounding box center [538, 29] width 84 height 27
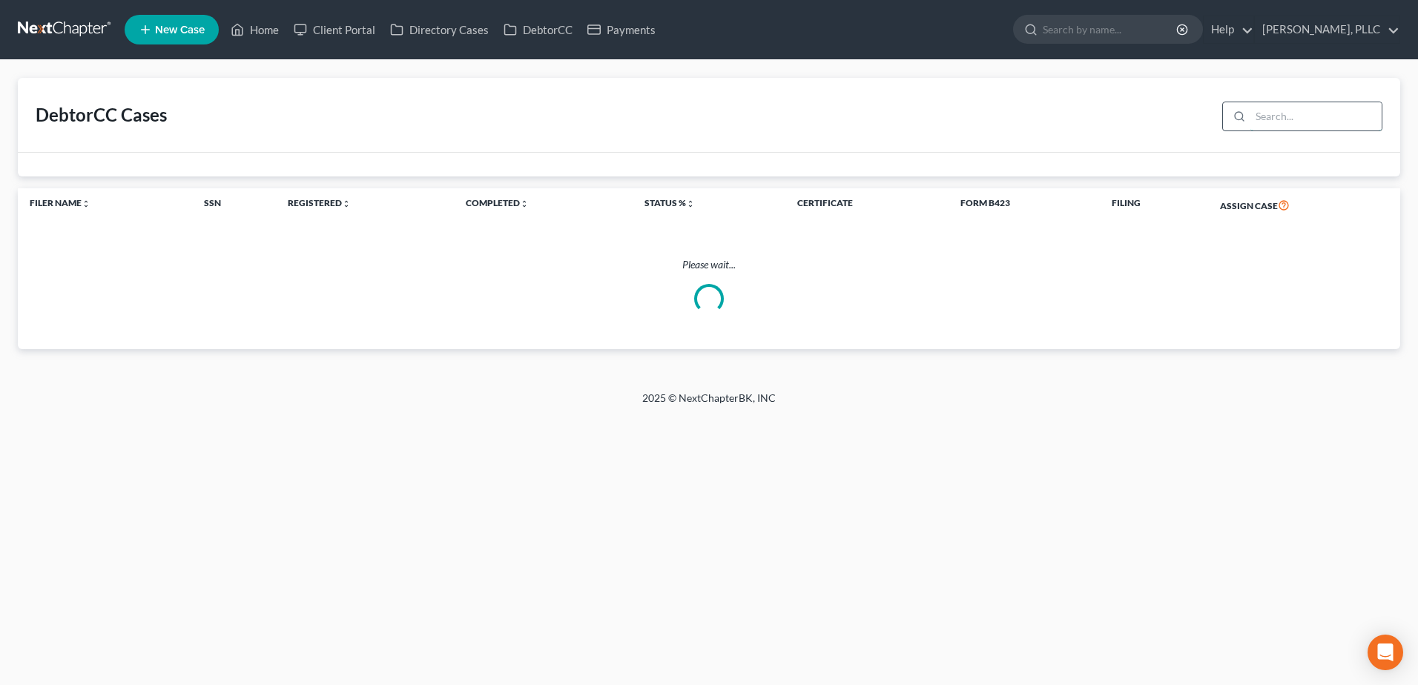
click at [1257, 119] on input "search" at bounding box center [1316, 116] width 131 height 28
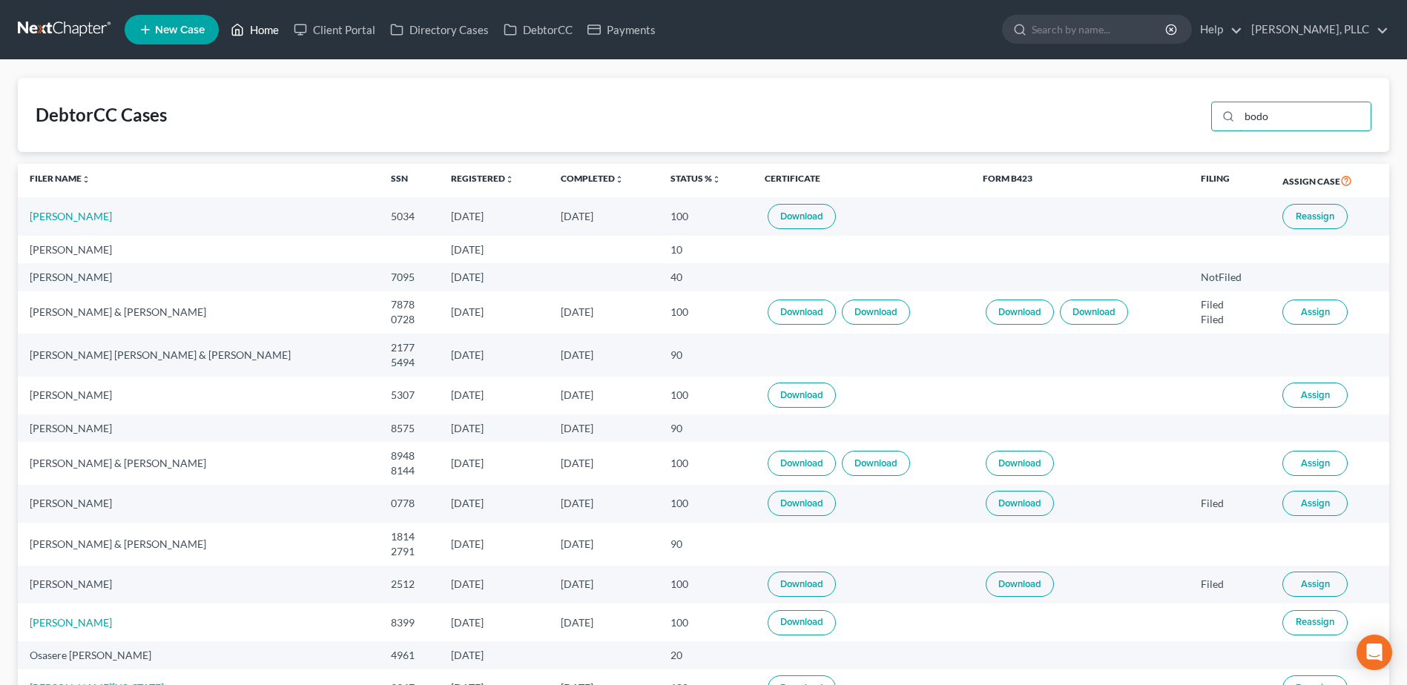
type input "bodo"
drag, startPoint x: 262, startPoint y: 27, endPoint x: 330, endPoint y: 43, distance: 70.0
click at [263, 27] on link "Home" at bounding box center [254, 29] width 63 height 27
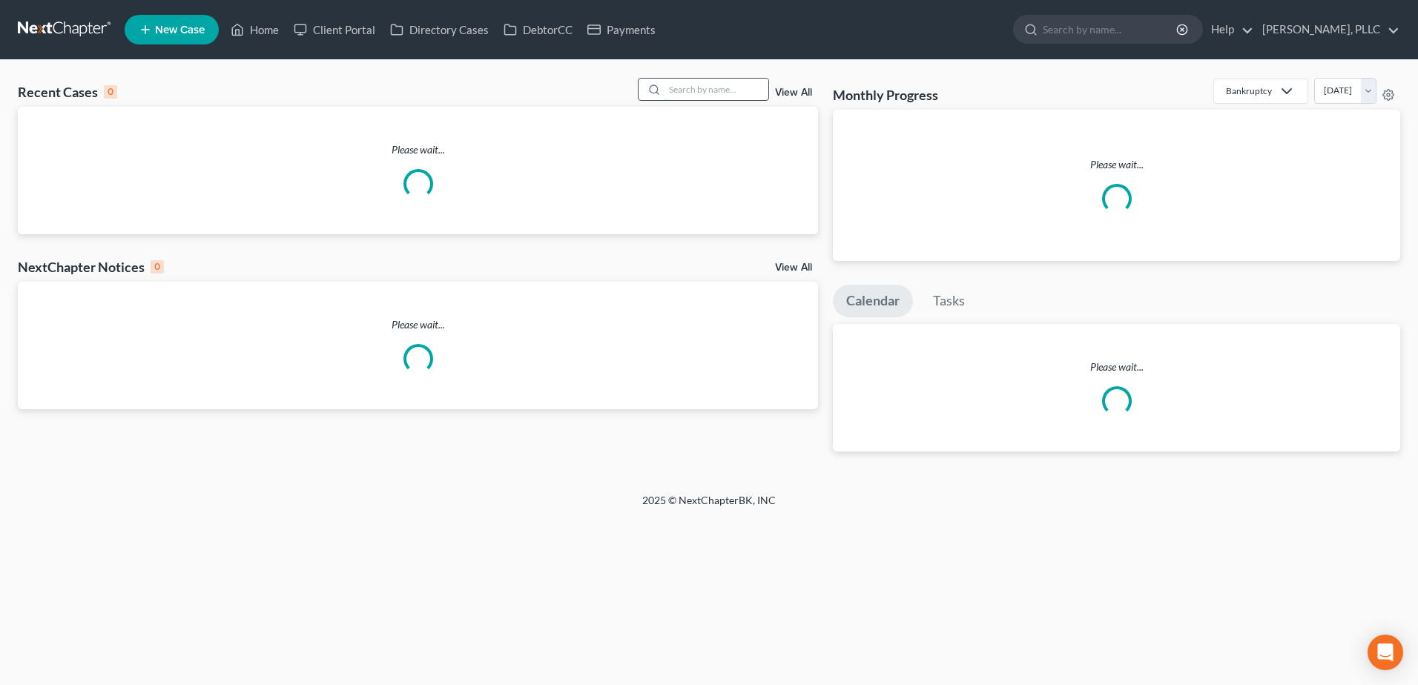
click at [688, 92] on input "search" at bounding box center [717, 90] width 104 height 22
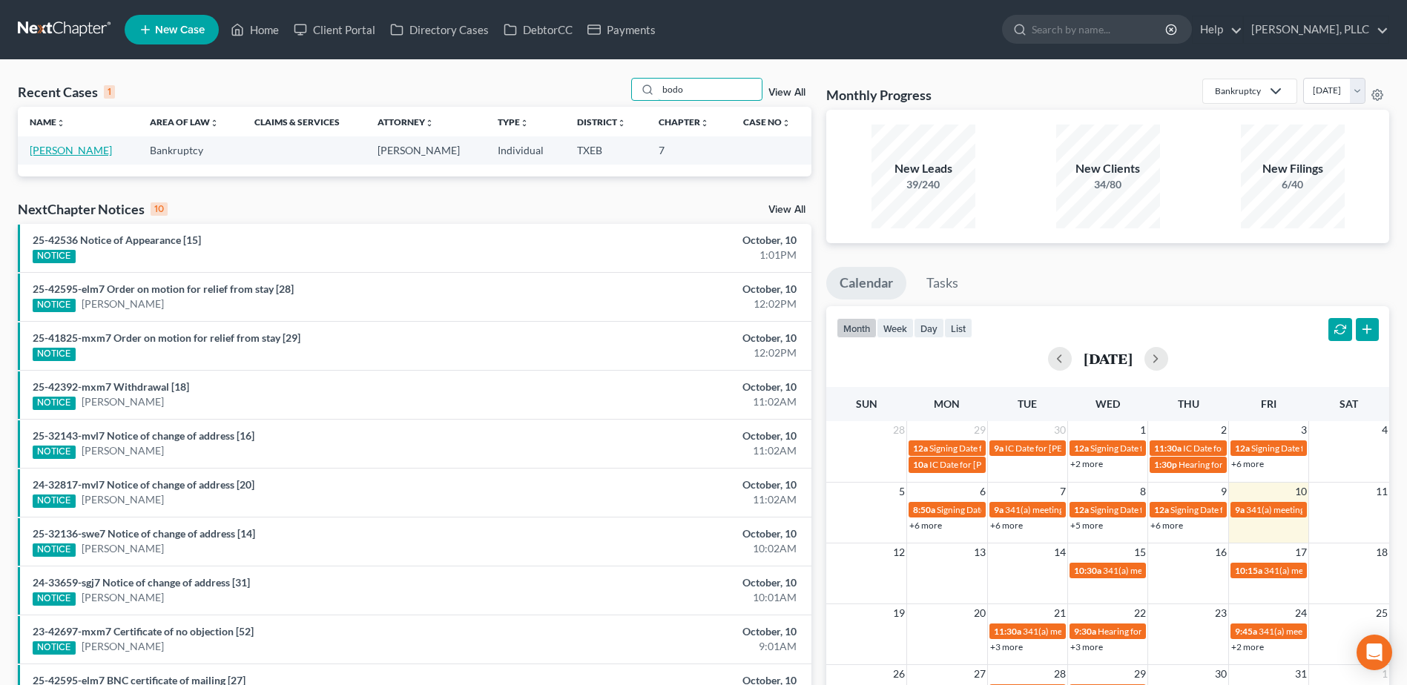
type input "bodo"
click at [53, 151] on link "Bodo, Andreea" at bounding box center [71, 150] width 82 height 13
select select "4"
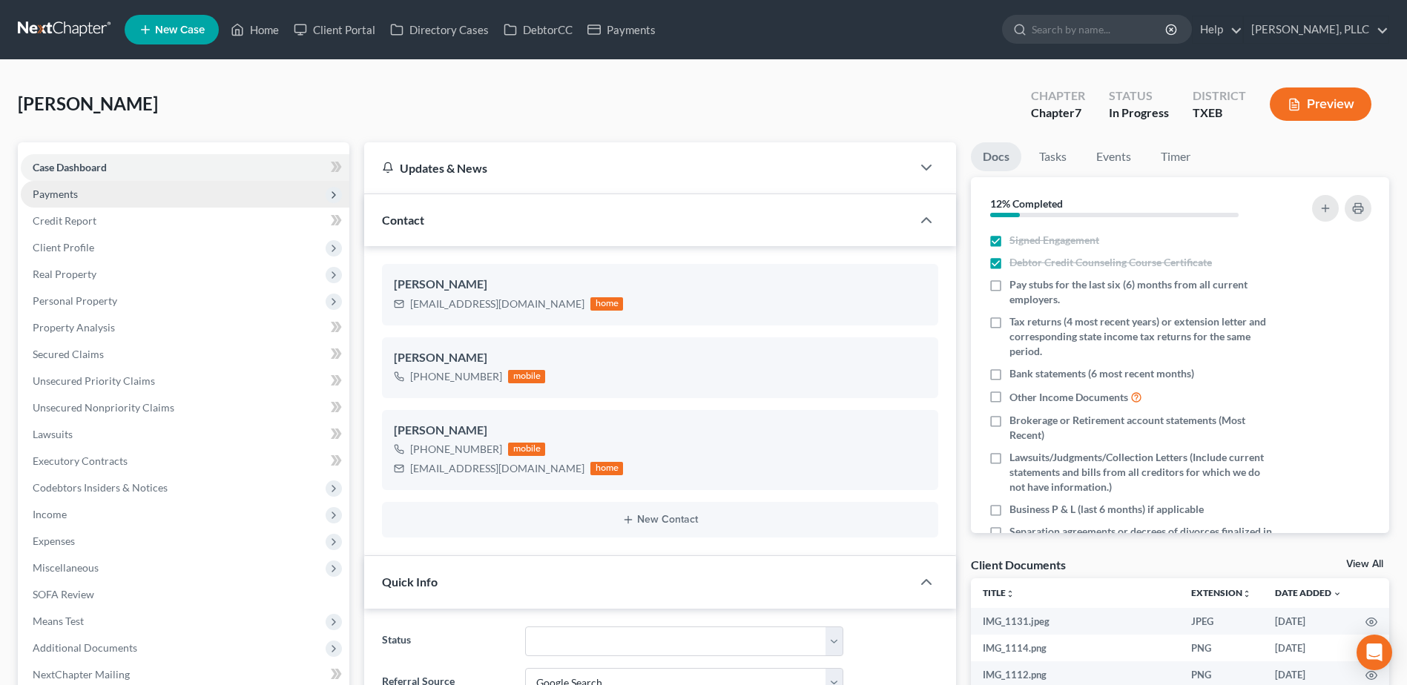
scroll to position [535, 0]
click at [52, 203] on span "Payments" at bounding box center [185, 194] width 329 height 27
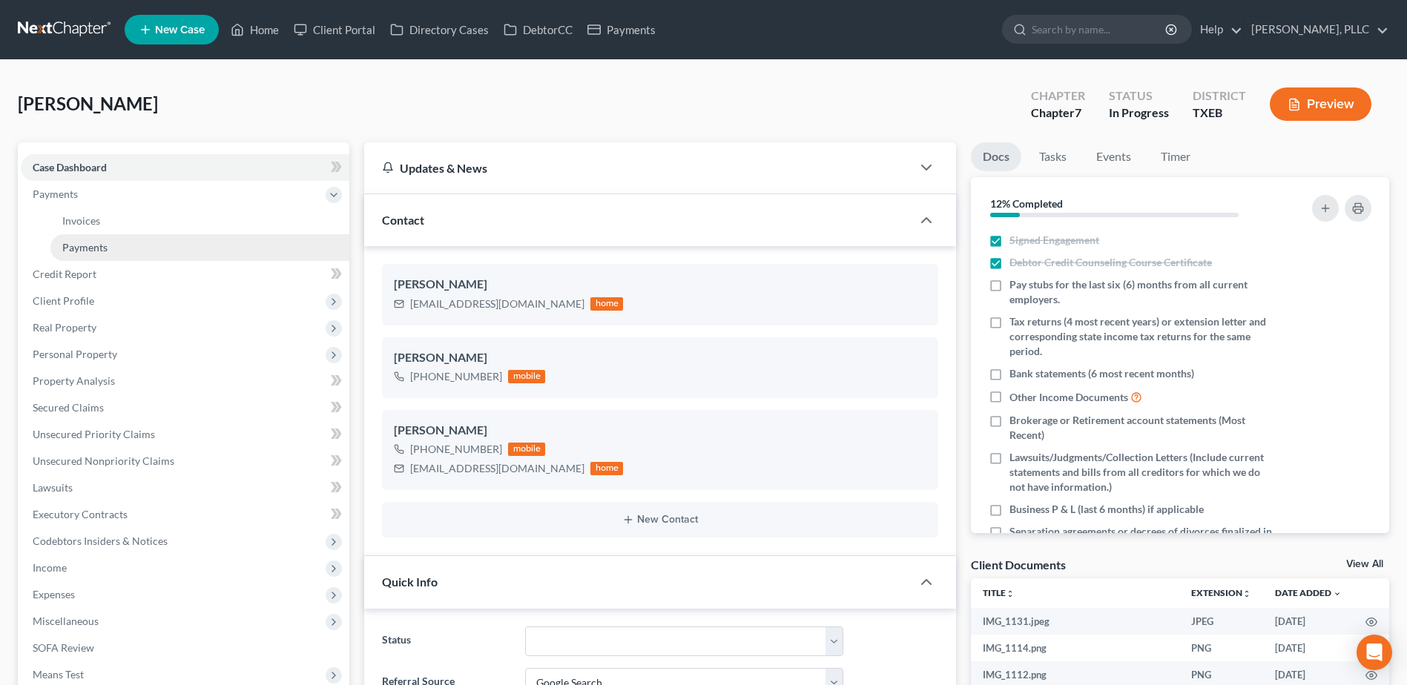
click at [73, 248] on span "Payments" at bounding box center [84, 247] width 45 height 13
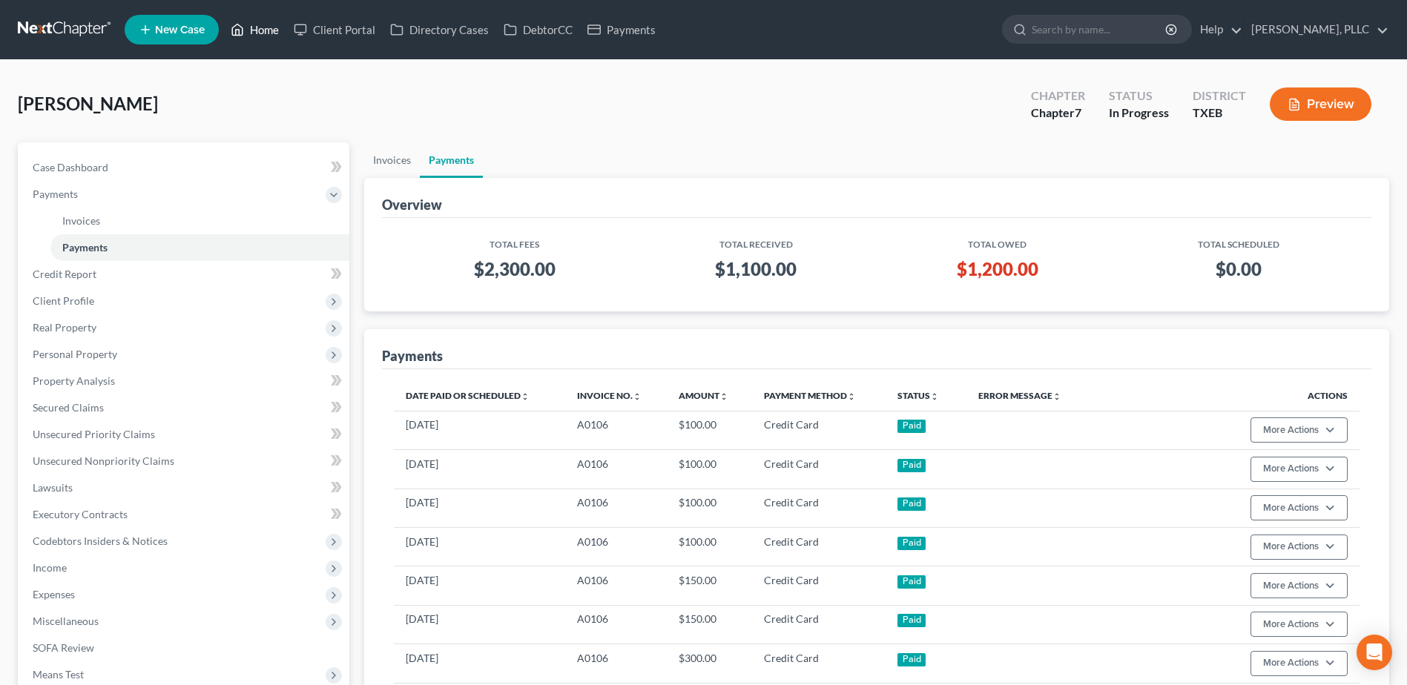
click at [264, 33] on link "Home" at bounding box center [254, 29] width 63 height 27
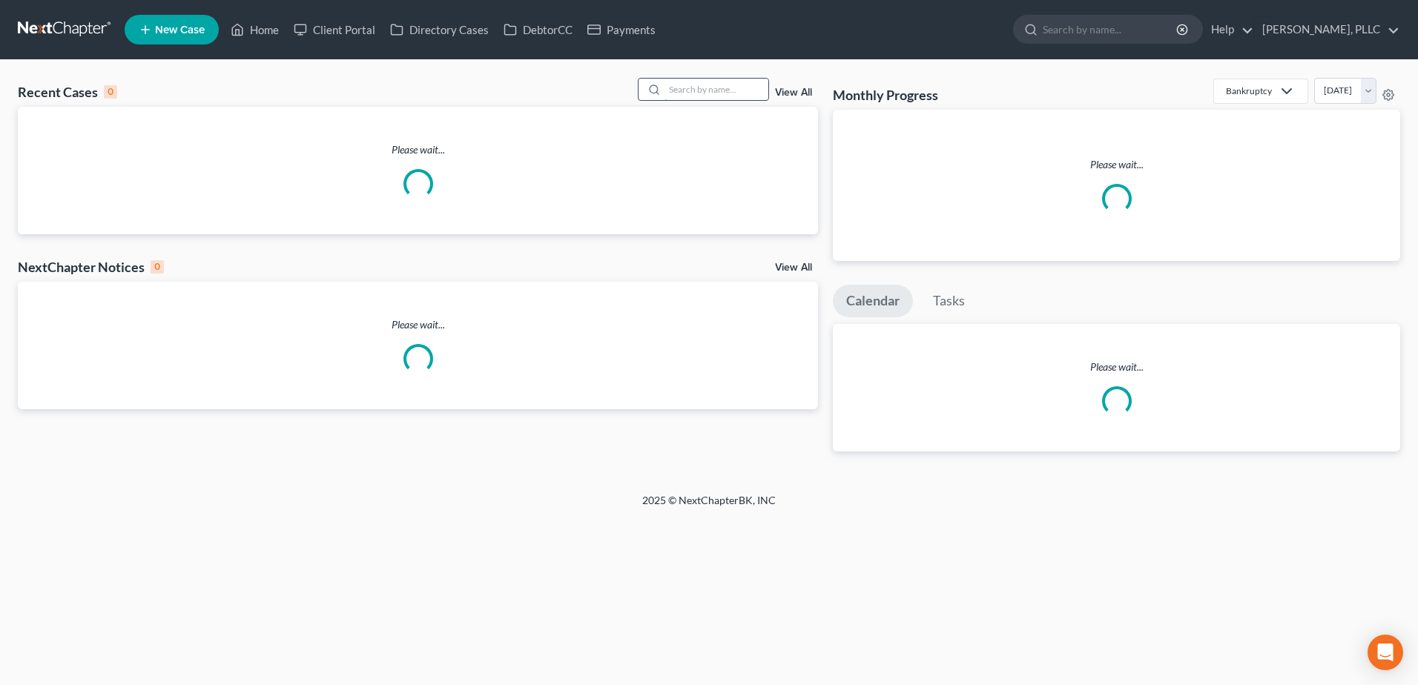
click at [705, 90] on input "search" at bounding box center [717, 90] width 104 height 22
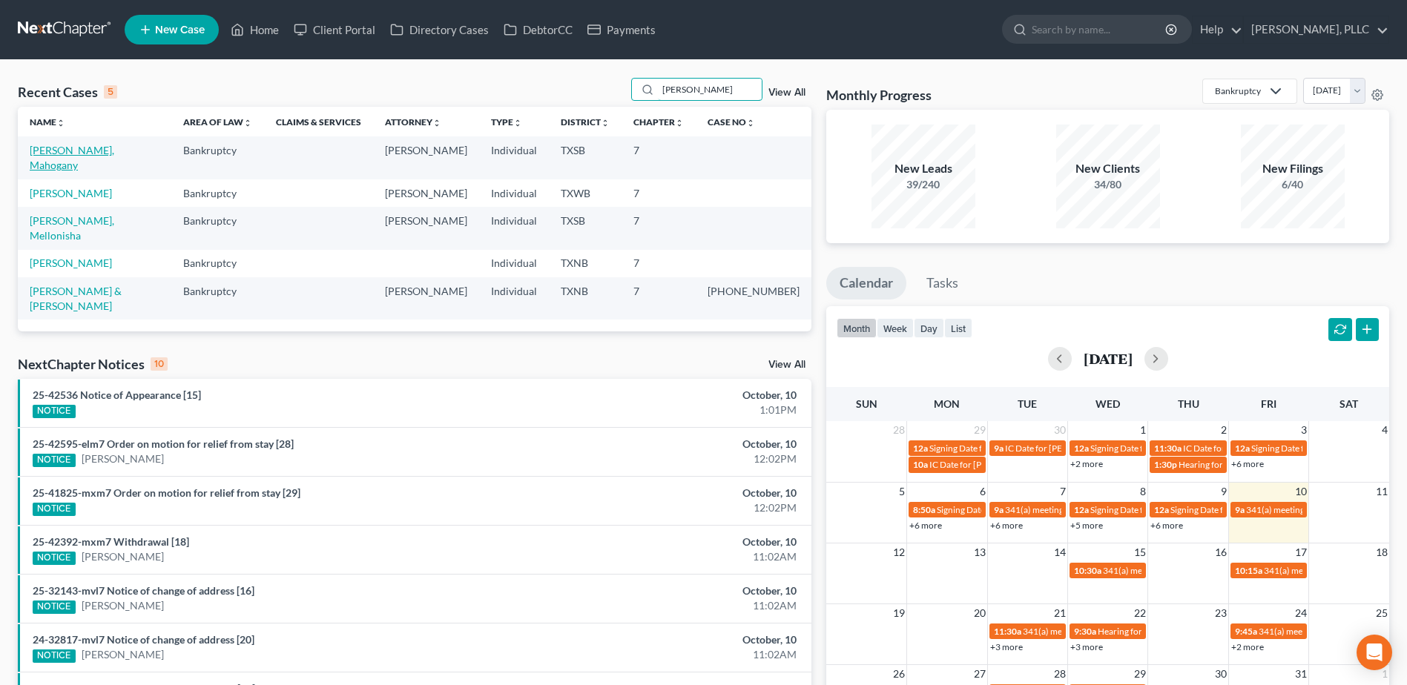
type input "clark"
click at [80, 147] on link "Clark, Mahogany" at bounding box center [72, 157] width 85 height 27
select select "4"
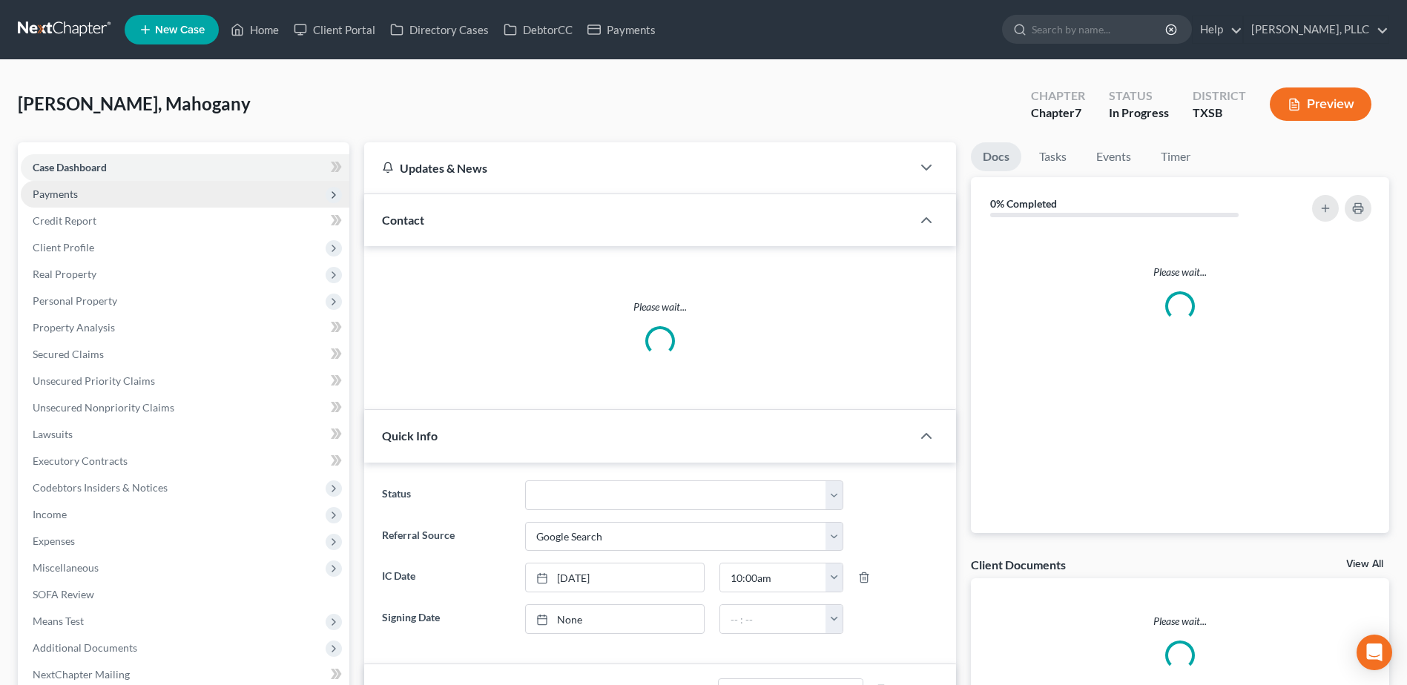
click at [62, 196] on span "Payments" at bounding box center [55, 194] width 45 height 13
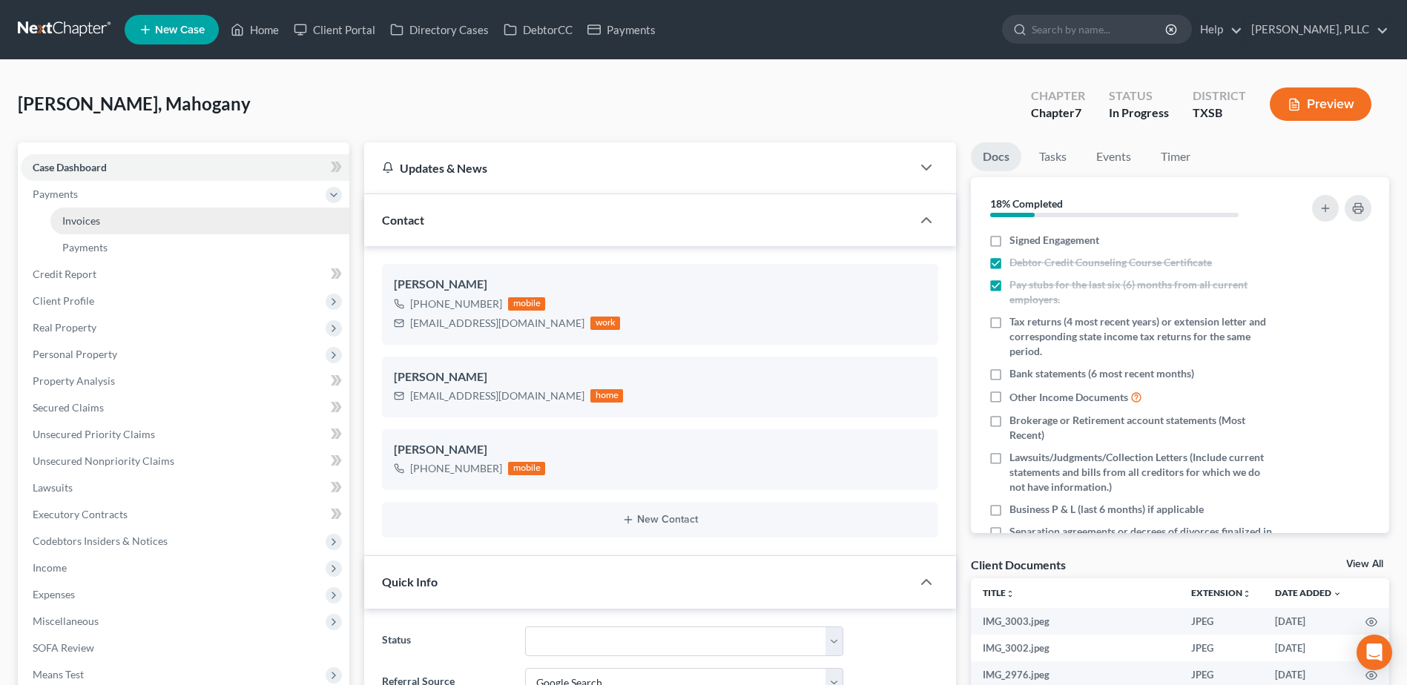
scroll to position [327, 0]
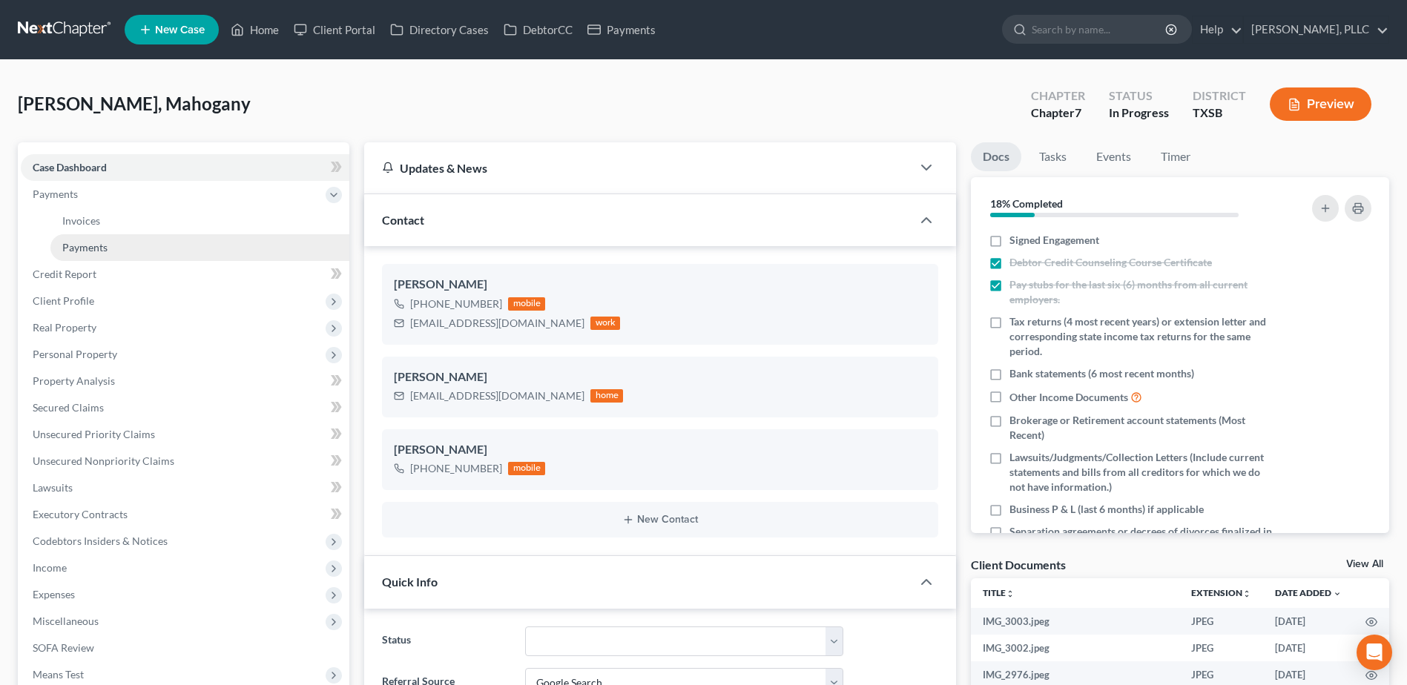
click at [74, 249] on span "Payments" at bounding box center [84, 247] width 45 height 13
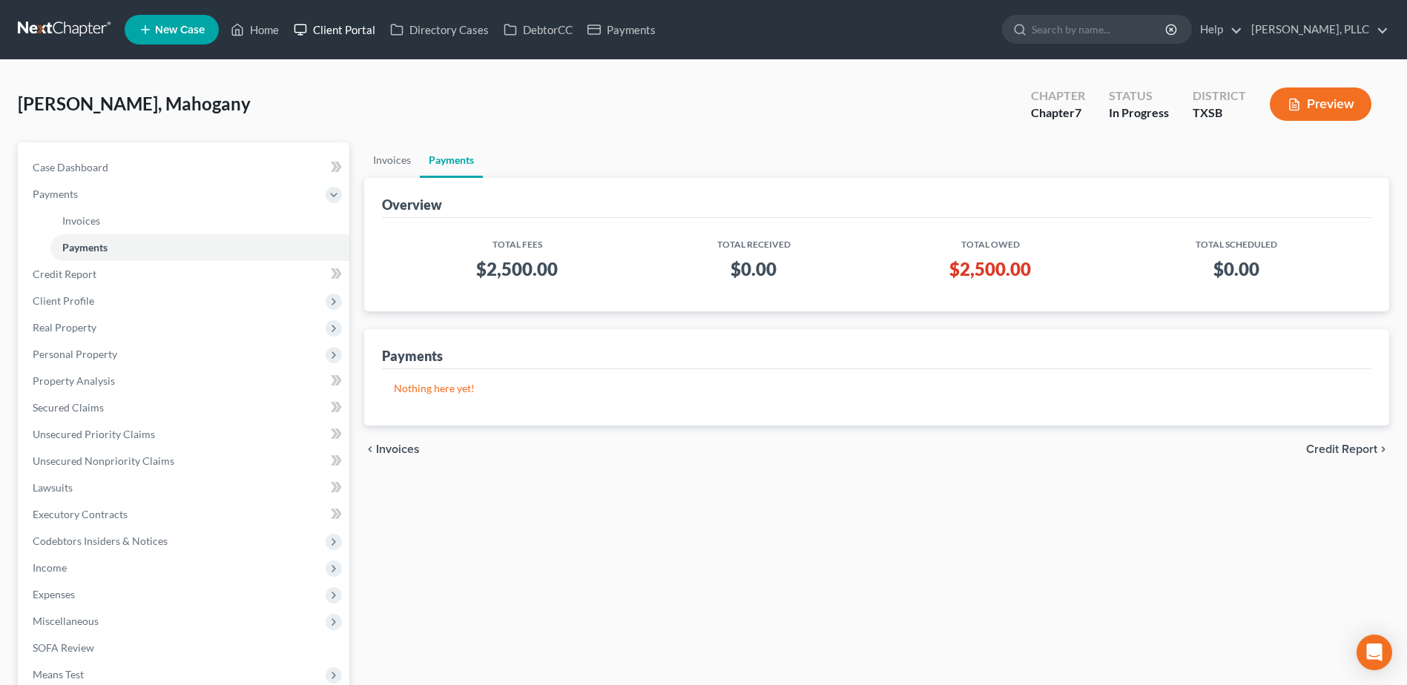
click at [362, 22] on link "Client Portal" at bounding box center [334, 29] width 96 height 27
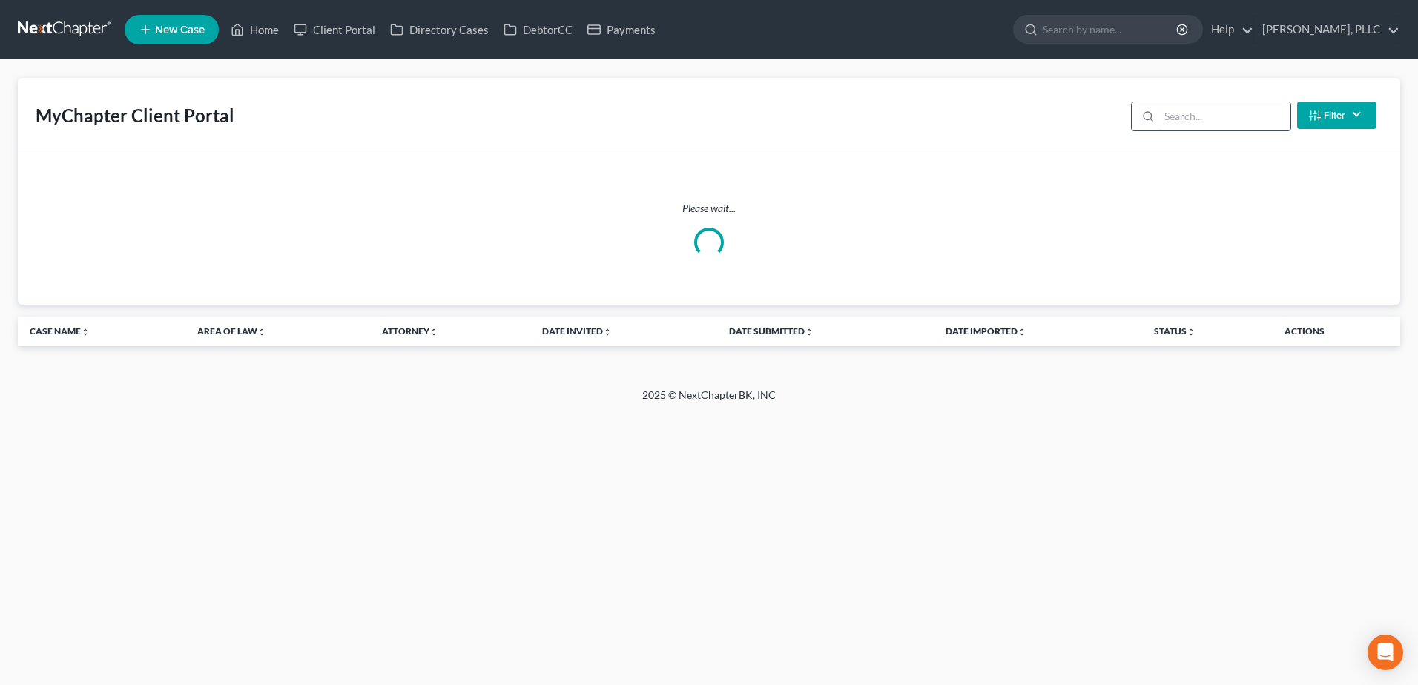
click at [1182, 115] on input "search" at bounding box center [1224, 116] width 131 height 28
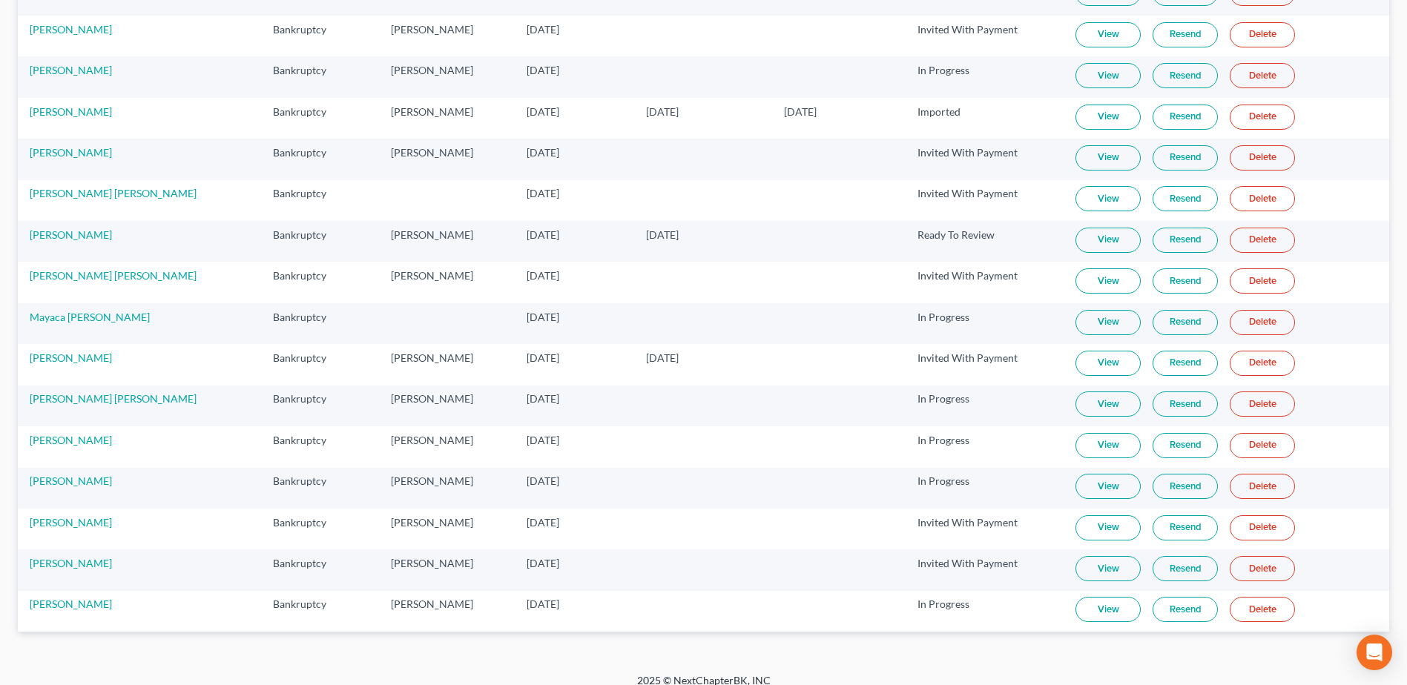
scroll to position [399, 0]
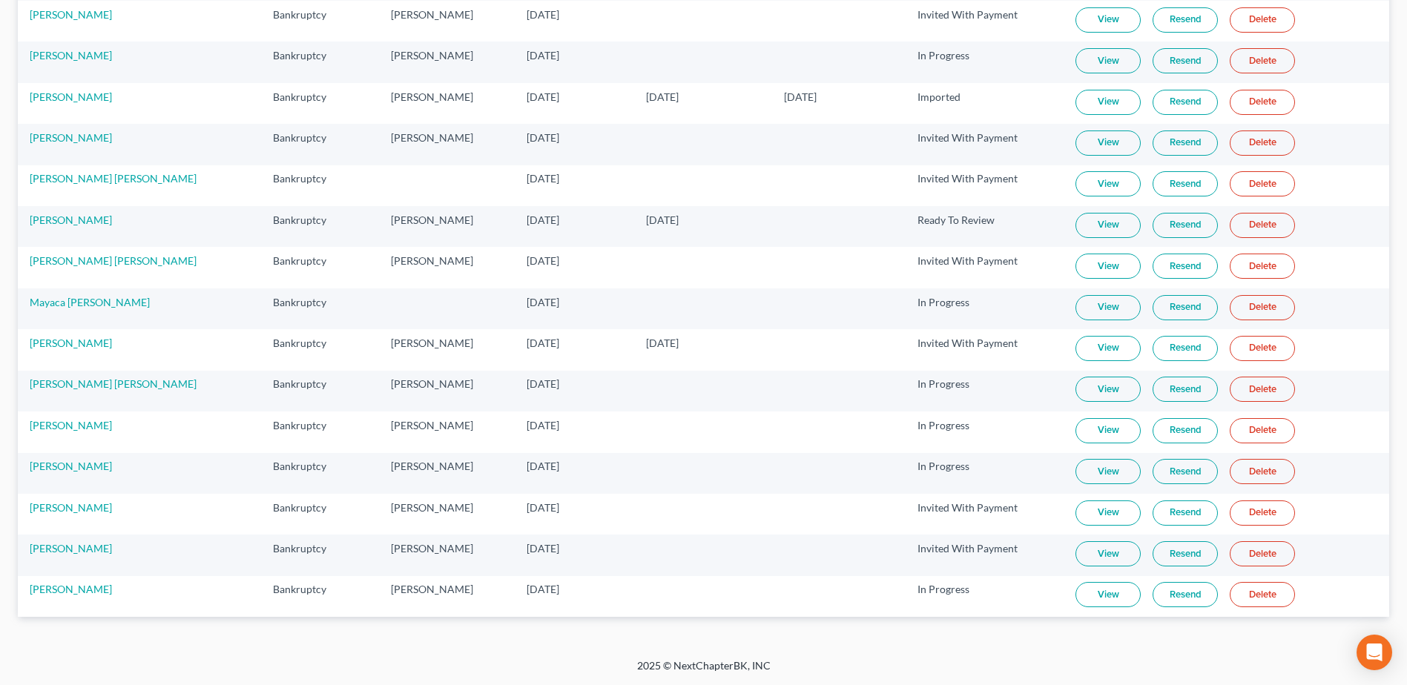
type input "hill"
click at [1096, 596] on link "View" at bounding box center [1108, 594] width 65 height 25
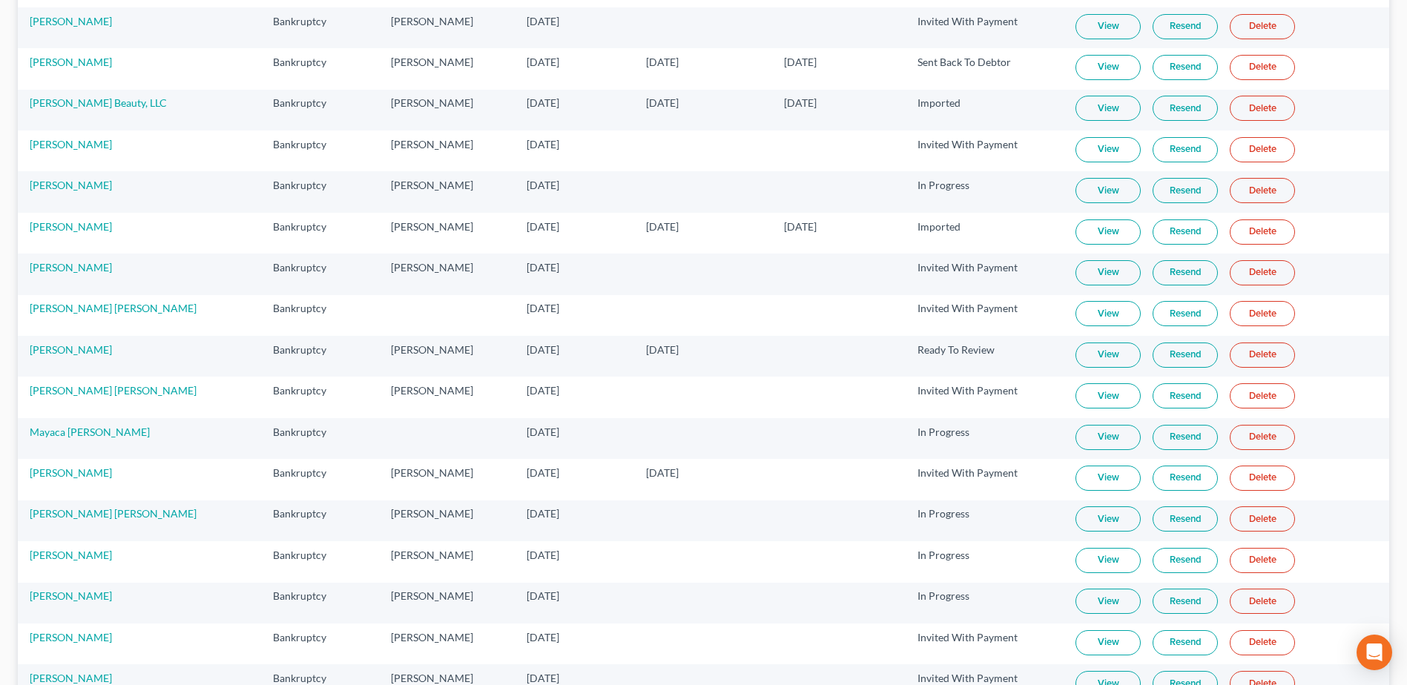
scroll to position [0, 0]
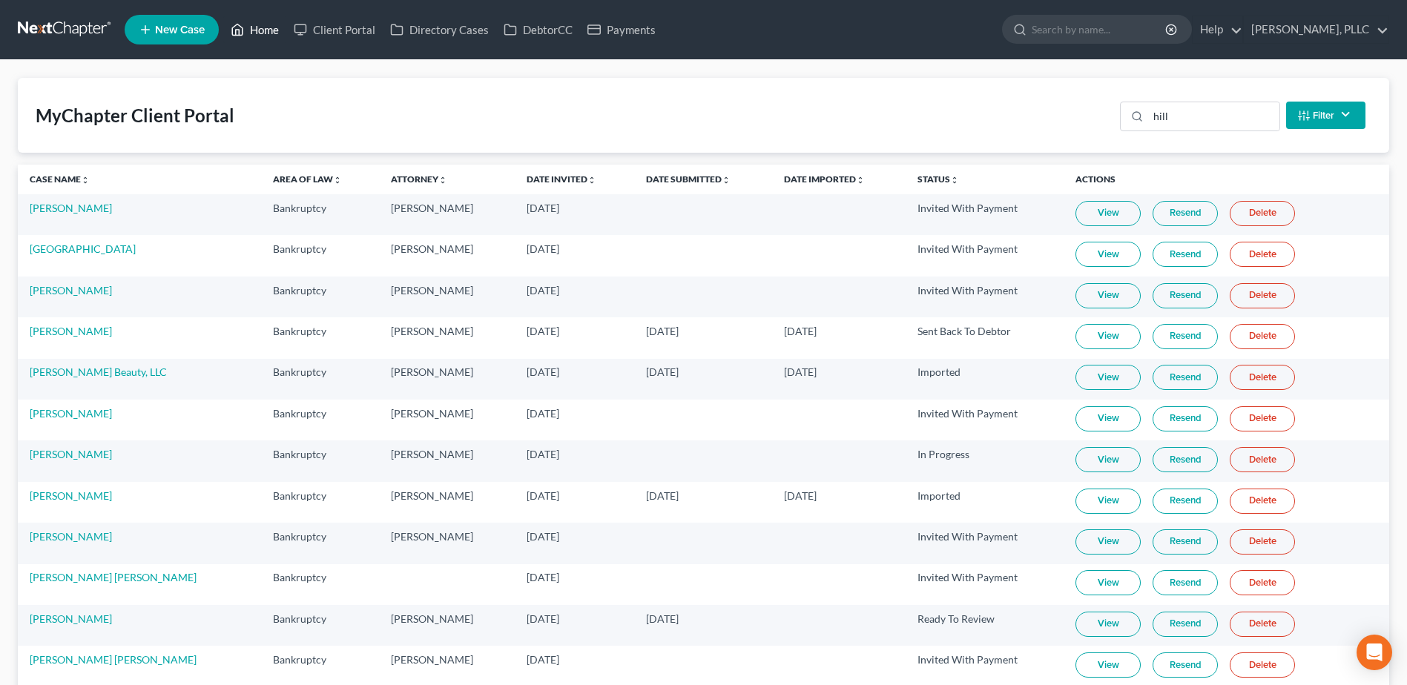
click at [263, 29] on link "Home" at bounding box center [254, 29] width 63 height 27
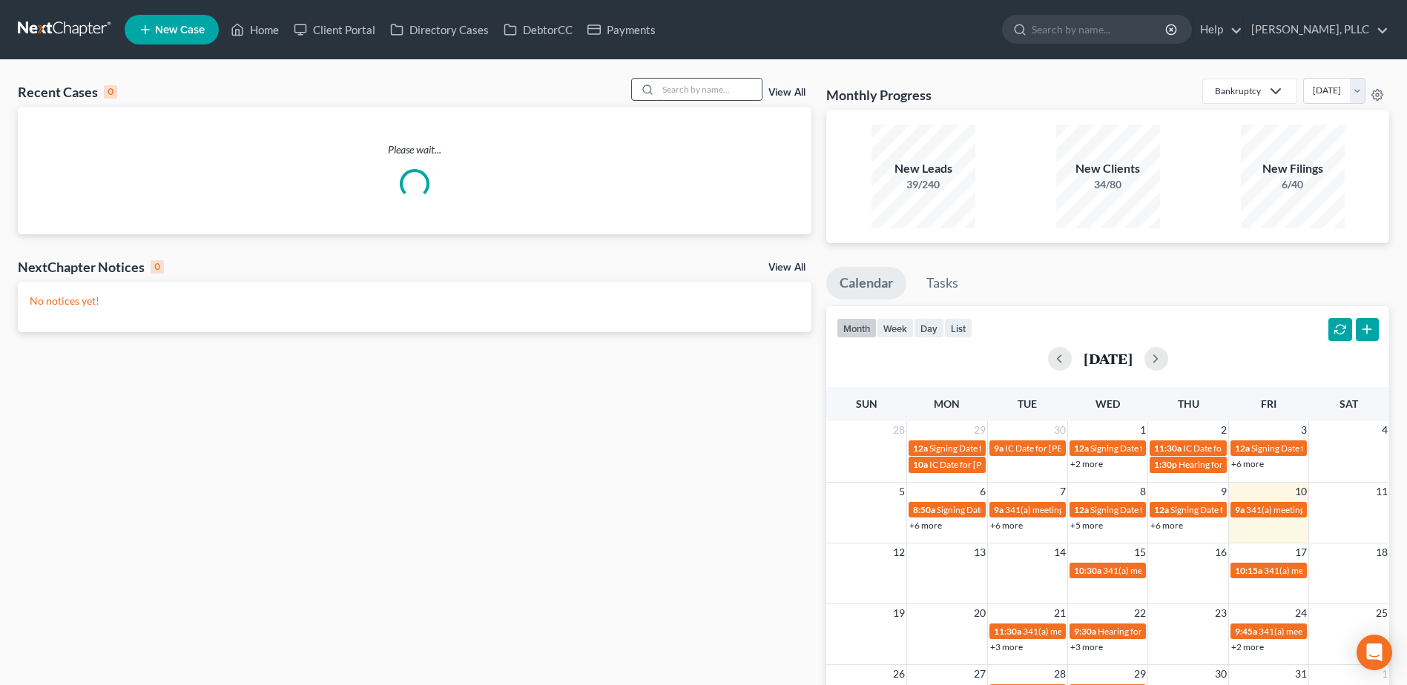
click at [679, 88] on input "search" at bounding box center [710, 90] width 104 height 22
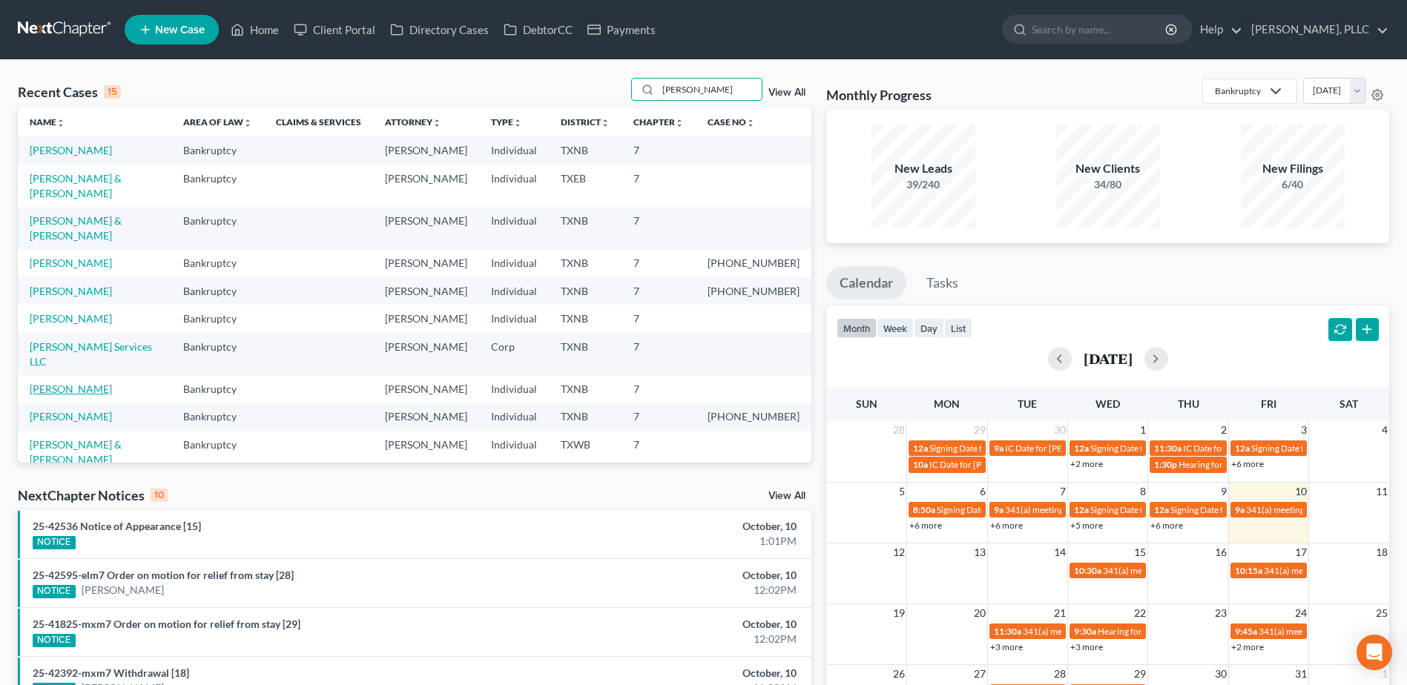
type input "john"
click at [79, 383] on link "Johnson, Yalonda" at bounding box center [71, 389] width 82 height 13
select select "4"
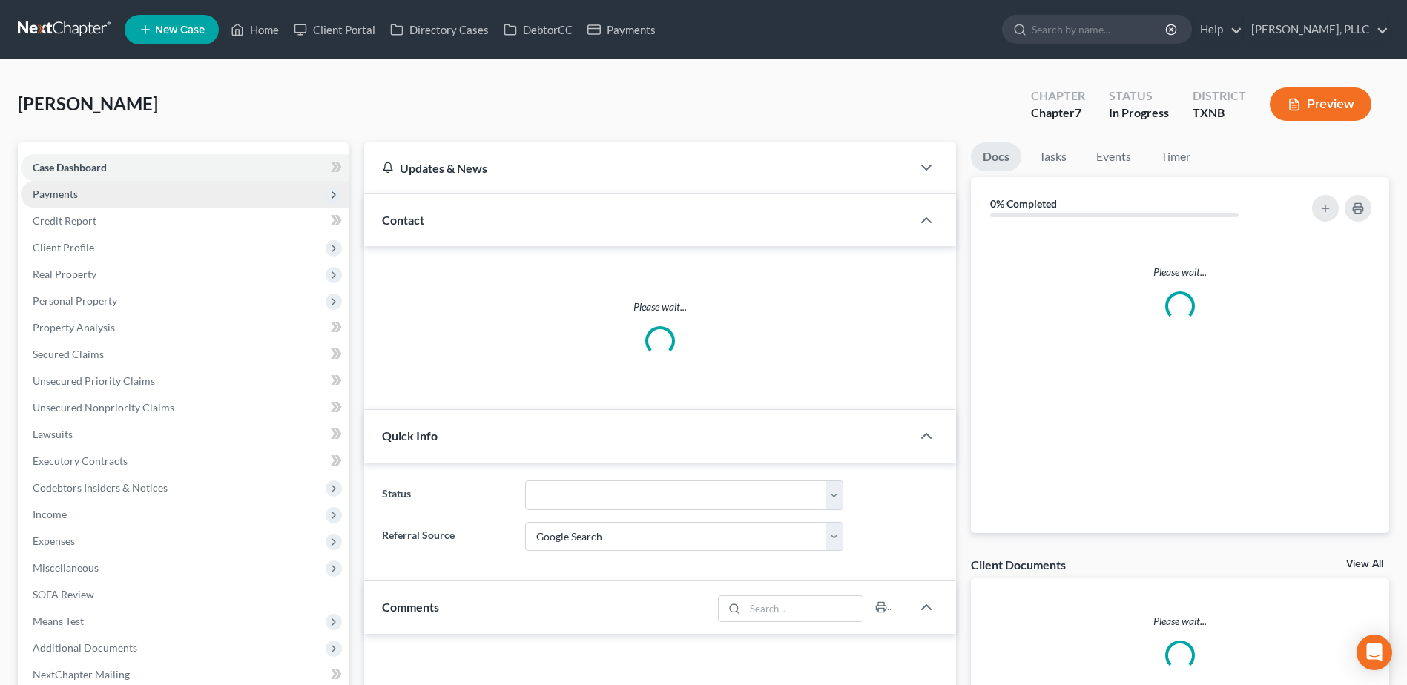
click at [68, 188] on span "Payments" at bounding box center [55, 194] width 45 height 13
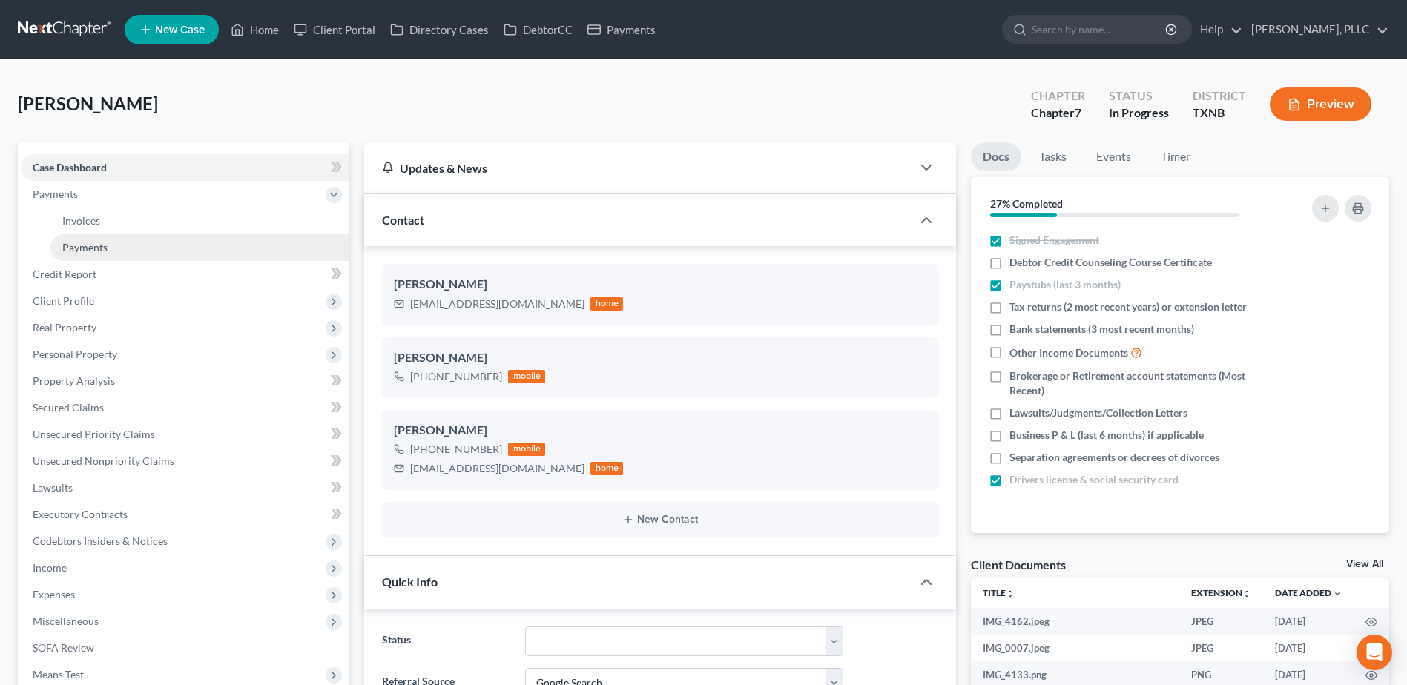
click at [102, 246] on span "Payments" at bounding box center [84, 247] width 45 height 13
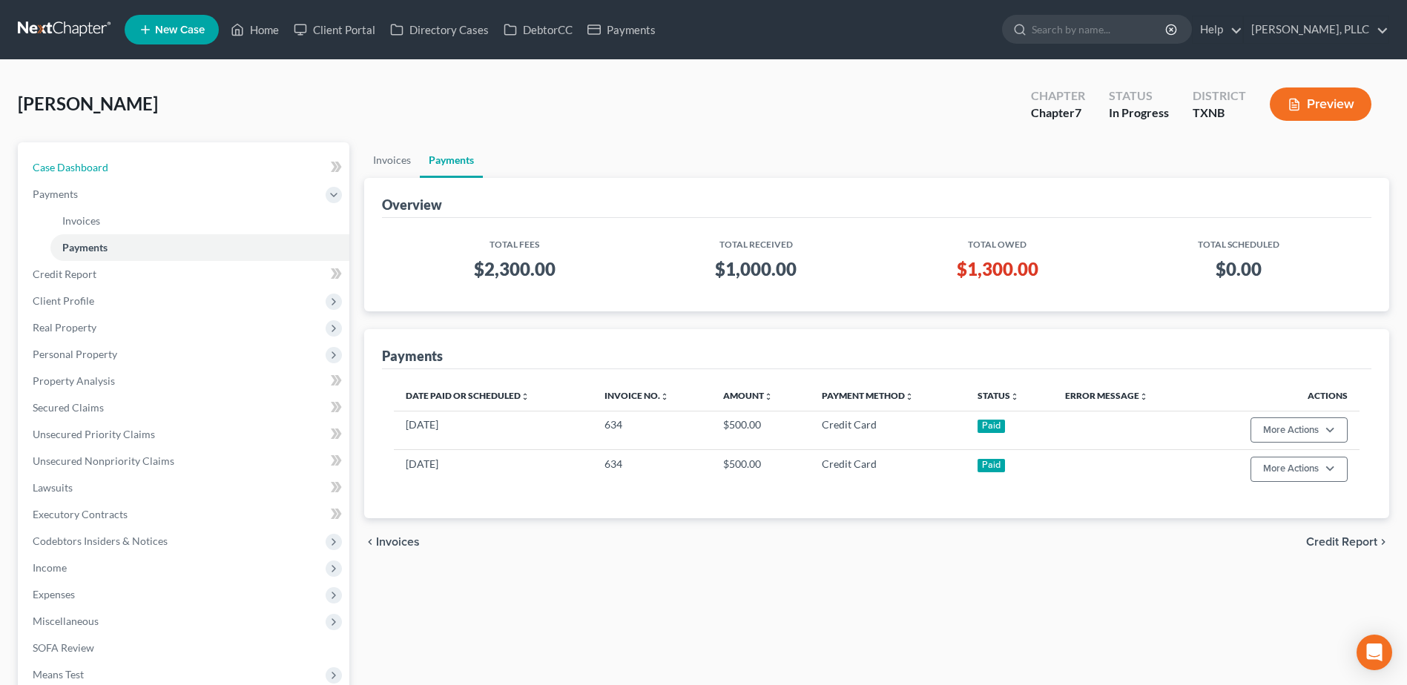
drag, startPoint x: 79, startPoint y: 160, endPoint x: 947, endPoint y: 171, distance: 867.9
click at [79, 159] on link "Case Dashboard" at bounding box center [185, 167] width 329 height 27
select select "4"
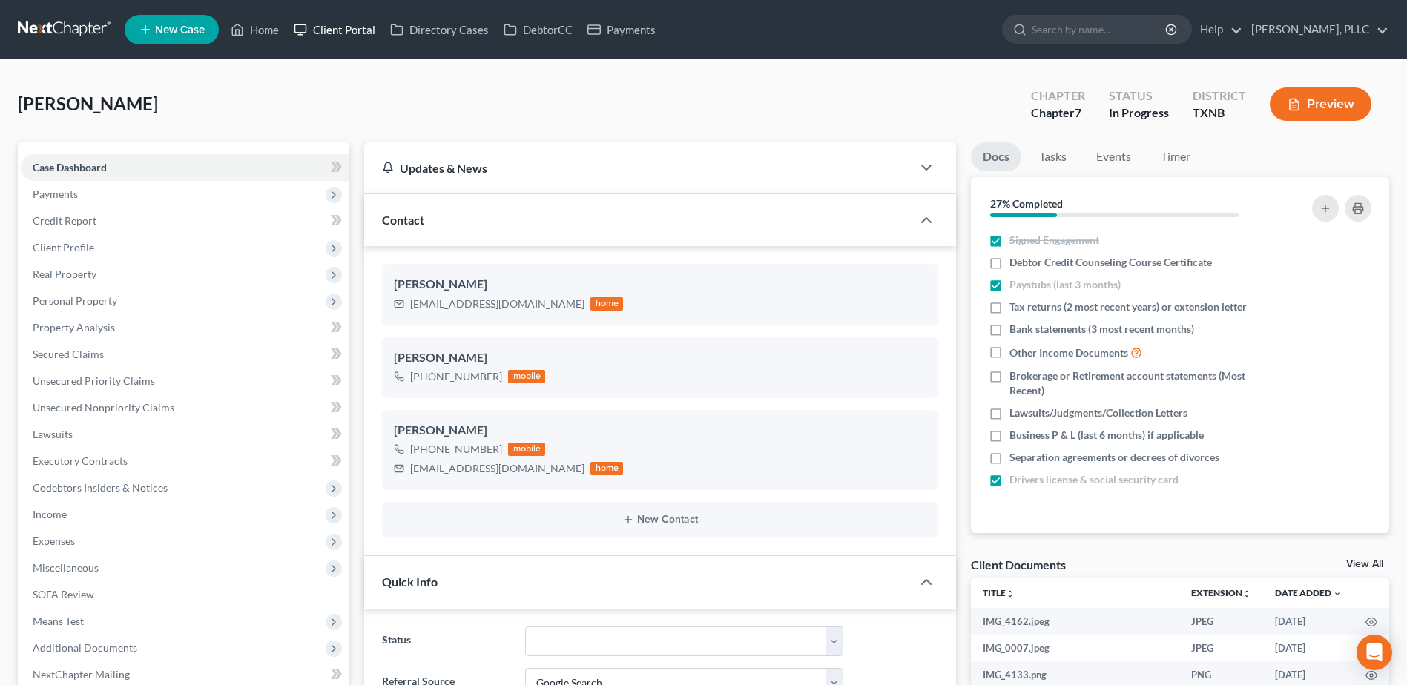
click at [354, 24] on link "Client Portal" at bounding box center [334, 29] width 96 height 27
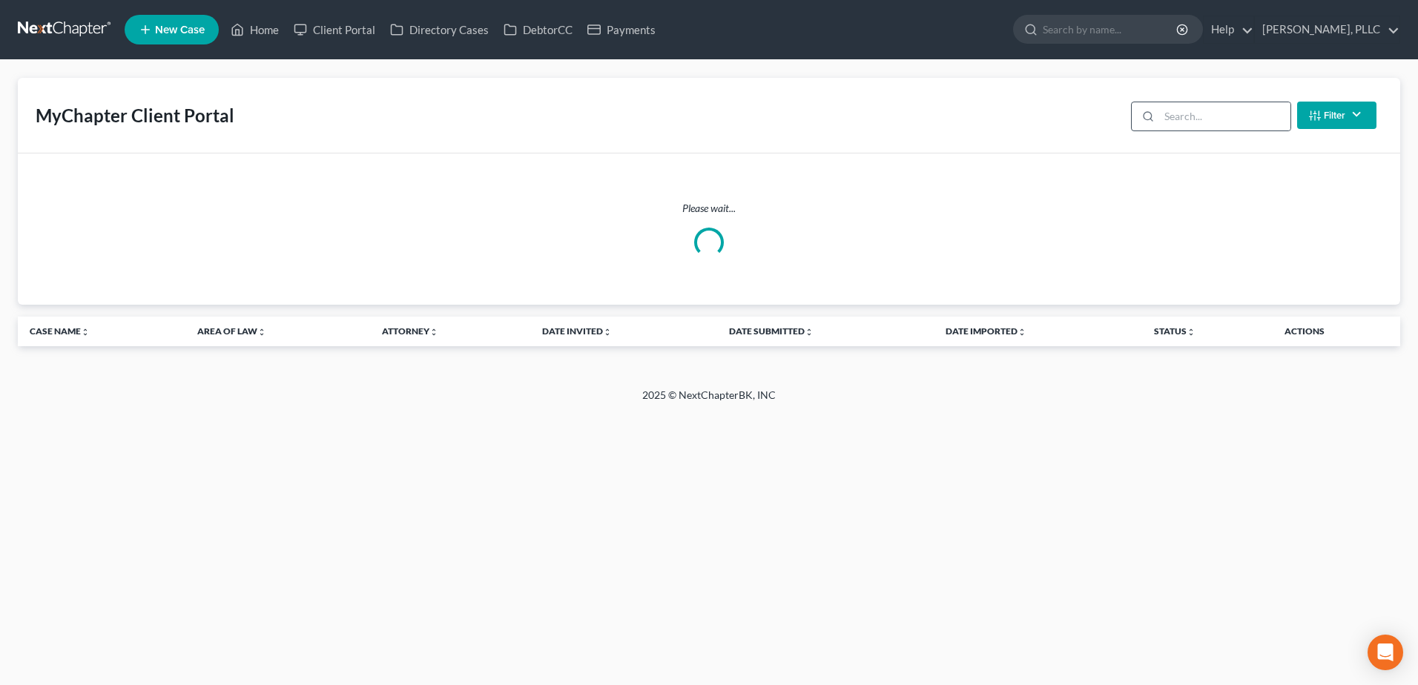
click at [1148, 118] on icon at bounding box center [1148, 117] width 12 height 12
click at [1183, 119] on input "search" at bounding box center [1224, 116] width 131 height 28
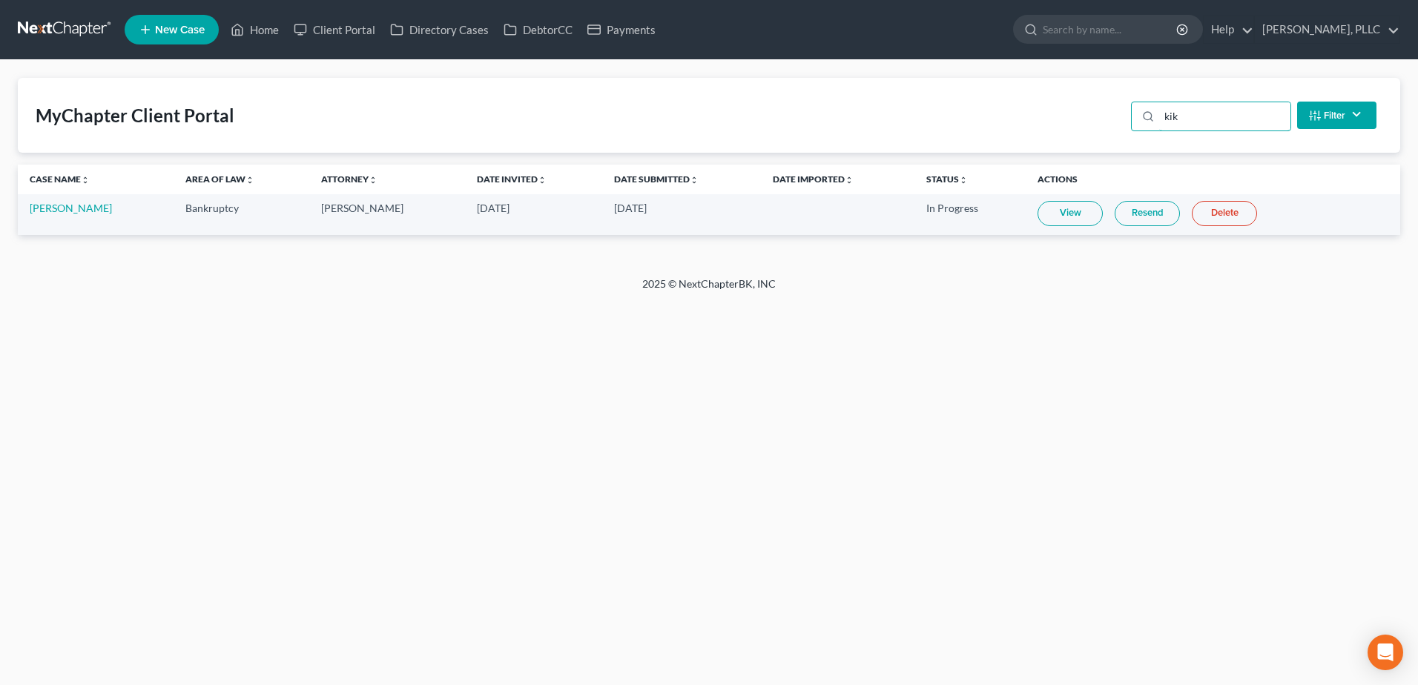
type input "kik"
click at [1048, 223] on link "View" at bounding box center [1070, 213] width 65 height 25
click at [77, 213] on link "[PERSON_NAME]" at bounding box center [71, 208] width 82 height 13
select select "6"
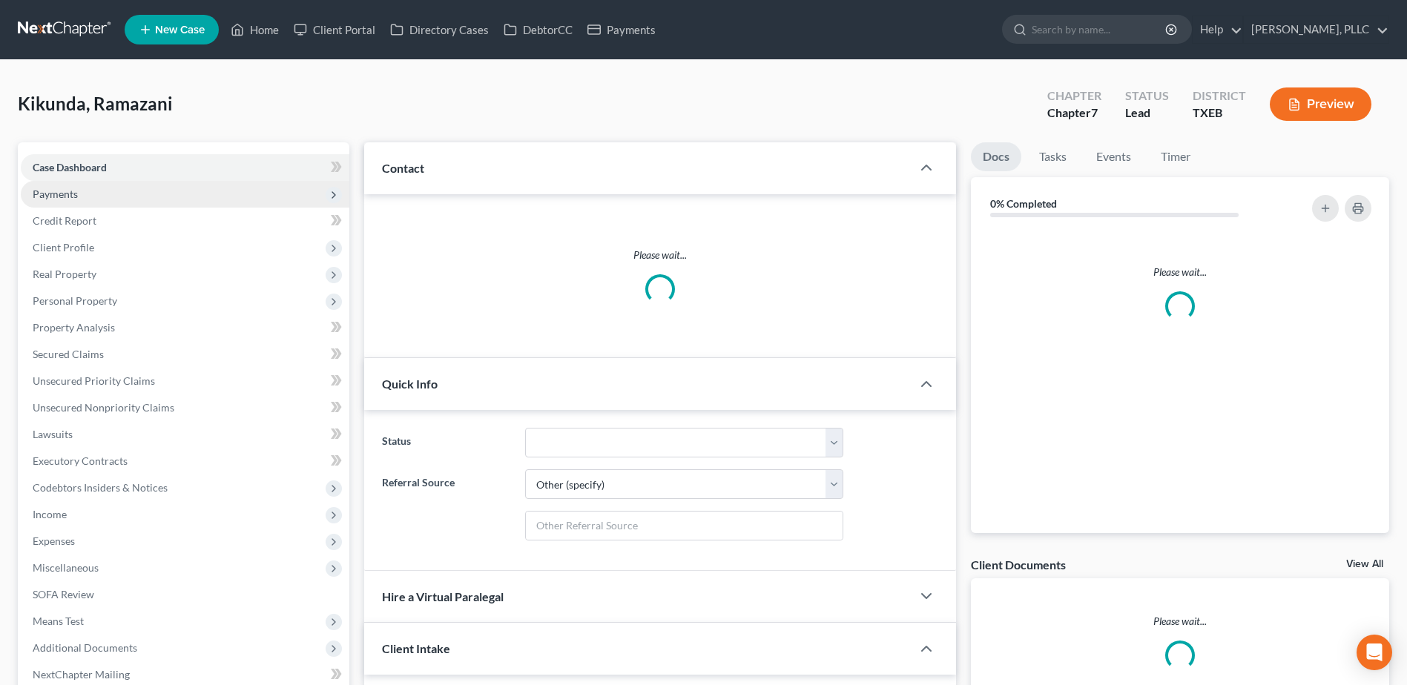
click at [58, 193] on span "Payments" at bounding box center [55, 194] width 45 height 13
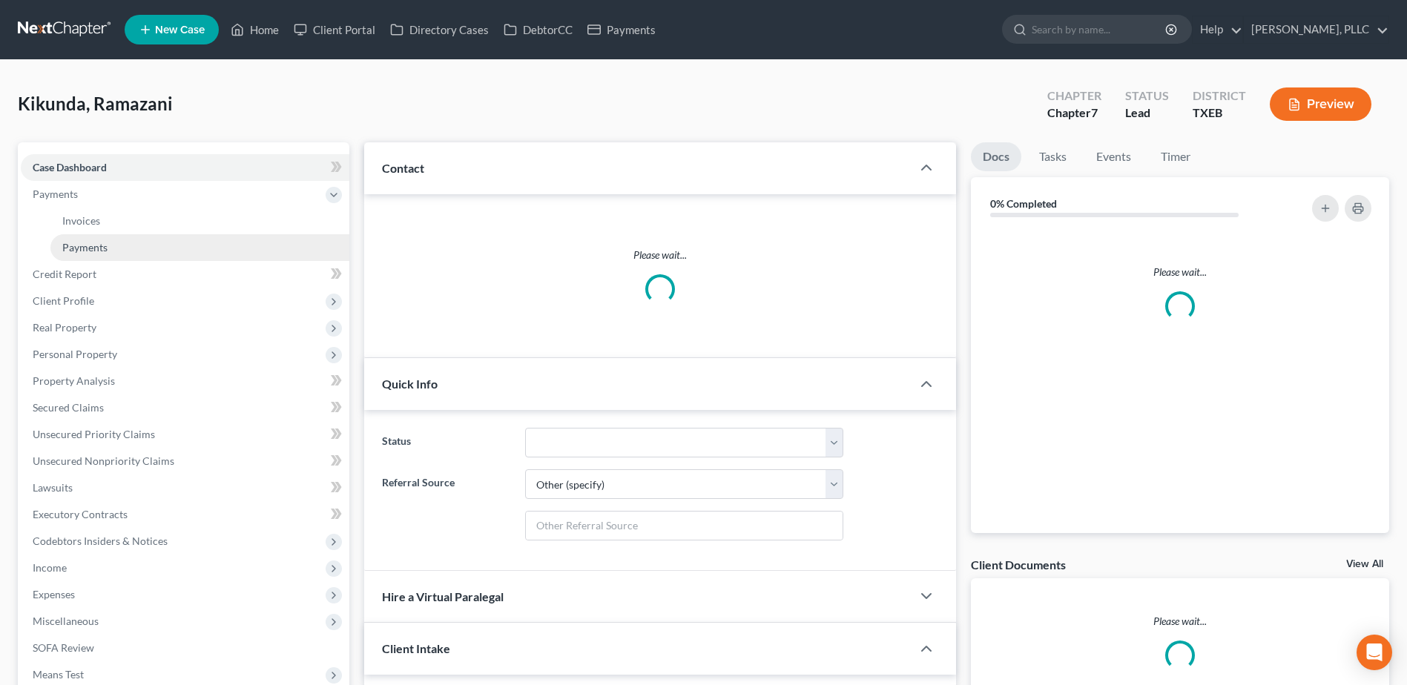
click at [71, 245] on span "Payments" at bounding box center [84, 247] width 45 height 13
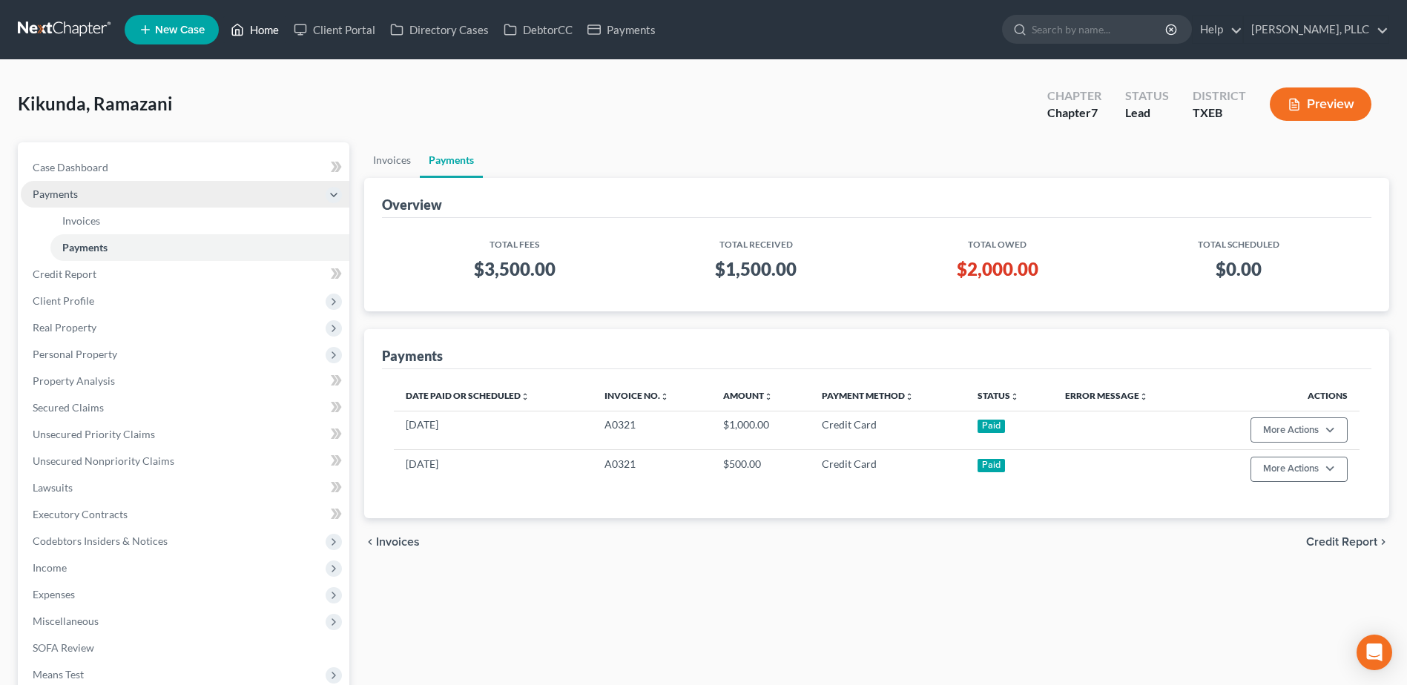
drag, startPoint x: 263, startPoint y: 31, endPoint x: 93, endPoint y: 202, distance: 240.7
click at [263, 31] on link "Home" at bounding box center [254, 29] width 63 height 27
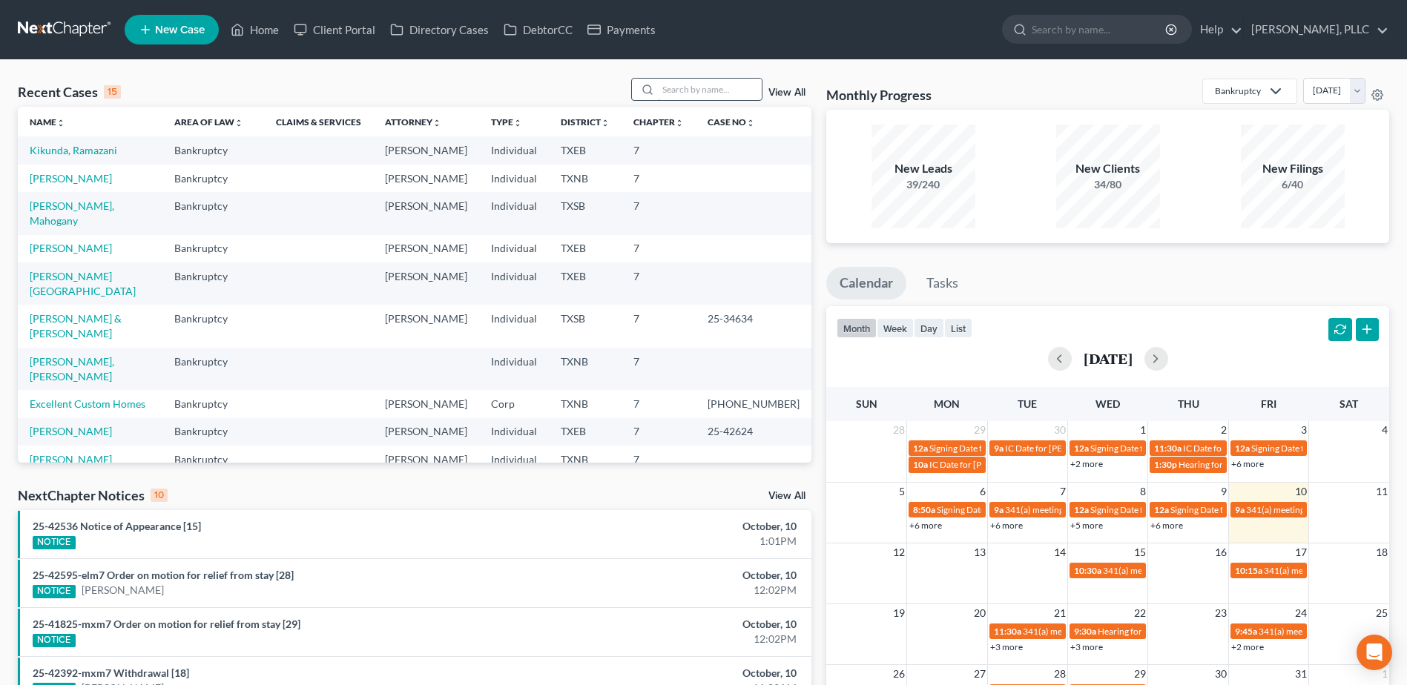
click at [723, 80] on input "search" at bounding box center [710, 90] width 104 height 22
type input "o"
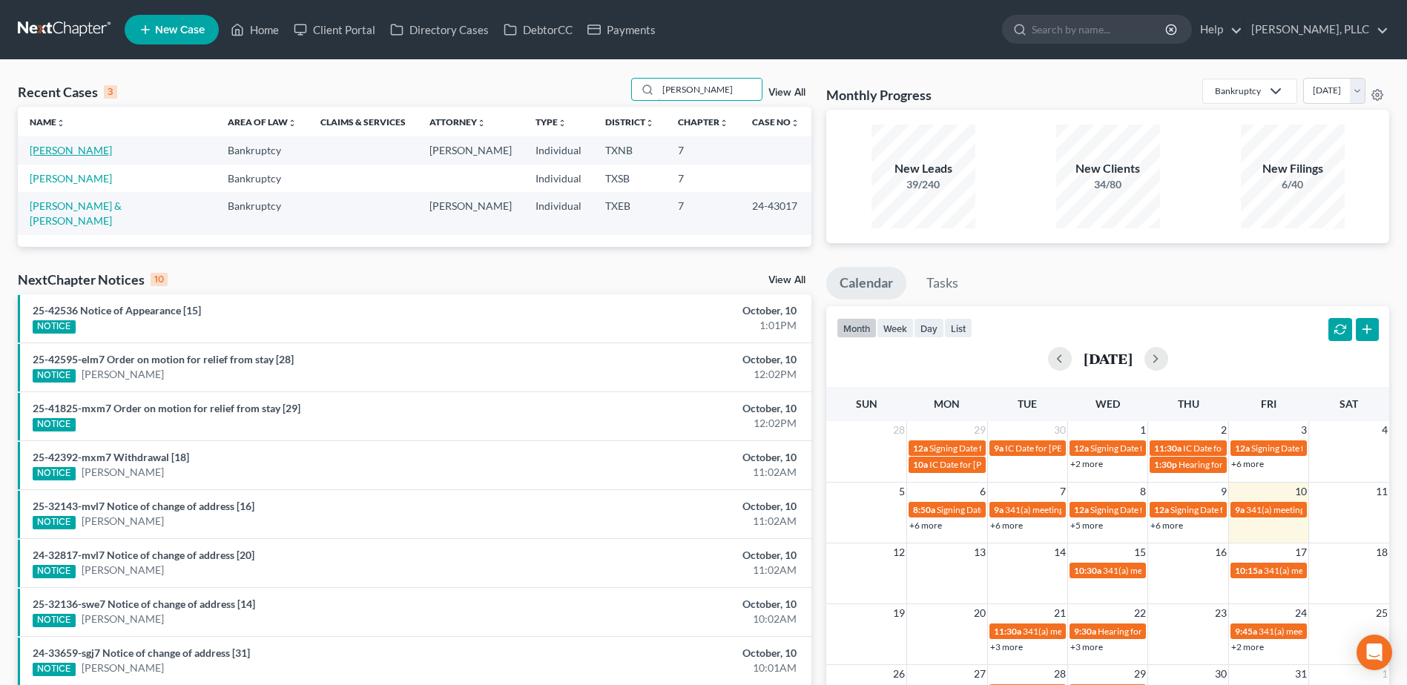
type input "[PERSON_NAME]"
click at [90, 150] on link "[PERSON_NAME]" at bounding box center [71, 150] width 82 height 13
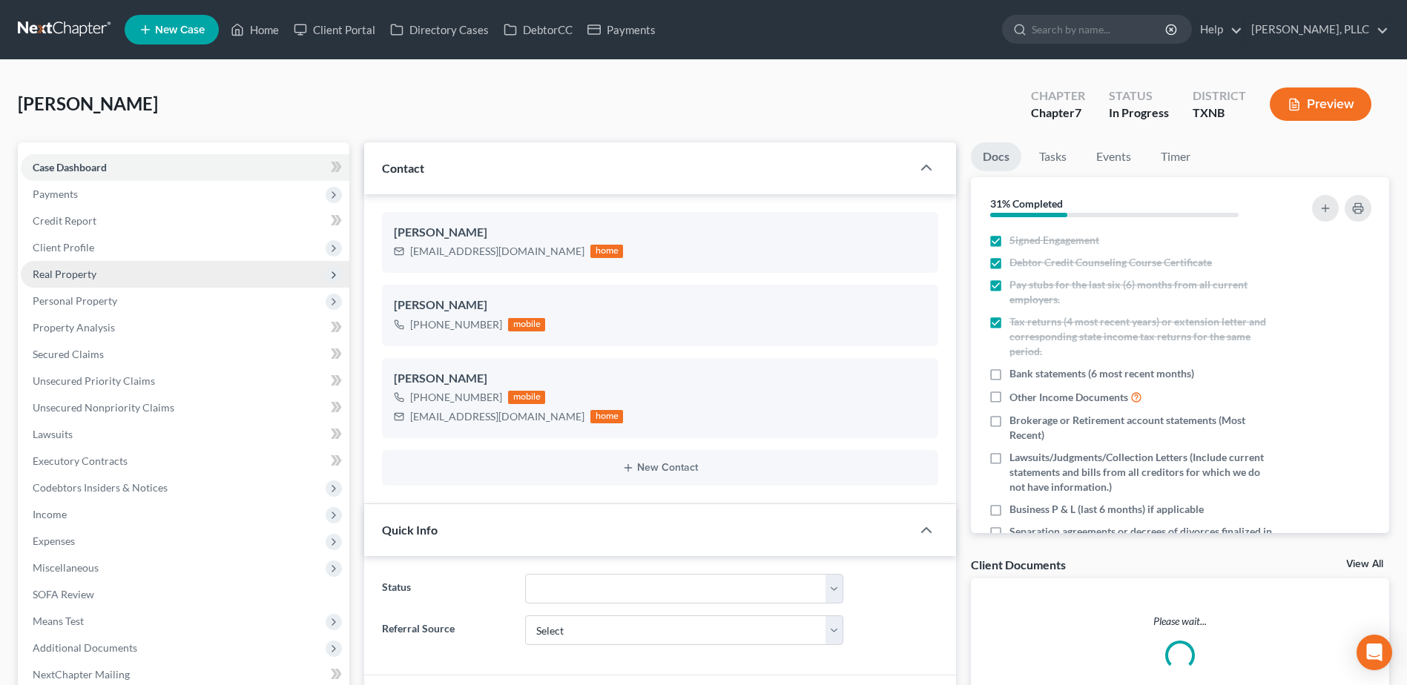
click at [61, 272] on span "Real Property" at bounding box center [65, 274] width 64 height 13
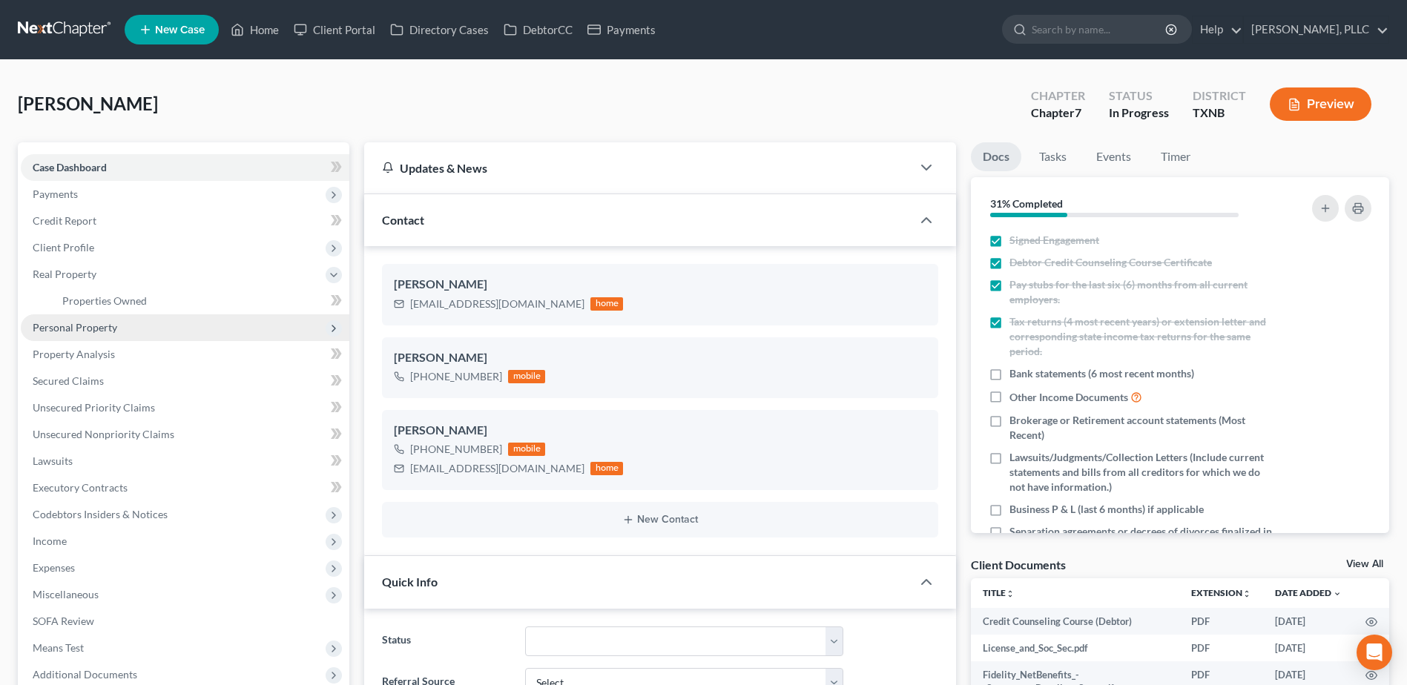
scroll to position [312, 0]
click at [77, 329] on span "Personal Property" at bounding box center [75, 327] width 85 height 13
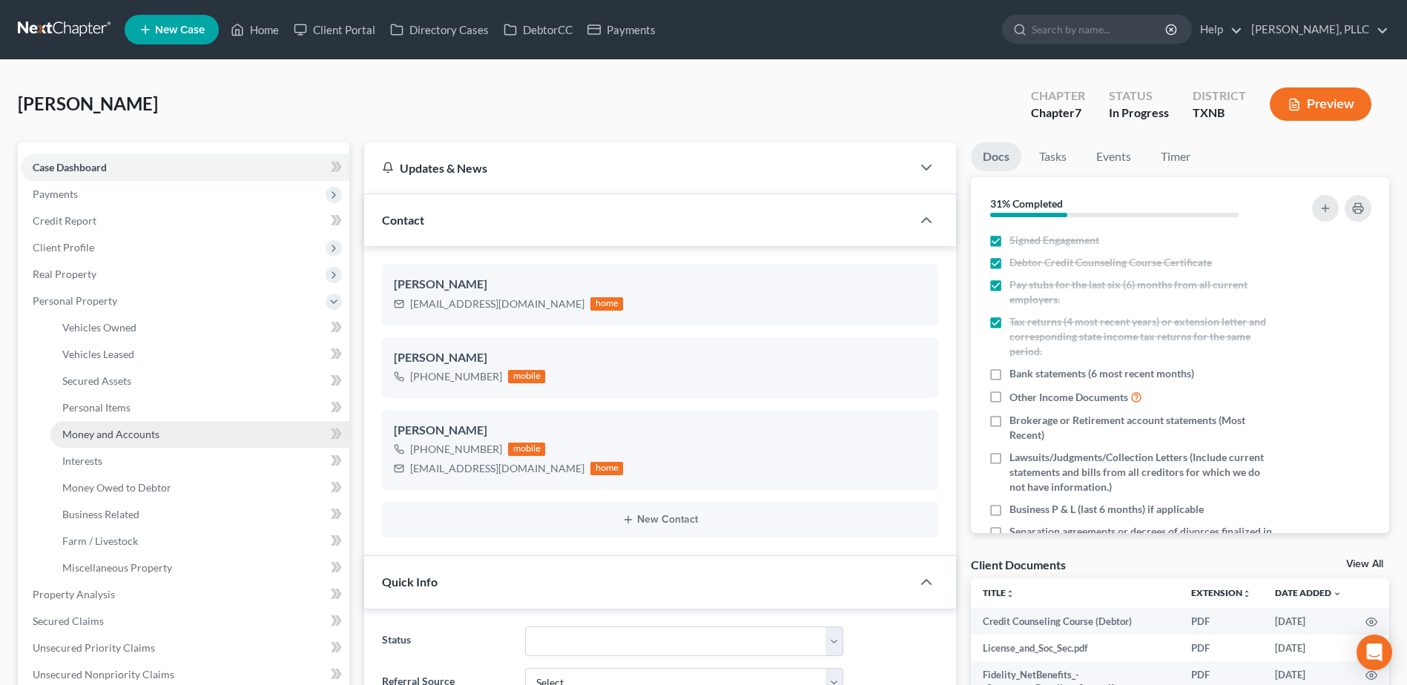
click at [116, 430] on span "Money and Accounts" at bounding box center [110, 434] width 97 height 13
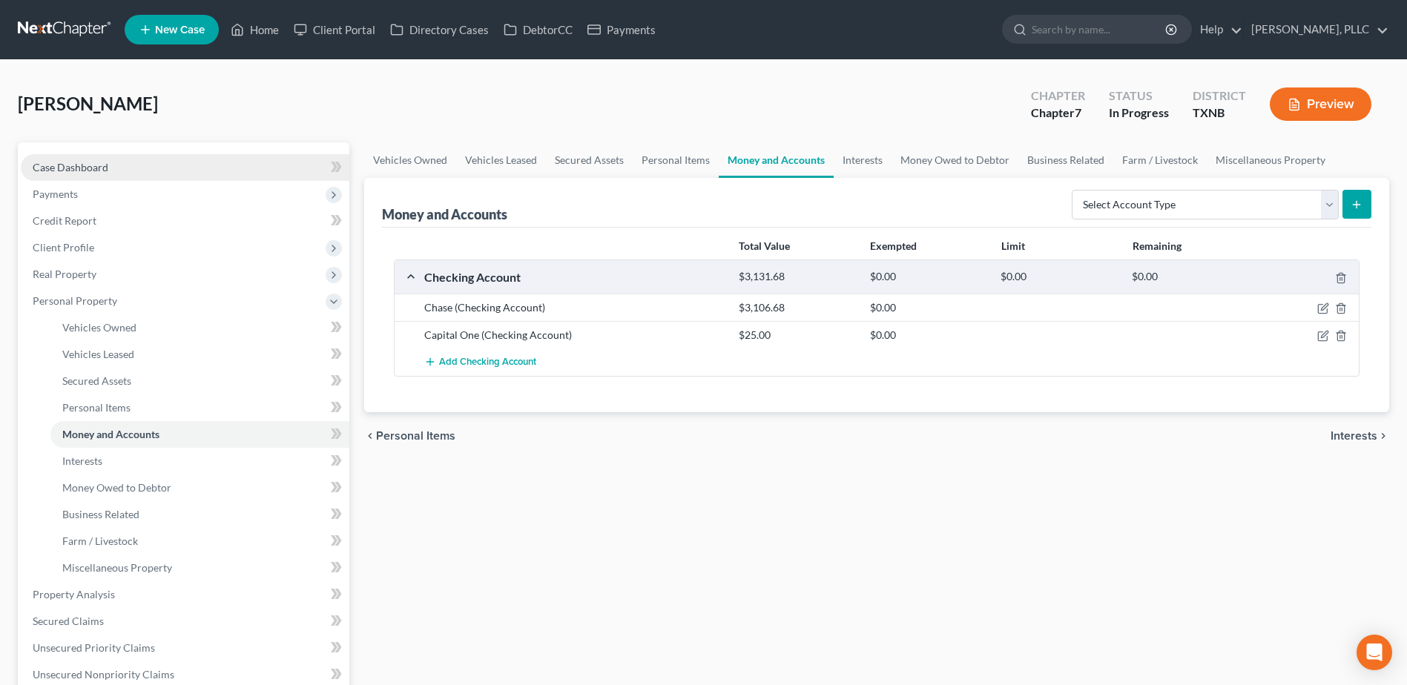
click at [59, 161] on span "Case Dashboard" at bounding box center [71, 167] width 76 height 13
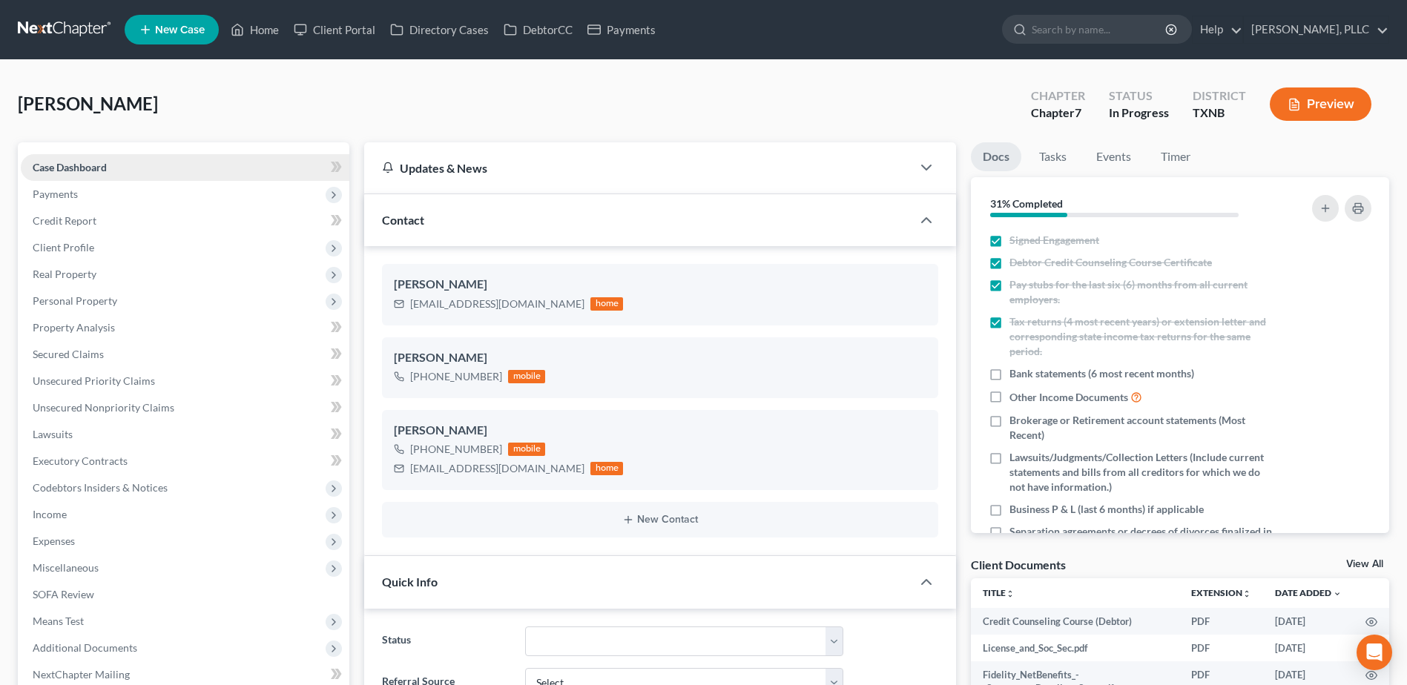
scroll to position [312, 0]
drag, startPoint x: 274, startPoint y: 31, endPoint x: 1089, endPoint y: 115, distance: 818.8
click at [274, 30] on link "Home" at bounding box center [254, 29] width 63 height 27
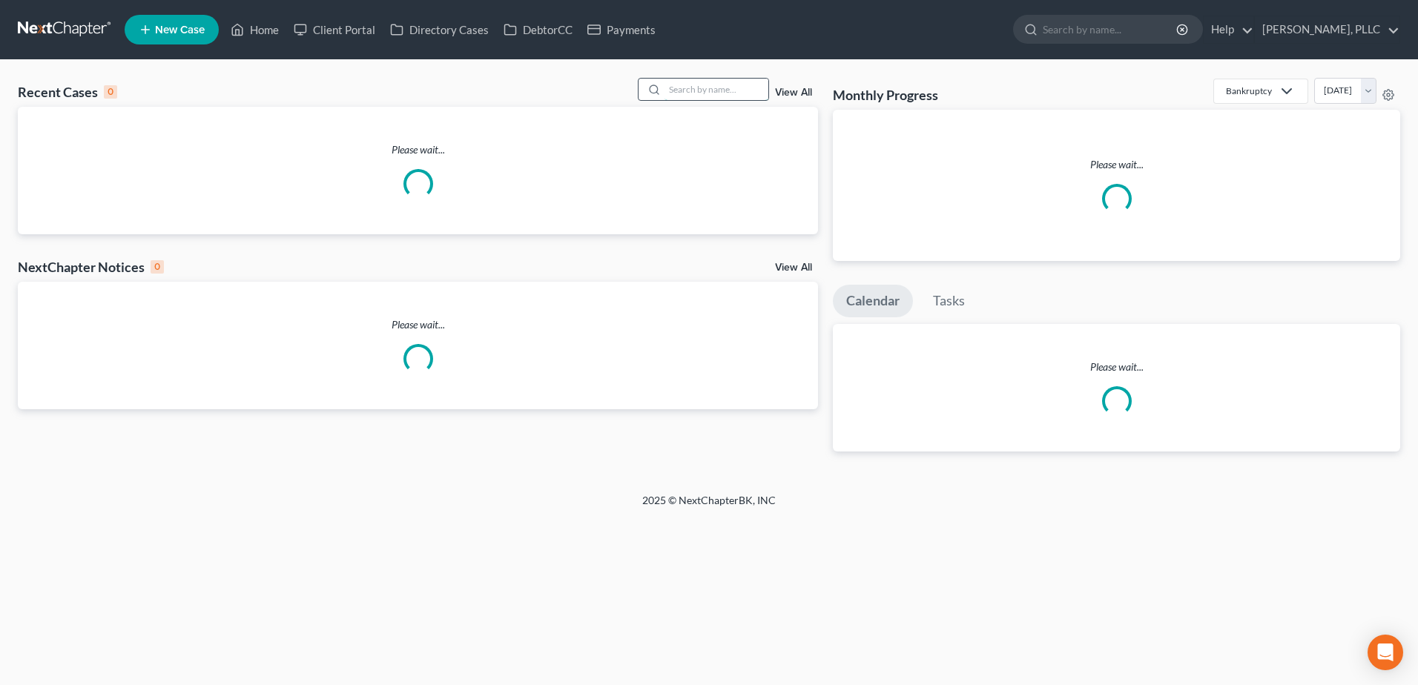
click at [733, 88] on input "search" at bounding box center [717, 90] width 104 height 22
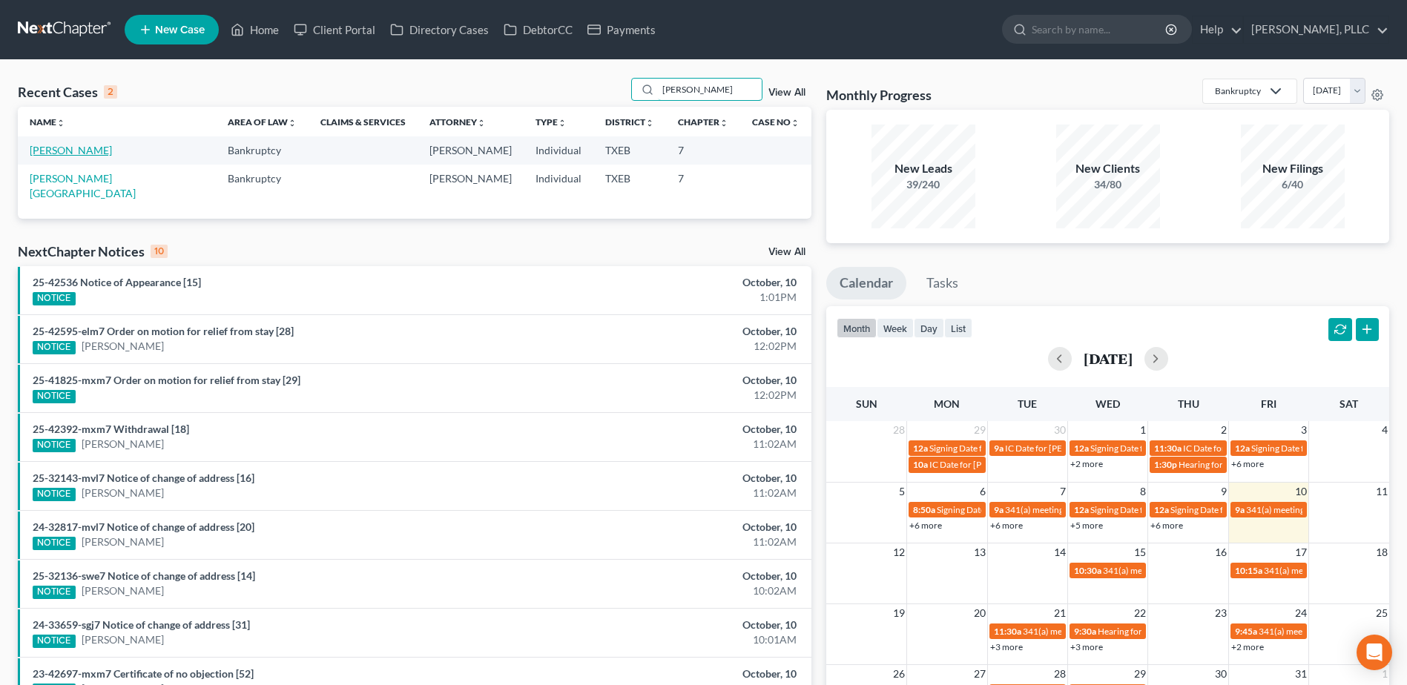
type input "lowe"
click at [70, 147] on link "Lowe, Carolyn" at bounding box center [71, 150] width 82 height 13
select select "4"
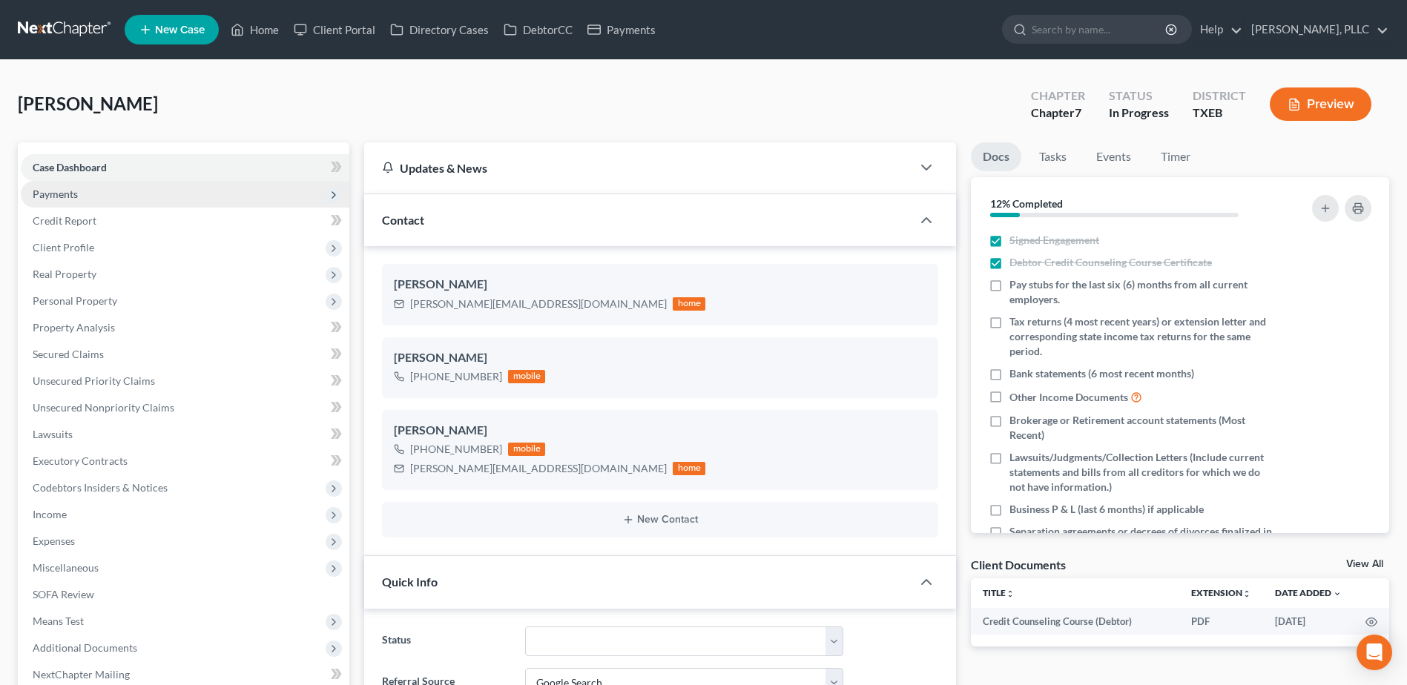
click at [63, 191] on span "Payments" at bounding box center [55, 194] width 45 height 13
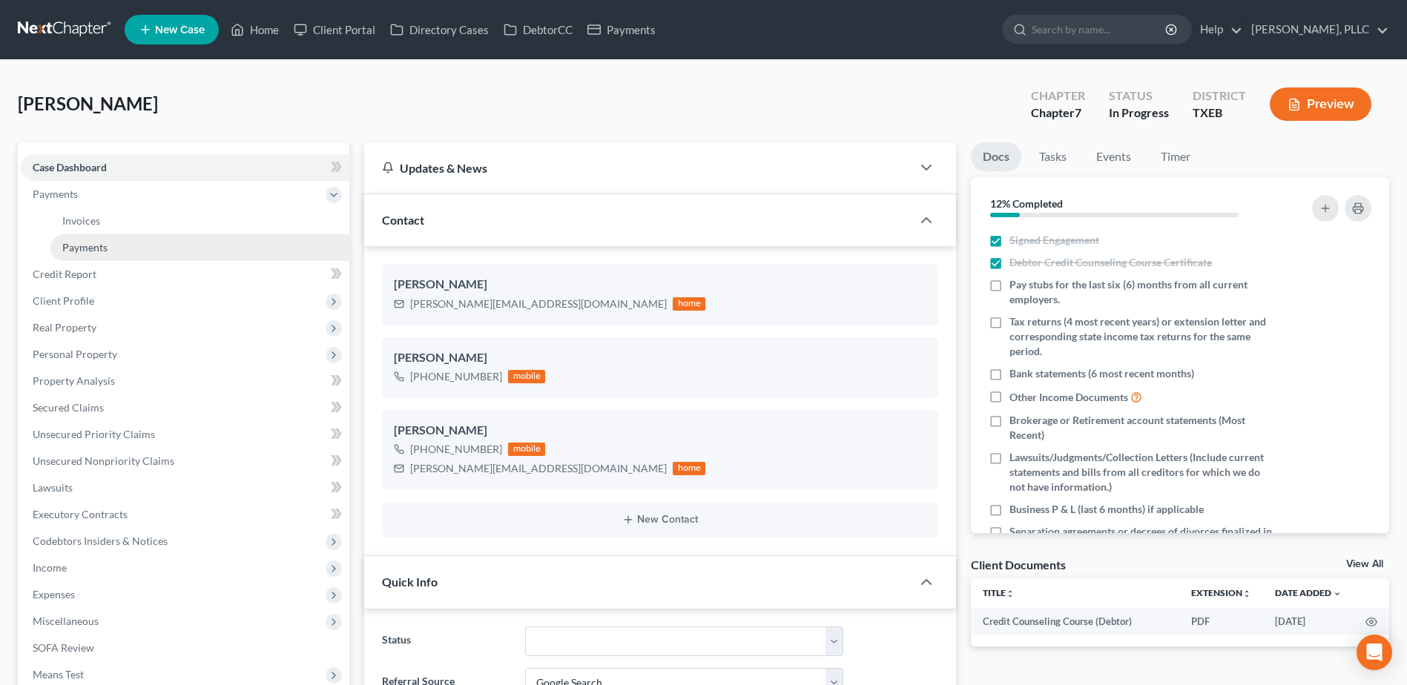
click at [93, 246] on span "Payments" at bounding box center [84, 247] width 45 height 13
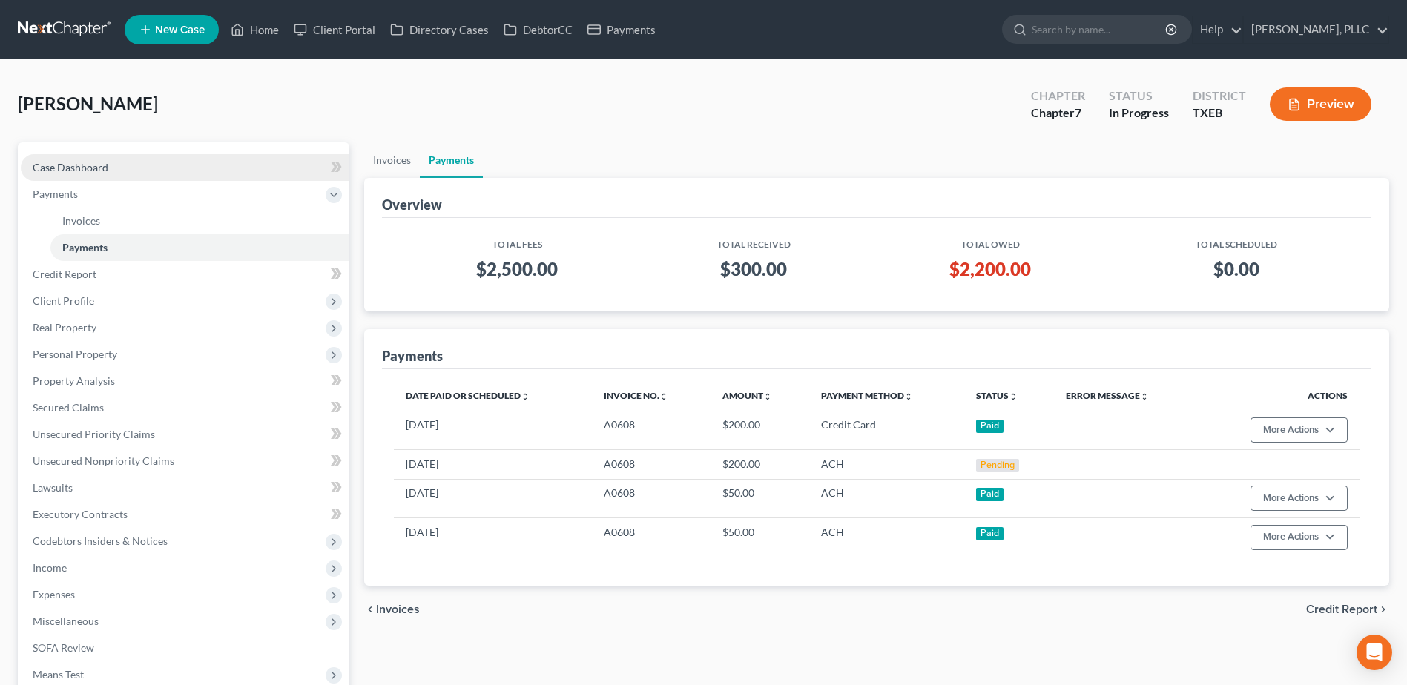
click at [62, 167] on span "Case Dashboard" at bounding box center [71, 167] width 76 height 13
select select "4"
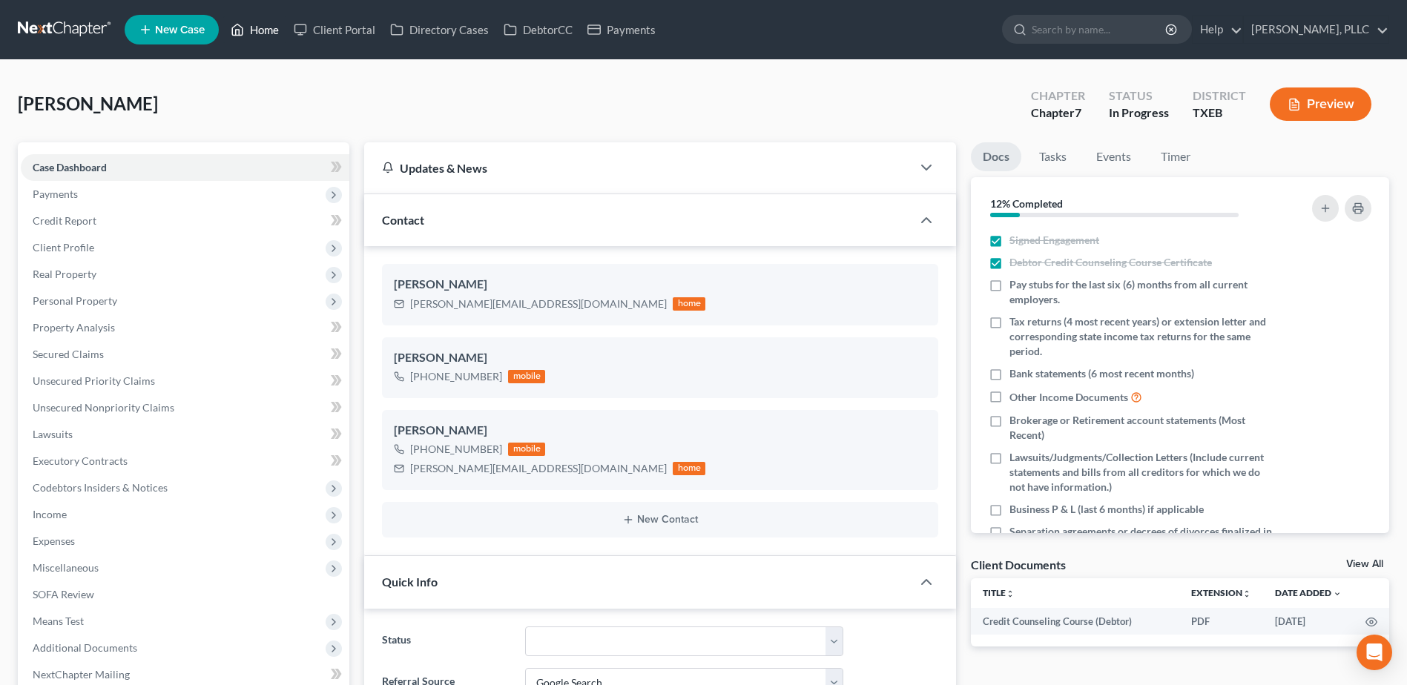
drag, startPoint x: 269, startPoint y: 25, endPoint x: 503, endPoint y: 164, distance: 272.4
click at [269, 25] on link "Home" at bounding box center [254, 29] width 63 height 27
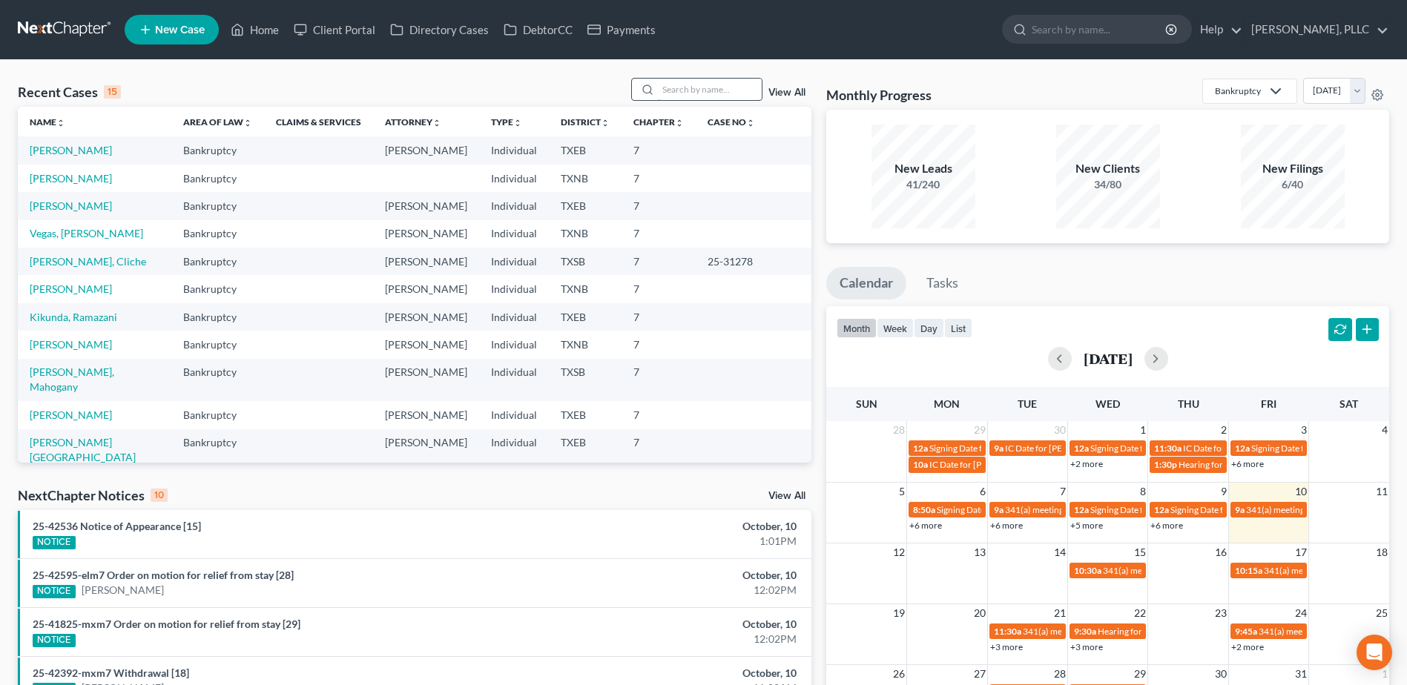
click at [746, 88] on input "search" at bounding box center [710, 90] width 104 height 22
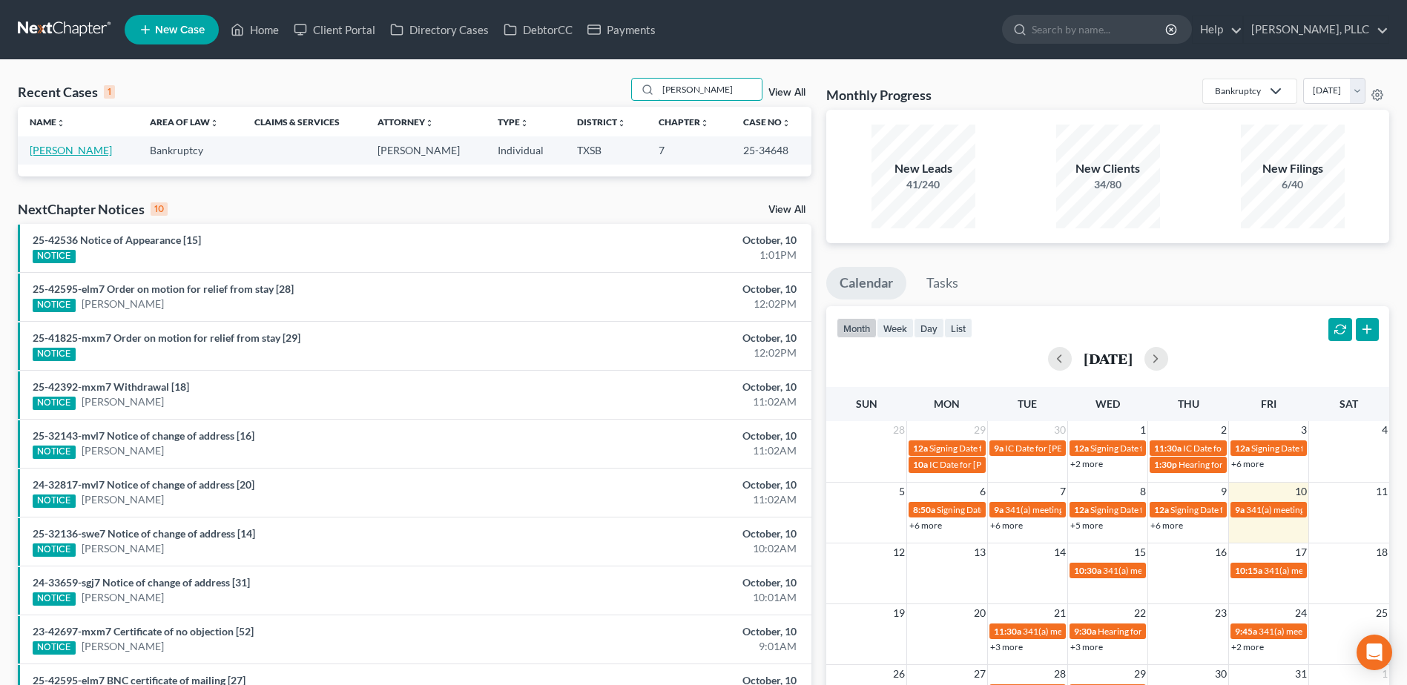
type input "cason"
click at [62, 148] on link "Cason, Marcus" at bounding box center [71, 150] width 82 height 13
select select "4"
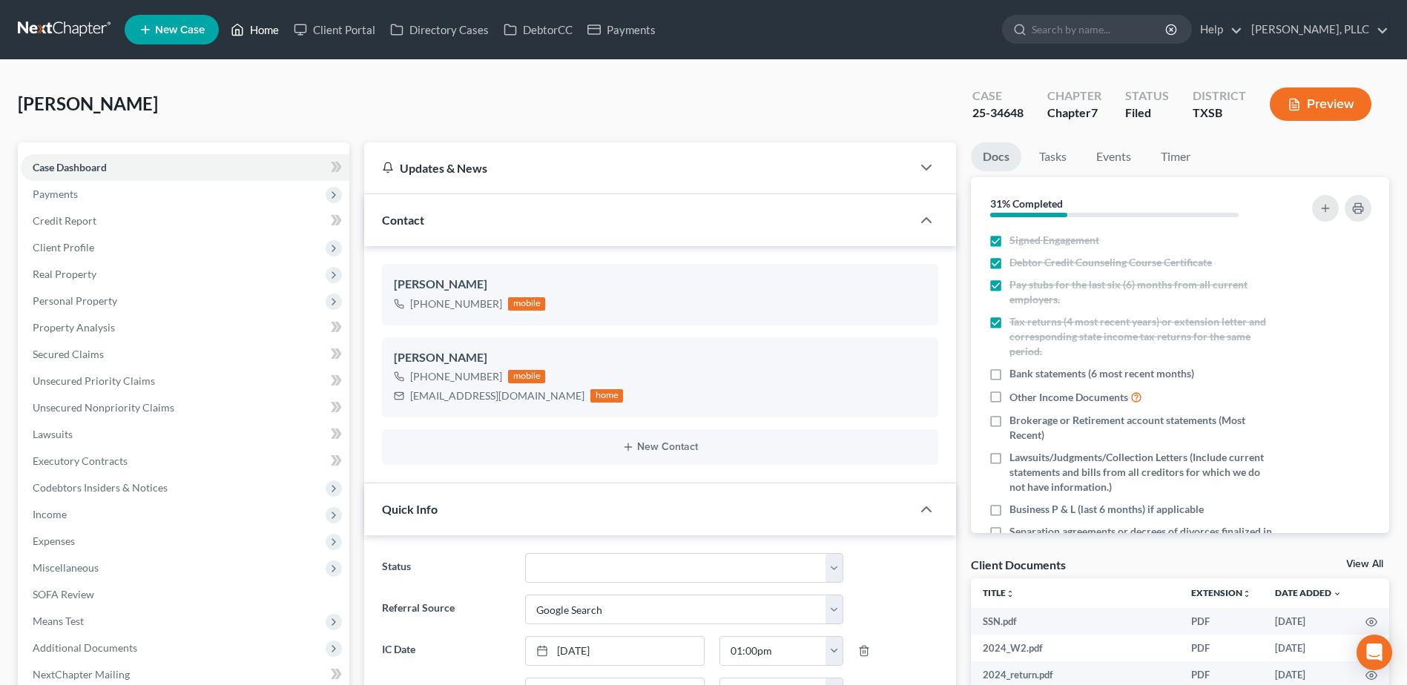
click at [277, 31] on link "Home" at bounding box center [254, 29] width 63 height 27
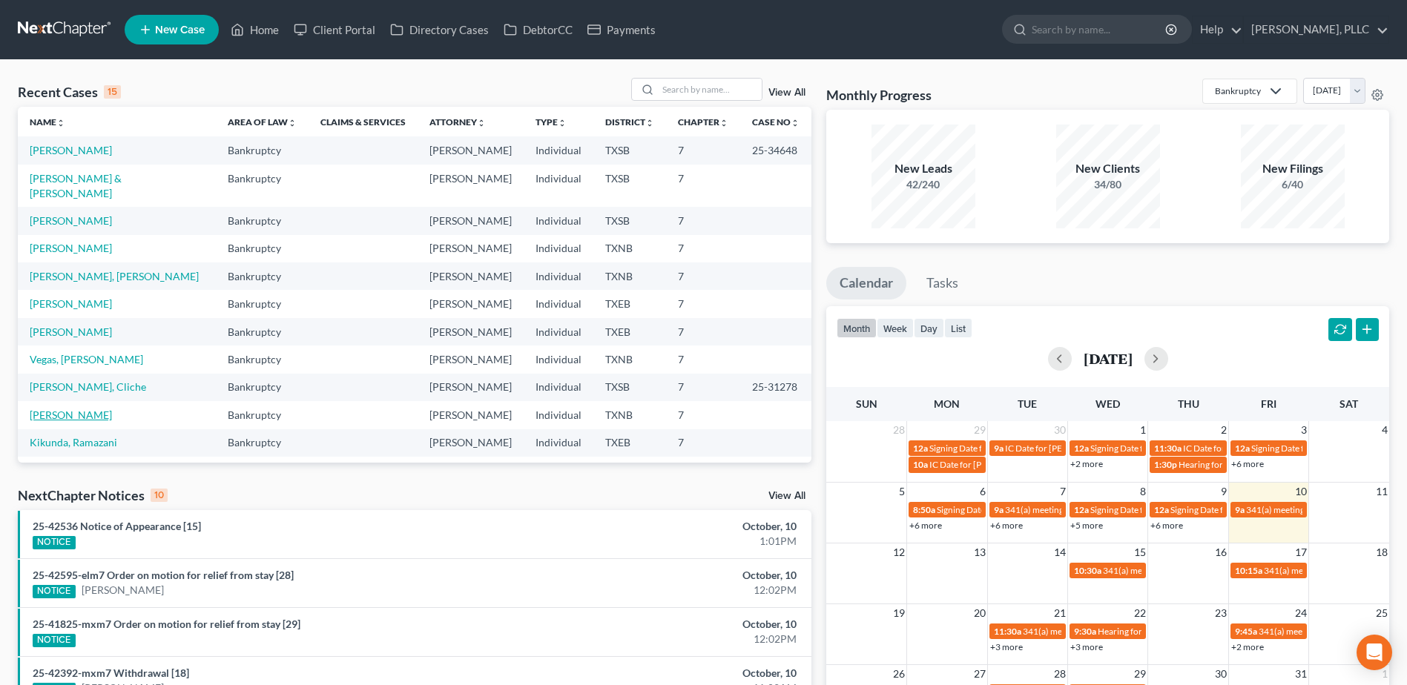
click at [94, 409] on link "[PERSON_NAME]" at bounding box center [71, 415] width 82 height 13
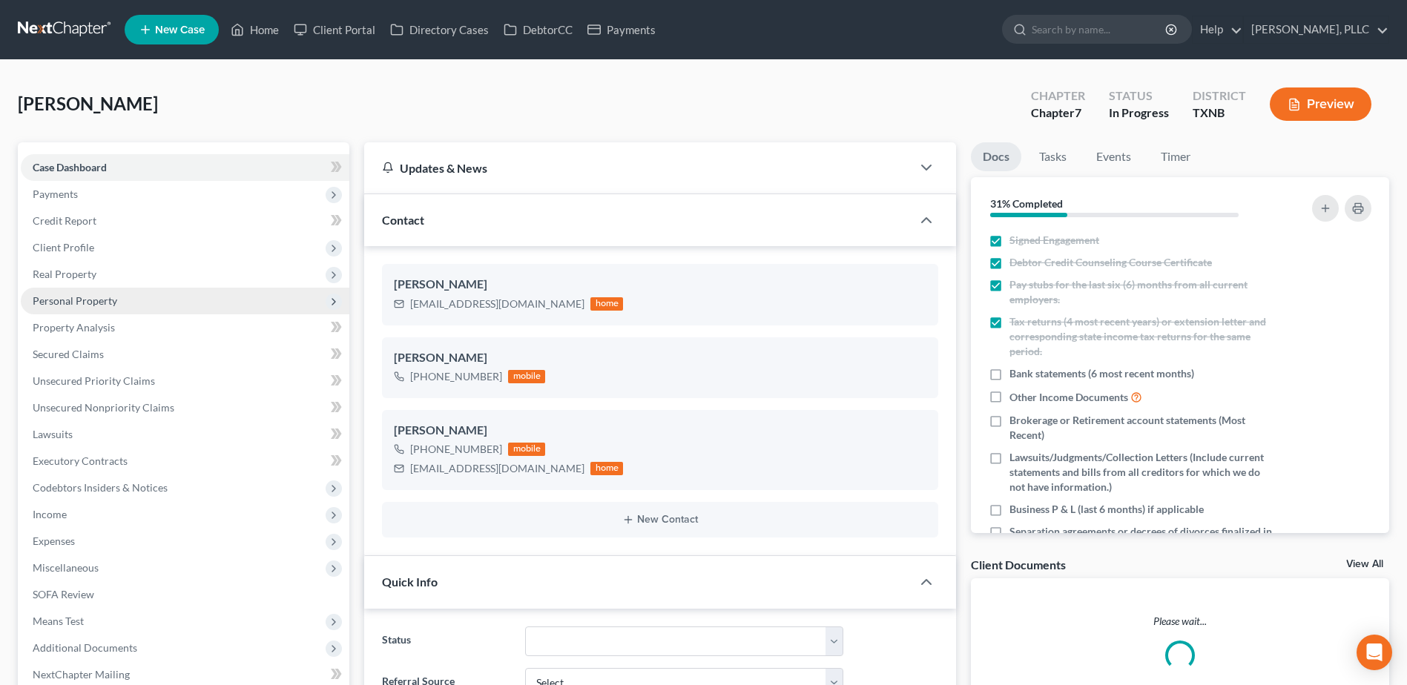
click at [81, 300] on span "Personal Property" at bounding box center [75, 300] width 85 height 13
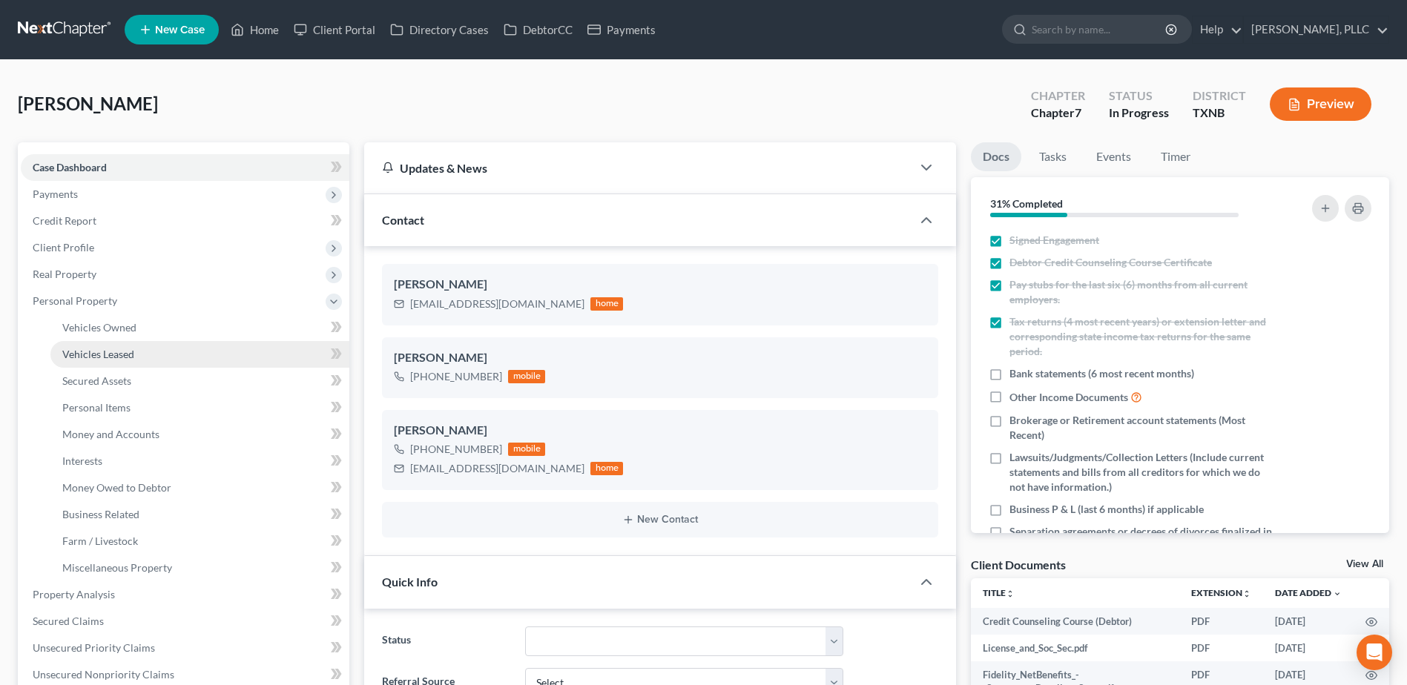
scroll to position [312, 0]
click at [99, 433] on span "Money and Accounts" at bounding box center [110, 434] width 97 height 13
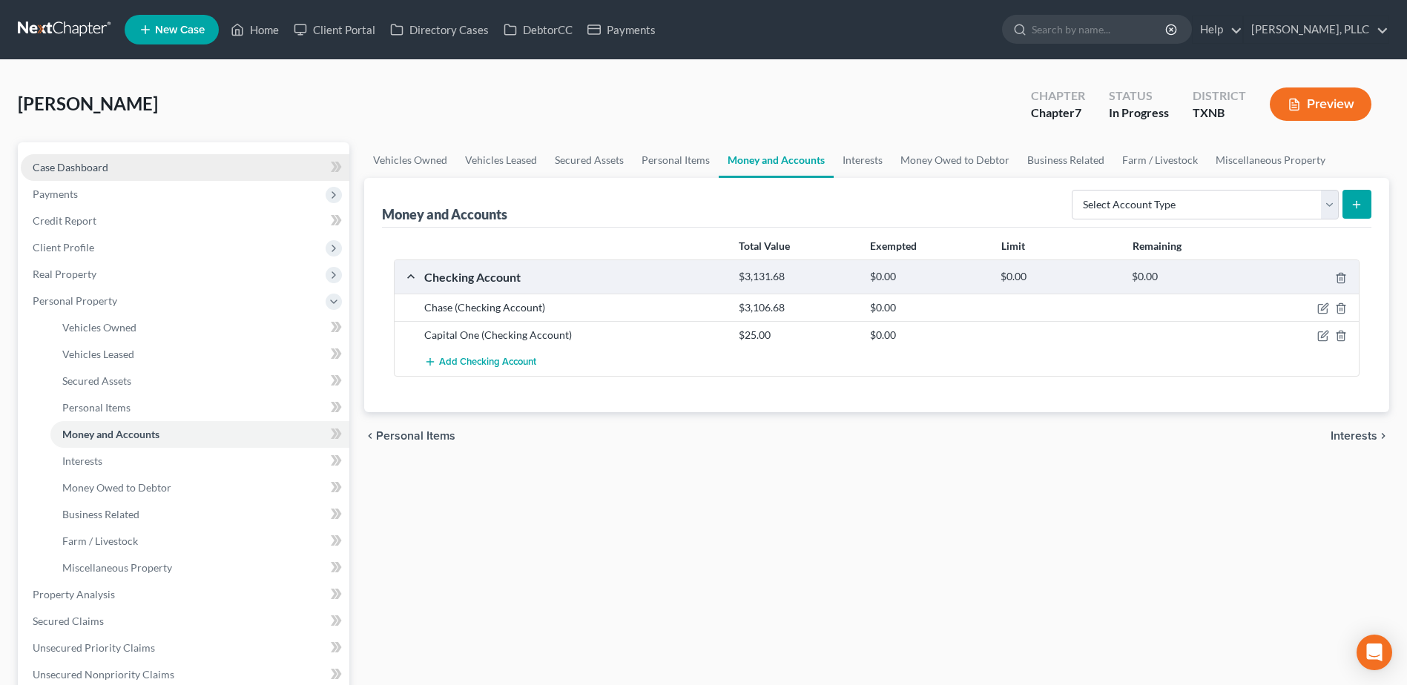
click at [76, 174] on link "Case Dashboard" at bounding box center [185, 167] width 329 height 27
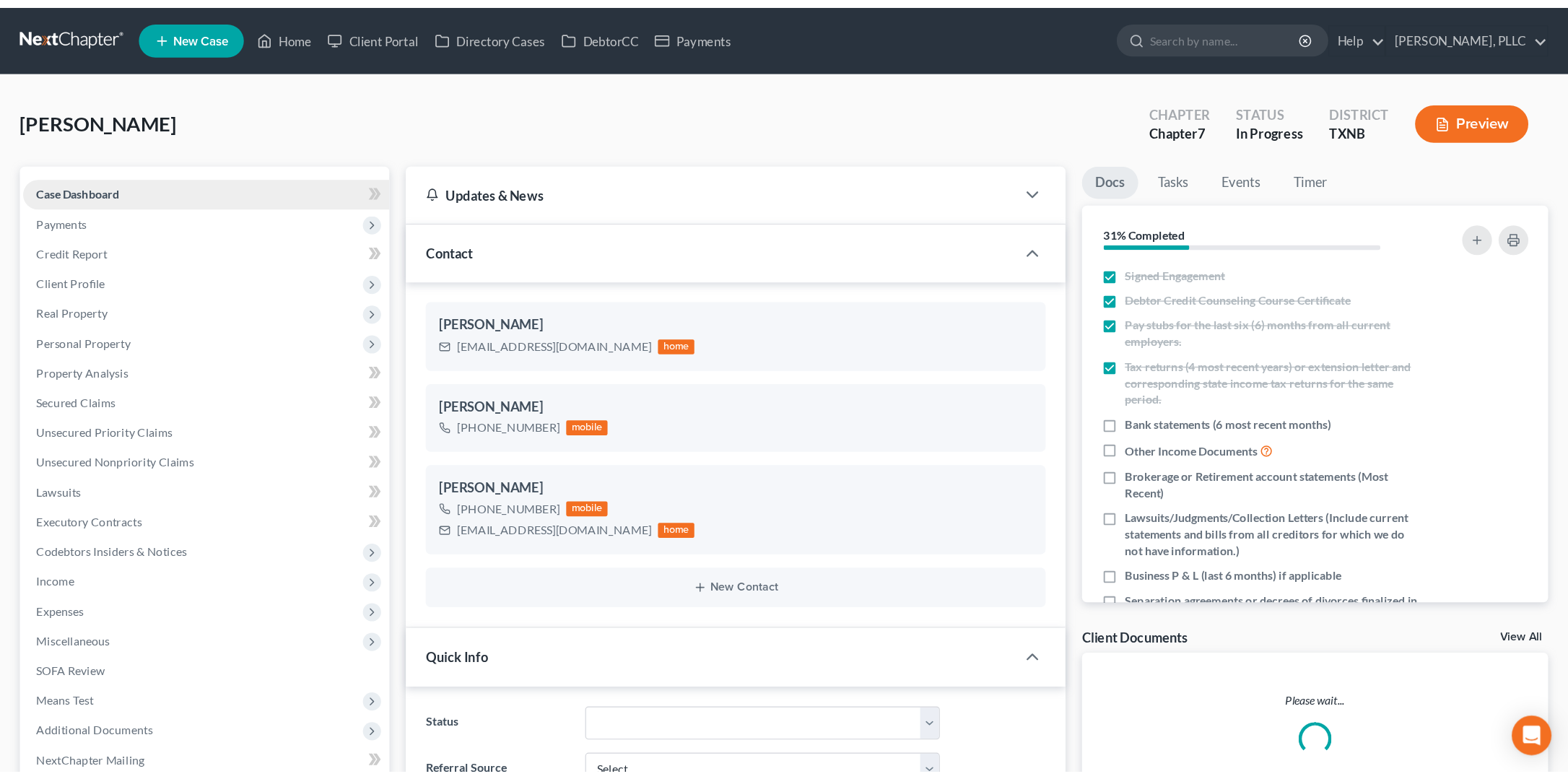
scroll to position [304, 0]
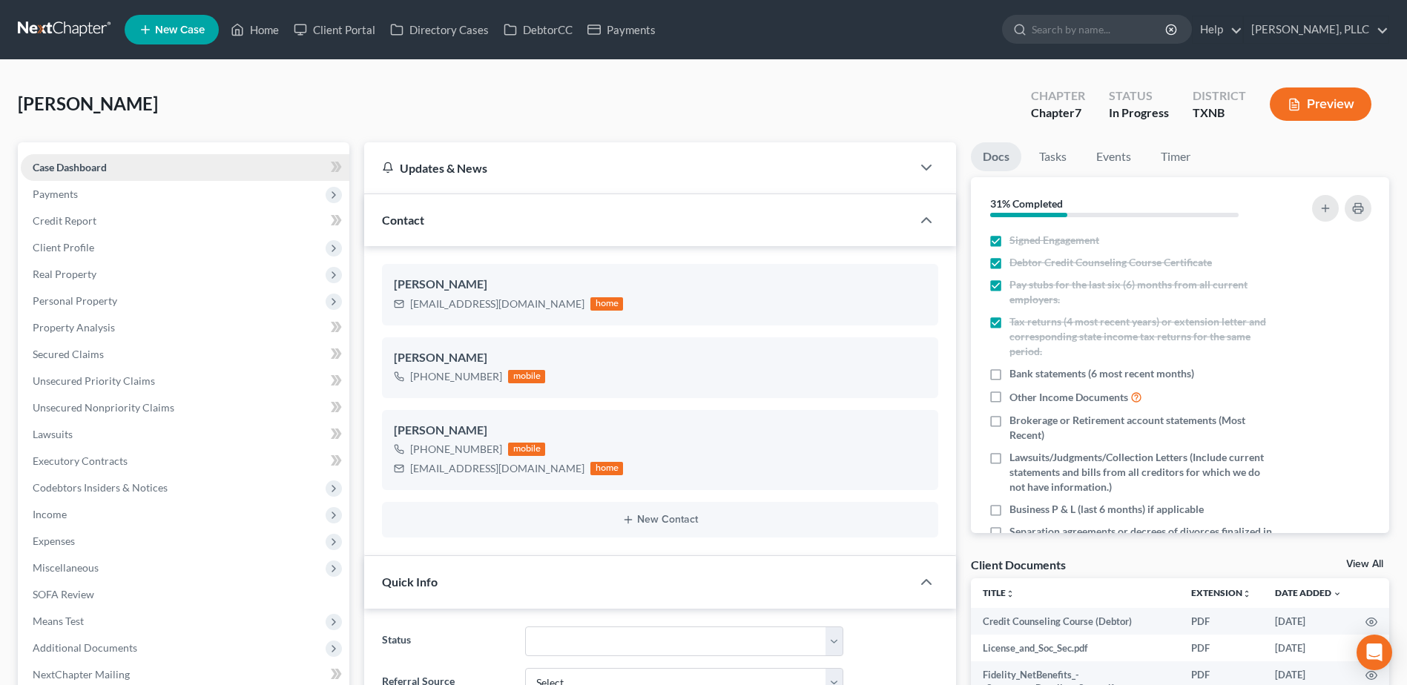
click at [21, 154] on link "Case Dashboard" at bounding box center [185, 167] width 329 height 27
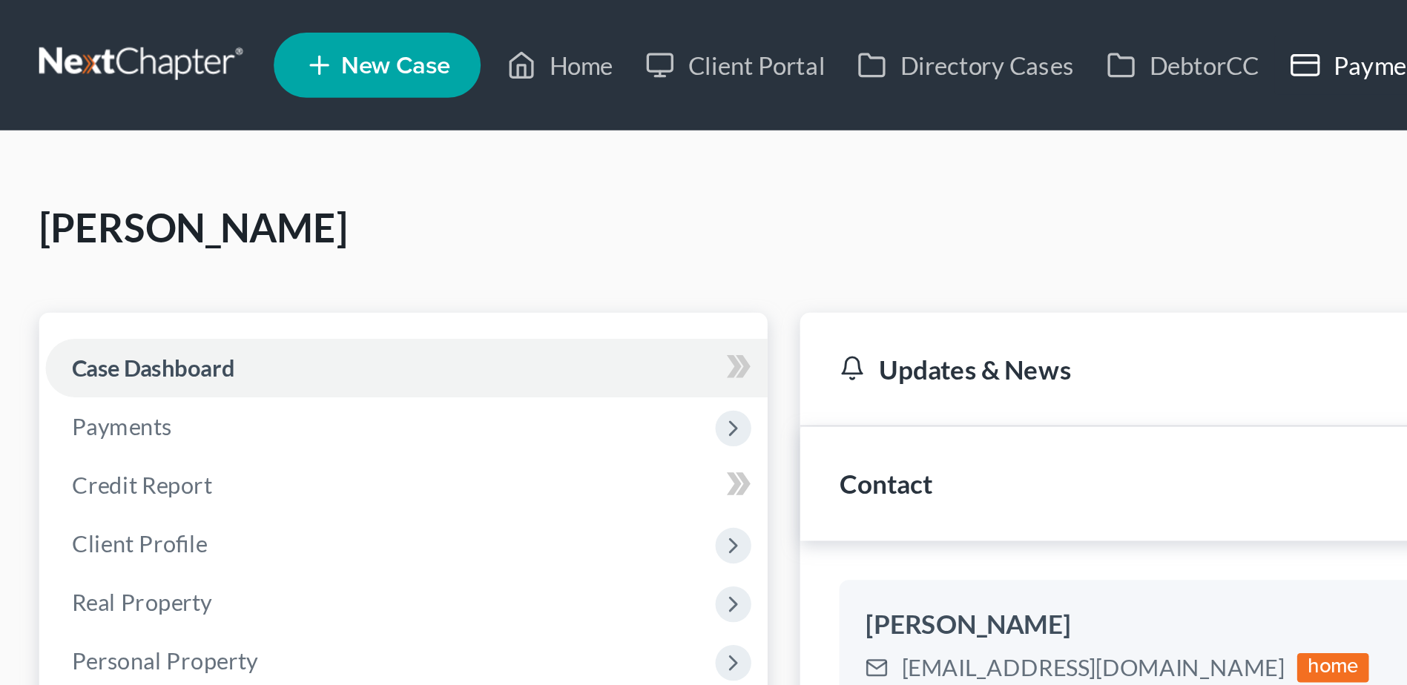
scroll to position [307, 0]
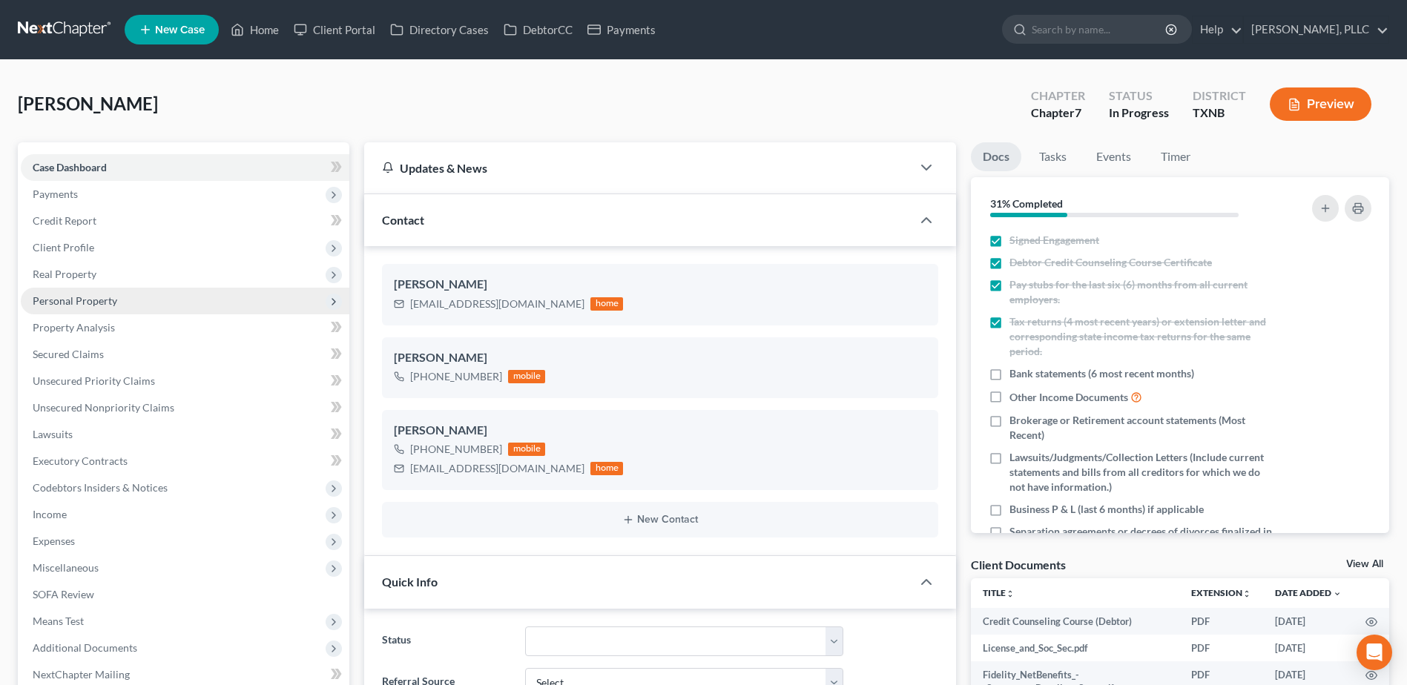
click at [93, 307] on span "Personal Property" at bounding box center [185, 301] width 329 height 27
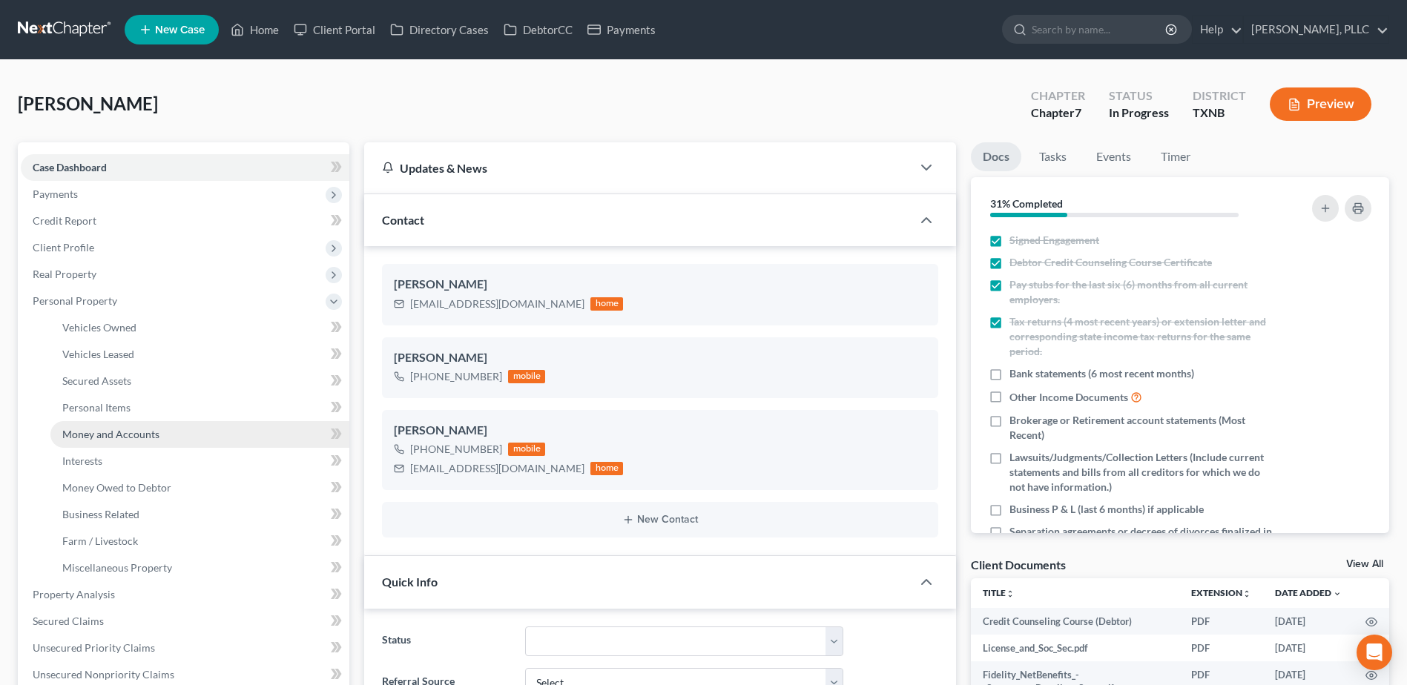
click at [82, 433] on span "Money and Accounts" at bounding box center [110, 434] width 97 height 13
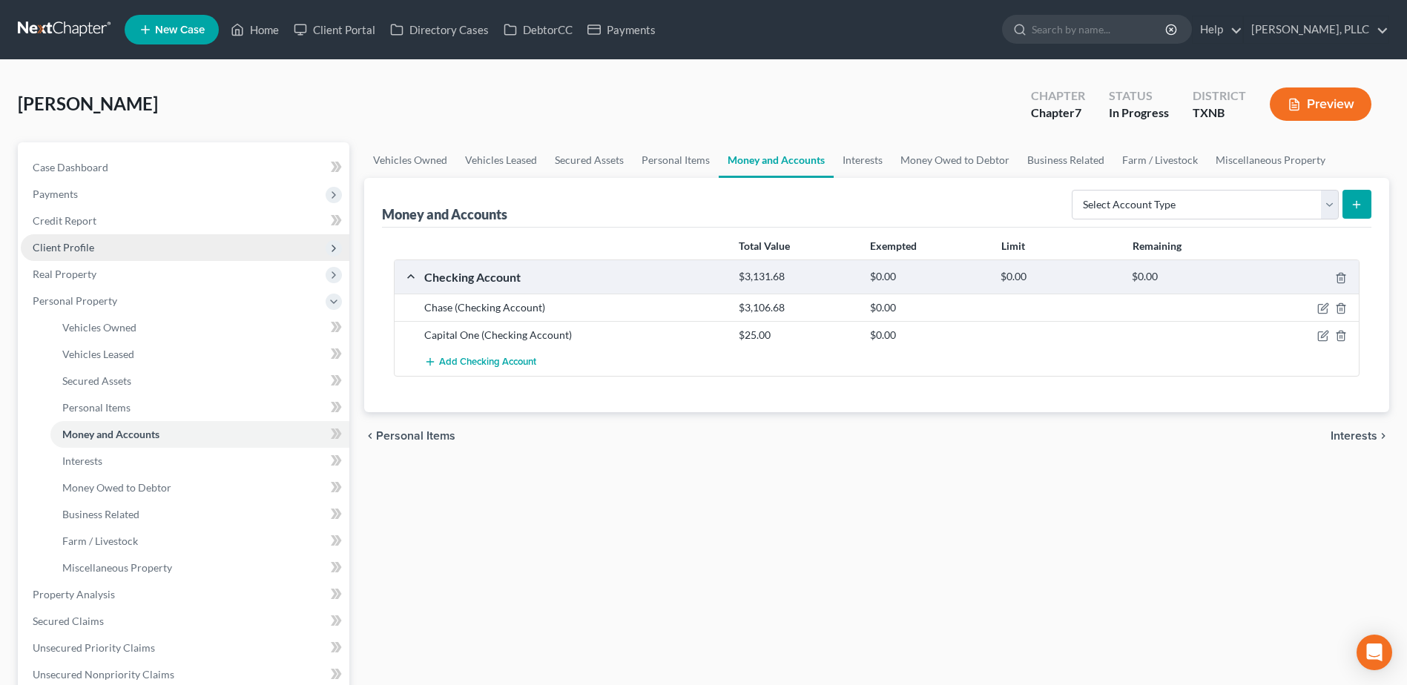
click at [70, 249] on span "Client Profile" at bounding box center [64, 247] width 62 height 13
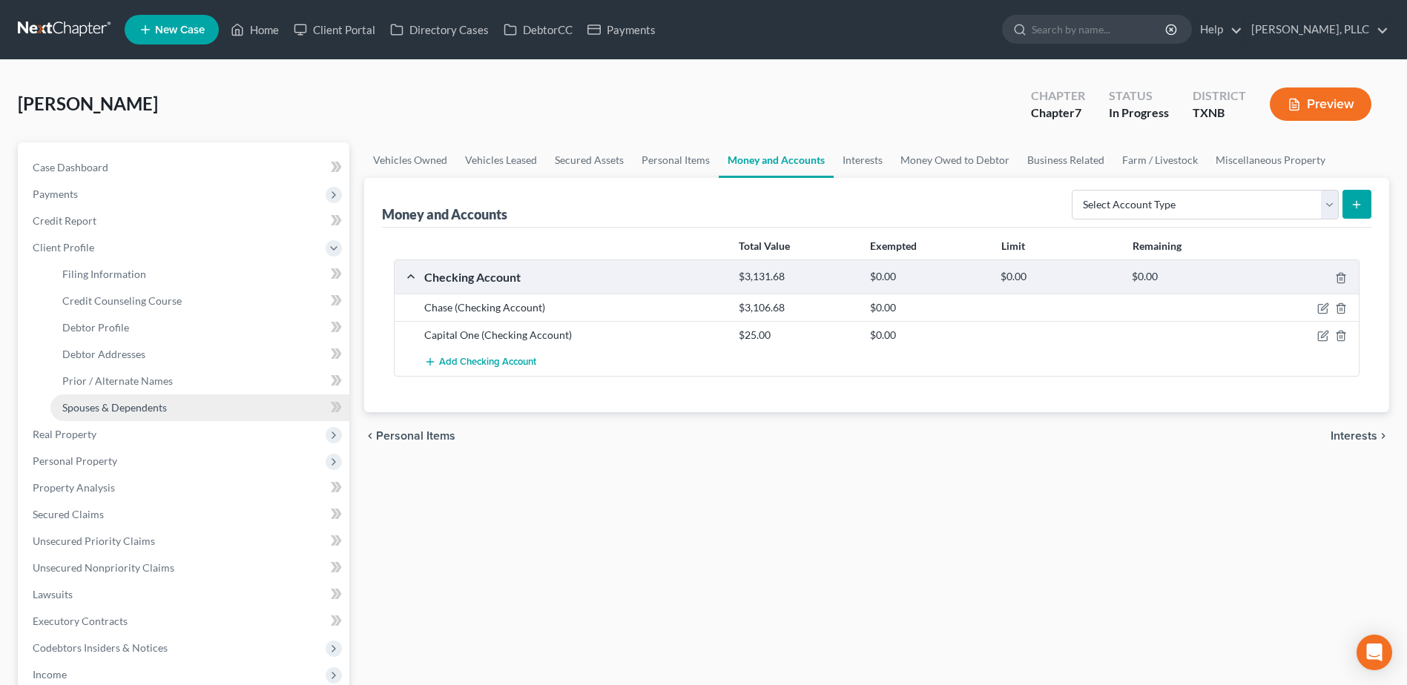
click at [122, 411] on span "Spouses & Dependents" at bounding box center [114, 407] width 105 height 13
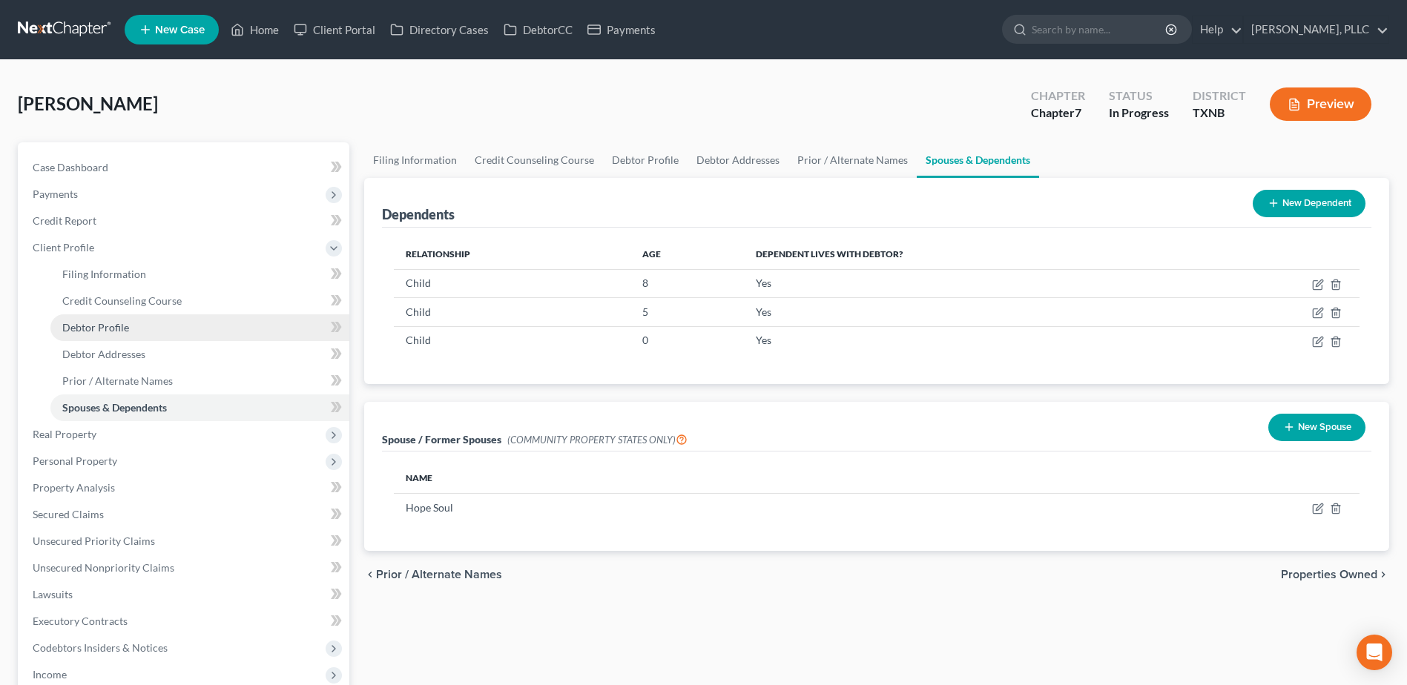
click at [109, 332] on span "Debtor Profile" at bounding box center [95, 327] width 67 height 13
select select "1"
select select "4"
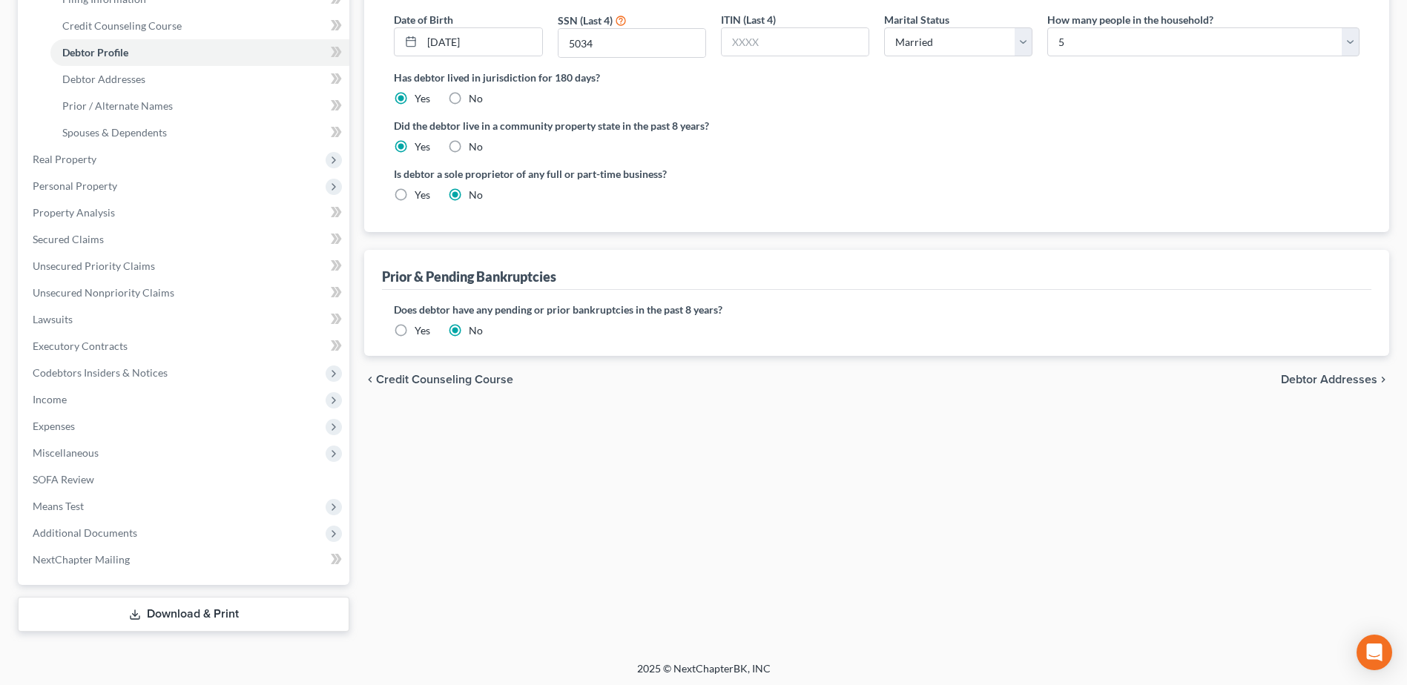
scroll to position [278, 0]
click at [707, 444] on div "Filing Information Credit Counseling Course Debtor Profile Debtor Addresses Pri…" at bounding box center [877, 246] width 1040 height 765
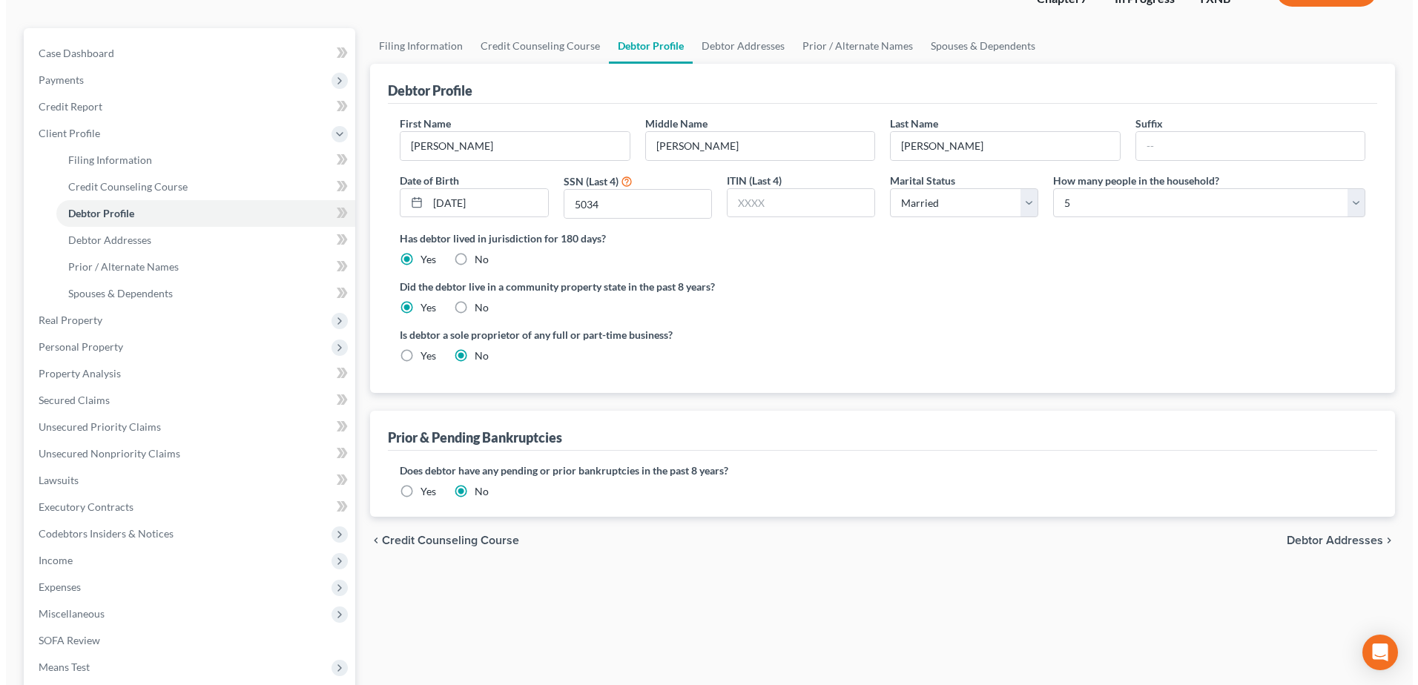
scroll to position [0, 0]
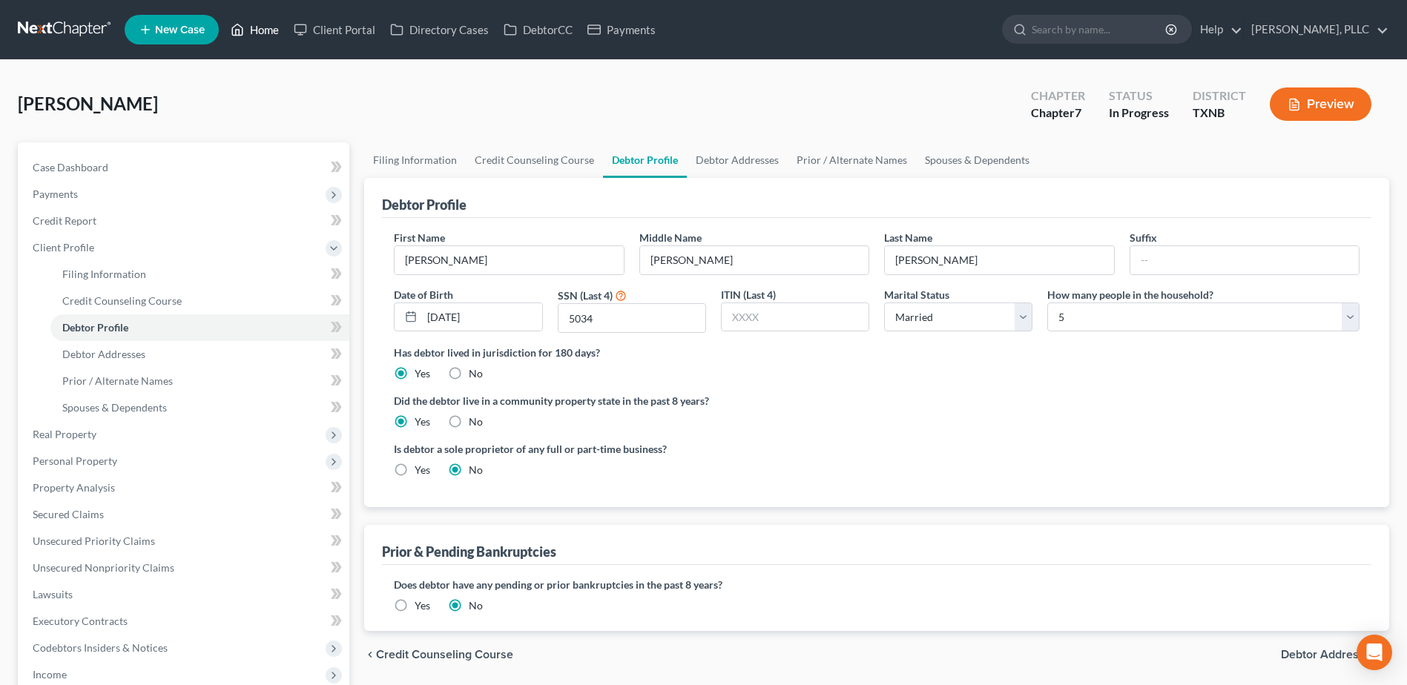
click at [280, 36] on link "Home" at bounding box center [254, 29] width 63 height 27
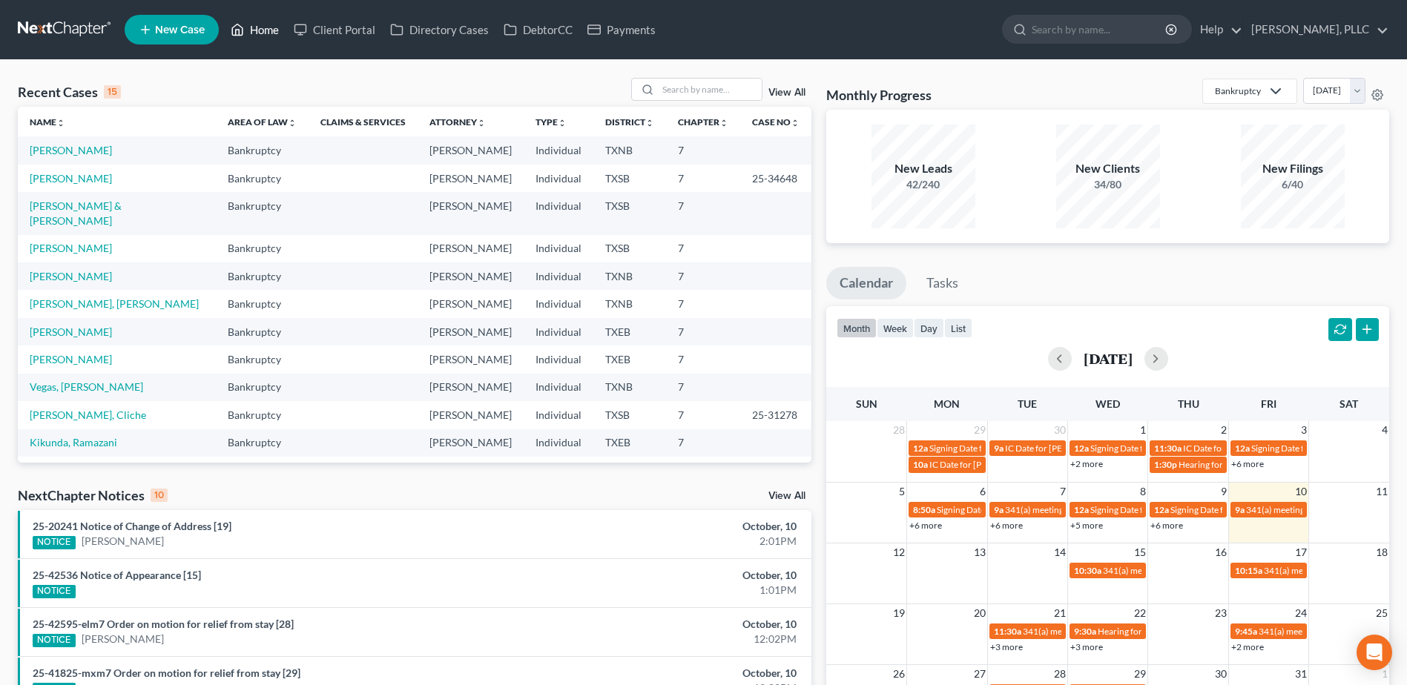
click at [223, 16] on link "Home" at bounding box center [254, 29] width 63 height 27
click at [725, 93] on input "search" at bounding box center [710, 90] width 104 height 22
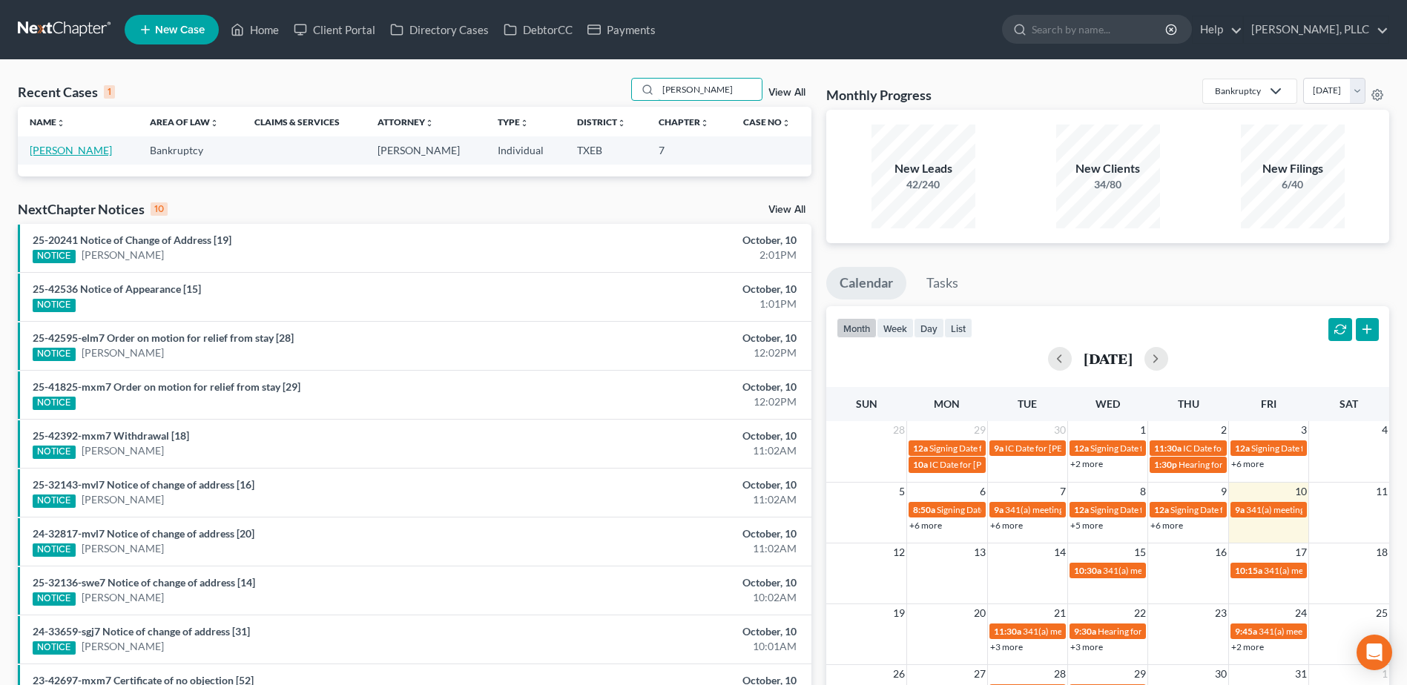
type input "mcgovern"
click at [85, 145] on link "[PERSON_NAME]" at bounding box center [71, 150] width 82 height 13
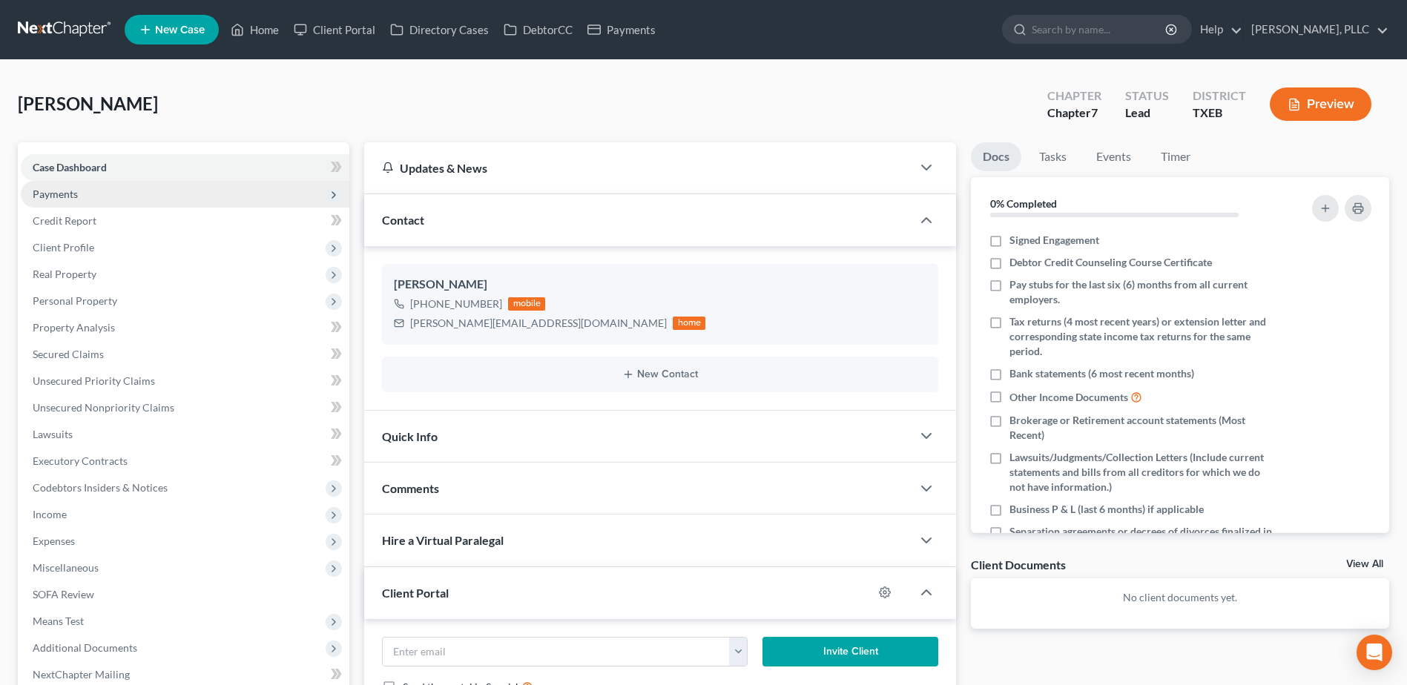
click at [61, 194] on span "Payments" at bounding box center [55, 194] width 45 height 13
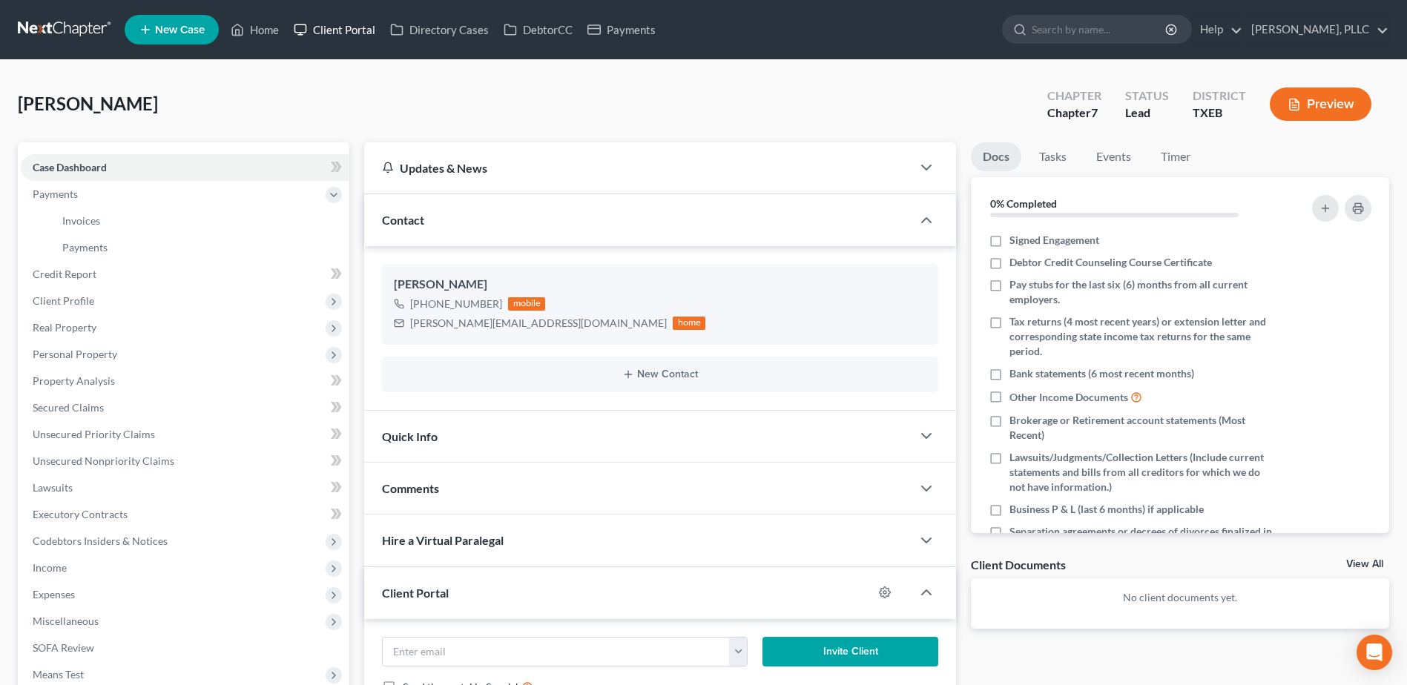
click at [335, 27] on link "Client Portal" at bounding box center [334, 29] width 96 height 27
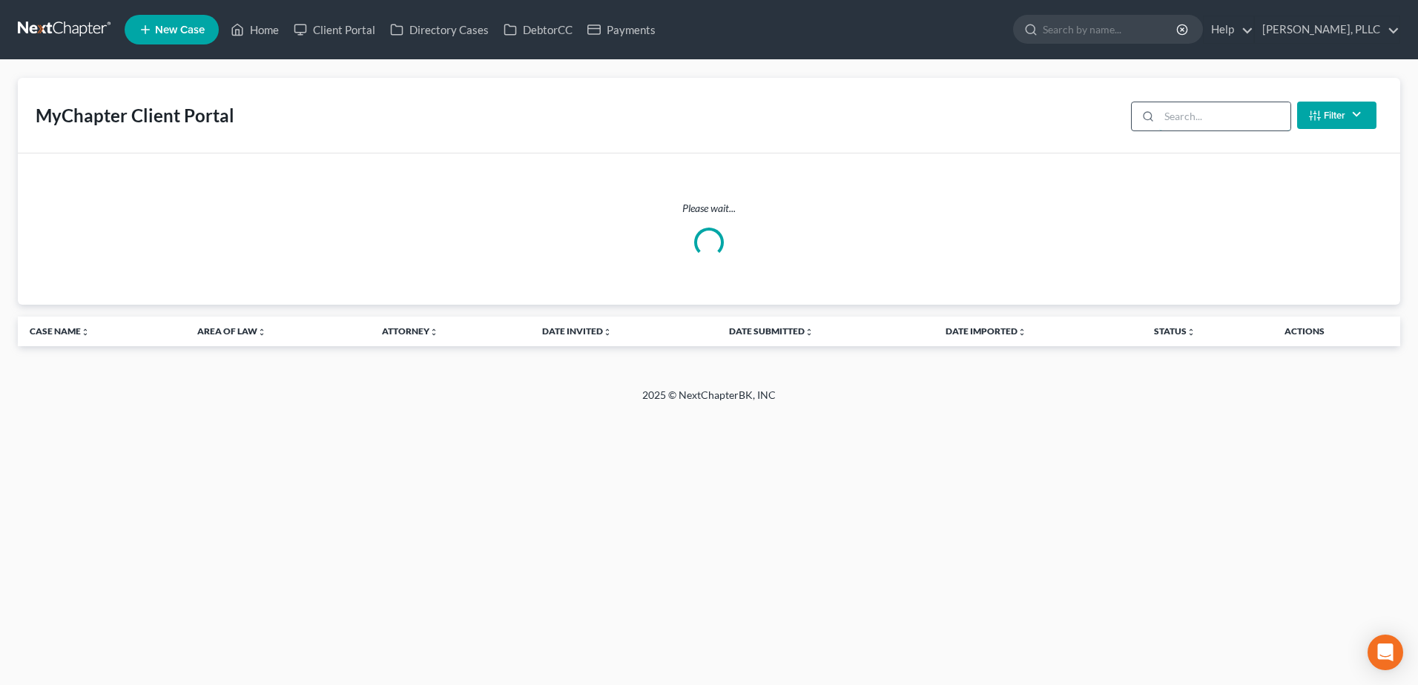
click at [1213, 112] on input "search" at bounding box center [1224, 116] width 131 height 28
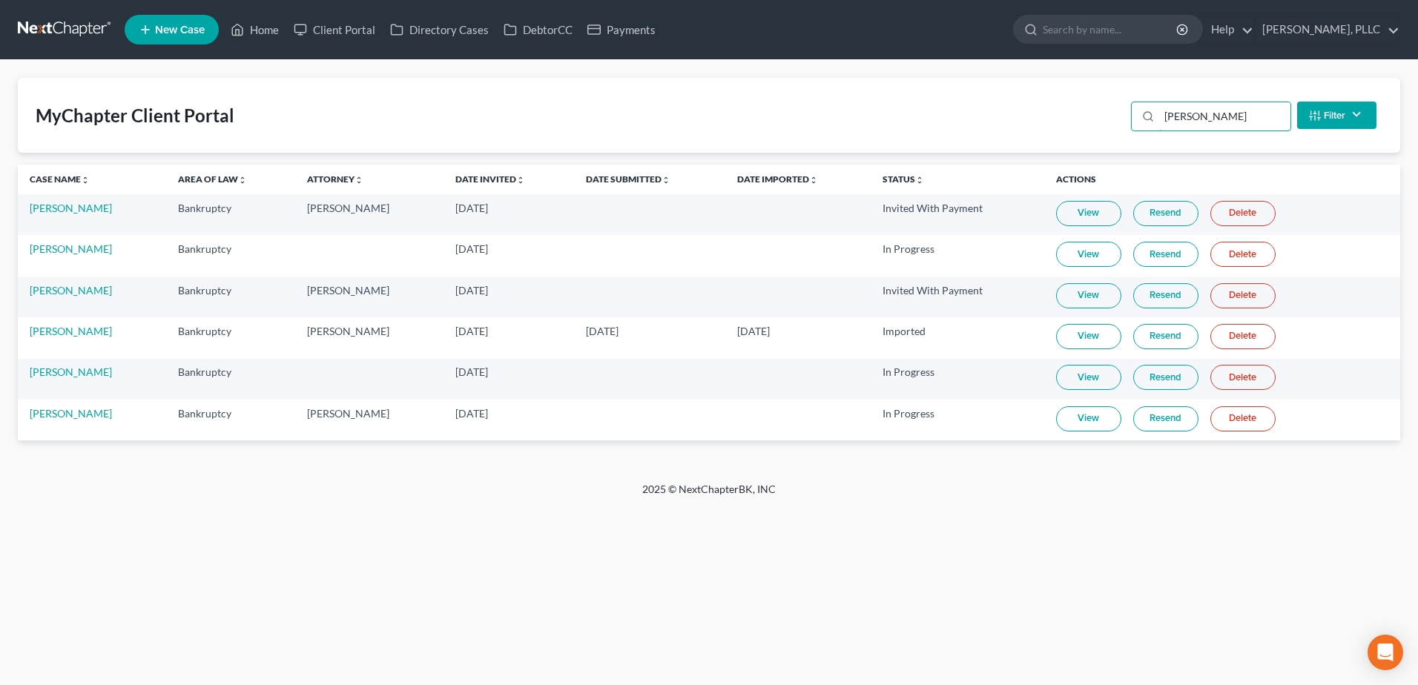
type input "justin"
click at [1084, 426] on link "View" at bounding box center [1088, 418] width 65 height 25
click at [554, 24] on link "DebtorCC" at bounding box center [538, 29] width 84 height 27
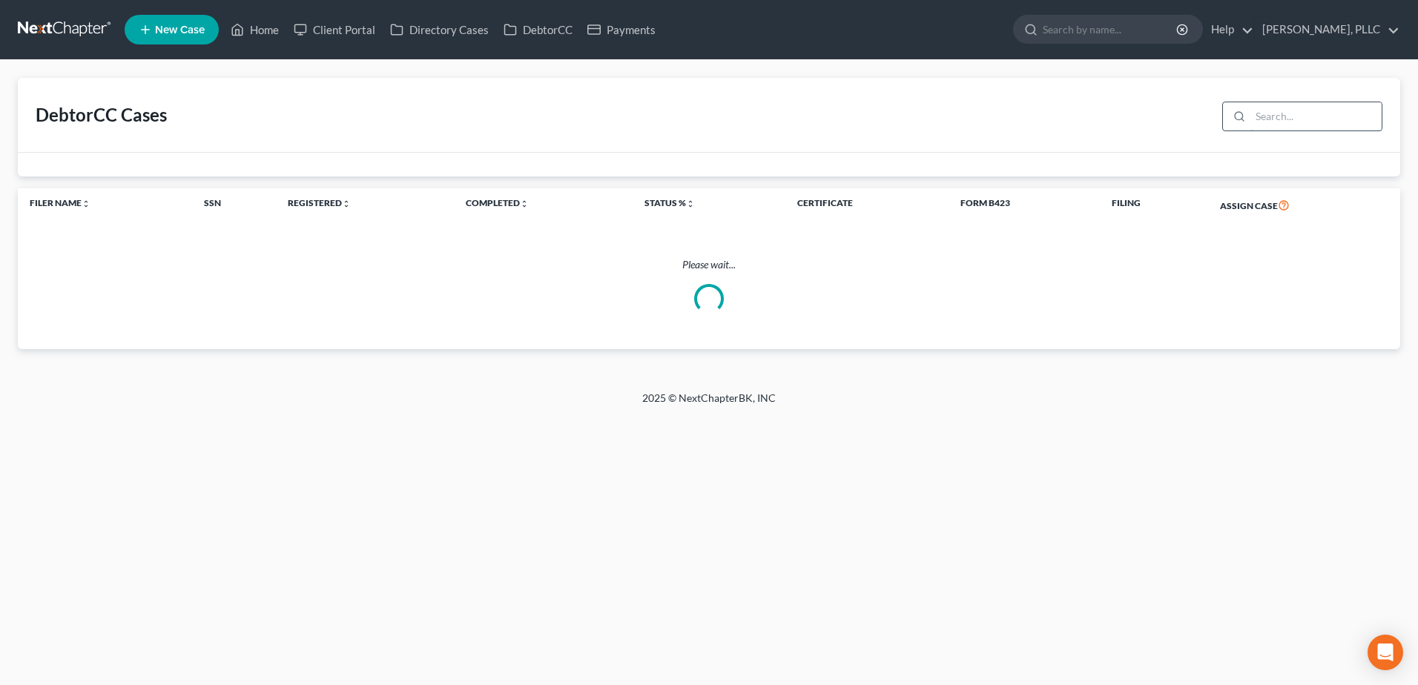
click at [1275, 119] on input "search" at bounding box center [1316, 116] width 131 height 28
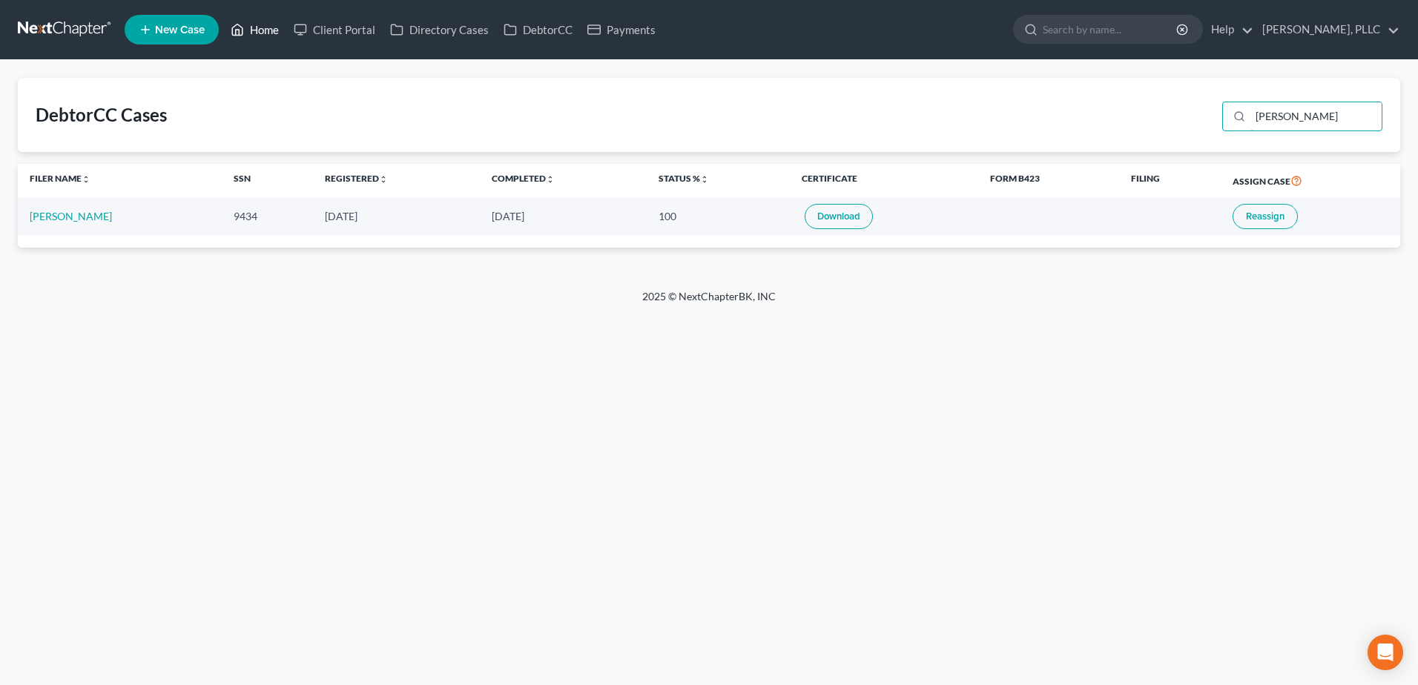
type input "justin"
click at [269, 24] on link "Home" at bounding box center [254, 29] width 63 height 27
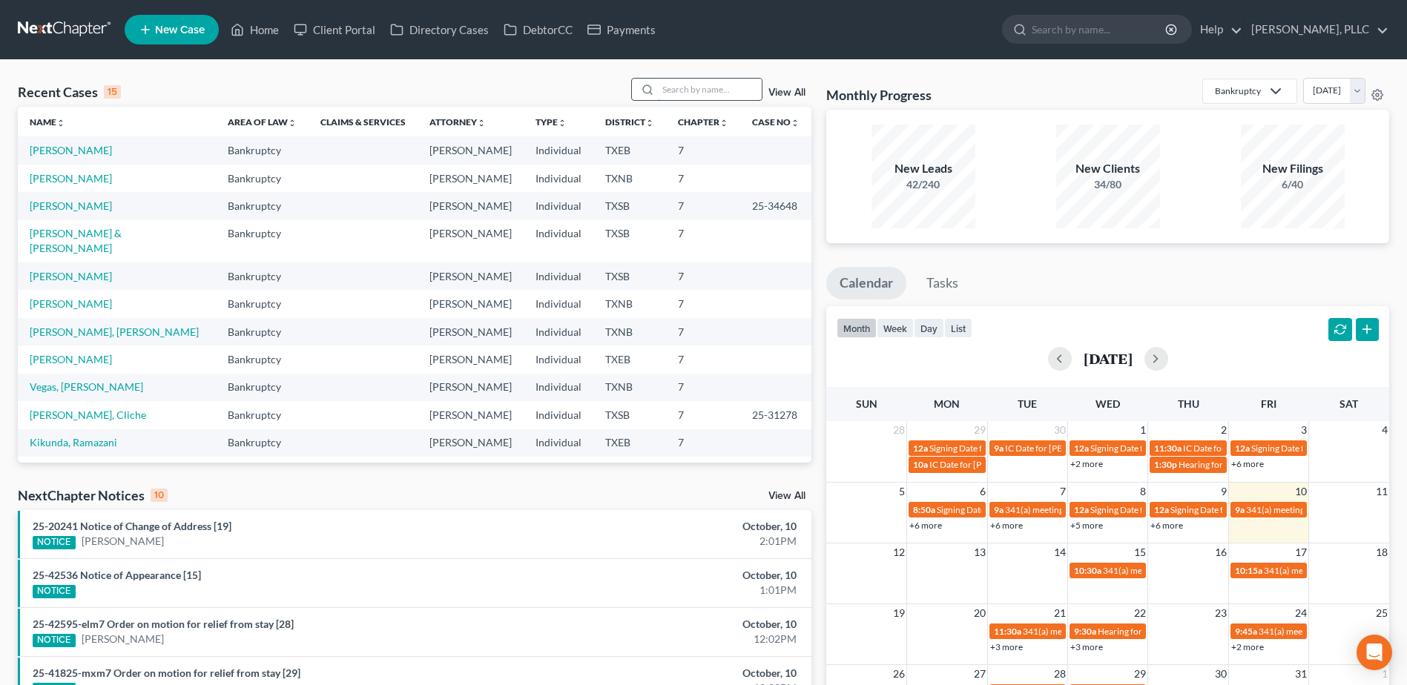
click at [697, 89] on input "search" at bounding box center [710, 90] width 104 height 22
click at [68, 231] on link "Fagg, Malcolm & Jaclyn" at bounding box center [76, 240] width 92 height 27
select select "4"
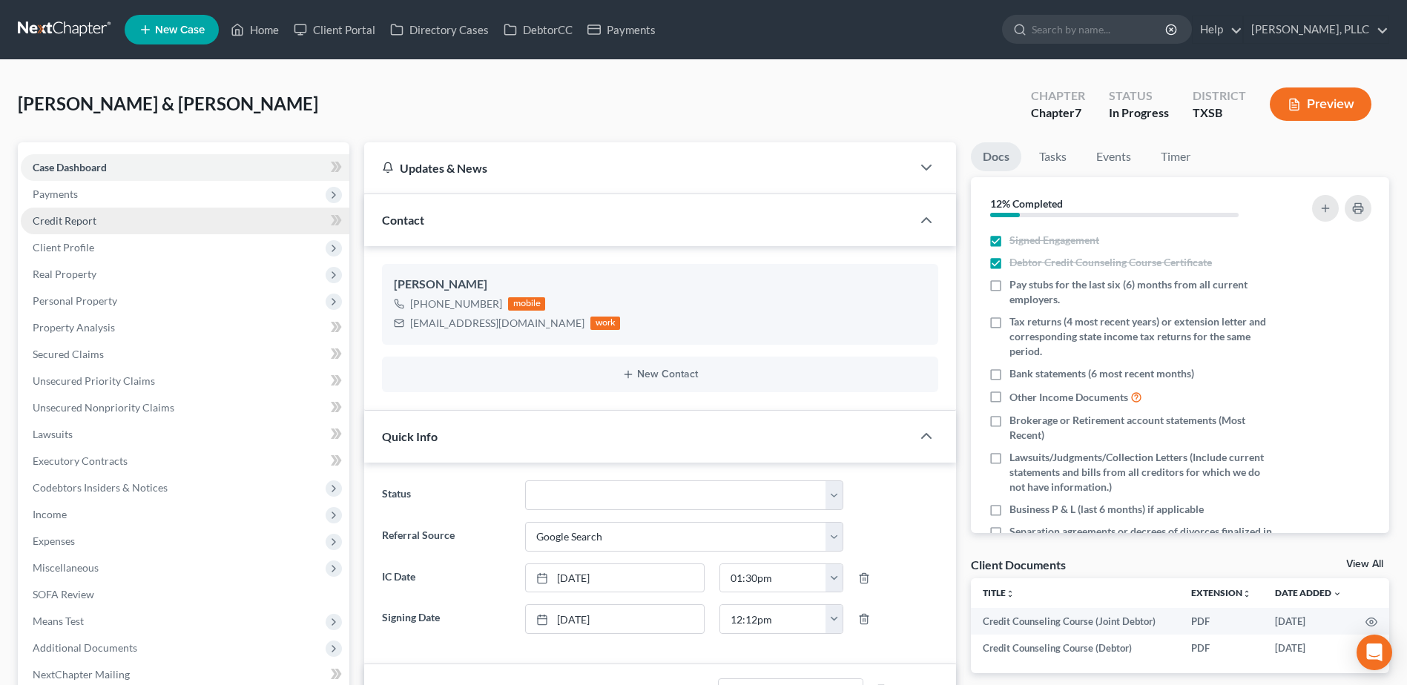
click at [76, 217] on span "Credit Report" at bounding box center [65, 220] width 64 height 13
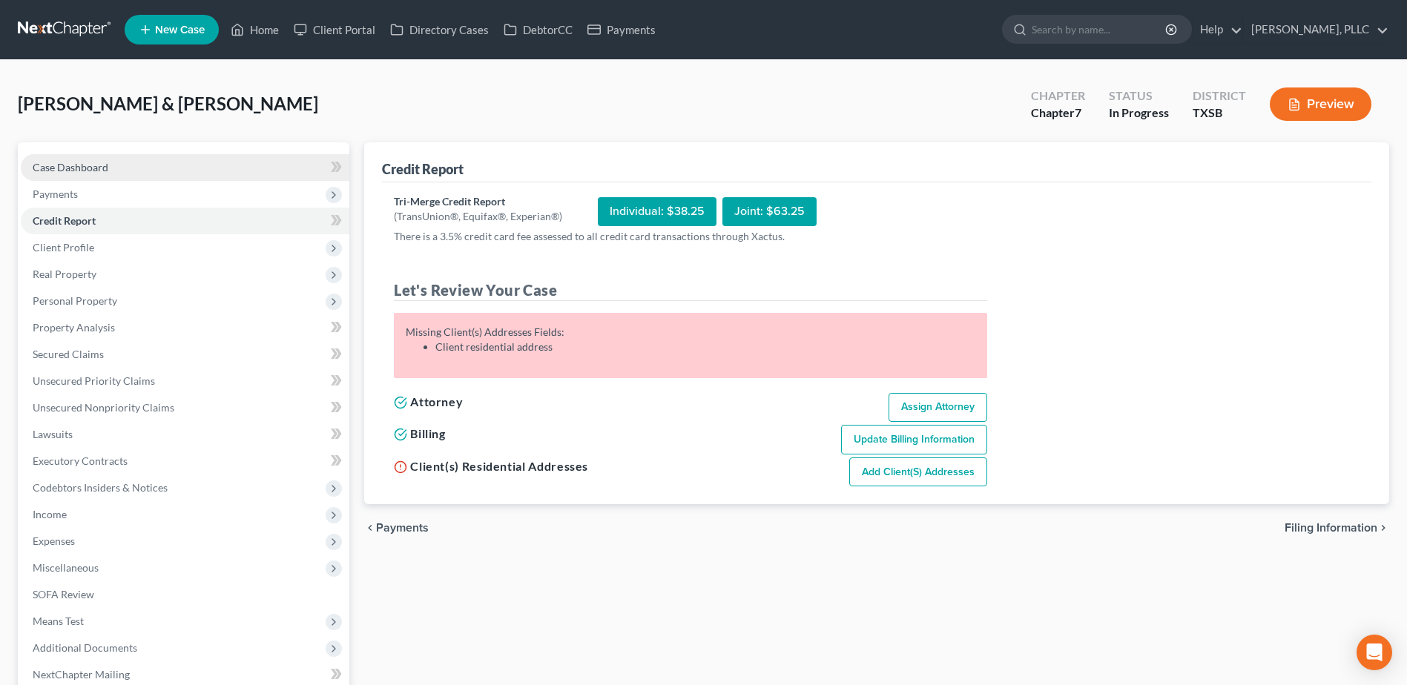
drag, startPoint x: 72, startPoint y: 166, endPoint x: 37, endPoint y: 170, distance: 35.1
click at [72, 166] on span "Case Dashboard" at bounding box center [71, 167] width 76 height 13
select select "4"
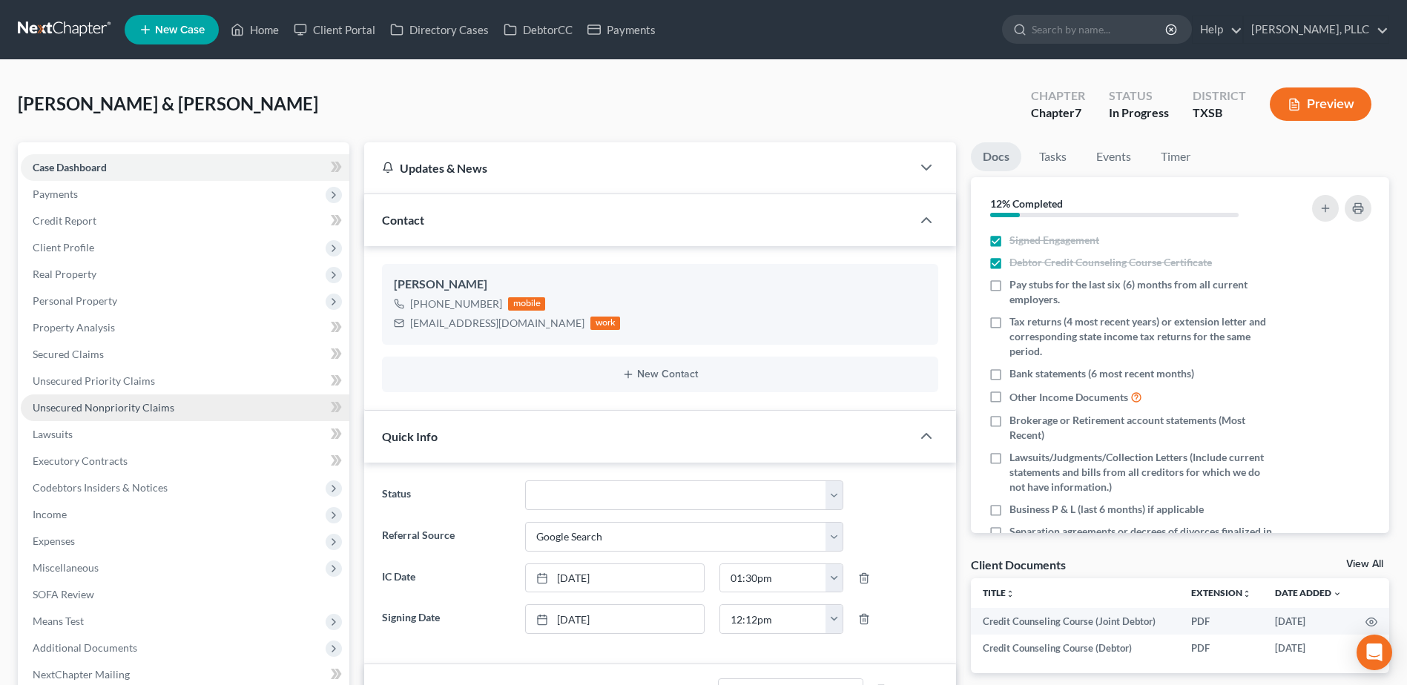
click at [82, 412] on span "Unsecured Nonpriority Claims" at bounding box center [104, 407] width 142 height 13
click at [119, 403] on span "Unsecured Nonpriority Claims" at bounding box center [104, 407] width 142 height 13
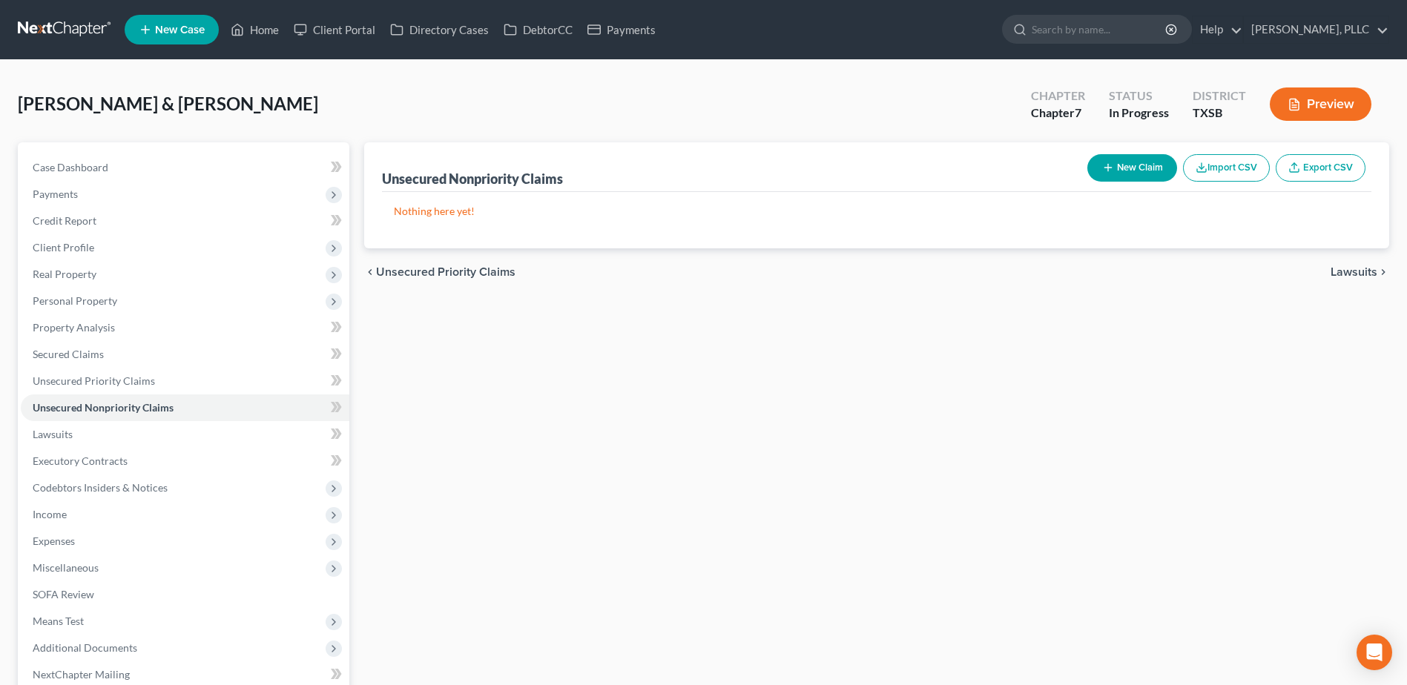
click at [1130, 170] on button "New Claim" at bounding box center [1132, 167] width 90 height 27
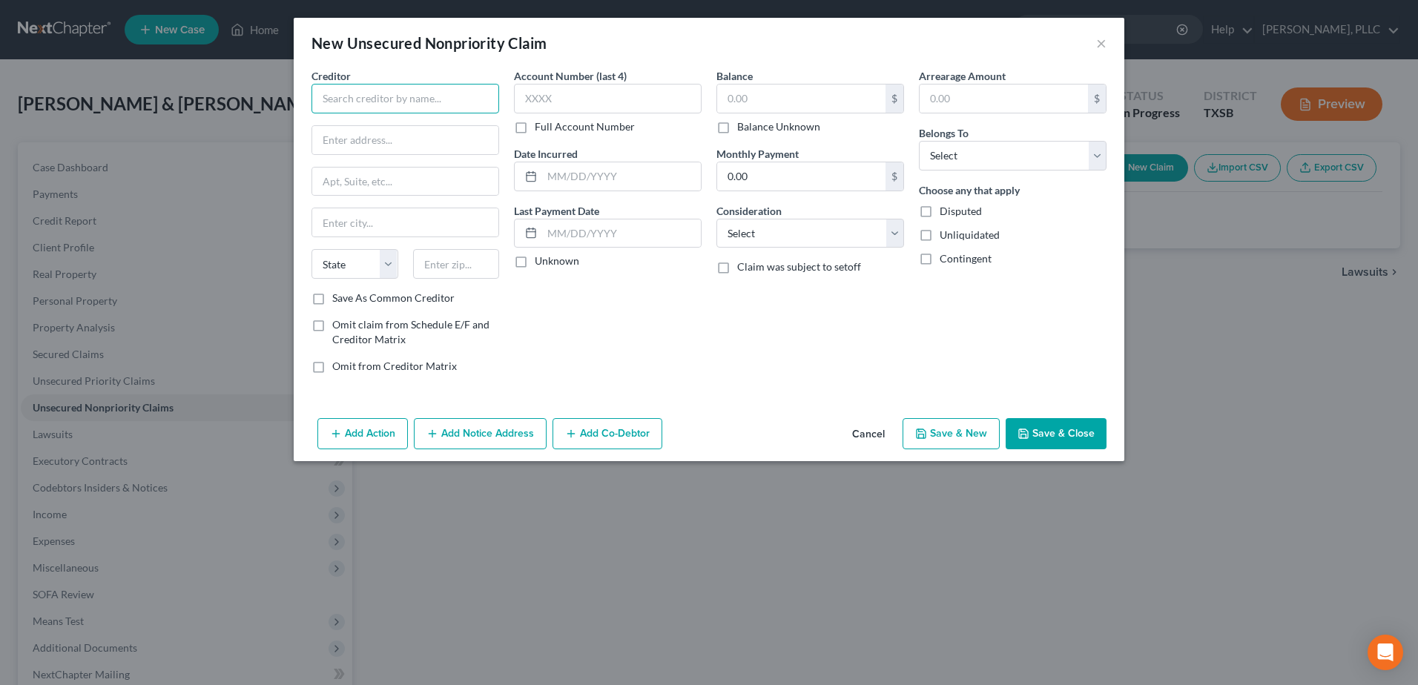
click at [404, 94] on input "text" at bounding box center [406, 99] width 188 height 30
drag, startPoint x: 415, startPoint y: 96, endPoint x: 257, endPoint y: 105, distance: 157.5
click at [257, 105] on div "New Unsecured Nonpriority Claim × Creditor * US Small Business State AL AK AR A…" at bounding box center [709, 342] width 1418 height 685
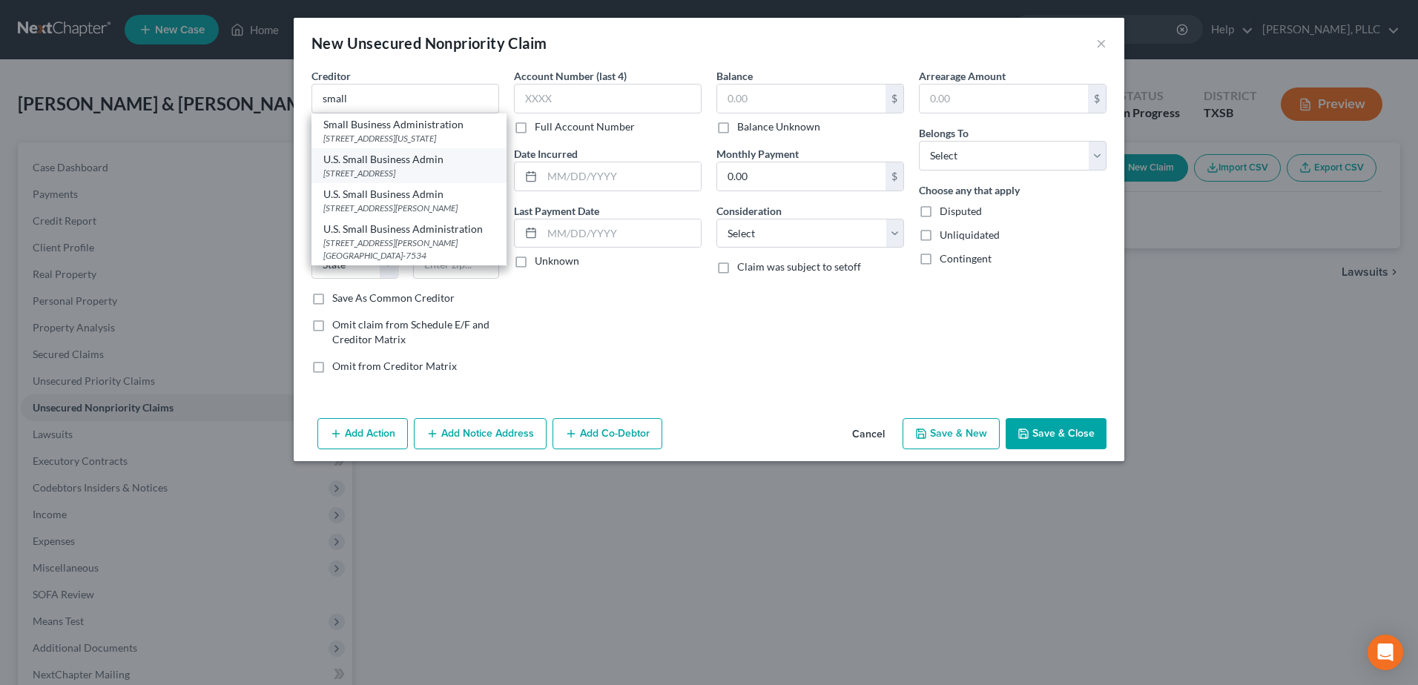
click at [384, 173] on div "10737 Gateway Blvd W Ste 300, El Paso, TX 79935-4910" at bounding box center [408, 173] width 171 height 13
type input "U.S. Small Business Admin"
type input "10737 Gateway Blvd W"
type input "Ste 300"
type input "El Paso"
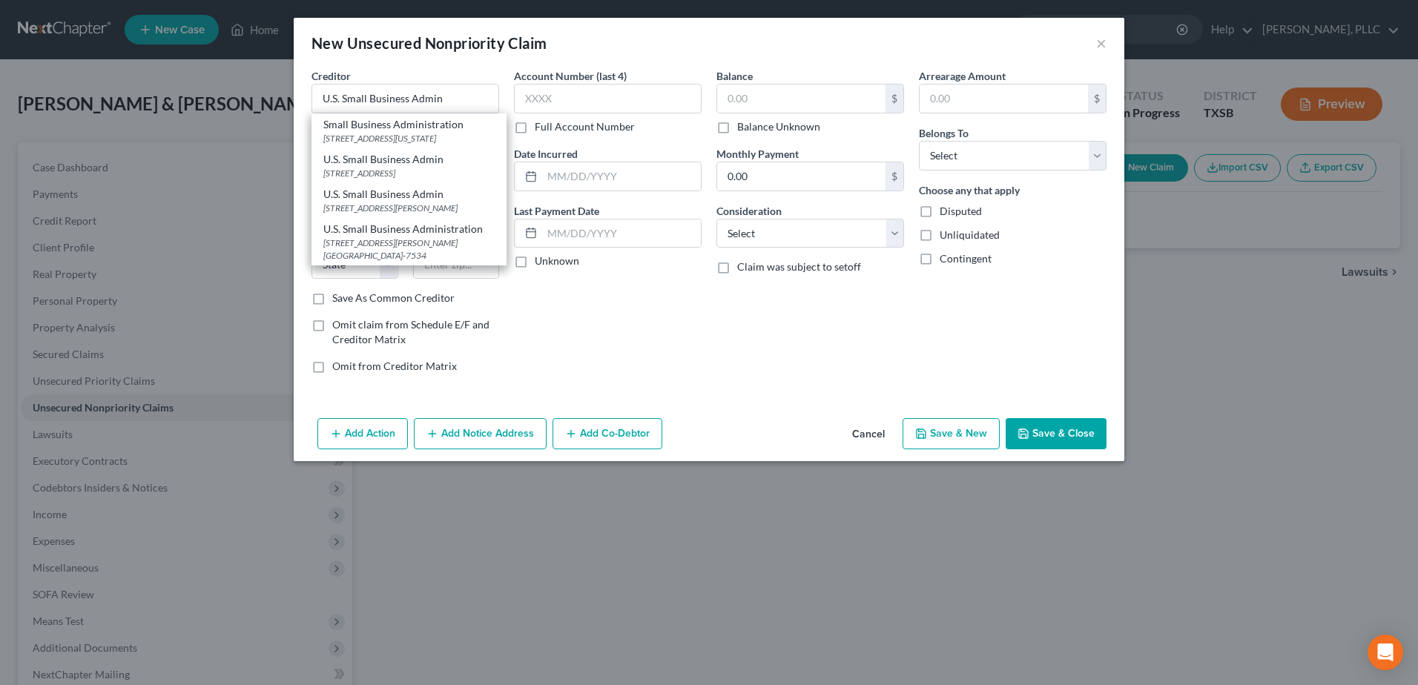
select select "45"
type input "79935-4910"
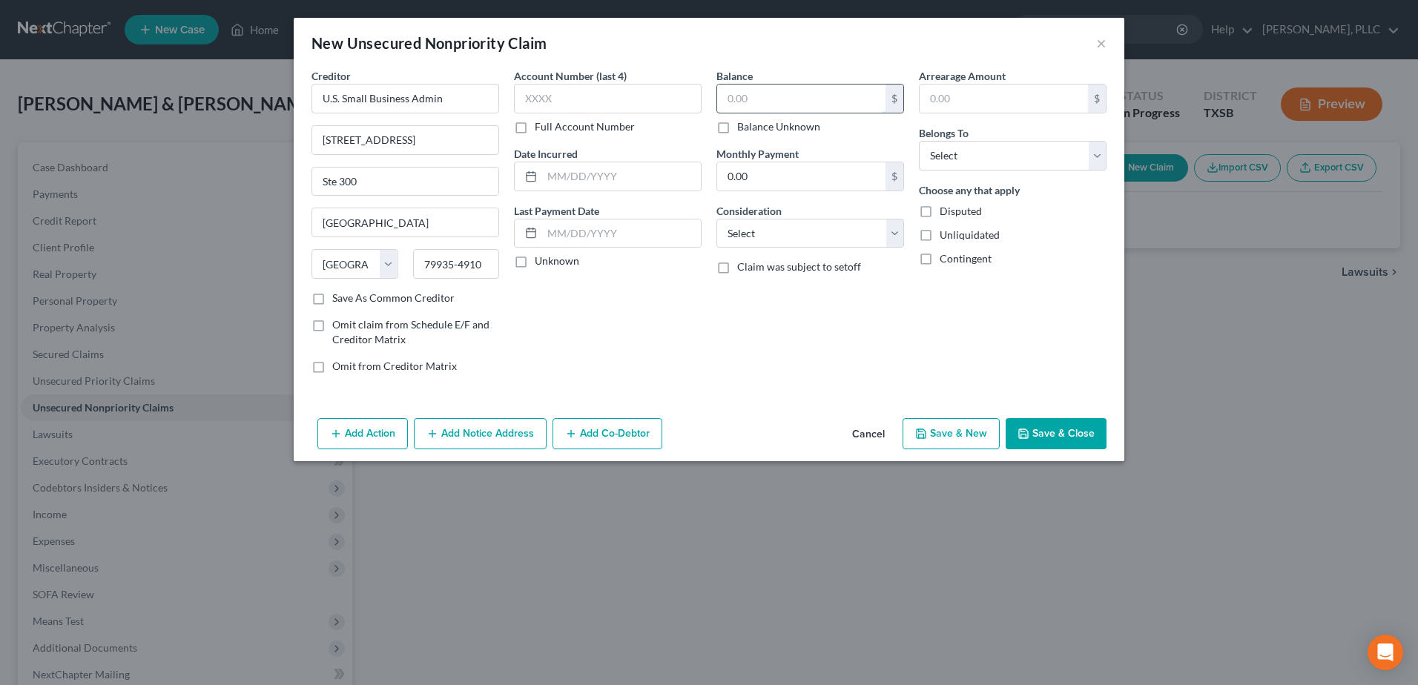
click at [822, 98] on input "text" at bounding box center [801, 99] width 168 height 28
drag, startPoint x: 1095, startPoint y: 153, endPoint x: 1056, endPoint y: 172, distance: 43.1
click at [1095, 153] on select "Select Debtor 1 Only Debtor 2 Only Debtor 1 And Debtor 2 Only At Least One Of T…" at bounding box center [1013, 156] width 188 height 30
select select "0"
click at [919, 141] on select "Select Debtor 1 Only Debtor 2 Only Debtor 1 And Debtor 2 Only At Least One Of T…" at bounding box center [1013, 156] width 188 height 30
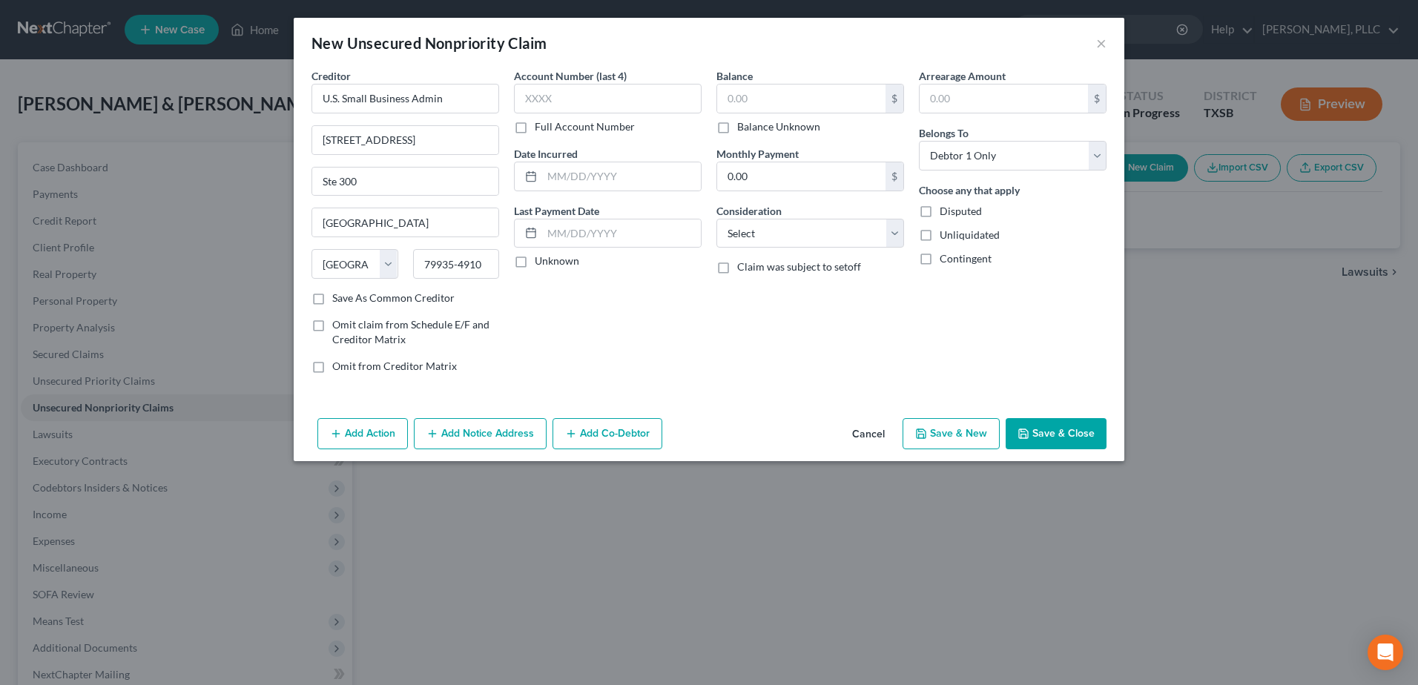
click at [1082, 433] on button "Save & Close" at bounding box center [1056, 433] width 101 height 31
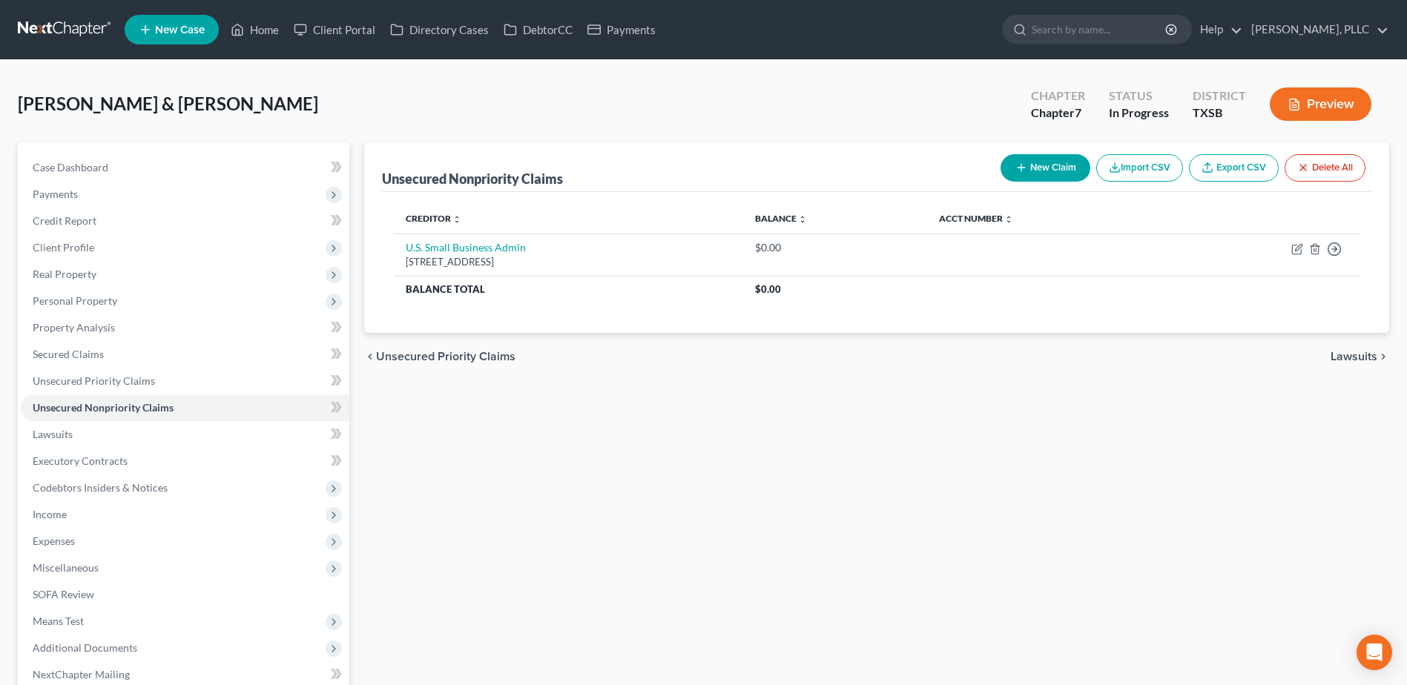
click at [1061, 168] on button "New Claim" at bounding box center [1046, 167] width 90 height 27
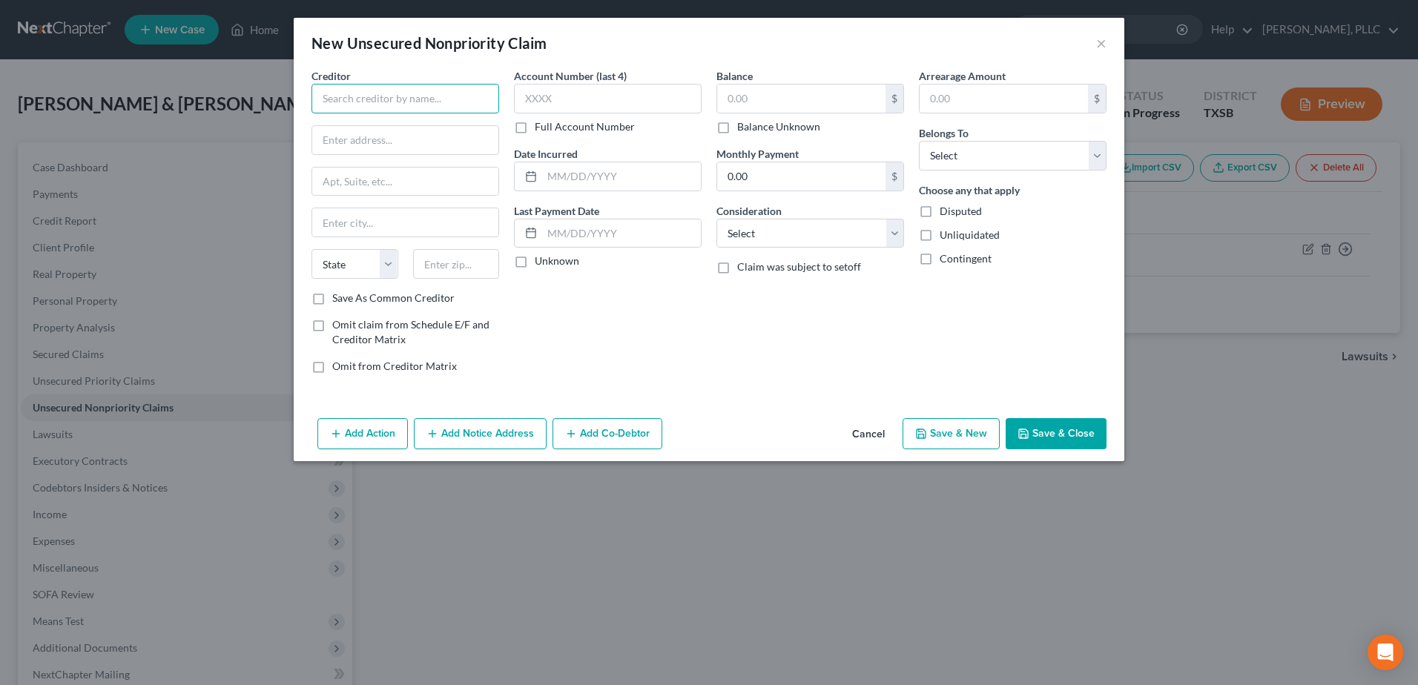
click at [370, 102] on input "text" at bounding box center [406, 99] width 188 height 30
drag, startPoint x: 409, startPoint y: 98, endPoint x: 292, endPoint y: 105, distance: 116.7
click at [292, 105] on div "New Unsecured Nonpriority Claim × Creditor * G&L Pool Scapes State AL AK AR AZ …" at bounding box center [709, 342] width 1418 height 685
type input "G&L Pool Scapes"
click at [407, 148] on input "text" at bounding box center [405, 140] width 186 height 28
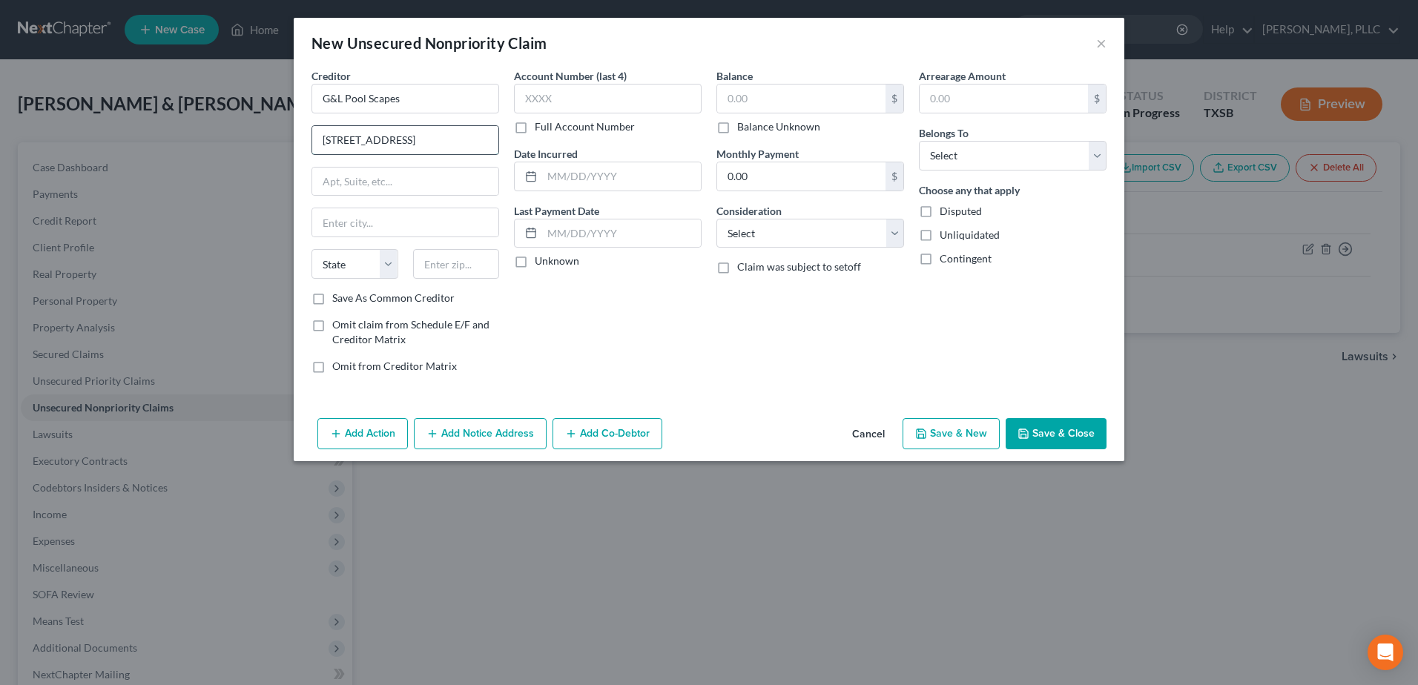
type input "305 S Main Street"
type input "Dayton"
select select "45"
type input "77535"
click at [817, 99] on input "text" at bounding box center [801, 99] width 168 height 28
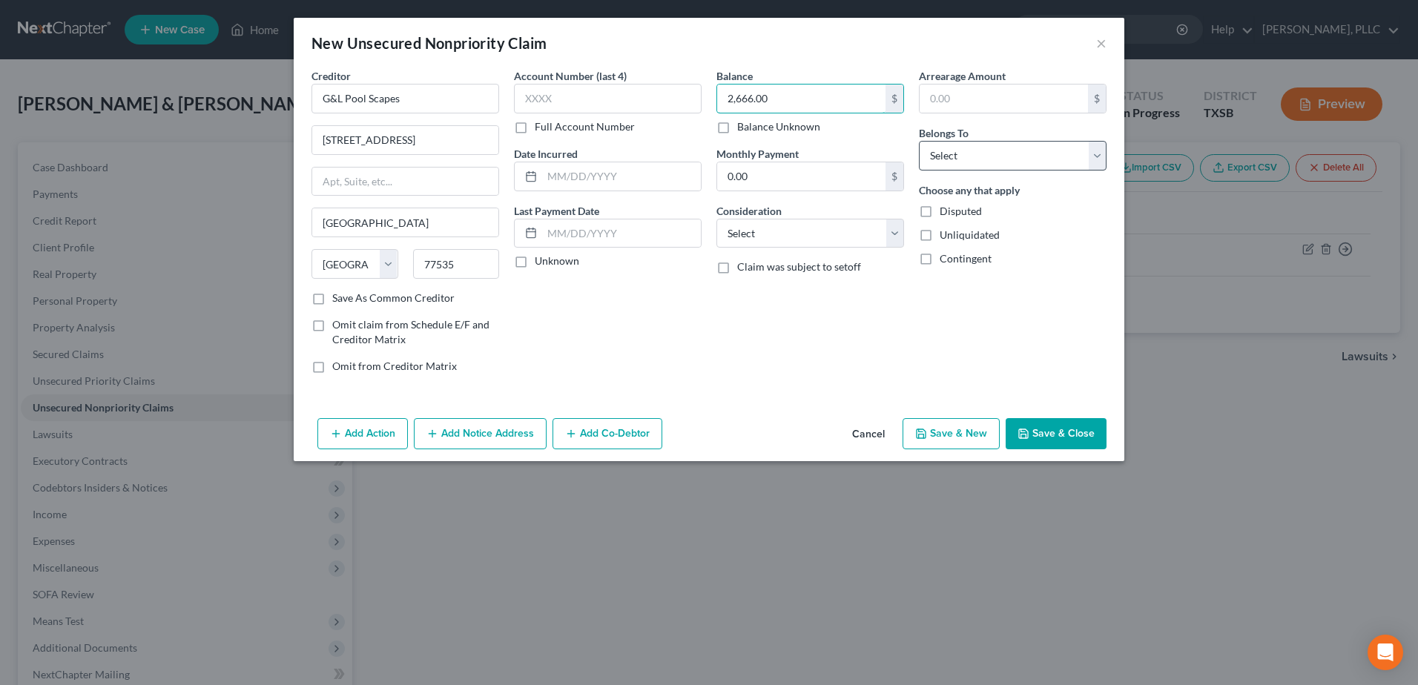
type input "2,666.00"
drag, startPoint x: 1089, startPoint y: 159, endPoint x: 1067, endPoint y: 173, distance: 26.0
click at [1090, 159] on select "Select Debtor 1 Only Debtor 2 Only Debtor 1 And Debtor 2 Only At Least One Of T…" at bounding box center [1013, 156] width 188 height 30
select select "0"
click at [919, 141] on select "Select Debtor 1 Only Debtor 2 Only Debtor 1 And Debtor 2 Only At Least One Of T…" at bounding box center [1013, 156] width 188 height 30
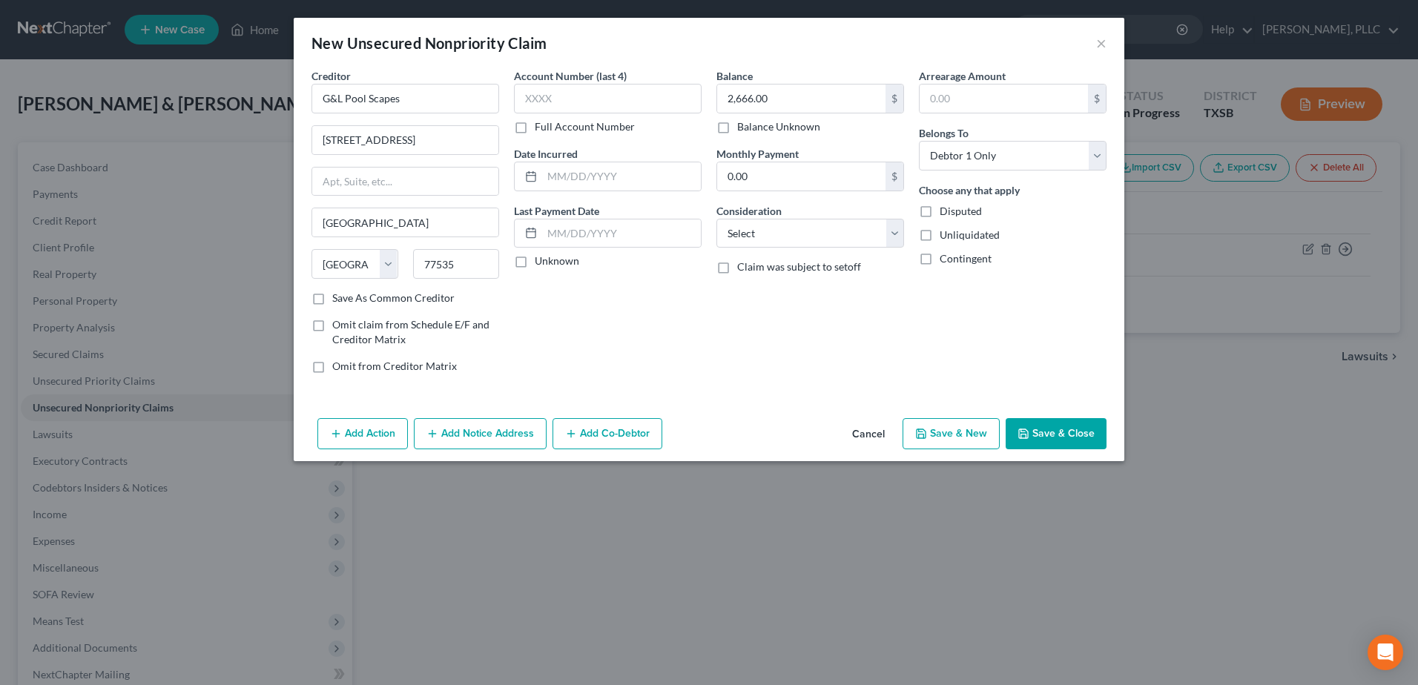
click at [1027, 429] on icon "button" at bounding box center [1023, 433] width 9 height 9
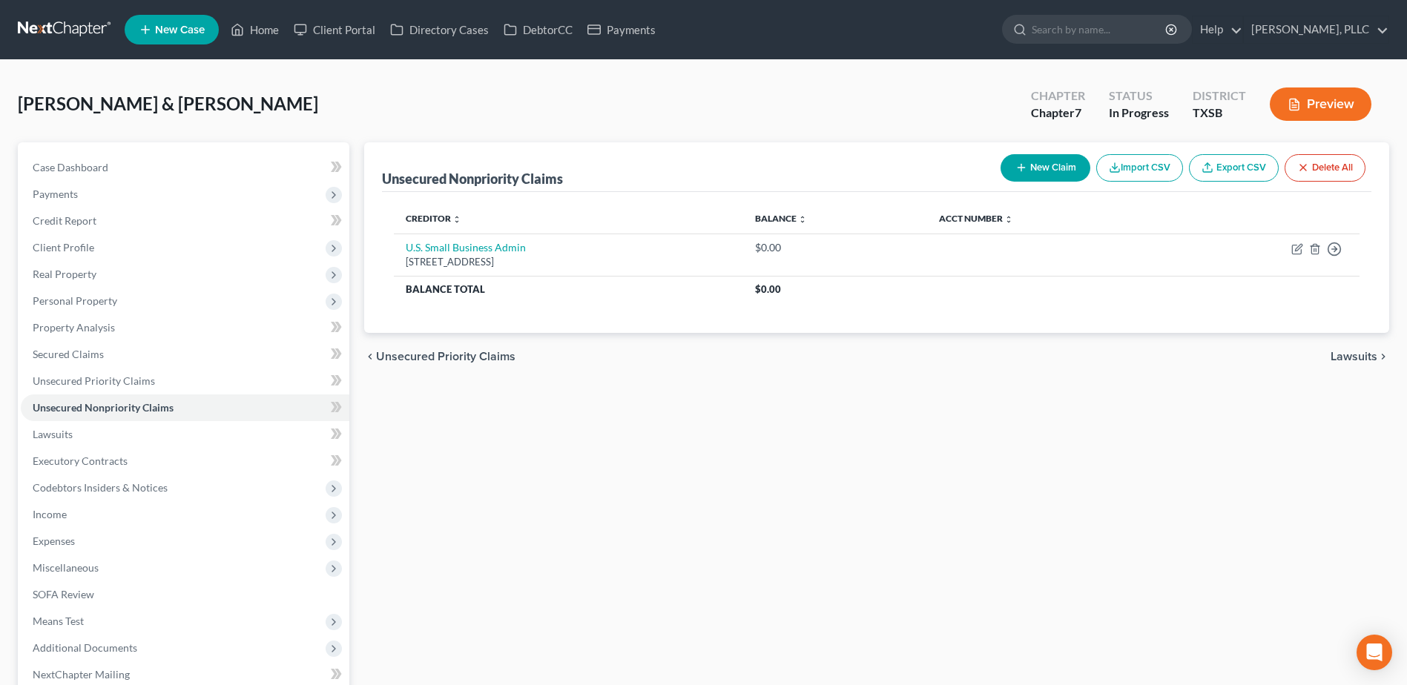
click at [1031, 169] on button "New Claim" at bounding box center [1046, 167] width 90 height 27
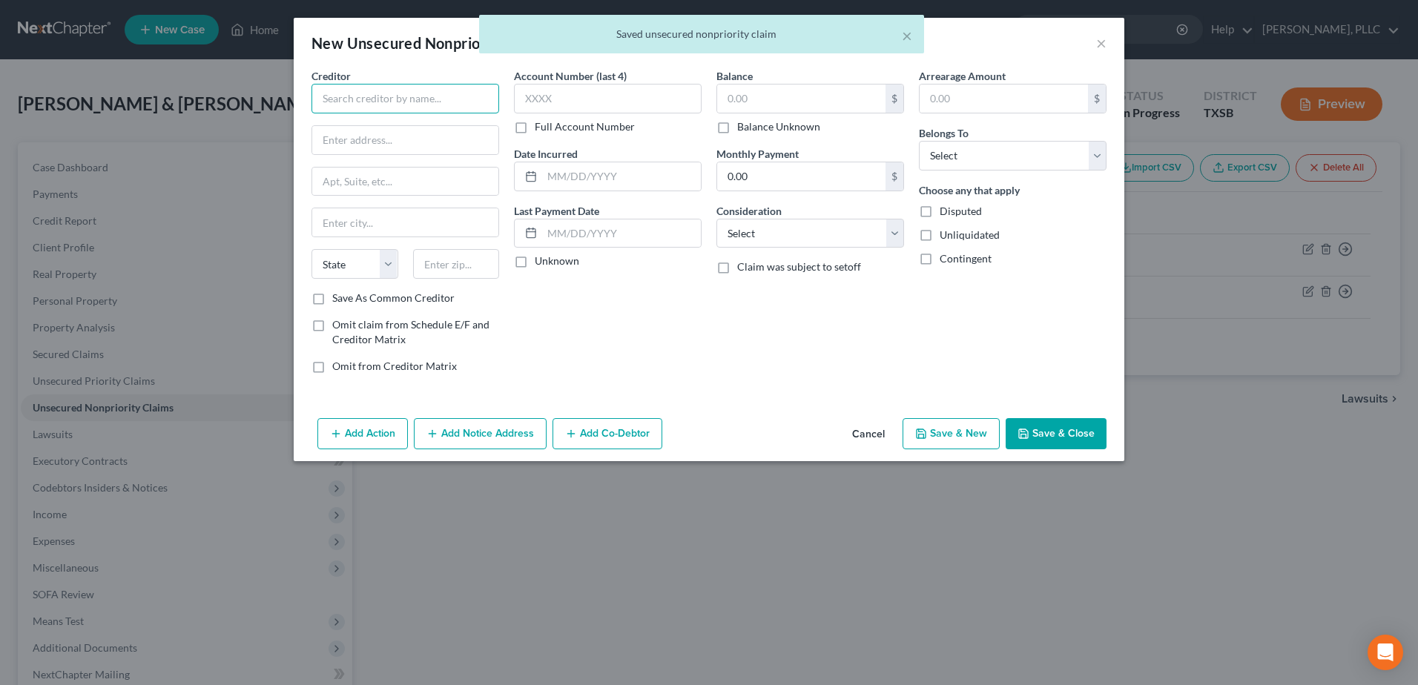
click at [403, 100] on input "text" at bounding box center [406, 99] width 188 height 30
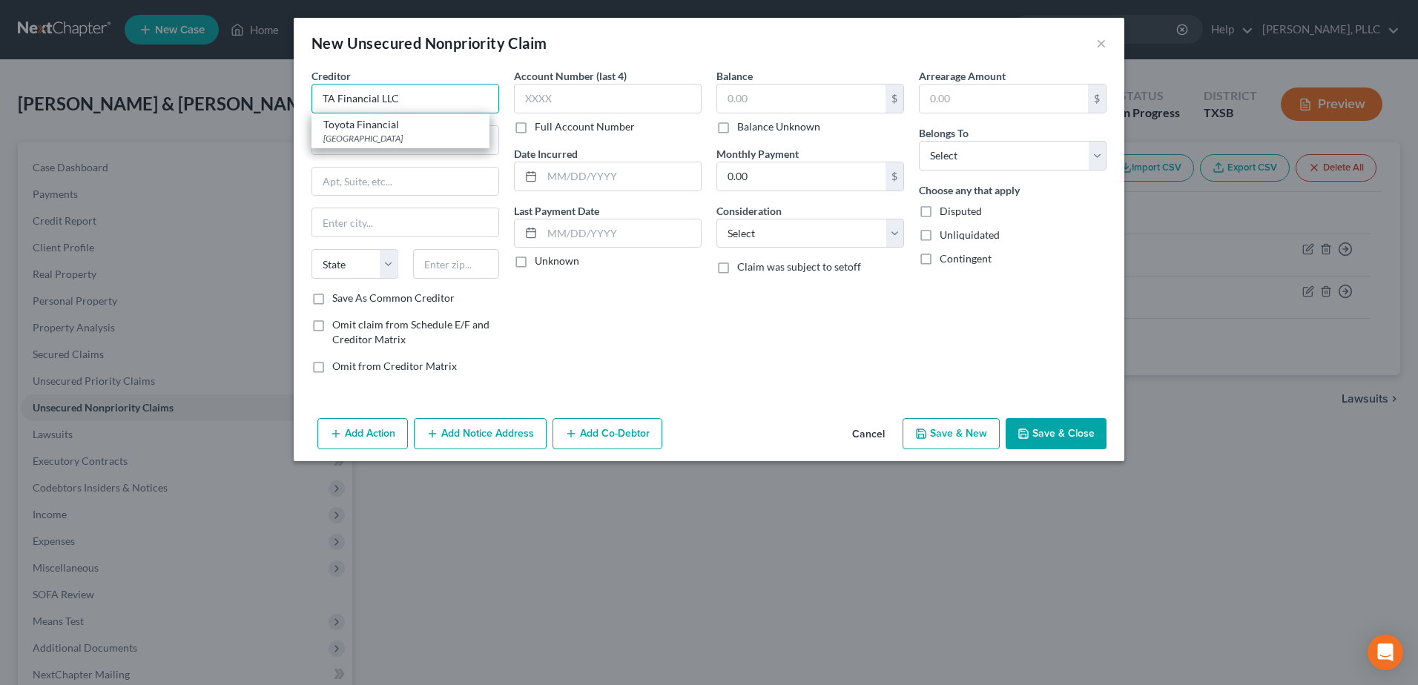
type input "TA Financial LLC"
drag, startPoint x: 429, startPoint y: 81, endPoint x: 267, endPoint y: 82, distance: 162.5
click at [267, 82] on div "New Unsecured Nonpriority Claim × Creditor * TA Financial LLC State AL AK AR AZ…" at bounding box center [709, 342] width 1418 height 685
click at [442, 108] on input "TA Financial LLC" at bounding box center [406, 99] width 188 height 30
drag, startPoint x: 425, startPoint y: 102, endPoint x: 277, endPoint y: 95, distance: 148.5
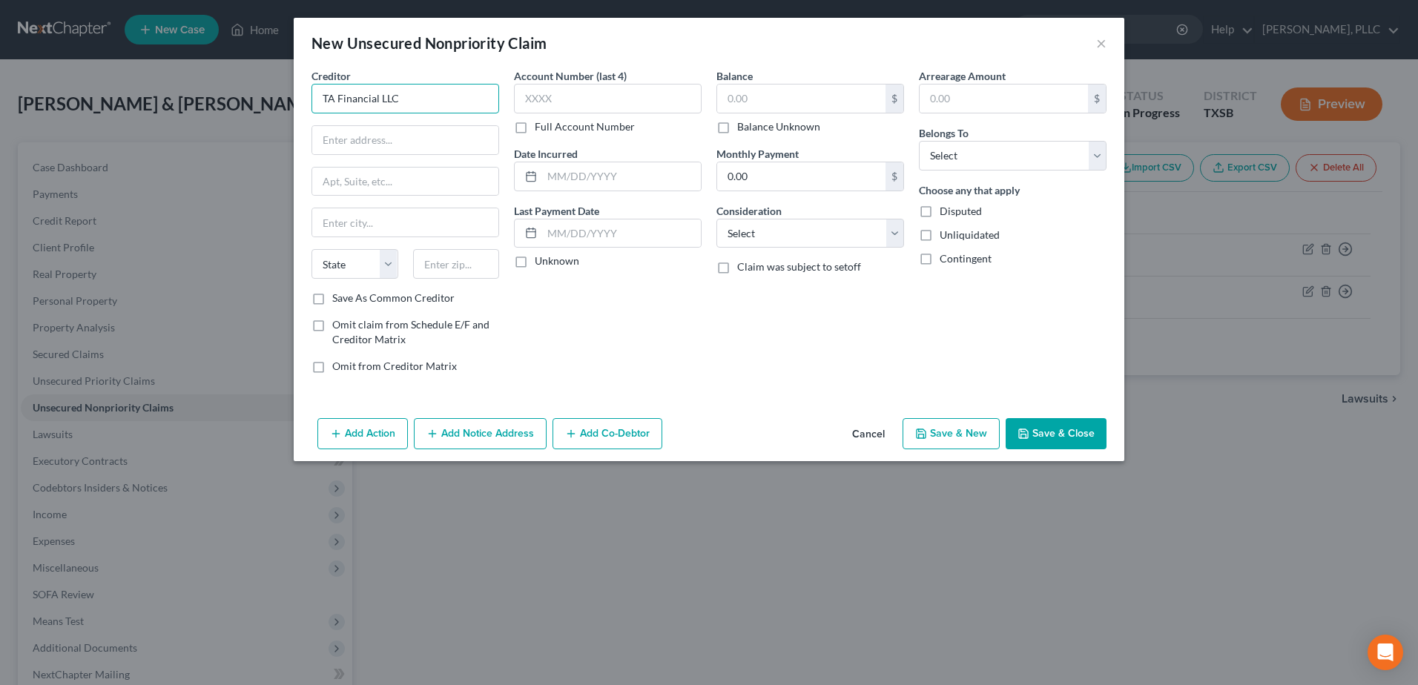
click at [277, 94] on div "New Unsecured Nonpriority Claim × Creditor * TA Financial LLC State AL AK AR AZ…" at bounding box center [709, 342] width 1418 height 685
click at [393, 142] on input "text" at bounding box center [405, 140] width 186 height 28
type input "4330 McKinney Avenue"
type input "Apartment 2"
click at [409, 228] on input "text" at bounding box center [405, 222] width 186 height 28
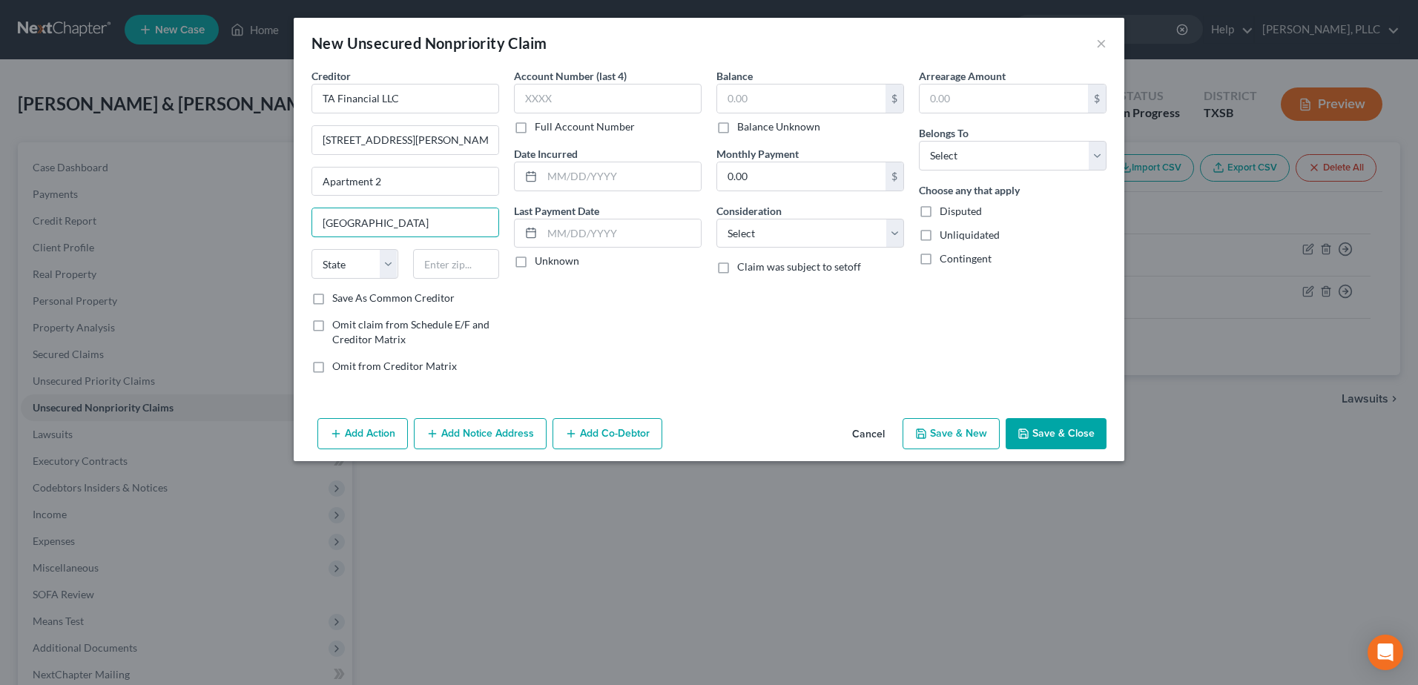
type input "[GEOGRAPHIC_DATA]"
select select "45"
type input "75205"
drag, startPoint x: 1100, startPoint y: 149, endPoint x: 1077, endPoint y: 163, distance: 27.0
click at [1100, 149] on select "Select Debtor 1 Only Debtor 2 Only Debtor 1 And Debtor 2 Only At Least One Of T…" at bounding box center [1013, 156] width 188 height 30
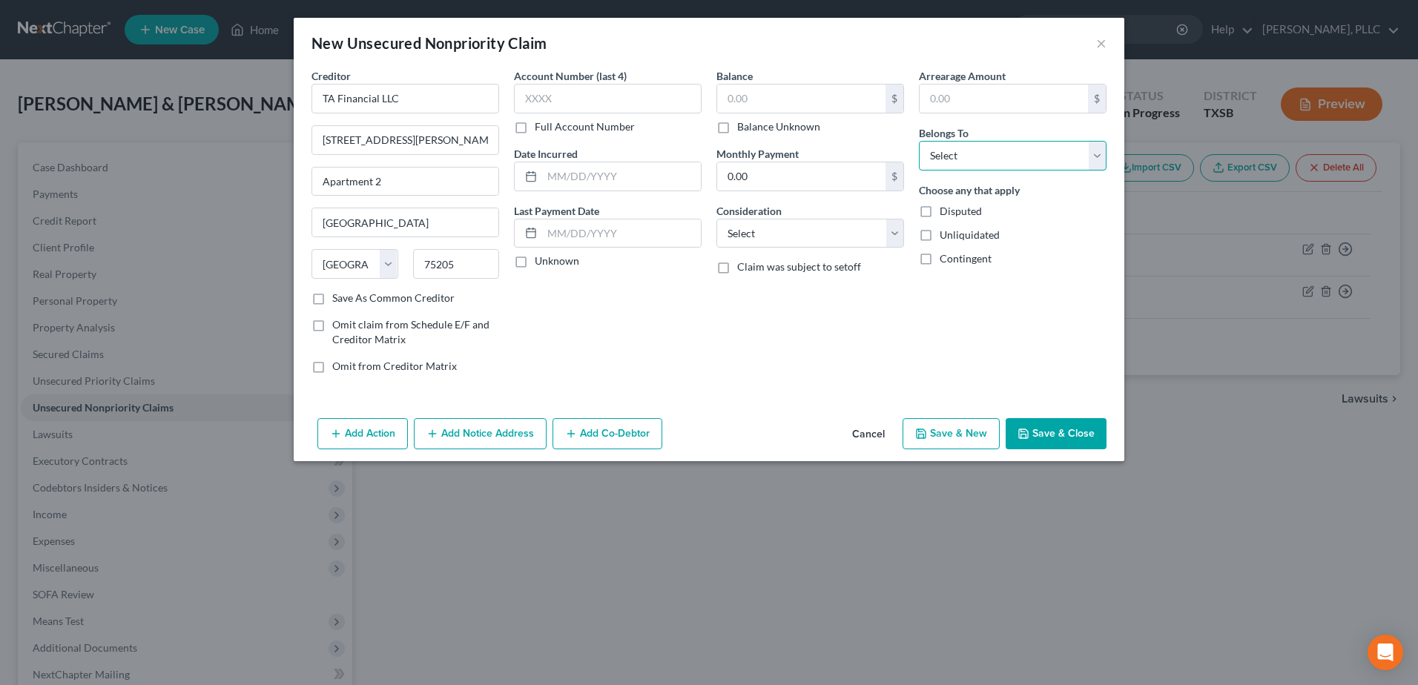
select select "0"
click at [919, 141] on select "Select Debtor 1 Only Debtor 2 Only Debtor 1 And Debtor 2 Only At Least One Of T…" at bounding box center [1013, 156] width 188 height 30
drag, startPoint x: 1054, startPoint y: 443, endPoint x: 1102, endPoint y: 591, distance: 155.8
click at [1054, 442] on button "Save & Close" at bounding box center [1056, 433] width 101 height 31
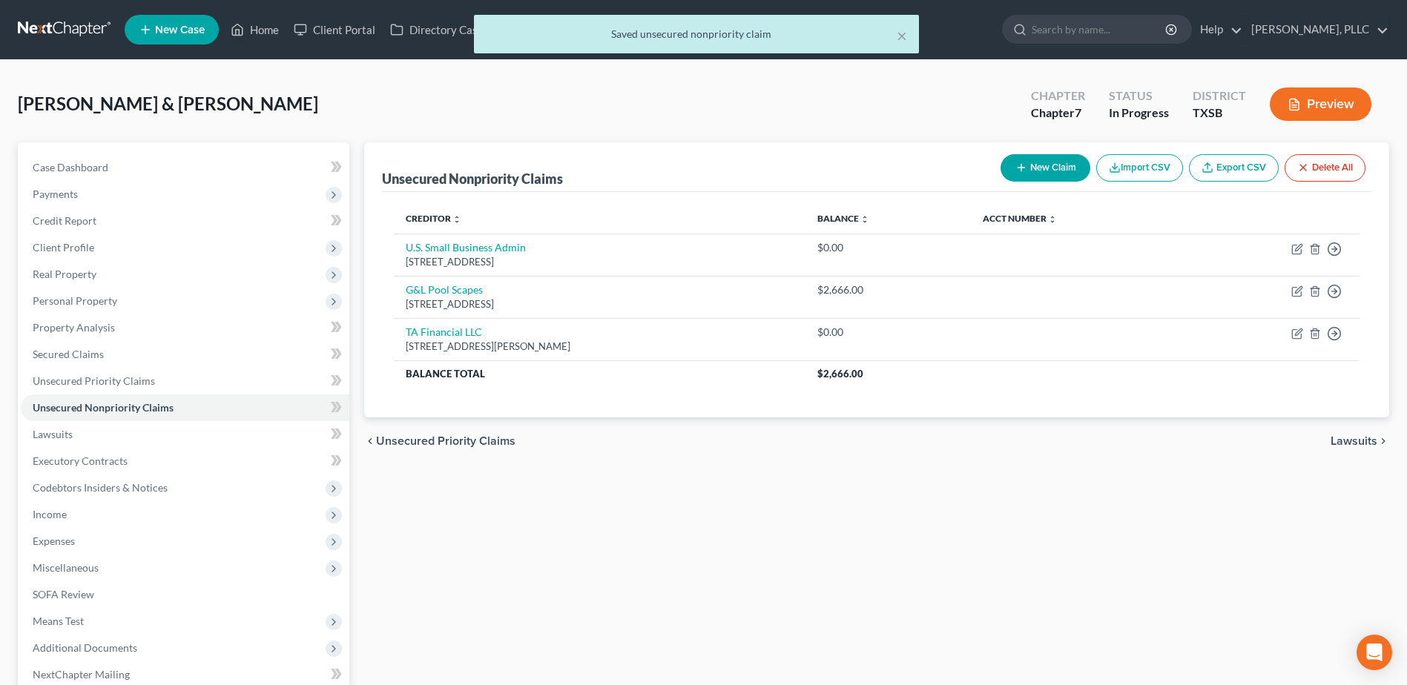
click at [1057, 175] on button "New Claim" at bounding box center [1046, 167] width 90 height 27
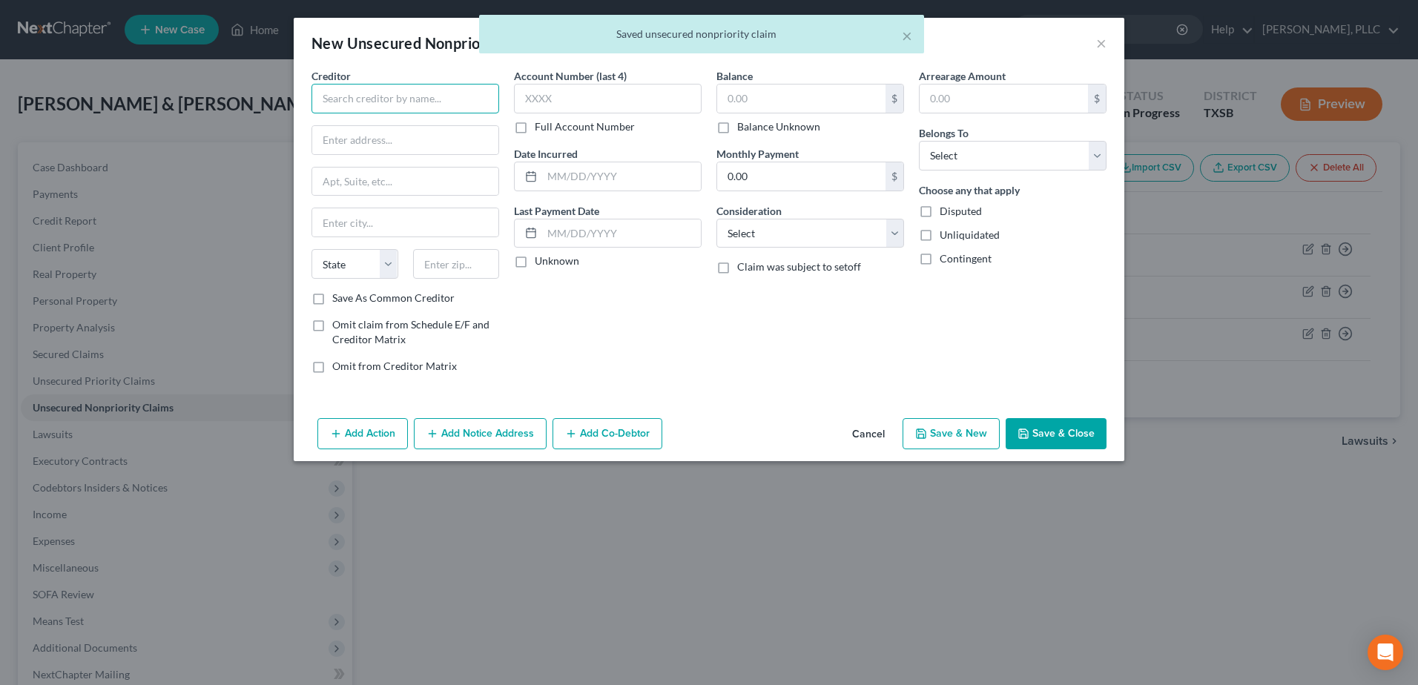
click at [386, 100] on input "text" at bounding box center [406, 99] width 188 height 30
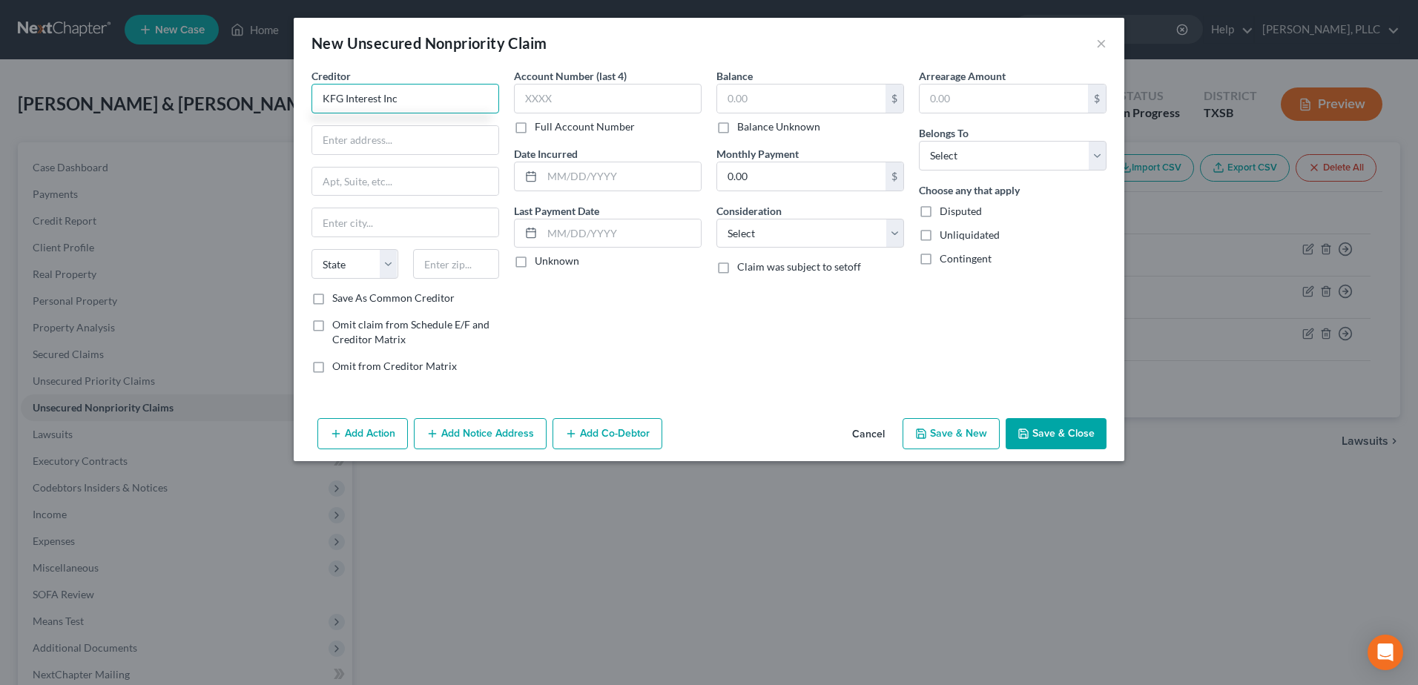
type input "KFG Interest Inc"
type input "7219 Fairmont Parkway"
type input "Ste 13"
type input "Pasadena"
select select "45"
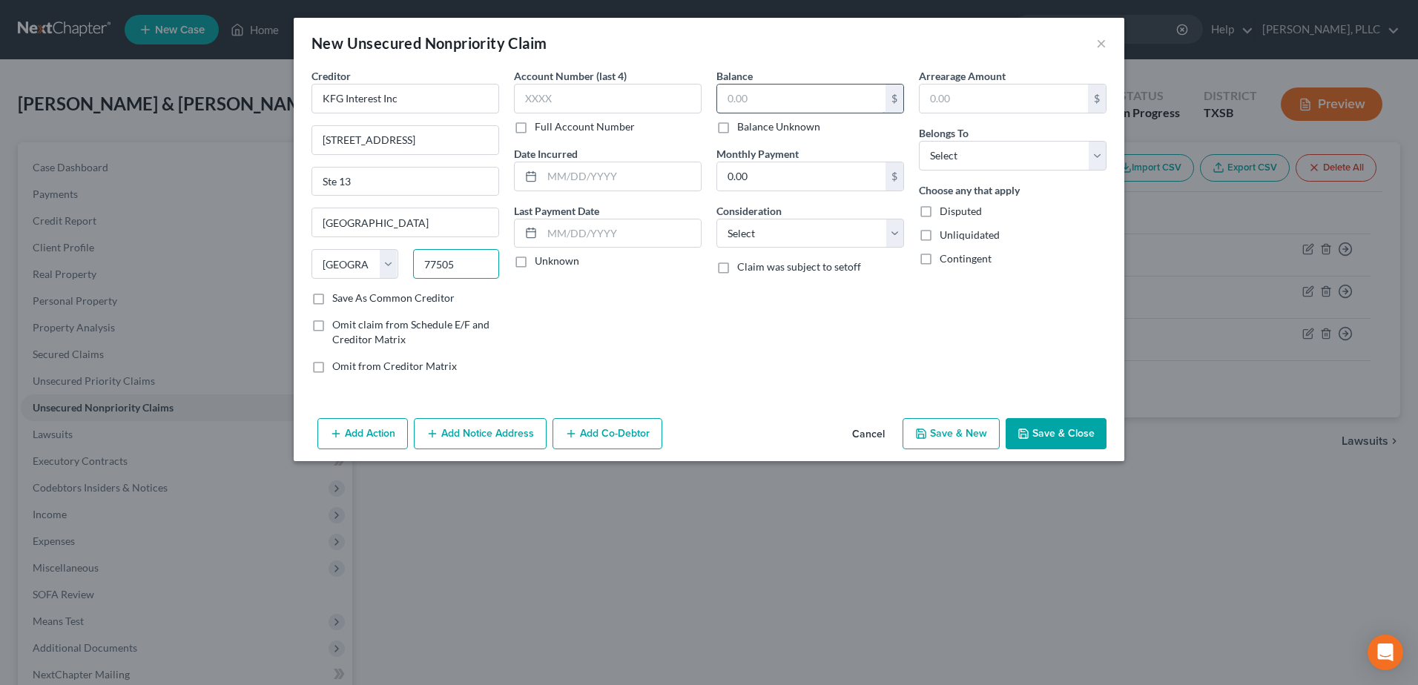
type input "77505"
click at [777, 101] on input "text" at bounding box center [801, 99] width 168 height 28
click at [629, 434] on button "Add Co-Debtor" at bounding box center [608, 433] width 110 height 31
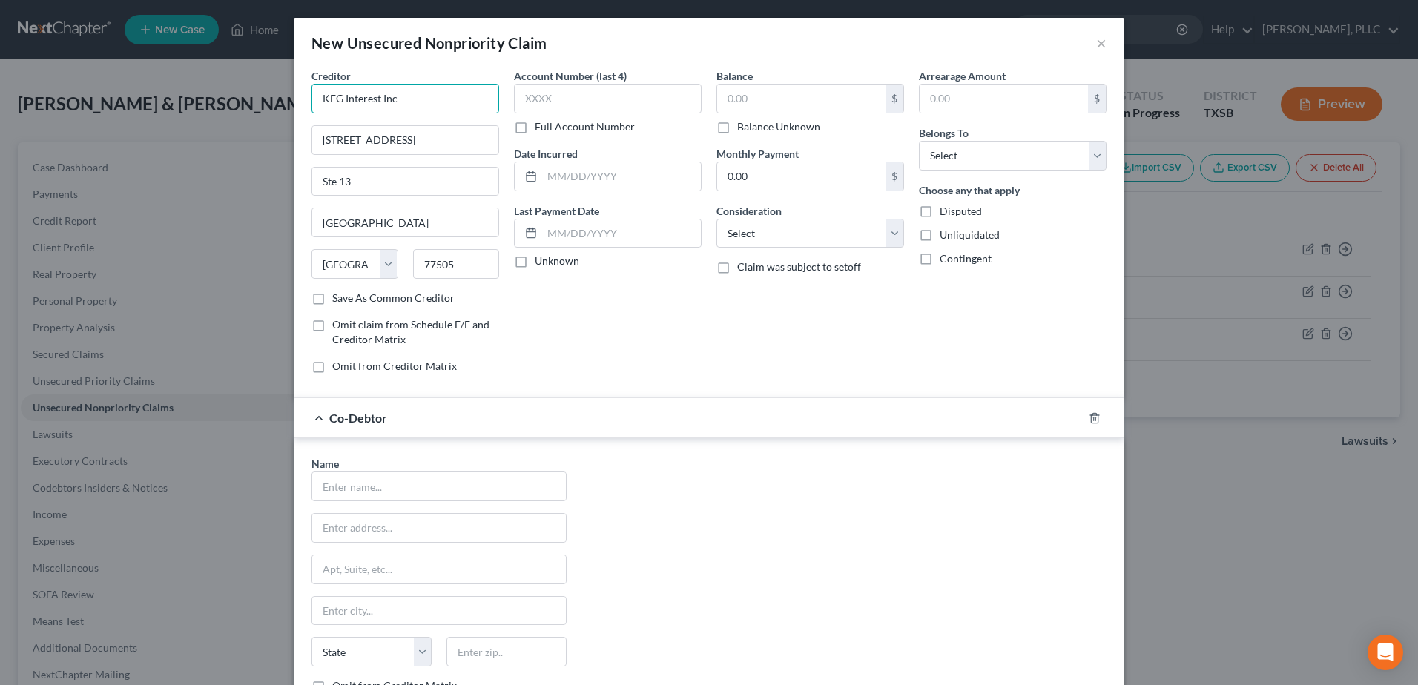
drag, startPoint x: 437, startPoint y: 96, endPoint x: 282, endPoint y: 90, distance: 155.1
click at [282, 90] on div "New Unsecured Nonpriority Claim × Creditor * KFG Interest Inc 7219 Fairmont Par…" at bounding box center [709, 342] width 1418 height 685
type input "J"
type input "Kubota Credit Corp"
type input "1025 Northbrook Pkwy"
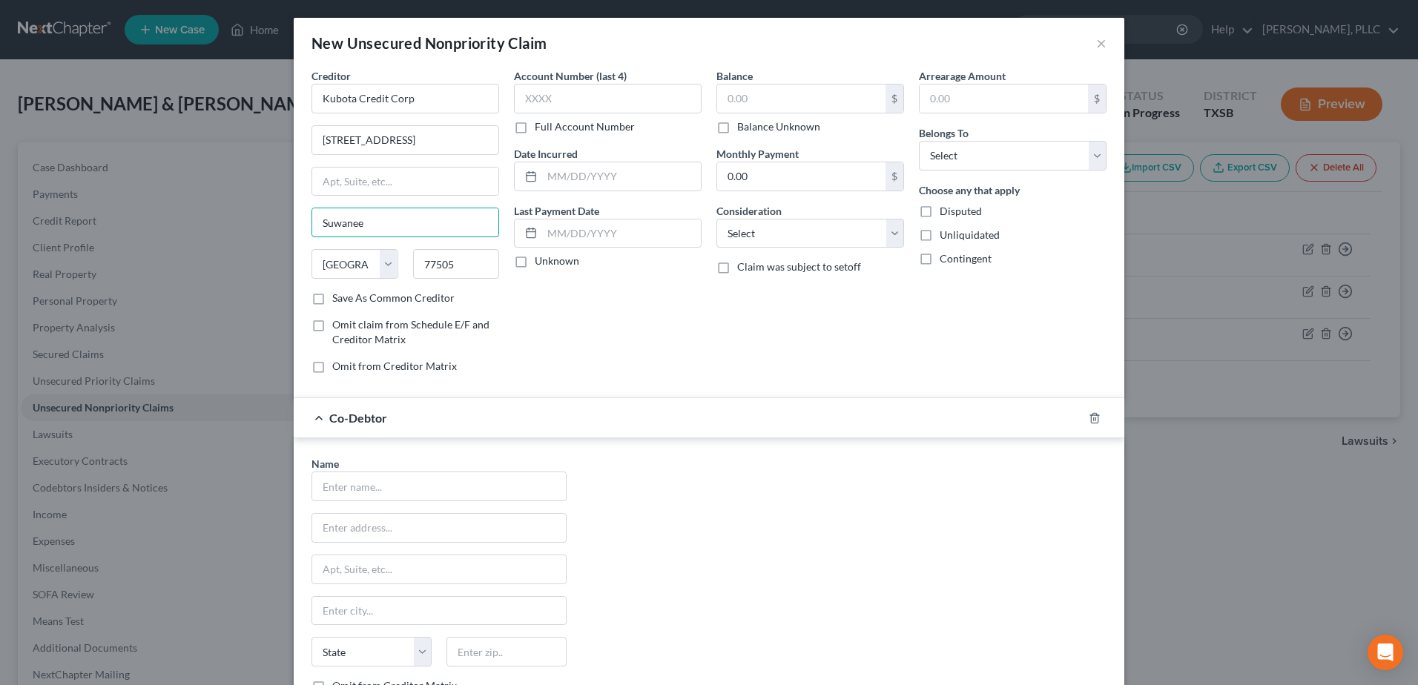
type input "Suwanee"
select select "10"
type input "30024"
click at [401, 486] on input "text" at bounding box center [439, 487] width 254 height 28
type input "J"
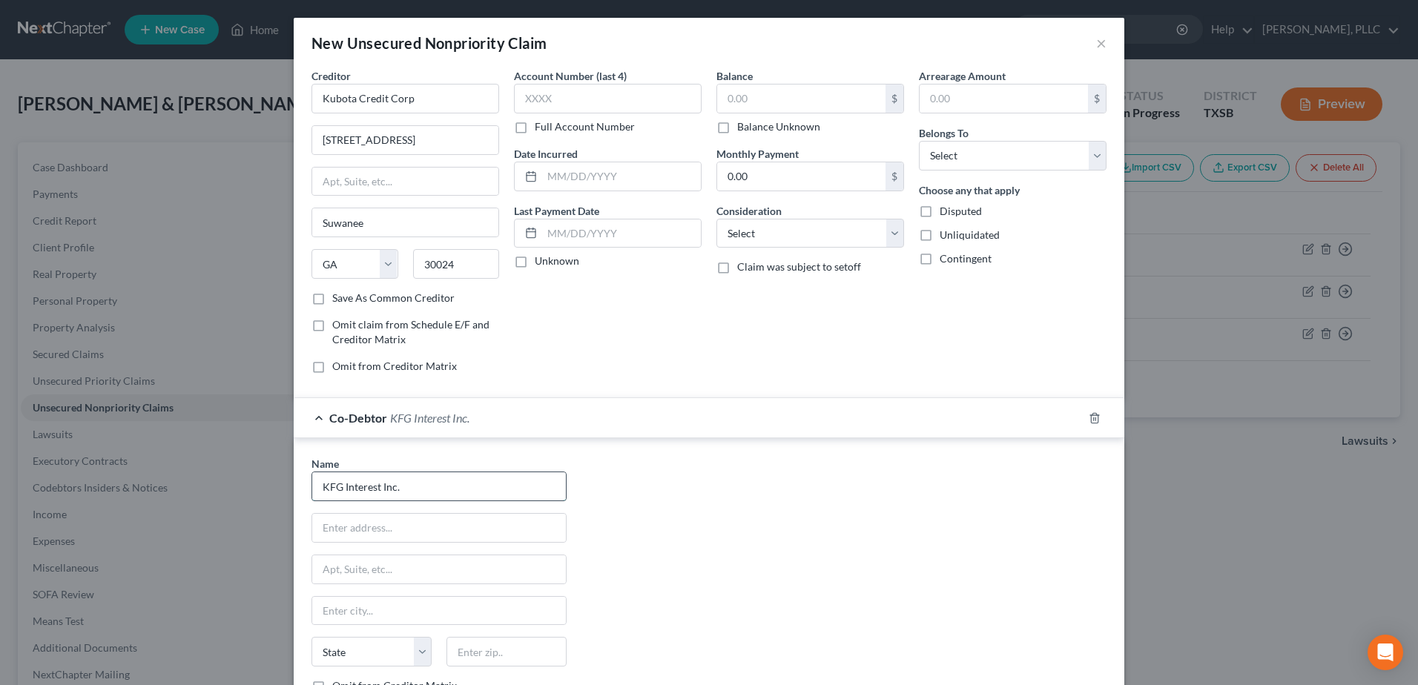
type input "KFG Interest Inc."
type input "7219 Fairmont Pkwy"
type input "Ste 13"
type input "Pasedena"
select select "45"
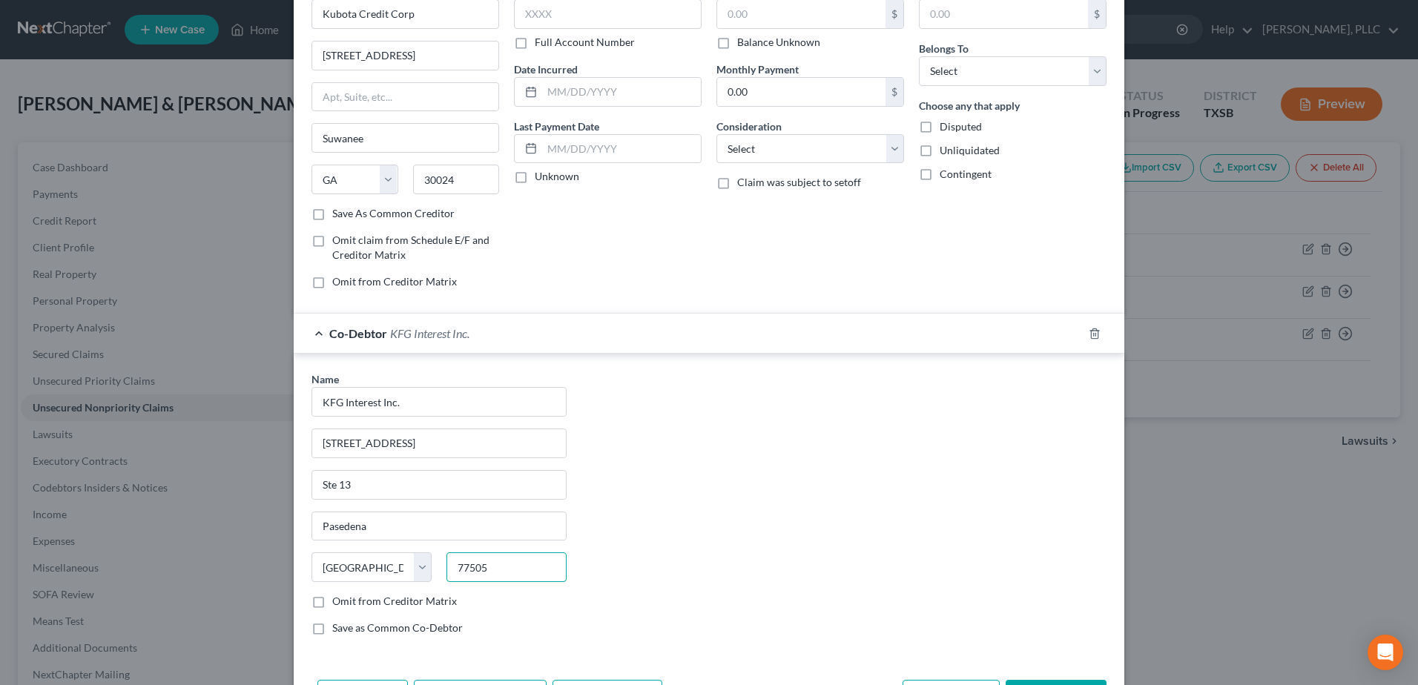
scroll to position [140, 0]
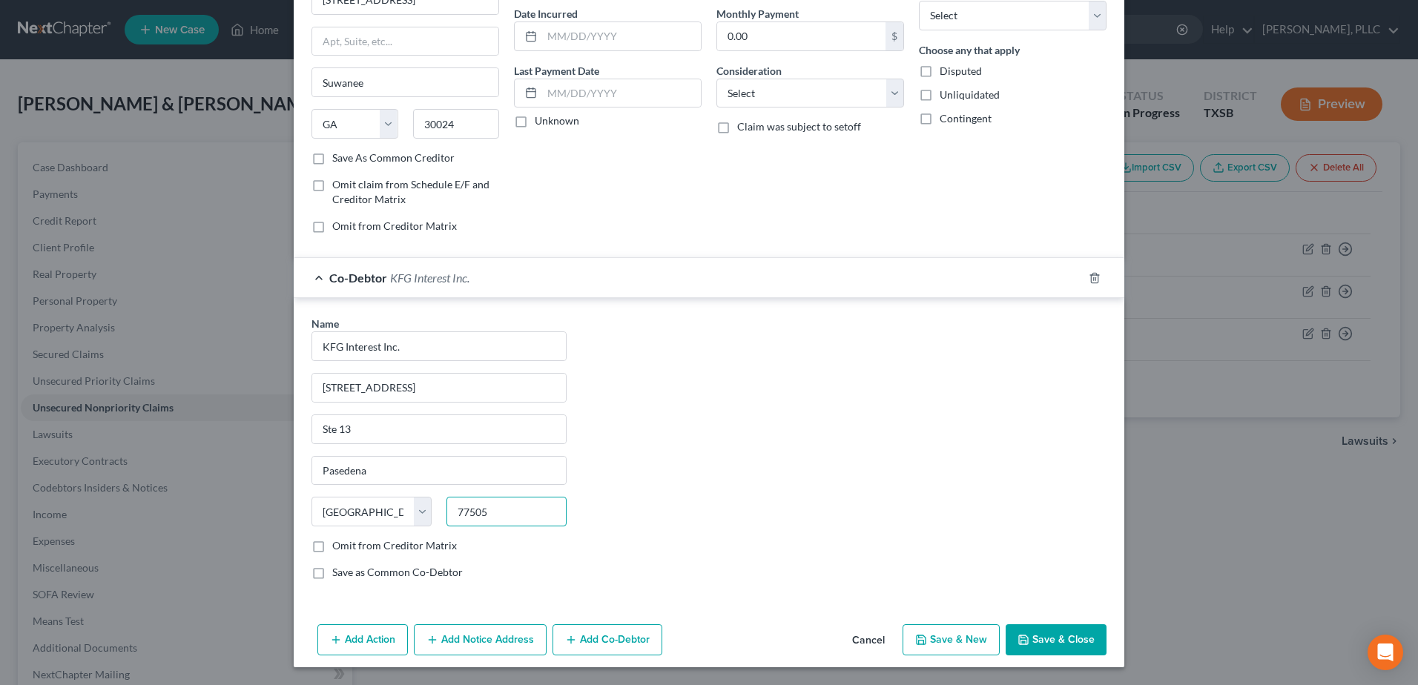
type input "77505"
click at [1062, 636] on button "Save & Close" at bounding box center [1056, 640] width 101 height 31
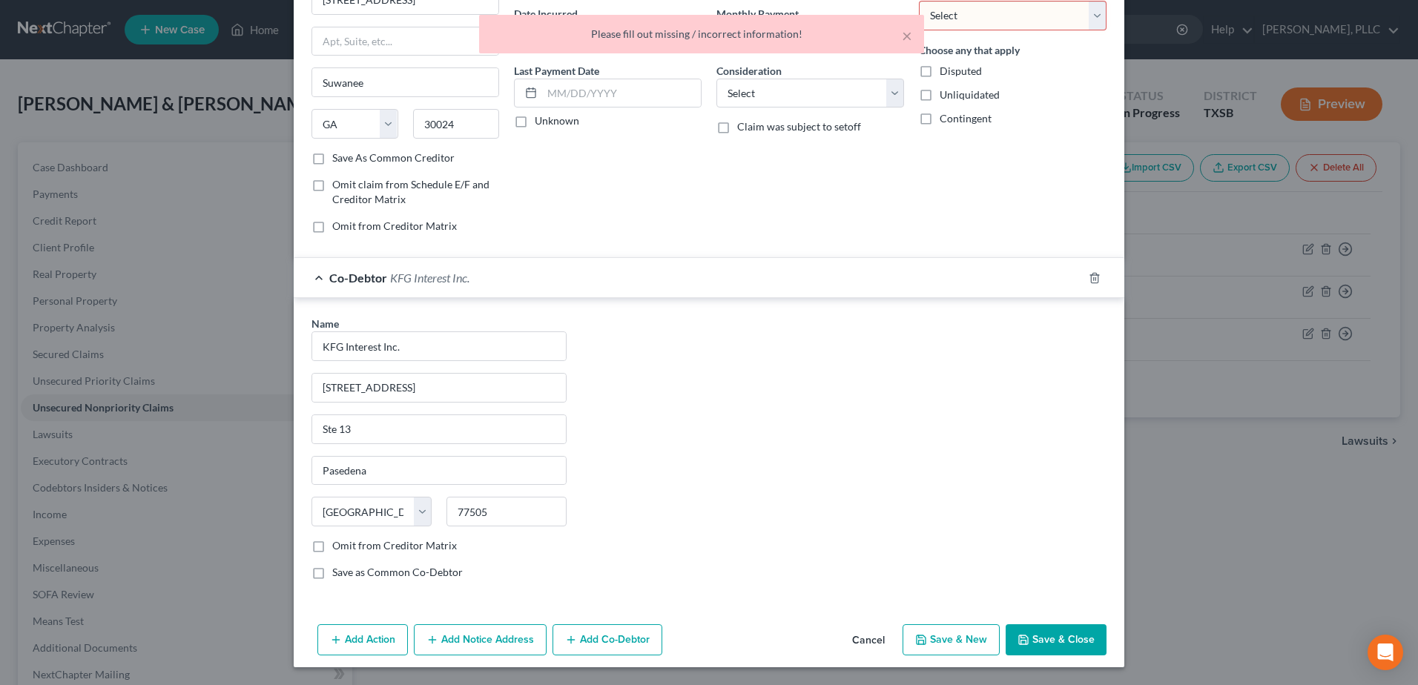
type input "Pasadena"
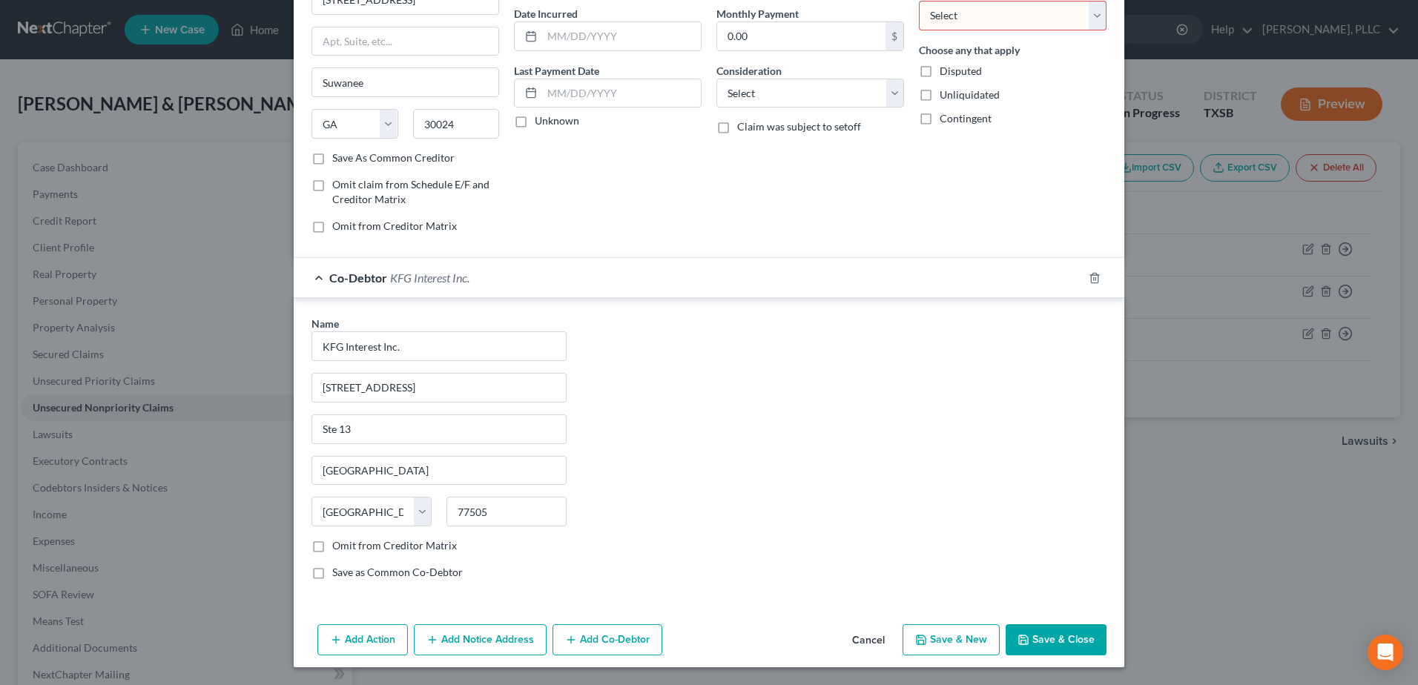
scroll to position [0, 0]
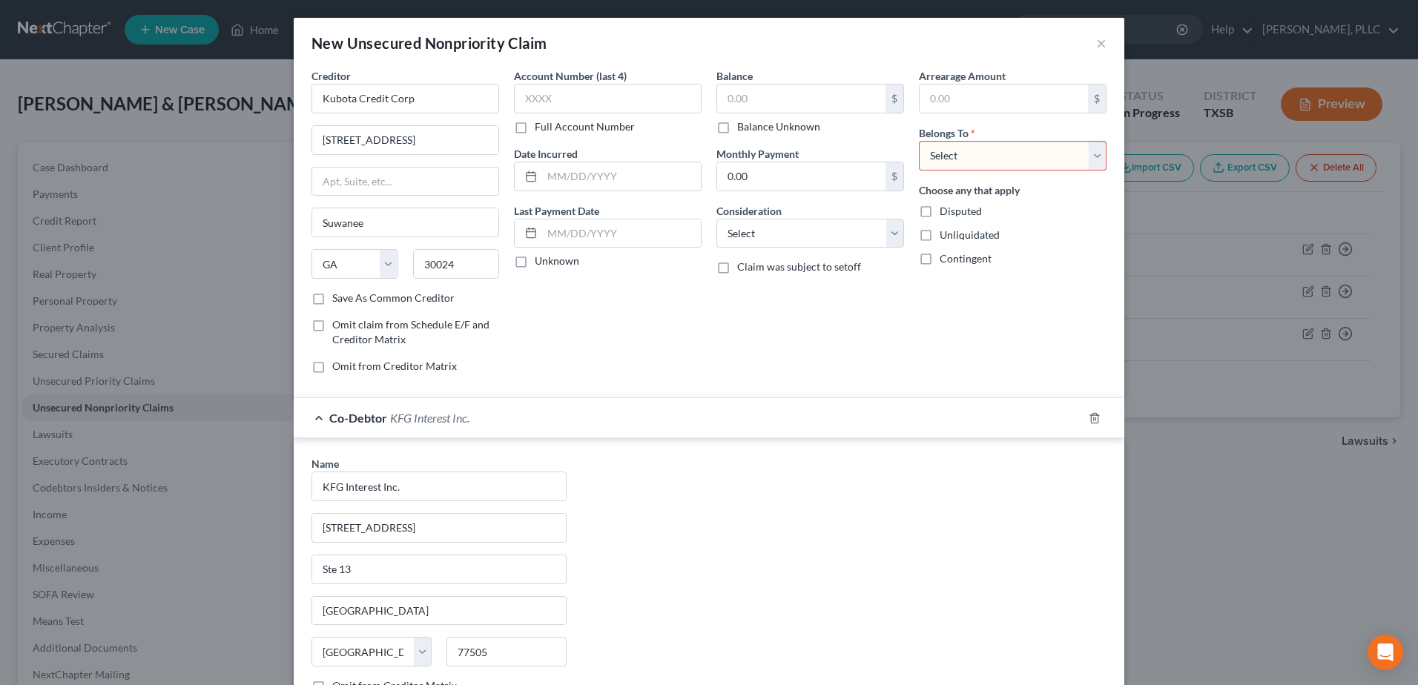
click at [1090, 158] on select "Select Debtor 1 Only Debtor 2 Only Debtor 1 And Debtor 2 Only At Least One Of T…" at bounding box center [1013, 156] width 188 height 30
select select "0"
click at [919, 141] on select "Select Debtor 1 Only Debtor 2 Only Debtor 1 And Debtor 2 Only At Least One Of T…" at bounding box center [1013, 156] width 188 height 30
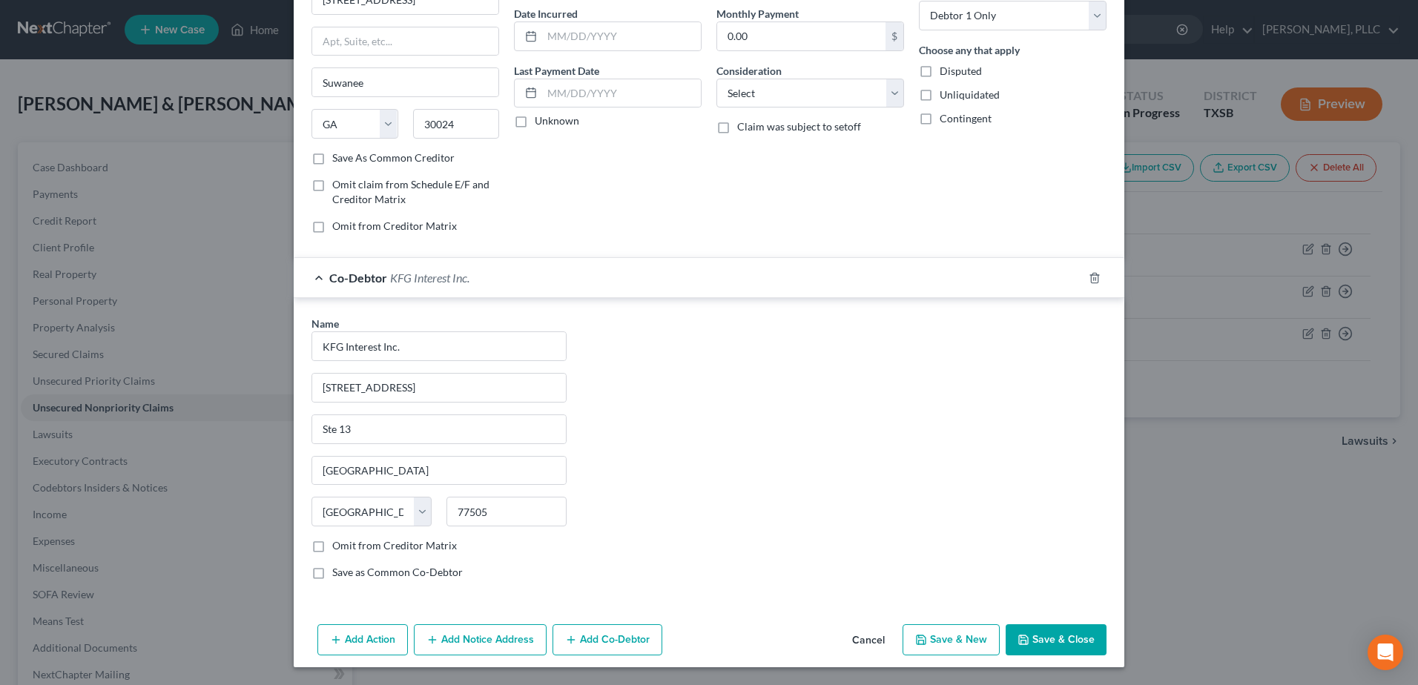
click at [441, 642] on button "Add Notice Address" at bounding box center [480, 640] width 133 height 31
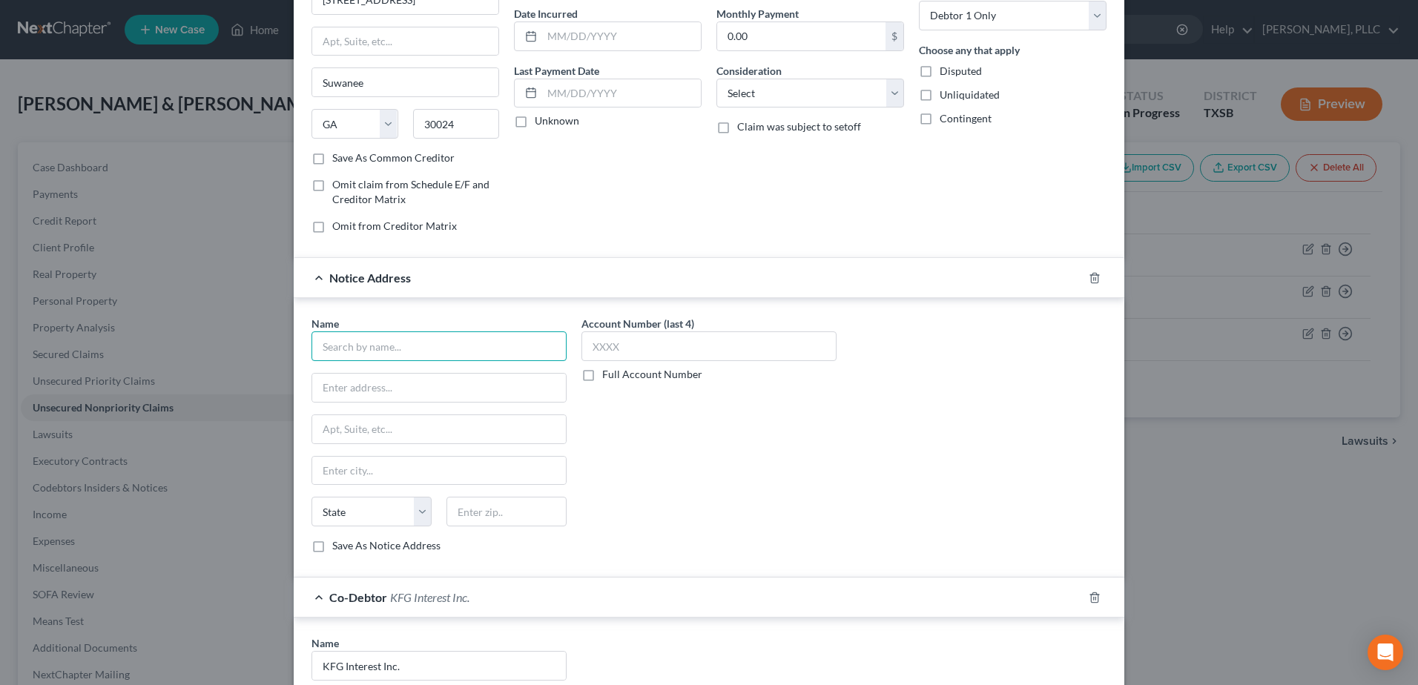
click at [408, 358] on input "text" at bounding box center [439, 347] width 255 height 30
type input "Kubota Credit Corp"
type input "PO Box 2046"
type input "Grapevine"
select select "45"
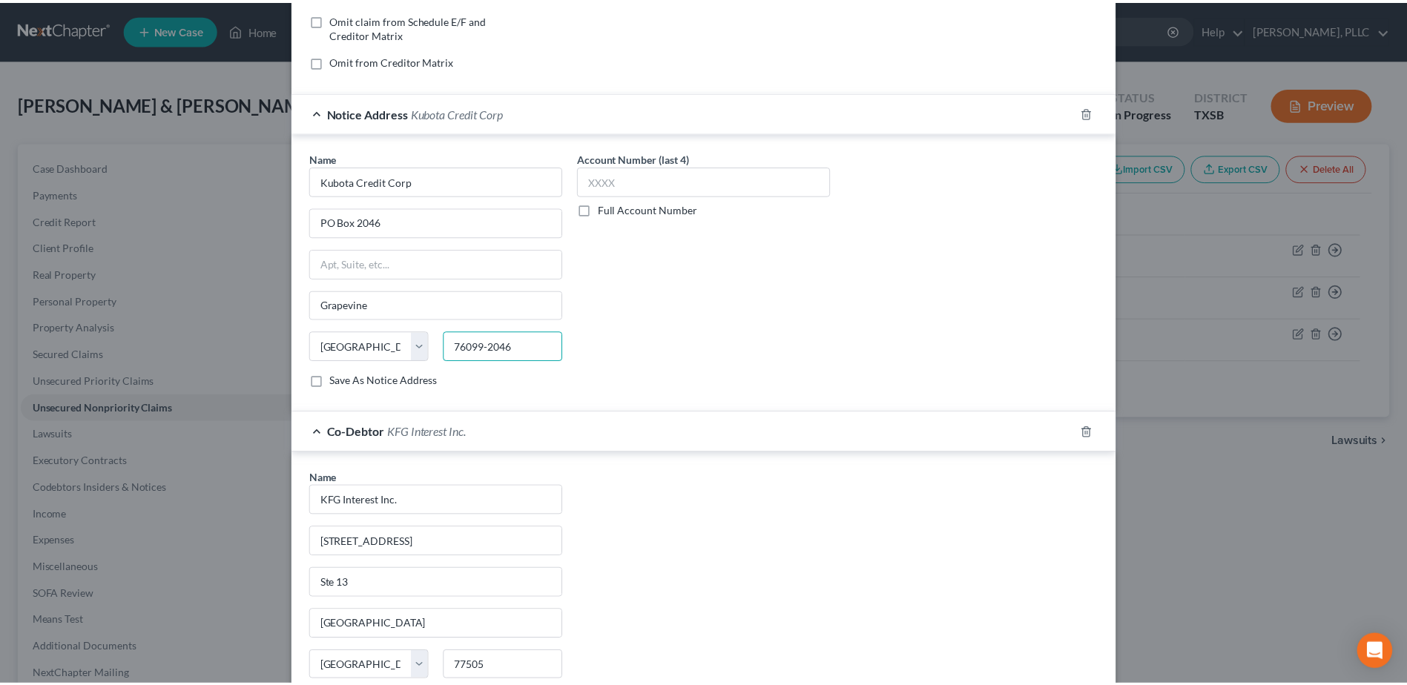
scroll to position [460, 0]
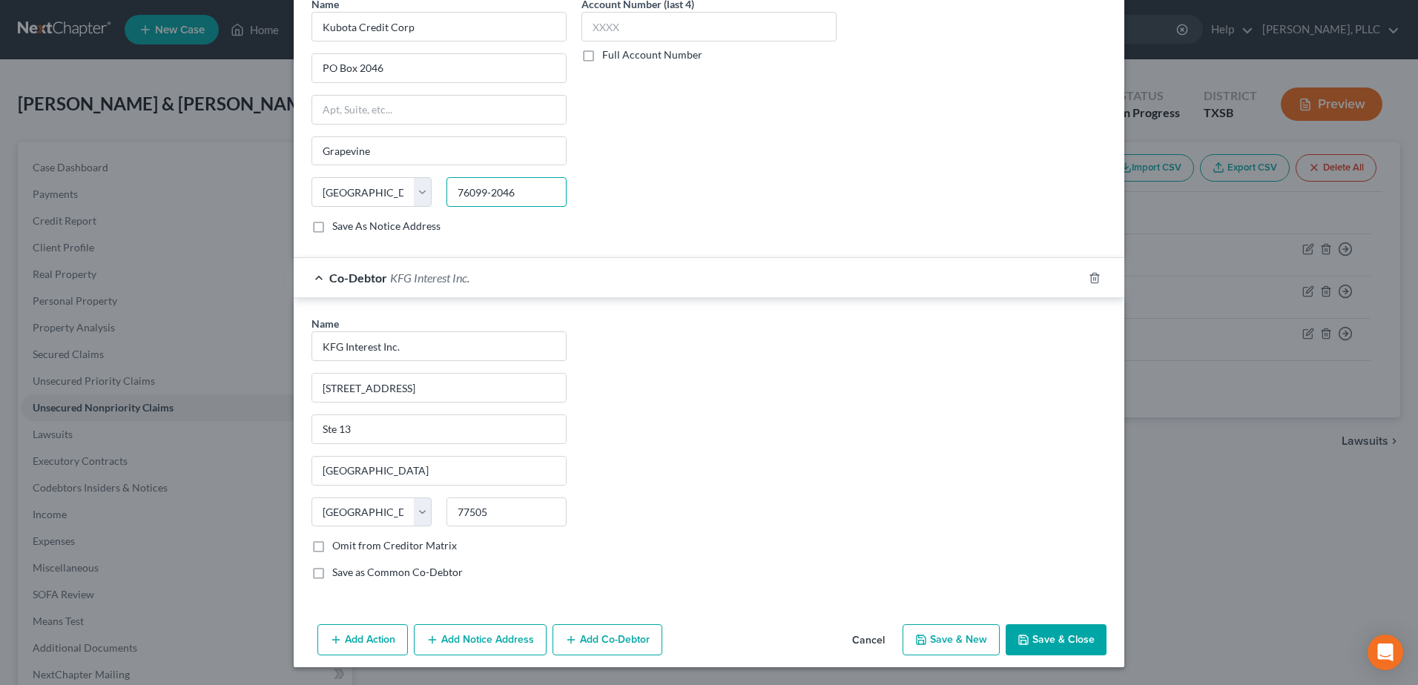
type input "76099-2046"
click at [1041, 637] on button "Save & Close" at bounding box center [1056, 640] width 101 height 31
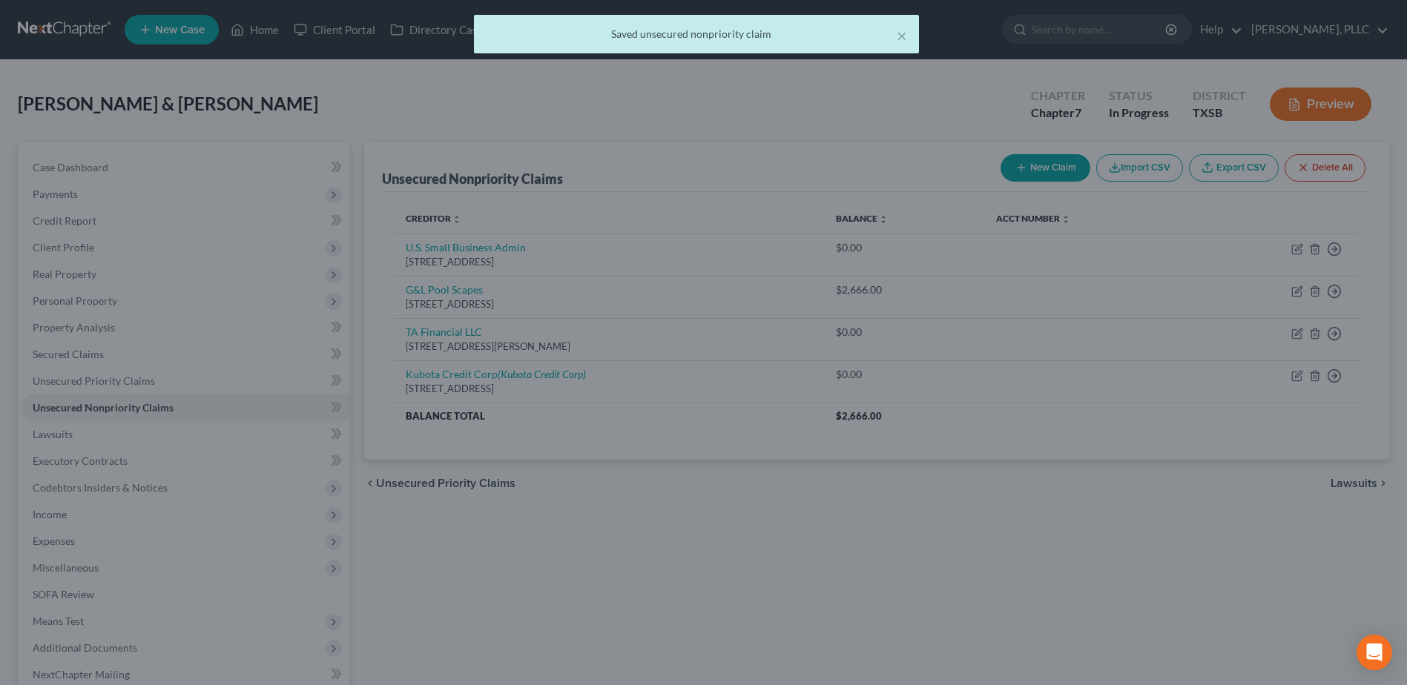
scroll to position [0, 0]
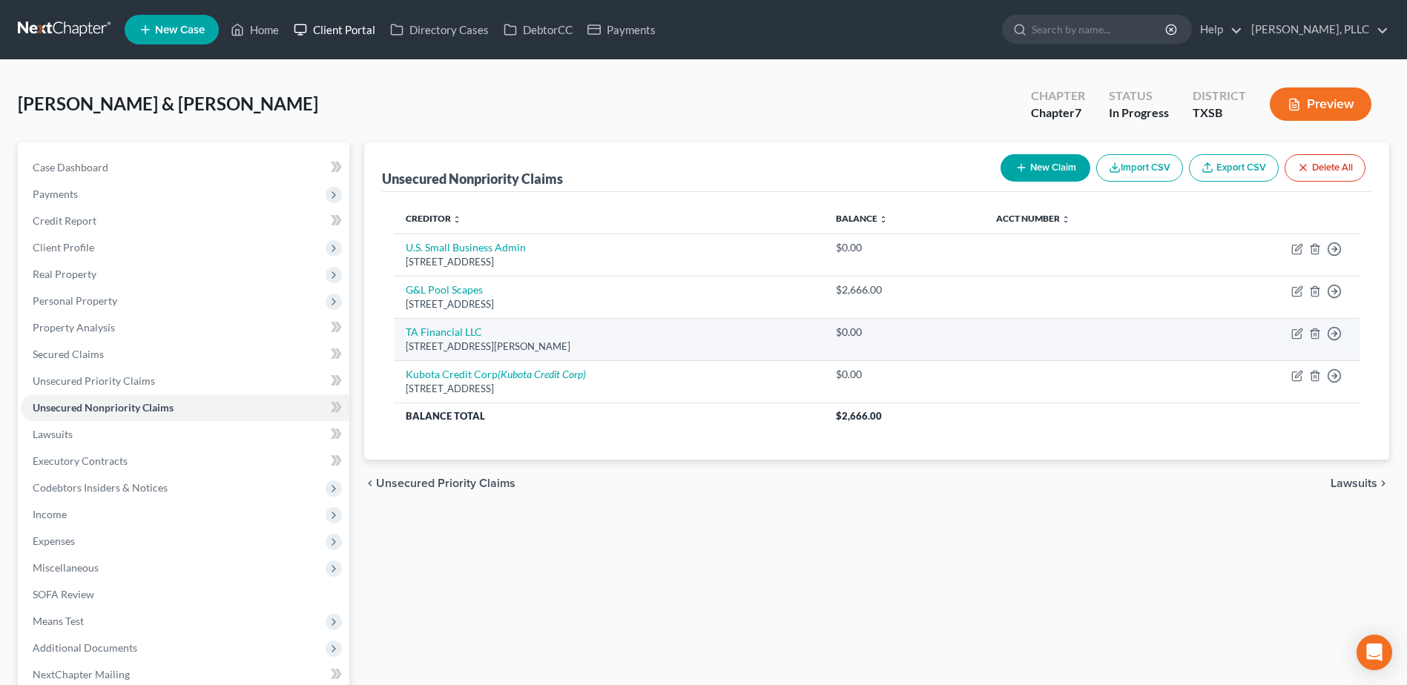
click at [356, 28] on link "Client Portal" at bounding box center [334, 29] width 96 height 27
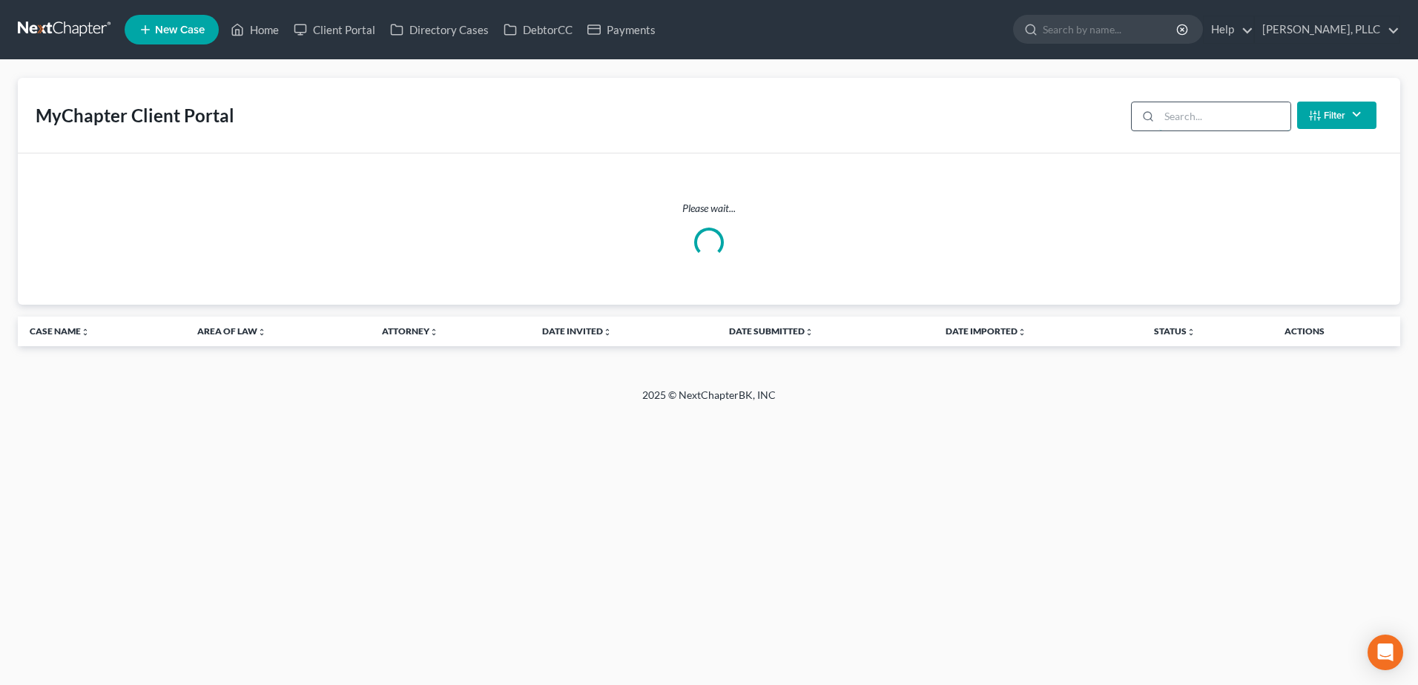
click at [1216, 110] on input "search" at bounding box center [1224, 116] width 131 height 28
type input "[PERSON_NAME]"
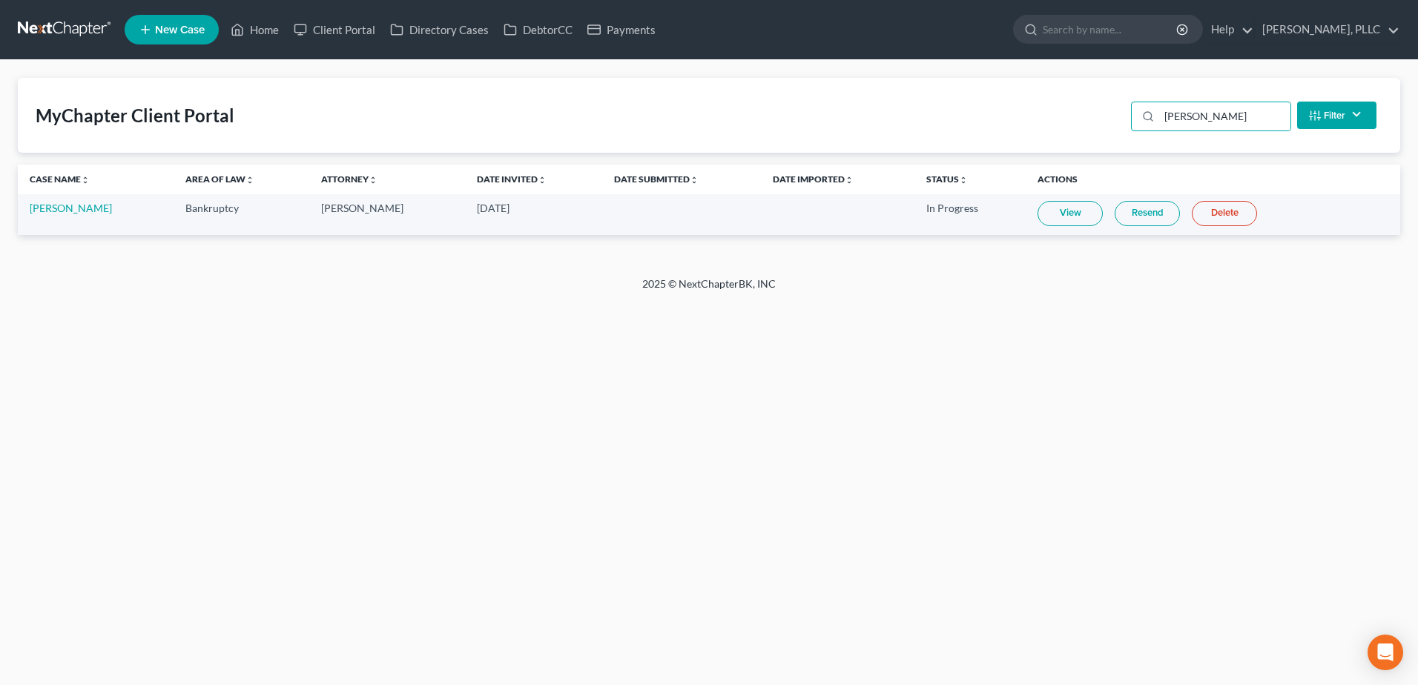
click at [1076, 214] on link "View" at bounding box center [1070, 213] width 65 height 25
drag, startPoint x: 62, startPoint y: 209, endPoint x: 170, endPoint y: 247, distance: 114.7
click at [60, 209] on link "[PERSON_NAME]" at bounding box center [71, 208] width 82 height 13
select select "4"
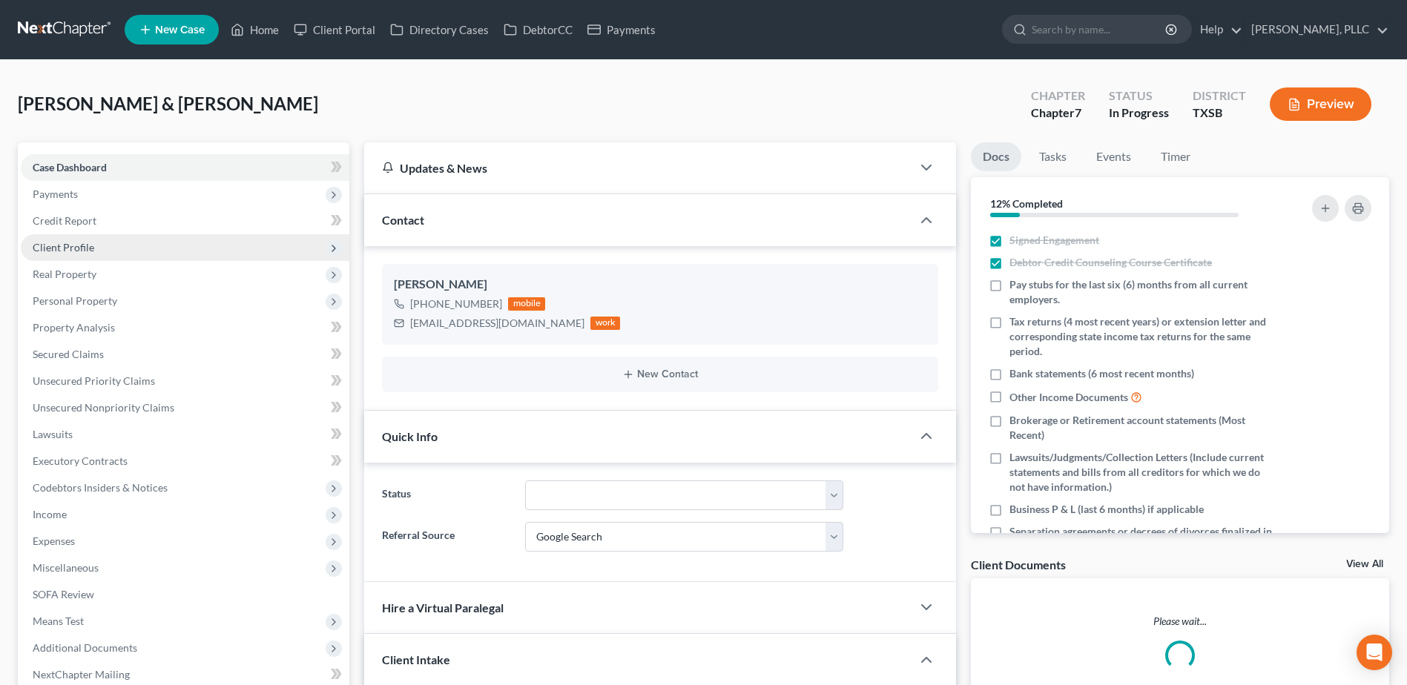
click at [65, 247] on span "Client Profile" at bounding box center [64, 247] width 62 height 13
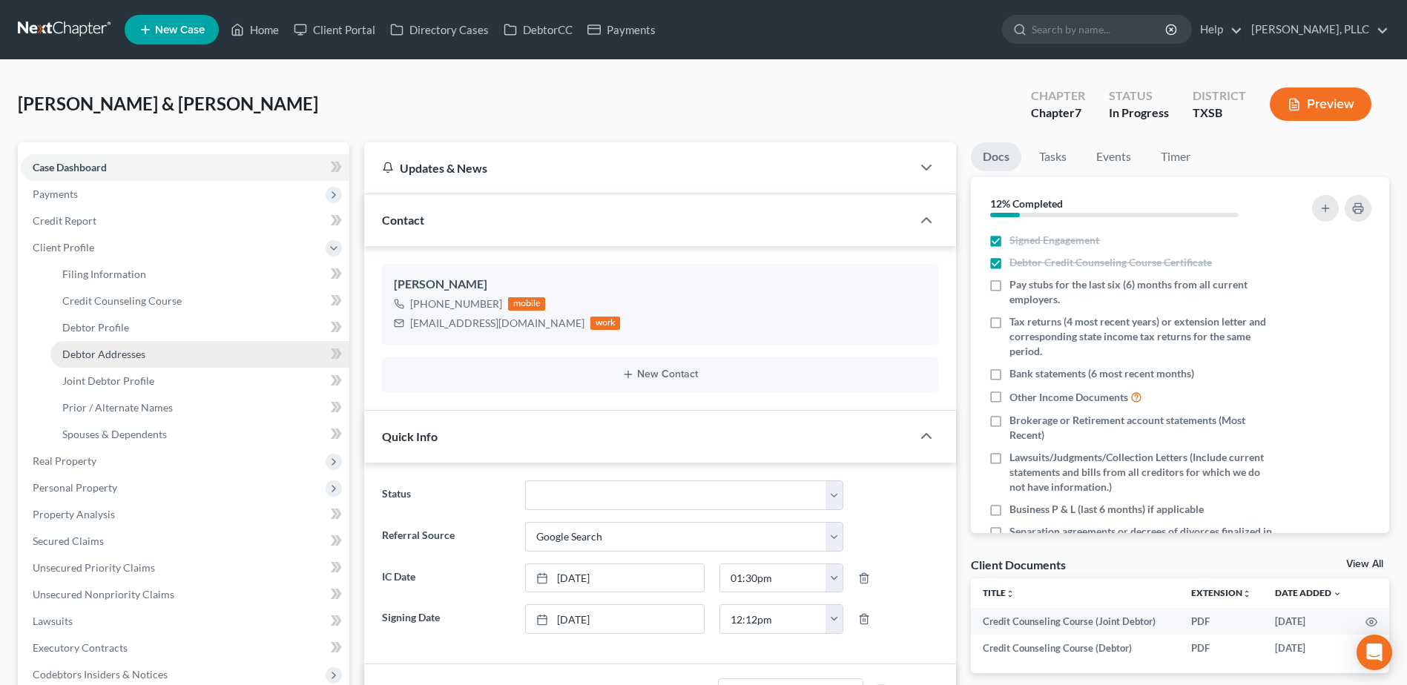
click at [117, 357] on span "Debtor Addresses" at bounding box center [103, 354] width 83 height 13
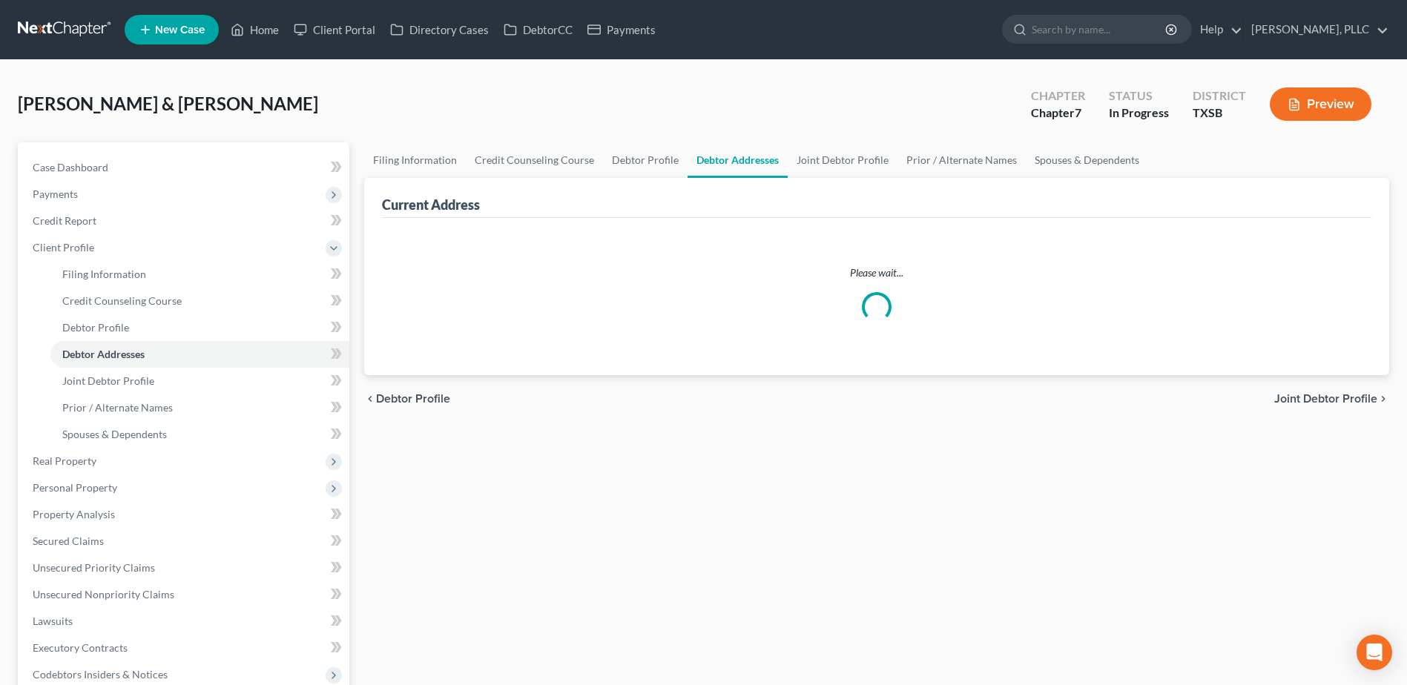
select select "0"
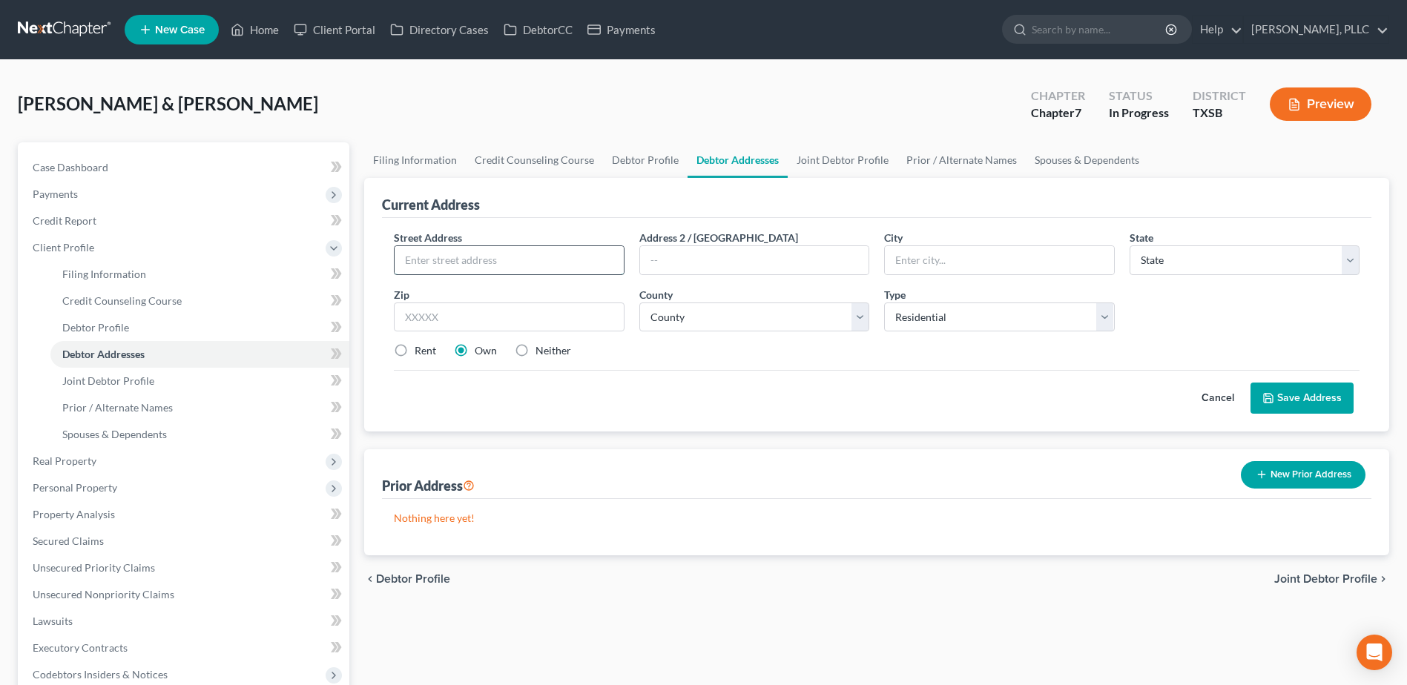
click at [486, 260] on input "text" at bounding box center [509, 260] width 228 height 28
paste input "8275 FM 563 , Wallisville, TX 77597"
type input "8275 FM 563 , Wallisville, TX 77597"
click at [944, 262] on input "text" at bounding box center [999, 260] width 228 height 28
type input "Wallisville"
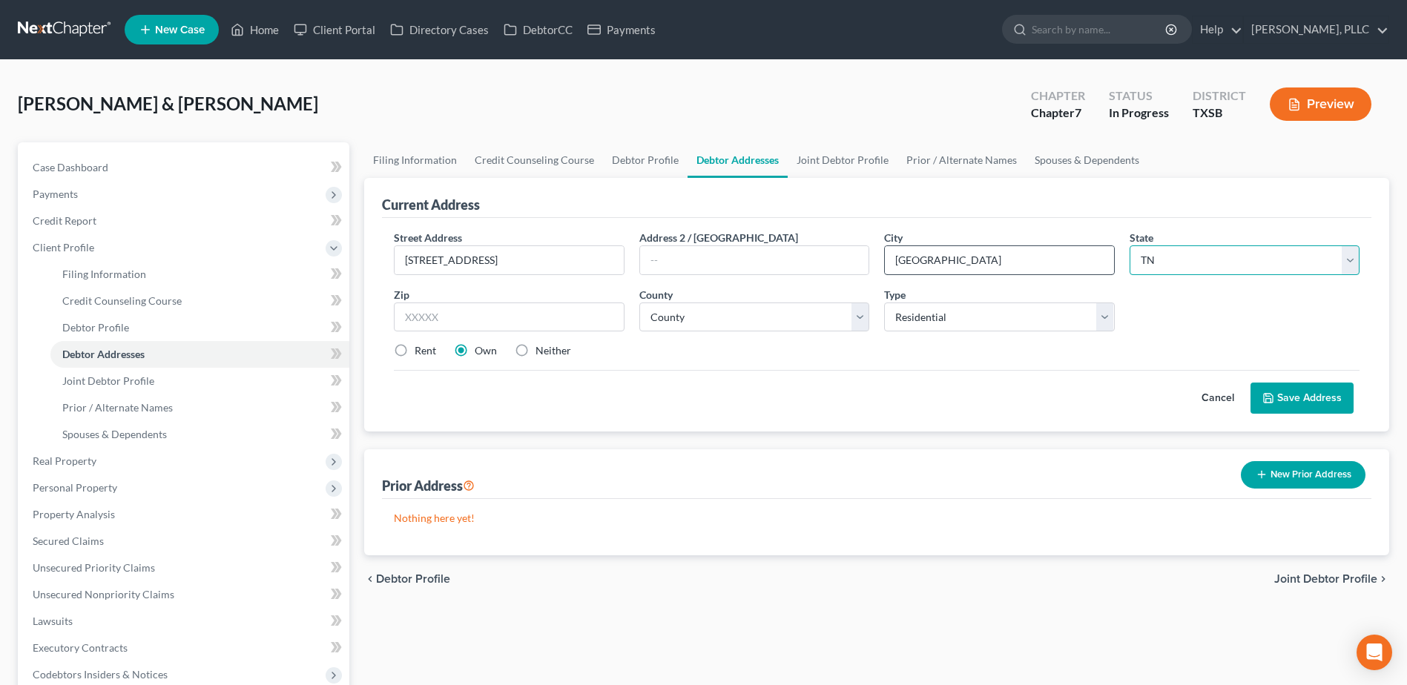
select select "45"
type input "77597"
drag, startPoint x: 583, startPoint y: 254, endPoint x: 470, endPoint y: 256, distance: 113.5
click at [470, 256] on input "8275 FM 563 , Wallisville, TX 77597" at bounding box center [509, 260] width 228 height 28
type input "8275 FM 563"
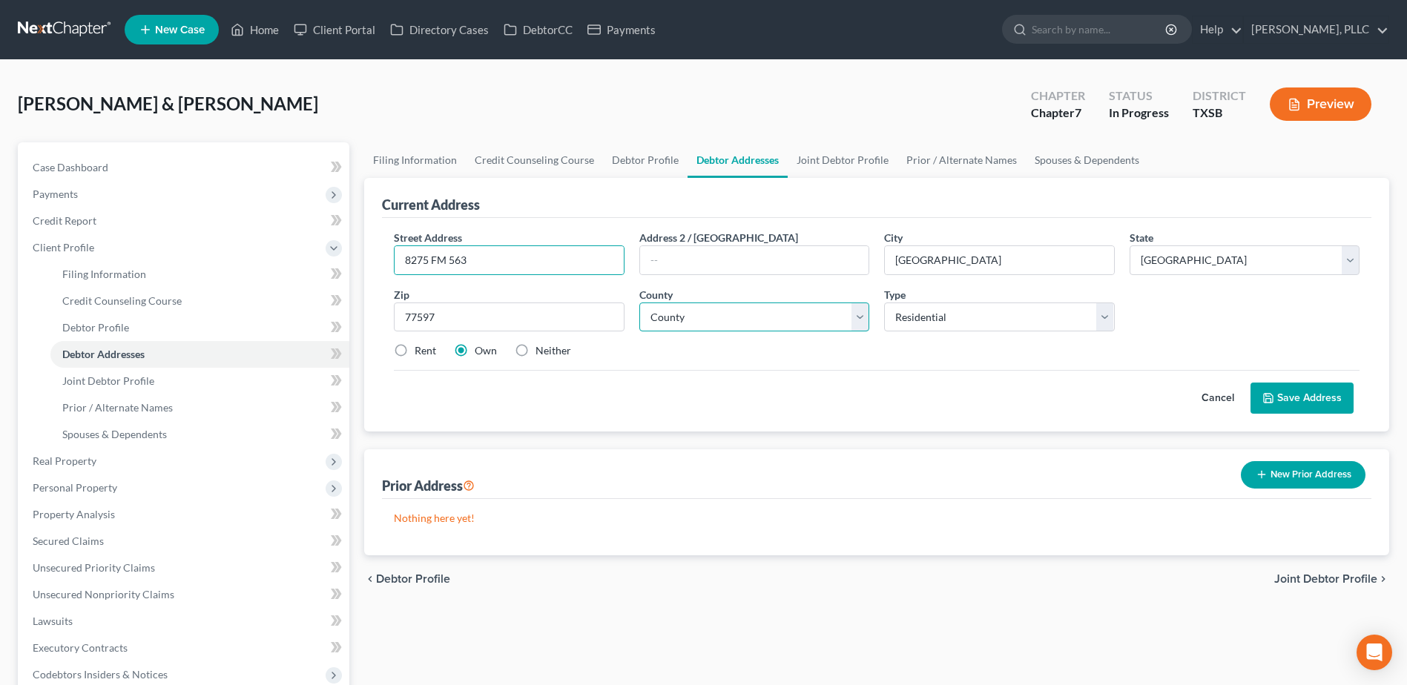
click at [722, 319] on select "County Anderson County Andrews County Angelina County Aransas County Archer Cou…" at bounding box center [754, 318] width 230 height 30
select select "35"
click at [639, 303] on select "County Anderson County Andrews County Angelina County Aransas County Archer Cou…" at bounding box center [754, 318] width 230 height 30
click at [1320, 405] on button "Save Address" at bounding box center [1302, 398] width 103 height 31
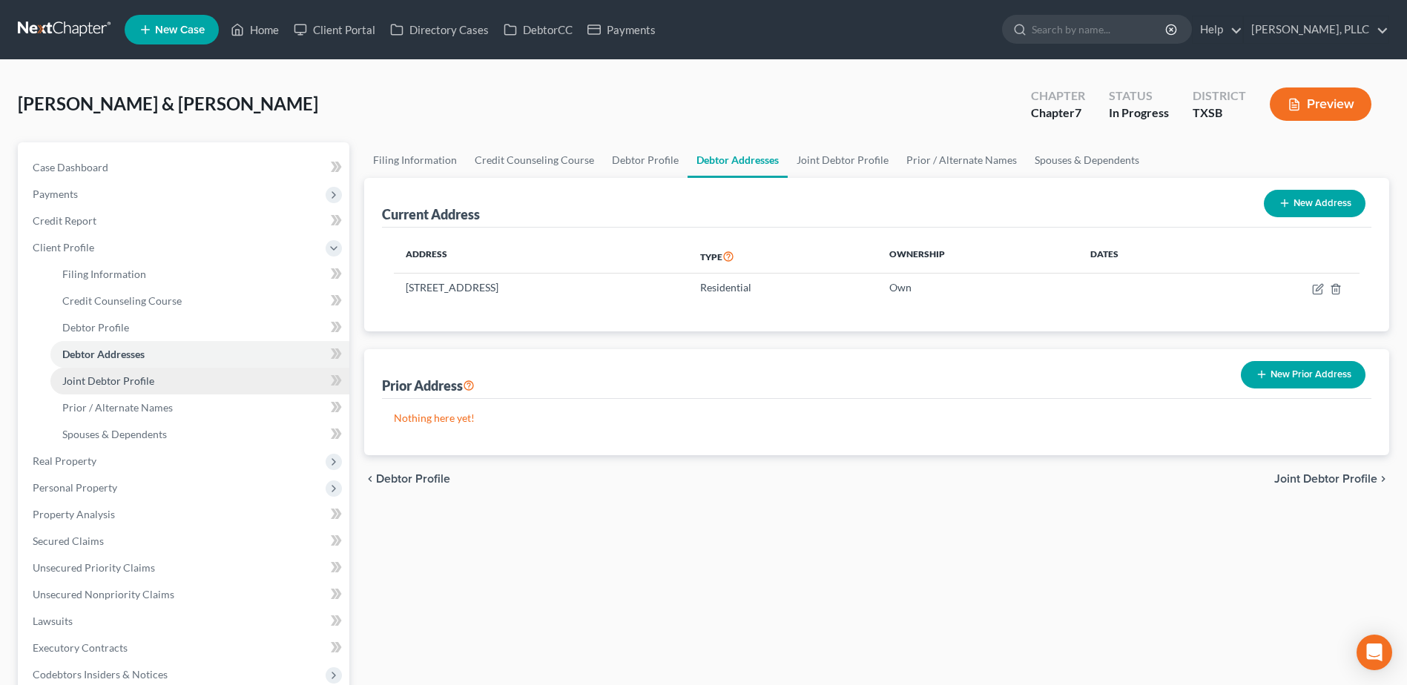
click at [126, 379] on span "Joint Debtor Profile" at bounding box center [108, 381] width 92 height 13
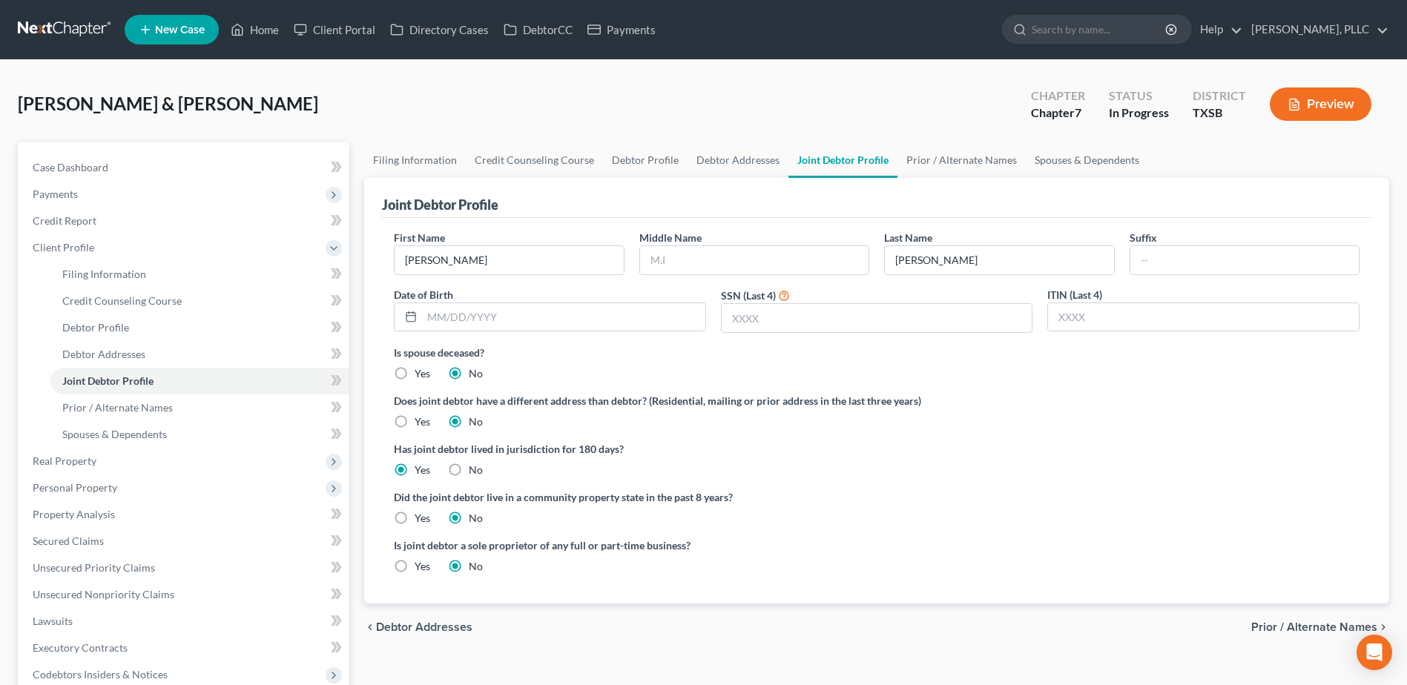
click at [415, 516] on label "Yes" at bounding box center [423, 518] width 16 height 15
click at [421, 516] on input "Yes" at bounding box center [426, 516] width 10 height 10
radio input "true"
radio input "false"
click at [727, 264] on input "text" at bounding box center [754, 260] width 228 height 28
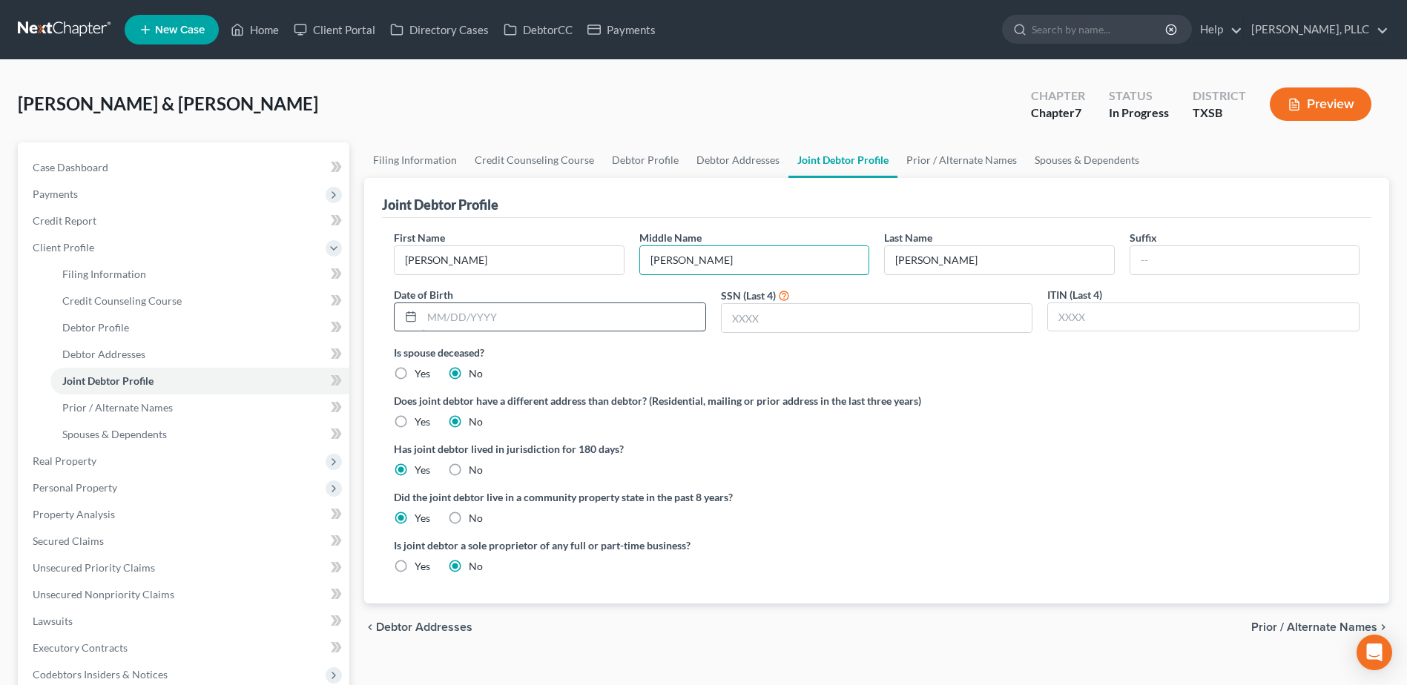
type input "Cher"
click at [445, 325] on input "text" at bounding box center [563, 317] width 283 height 28
type input "07/20/1977"
drag, startPoint x: 913, startPoint y: 330, endPoint x: 873, endPoint y: 312, distance: 44.1
click at [913, 330] on input "text" at bounding box center [877, 318] width 311 height 28
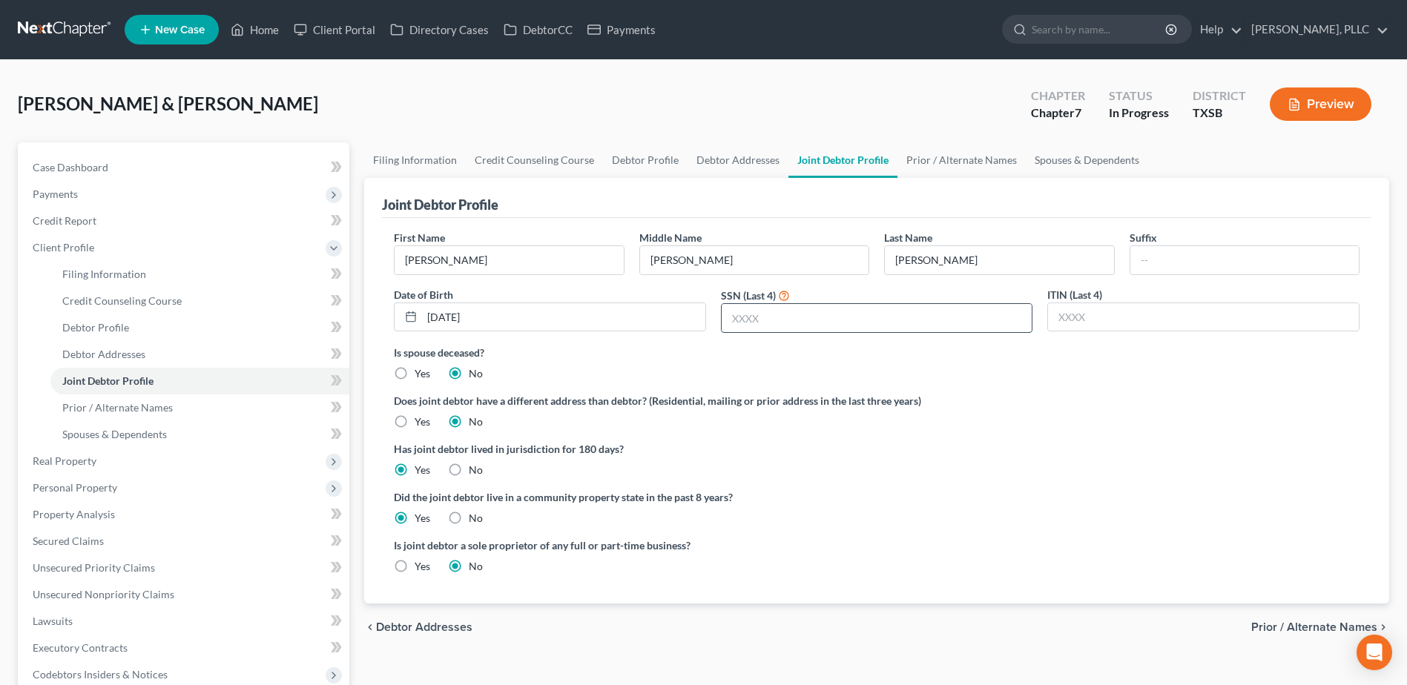
click at [873, 312] on input "text" at bounding box center [877, 318] width 311 height 28
type input "0093"
click at [621, 161] on link "Debtor Profile" at bounding box center [645, 160] width 85 height 36
select select "1"
select select "0"
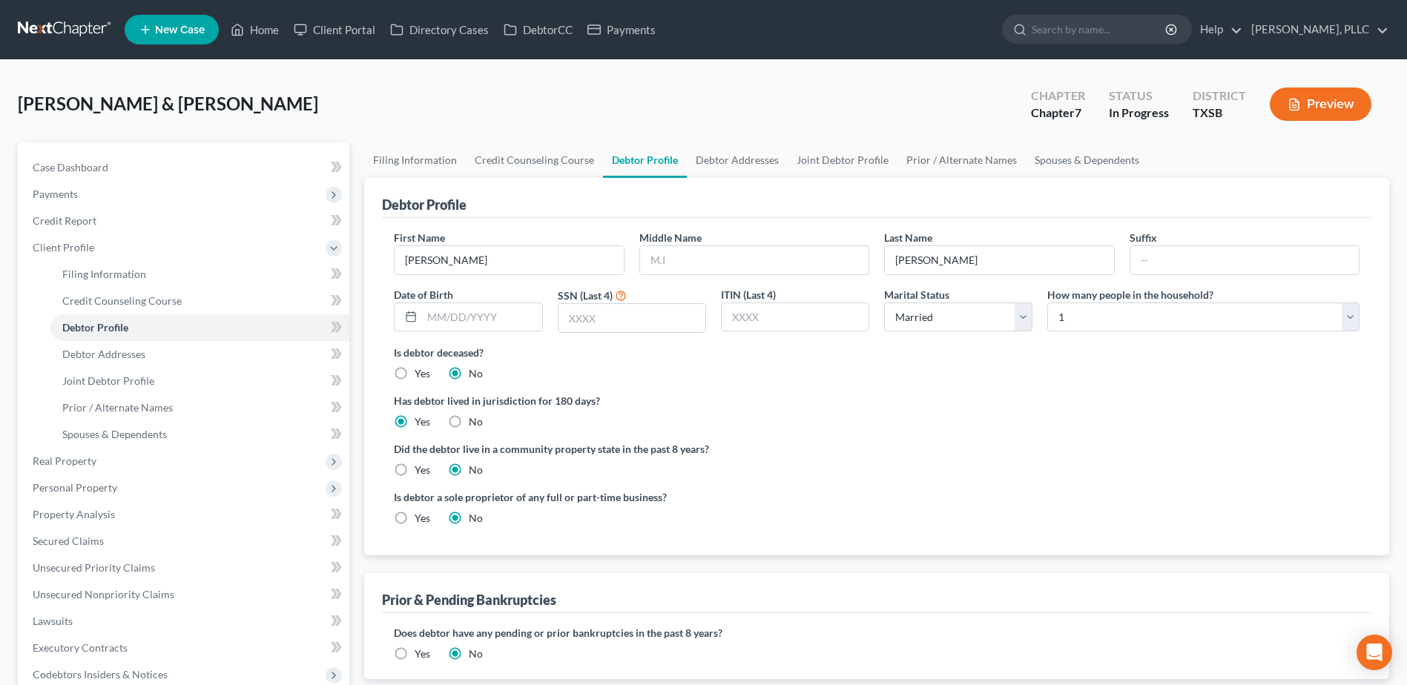
click at [415, 469] on label "Yes" at bounding box center [423, 470] width 16 height 15
click at [421, 469] on input "Yes" at bounding box center [426, 468] width 10 height 10
radio input "true"
radio input "false"
click at [595, 318] on input "text" at bounding box center [632, 318] width 147 height 28
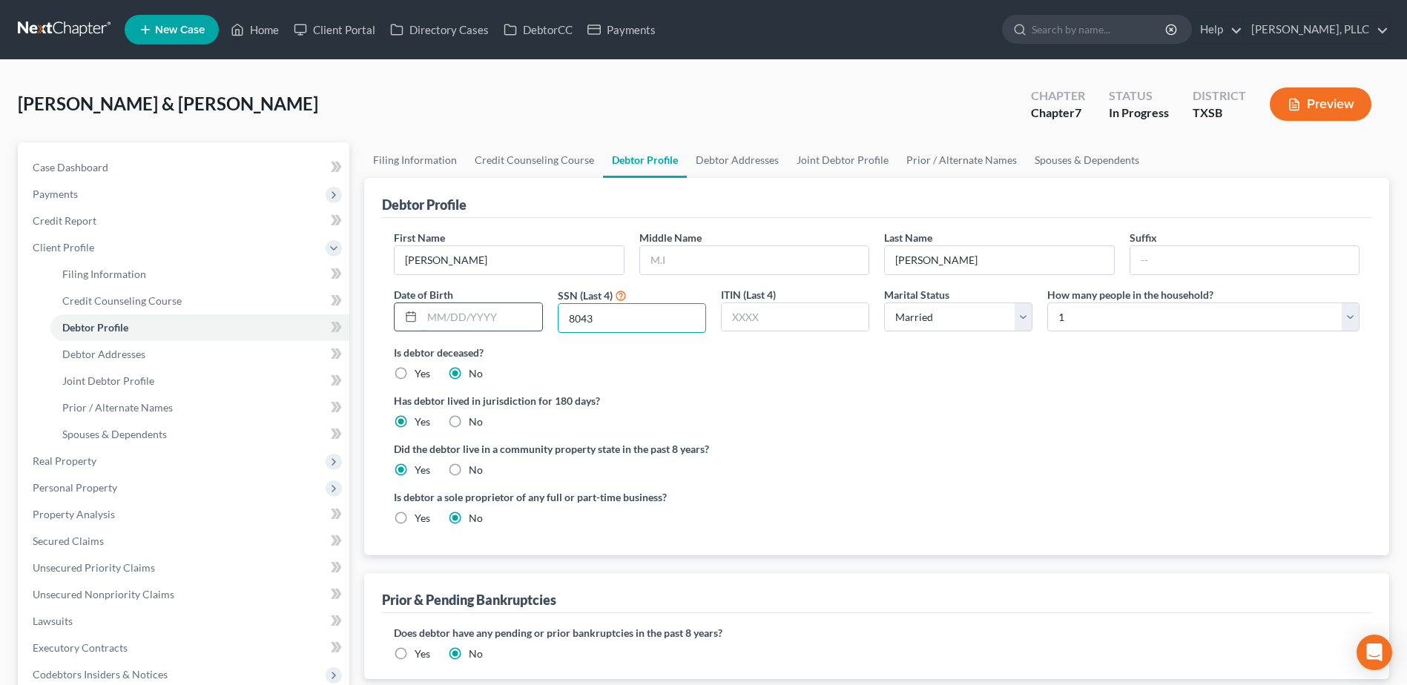
type input "8043"
click at [430, 320] on input "text" at bounding box center [481, 317] width 119 height 28
type input "02/11/1977"
click at [1348, 319] on select "Select 1 2 3 4 5 6 7 8 9 10 11 12 13 14 15 16 17 18 19 20" at bounding box center [1203, 318] width 312 height 30
select select "1"
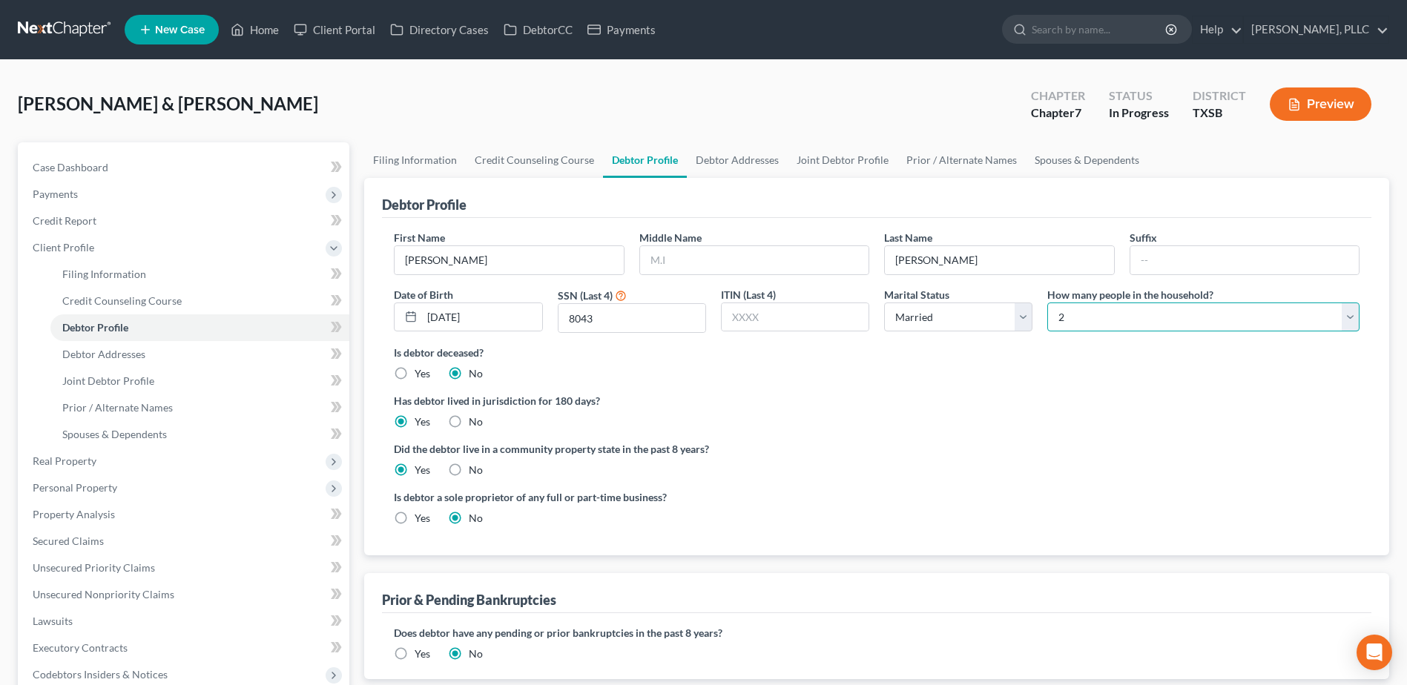
click at [1047, 303] on select "Select 1 2 3 4 5 6 7 8 9 10 11 12 13 14 15 16 17 18 19 20" at bounding box center [1203, 318] width 312 height 30
click at [1243, 475] on div "Did the debtor live in a community property state in the past 8 years? Yes No" at bounding box center [877, 459] width 966 height 36
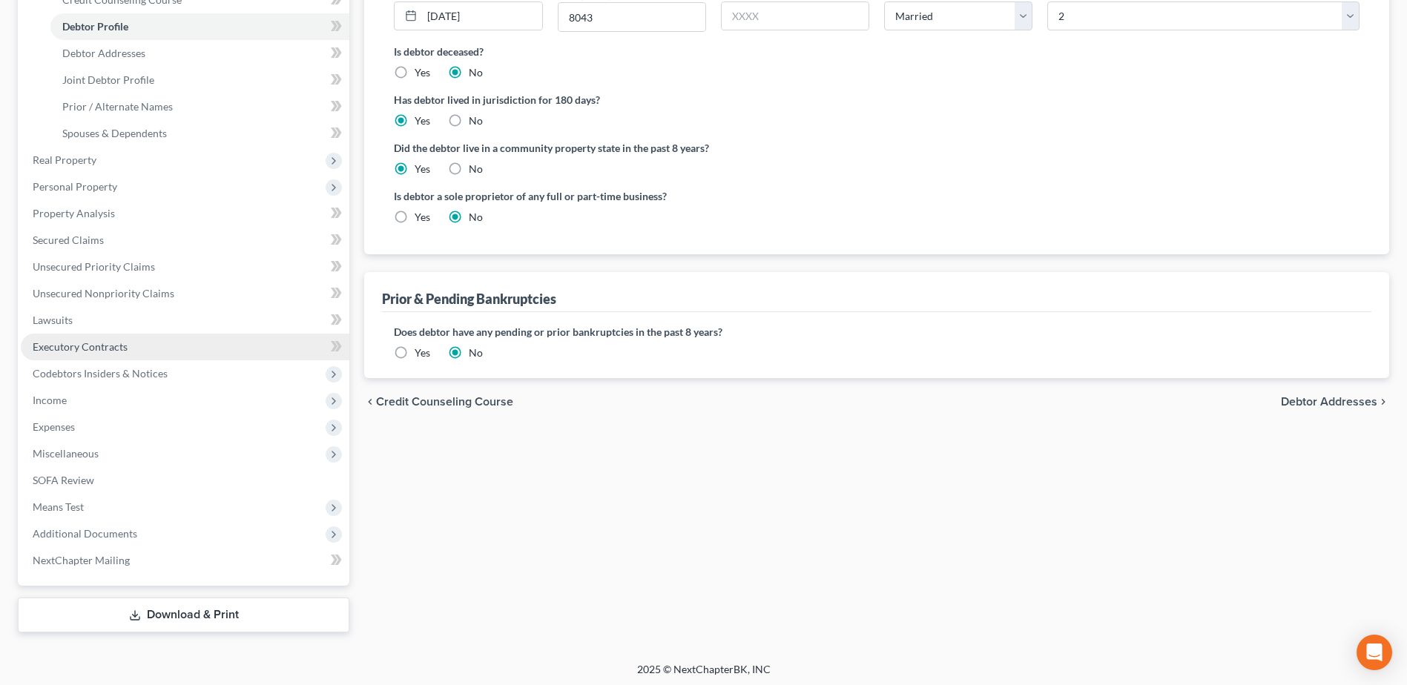
scroll to position [305, 0]
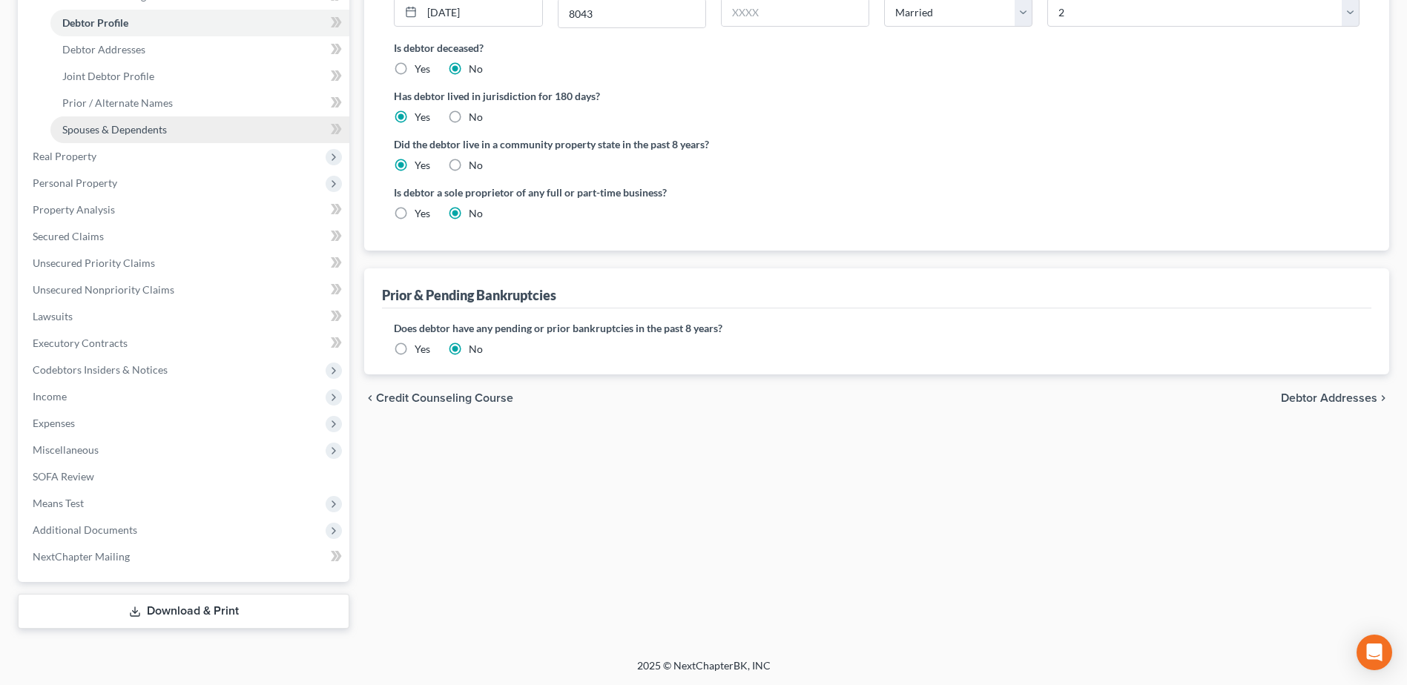
click at [124, 128] on span "Spouses & Dependents" at bounding box center [114, 129] width 105 height 13
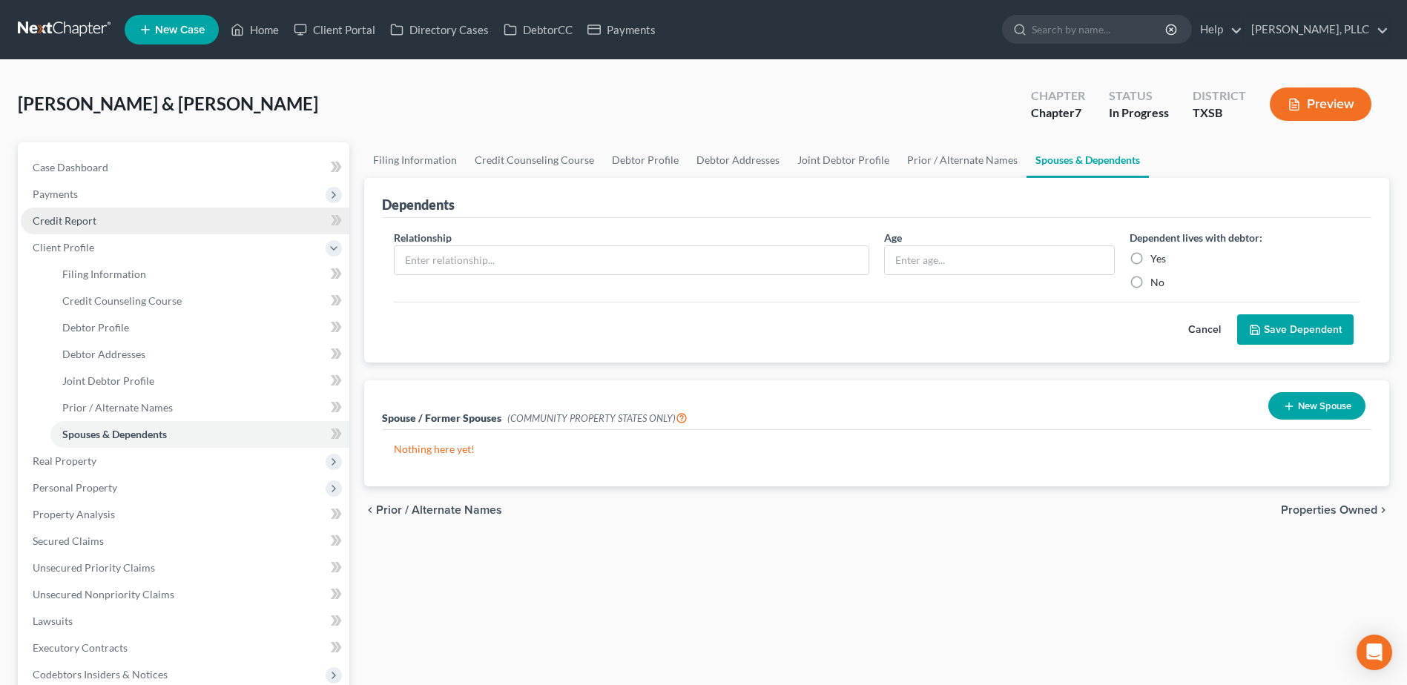
click at [76, 221] on span "Credit Report" at bounding box center [65, 220] width 64 height 13
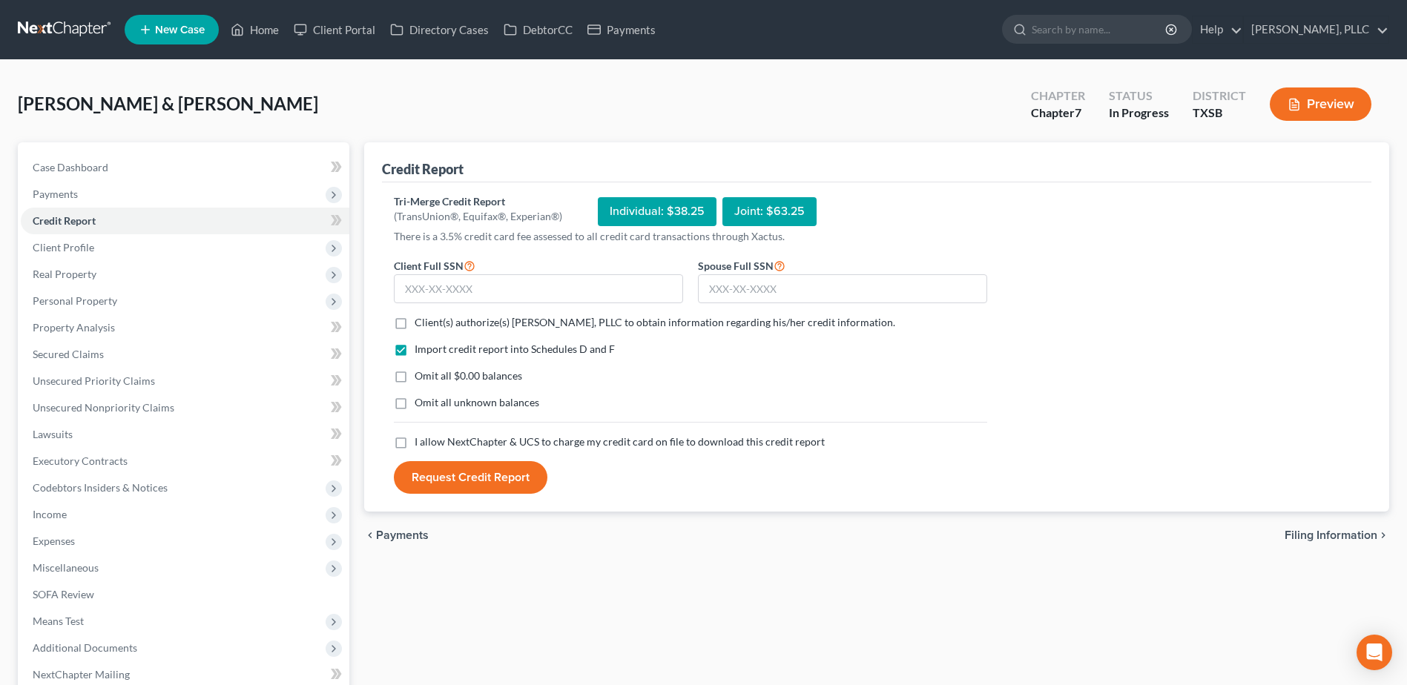
click at [415, 323] on label "Client(s) authorize(s) Guy Harvey Holman, PLLC to obtain information regarding …" at bounding box center [655, 322] width 481 height 15
click at [421, 323] on input "Client(s) authorize(s) Guy Harvey Holman, PLLC to obtain information regarding …" at bounding box center [426, 320] width 10 height 10
checkbox input "true"
click at [415, 441] on label "I allow NextChapter & UCS to charge my credit card on file to download this cre…" at bounding box center [620, 442] width 410 height 15
click at [421, 441] on input "I allow NextChapter & UCS to charge my credit card on file to download this cre…" at bounding box center [426, 440] width 10 height 10
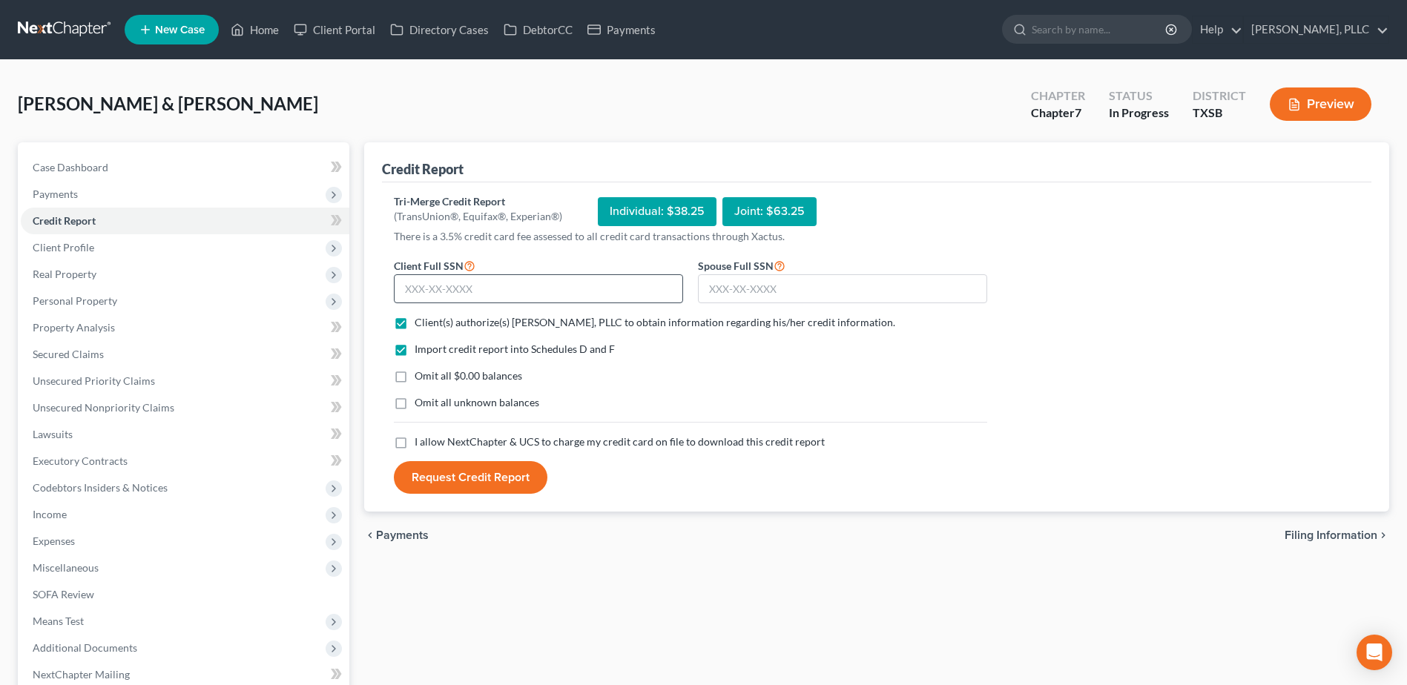
checkbox input "true"
click at [432, 295] on input "text" at bounding box center [538, 289] width 289 height 30
type input "467-39-8043"
click at [806, 293] on input "text" at bounding box center [842, 289] width 289 height 30
type input "450-85-0093"
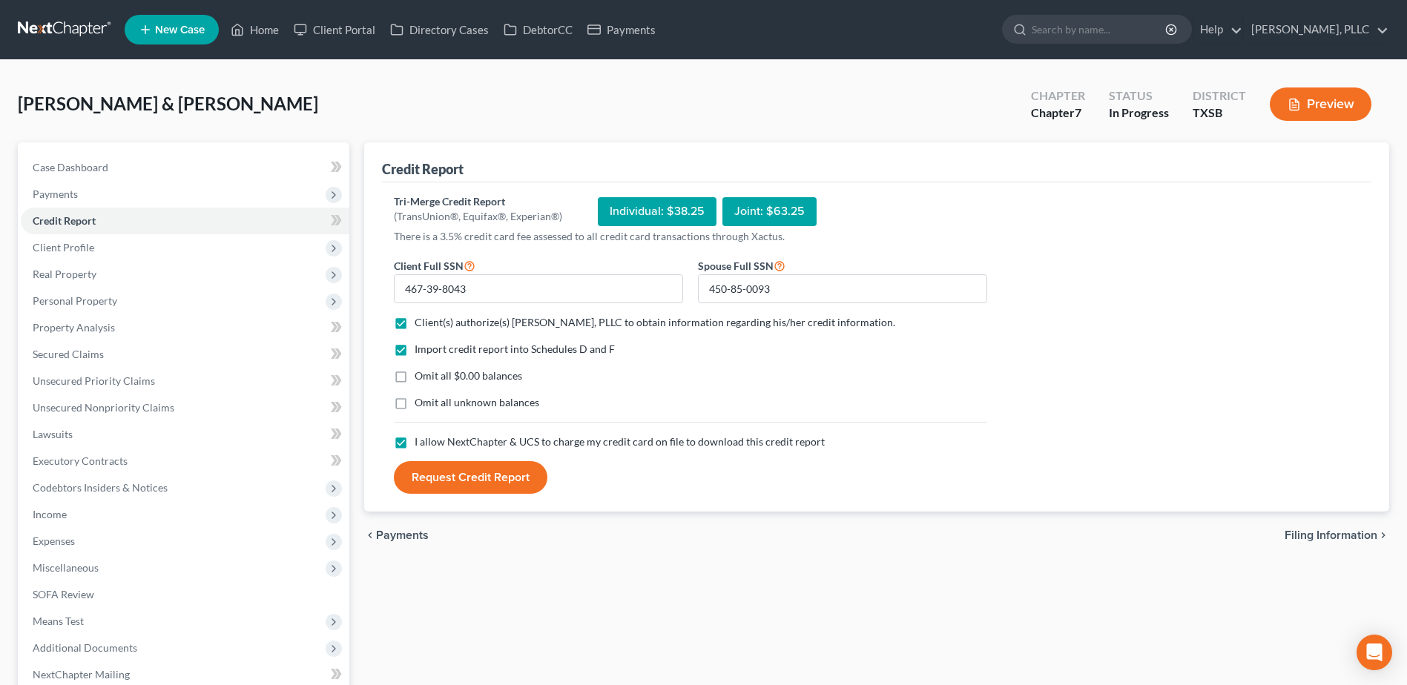
click at [1304, 541] on span "Filing Information" at bounding box center [1331, 536] width 93 height 12
select select "0"
select select "1"
select select "0"
select select "45"
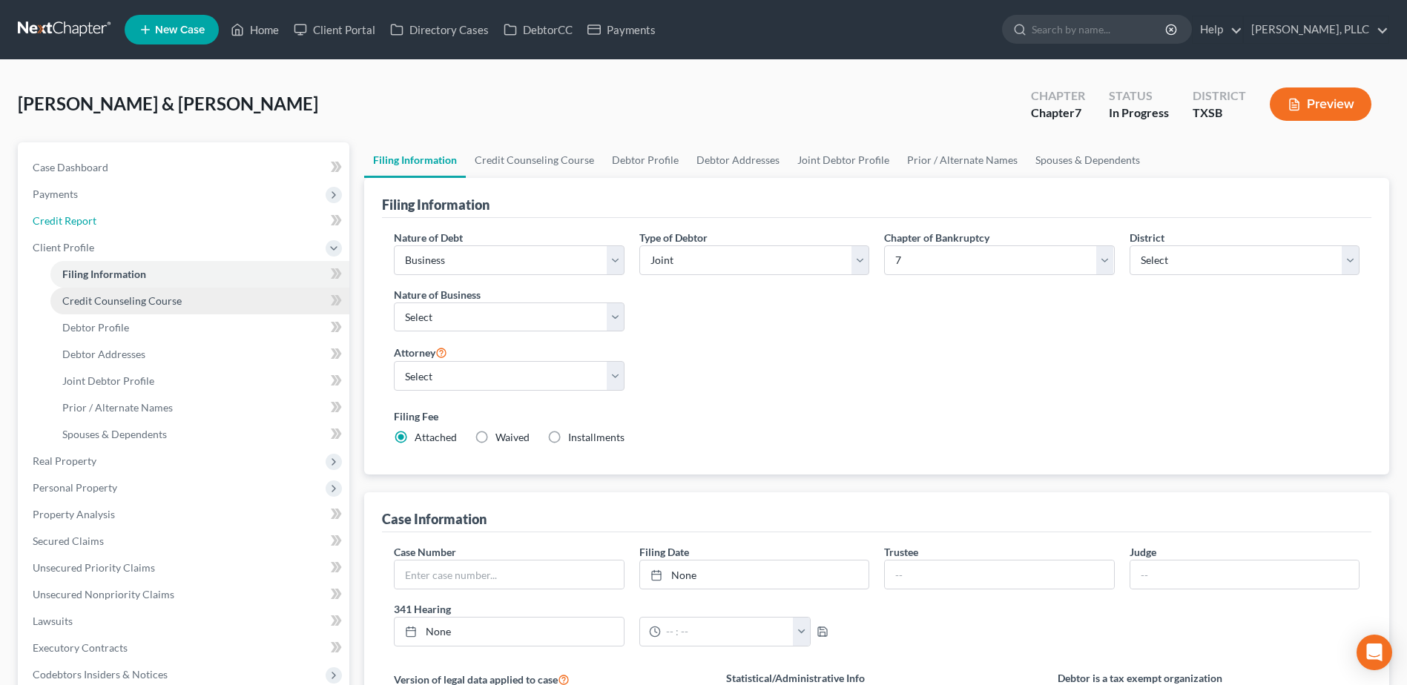
click at [68, 221] on span "Credit Report" at bounding box center [65, 220] width 64 height 13
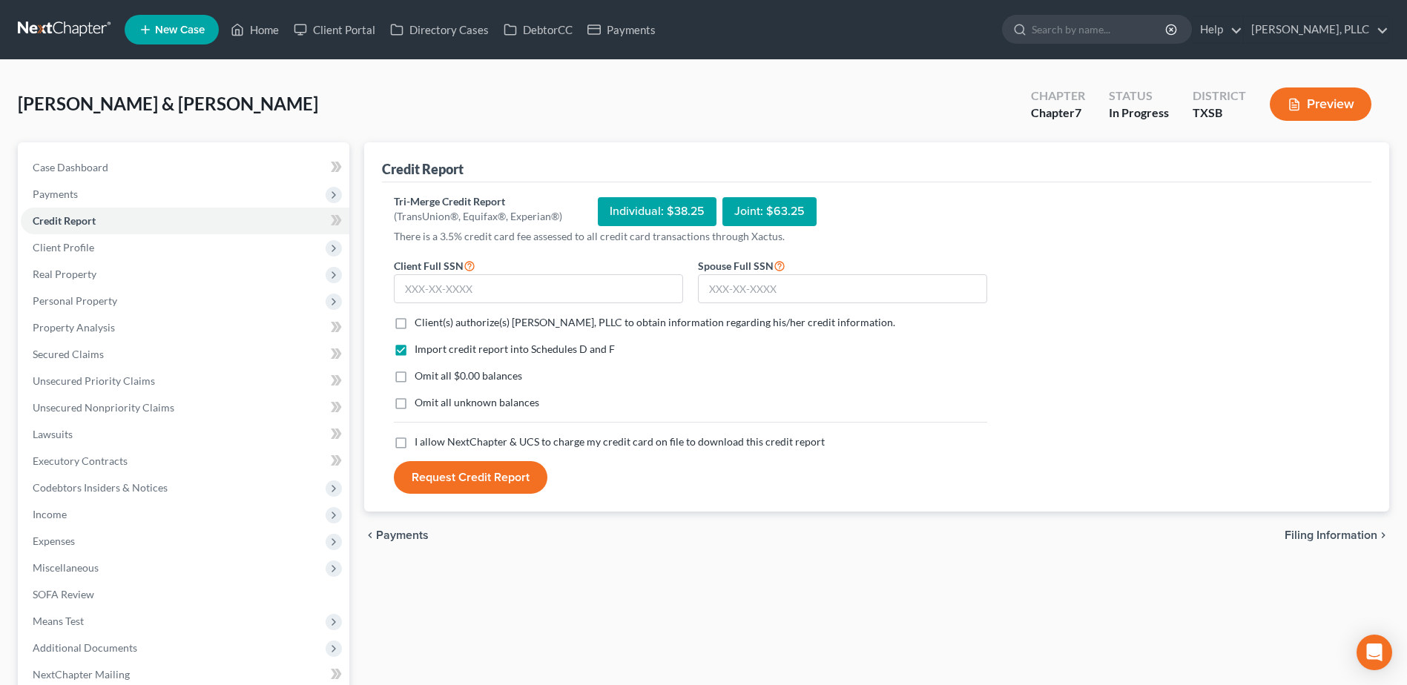
click at [415, 326] on label "Client(s) authorize(s) Guy Harvey Holman, PLLC to obtain information regarding …" at bounding box center [655, 322] width 481 height 15
click at [421, 325] on input "Client(s) authorize(s) Guy Harvey Holman, PLLC to obtain information regarding …" at bounding box center [426, 320] width 10 height 10
checkbox input "true"
click at [415, 445] on label "I allow NextChapter & UCS to charge my credit card on file to download this cre…" at bounding box center [620, 442] width 410 height 15
click at [421, 444] on input "I allow NextChapter & UCS to charge my credit card on file to download this cre…" at bounding box center [426, 440] width 10 height 10
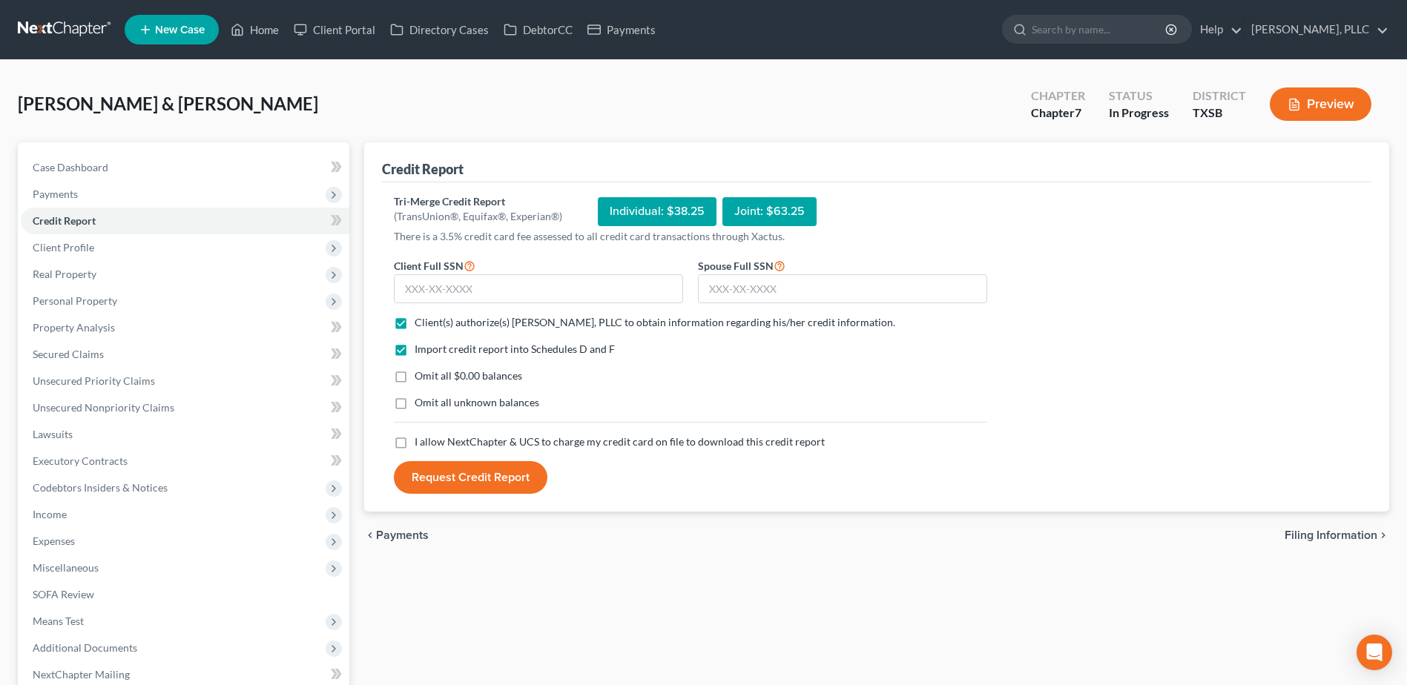
checkbox input "true"
click at [455, 291] on input "text" at bounding box center [538, 289] width 289 height 30
type input "467-39-8043"
click at [844, 282] on input "text" at bounding box center [842, 289] width 289 height 30
type input "450-85-0093"
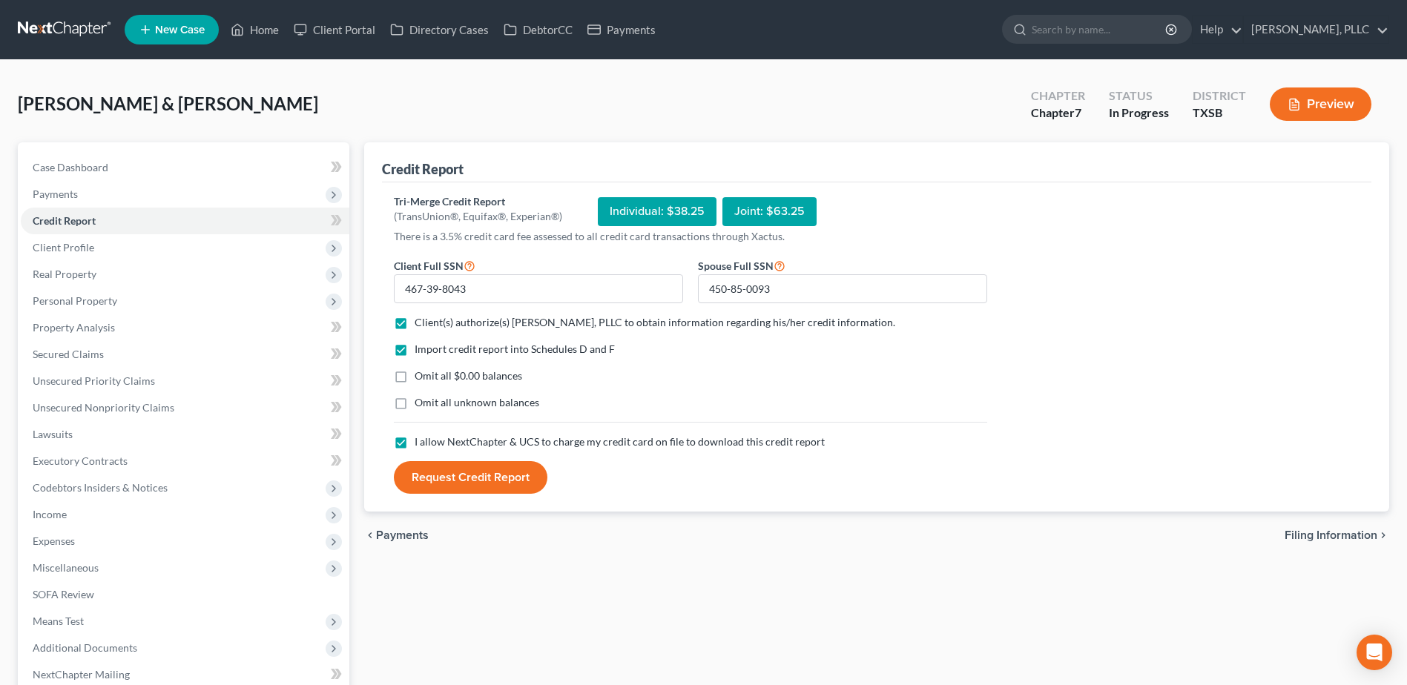
click at [448, 486] on button "Request Credit Report" at bounding box center [471, 477] width 154 height 33
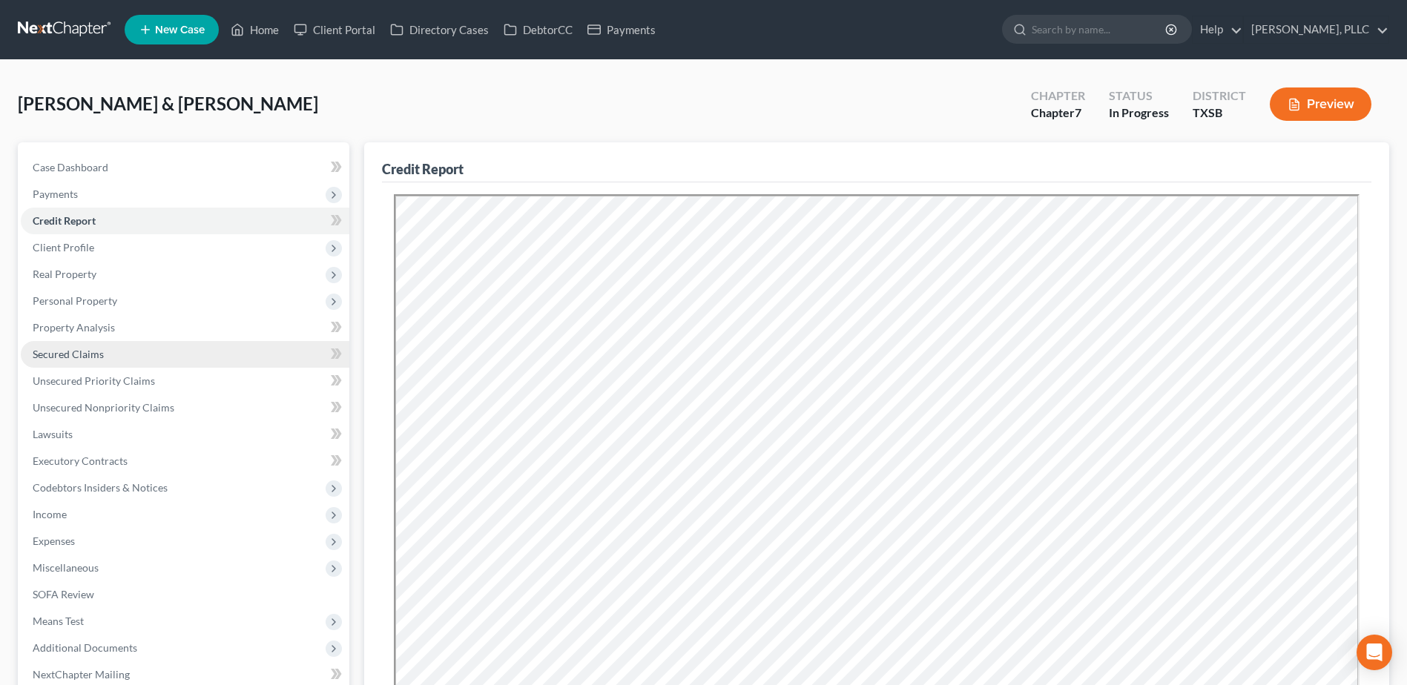
click at [78, 355] on span "Secured Claims" at bounding box center [68, 354] width 71 height 13
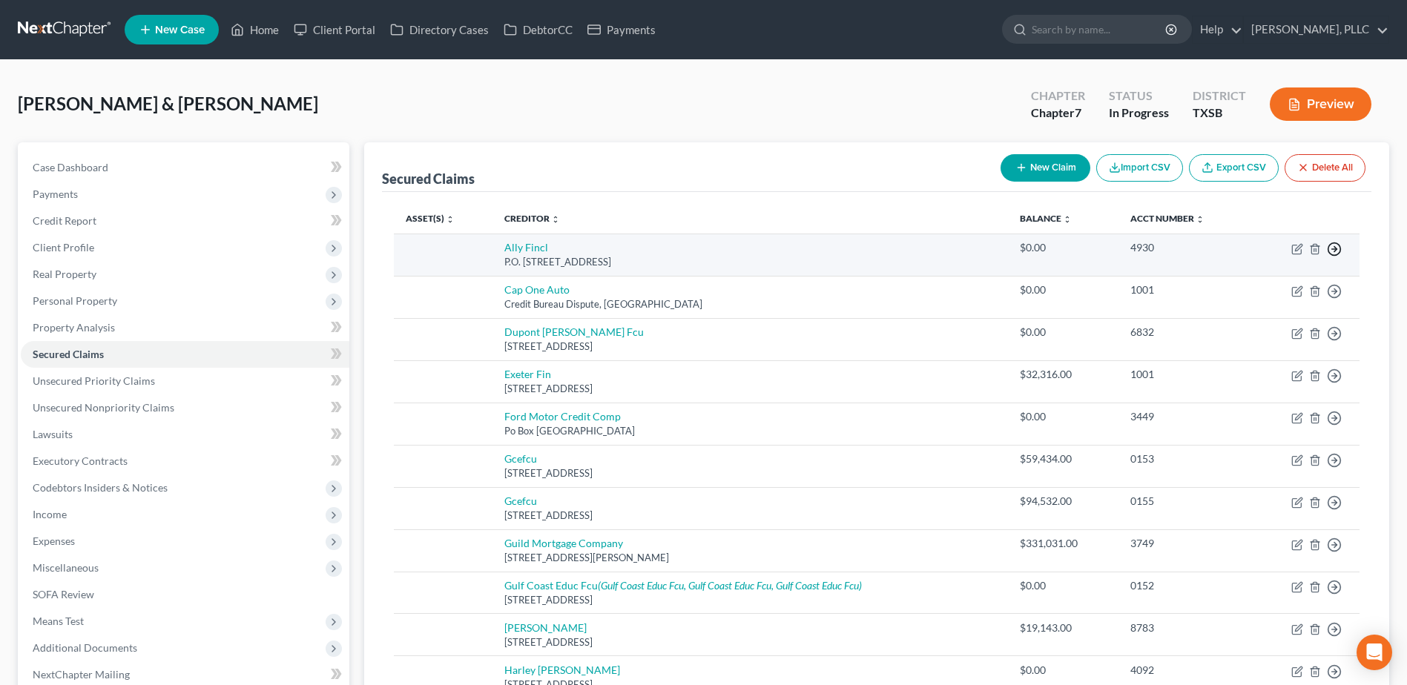
click at [1334, 248] on icon "button" at bounding box center [1334, 249] width 15 height 15
click at [1272, 280] on link "Move to F" at bounding box center [1267, 284] width 124 height 25
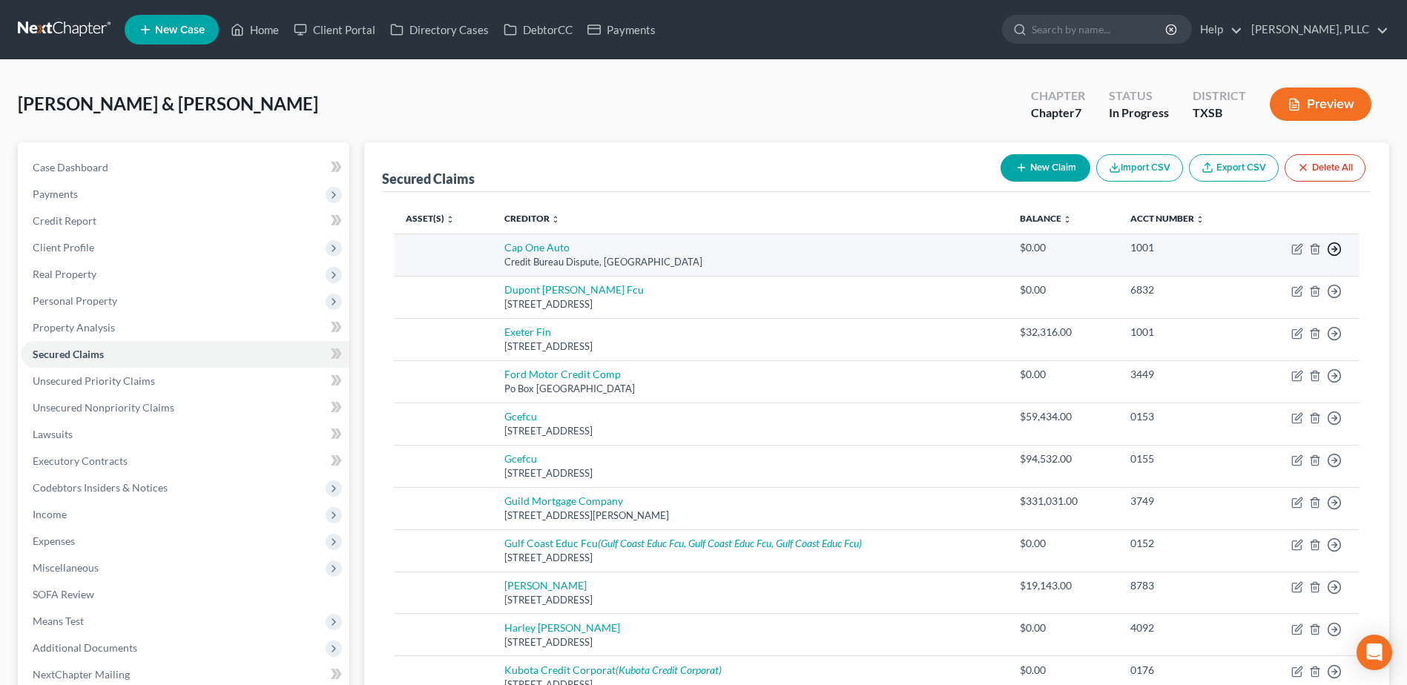
click at [1334, 248] on icon "button" at bounding box center [1334, 249] width 15 height 15
click at [1283, 286] on link "Move to F" at bounding box center [1267, 284] width 124 height 25
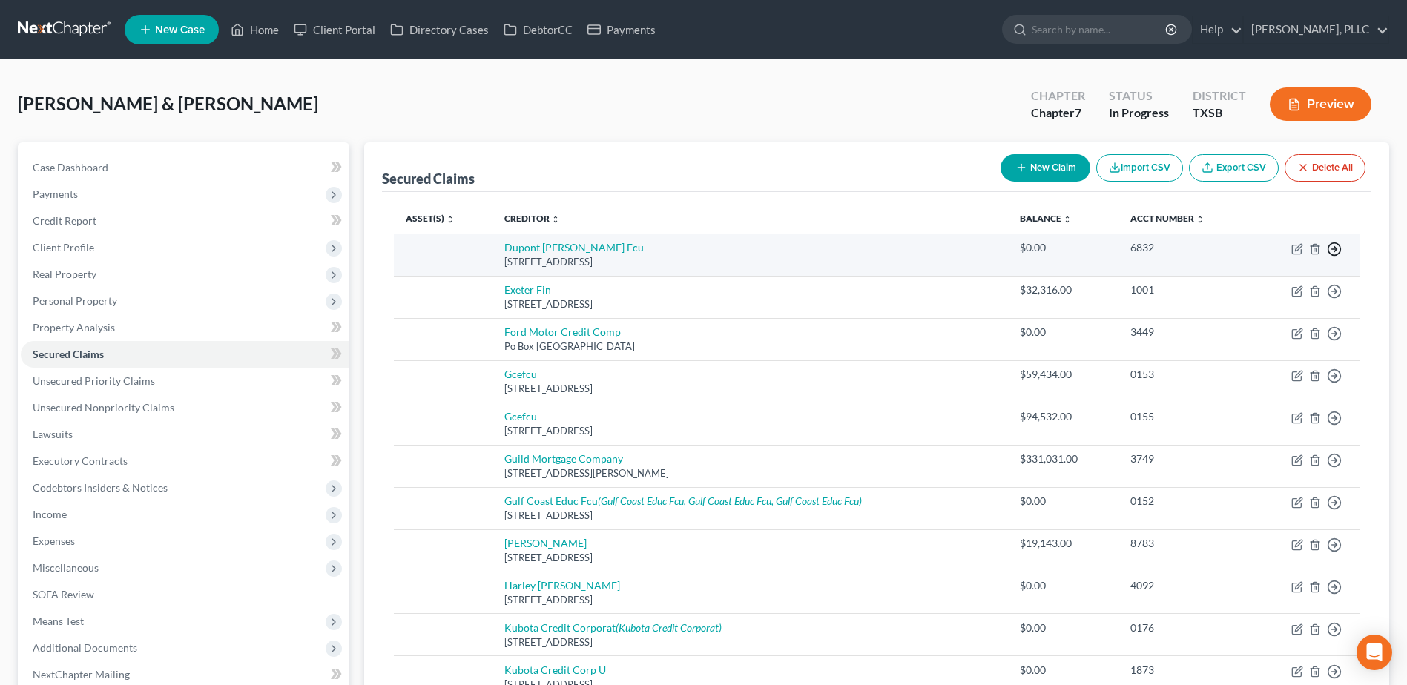
click at [1335, 249] on line "button" at bounding box center [1334, 249] width 5 height 0
click at [1271, 286] on link "Move to F" at bounding box center [1267, 284] width 124 height 25
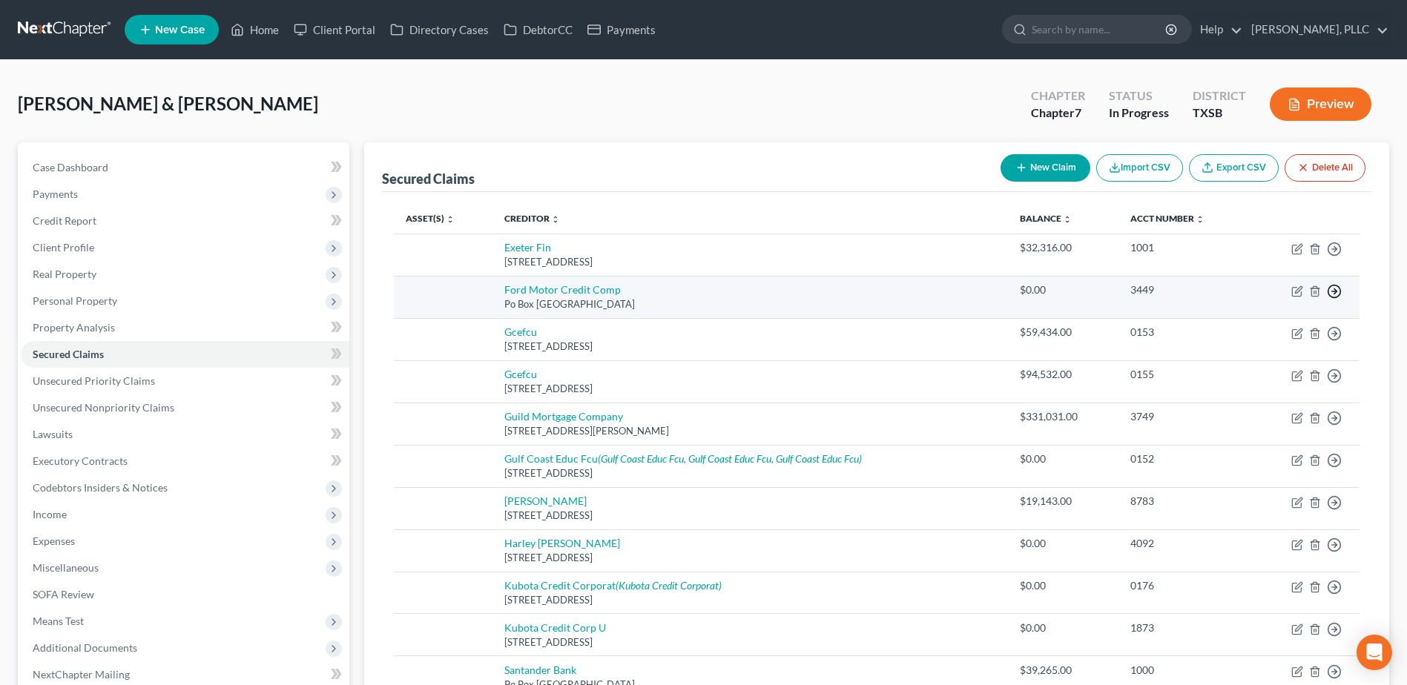
click at [1334, 294] on icon "button" at bounding box center [1334, 291] width 15 height 15
click at [1268, 324] on link "Move to F" at bounding box center [1267, 327] width 124 height 25
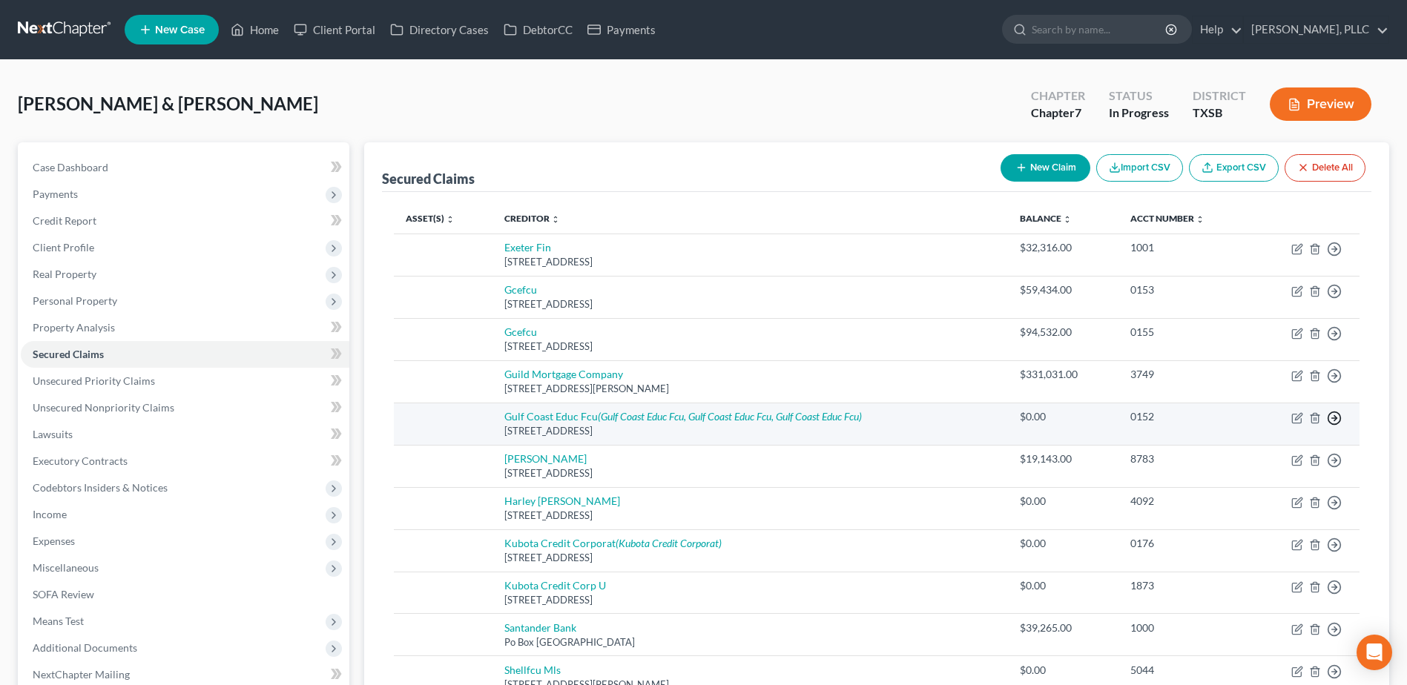
click at [1337, 418] on icon "button" at bounding box center [1334, 418] width 15 height 15
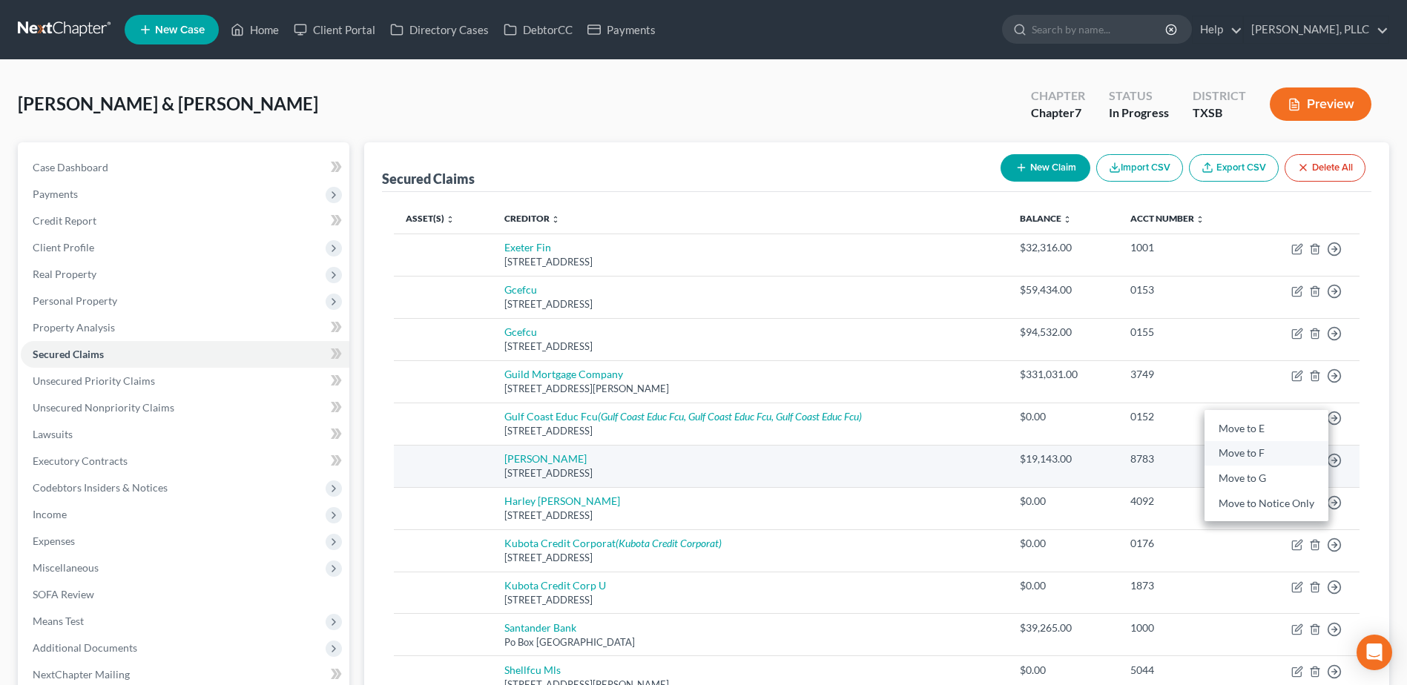
click at [1221, 453] on link "Move to F" at bounding box center [1267, 453] width 124 height 25
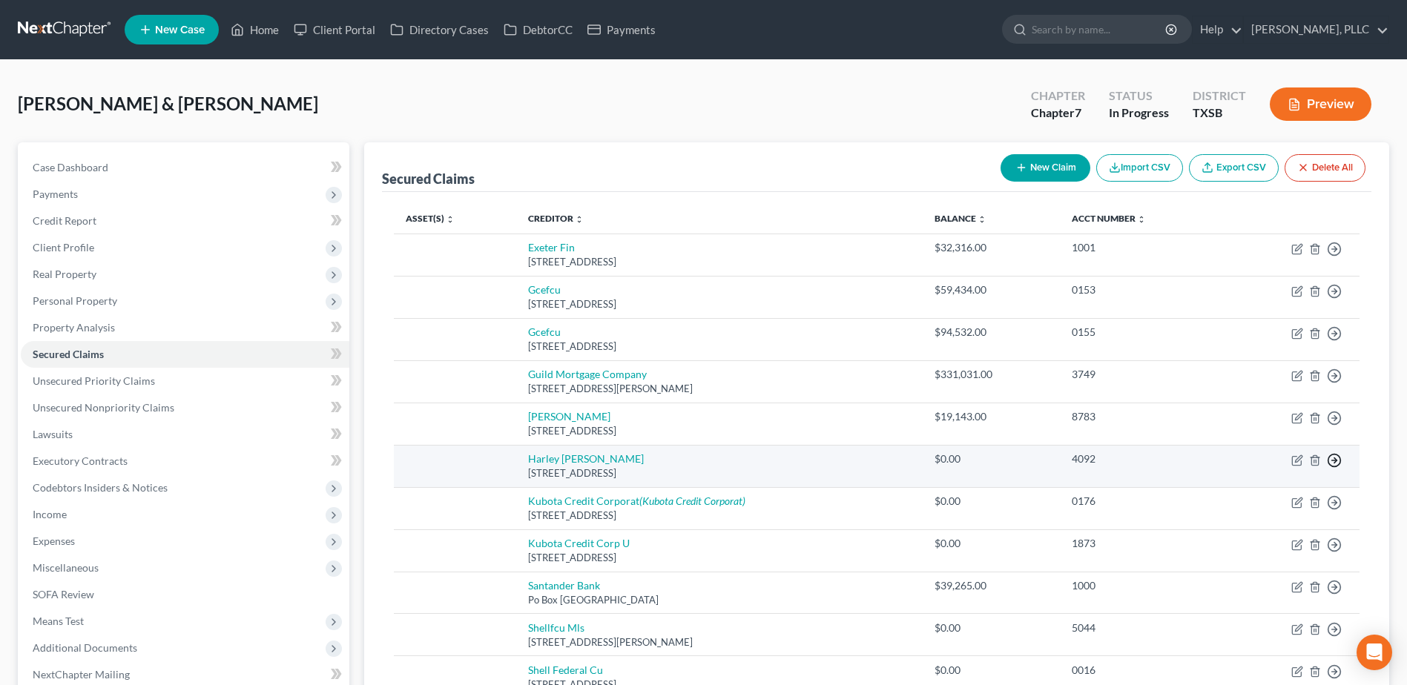
click at [1334, 461] on icon "button" at bounding box center [1334, 460] width 15 height 15
click at [1261, 494] on link "Move to F" at bounding box center [1267, 496] width 124 height 25
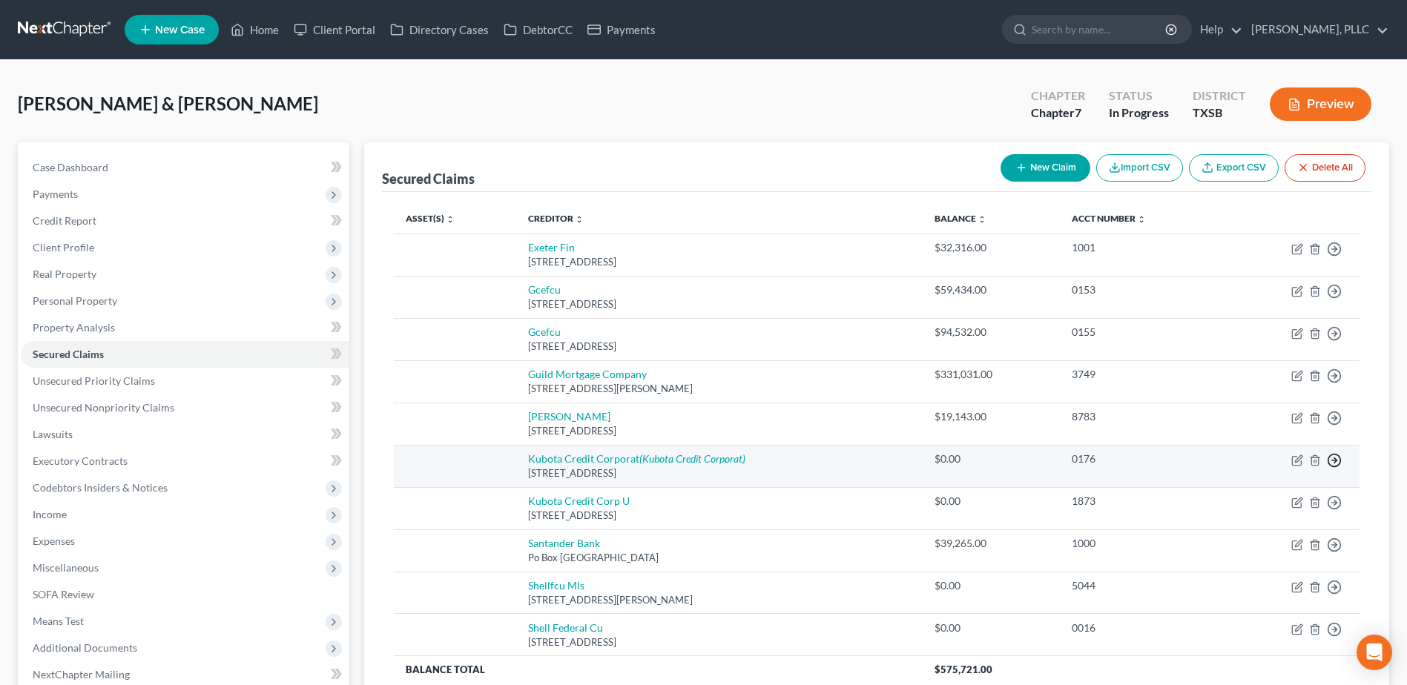
click at [1333, 459] on icon "button" at bounding box center [1334, 460] width 15 height 15
click at [1262, 500] on link "Move to F" at bounding box center [1267, 496] width 124 height 25
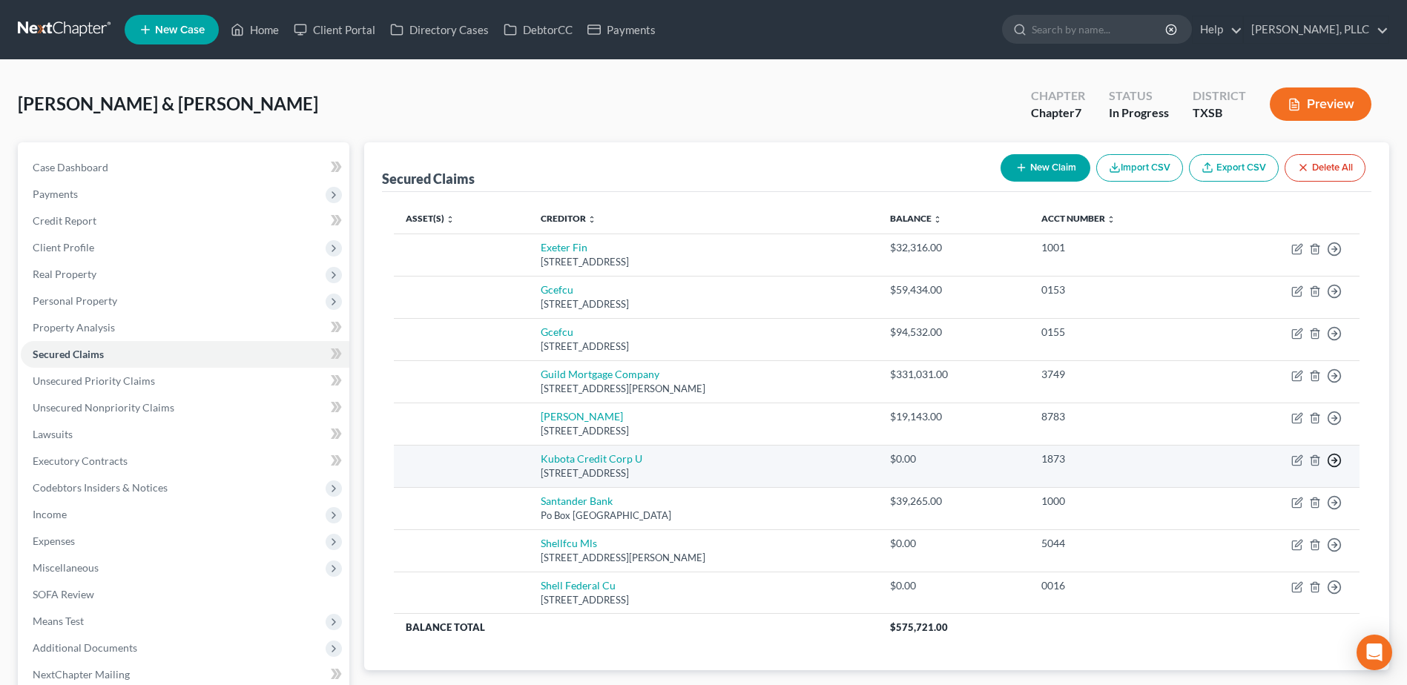
click at [1335, 458] on polyline "button" at bounding box center [1335, 460] width 2 height 5
click at [1277, 493] on link "Move to F" at bounding box center [1267, 496] width 124 height 25
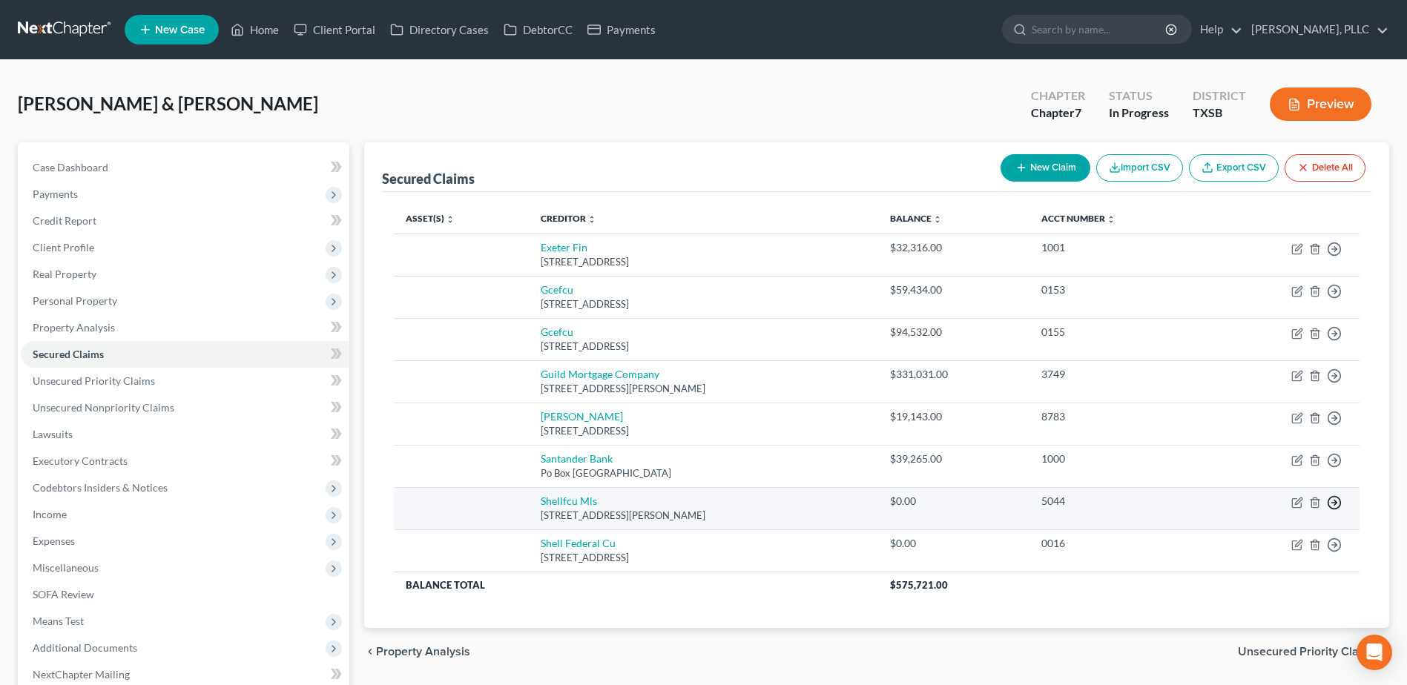
click at [1337, 501] on icon "button" at bounding box center [1334, 502] width 15 height 15
click at [1248, 536] on link "Move to F" at bounding box center [1267, 538] width 124 height 25
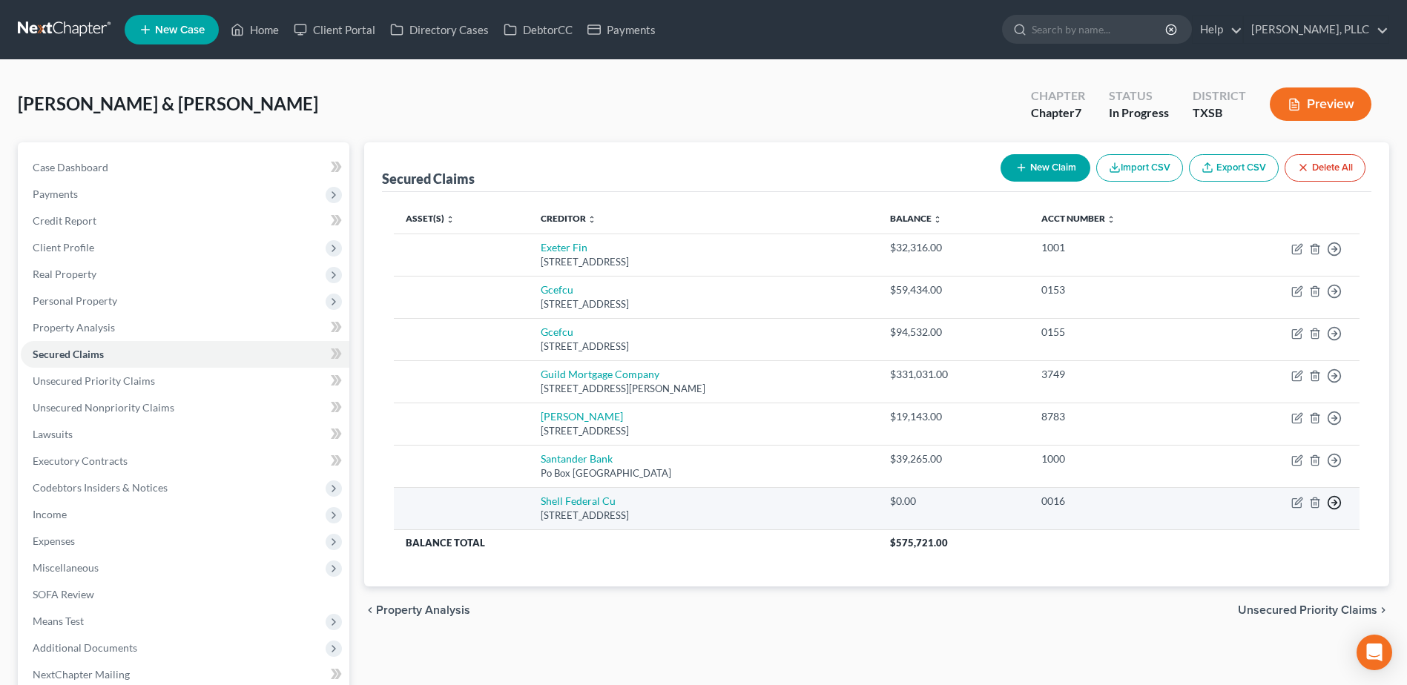
click at [1330, 498] on circle "button" at bounding box center [1334, 502] width 13 height 13
click at [1237, 532] on link "Move to F" at bounding box center [1267, 538] width 124 height 25
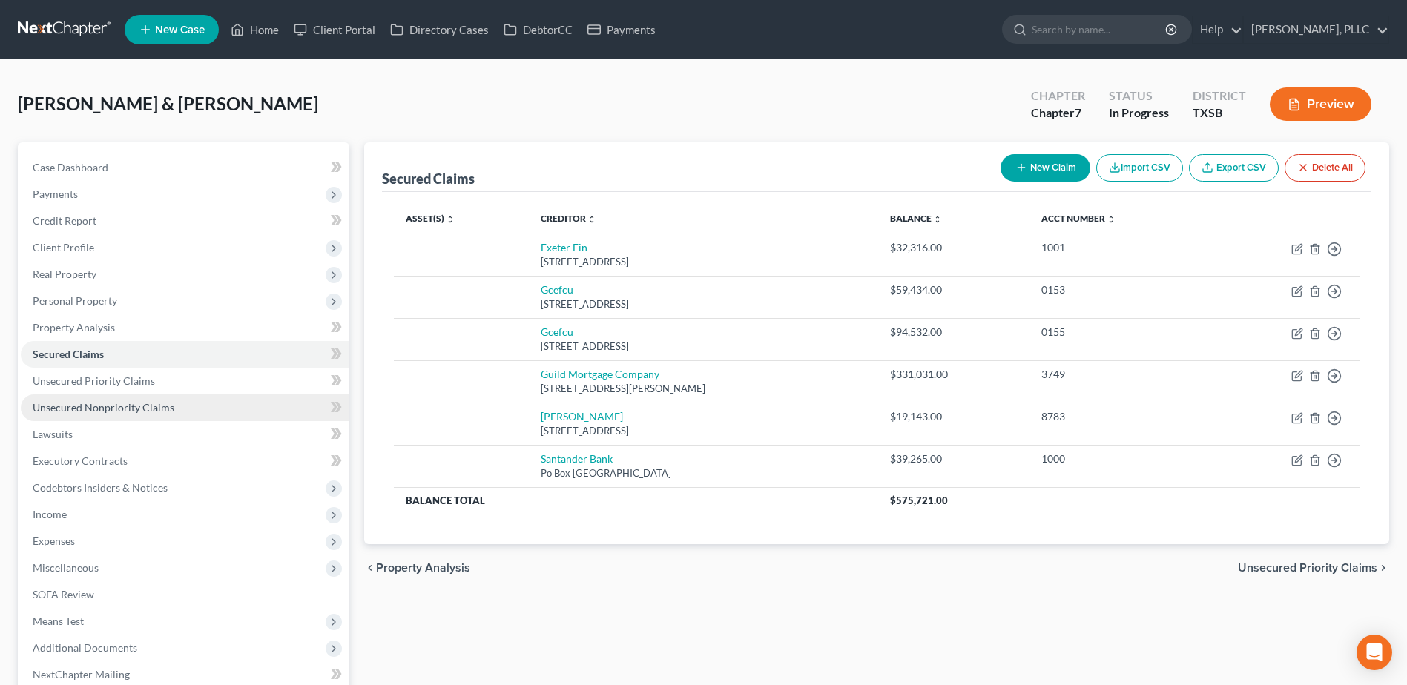
click at [130, 409] on span "Unsecured Nonpriority Claims" at bounding box center [104, 407] width 142 height 13
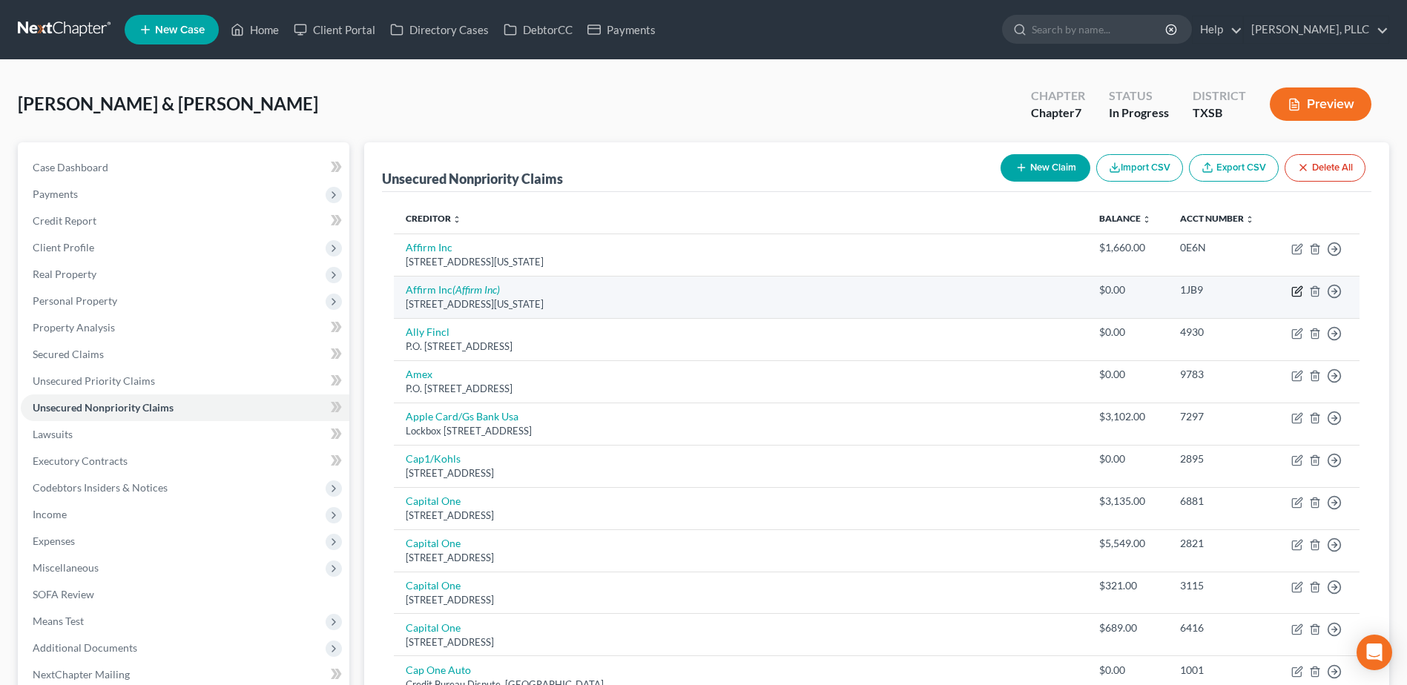
click at [1296, 289] on icon "button" at bounding box center [1297, 292] width 12 height 12
select select "4"
select select "1"
select select "4"
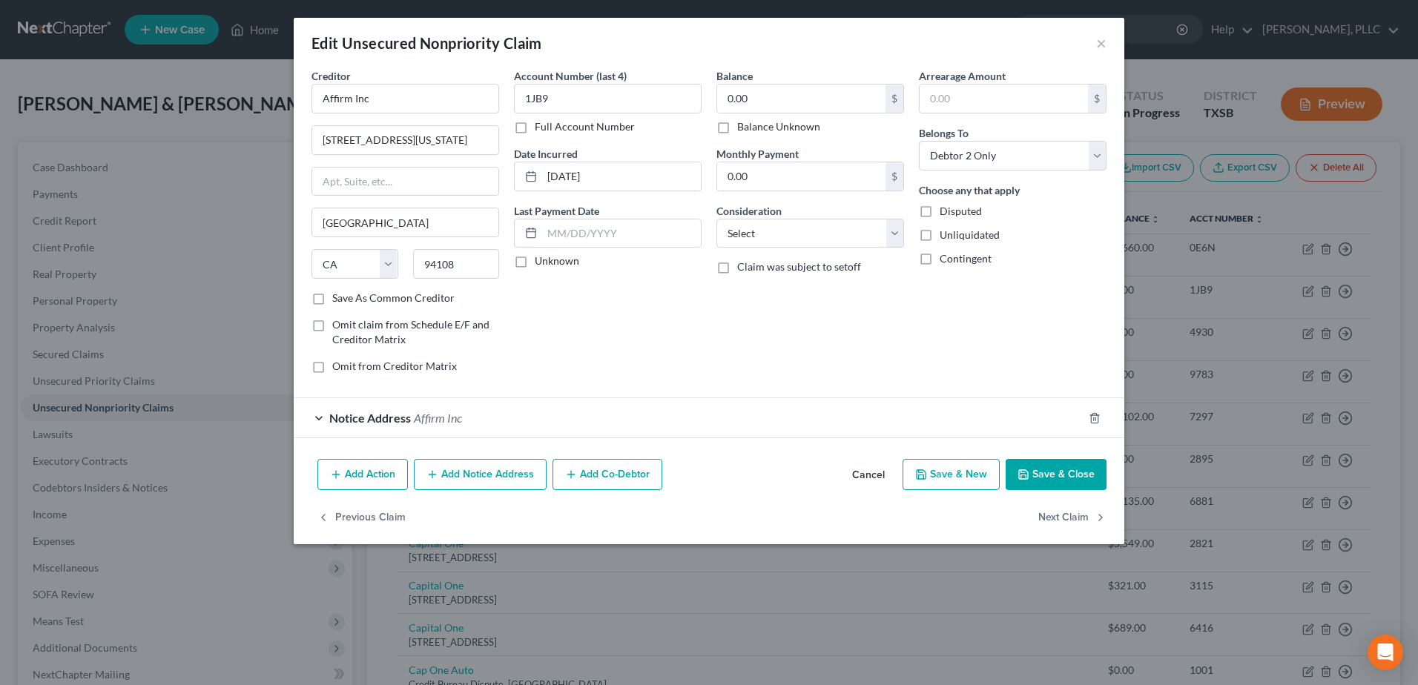
click at [320, 418] on div "Notice Address Affirm Inc" at bounding box center [688, 417] width 789 height 39
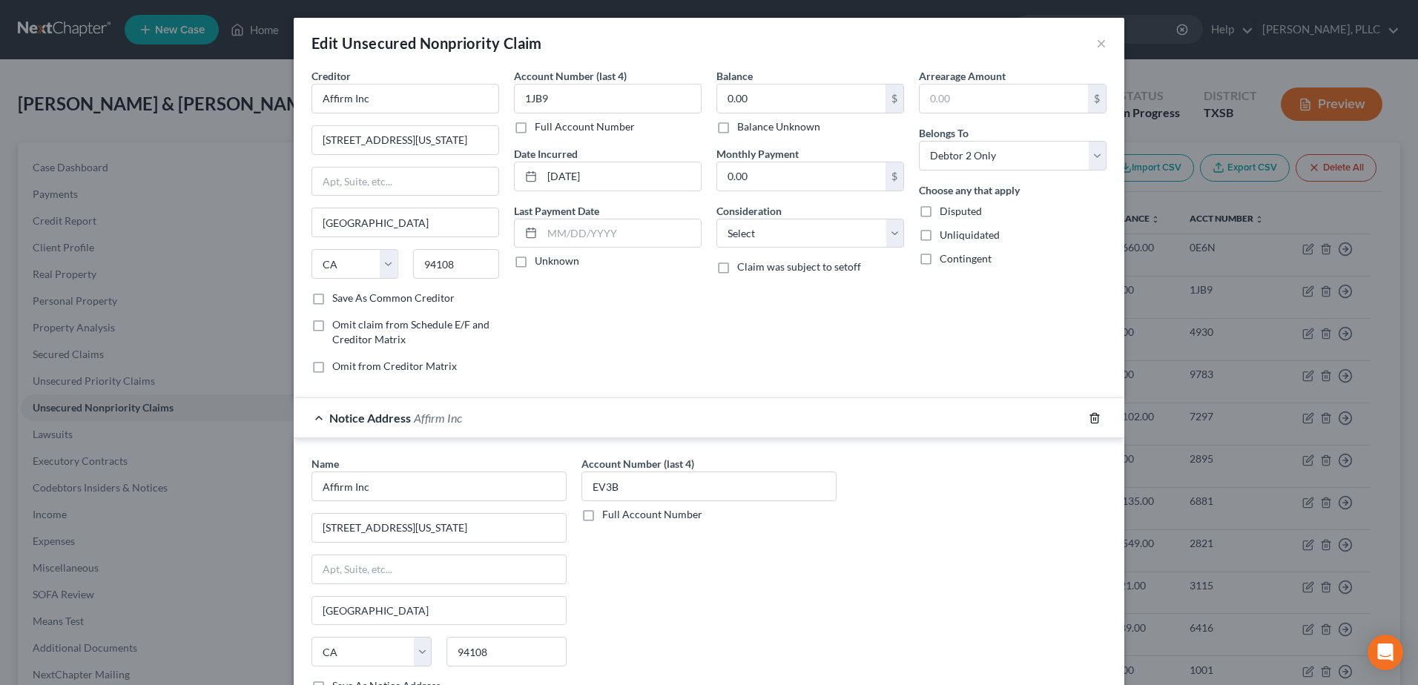
click at [1091, 419] on icon "button" at bounding box center [1095, 418] width 12 height 12
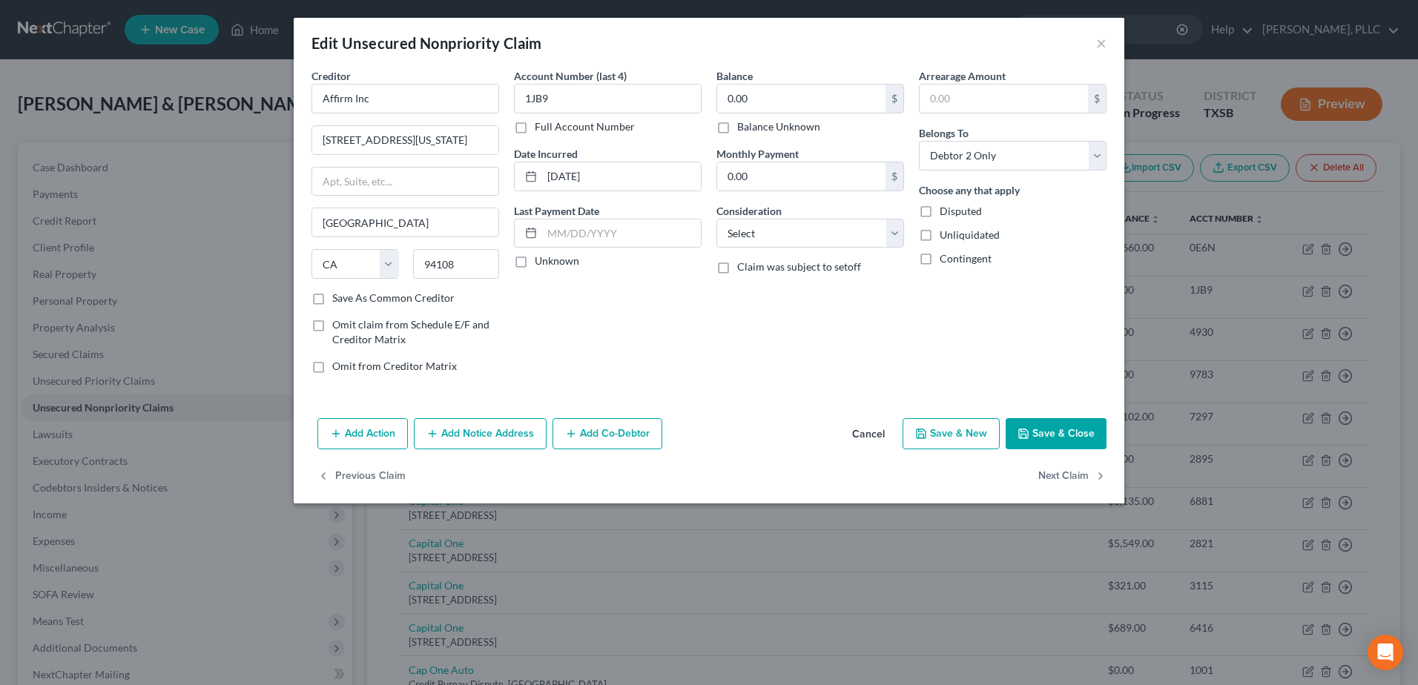
click at [1068, 446] on button "Save & Close" at bounding box center [1056, 433] width 101 height 31
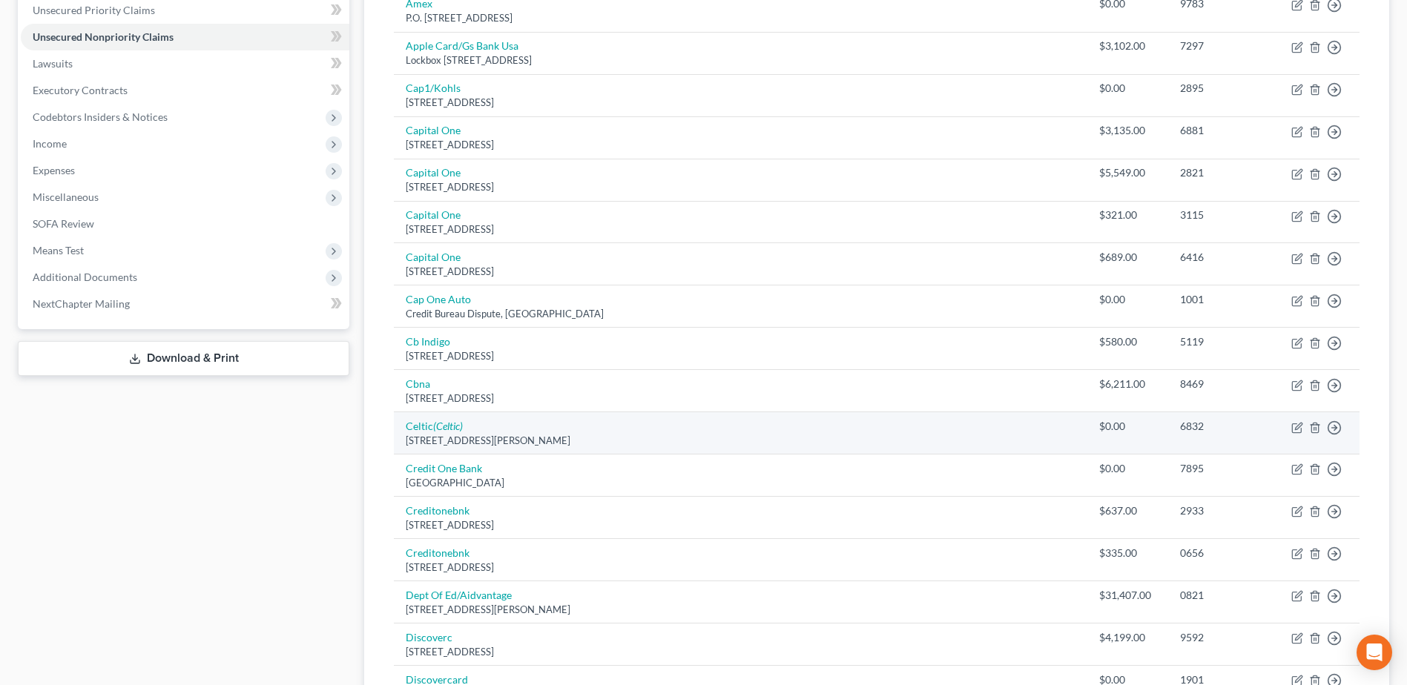
scroll to position [519, 0]
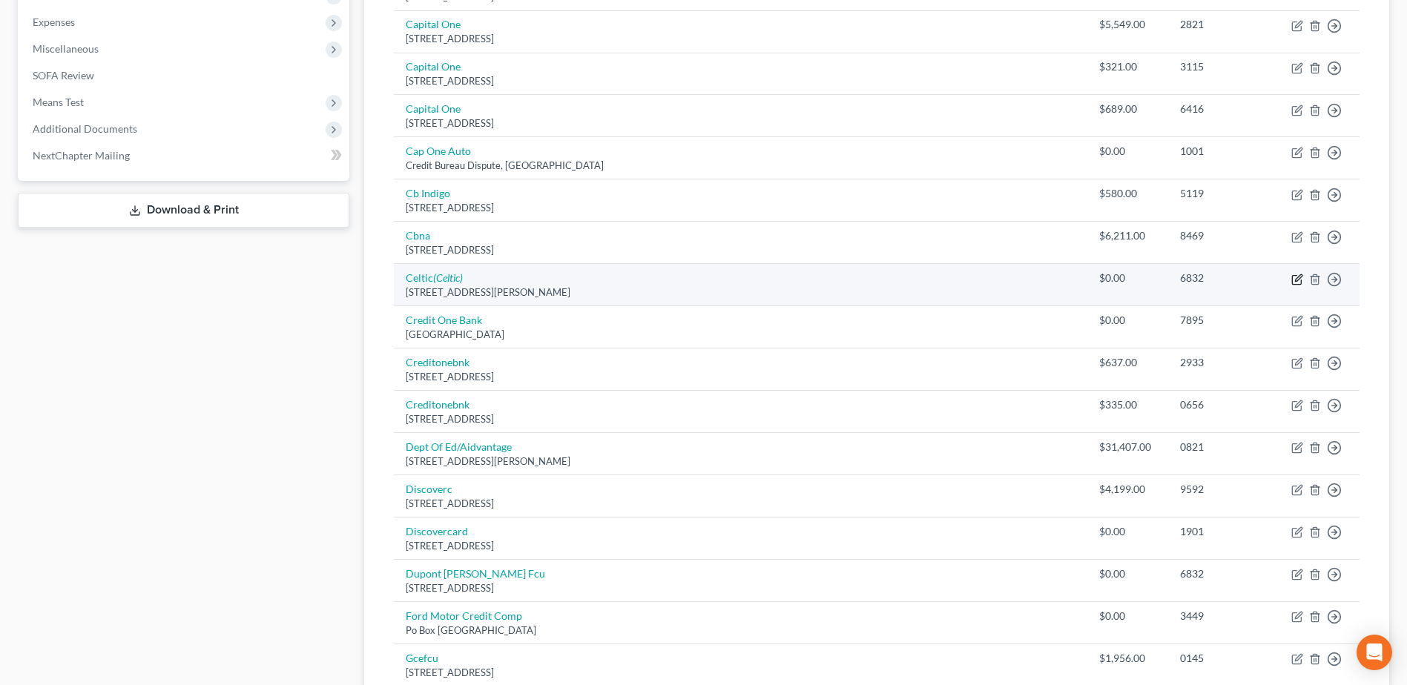
click at [1297, 278] on icon "button" at bounding box center [1298, 277] width 7 height 7
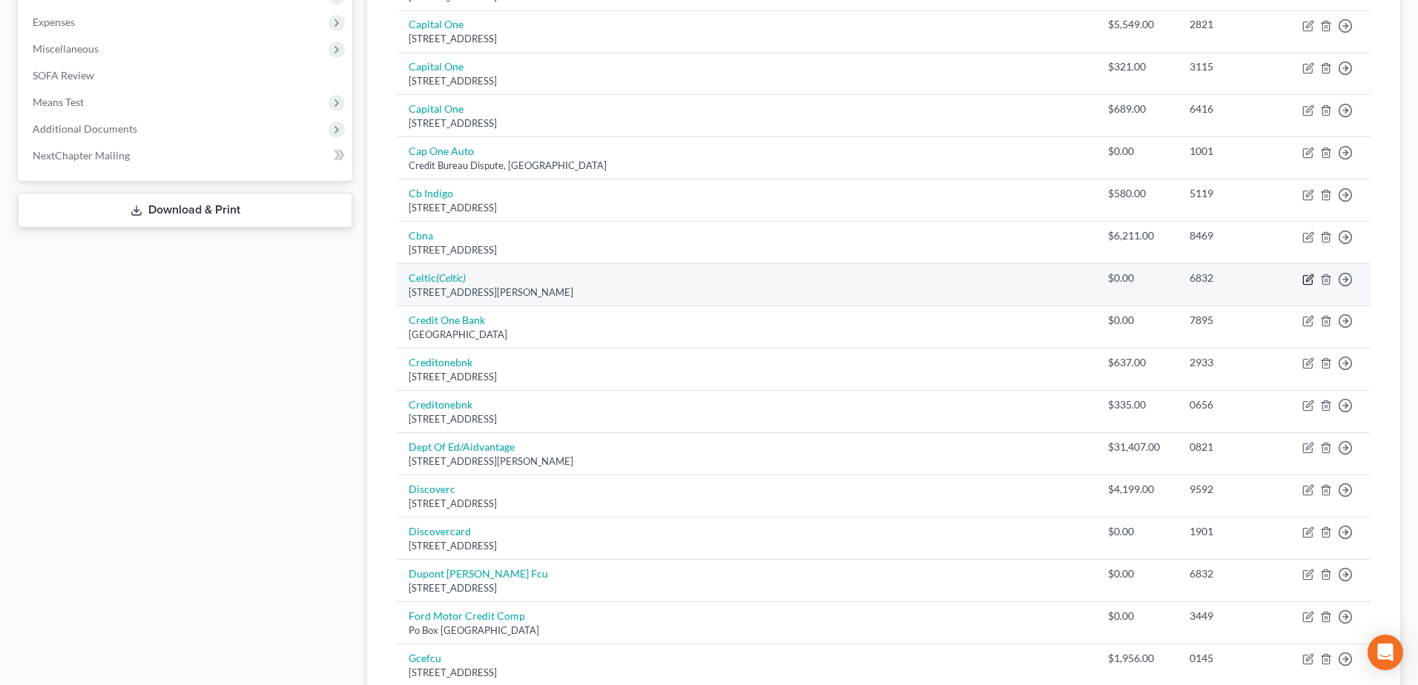
select select "4"
select select "1"
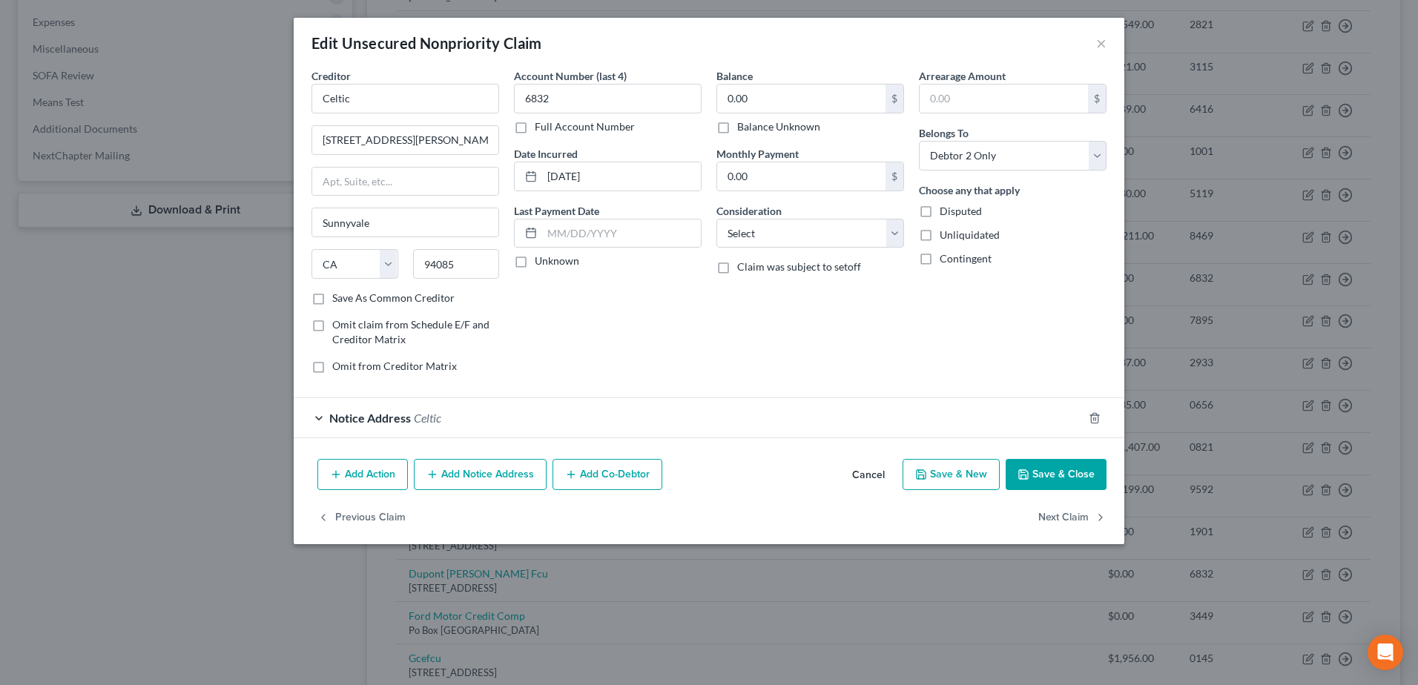
click at [320, 418] on div "Notice Address Celtic" at bounding box center [688, 417] width 789 height 39
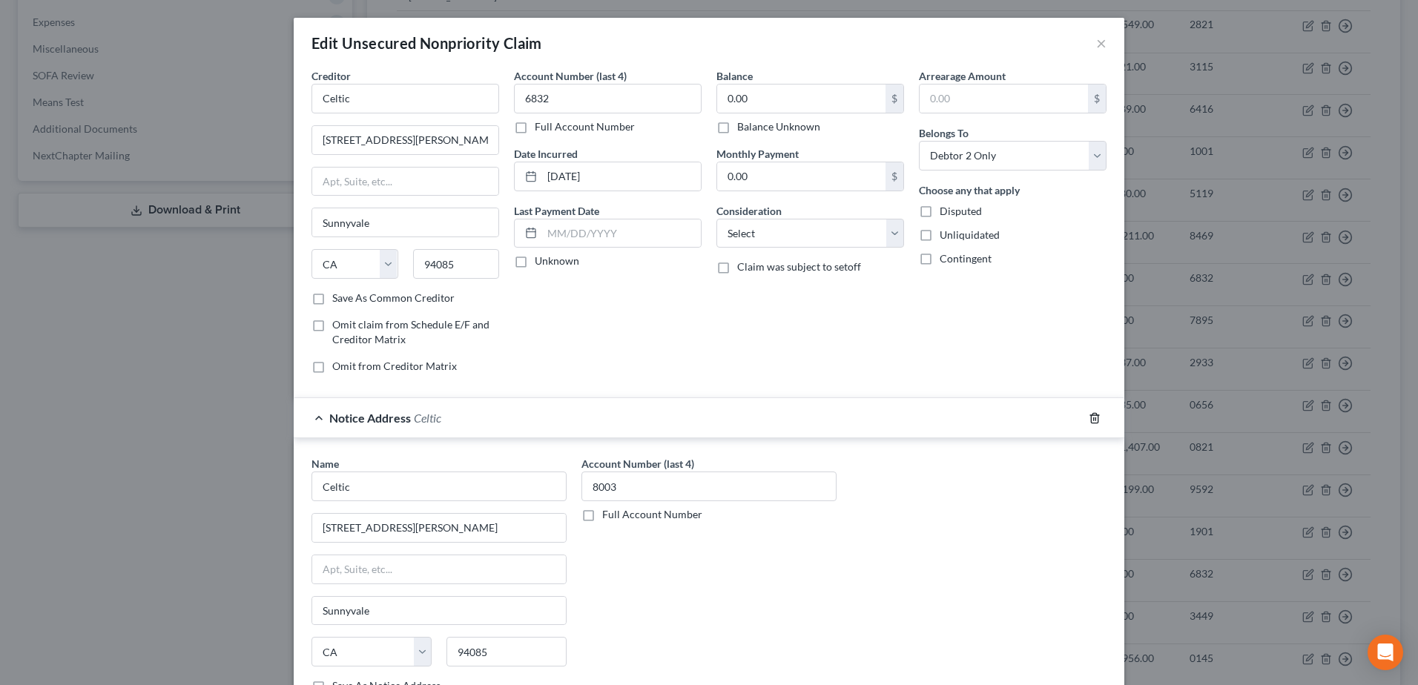
click at [1092, 419] on icon "button" at bounding box center [1095, 418] width 12 height 12
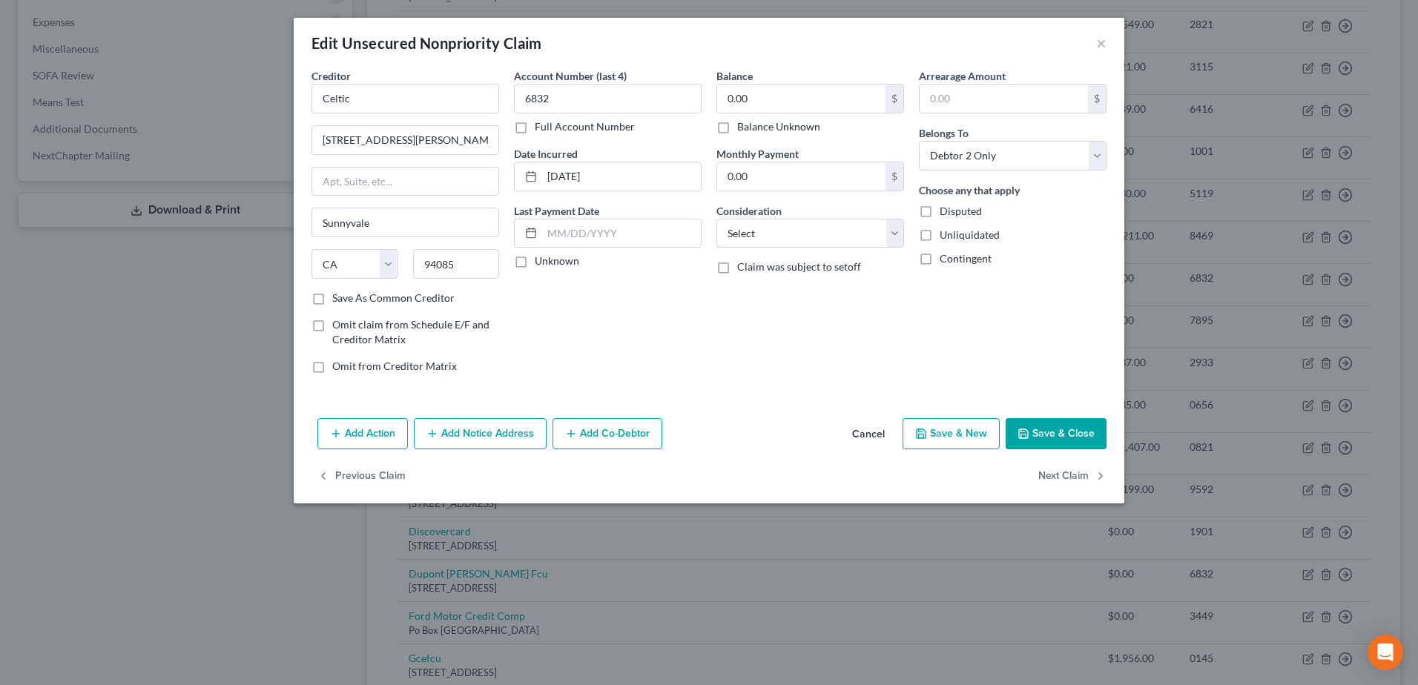
click at [1090, 422] on button "Save & Close" at bounding box center [1056, 433] width 101 height 31
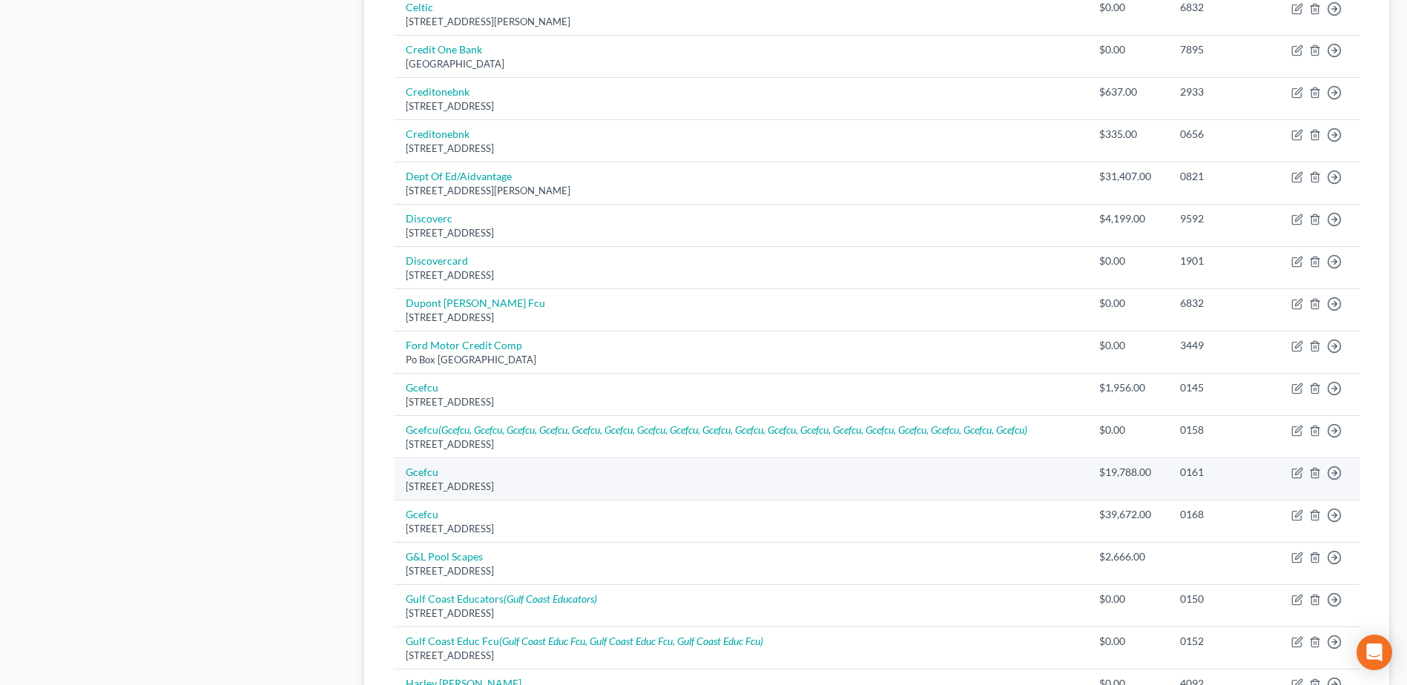
scroll to position [816, 0]
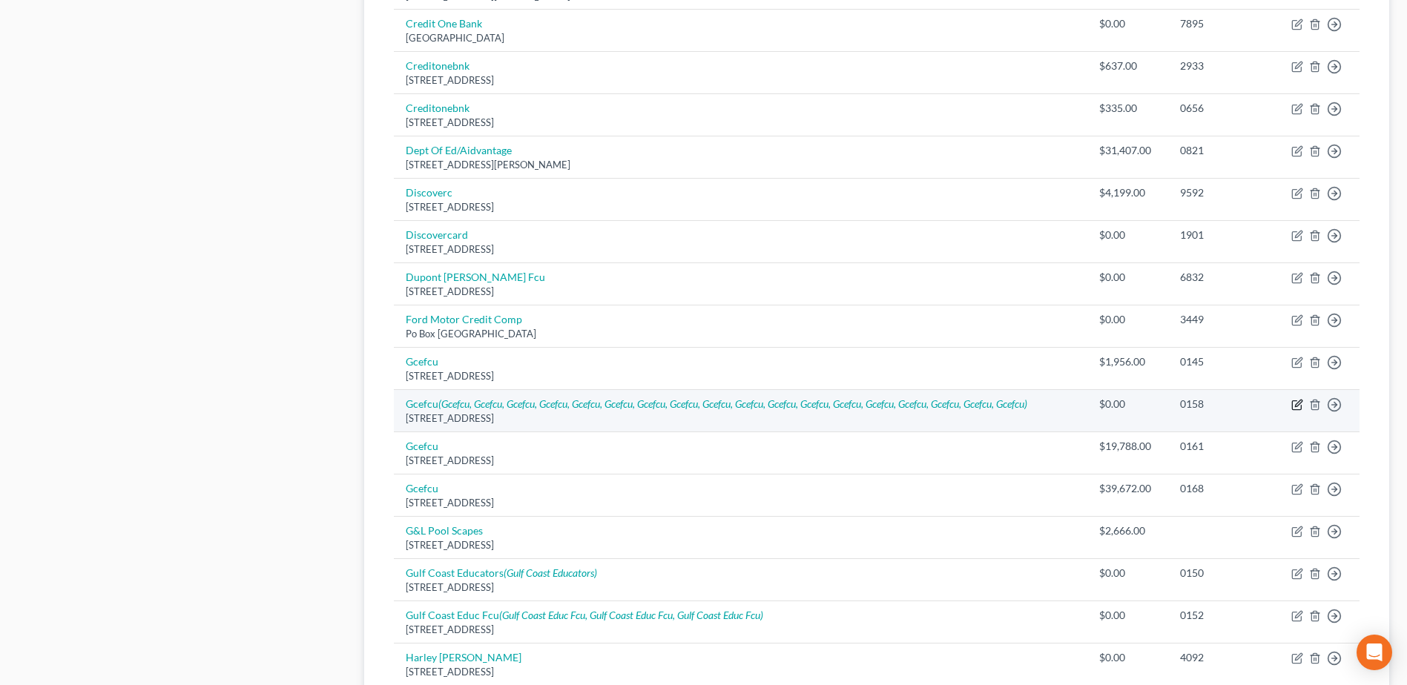
click at [1294, 404] on icon "button" at bounding box center [1297, 405] width 12 height 12
select select "45"
select select "2"
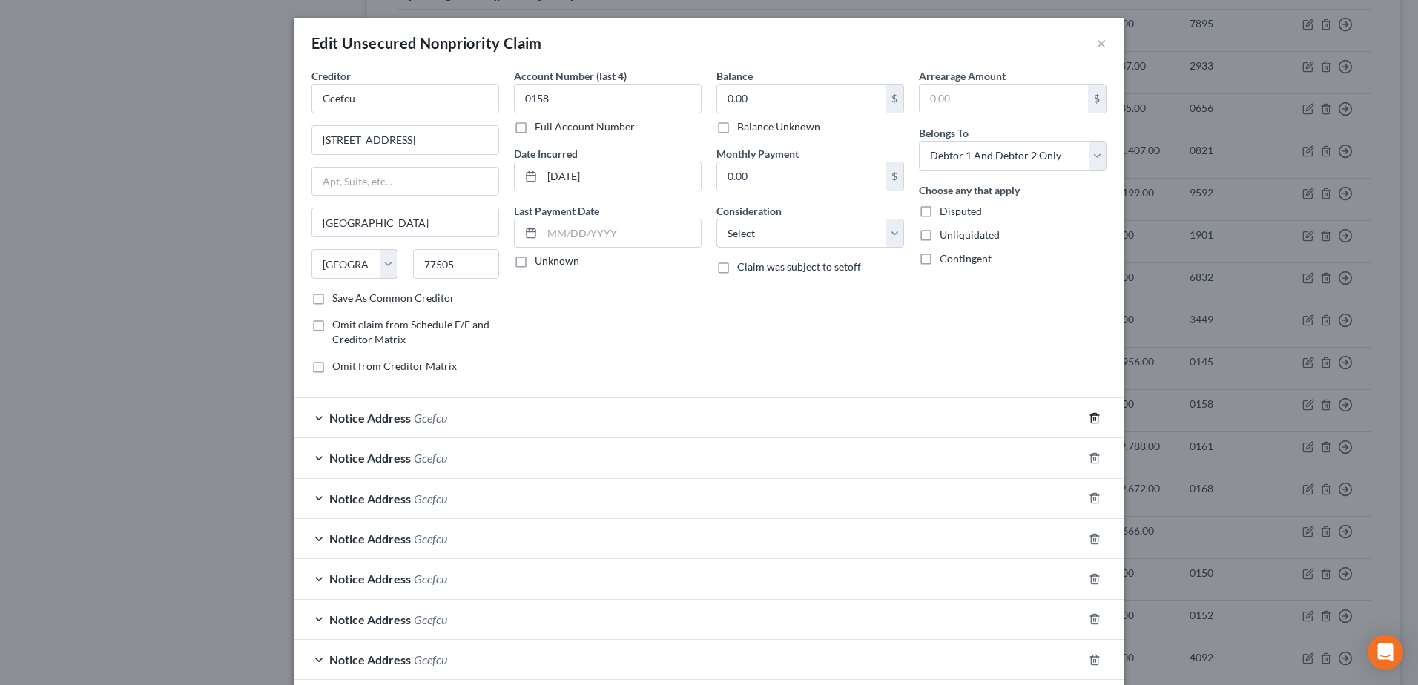
click at [1093, 418] on icon "button" at bounding box center [1094, 418] width 7 height 10
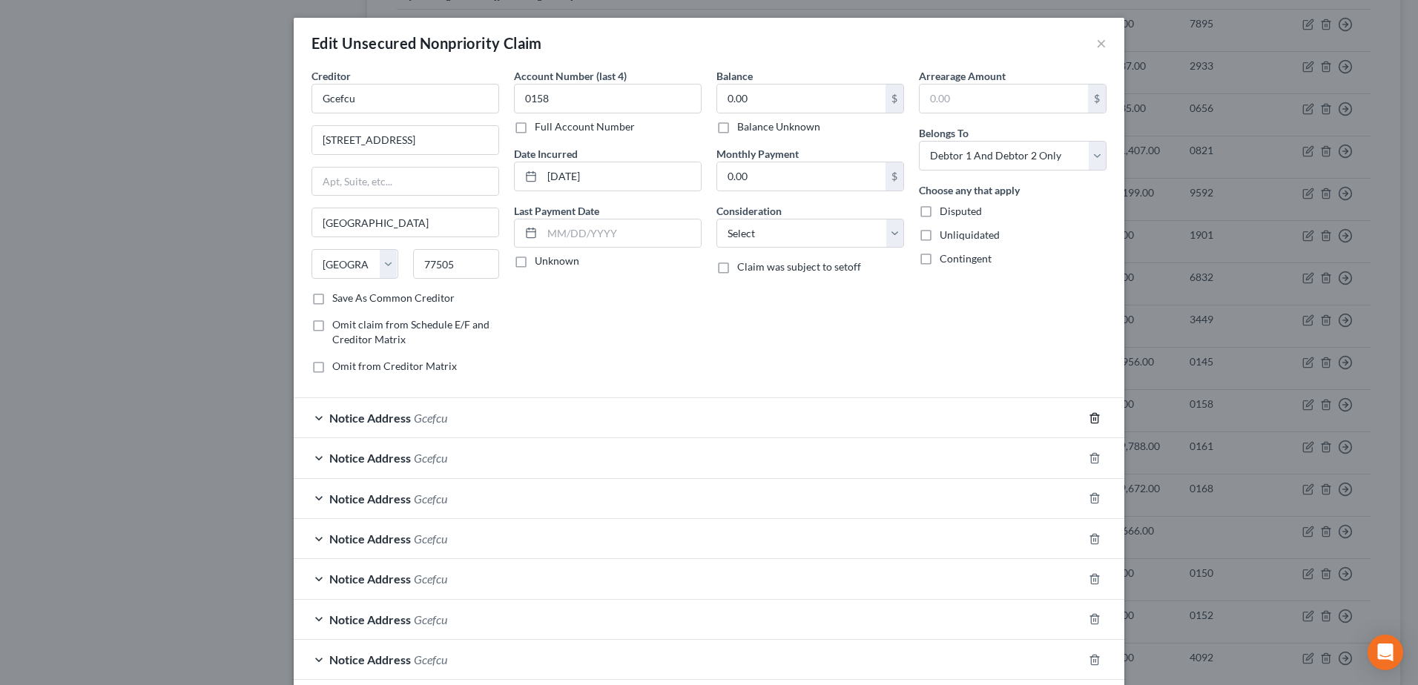
click at [1093, 418] on icon "button" at bounding box center [1094, 418] width 7 height 10
click at [1089, 421] on icon "button" at bounding box center [1095, 418] width 12 height 12
click at [1089, 452] on icon "button" at bounding box center [1095, 458] width 12 height 12
click at [1089, 421] on icon "button" at bounding box center [1095, 418] width 12 height 12
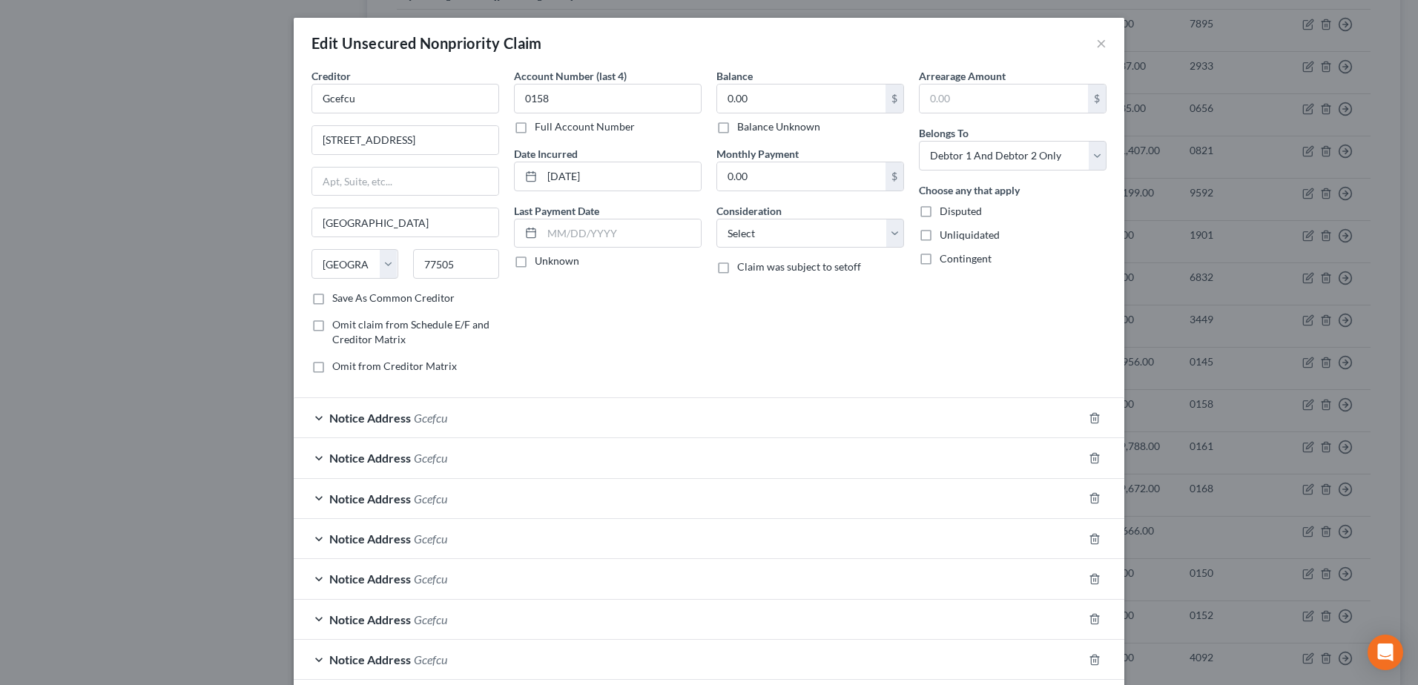
click at [1089, 452] on icon "button" at bounding box center [1095, 458] width 12 height 12
click at [1089, 493] on icon "button" at bounding box center [1095, 499] width 12 height 12
click at [1089, 533] on icon "button" at bounding box center [1095, 539] width 12 height 12
click at [1089, 573] on icon "button" at bounding box center [1095, 579] width 12 height 12
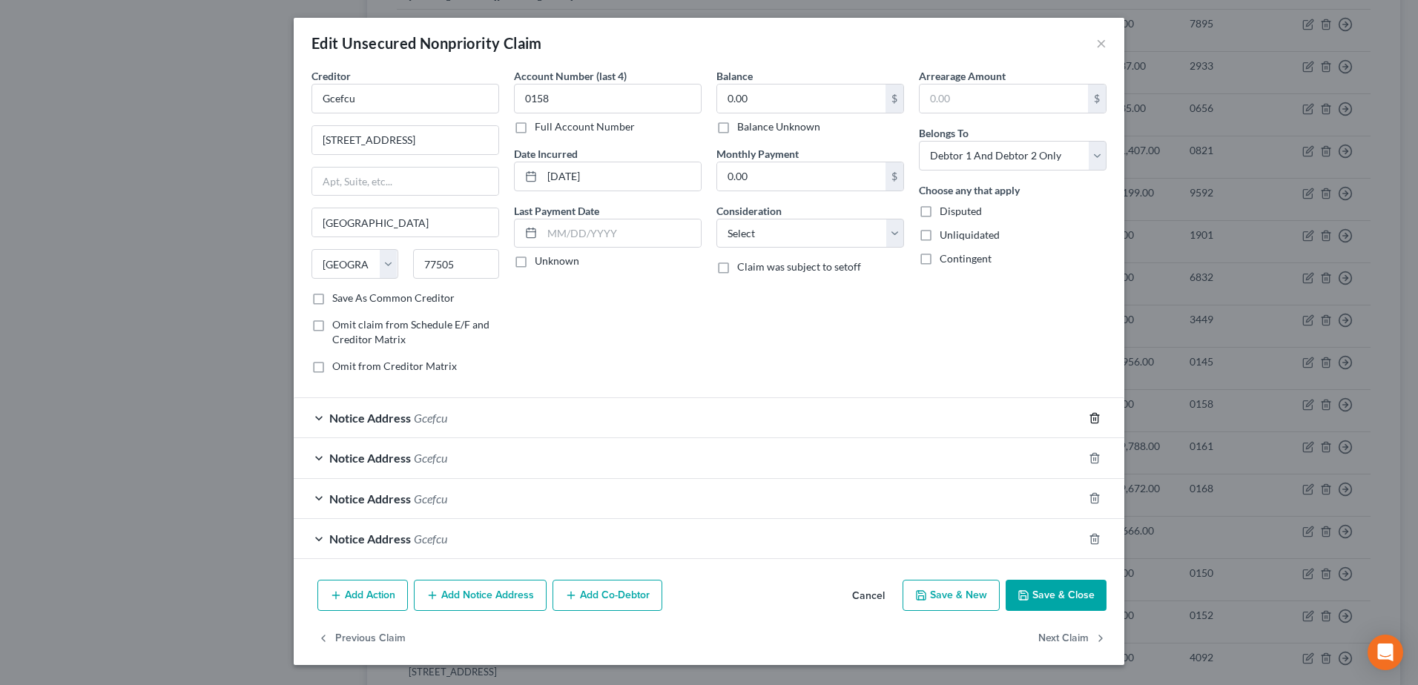
click at [1089, 421] on icon "button" at bounding box center [1095, 418] width 12 height 12
click at [1094, 458] on line "button" at bounding box center [1094, 459] width 0 height 3
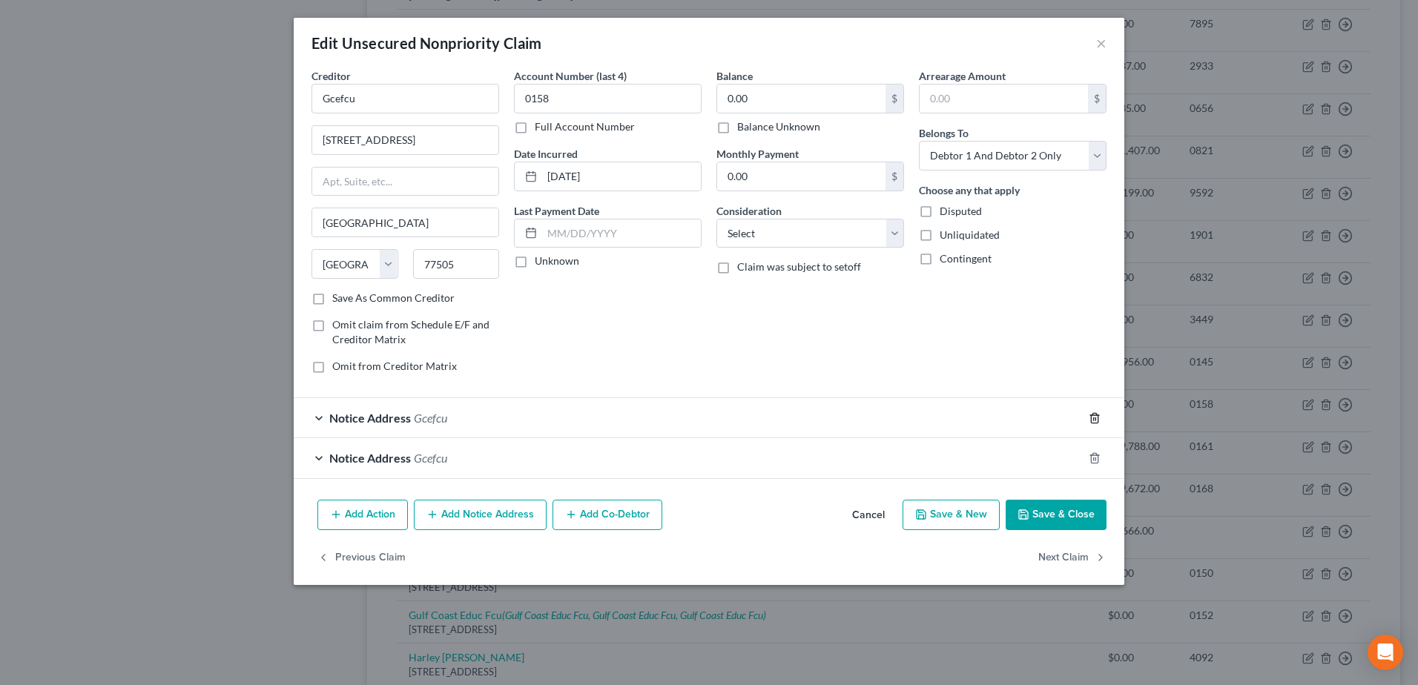
click at [1098, 415] on icon "button" at bounding box center [1094, 418] width 7 height 10
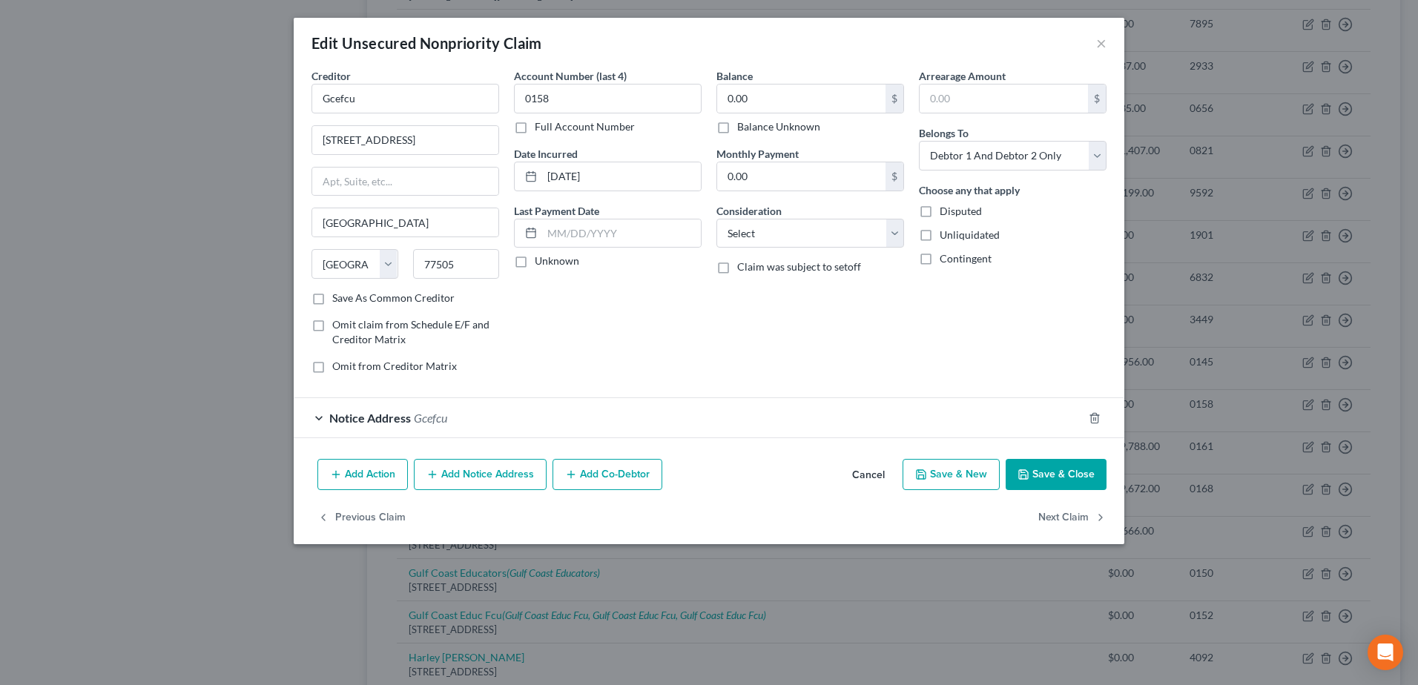
click at [1098, 415] on icon "button" at bounding box center [1095, 418] width 12 height 12
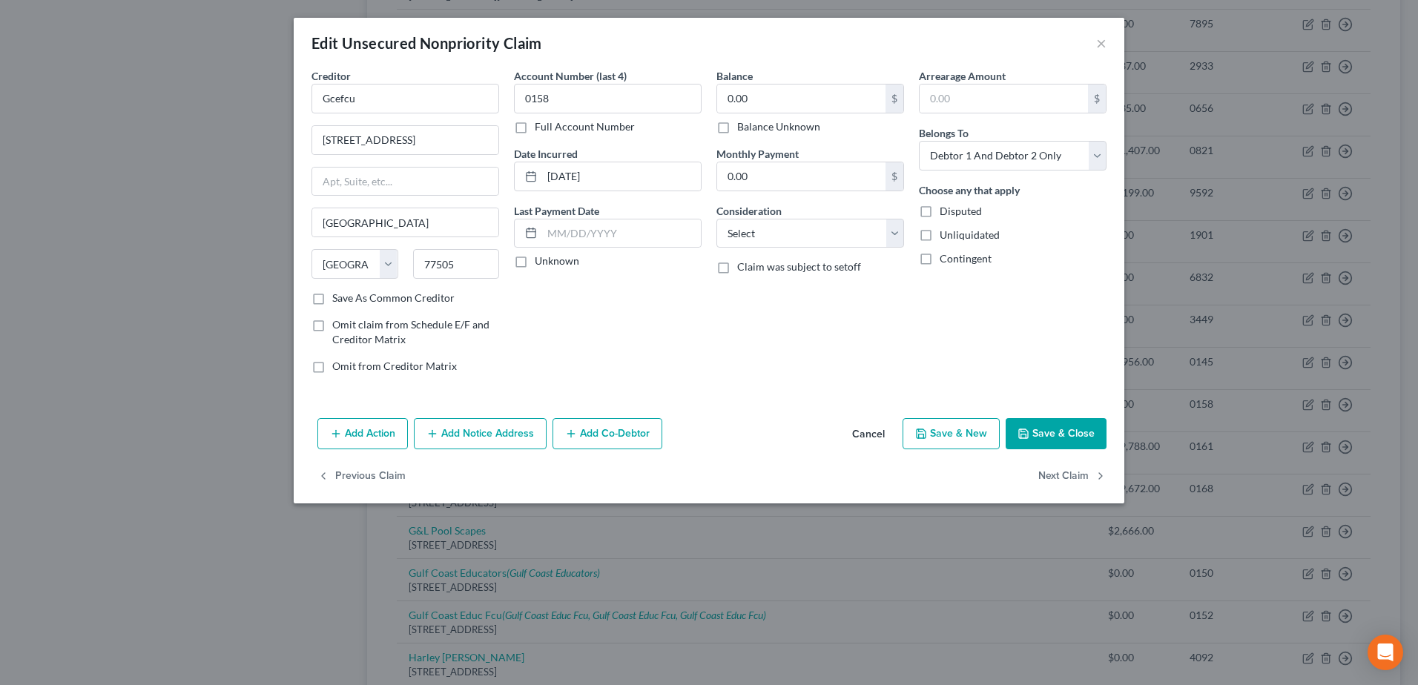
click at [1087, 440] on button "Save & Close" at bounding box center [1056, 433] width 101 height 31
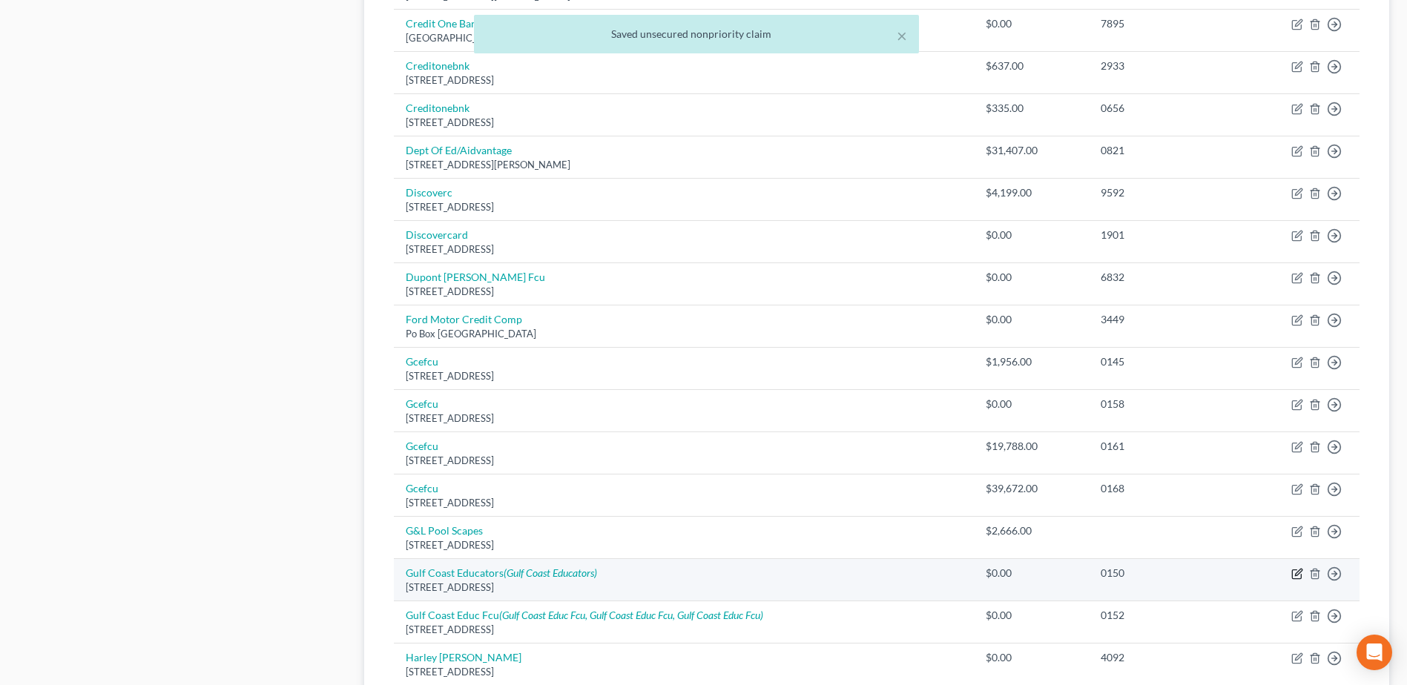
click at [1294, 573] on icon "button" at bounding box center [1297, 574] width 12 height 12
select select "45"
select select "1"
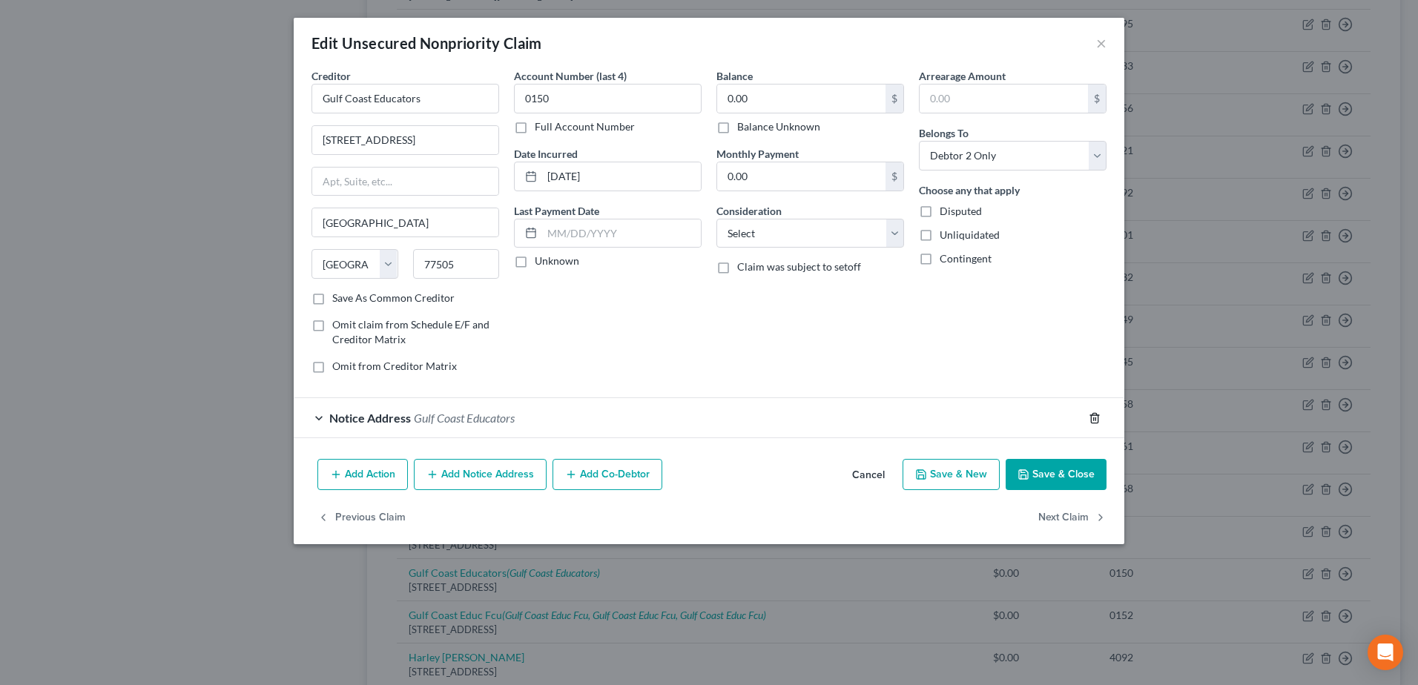
click at [1097, 417] on icon "button" at bounding box center [1095, 418] width 12 height 12
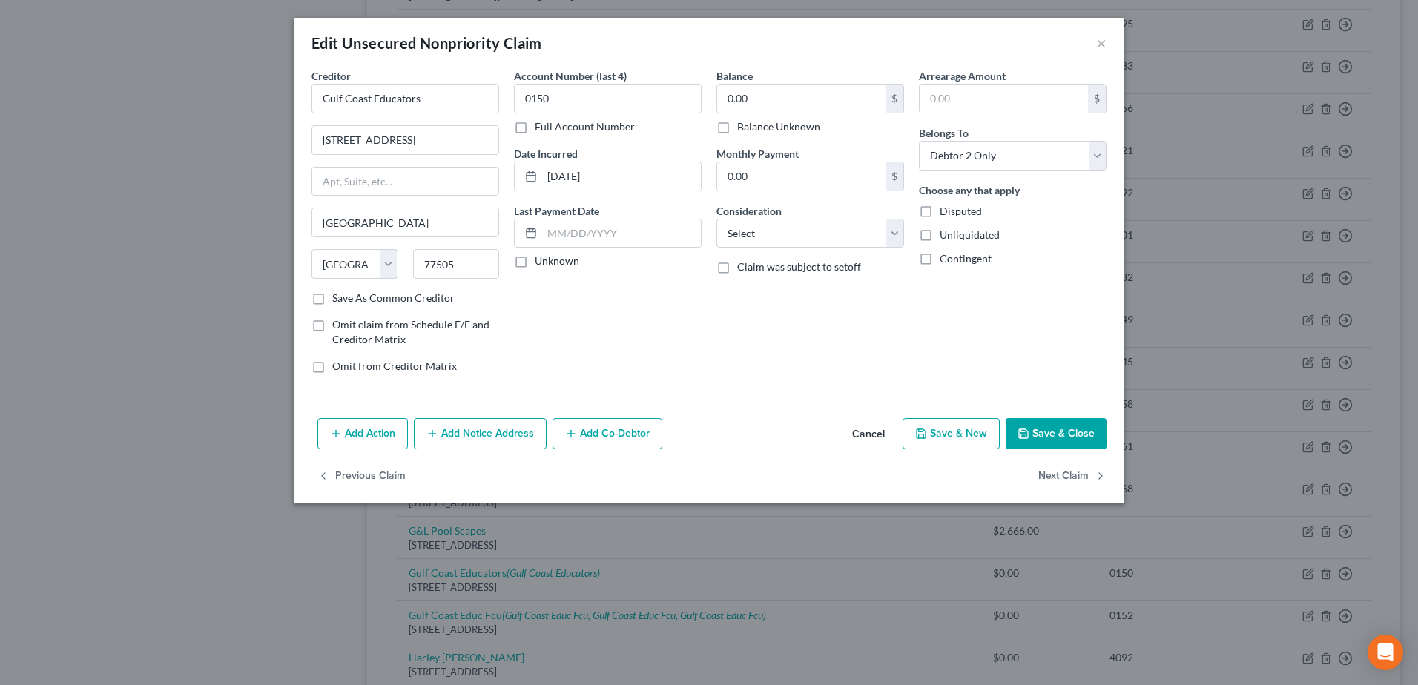
click at [1087, 428] on button "Save & Close" at bounding box center [1056, 433] width 101 height 31
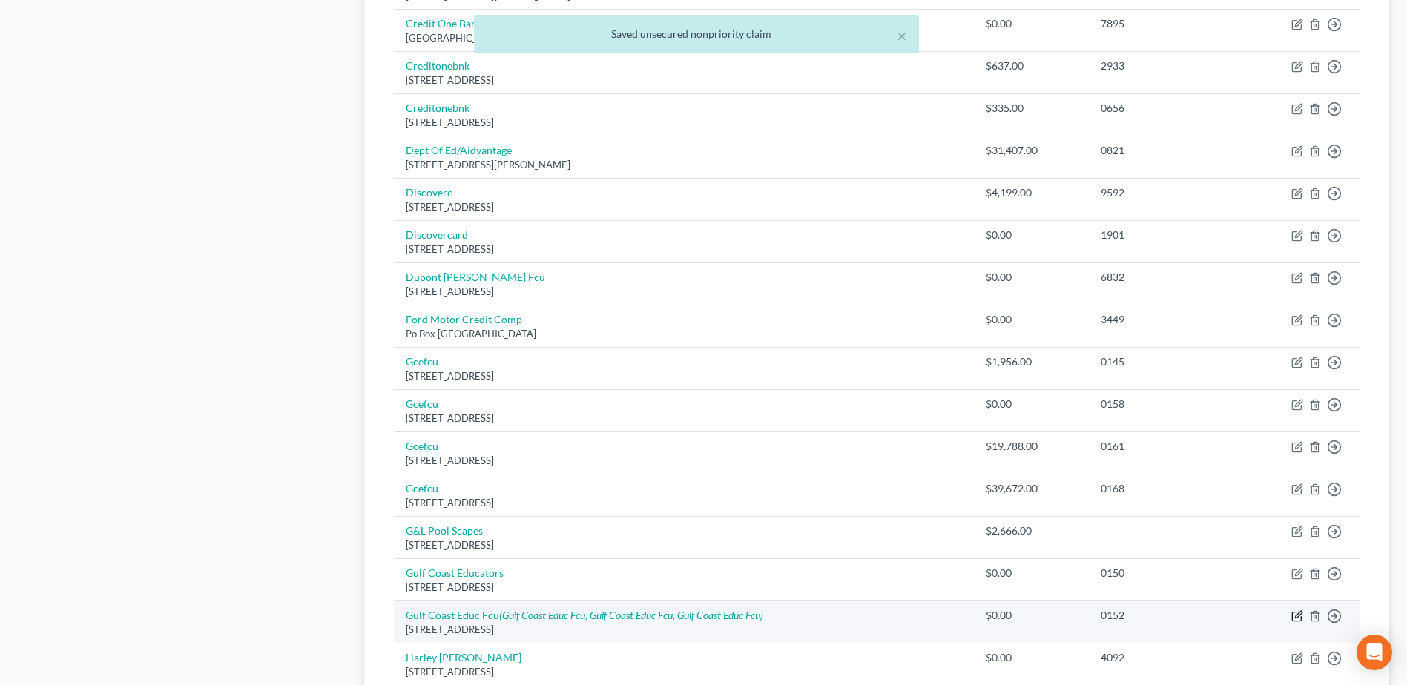
click at [1297, 619] on icon "button" at bounding box center [1297, 616] width 12 height 12
select select "45"
select select "1"
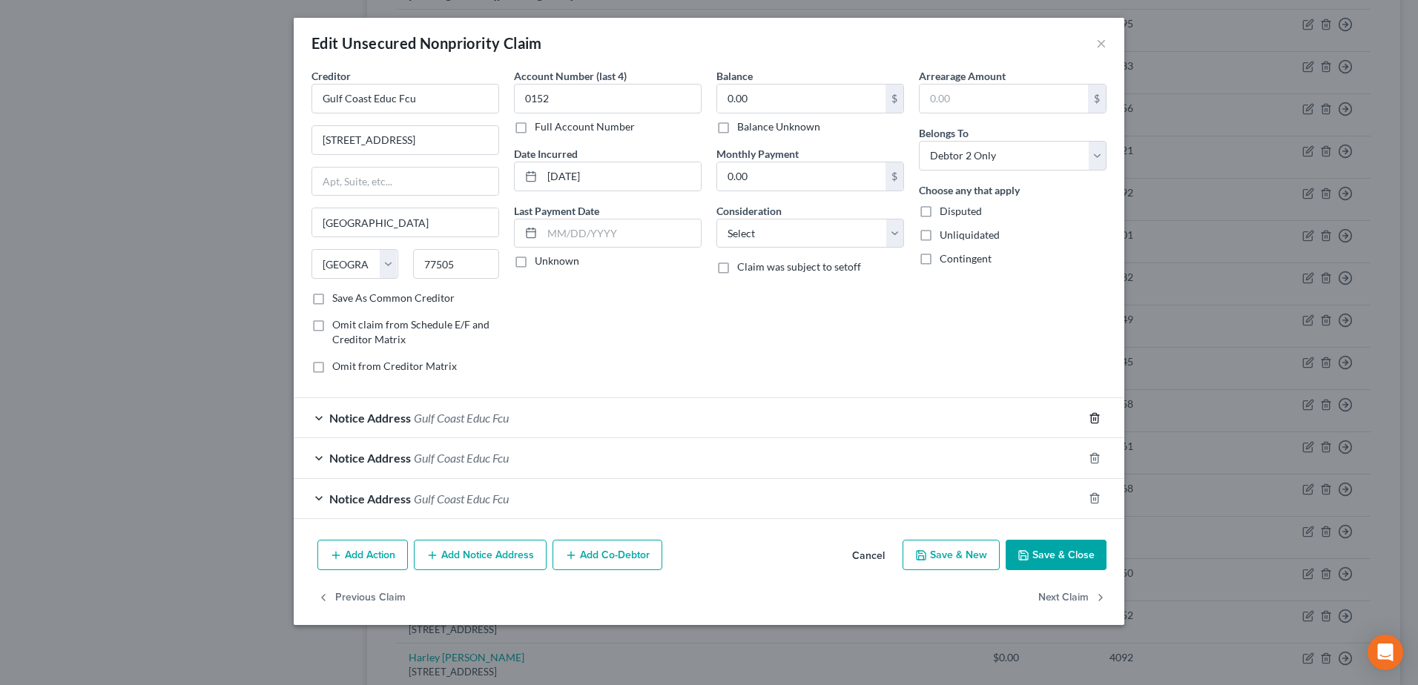
click at [1093, 419] on icon "button" at bounding box center [1095, 418] width 12 height 12
click at [1093, 452] on icon "button" at bounding box center [1095, 458] width 12 height 12
click at [1096, 493] on icon "button" at bounding box center [1095, 499] width 12 height 12
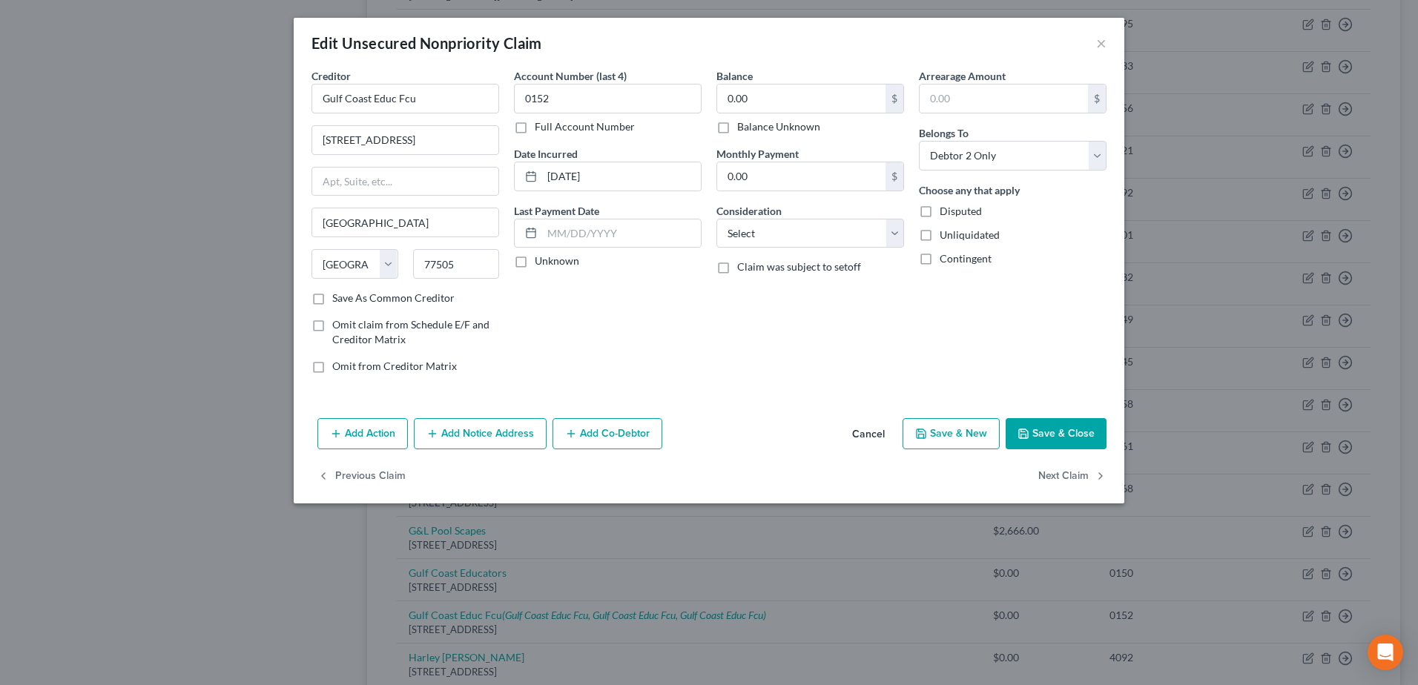
click at [1088, 430] on button "Save & Close" at bounding box center [1056, 433] width 101 height 31
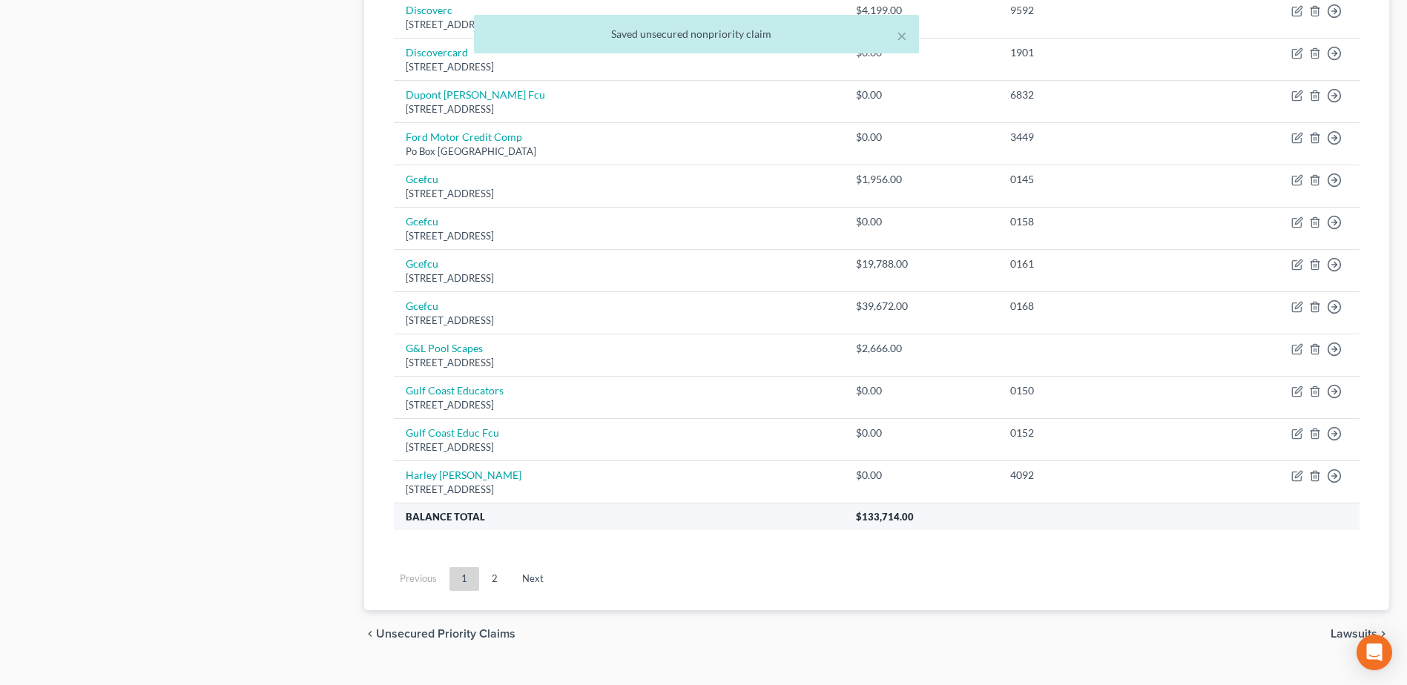
scroll to position [1027, 0]
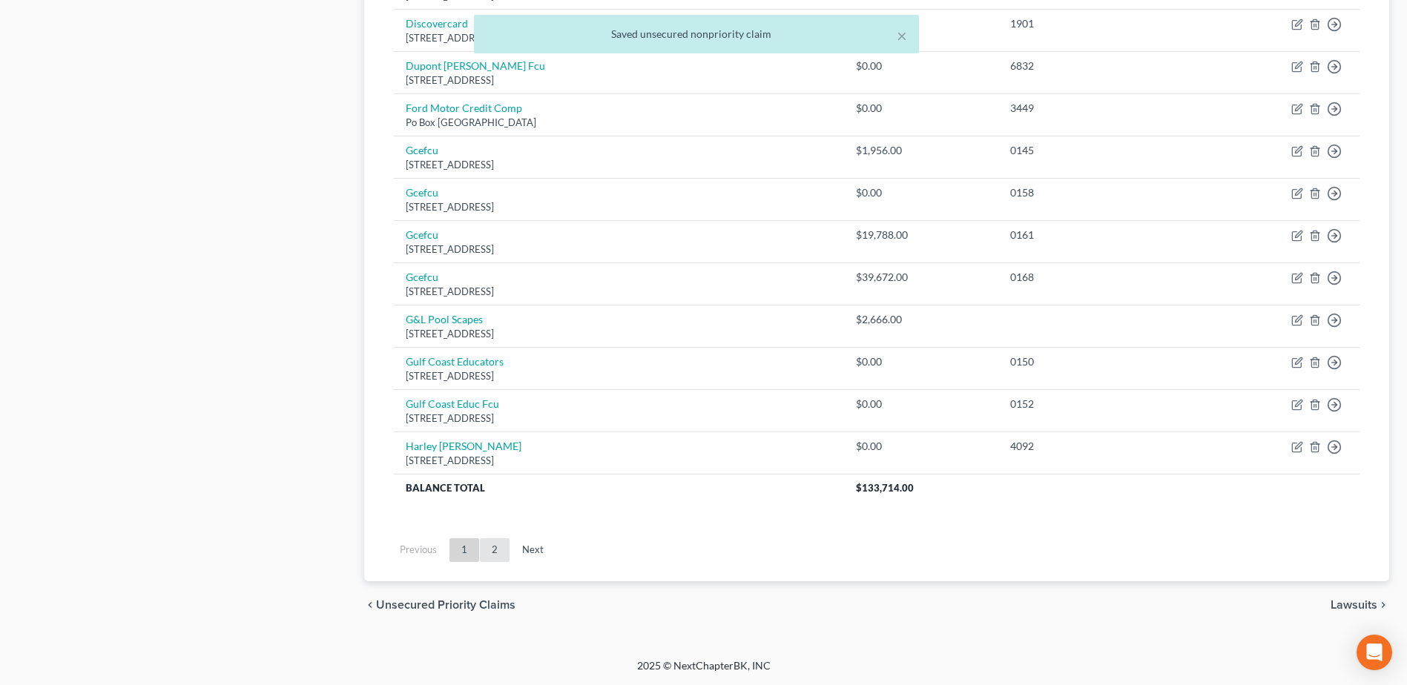
click at [500, 545] on link "2" at bounding box center [495, 551] width 30 height 24
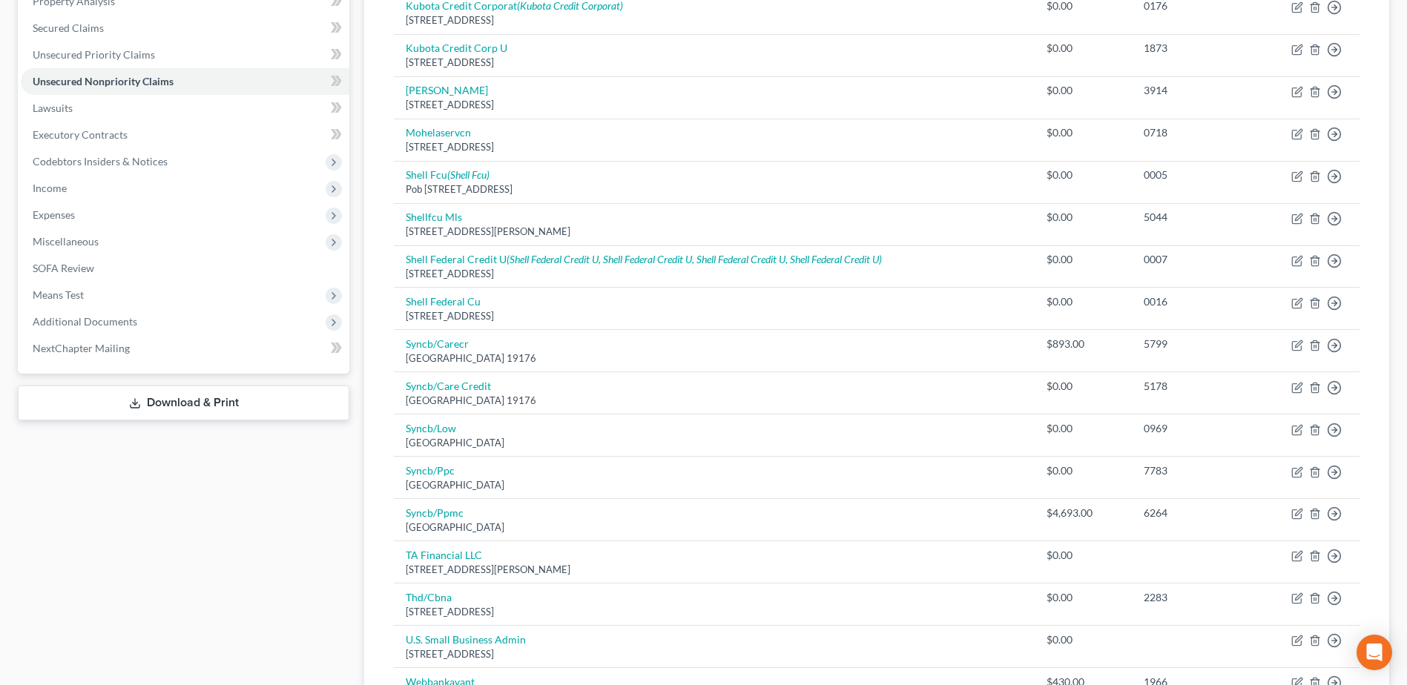
scroll to position [308, 0]
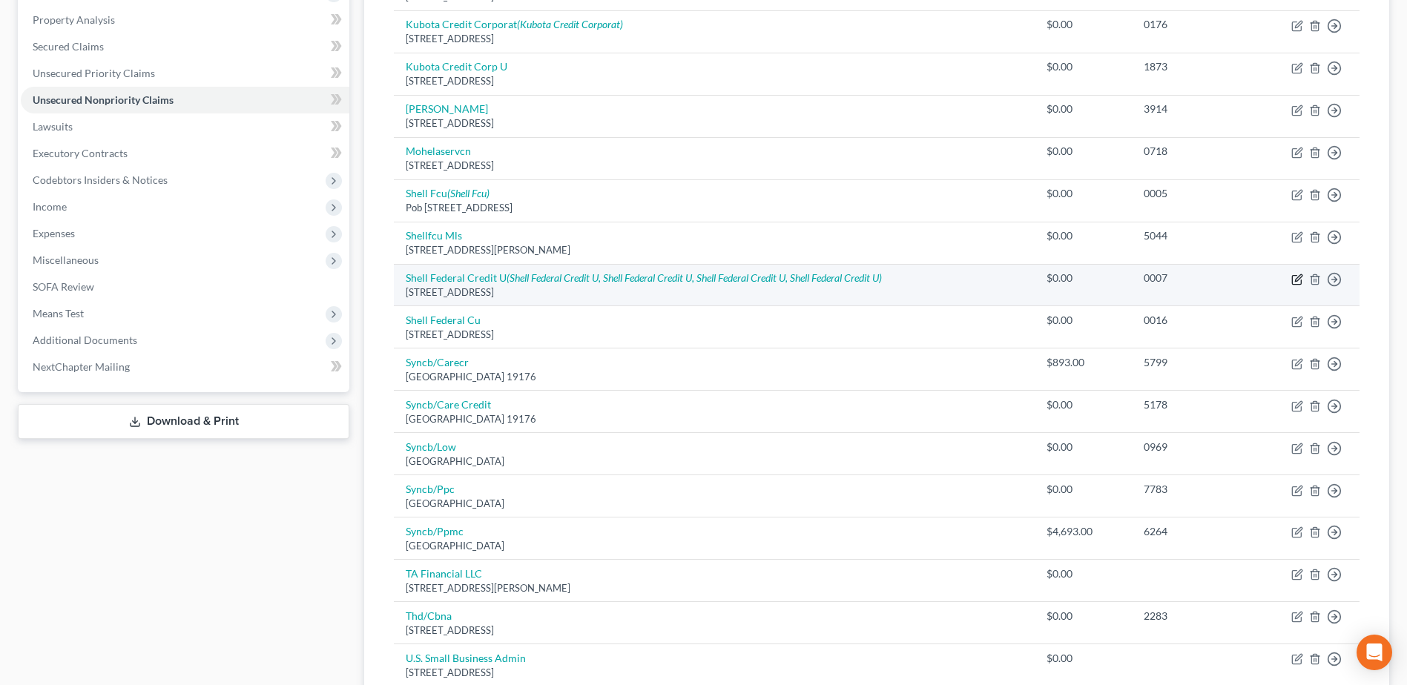
click at [1295, 283] on icon "button" at bounding box center [1297, 280] width 12 height 12
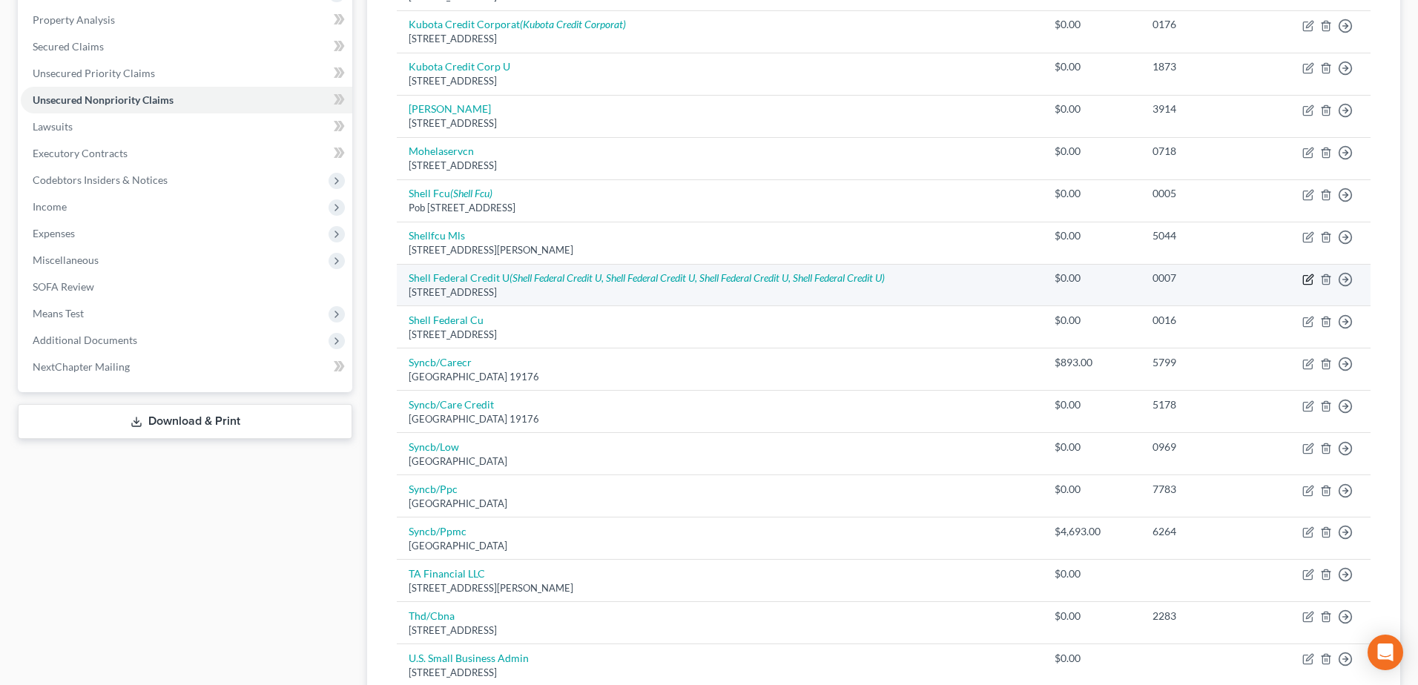
select select "45"
select select "0"
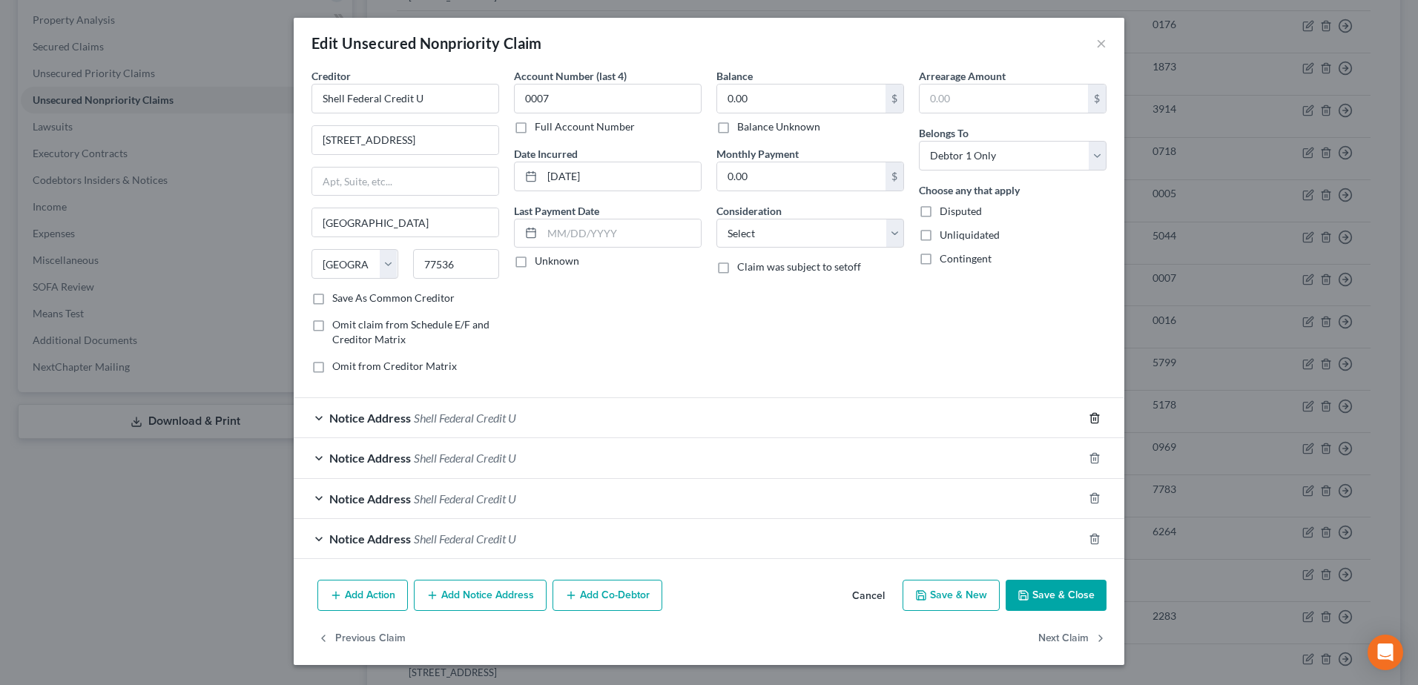
click at [1099, 417] on icon "button" at bounding box center [1095, 418] width 12 height 12
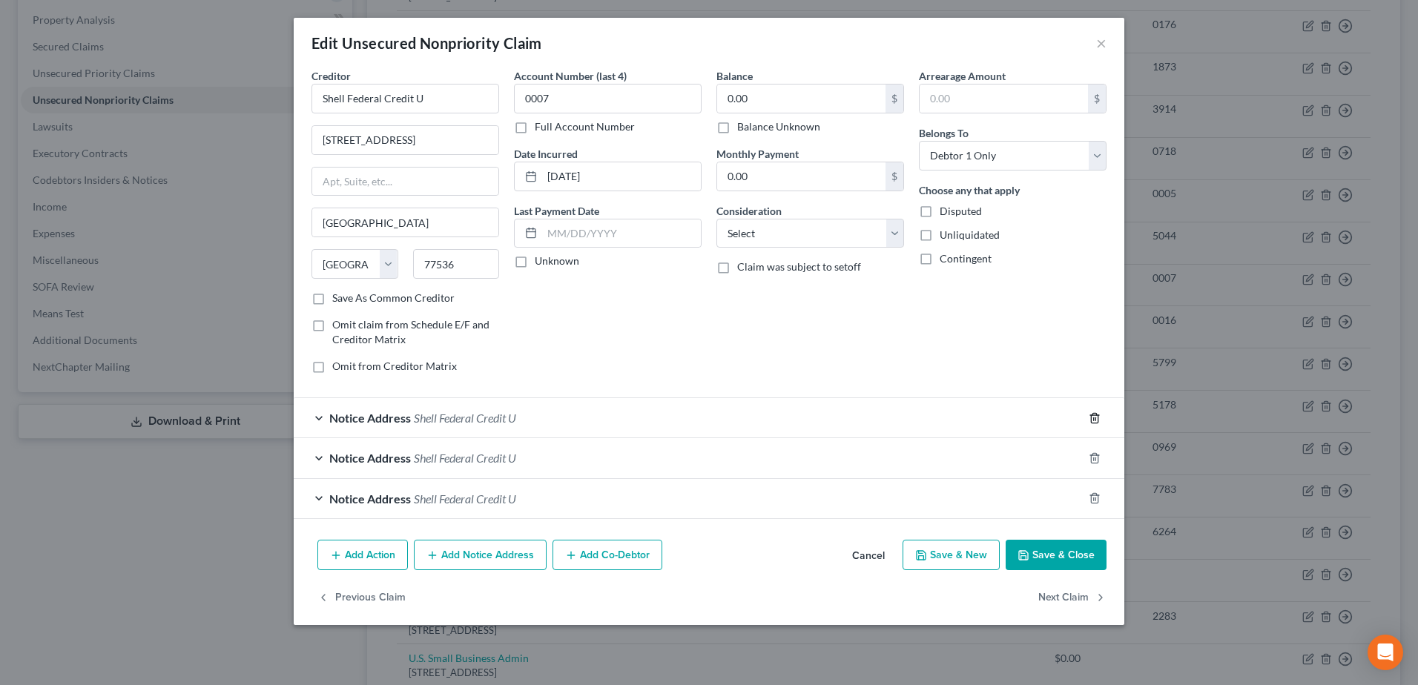
click at [1099, 417] on icon "button" at bounding box center [1095, 418] width 12 height 12
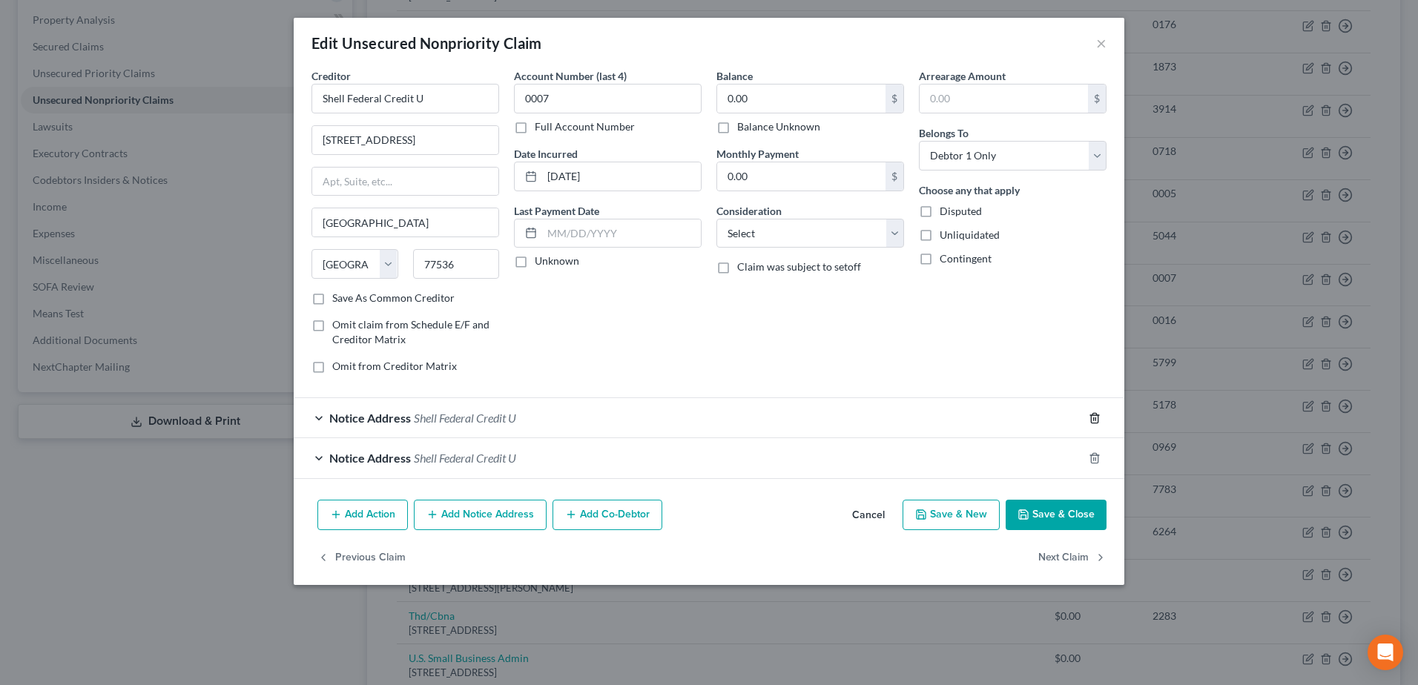
click at [1099, 417] on icon "button" at bounding box center [1095, 418] width 12 height 12
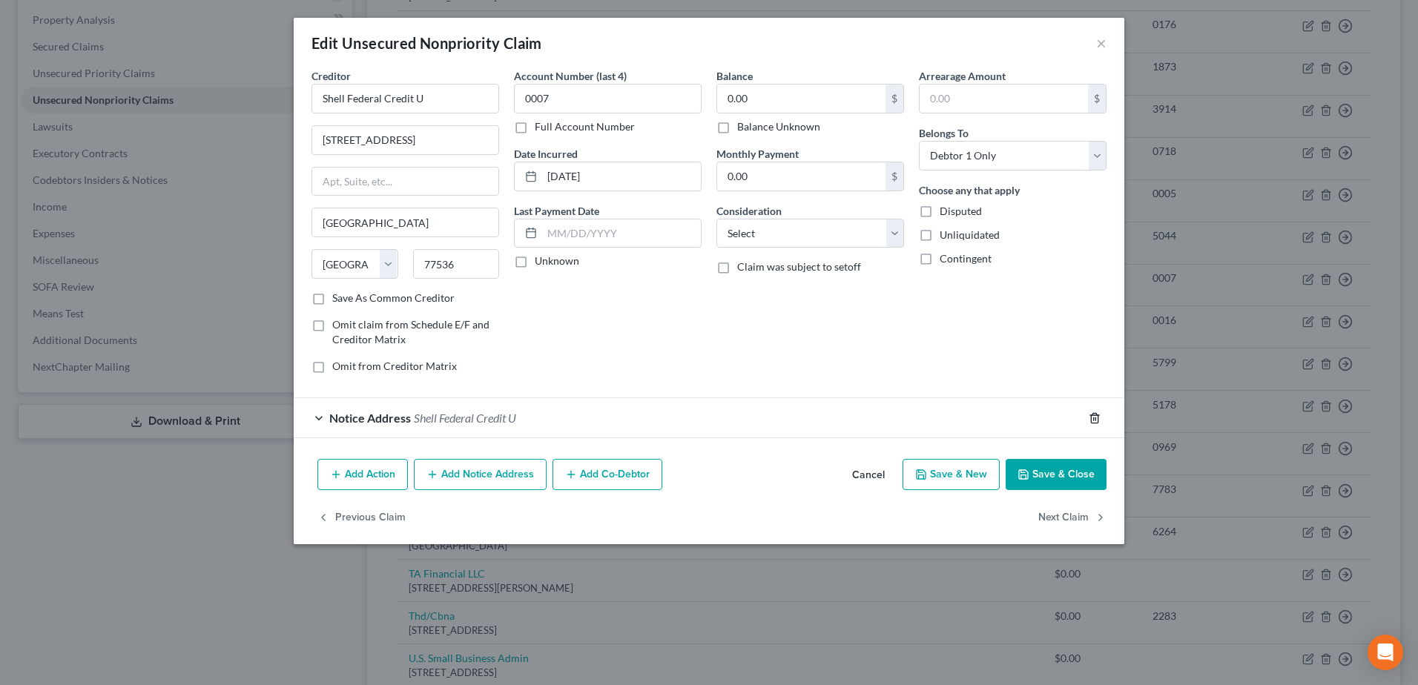
click at [1099, 417] on icon "button" at bounding box center [1095, 418] width 12 height 12
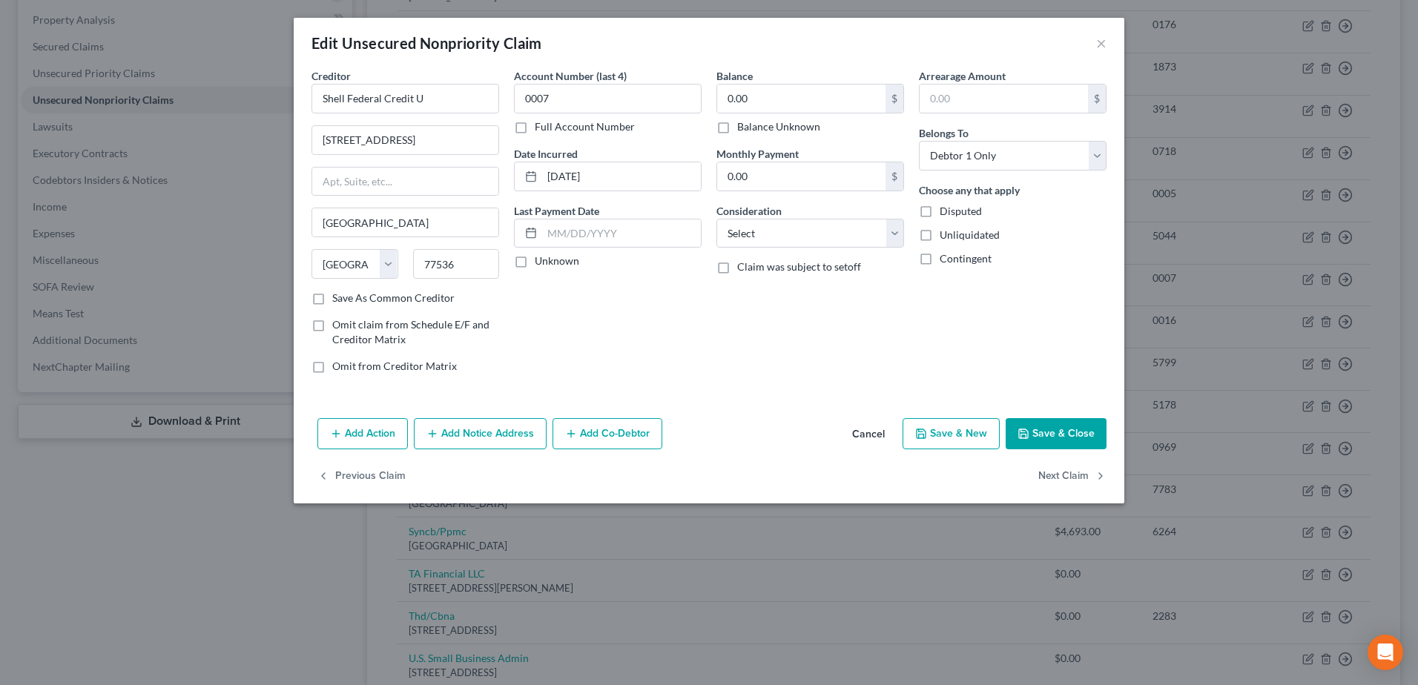
click at [1087, 434] on button "Save & Close" at bounding box center [1056, 433] width 101 height 31
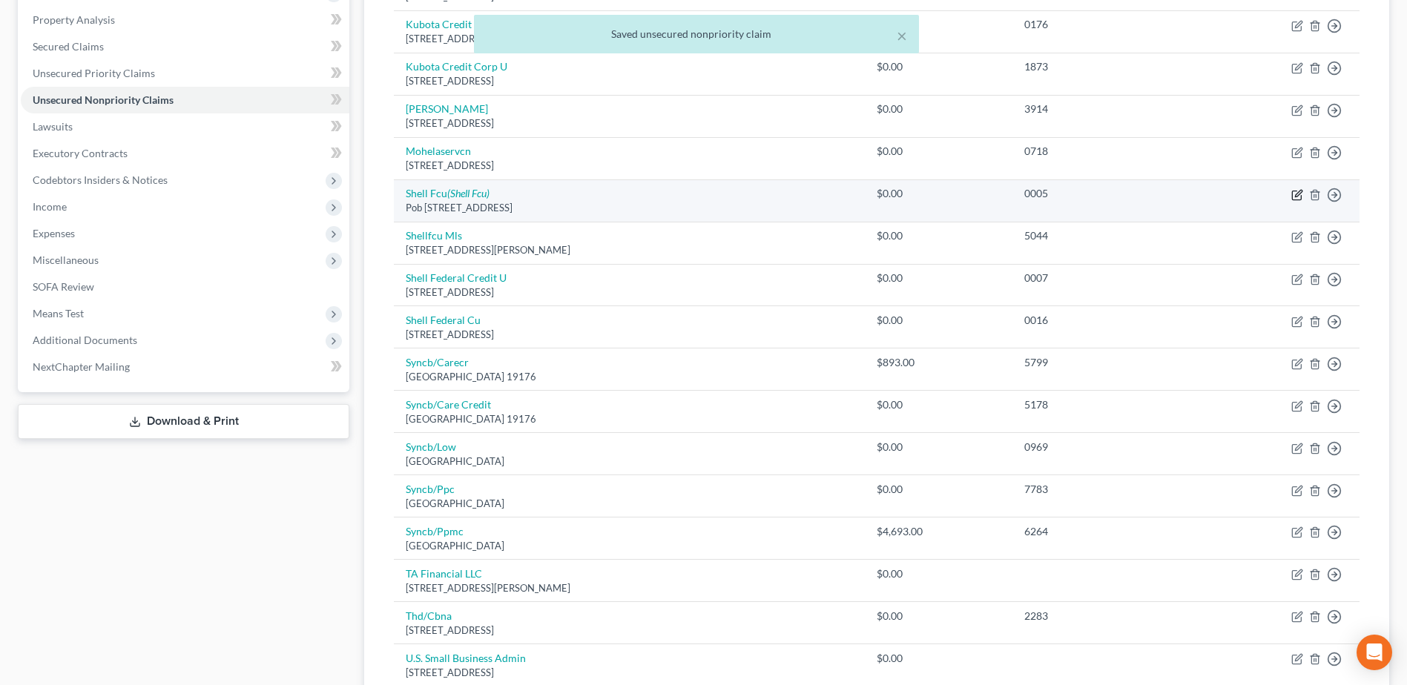
click at [1294, 195] on icon "button" at bounding box center [1297, 195] width 12 height 12
select select "45"
select select "2"
select select "0"
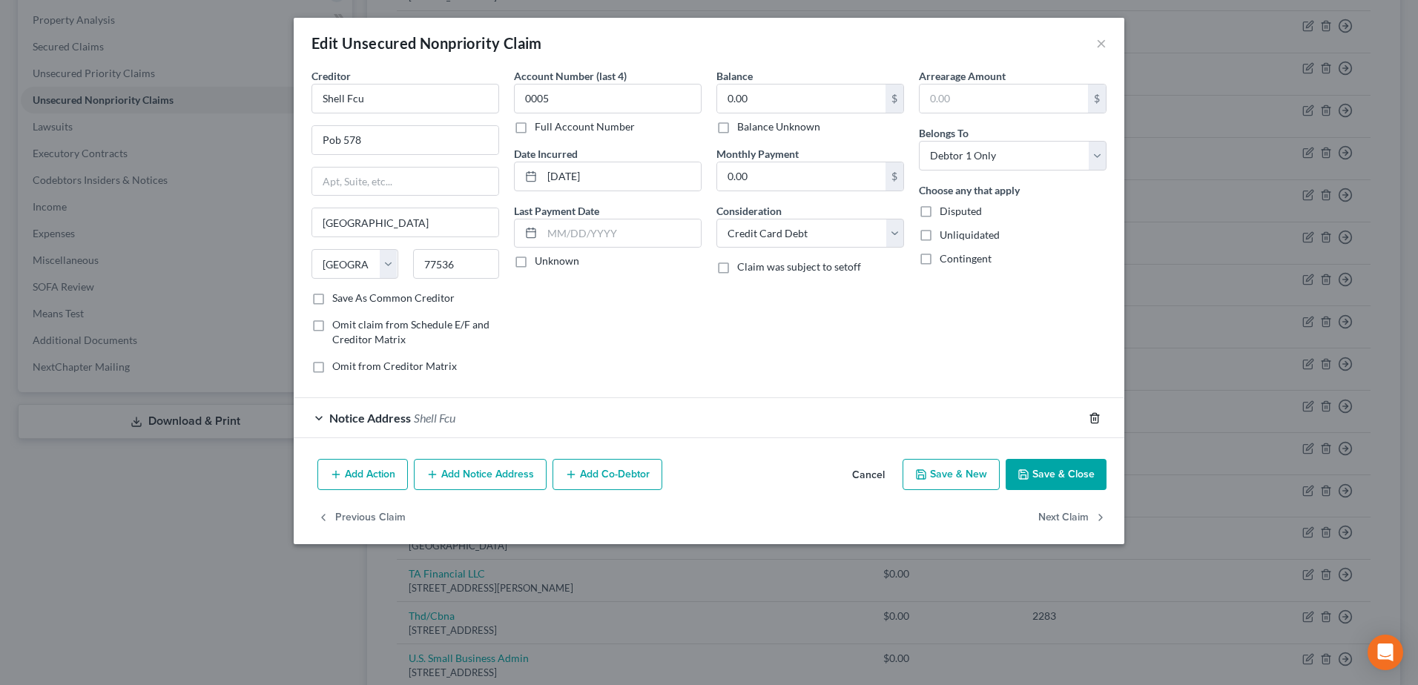
click at [1096, 418] on line "button" at bounding box center [1096, 419] width 0 height 3
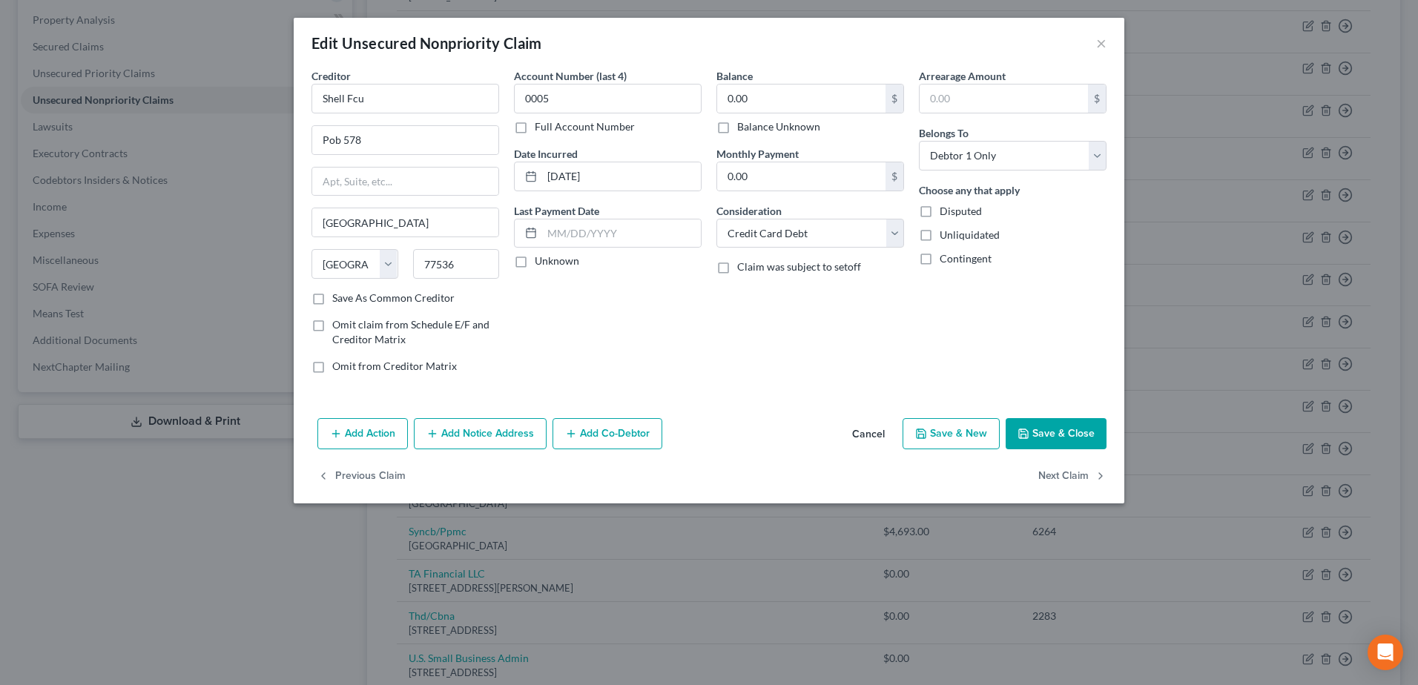
click at [1079, 438] on button "Save & Close" at bounding box center [1056, 433] width 101 height 31
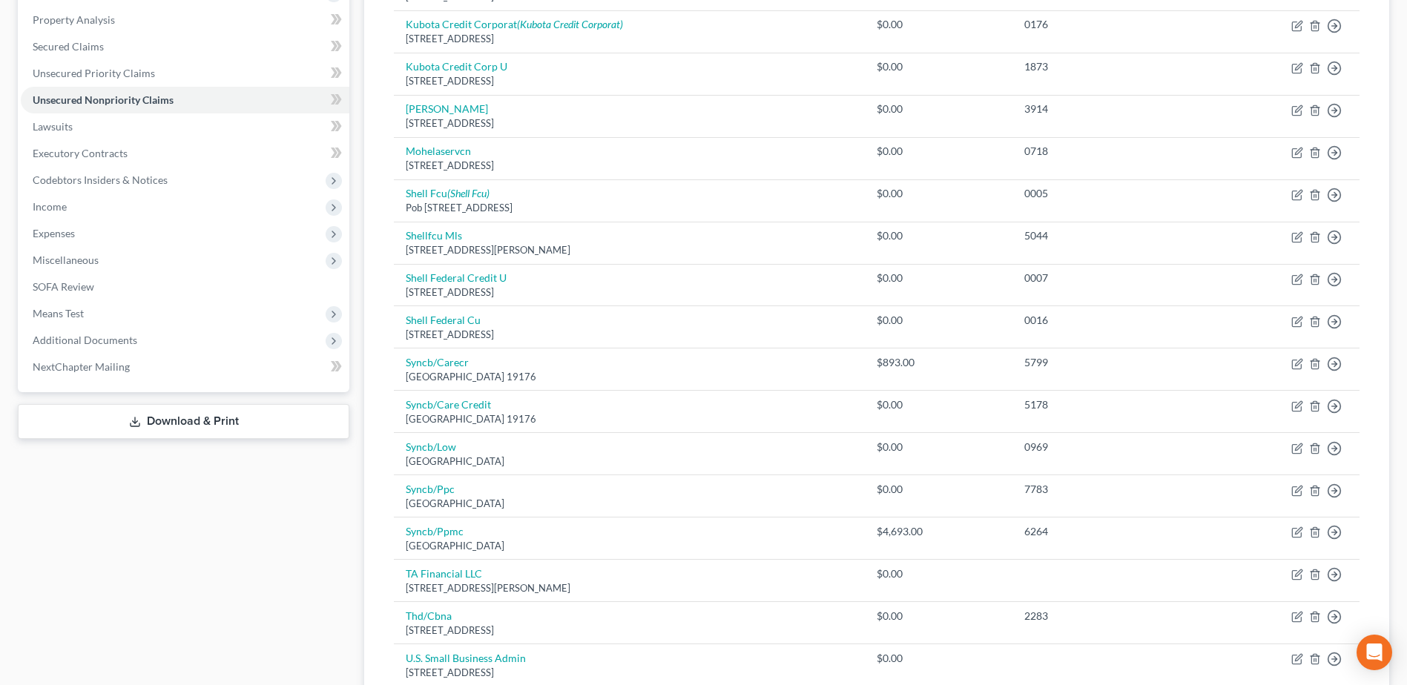
scroll to position [0, 0]
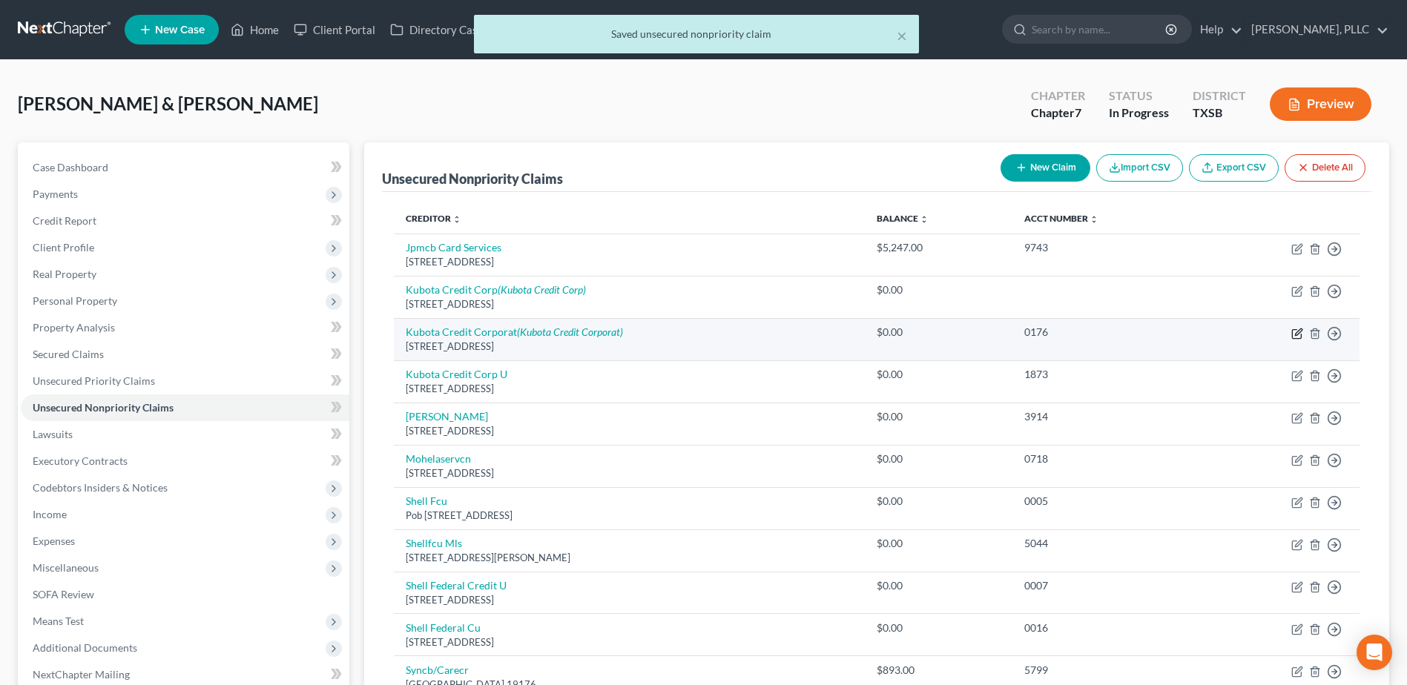
click at [1294, 334] on icon "button" at bounding box center [1297, 334] width 12 height 12
select select "45"
select select "0"
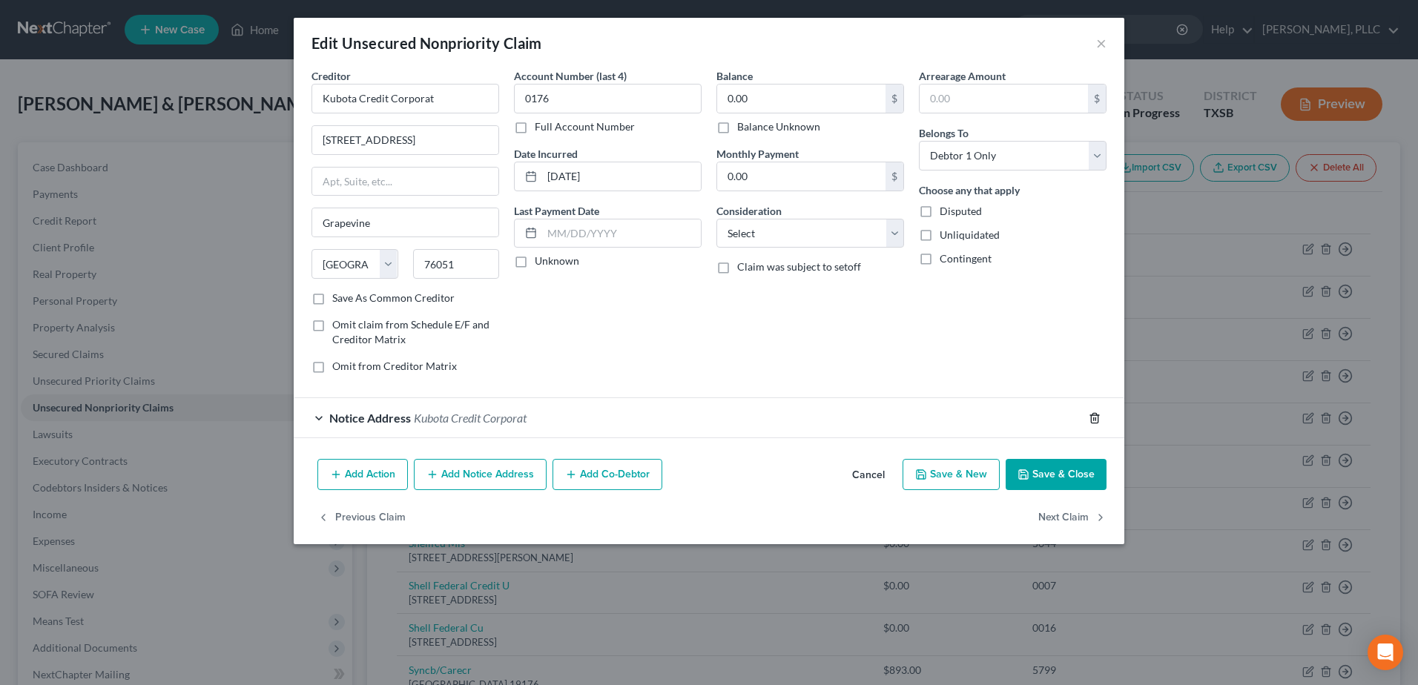
click at [1094, 421] on line "button" at bounding box center [1094, 419] width 0 height 3
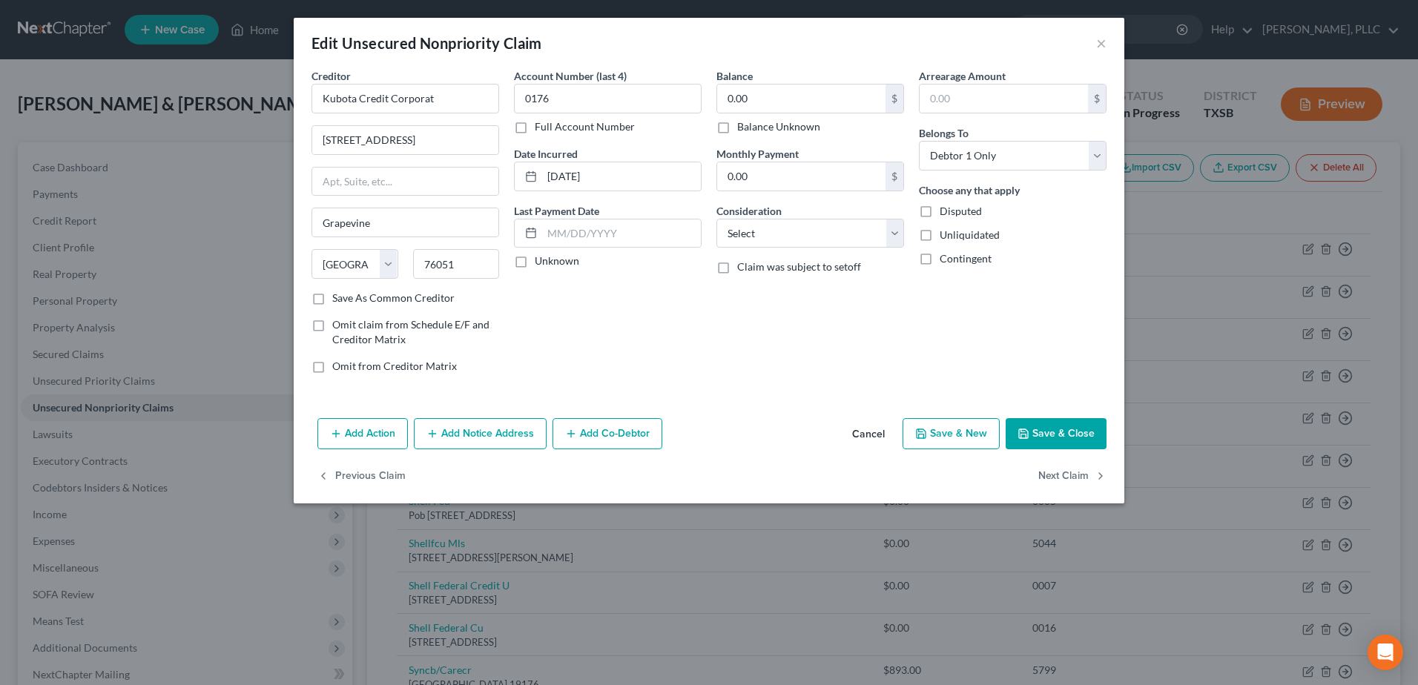
click at [1079, 432] on button "Save & Close" at bounding box center [1056, 433] width 101 height 31
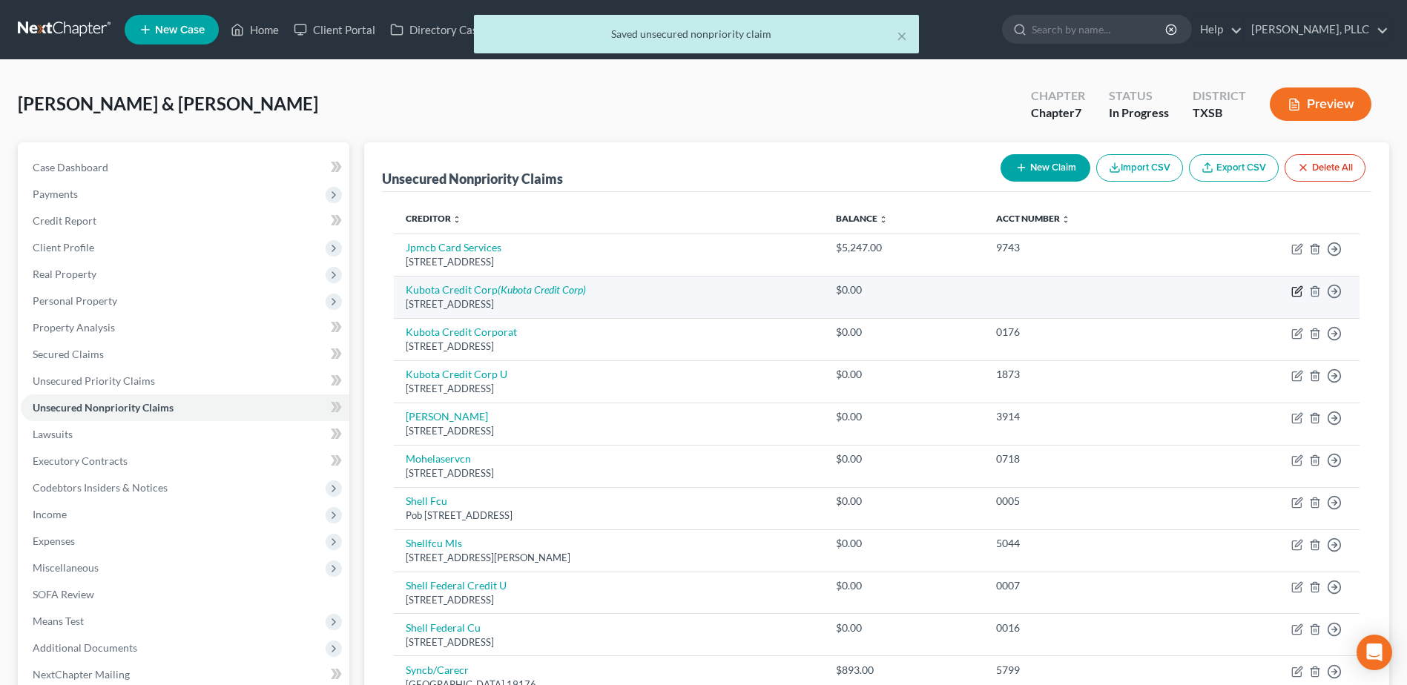
click at [1297, 293] on icon "button" at bounding box center [1298, 289] width 7 height 7
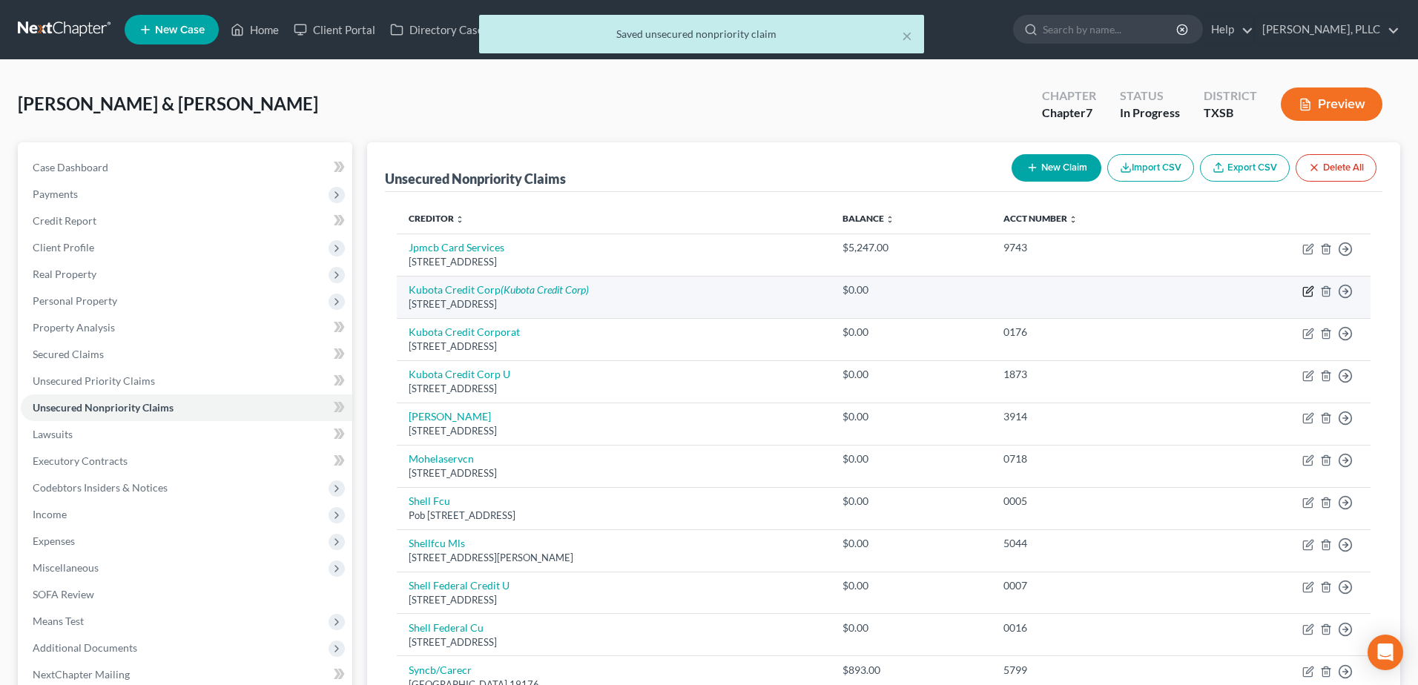
select select "10"
select select "0"
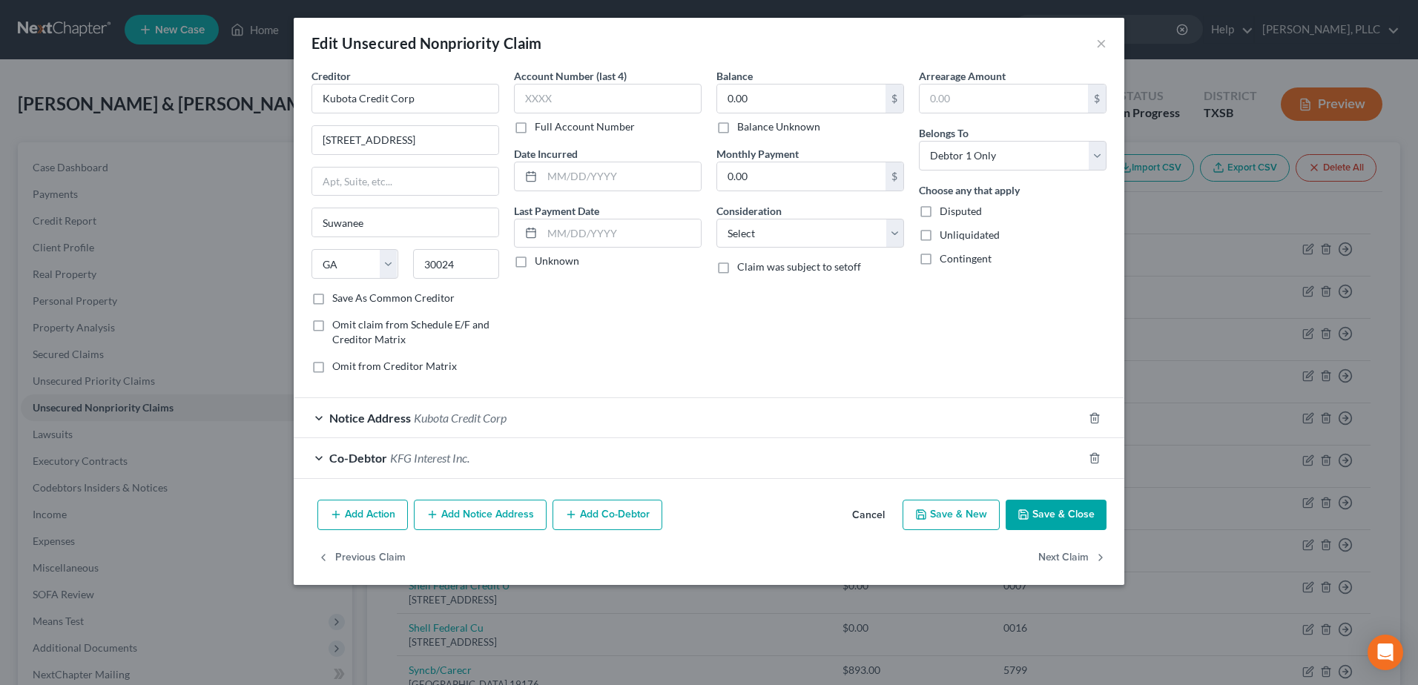
click at [875, 518] on button "Cancel" at bounding box center [868, 516] width 56 height 30
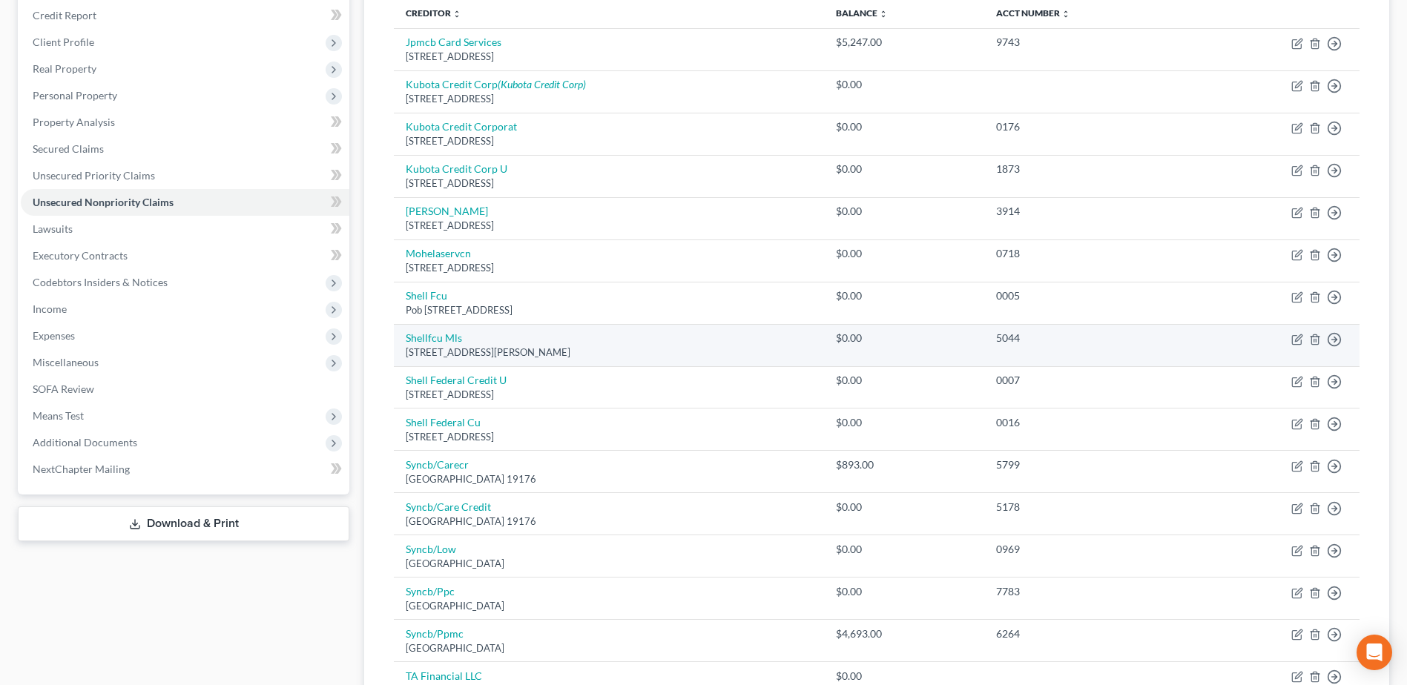
scroll to position [519, 0]
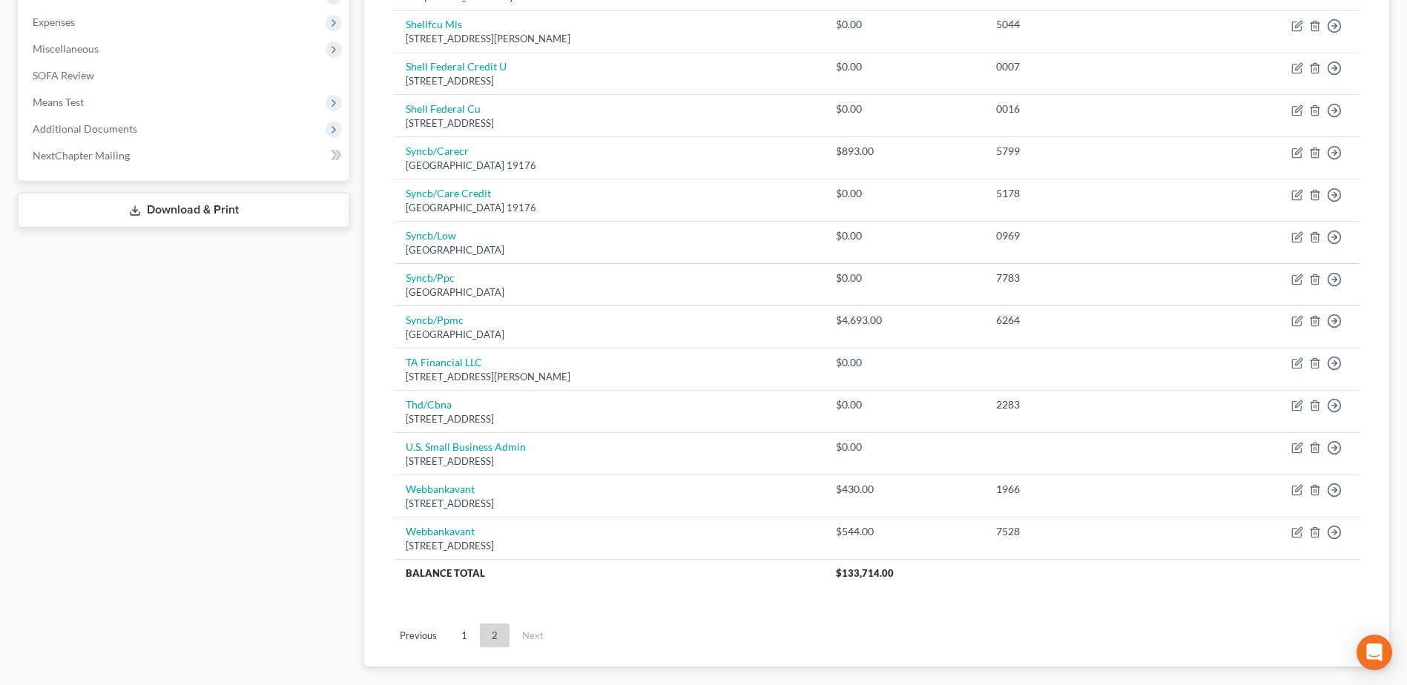
drag, startPoint x: 471, startPoint y: 638, endPoint x: 837, endPoint y: 506, distance: 388.8
click at [471, 638] on link "1" at bounding box center [465, 636] width 30 height 24
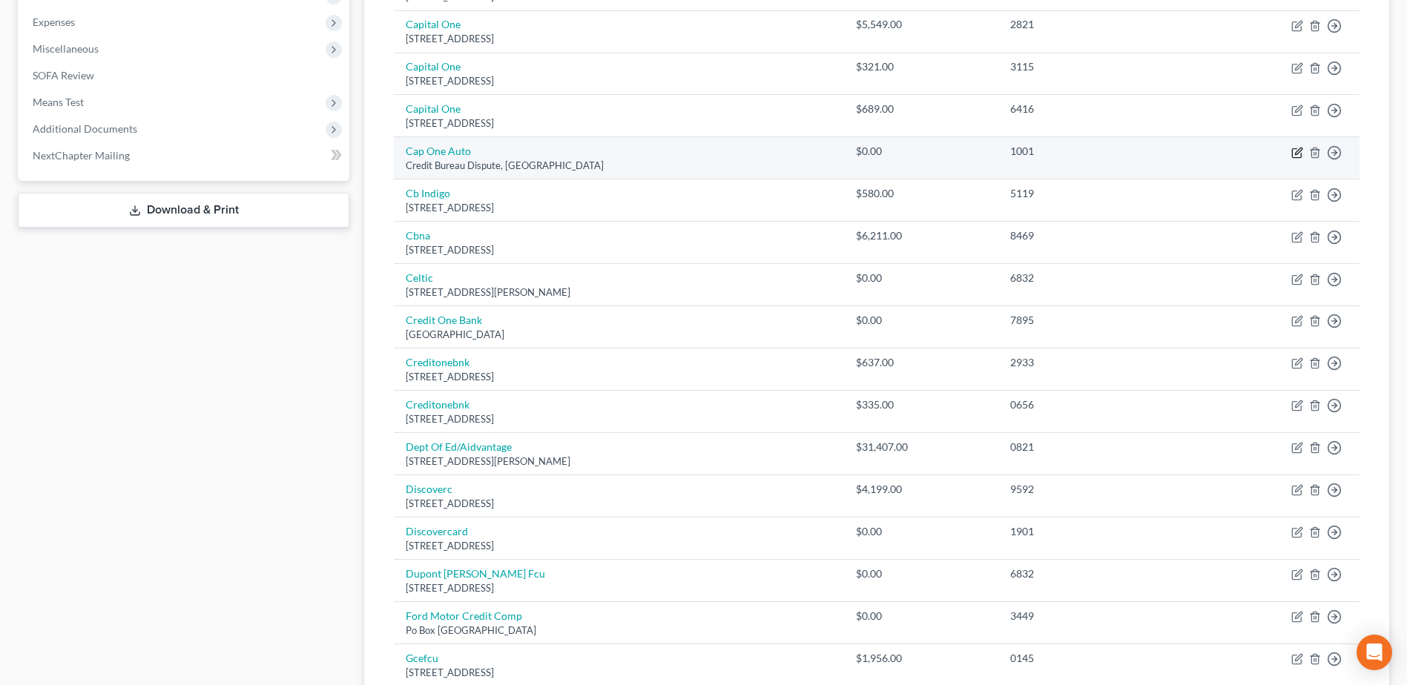
click at [1299, 153] on icon "button" at bounding box center [1298, 151] width 7 height 7
select select "45"
select select "1"
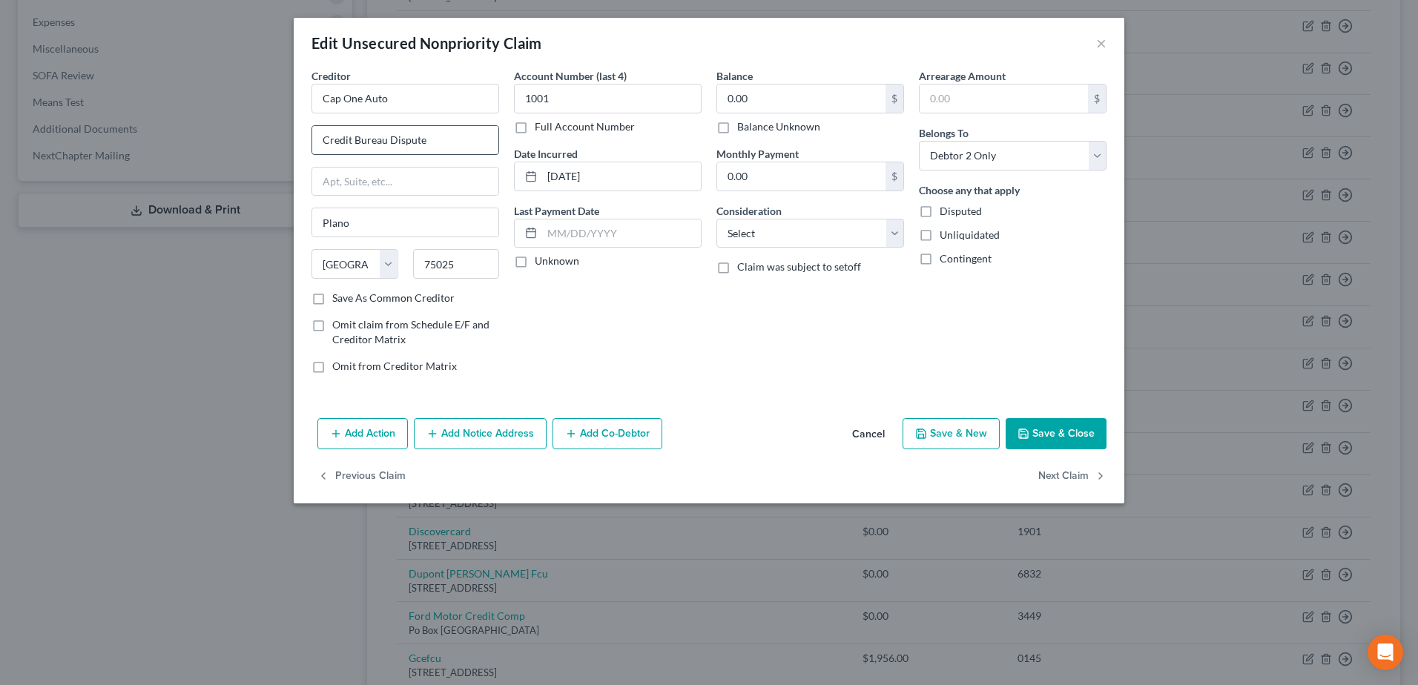
drag, startPoint x: 377, startPoint y: 139, endPoint x: 312, endPoint y: 144, distance: 64.7
click at [316, 142] on input "Credit Bureau Dispute" at bounding box center [405, 140] width 186 height 28
drag, startPoint x: 414, startPoint y: 97, endPoint x: 243, endPoint y: 113, distance: 171.4
click at [240, 113] on div "Edit Unsecured Nonpriority Claim × Creditor * Cap One Auto Plano State AL AK AR…" at bounding box center [709, 342] width 1418 height 685
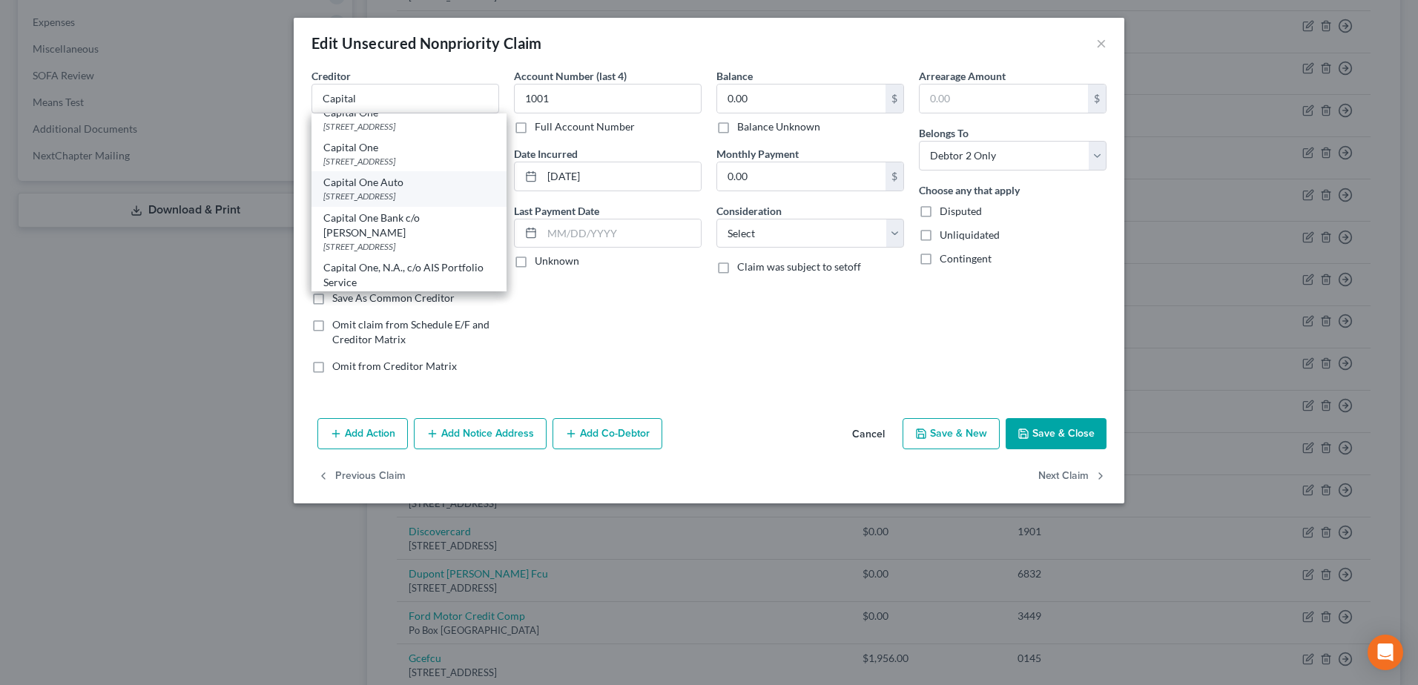
scroll to position [149, 0]
click at [465, 200] on div "3901 N Dallas Parkrway, Plano, TX 75093" at bounding box center [408, 193] width 171 height 13
type input "Capital One Auto"
type input "3901 N Dallas Parkrway"
type input "75093"
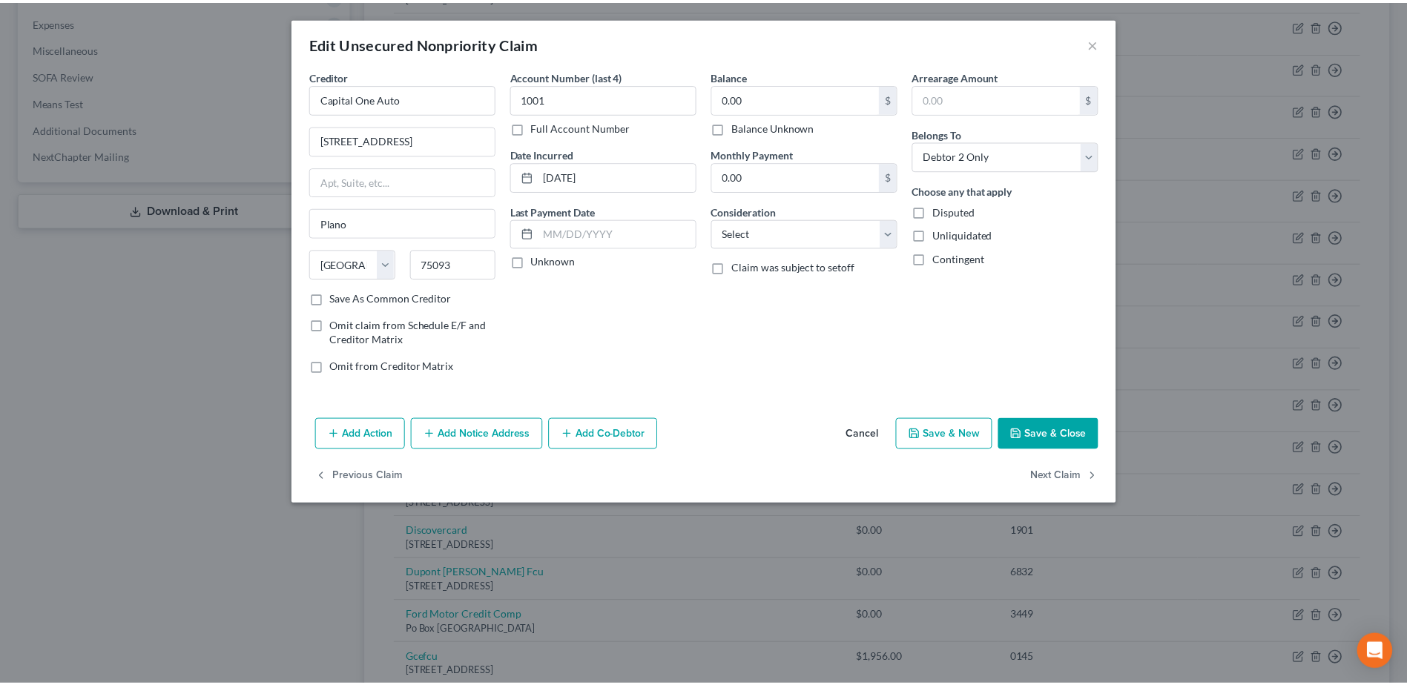
scroll to position [0, 0]
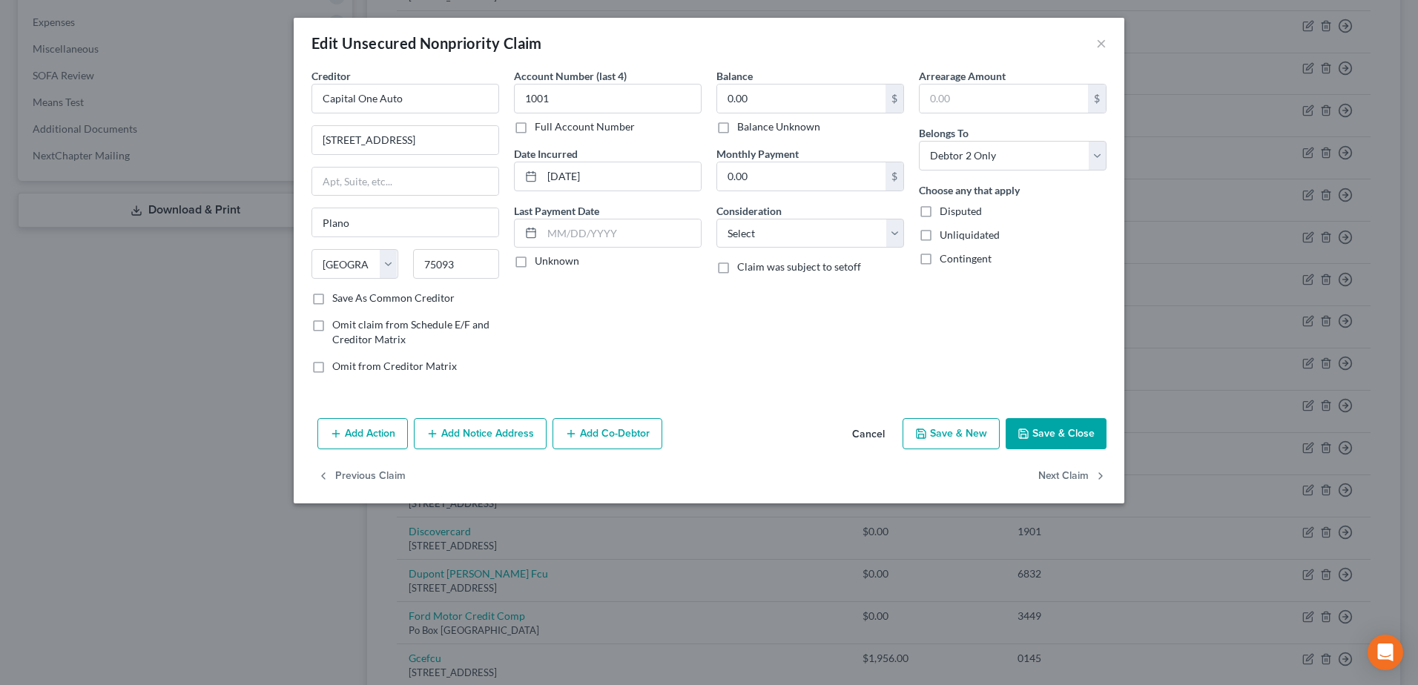
click at [1041, 424] on button "Save & Close" at bounding box center [1056, 433] width 101 height 31
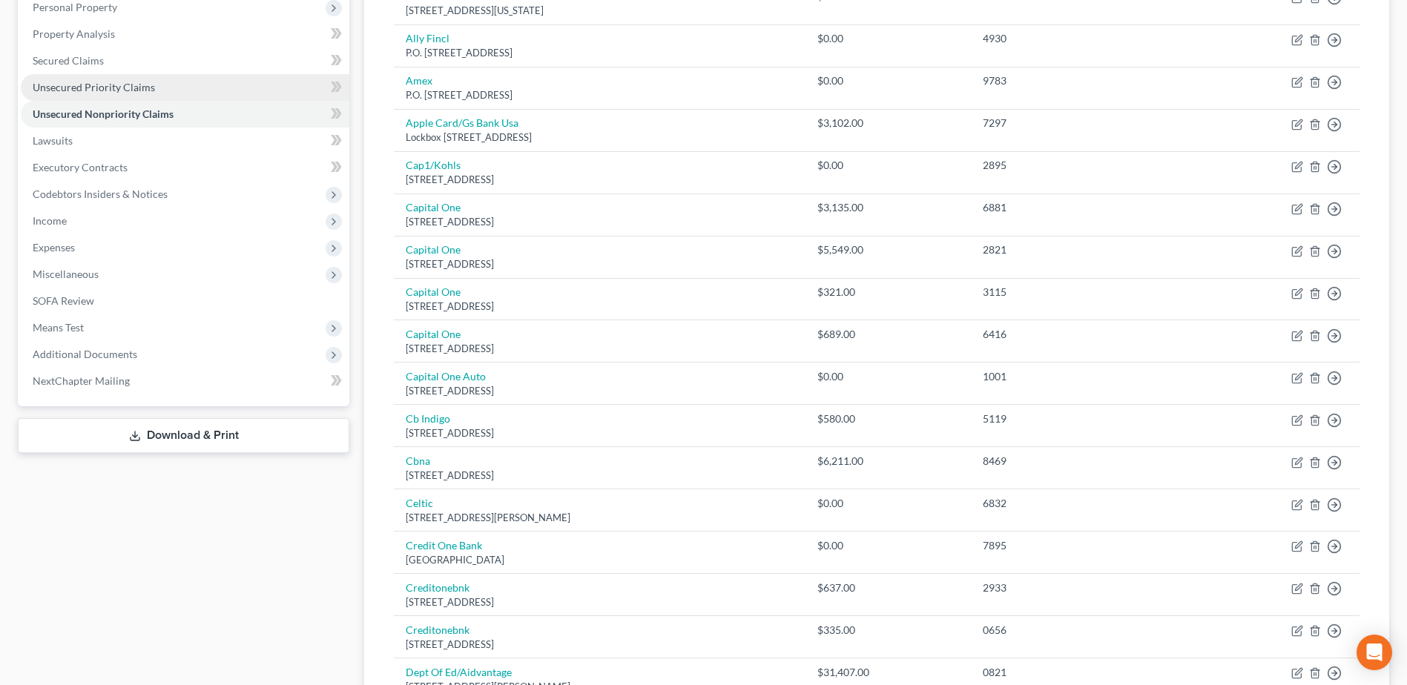
scroll to position [268, 0]
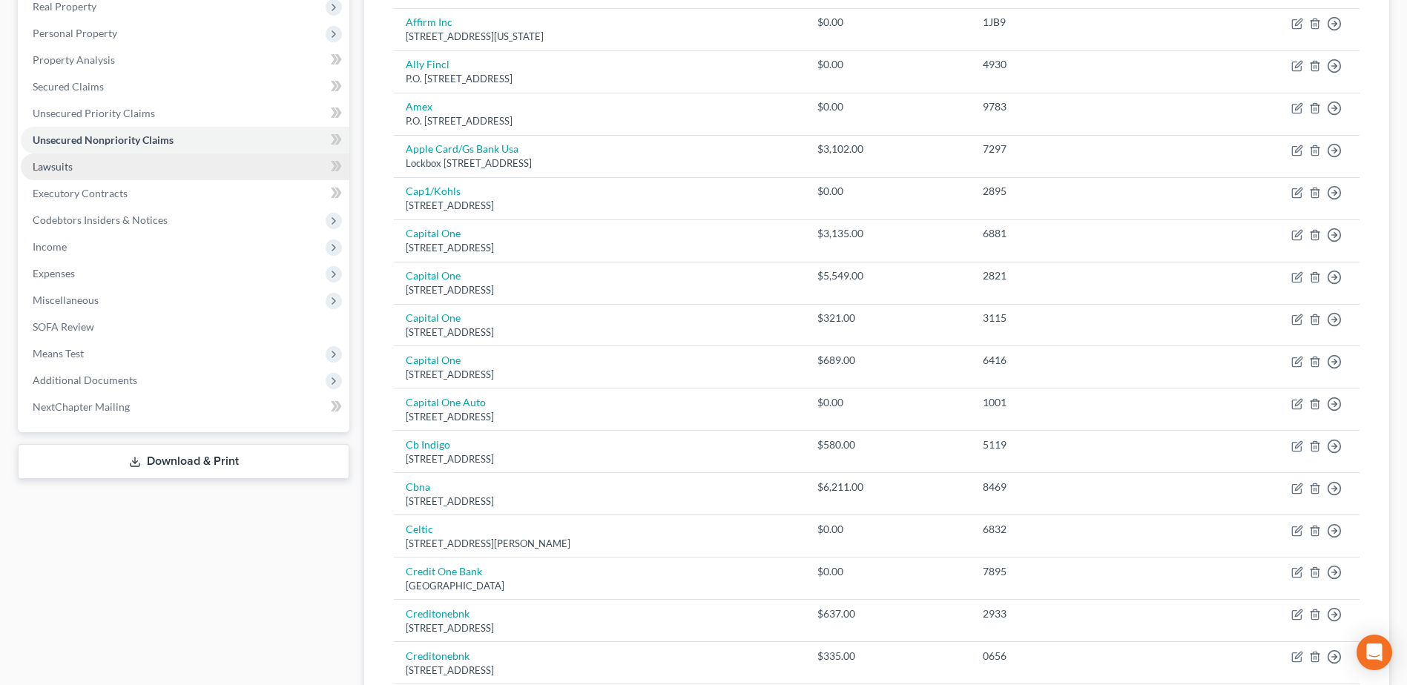
click at [61, 162] on span "Lawsuits" at bounding box center [53, 166] width 40 height 13
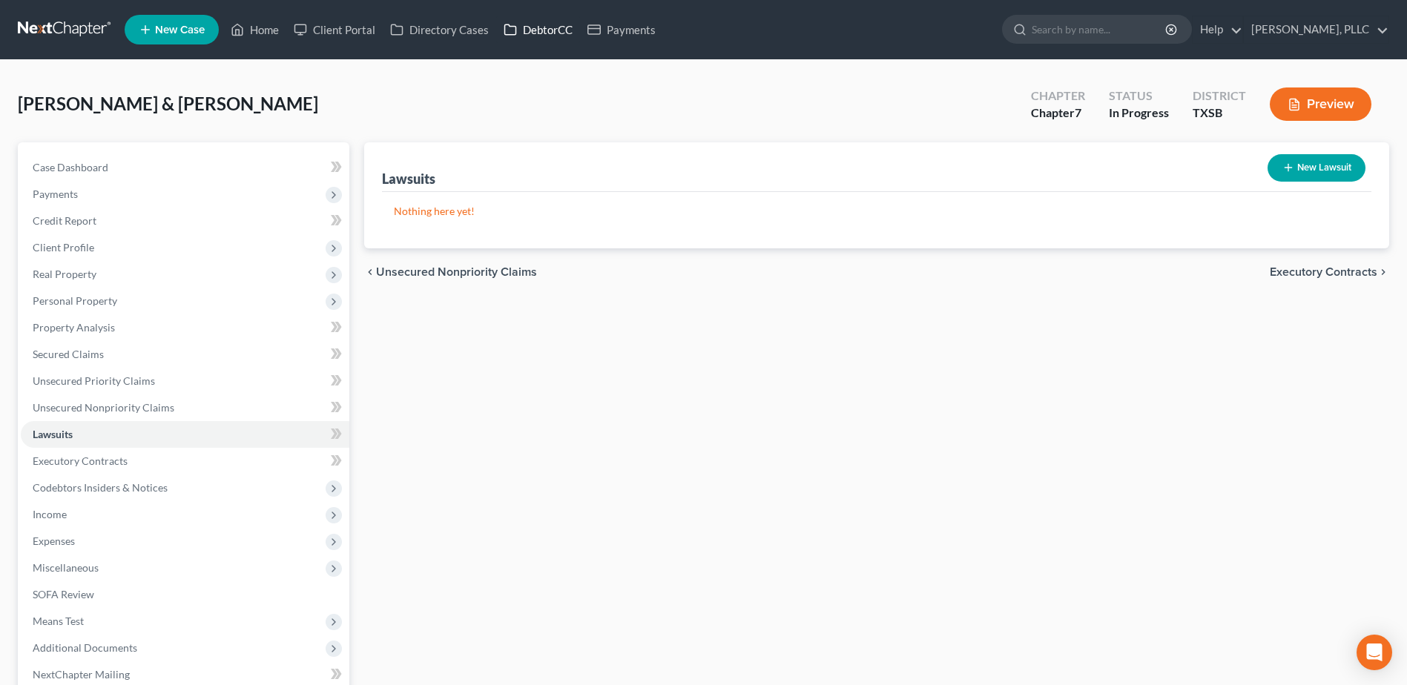
click at [562, 30] on link "DebtorCC" at bounding box center [538, 29] width 84 height 27
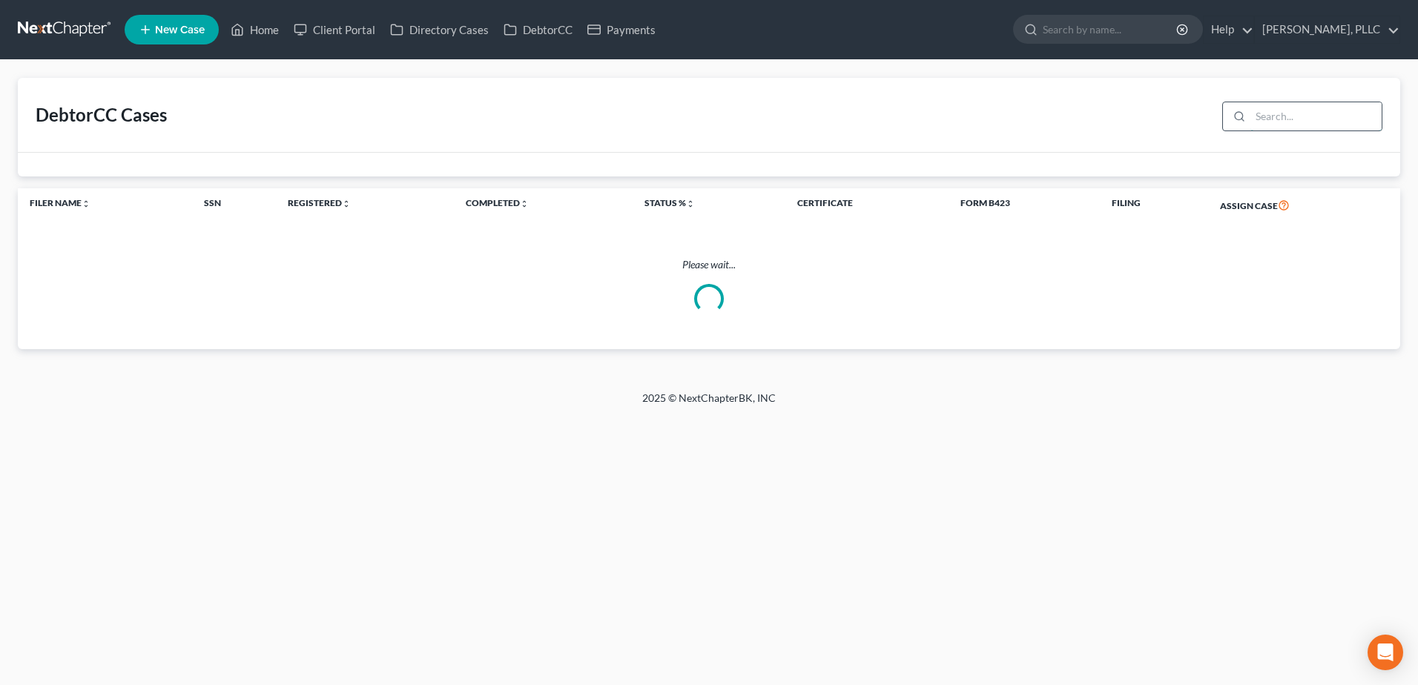
click at [1258, 113] on input "search" at bounding box center [1316, 116] width 131 height 28
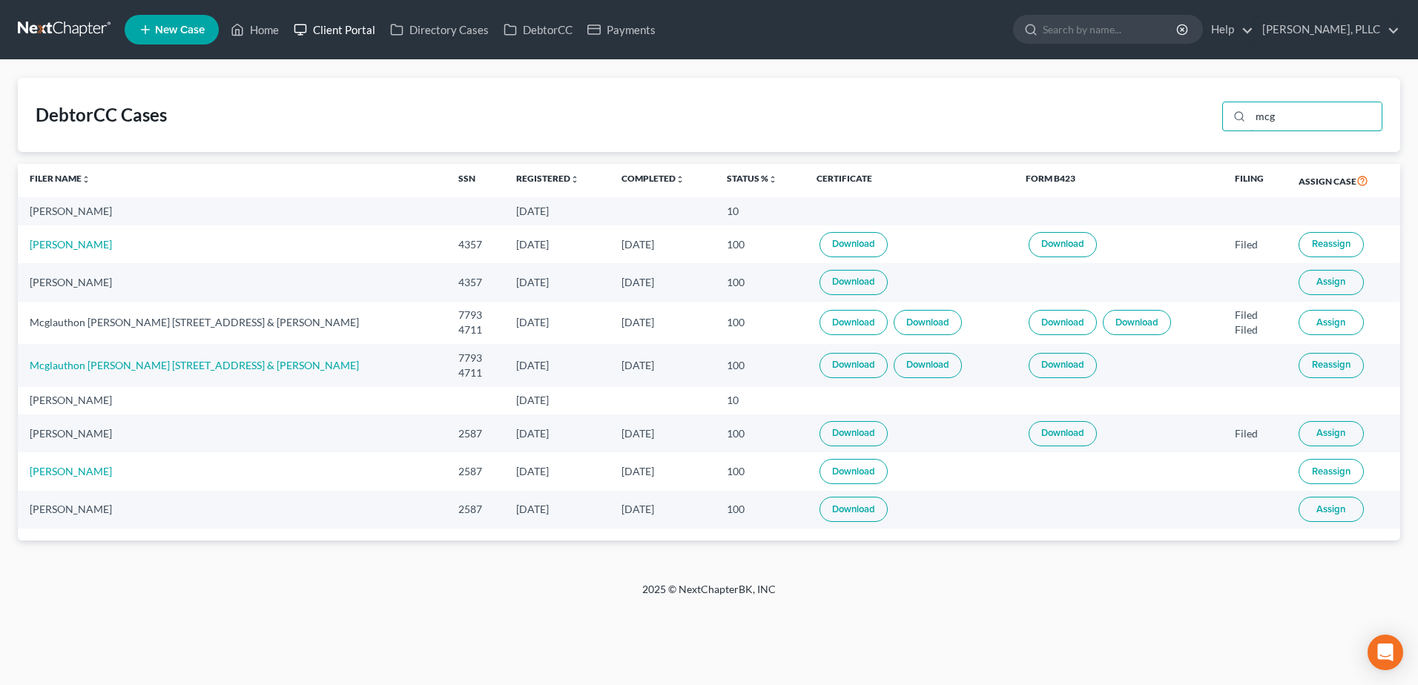
type input "mcg"
click at [338, 27] on link "Client Portal" at bounding box center [334, 29] width 96 height 27
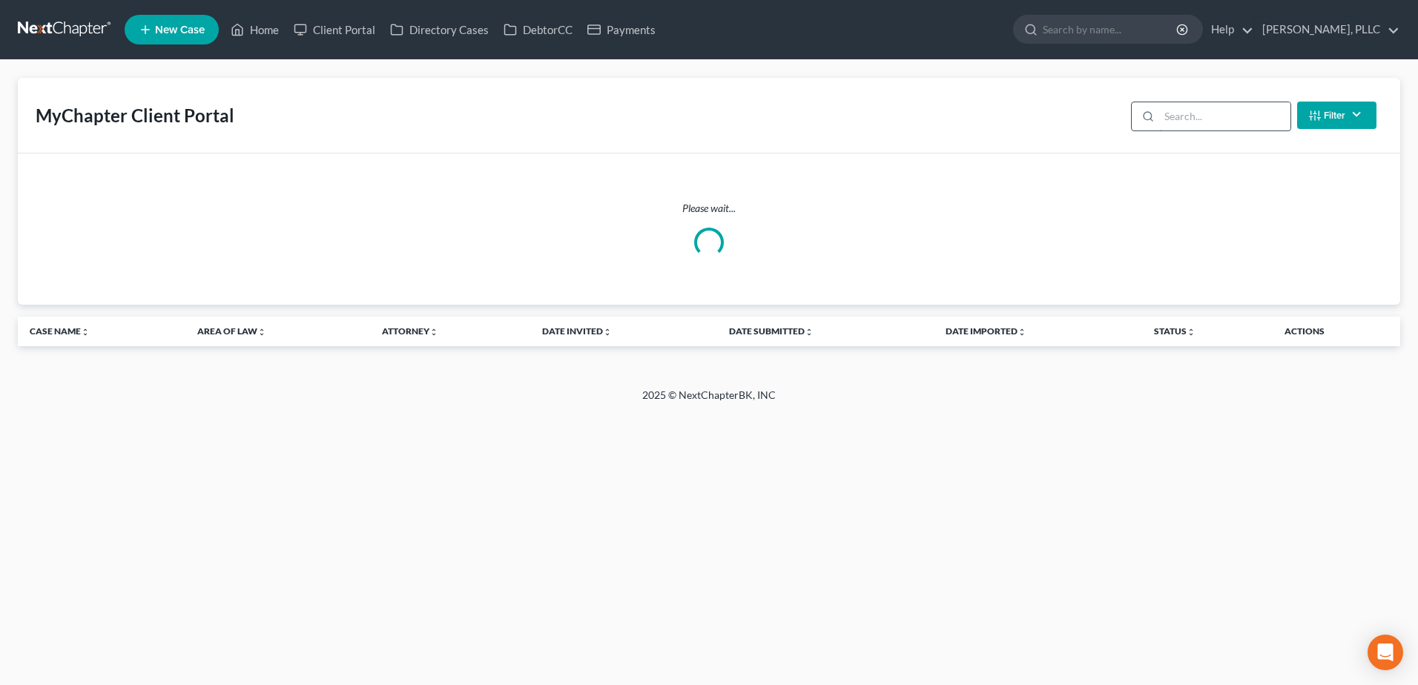
click at [1215, 114] on input "search" at bounding box center [1224, 116] width 131 height 28
type input "c"
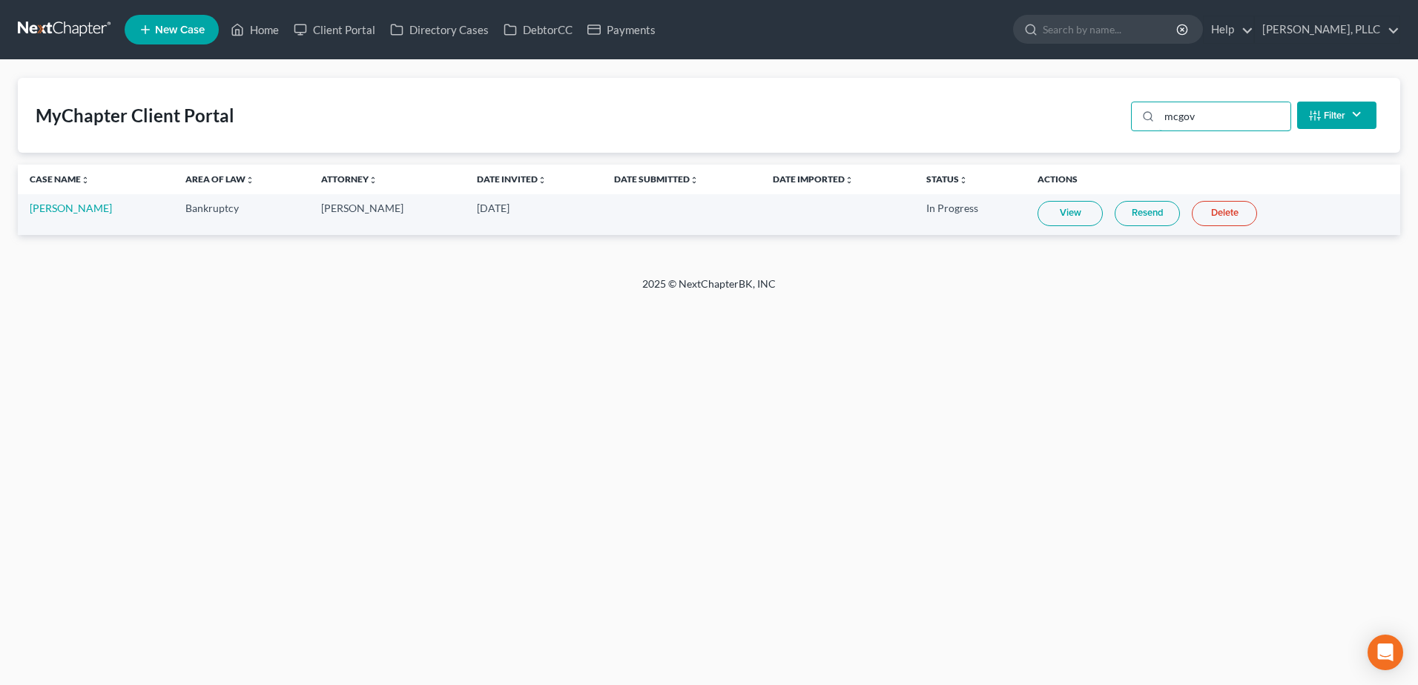
type input "mcgov"
click at [1063, 220] on link "View" at bounding box center [1070, 213] width 65 height 25
click at [277, 29] on link "Home" at bounding box center [254, 29] width 63 height 27
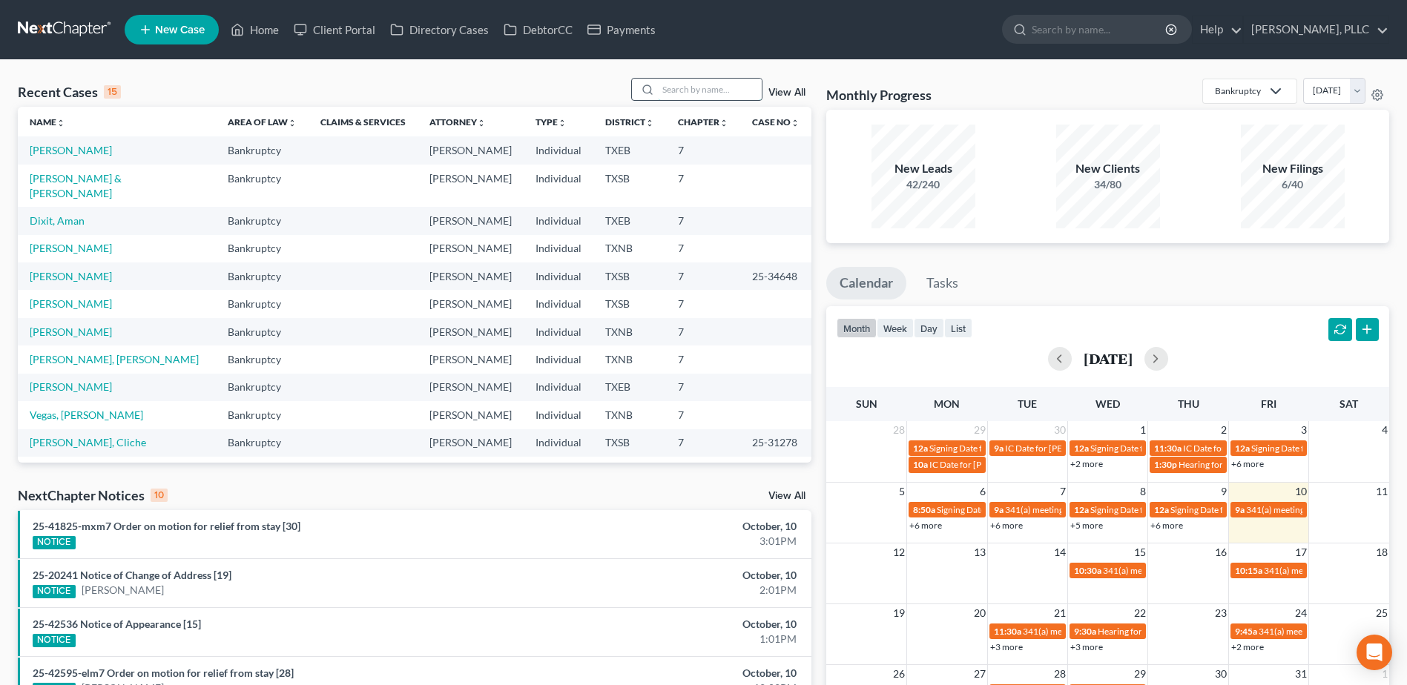
click at [700, 87] on input "search" at bounding box center [710, 90] width 104 height 22
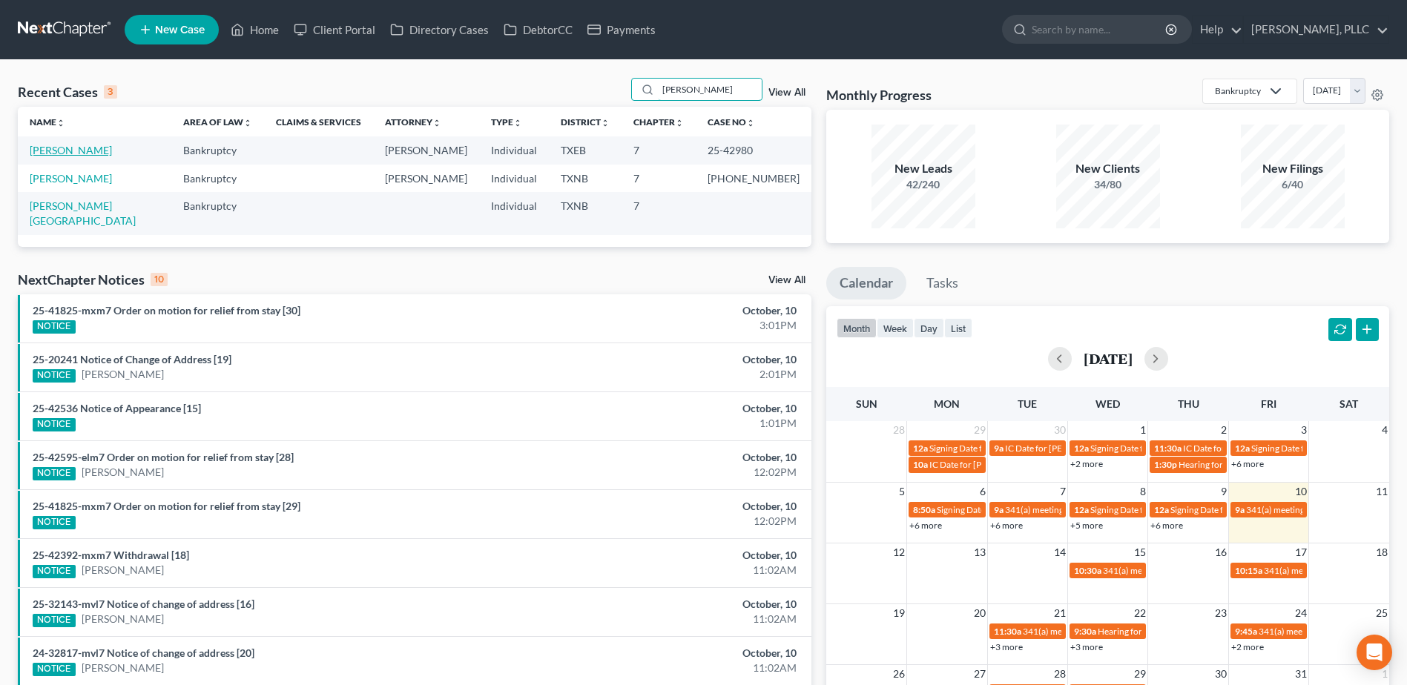
type input "mata"
click at [62, 155] on link "Mata, Raquel" at bounding box center [71, 150] width 82 height 13
select select "4"
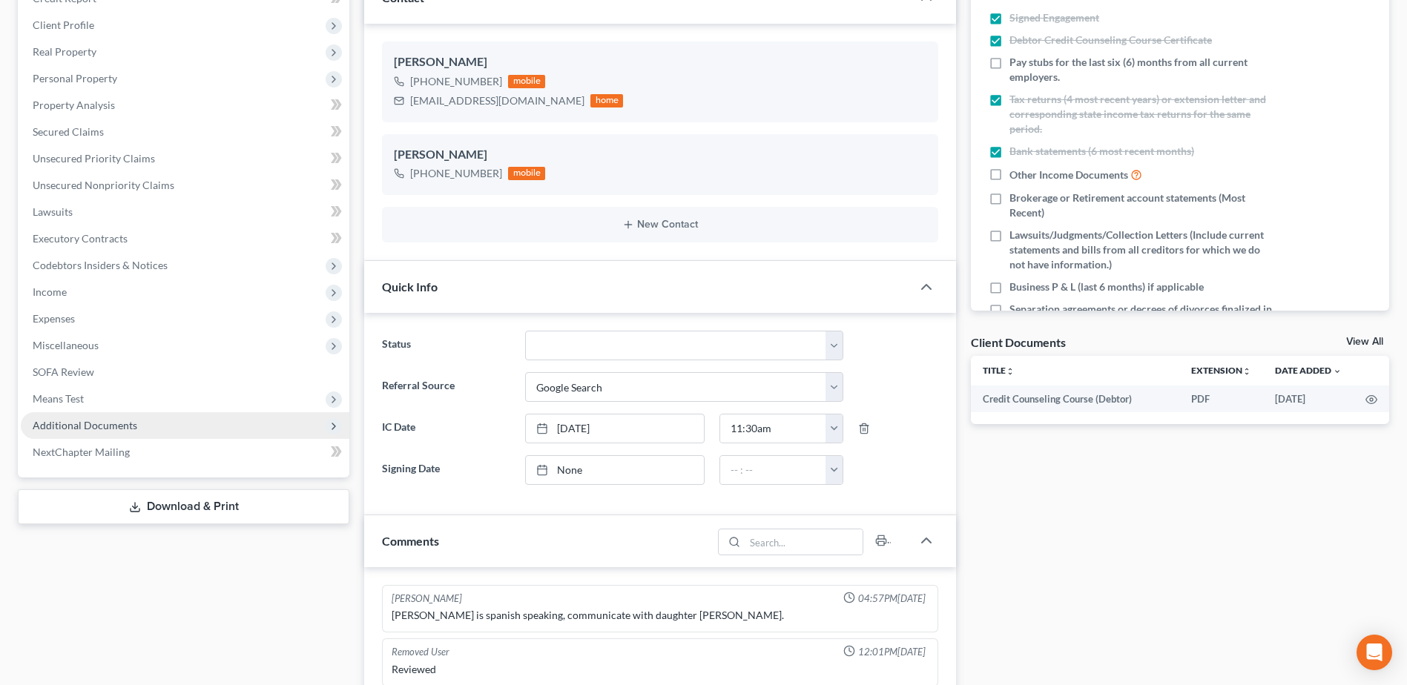
scroll to position [1089, 0]
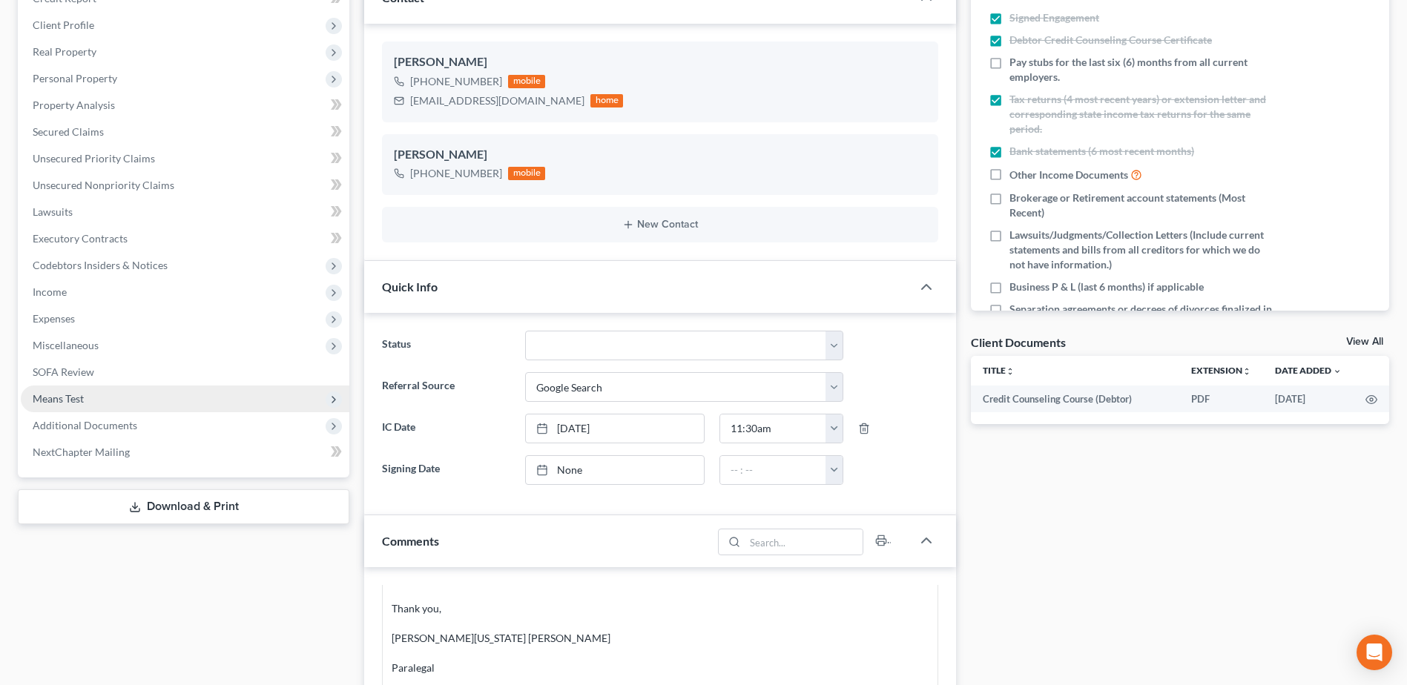
click at [79, 395] on span "Means Test" at bounding box center [58, 398] width 51 height 13
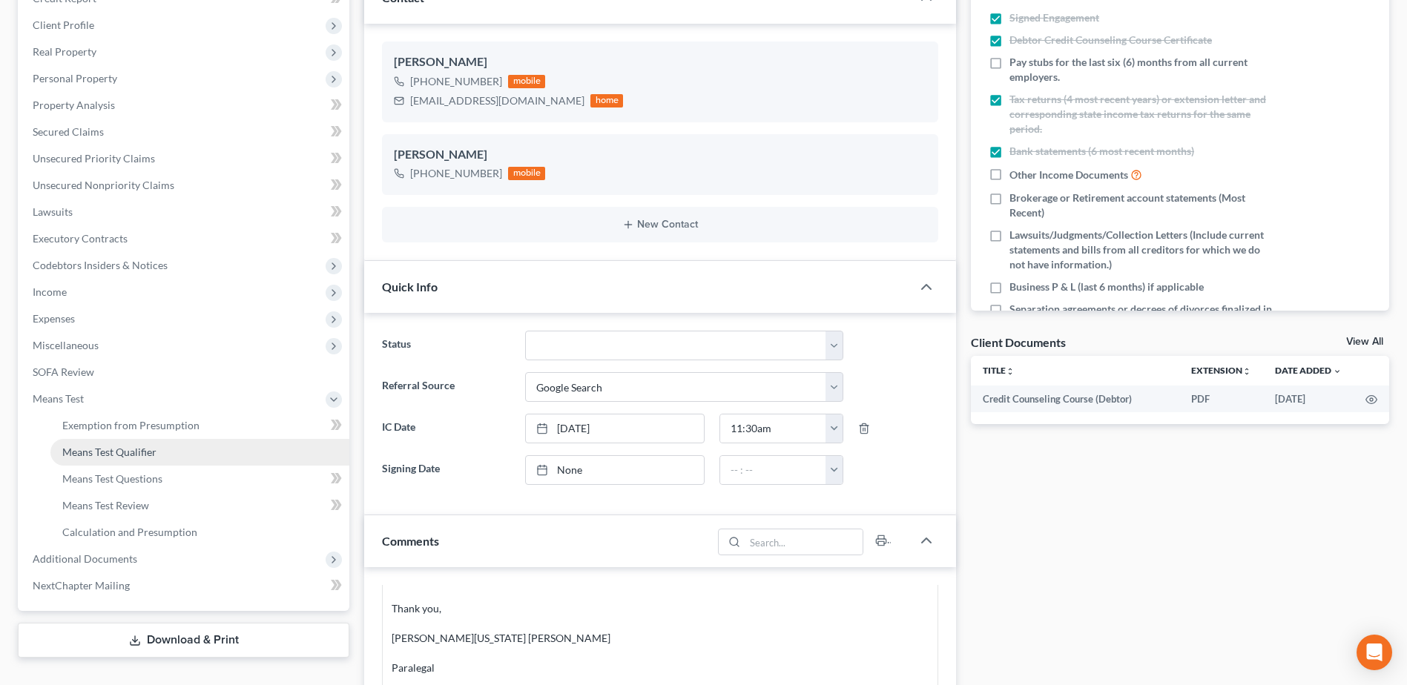
click at [113, 452] on span "Means Test Qualifier" at bounding box center [109, 452] width 94 height 13
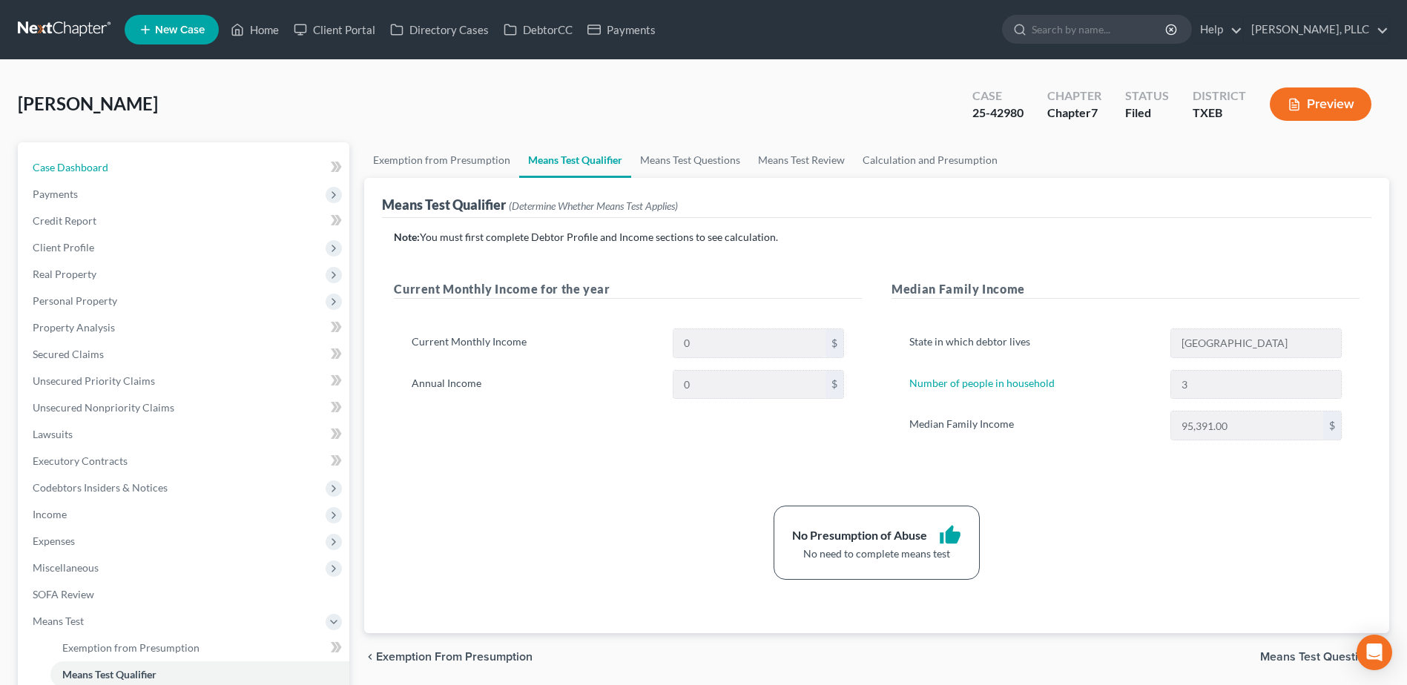
drag, startPoint x: 107, startPoint y: 171, endPoint x: 799, endPoint y: 104, distance: 695.3
click at [107, 171] on span "Case Dashboard" at bounding box center [71, 167] width 76 height 13
select select "4"
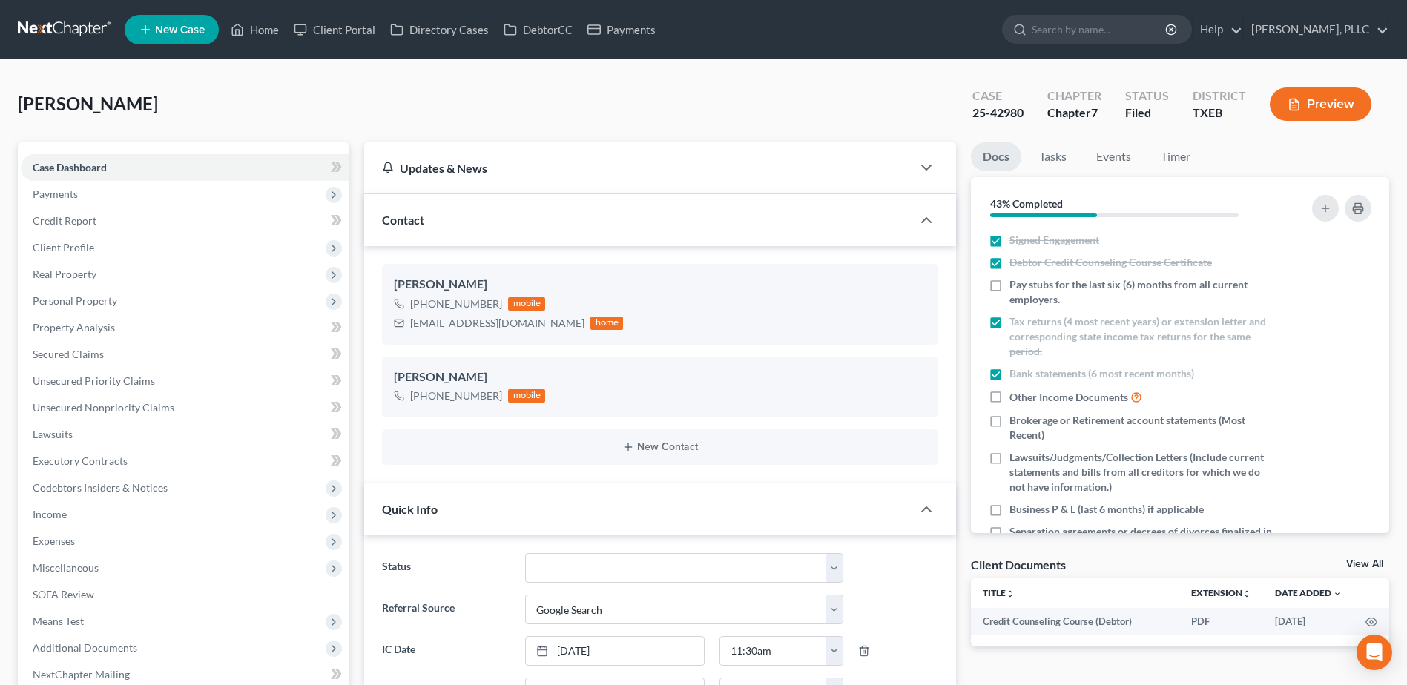
scroll to position [1089, 0]
click at [264, 29] on link "Home" at bounding box center [254, 29] width 63 height 27
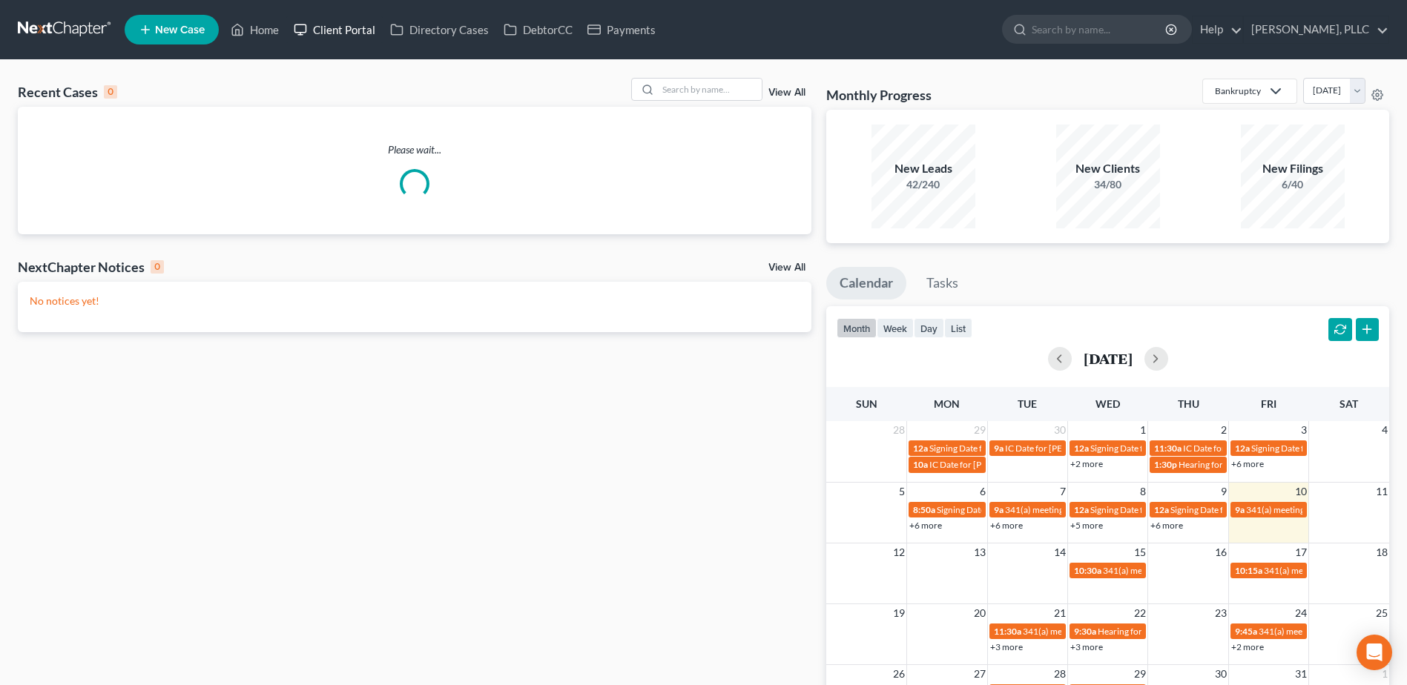
click at [347, 30] on link "Client Portal" at bounding box center [334, 29] width 96 height 27
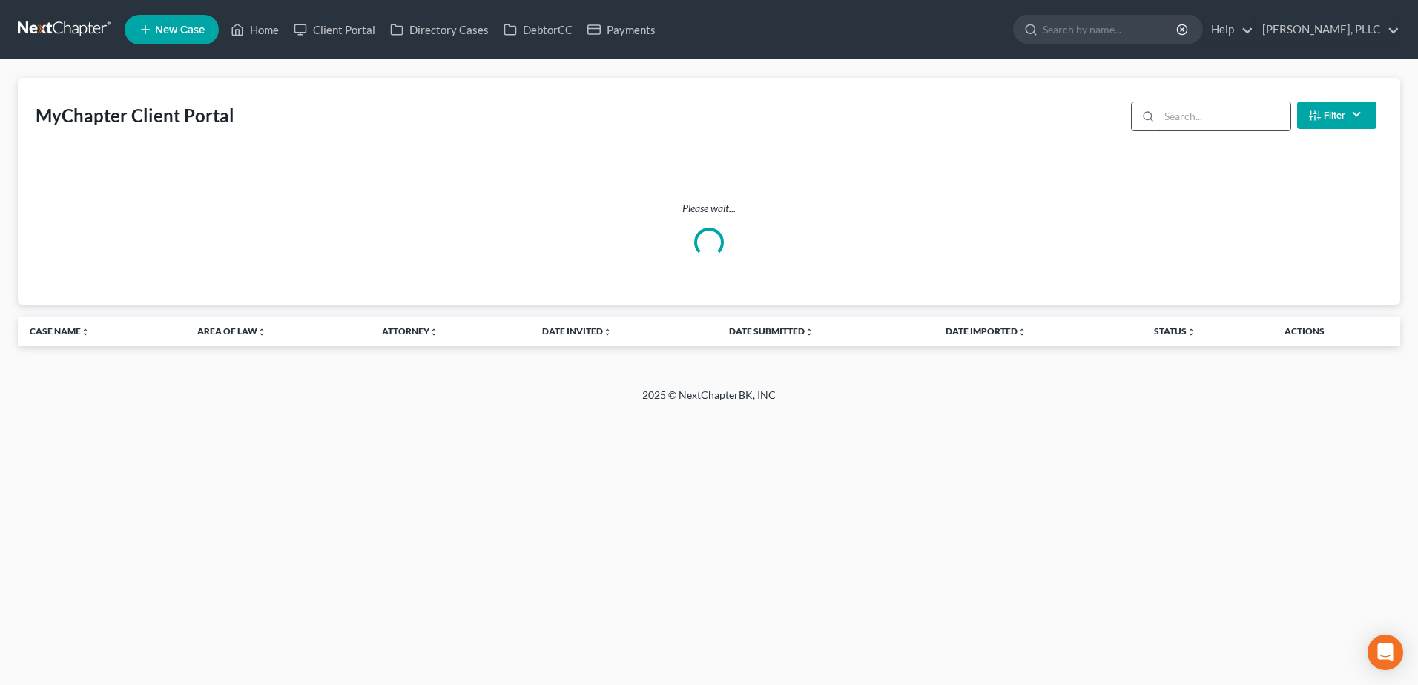
click at [1219, 120] on input "search" at bounding box center [1224, 116] width 131 height 28
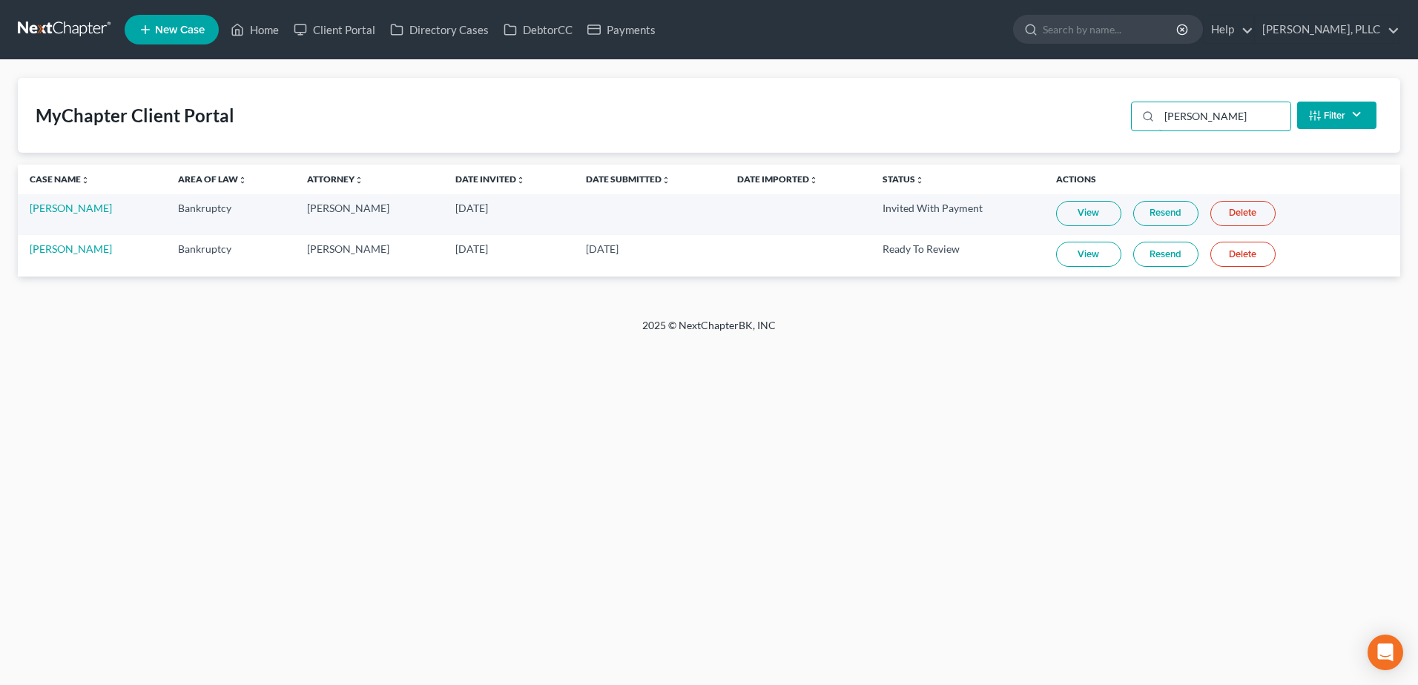
type input "chavez"
click at [1063, 253] on link "View" at bounding box center [1088, 254] width 65 height 25
click at [52, 253] on link "[PERSON_NAME]" at bounding box center [71, 249] width 82 height 13
select select "4"
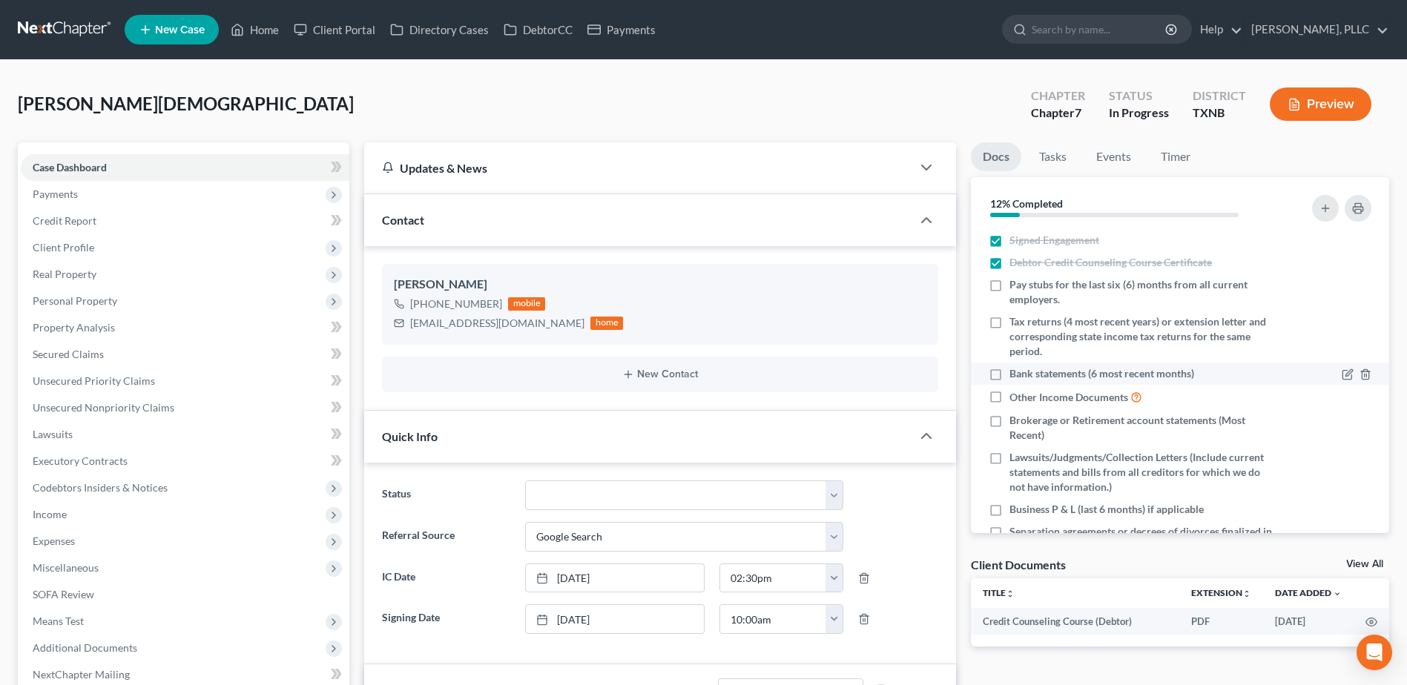
scroll to position [148, 0]
select select "13"
select select "4"
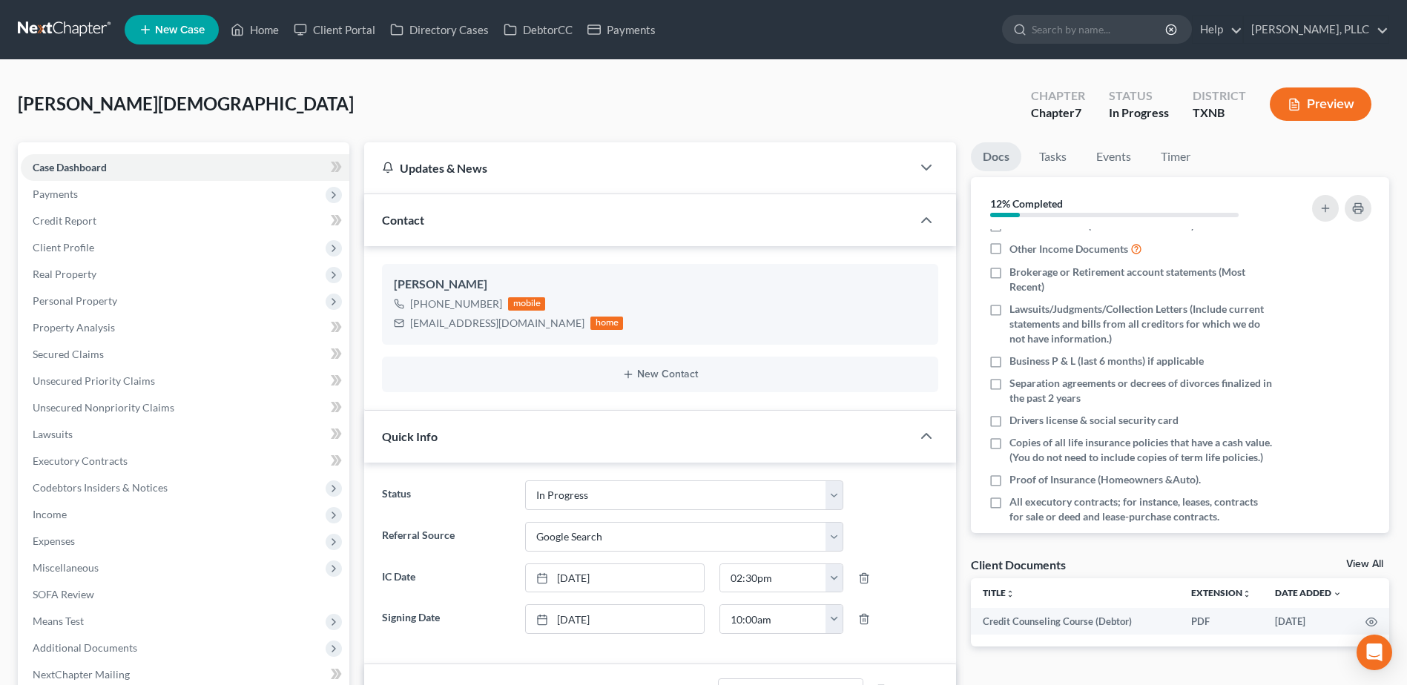
click at [1361, 562] on link "View All" at bounding box center [1364, 564] width 37 height 10
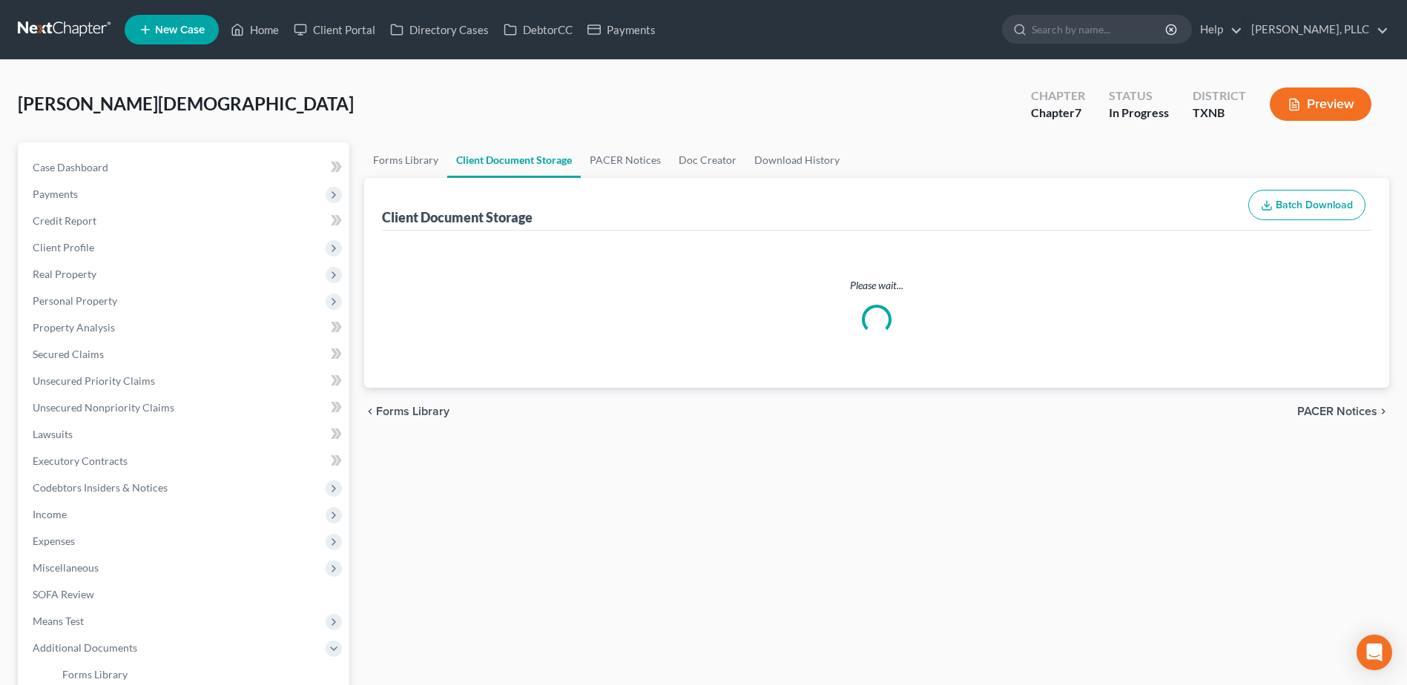
select select "6"
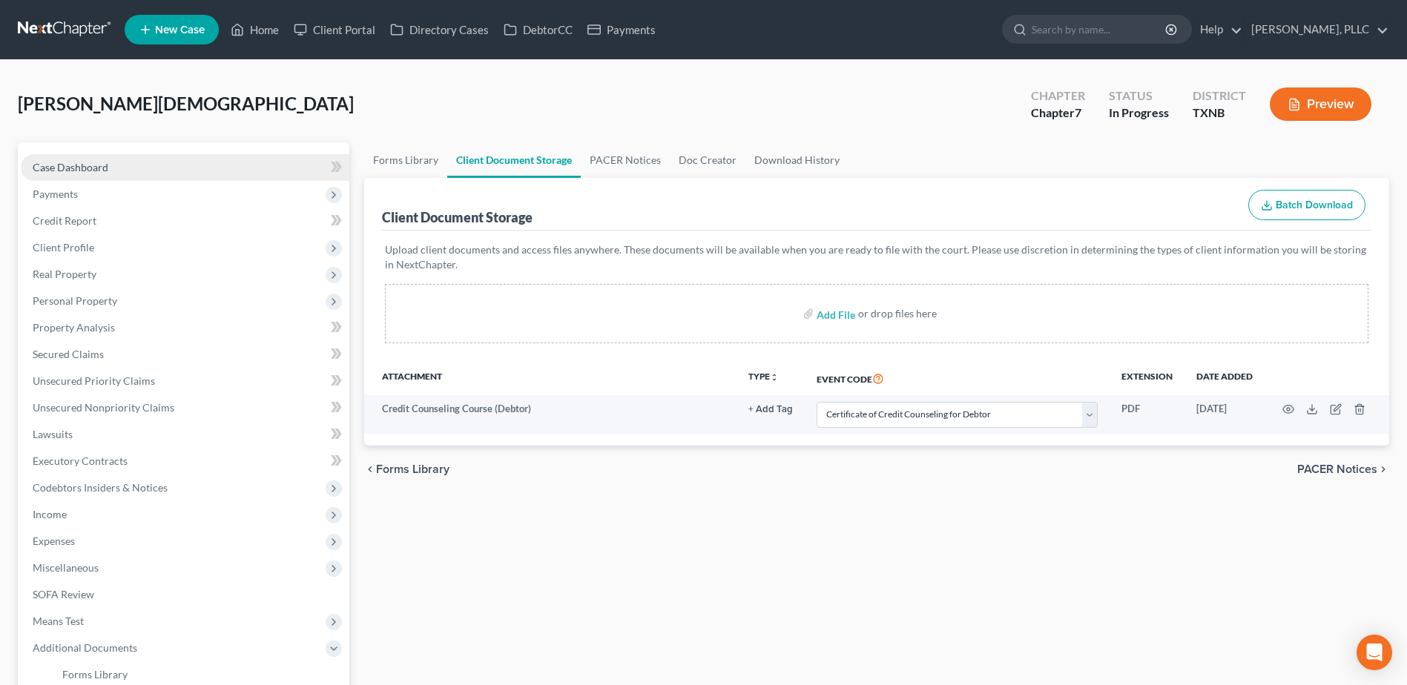
click at [89, 168] on span "Case Dashboard" at bounding box center [71, 167] width 76 height 13
select select "4"
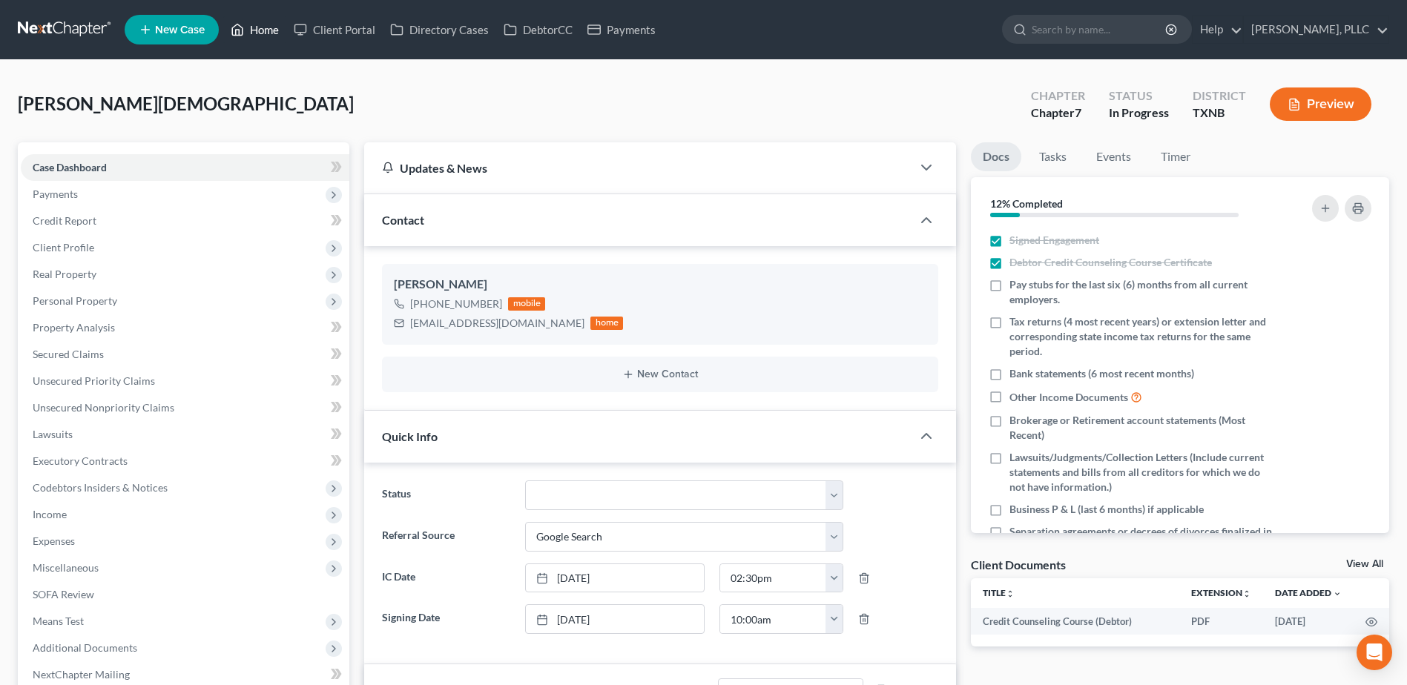
click at [283, 30] on link "Home" at bounding box center [254, 29] width 63 height 27
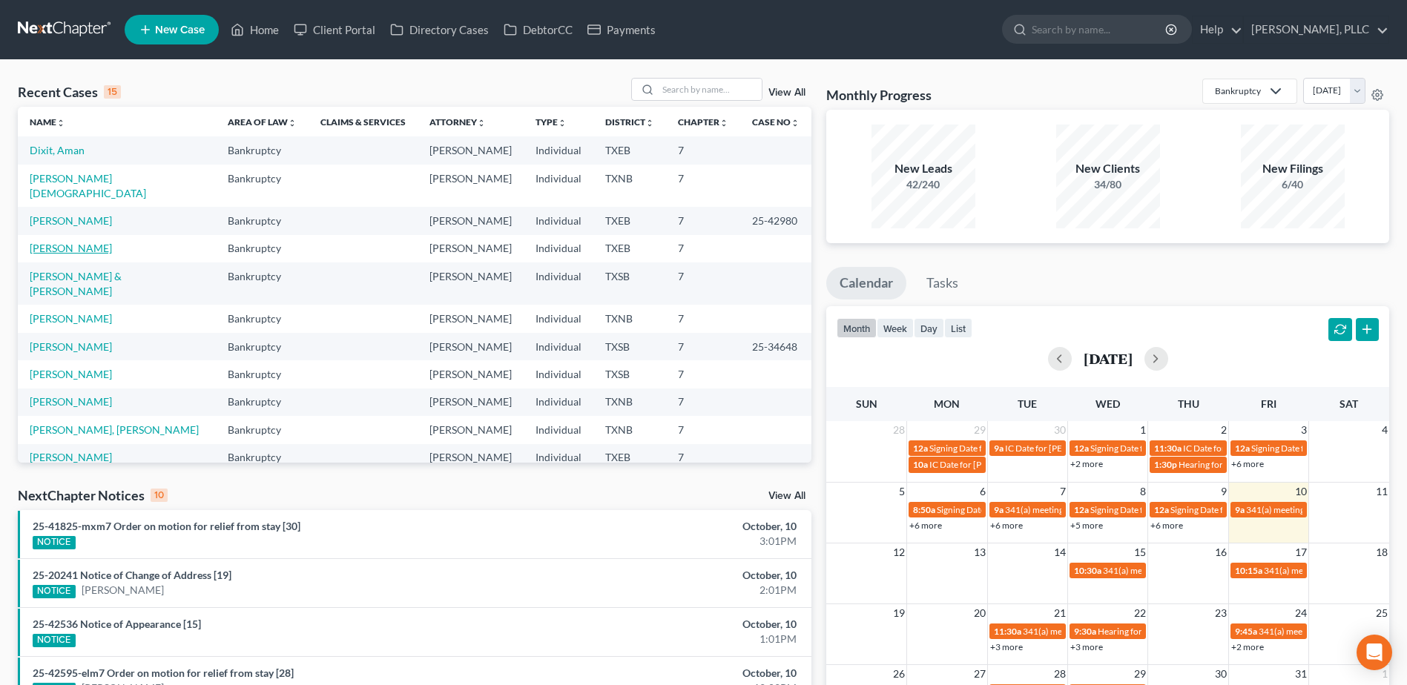
click at [59, 242] on link "[PERSON_NAME]" at bounding box center [71, 248] width 82 height 13
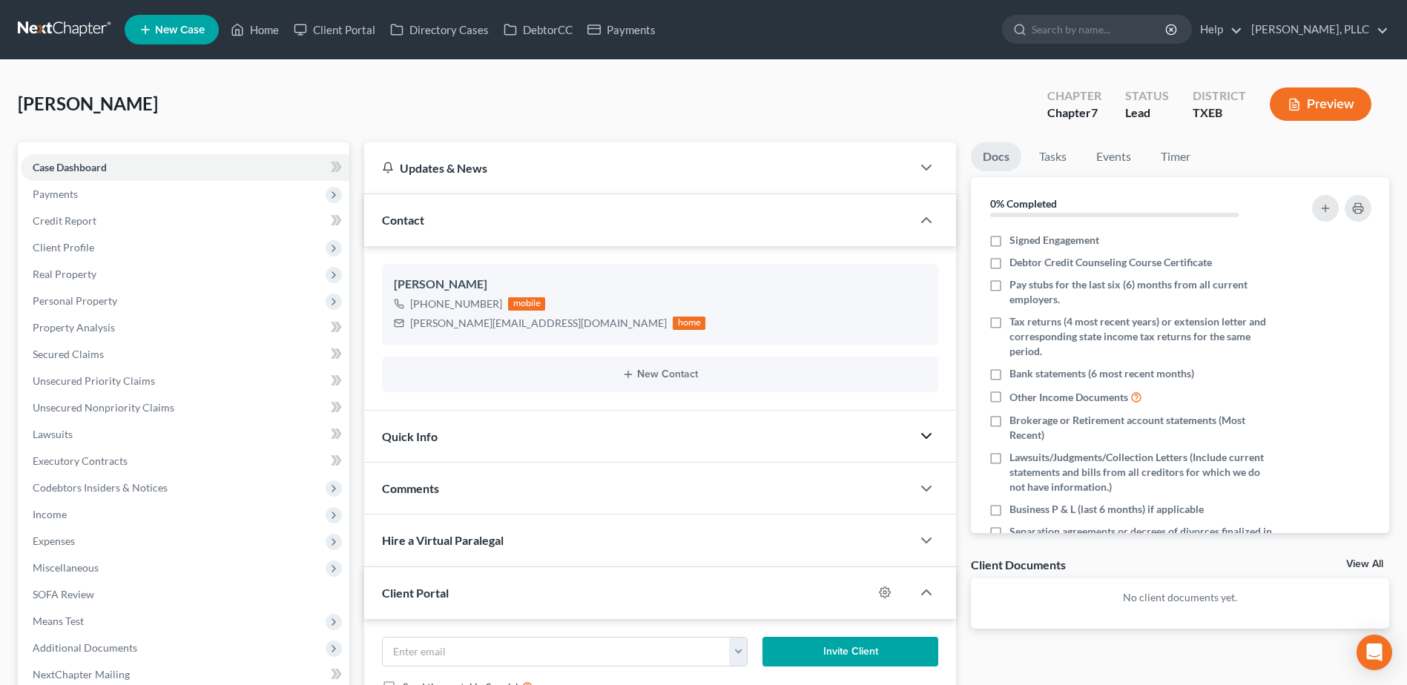
click at [930, 434] on polyline "button" at bounding box center [926, 436] width 9 height 4
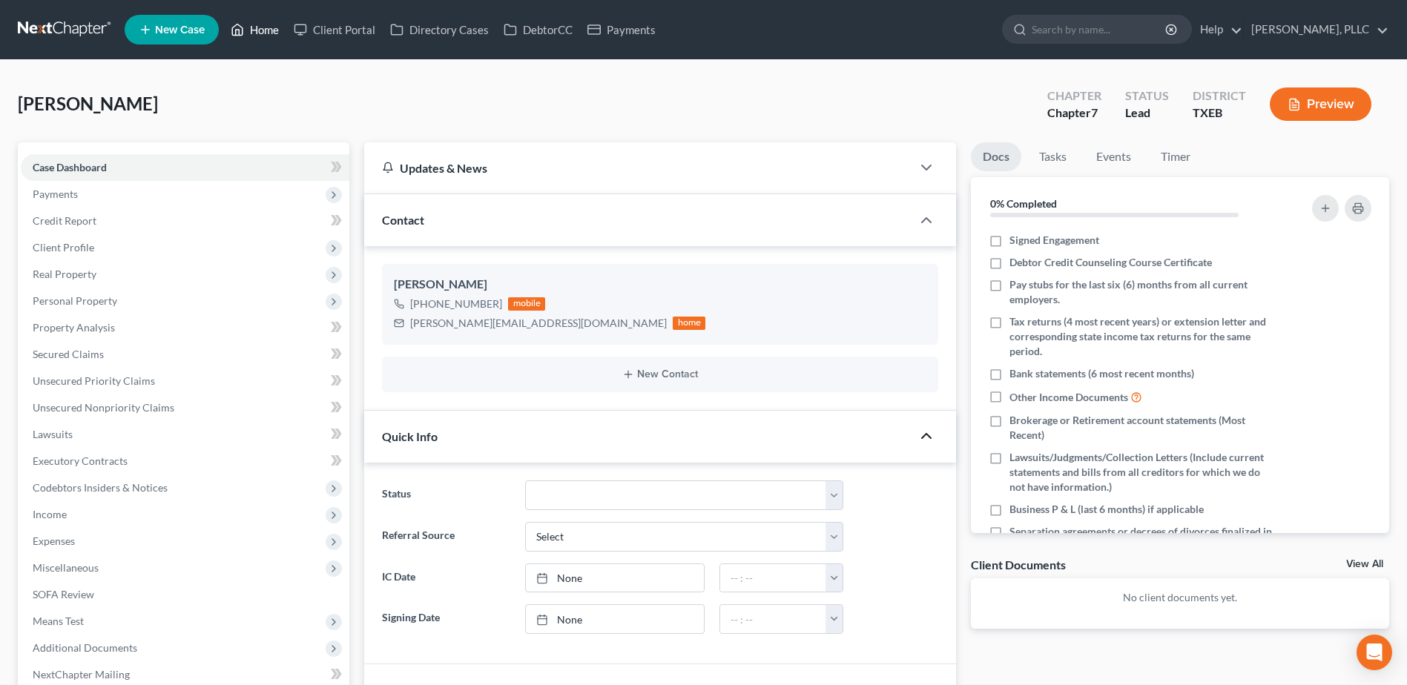
click at [273, 32] on link "Home" at bounding box center [254, 29] width 63 height 27
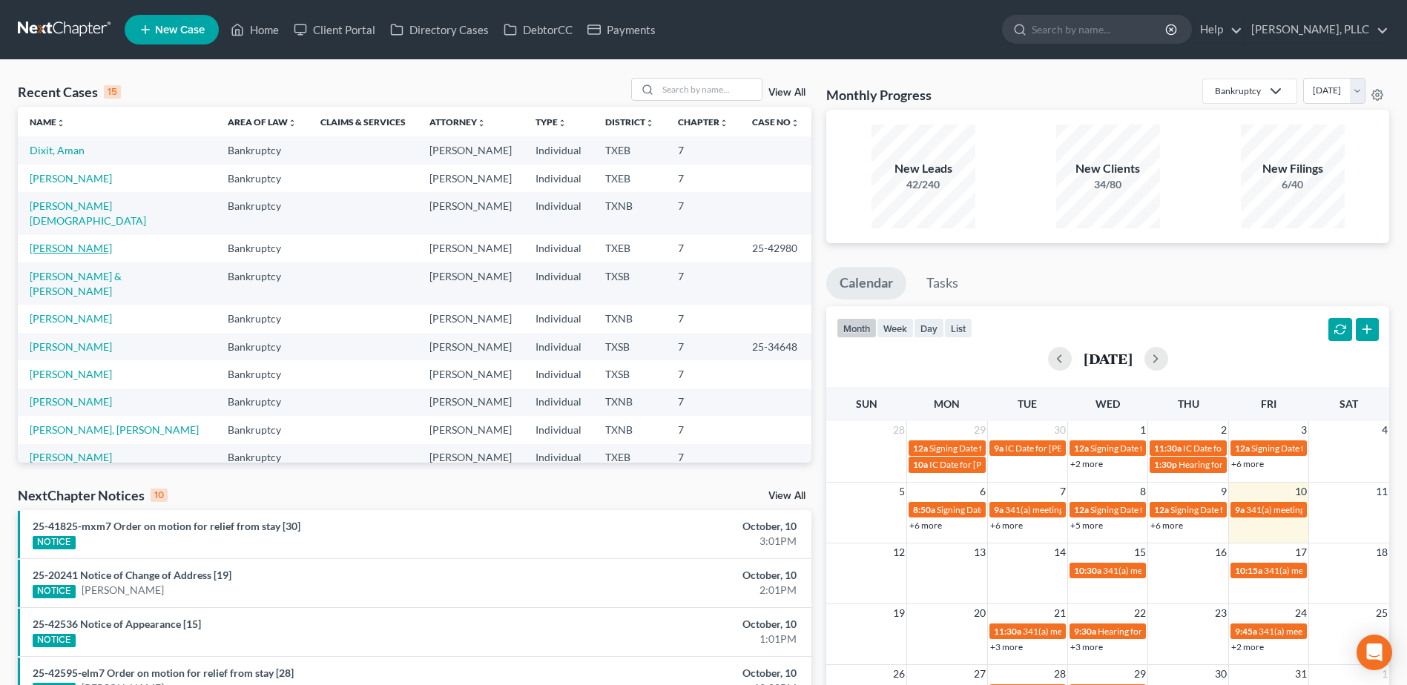
click at [78, 242] on link "Mata, Raquel" at bounding box center [71, 248] width 82 height 13
select select "4"
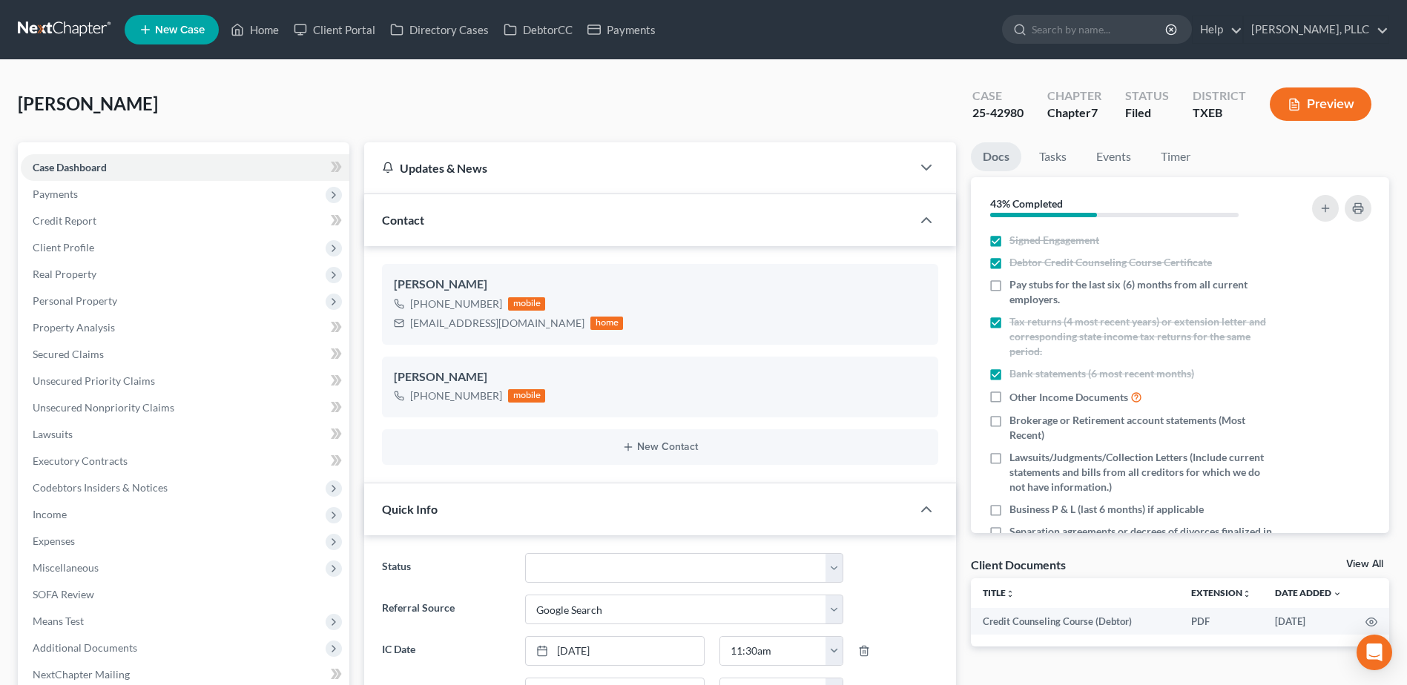
scroll to position [1089, 0]
click at [273, 26] on link "Home" at bounding box center [254, 29] width 63 height 27
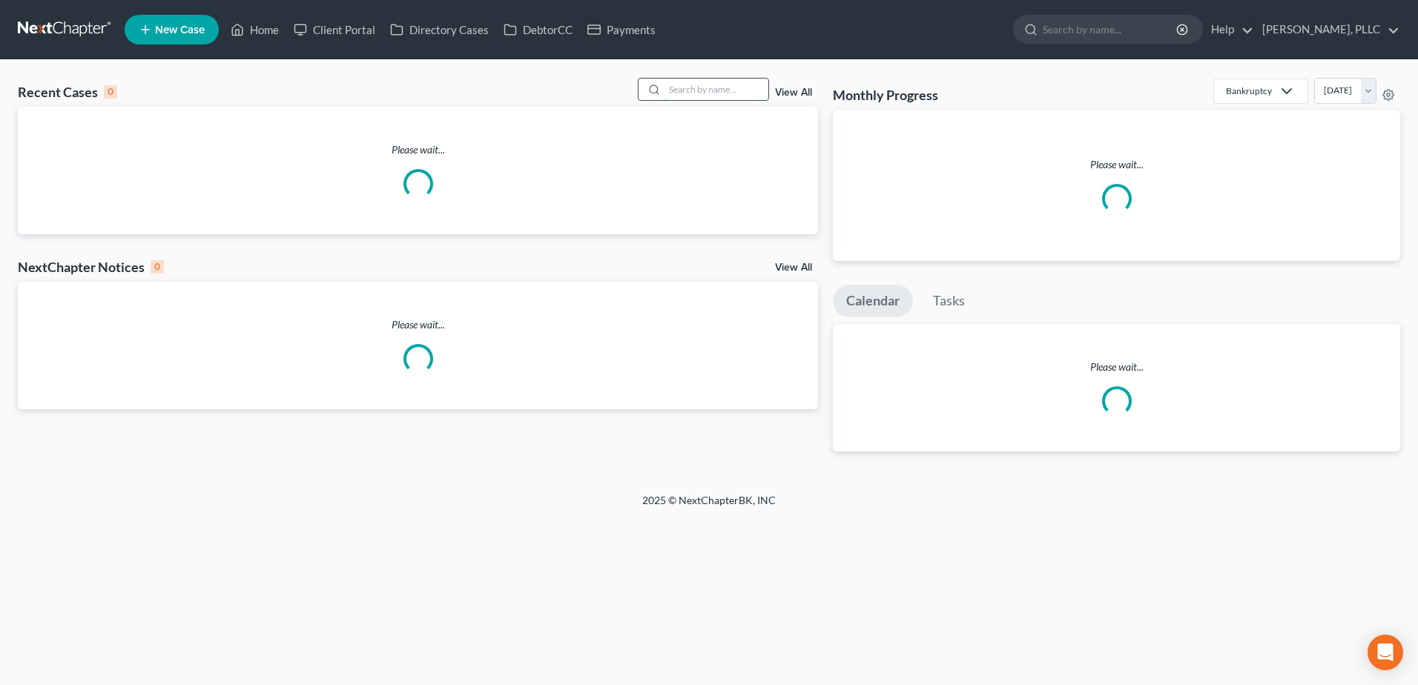
click at [734, 81] on input "search" at bounding box center [717, 90] width 104 height 22
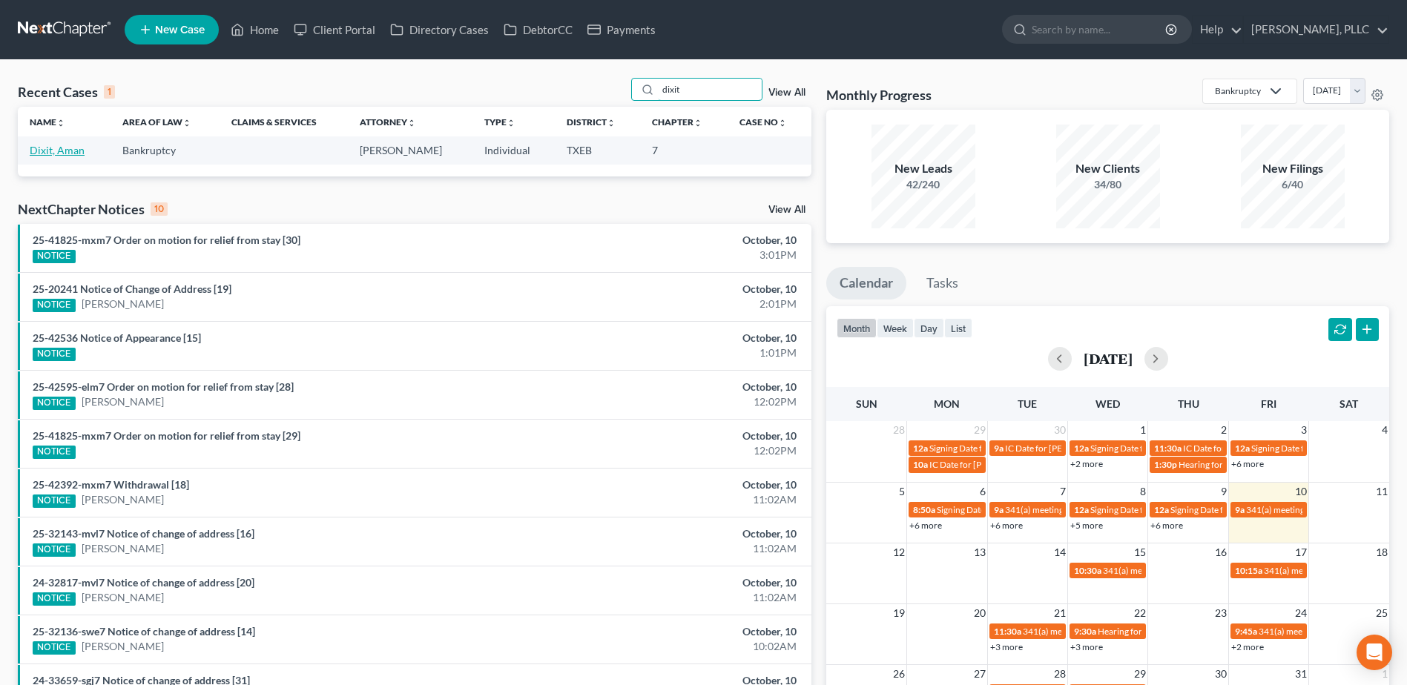
type input "dixit"
click at [74, 148] on link "Dixit, Aman" at bounding box center [57, 150] width 55 height 13
select select "4"
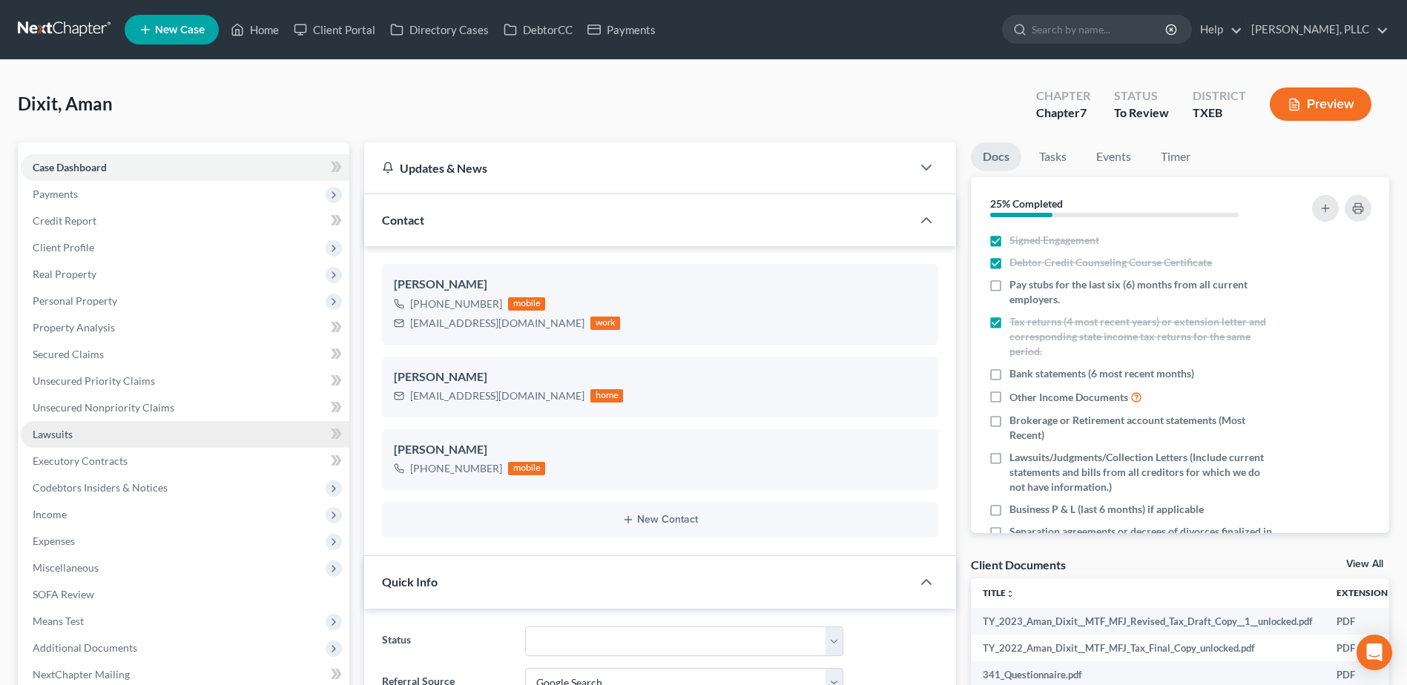
scroll to position [441, 0]
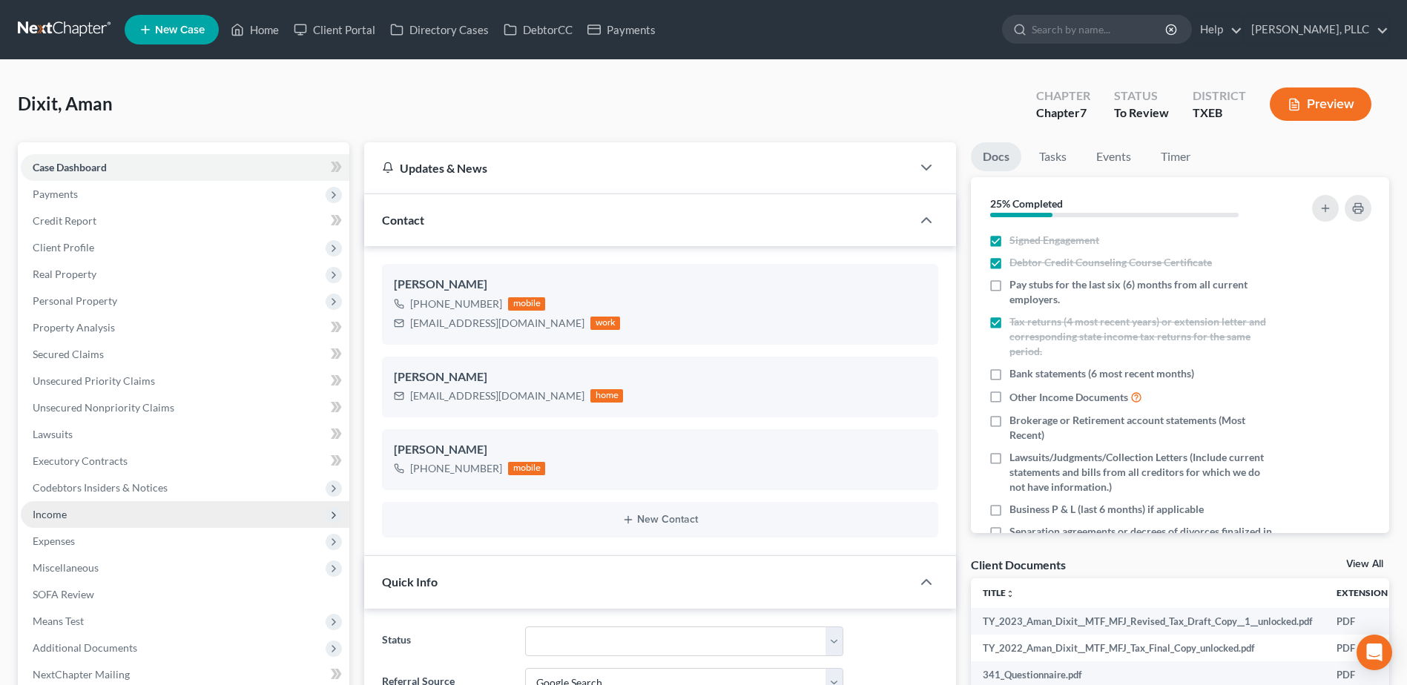
click at [79, 518] on span "Income" at bounding box center [185, 514] width 329 height 27
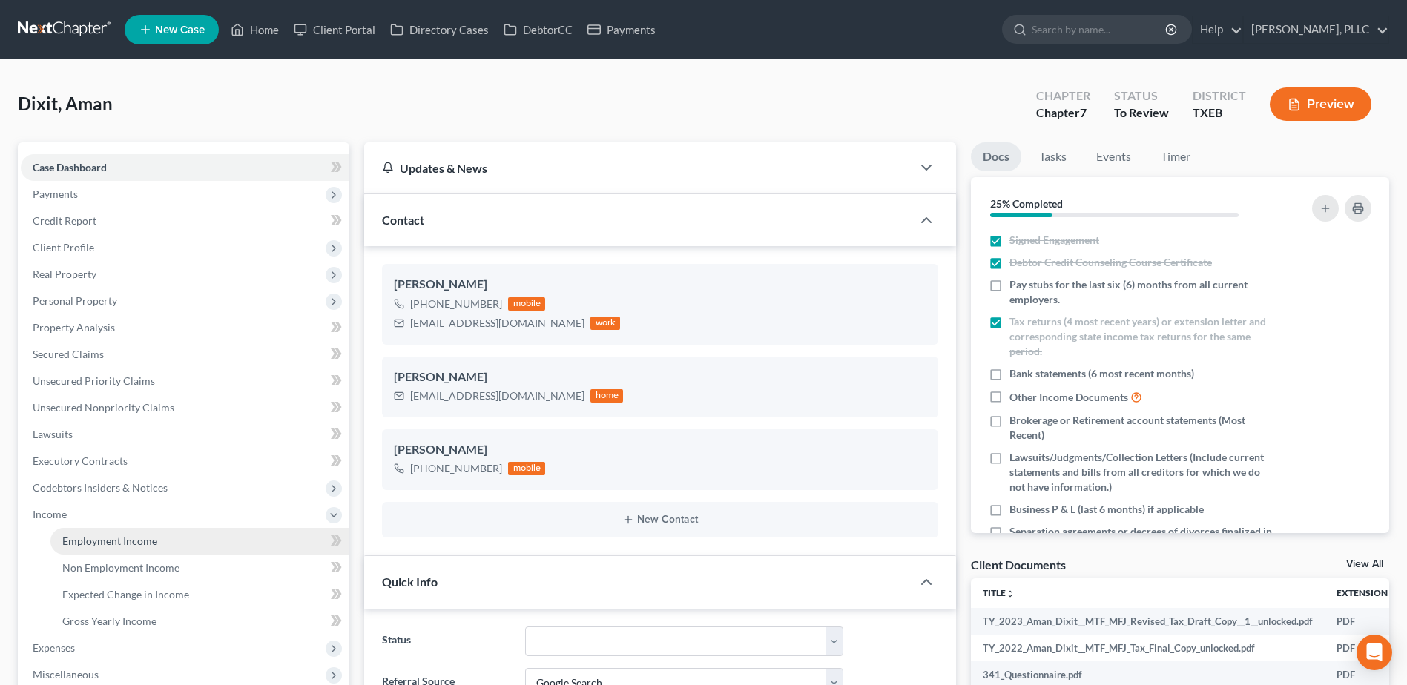
click at [107, 547] on span "Employment Income" at bounding box center [109, 541] width 95 height 13
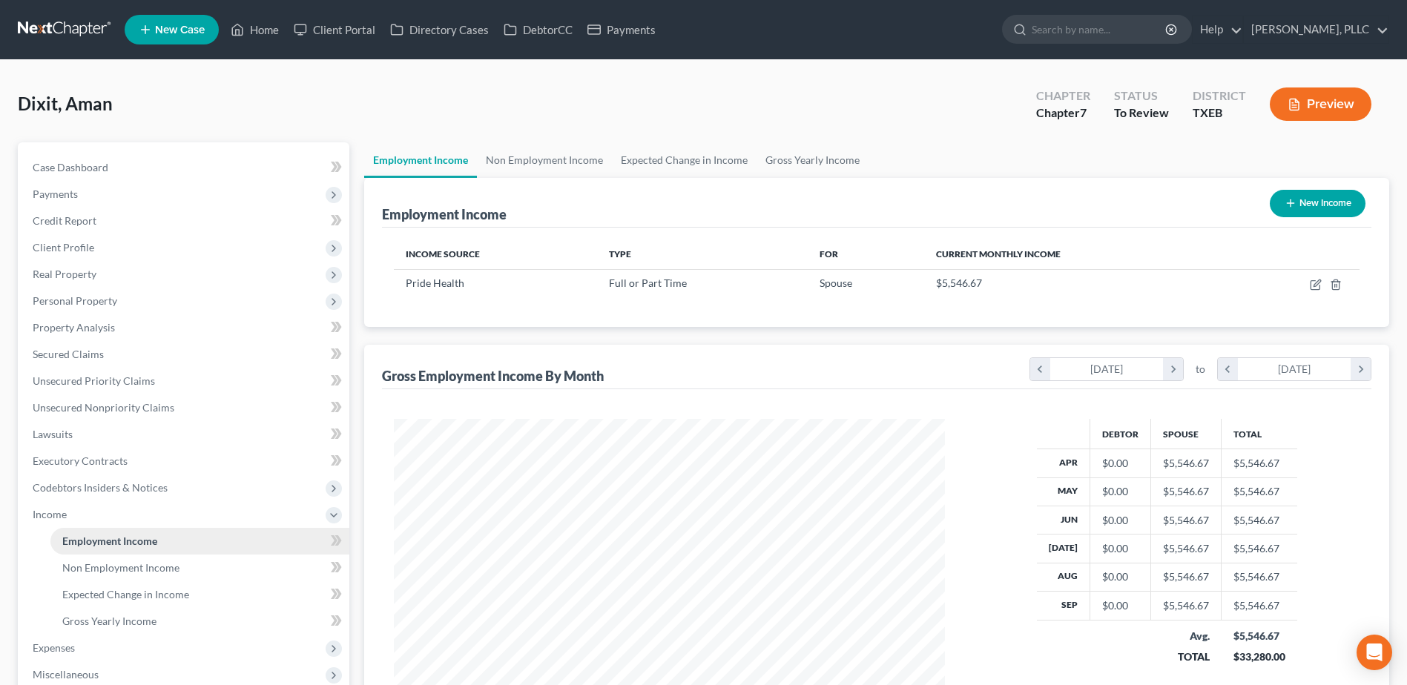
scroll to position [275, 580]
click at [150, 593] on span "Expected Change in Income" at bounding box center [125, 594] width 127 height 13
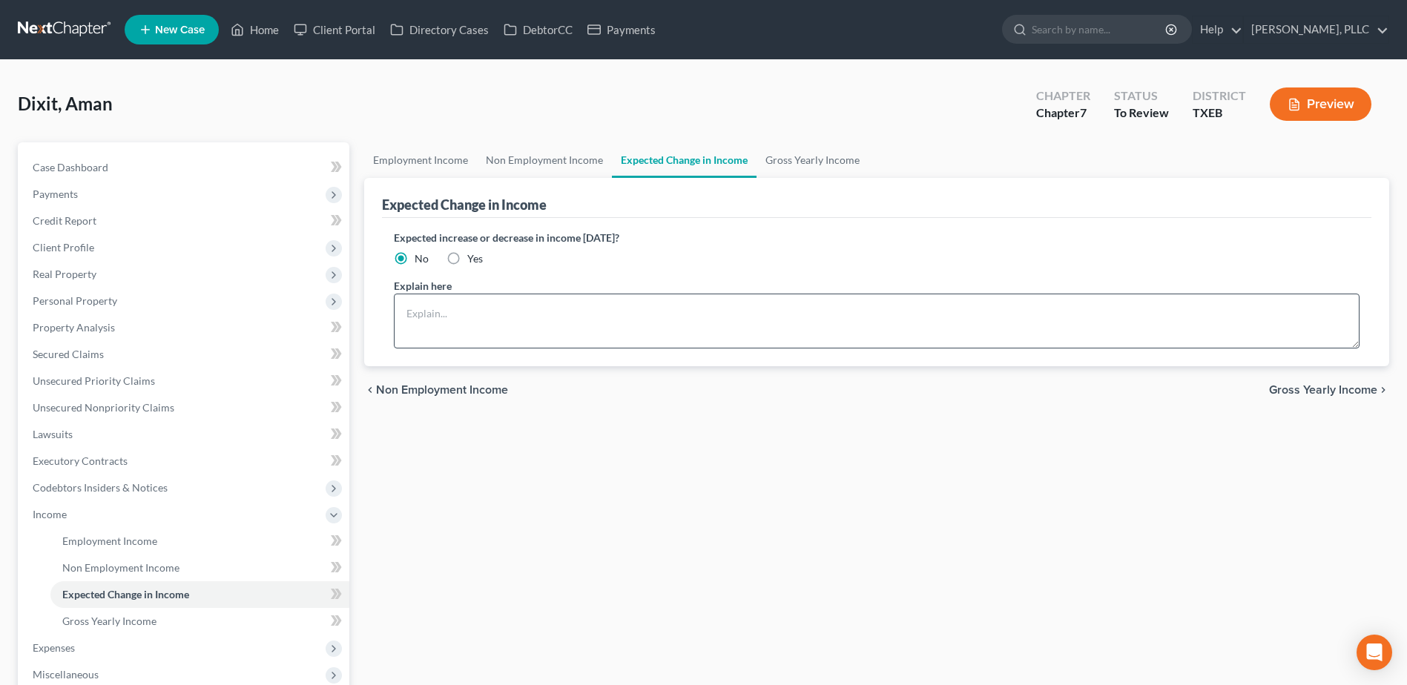
click at [467, 257] on label "Yes" at bounding box center [475, 258] width 16 height 15
click at [473, 257] on input "Yes" at bounding box center [478, 256] width 10 height 10
radio input "true"
click at [449, 308] on textarea at bounding box center [877, 321] width 966 height 55
type textarea "Debtor is currently unemployed. He is actively seeking employment and hopes to …"
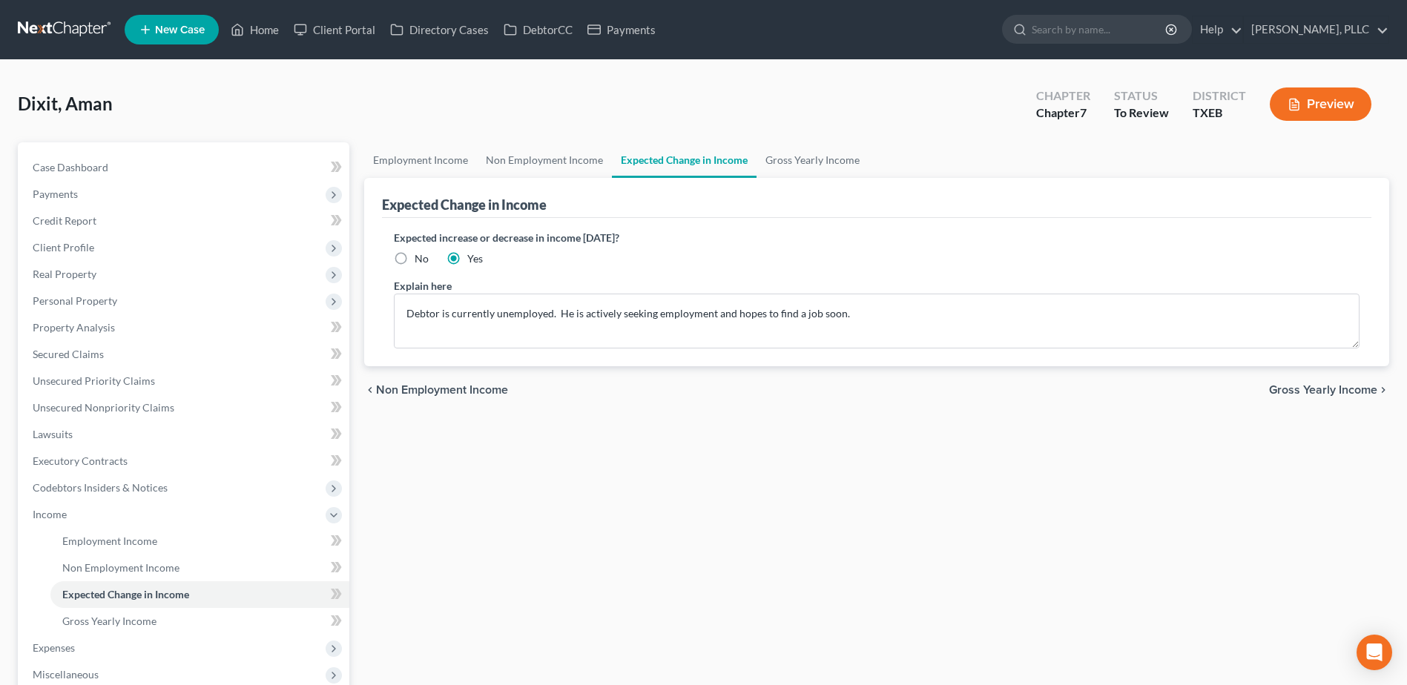
click at [1334, 386] on span "Gross Yearly Income" at bounding box center [1323, 390] width 108 height 12
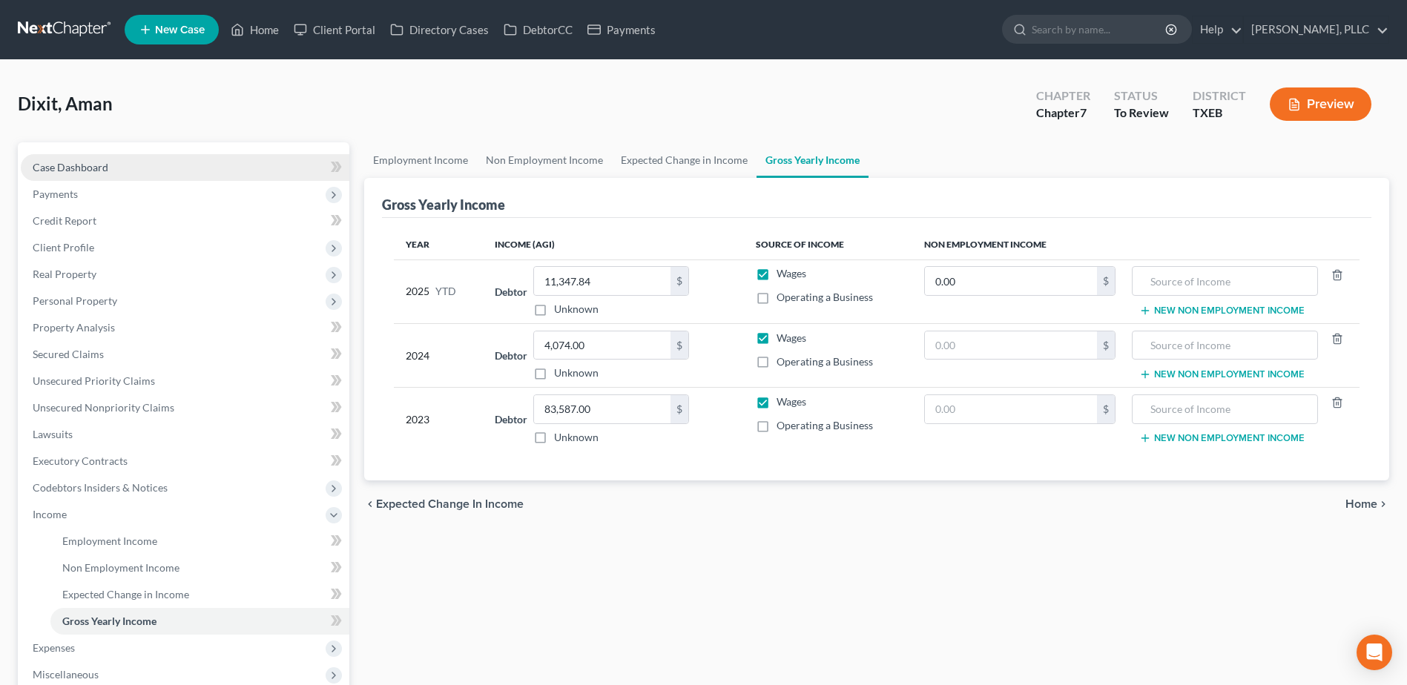
click at [74, 168] on span "Case Dashboard" at bounding box center [71, 167] width 76 height 13
select select "4"
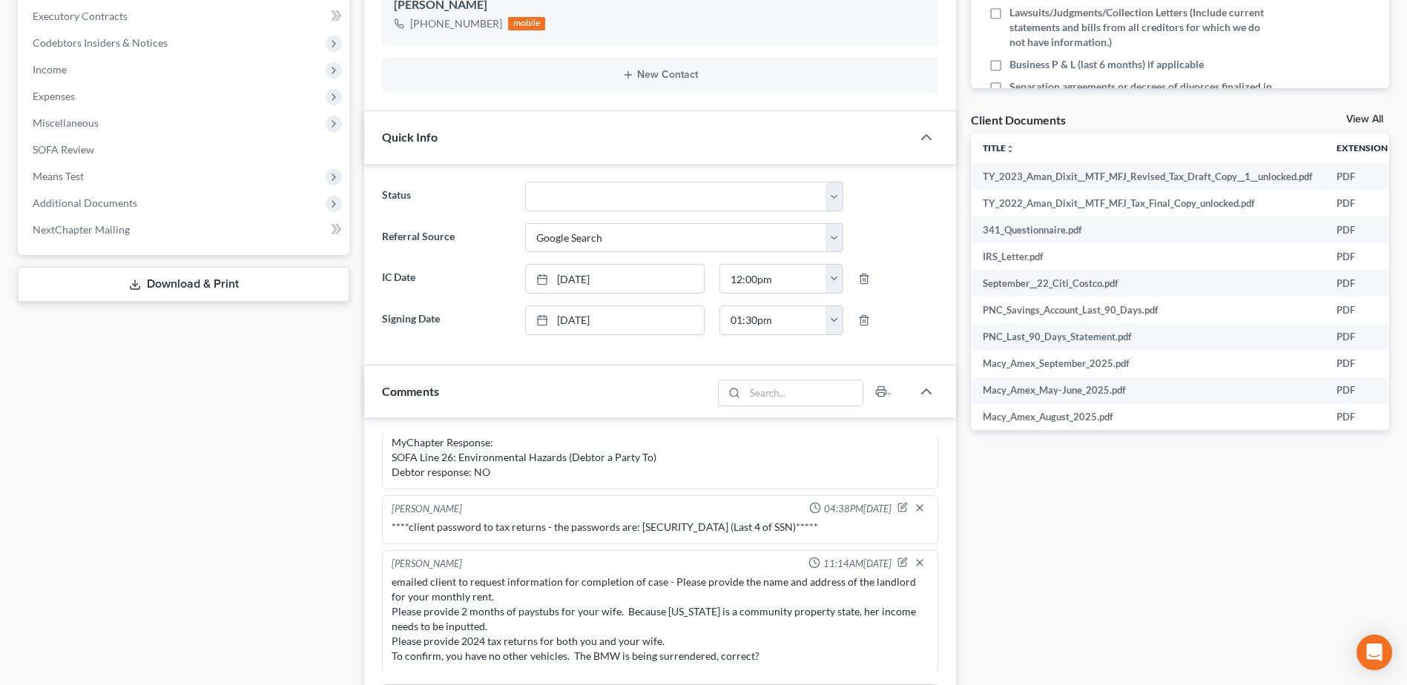
scroll to position [593, 0]
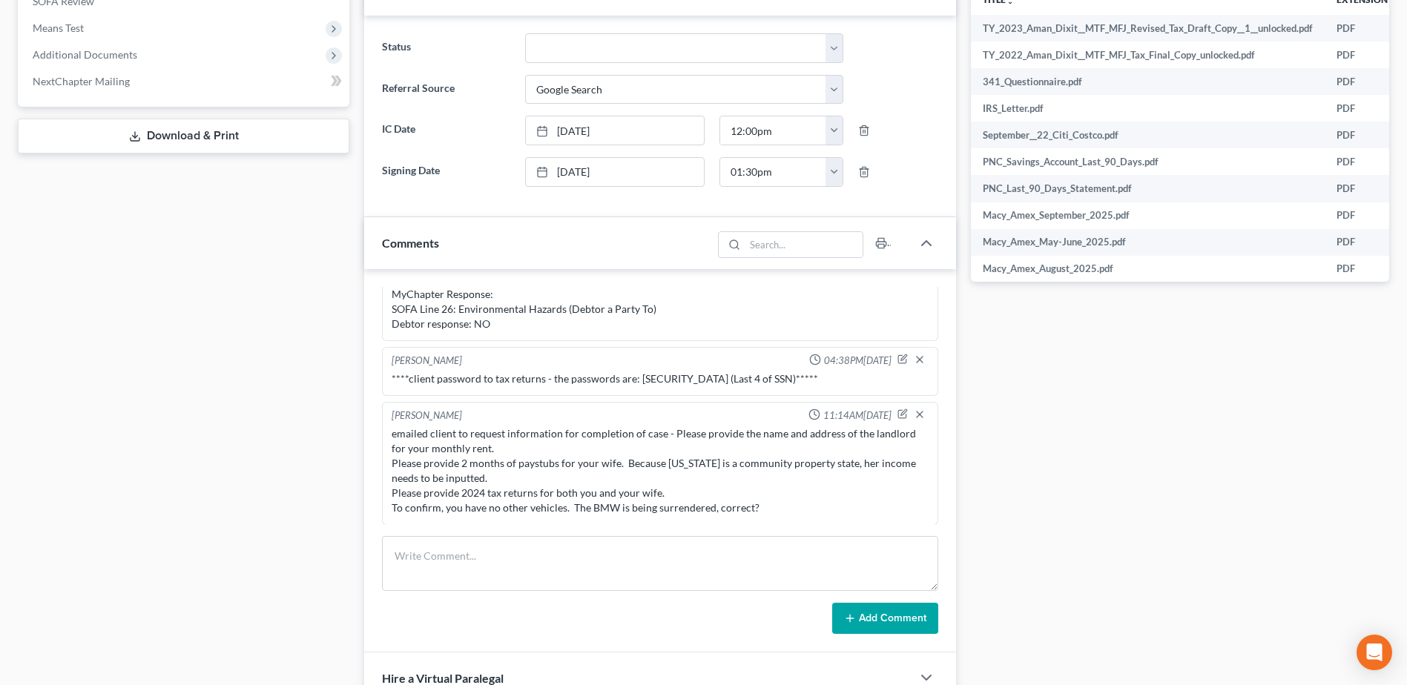
drag, startPoint x: 143, startPoint y: 142, endPoint x: 1308, endPoint y: 370, distance: 1186.6
click at [143, 142] on link "Download & Print" at bounding box center [184, 136] width 332 height 35
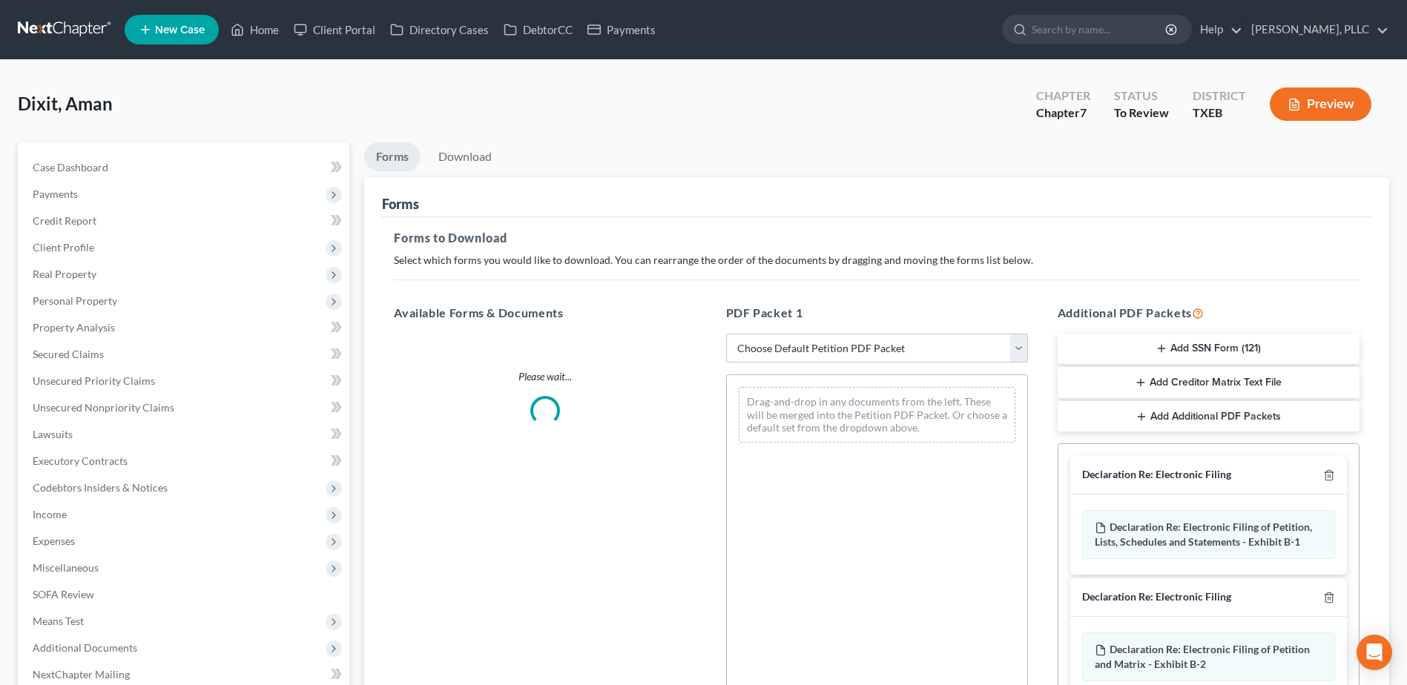
click at [1020, 351] on select "Choose Default Petition PDF Packet Complete Bankruptcy Petition (all forms and …" at bounding box center [877, 349] width 302 height 30
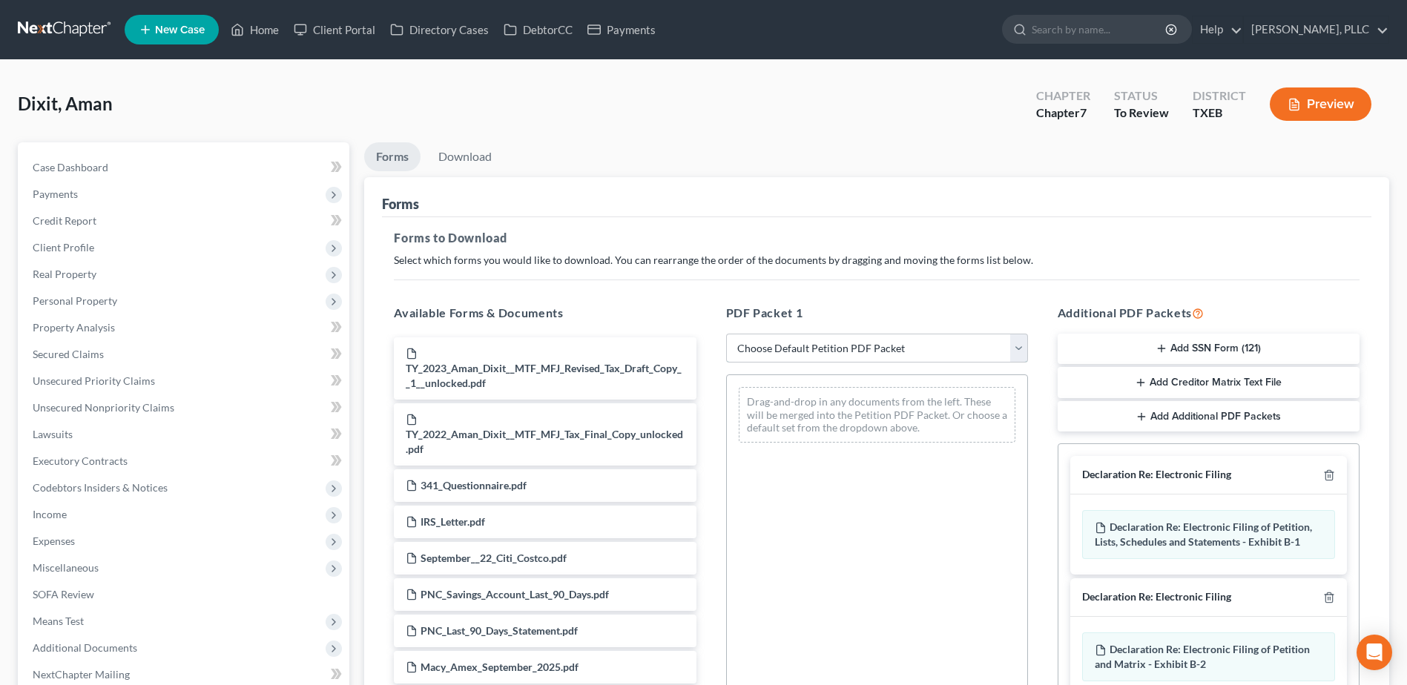
select select "0"
click at [726, 334] on select "Choose Default Petition PDF Packet Complete Bankruptcy Petition (all forms and …" at bounding box center [877, 349] width 302 height 30
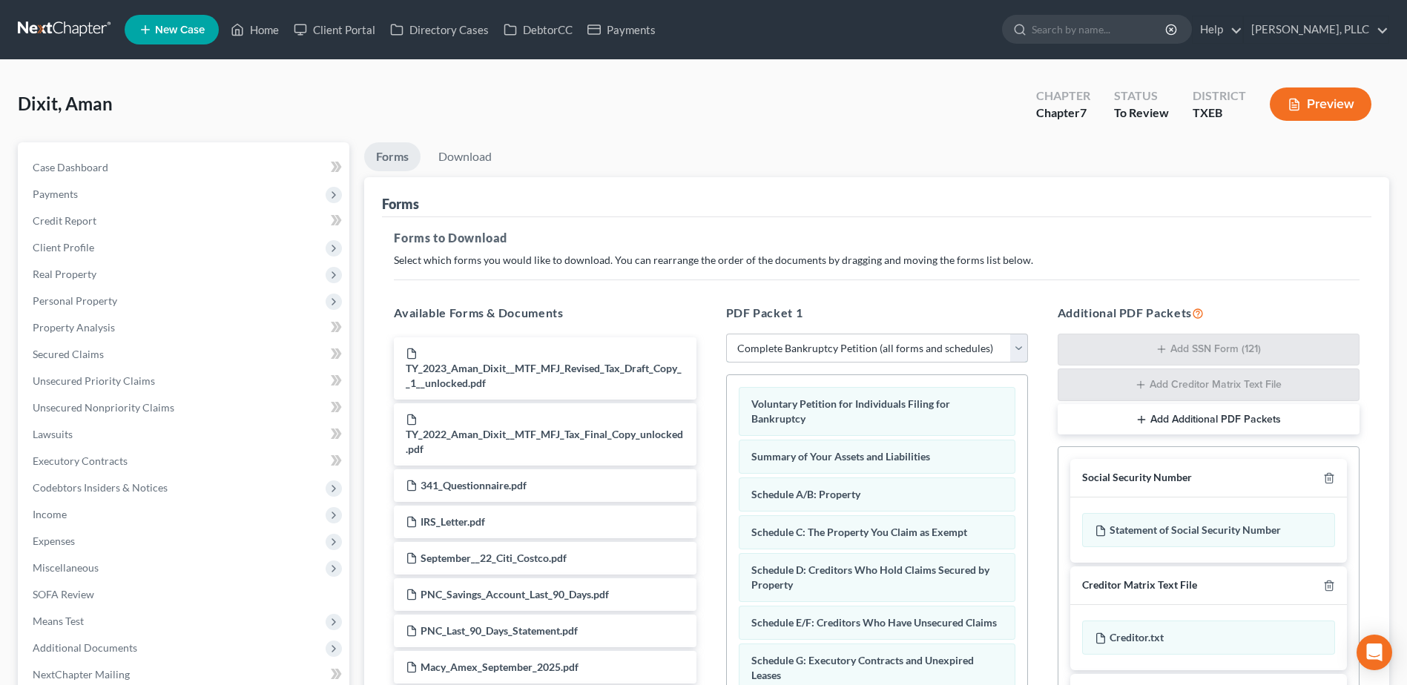
scroll to position [232, 0]
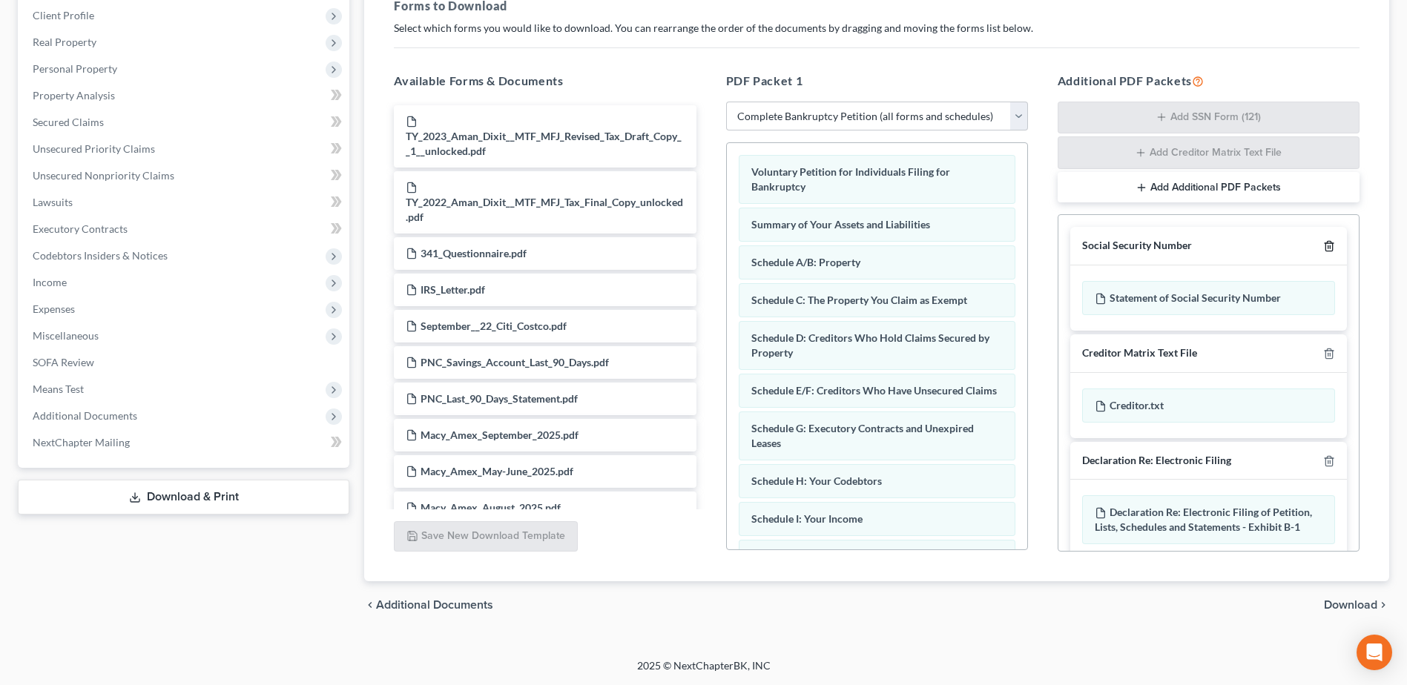
click at [1323, 243] on icon "button" at bounding box center [1329, 246] width 12 height 12
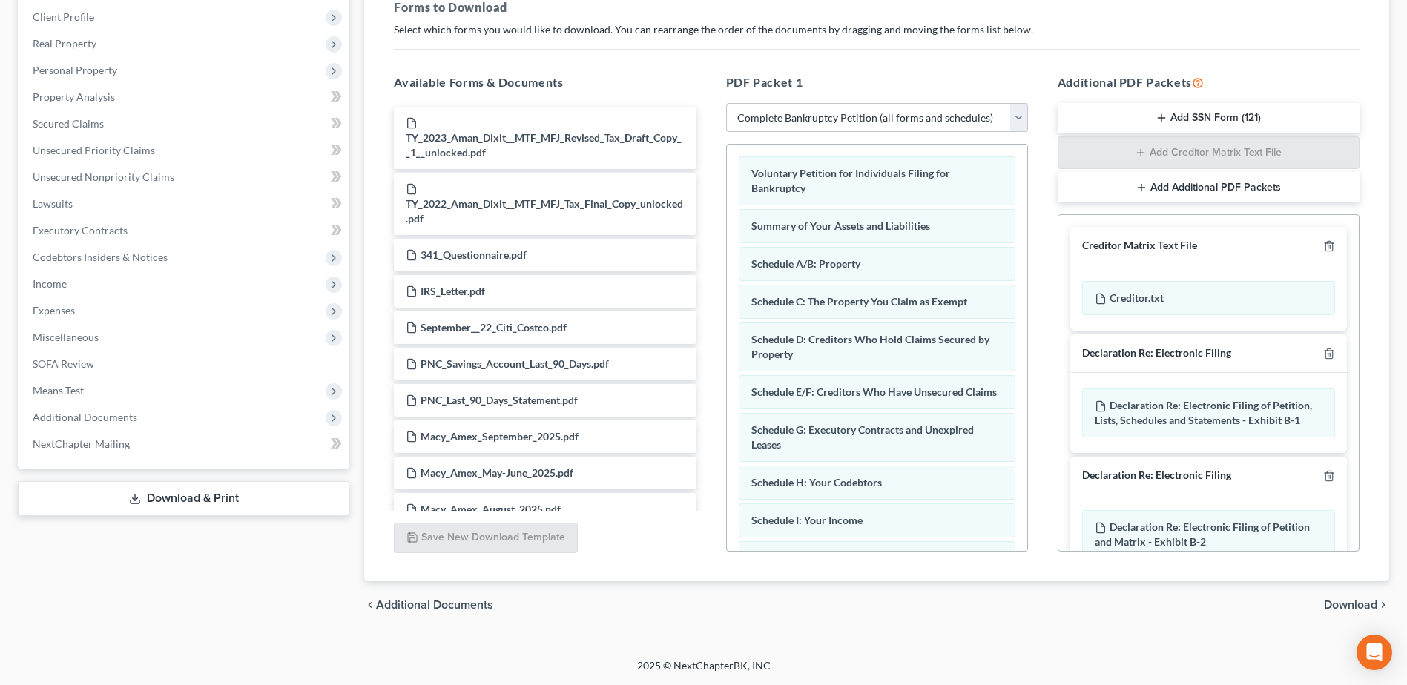
scroll to position [231, 0]
click at [1323, 243] on icon "button" at bounding box center [1329, 246] width 12 height 12
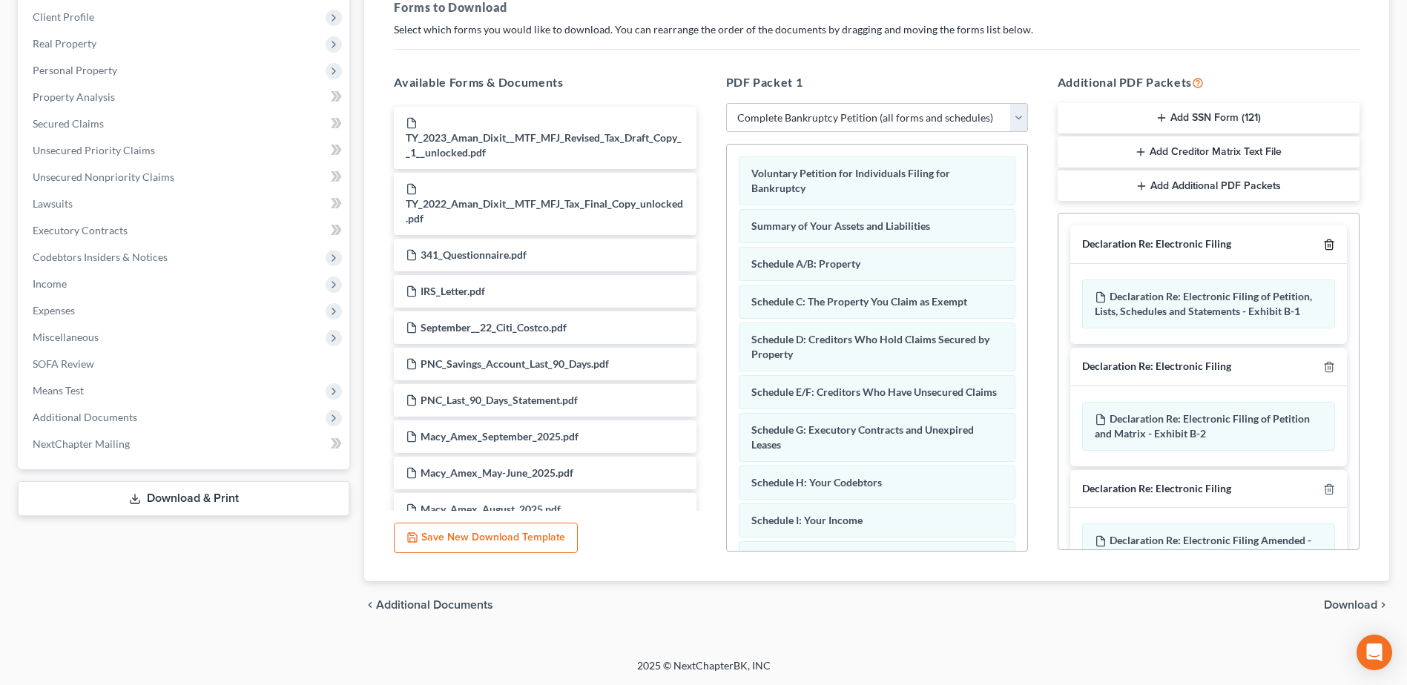
click at [1325, 242] on polyline "button" at bounding box center [1329, 242] width 9 height 0
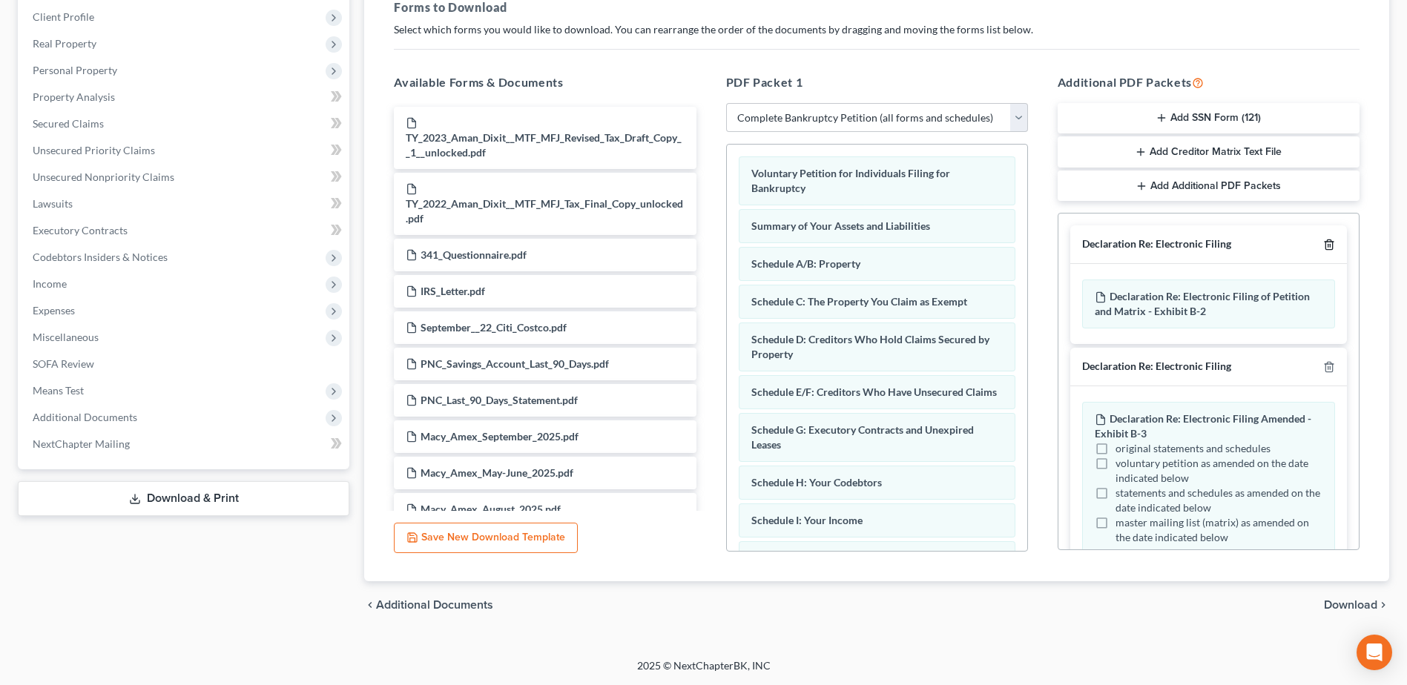
click at [1325, 242] on polyline "button" at bounding box center [1329, 242] width 9 height 0
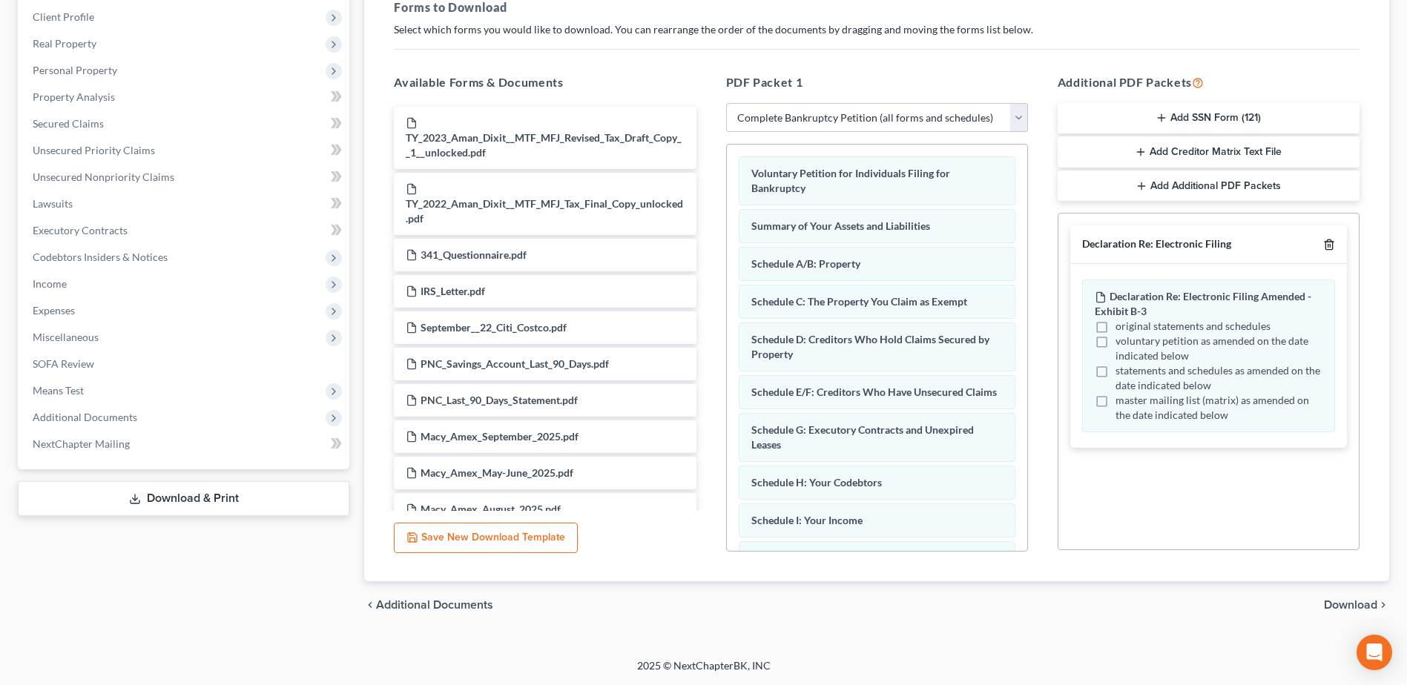
click at [1326, 246] on icon "button" at bounding box center [1329, 245] width 7 height 10
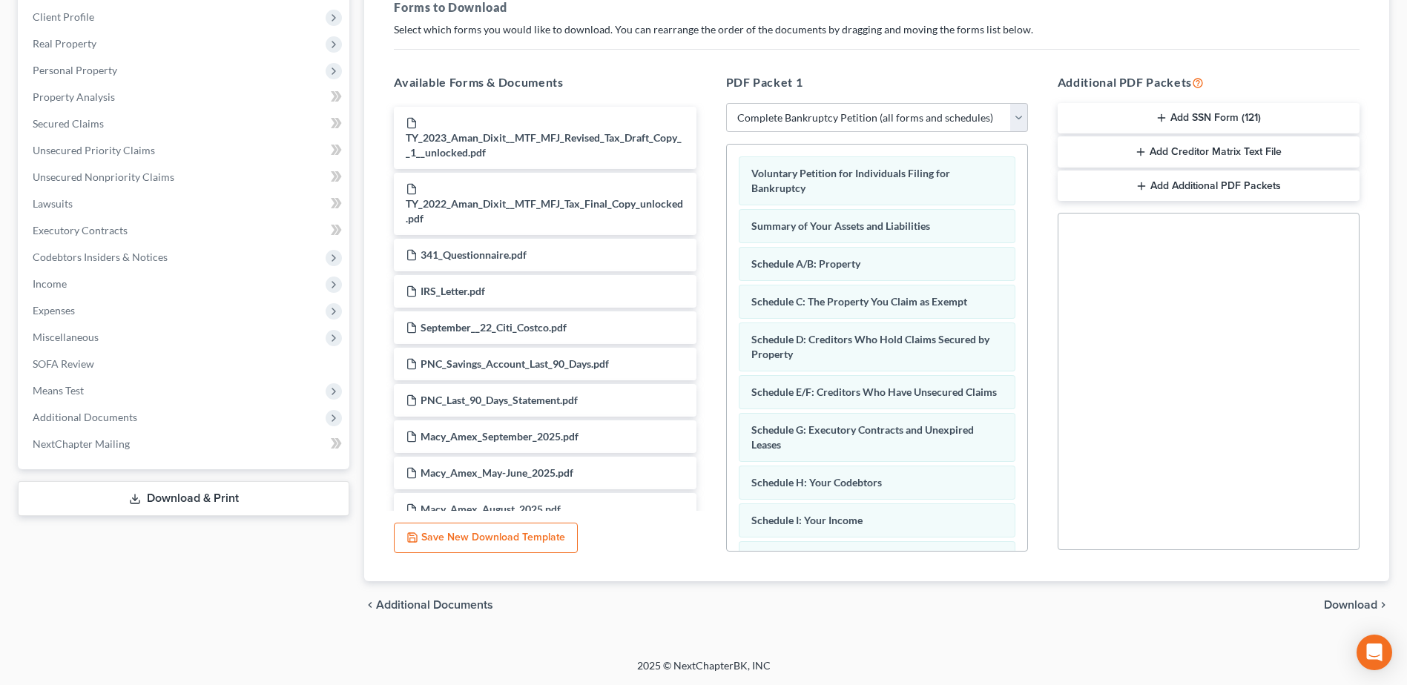
click at [1346, 605] on span "Download" at bounding box center [1350, 605] width 53 height 12
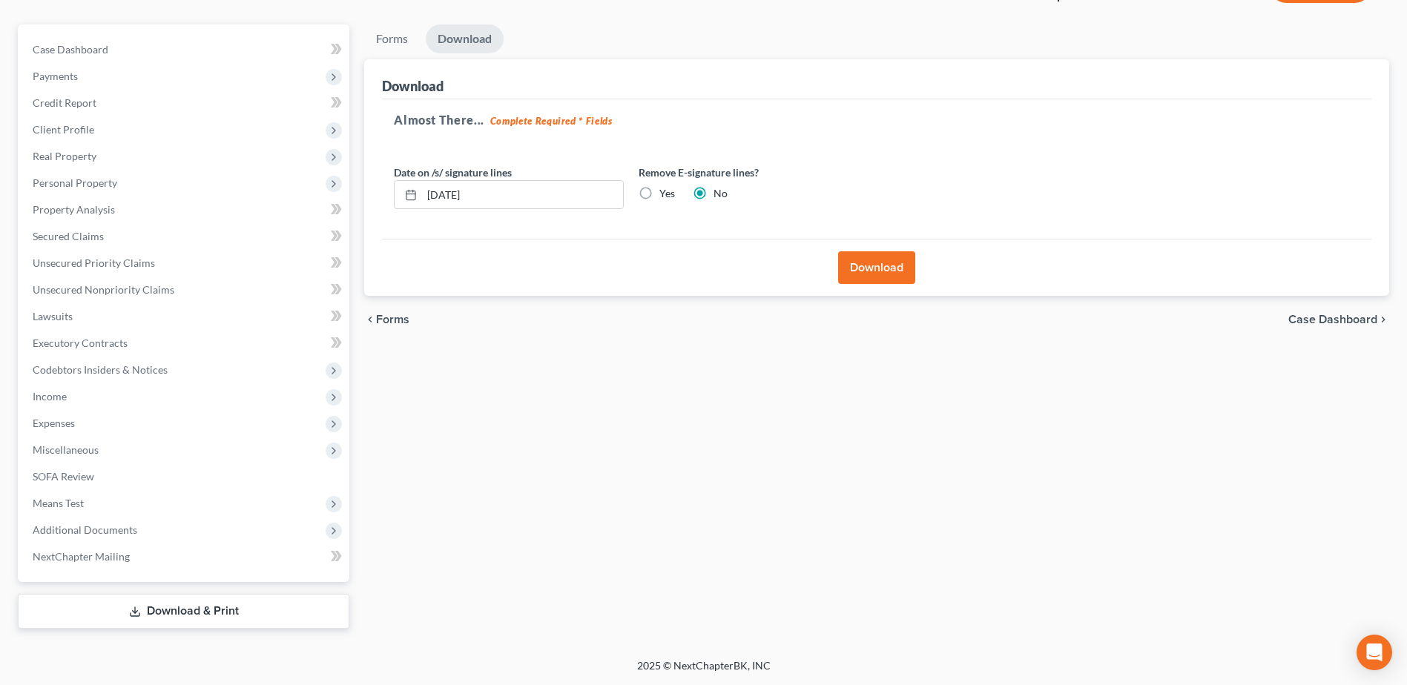
scroll to position [118, 0]
click at [883, 270] on button "Download" at bounding box center [876, 267] width 77 height 33
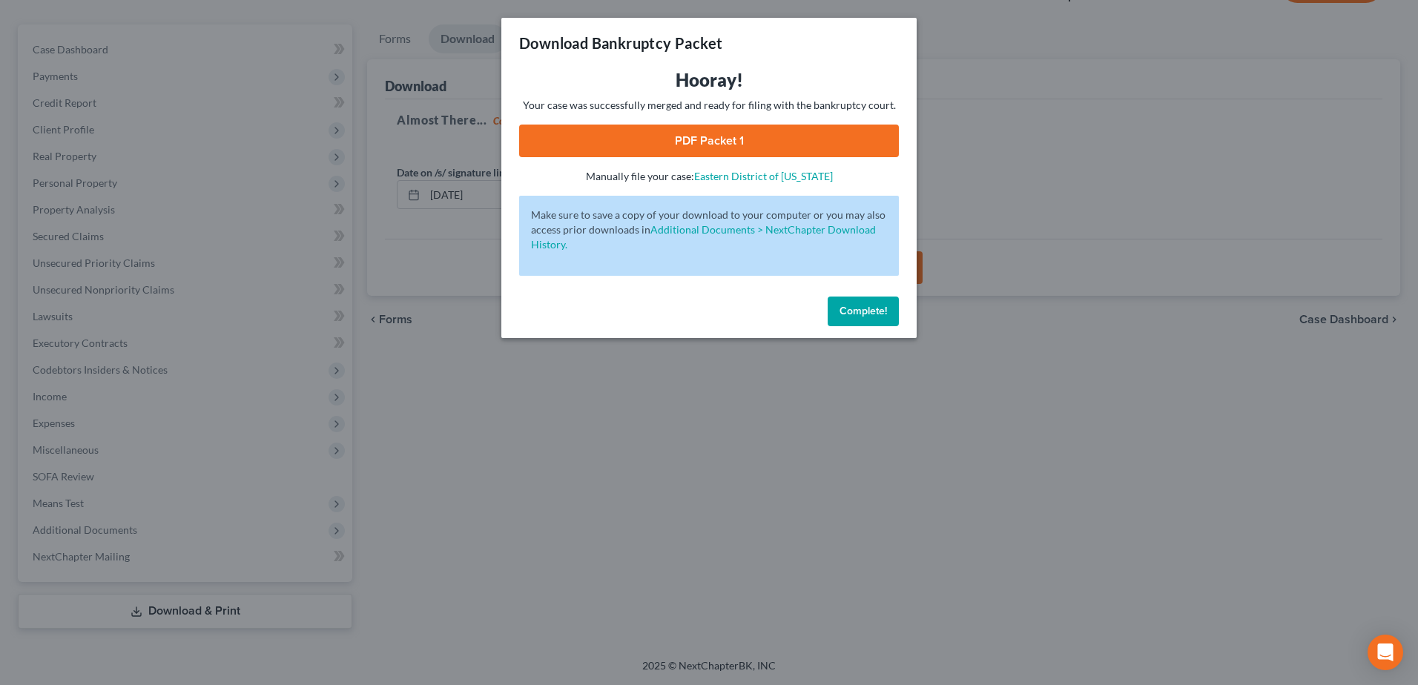
click at [708, 139] on link "PDF Packet 1" at bounding box center [709, 141] width 380 height 33
click at [866, 307] on span "Complete!" at bounding box center [863, 311] width 47 height 13
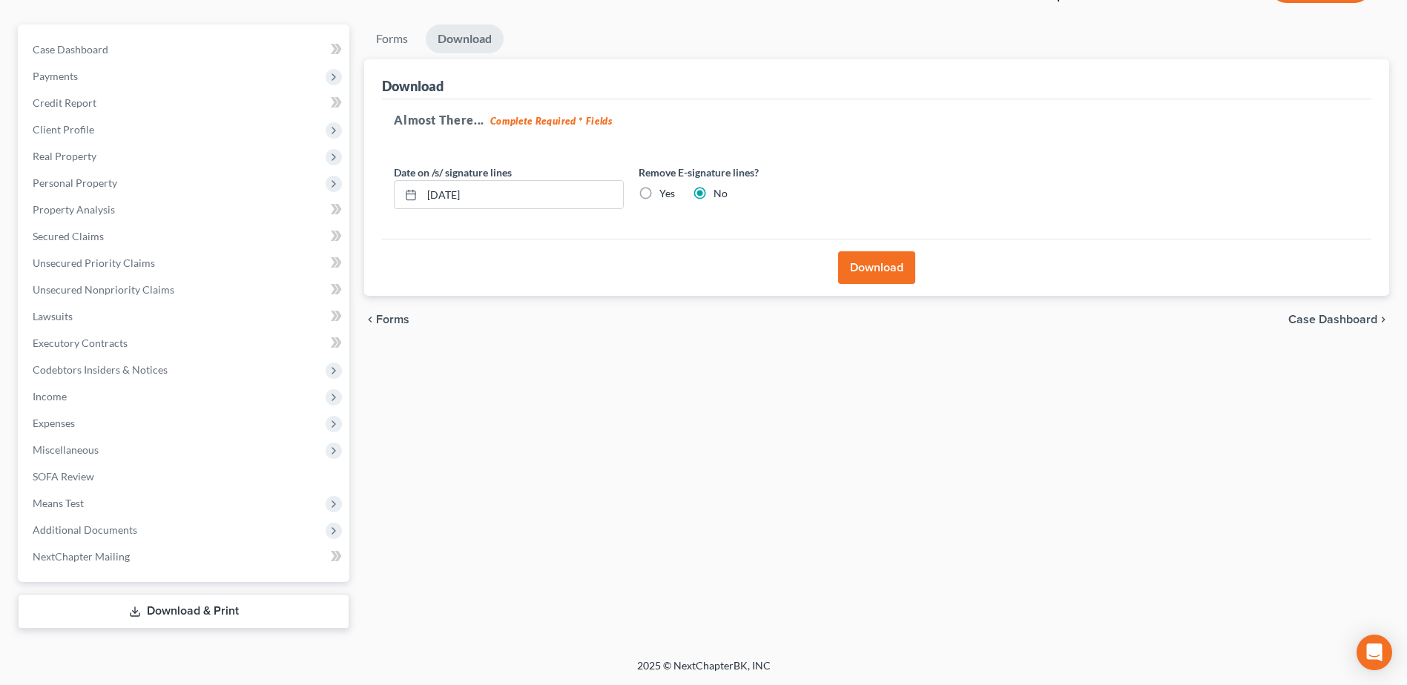
click at [196, 602] on link "Download & Print" at bounding box center [184, 611] width 332 height 35
click at [76, 208] on span "Property Analysis" at bounding box center [74, 209] width 82 height 13
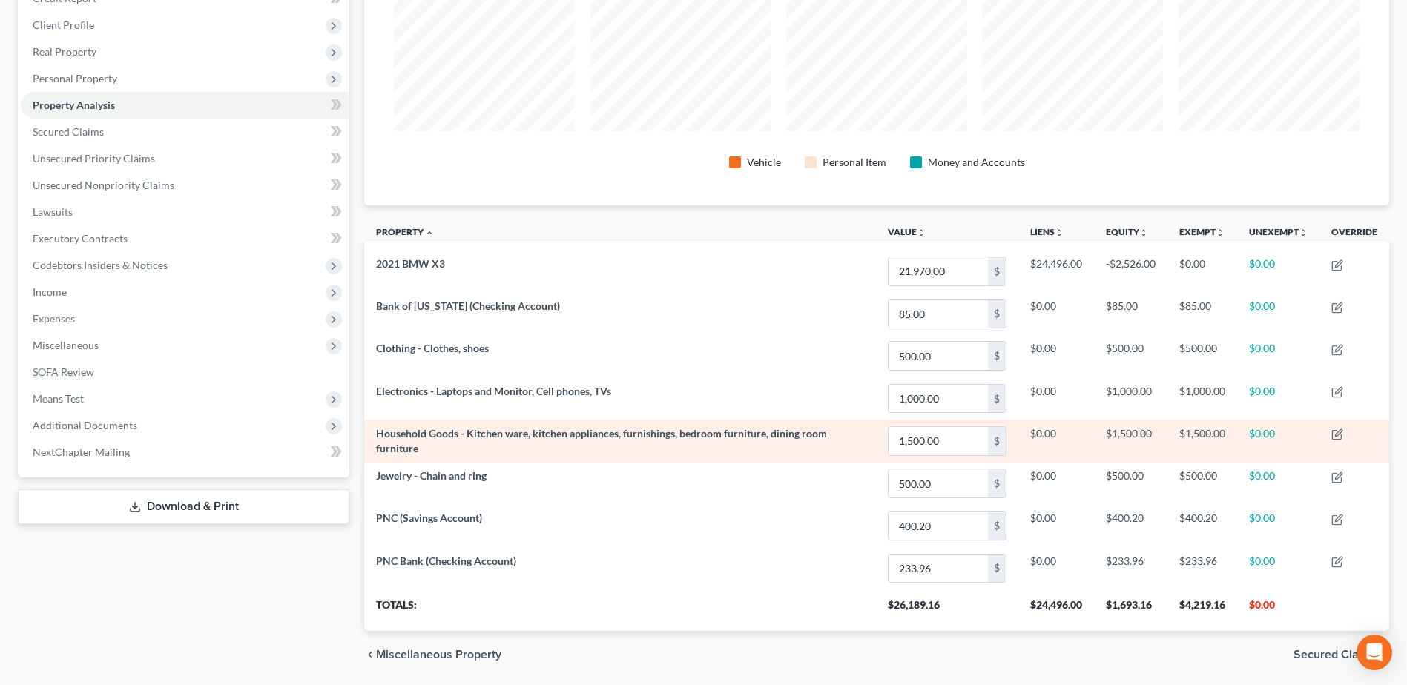
click at [220, 512] on link "Download & Print" at bounding box center [184, 507] width 332 height 35
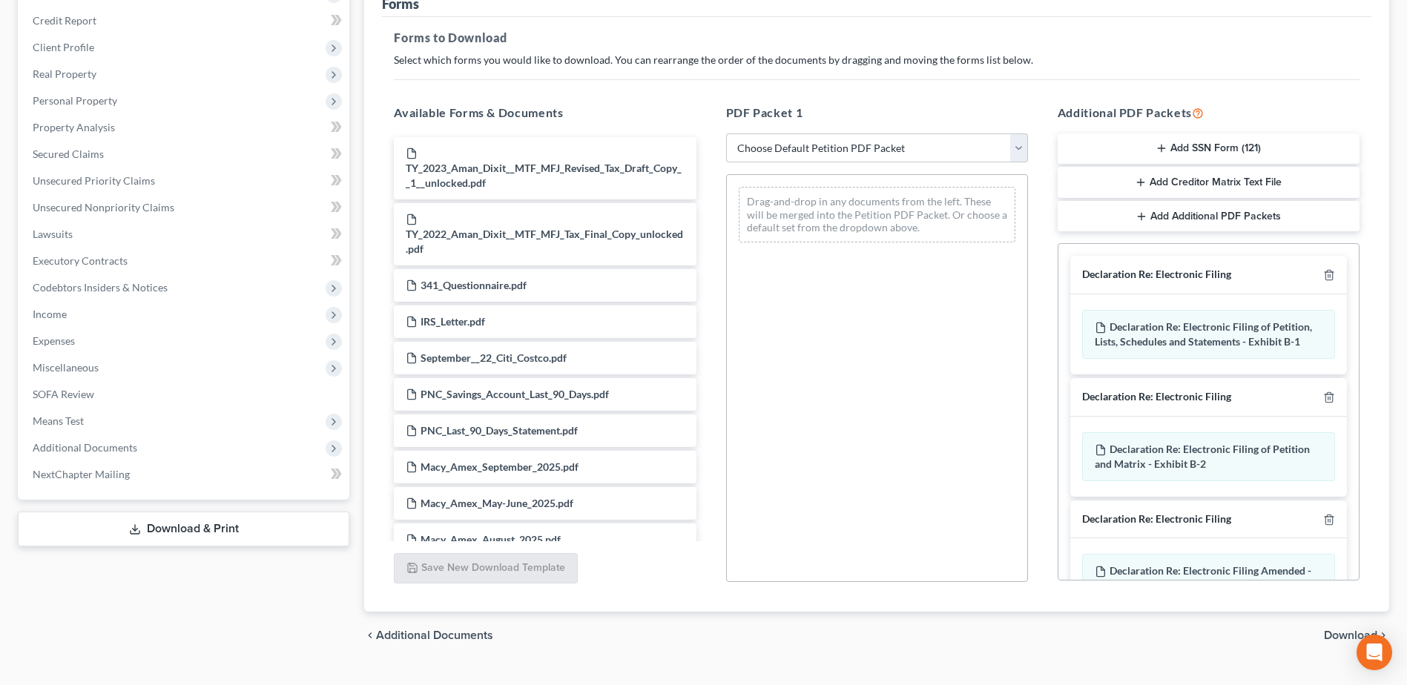
scroll to position [231, 0]
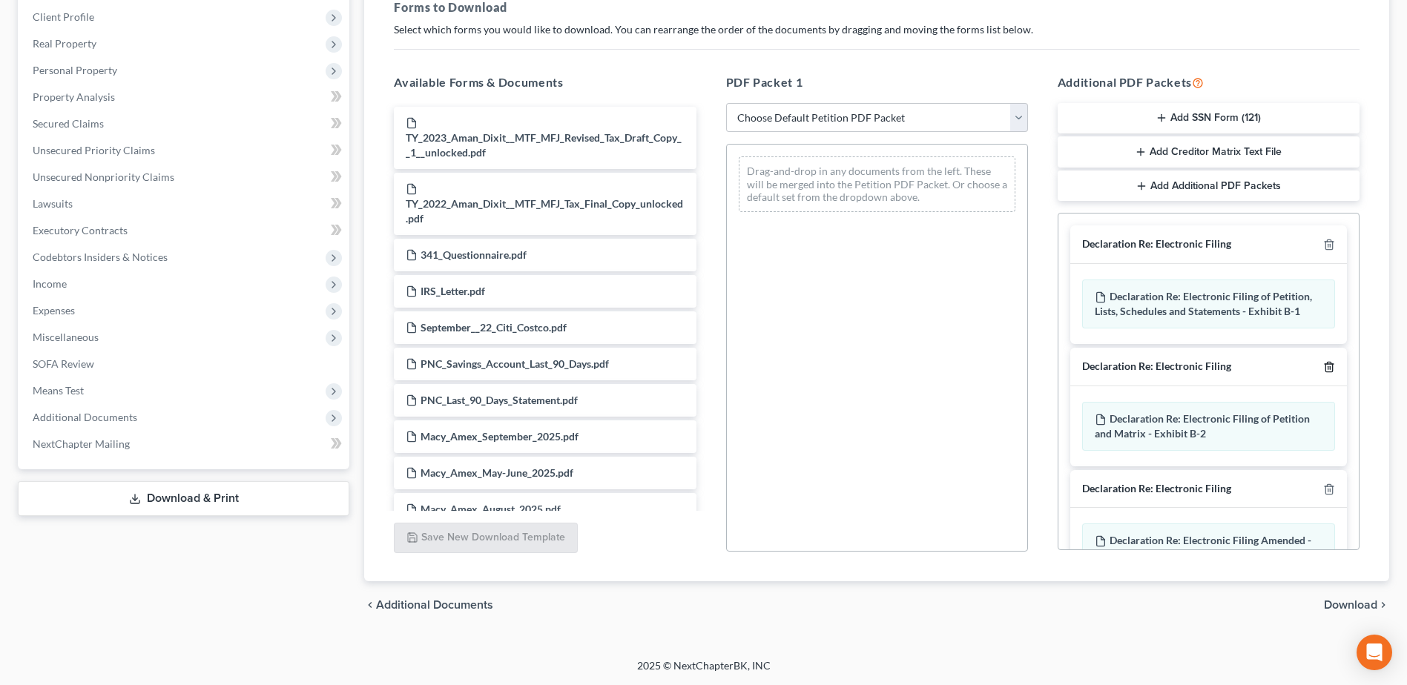
click at [1323, 366] on icon "button" at bounding box center [1329, 367] width 12 height 12
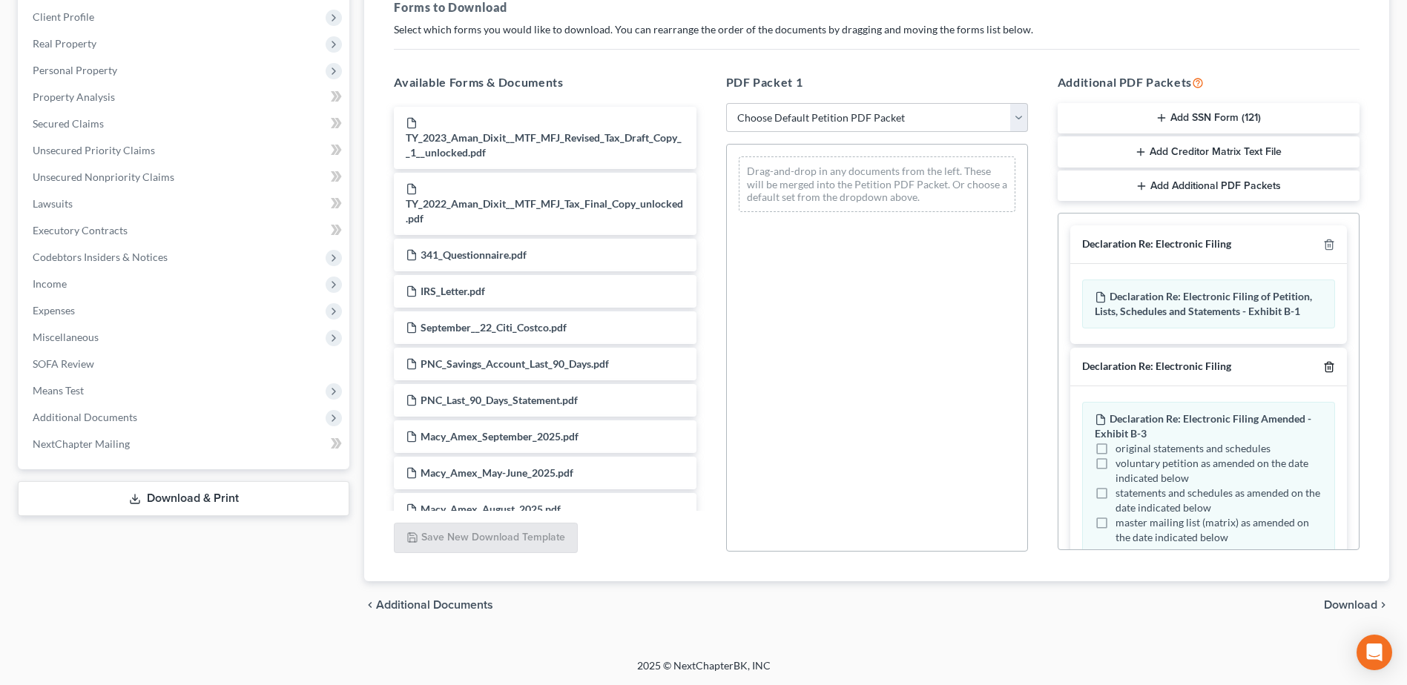
click at [1323, 367] on icon "button" at bounding box center [1329, 367] width 12 height 12
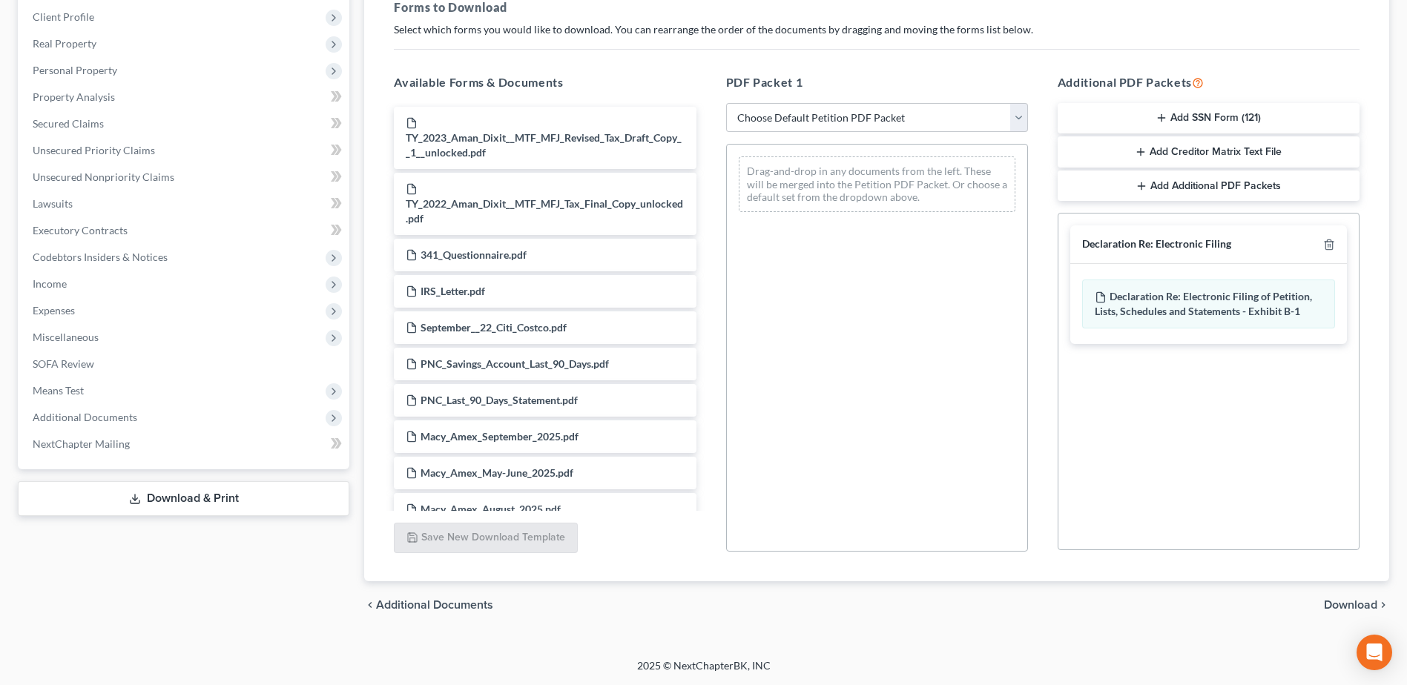
click at [1346, 601] on span "Download" at bounding box center [1350, 605] width 53 height 12
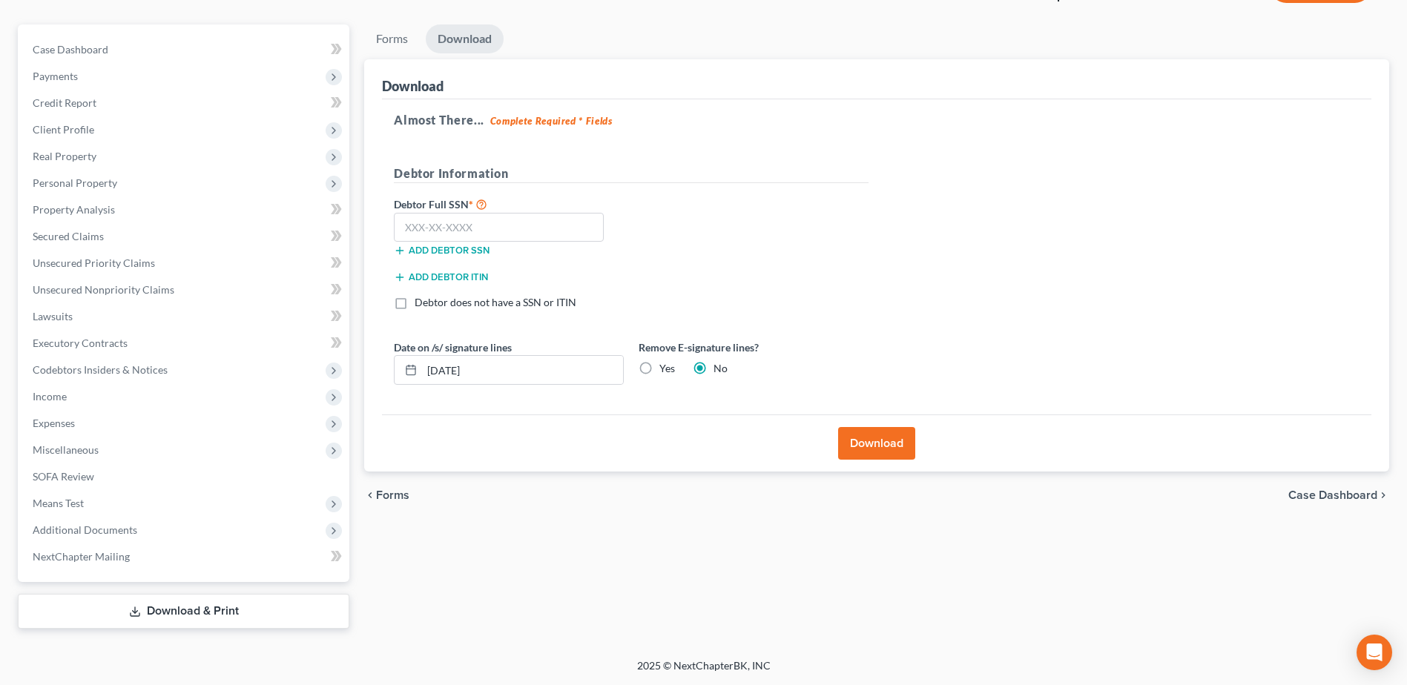
scroll to position [118, 0]
click at [445, 224] on input "text" at bounding box center [499, 228] width 210 height 30
type input "292-39-7570"
click at [659, 370] on label "Yes" at bounding box center [667, 368] width 16 height 15
click at [665, 370] on input "Yes" at bounding box center [670, 366] width 10 height 10
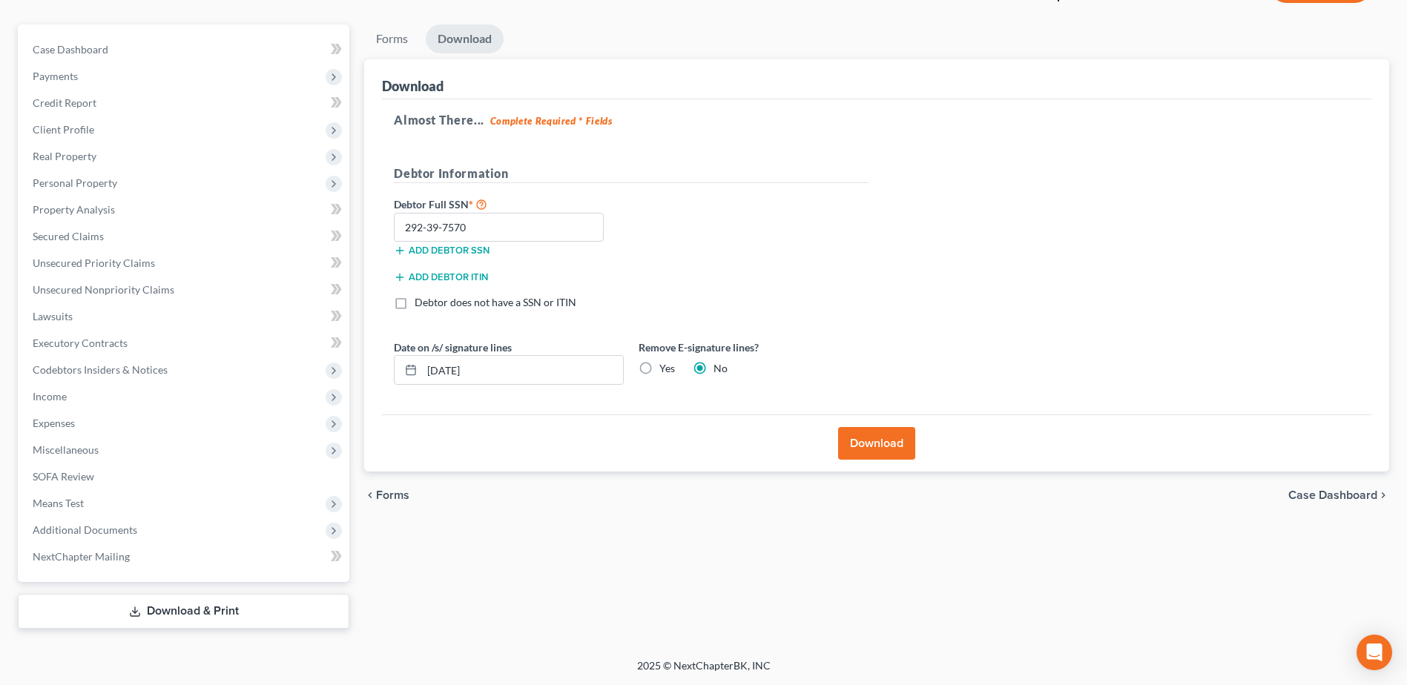
radio input "true"
radio input "false"
click at [895, 443] on button "Download" at bounding box center [876, 443] width 77 height 33
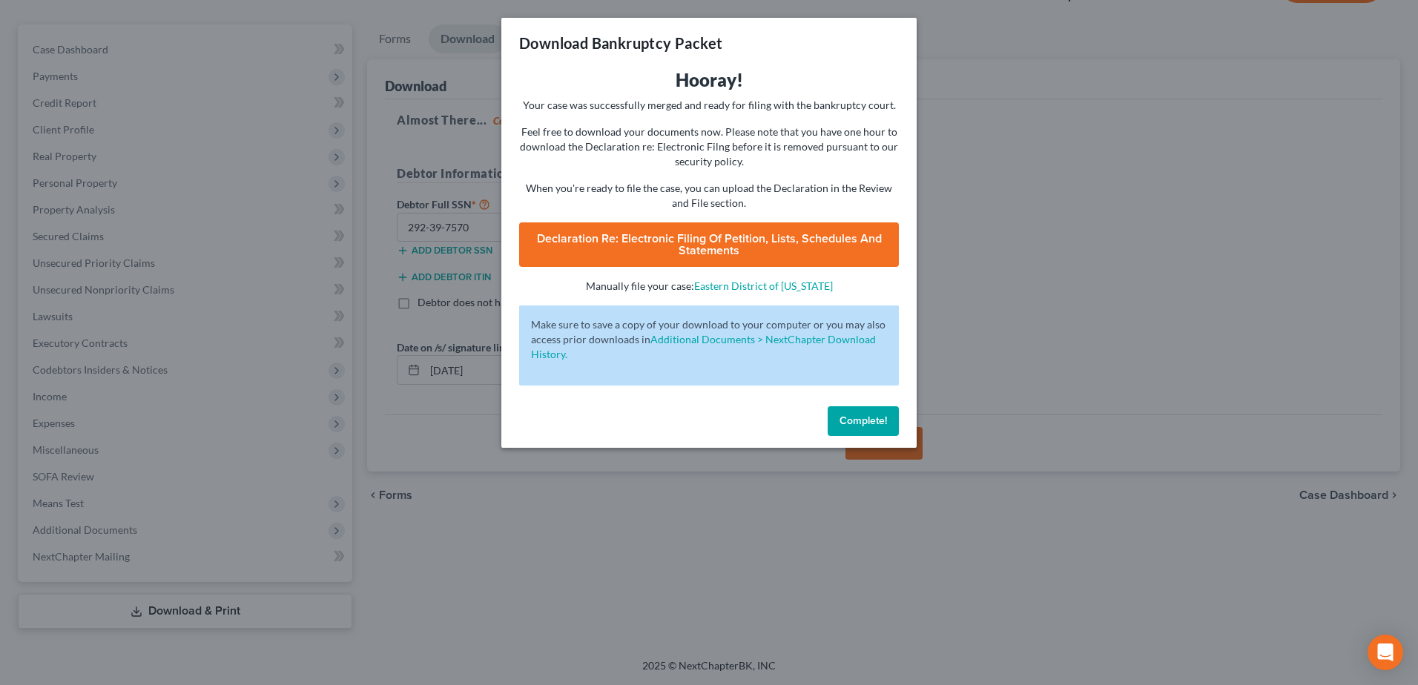
click at [769, 247] on link "Declaration Re: Electronic Filing of Petition, Lists, Schedules and Statements …" at bounding box center [709, 245] width 380 height 45
click at [855, 420] on span "Complete!" at bounding box center [863, 421] width 47 height 13
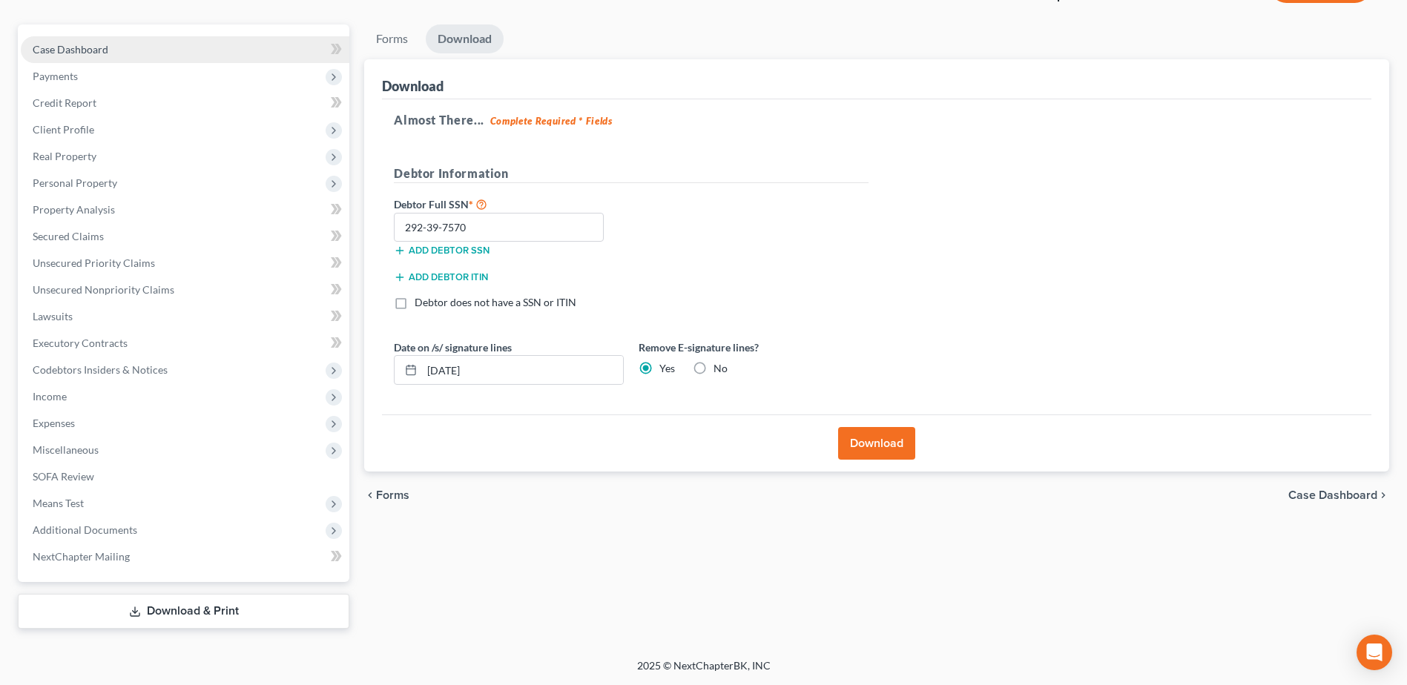
click at [79, 39] on link "Case Dashboard" at bounding box center [185, 49] width 329 height 27
select select "4"
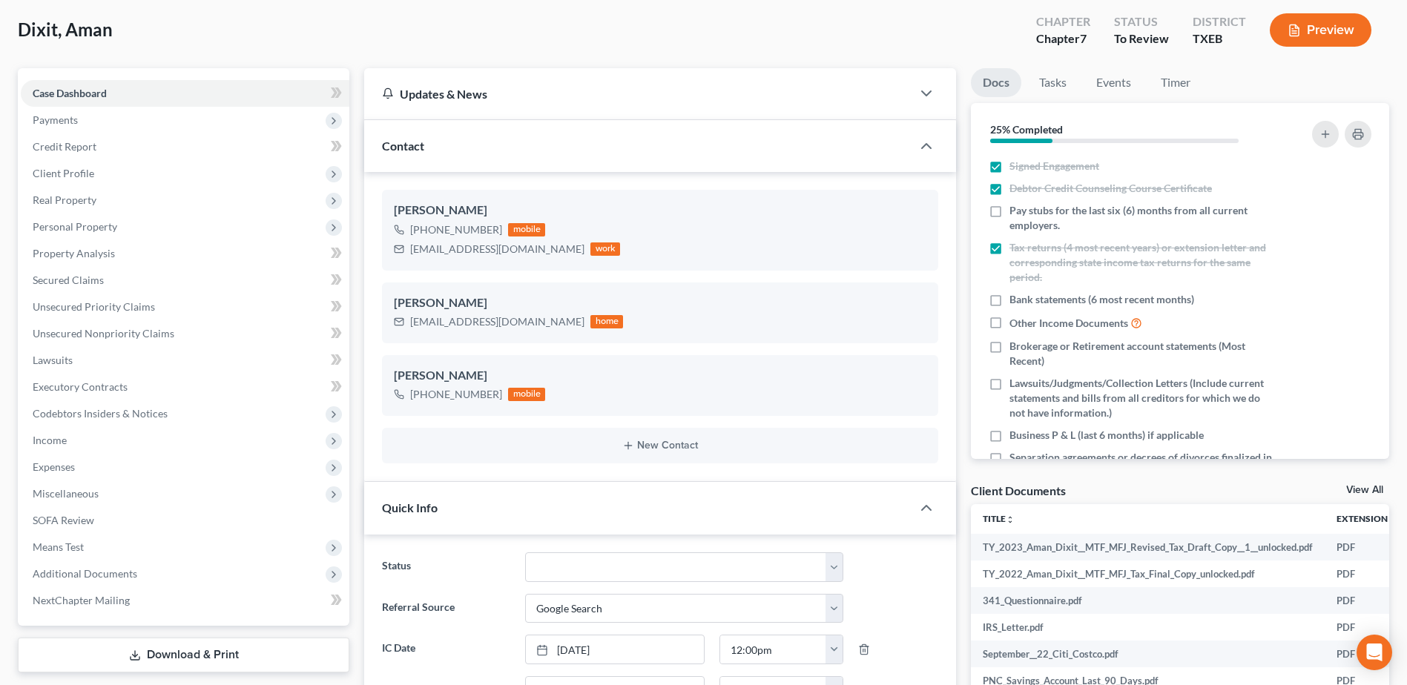
scroll to position [760, 0]
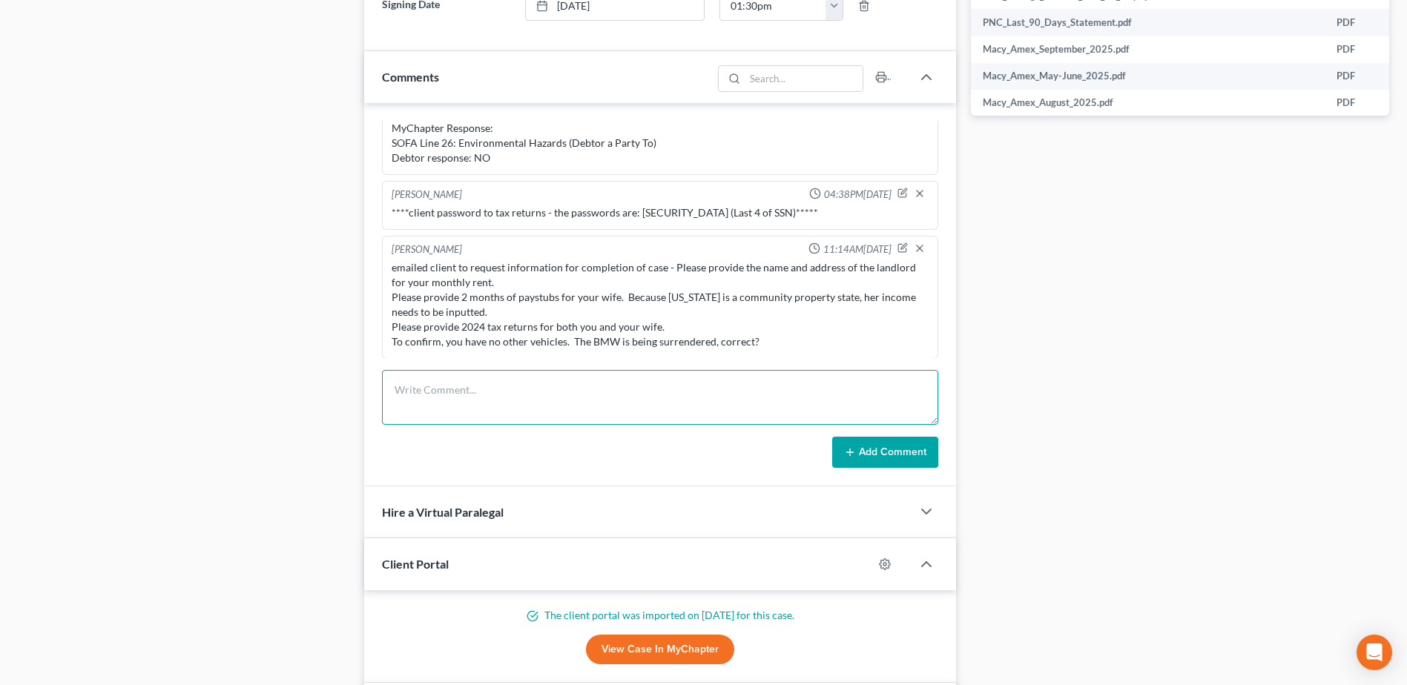
click at [625, 398] on textarea at bounding box center [660, 397] width 556 height 55
type textarea "emailed client drafted petition and schedules for review and signature for fili…"
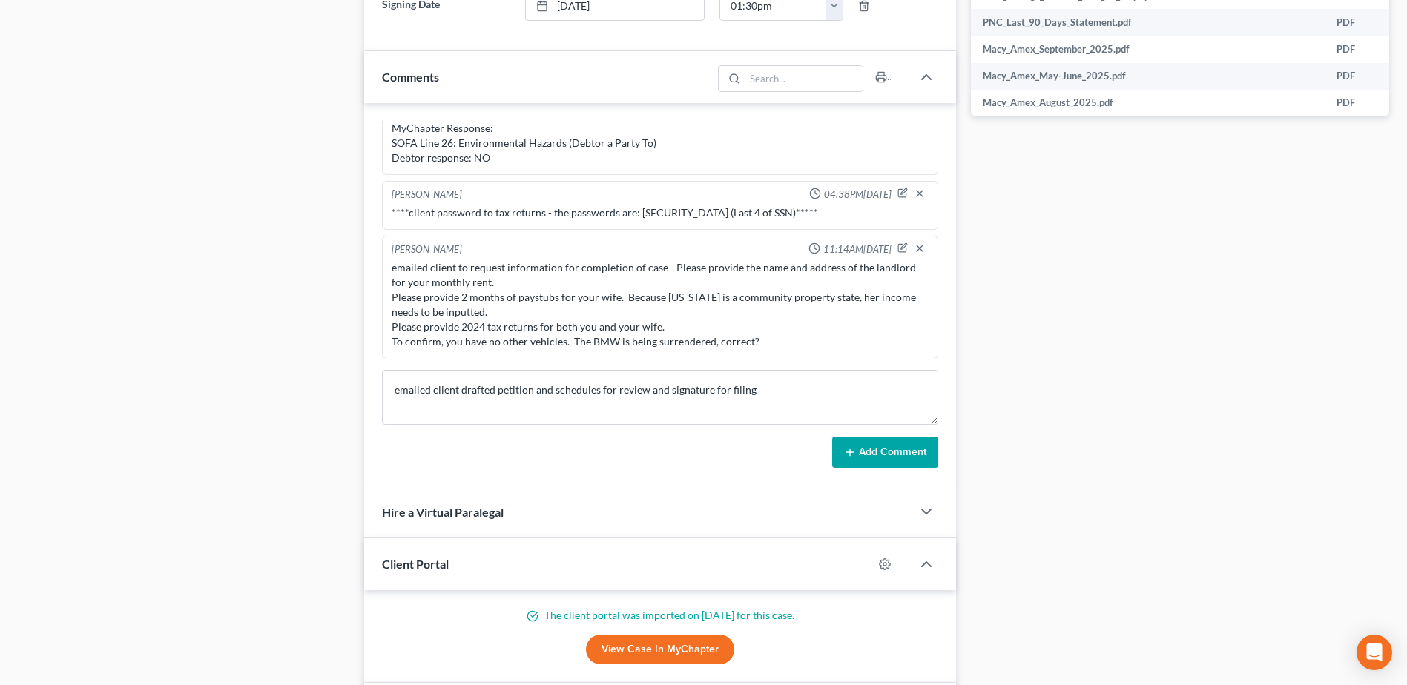
click at [872, 444] on button "Add Comment" at bounding box center [885, 452] width 106 height 31
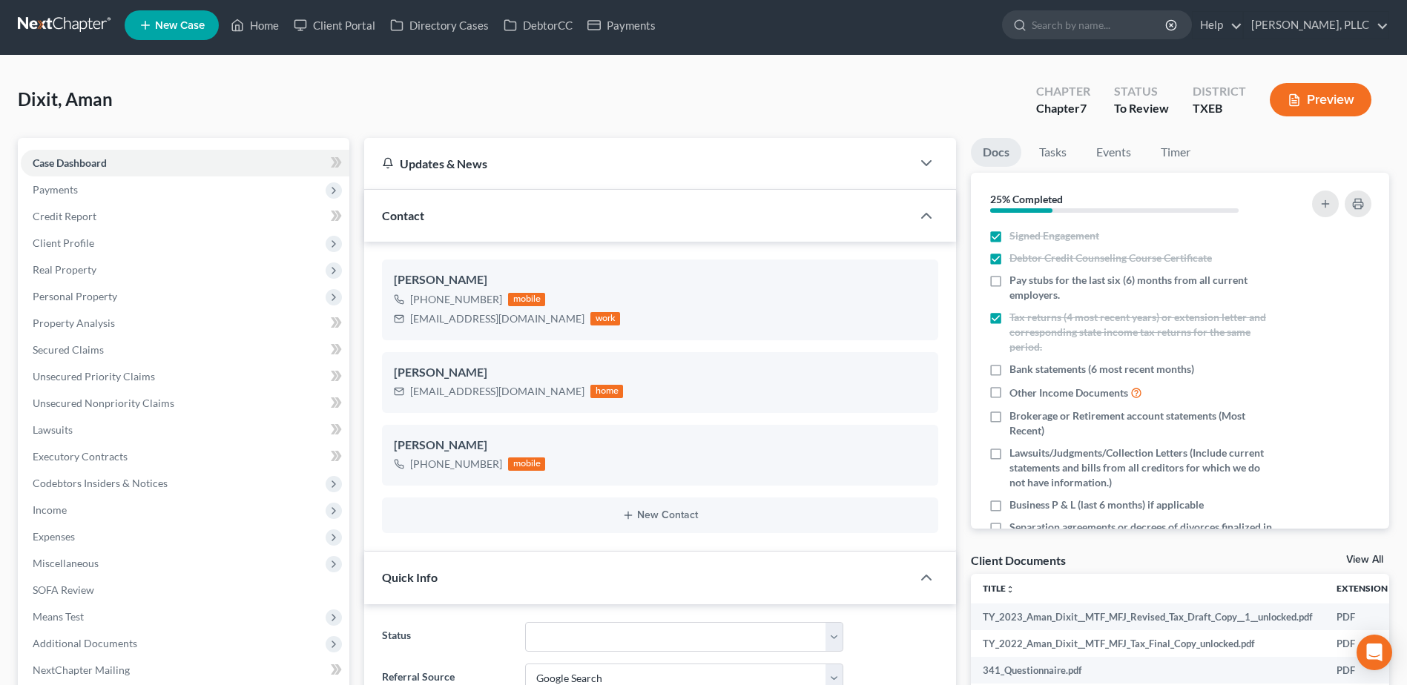
scroll to position [0, 0]
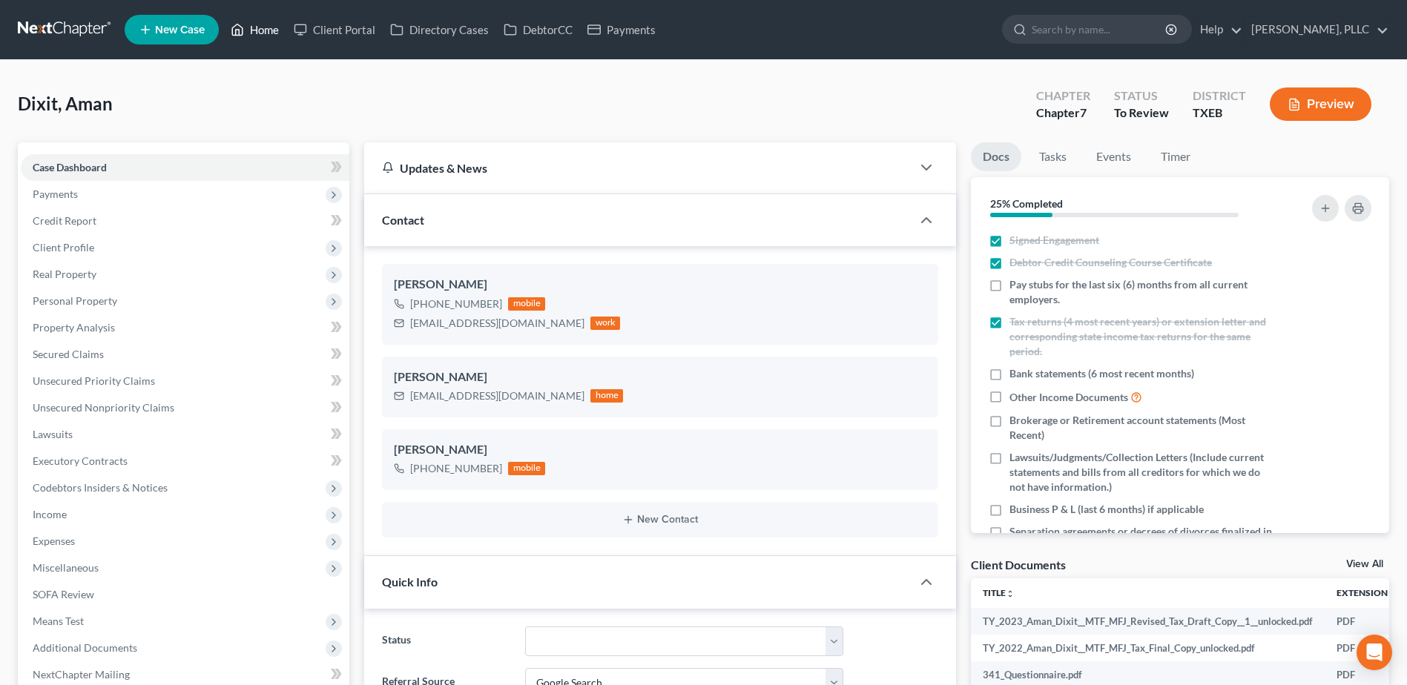
click at [269, 33] on link "Home" at bounding box center [254, 29] width 63 height 27
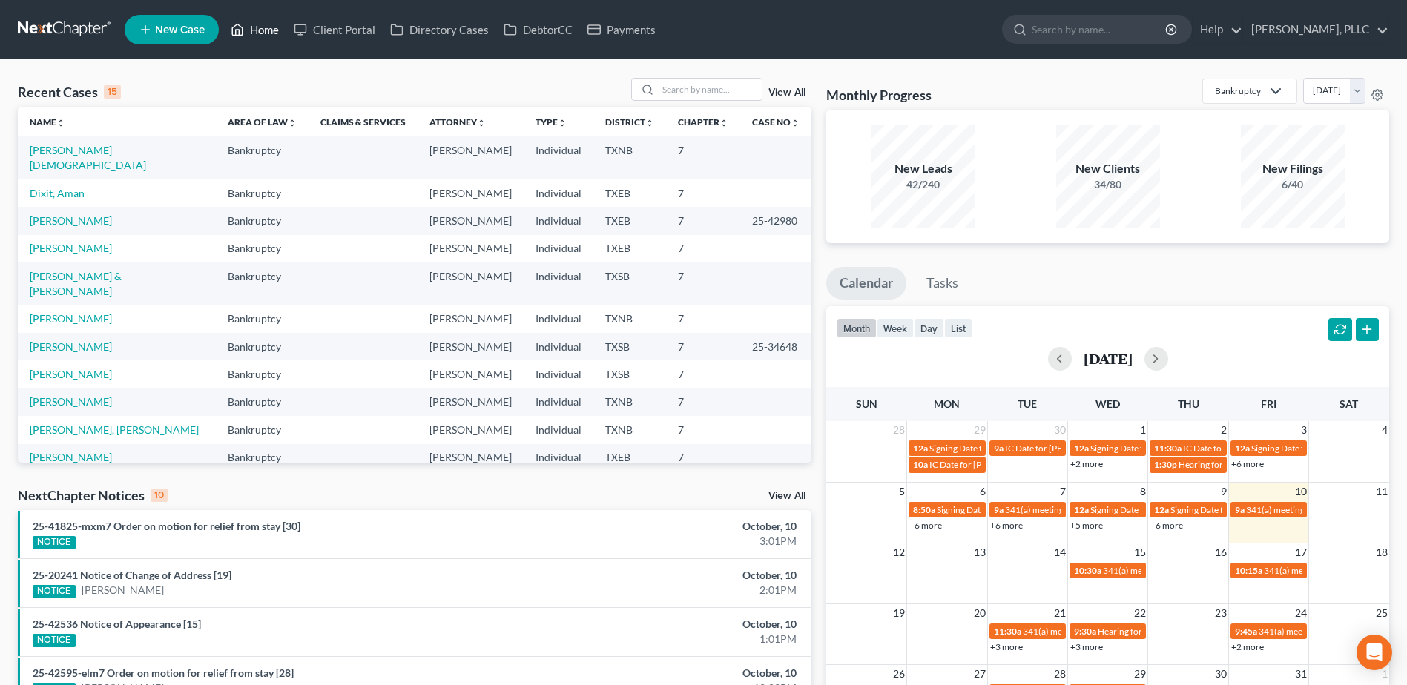
click at [268, 28] on link "Home" at bounding box center [254, 29] width 63 height 27
click at [68, 154] on link "Chavez, Jesus" at bounding box center [88, 157] width 116 height 27
select select "4"
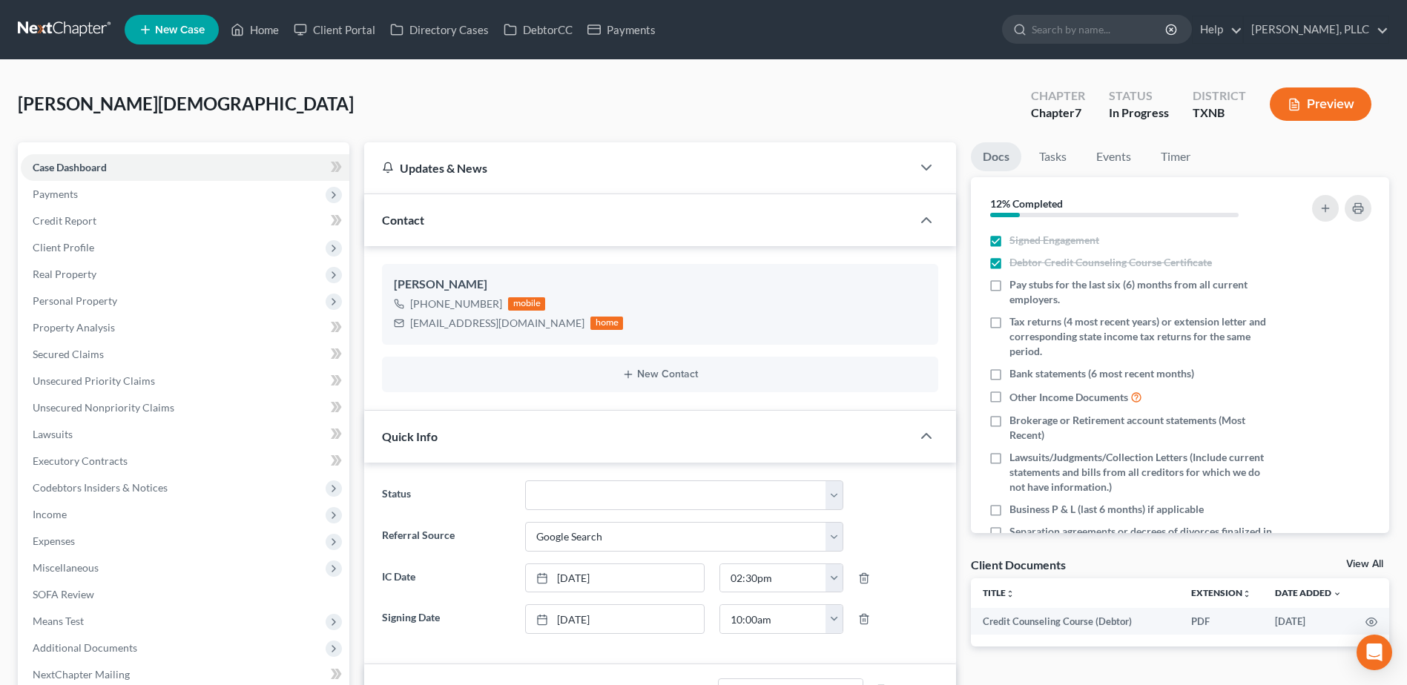
scroll to position [357, 0]
click at [143, 406] on span "Unsecured Nonpriority Claims" at bounding box center [104, 407] width 142 height 13
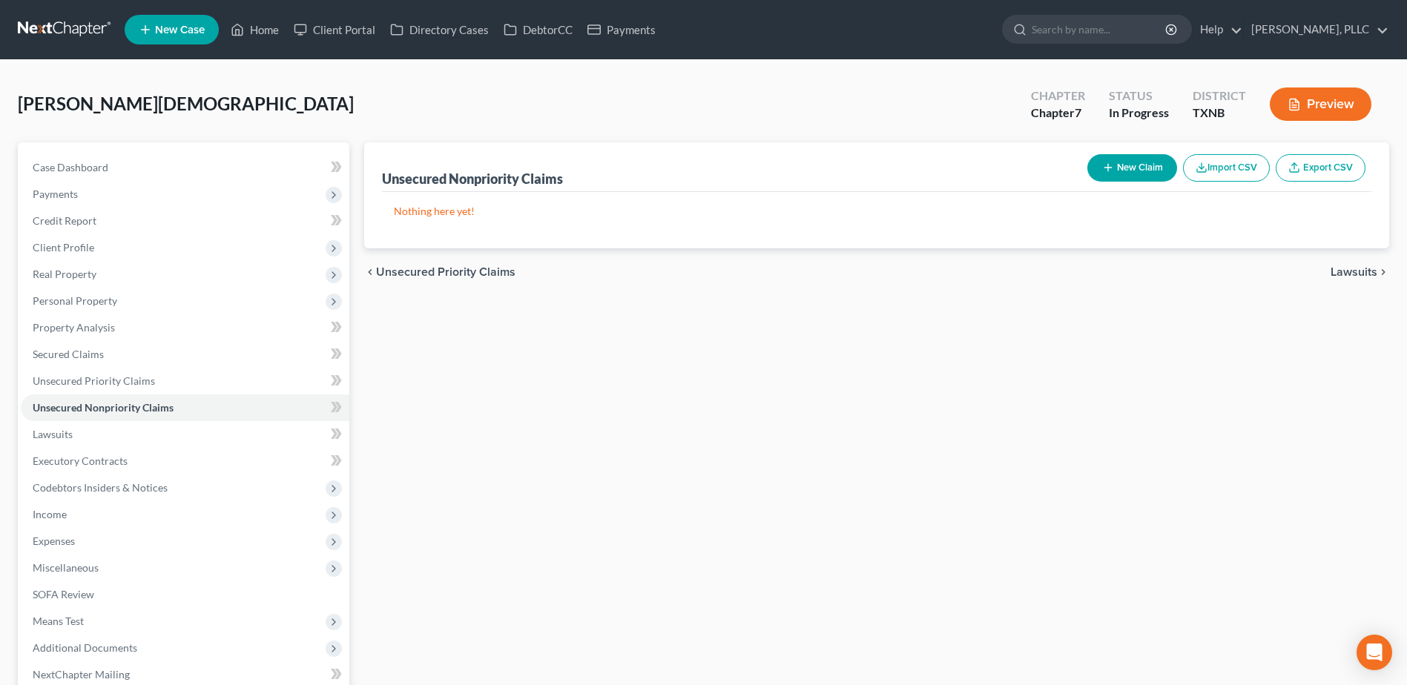
click at [1122, 171] on button "New Claim" at bounding box center [1132, 167] width 90 height 27
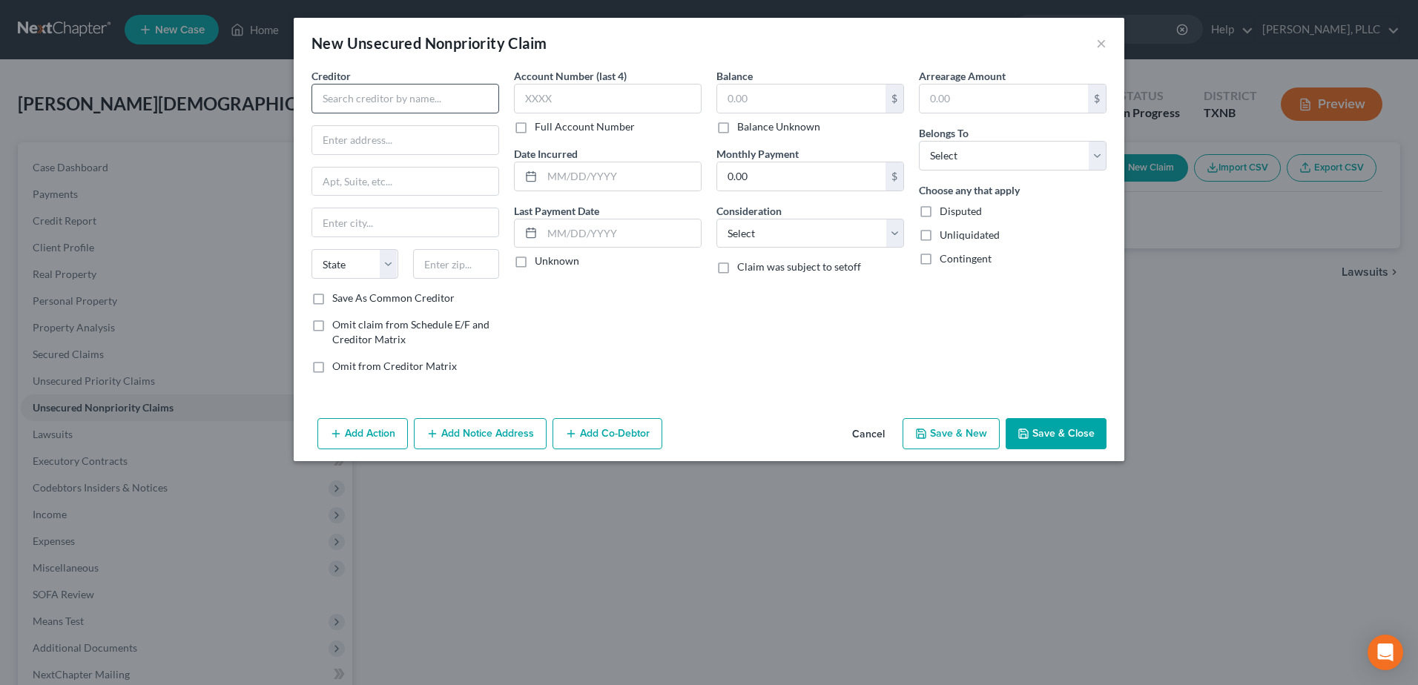
click at [405, 73] on div "Creditor *" at bounding box center [406, 90] width 188 height 45
click at [395, 90] on input "text" at bounding box center [406, 99] width 188 height 30
click at [398, 144] on input "text" at bounding box center [405, 140] width 186 height 28
paste input "4315 South 2700 West, 1st Floor"
type input "4315 South 2700 West, 1st Floor"
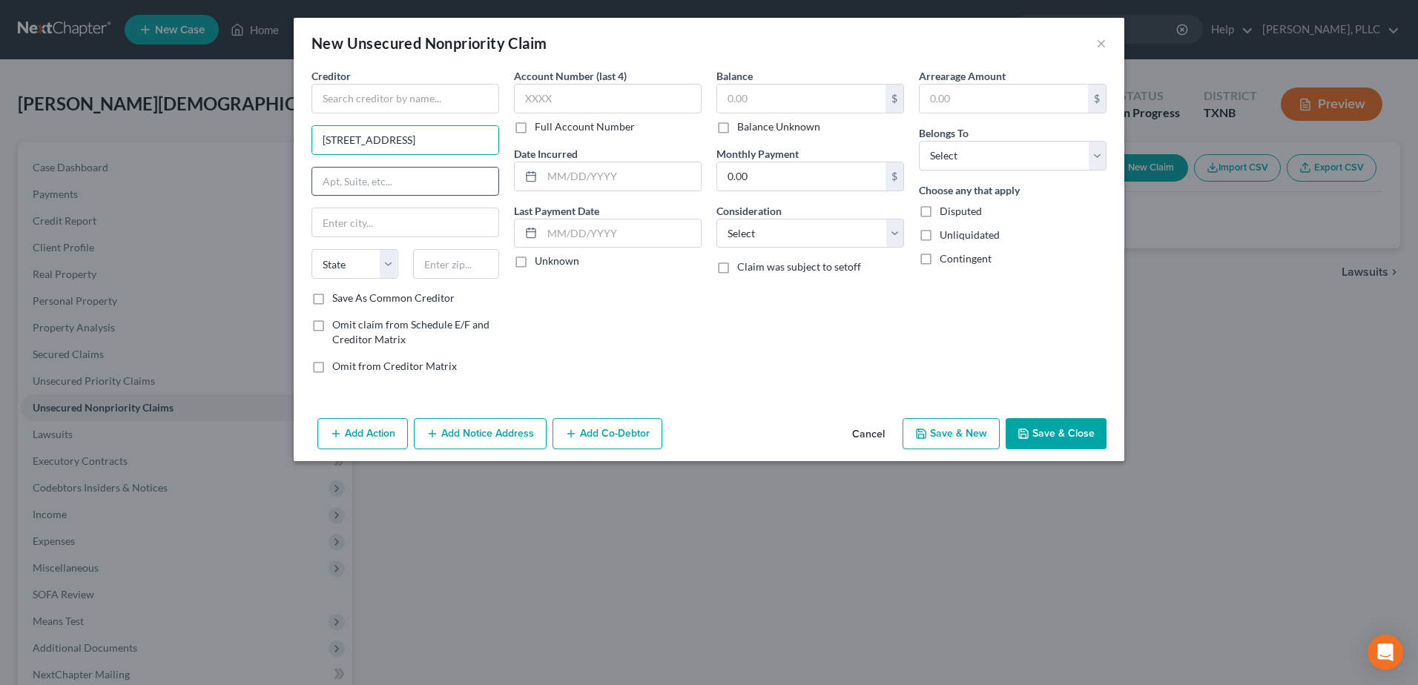
click at [427, 177] on input "text" at bounding box center [405, 182] width 186 height 28
type input "1st Floor"
paste input "Taylorsville"
type input "Taylorsville"
select select "46"
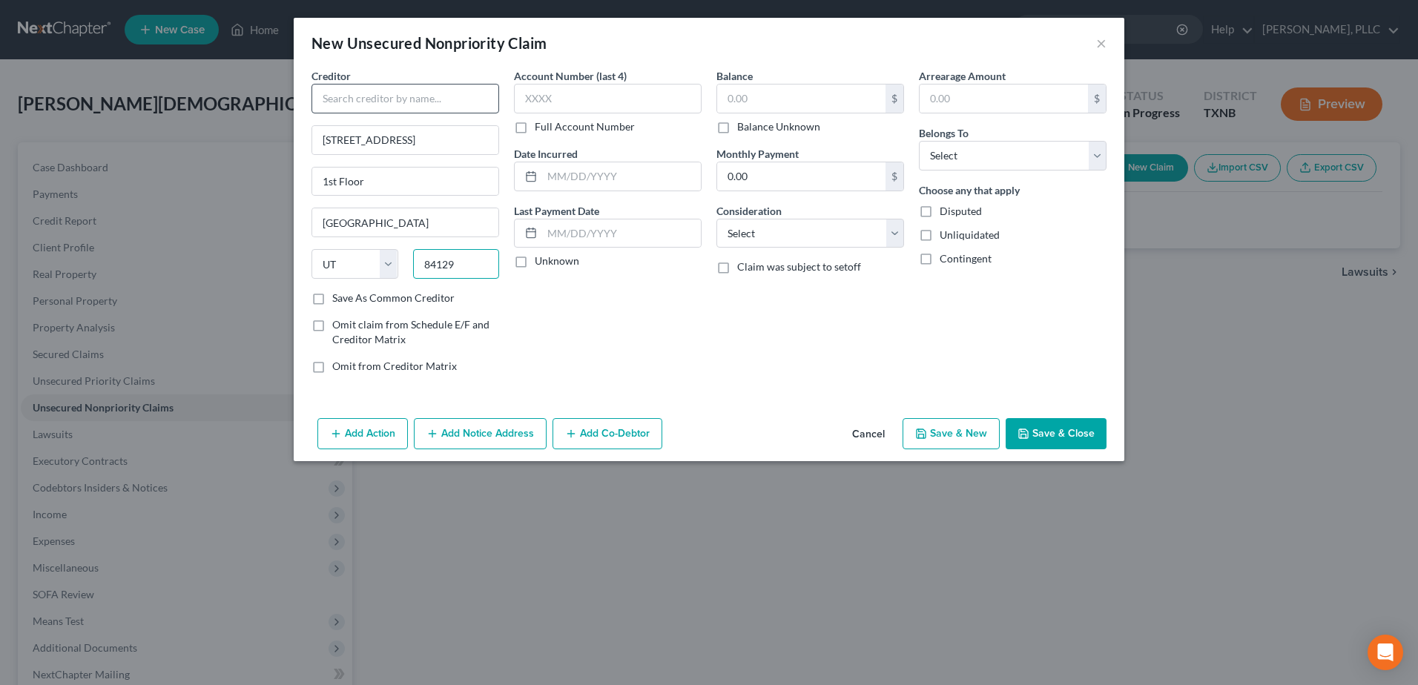
type input "84129"
click at [383, 105] on input "text" at bounding box center [406, 99] width 188 height 30
paste input "Office of Recovery Services"
type input "Office of Recovery Services"
click at [765, 101] on input "text" at bounding box center [801, 99] width 168 height 28
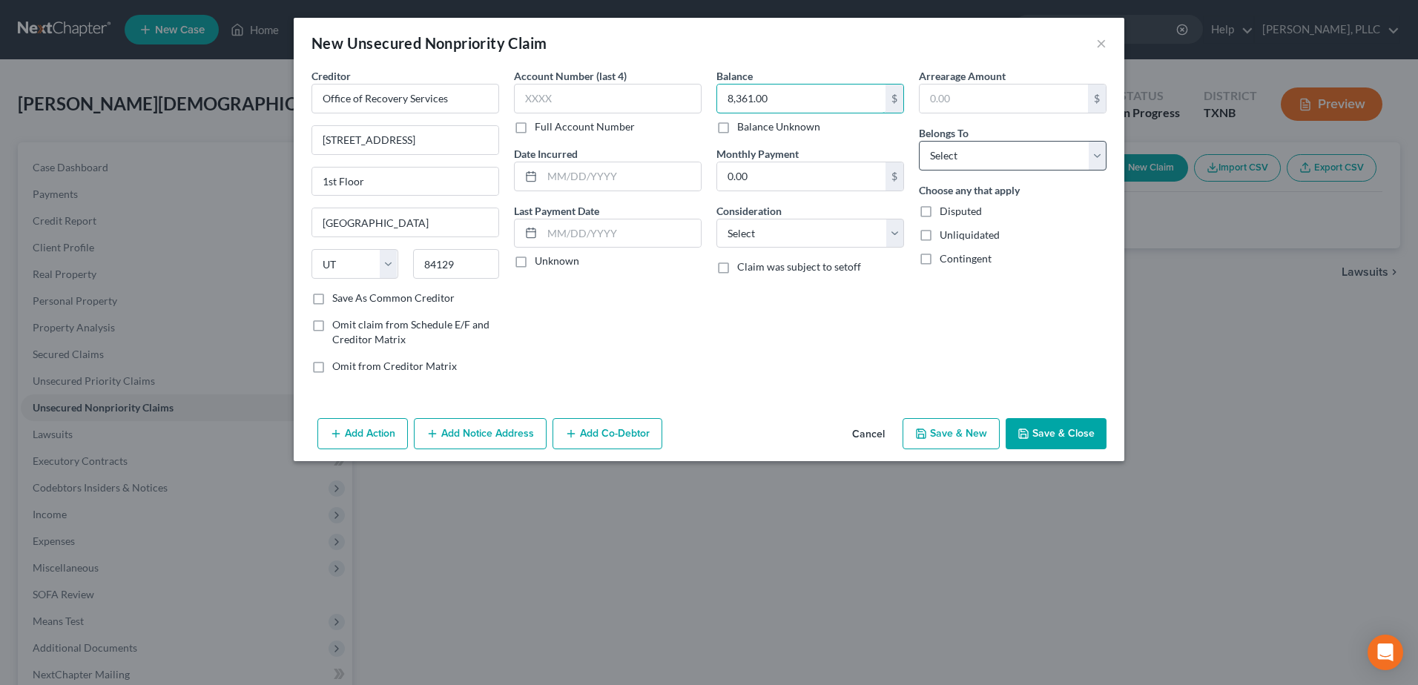
type input "8,361.00"
drag, startPoint x: 1095, startPoint y: 161, endPoint x: 1086, endPoint y: 172, distance: 14.2
click at [1095, 161] on select "Select Debtor 1 Only Debtor 2 Only Debtor 1 And Debtor 2 Only At Least One Of T…" at bounding box center [1013, 156] width 188 height 30
select select "0"
click at [919, 141] on select "Select Debtor 1 Only Debtor 2 Only Debtor 1 And Debtor 2 Only At Least One Of T…" at bounding box center [1013, 156] width 188 height 30
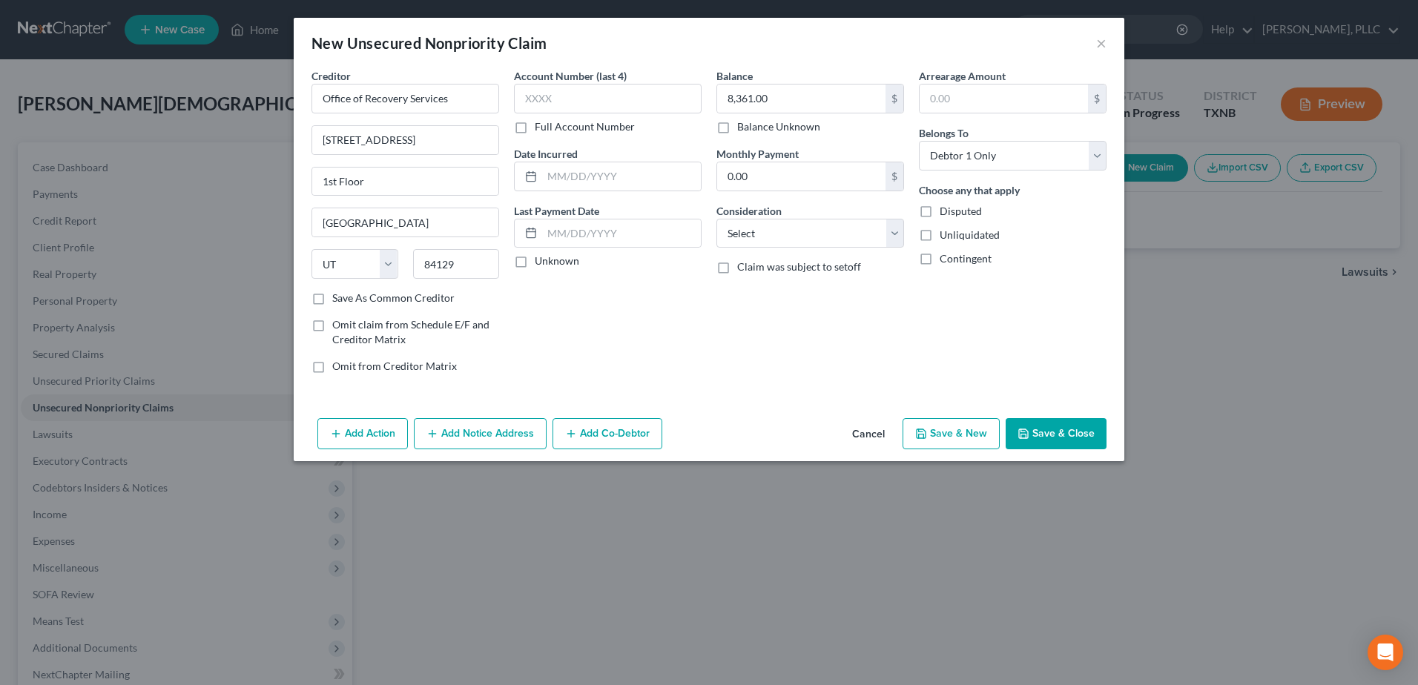
click at [1067, 445] on button "Save & Close" at bounding box center [1056, 433] width 101 height 31
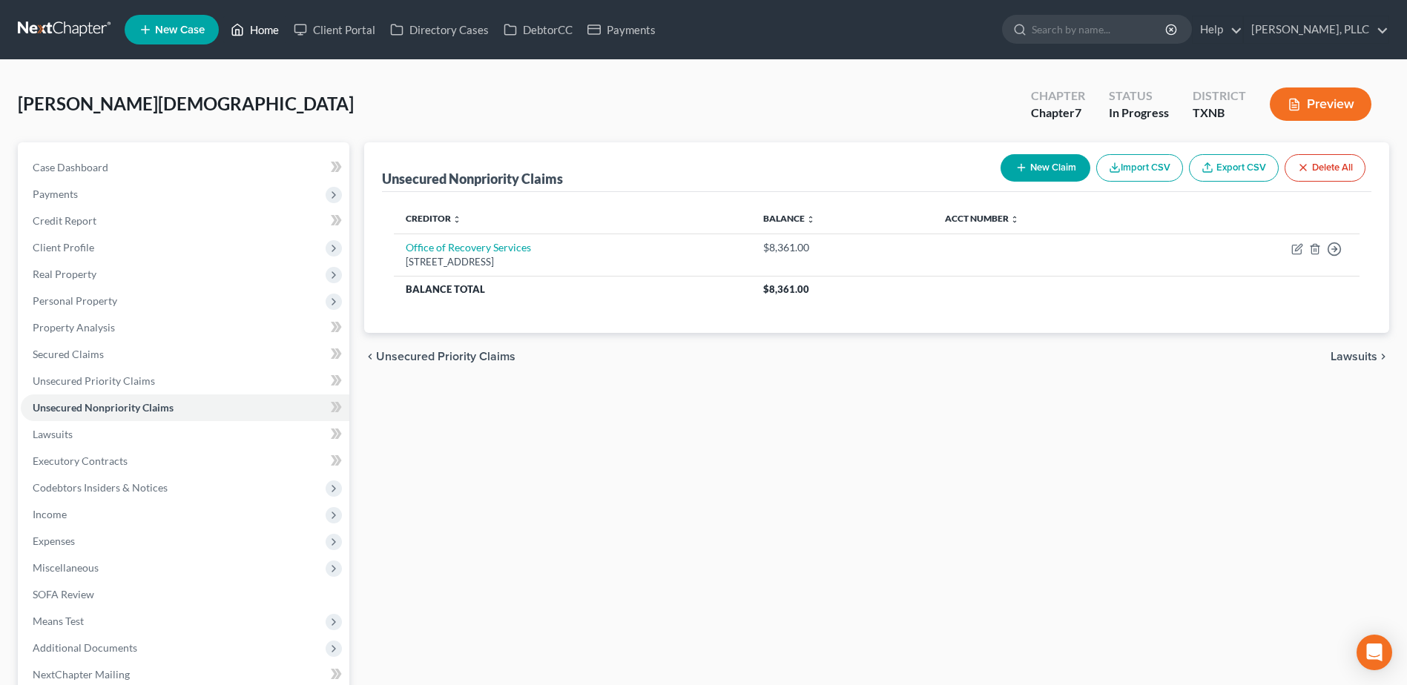
click at [260, 28] on link "Home" at bounding box center [254, 29] width 63 height 27
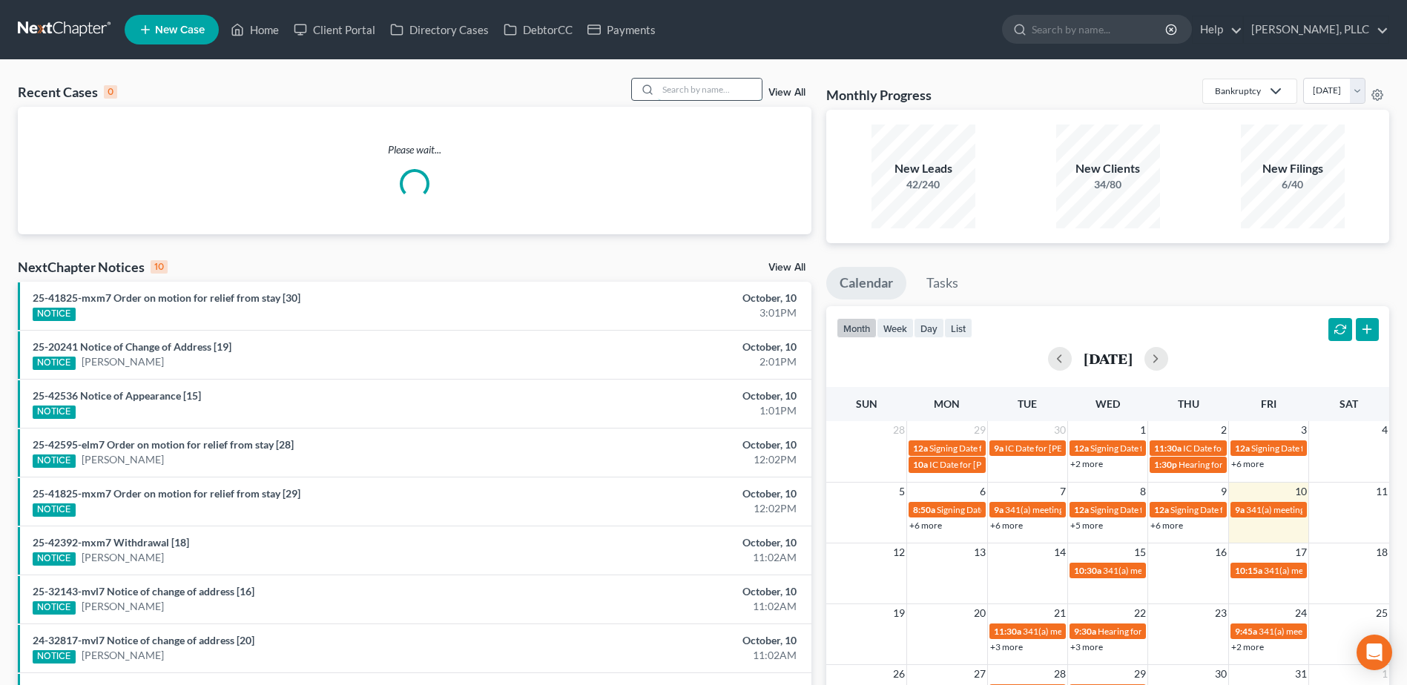
click at [712, 87] on input "search" at bounding box center [710, 90] width 104 height 22
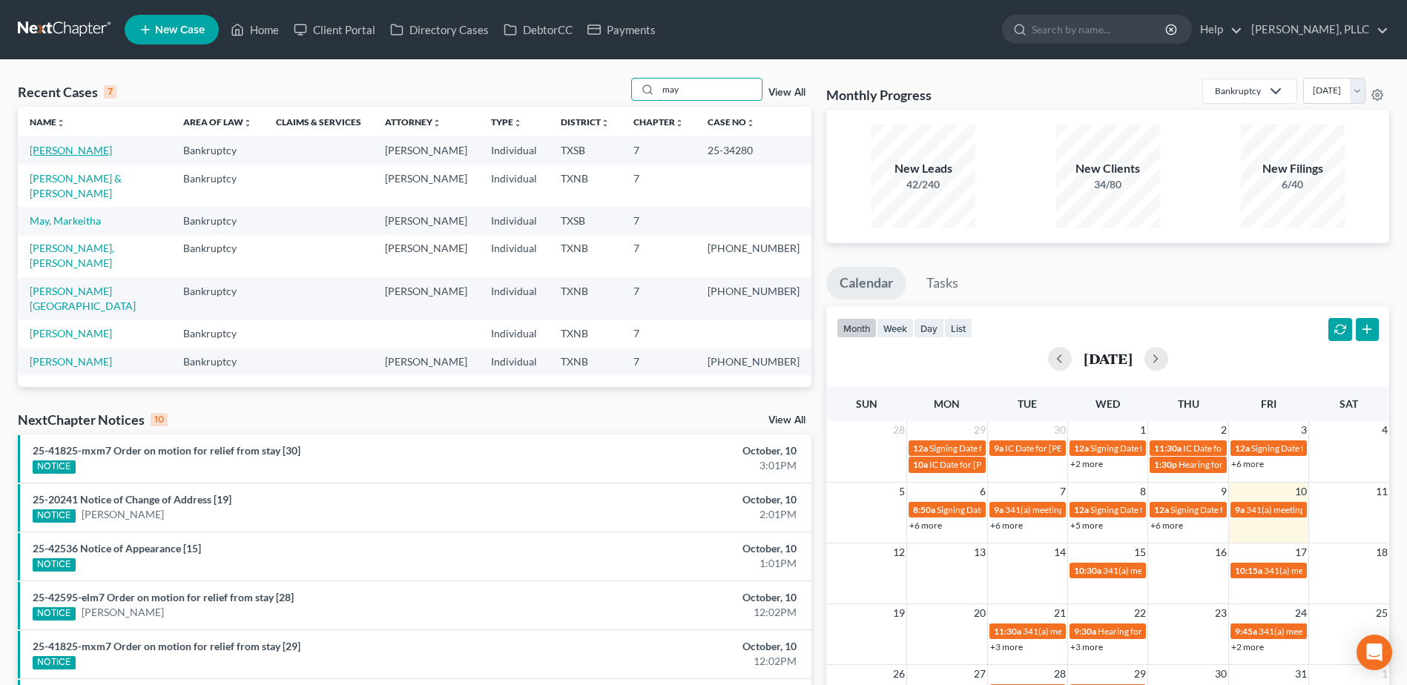
type input "may"
click at [62, 151] on link "[PERSON_NAME]" at bounding box center [71, 150] width 82 height 13
select select "4"
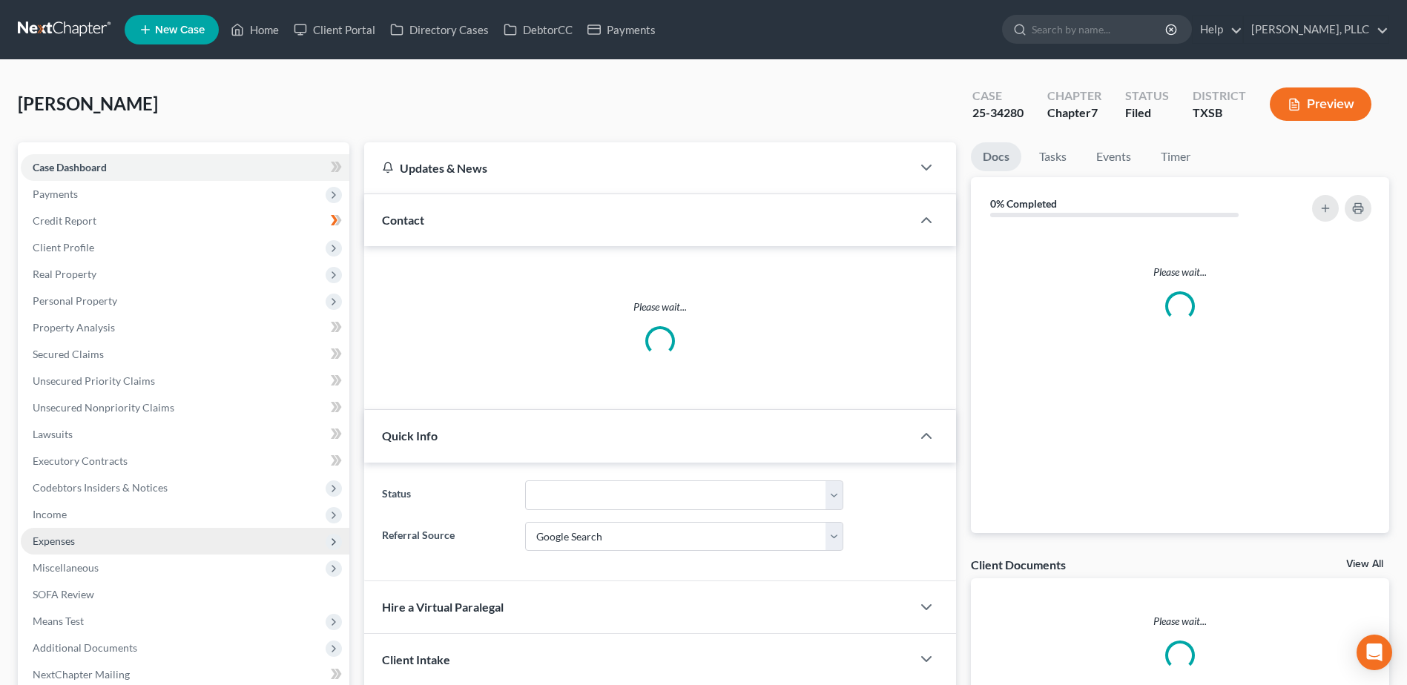
click at [65, 541] on span "Expenses" at bounding box center [54, 541] width 42 height 13
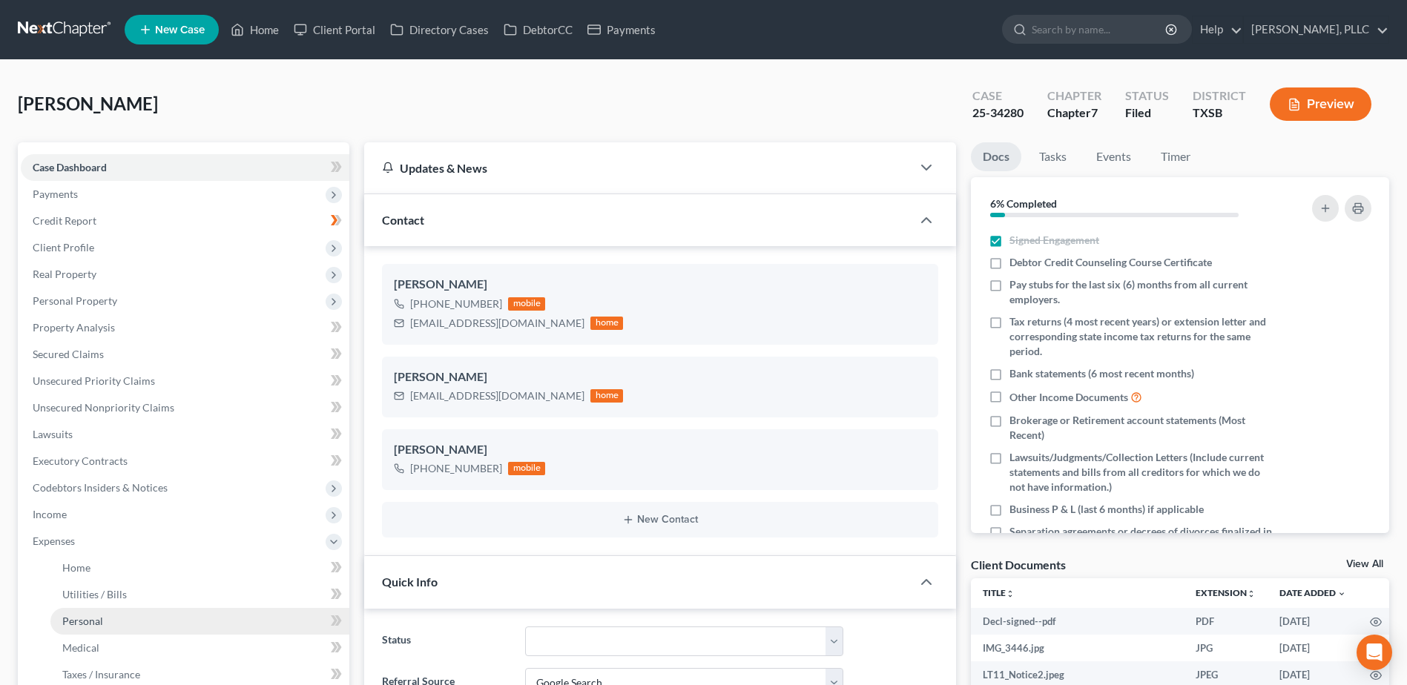
scroll to position [148, 0]
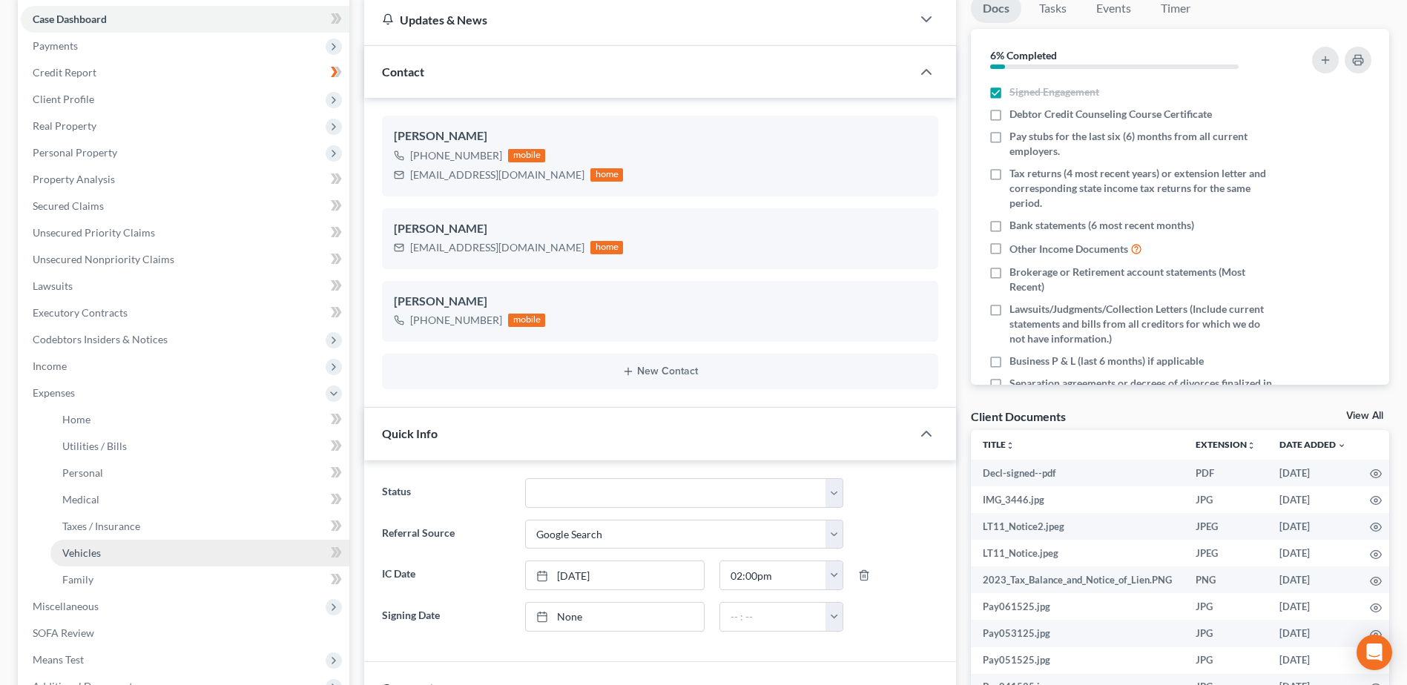
click at [109, 550] on link "Vehicles" at bounding box center [199, 553] width 299 height 27
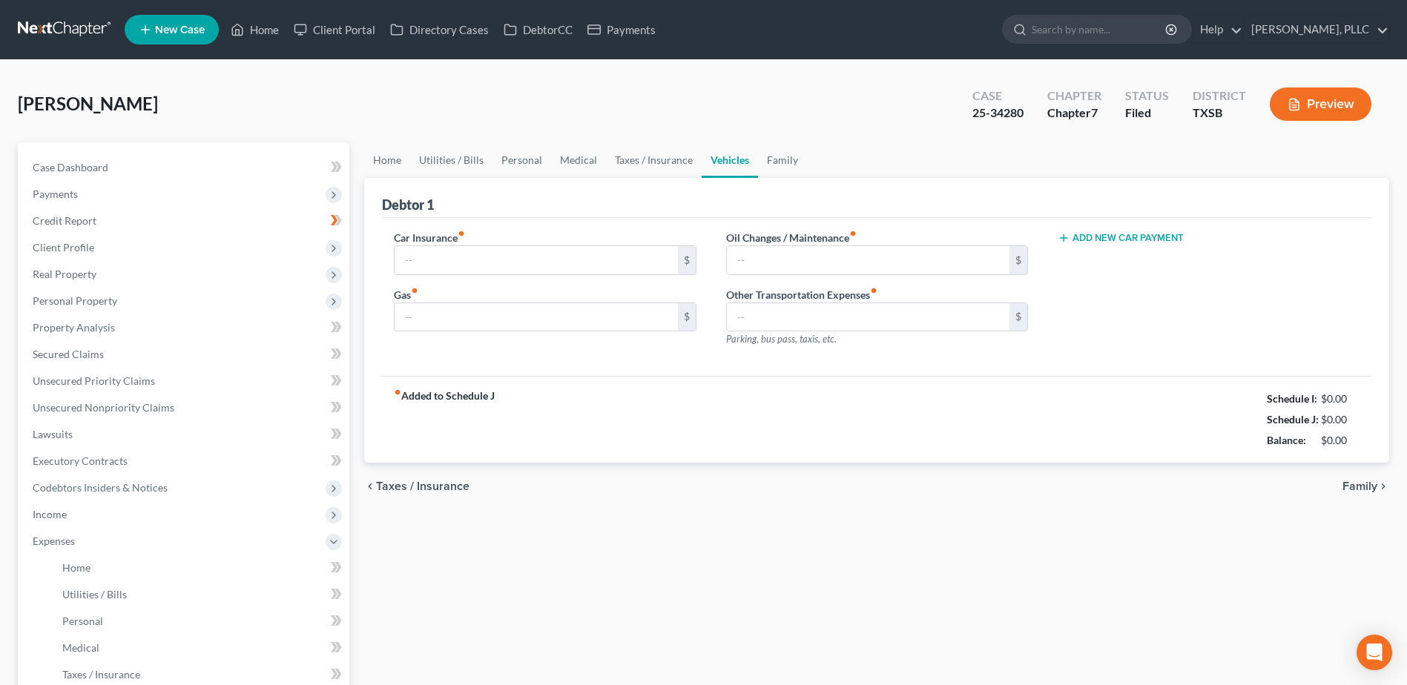
type input "1,000.00"
type input "100.00"
type input "50.00"
type input "0.00"
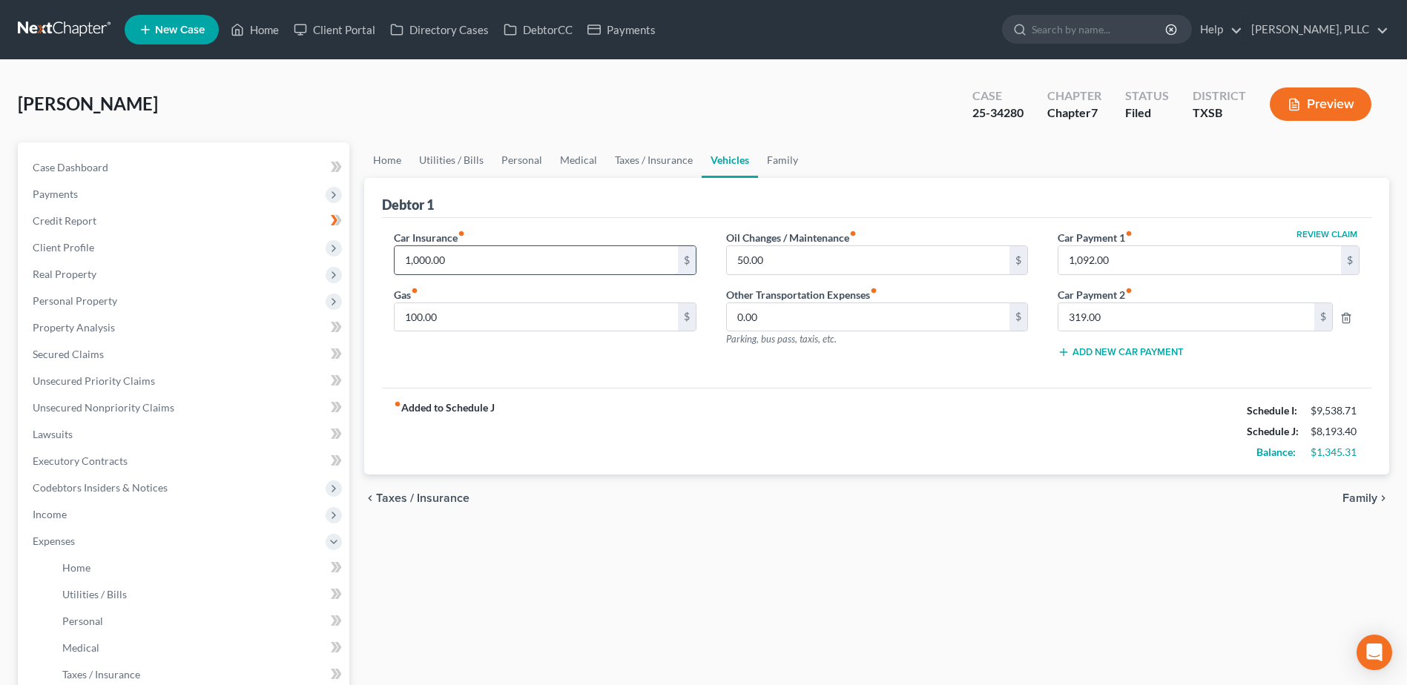
click at [528, 265] on input "1,000.00" at bounding box center [536, 260] width 283 height 28
click at [53, 515] on span "Income" at bounding box center [50, 514] width 34 height 13
click at [104, 563] on span "Non Employment Income" at bounding box center [120, 568] width 117 height 13
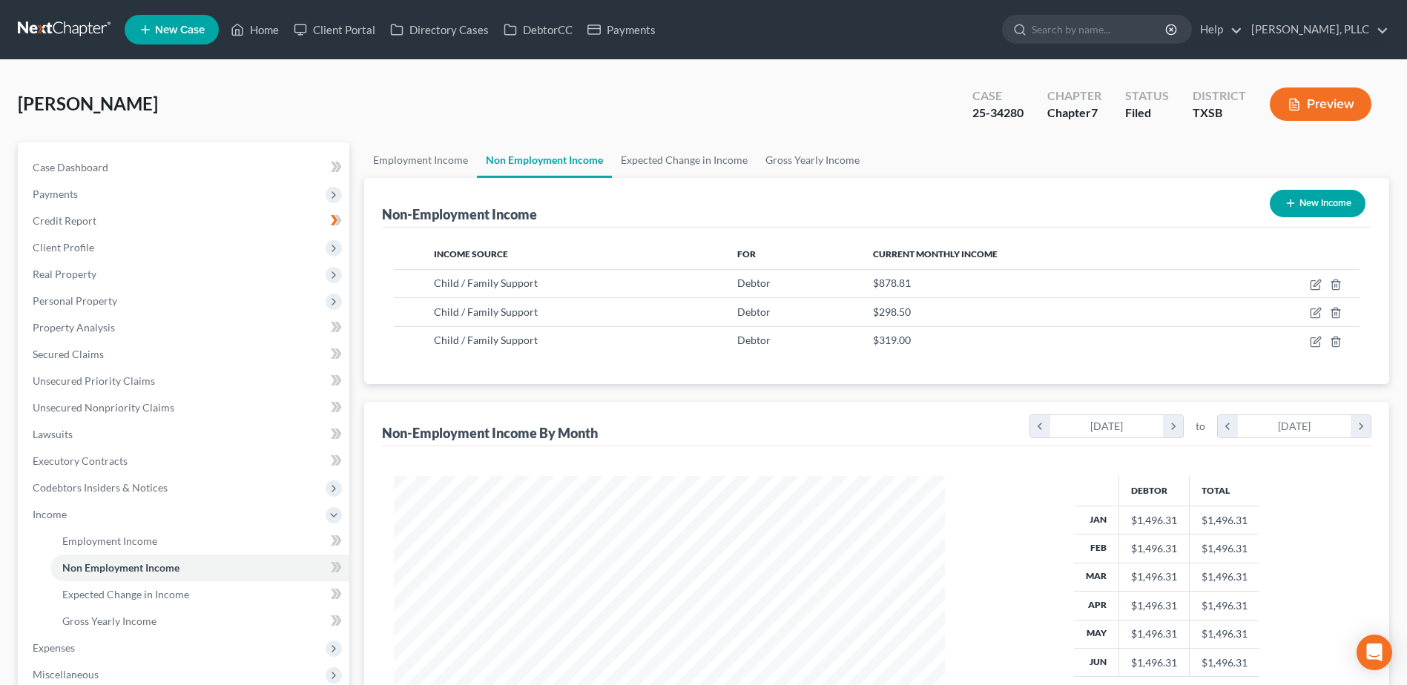
scroll to position [275, 580]
click at [71, 302] on span "Personal Property" at bounding box center [75, 300] width 85 height 13
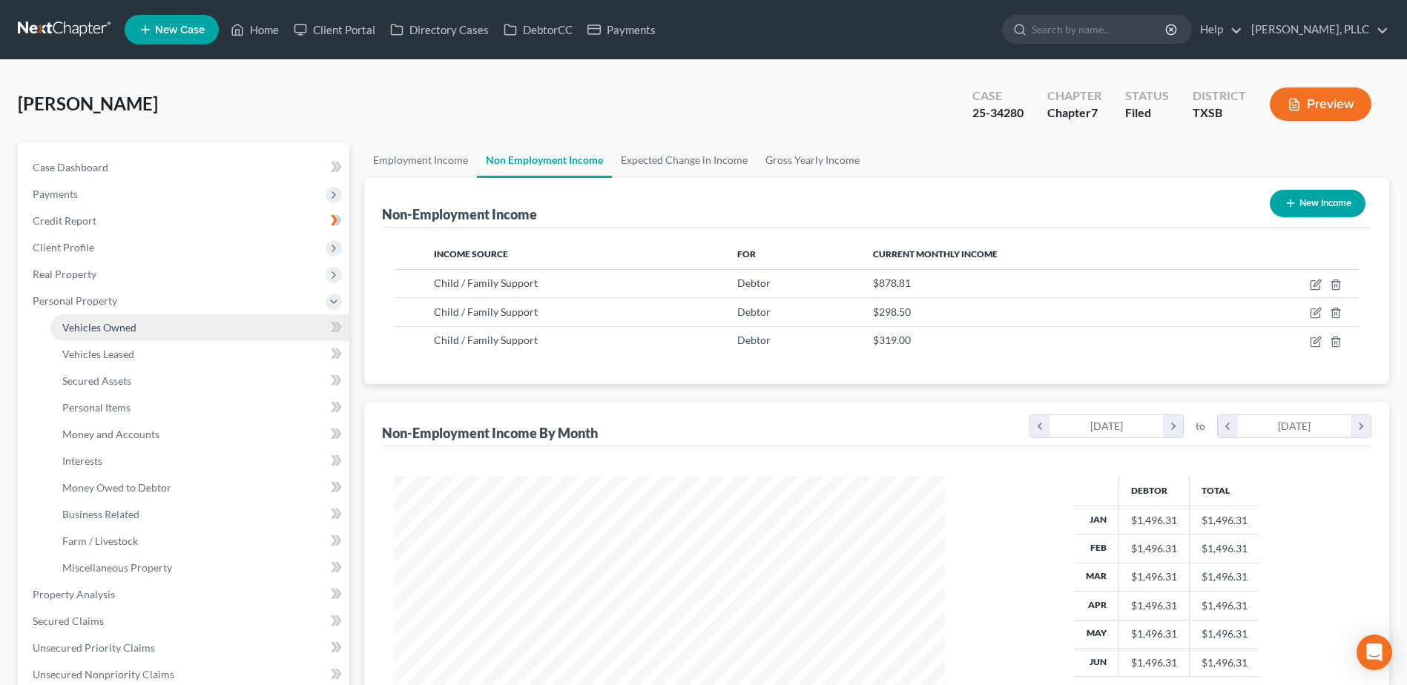
click at [89, 328] on span "Vehicles Owned" at bounding box center [99, 327] width 74 height 13
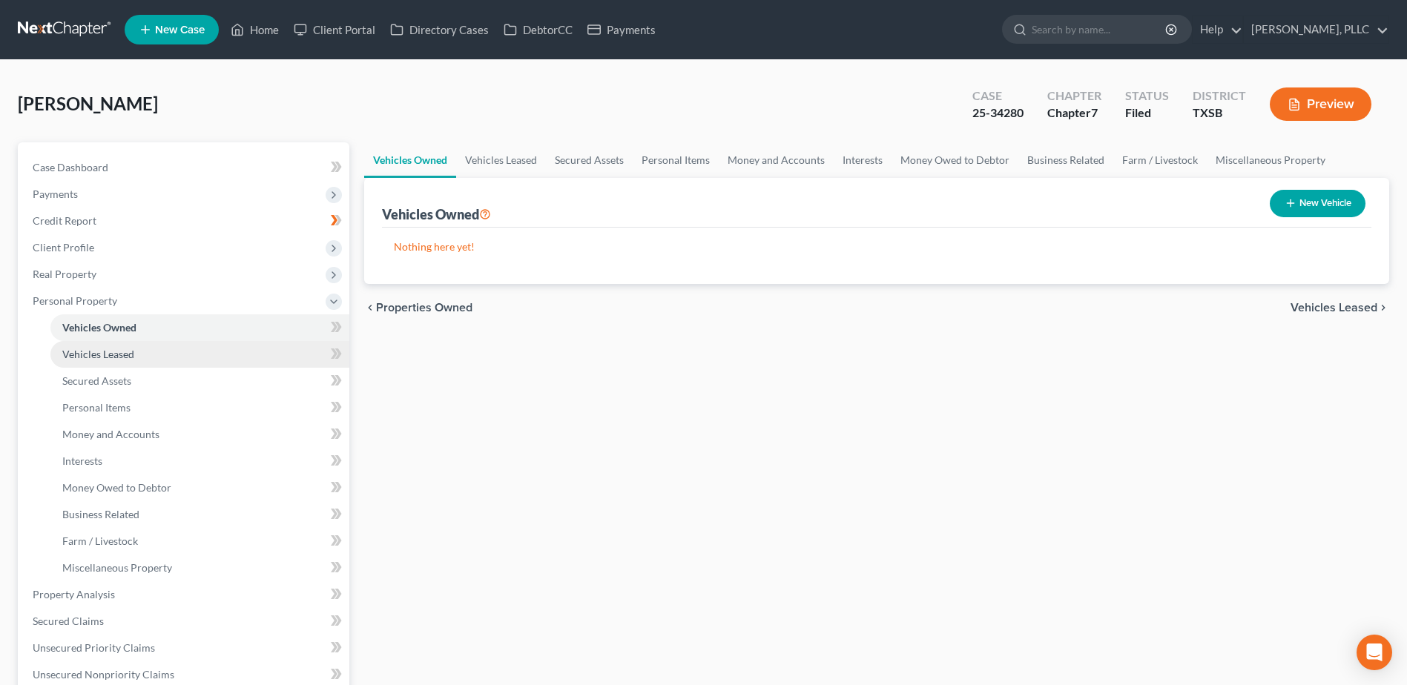
click at [82, 350] on span "Vehicles Leased" at bounding box center [98, 354] width 72 height 13
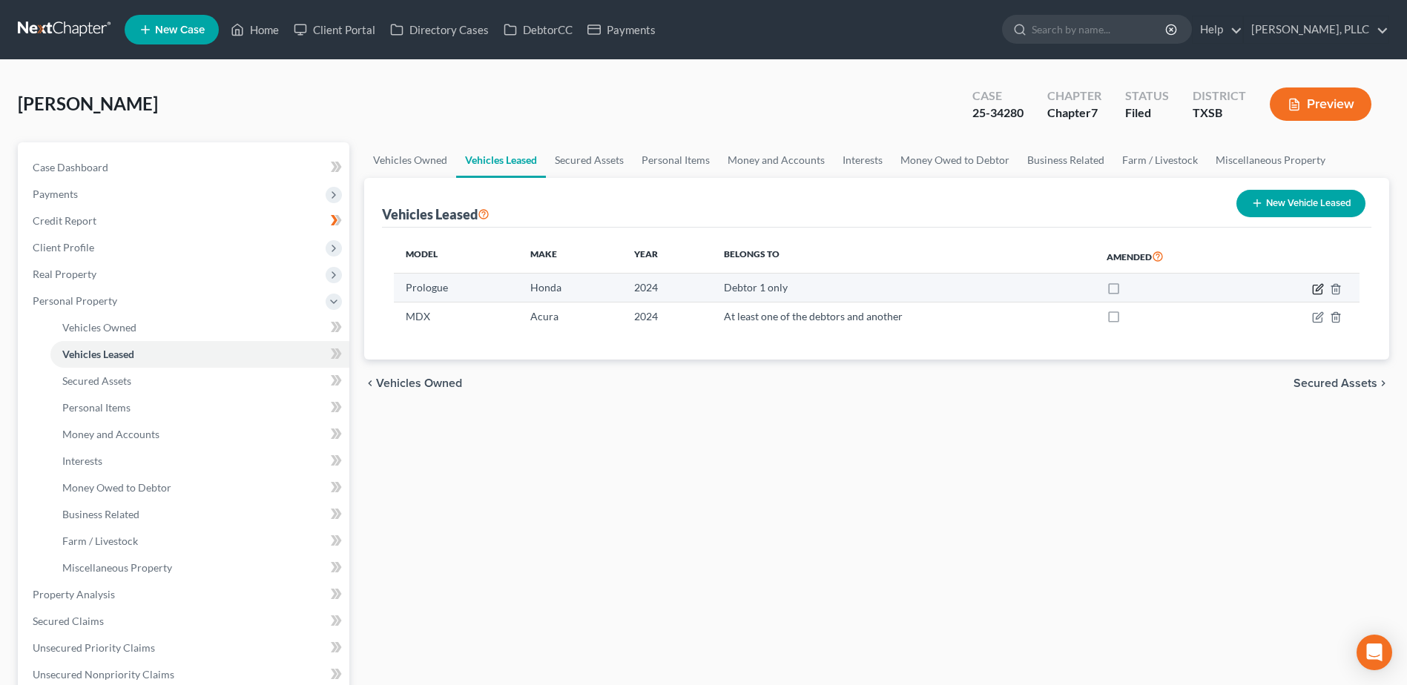
click at [1317, 289] on icon "button" at bounding box center [1319, 287] width 7 height 7
select select "7"
select select "2"
select select "0"
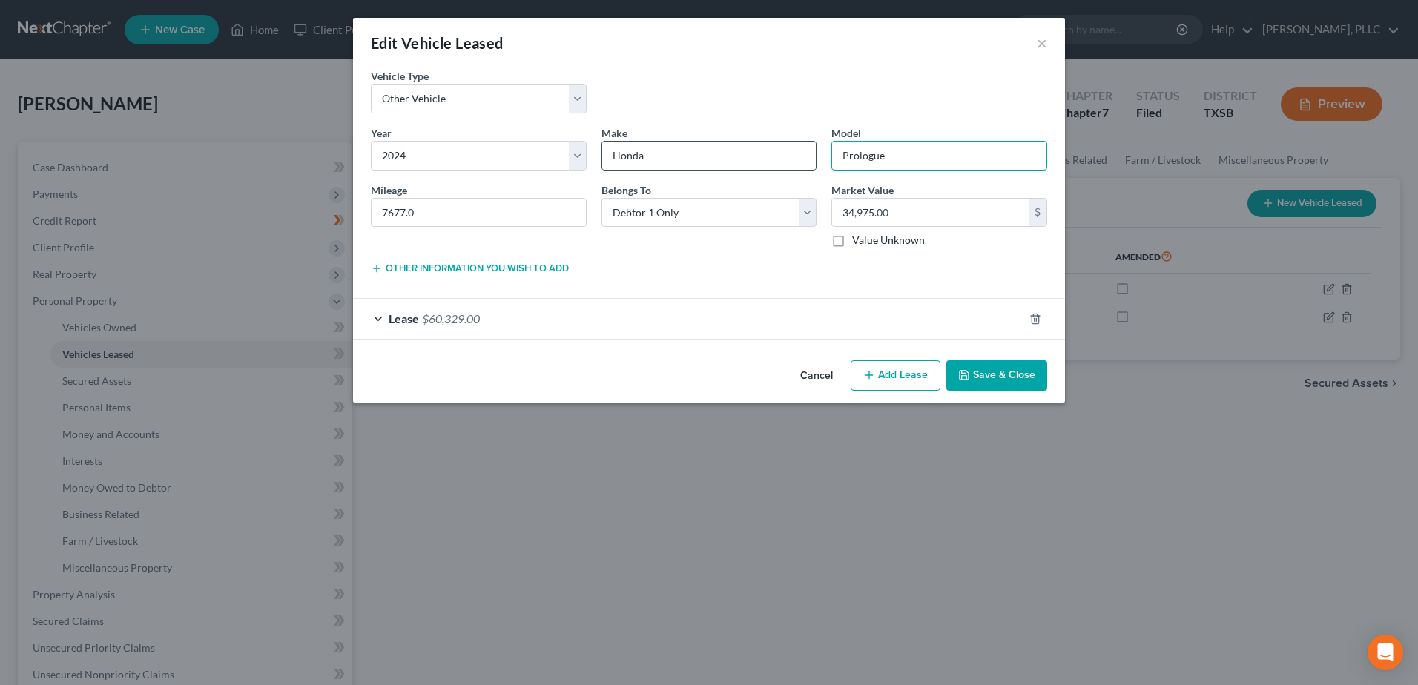
drag, startPoint x: 894, startPoint y: 159, endPoint x: 817, endPoint y: 151, distance: 77.6
click at [819, 157] on div "Year * Select 2026 2025 2024 2023 2022 2021 2020 2019 2018 2017 2016 2015 2014 …" at bounding box center [708, 192] width 691 height 135
click at [811, 374] on button "Cancel" at bounding box center [816, 377] width 56 height 30
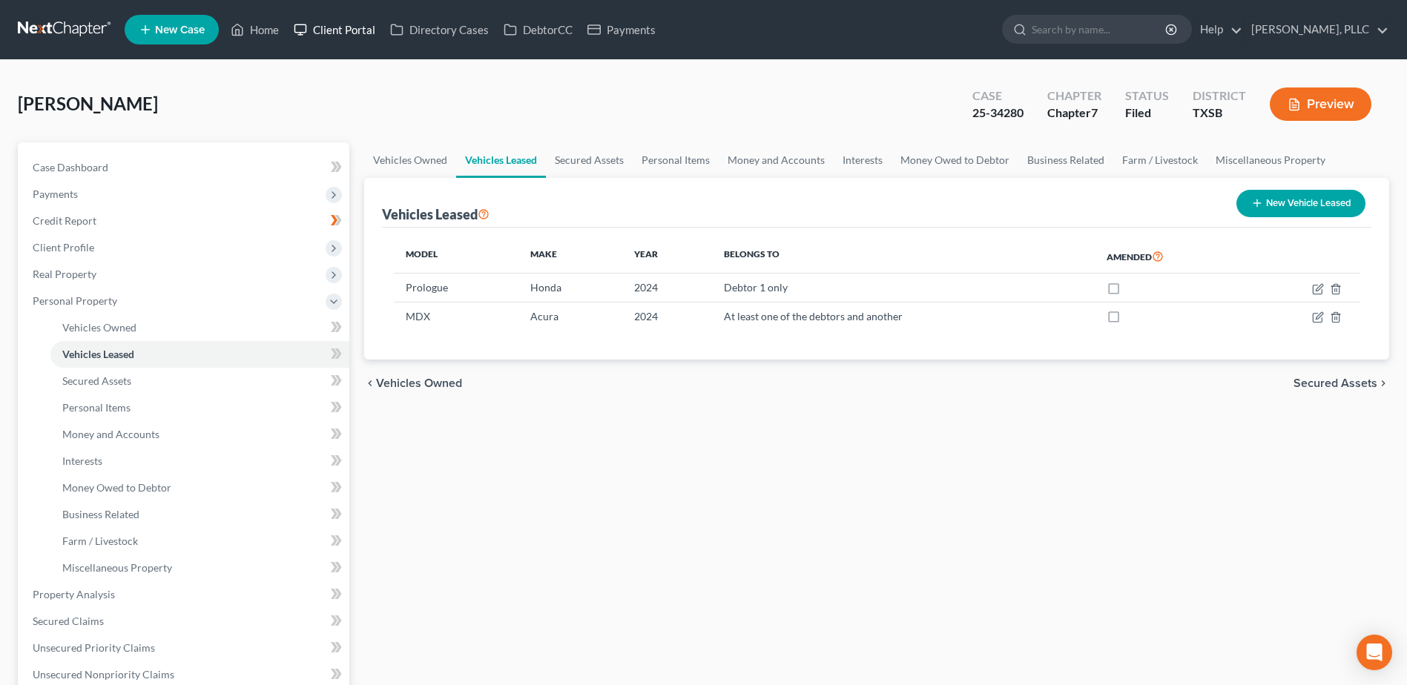
click at [354, 31] on link "Client Portal" at bounding box center [334, 29] width 96 height 27
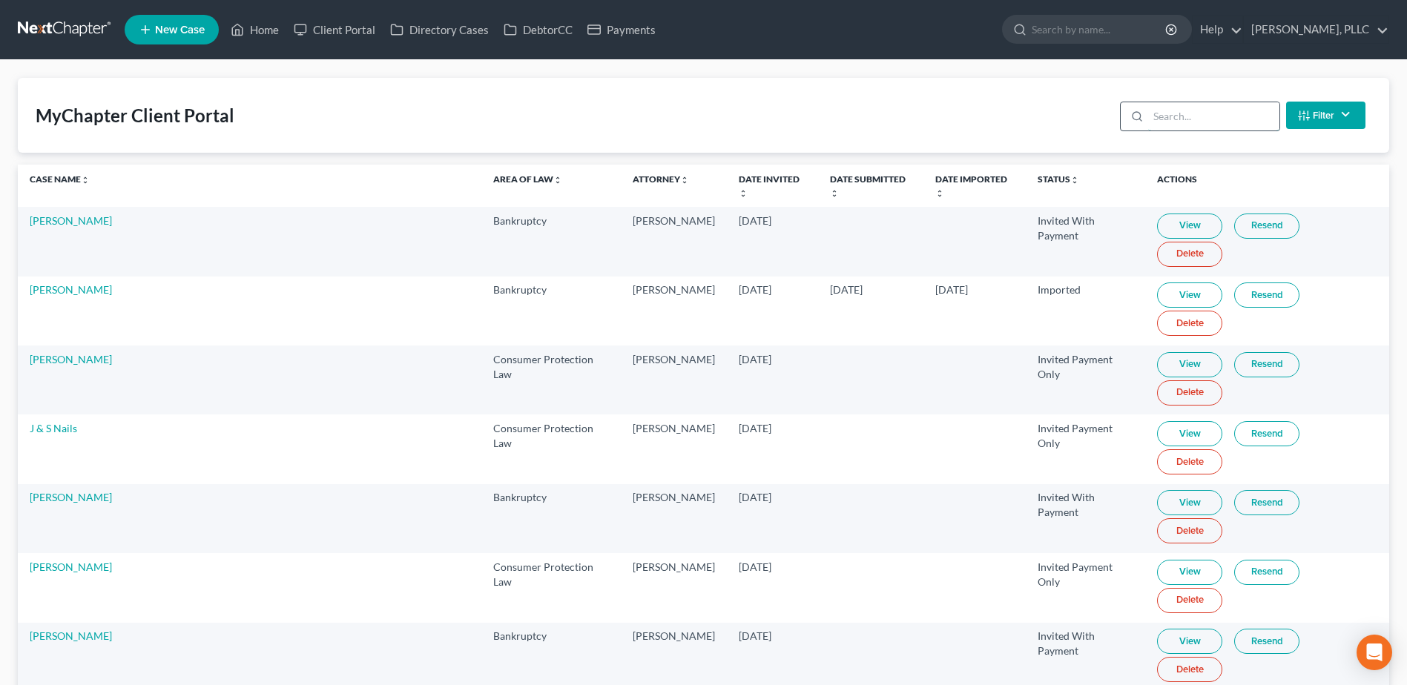
click at [1187, 122] on input "search" at bounding box center [1213, 116] width 131 height 28
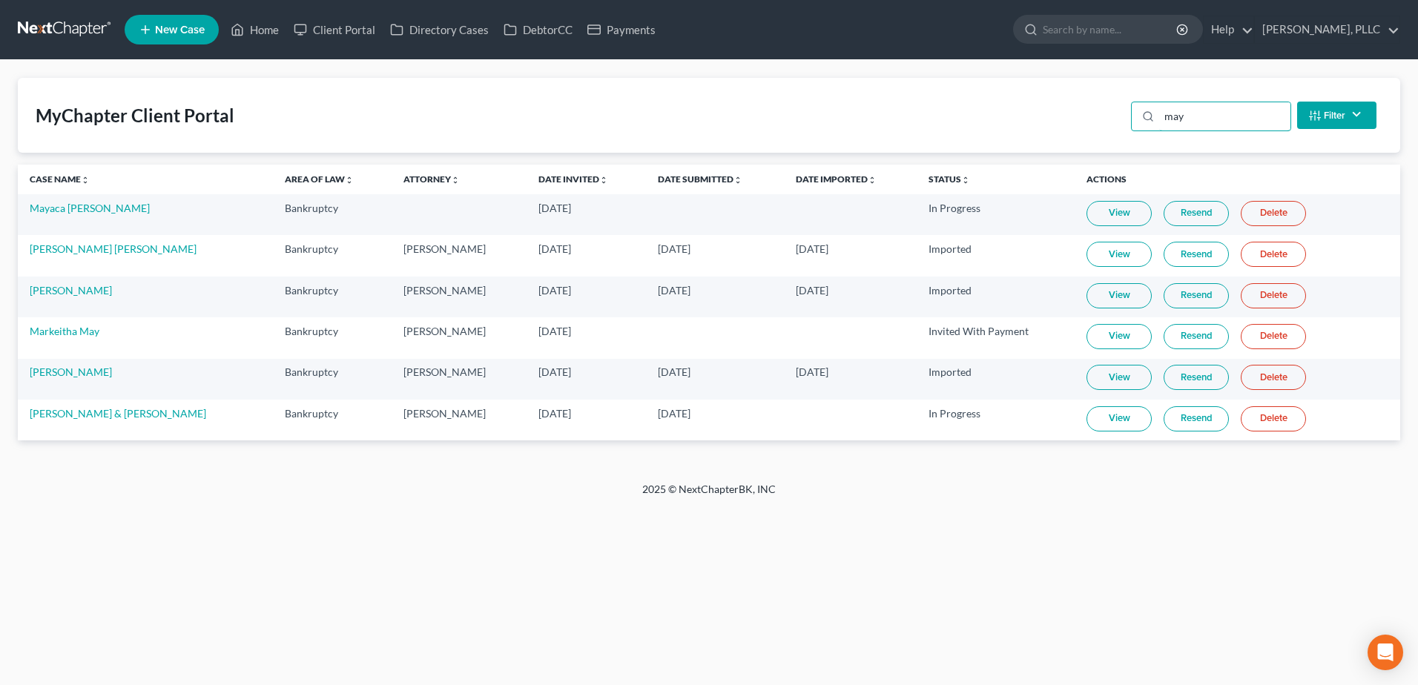
type input "may"
click at [1092, 377] on link "View" at bounding box center [1119, 377] width 65 height 25
click at [269, 26] on link "Home" at bounding box center [254, 29] width 63 height 27
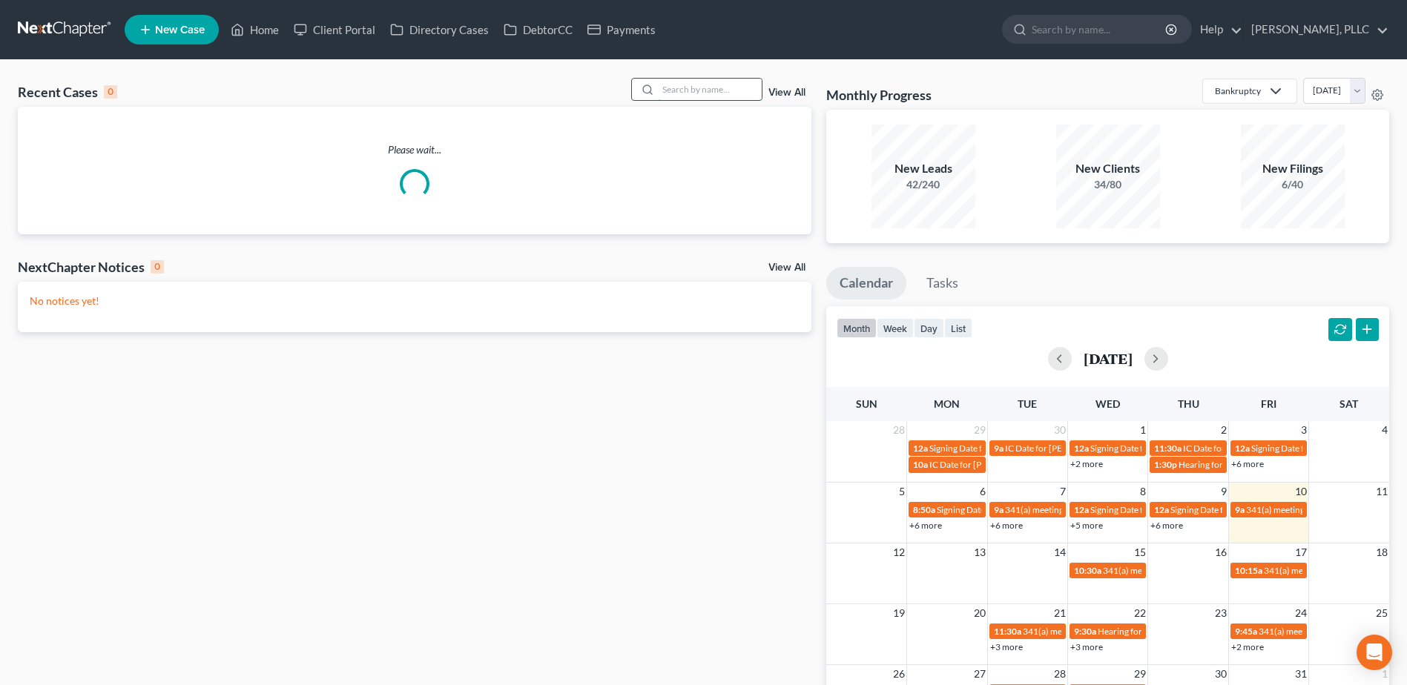
click at [736, 83] on input "search" at bounding box center [710, 90] width 104 height 22
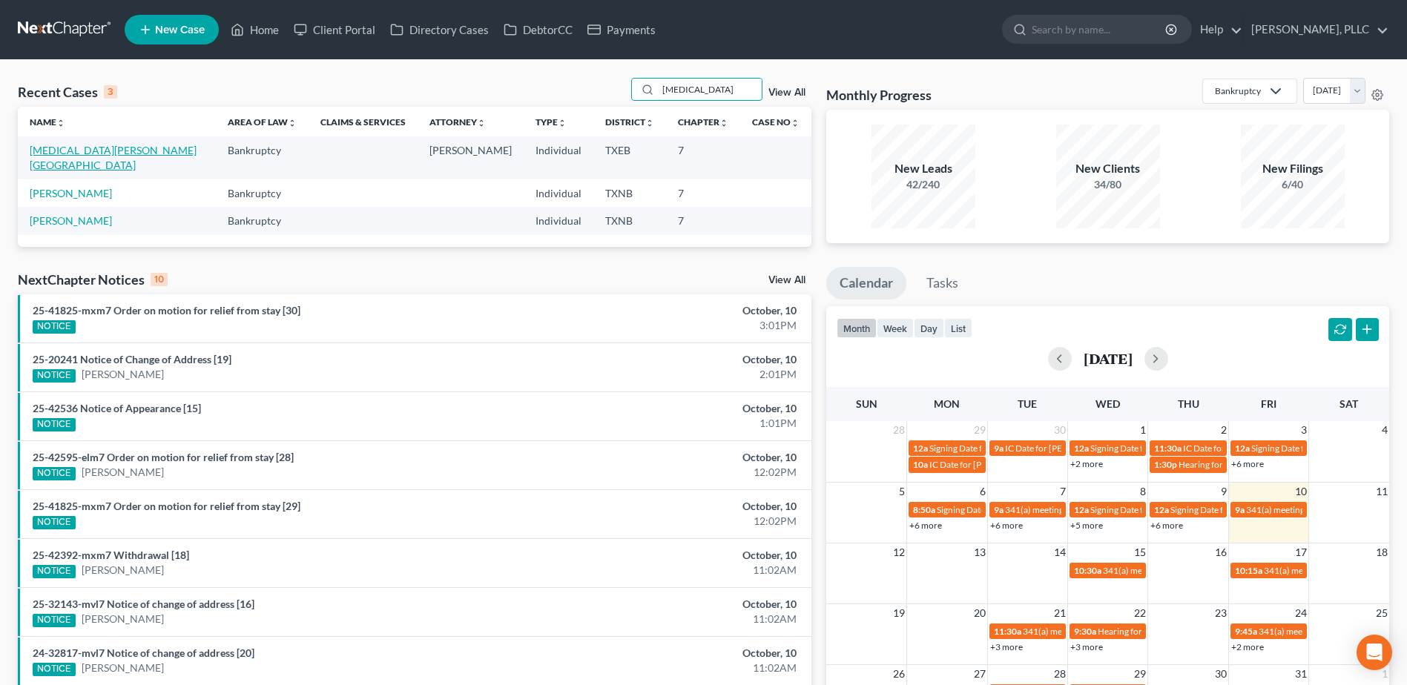
type input "muse"
click at [89, 154] on link "Muse, Henretta" at bounding box center [113, 157] width 167 height 27
select select "4"
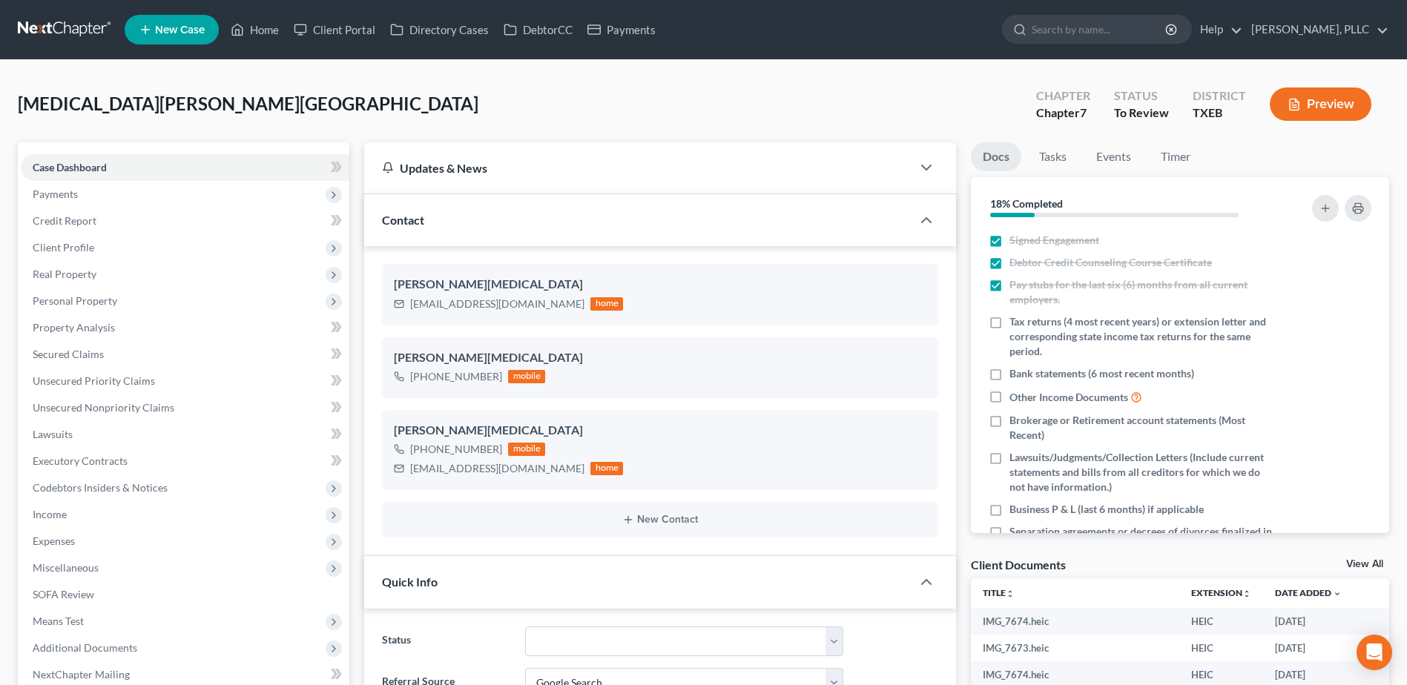
scroll to position [467, 0]
click at [70, 306] on span "Personal Property" at bounding box center [75, 300] width 85 height 13
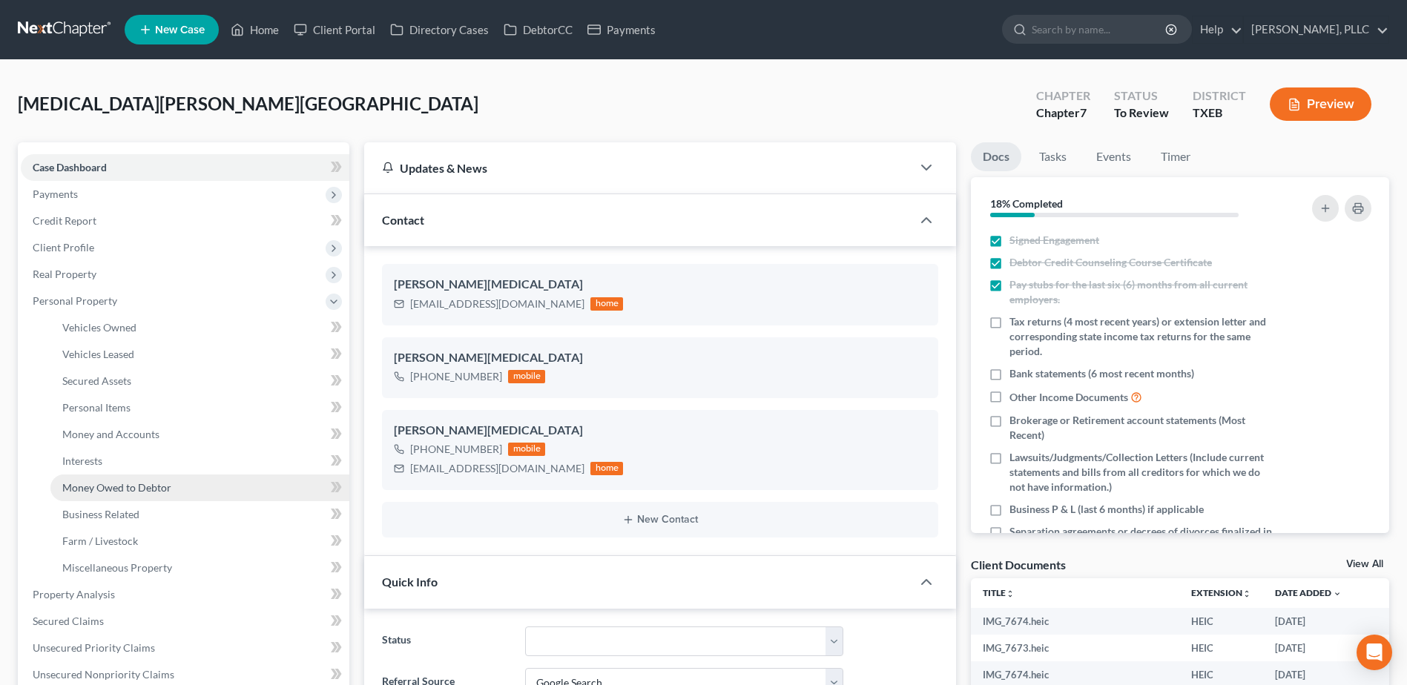
click at [122, 490] on span "Money Owed to Debtor" at bounding box center [116, 487] width 109 height 13
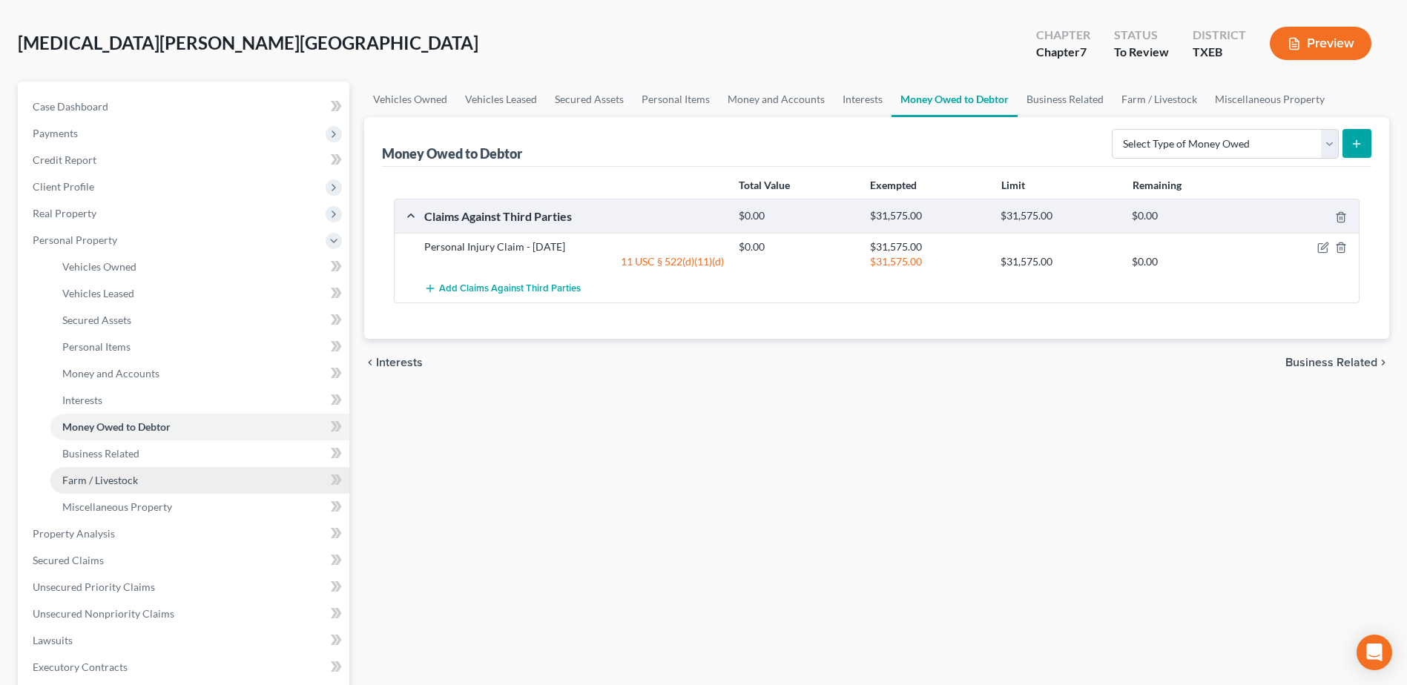
scroll to position [148, 0]
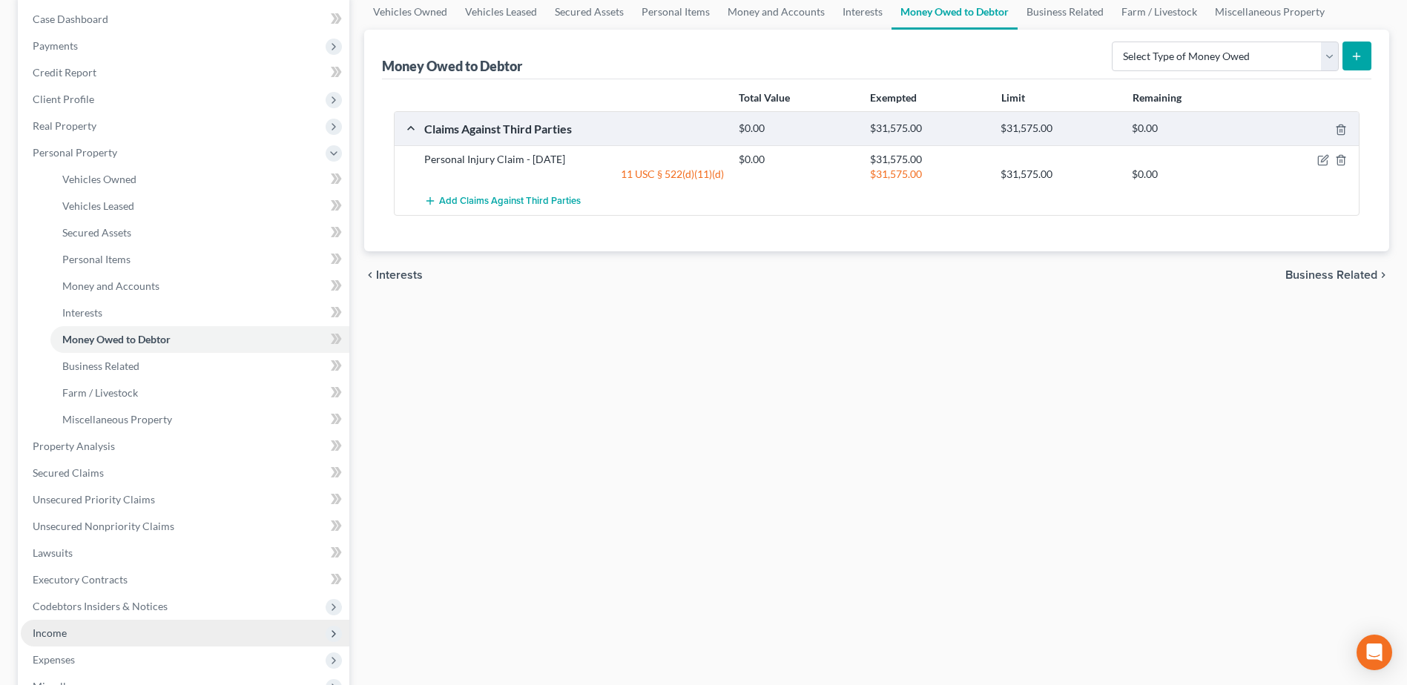
click at [70, 633] on span "Income" at bounding box center [185, 633] width 329 height 27
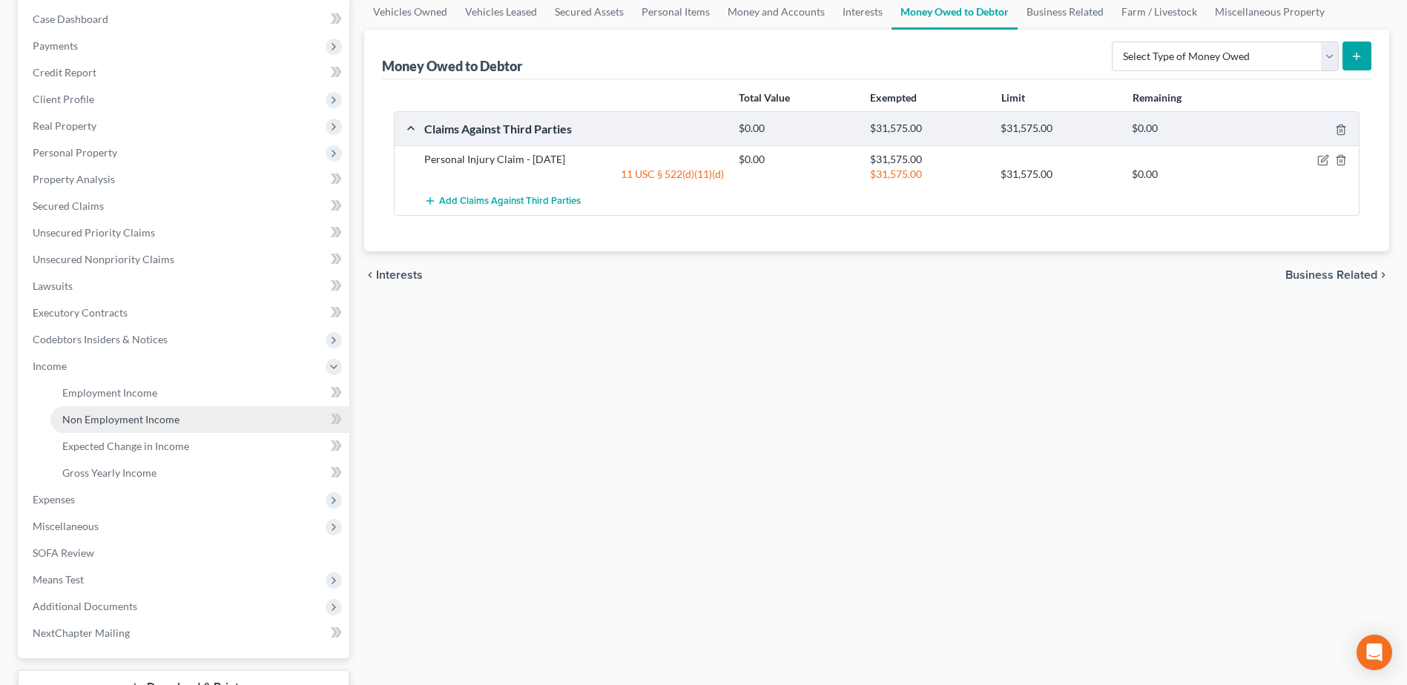
click at [136, 415] on span "Non Employment Income" at bounding box center [120, 419] width 117 height 13
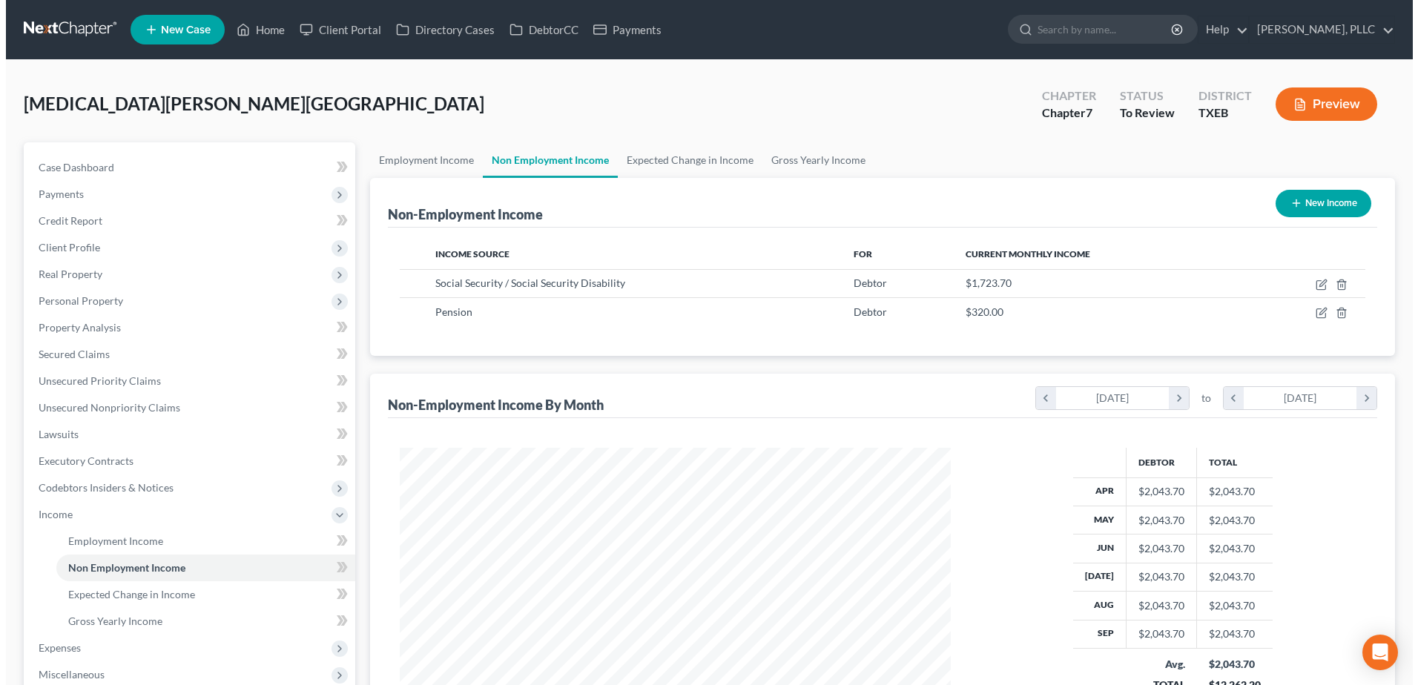
scroll to position [275, 580]
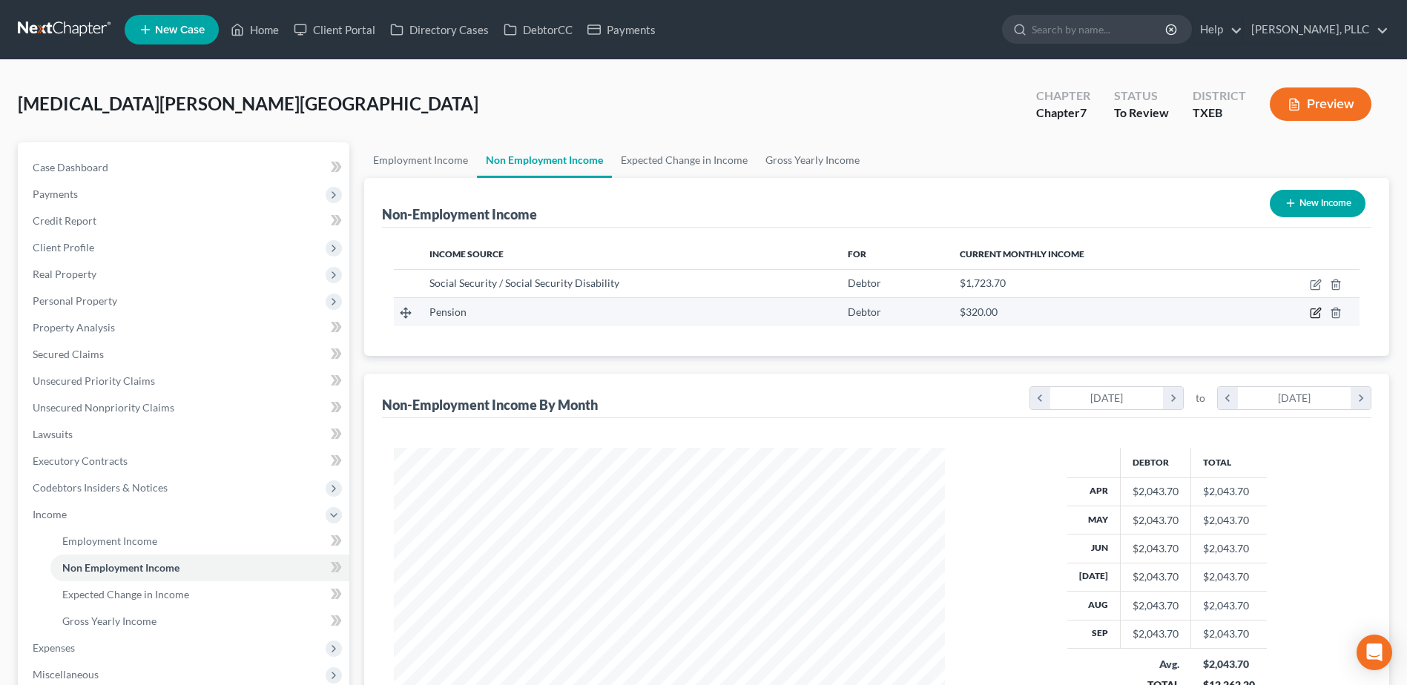
click at [1314, 311] on icon "button" at bounding box center [1316, 313] width 12 height 12
select select "2"
select select "0"
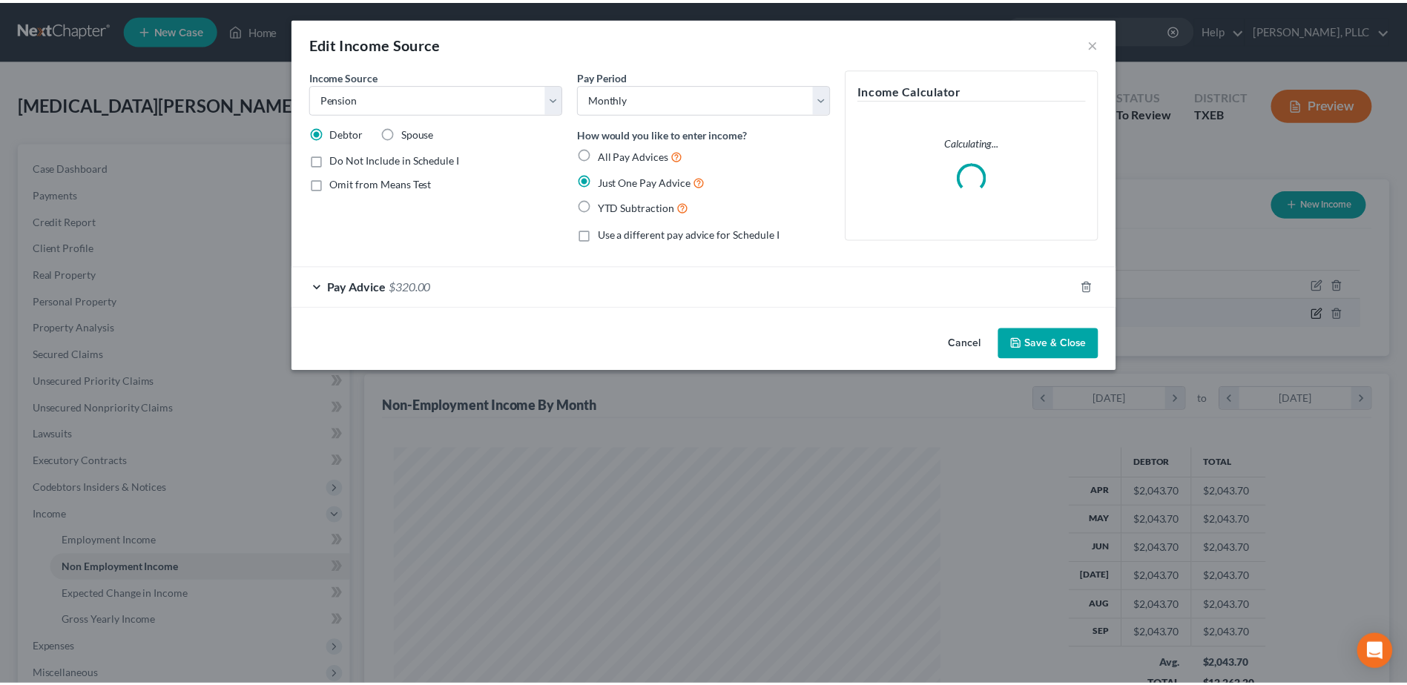
scroll to position [277, 586]
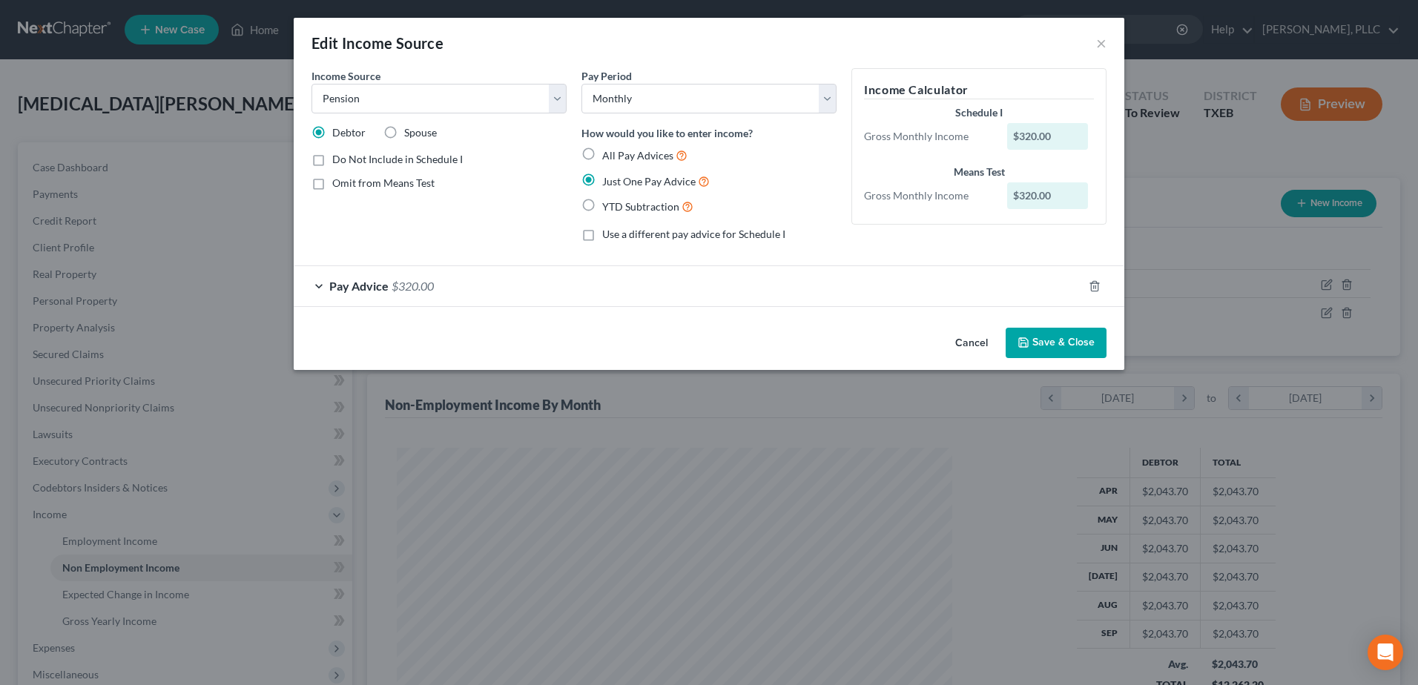
click at [978, 346] on button "Cancel" at bounding box center [972, 344] width 56 height 30
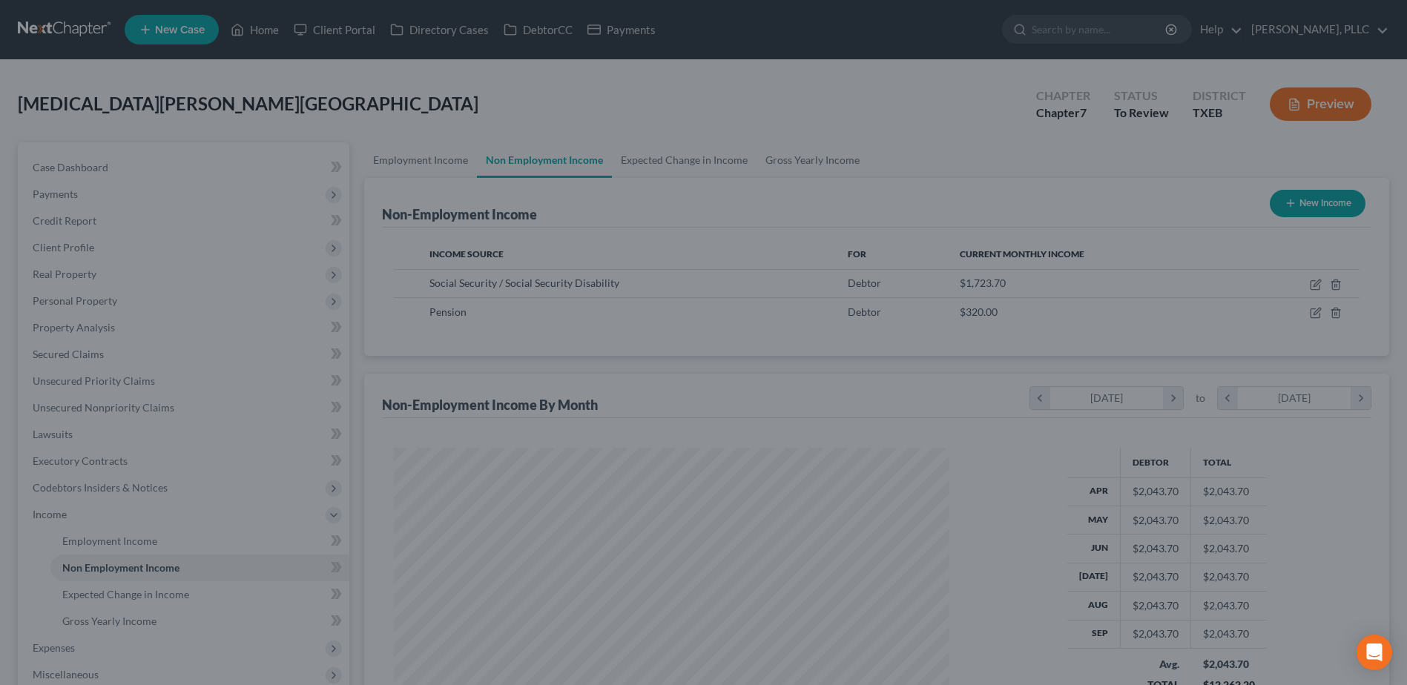
scroll to position [741489, 741183]
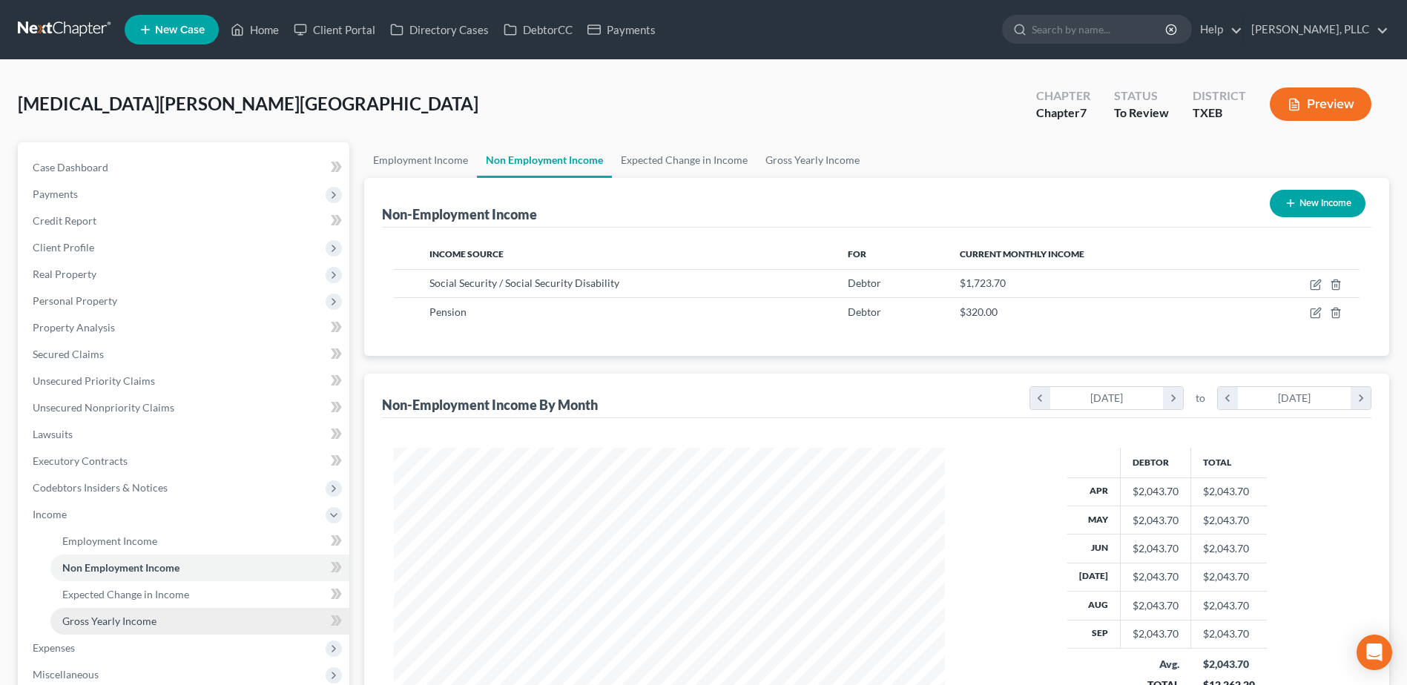
click at [93, 618] on span "Gross Yearly Income" at bounding box center [109, 621] width 94 height 13
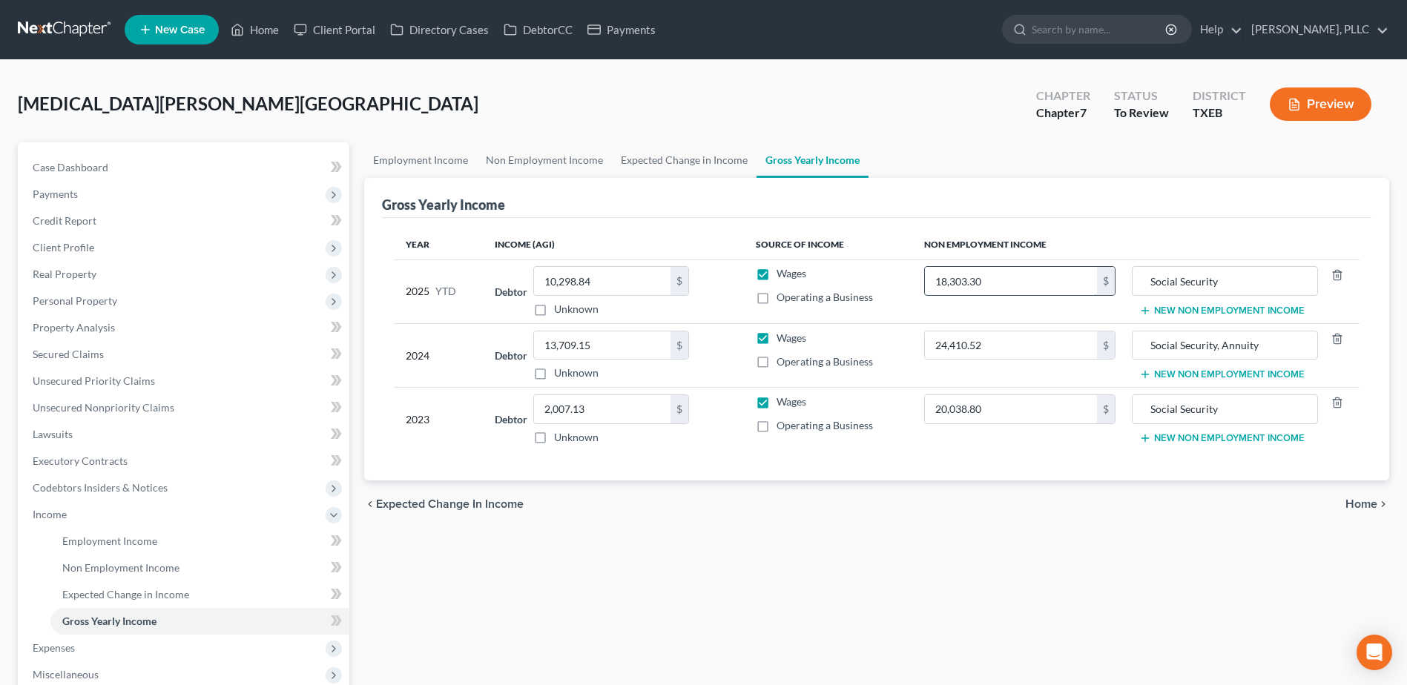
click at [1051, 280] on input "18,303.30" at bounding box center [1011, 281] width 172 height 28
type input "21,503.30"
click at [1260, 288] on input "Social Security" at bounding box center [1225, 281] width 170 height 28
type input "Social Security, Pension"
click at [1357, 507] on span "Home" at bounding box center [1362, 504] width 32 height 12
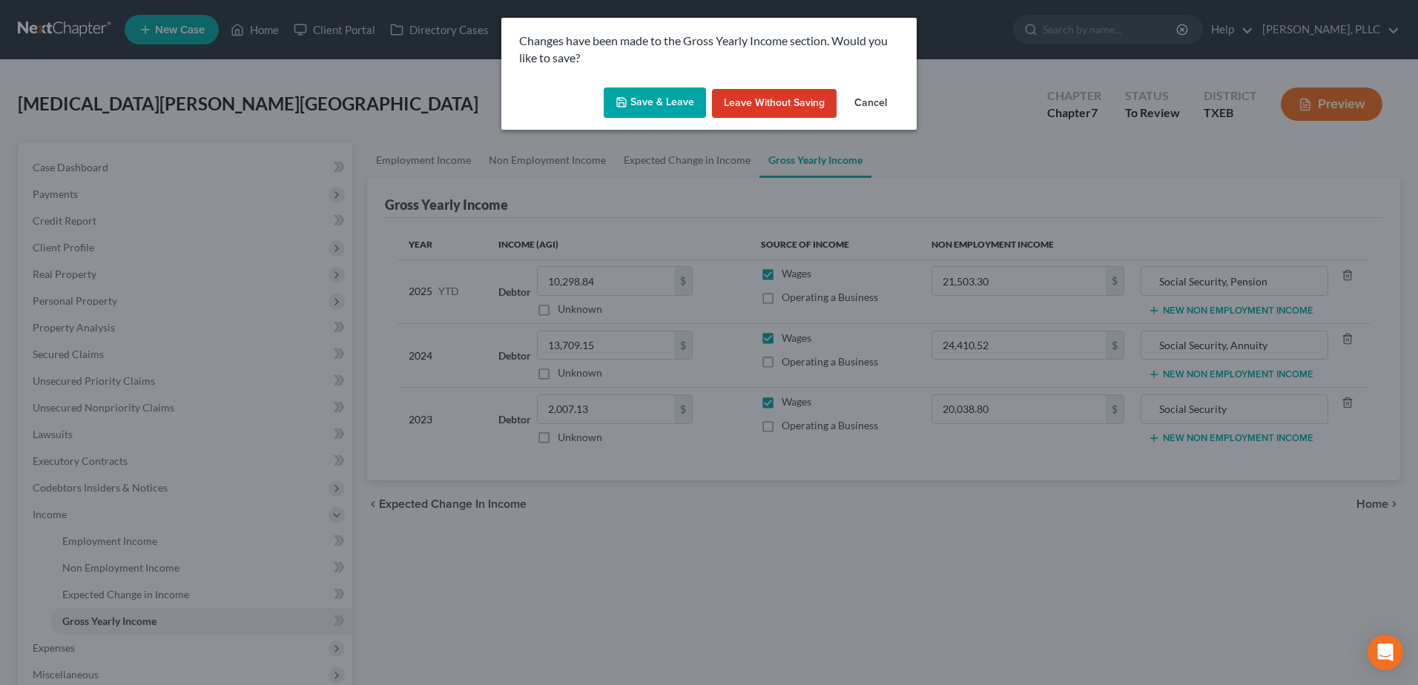
click at [653, 108] on button "Save & Leave" at bounding box center [655, 103] width 102 height 31
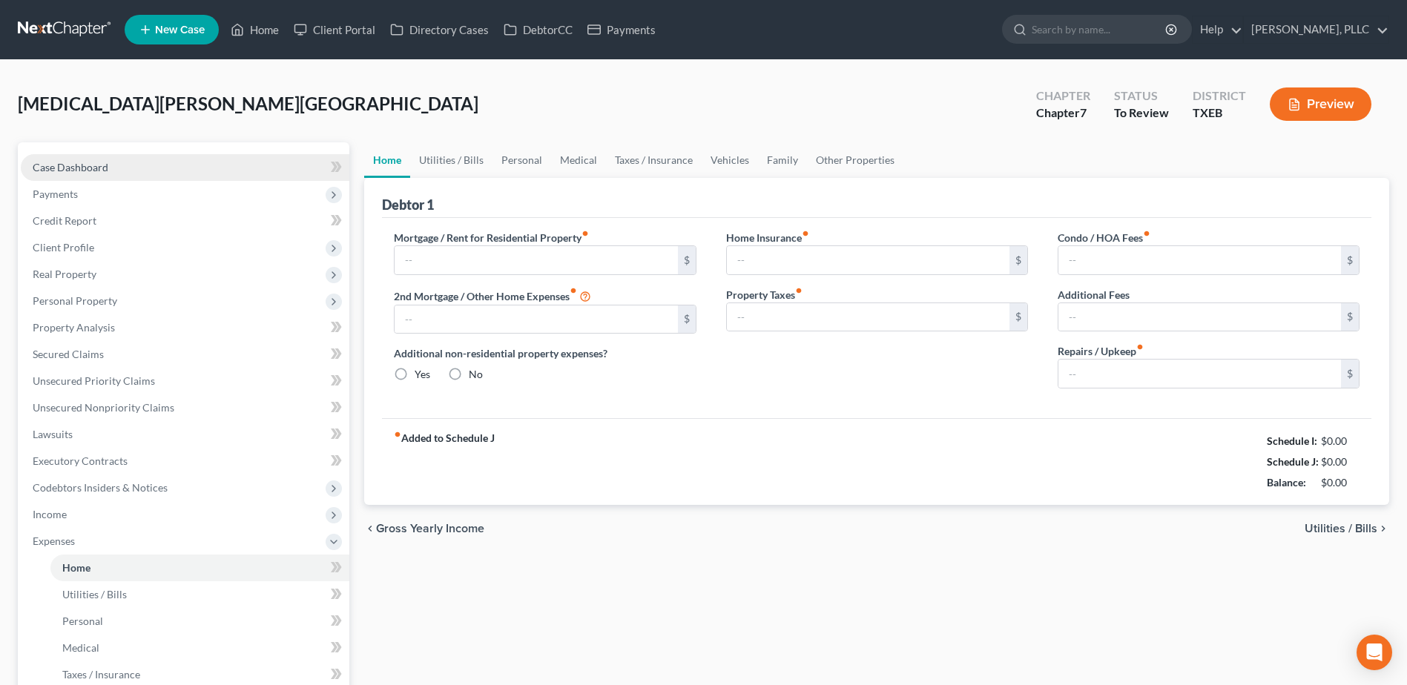
click at [90, 165] on span "Case Dashboard" at bounding box center [71, 167] width 76 height 13
select select "4"
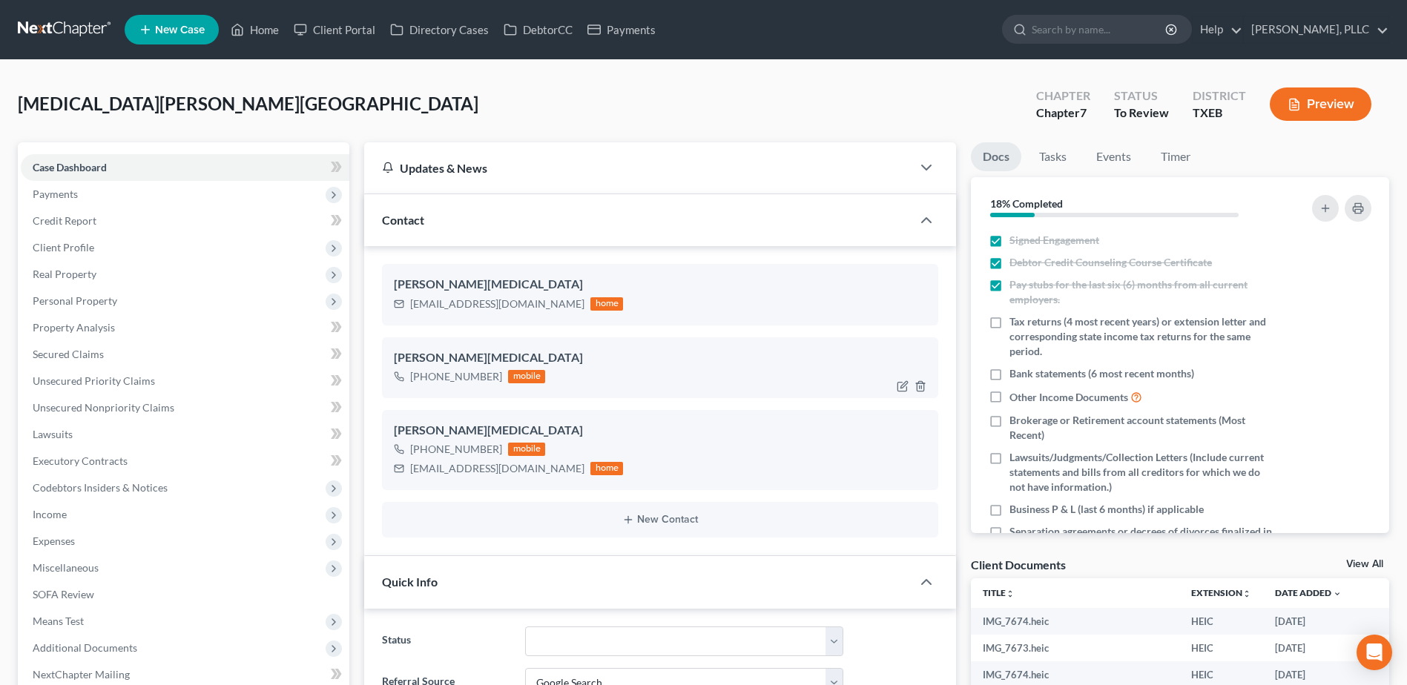
scroll to position [467, 0]
drag, startPoint x: 507, startPoint y: 306, endPoint x: 421, endPoint y: 303, distance: 85.4
click at [411, 309] on div "revhmuse@gmail.com" at bounding box center [497, 304] width 174 height 15
copy div "revhmuse@gmail.com"
drag, startPoint x: 261, startPoint y: 25, endPoint x: 349, endPoint y: 494, distance: 476.9
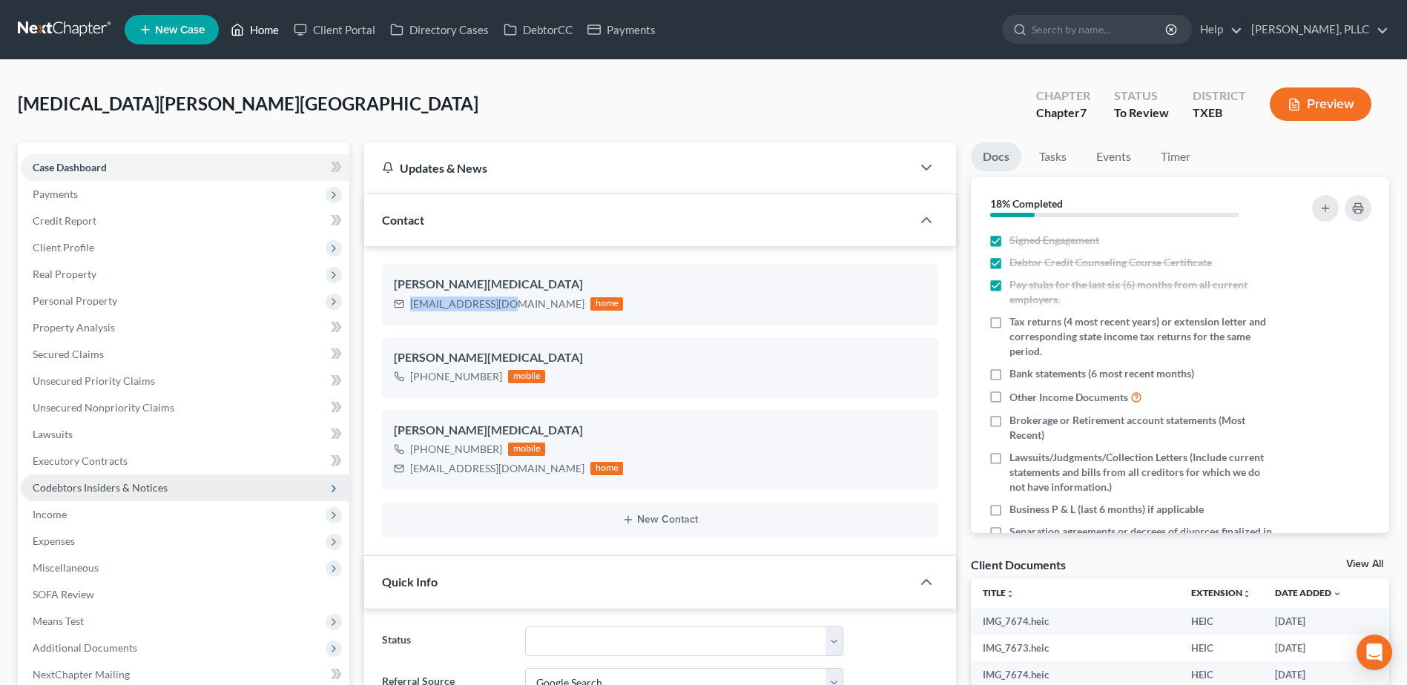
click at [261, 25] on link "Home" at bounding box center [254, 29] width 63 height 27
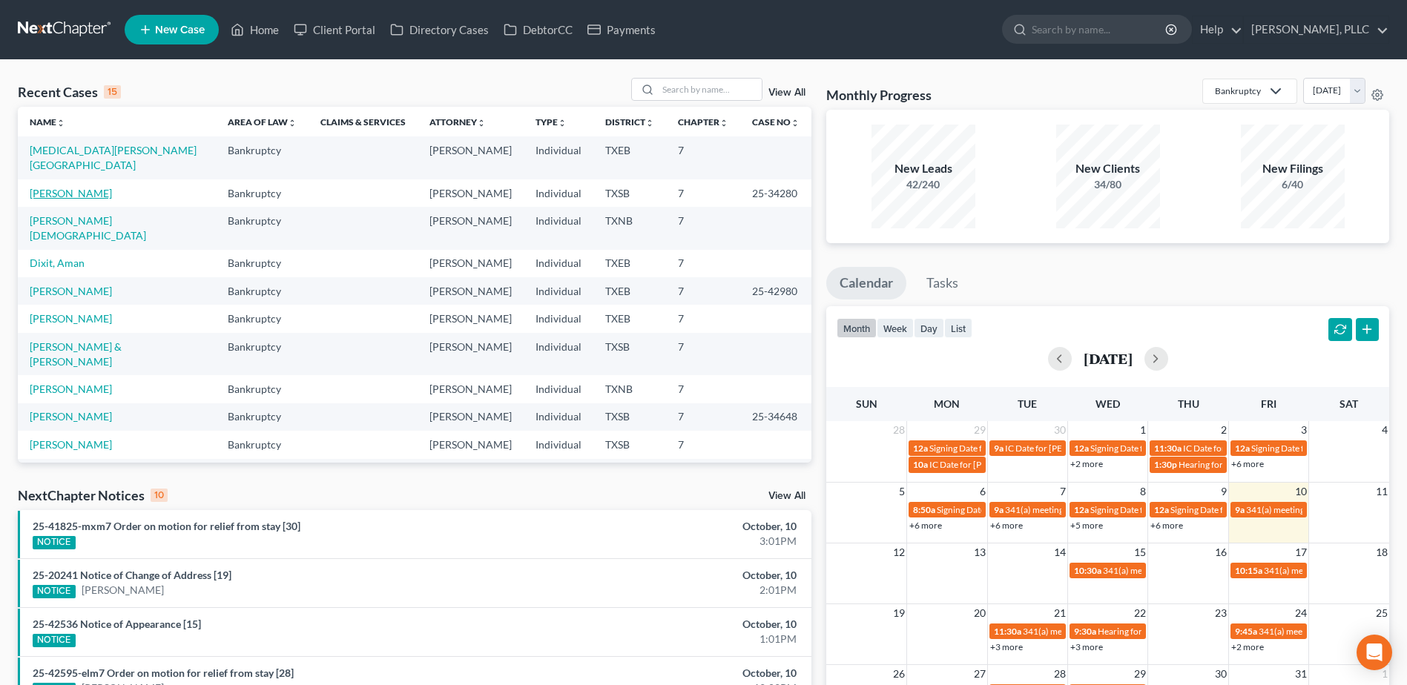
click at [73, 187] on link "[PERSON_NAME]" at bounding box center [71, 193] width 82 height 13
select select "4"
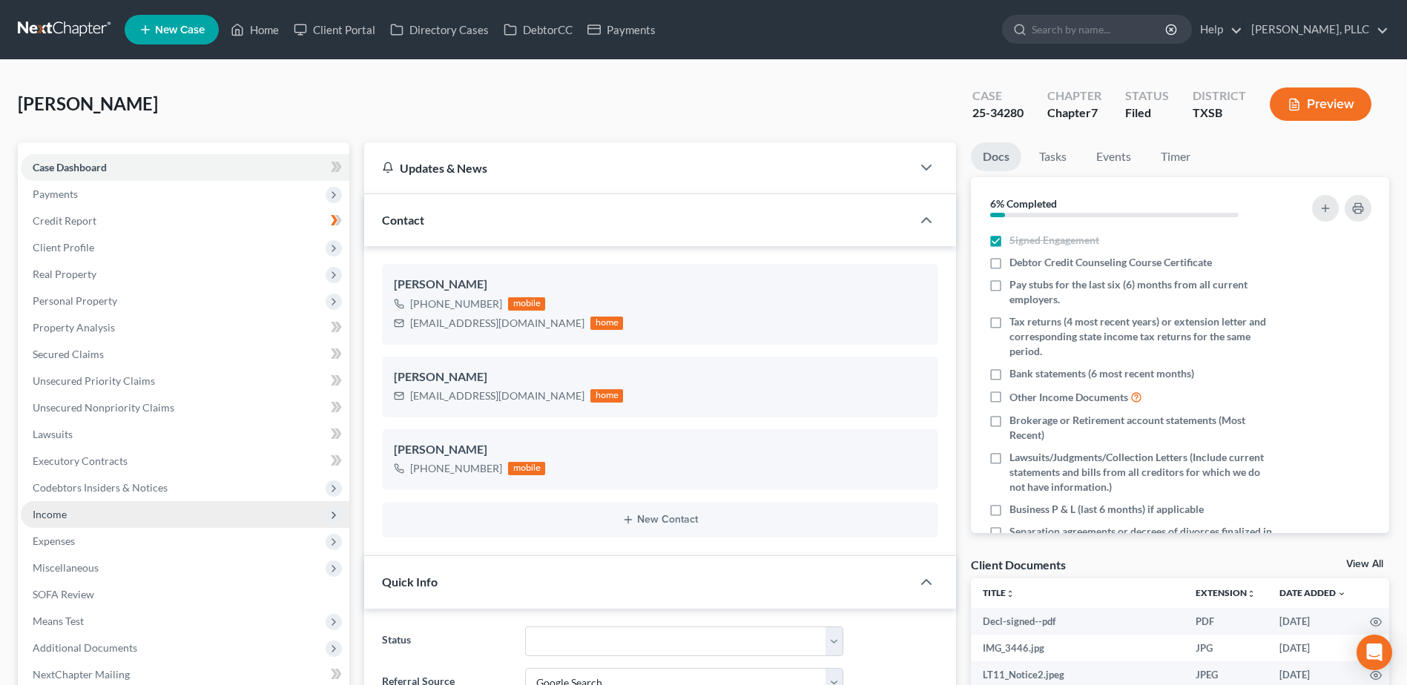
click at [82, 517] on span "Income" at bounding box center [185, 514] width 329 height 27
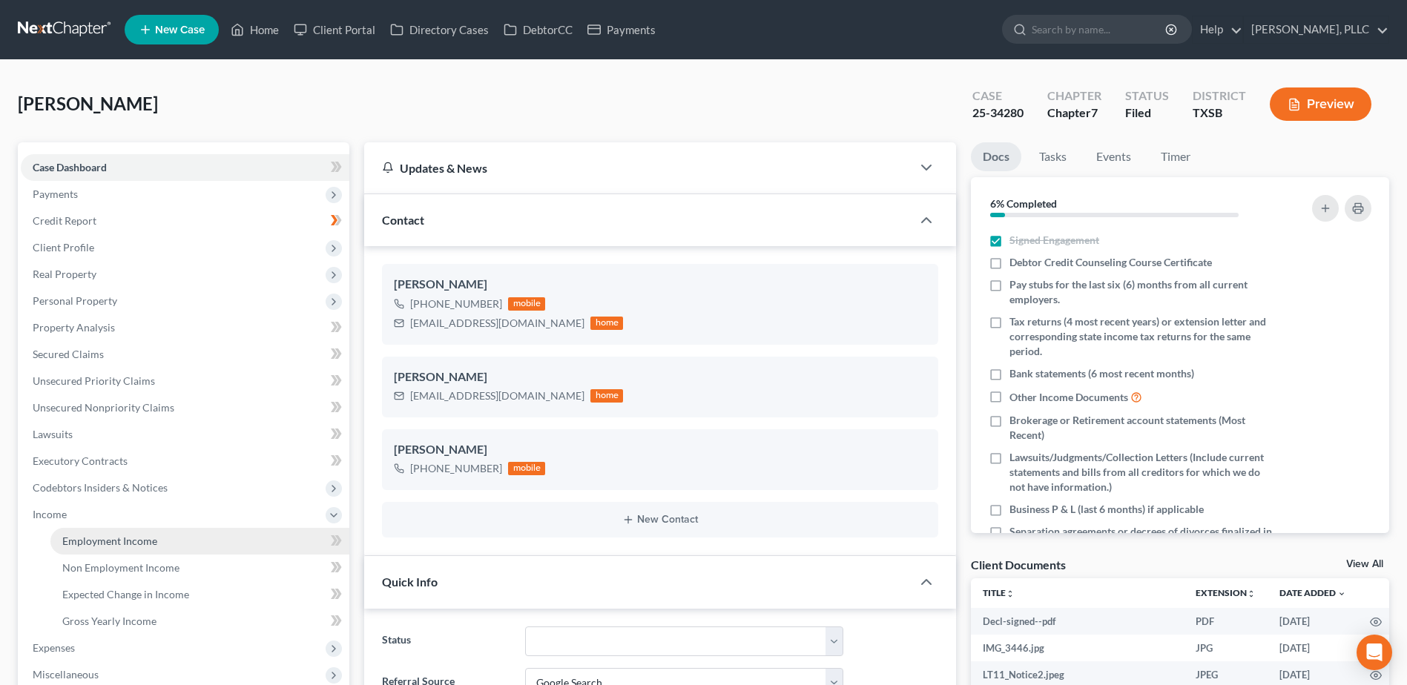
click at [111, 542] on span "Employment Income" at bounding box center [109, 541] width 95 height 13
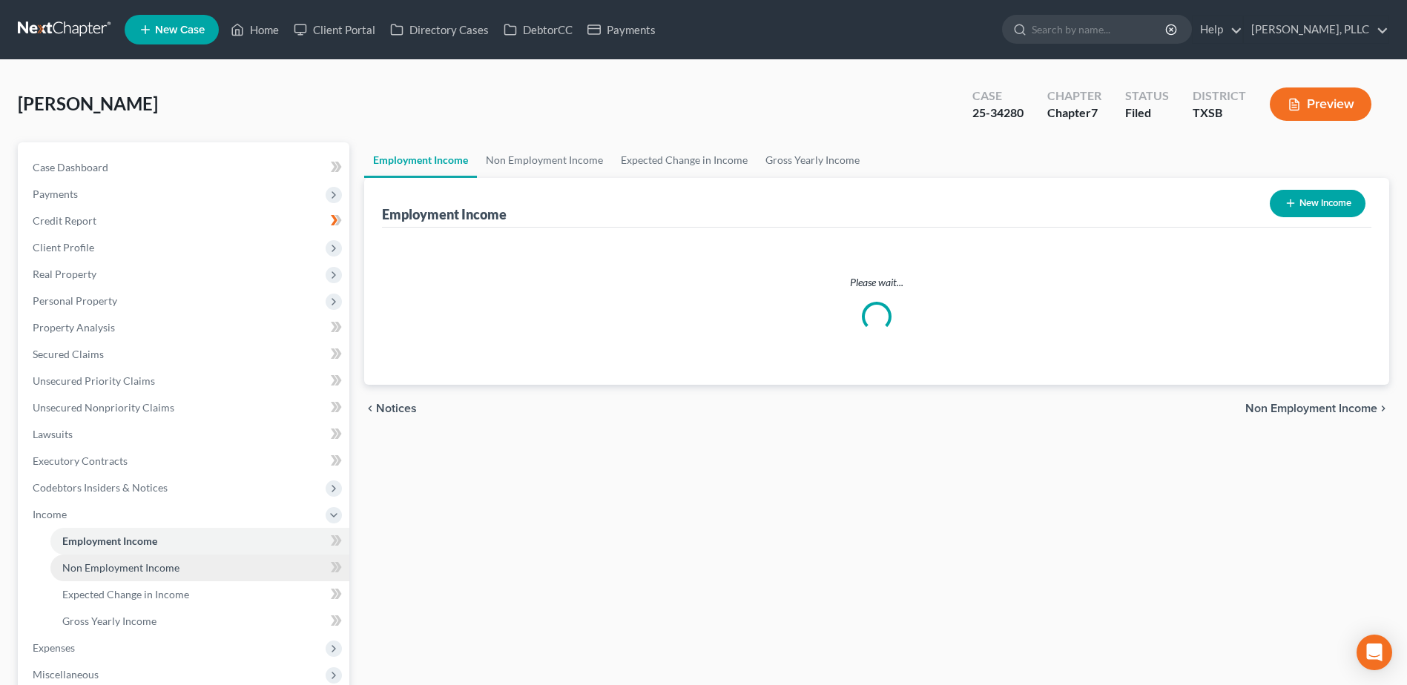
click at [119, 570] on span "Non Employment Income" at bounding box center [120, 568] width 117 height 13
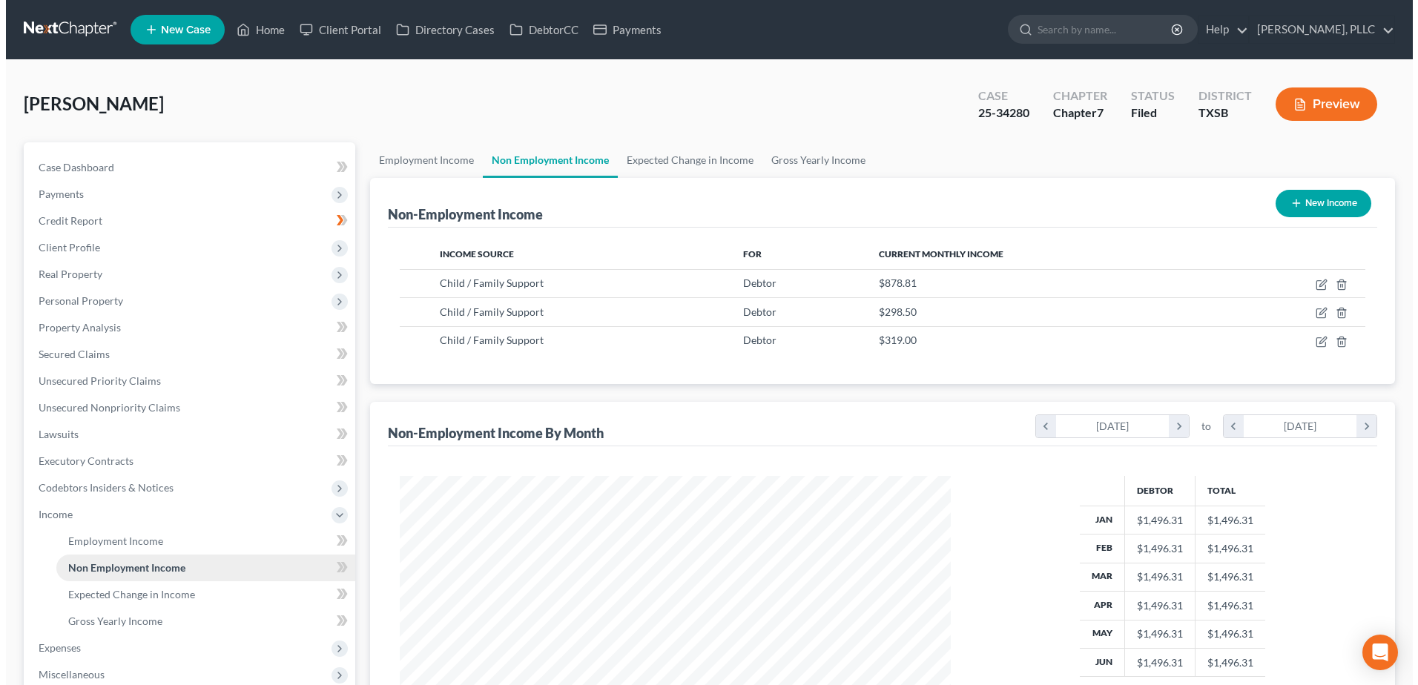
scroll to position [275, 580]
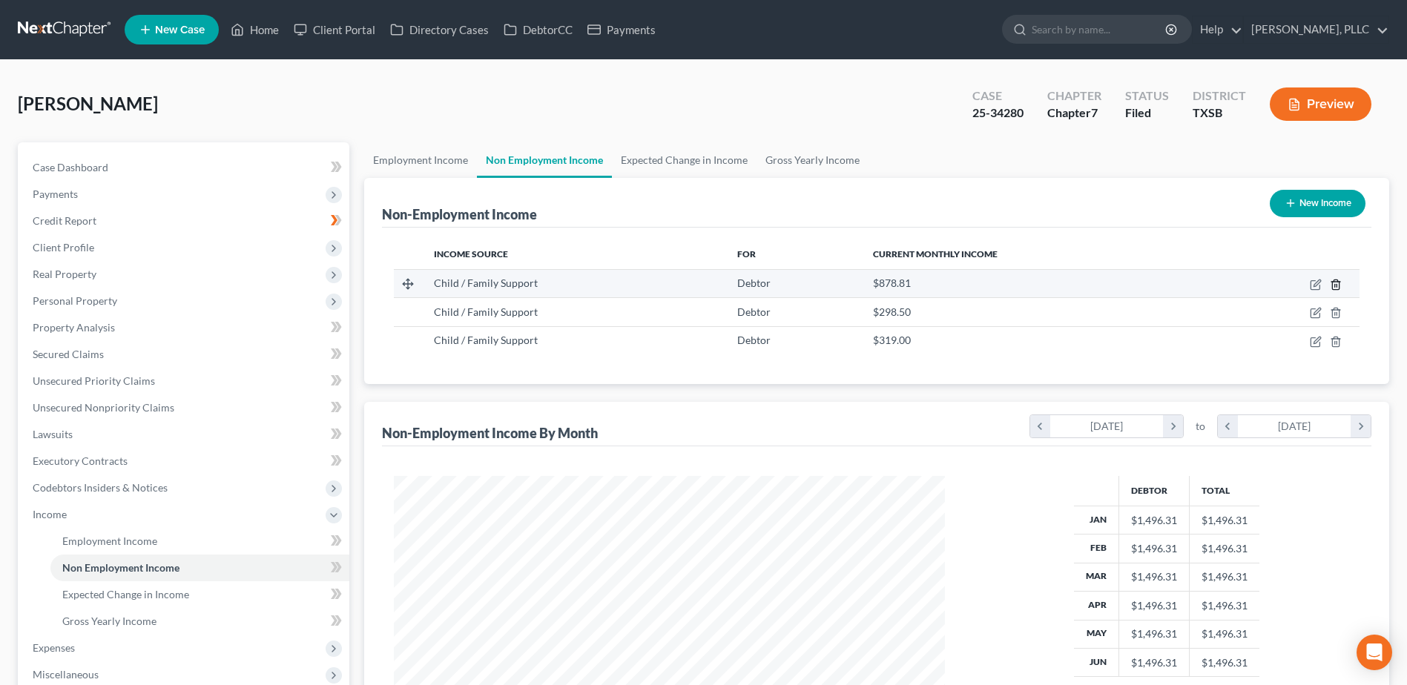
click at [1336, 285] on icon "button" at bounding box center [1336, 285] width 12 height 12
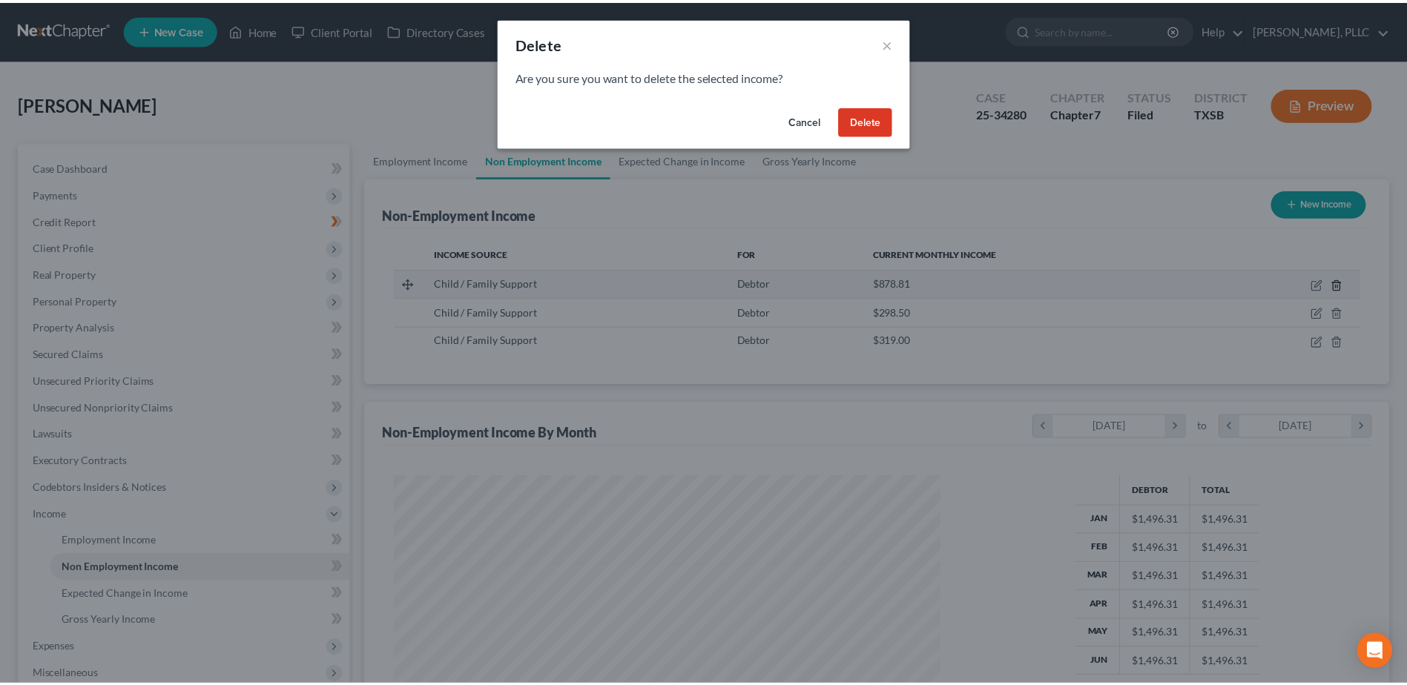
scroll to position [277, 586]
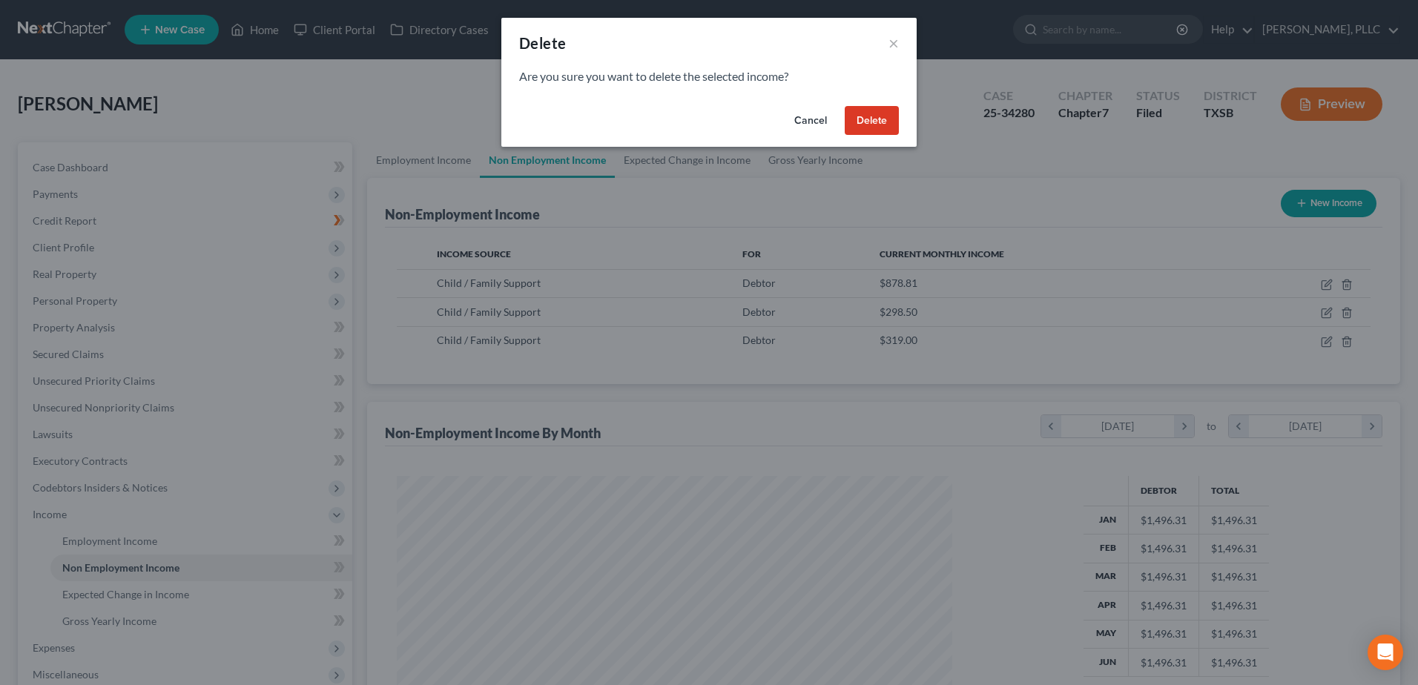
click at [880, 128] on button "Delete" at bounding box center [872, 121] width 54 height 30
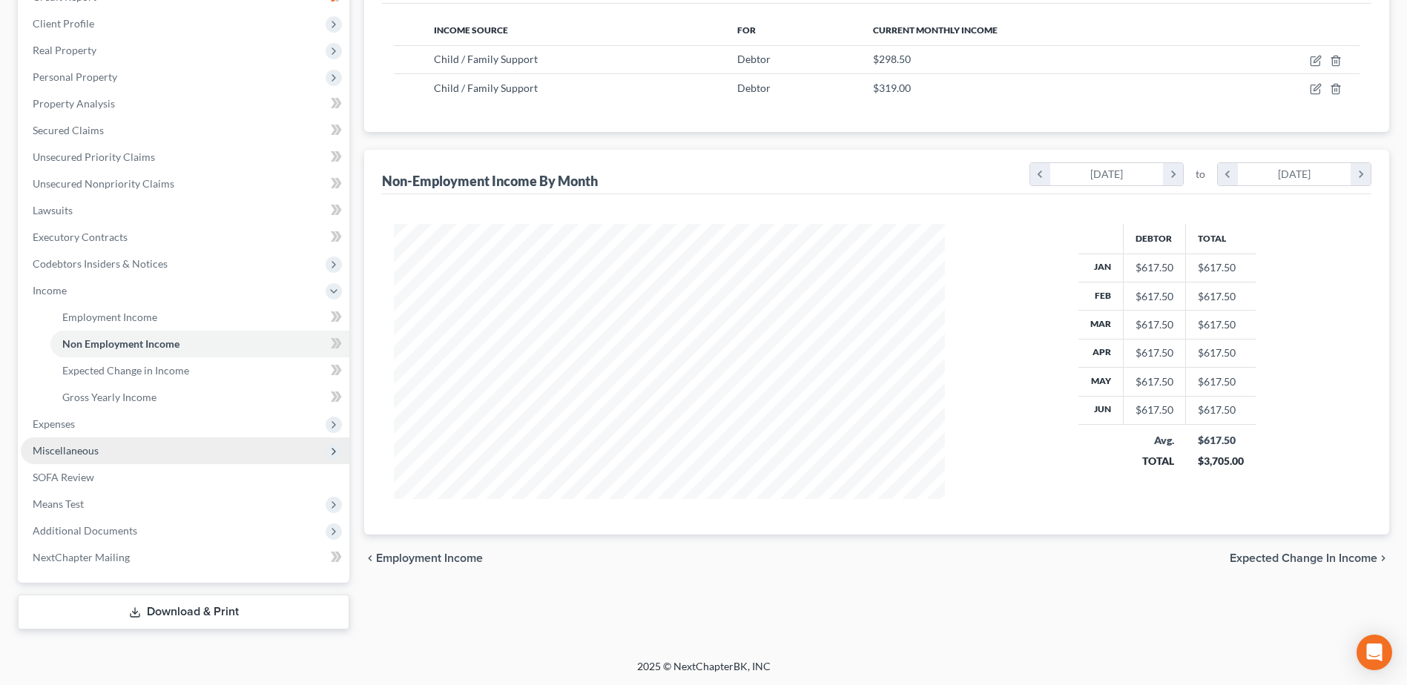
scroll to position [225, 0]
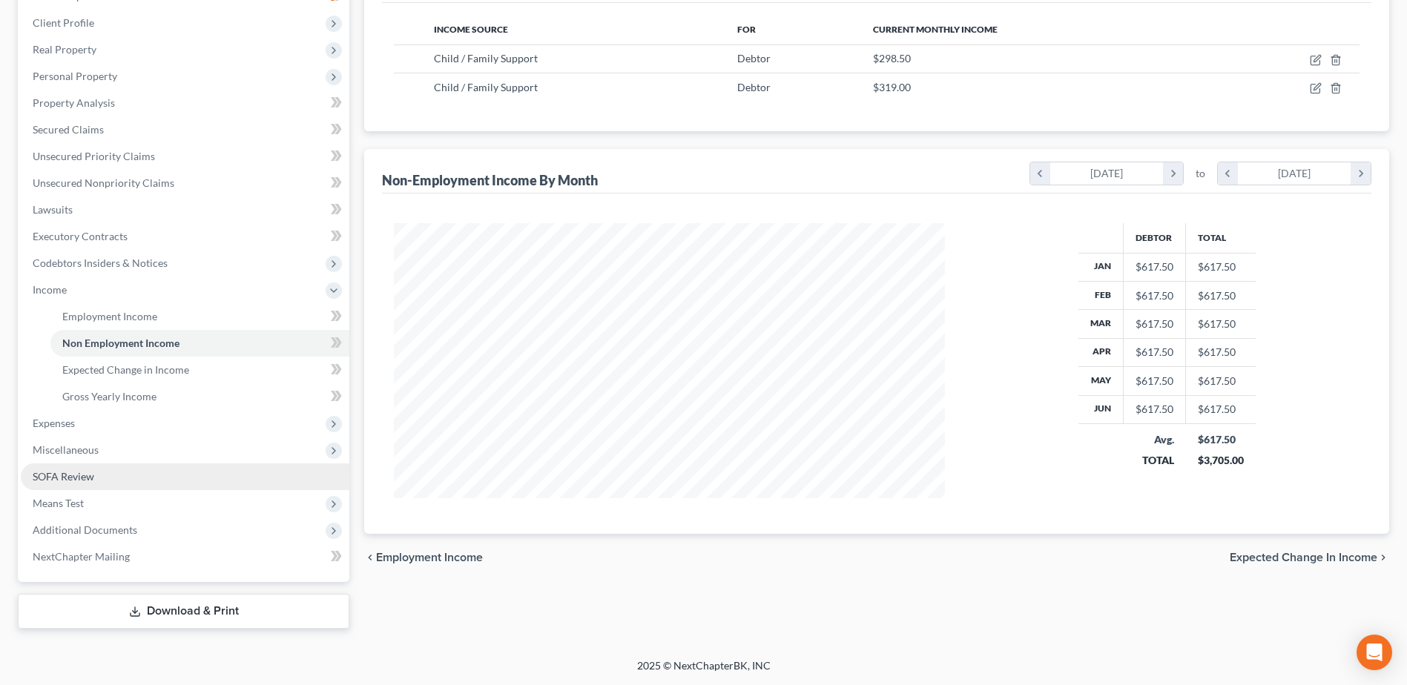
click at [114, 478] on link "SOFA Review" at bounding box center [185, 477] width 329 height 27
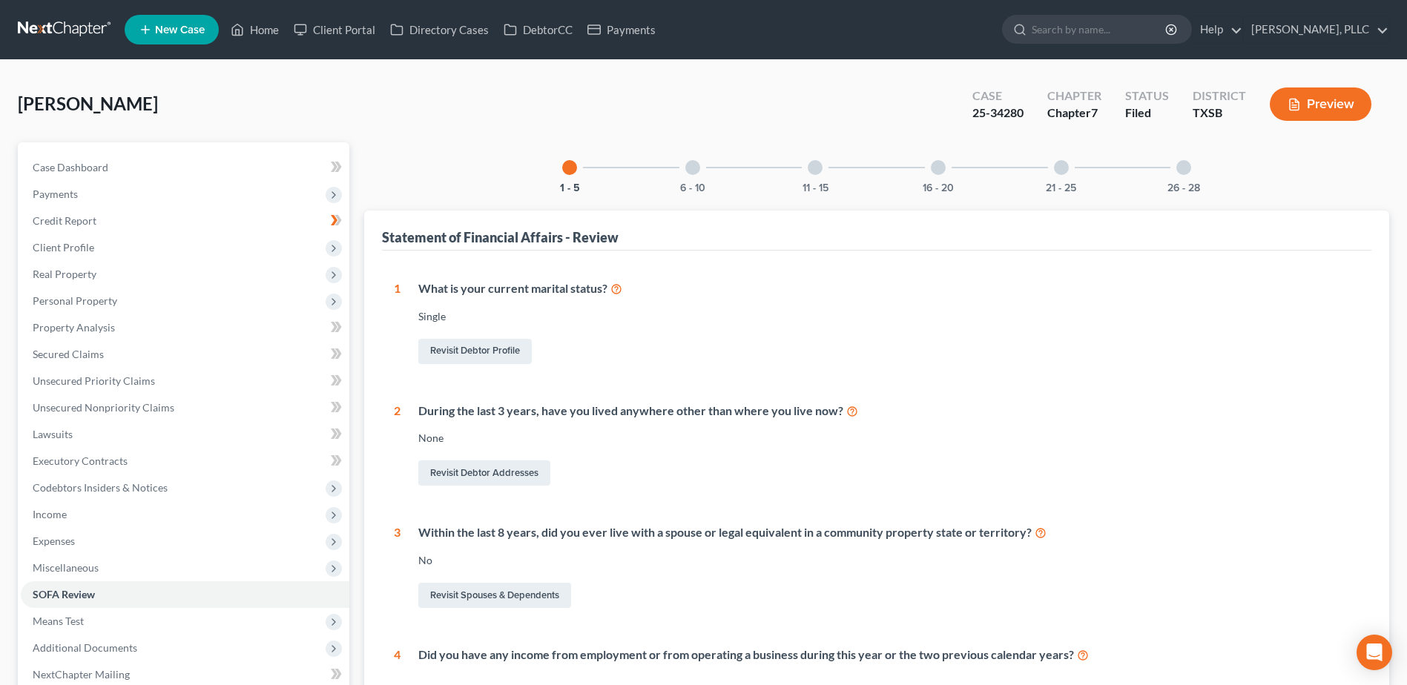
drag, startPoint x: 698, startPoint y: 168, endPoint x: 1050, endPoint y: 313, distance: 381.2
click at [697, 168] on div at bounding box center [692, 167] width 15 height 15
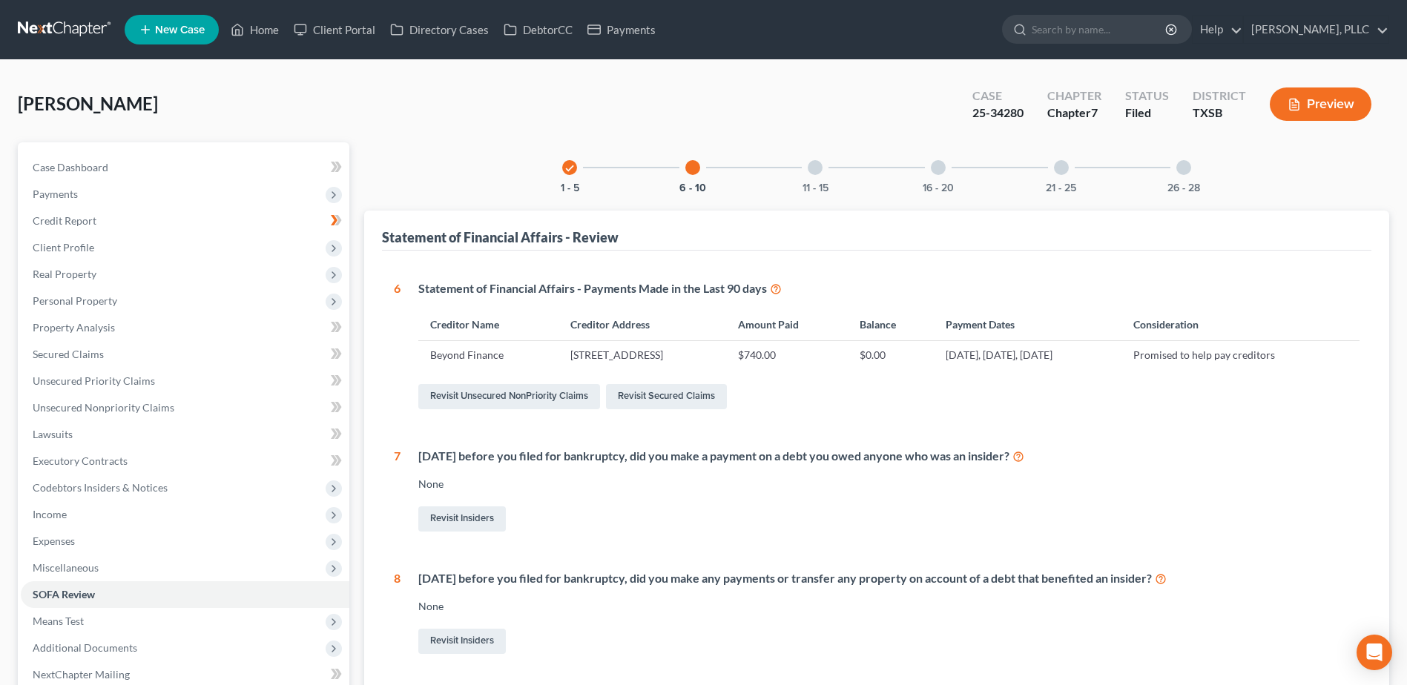
drag, startPoint x: 818, startPoint y: 164, endPoint x: 1116, endPoint y: 313, distance: 332.7
click at [818, 163] on div at bounding box center [815, 167] width 15 height 15
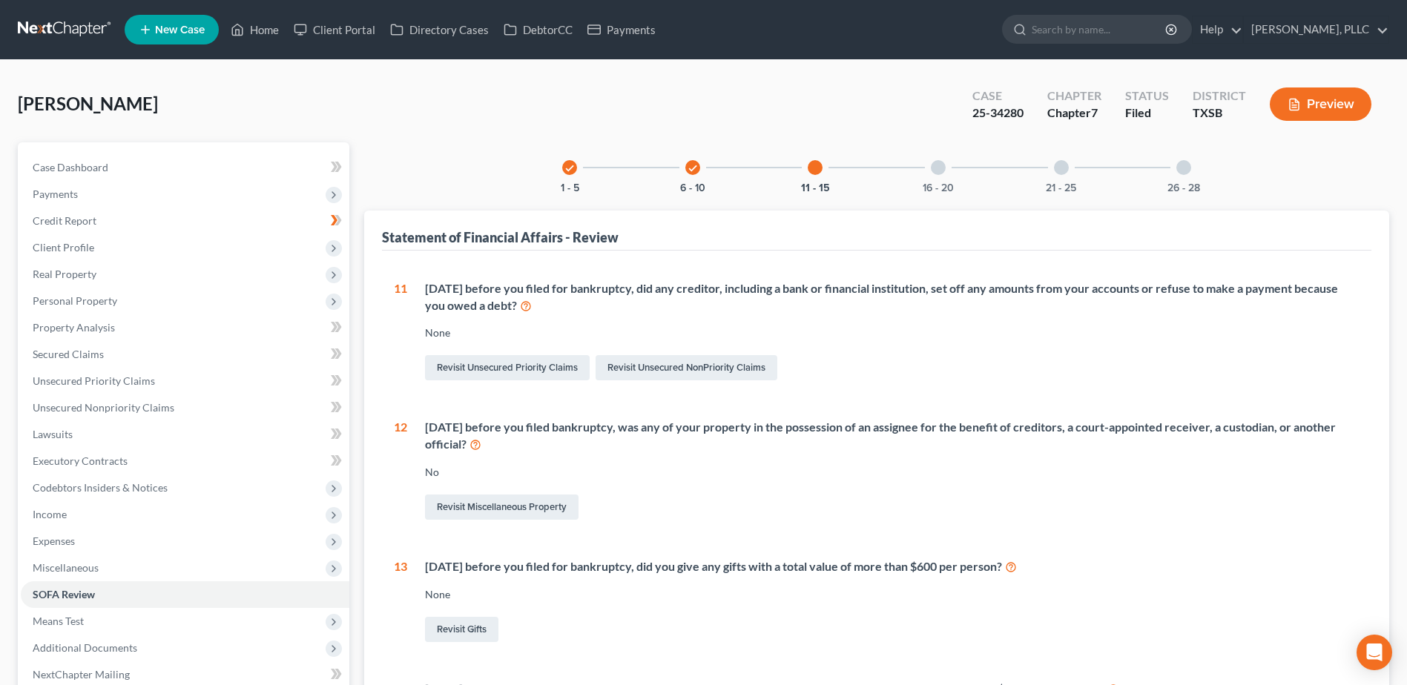
click at [938, 172] on div at bounding box center [938, 167] width 15 height 15
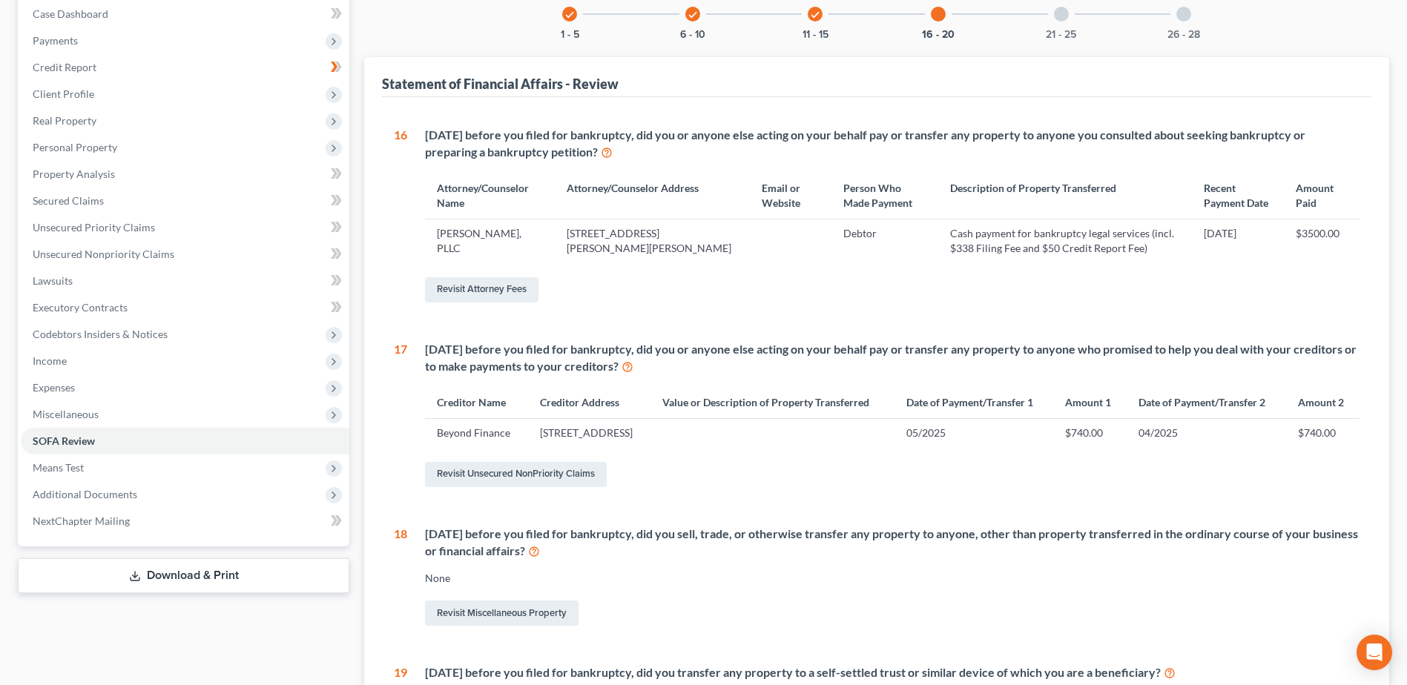
scroll to position [148, 0]
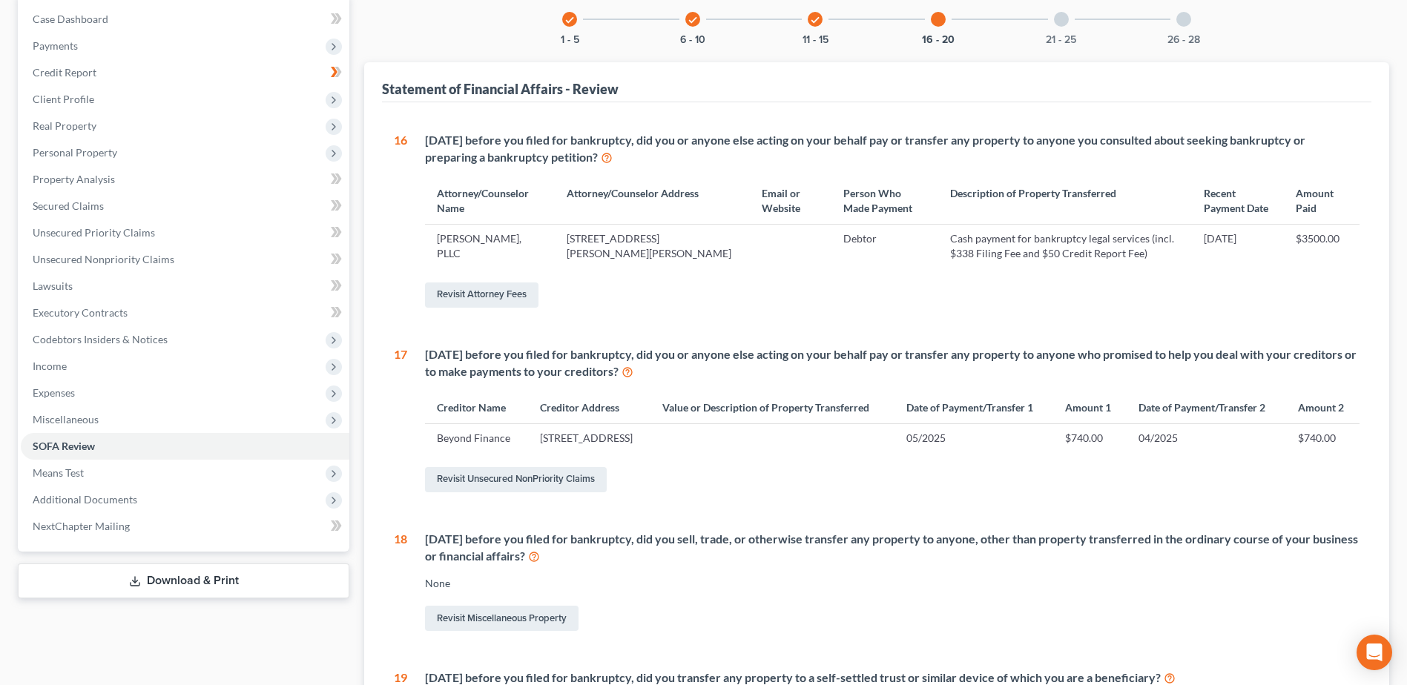
click at [1067, 14] on div at bounding box center [1061, 19] width 15 height 15
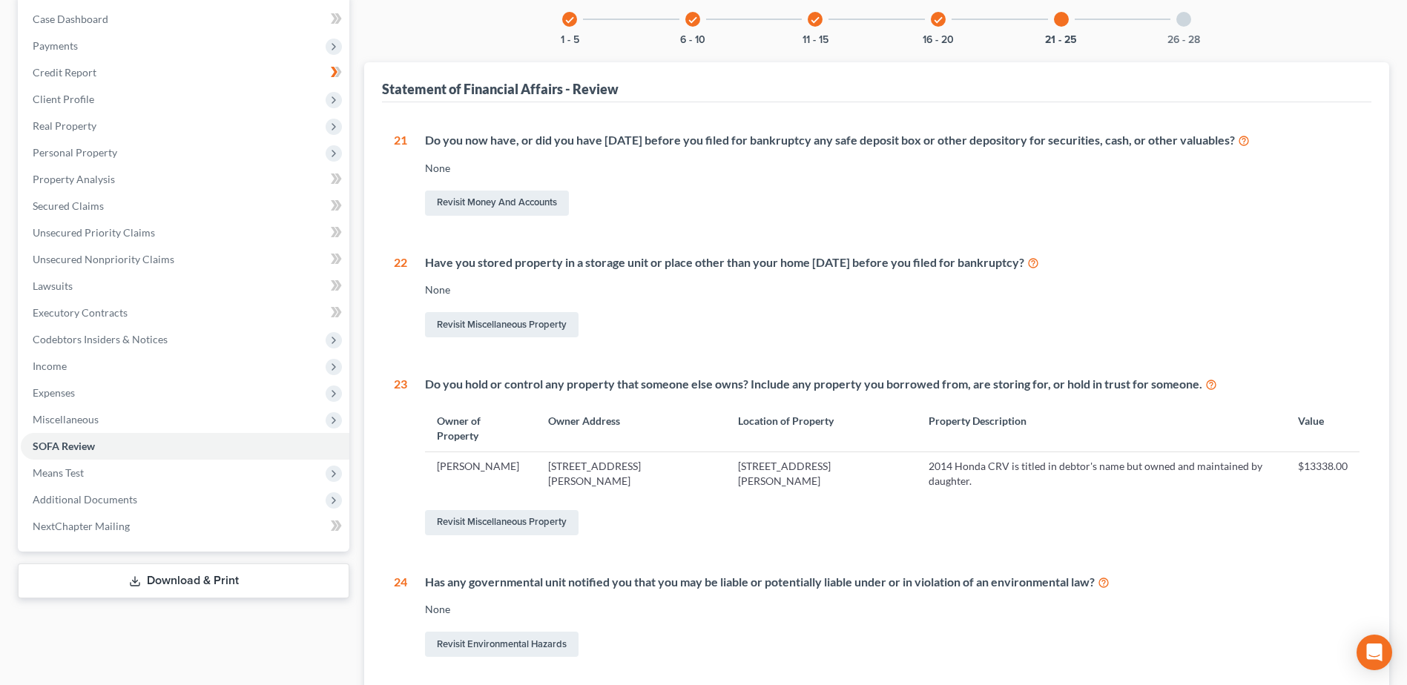
click at [1186, 20] on div at bounding box center [1183, 19] width 15 height 15
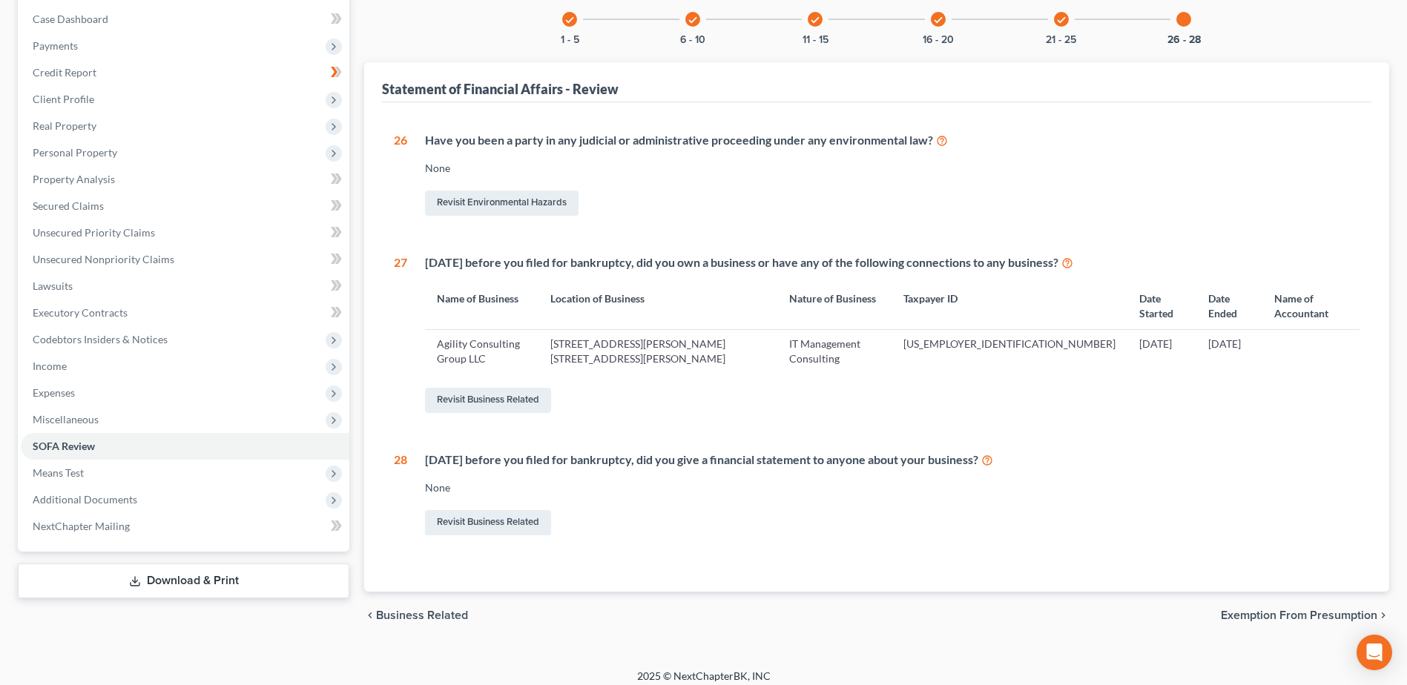
scroll to position [0, 0]
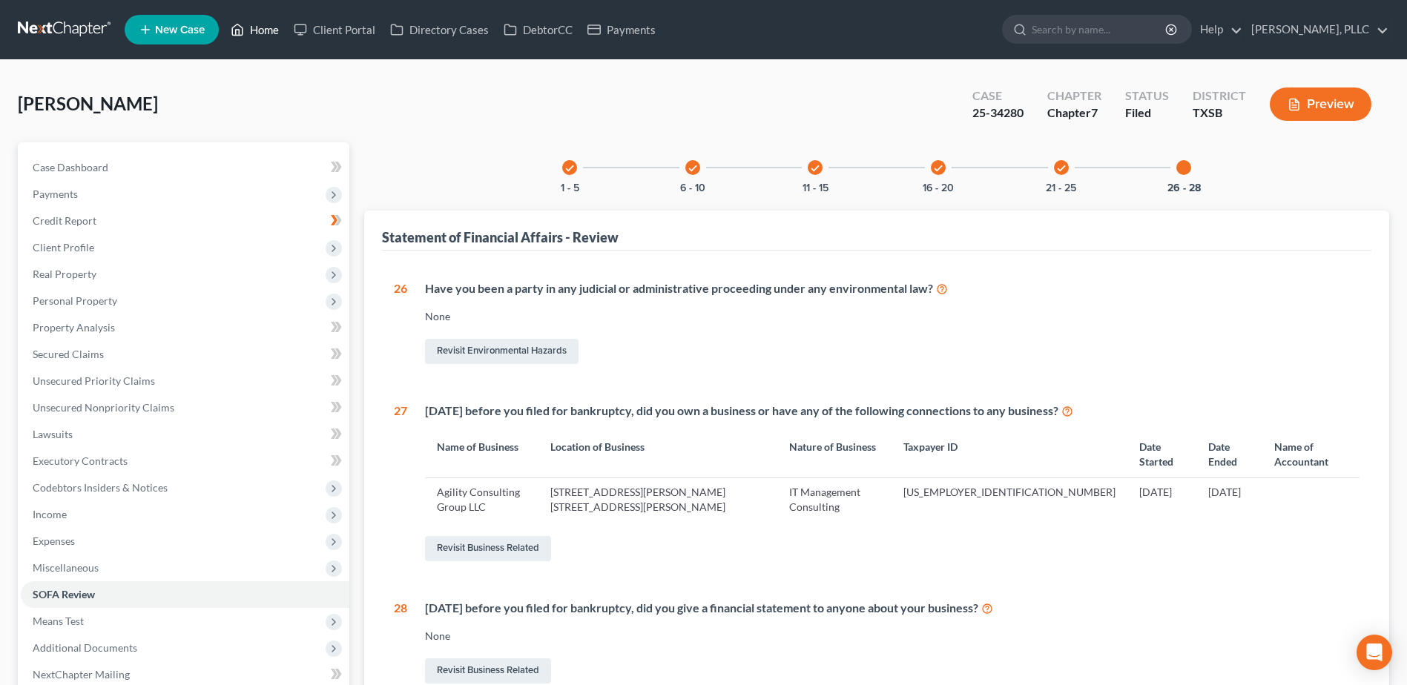
click at [246, 33] on link "Home" at bounding box center [254, 29] width 63 height 27
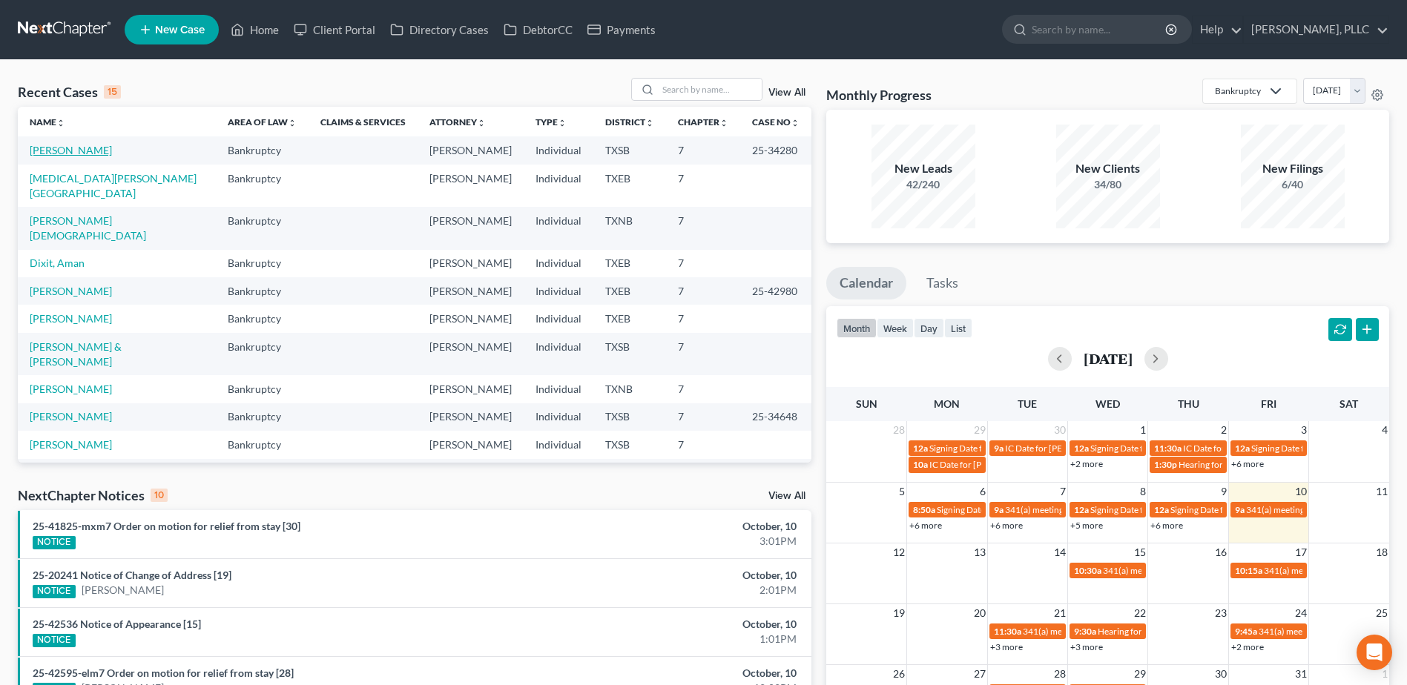
click at [73, 150] on link "[PERSON_NAME]" at bounding box center [71, 150] width 82 height 13
select select "4"
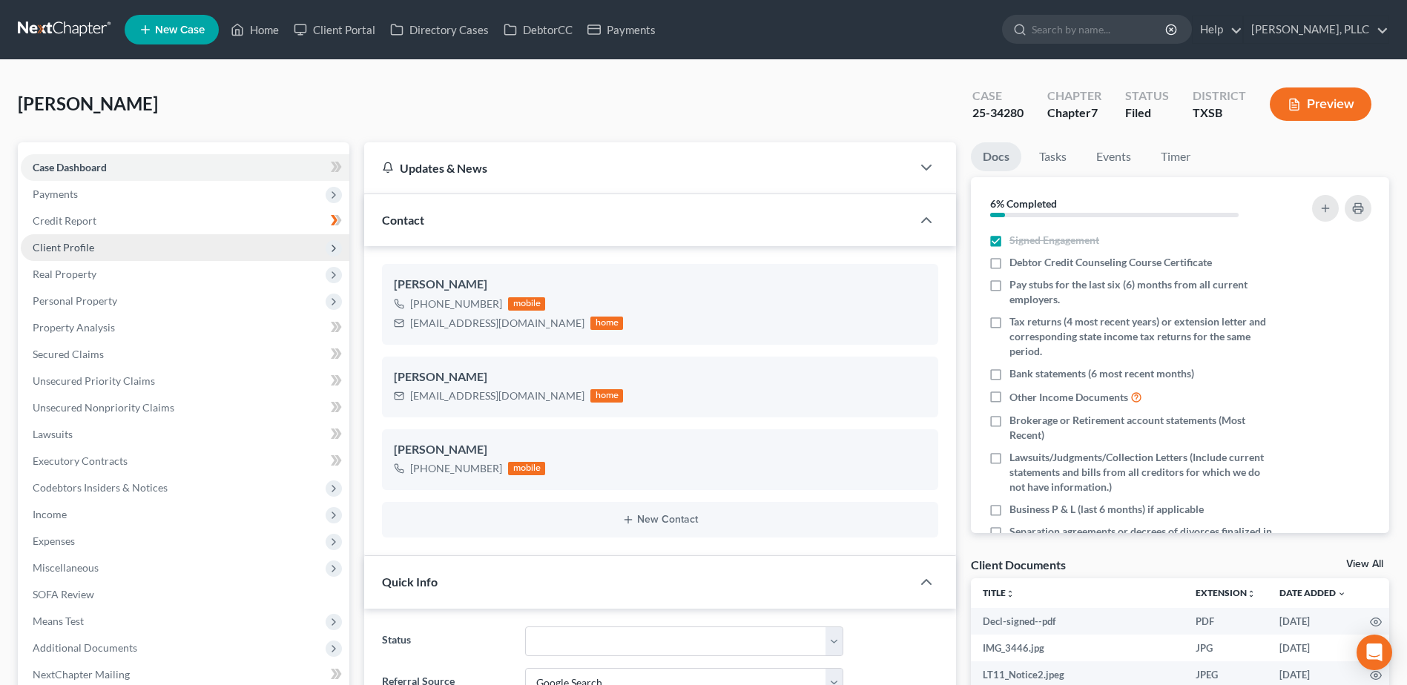
click at [68, 243] on span "Client Profile" at bounding box center [64, 247] width 62 height 13
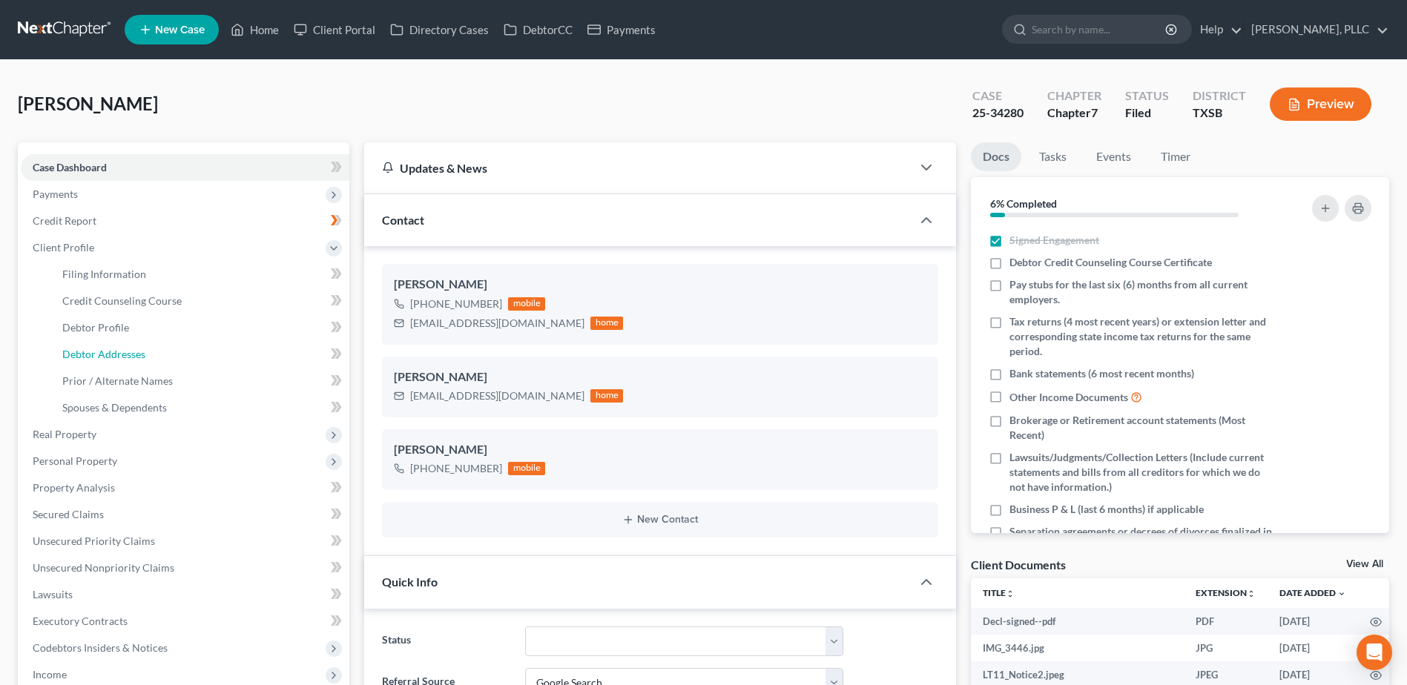
click at [119, 348] on span "Debtor Addresses" at bounding box center [103, 354] width 83 height 13
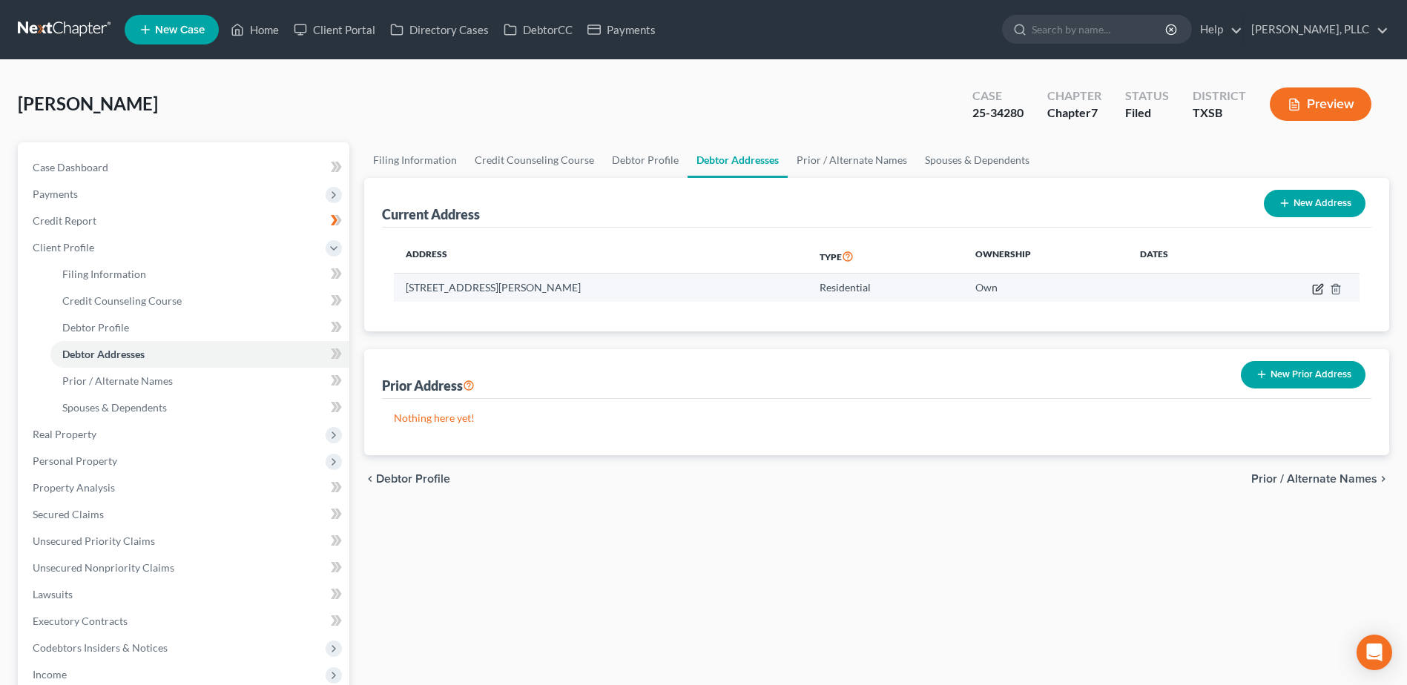
click at [1320, 286] on icon "button" at bounding box center [1319, 287] width 7 height 7
select select "45"
select select "100"
select select "0"
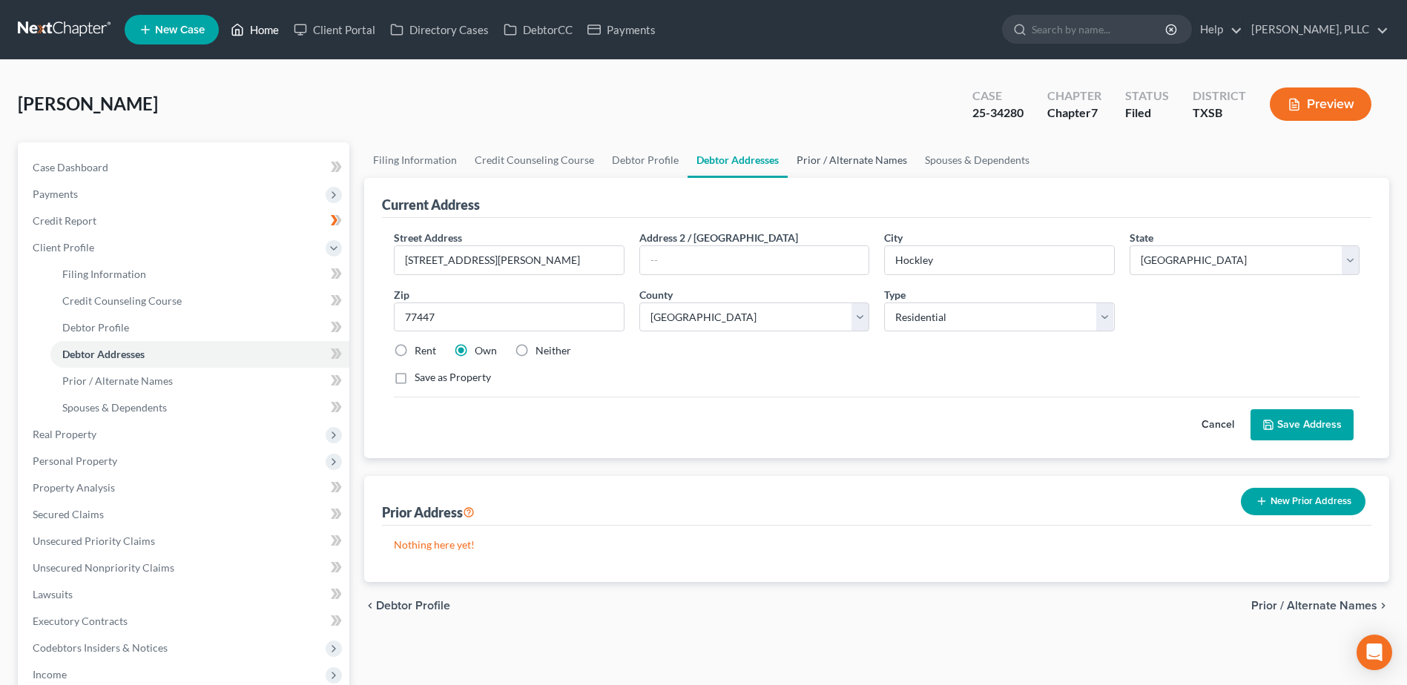
drag, startPoint x: 267, startPoint y: 29, endPoint x: 897, endPoint y: 164, distance: 644.1
click at [267, 29] on link "Home" at bounding box center [254, 29] width 63 height 27
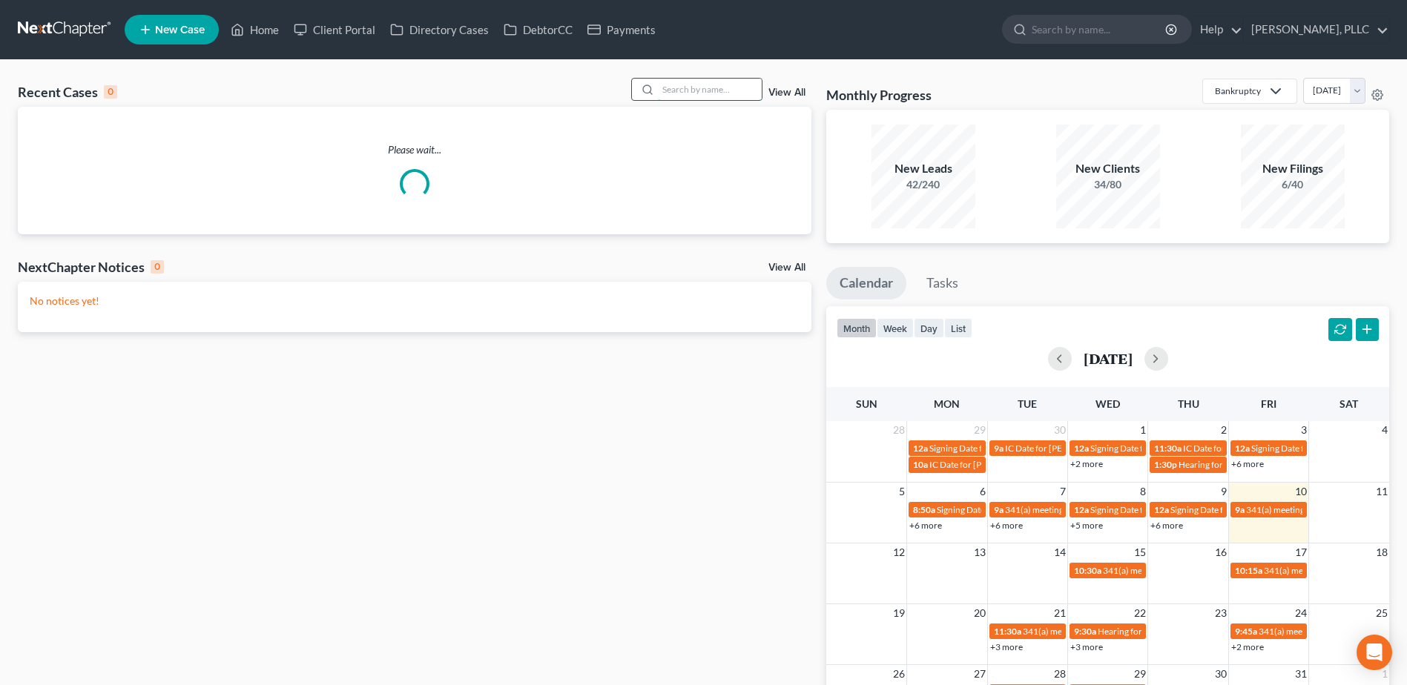
click at [729, 93] on input "search" at bounding box center [710, 90] width 104 height 22
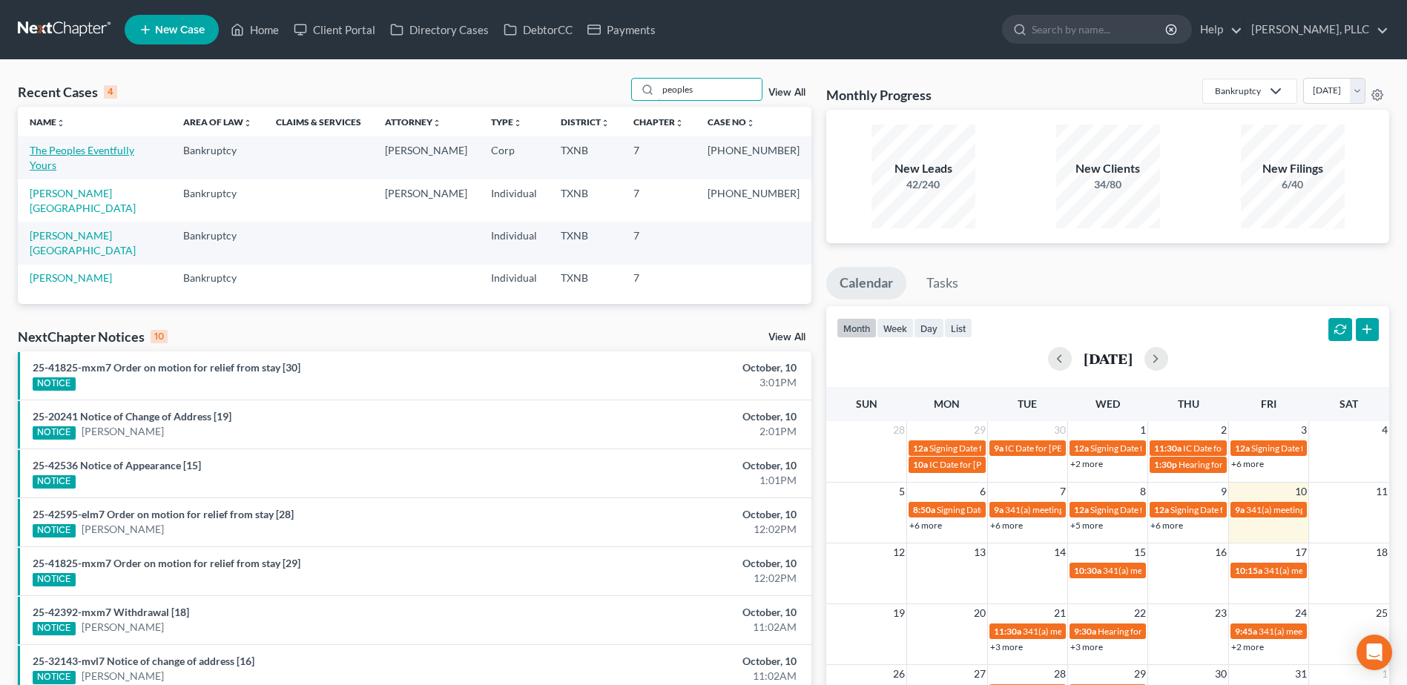
type input "peoples"
click at [117, 154] on link "The Peoples Eventfully Yours" at bounding box center [82, 157] width 105 height 27
select select "0"
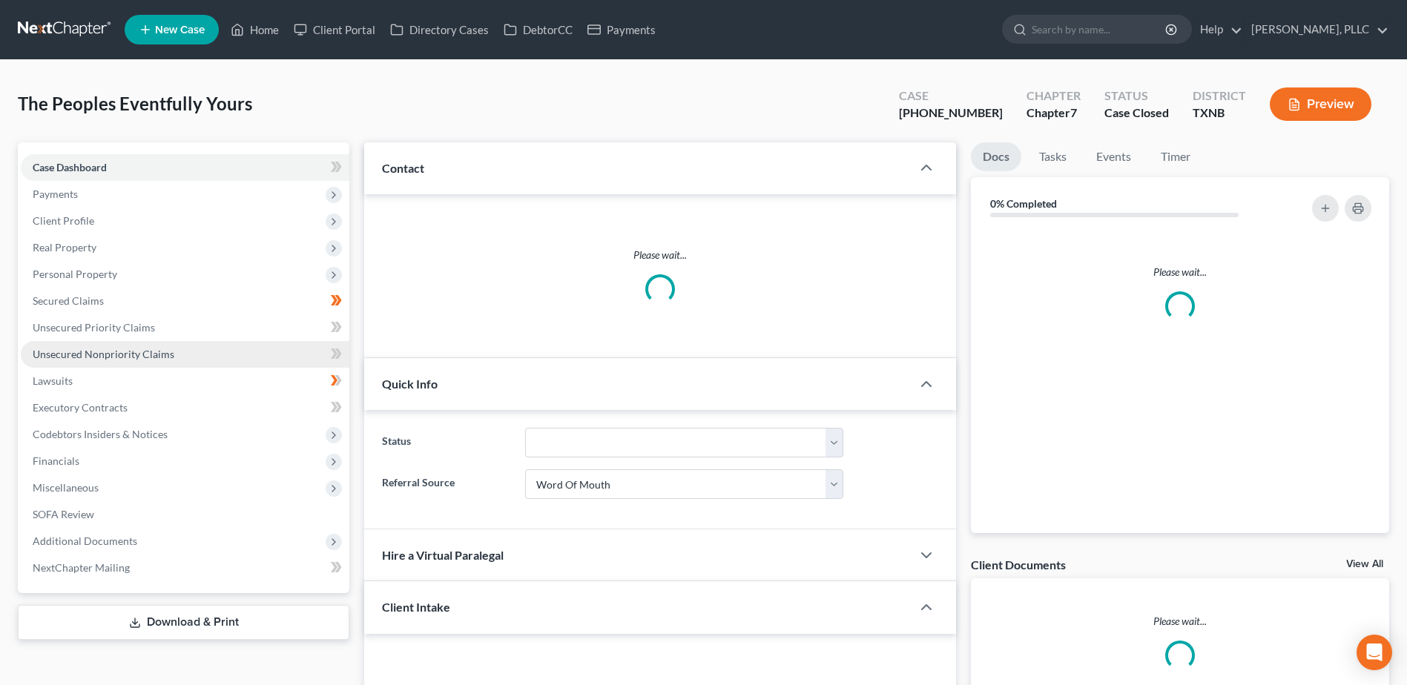
click at [145, 355] on span "Unsecured Nonpriority Claims" at bounding box center [104, 354] width 142 height 13
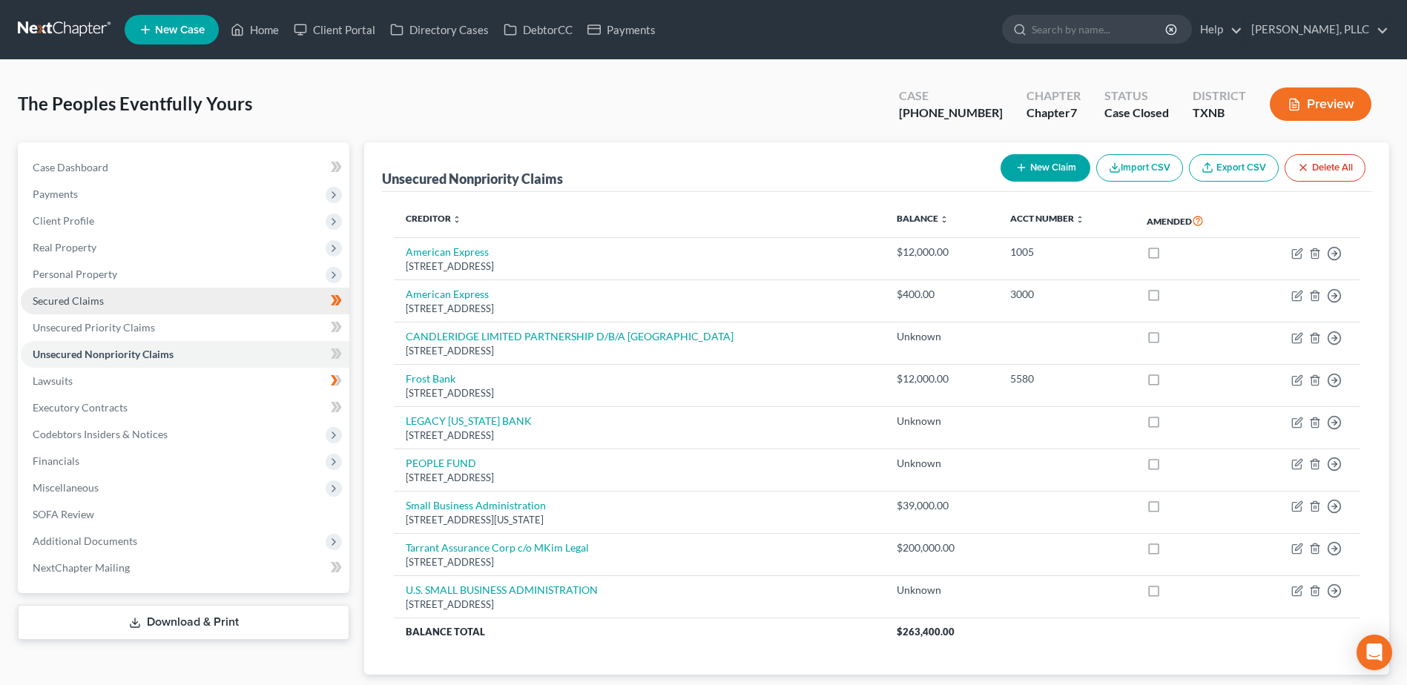
click at [63, 300] on span "Secured Claims" at bounding box center [68, 300] width 71 height 13
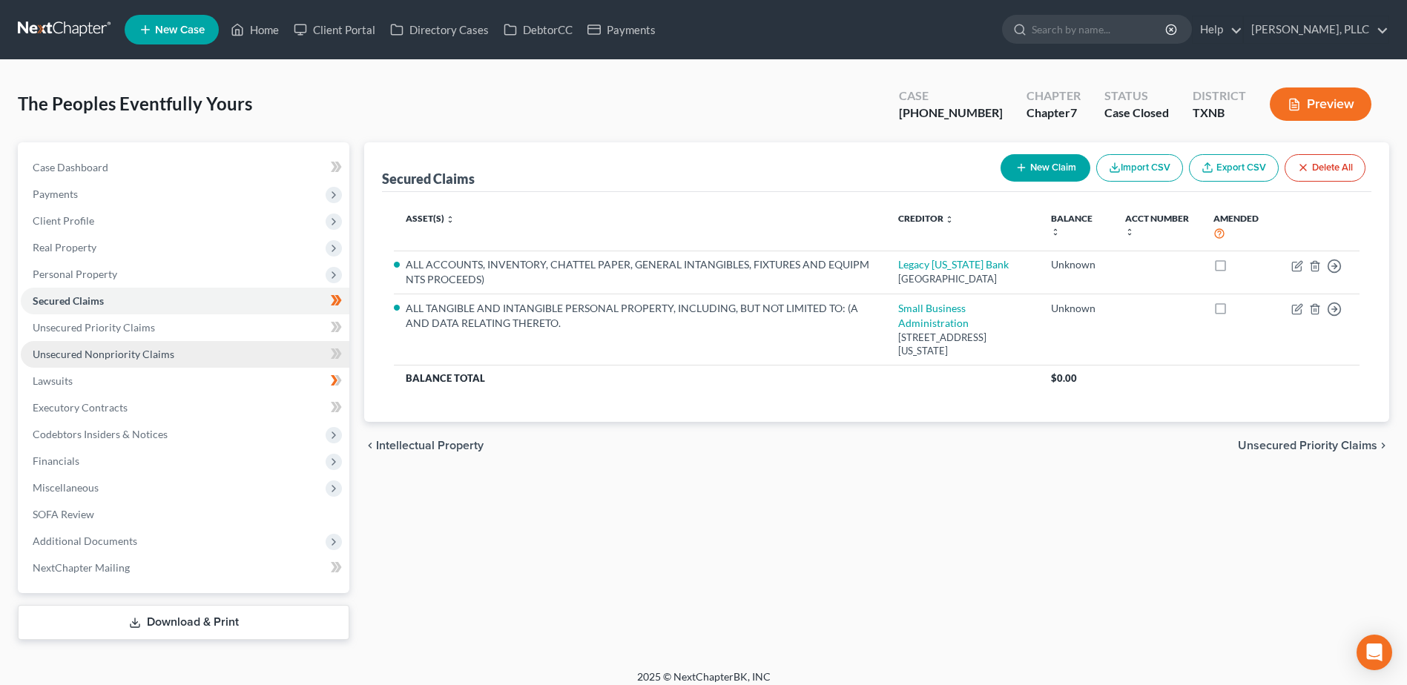
click at [85, 352] on span "Unsecured Nonpriority Claims" at bounding box center [104, 354] width 142 height 13
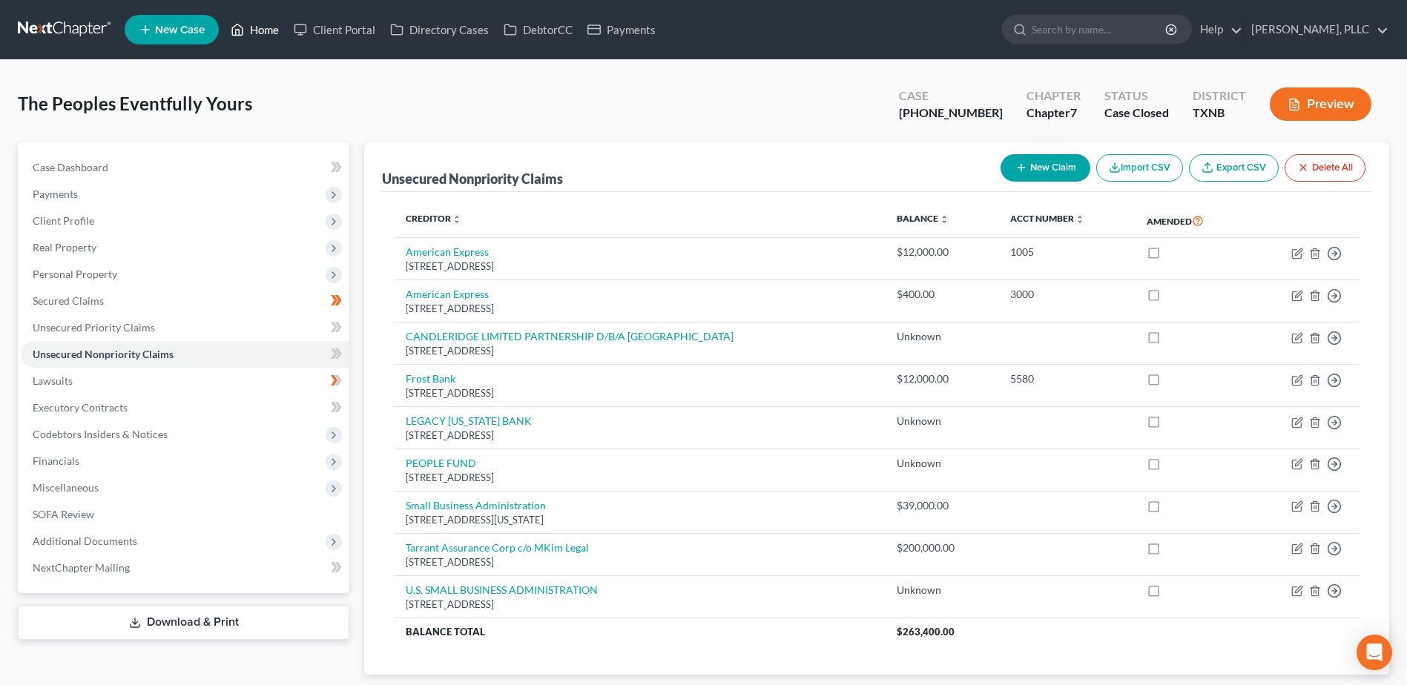
click at [264, 27] on link "Home" at bounding box center [254, 29] width 63 height 27
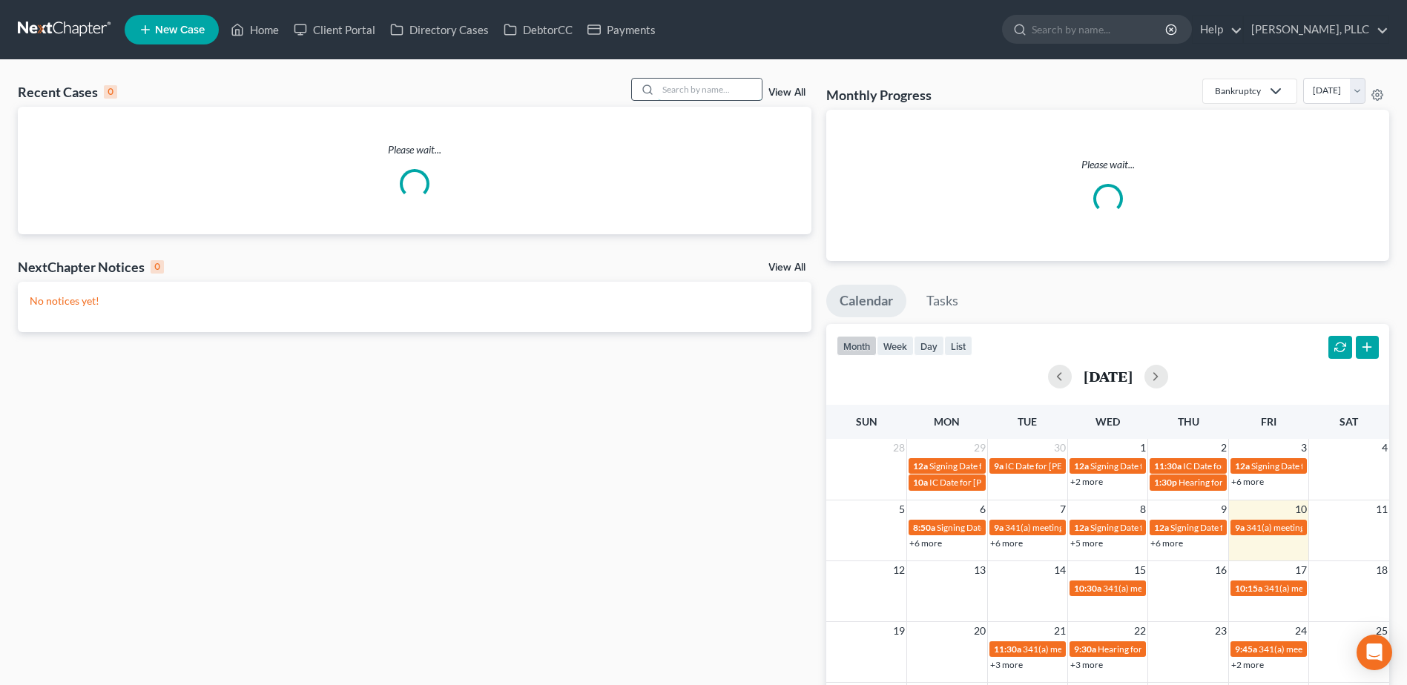
click at [725, 98] on input "search" at bounding box center [710, 90] width 104 height 22
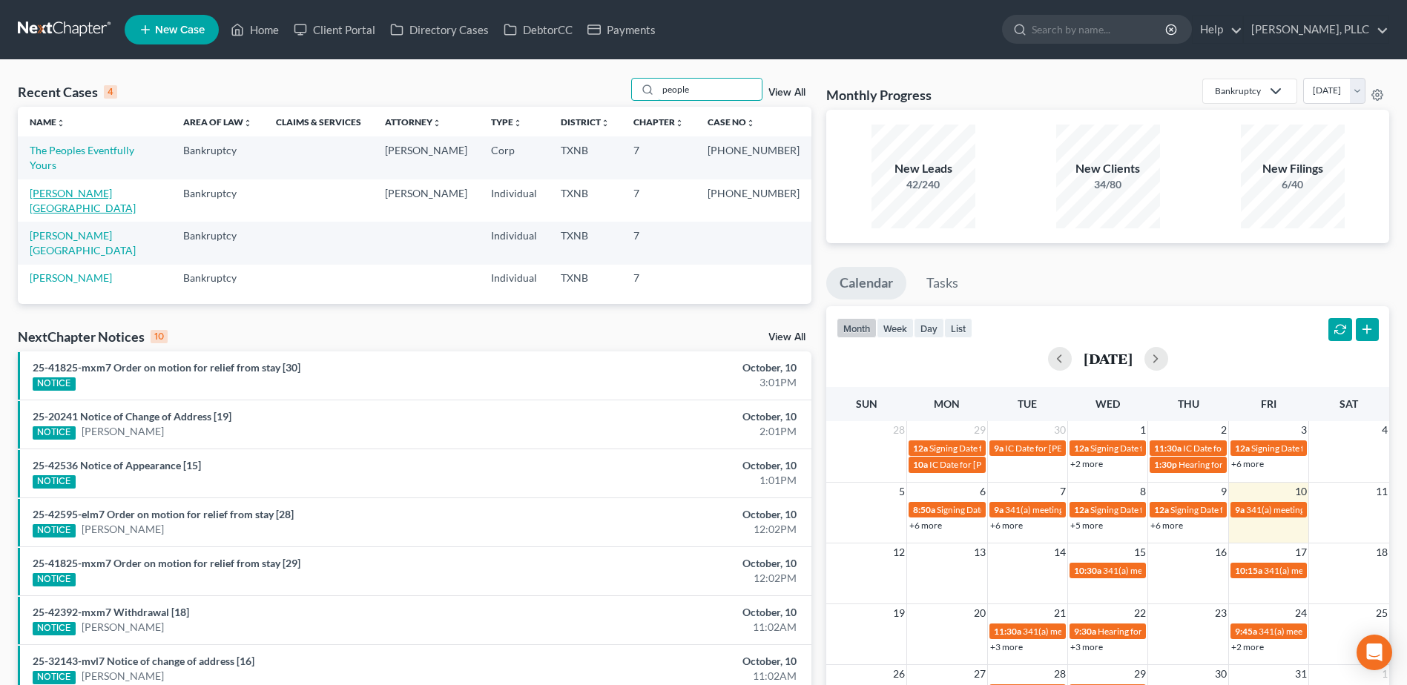
type input "people"
click at [94, 187] on link "Peoples, Lawonda" at bounding box center [83, 200] width 106 height 27
select select "0"
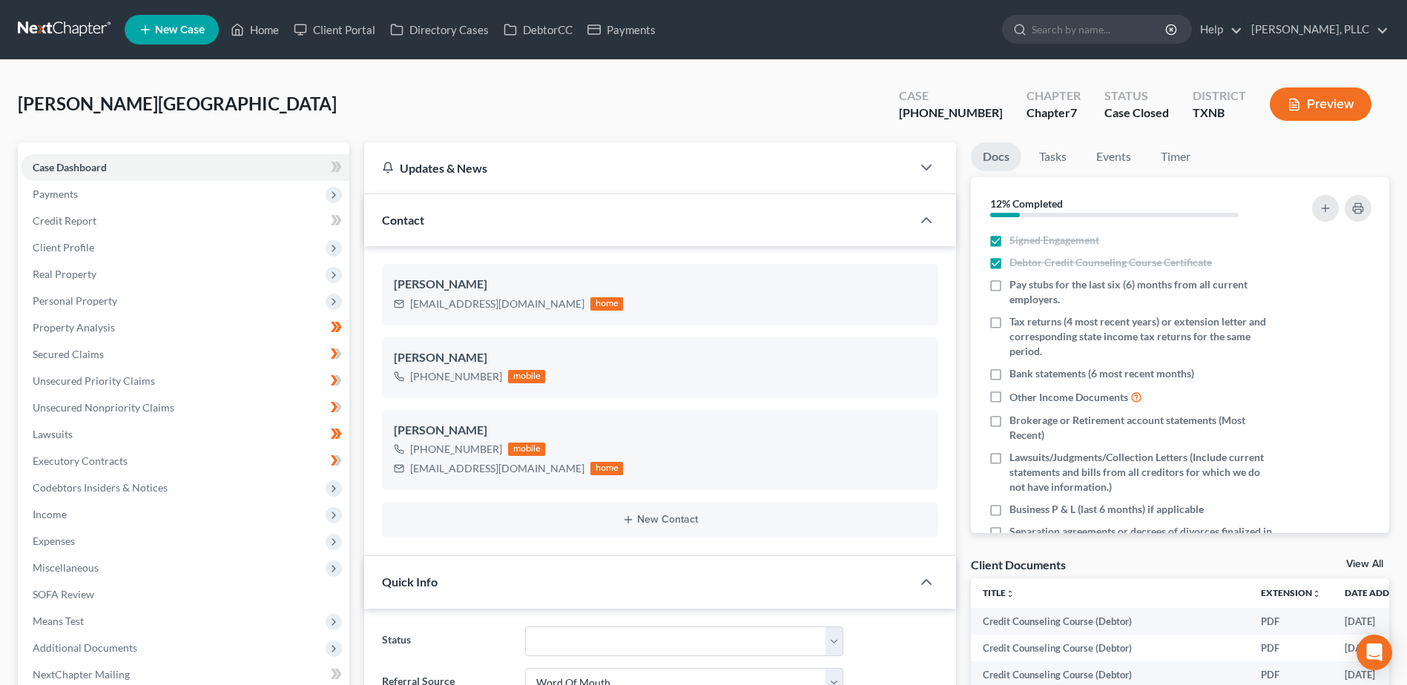
scroll to position [1286, 0]
click at [159, 406] on span "Unsecured Nonpriority Claims" at bounding box center [104, 407] width 142 height 13
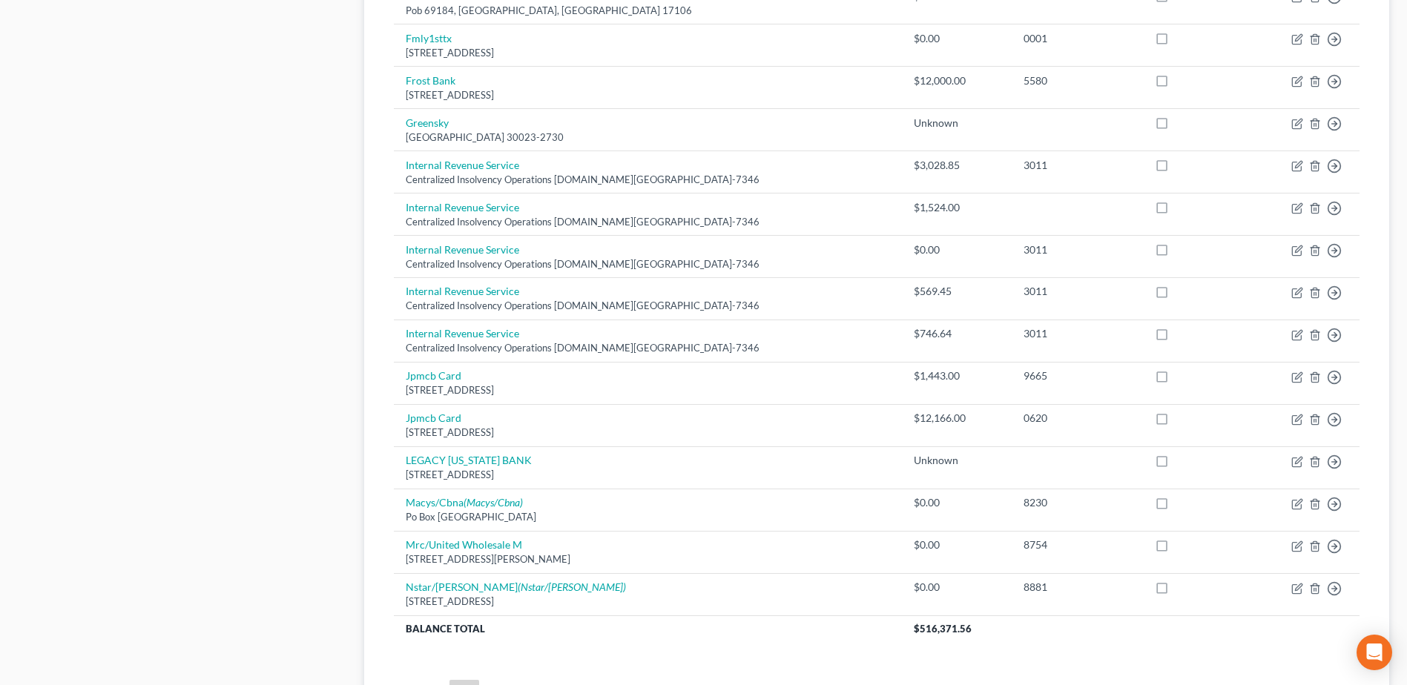
scroll to position [1032, 0]
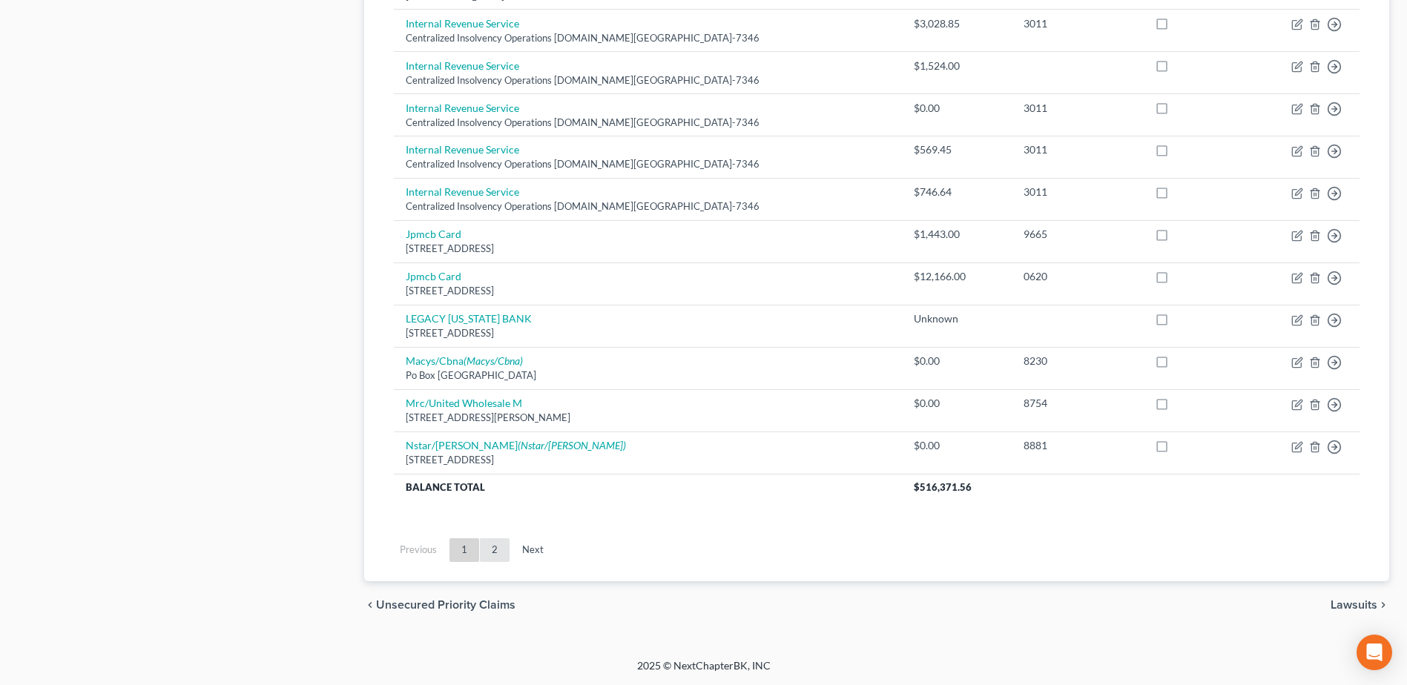
click at [498, 543] on link "2" at bounding box center [495, 551] width 30 height 24
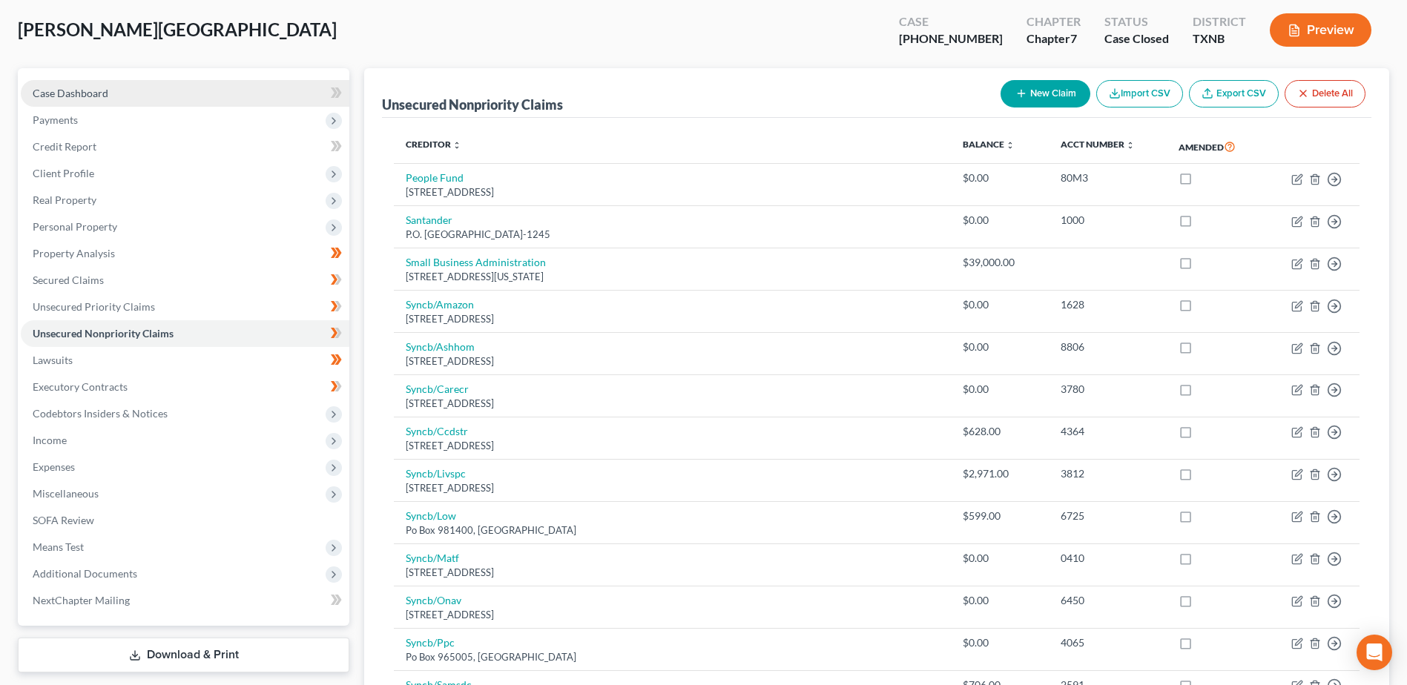
scroll to position [0, 0]
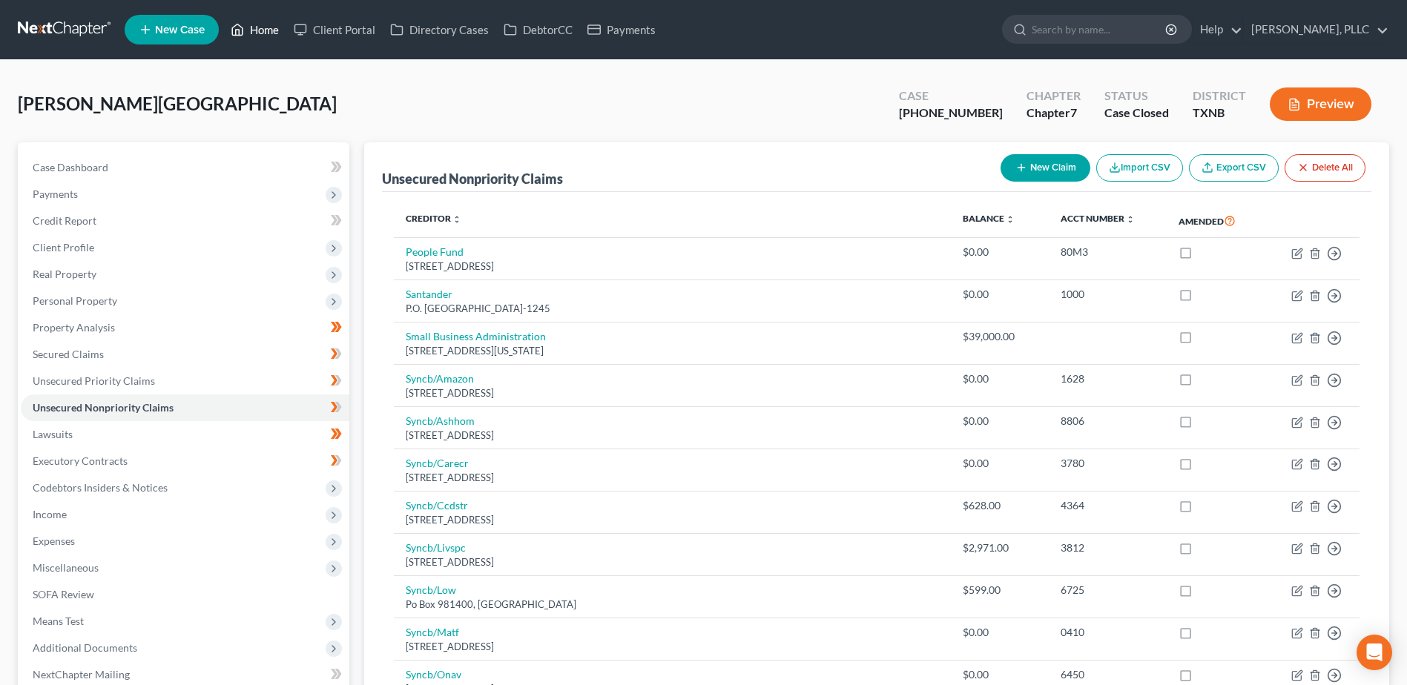
click at [271, 31] on link "Home" at bounding box center [254, 29] width 63 height 27
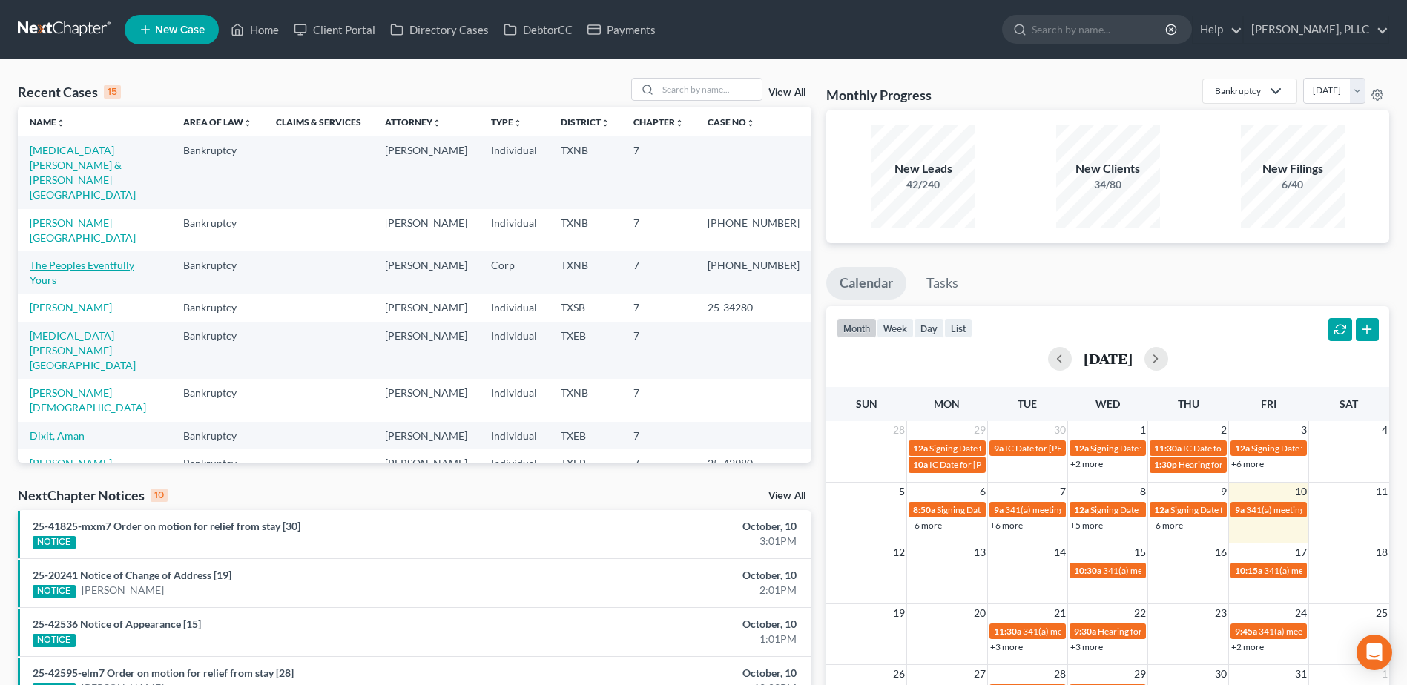
click at [103, 259] on link "The Peoples Eventfully Yours" at bounding box center [82, 272] width 105 height 27
select select "0"
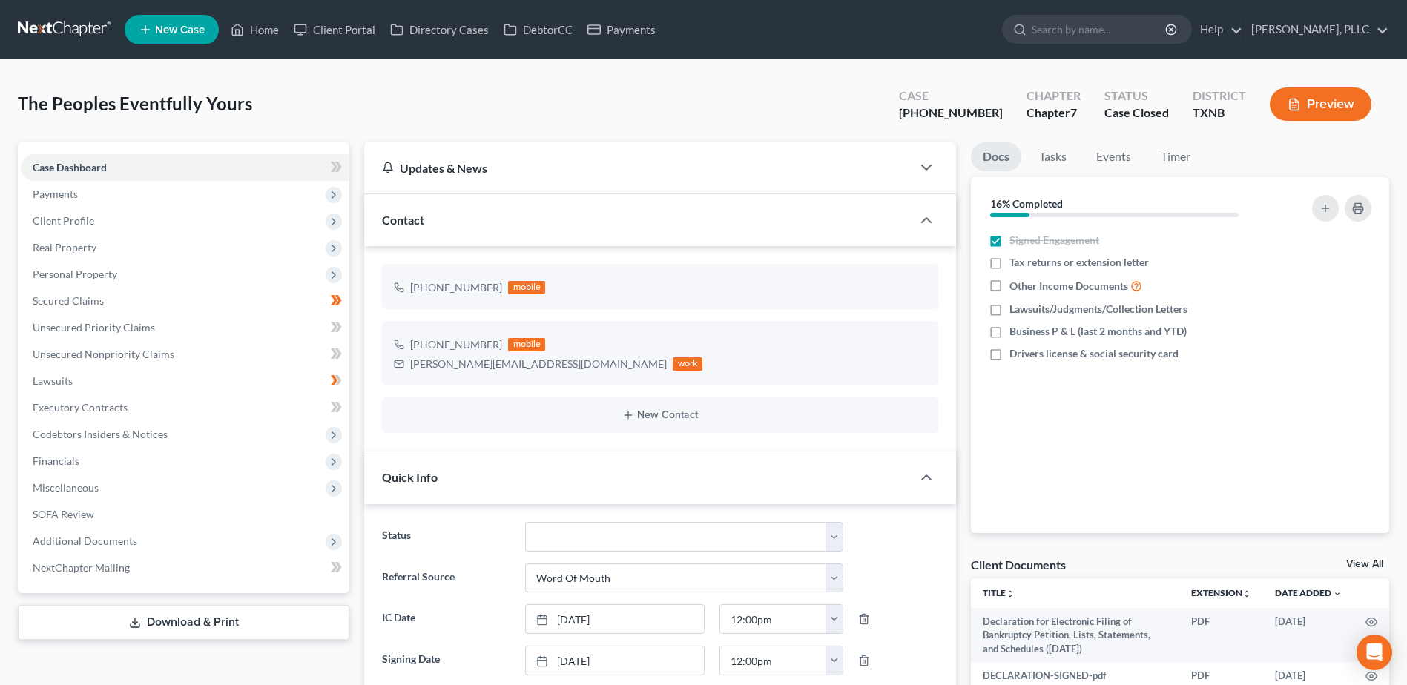
scroll to position [151, 0]
click at [139, 353] on span "Unsecured Nonpriority Claims" at bounding box center [104, 354] width 142 height 13
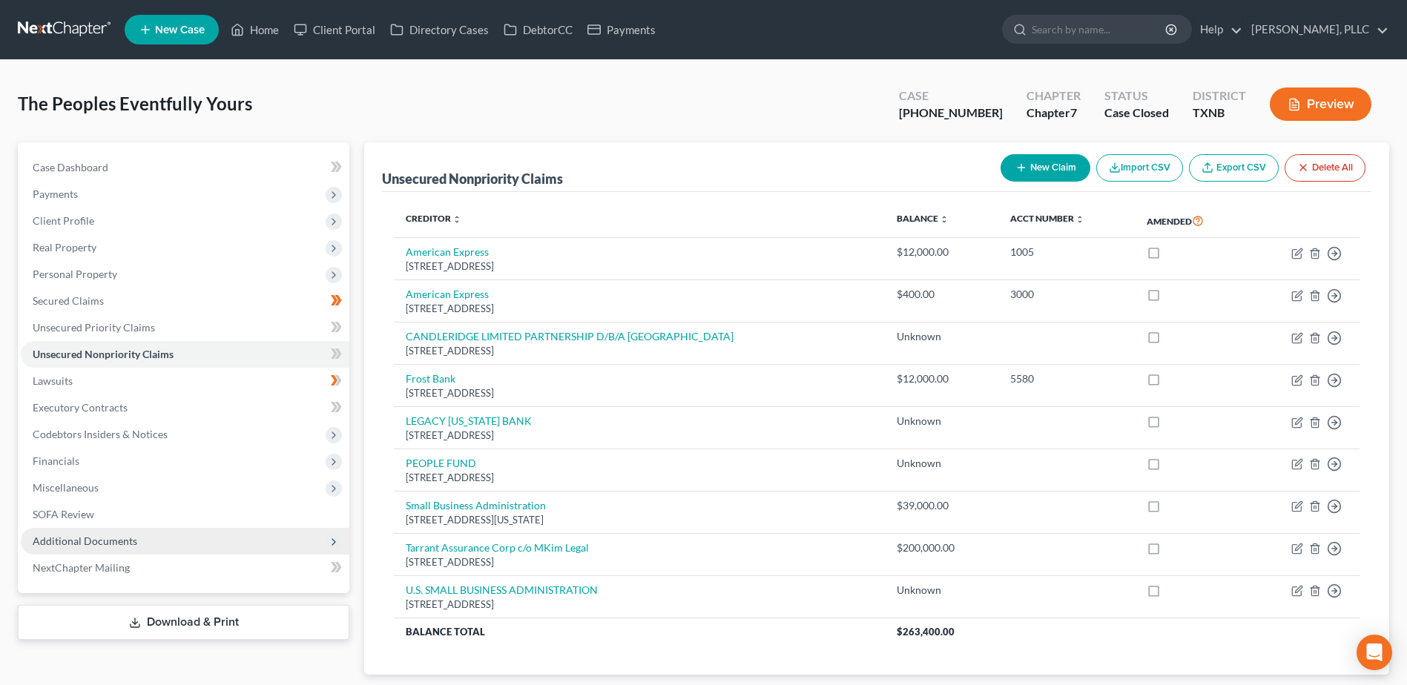
click at [137, 541] on span "Additional Documents" at bounding box center [185, 541] width 329 height 27
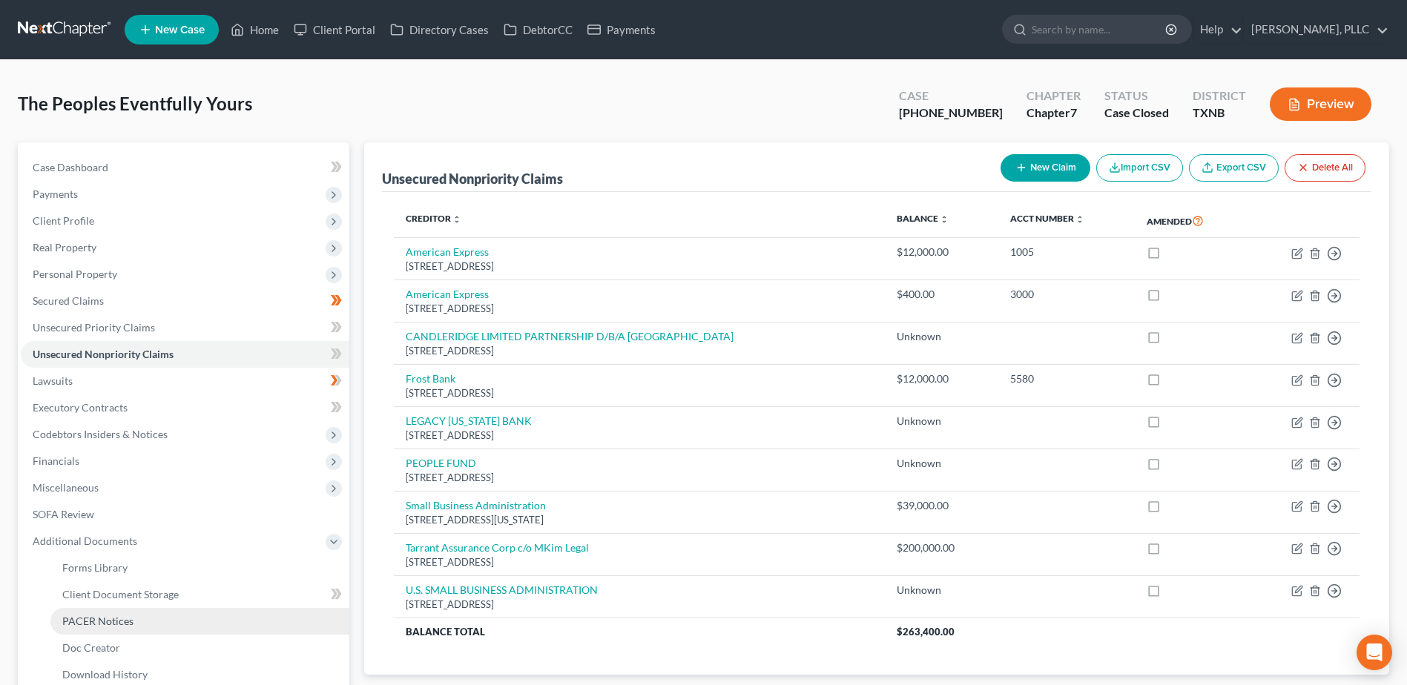
click at [147, 616] on link "PACER Notices" at bounding box center [199, 621] width 299 height 27
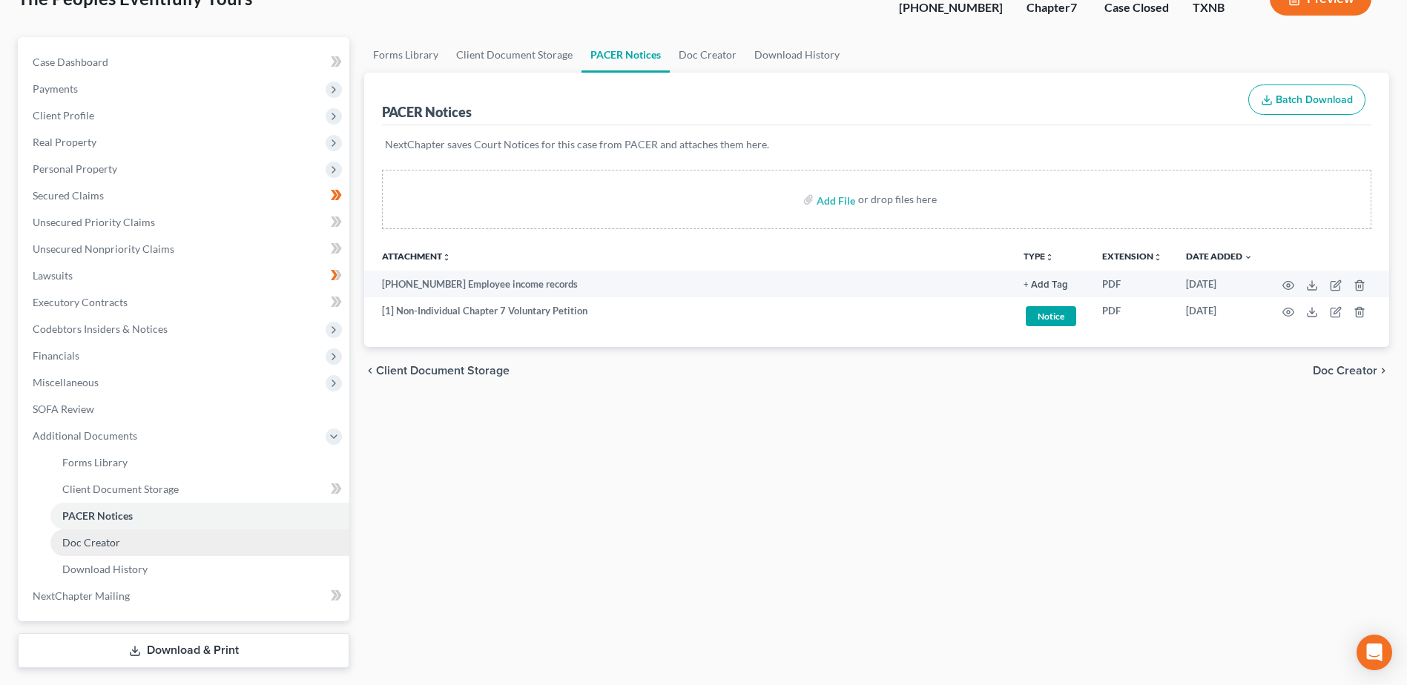
scroll to position [70, 0]
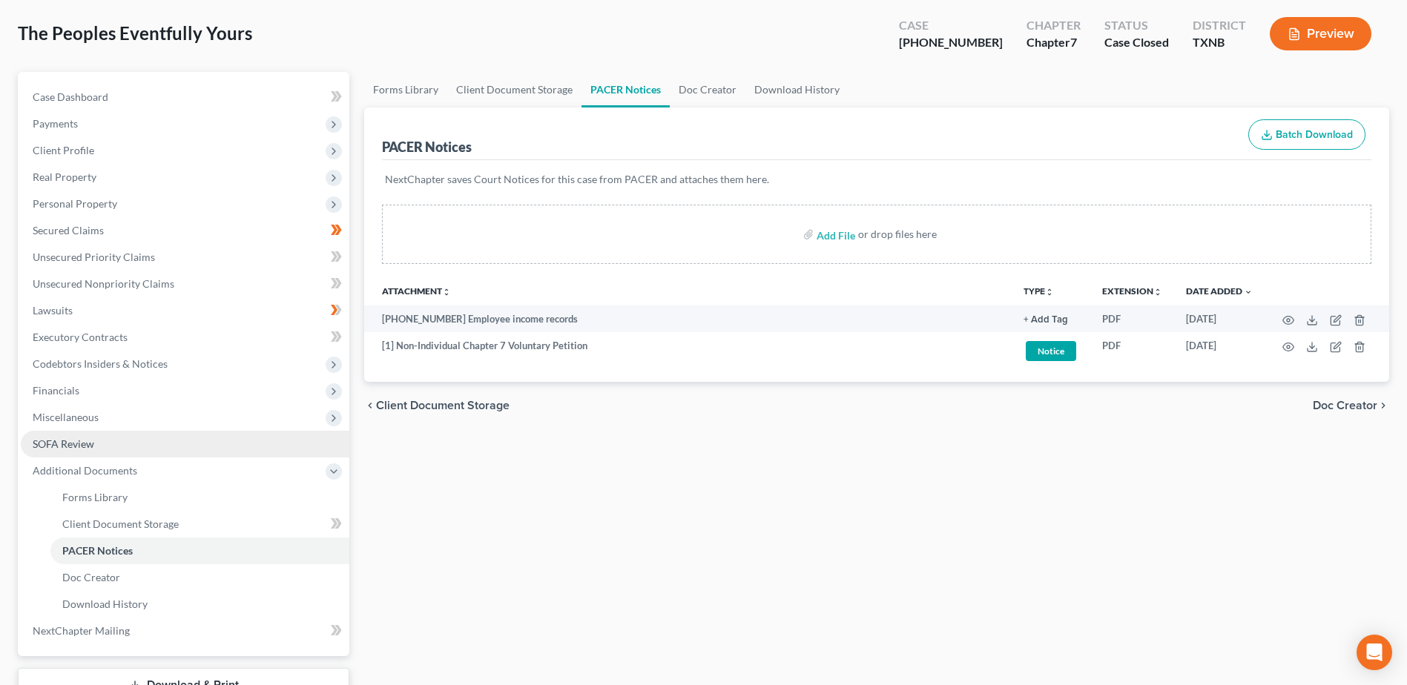
click at [87, 441] on span "SOFA Review" at bounding box center [64, 444] width 62 height 13
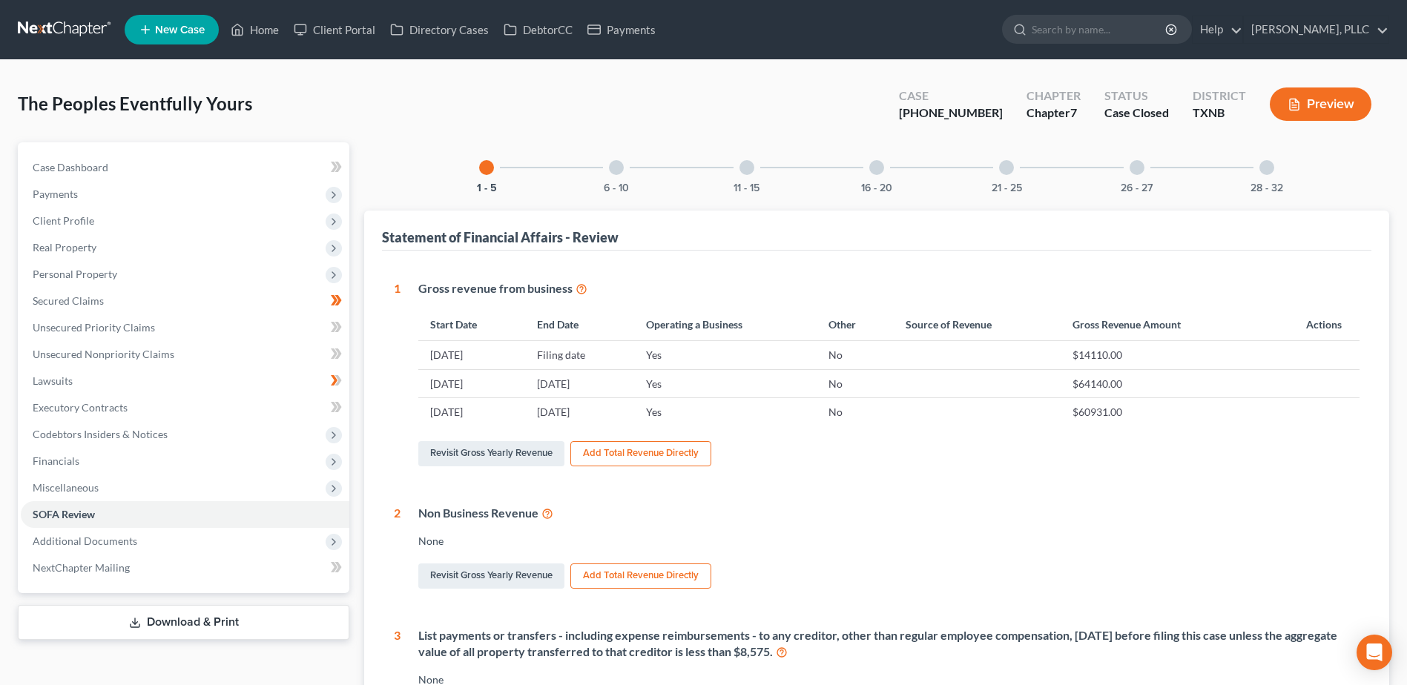
click at [1274, 169] on div "28 - 32" at bounding box center [1267, 167] width 50 height 50
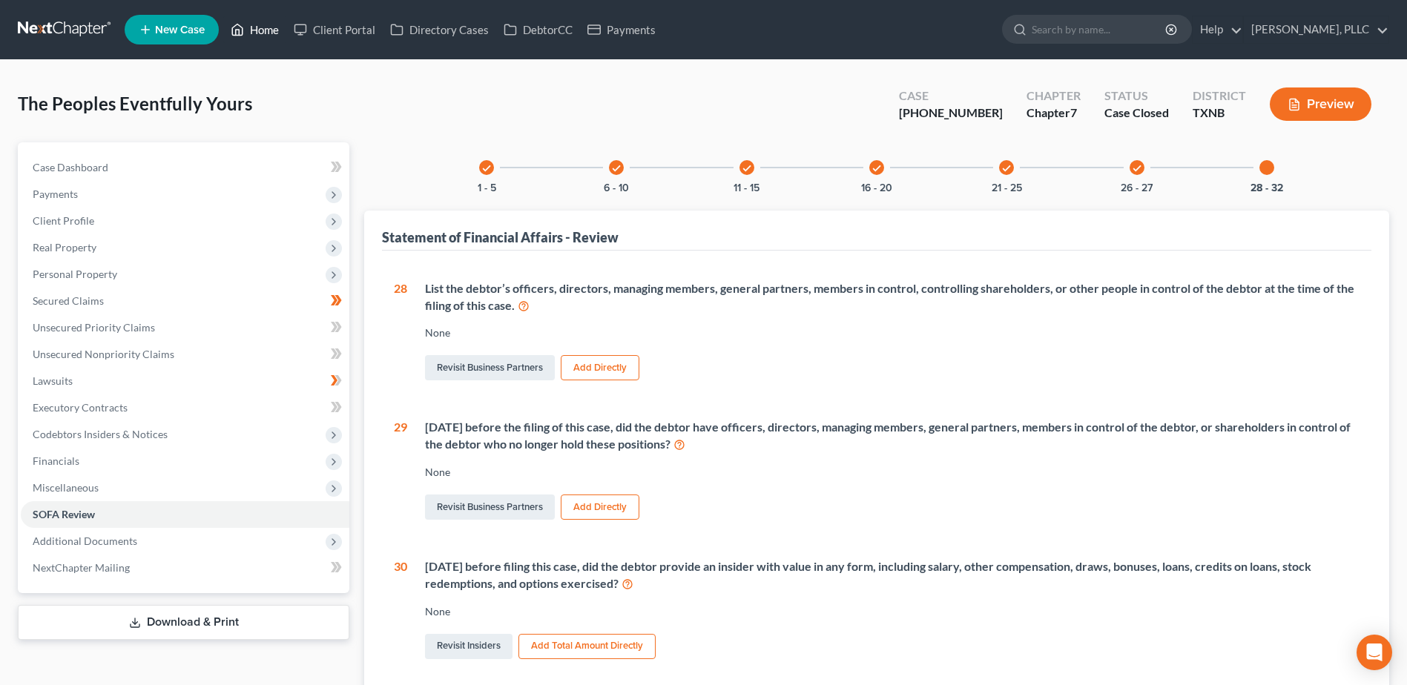
click at [270, 33] on link "Home" at bounding box center [254, 29] width 63 height 27
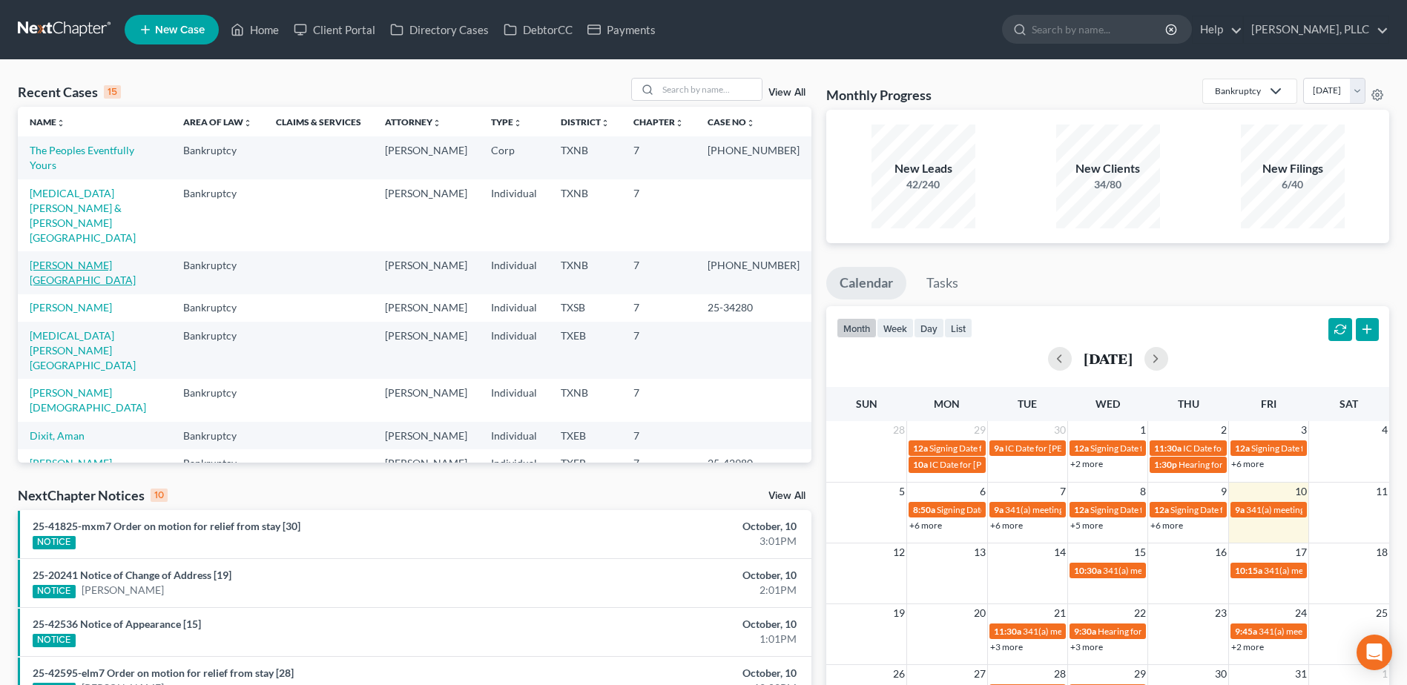
drag, startPoint x: 79, startPoint y: 205, endPoint x: 335, endPoint y: 248, distance: 259.5
click at [79, 259] on link "Peoples, Lawonda" at bounding box center [83, 272] width 106 height 27
select select "0"
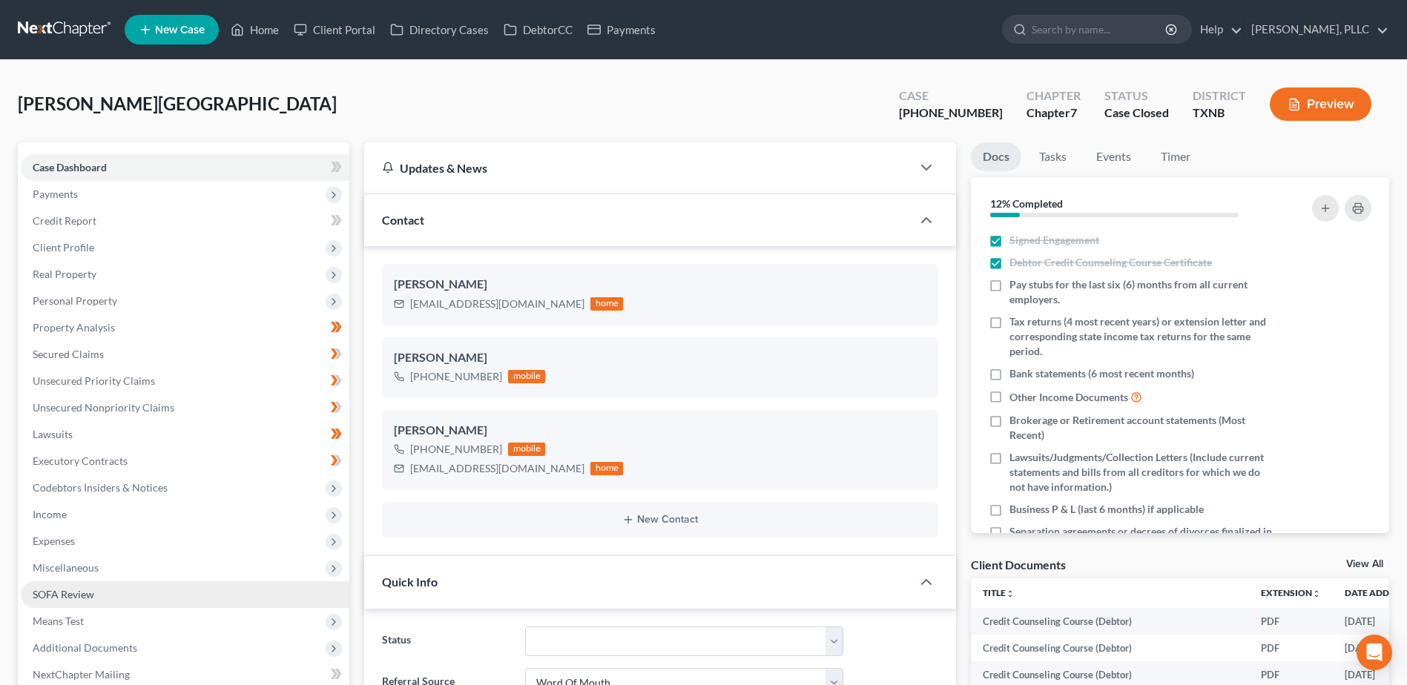
scroll to position [148, 0]
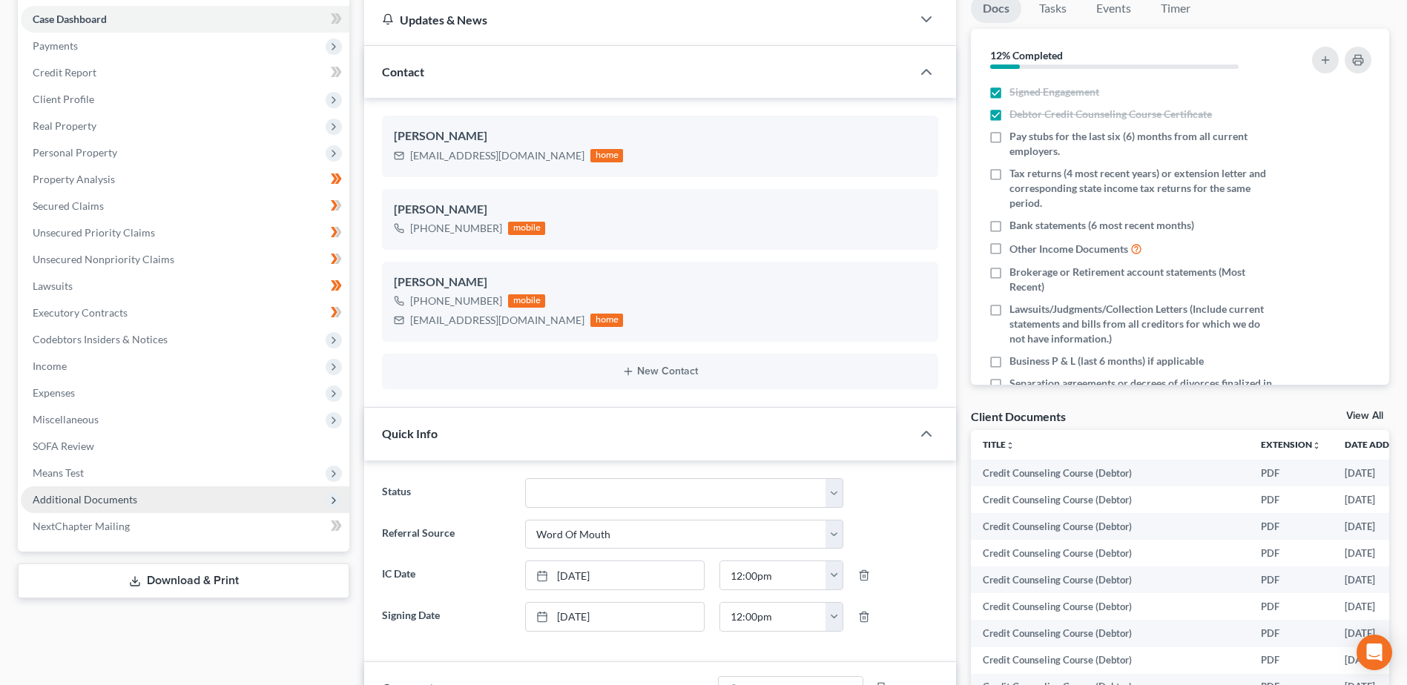
click at [99, 499] on span "Additional Documents" at bounding box center [85, 499] width 105 height 13
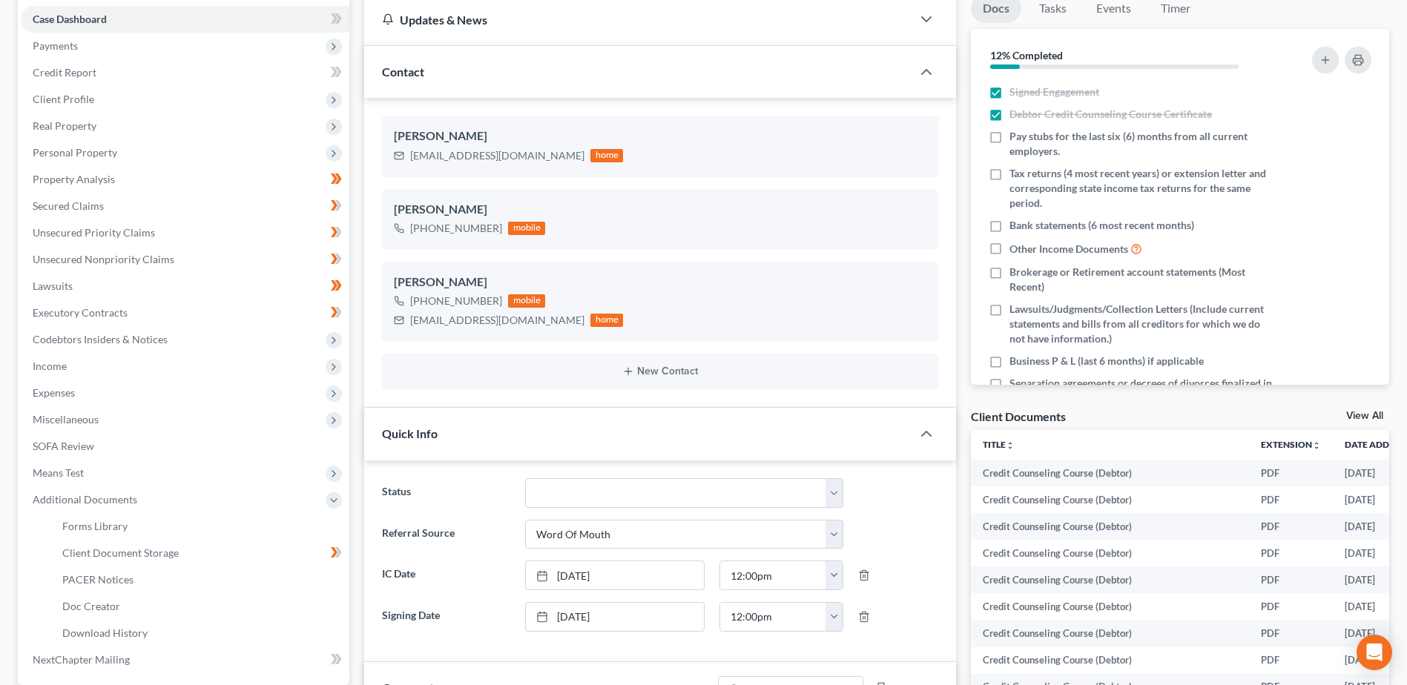
scroll to position [0, 0]
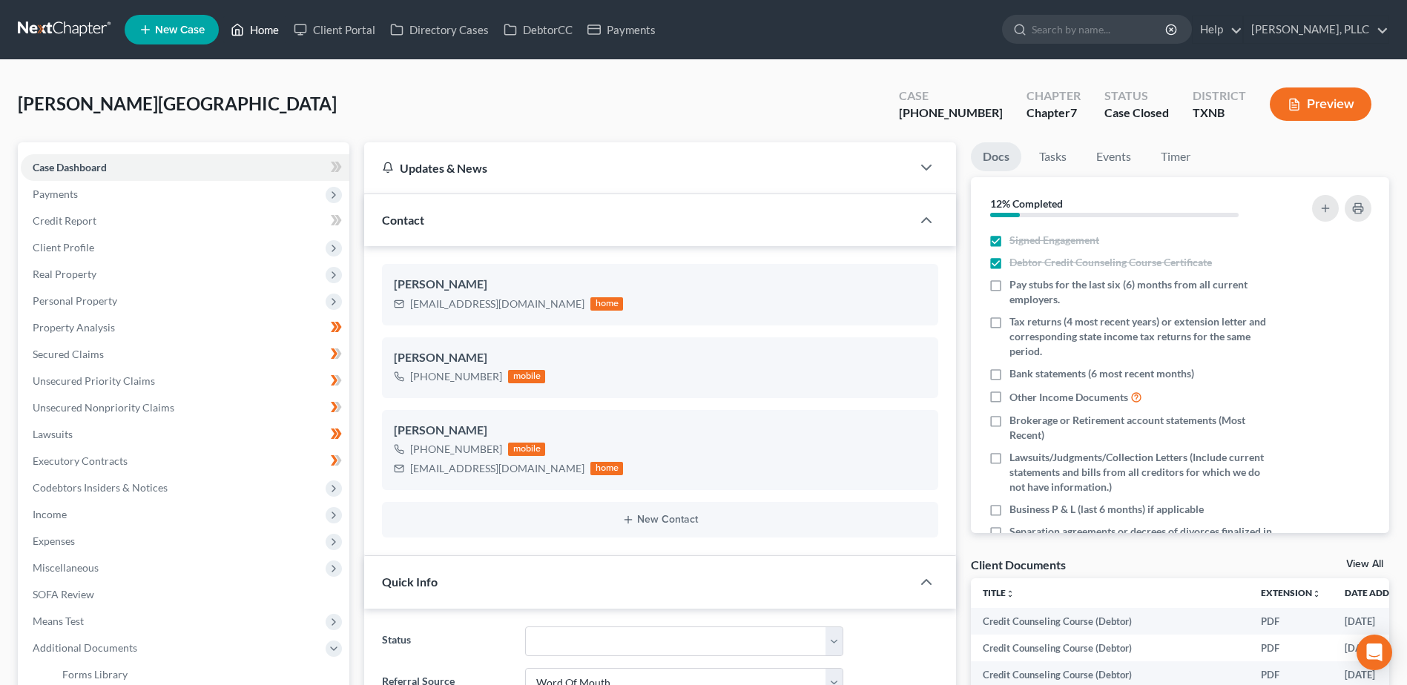
click at [262, 22] on link "Home" at bounding box center [254, 29] width 63 height 27
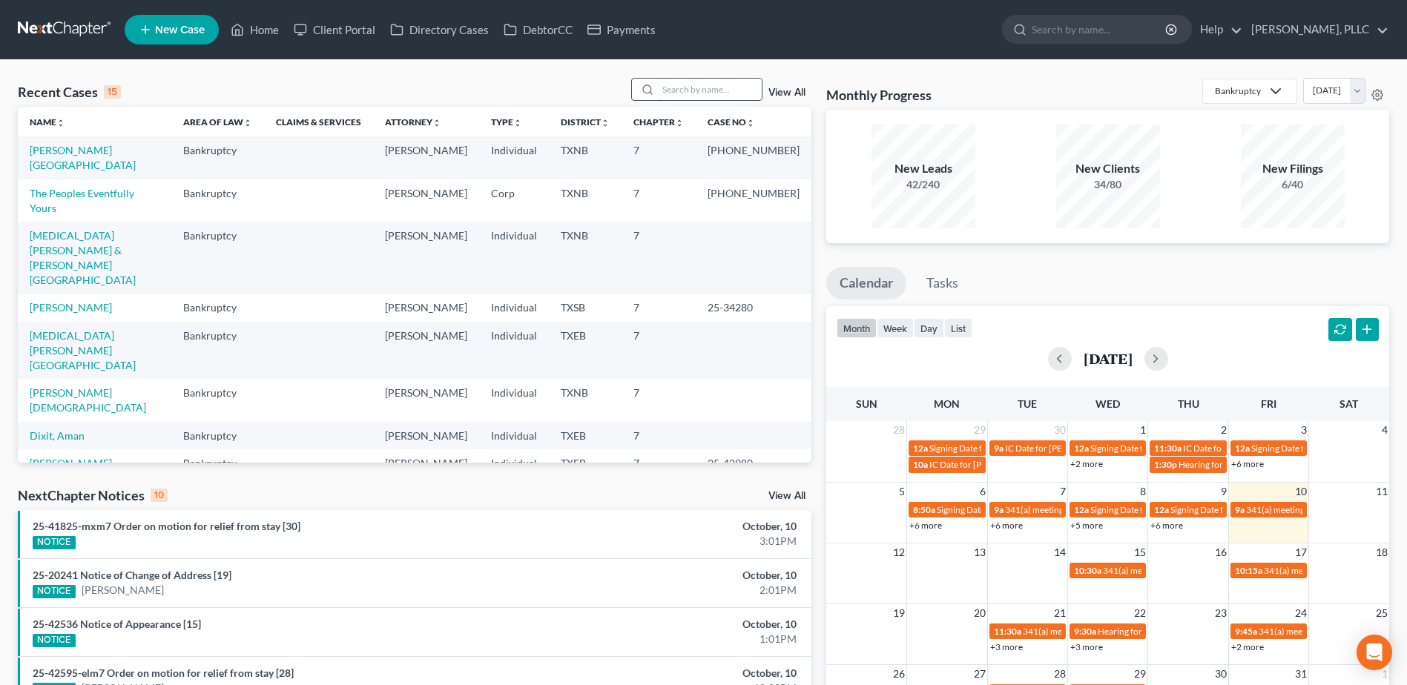
click at [696, 82] on input "search" at bounding box center [710, 90] width 104 height 22
type input "o"
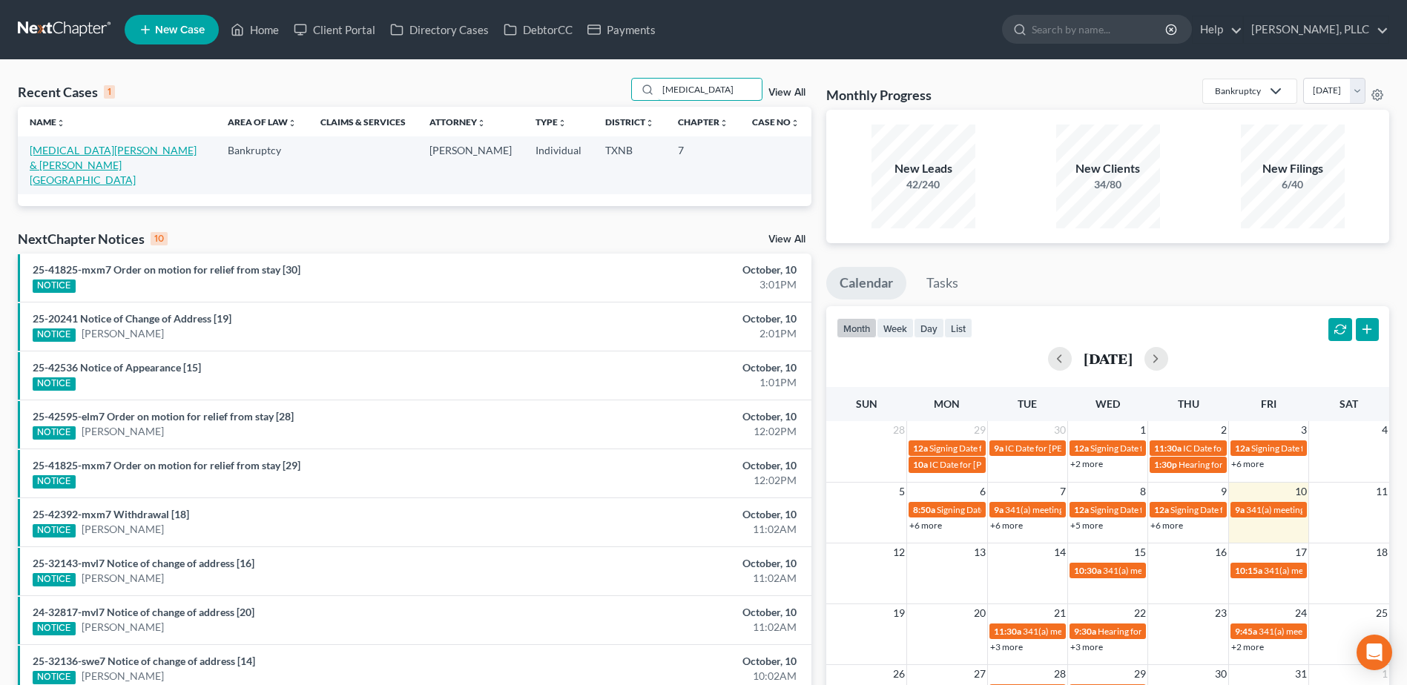
type input "polio"
click at [172, 151] on link "Polio, Jonathan & Martinez, Carolina" at bounding box center [113, 165] width 167 height 42
select select "4"
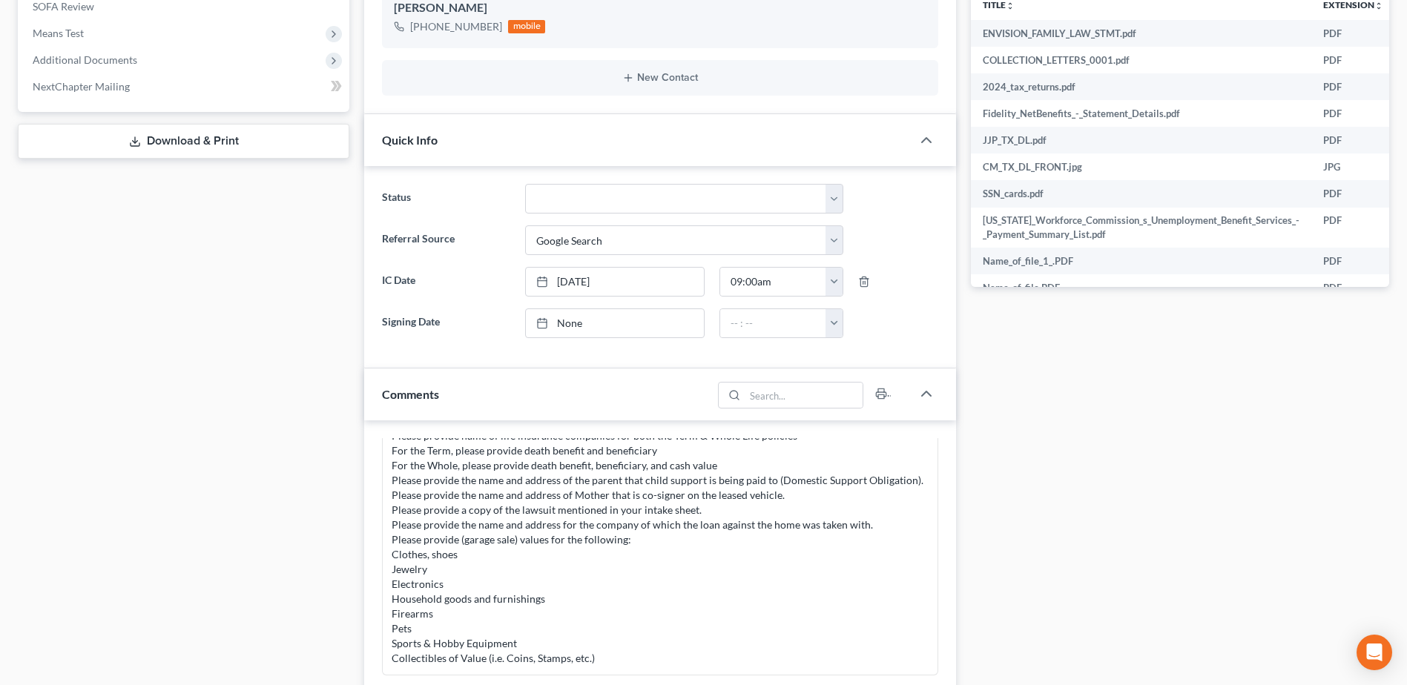
scroll to position [593, 0]
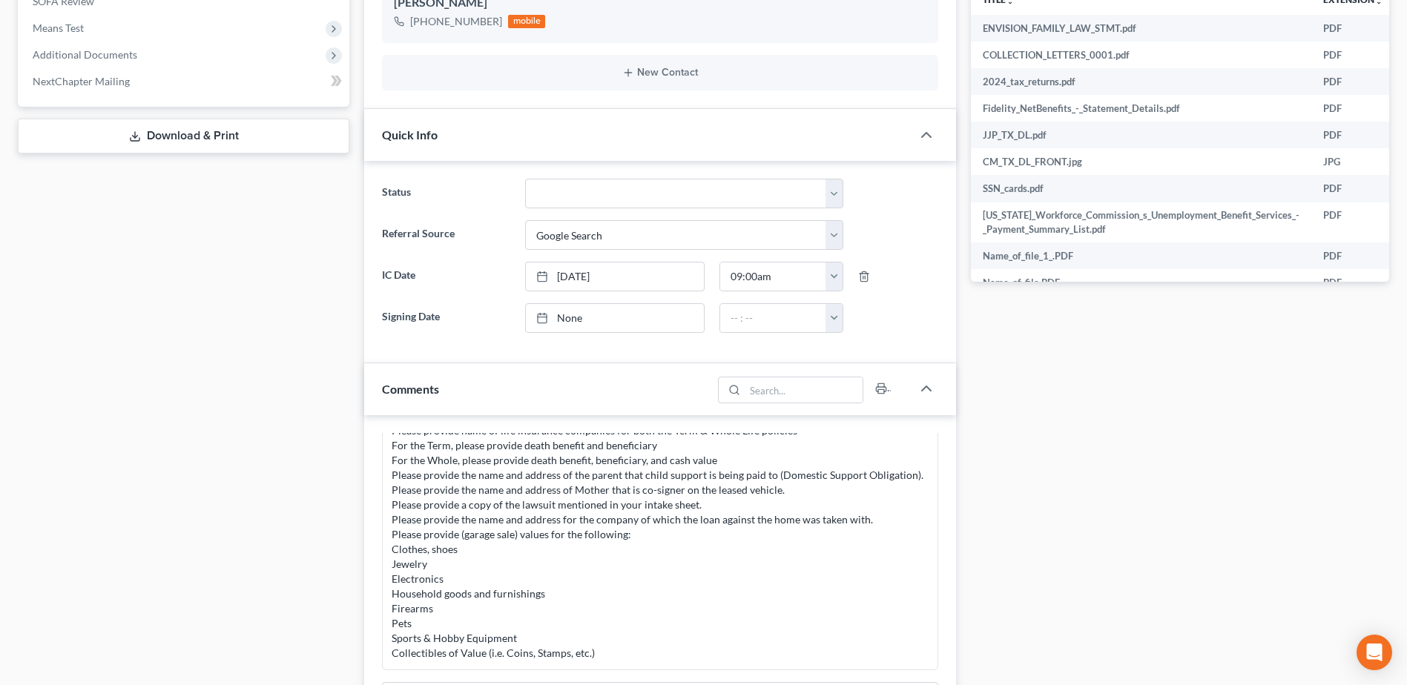
click at [185, 139] on link "Download & Print" at bounding box center [184, 136] width 332 height 35
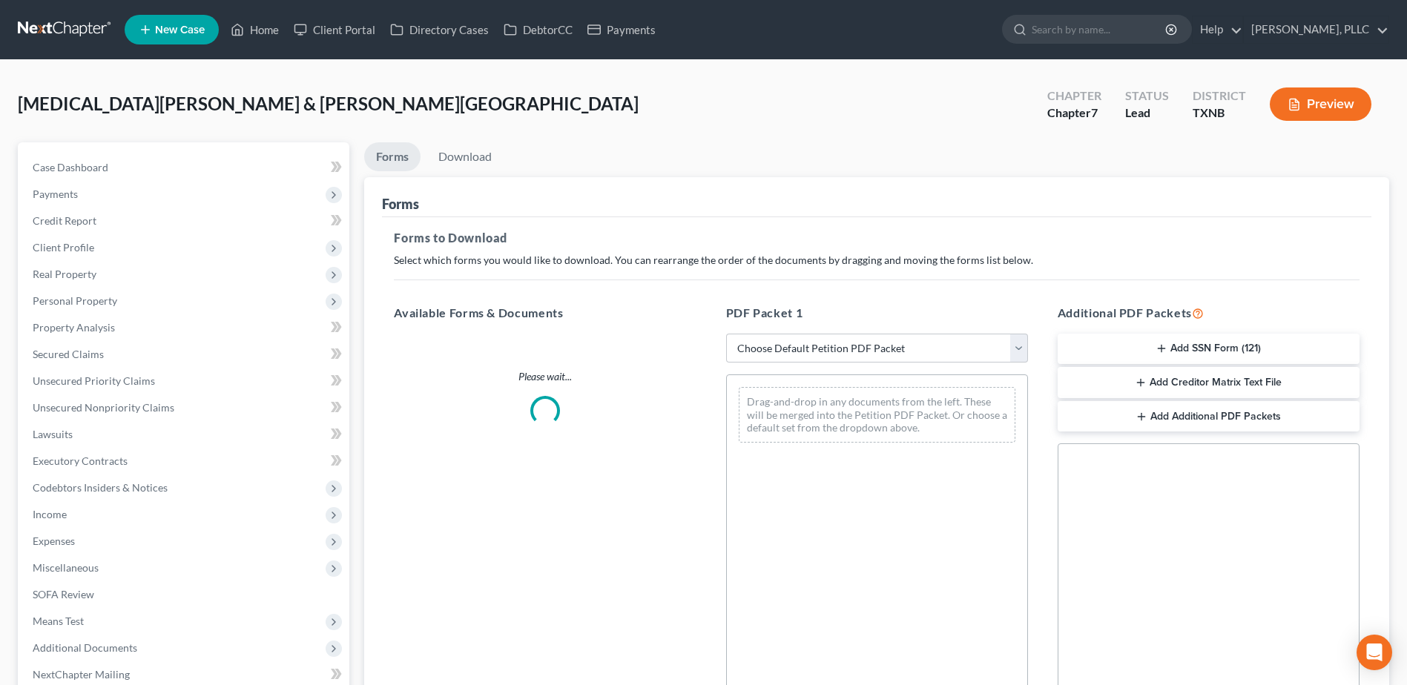
scroll to position [193, 0]
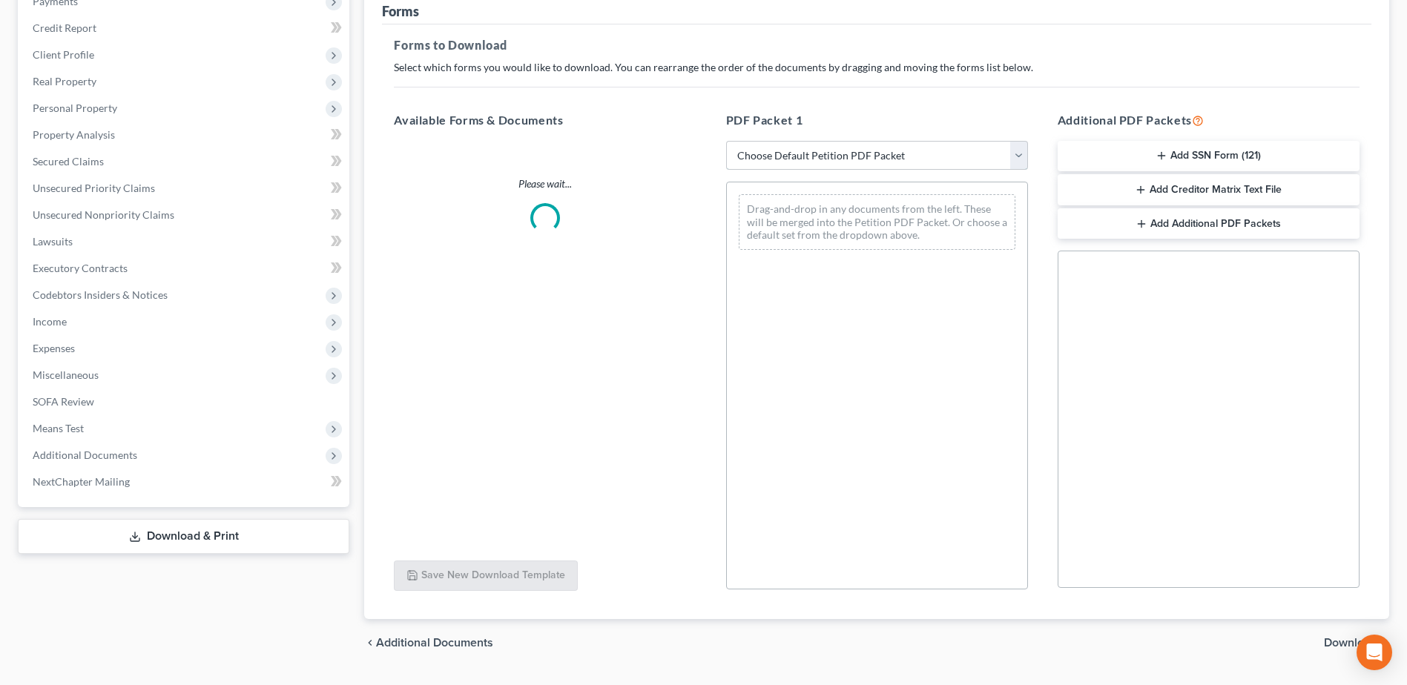
click at [1013, 164] on select "Choose Default Petition PDF Packet Complete Bankruptcy Petition (all forms and …" at bounding box center [877, 156] width 302 height 30
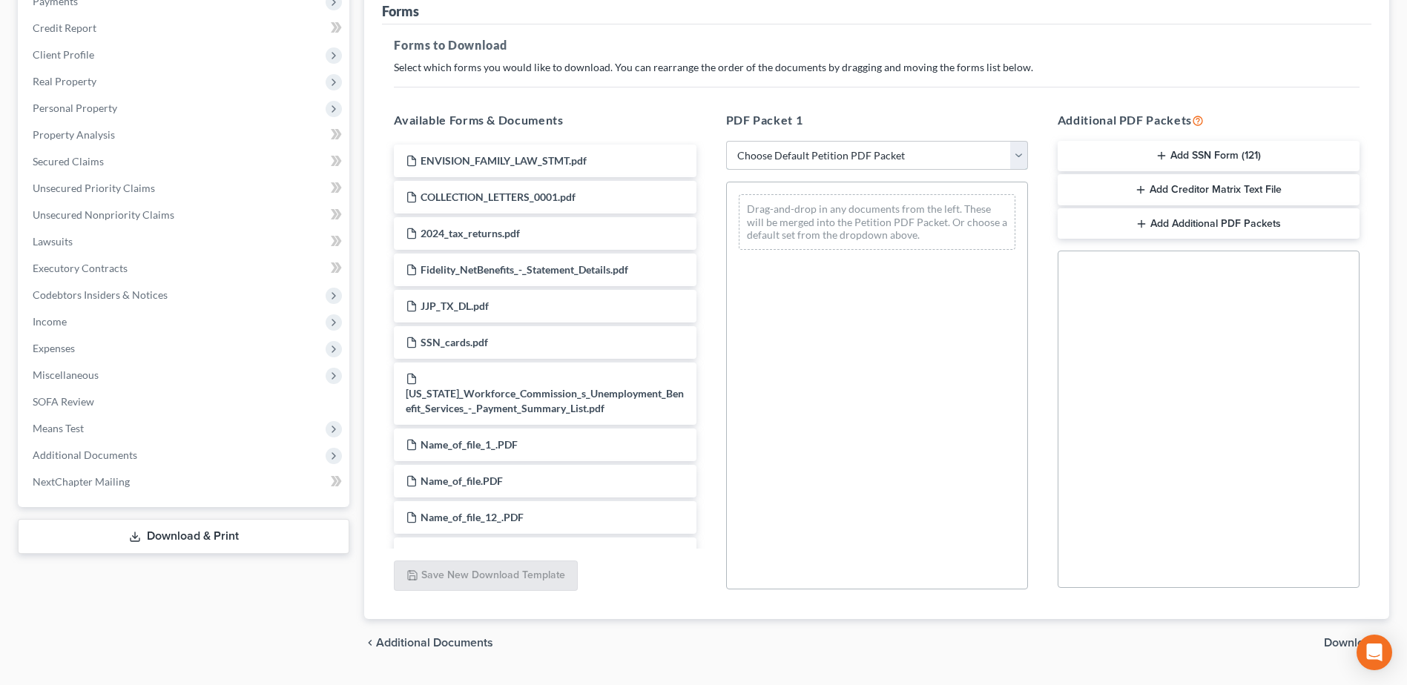
select select "0"
click at [726, 141] on select "Choose Default Petition PDF Packet Complete Bankruptcy Petition (all forms and …" at bounding box center [877, 156] width 302 height 30
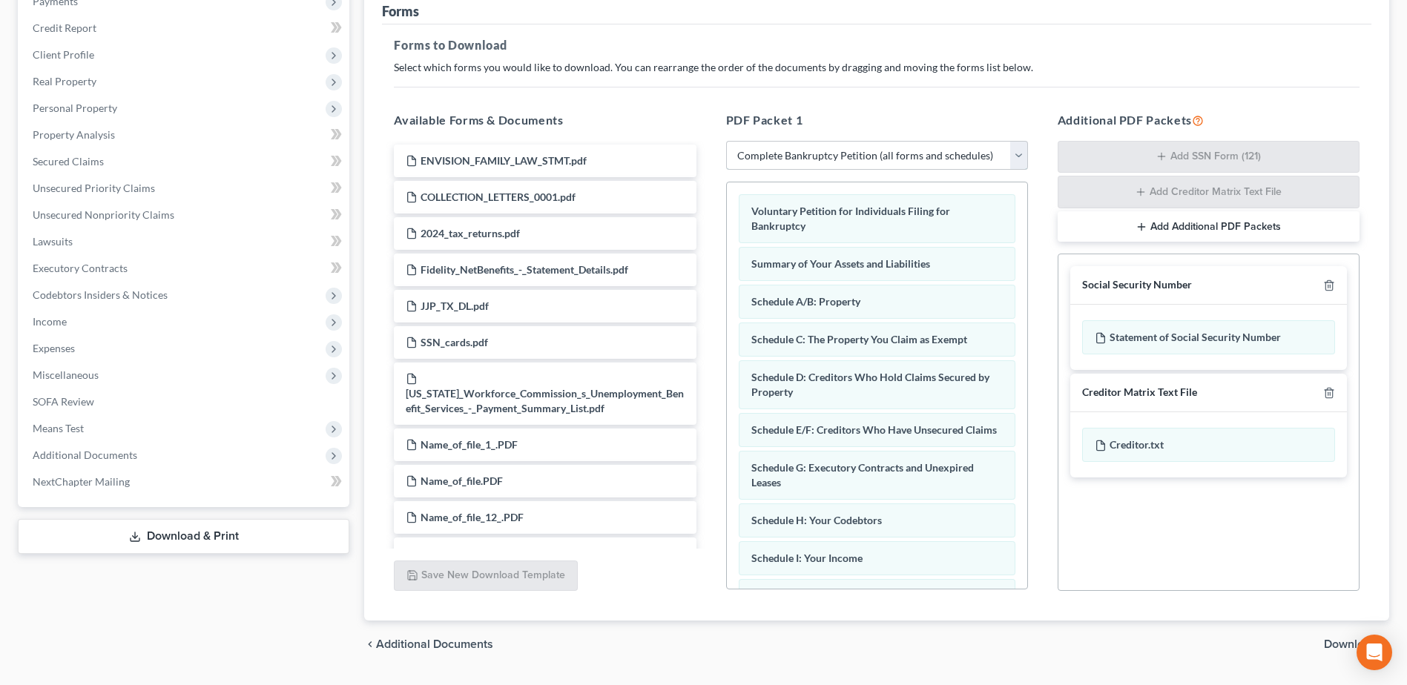
scroll to position [232, 0]
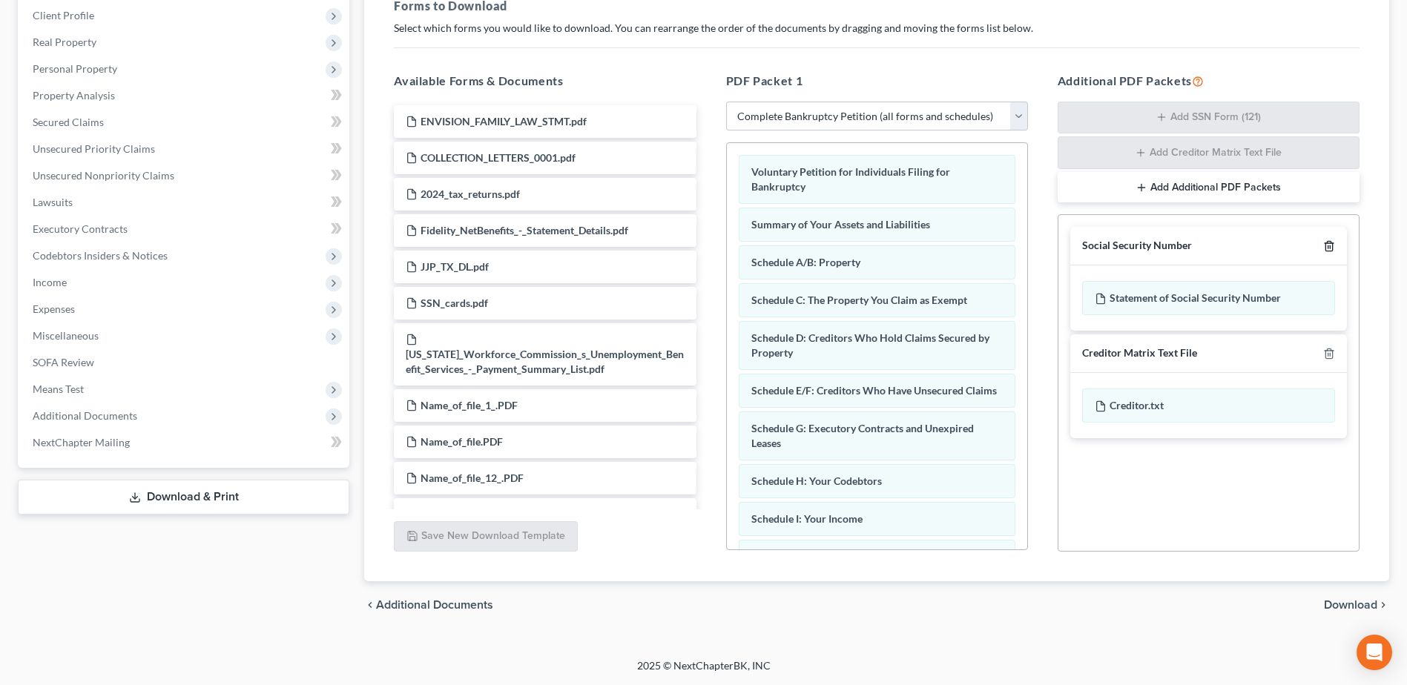
click at [1331, 246] on icon "button" at bounding box center [1329, 246] width 12 height 12
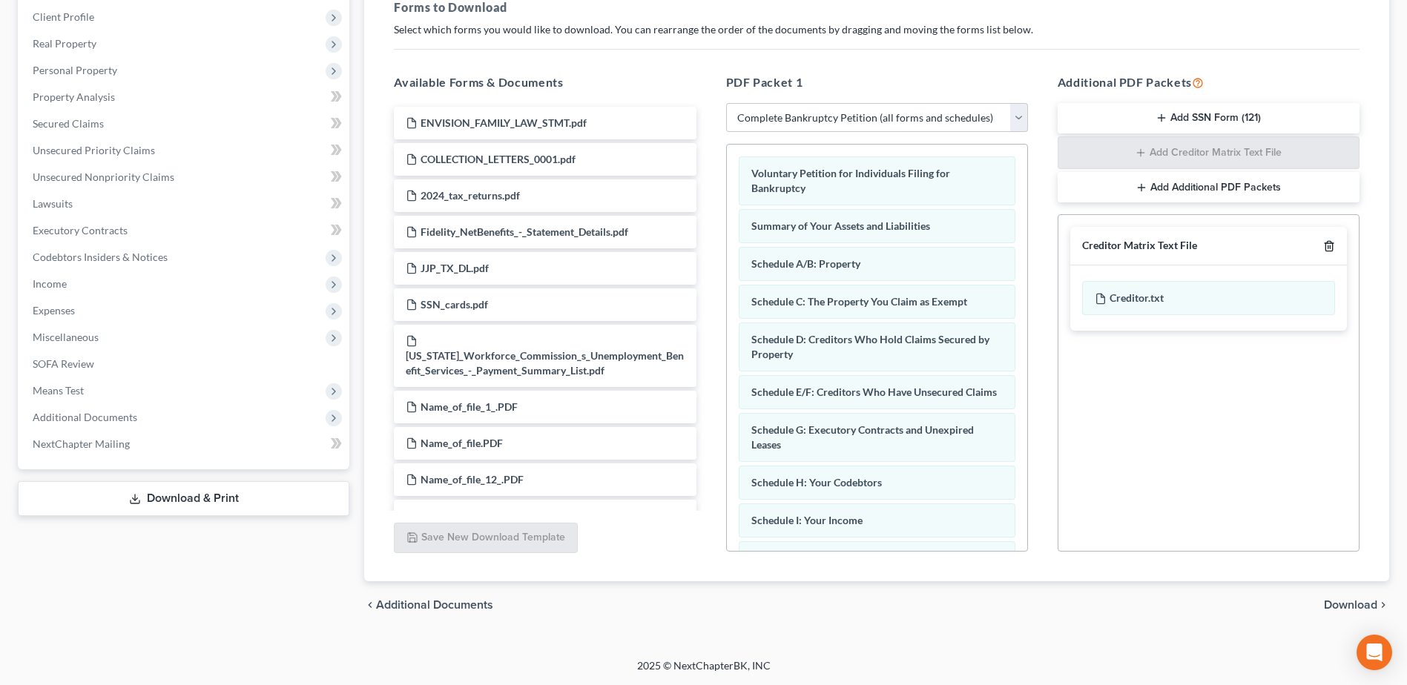
click at [1331, 243] on polyline "button" at bounding box center [1329, 243] width 9 height 0
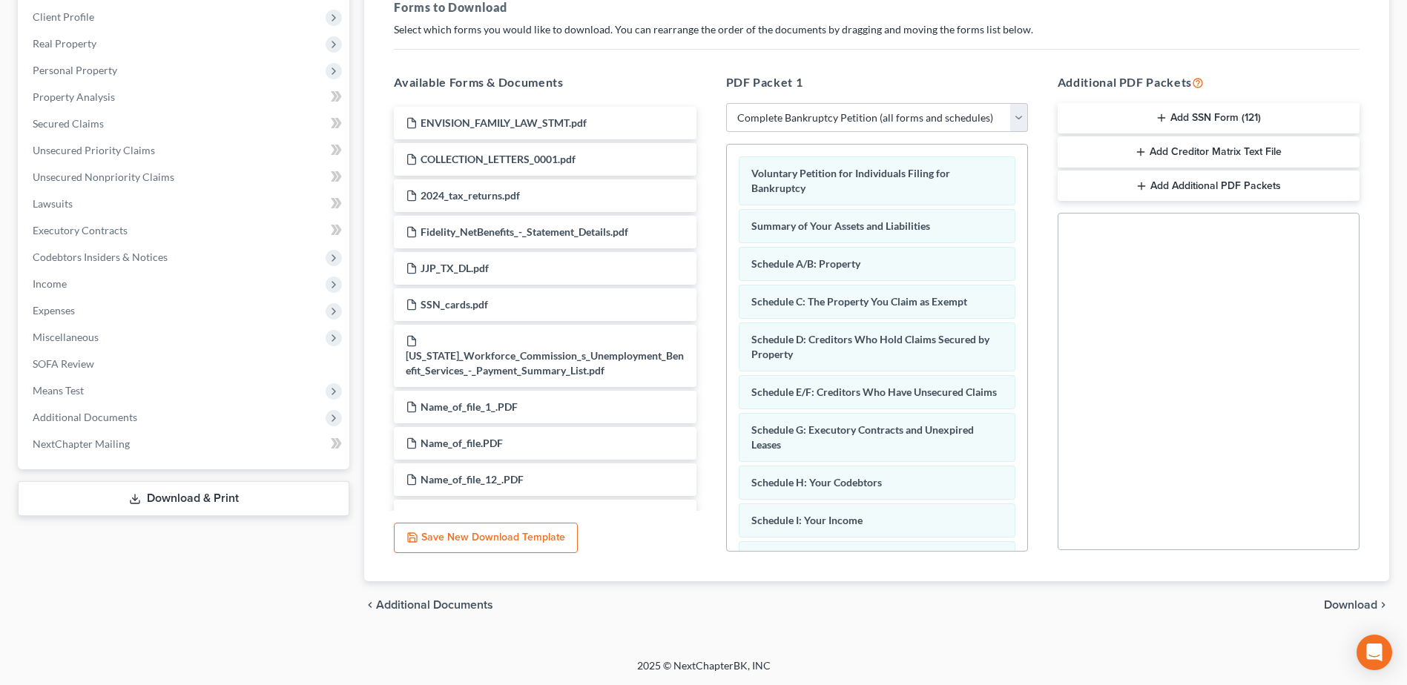
click at [1342, 608] on span "Download" at bounding box center [1350, 605] width 53 height 12
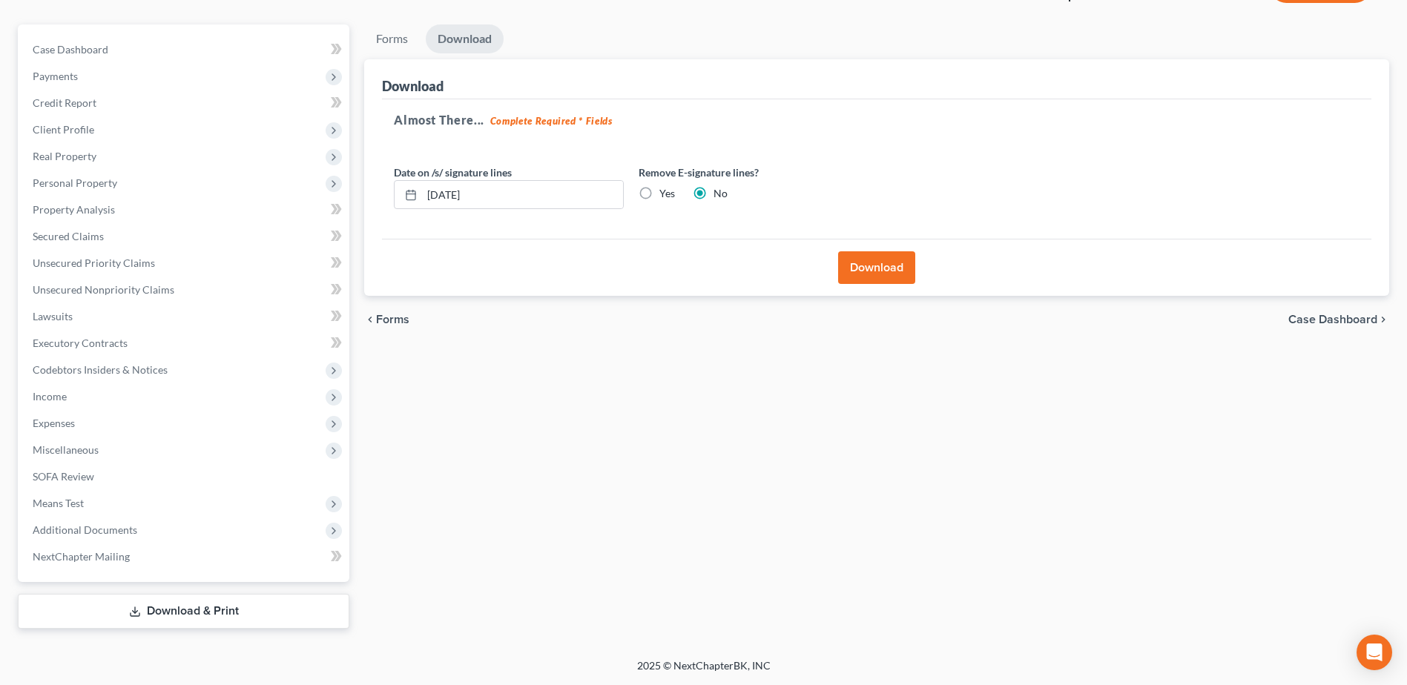
scroll to position [118, 0]
click at [894, 276] on button "Download" at bounding box center [876, 267] width 77 height 33
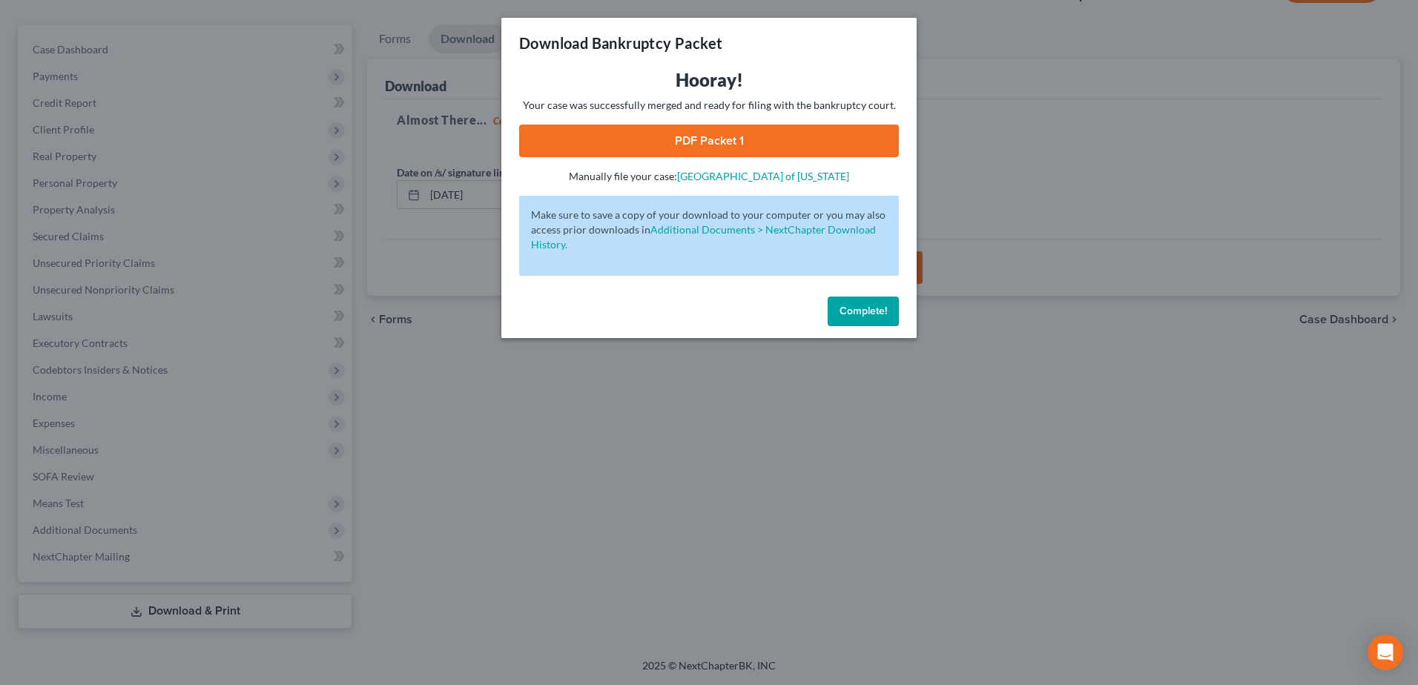
click at [593, 149] on link "PDF Packet 1" at bounding box center [709, 141] width 380 height 33
click at [863, 309] on span "Complete!" at bounding box center [863, 311] width 47 height 13
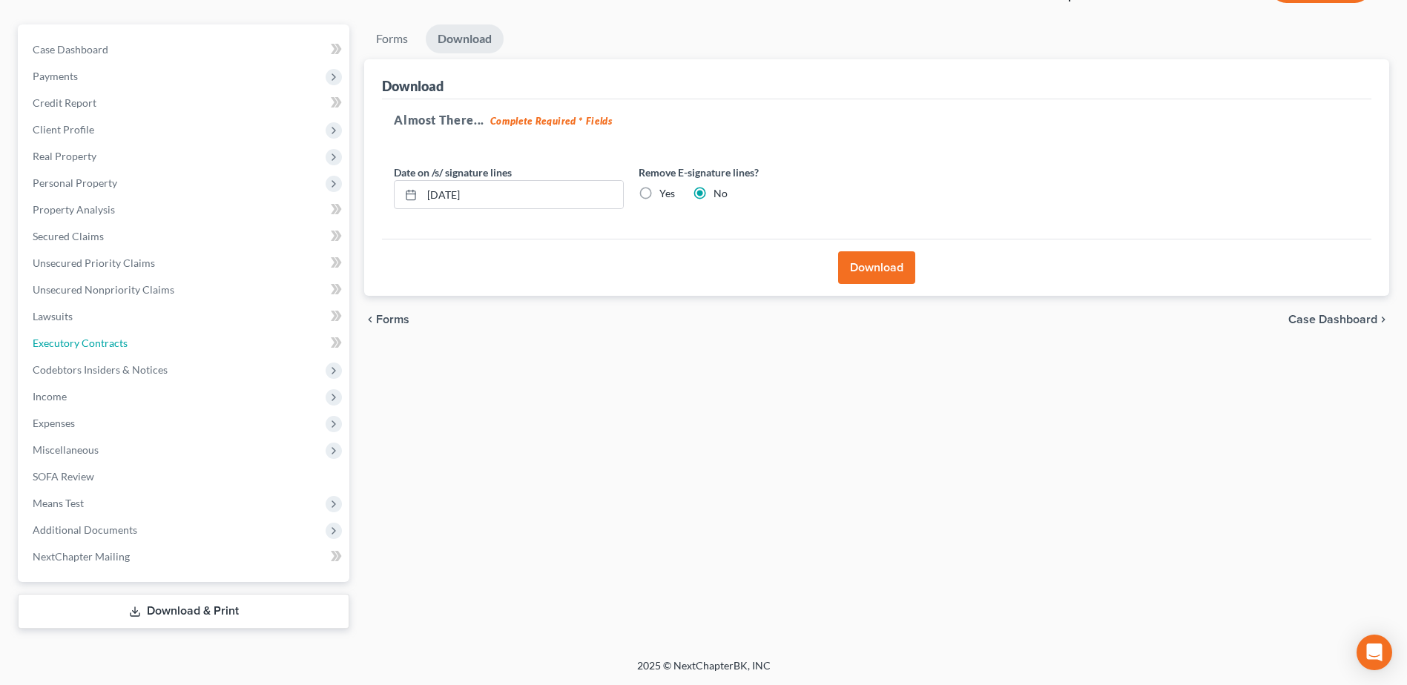
click at [116, 345] on span "Executory Contracts" at bounding box center [80, 343] width 95 height 13
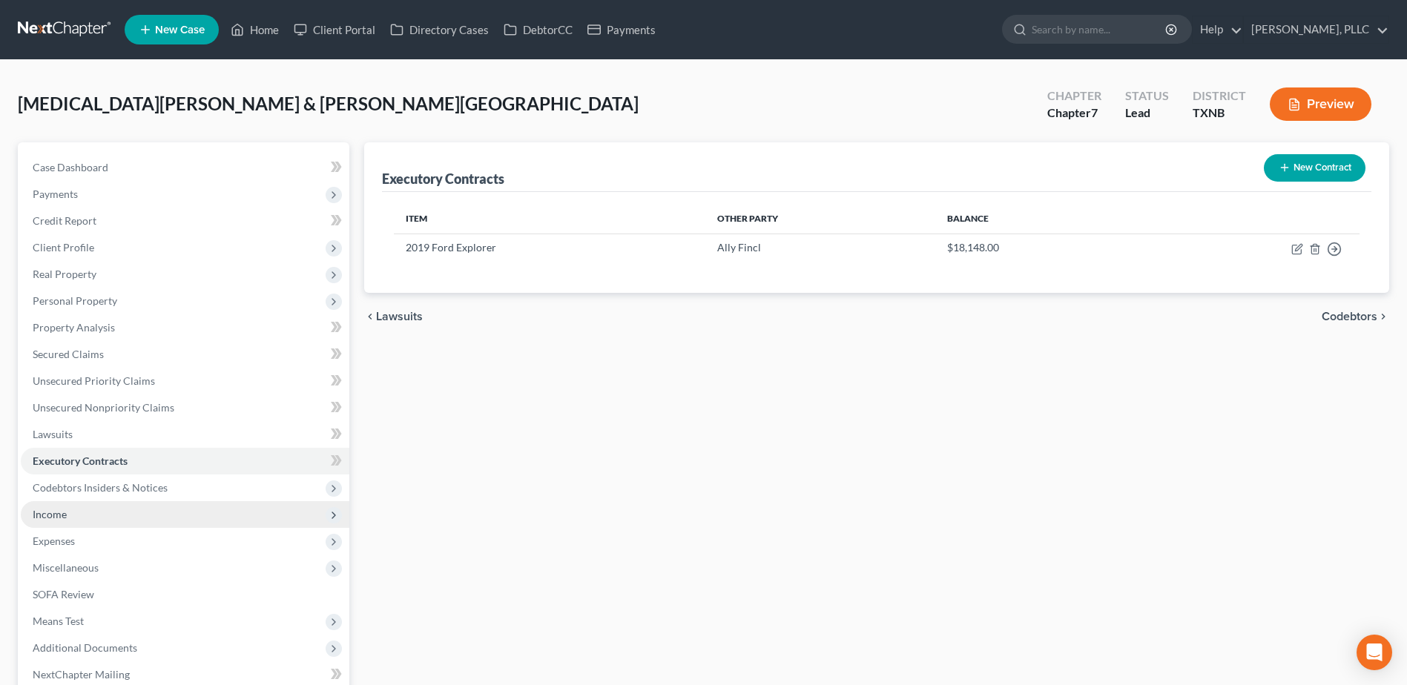
scroll to position [118, 0]
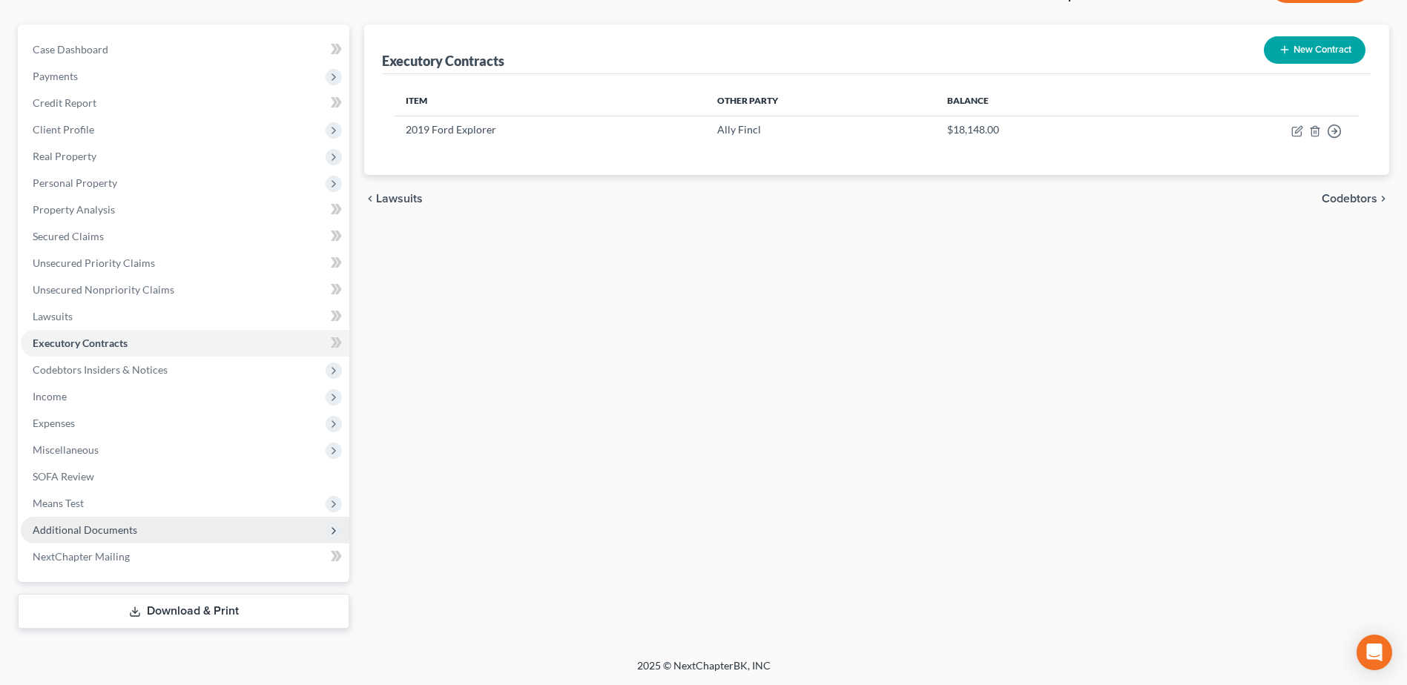
click at [93, 524] on span "Additional Documents" at bounding box center [85, 530] width 105 height 13
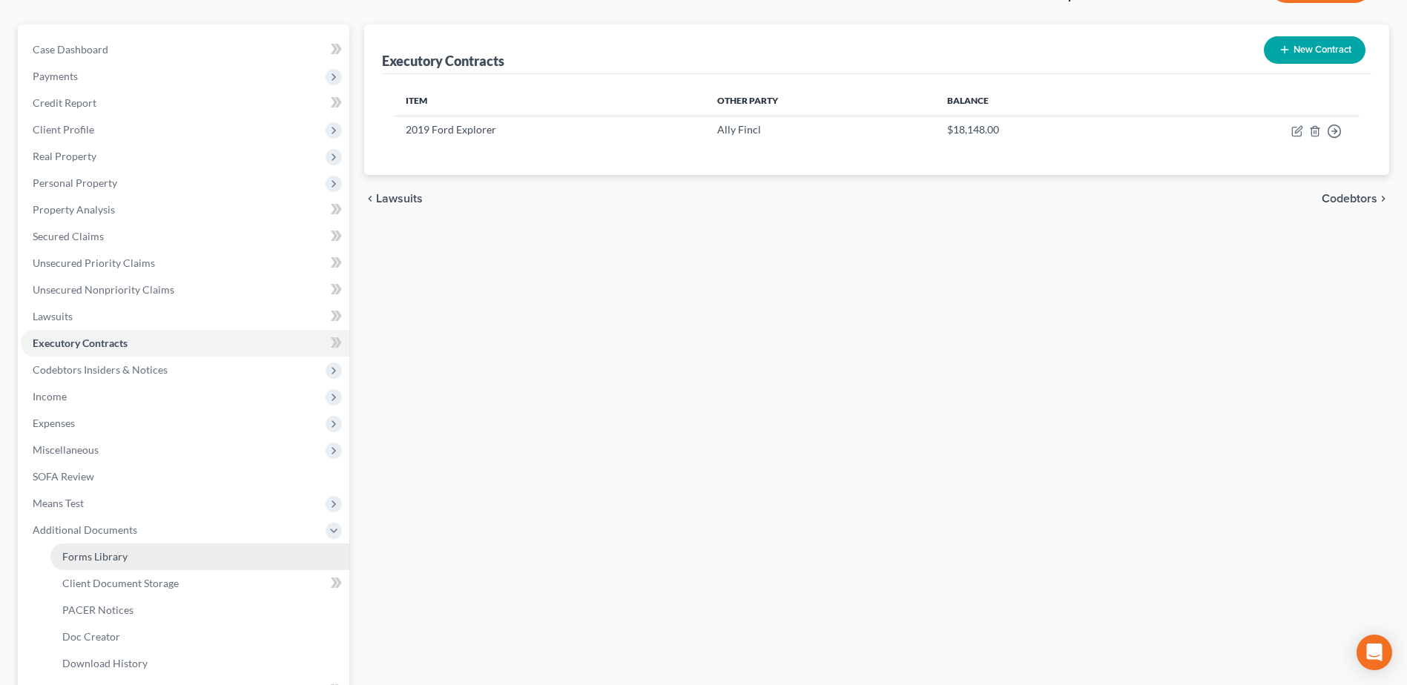
click at [91, 556] on span "Forms Library" at bounding box center [94, 556] width 65 height 13
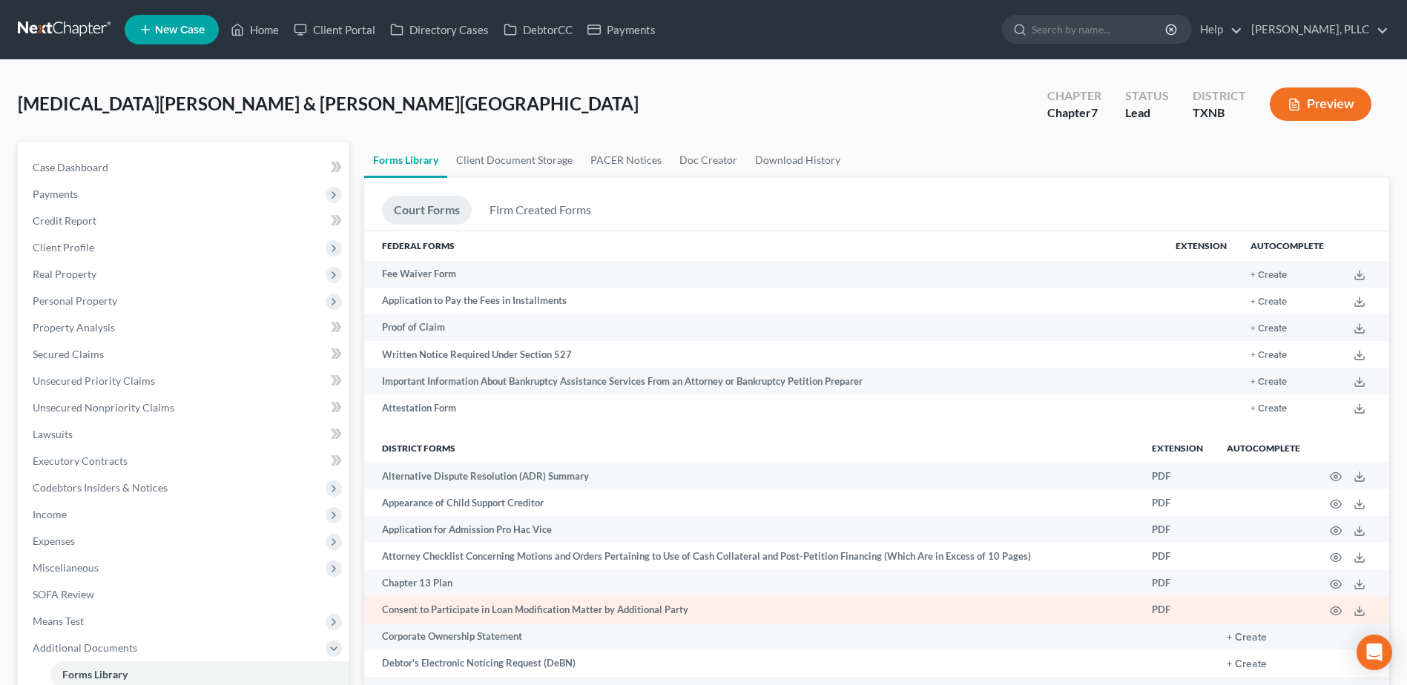
scroll to position [668, 0]
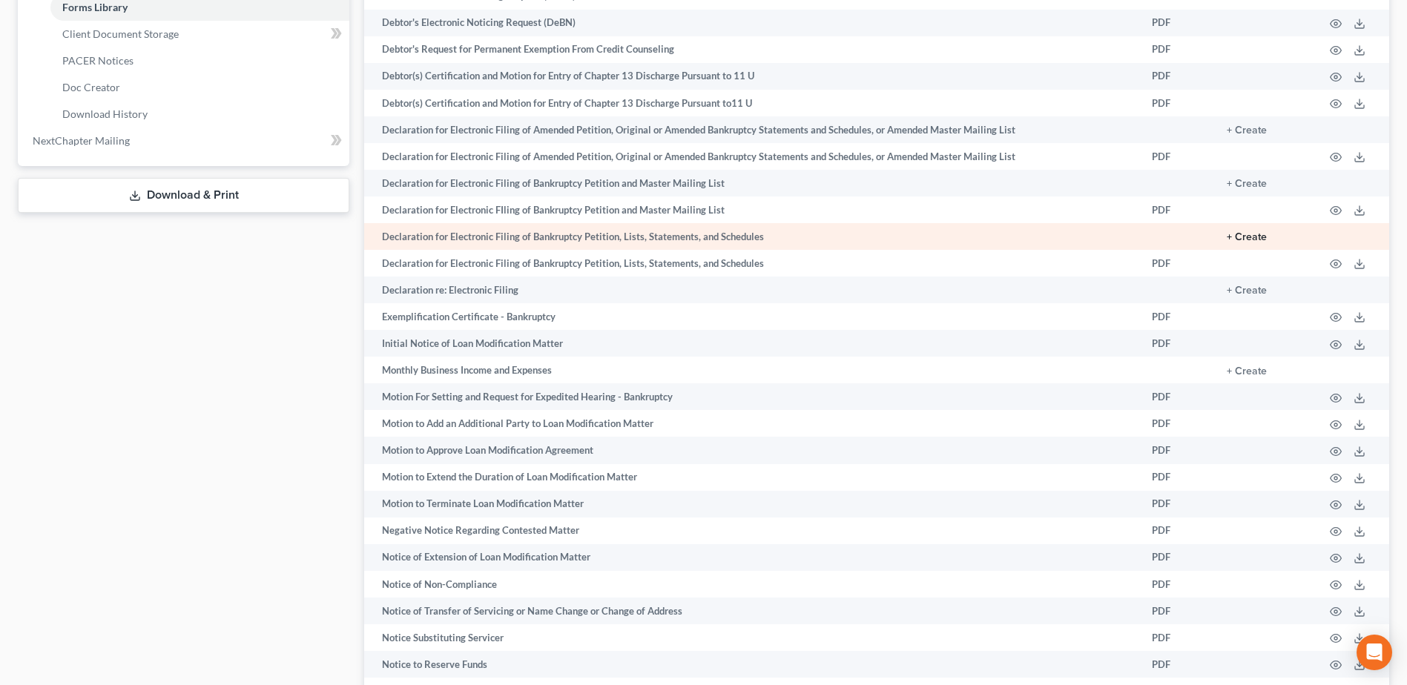
click at [1242, 234] on button "+ Create" at bounding box center [1247, 237] width 40 height 10
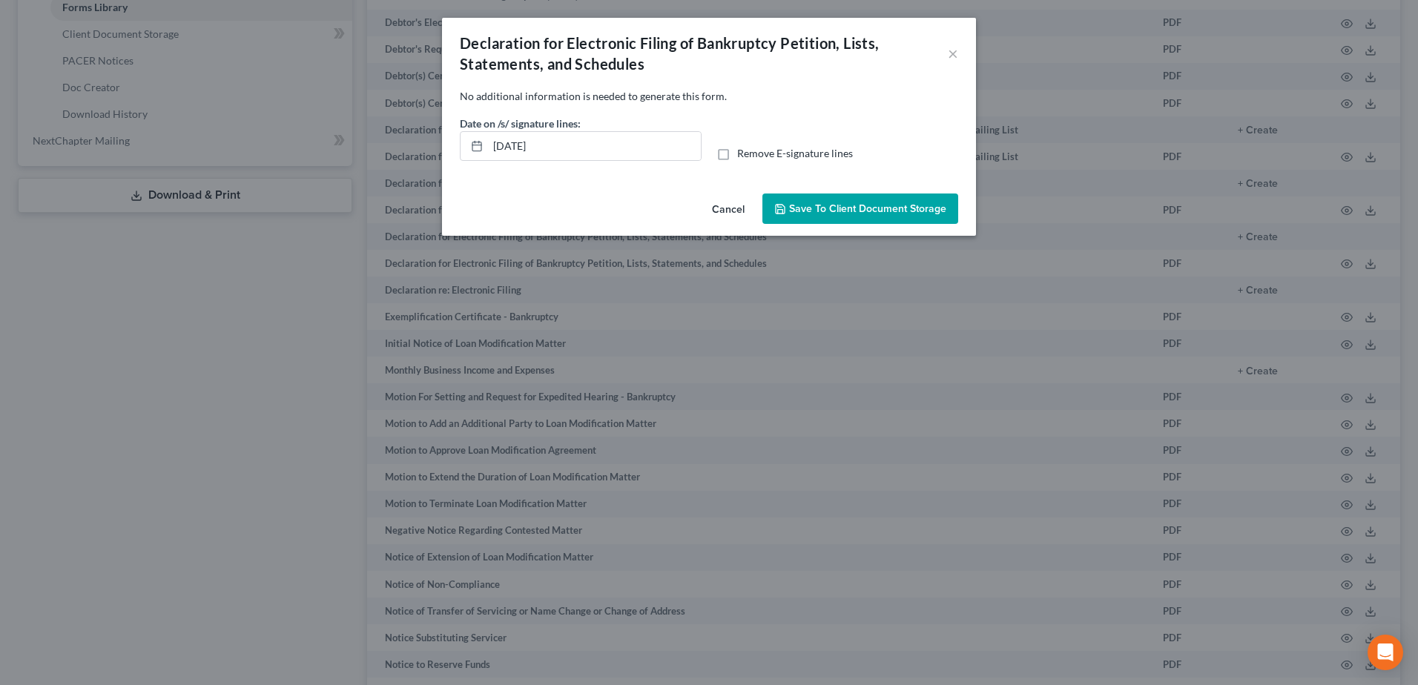
click at [737, 151] on label "Remove E-signature lines" at bounding box center [795, 153] width 116 height 15
click at [743, 151] on input "Remove E-signature lines" at bounding box center [748, 151] width 10 height 10
checkbox input "true"
drag, startPoint x: 871, startPoint y: 211, endPoint x: 632, endPoint y: 400, distance: 304.2
click at [871, 211] on span "Save to Client Document Storage" at bounding box center [867, 209] width 157 height 13
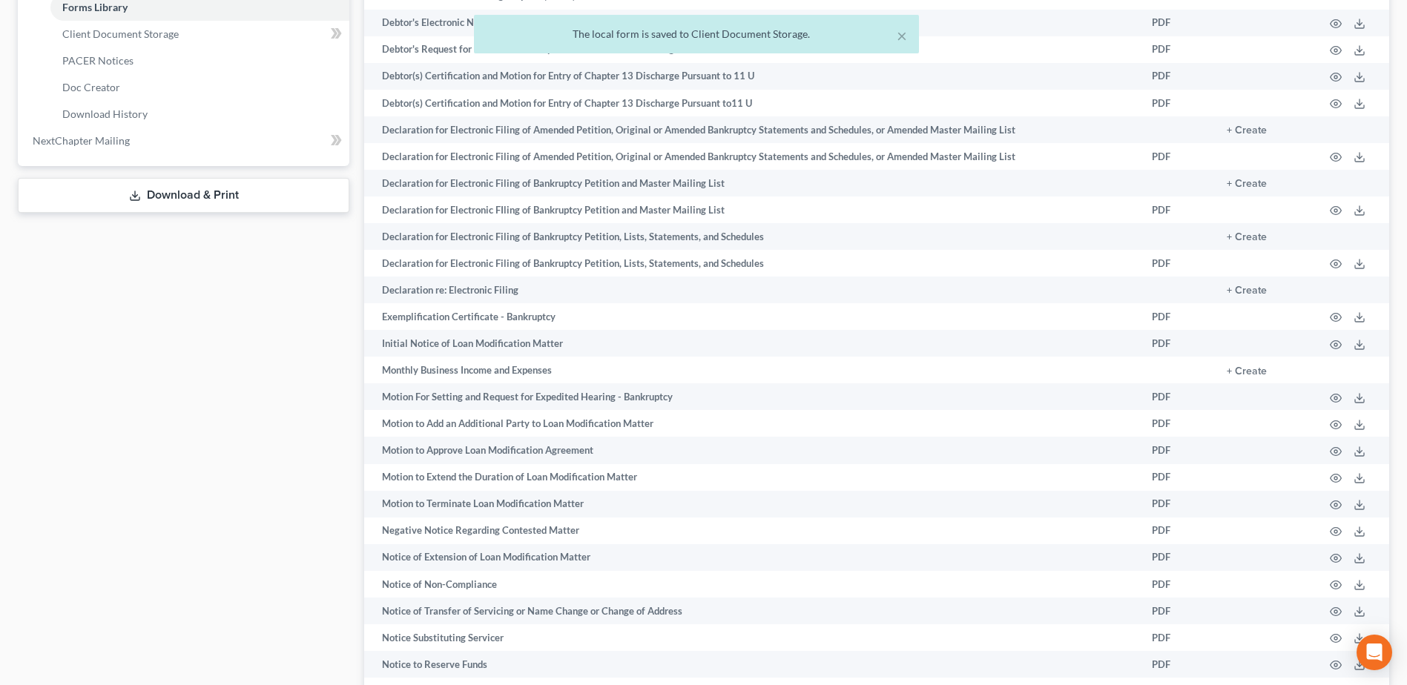
click at [166, 36] on div "× The local form is saved to Client Document Storage." at bounding box center [696, 38] width 1407 height 46
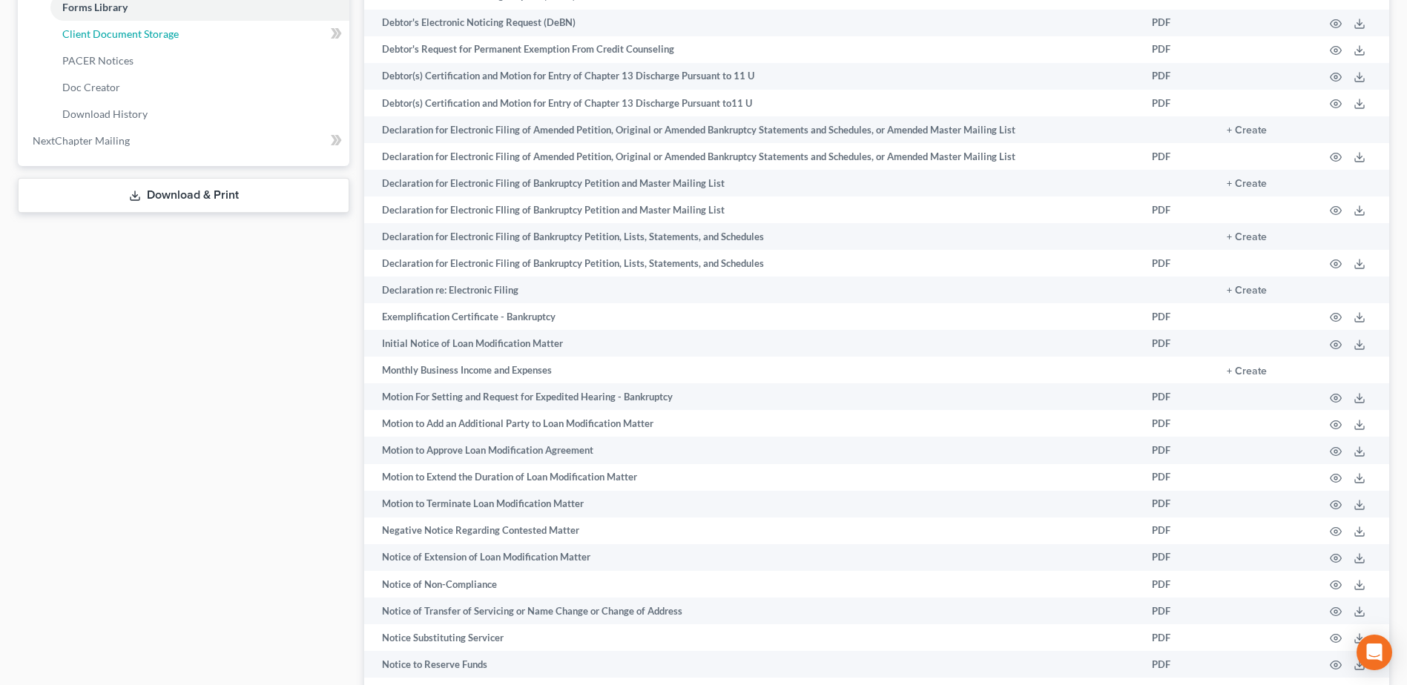
click at [166, 36] on span "Client Document Storage" at bounding box center [120, 33] width 116 height 13
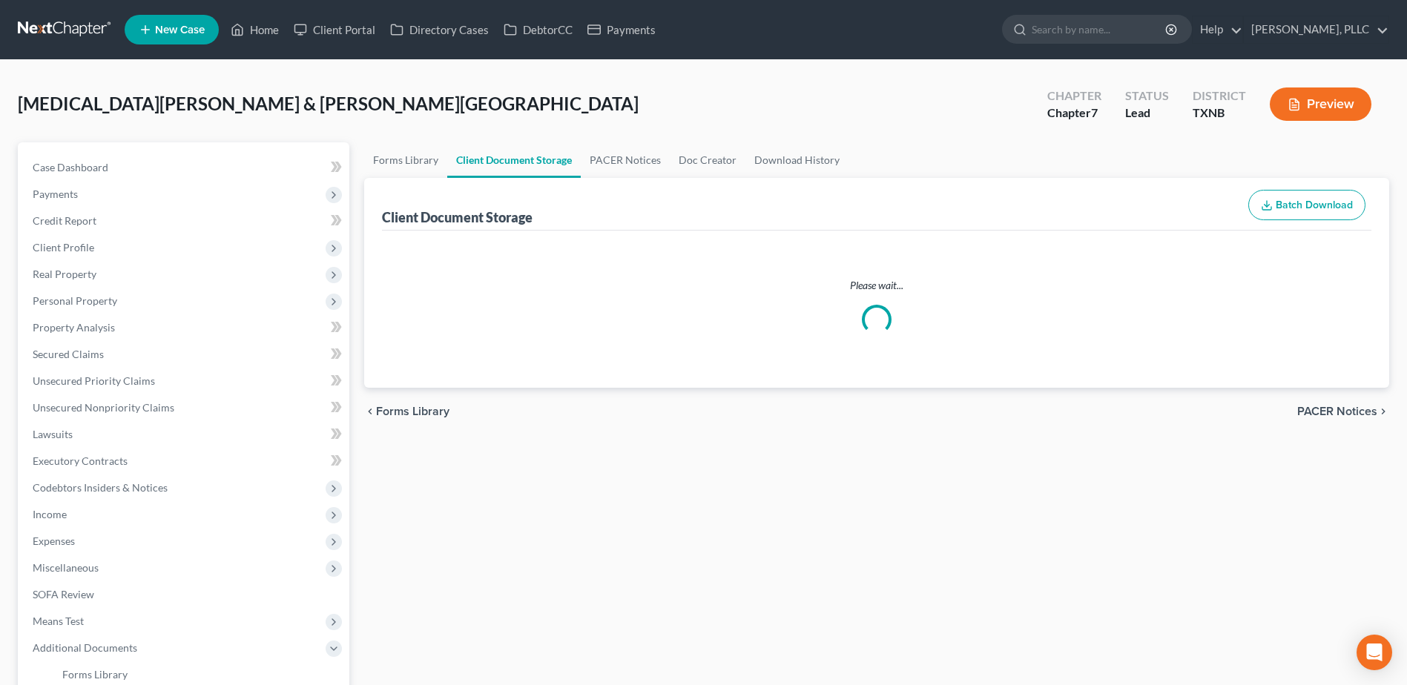
select select "6"
select select "7"
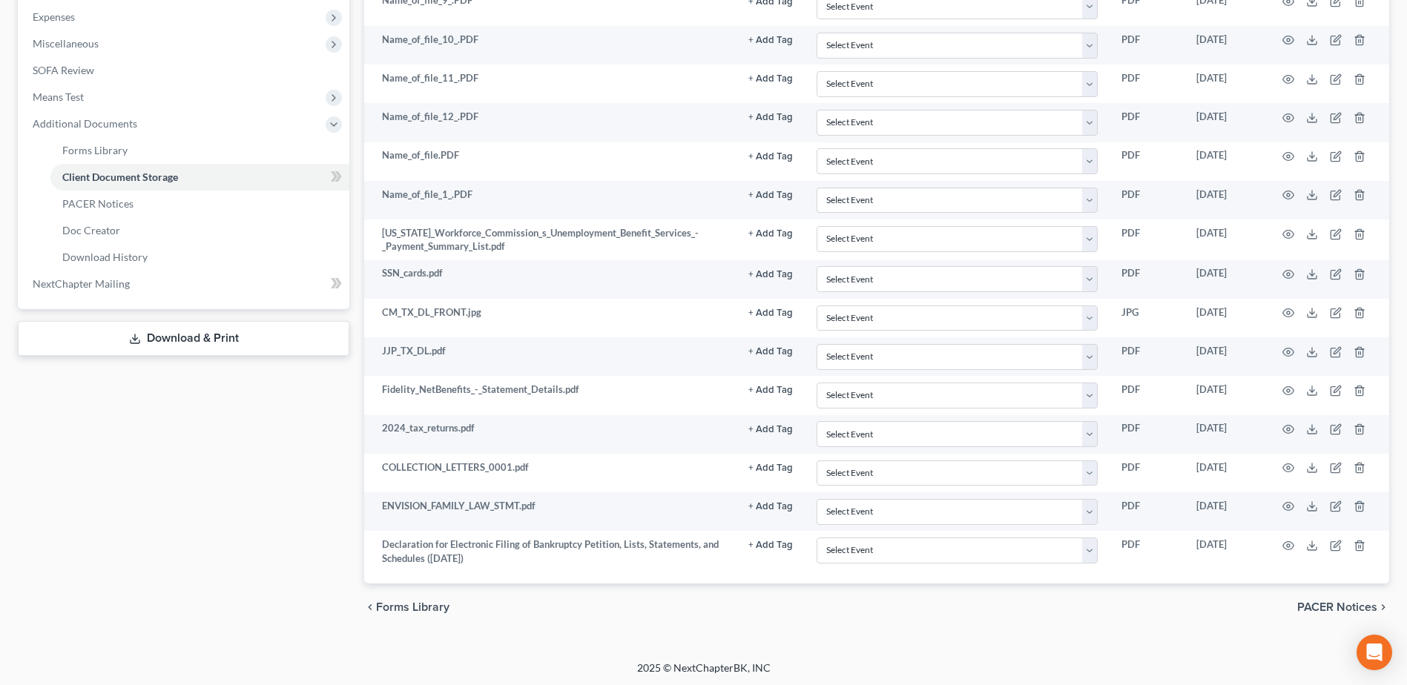
scroll to position [527, 0]
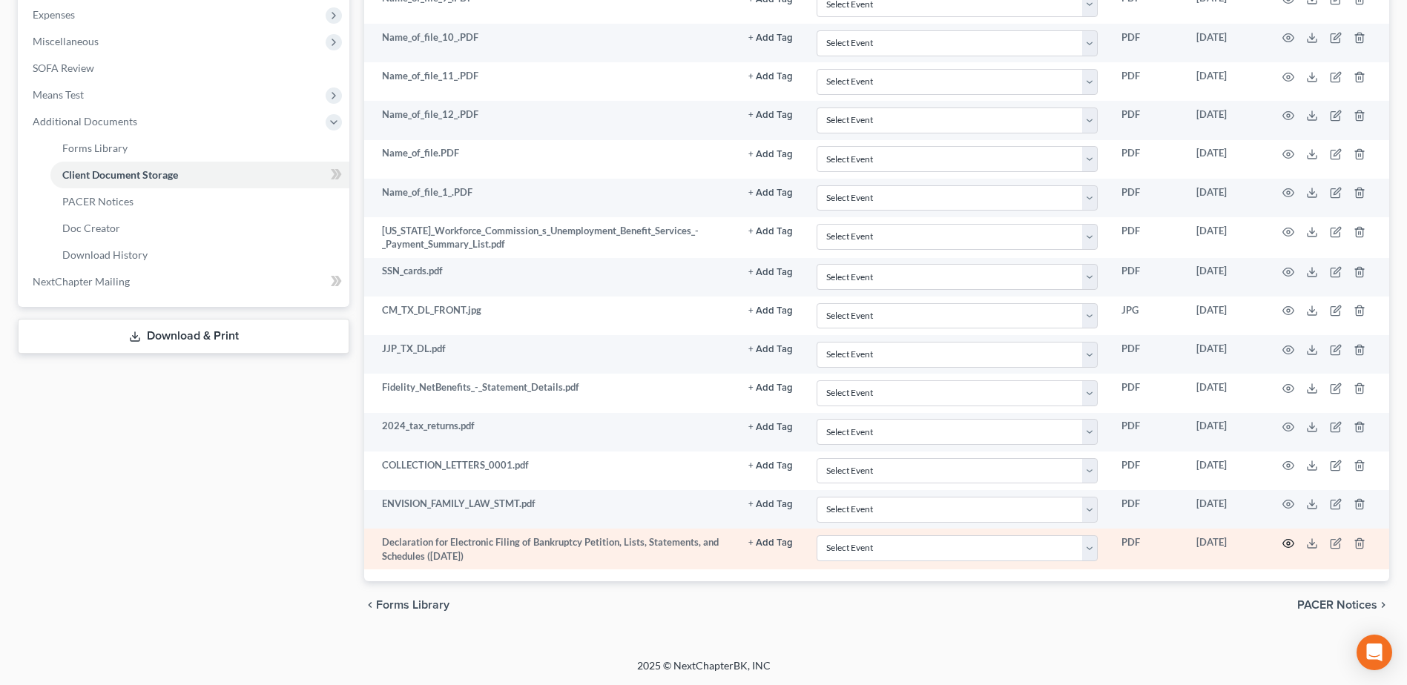
click at [1284, 542] on icon "button" at bounding box center [1288, 543] width 11 height 8
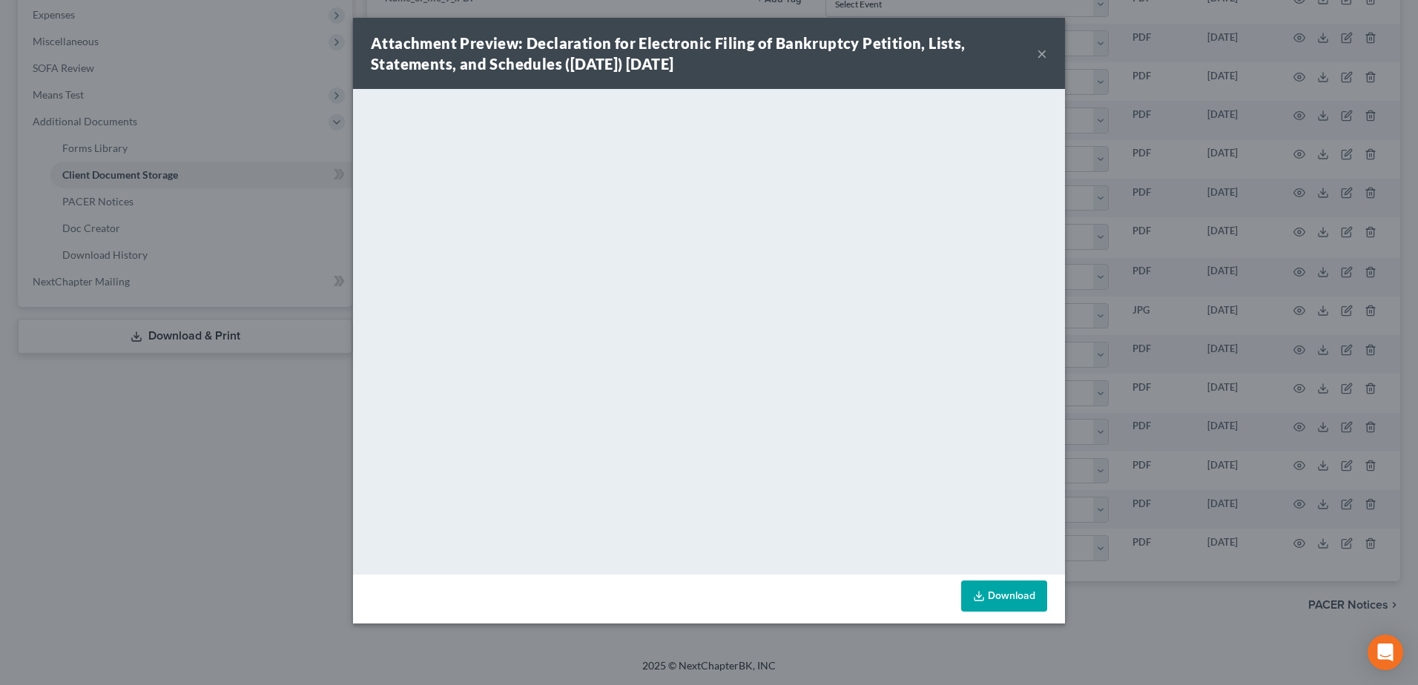
click at [1043, 56] on button "×" at bounding box center [1042, 54] width 10 height 18
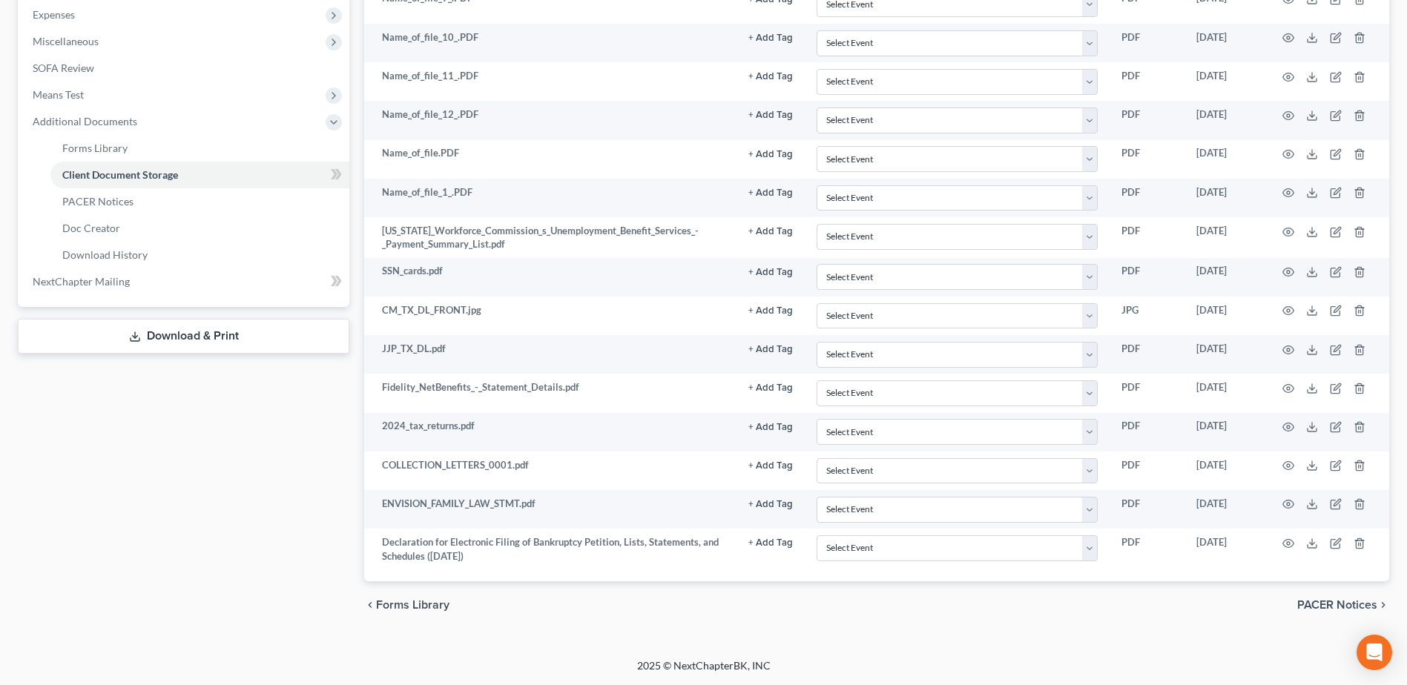
scroll to position [82, 0]
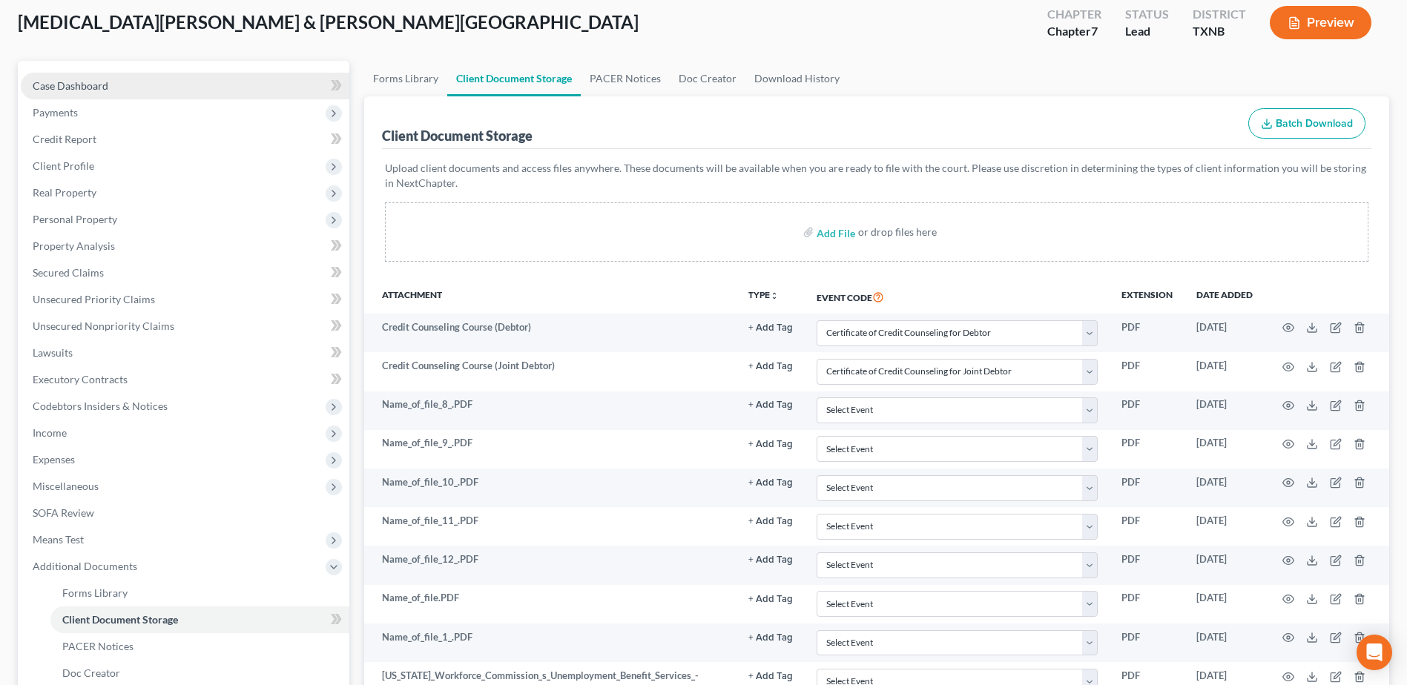
drag, startPoint x: 73, startPoint y: 89, endPoint x: 96, endPoint y: 98, distance: 25.4
click at [73, 88] on span "Case Dashboard" at bounding box center [71, 85] width 76 height 13
select select "4"
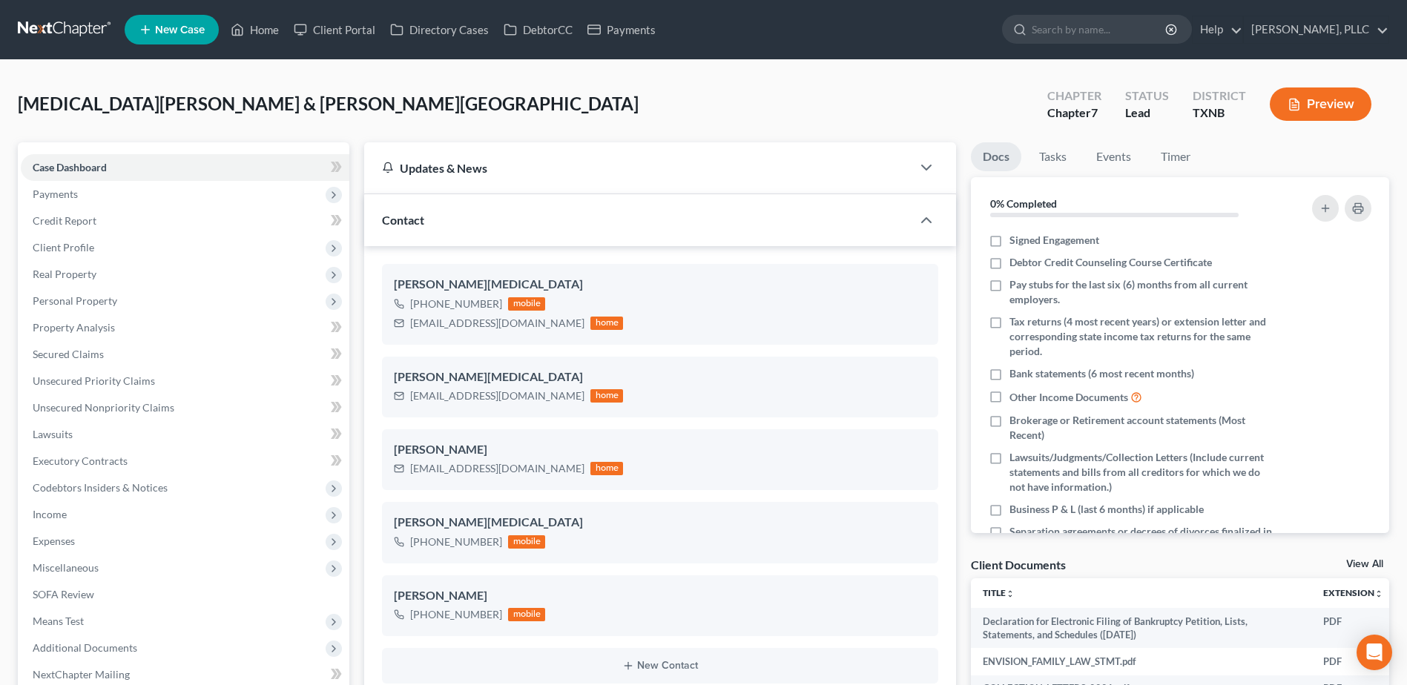
scroll to position [668, 0]
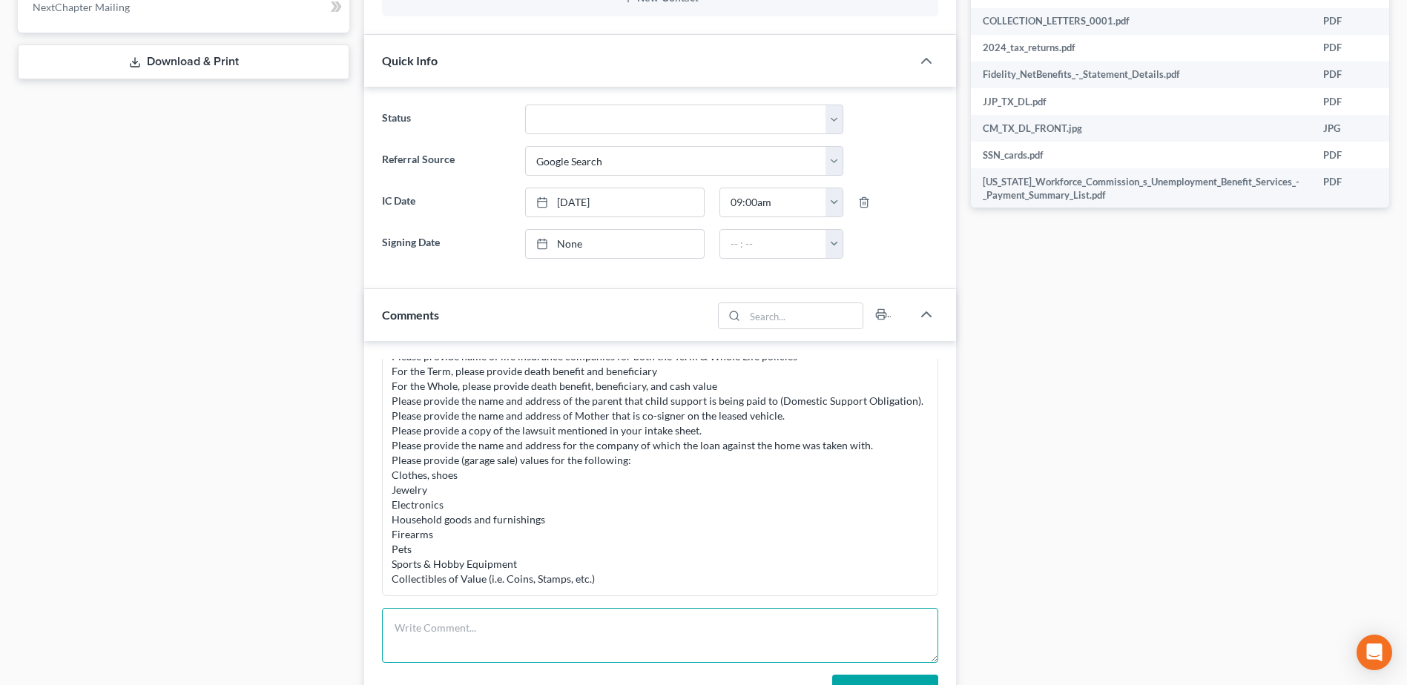
drag, startPoint x: 473, startPoint y: 629, endPoint x: 416, endPoint y: 626, distance: 56.5
click at [473, 628] on textarea at bounding box center [660, 635] width 556 height 55
click at [472, 625] on textarea at bounding box center [660, 635] width 556 height 55
click at [444, 628] on textarea at bounding box center [660, 635] width 556 height 55
click at [416, 626] on textarea "enai" at bounding box center [660, 635] width 556 height 55
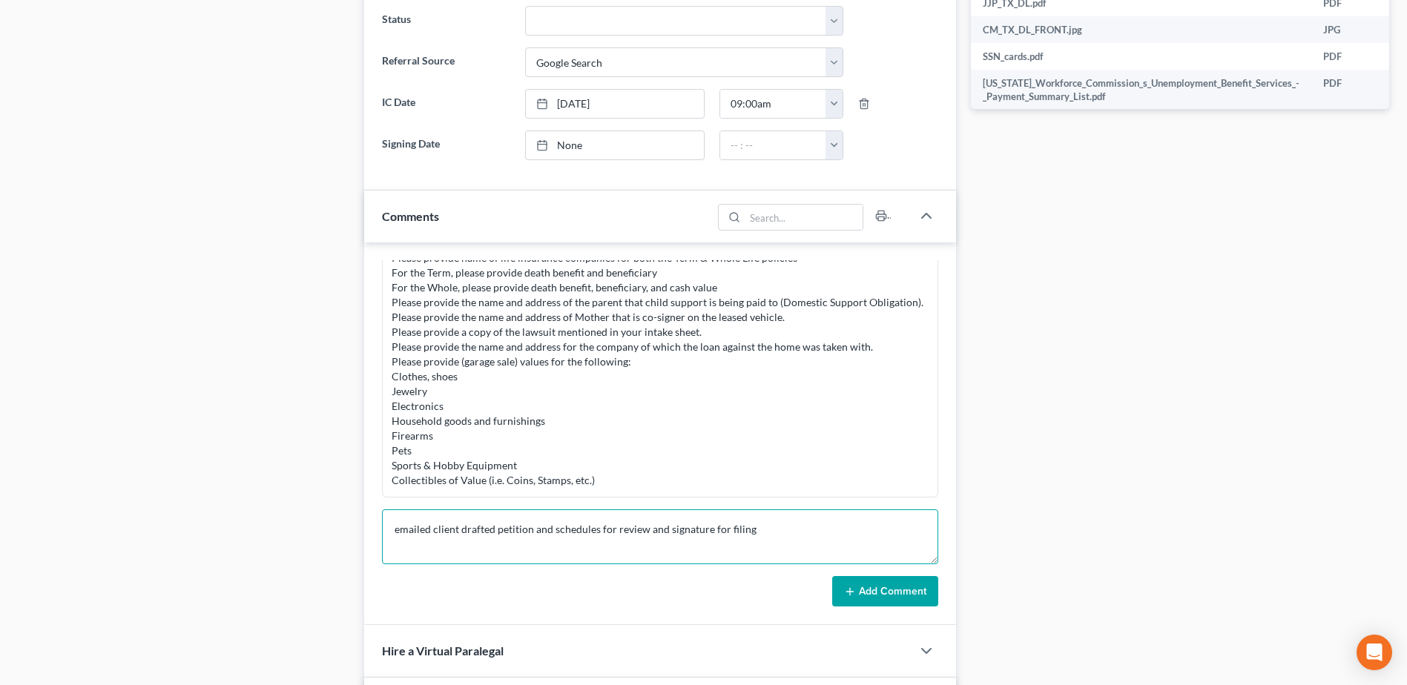
scroll to position [816, 0]
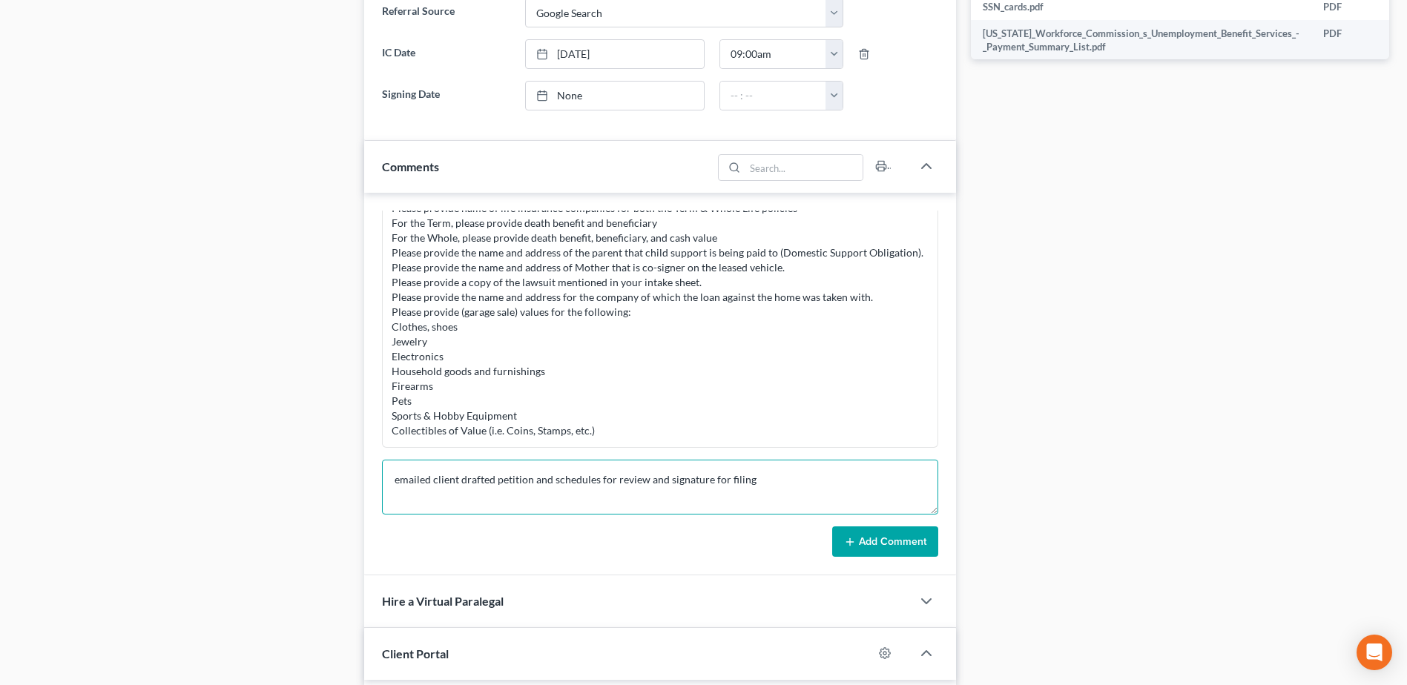
type textarea "emailed client drafted petition and schedules for review and signature for fili…"
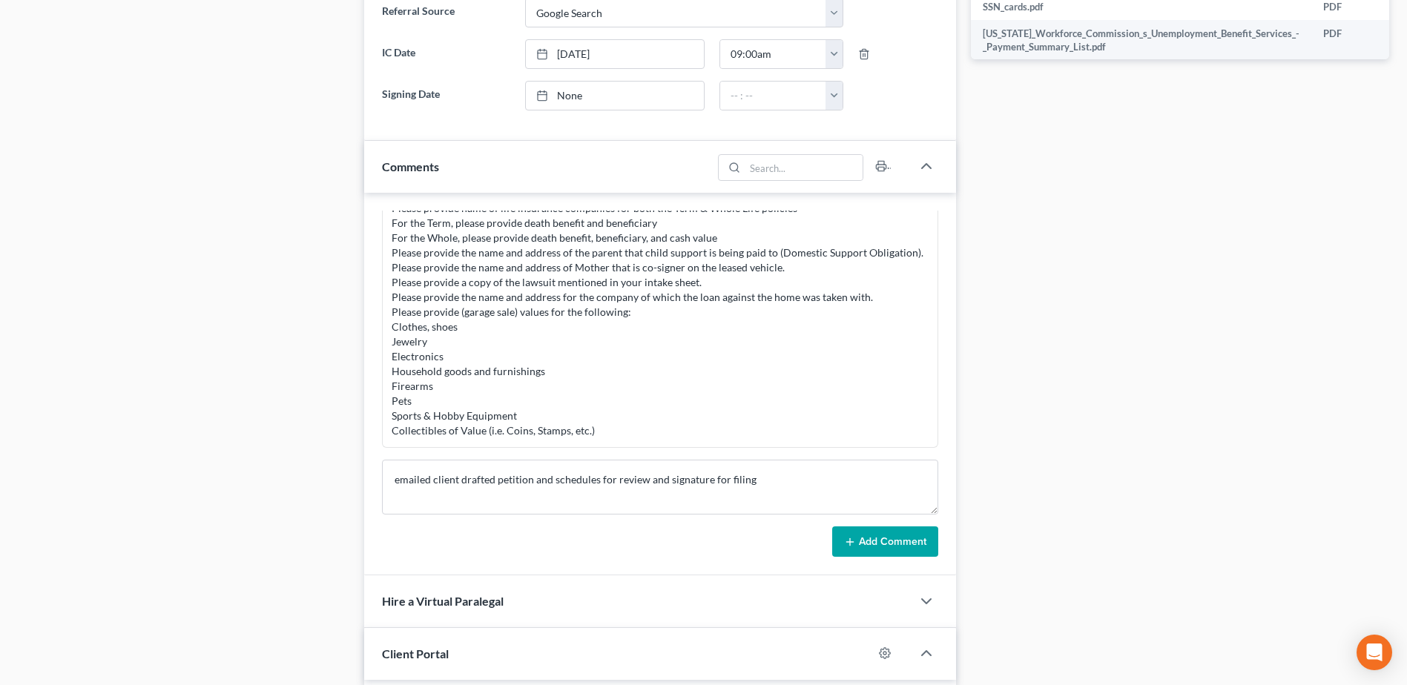
click at [897, 541] on button "Add Comment" at bounding box center [885, 542] width 106 height 31
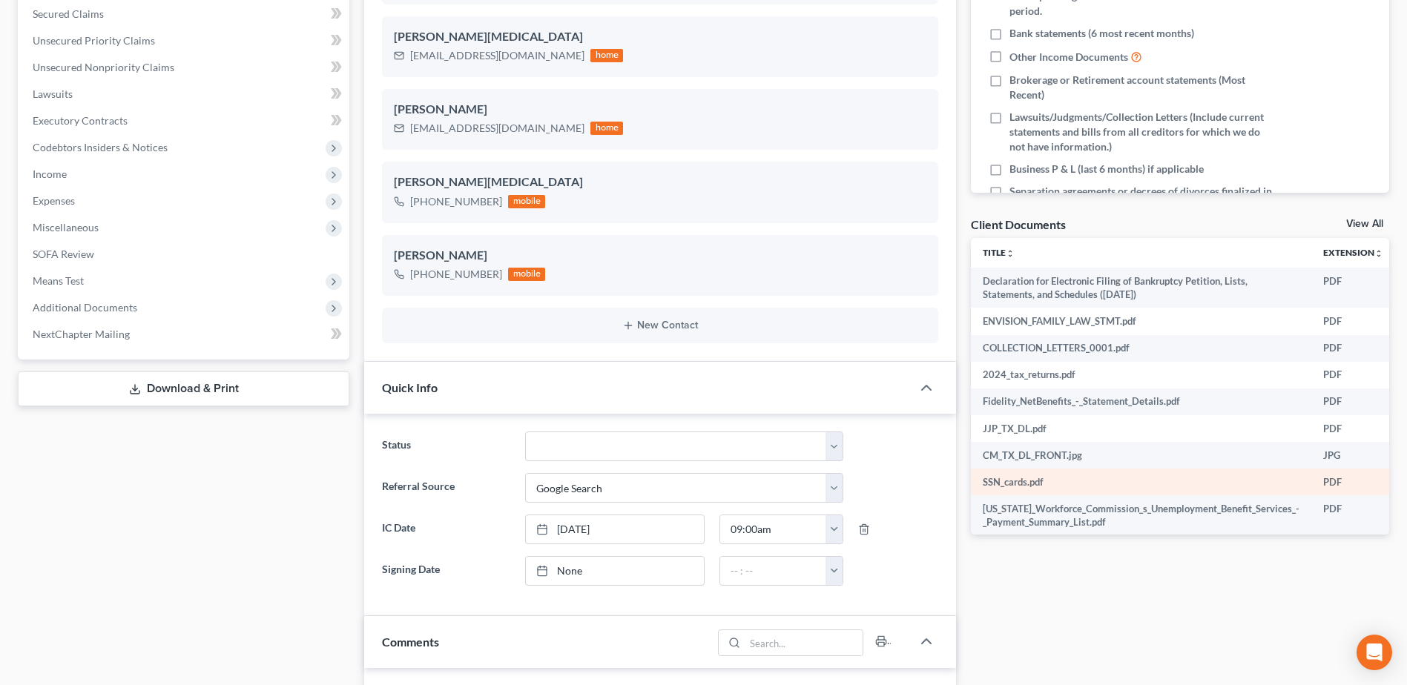
scroll to position [0, 0]
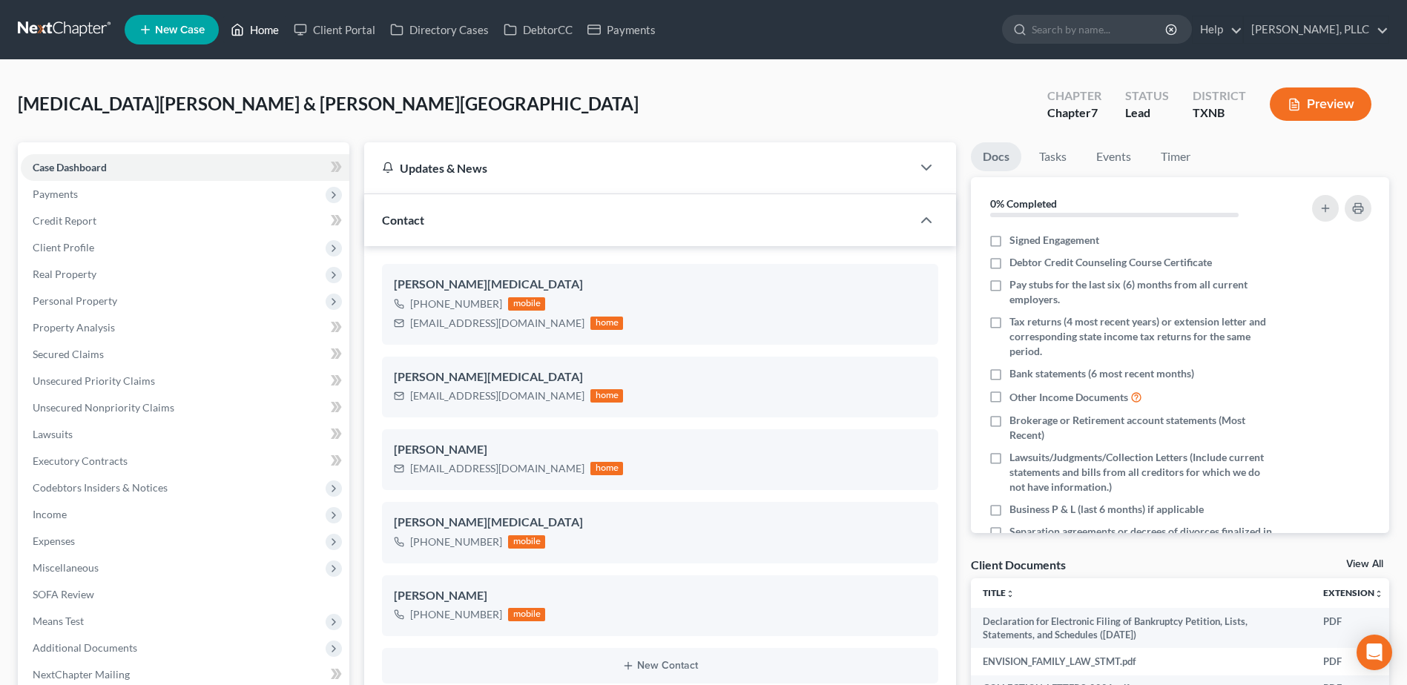
click at [271, 30] on link "Home" at bounding box center [254, 29] width 63 height 27
